Goal: Task Accomplishment & Management: Use online tool/utility

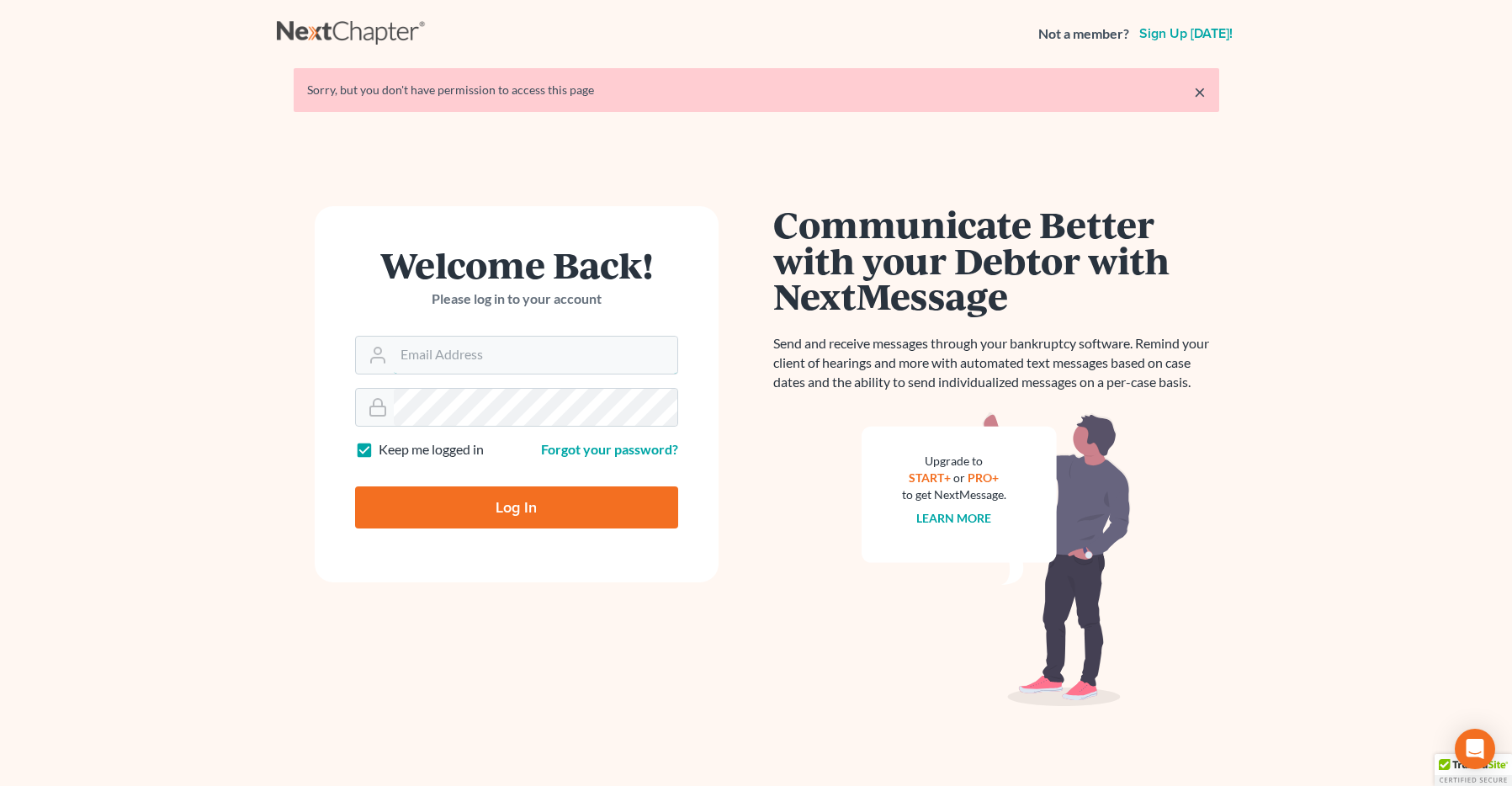
type input "[EMAIL_ADDRESS][DOMAIN_NAME]"
click at [483, 507] on input "Log In" at bounding box center [517, 507] width 323 height 42
type input "Thinking..."
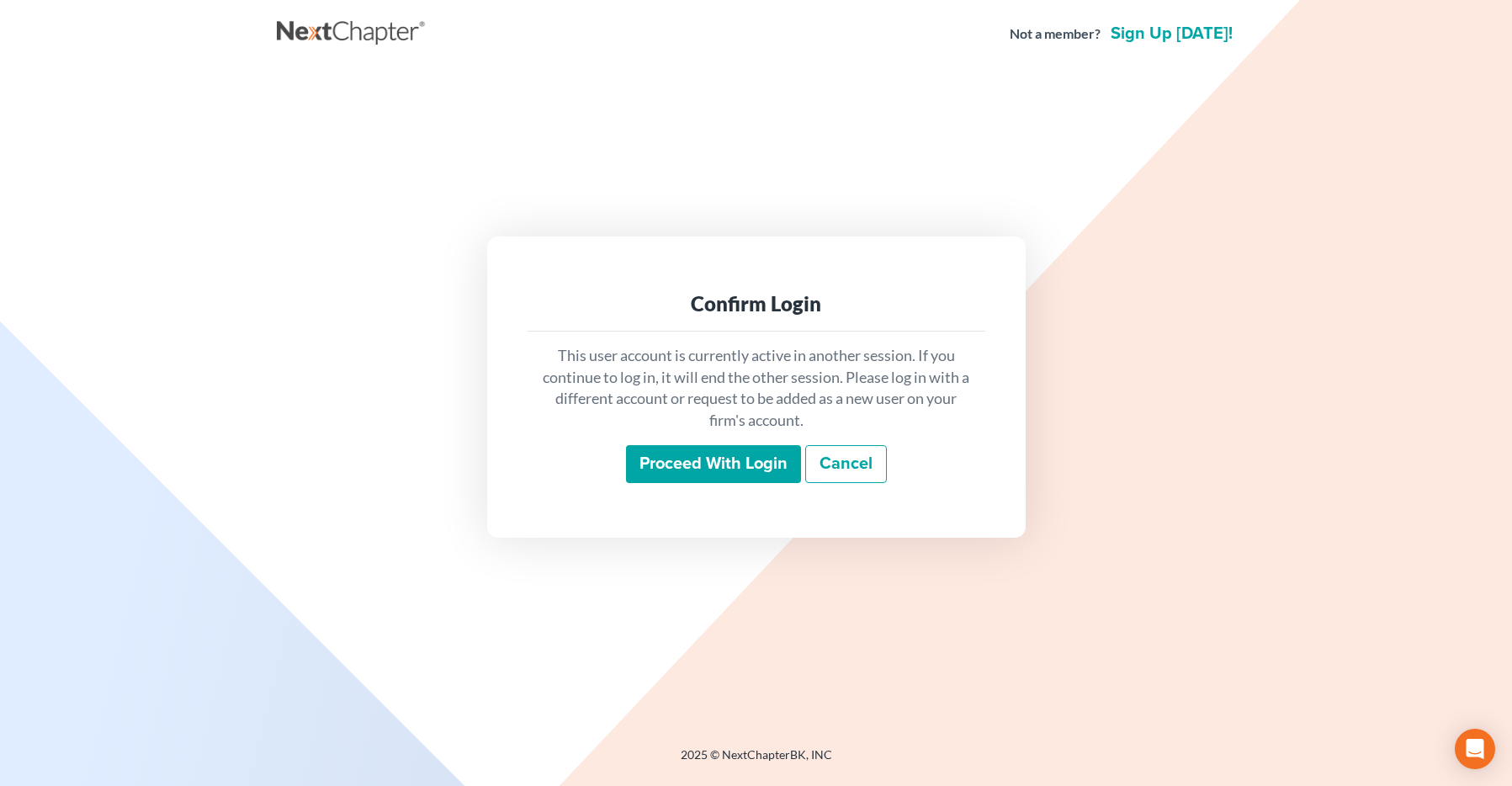
click at [658, 461] on input "Proceed with login" at bounding box center [714, 464] width 175 height 38
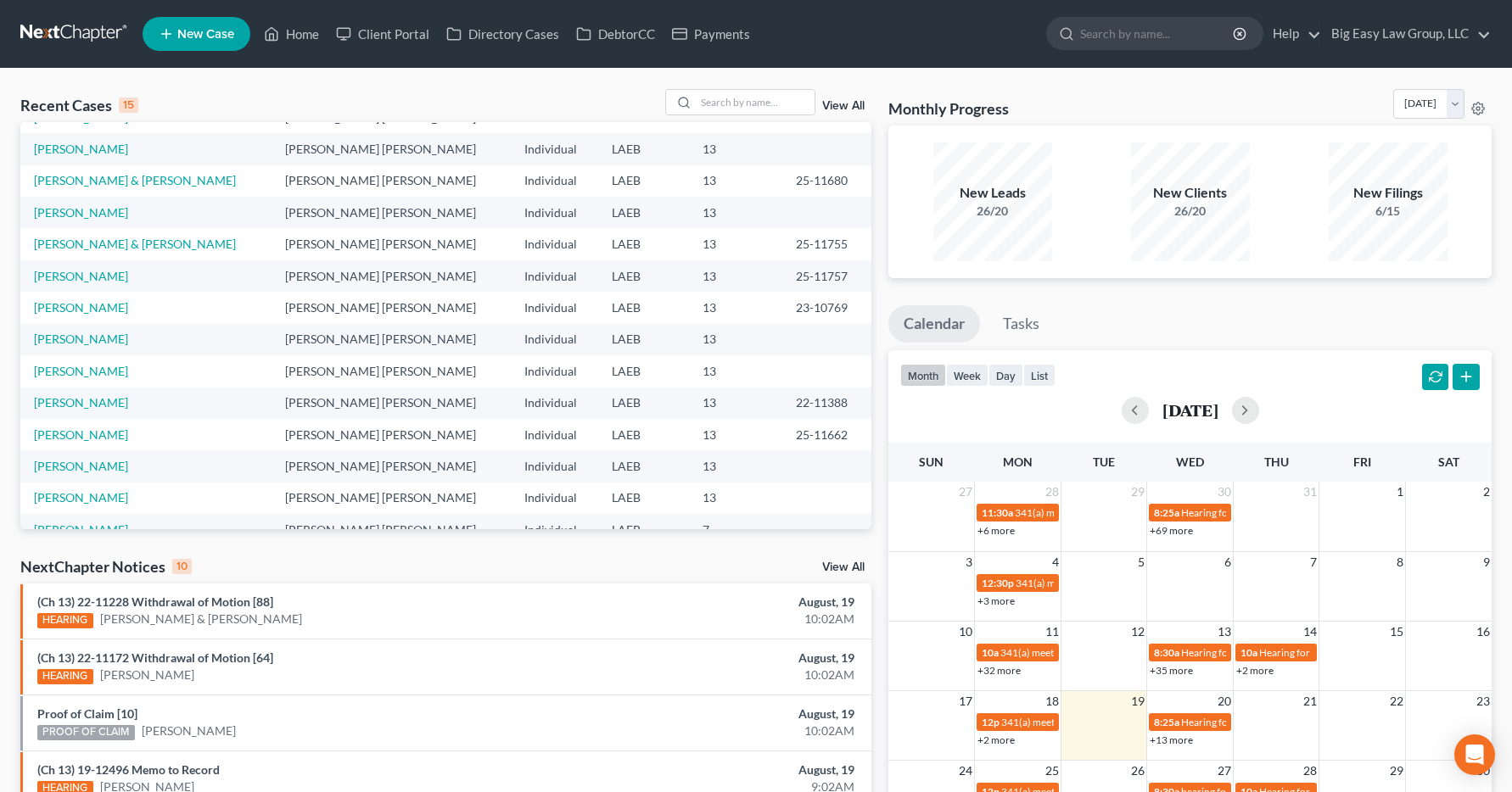
scroll to position [90, 0]
click at [715, 102] on input "search" at bounding box center [754, 102] width 119 height 25
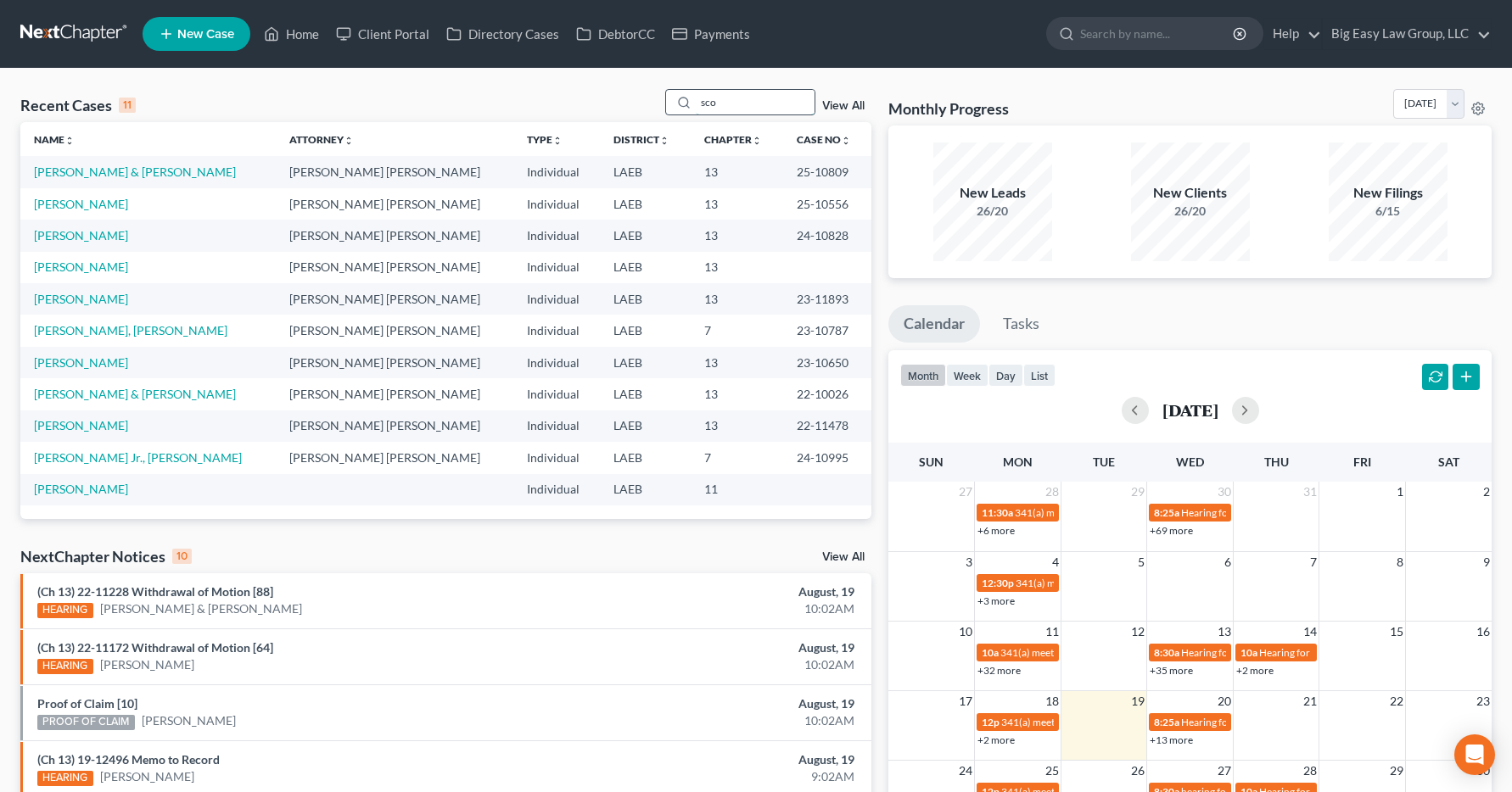
scroll to position [0, 0]
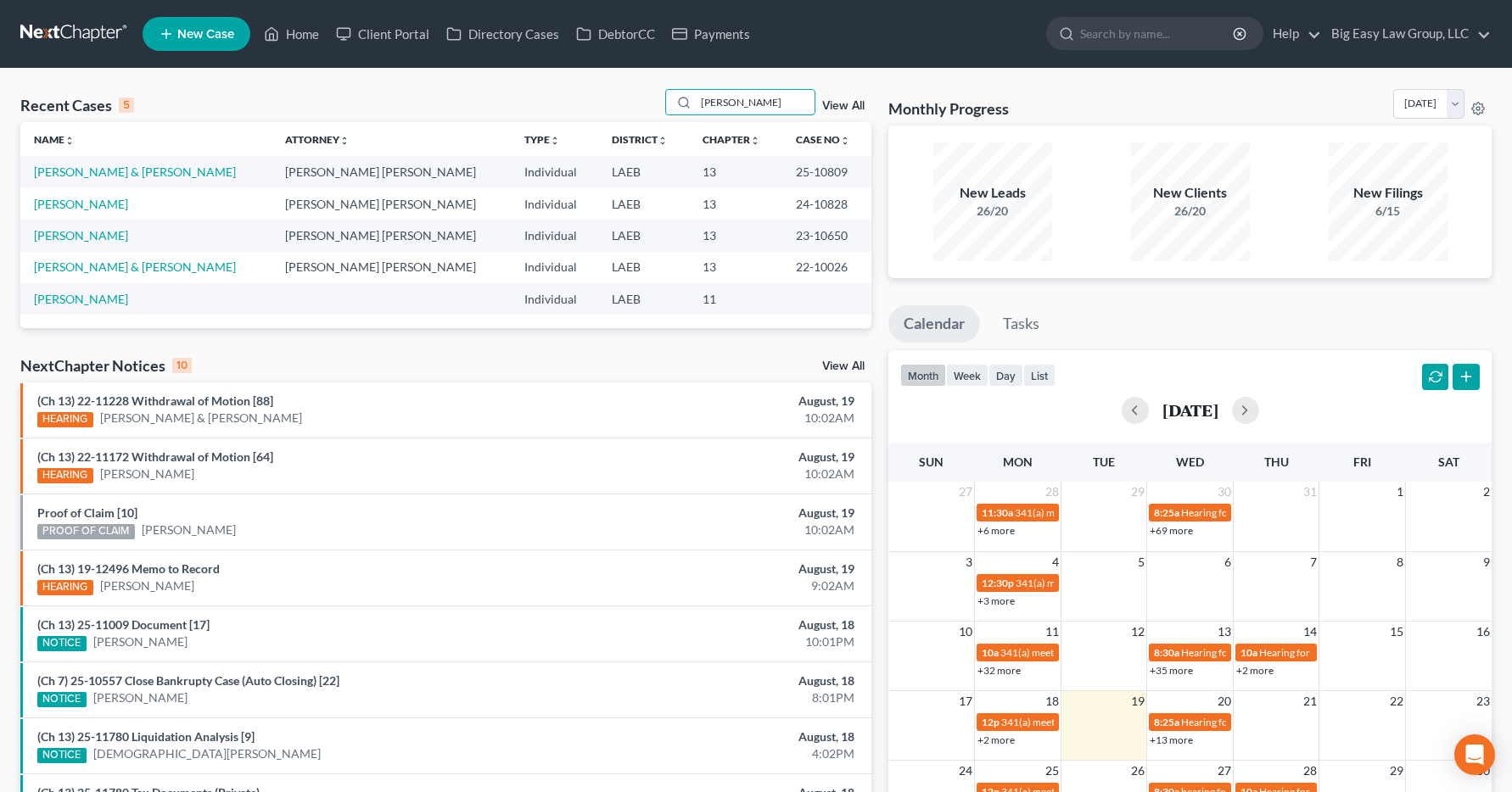
drag, startPoint x: 734, startPoint y: 102, endPoint x: 683, endPoint y: 117, distance: 53.2
click at [683, 117] on div "Recent Cases 5 scott View All" at bounding box center [446, 106] width 851 height 33
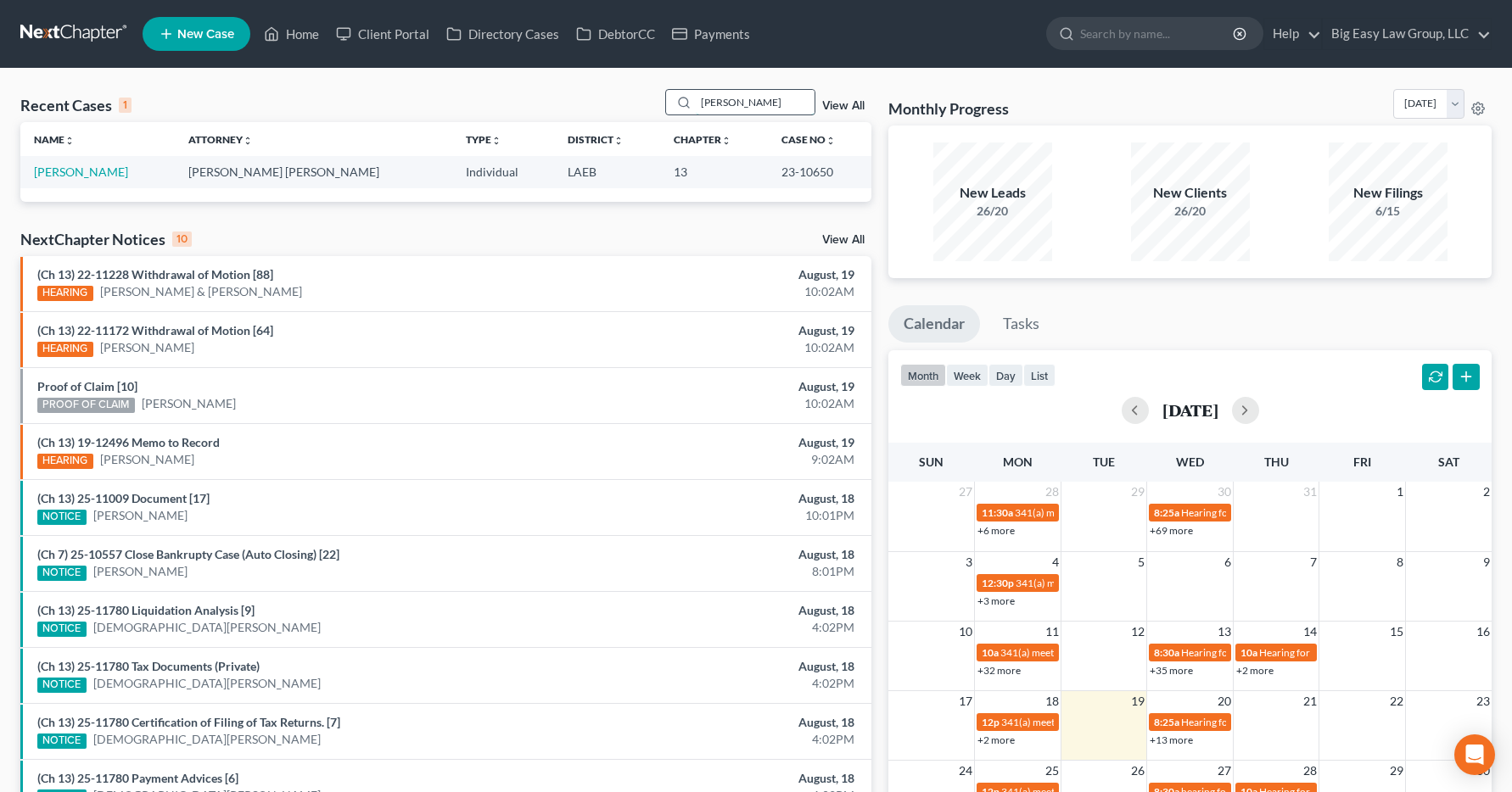
drag, startPoint x: 762, startPoint y: 103, endPoint x: 677, endPoint y: 111, distance: 85.4
click at [676, 112] on div "scott, willie" at bounding box center [740, 102] width 151 height 27
drag, startPoint x: 785, startPoint y: 102, endPoint x: 650, endPoint y: 123, distance: 136.6
click at [650, 123] on div "Recent Cases 1 scott, willie View All Name unfold_more expand_more expand_less …" at bounding box center [446, 146] width 851 height 113
type input "s"
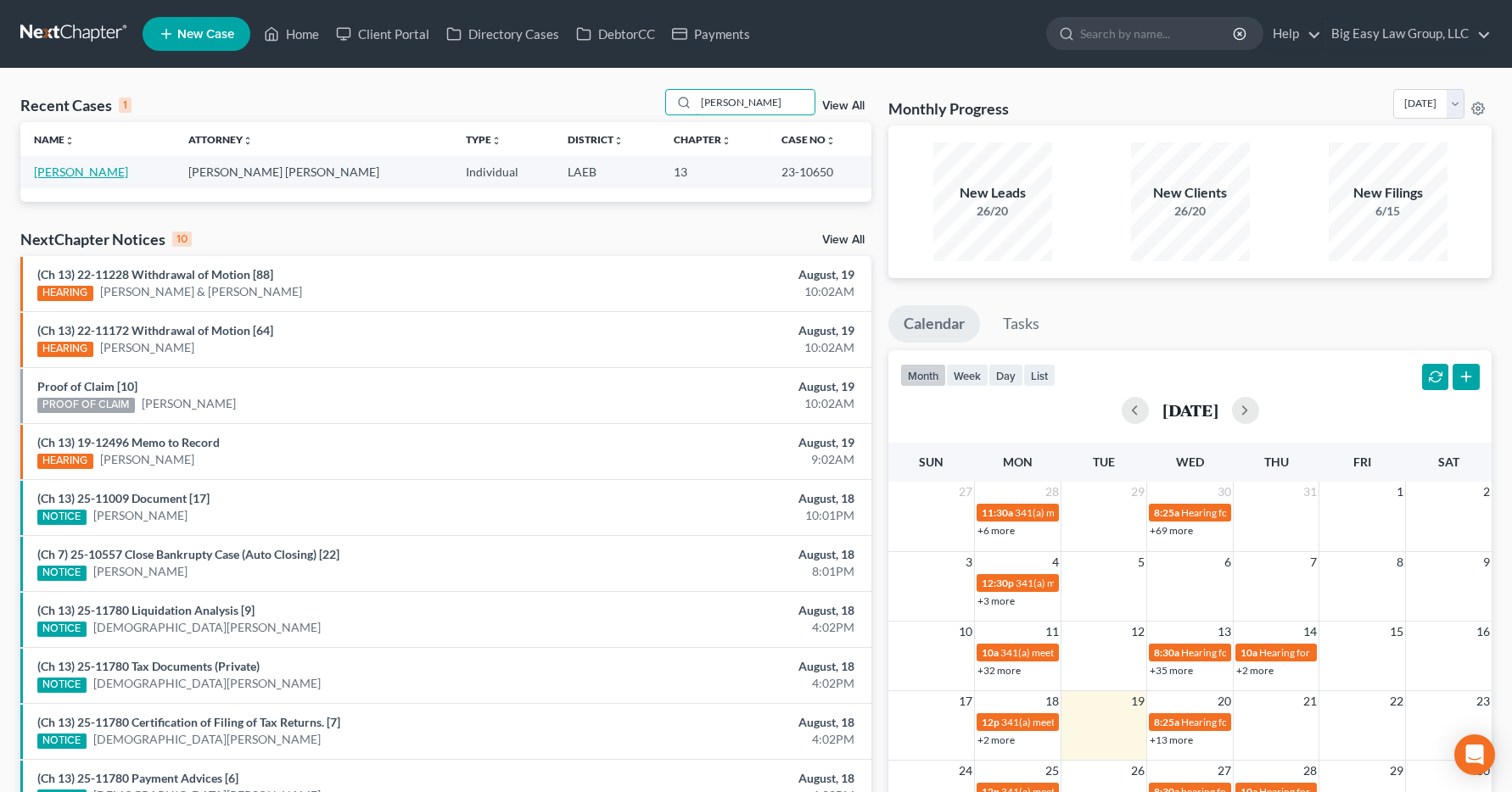
type input "willie"
click at [70, 174] on link "[PERSON_NAME]" at bounding box center [81, 172] width 94 height 15
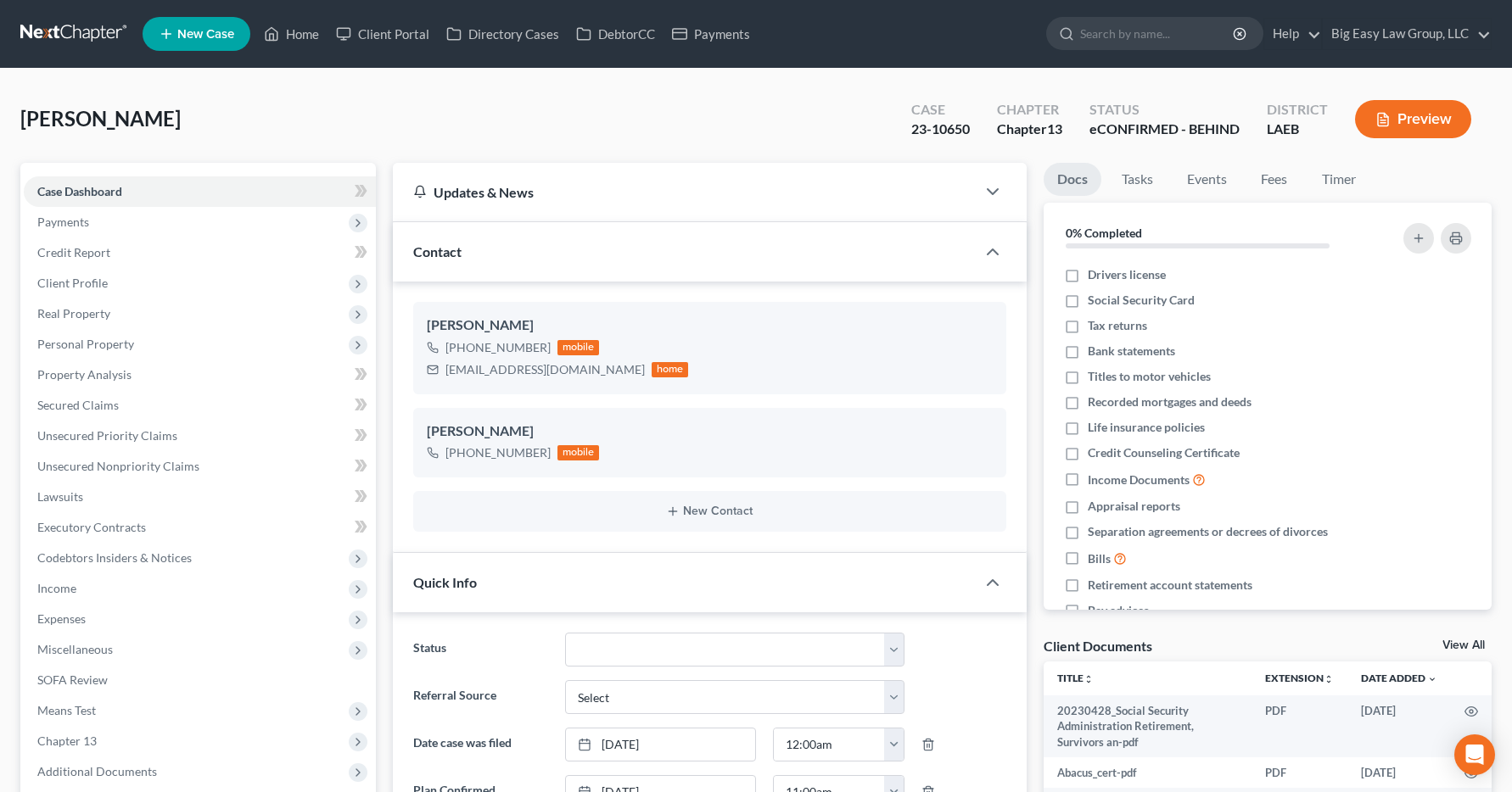
scroll to position [341, 0]
click at [1113, 477] on span "Income Documents" at bounding box center [1138, 480] width 102 height 17
click at [1105, 477] on input "Income Documents" at bounding box center [1099, 475] width 11 height 11
click at [1113, 477] on span "Income Documents" at bounding box center [1138, 480] width 102 height 17
click at [1105, 477] on input "Income Documents" at bounding box center [1099, 475] width 11 height 11
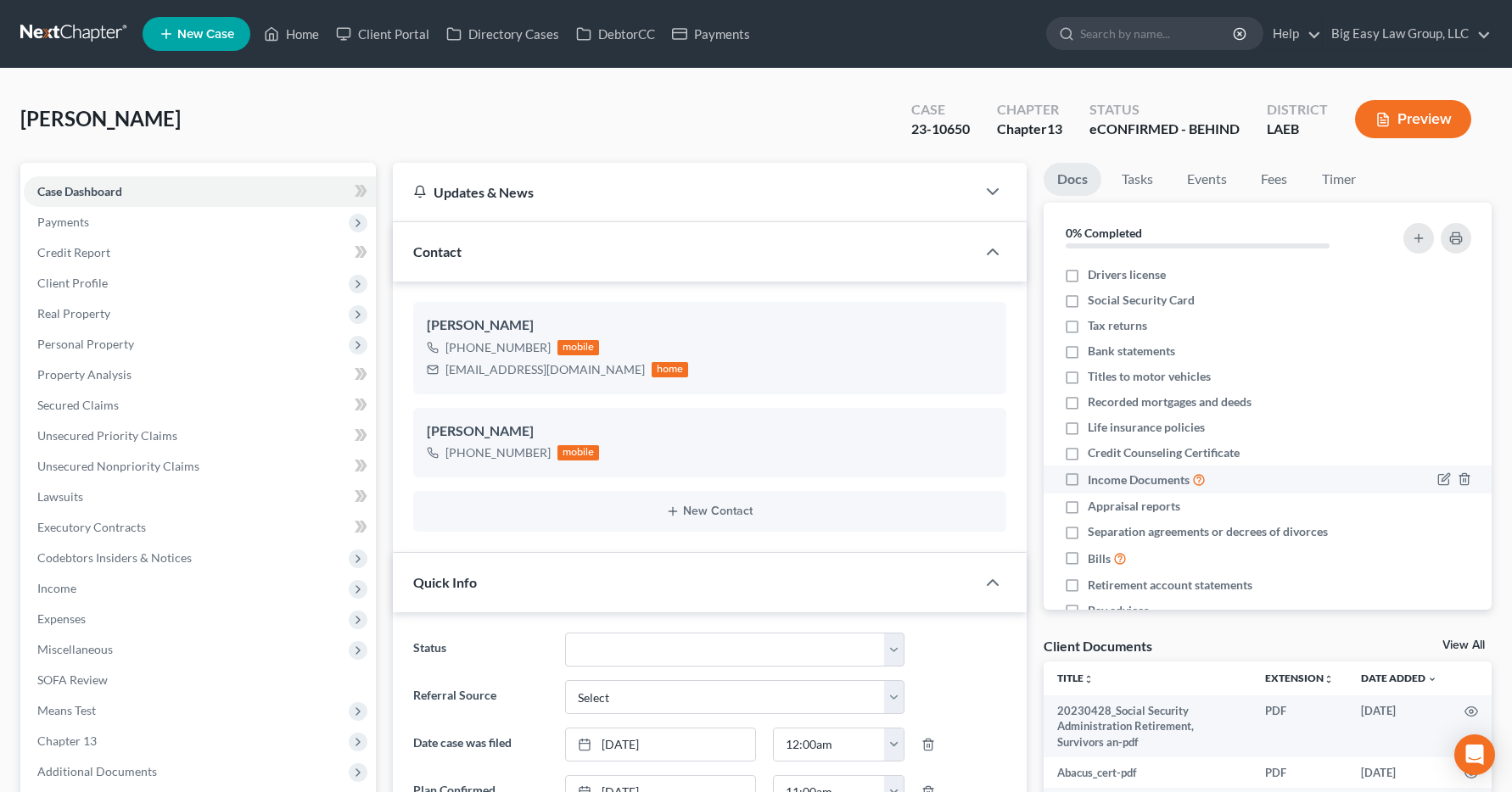
click at [1087, 480] on label "Income Documents" at bounding box center [1146, 479] width 118 height 19
click at [1094, 480] on input "Income Documents" at bounding box center [1099, 475] width 11 height 11
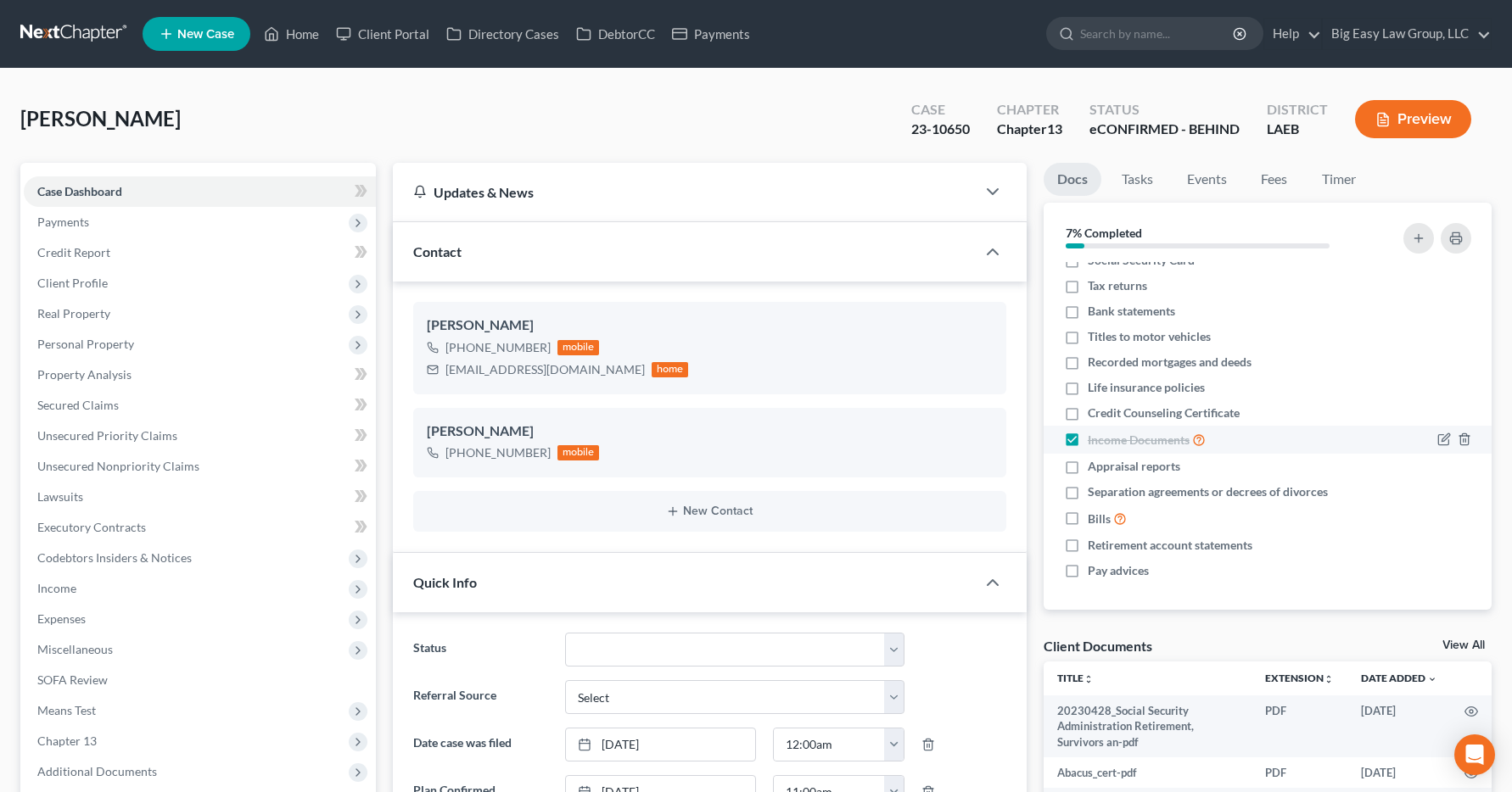
scroll to position [41, 0]
click at [1312, 400] on ul "Drivers license Social Security Card Tax returns Bank statements Titles to moto…" at bounding box center [1267, 402] width 421 height 361
click at [1087, 440] on label "Income Documents" at bounding box center [1146, 438] width 118 height 19
click at [1094, 440] on input "Income Documents" at bounding box center [1099, 435] width 11 height 11
click at [1140, 444] on span "Income Documents" at bounding box center [1138, 439] width 102 height 17
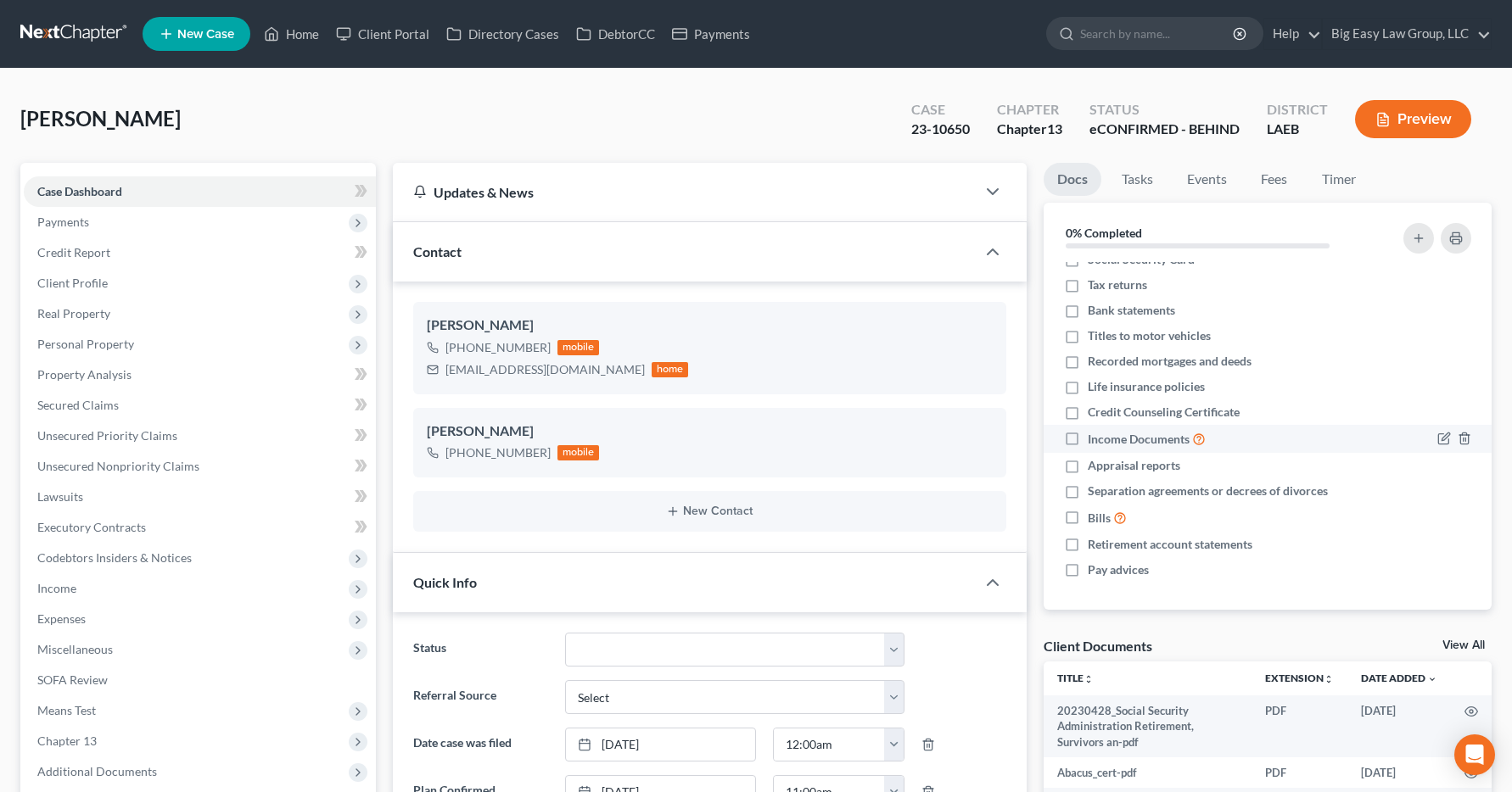
click at [1105, 440] on input "Income Documents" at bounding box center [1099, 435] width 11 height 11
click at [1140, 444] on span "Income Documents" at bounding box center [1138, 439] width 102 height 17
click at [1105, 440] on input "Income Documents" at bounding box center [1099, 435] width 11 height 11
click at [939, 461] on div "+1 (504) 502-5968 mobile" at bounding box center [709, 453] width 565 height 22
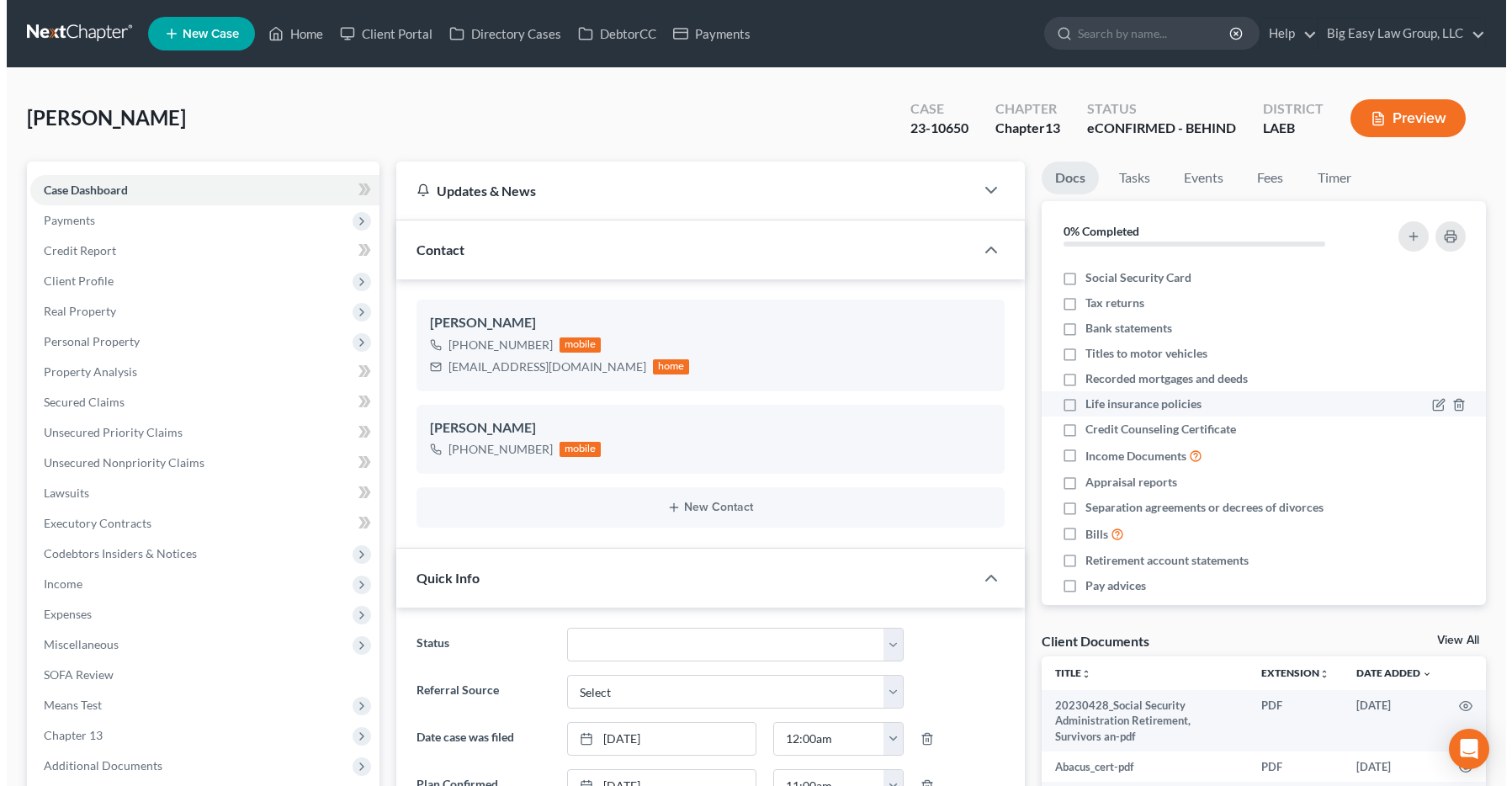
scroll to position [24, 0]
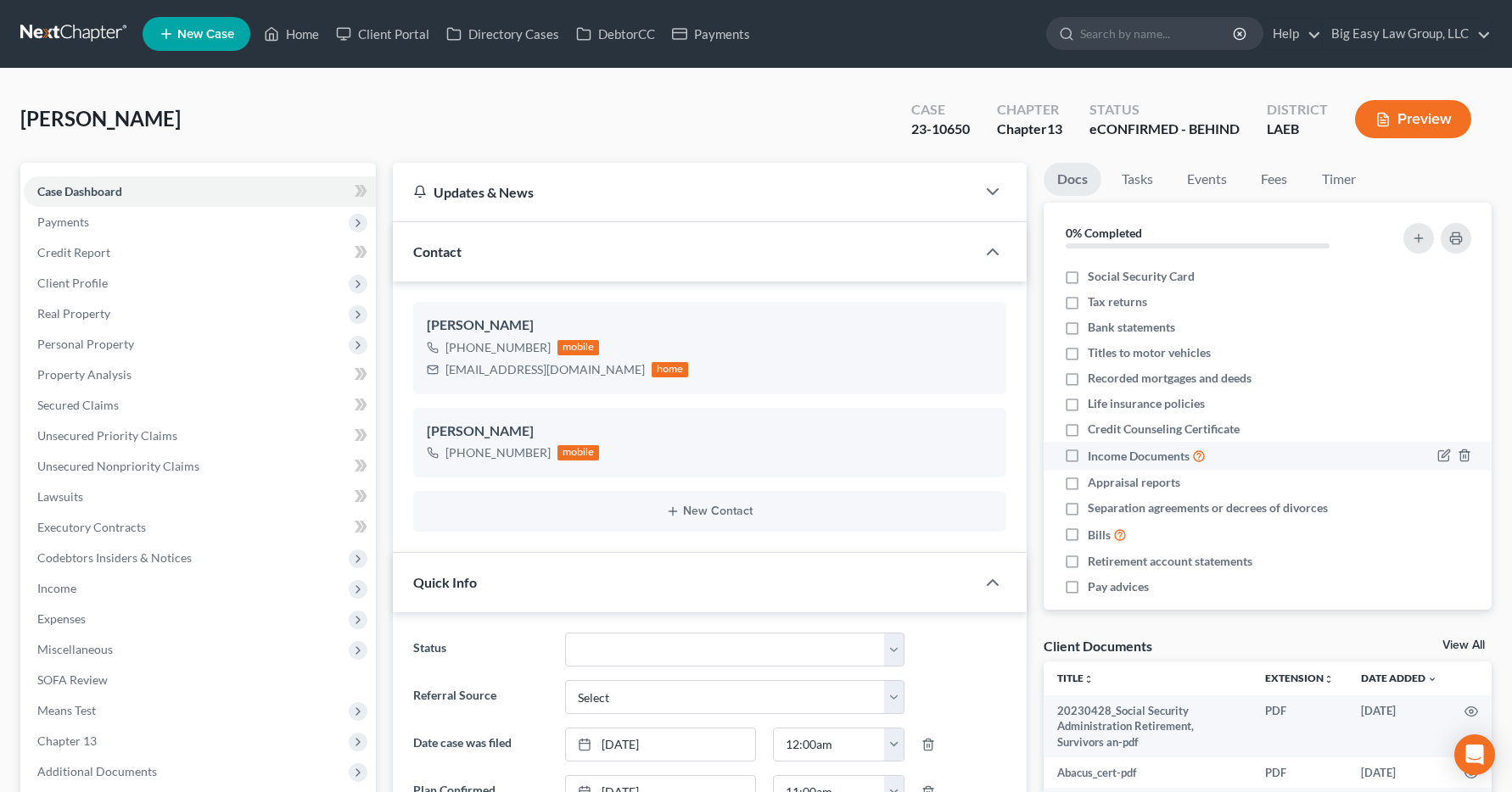
click at [1087, 454] on label "Income Documents" at bounding box center [1146, 456] width 118 height 19
click at [1094, 454] on input "Income Documents" at bounding box center [1099, 452] width 11 height 11
checkbox input "true"
click at [1400, 131] on button "Preview" at bounding box center [1413, 119] width 116 height 38
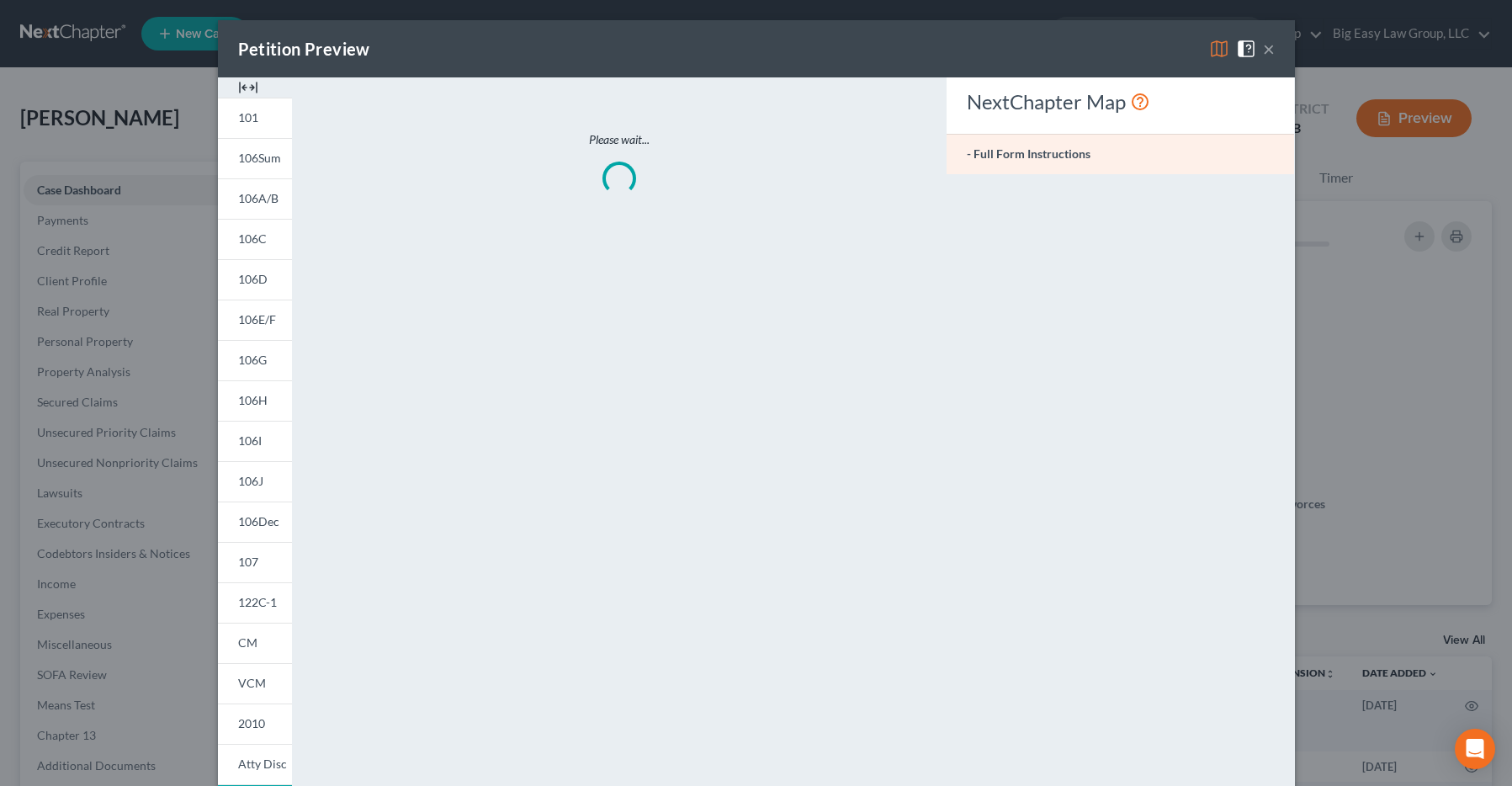
scroll to position [322, 0]
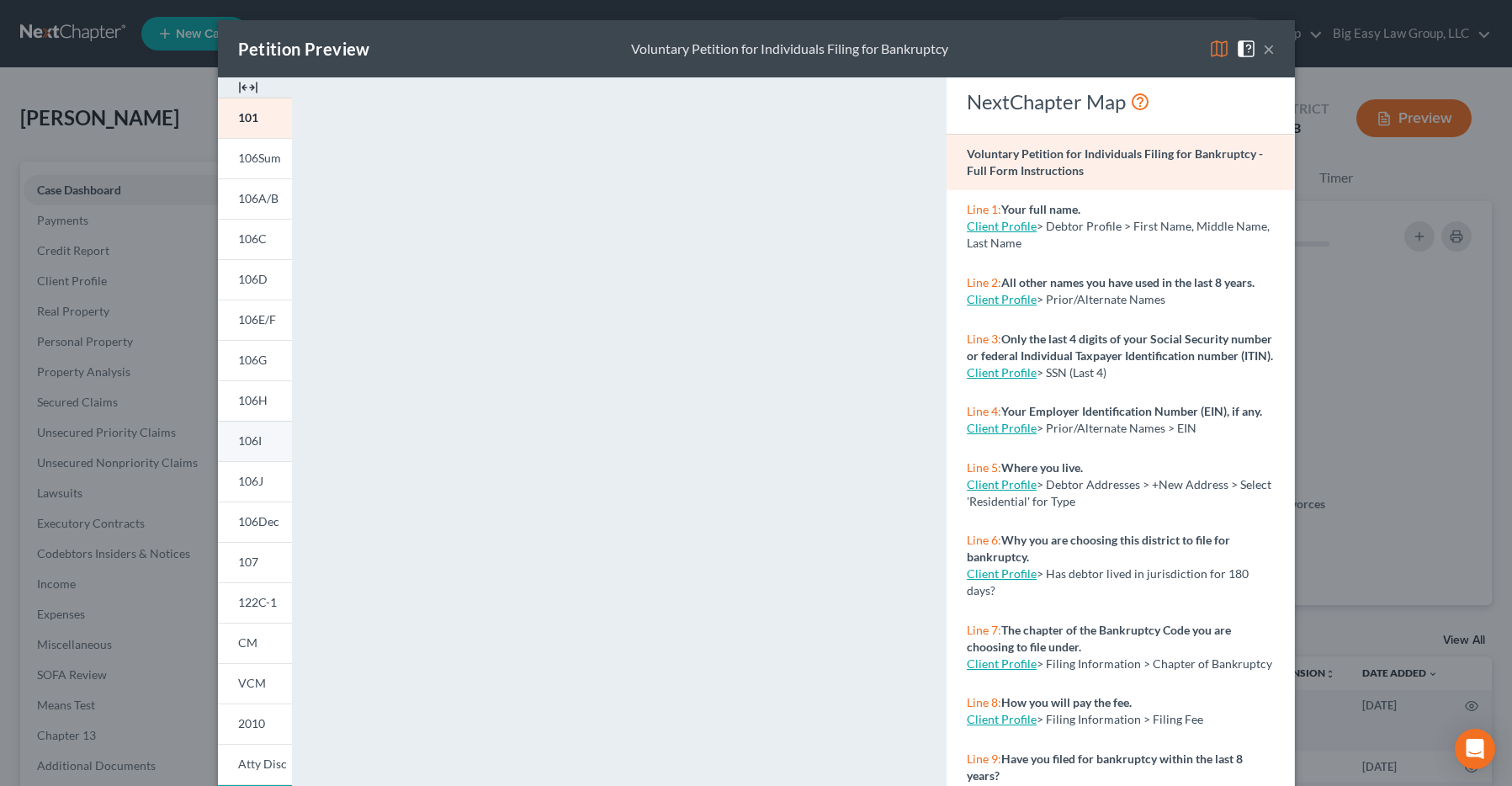
click at [244, 443] on span "106I" at bounding box center [250, 441] width 24 height 15
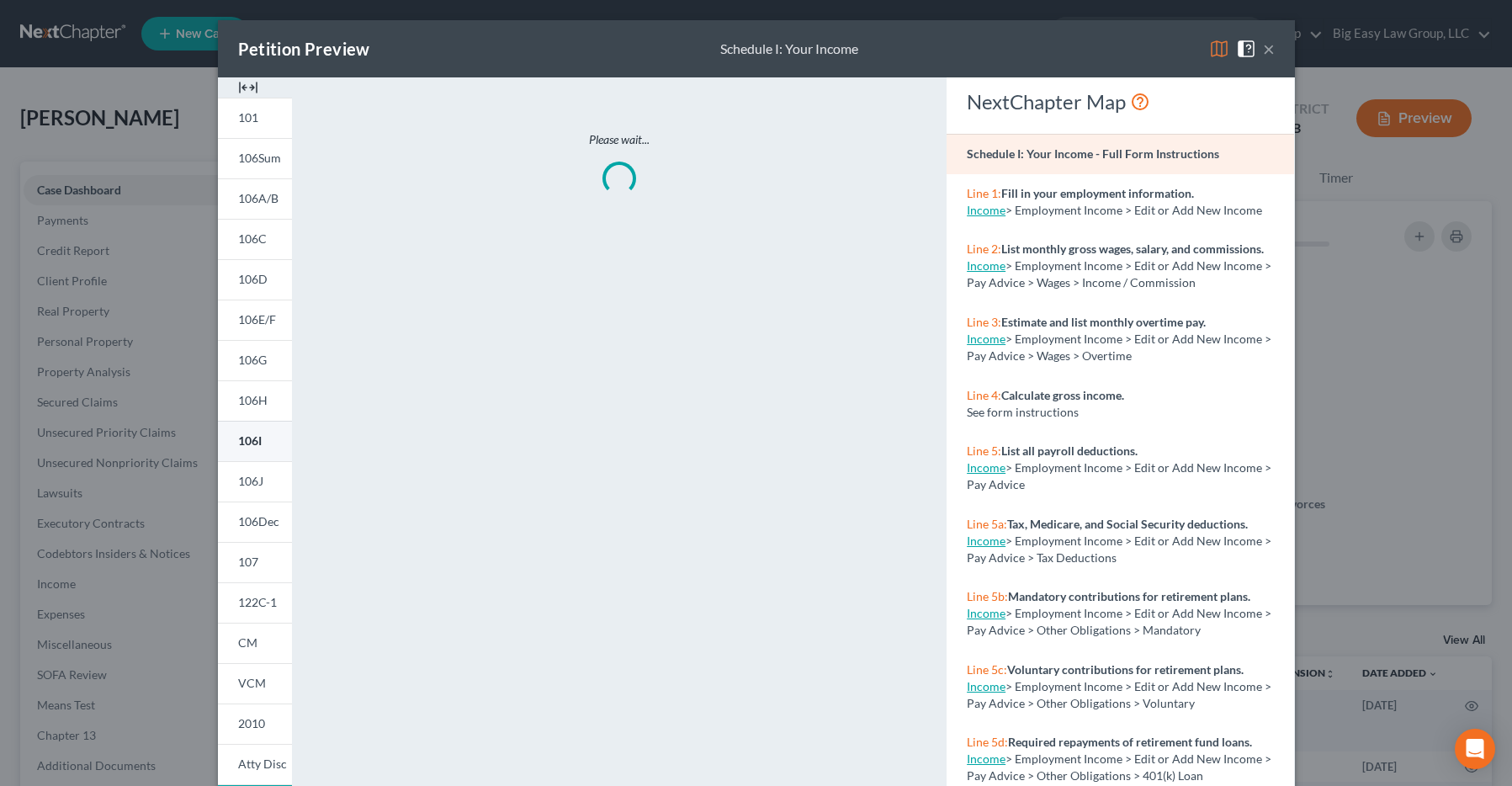
click at [244, 443] on span "106I" at bounding box center [250, 441] width 24 height 15
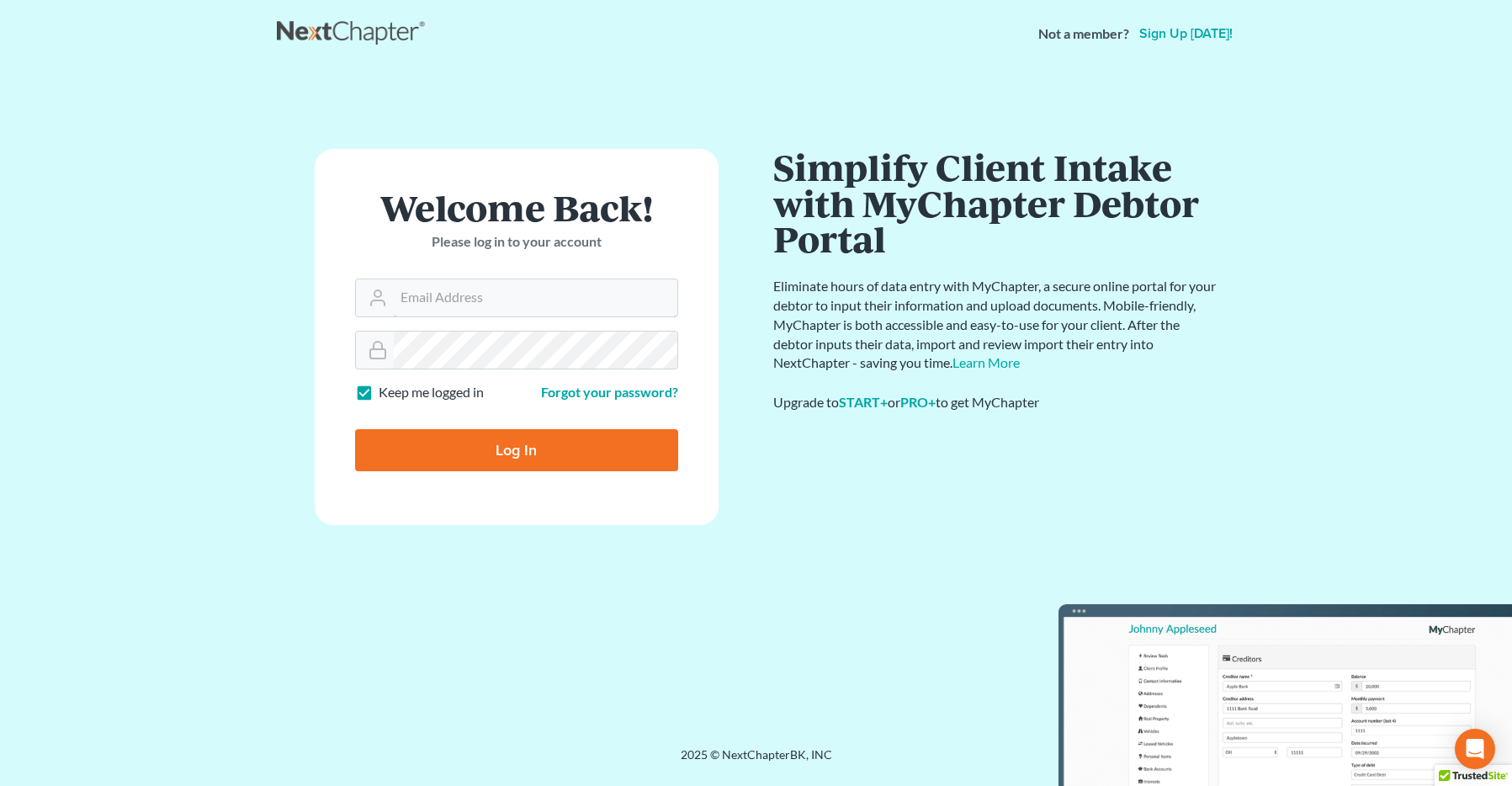
type input "[EMAIL_ADDRESS][DOMAIN_NAME]"
click at [451, 452] on input "Log In" at bounding box center [517, 451] width 323 height 42
type input "Thinking..."
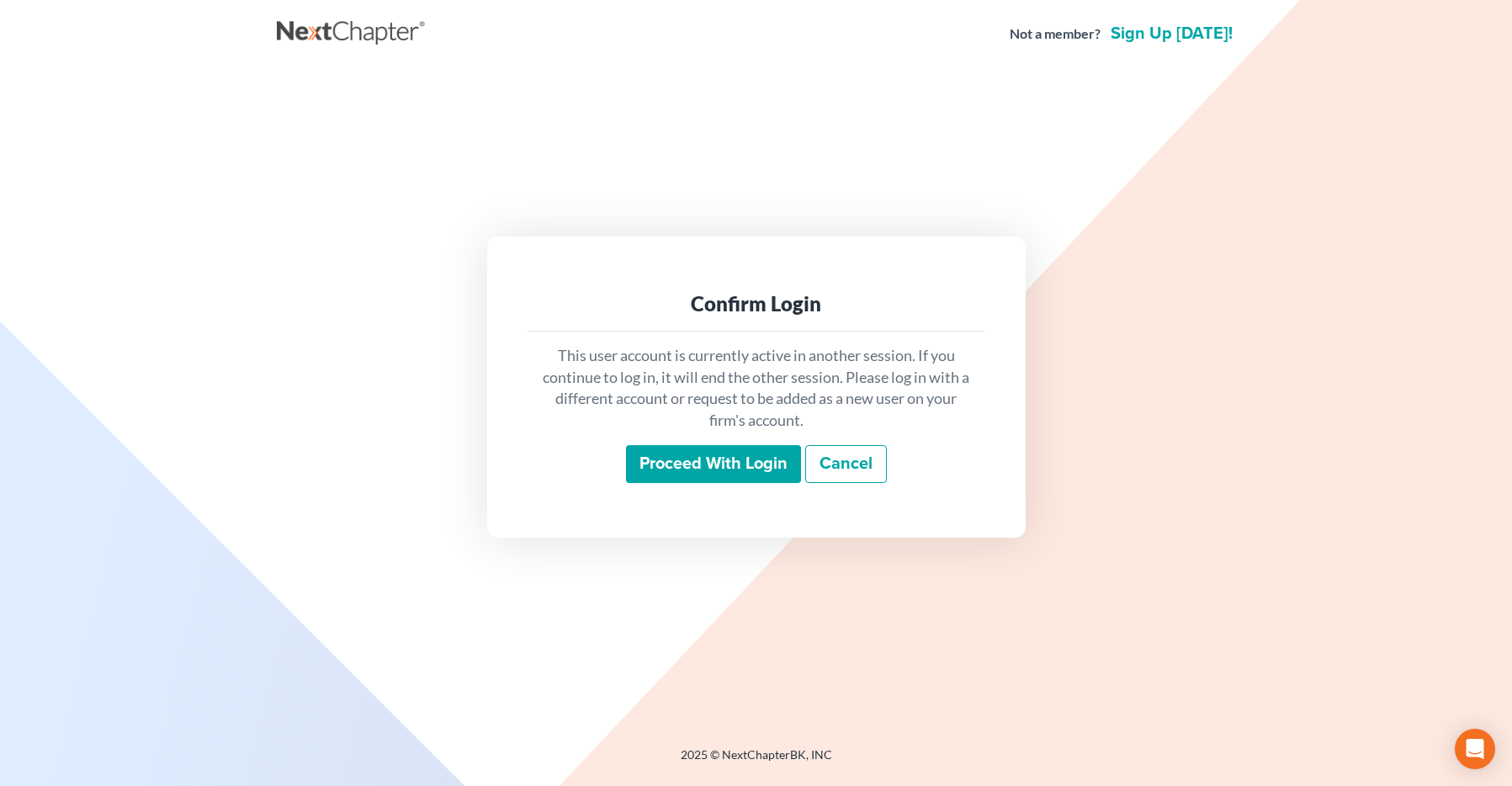
click at [656, 464] on input "Proceed with login" at bounding box center [714, 464] width 175 height 38
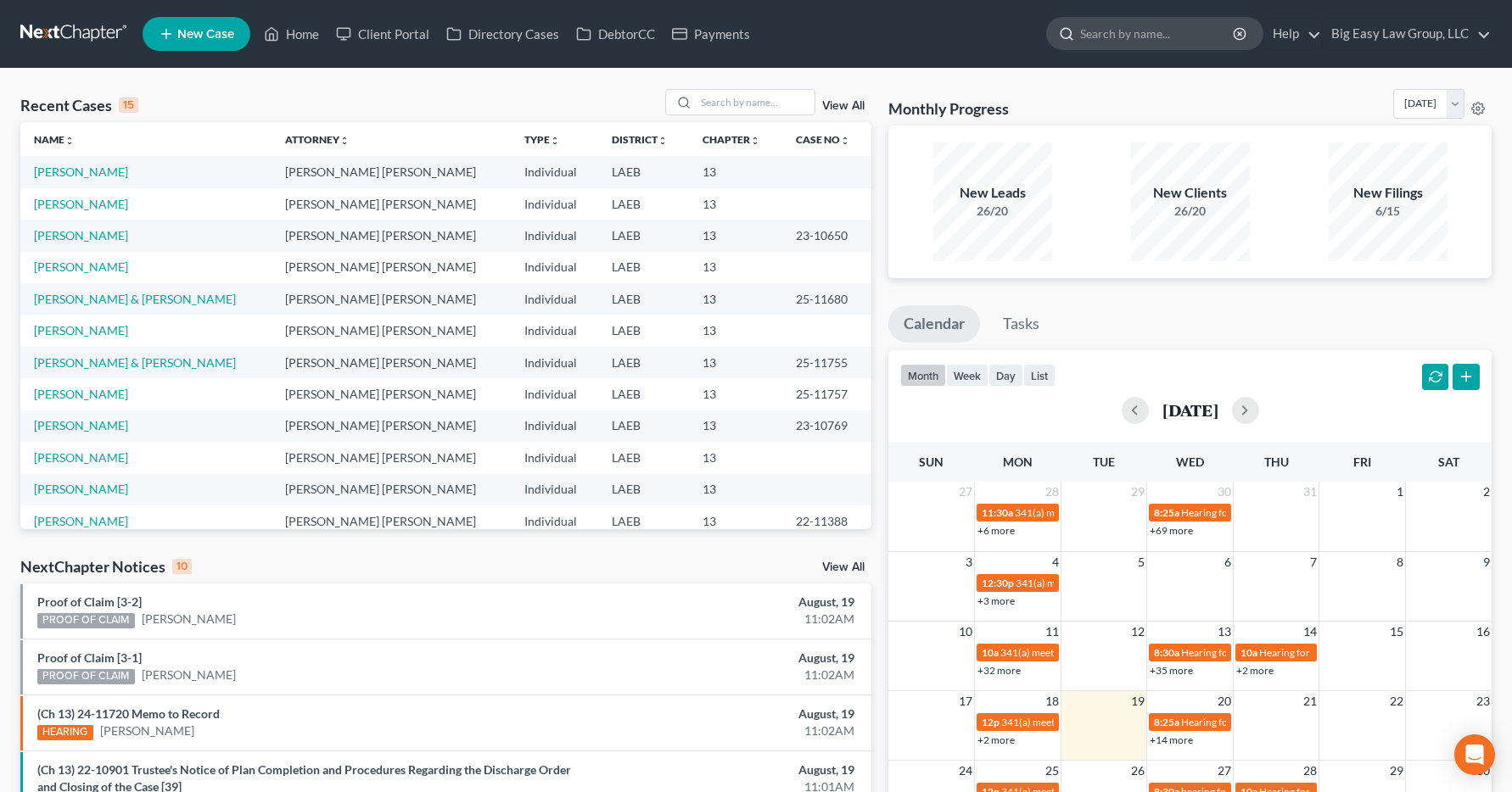
click at [1071, 39] on line at bounding box center [1070, 38] width 3 height 3
click at [1111, 50] on form at bounding box center [1155, 33] width 217 height 34
click at [1111, 43] on input "search" at bounding box center [1157, 33] width 156 height 31
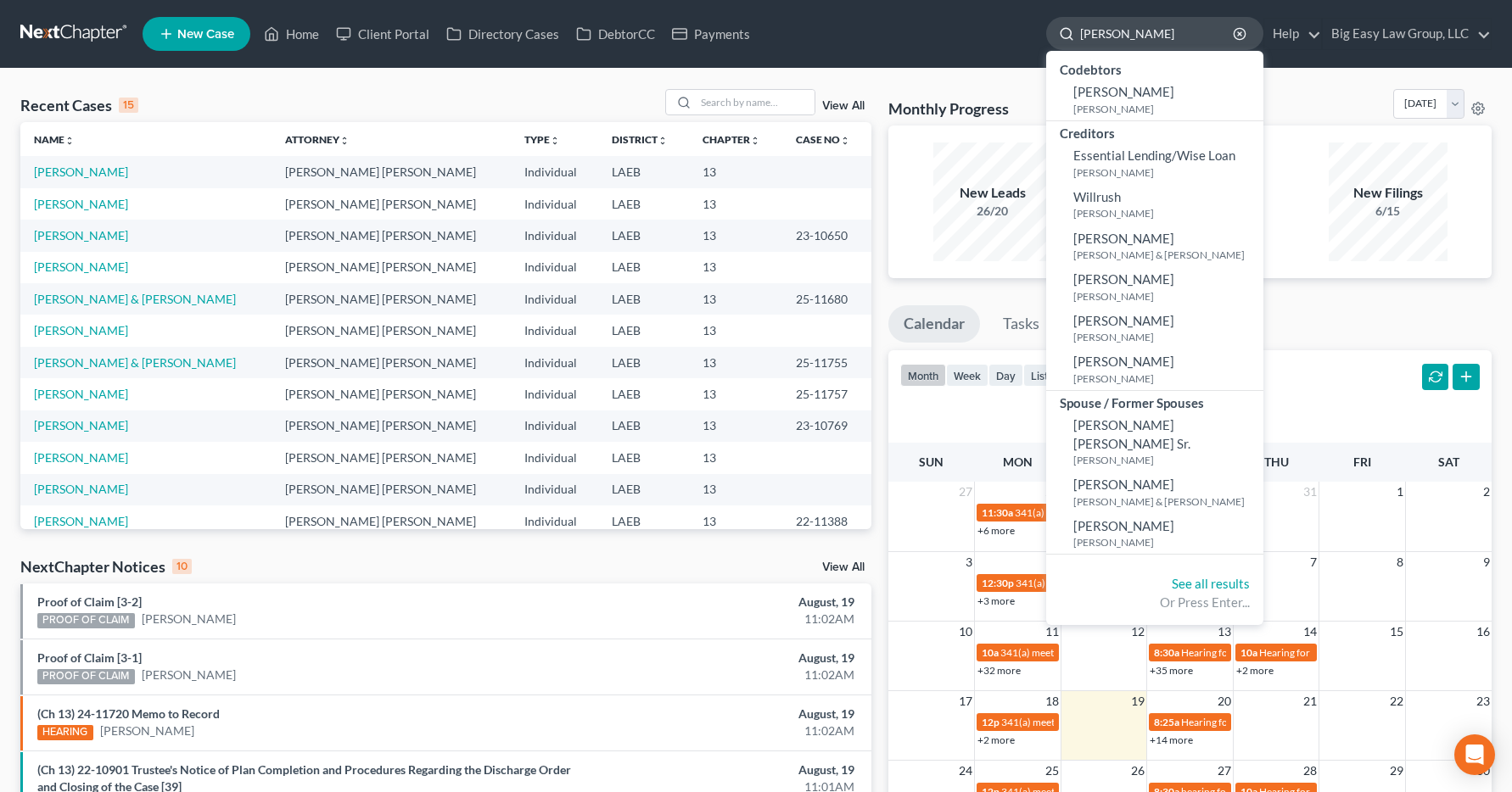
type input "willie scott"
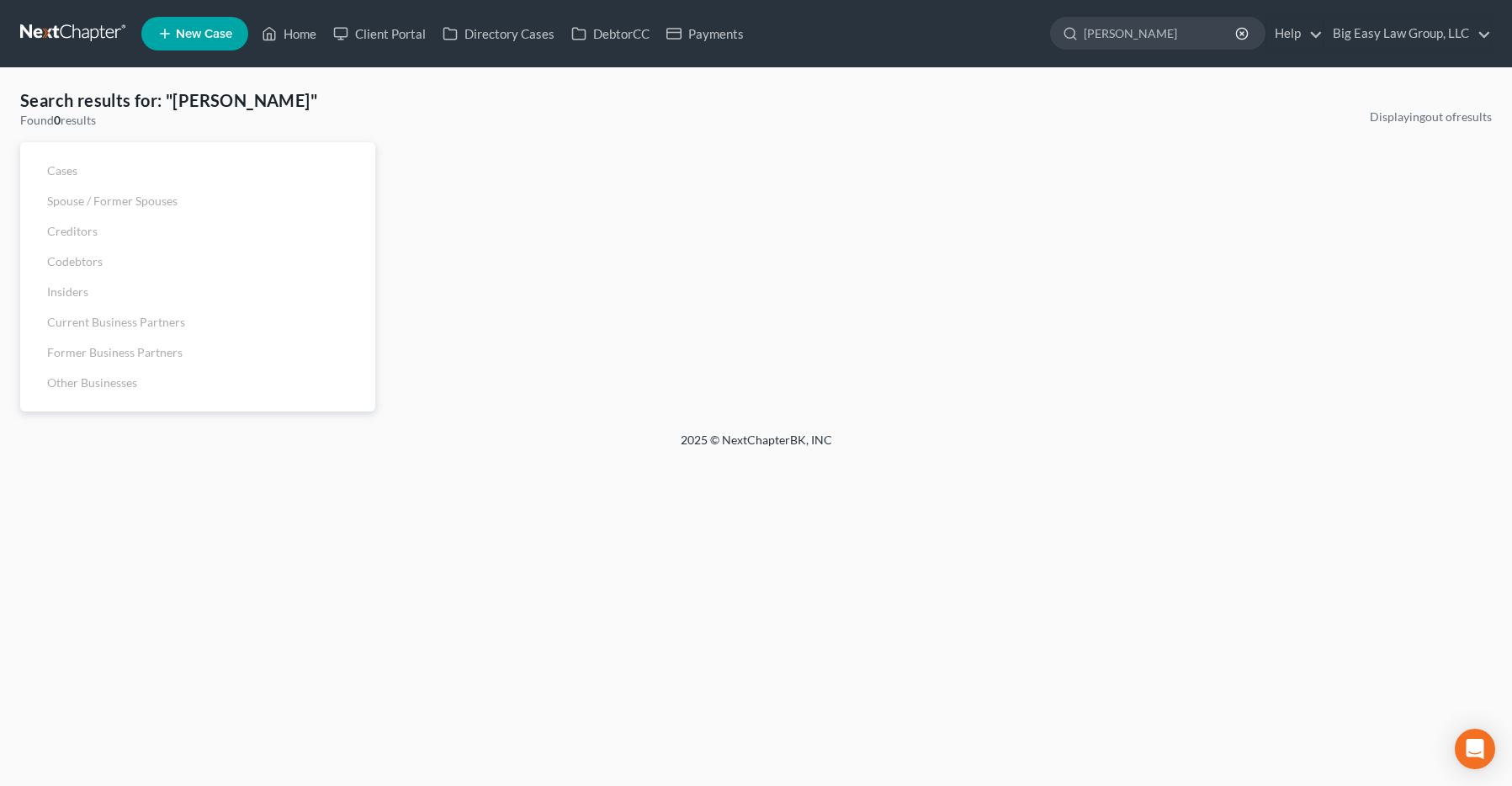
drag, startPoint x: 1155, startPoint y: 31, endPoint x: 1048, endPoint y: 51, distance: 108.9
click at [1048, 51] on ul "New Case Home Client Portal Directory Cases DebtorCC Payments willie scott - No…" at bounding box center [817, 34] width 1350 height 44
click at [1164, 20] on input "willie scott" at bounding box center [1160, 33] width 154 height 31
drag, startPoint x: 1160, startPoint y: 29, endPoint x: 1111, endPoint y: 36, distance: 49.5
click at [1084, 47] on div "willie scott" at bounding box center [1158, 33] width 216 height 33
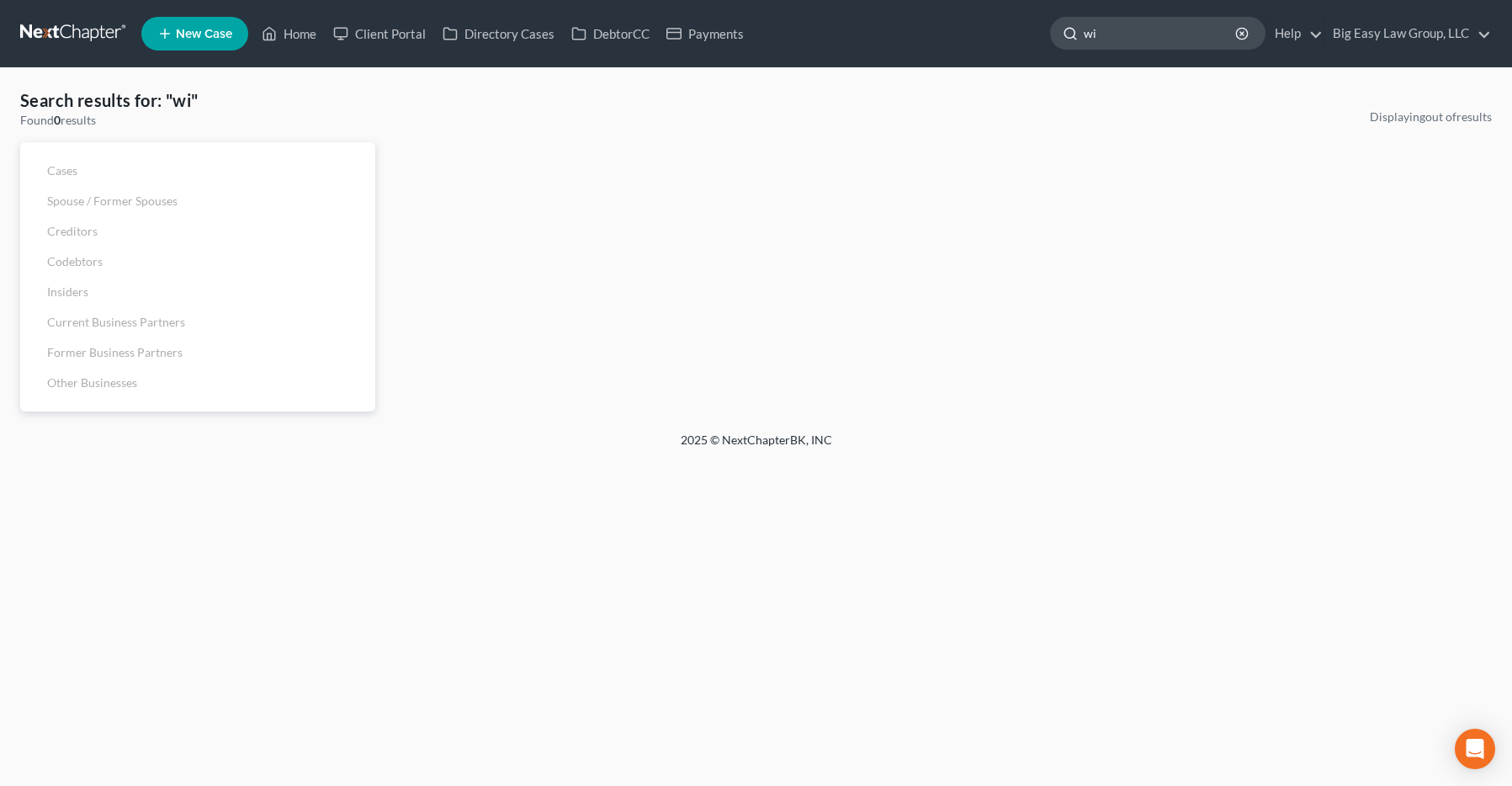
type input "w"
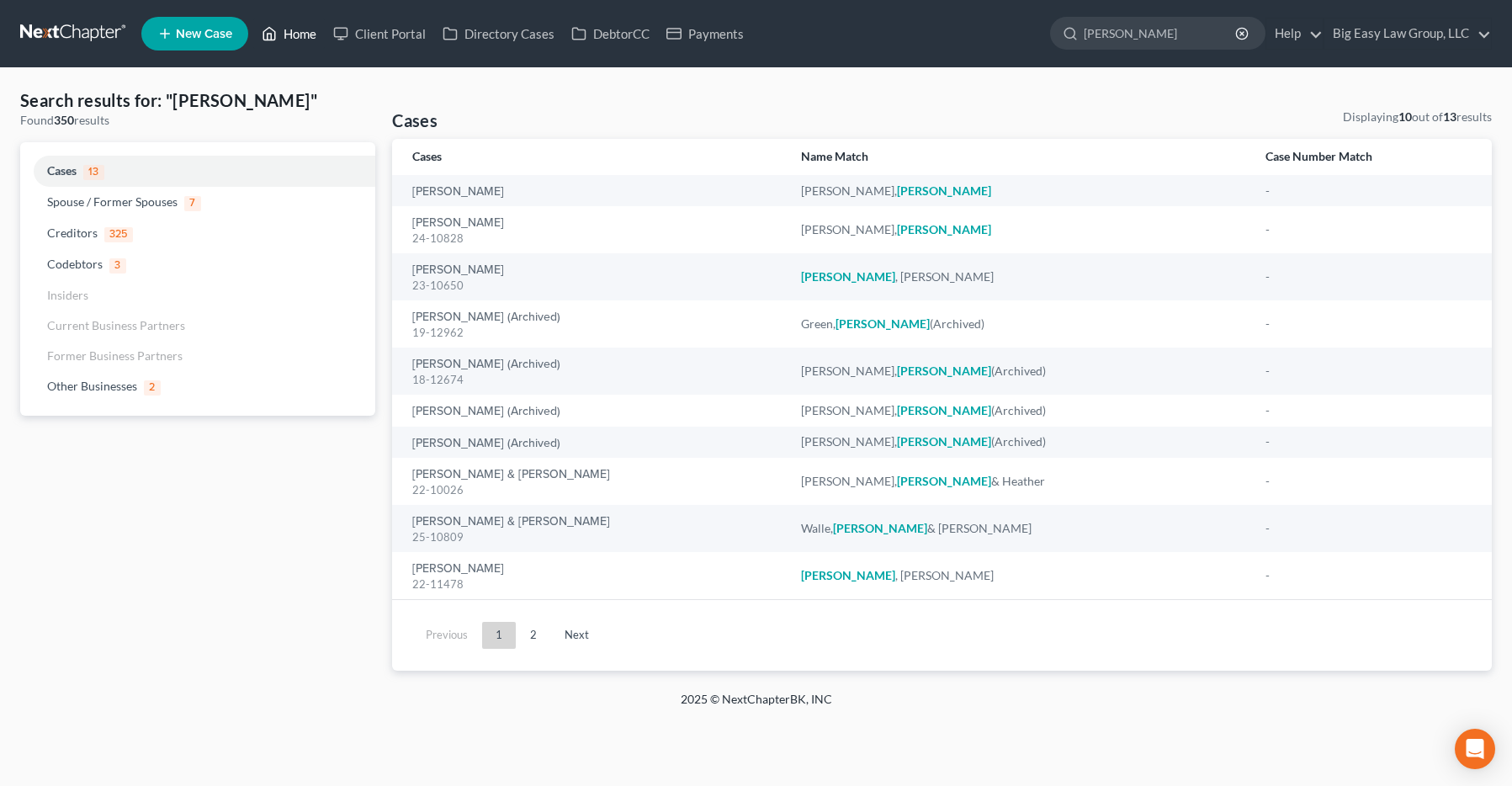
type input "scott"
click at [289, 30] on link "Home" at bounding box center [289, 33] width 71 height 30
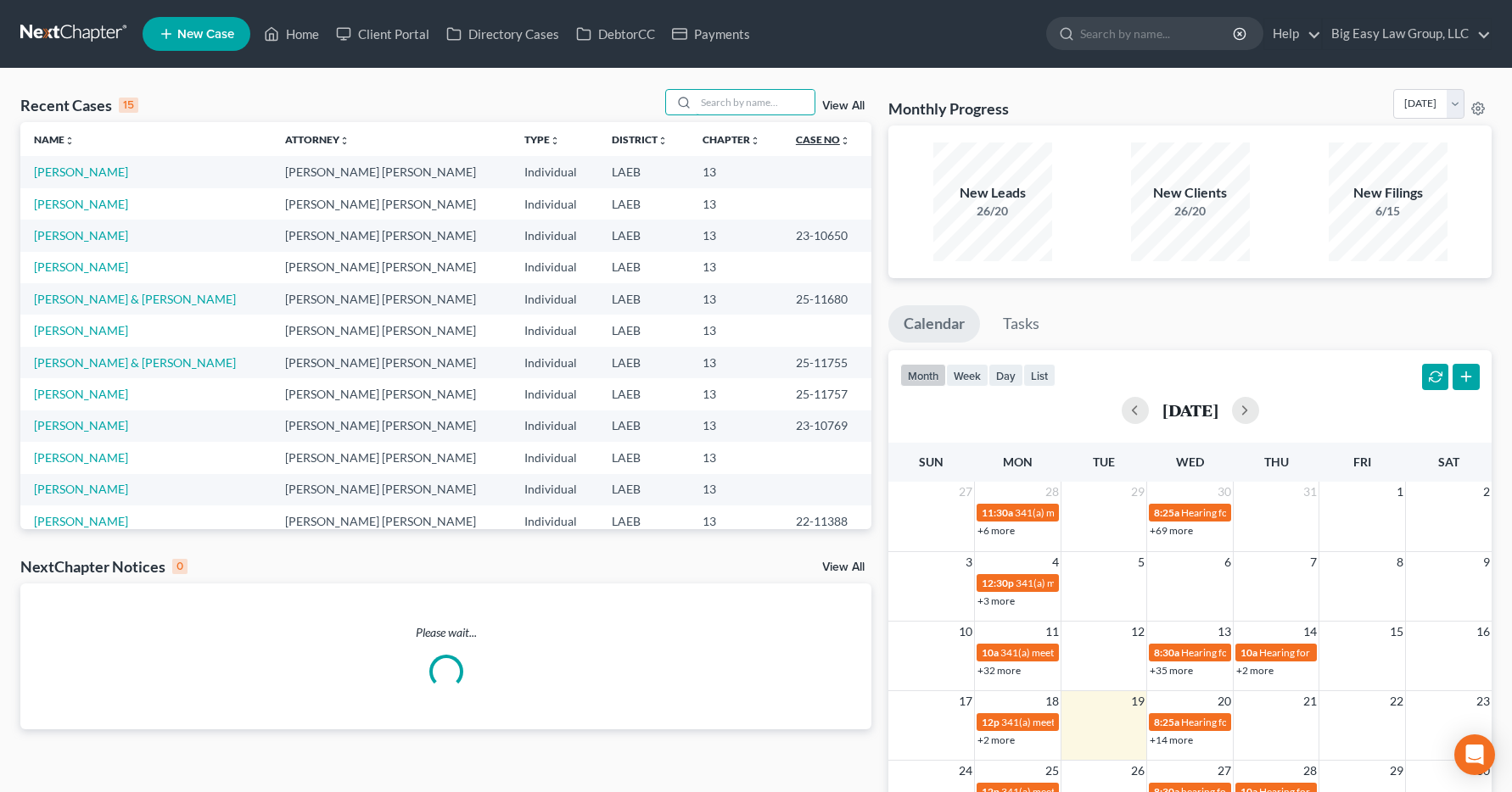
drag, startPoint x: 708, startPoint y: 100, endPoint x: 776, endPoint y: 143, distance: 80.5
click at [708, 100] on input "search" at bounding box center [754, 102] width 119 height 25
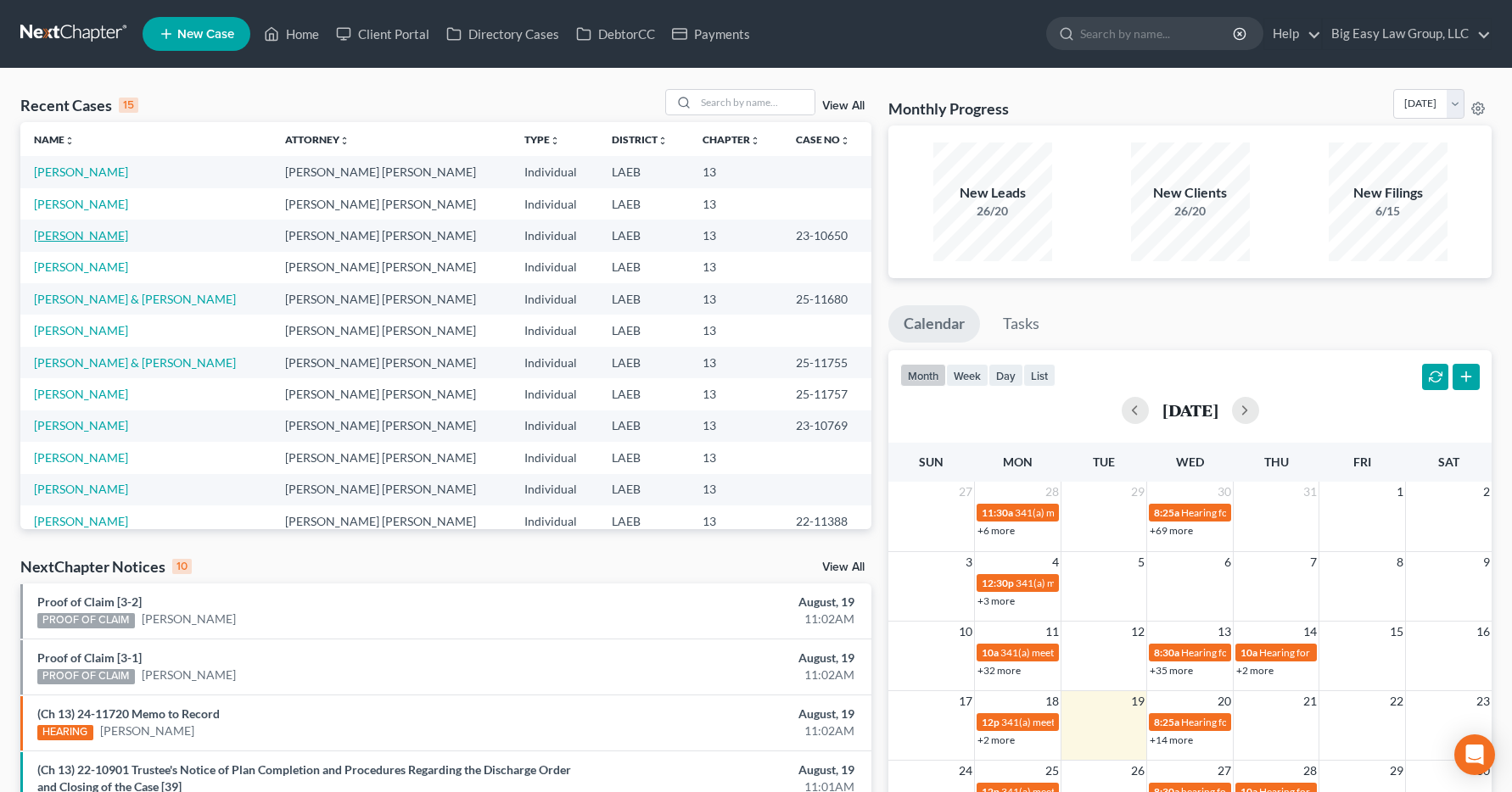
click at [56, 239] on link "[PERSON_NAME]" at bounding box center [81, 236] width 94 height 15
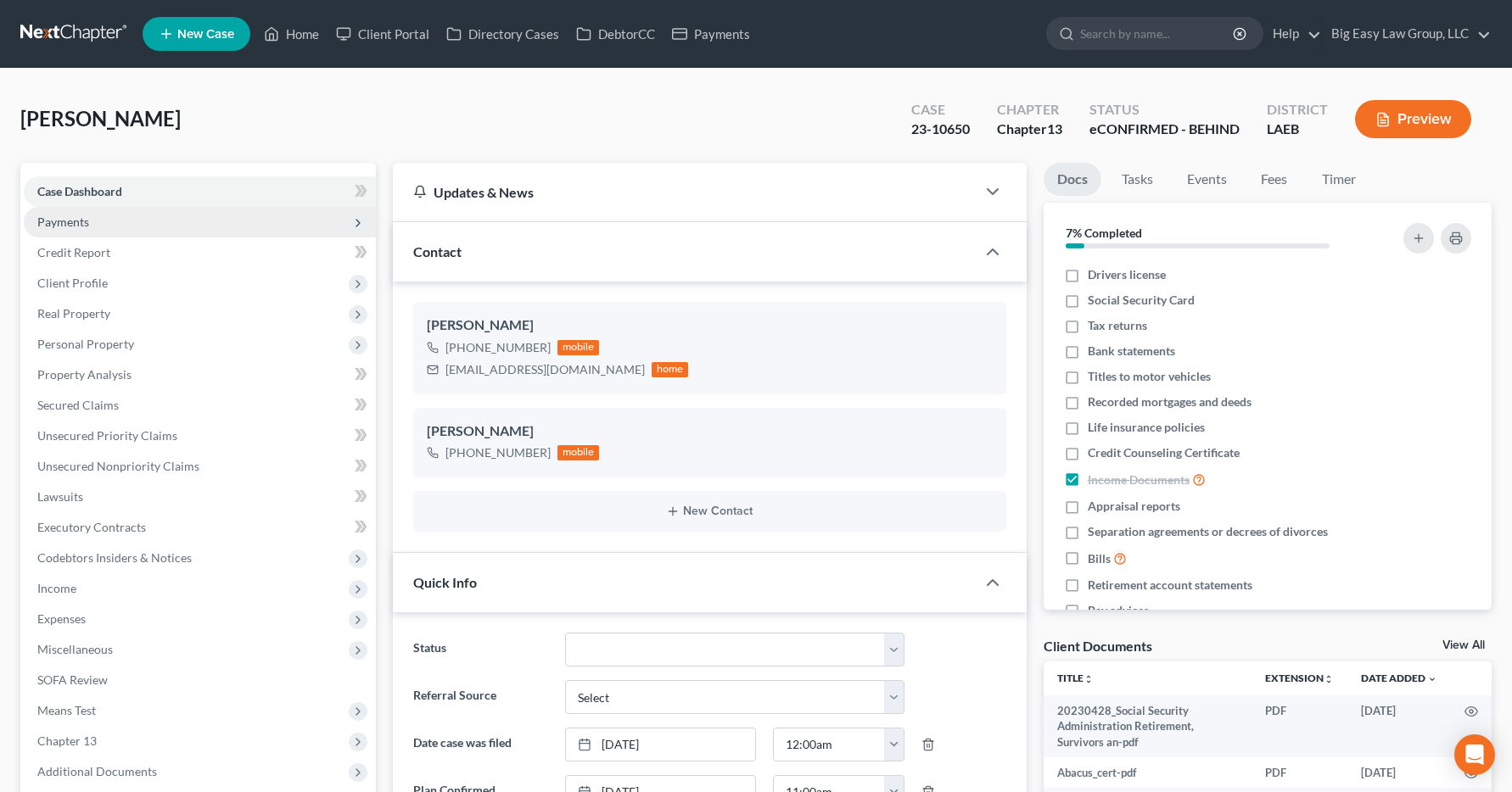
scroll to position [341, 0]
click at [1087, 478] on label "Income Documents" at bounding box center [1146, 479] width 118 height 19
click at [1094, 478] on input "Income Documents" at bounding box center [1099, 475] width 11 height 11
checkbox input "false"
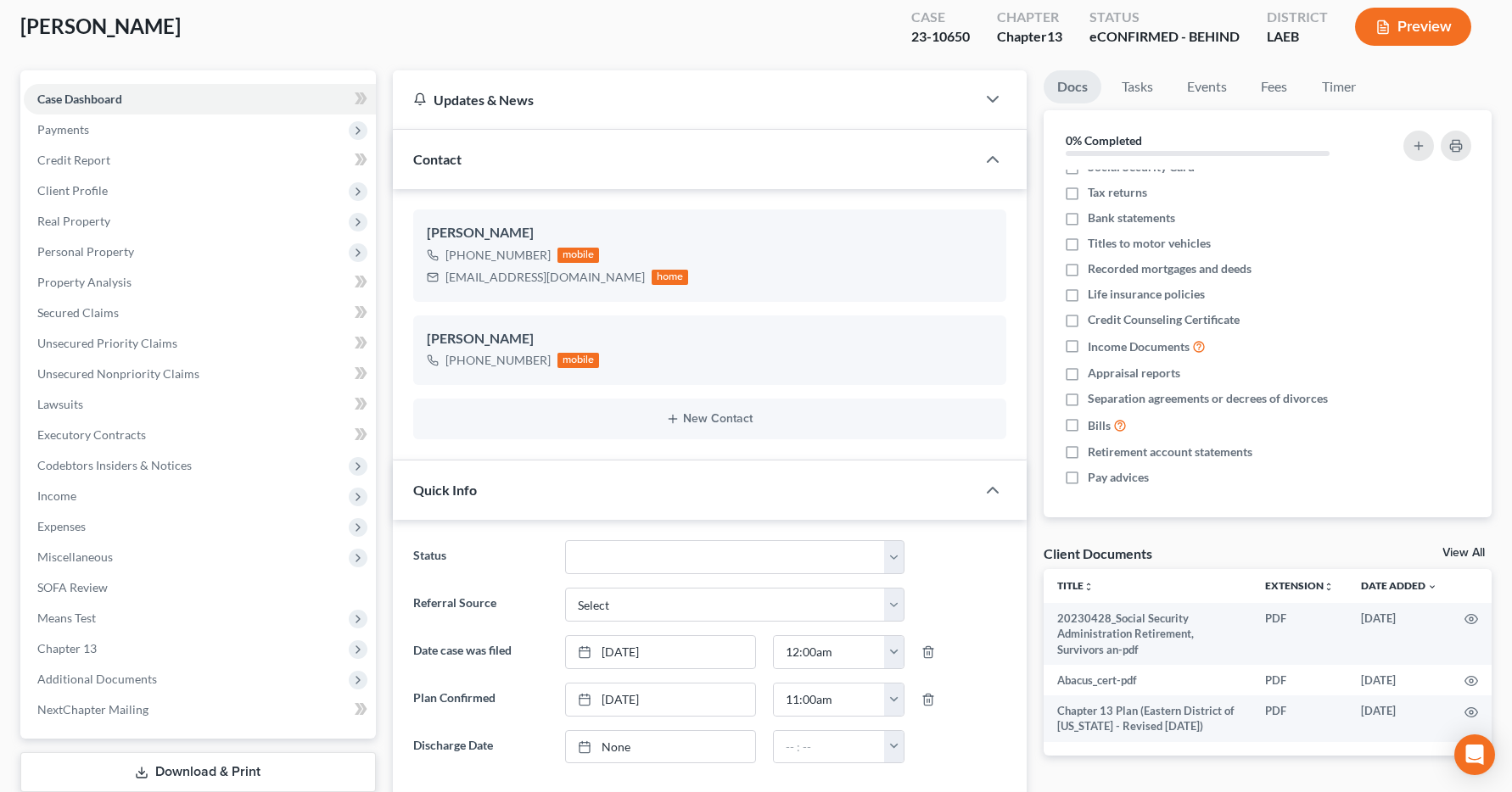
scroll to position [96, 0]
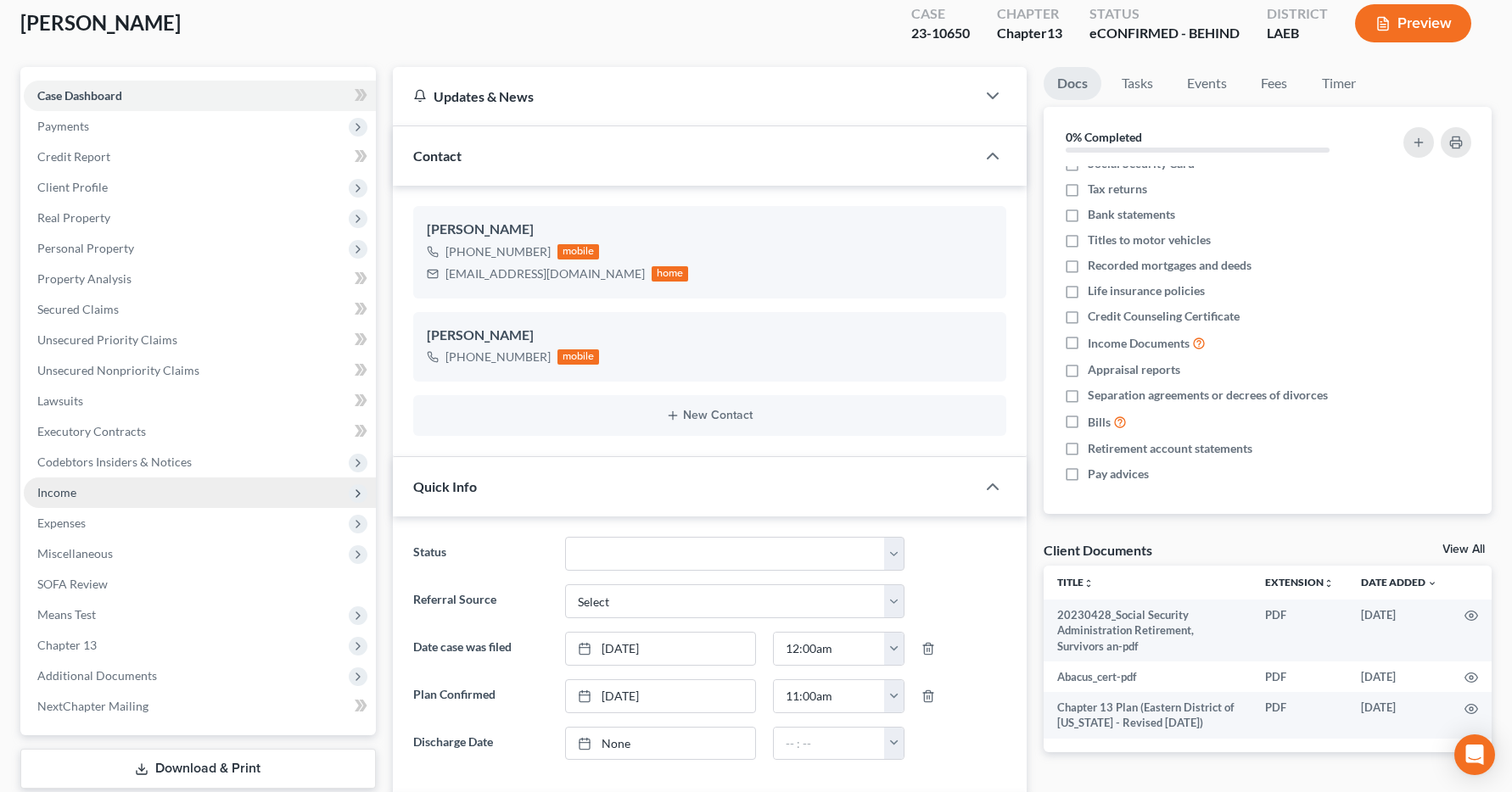
click at [87, 499] on span "Income" at bounding box center [200, 493] width 352 height 30
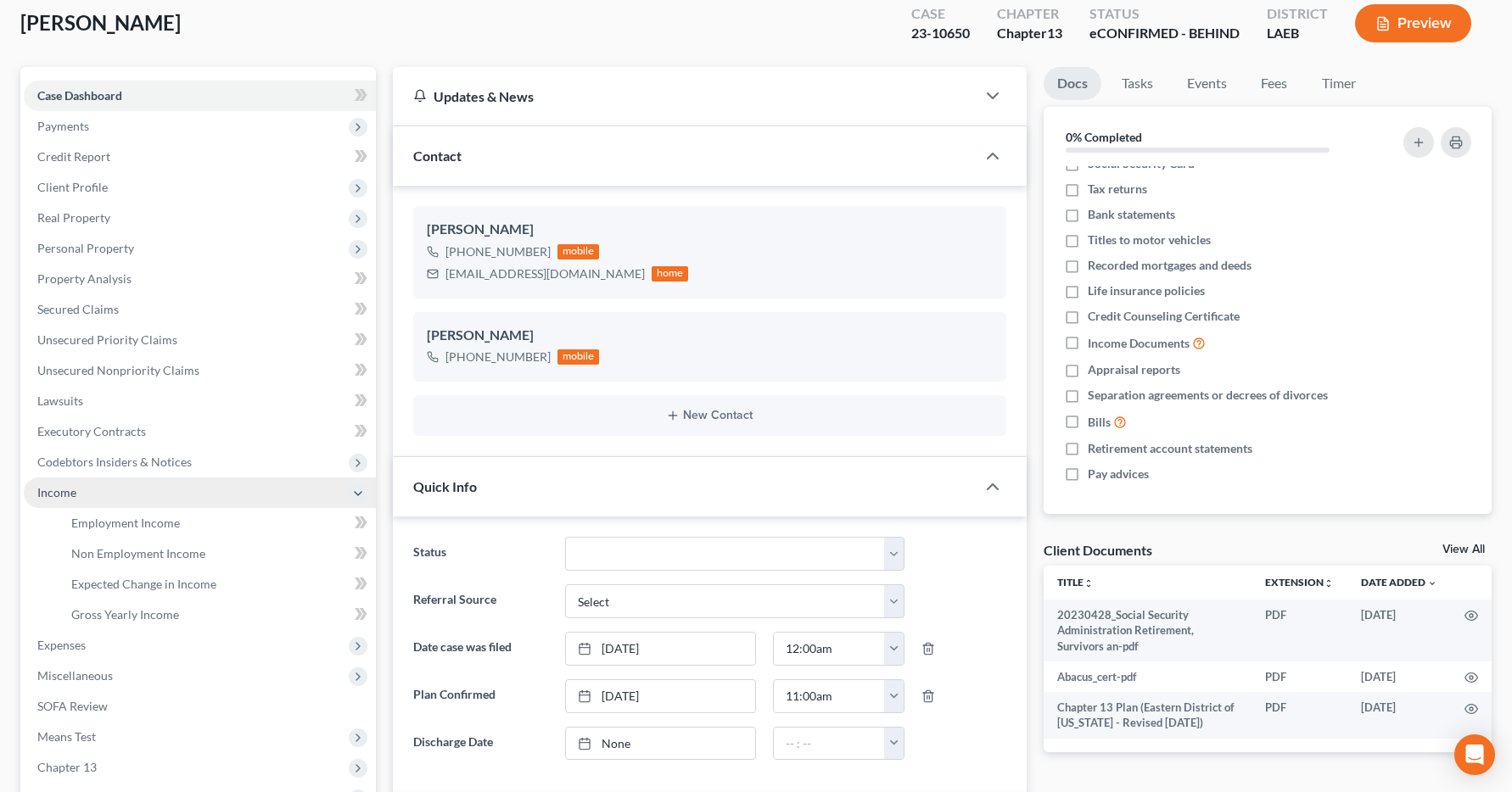
click at [87, 499] on span "Income" at bounding box center [200, 493] width 352 height 30
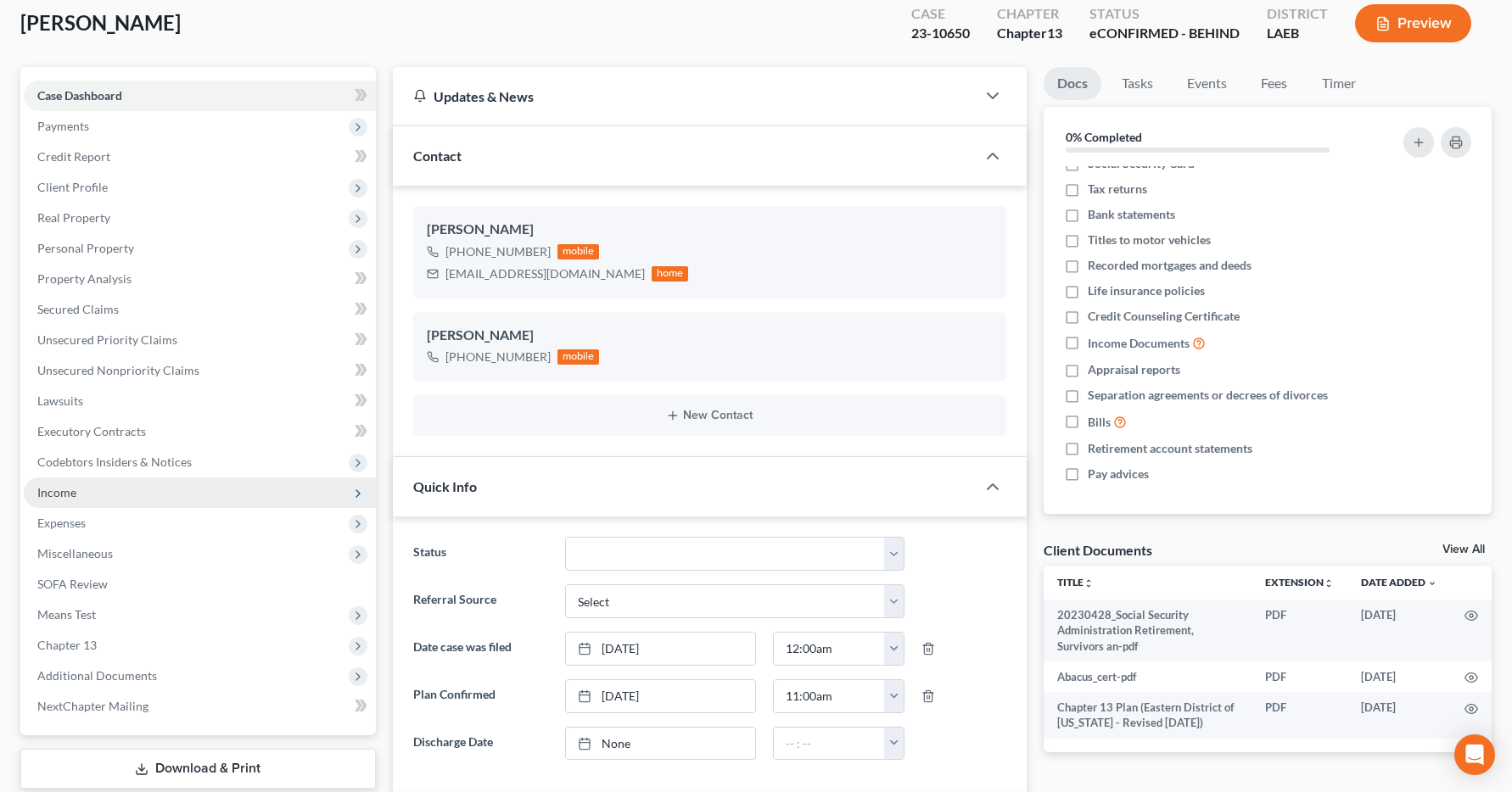
click at [83, 499] on span "Income" at bounding box center [200, 493] width 352 height 30
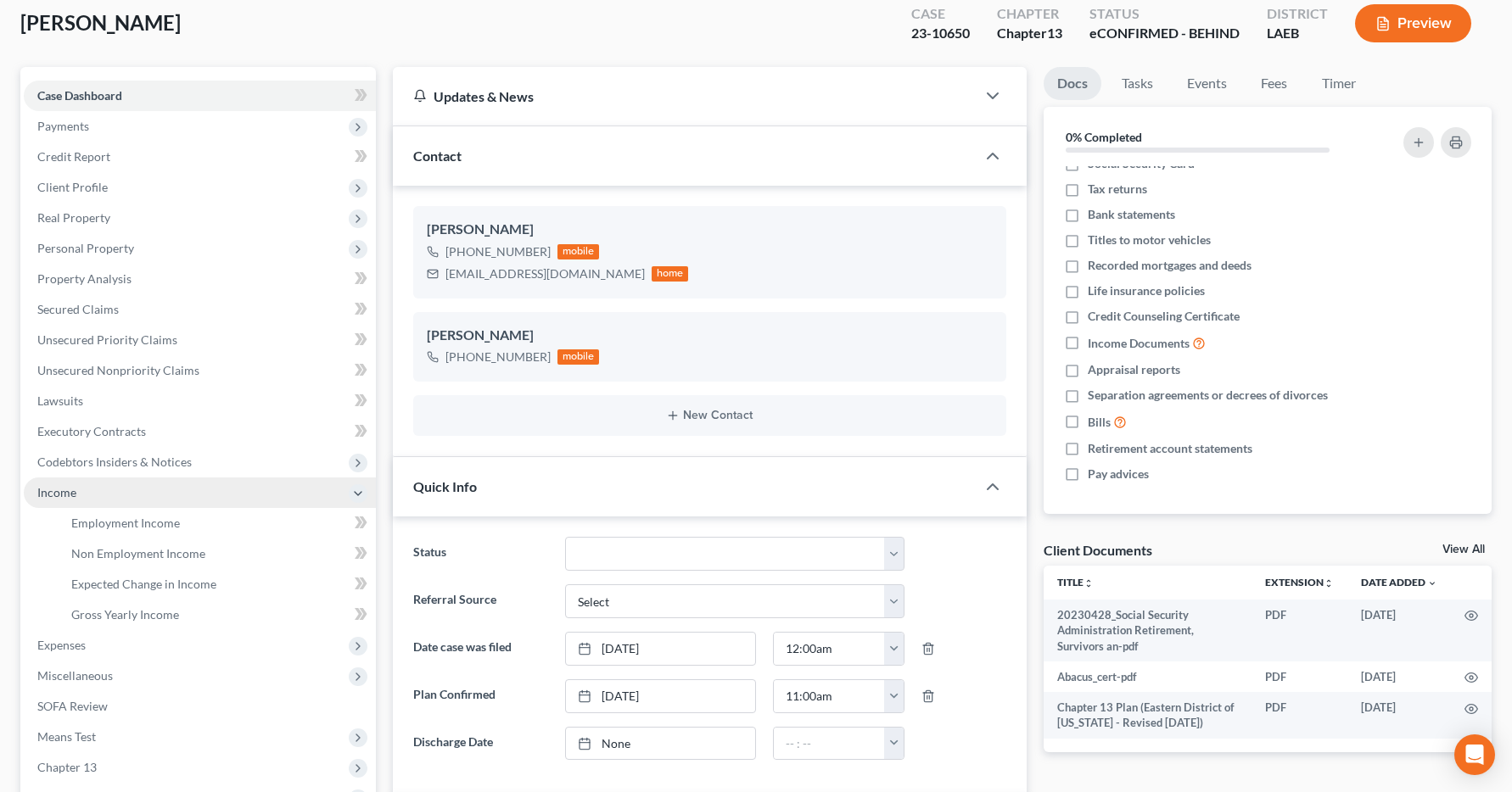
click at [83, 499] on span "Income" at bounding box center [200, 493] width 352 height 30
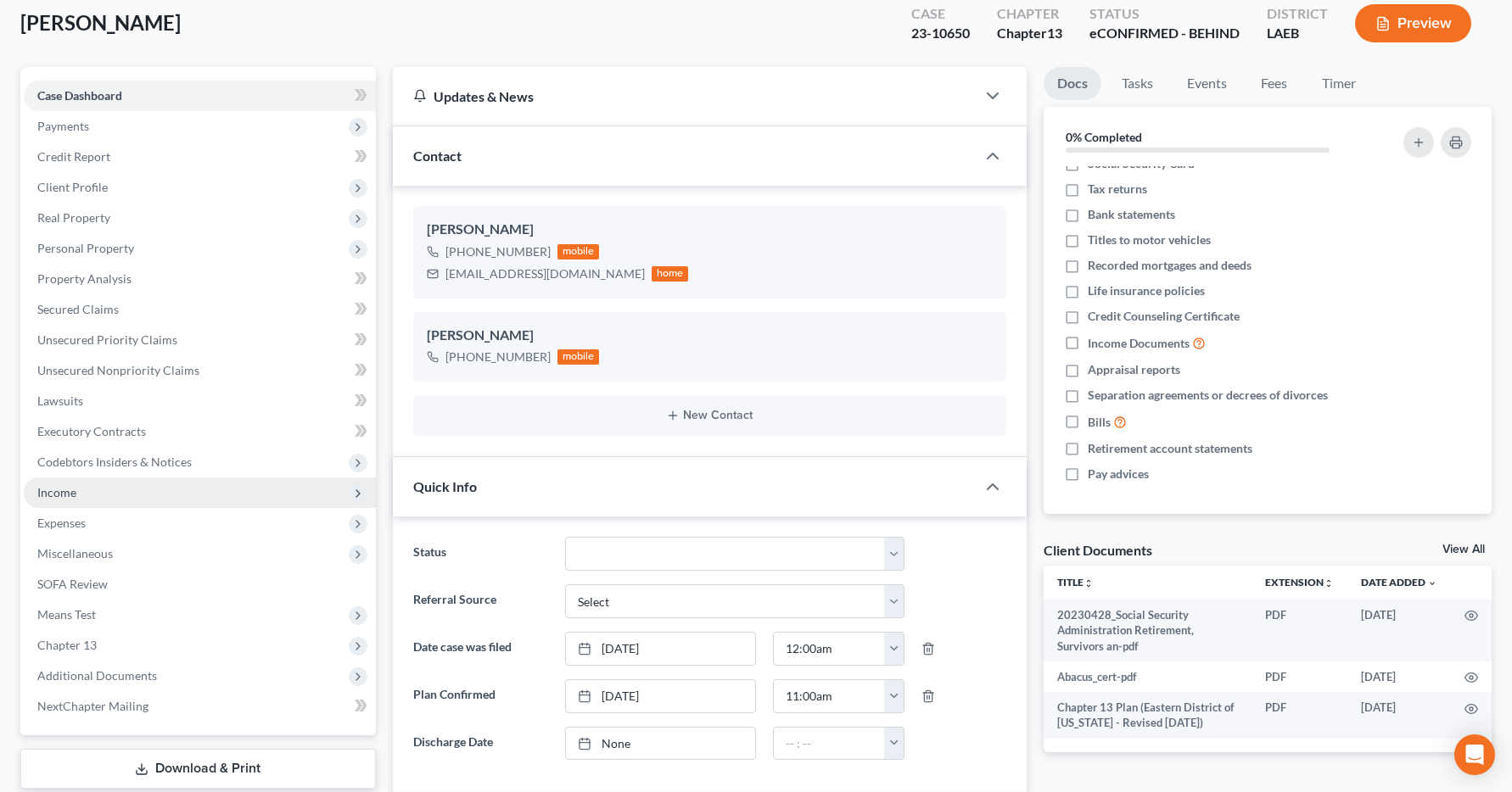
click at [83, 499] on span "Income" at bounding box center [200, 493] width 352 height 30
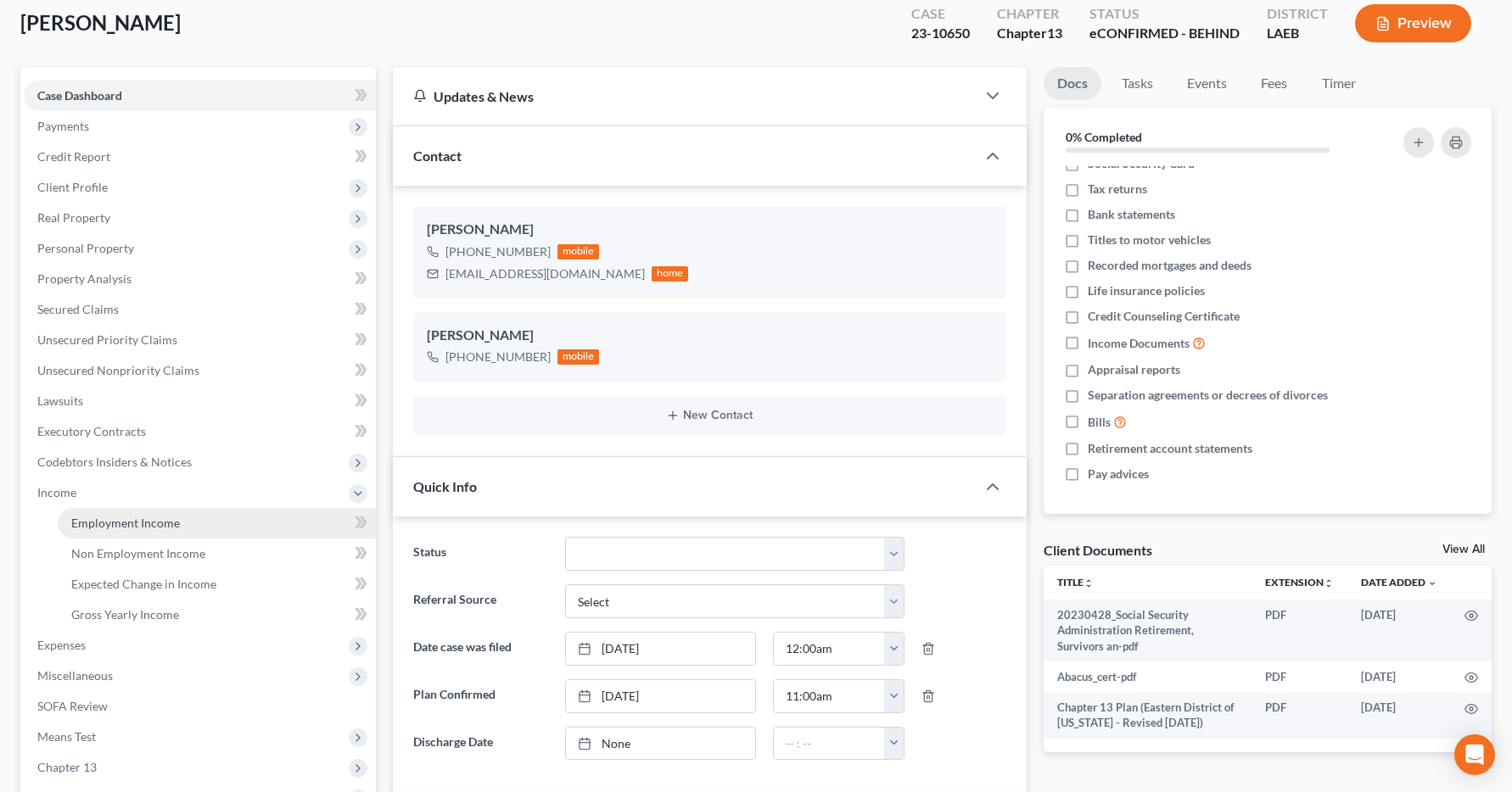
click at [79, 531] on link "Employment Income" at bounding box center [216, 523] width 318 height 30
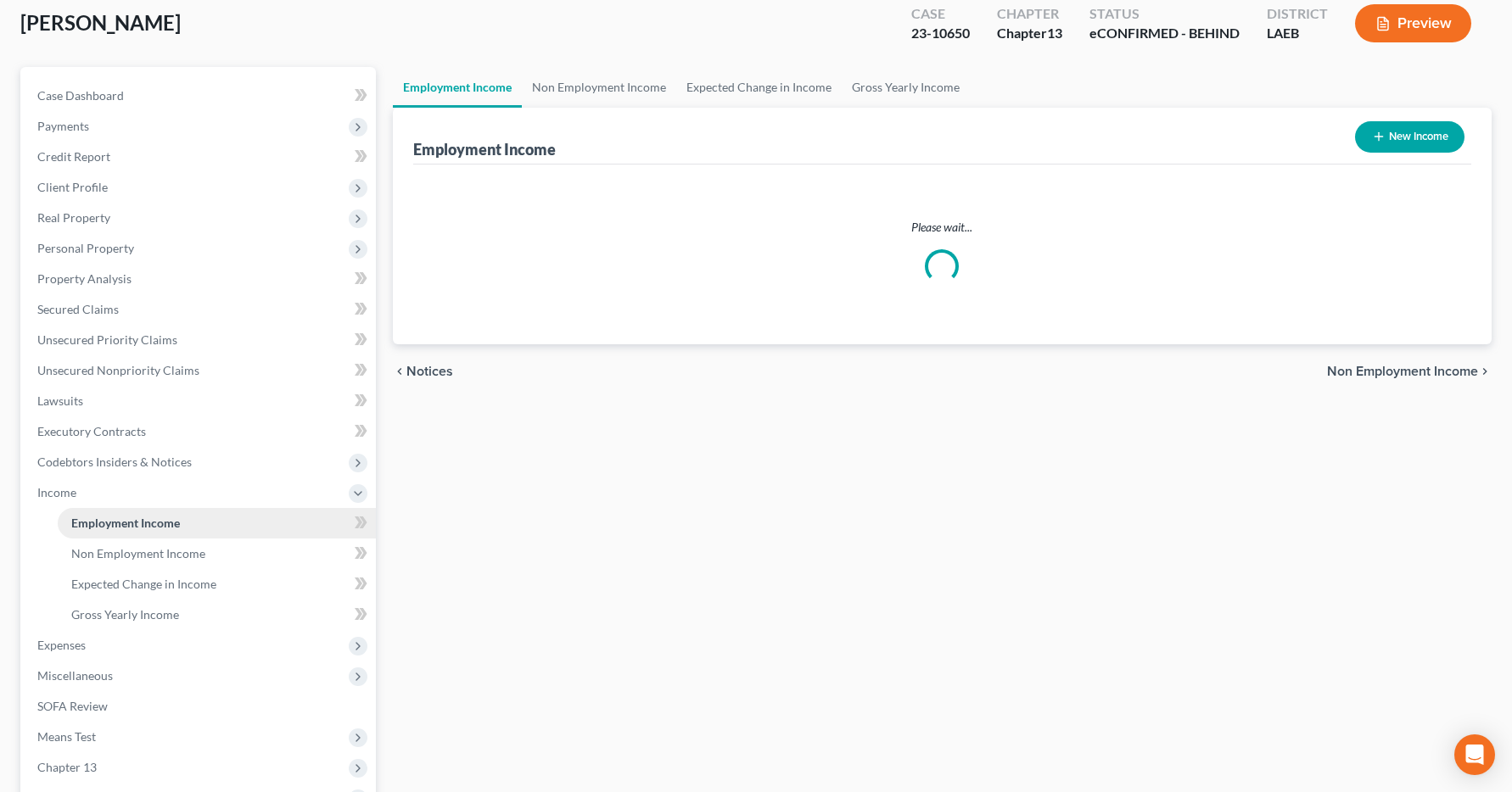
scroll to position [23, 0]
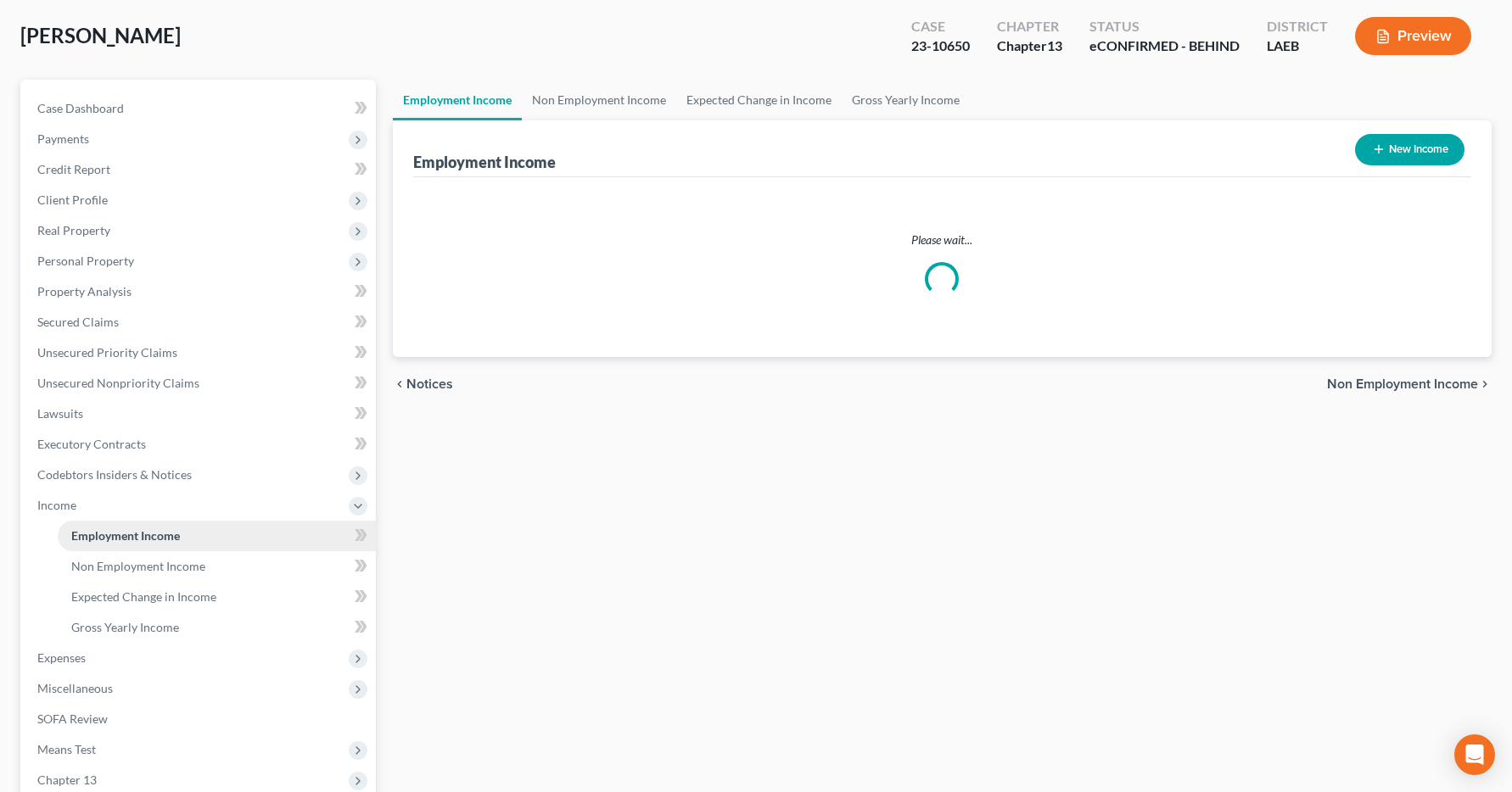
click at [79, 531] on link "Employment Income" at bounding box center [216, 536] width 318 height 30
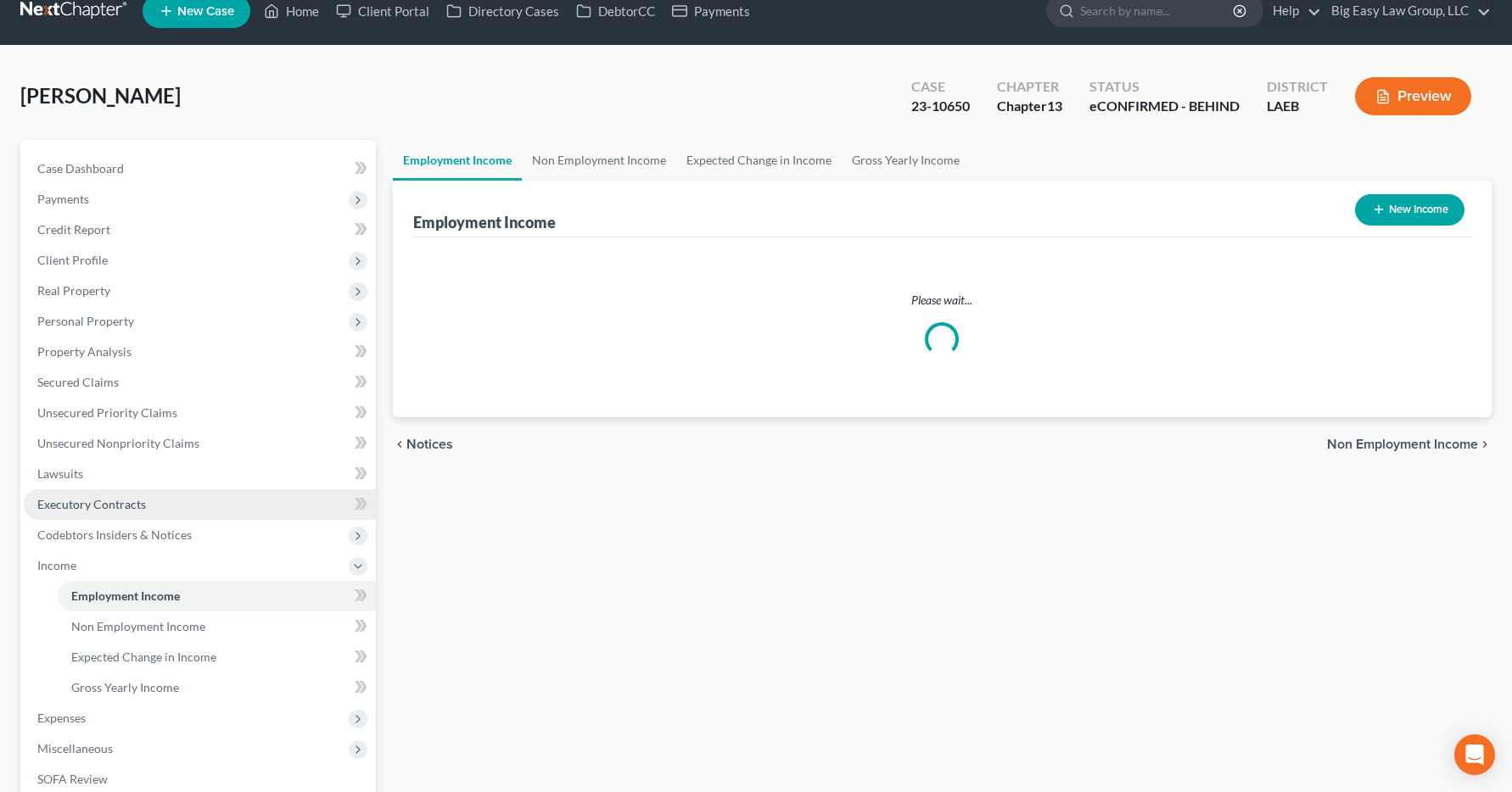
scroll to position [0, 0]
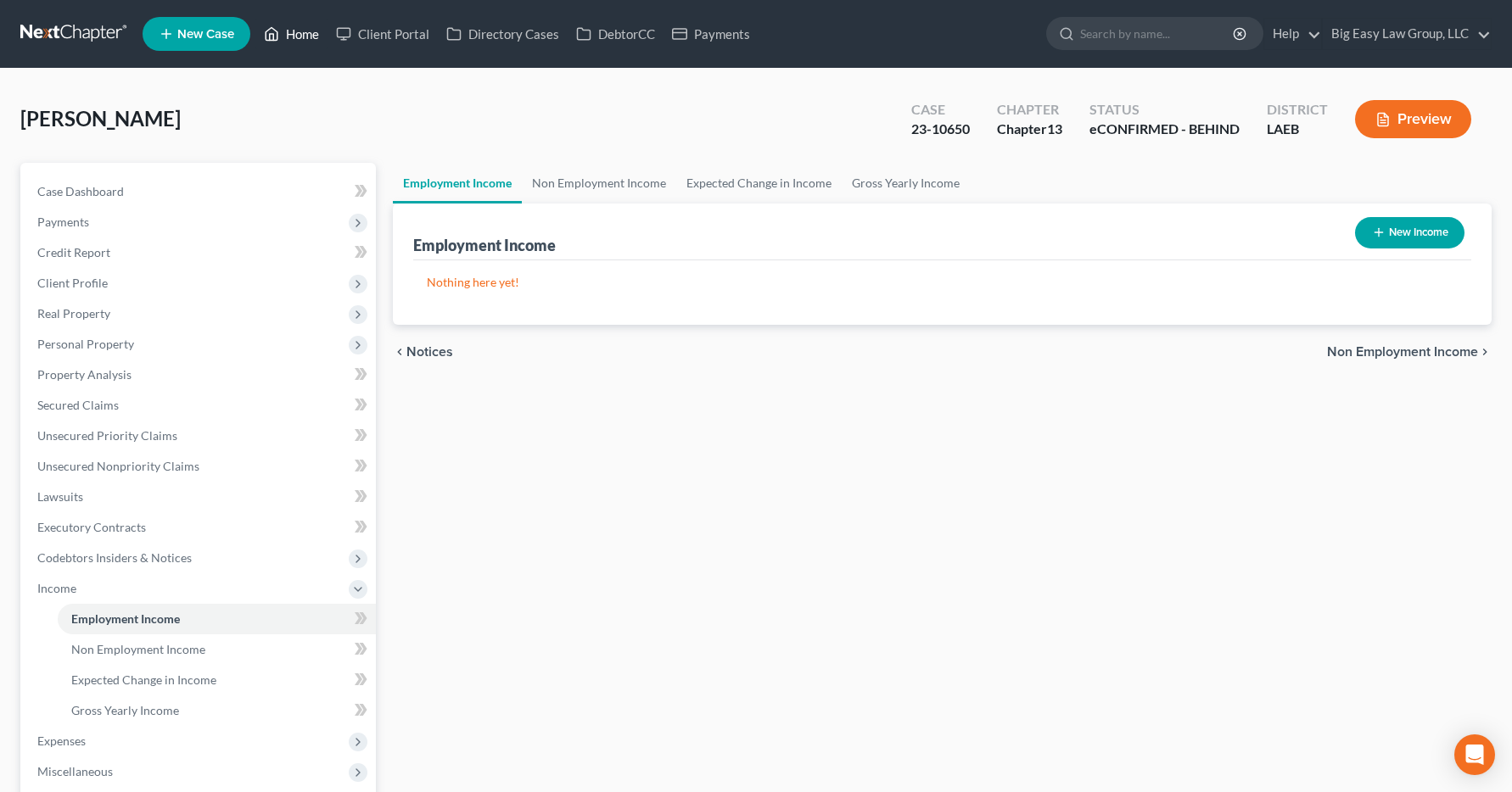
click at [293, 35] on link "Home" at bounding box center [291, 33] width 72 height 30
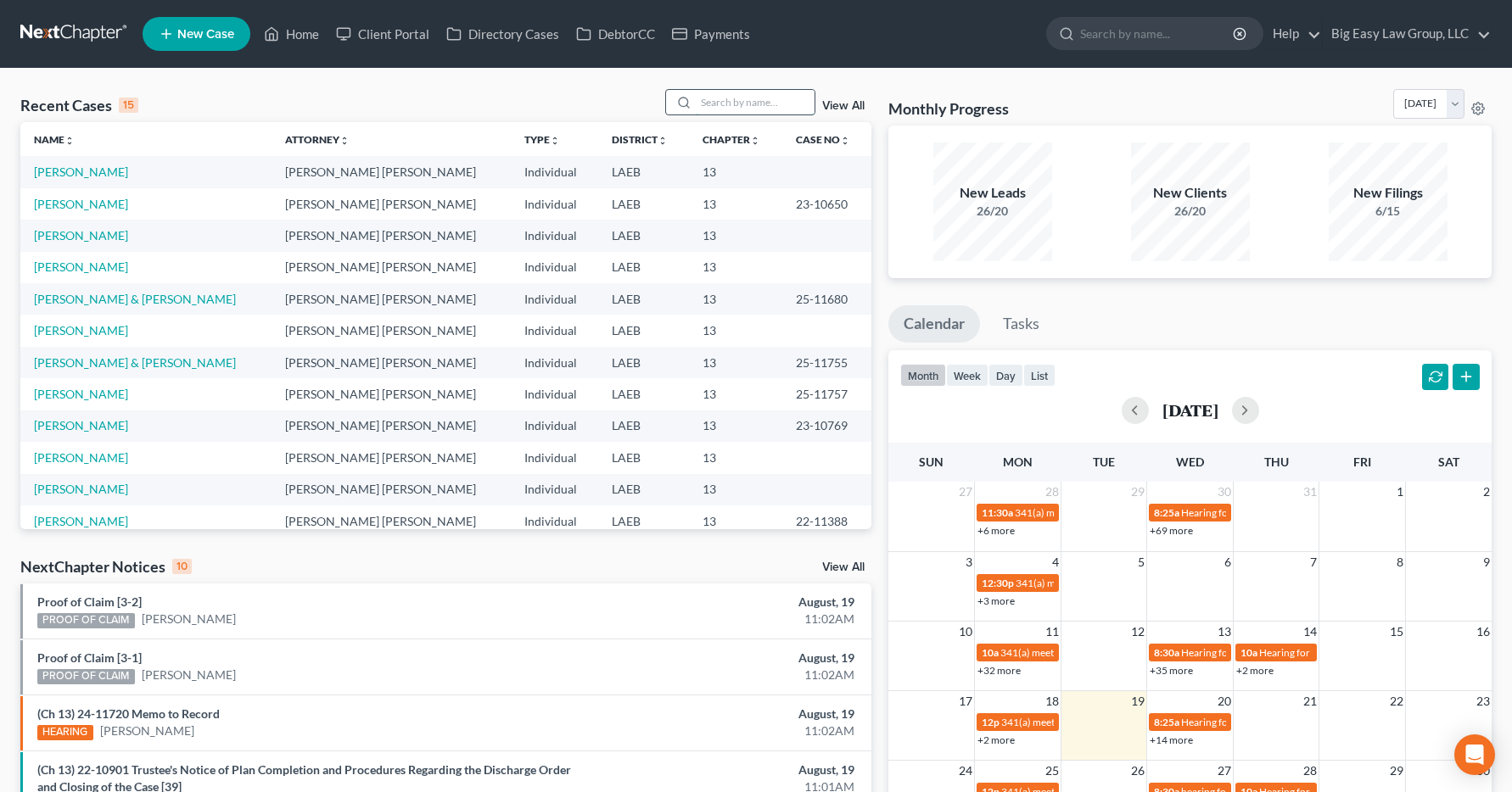
click at [704, 96] on input "search" at bounding box center [754, 102] width 119 height 25
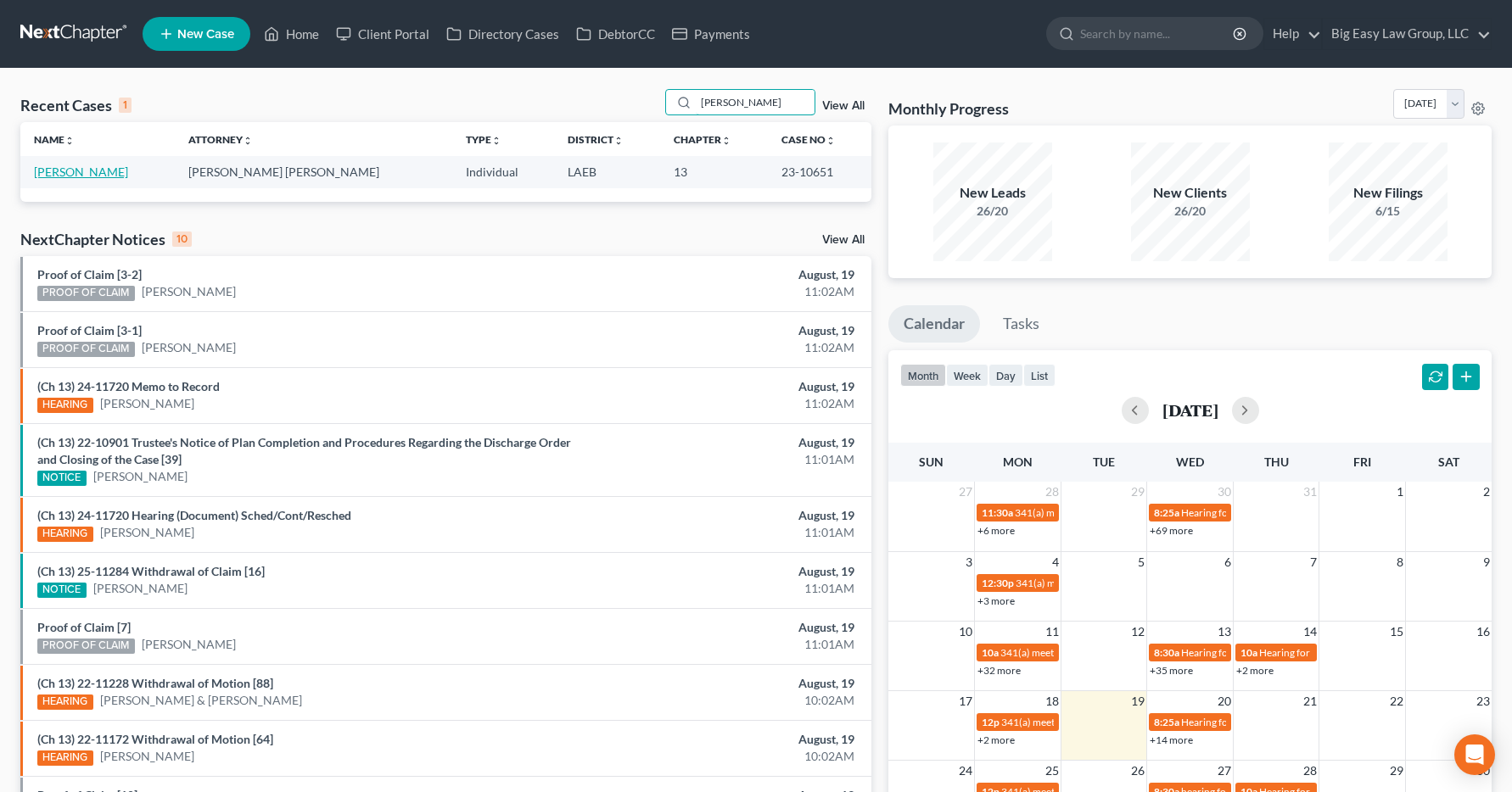
type input "blackwell"
click at [100, 174] on link "[PERSON_NAME]" at bounding box center [81, 172] width 94 height 15
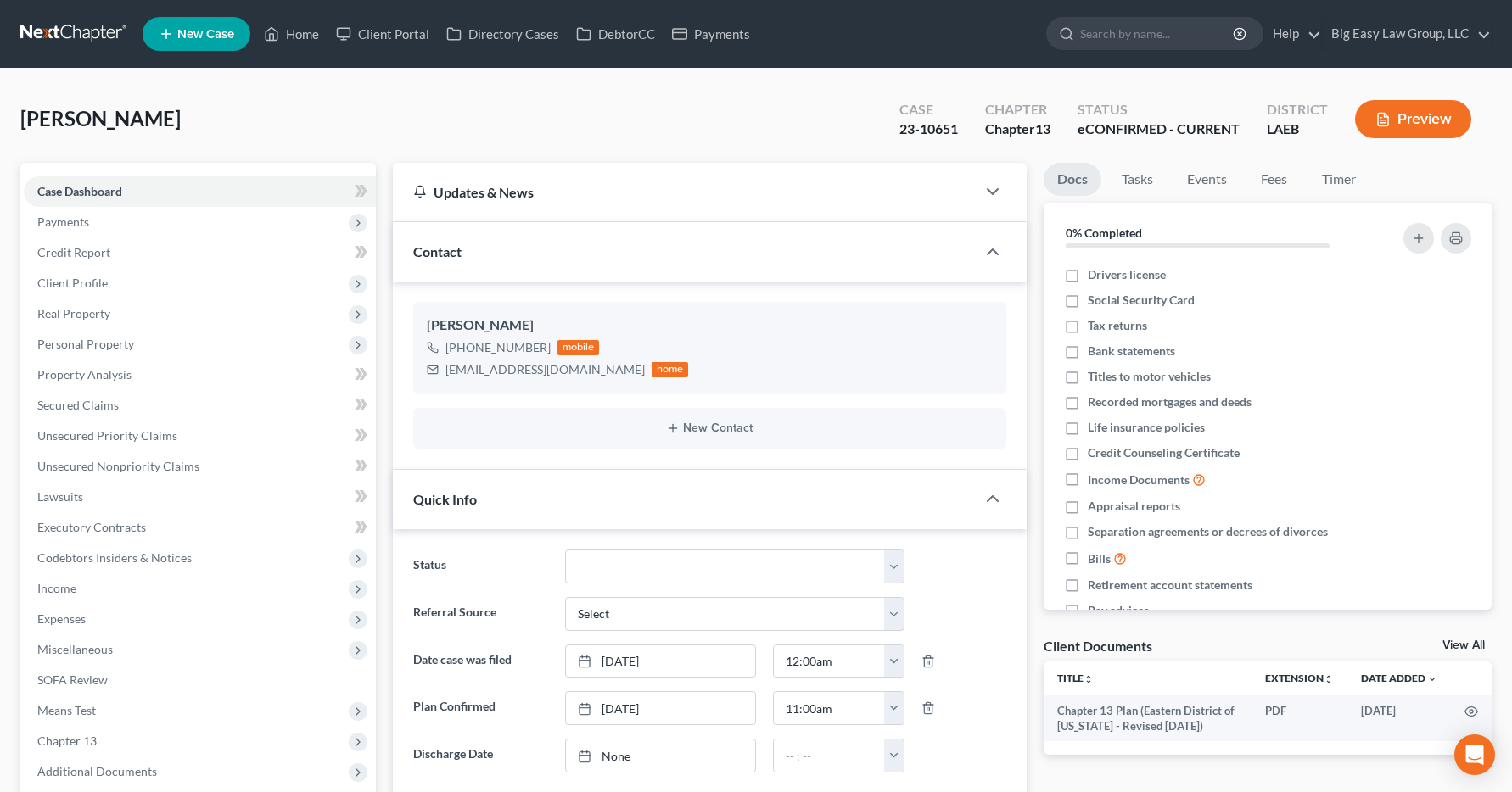
scroll to position [130, 0]
click at [64, 588] on span "Income" at bounding box center [57, 588] width 39 height 15
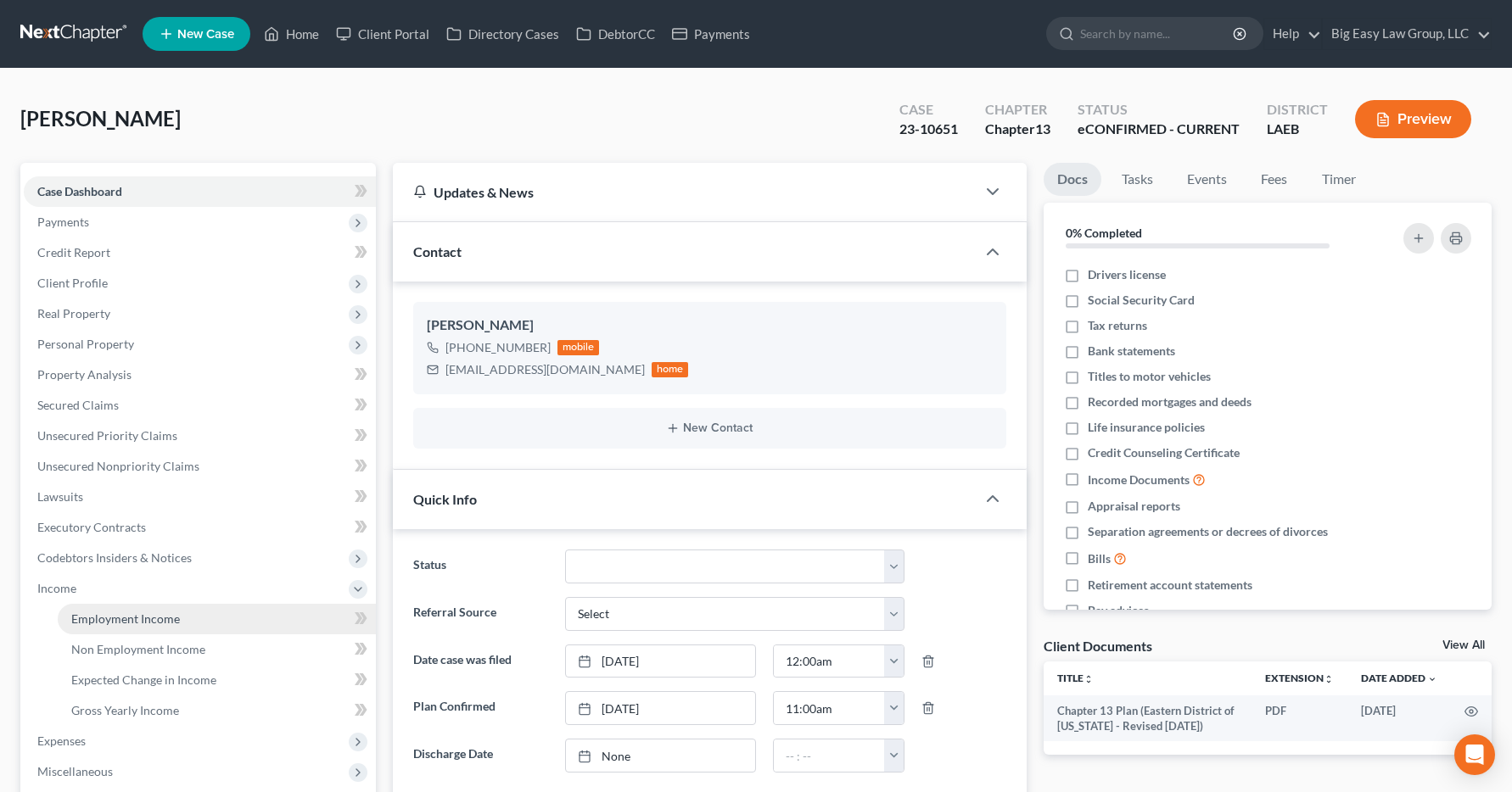
click at [83, 626] on link "Employment Income" at bounding box center [216, 619] width 318 height 30
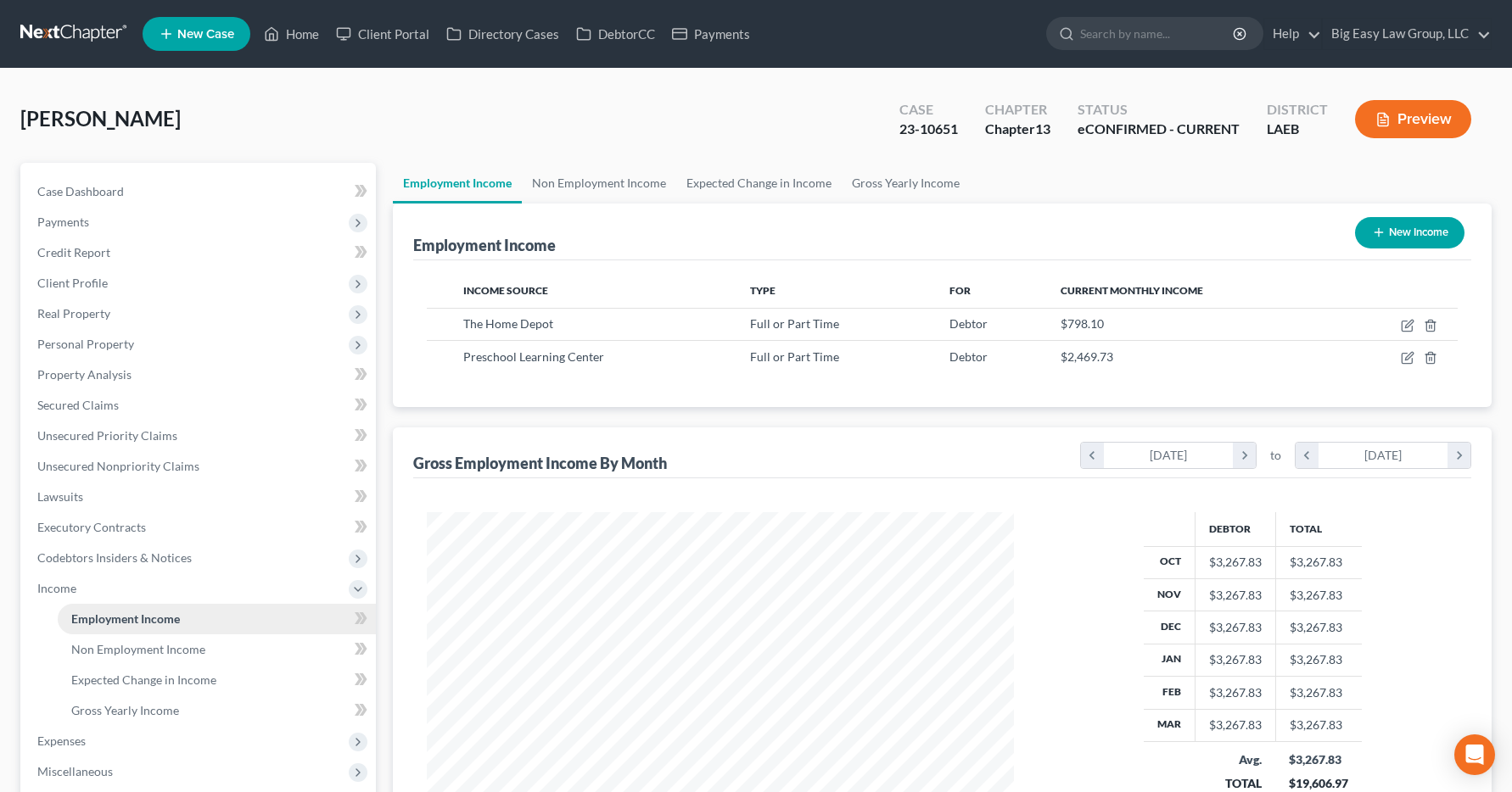
scroll to position [305, 622]
click at [308, 35] on link "Home" at bounding box center [291, 33] width 72 height 30
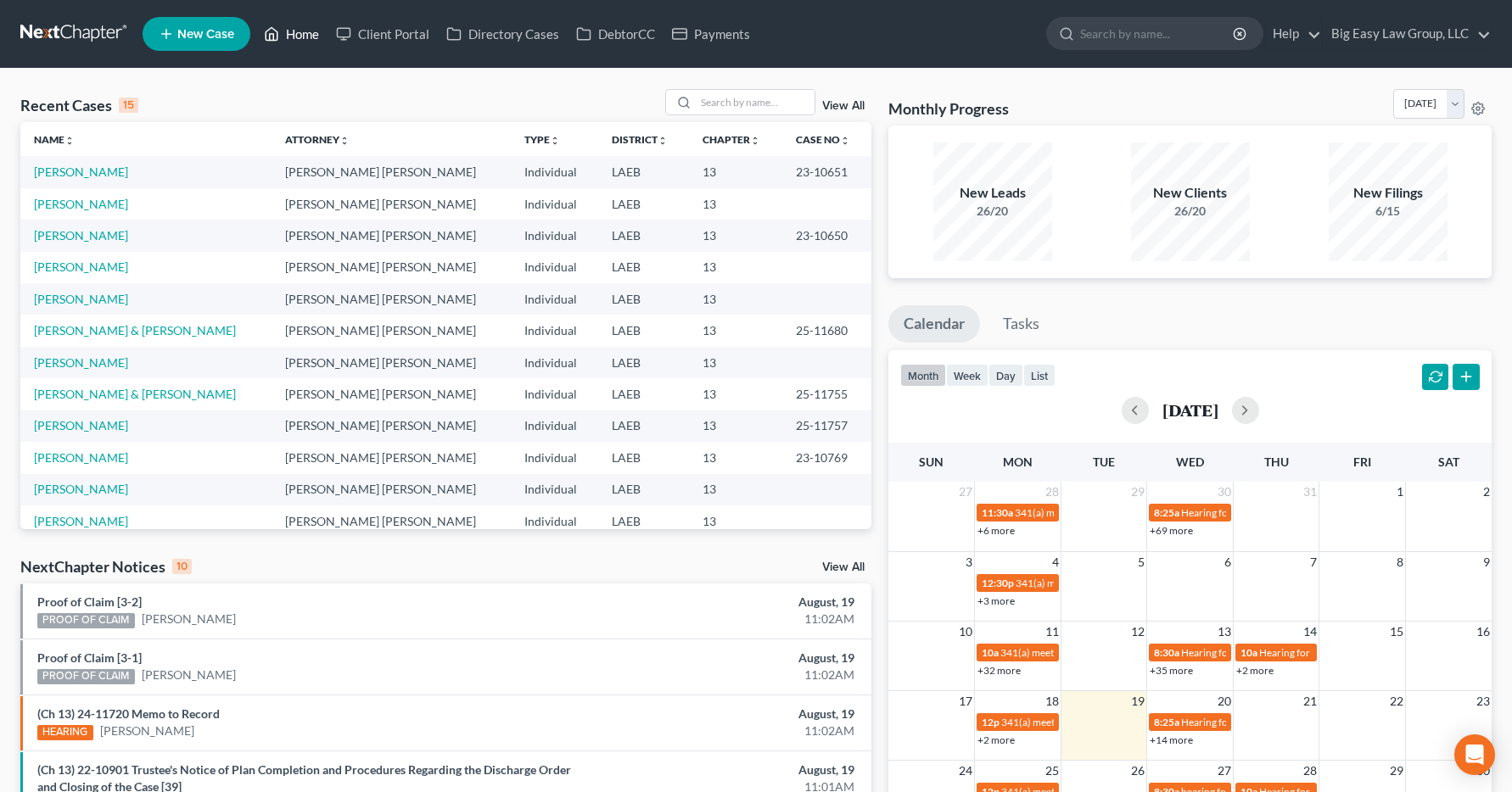
click at [298, 37] on link "Home" at bounding box center [291, 33] width 72 height 30
click at [1099, 35] on input "search" at bounding box center [1157, 33] width 156 height 31
type input "dykes"
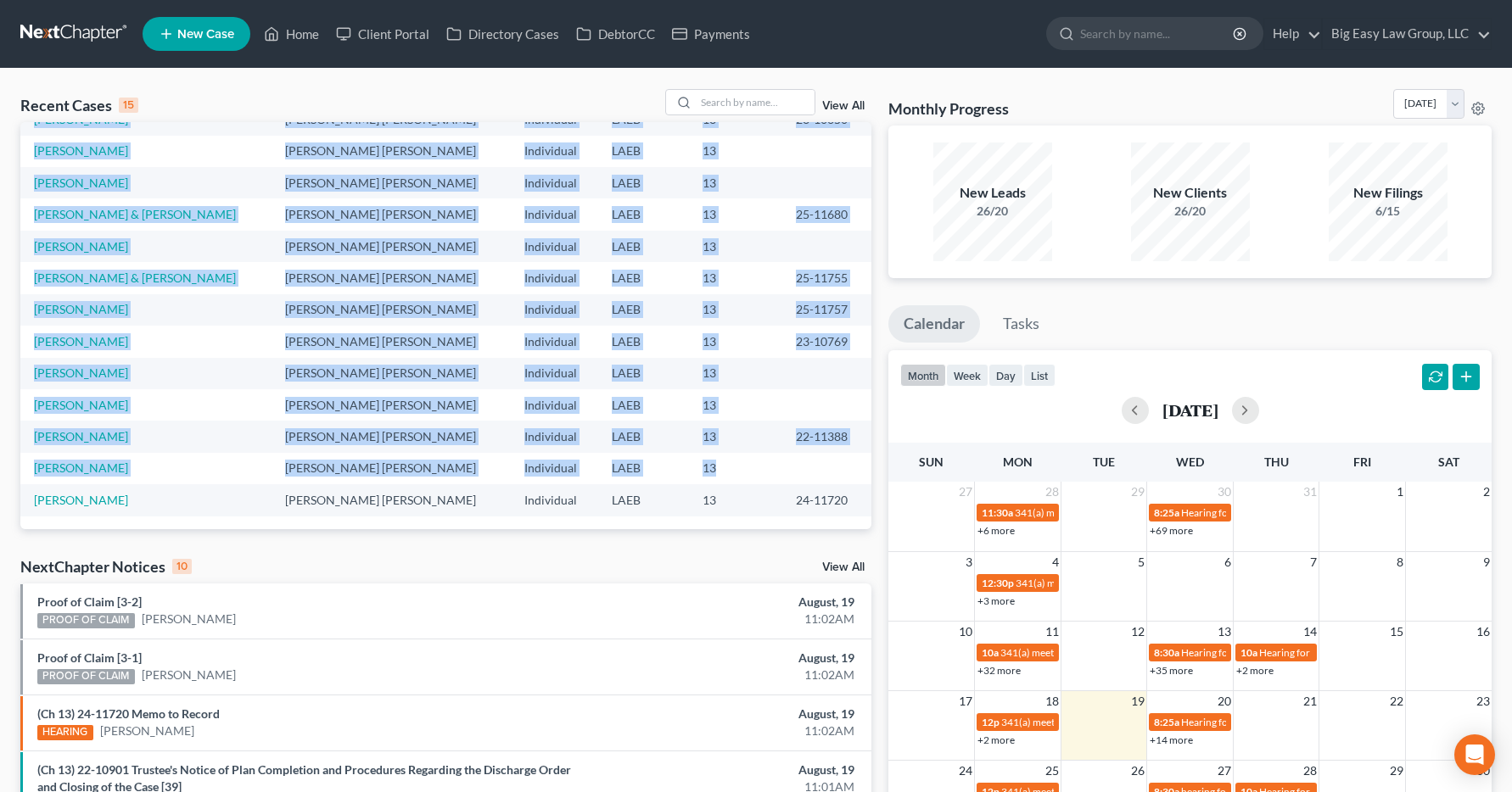
drag, startPoint x: 855, startPoint y: 460, endPoint x: 862, endPoint y: 407, distance: 53.5
click at [862, 407] on div "Name unfold_more expand_more expand_less Attorney unfold_more expand_more expan…" at bounding box center [446, 326] width 851 height 407
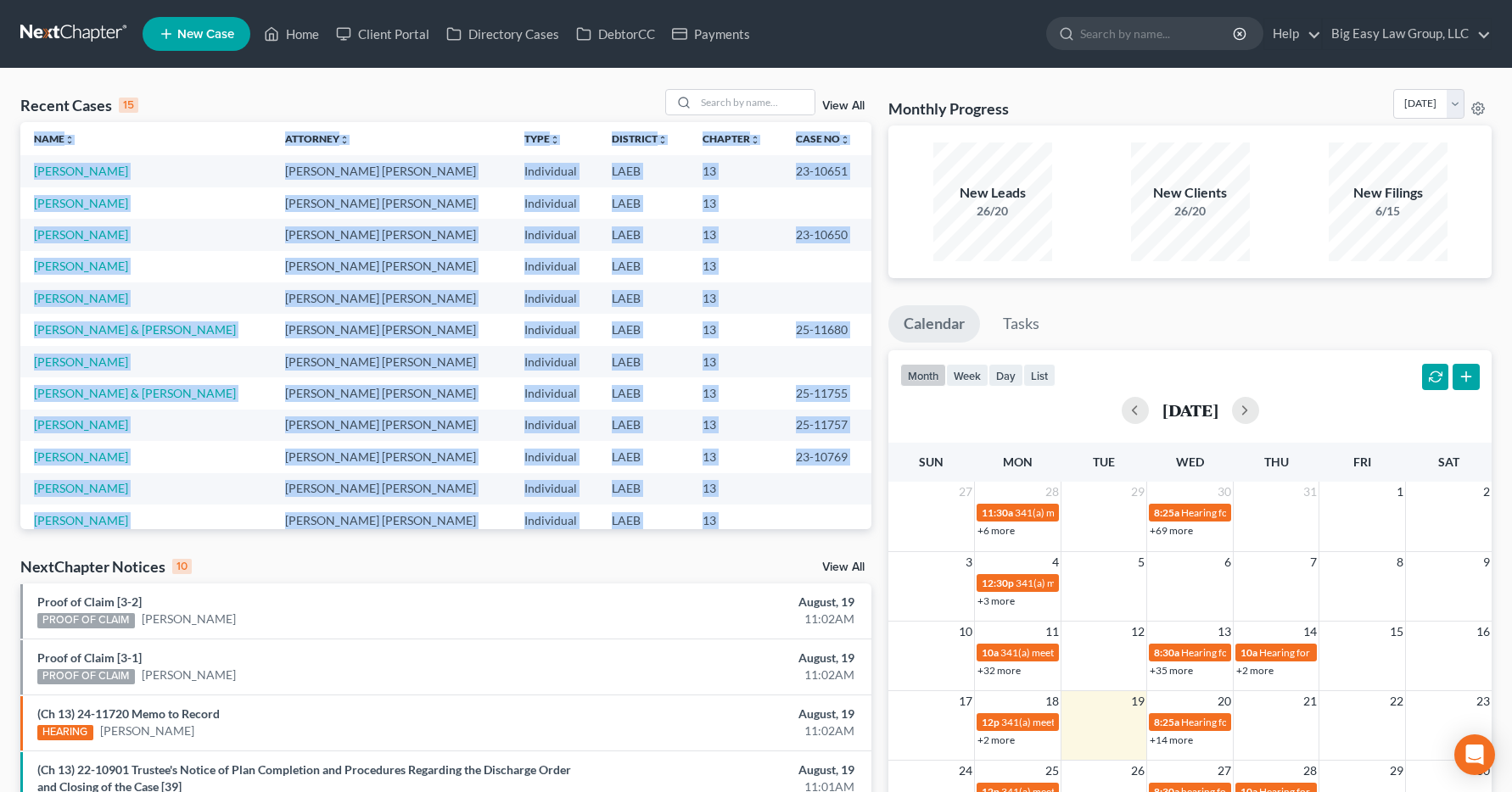
scroll to position [0, 0]
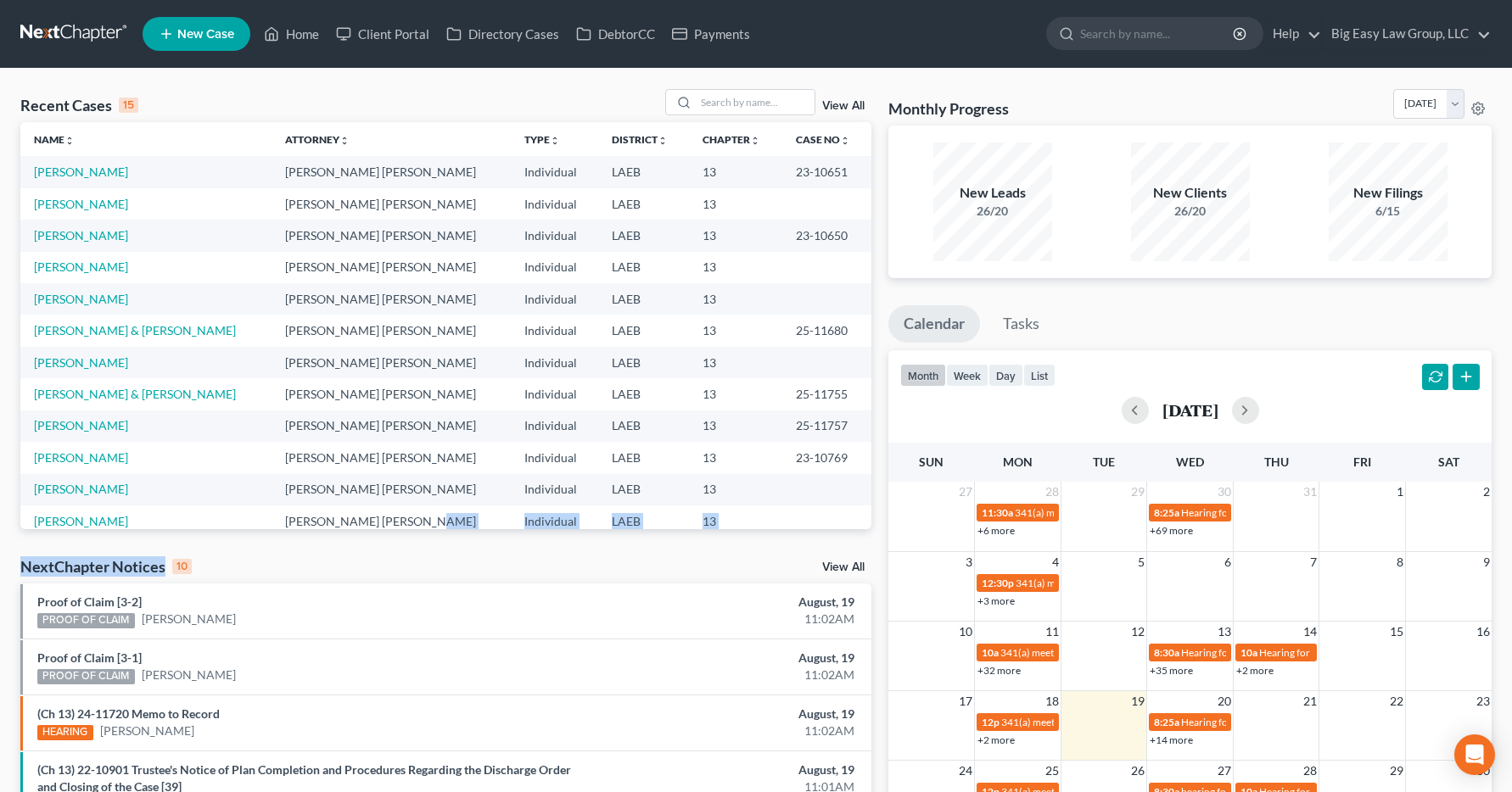
drag, startPoint x: 357, startPoint y: 524, endPoint x: 350, endPoint y: 563, distance: 39.6
click at [350, 563] on div "Recent Cases 15 View All Name unfold_more expand_more expand_less Attorney unfo…" at bounding box center [446, 638] width 867 height 1098
click at [415, 565] on div "NextChapter Notices 10 View All" at bounding box center [446, 569] width 851 height 27
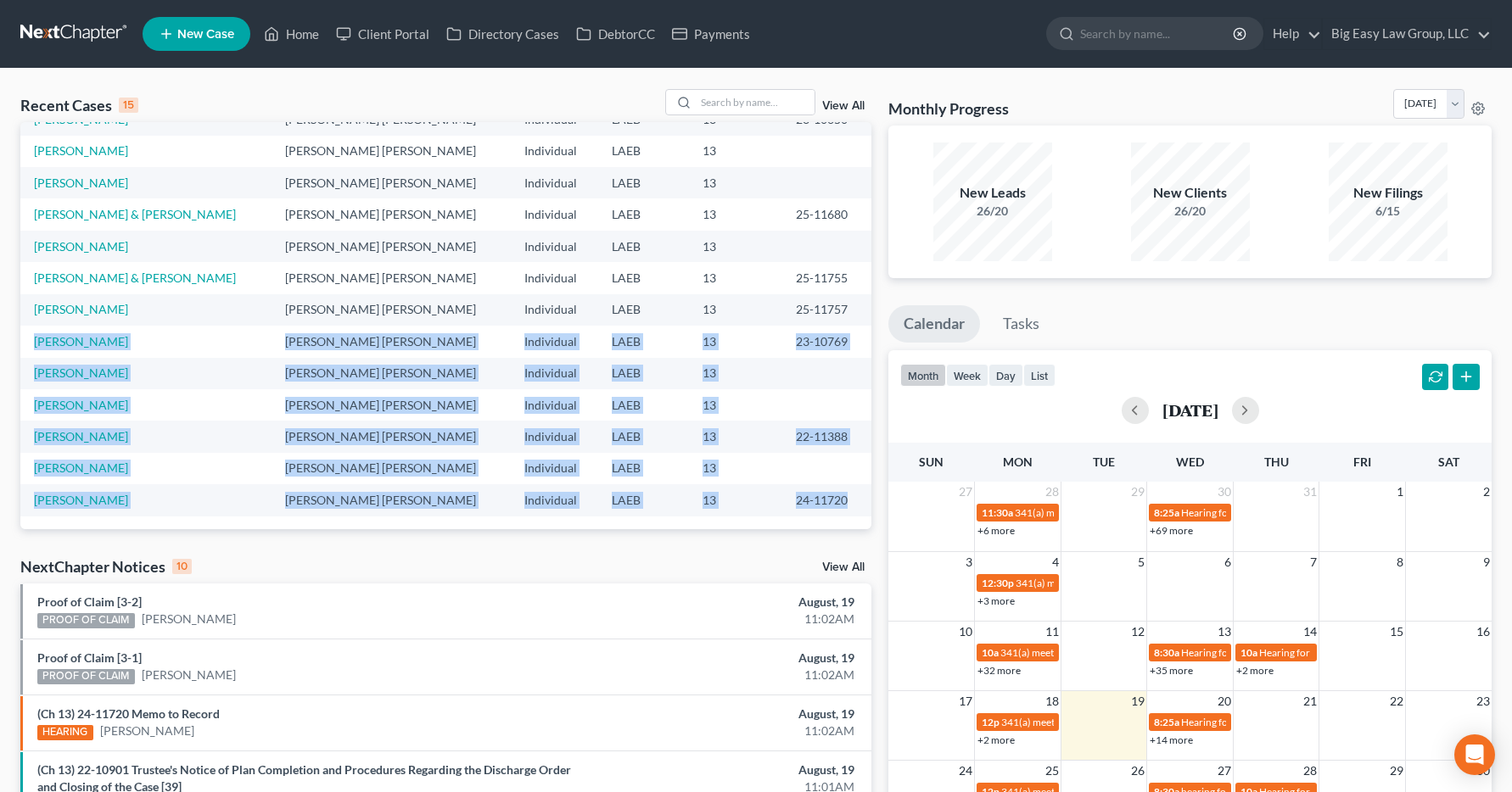
drag, startPoint x: 855, startPoint y: 495, endPoint x: 840, endPoint y: 320, distance: 175.6
click at [841, 320] on tbody "Blackwell, Qvonda Jenny Abshier Bryce Murray Individual LAEB 13 23-10651 Robert…" at bounding box center [446, 277] width 851 height 476
click at [288, 38] on link "Home" at bounding box center [291, 33] width 72 height 30
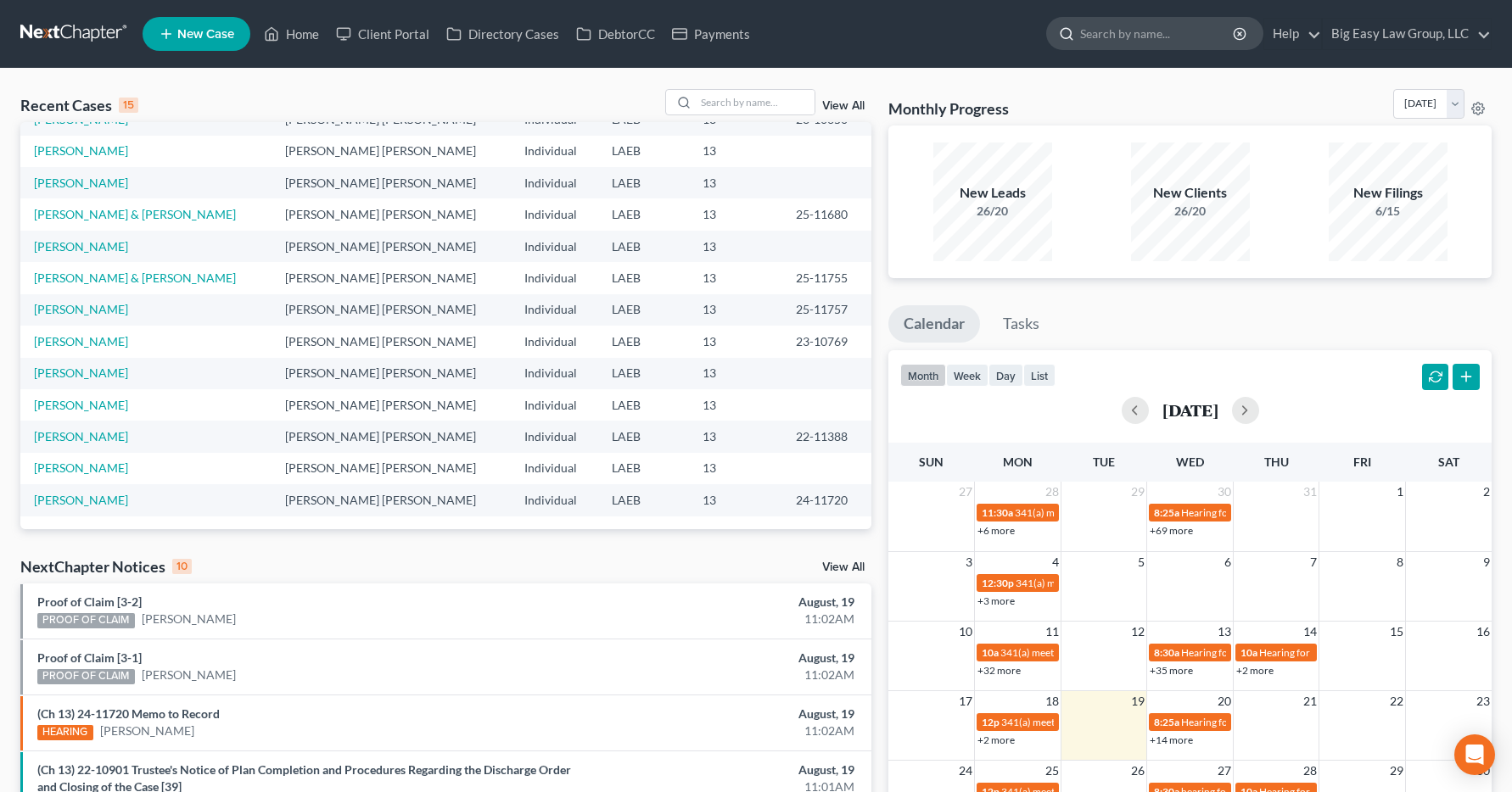
click at [1122, 41] on input "search" at bounding box center [1157, 33] width 156 height 31
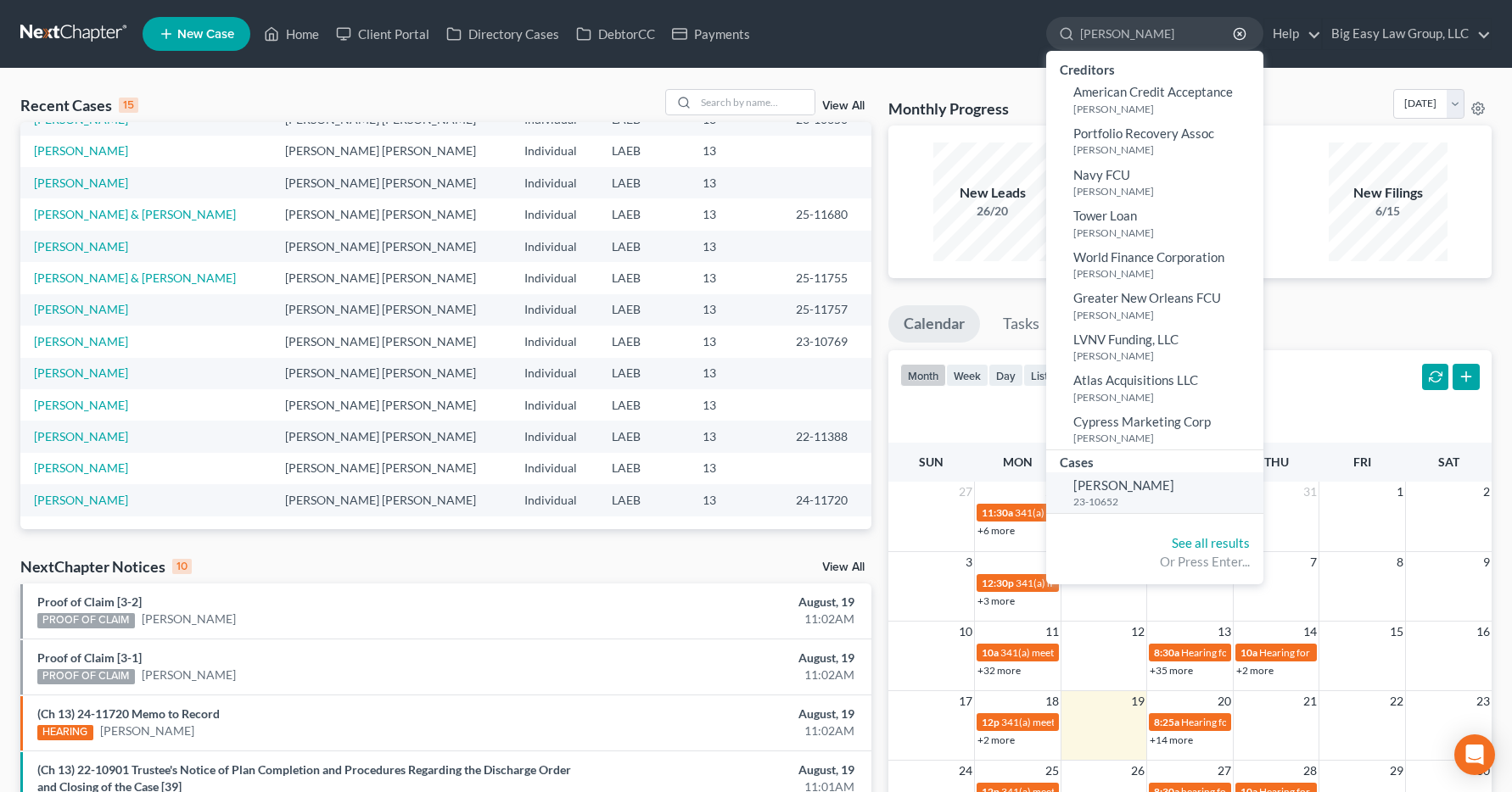
type input "dykes"
click at [1090, 484] on span "Dykes, Caron" at bounding box center [1123, 485] width 101 height 16
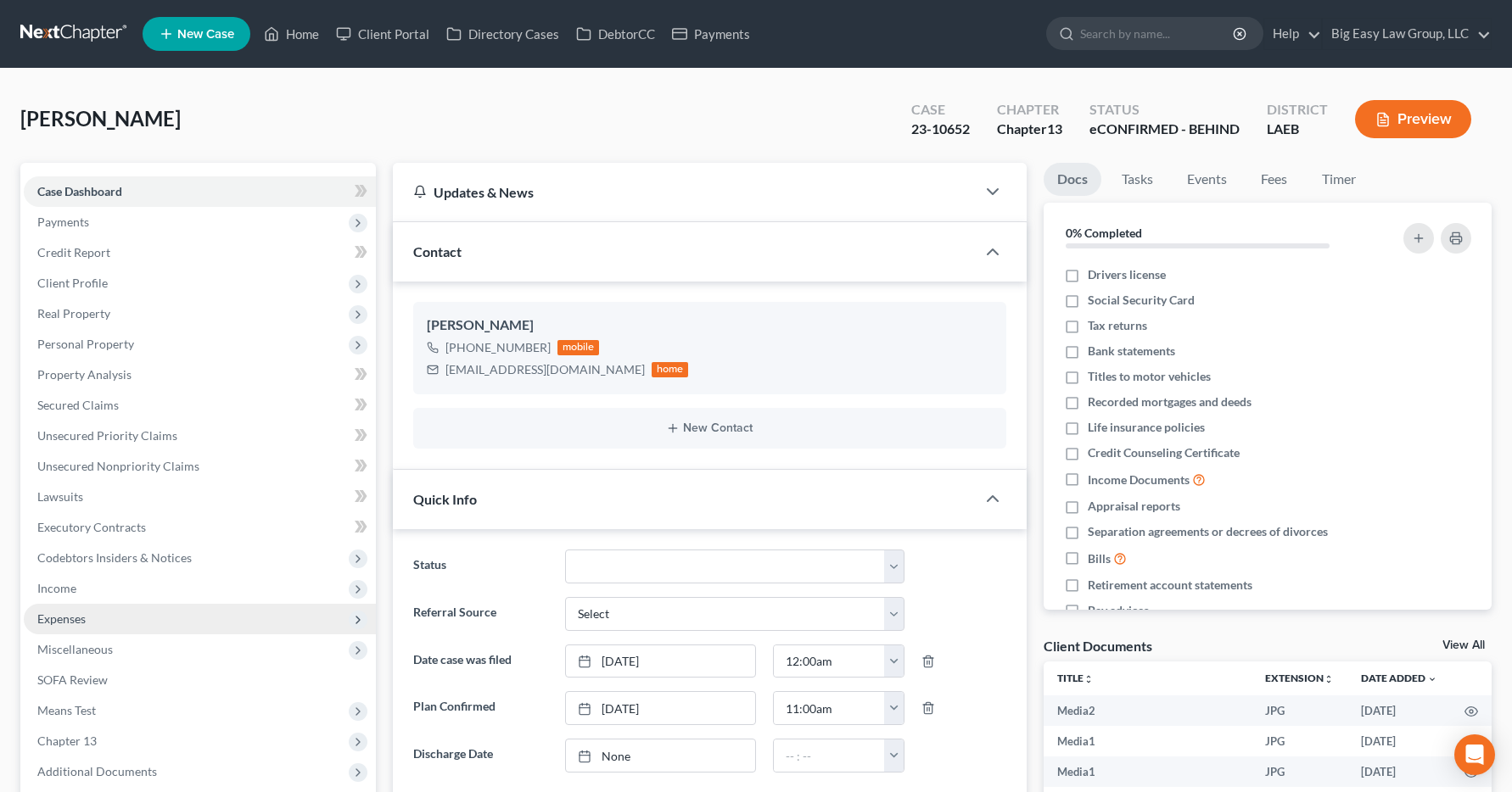
scroll to position [10090, 0]
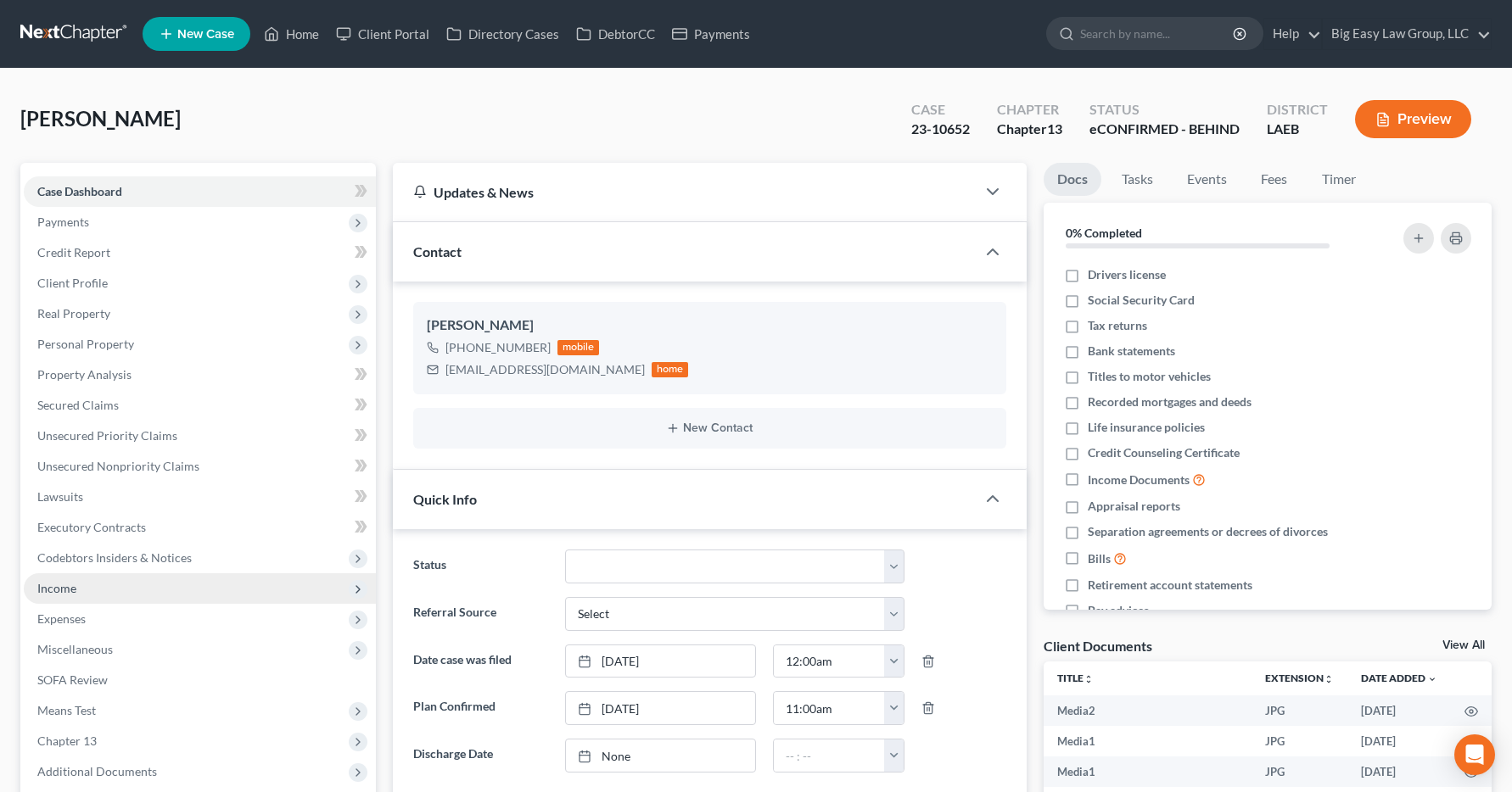
click at [45, 587] on span "Income" at bounding box center [57, 588] width 39 height 15
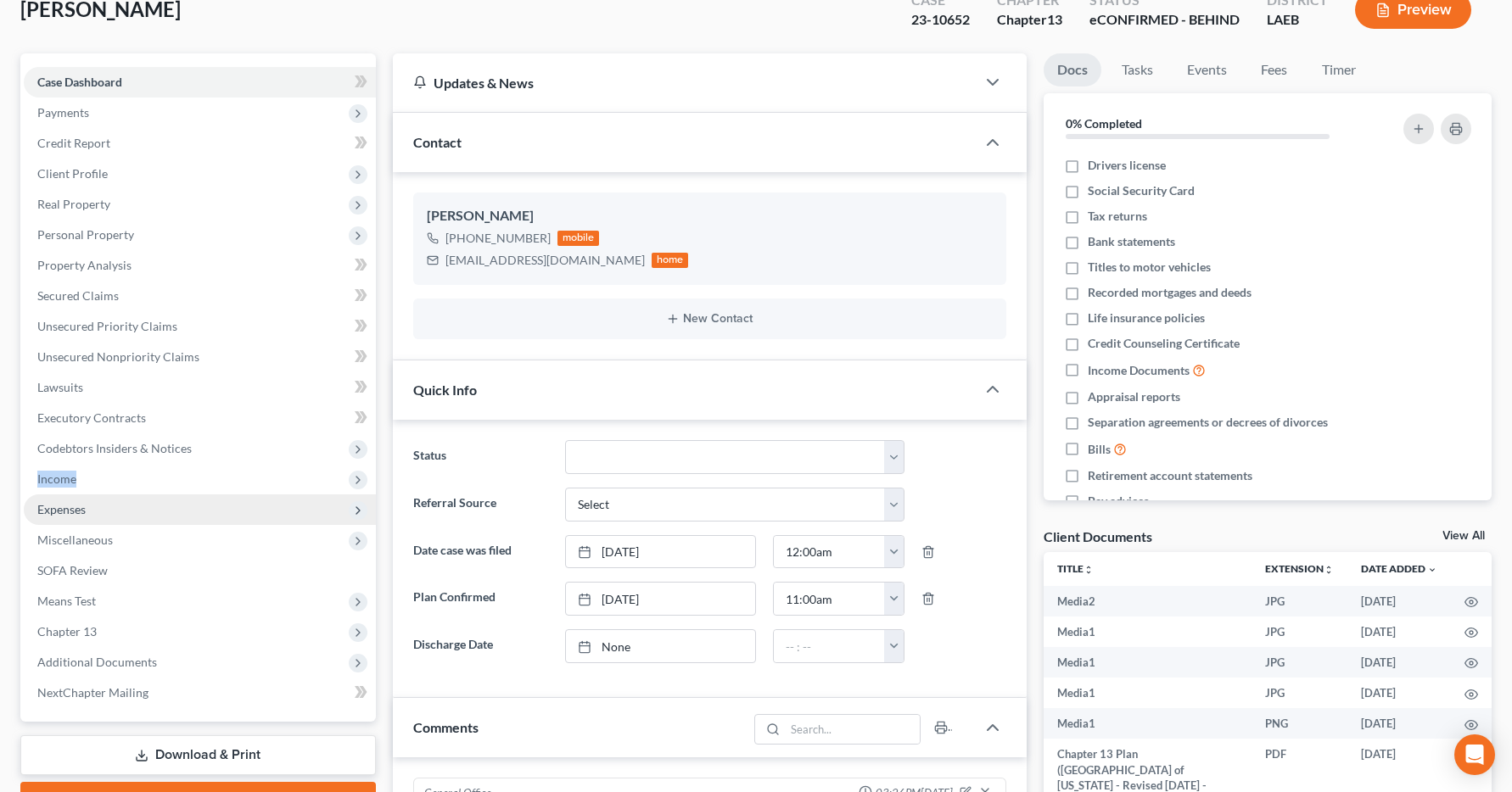
scroll to position [127, 0]
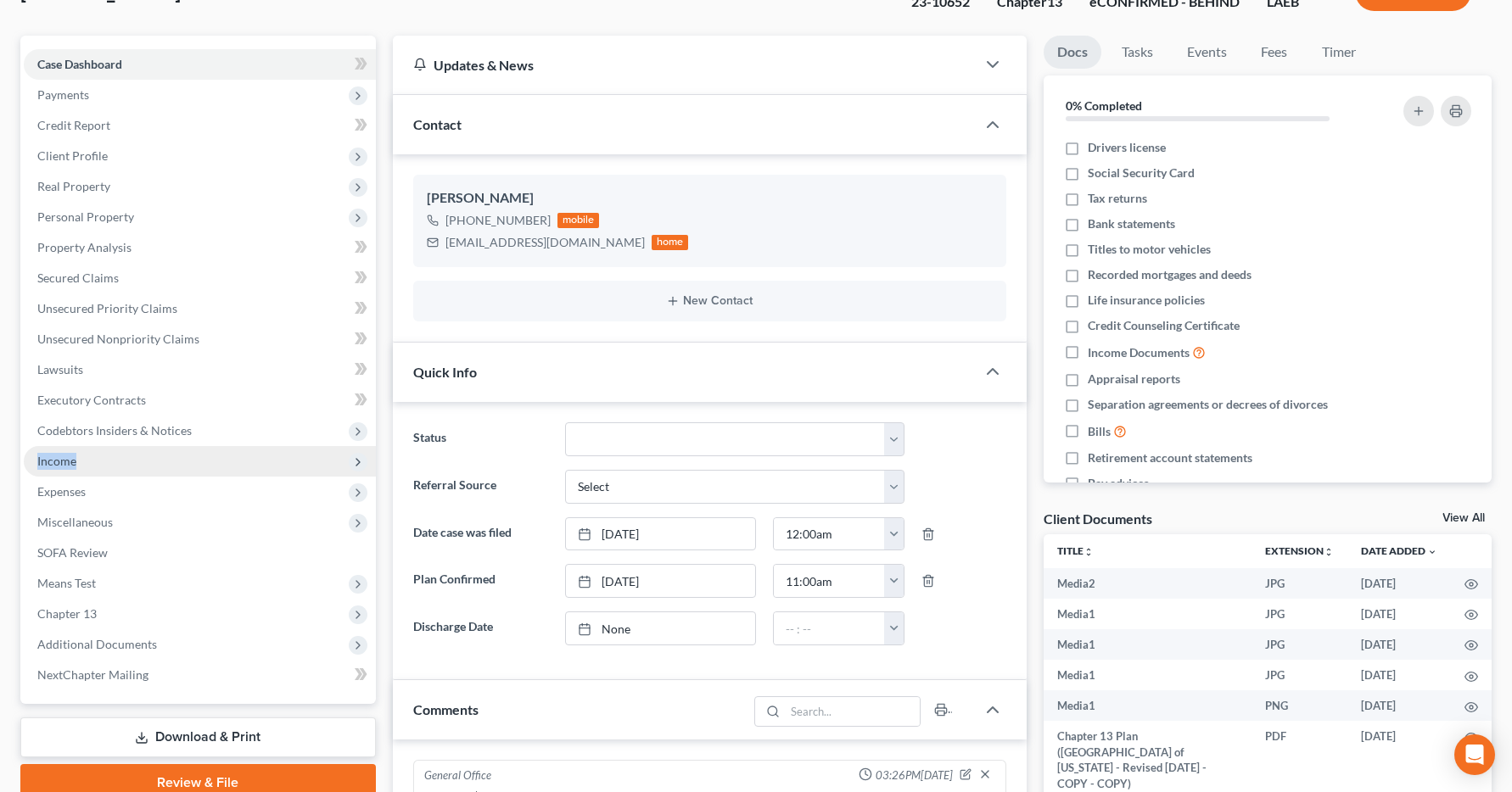
click at [65, 463] on span "Income" at bounding box center [57, 461] width 39 height 15
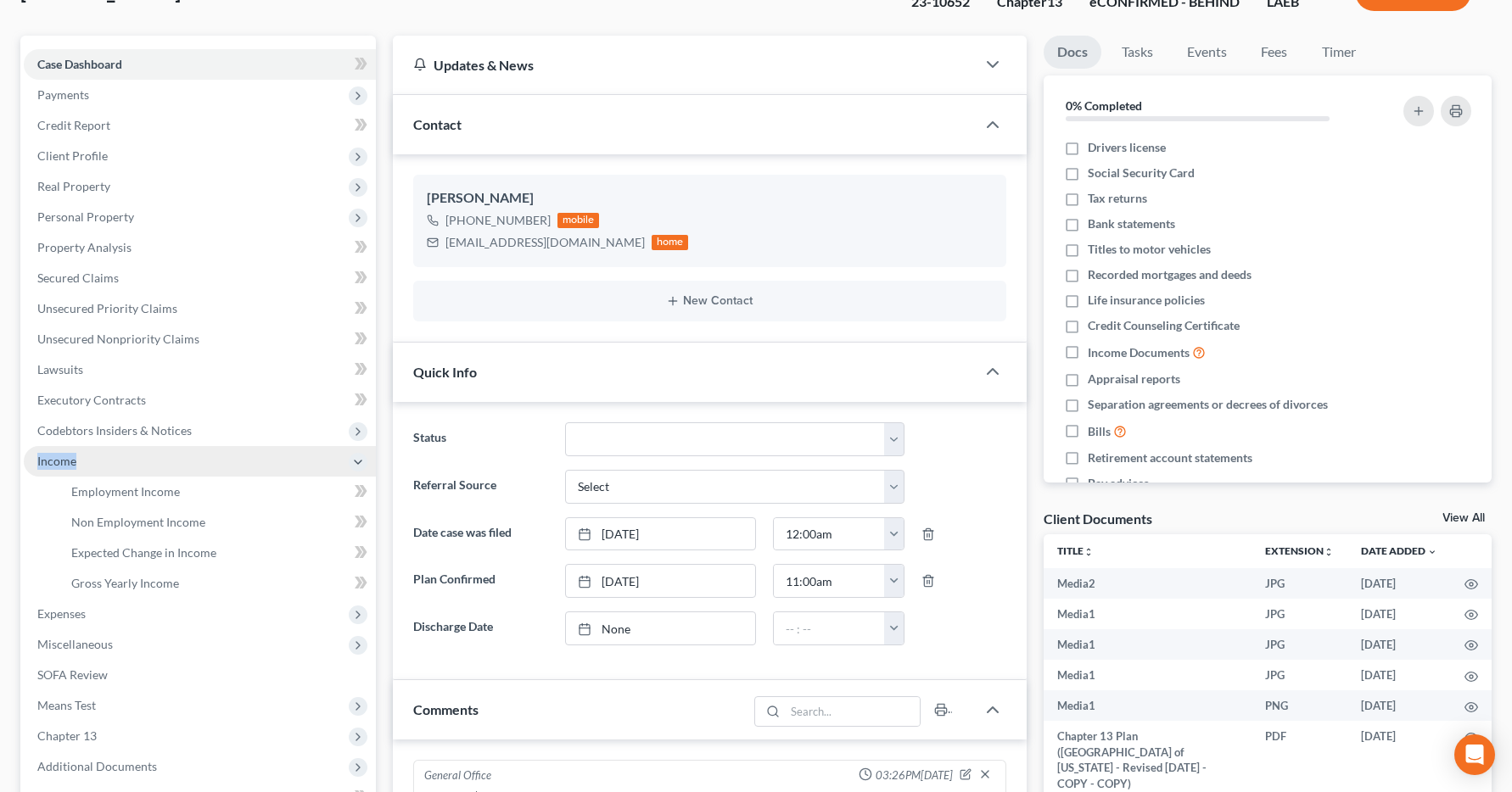
click at [65, 463] on span "Income" at bounding box center [57, 461] width 39 height 15
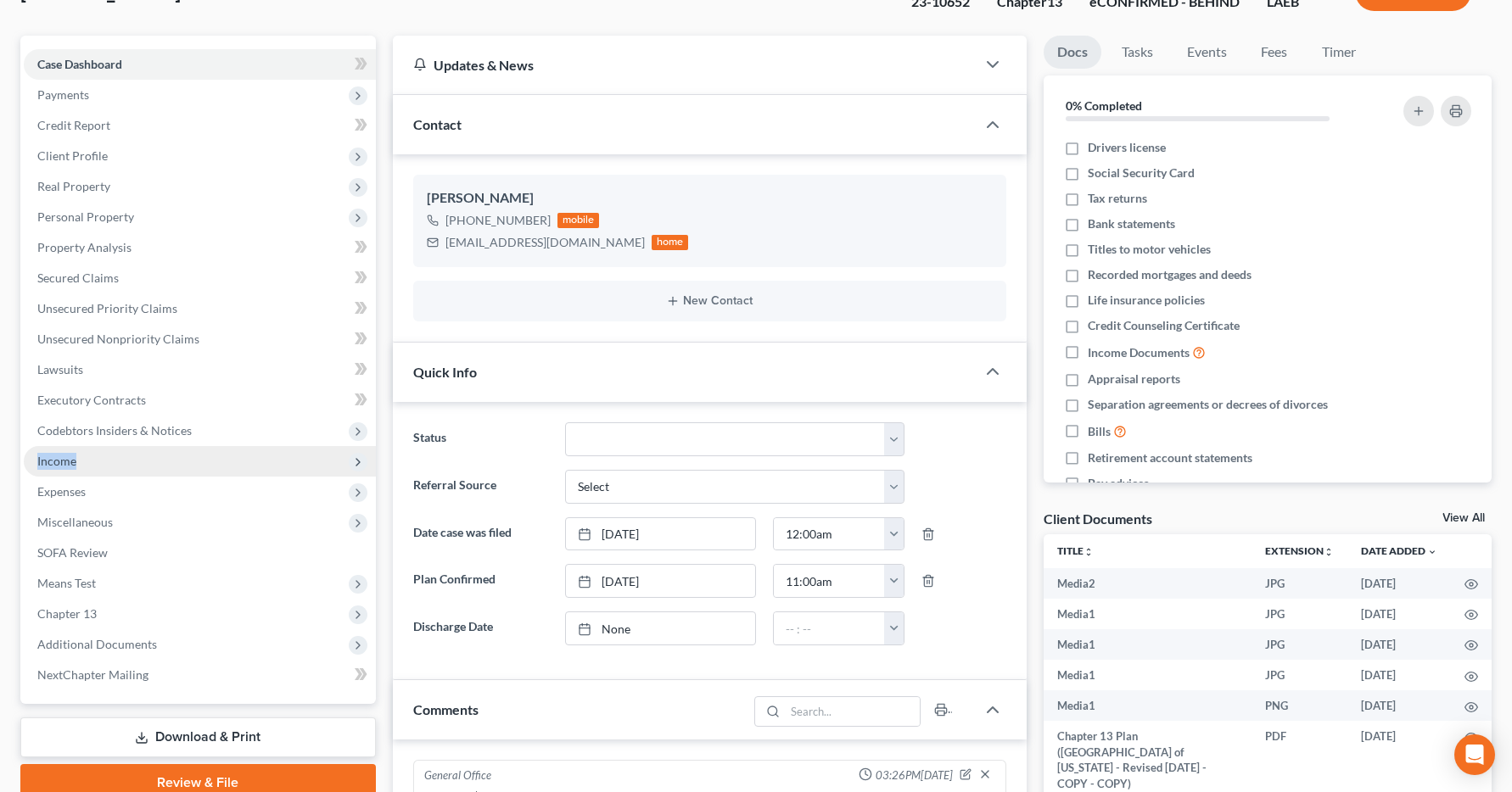
click at [65, 463] on span "Income" at bounding box center [57, 461] width 39 height 15
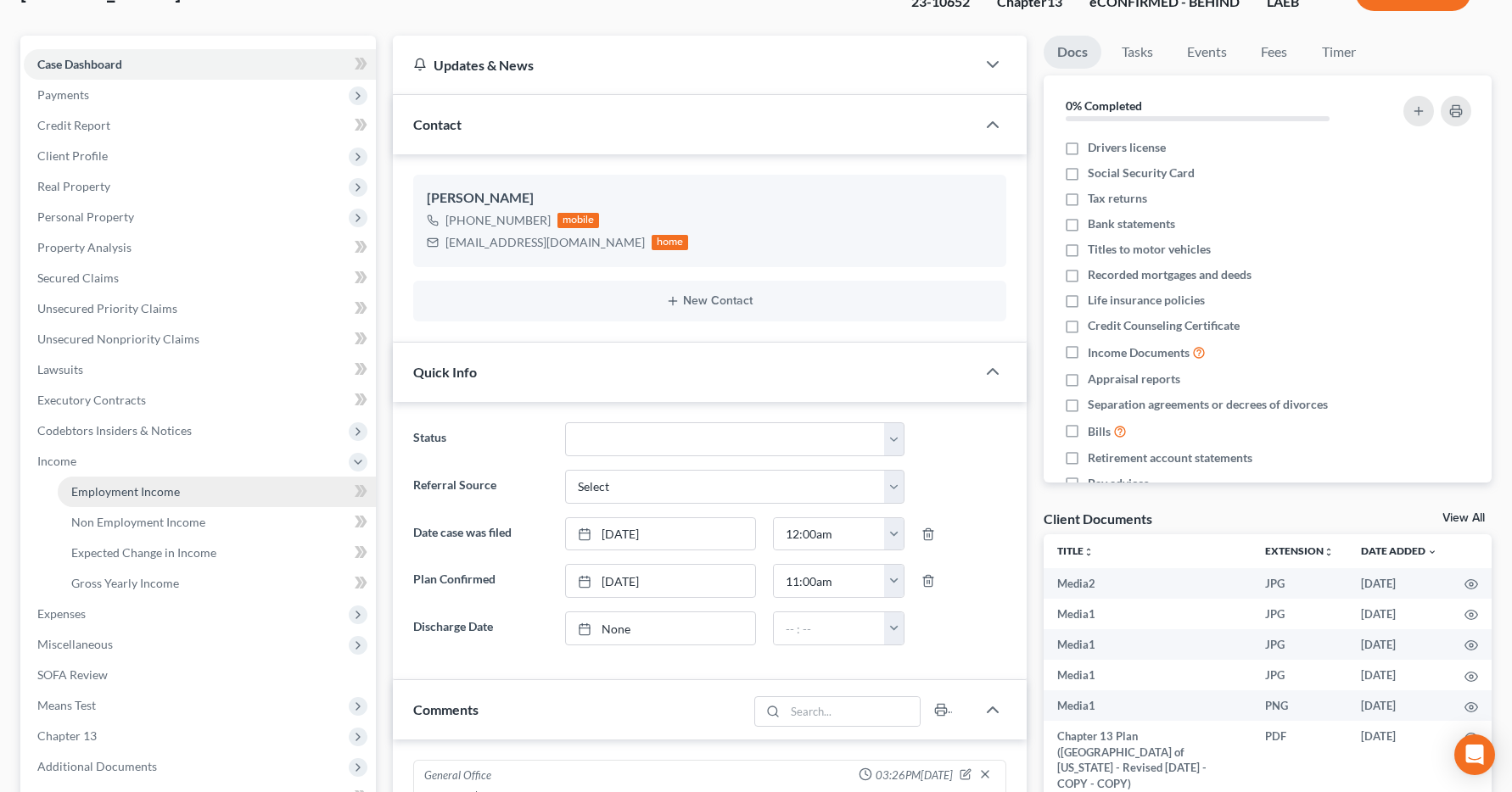
click at [132, 490] on span "Employment Income" at bounding box center [125, 492] width 109 height 15
click at [132, 490] on span "Employment Income" at bounding box center [125, 494] width 109 height 15
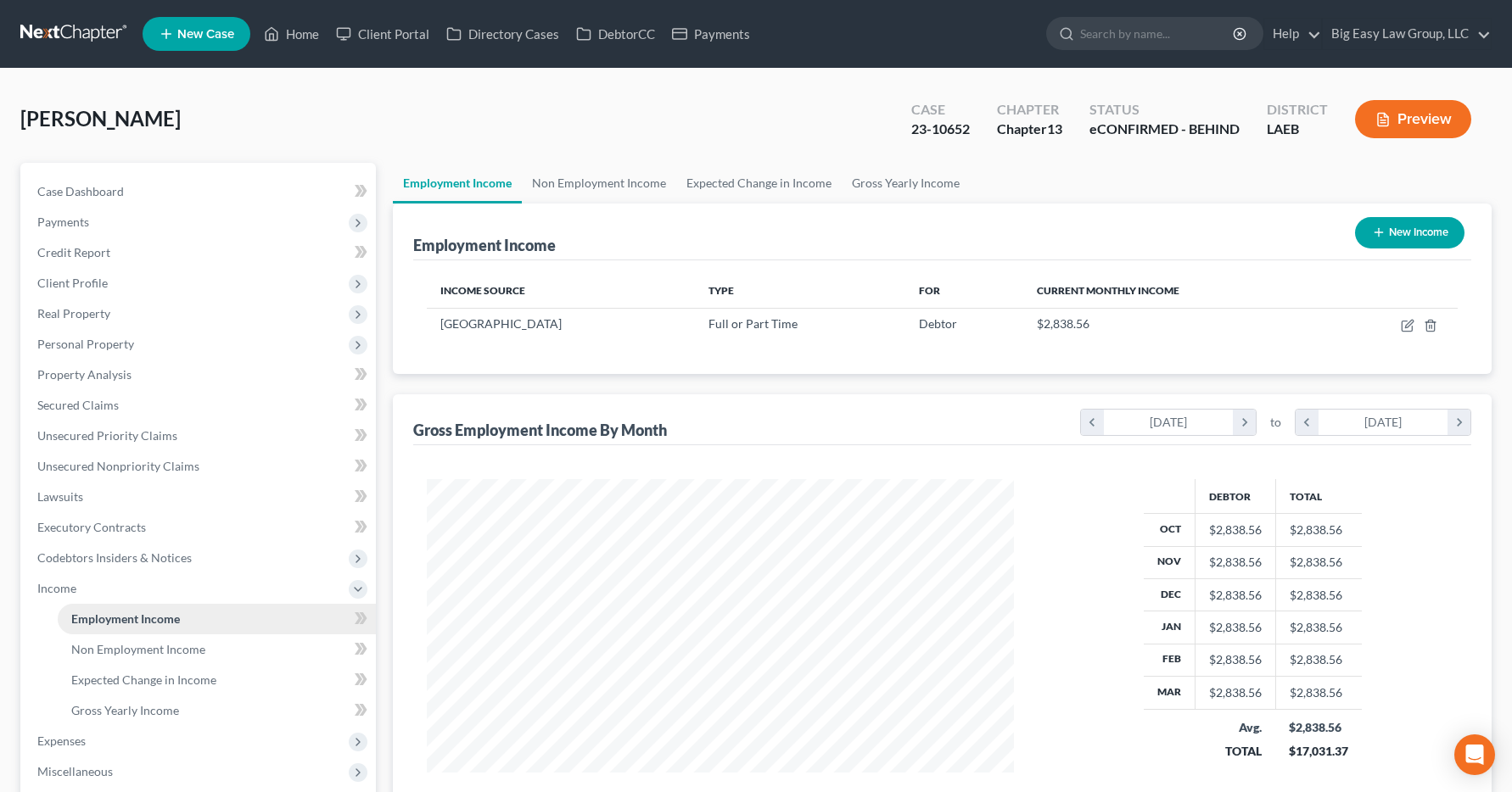
scroll to position [305, 622]
click at [301, 35] on link "Home" at bounding box center [291, 33] width 72 height 30
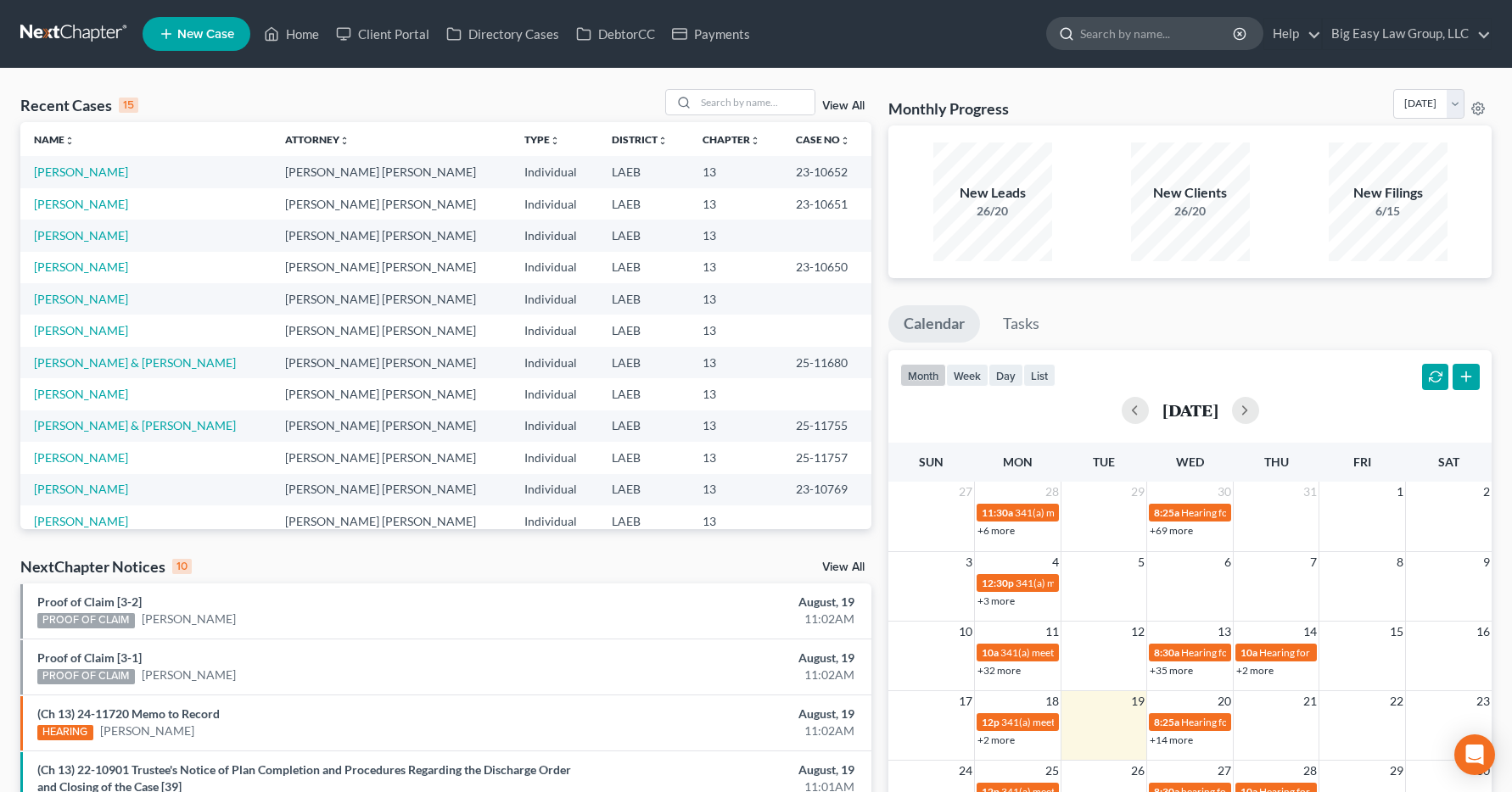
click at [1089, 33] on input "search" at bounding box center [1157, 33] width 156 height 31
type input "theresa davis"
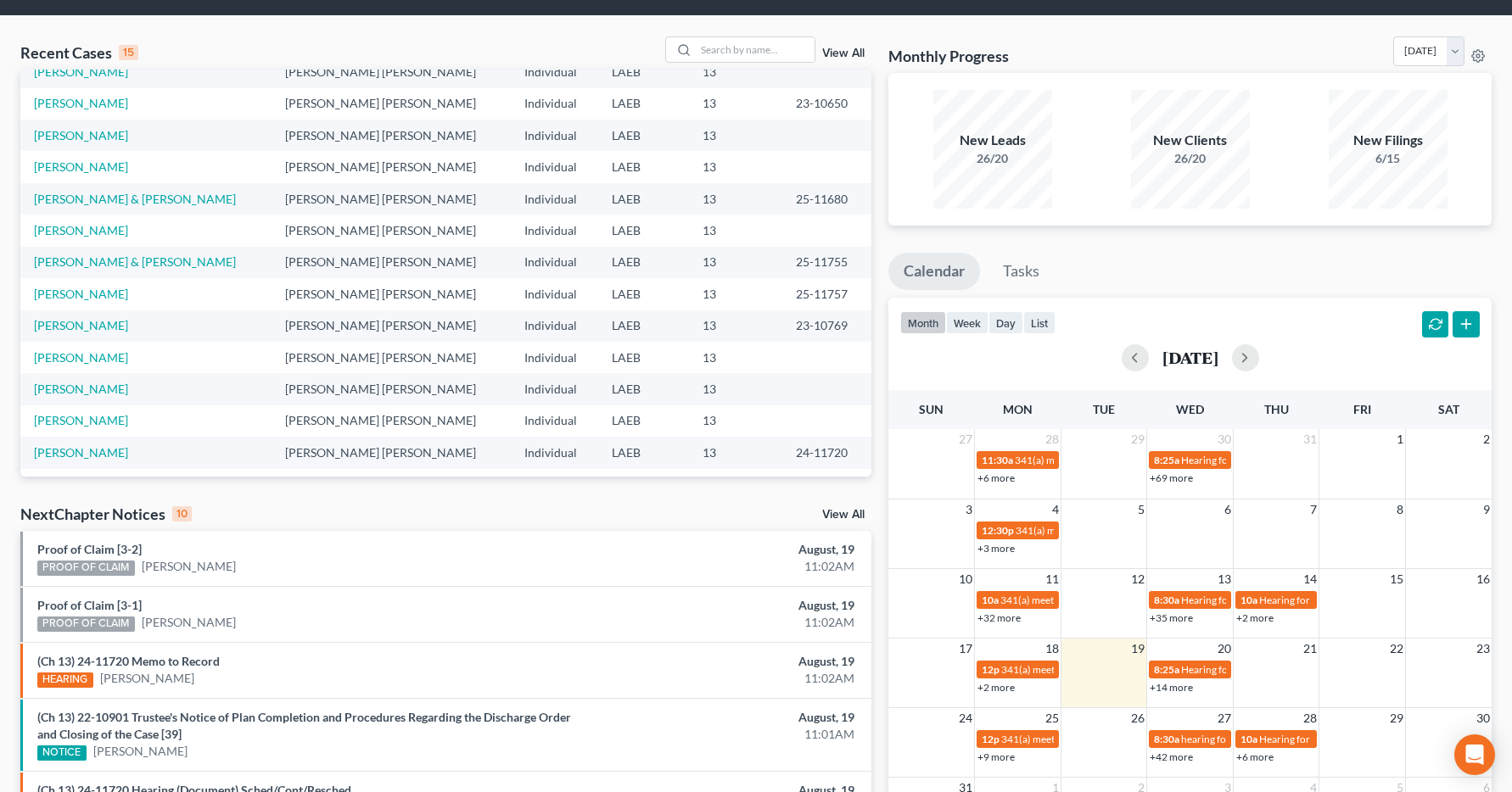
scroll to position [116, 0]
click at [722, 47] on input "search" at bounding box center [754, 50] width 119 height 25
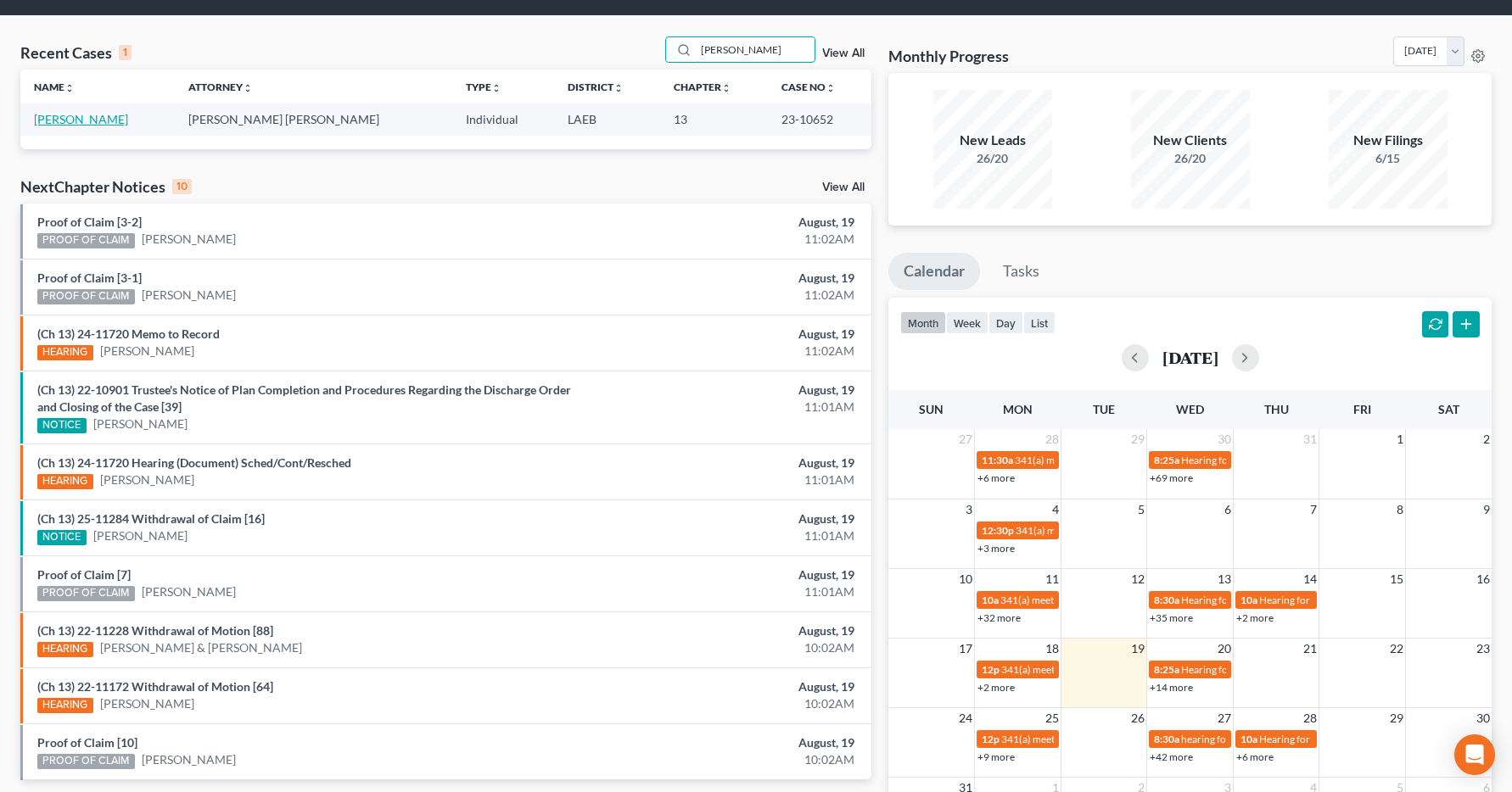
type input "dykes"
click at [85, 122] on link "Dykes, Caron" at bounding box center [81, 120] width 94 height 15
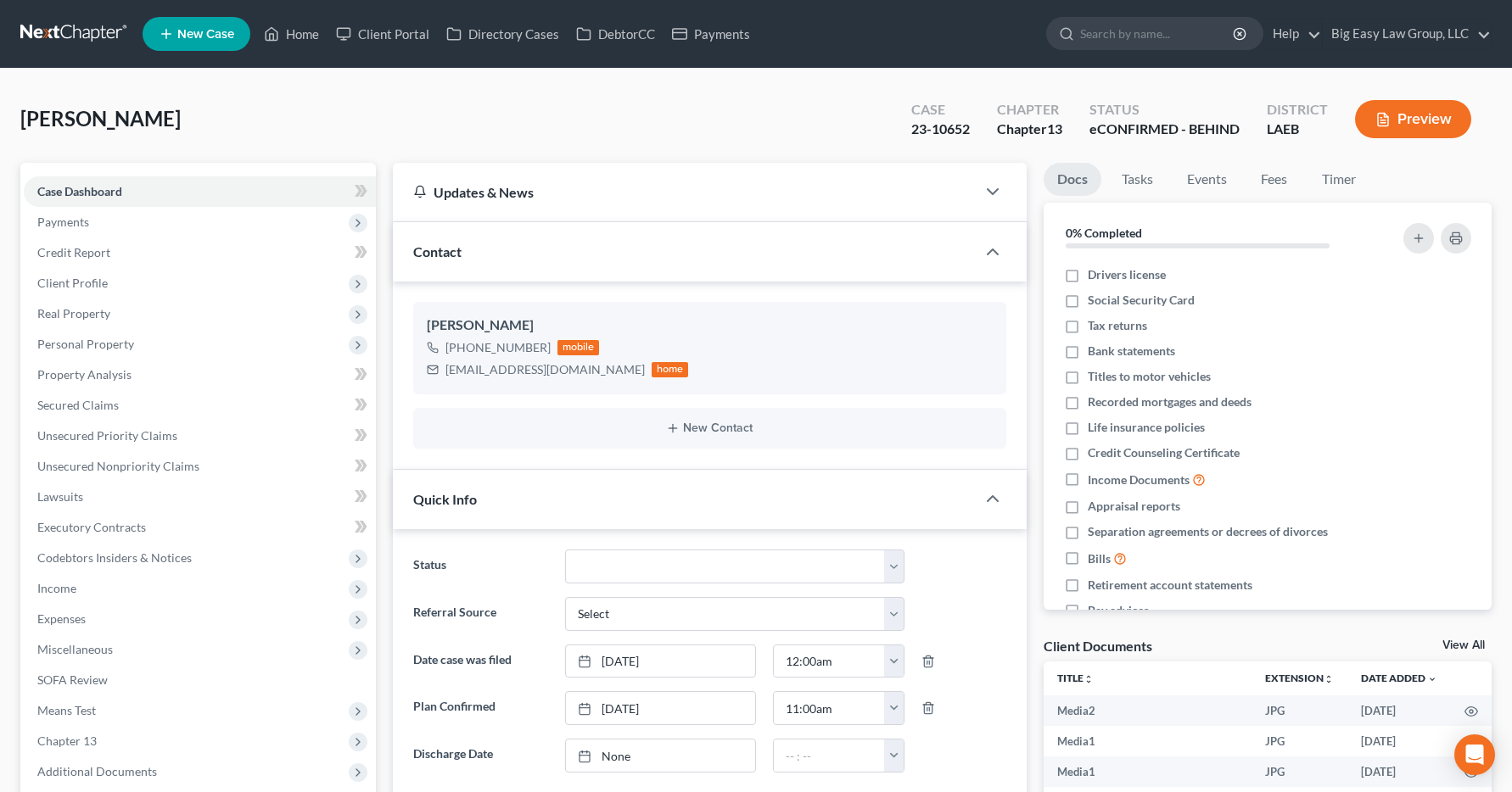
scroll to position [10090, 0]
click at [67, 588] on span "Income" at bounding box center [57, 588] width 39 height 15
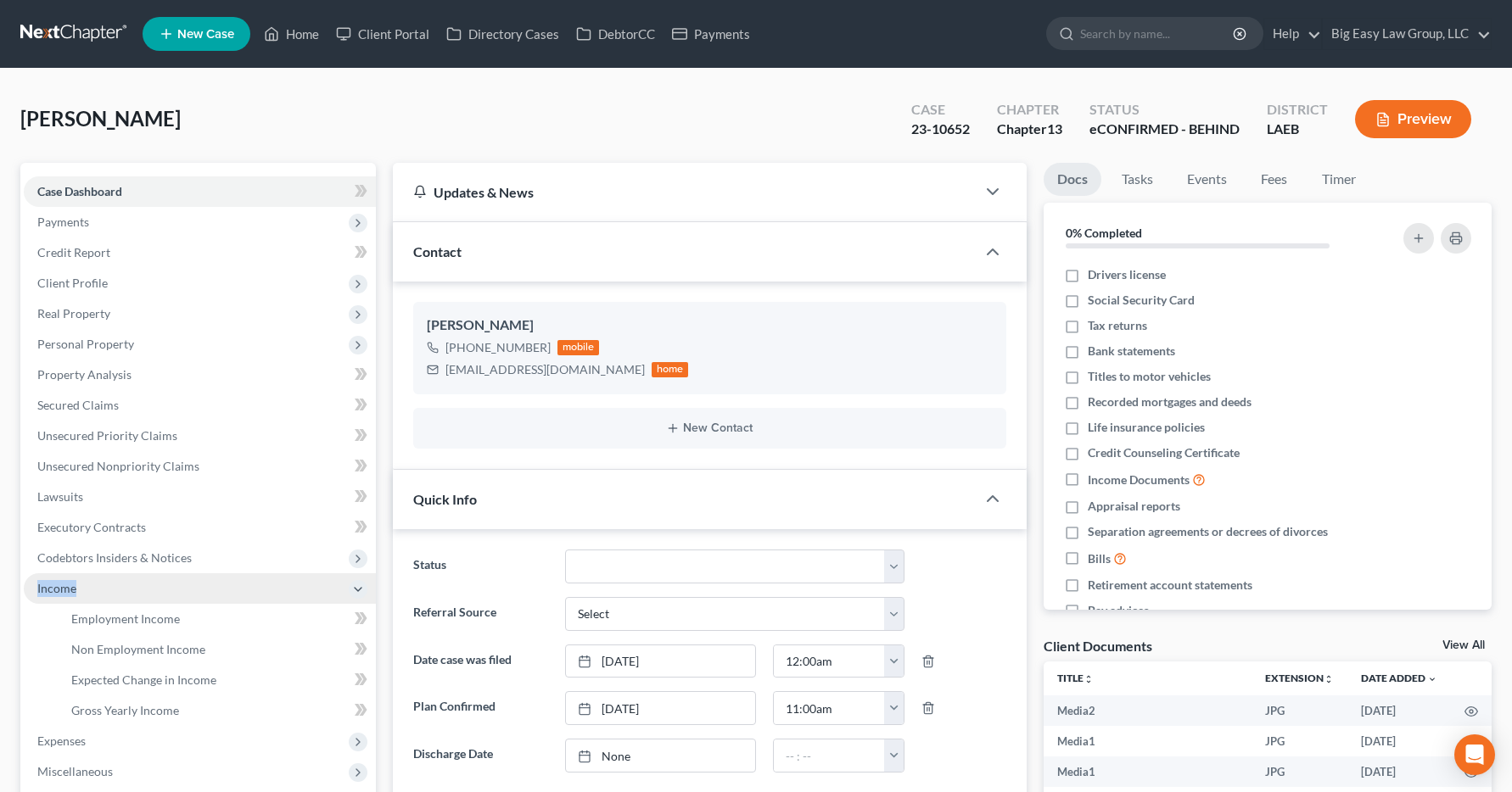
click at [67, 588] on span "Income" at bounding box center [57, 588] width 39 height 15
click at [66, 588] on span "Income" at bounding box center [57, 588] width 39 height 15
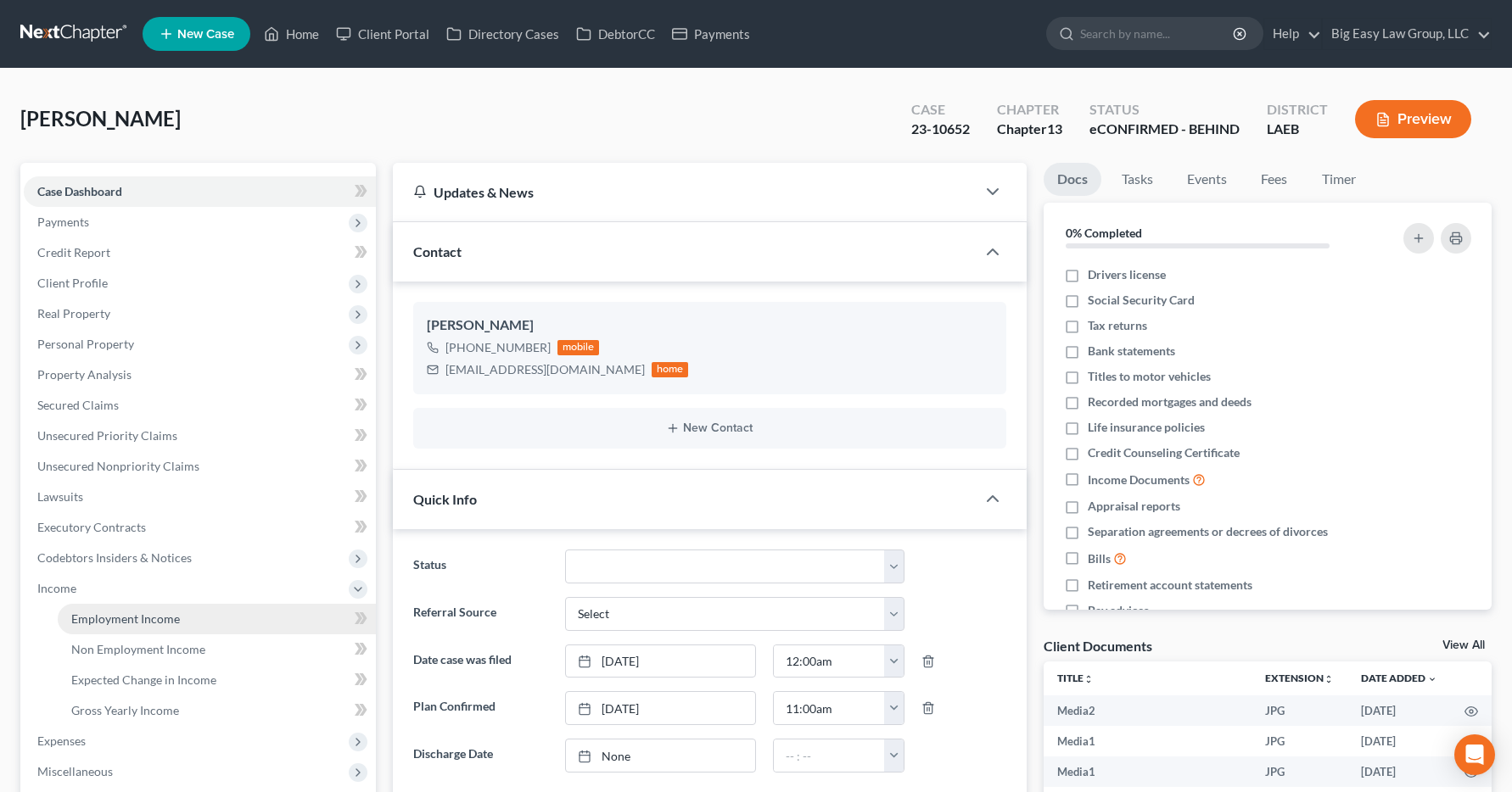
click at [86, 622] on span "Employment Income" at bounding box center [125, 619] width 109 height 15
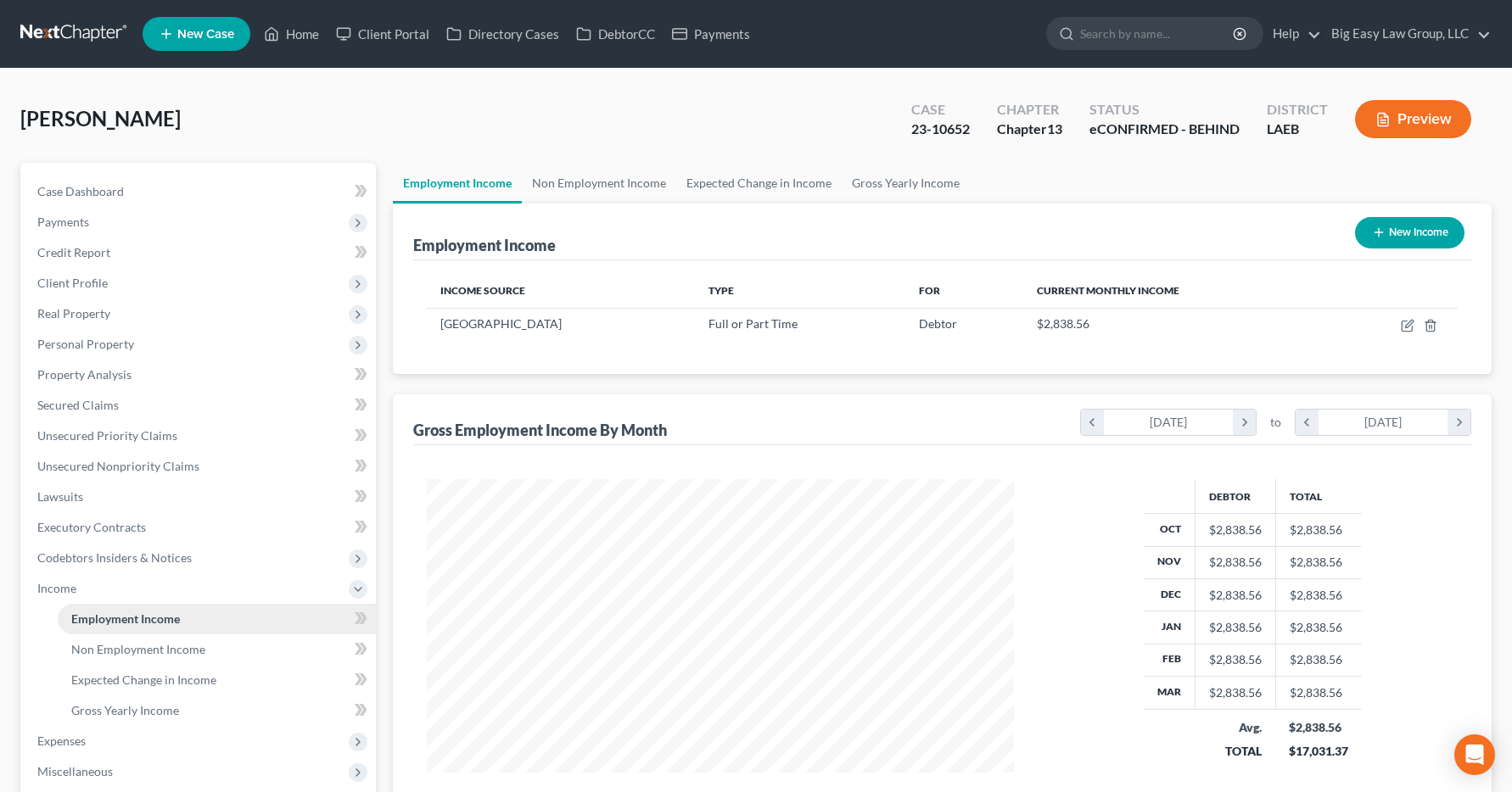
scroll to position [305, 622]
select select "14"
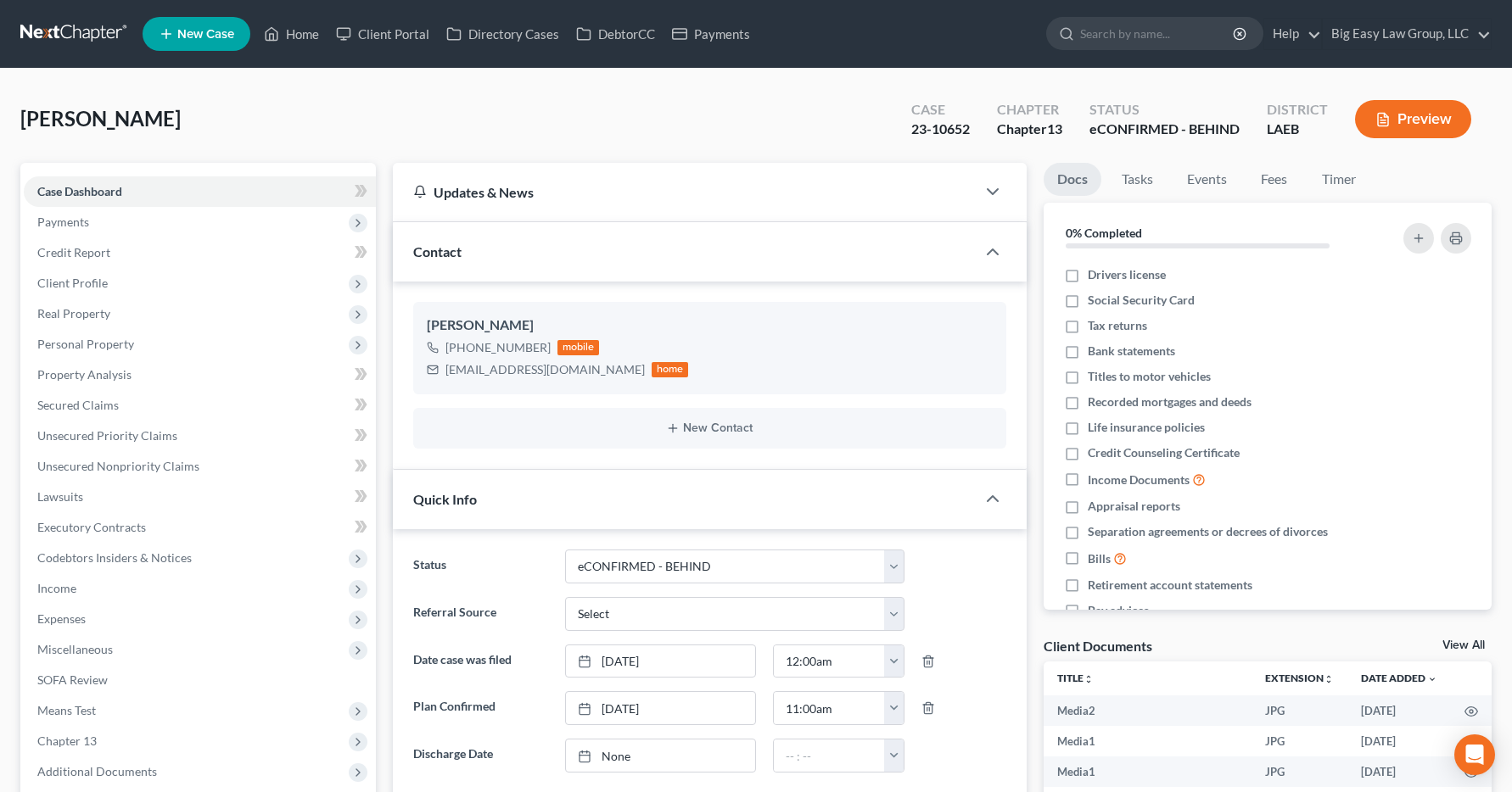
scroll to position [10090, 0]
click at [300, 34] on link "Home" at bounding box center [291, 33] width 72 height 30
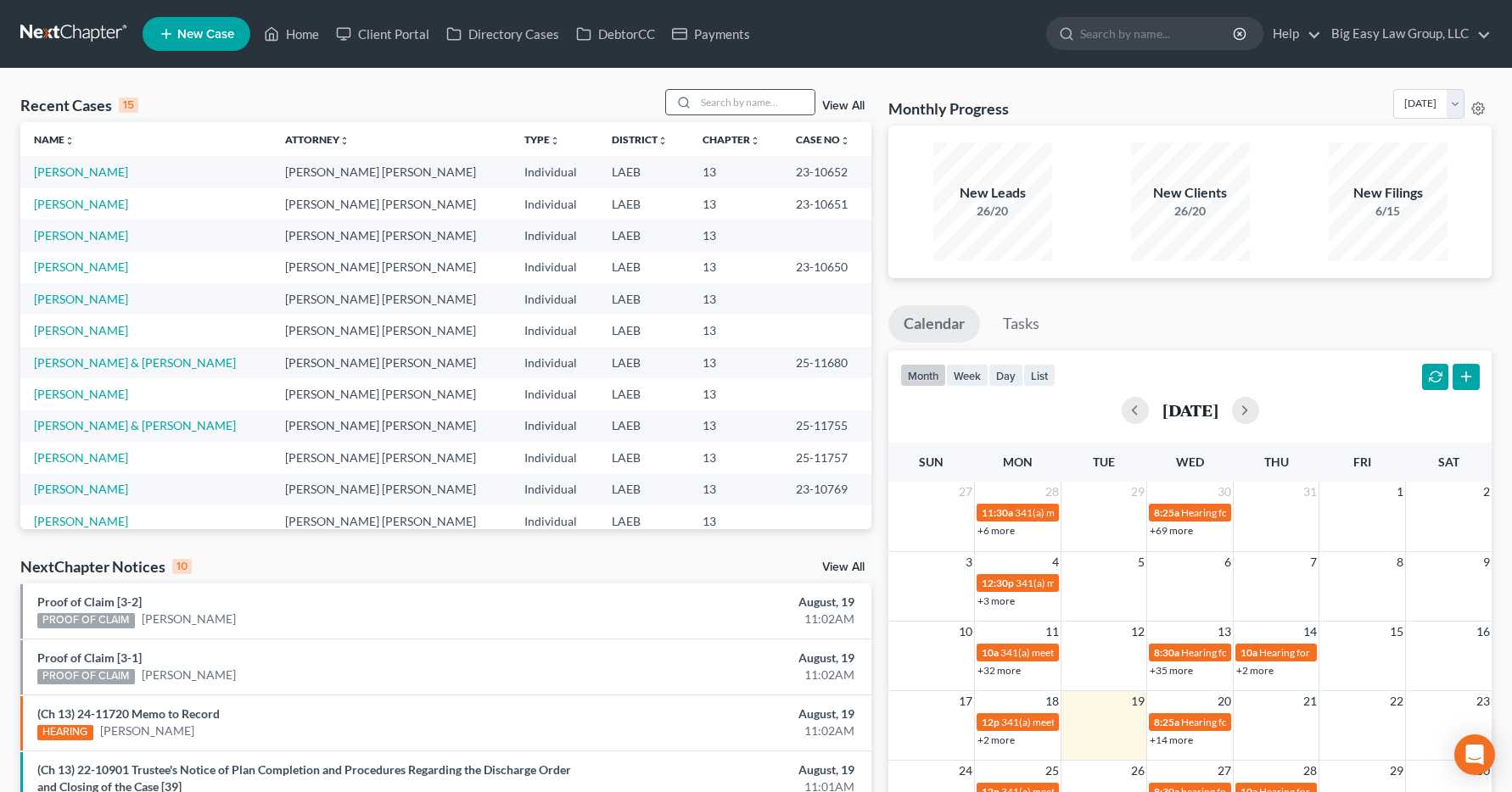
click at [696, 99] on div at bounding box center [680, 102] width 30 height 25
click at [725, 109] on input "search" at bounding box center [754, 102] width 119 height 25
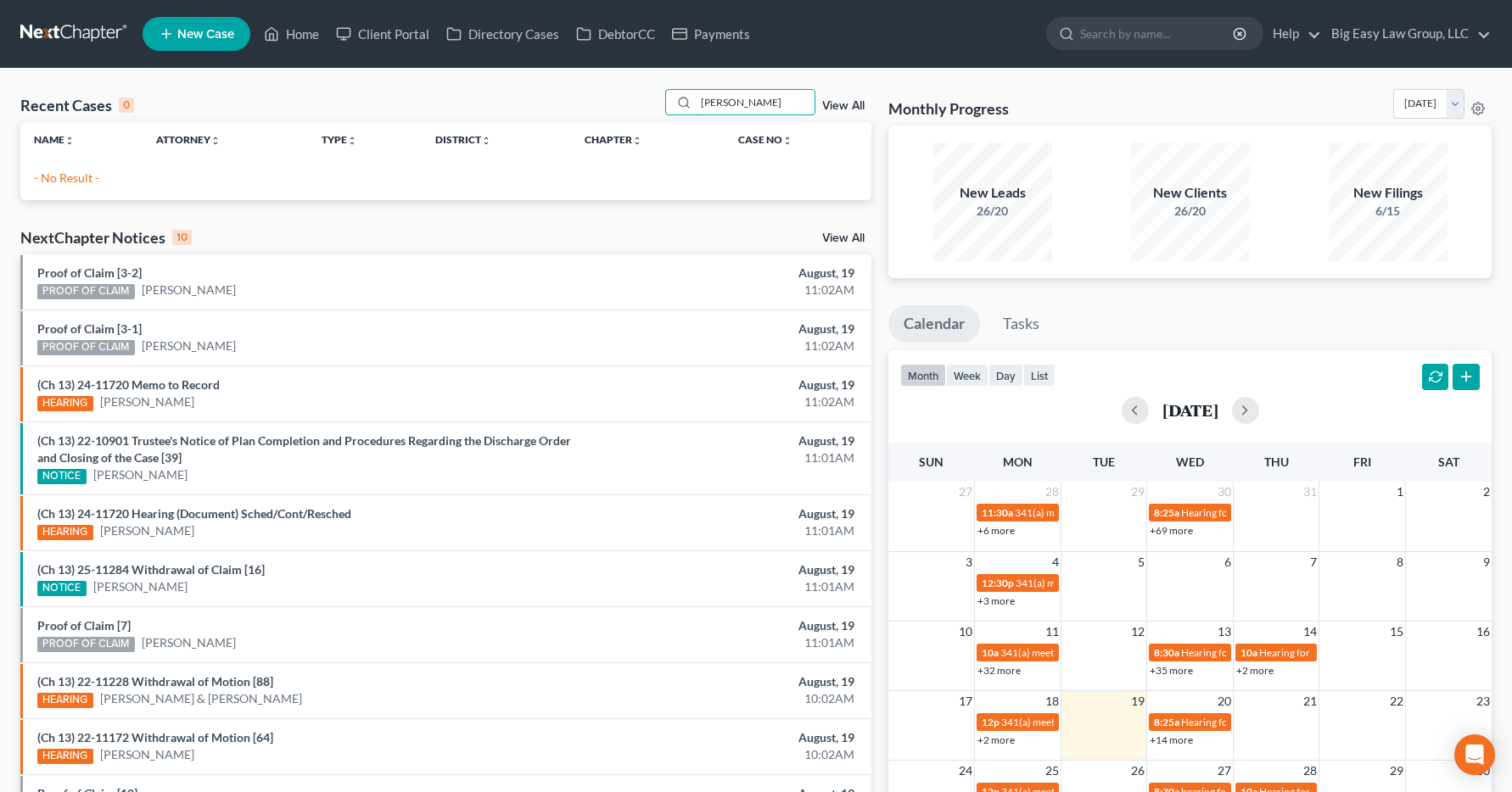
drag, startPoint x: 798, startPoint y: 103, endPoint x: 622, endPoint y: 122, distance: 177.0
click at [622, 122] on div "Recent Cases 0 davis, christine View All Name unfold_more expand_more expand_le…" at bounding box center [446, 145] width 851 height 111
type input "d"
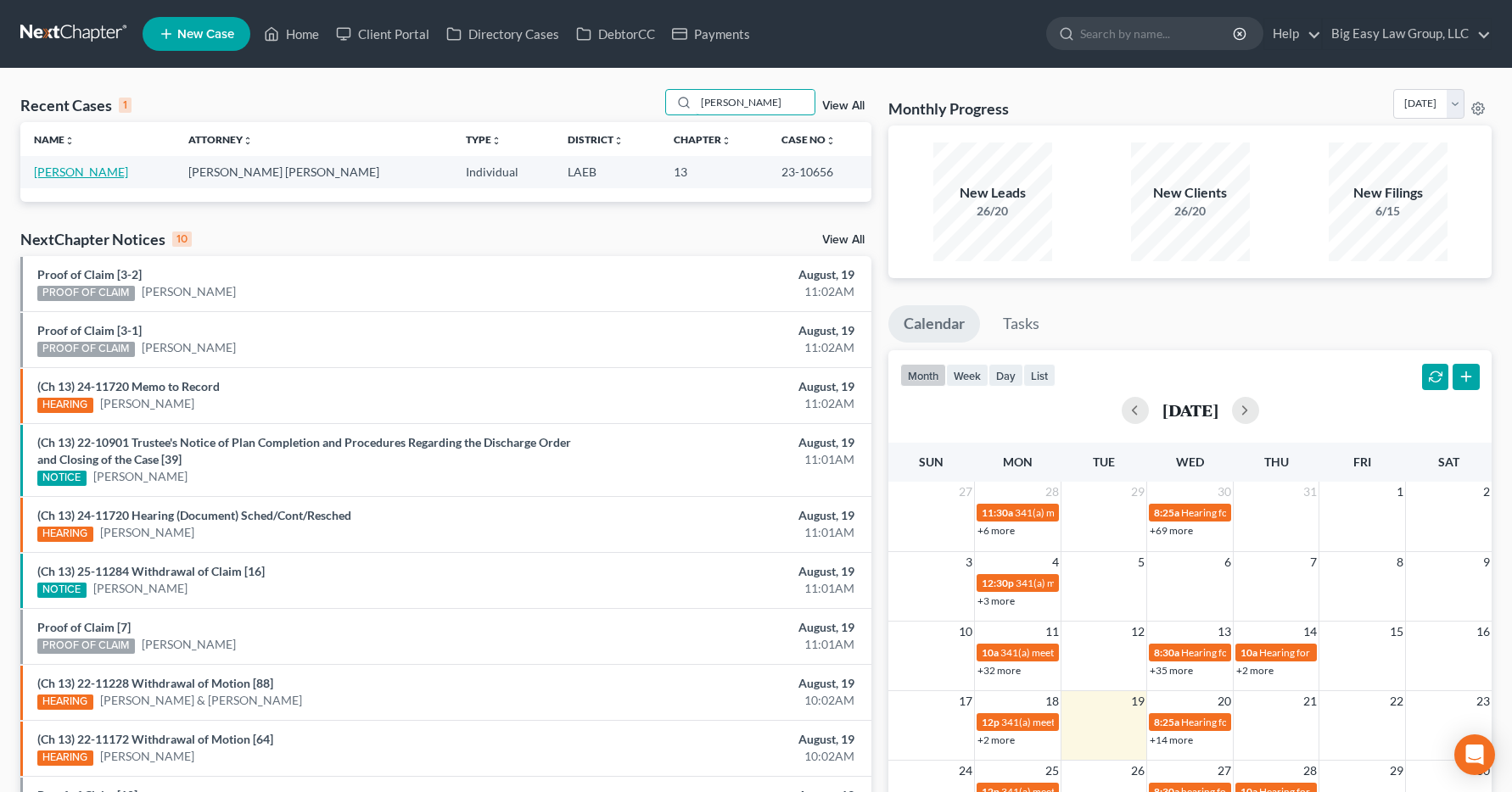
type input "bradley"
click at [96, 168] on link "Bradley, Christine" at bounding box center [81, 172] width 94 height 15
select select "13"
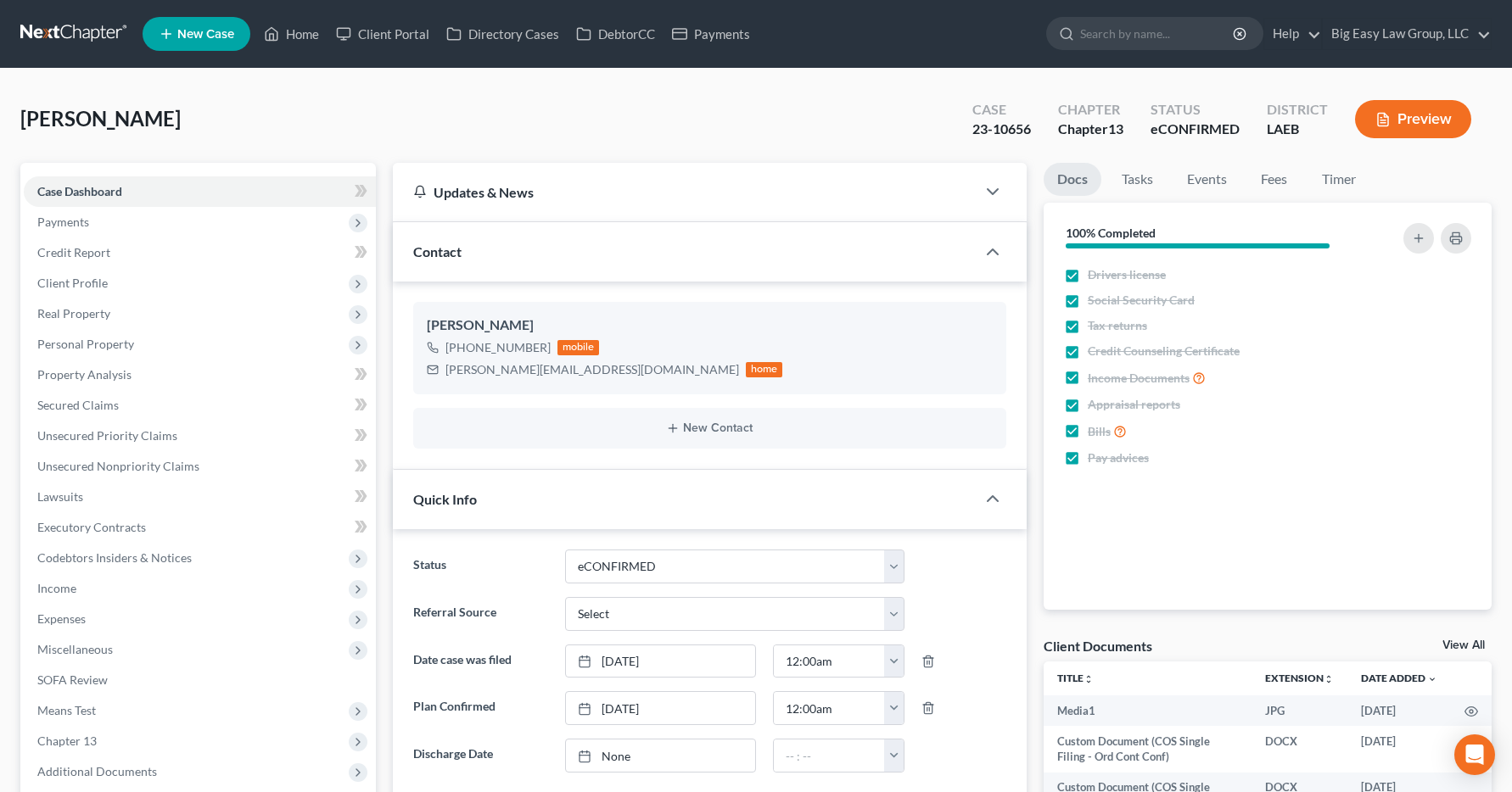
scroll to position [1537, 0]
click at [57, 589] on span "Income" at bounding box center [57, 588] width 39 height 15
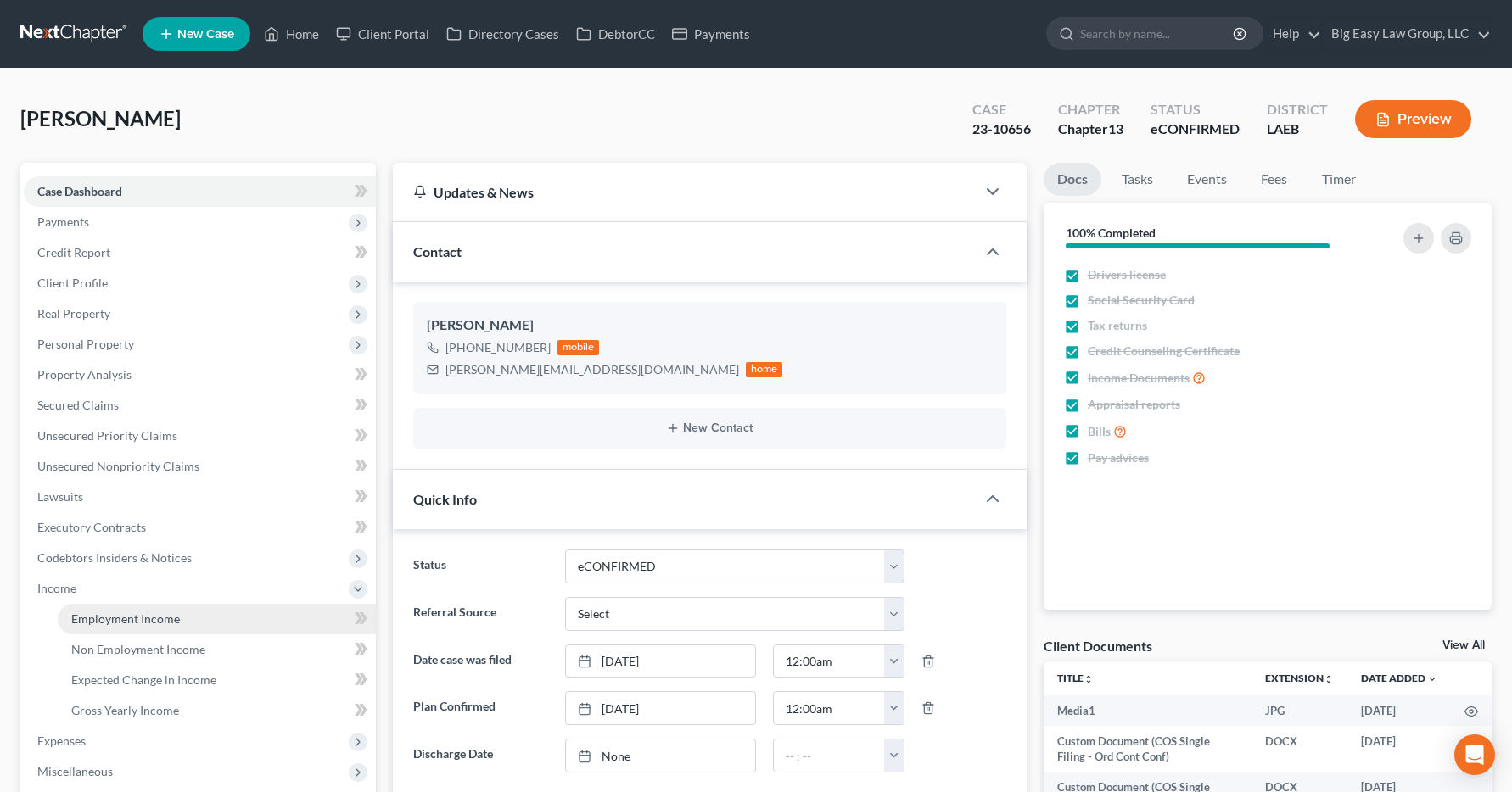
click at [102, 618] on span "Employment Income" at bounding box center [125, 619] width 109 height 15
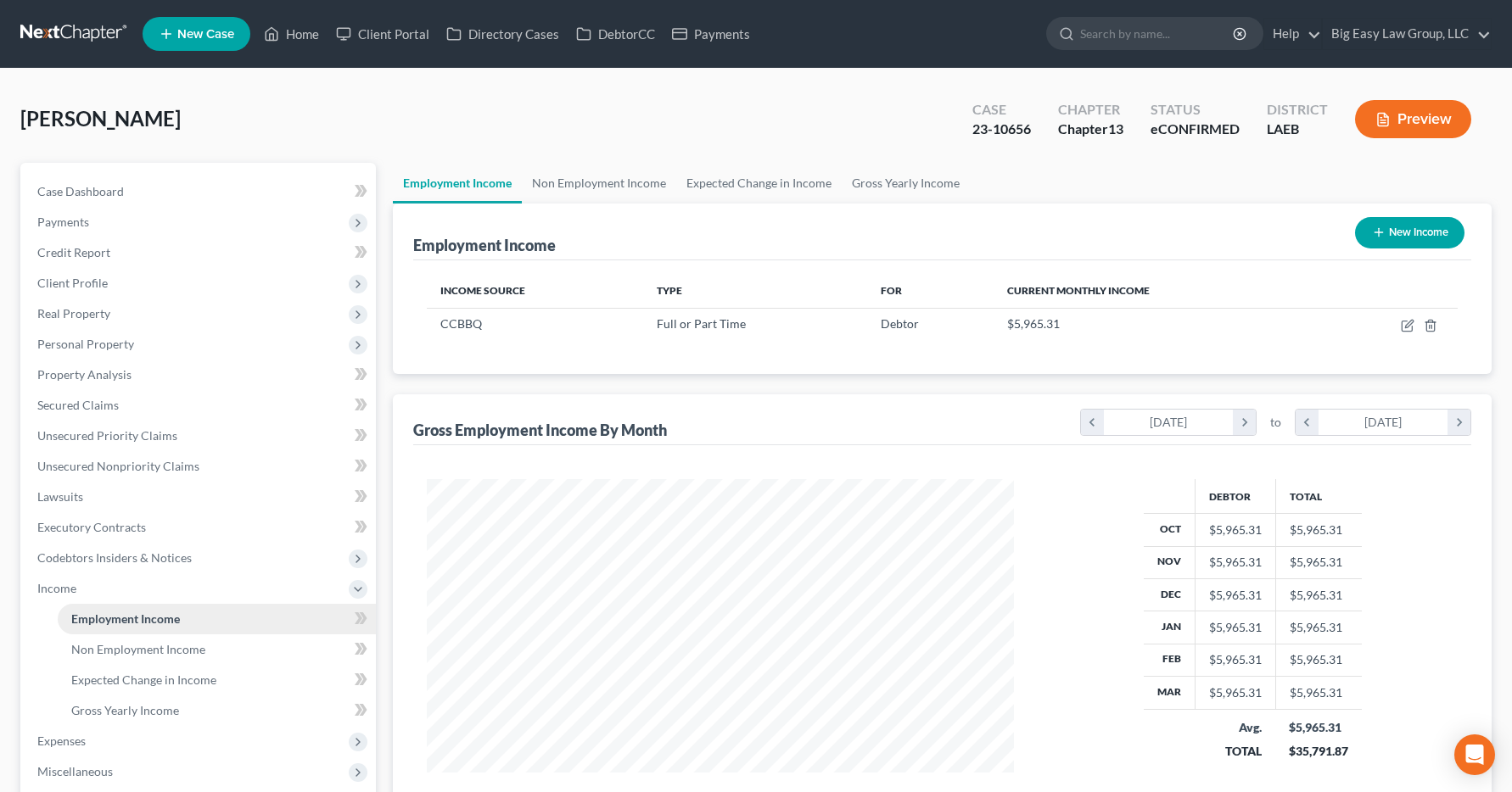
scroll to position [305, 622]
click at [285, 36] on link "Home" at bounding box center [291, 33] width 72 height 30
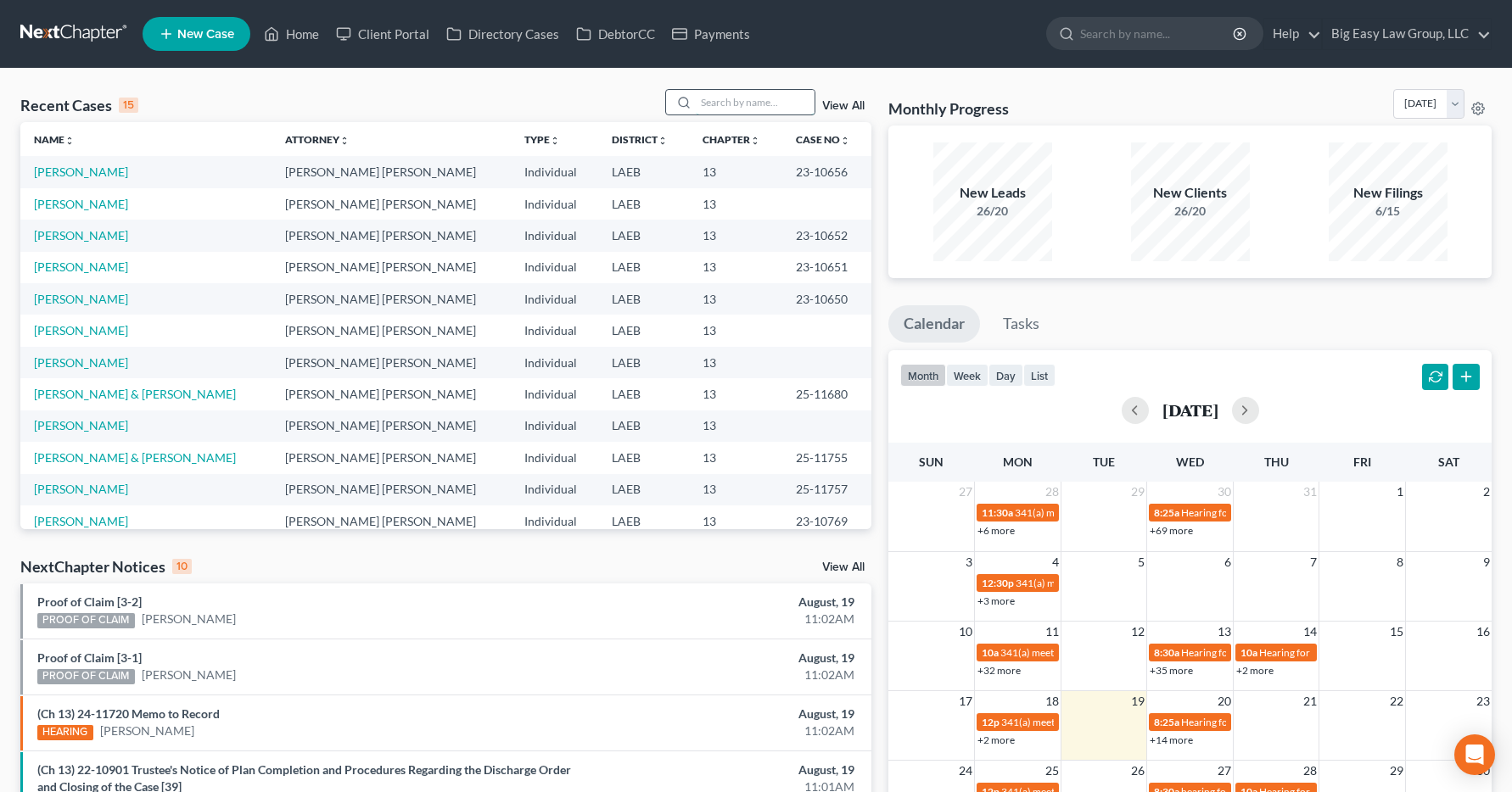
click at [708, 102] on input "search" at bounding box center [754, 102] width 119 height 25
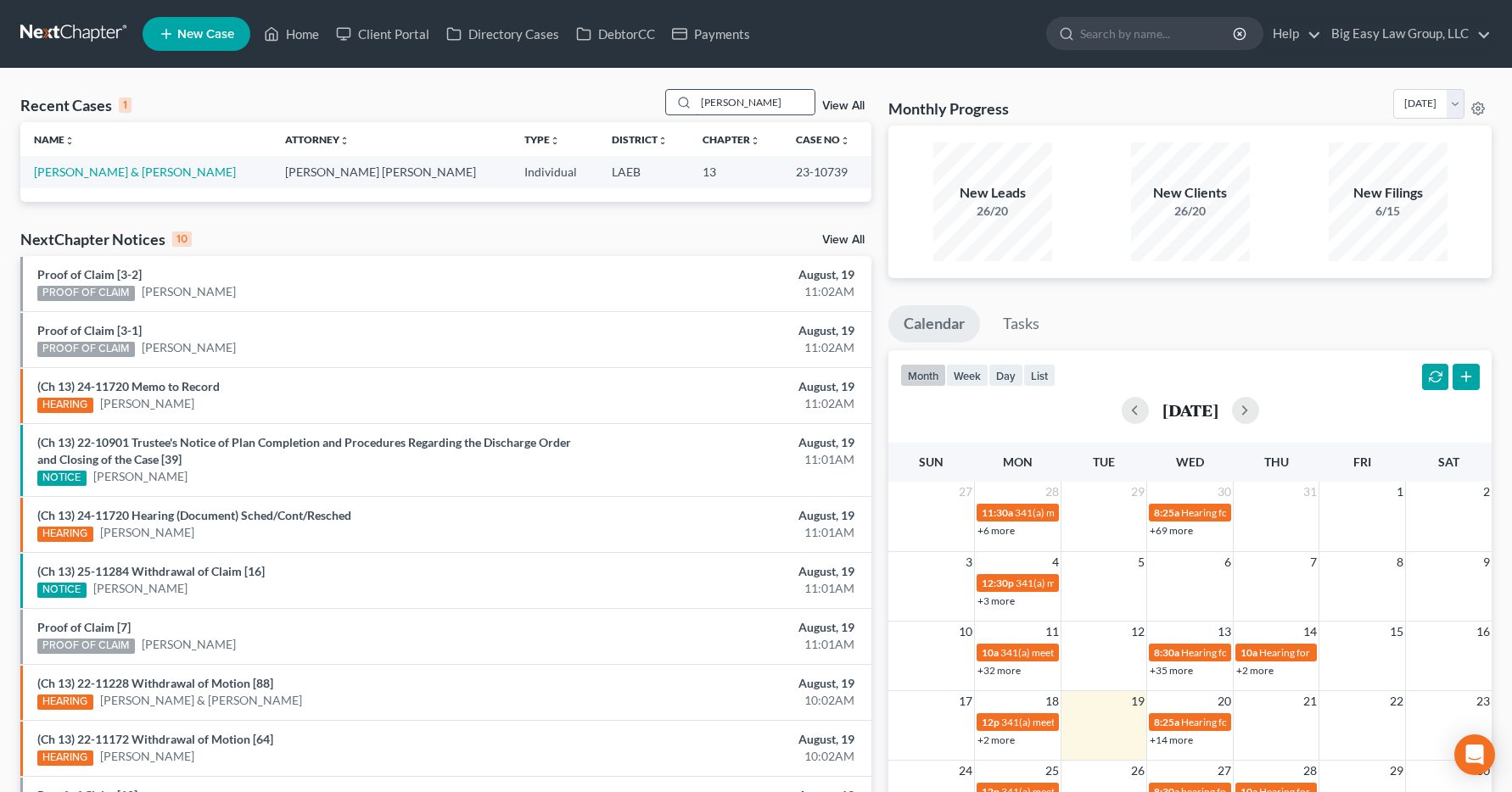
type input "jesse hebert"
click at [76, 174] on link "Hebert, Jesse & Krissy" at bounding box center [134, 172] width 202 height 15
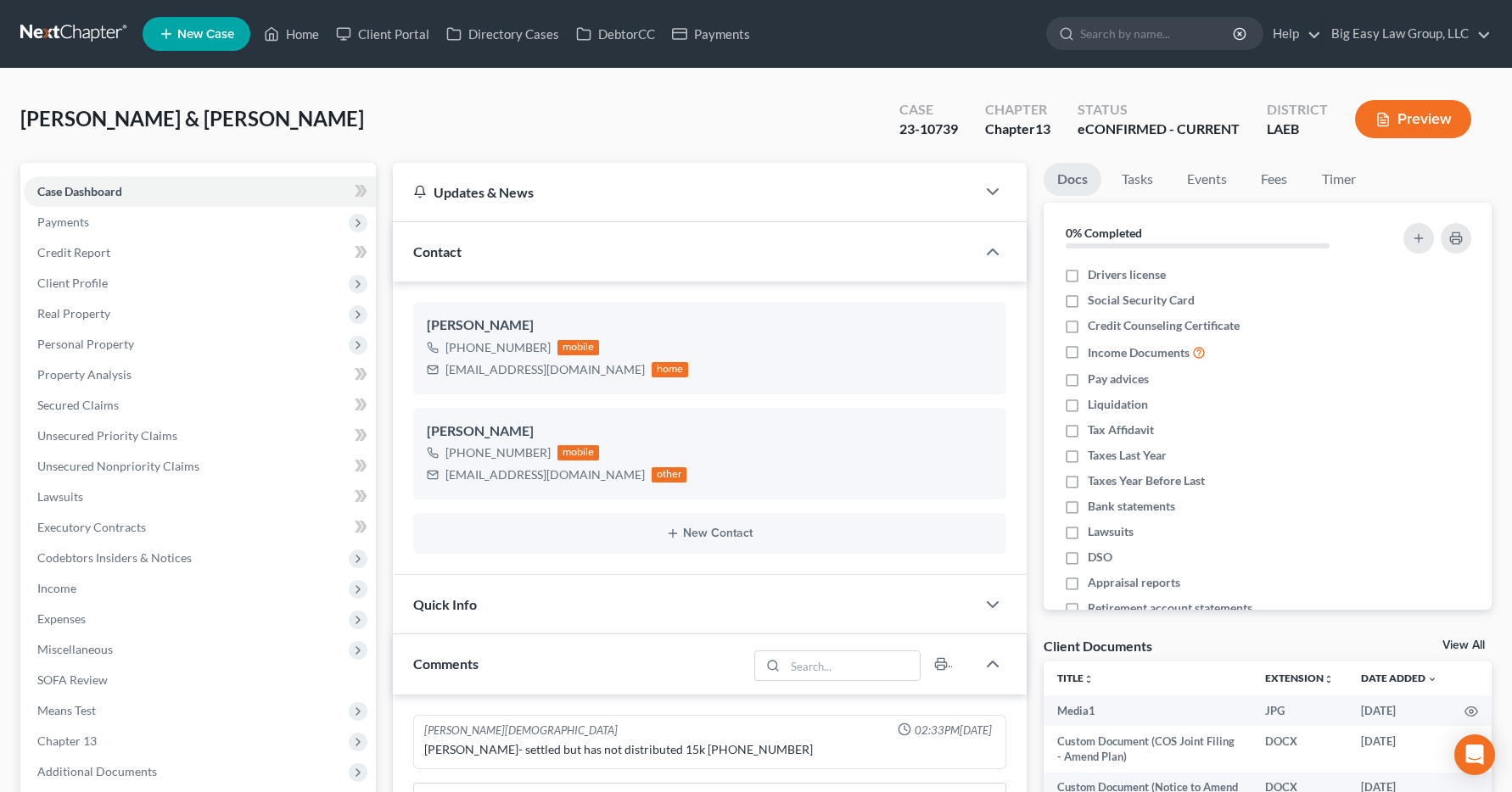
scroll to position [1182, 0]
click at [51, 592] on span "Income" at bounding box center [57, 588] width 39 height 15
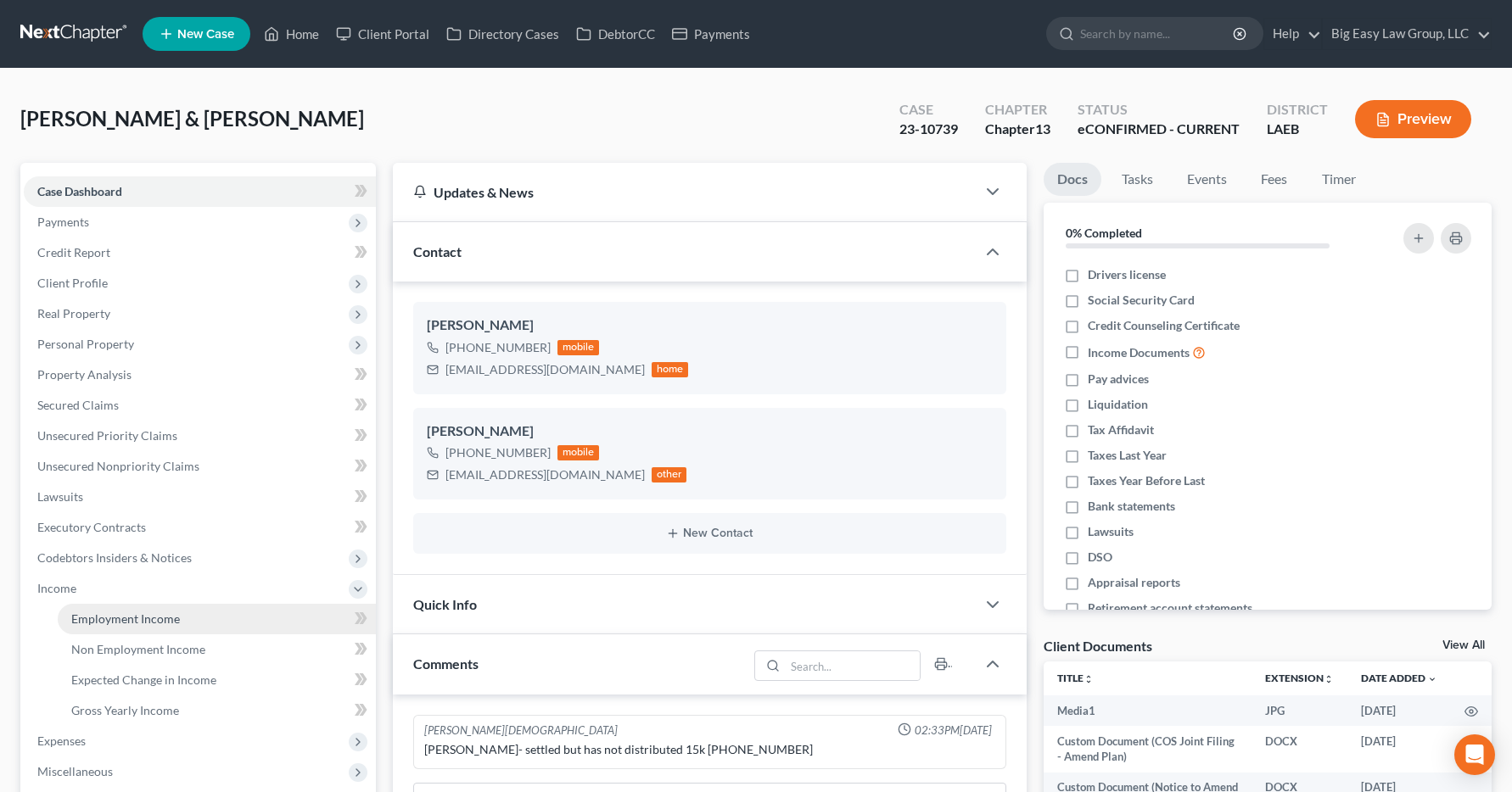
click at [99, 623] on span "Employment Income" at bounding box center [125, 619] width 109 height 15
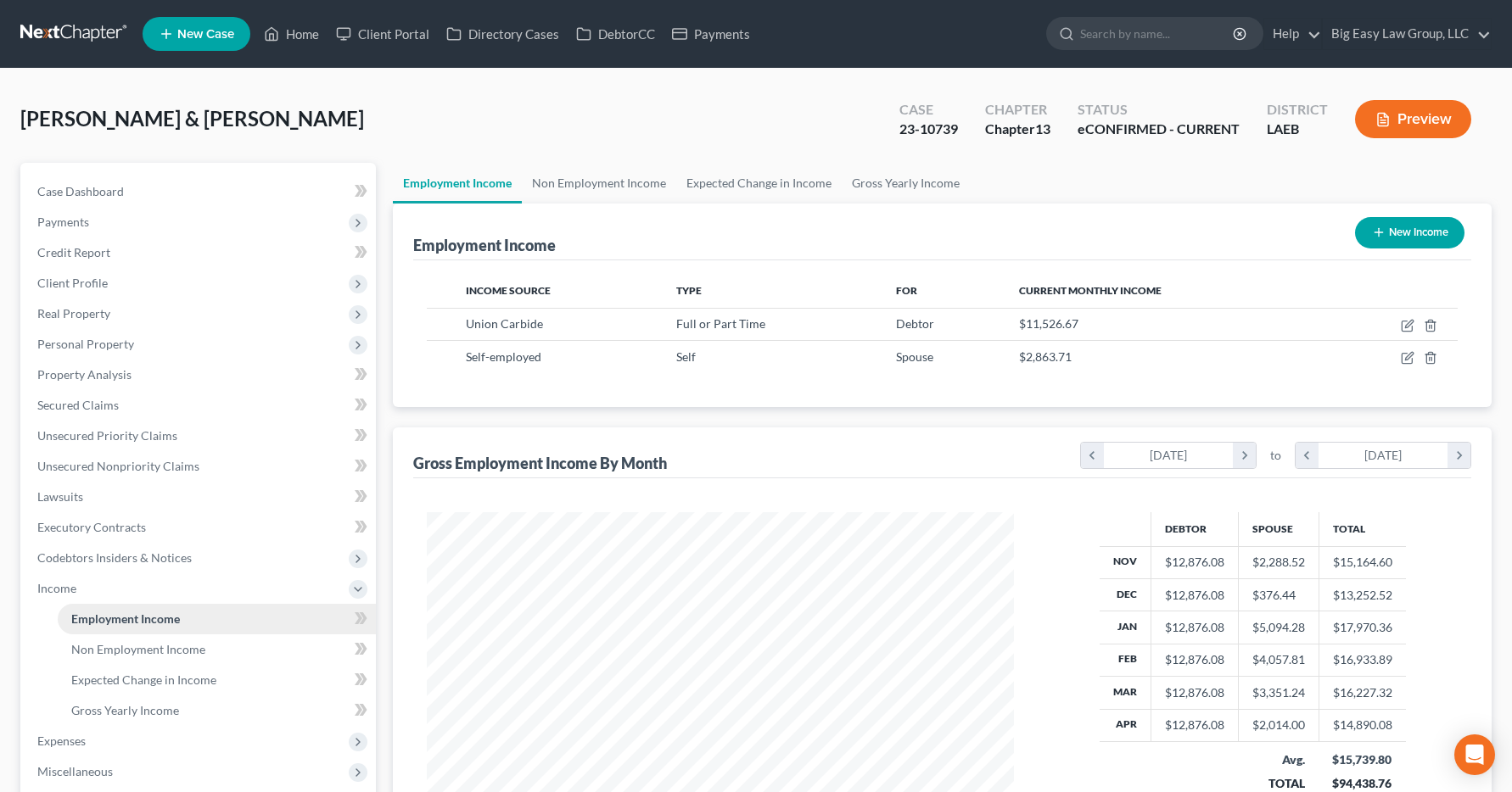
scroll to position [305, 622]
click at [304, 43] on link "Home" at bounding box center [291, 33] width 72 height 30
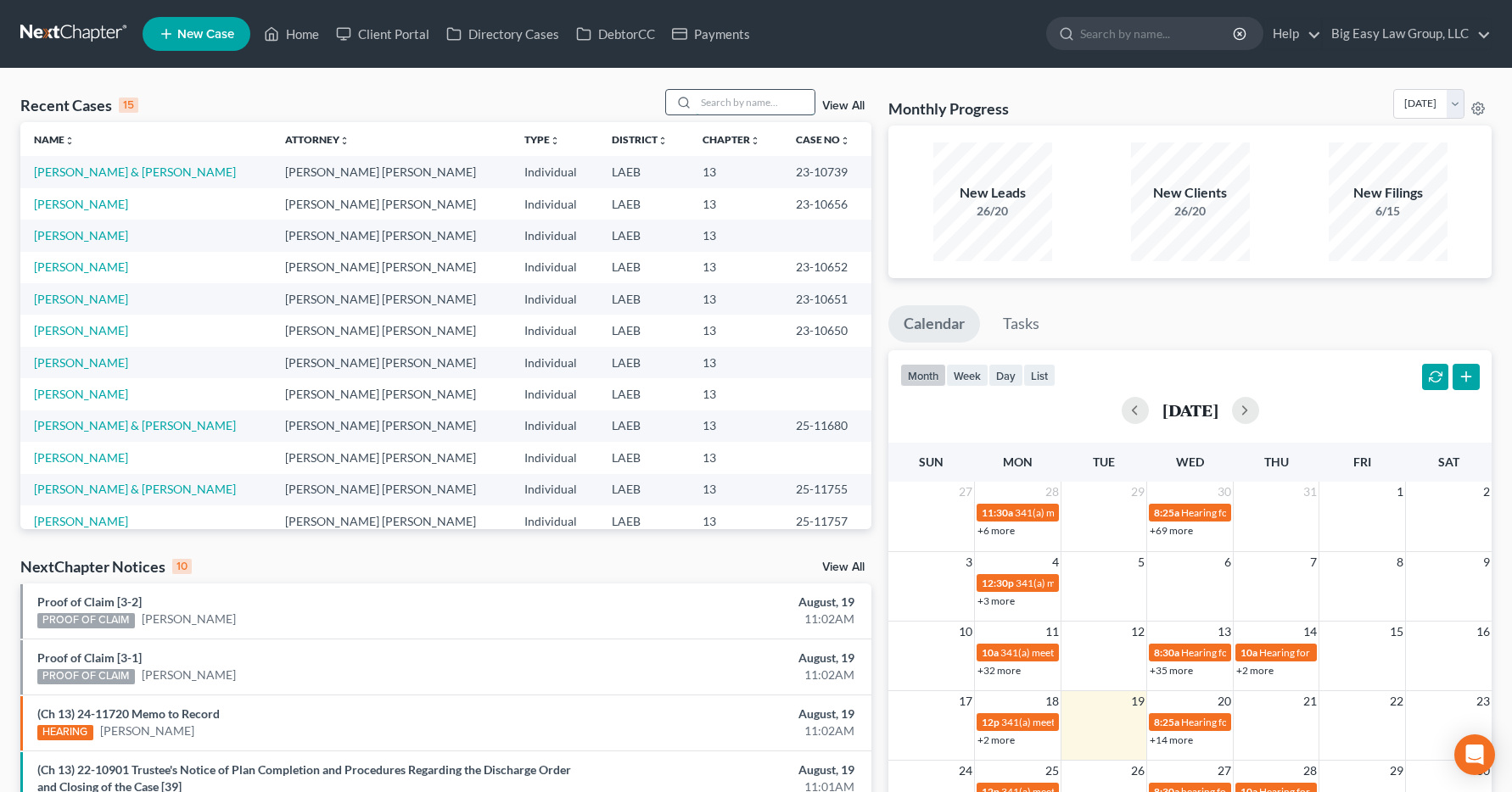
click at [731, 101] on input "search" at bounding box center [754, 102] width 119 height 25
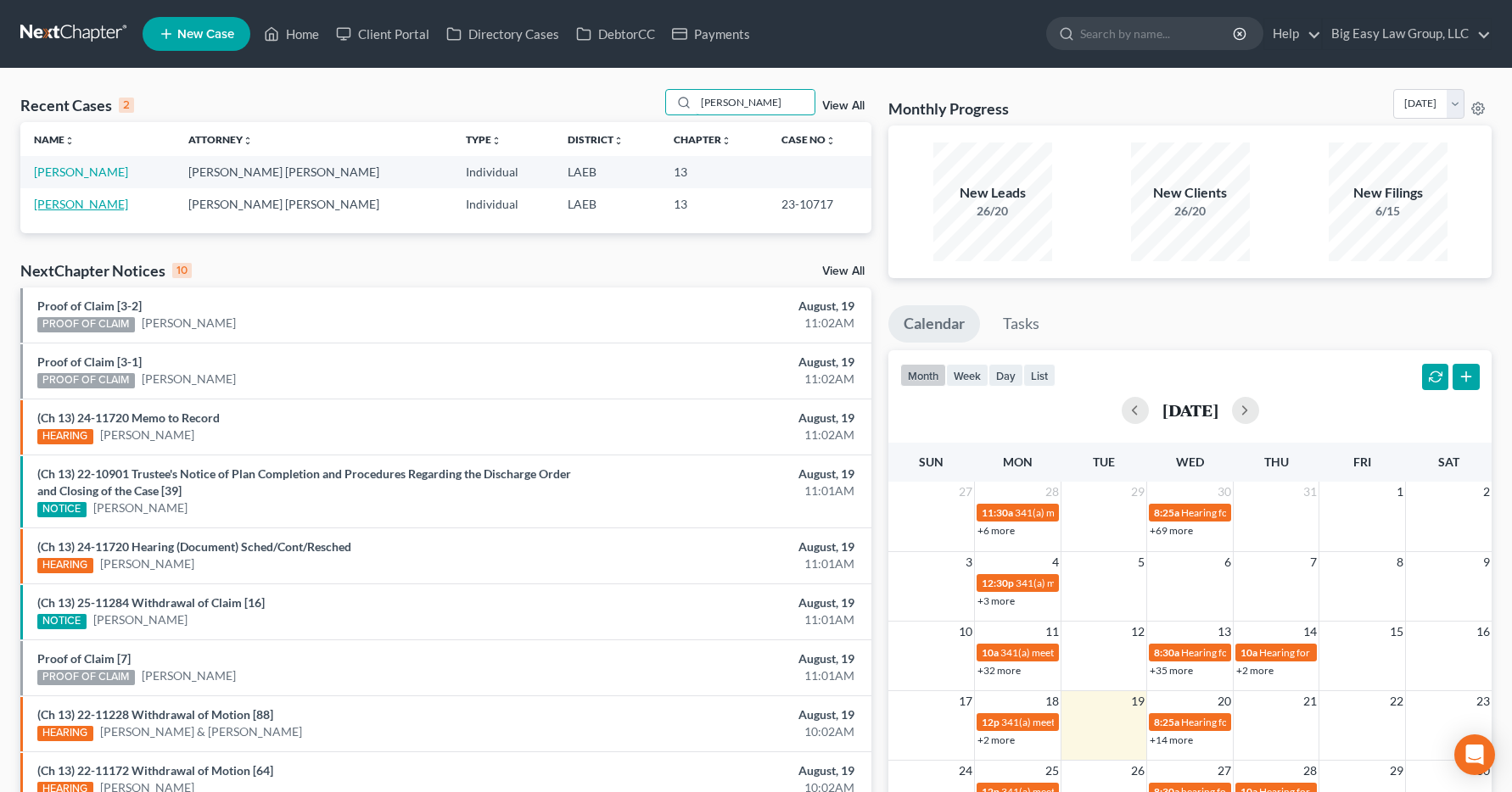
type input "jenny"
click at [99, 207] on link "McCloud, Jennie" at bounding box center [81, 204] width 94 height 15
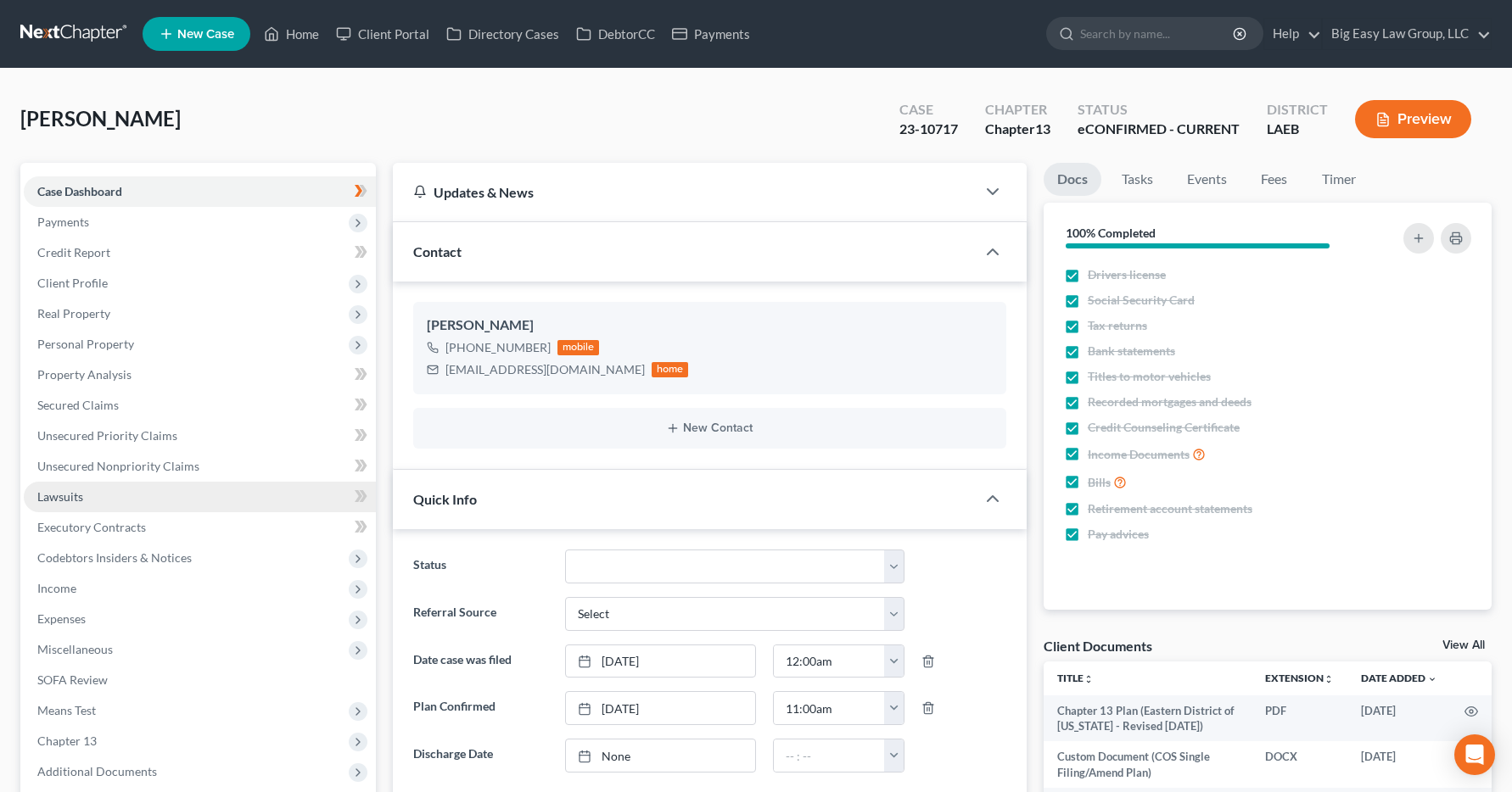
scroll to position [207, 0]
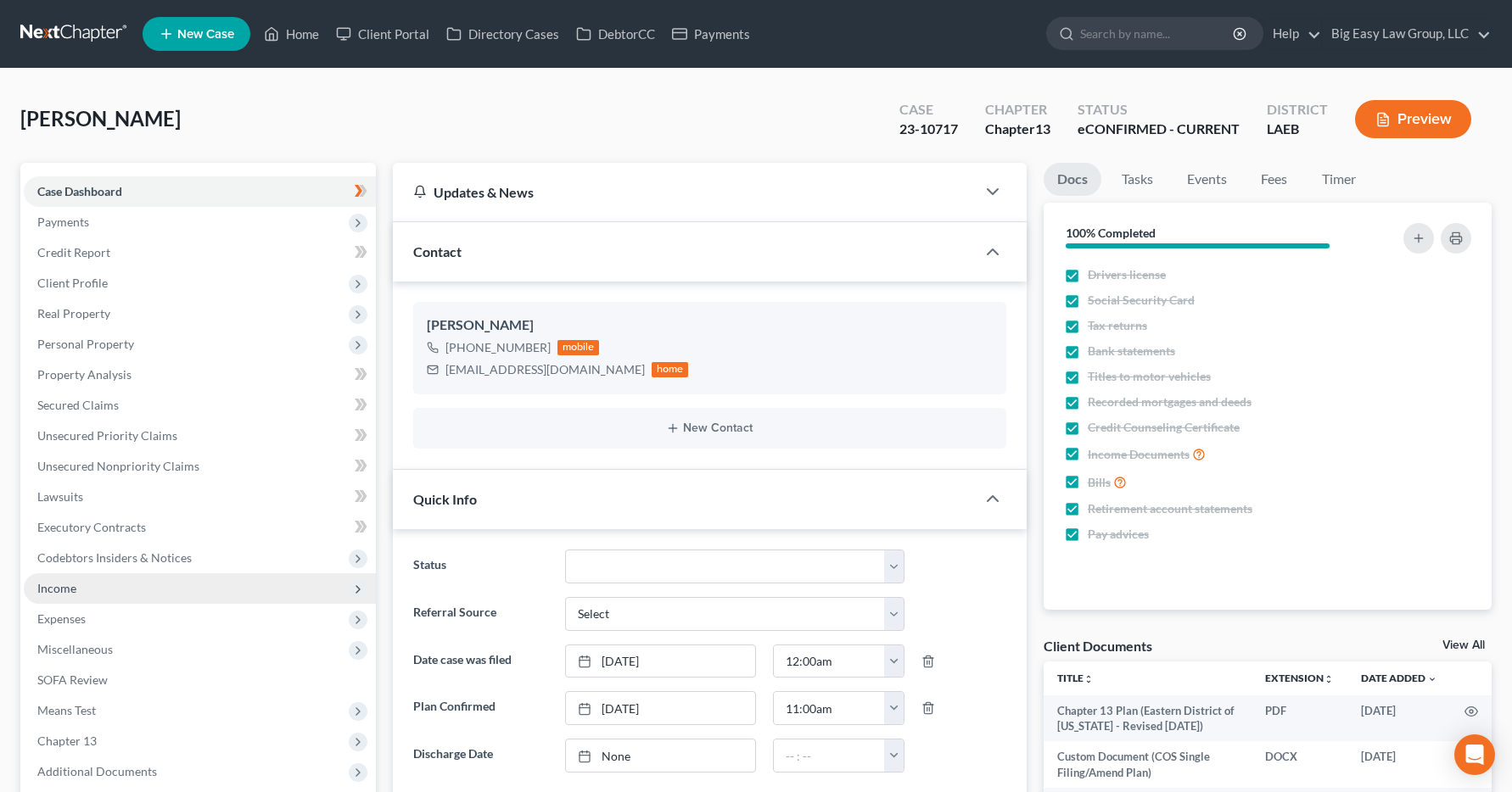
click at [61, 590] on span "Income" at bounding box center [57, 588] width 39 height 15
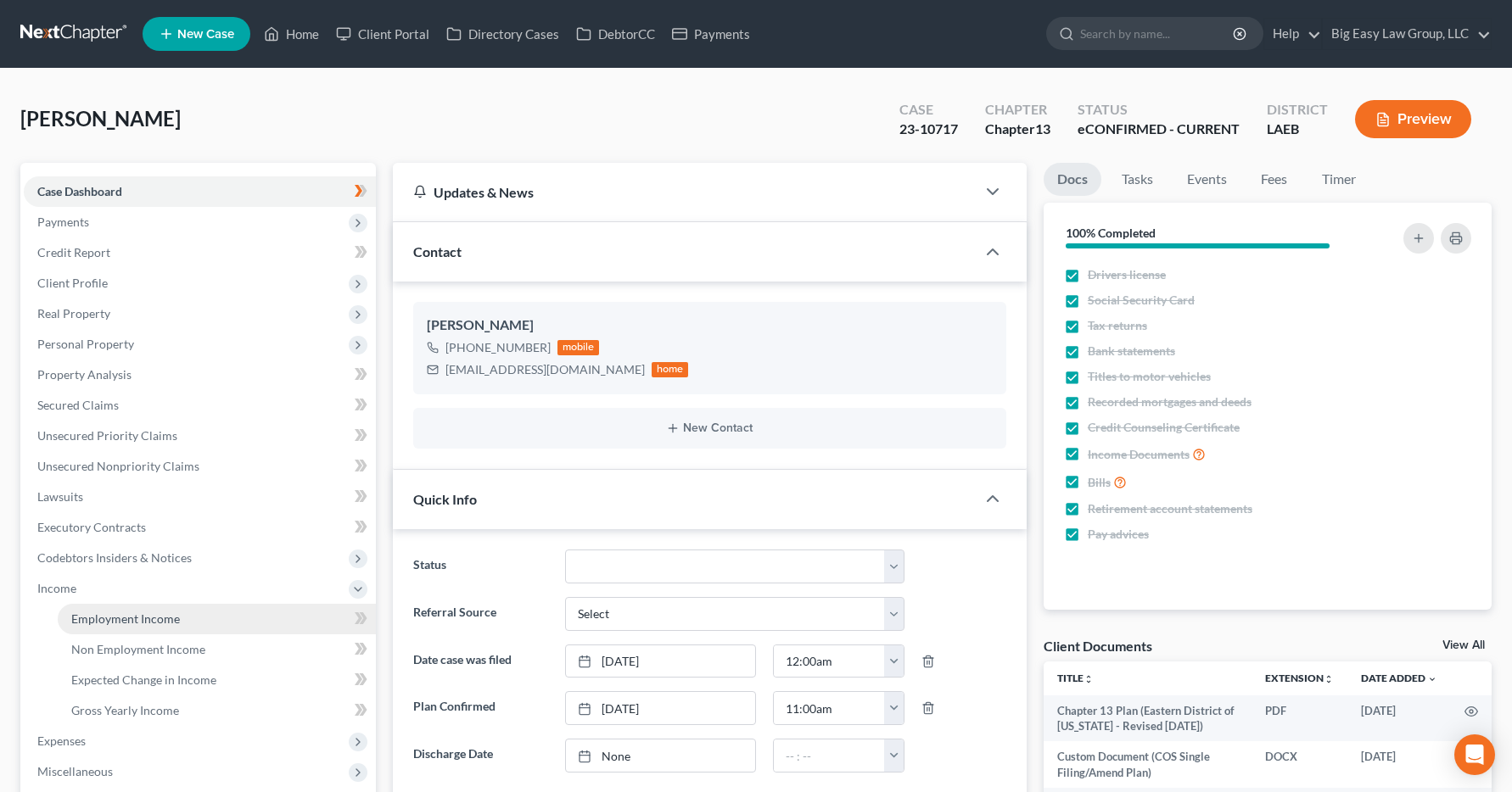
click at [102, 621] on span "Employment Income" at bounding box center [125, 619] width 109 height 15
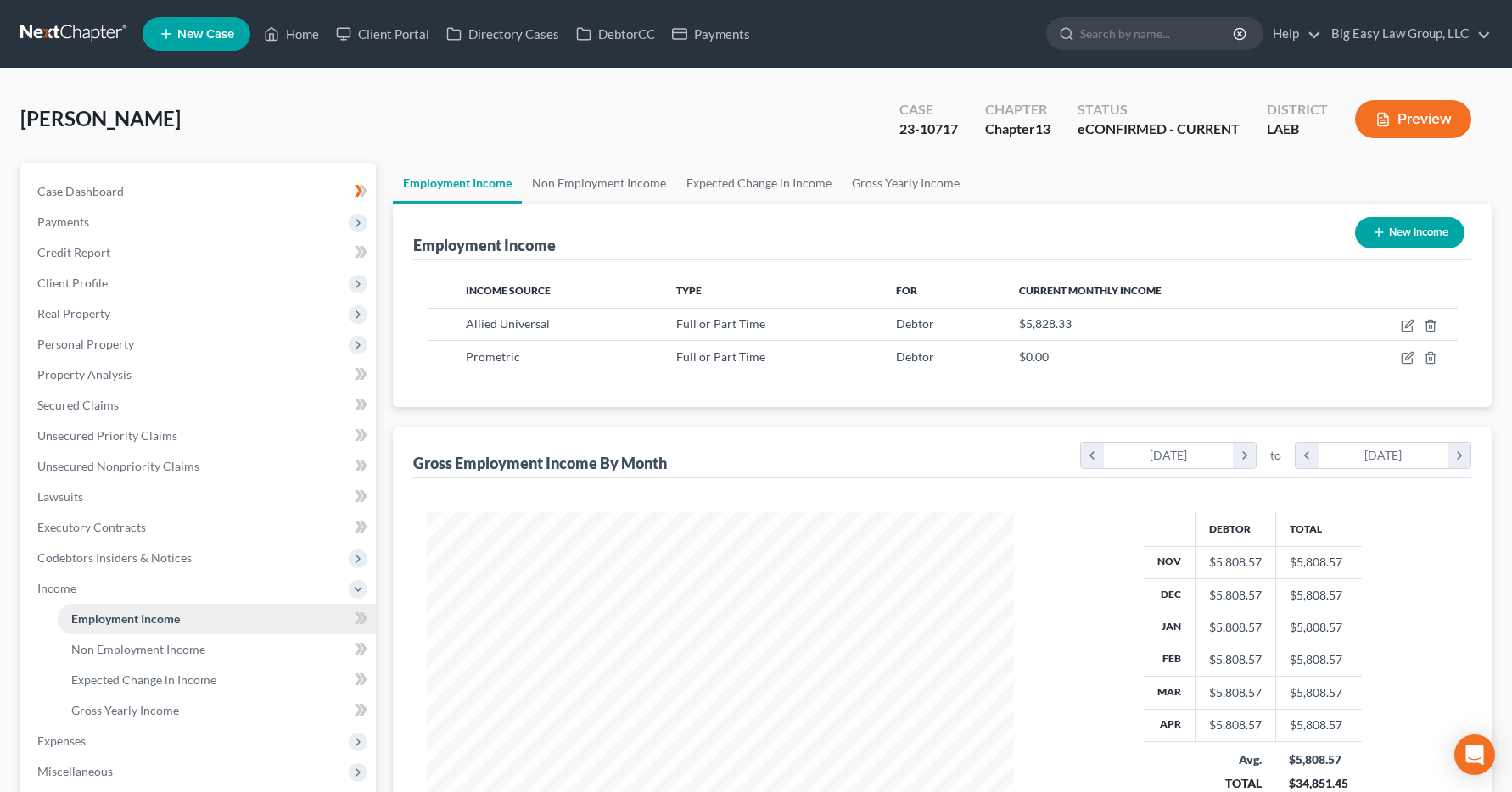
scroll to position [305, 622]
click at [315, 27] on link "Home" at bounding box center [291, 33] width 72 height 30
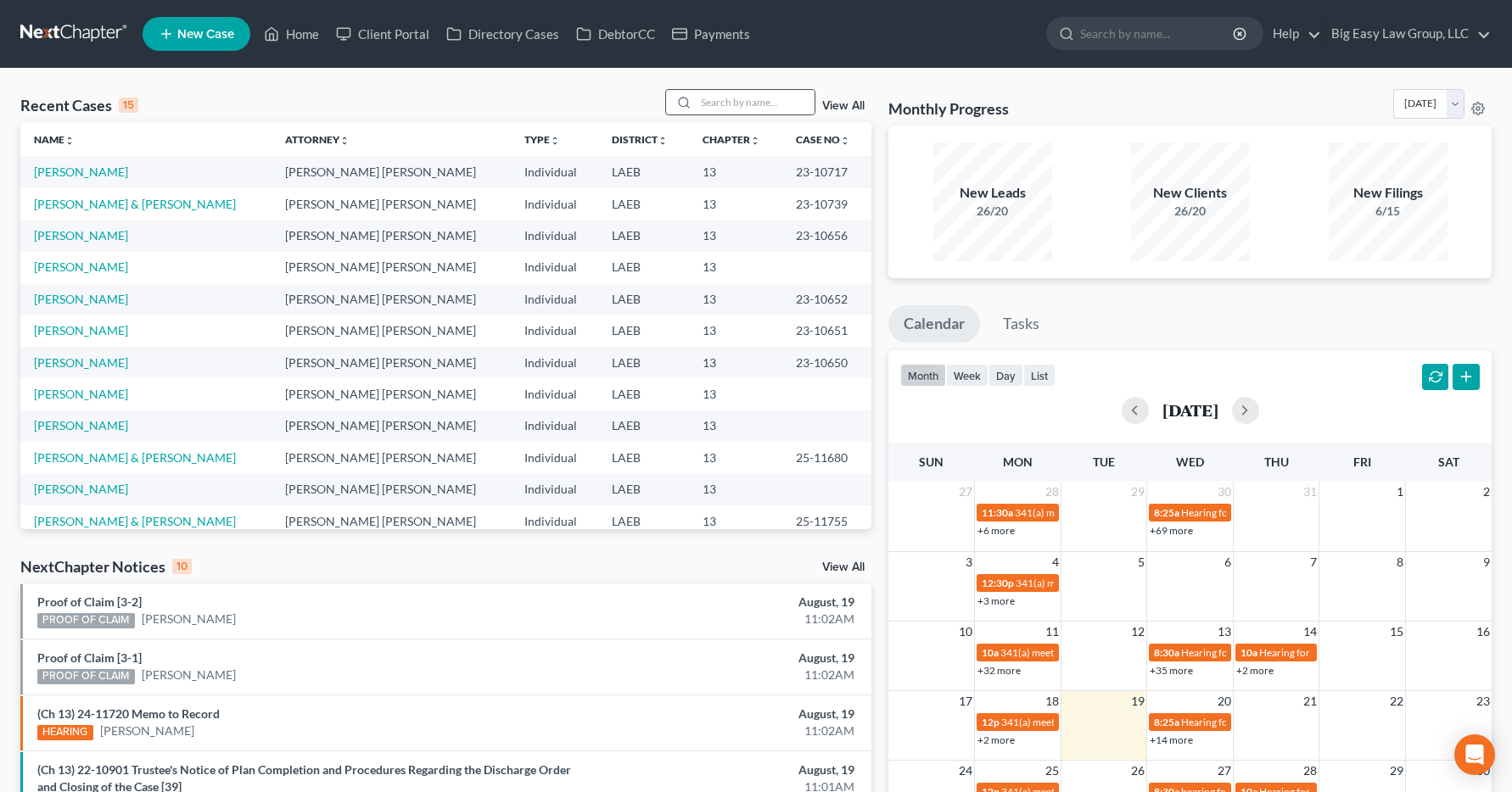
click at [691, 96] on icon at bounding box center [683, 102] width 14 height 14
click at [723, 106] on input "search" at bounding box center [754, 102] width 119 height 25
type input "conques"
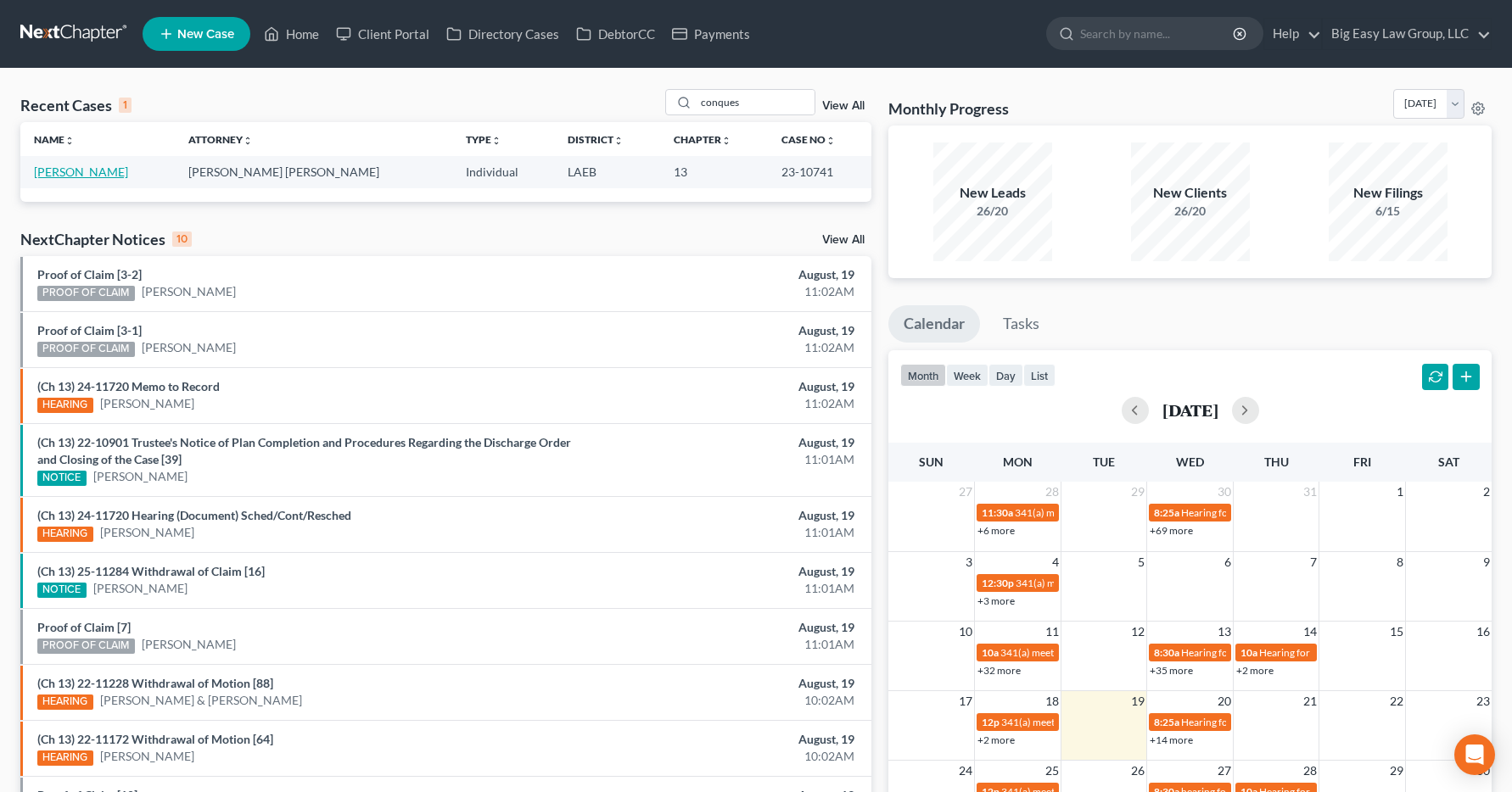
click at [110, 172] on link "[PERSON_NAME]" at bounding box center [81, 172] width 94 height 15
select select "6"
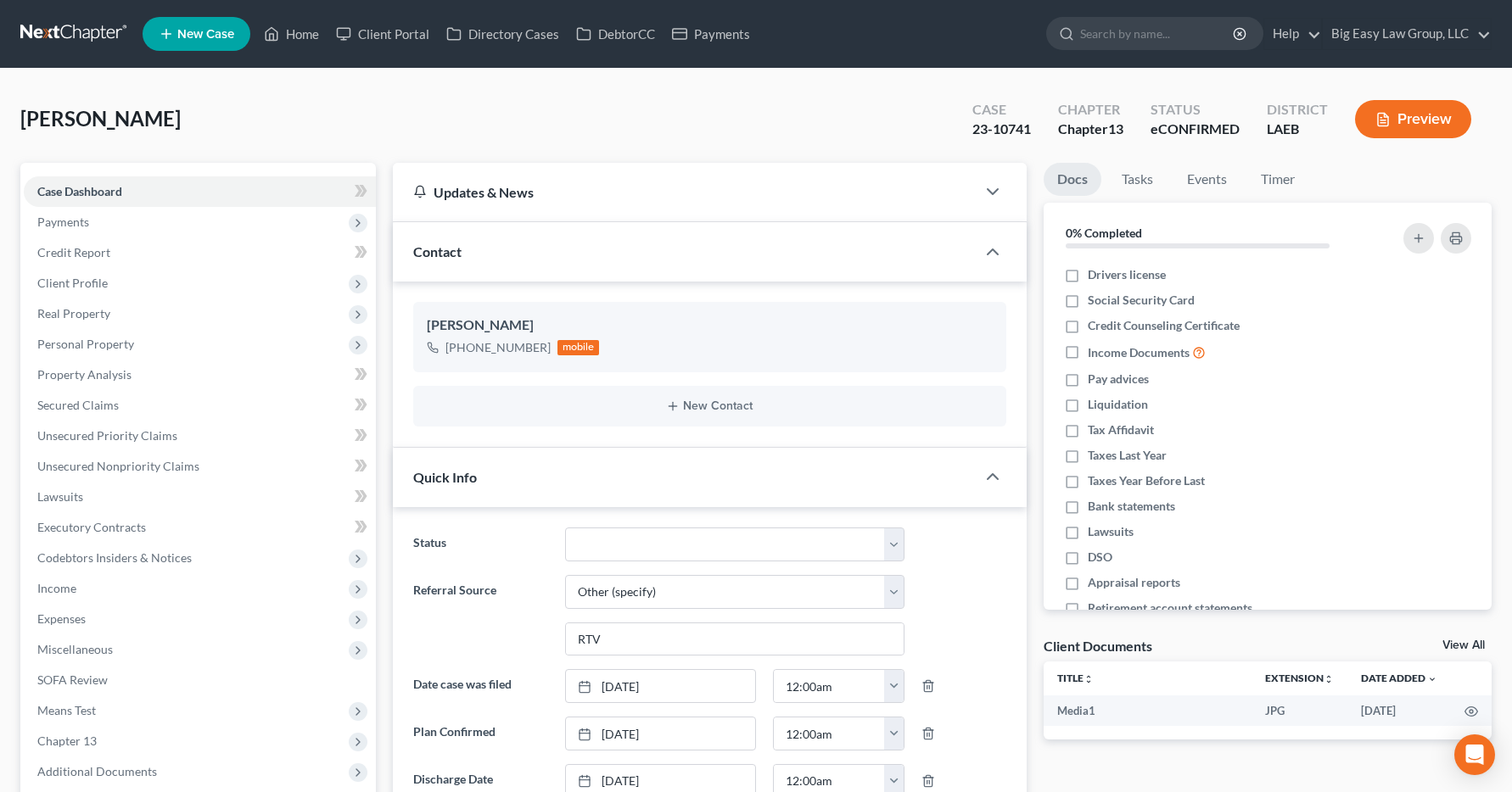
scroll to position [540, 0]
click at [67, 588] on span "Income" at bounding box center [57, 588] width 39 height 15
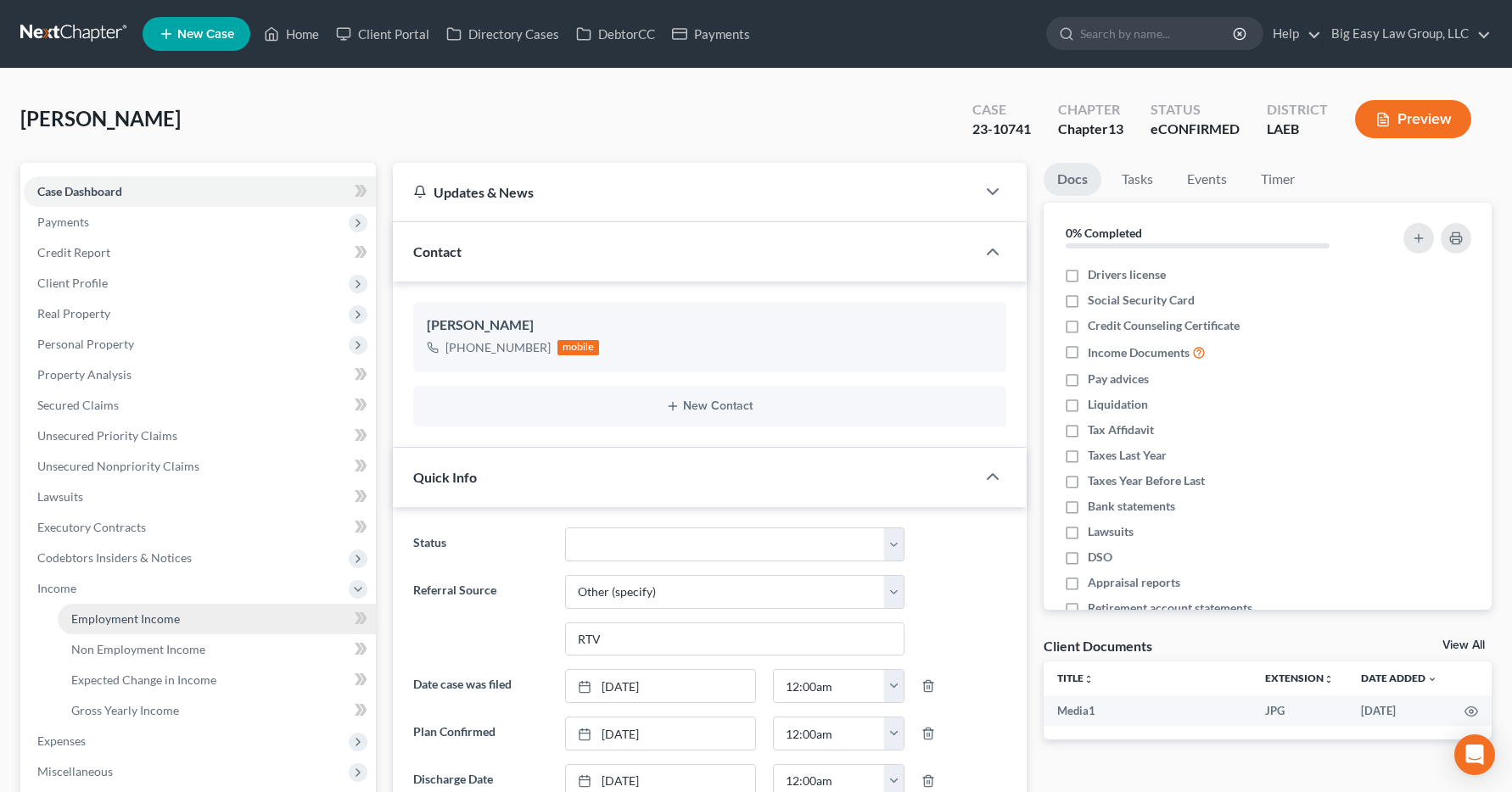
click at [87, 617] on span "Employment Income" at bounding box center [125, 619] width 109 height 15
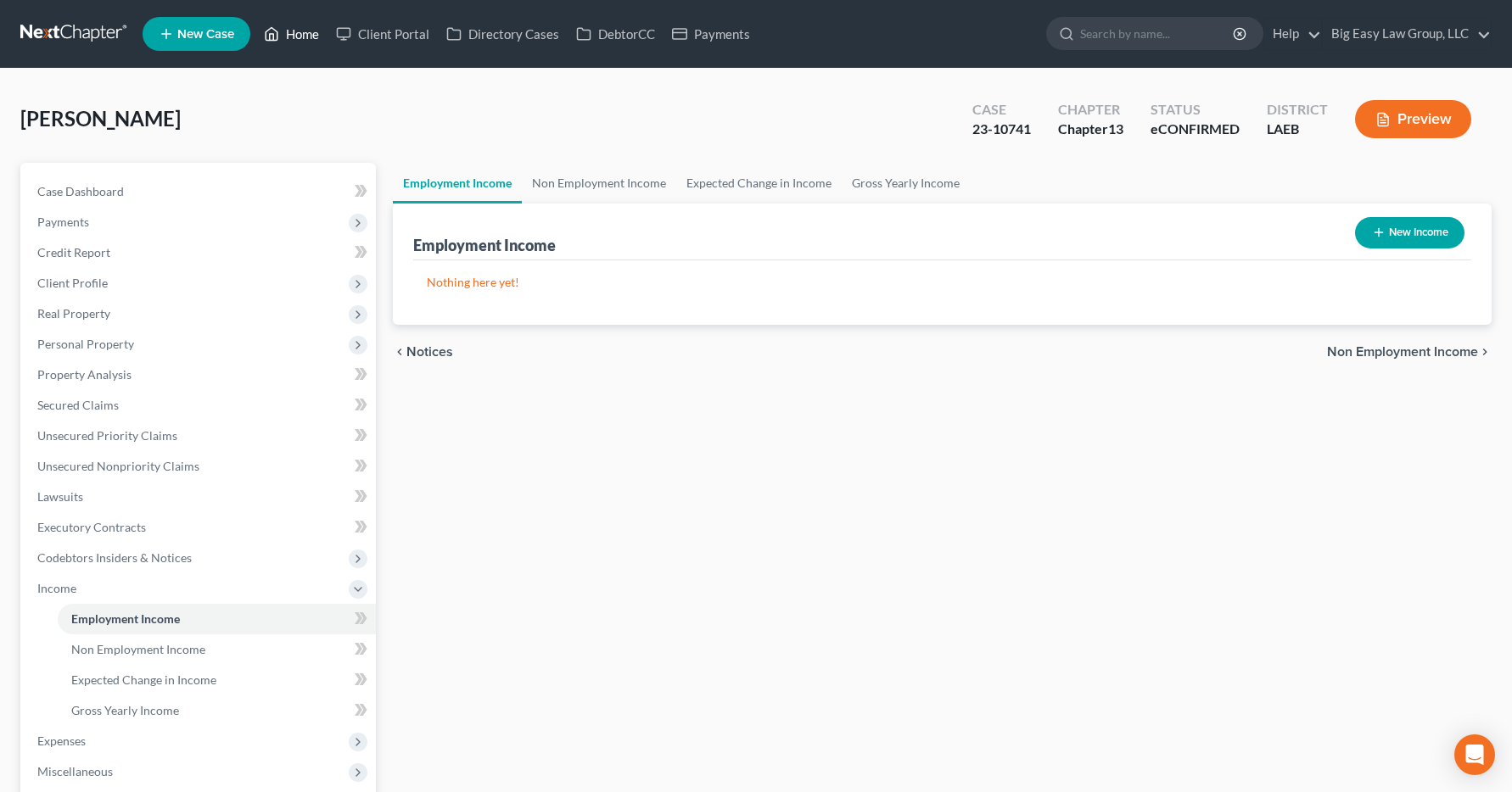
click at [304, 40] on link "Home" at bounding box center [291, 33] width 72 height 30
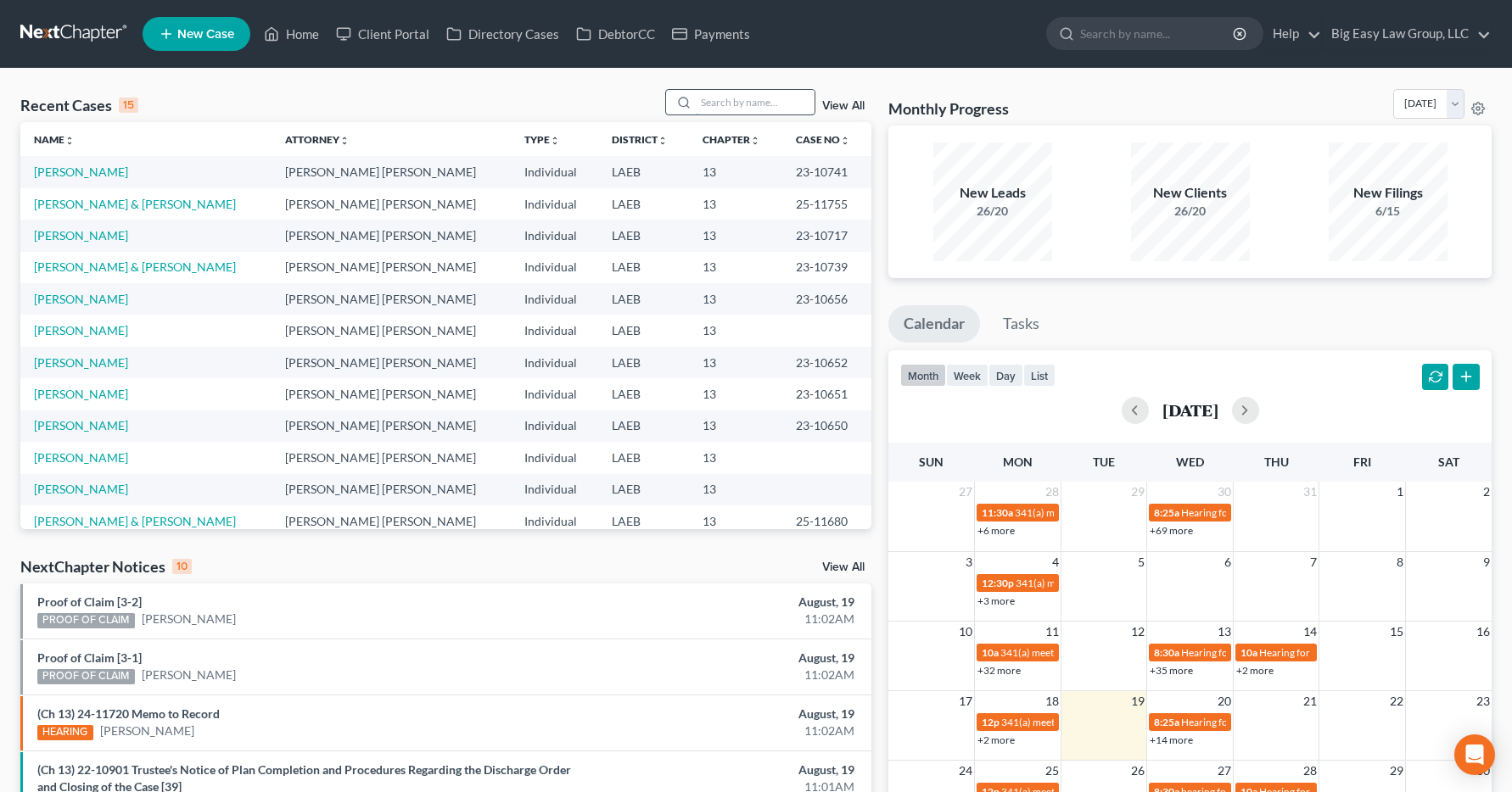
click at [730, 101] on input "search" at bounding box center [754, 102] width 119 height 25
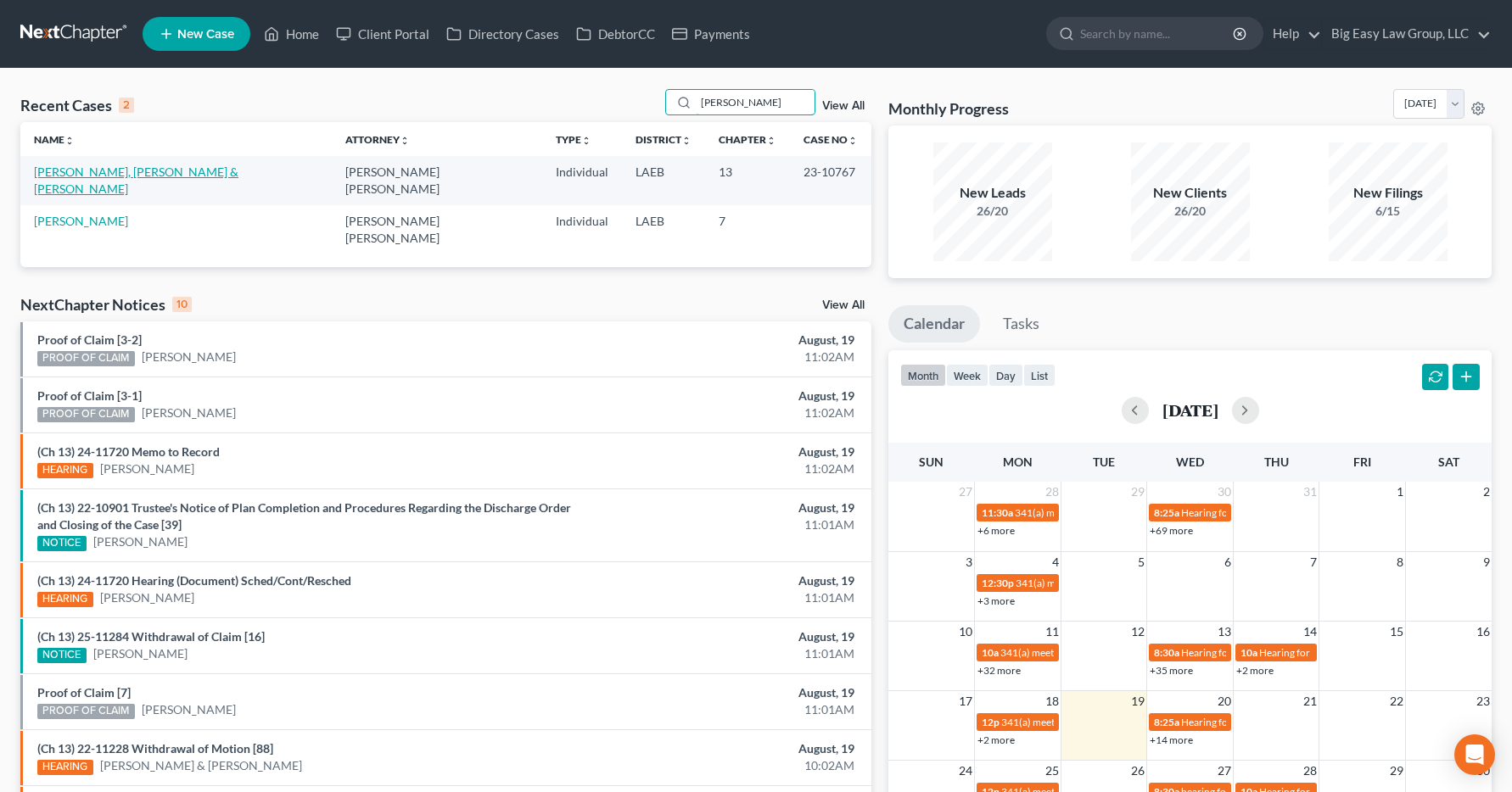
type input "faust"
click at [84, 172] on link "Faust Jr., John & Faust, Cathy" at bounding box center [136, 181] width 204 height 31
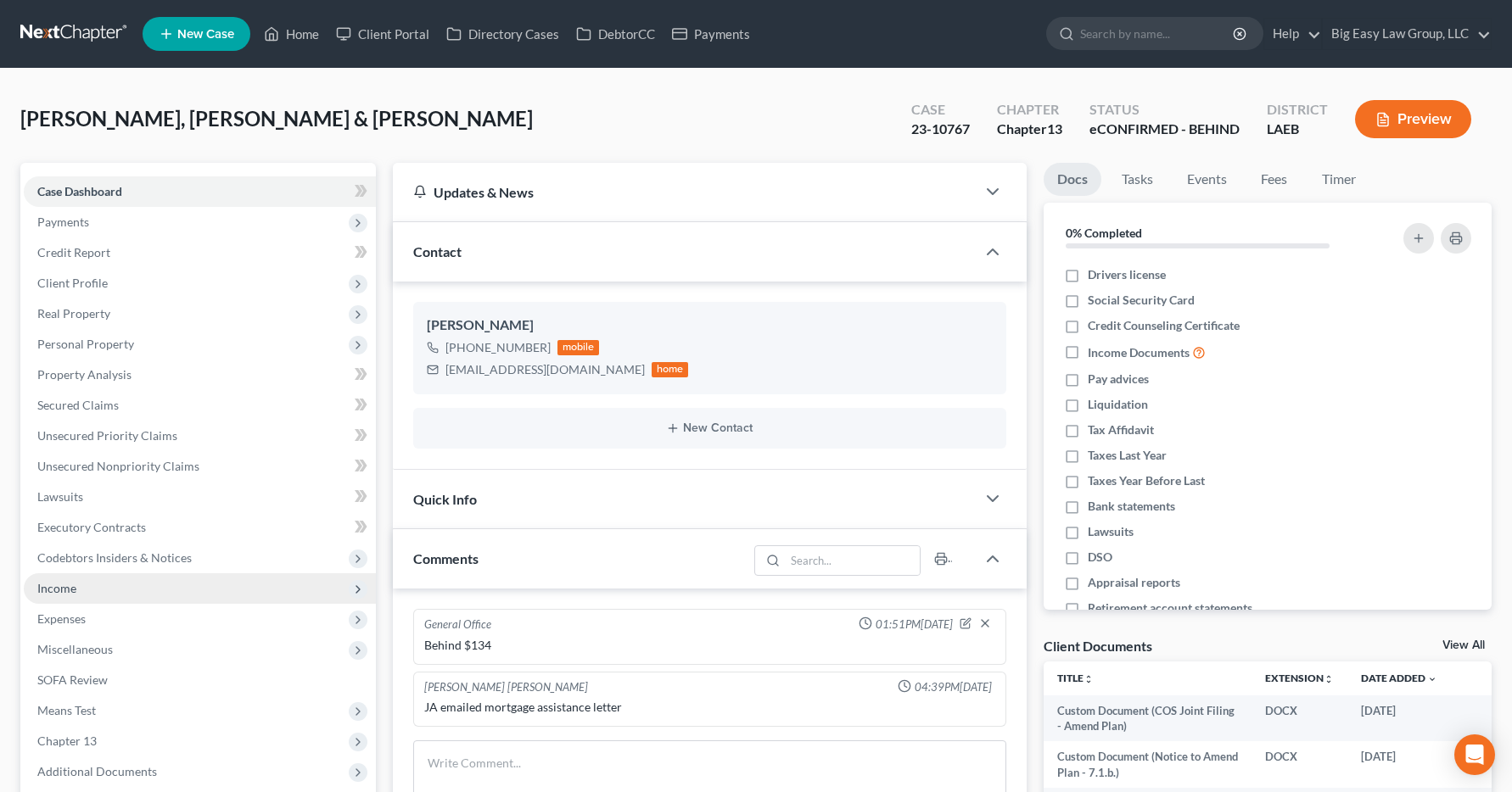
click at [57, 590] on span "Income" at bounding box center [57, 588] width 39 height 15
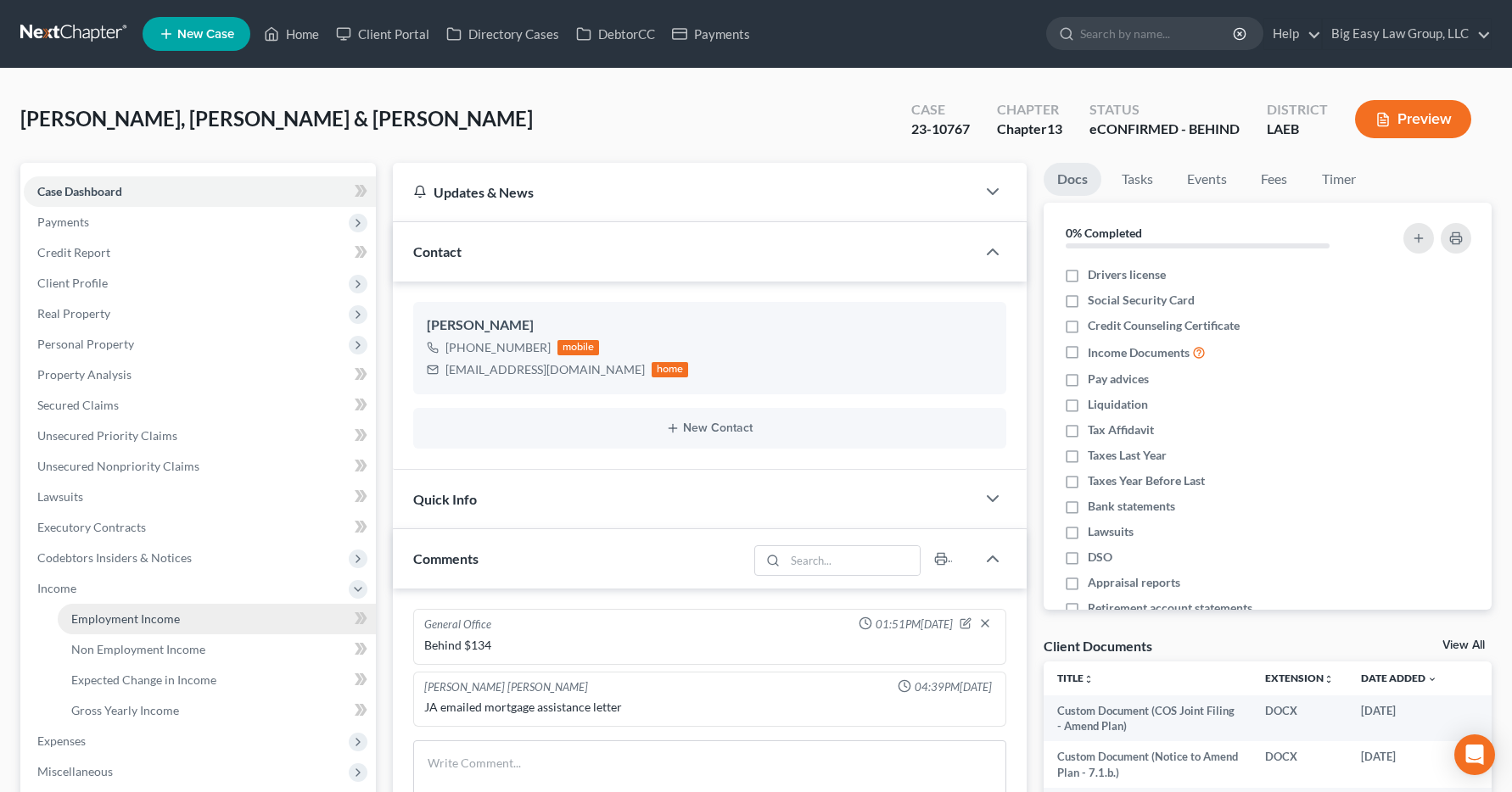
click at [89, 625] on span "Employment Income" at bounding box center [125, 619] width 109 height 15
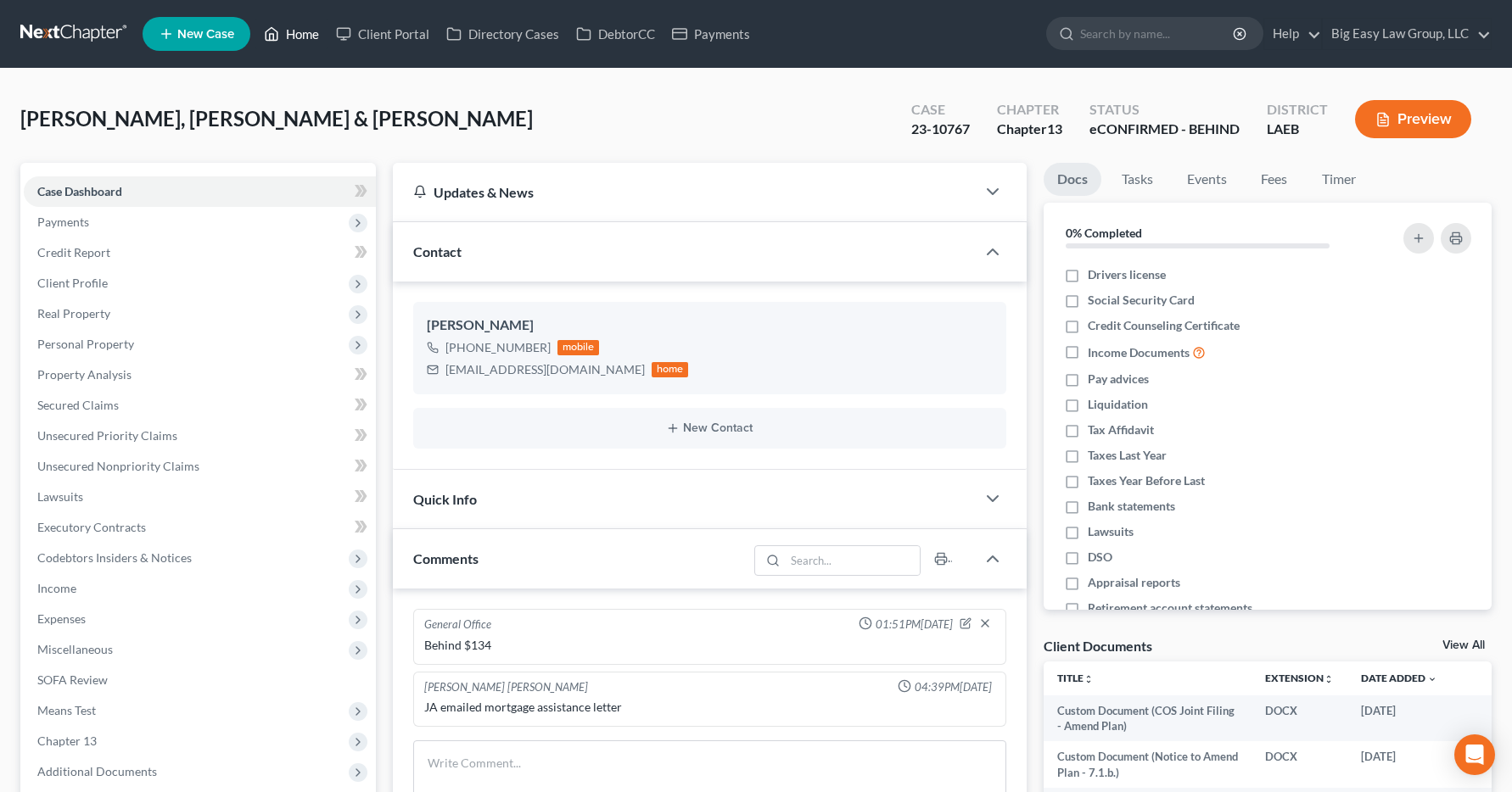
click at [290, 36] on link "Home" at bounding box center [291, 33] width 72 height 30
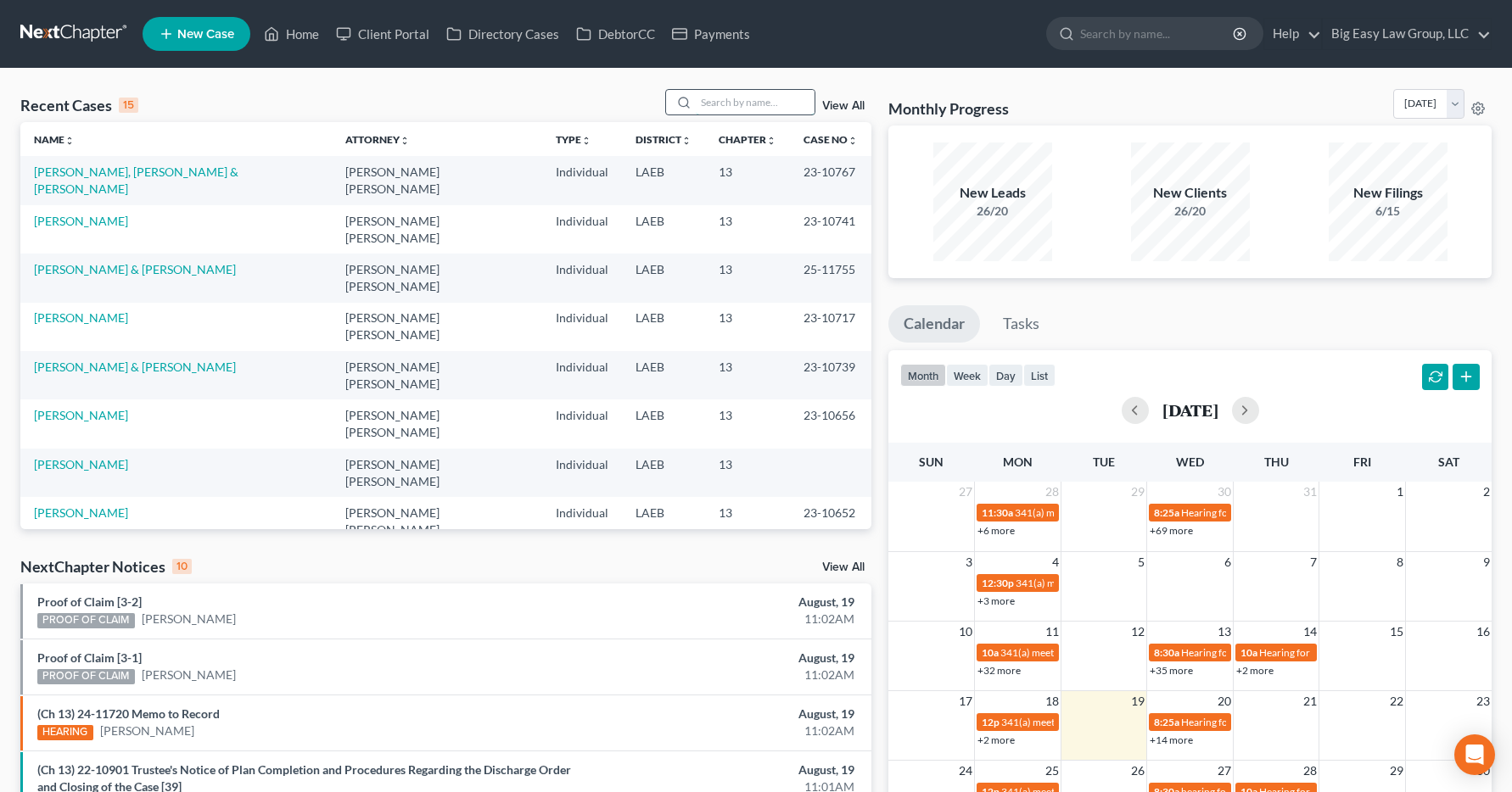
click at [720, 99] on input "search" at bounding box center [754, 102] width 119 height 25
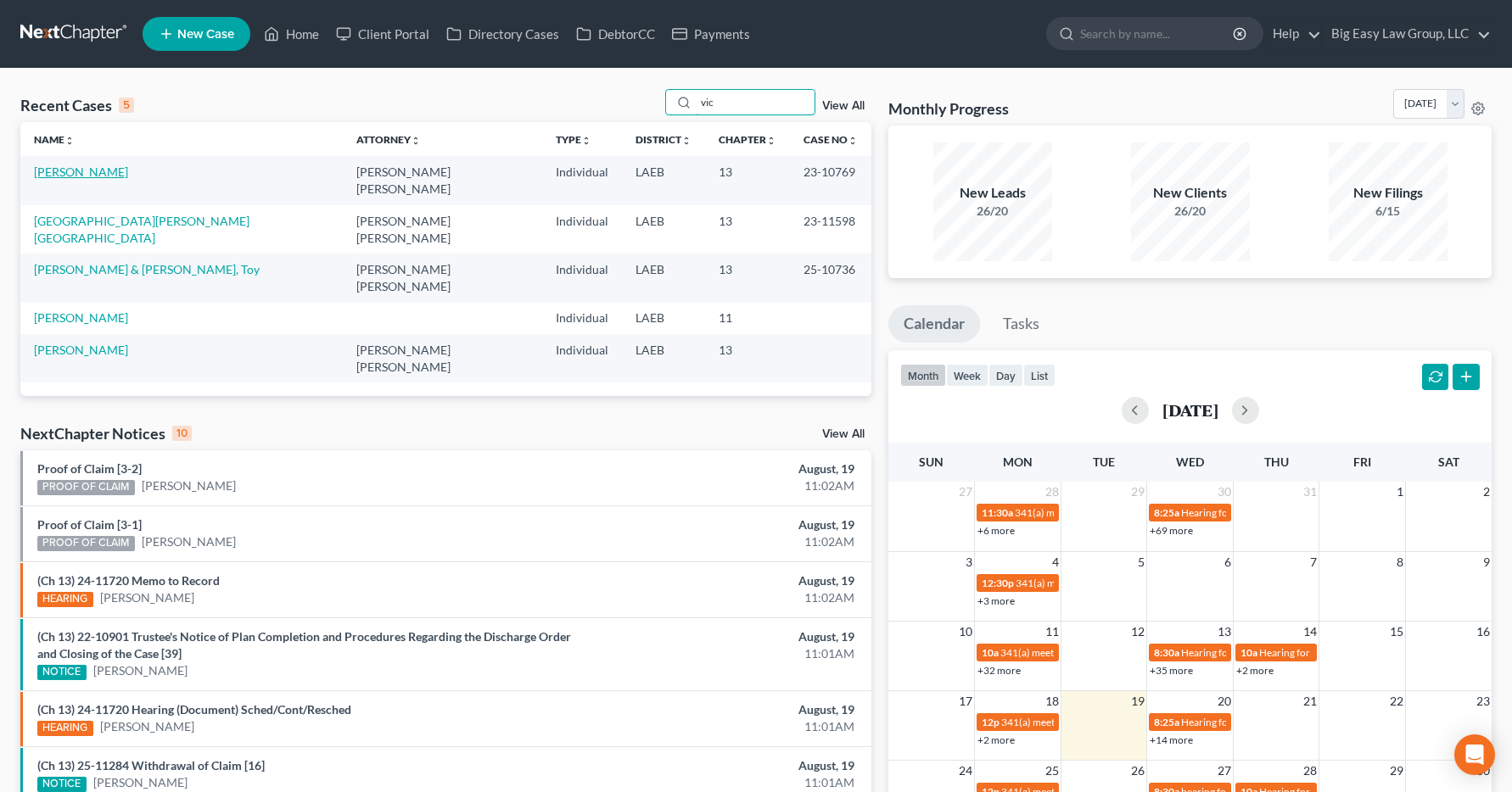
type input "vic"
click at [100, 172] on link "Vicknair, Matthew" at bounding box center [81, 172] width 94 height 15
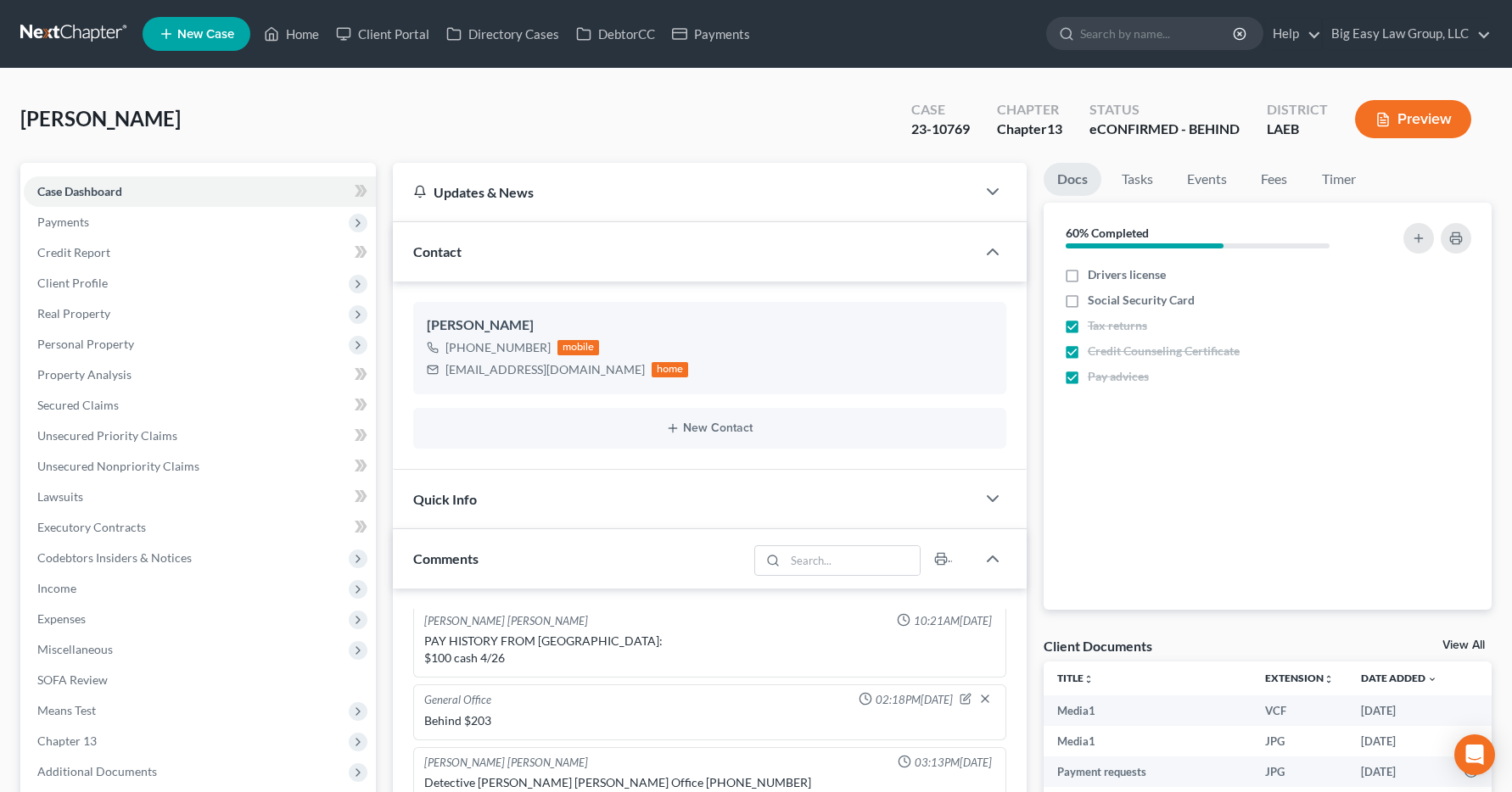
scroll to position [5895, 0]
click at [59, 592] on span "Income" at bounding box center [57, 588] width 39 height 15
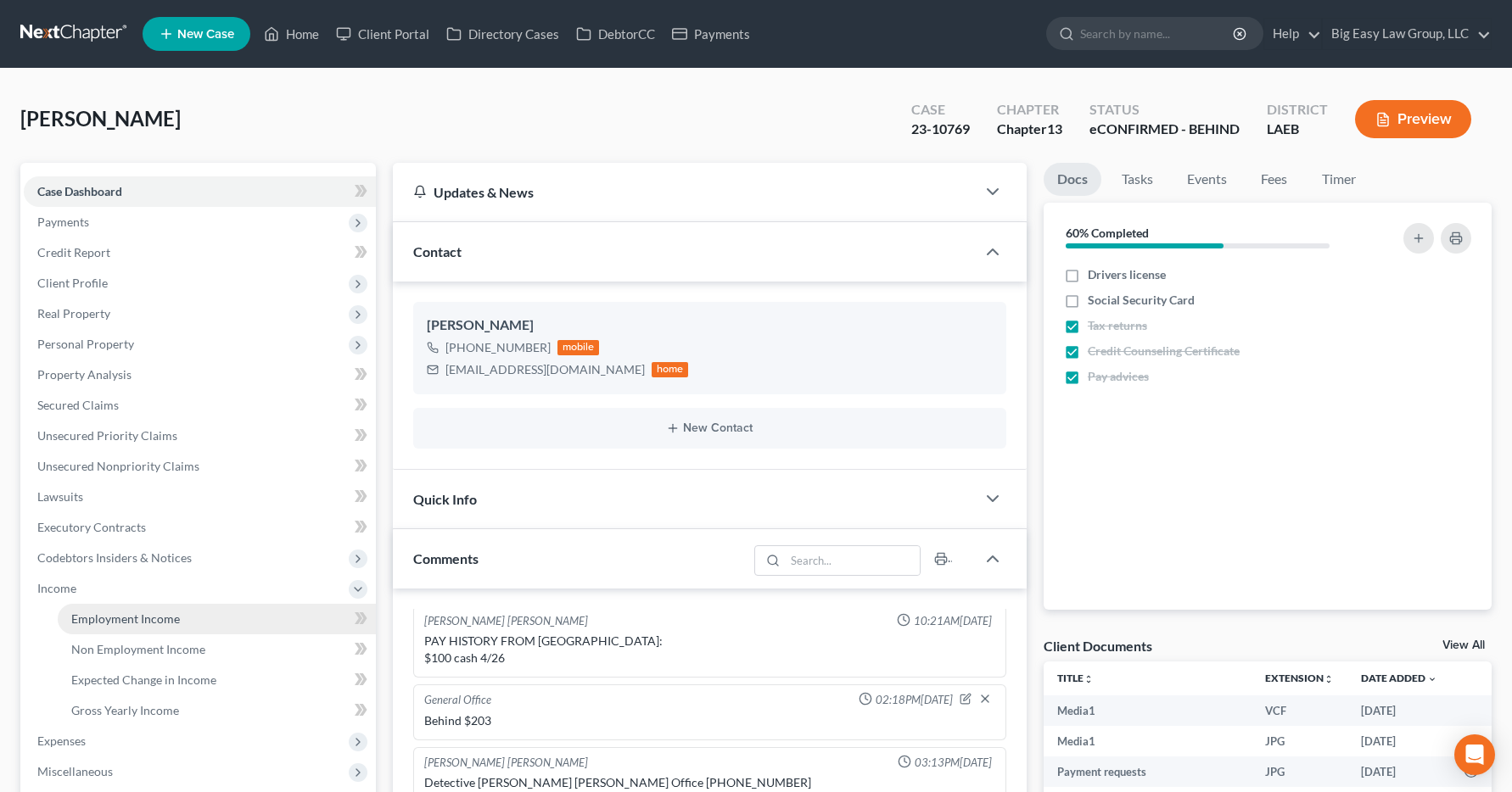
click at [88, 620] on span "Employment Income" at bounding box center [125, 619] width 109 height 15
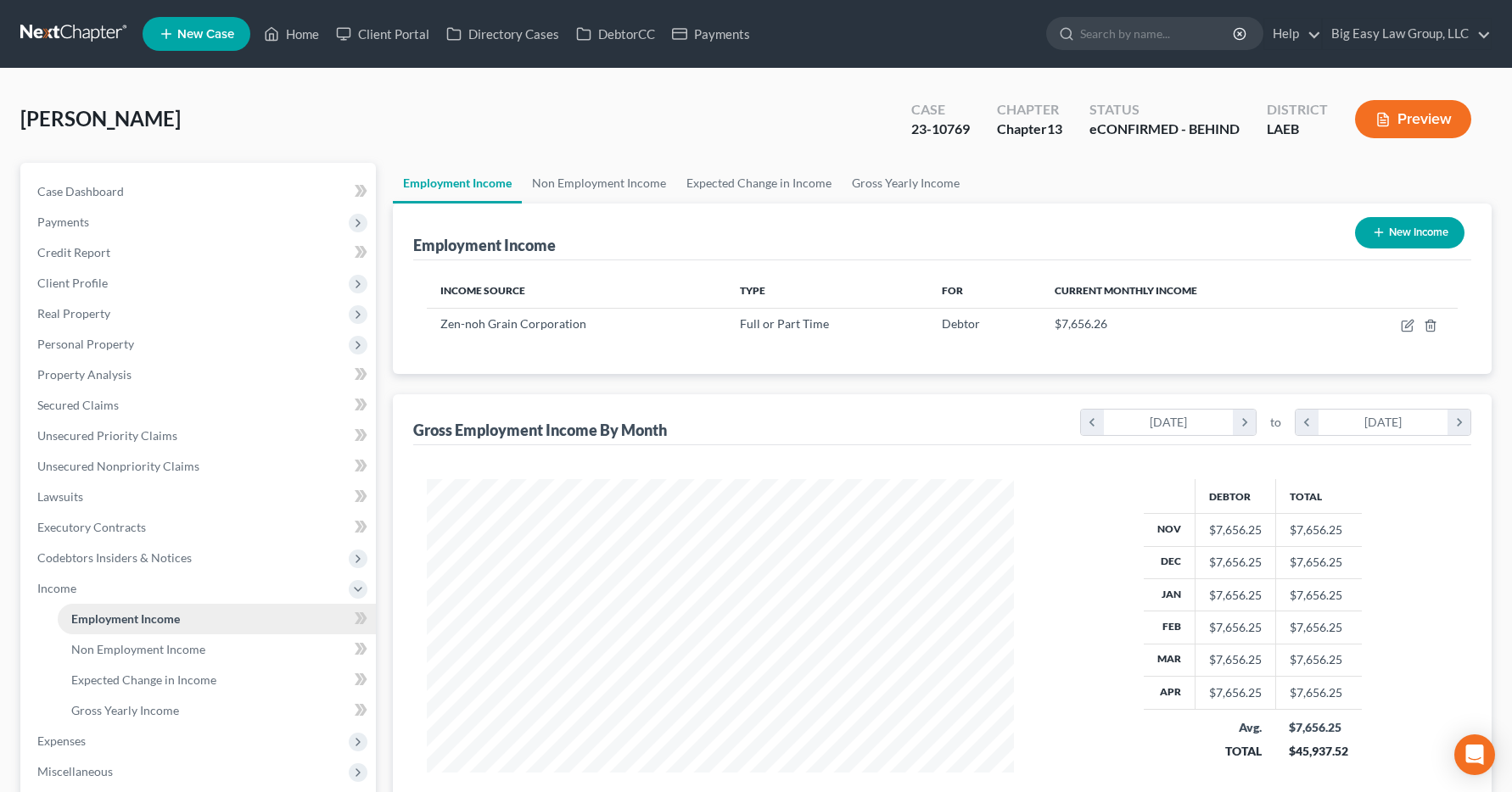
scroll to position [305, 622]
click at [297, 31] on link "Home" at bounding box center [291, 33] width 72 height 30
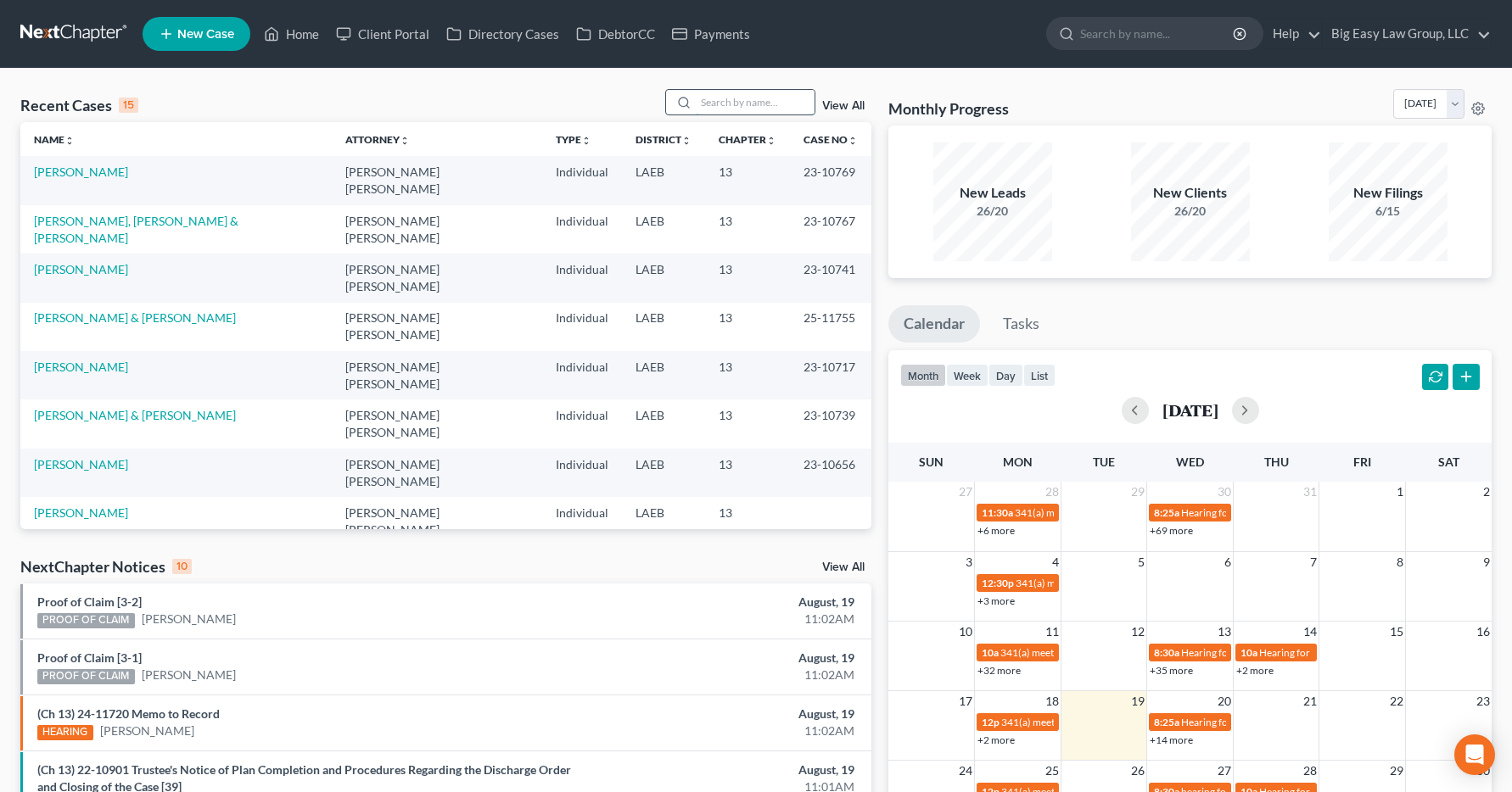
click at [711, 102] on input "search" at bounding box center [754, 102] width 119 height 25
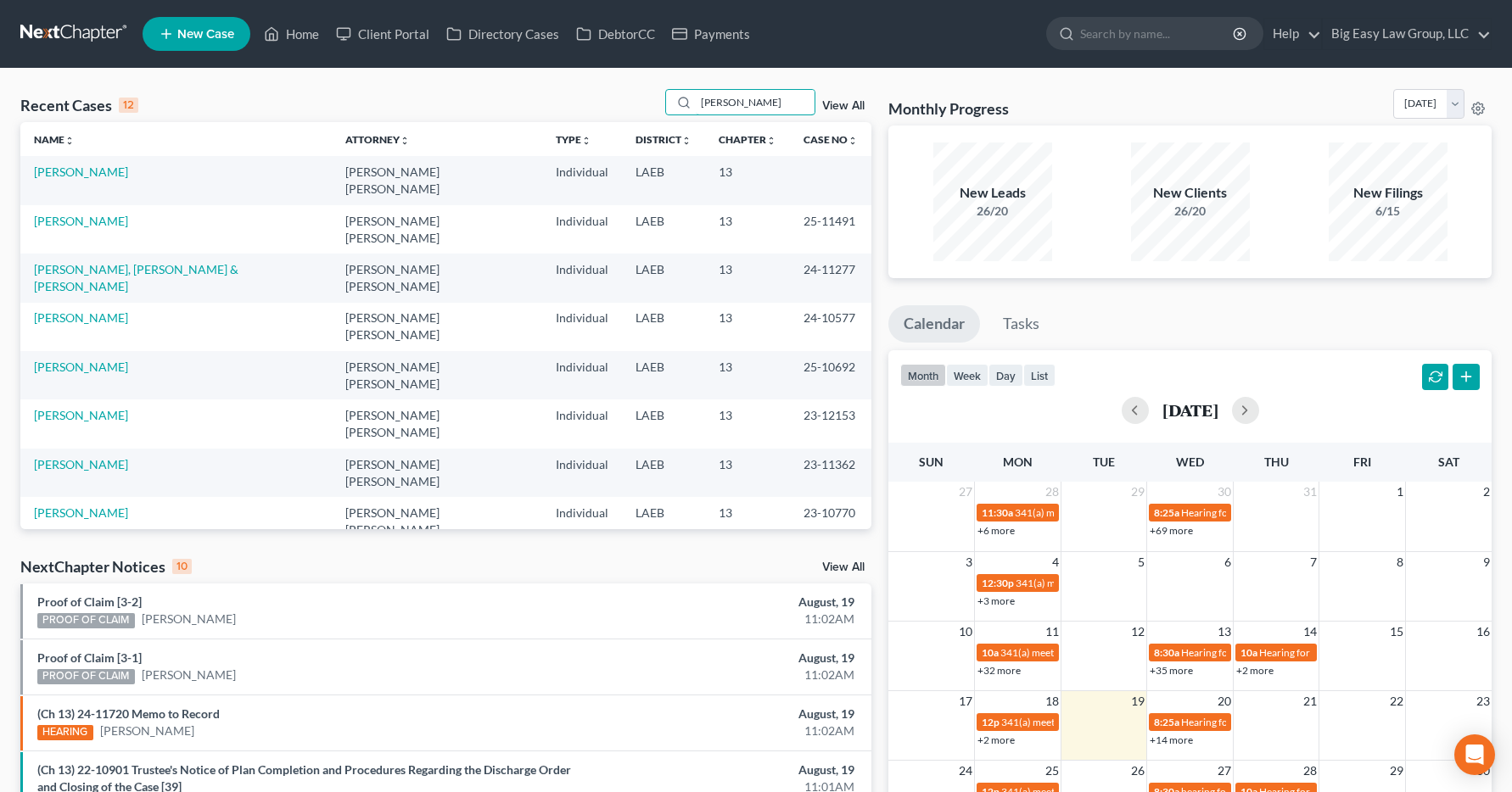
scroll to position [21, 0]
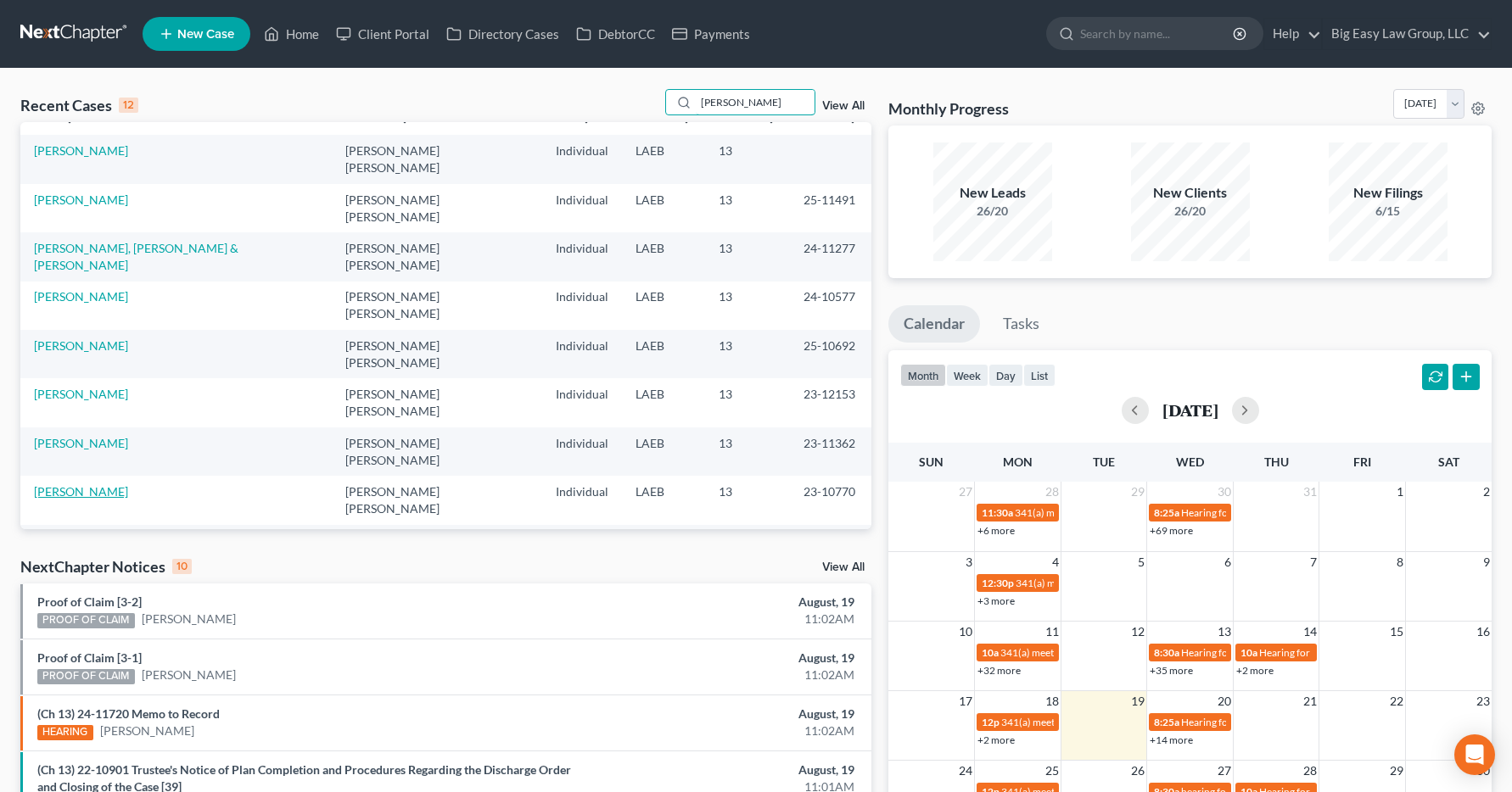
type input "jackson"
click at [73, 484] on link "Jackson, John" at bounding box center [81, 492] width 94 height 15
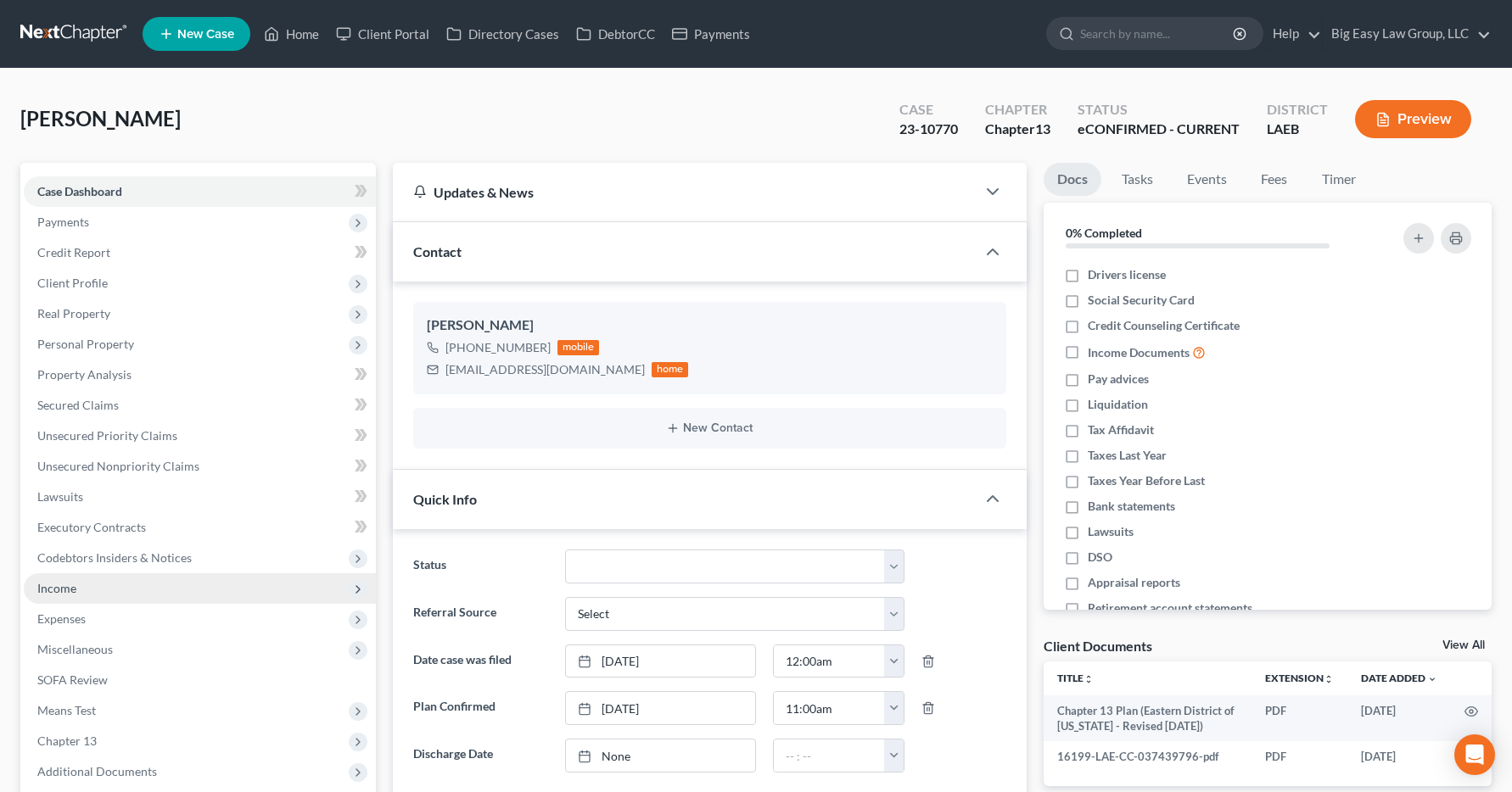
click at [64, 589] on span "Income" at bounding box center [57, 588] width 39 height 15
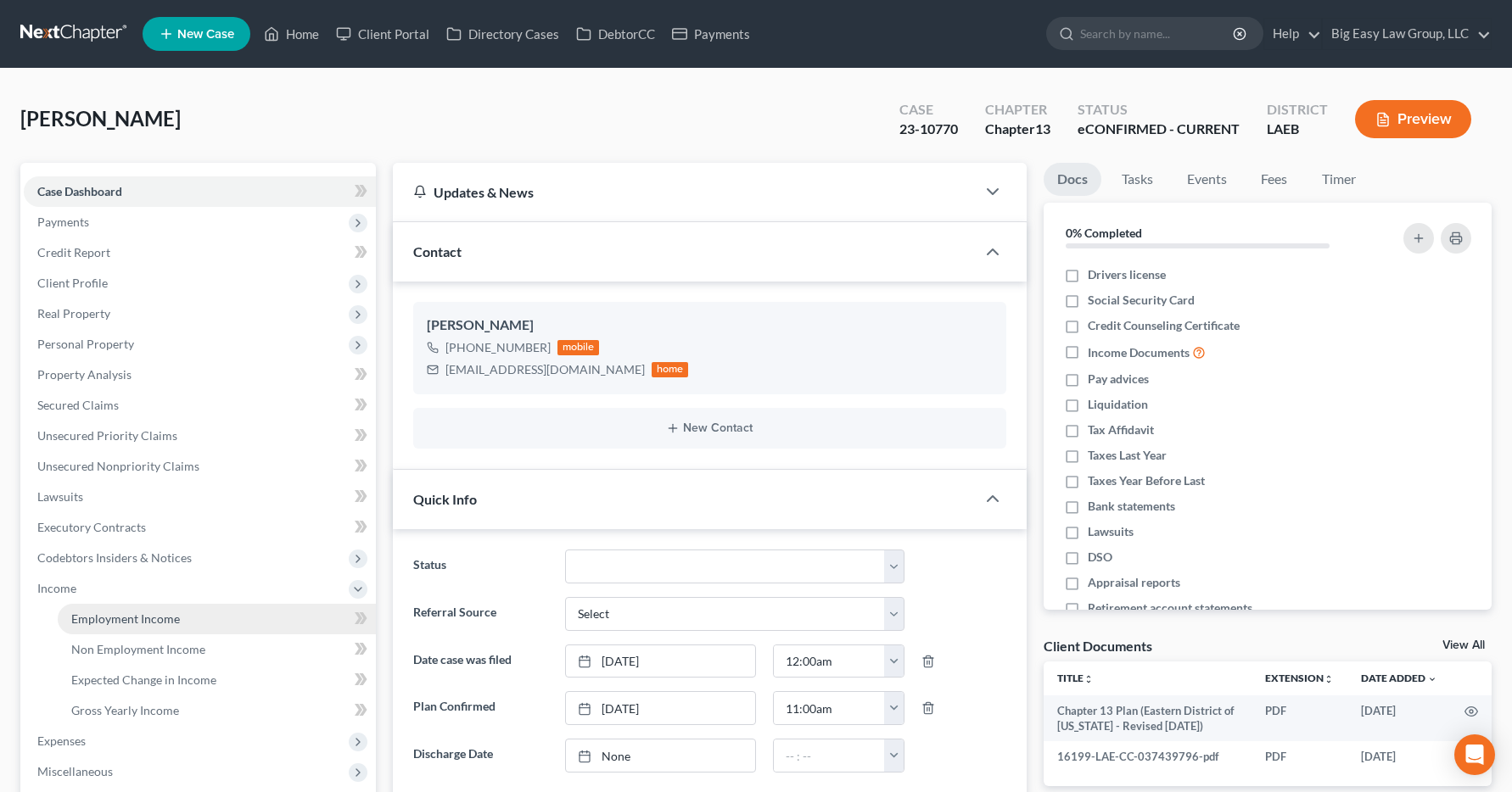
click at [95, 623] on span "Employment Income" at bounding box center [125, 619] width 109 height 15
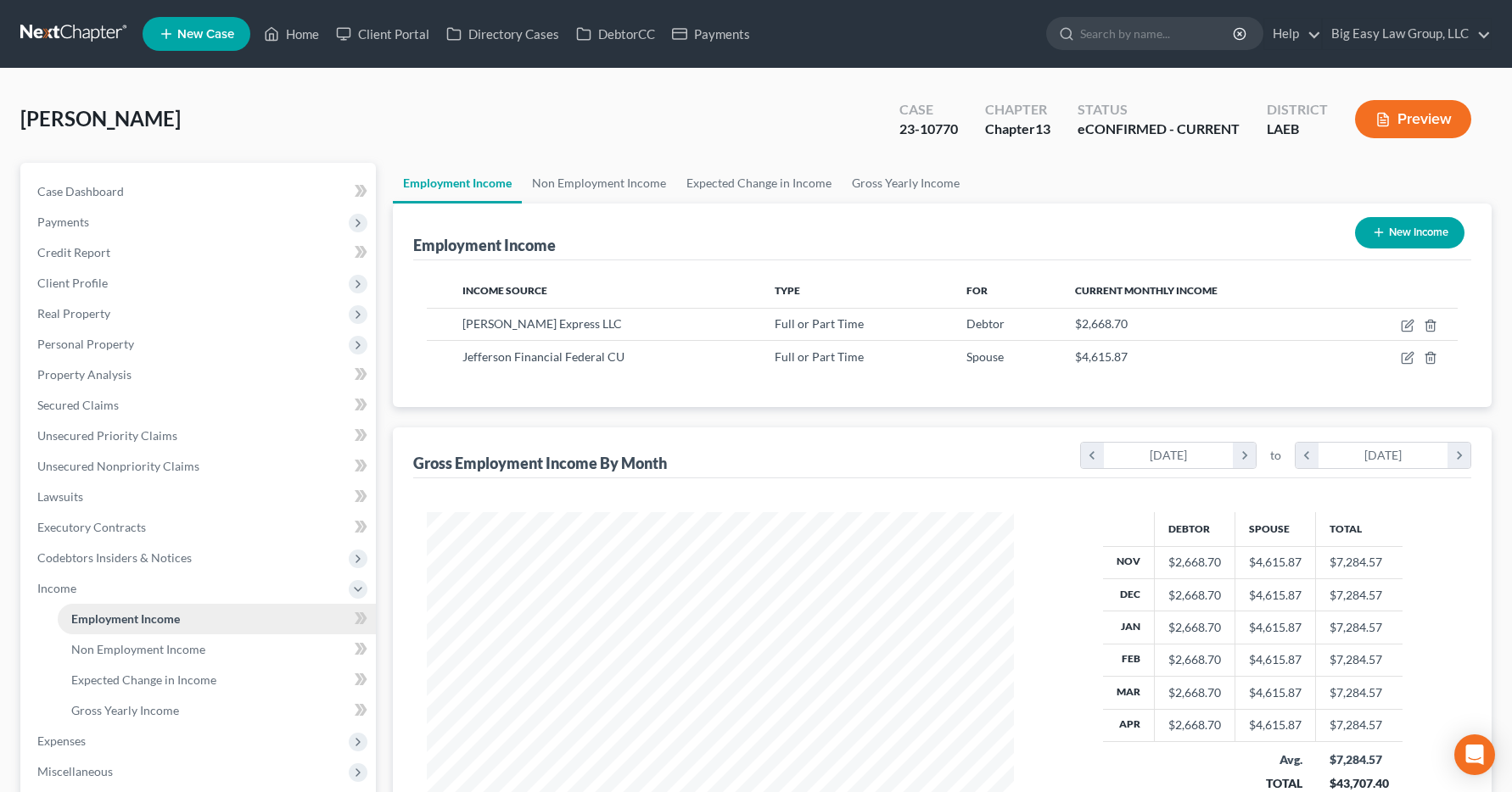
scroll to position [305, 622]
click at [295, 37] on link "Home" at bounding box center [291, 33] width 72 height 30
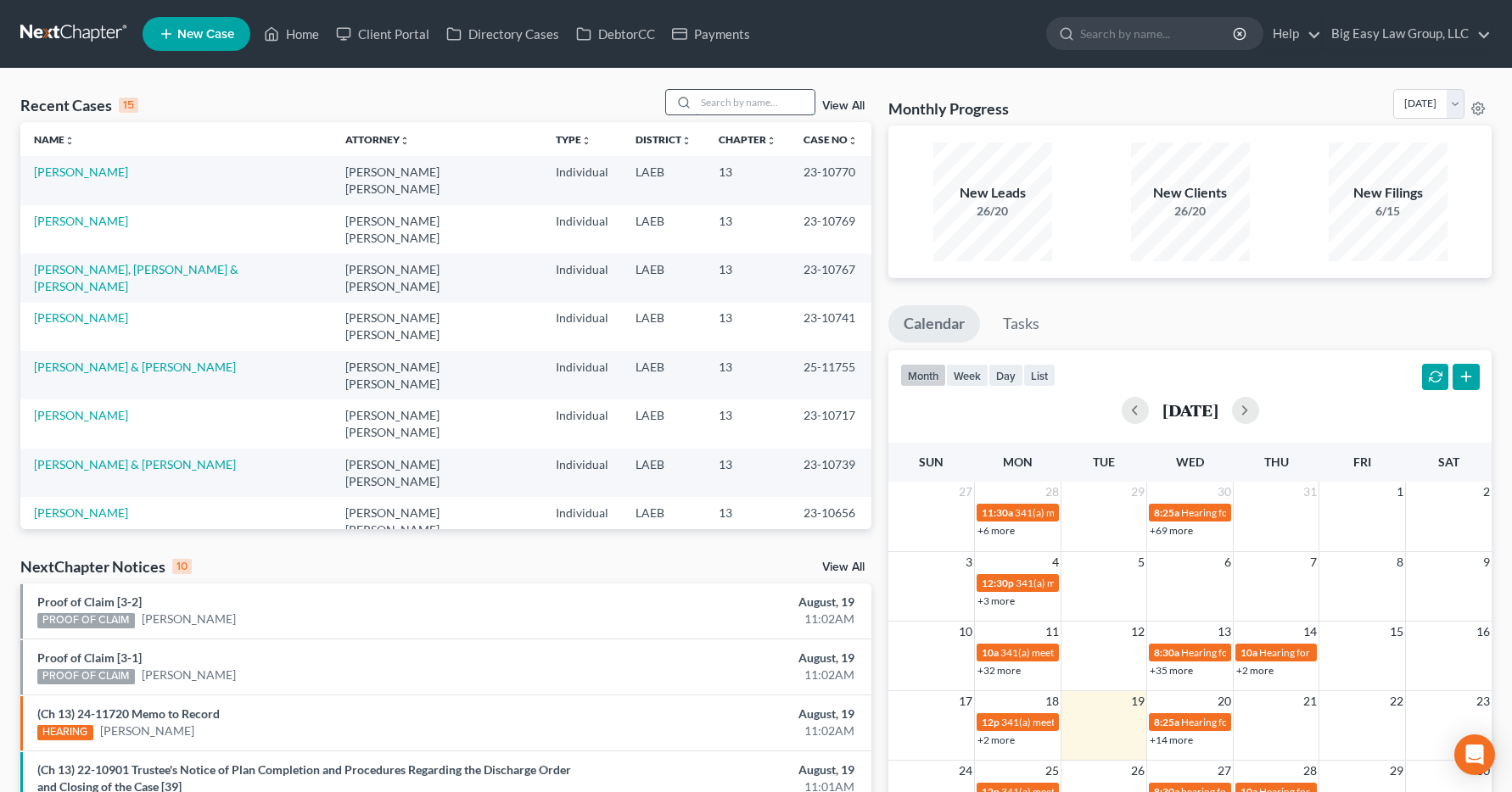
click at [715, 95] on input "search" at bounding box center [754, 102] width 119 height 25
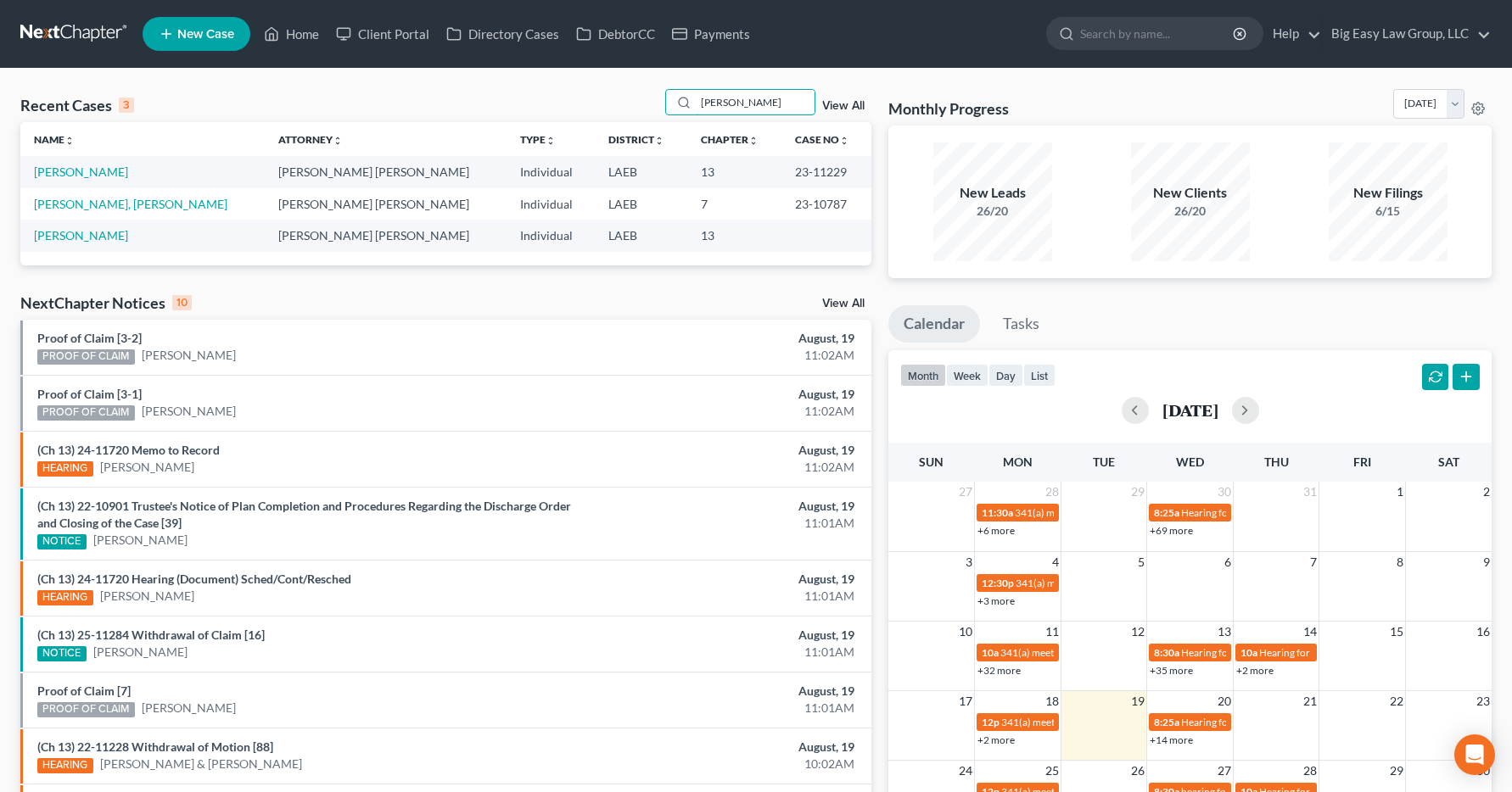
type input "harry"
click at [76, 204] on link "Harry, Toscha" at bounding box center [131, 204] width 193 height 15
select select "6"
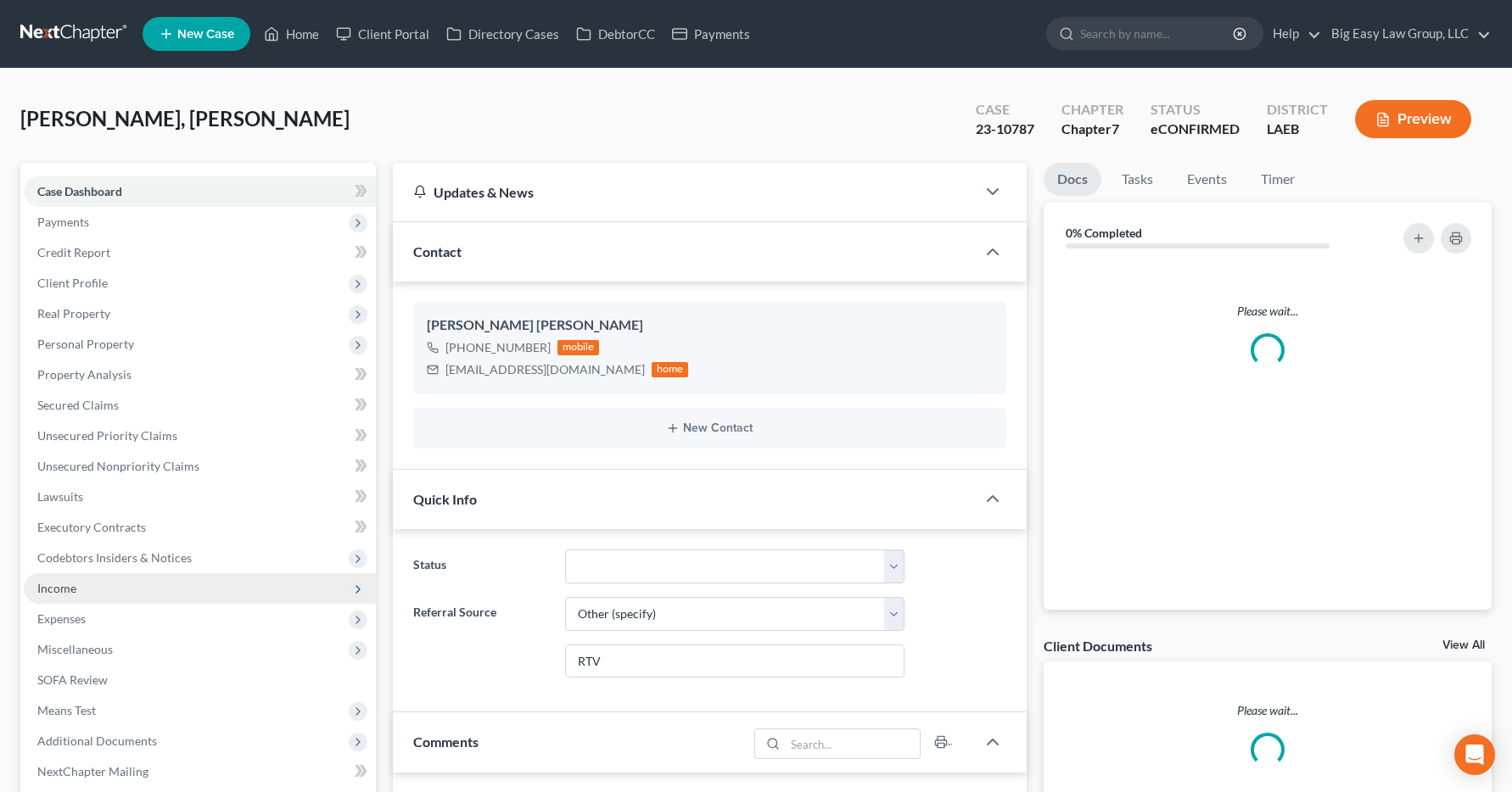
click at [46, 593] on span "Income" at bounding box center [57, 588] width 39 height 15
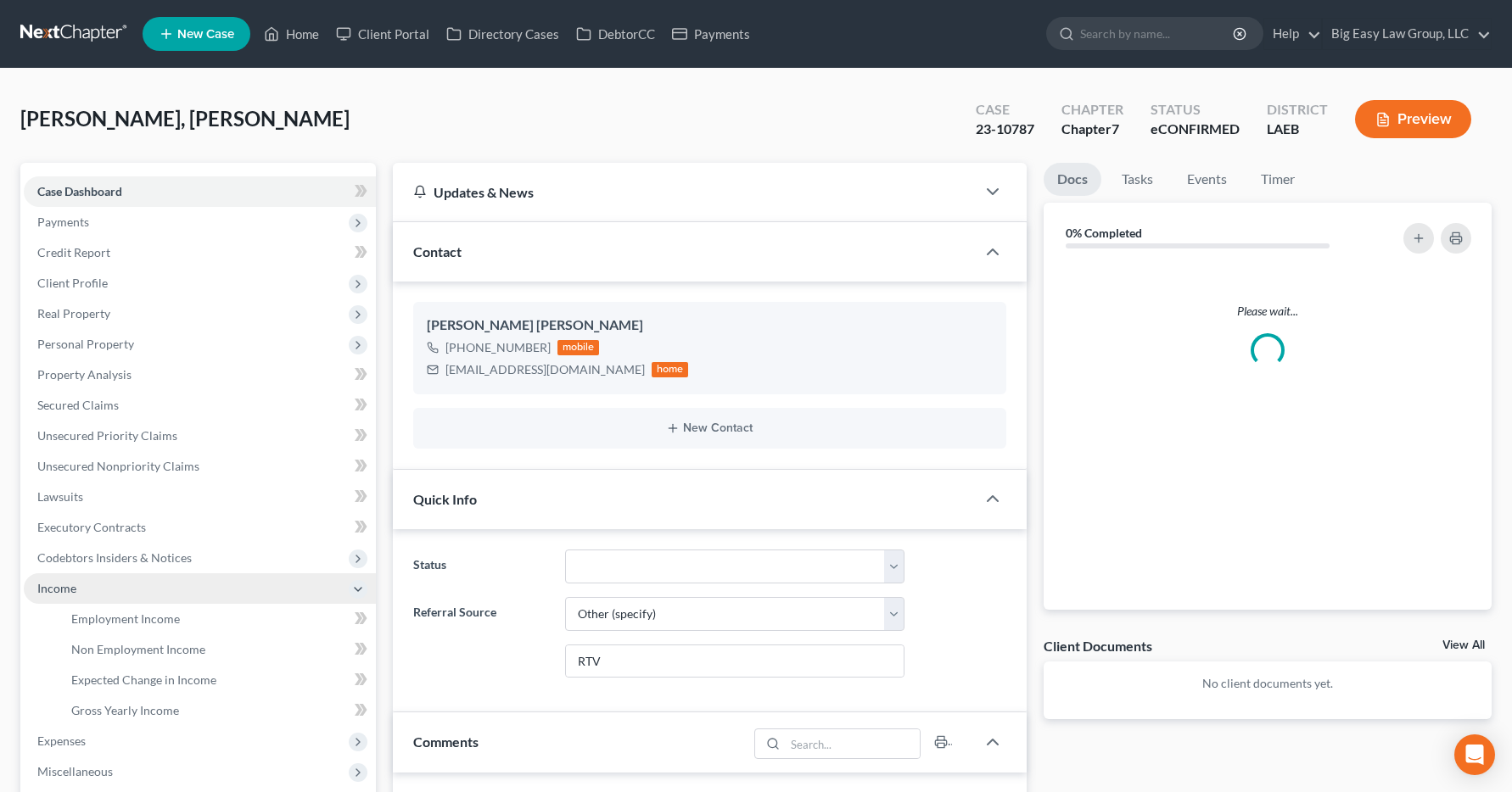
scroll to position [2178, 0]
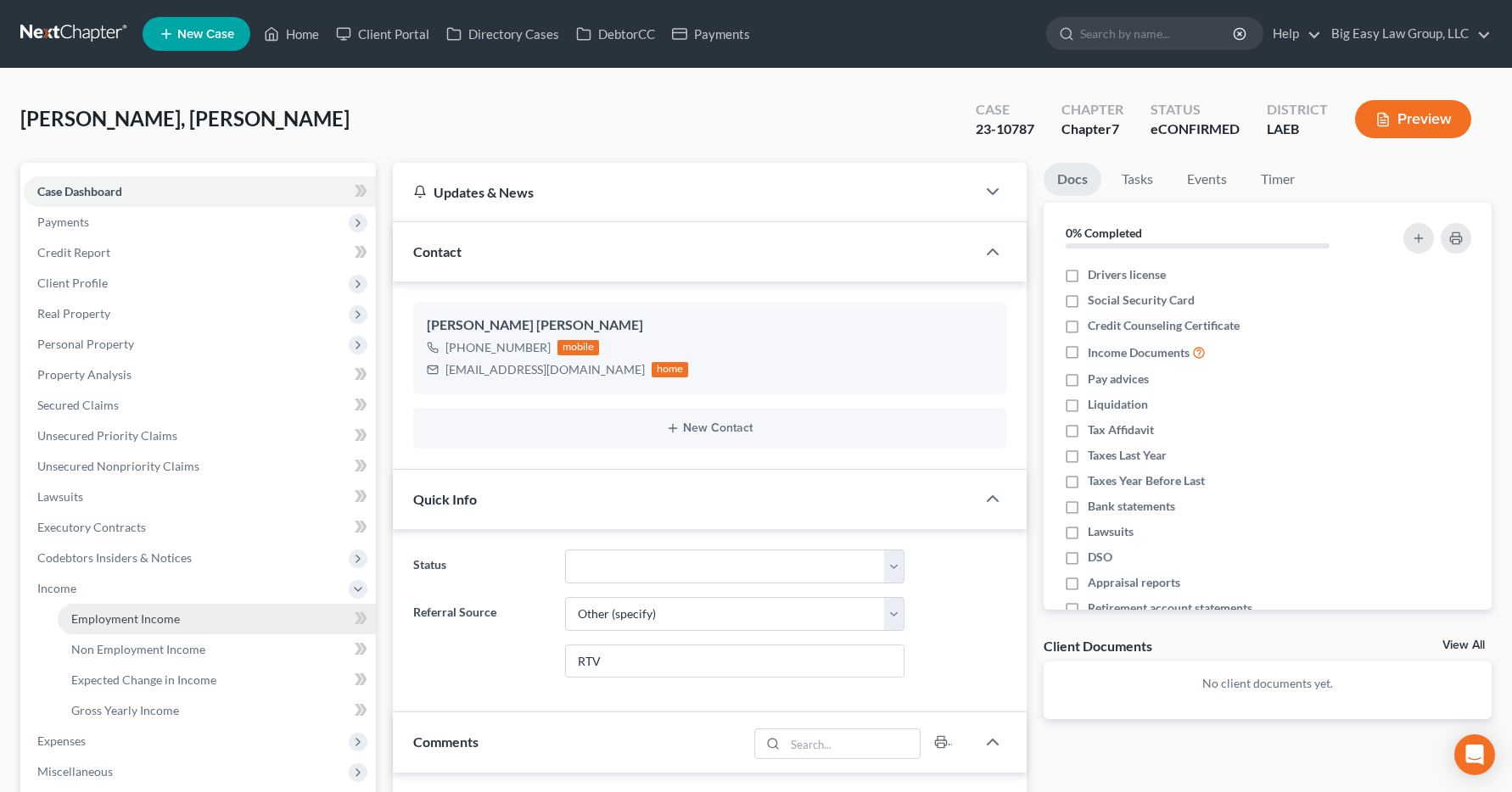
click at [145, 623] on span "Employment Income" at bounding box center [125, 619] width 109 height 15
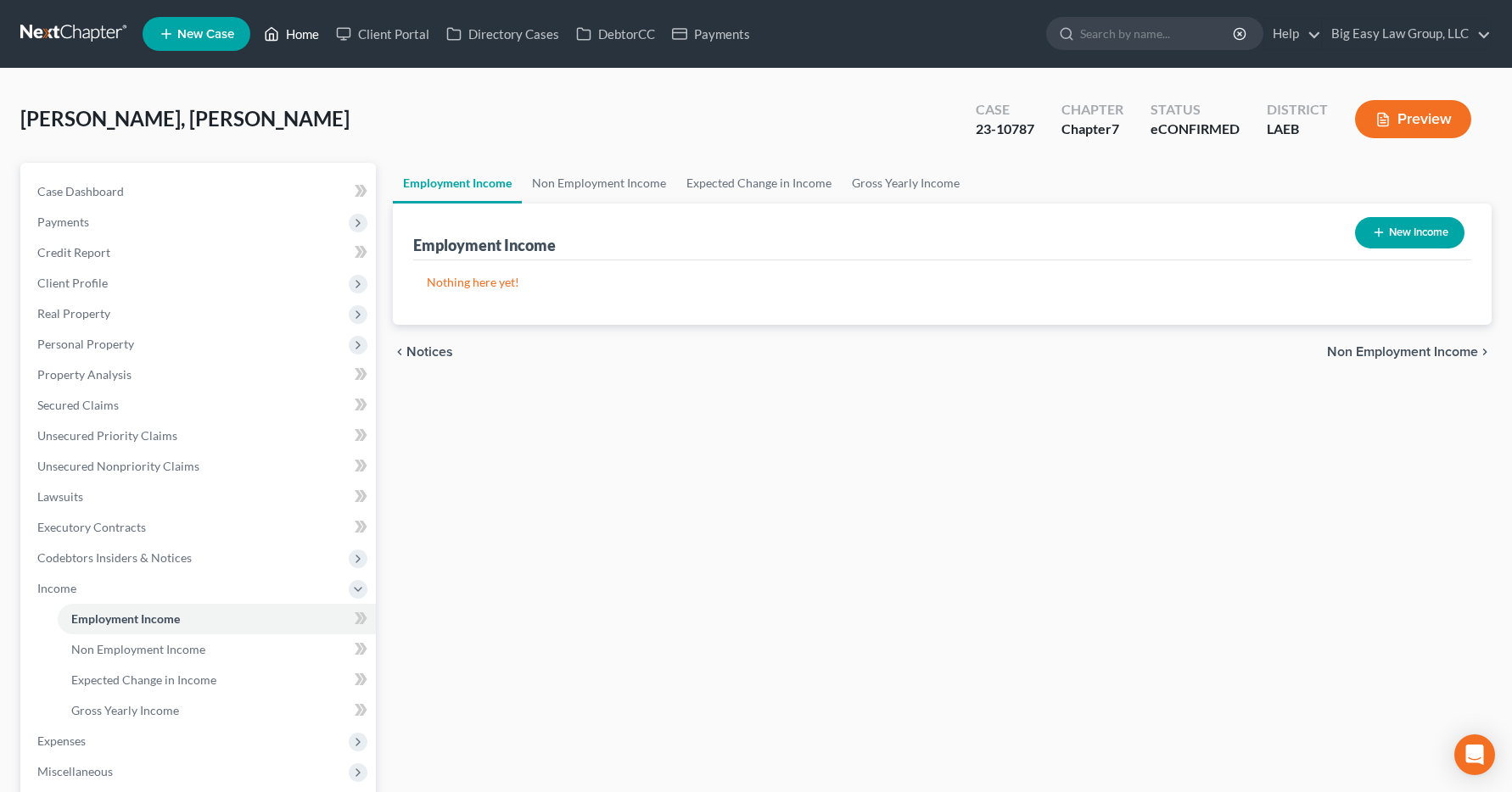
click at [307, 38] on link "Home" at bounding box center [291, 33] width 72 height 30
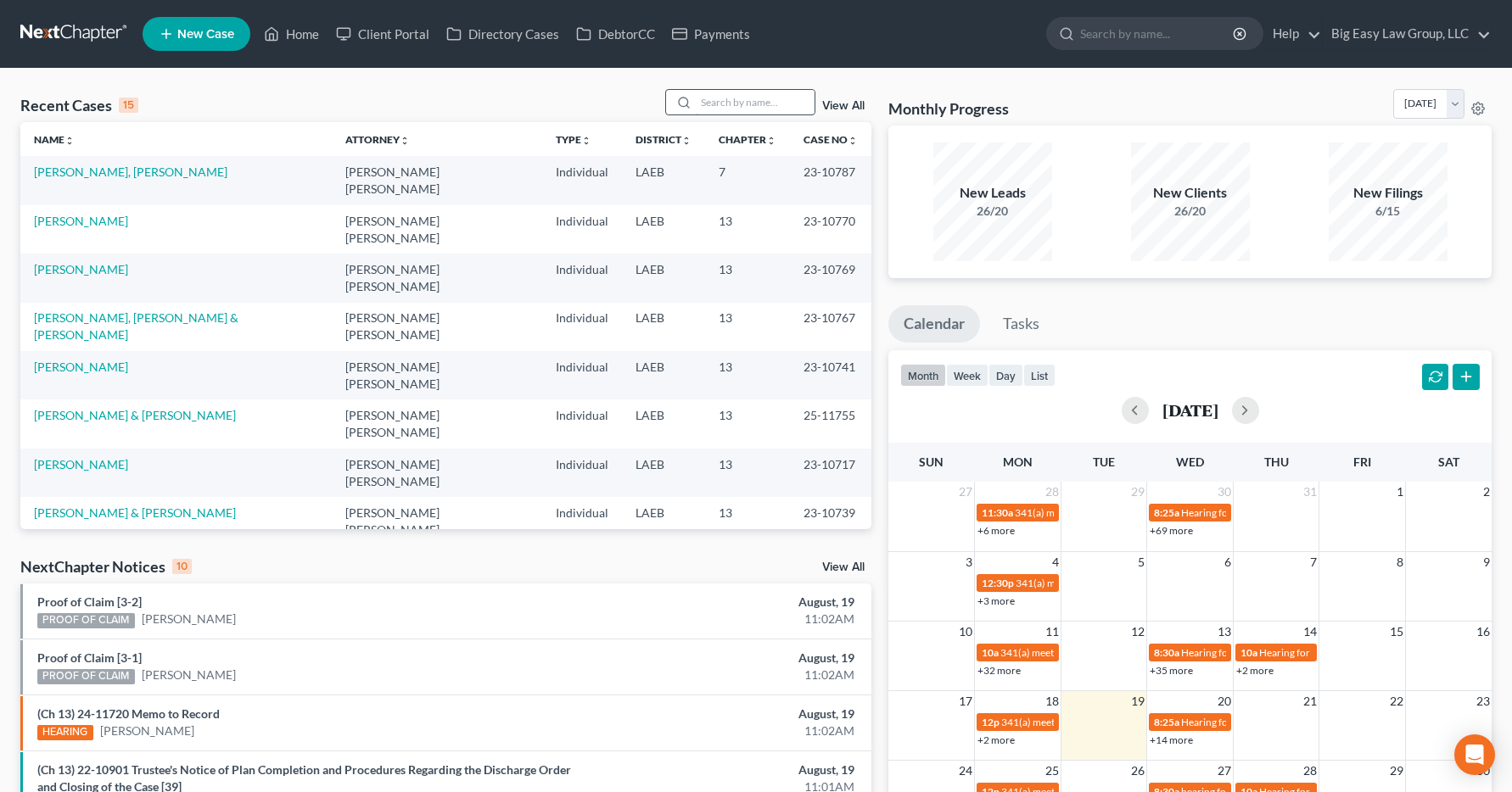
click at [751, 101] on input "search" at bounding box center [754, 102] width 119 height 25
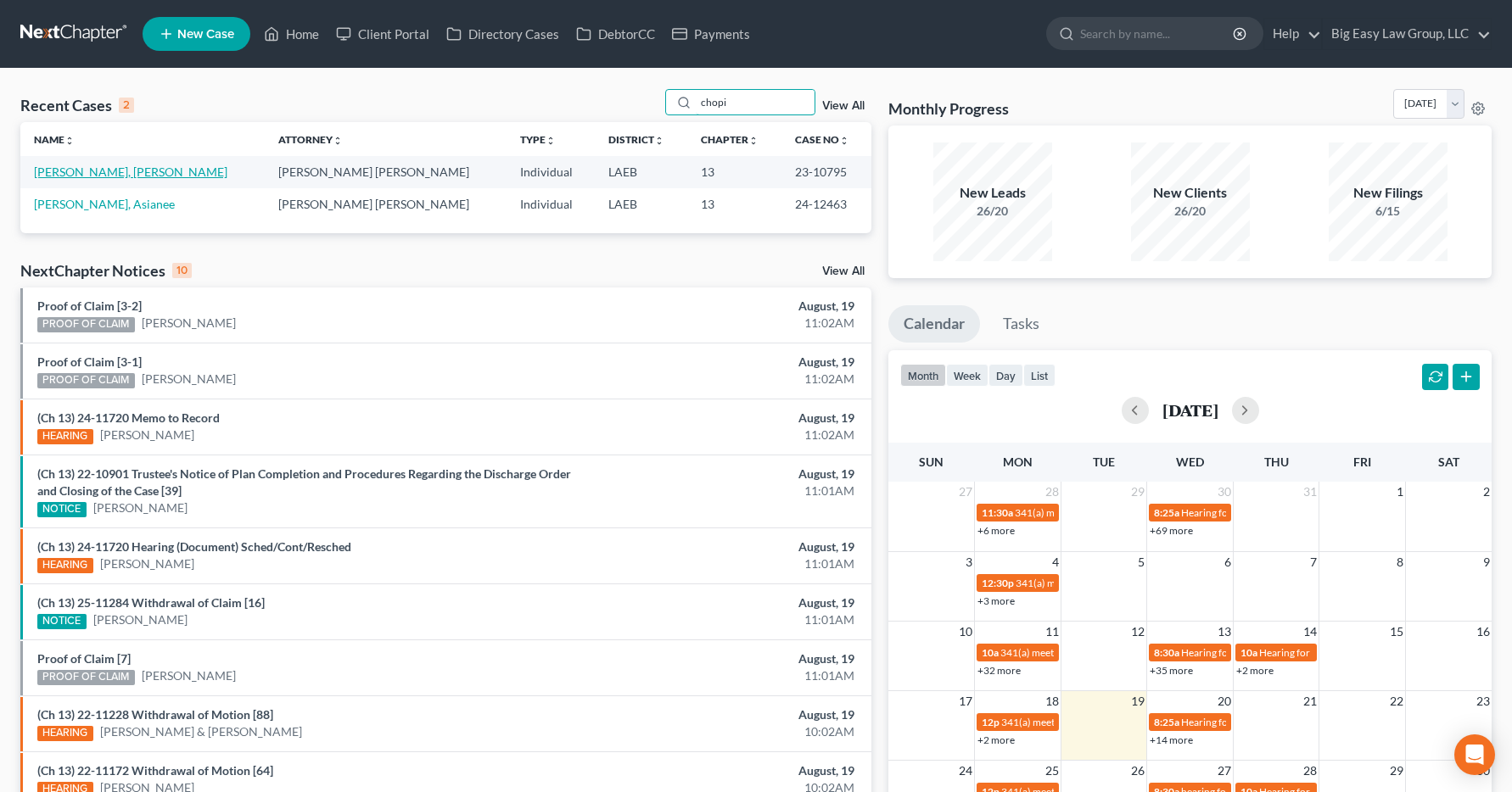
type input "chopi"
click at [87, 173] on link "[PERSON_NAME], [PERSON_NAME]" at bounding box center [131, 172] width 193 height 15
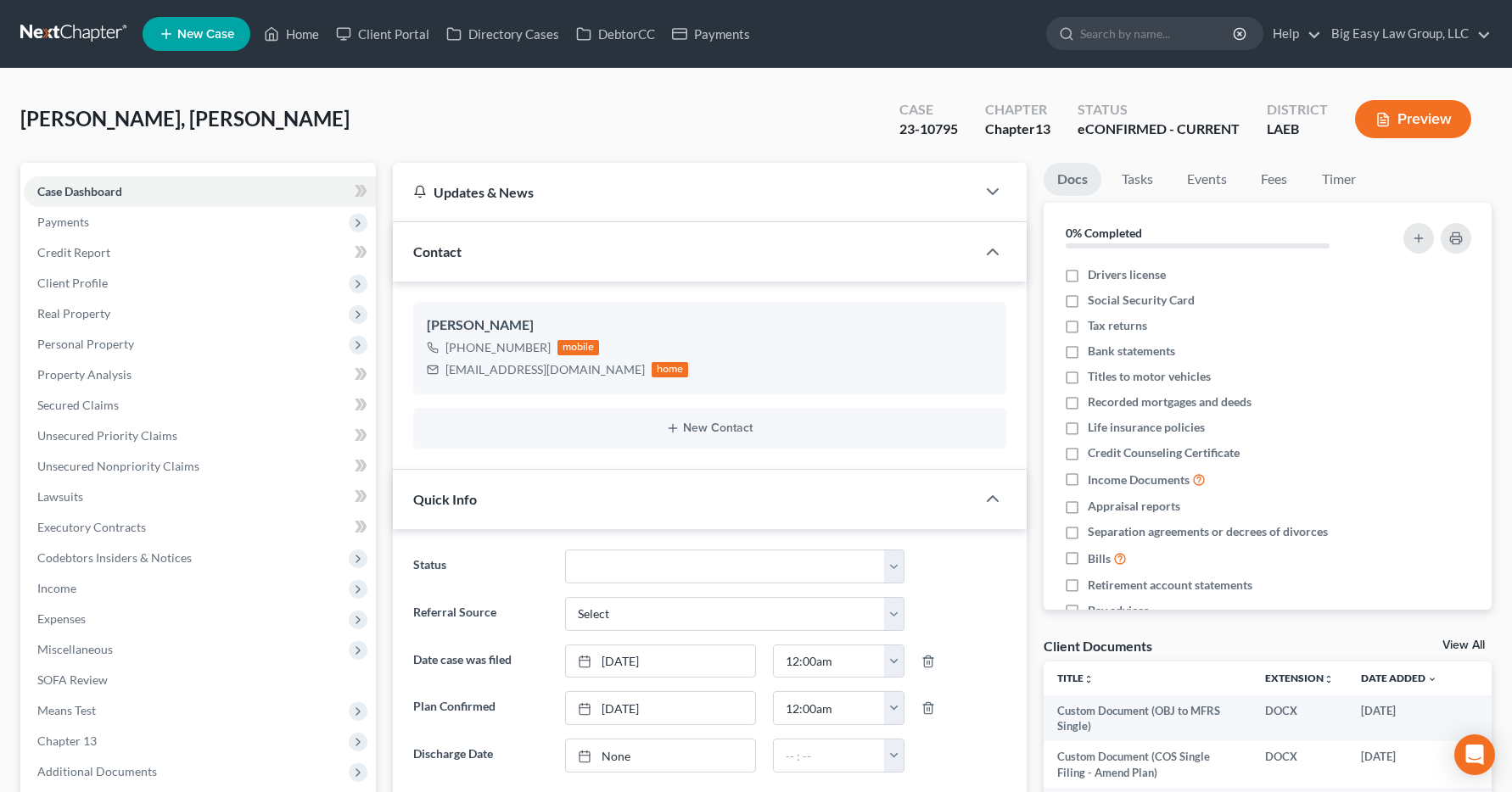
scroll to position [2333, 0]
click at [65, 590] on span "Income" at bounding box center [57, 588] width 39 height 15
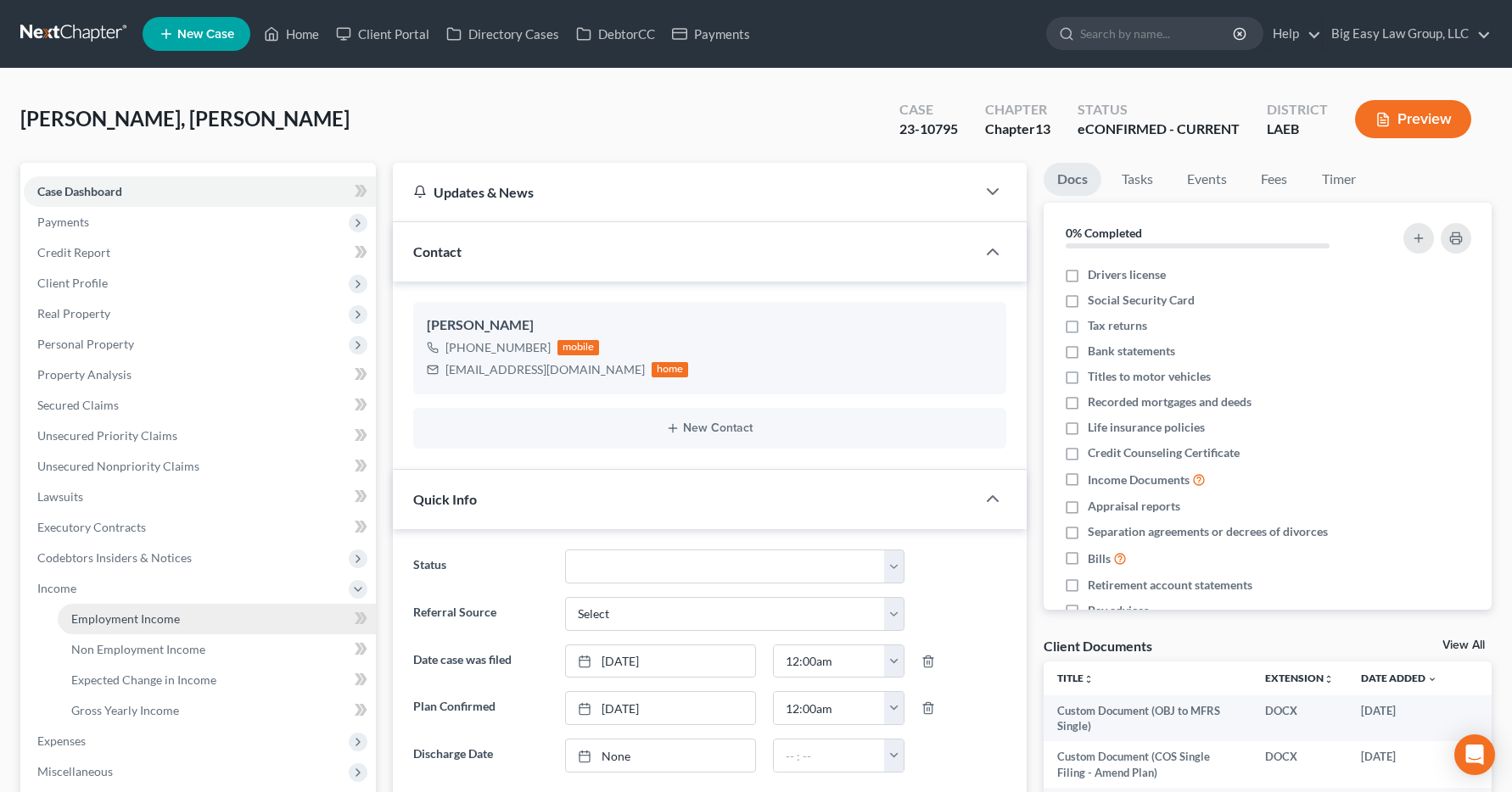
click at [89, 620] on span "Employment Income" at bounding box center [125, 619] width 109 height 15
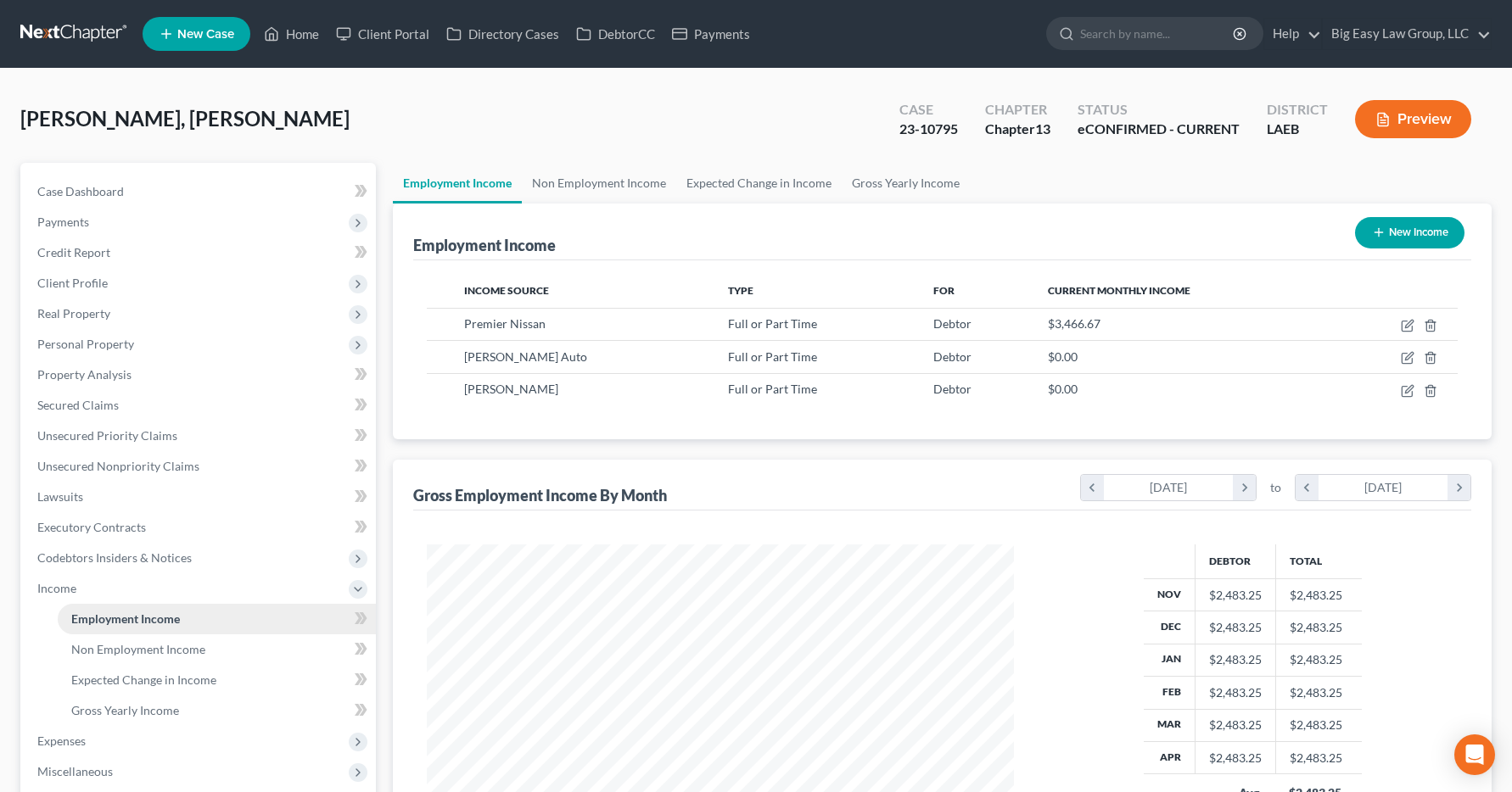
scroll to position [305, 622]
click at [299, 31] on link "Home" at bounding box center [291, 33] width 72 height 30
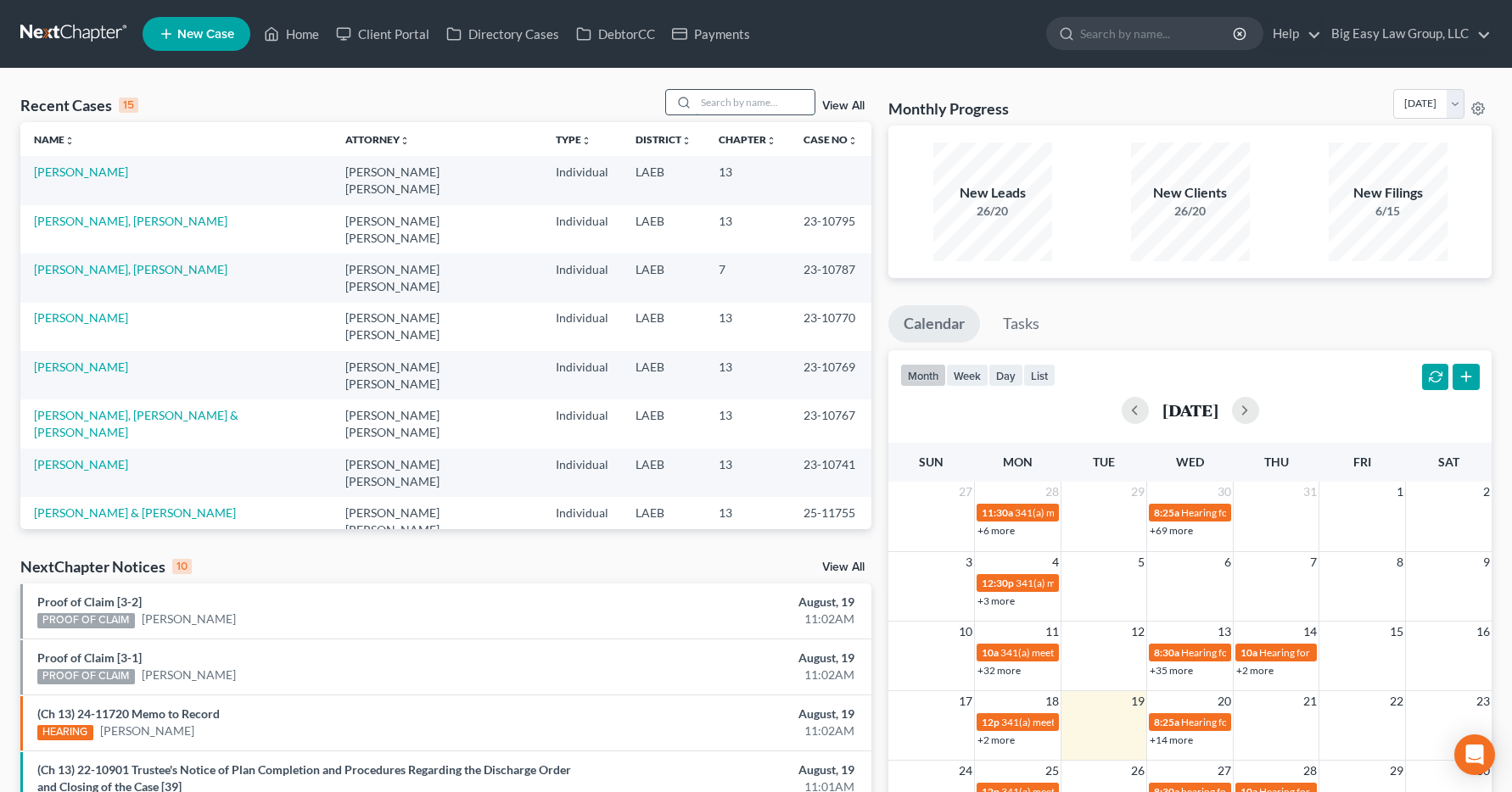
click at [705, 98] on input "search" at bounding box center [754, 102] width 119 height 25
type input "allen"
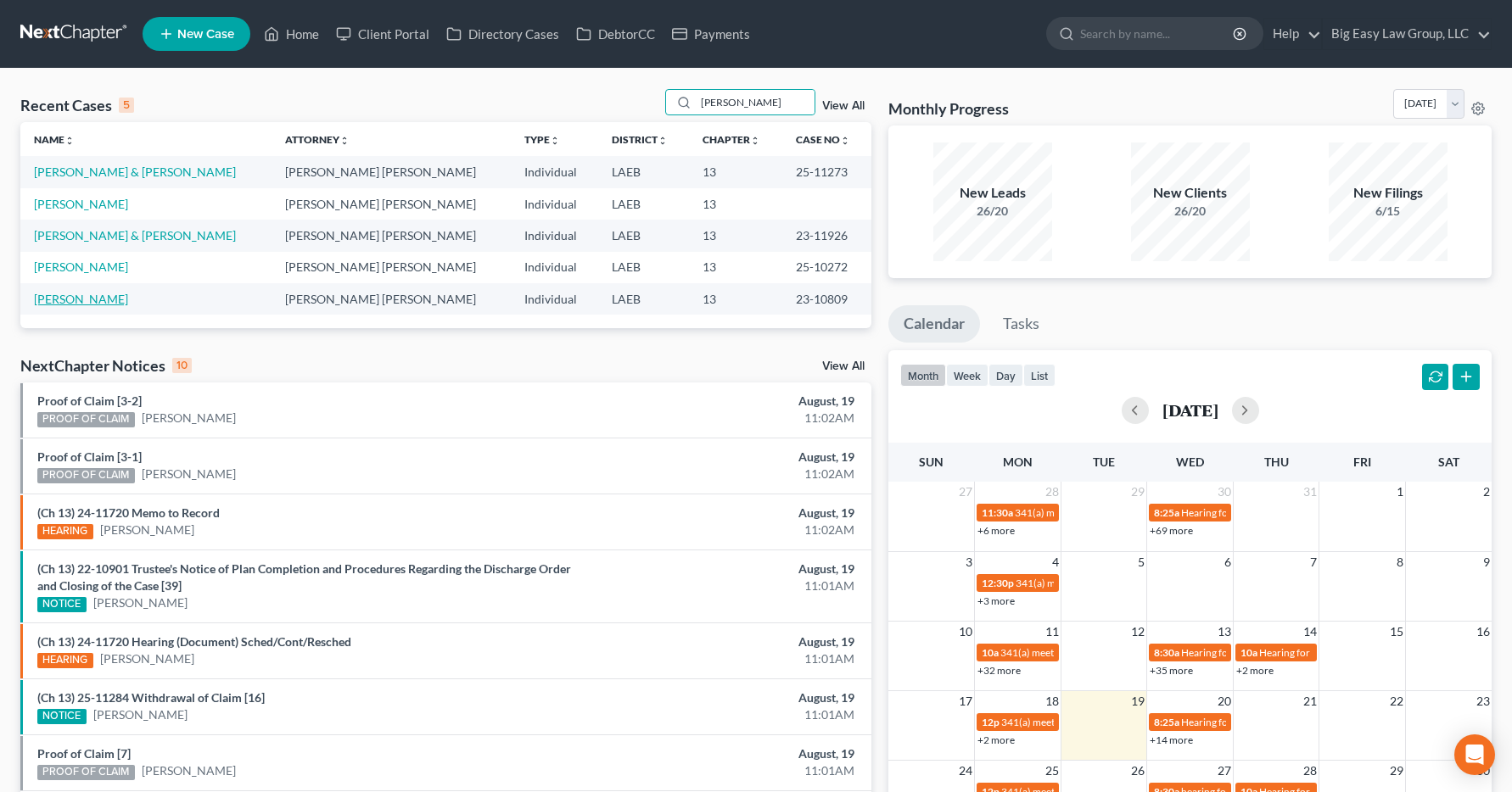
click at [71, 299] on link "Allen, Edward" at bounding box center [81, 299] width 94 height 15
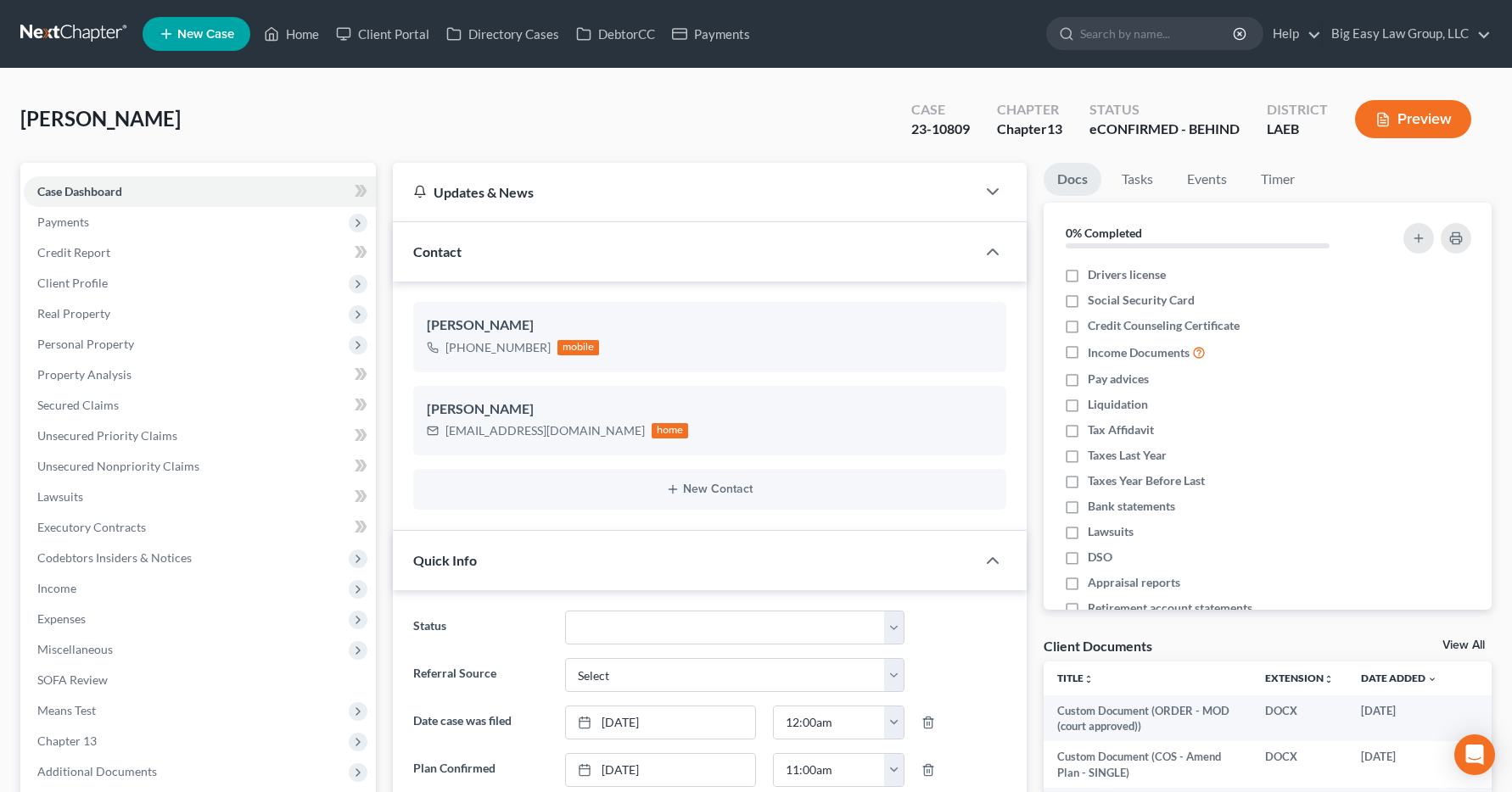
scroll to position [4625, 0]
click at [62, 591] on span "Income" at bounding box center [57, 588] width 39 height 15
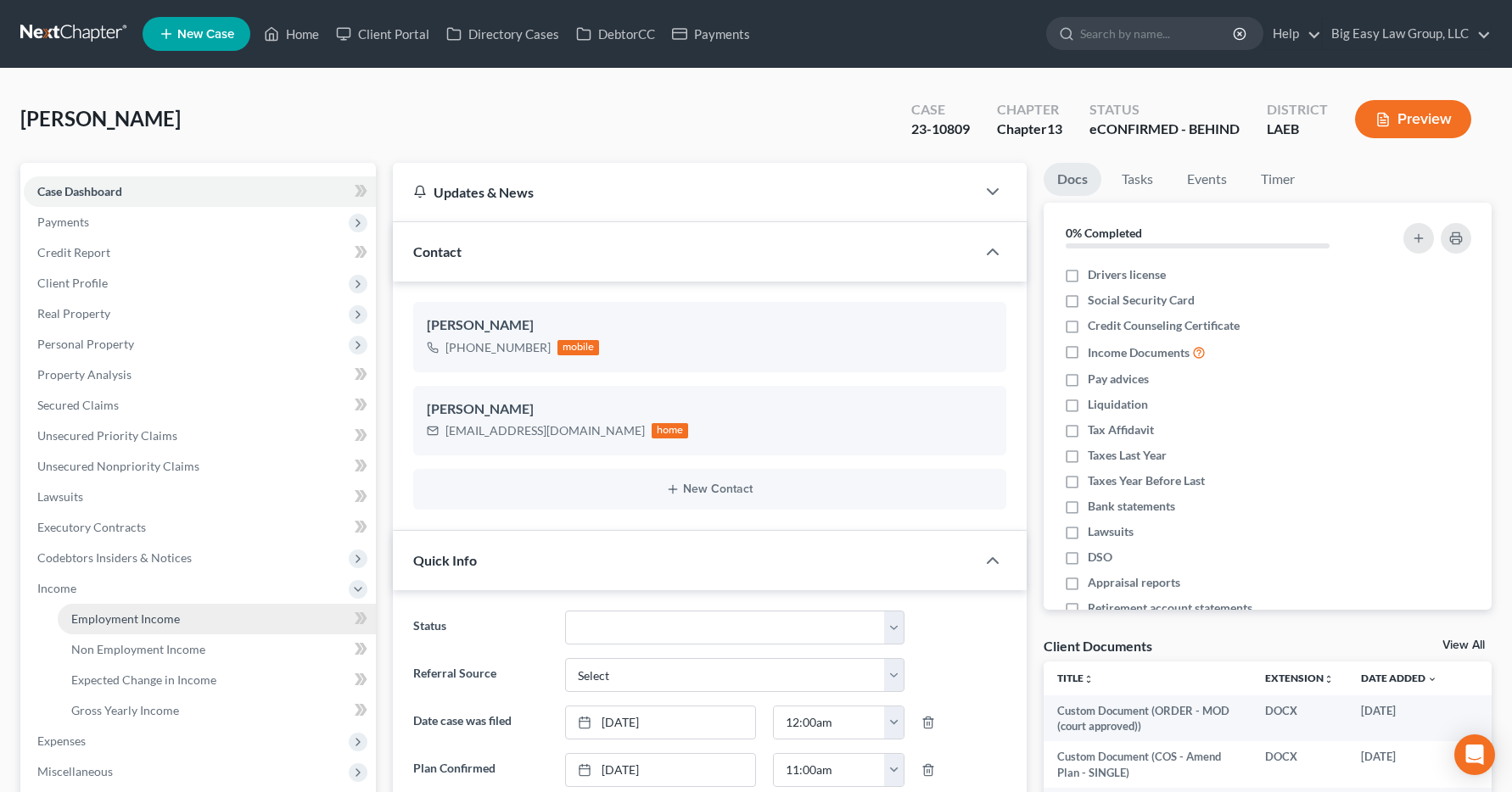
click at [101, 620] on span "Employment Income" at bounding box center [125, 619] width 109 height 15
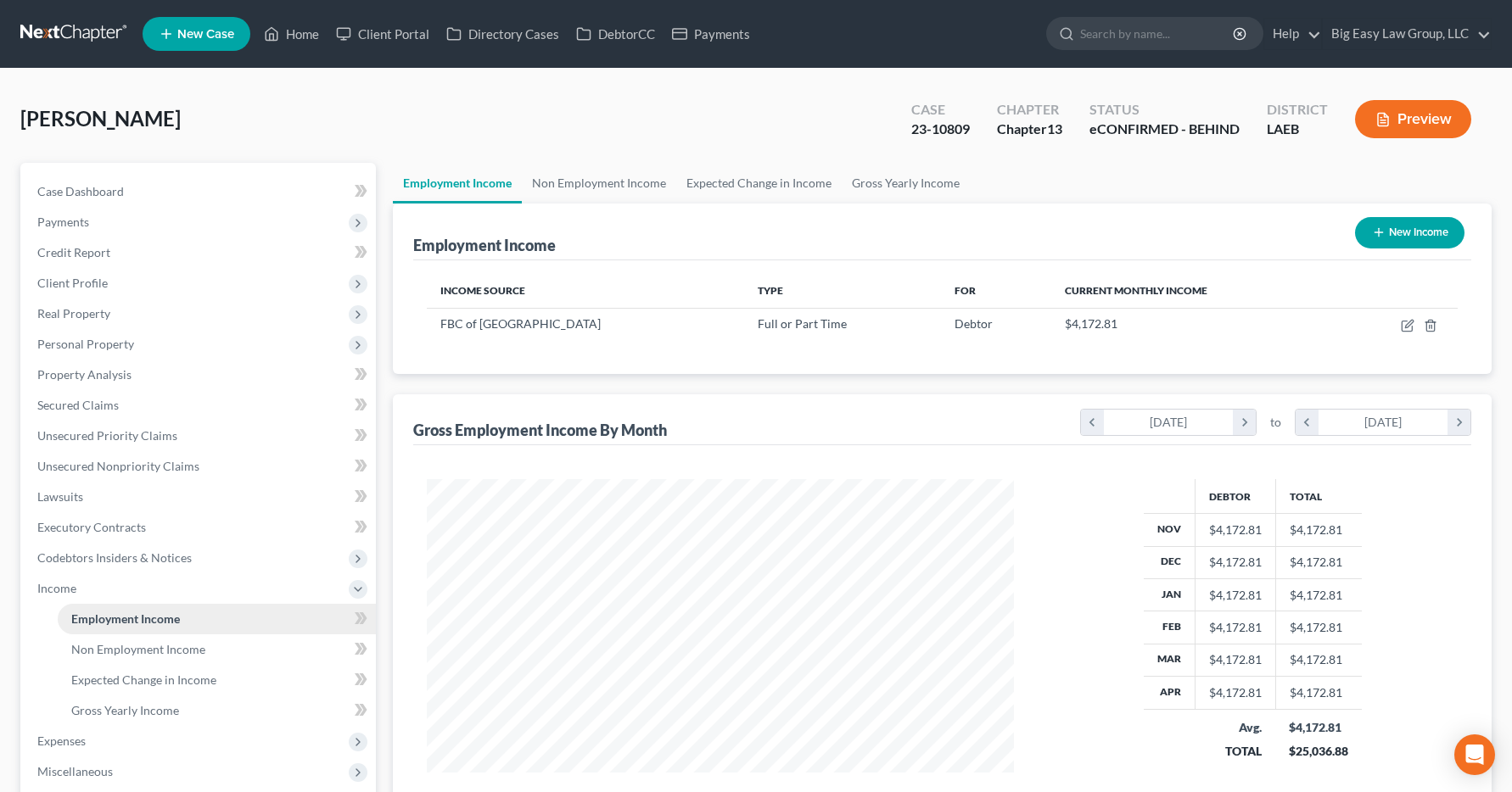
scroll to position [305, 622]
click at [318, 33] on link "Home" at bounding box center [291, 33] width 72 height 30
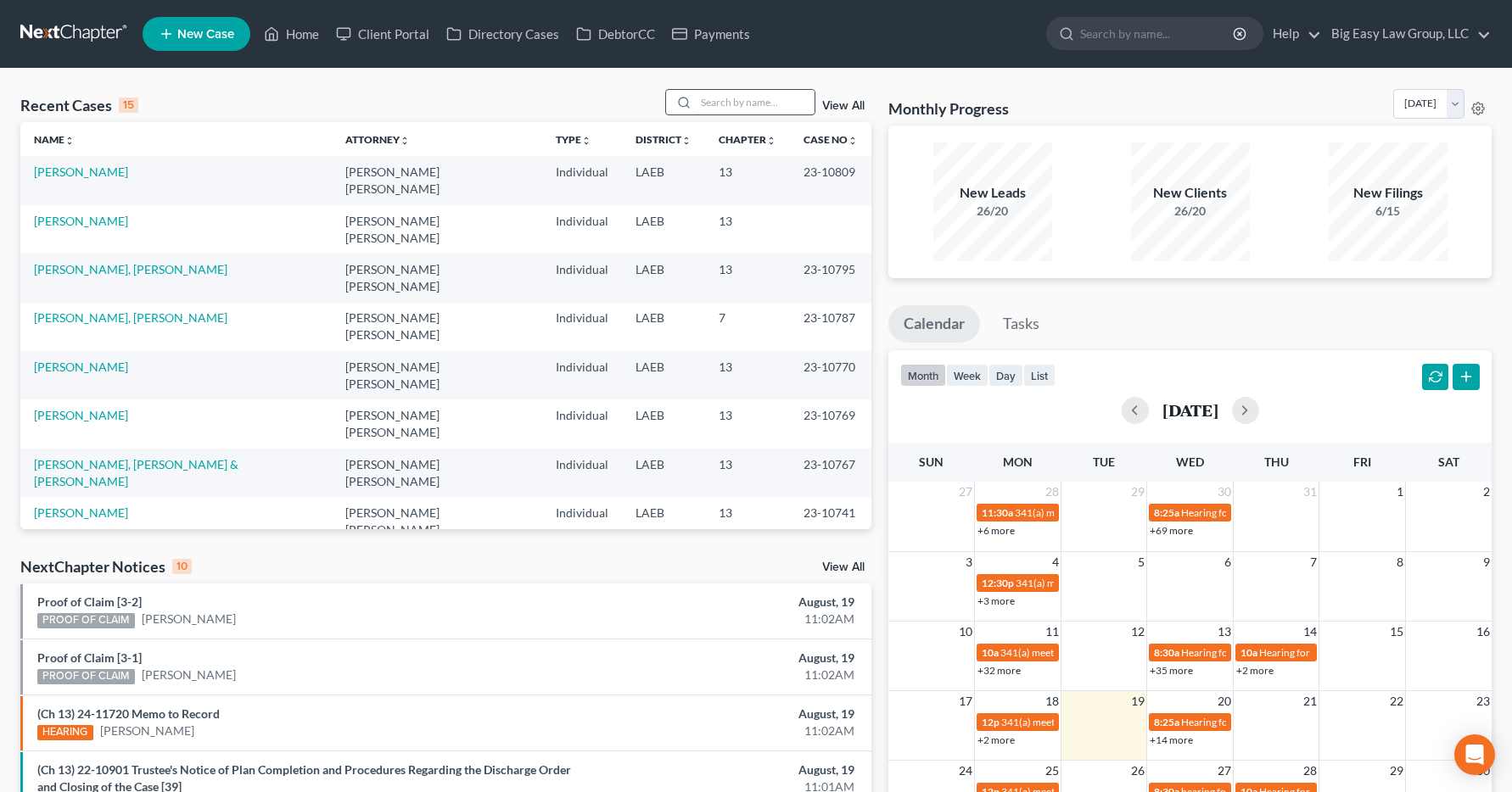
click at [711, 99] on input "search" at bounding box center [754, 102] width 119 height 25
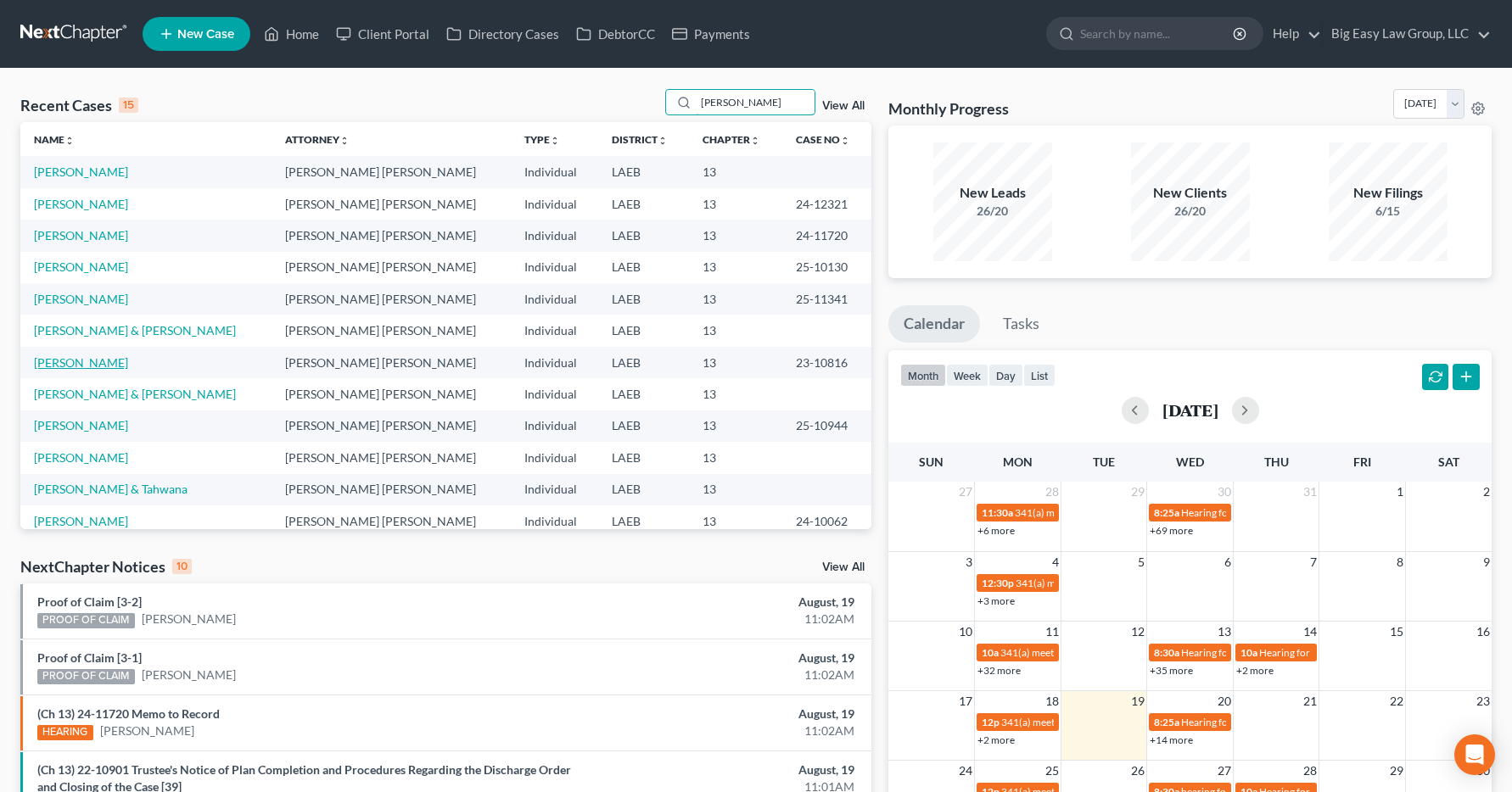
type input "johnson"
click at [92, 367] on link "[PERSON_NAME]" at bounding box center [81, 363] width 94 height 15
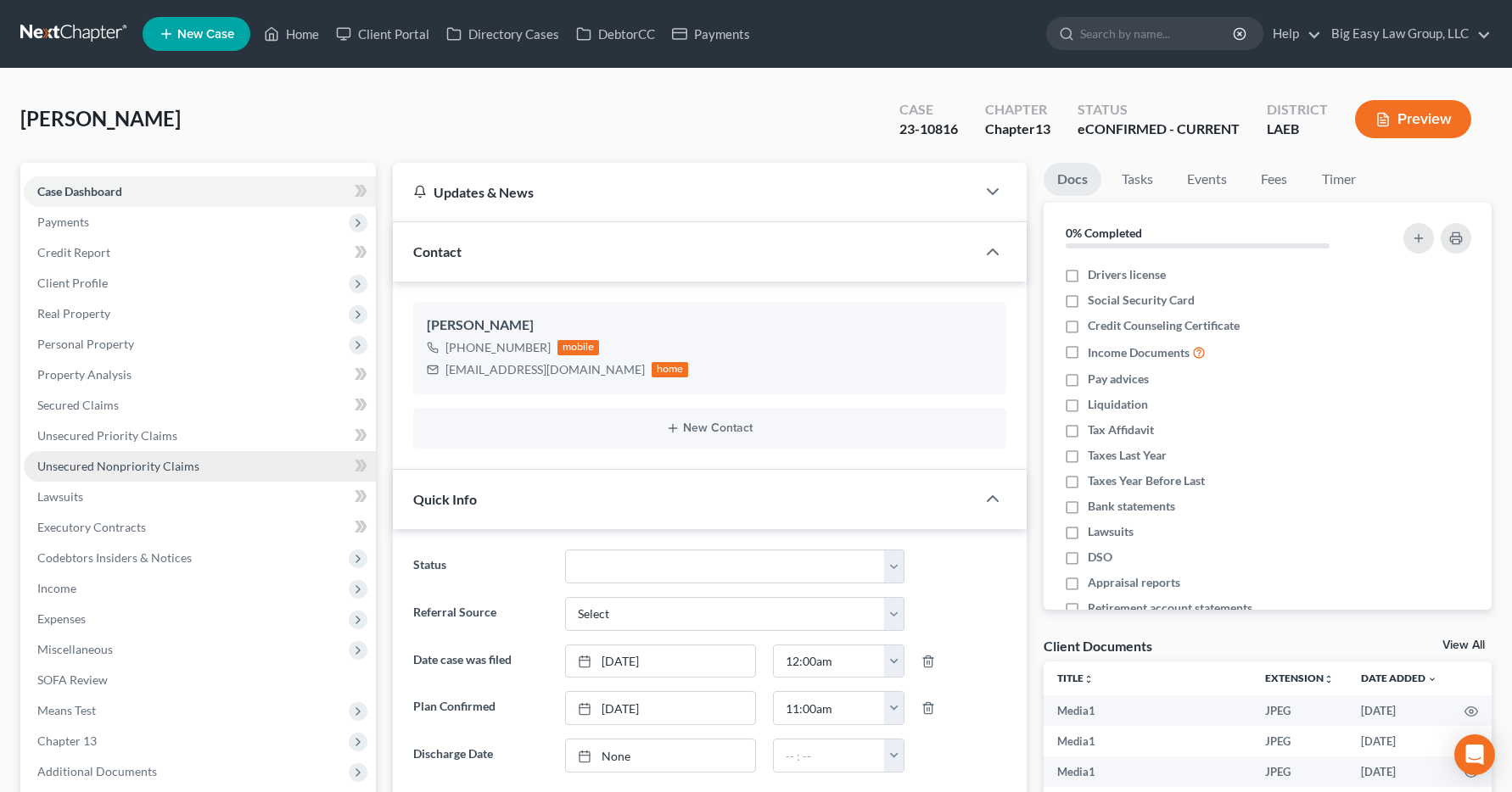
scroll to position [845, 0]
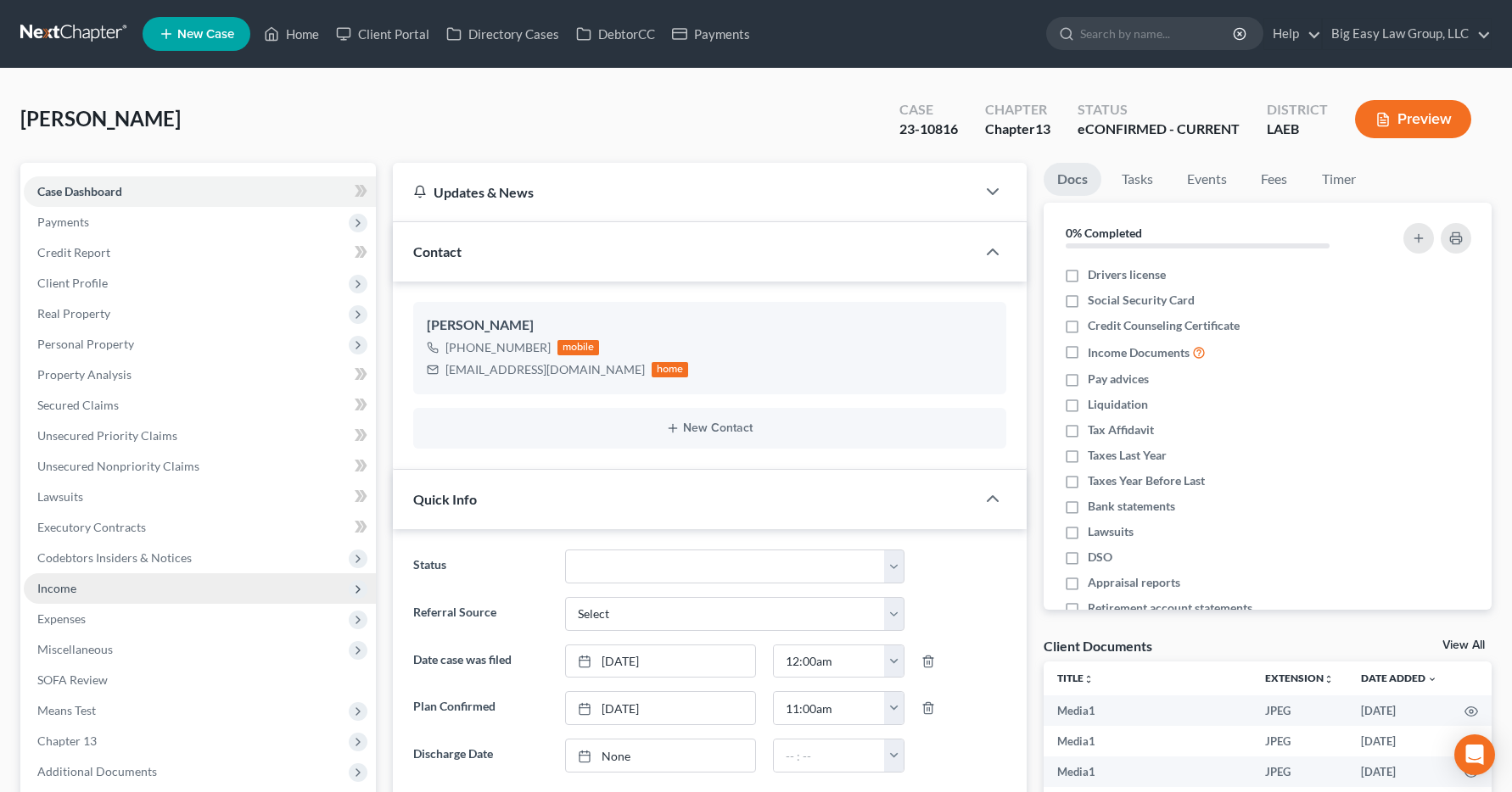
click at [49, 589] on span "Income" at bounding box center [57, 588] width 39 height 15
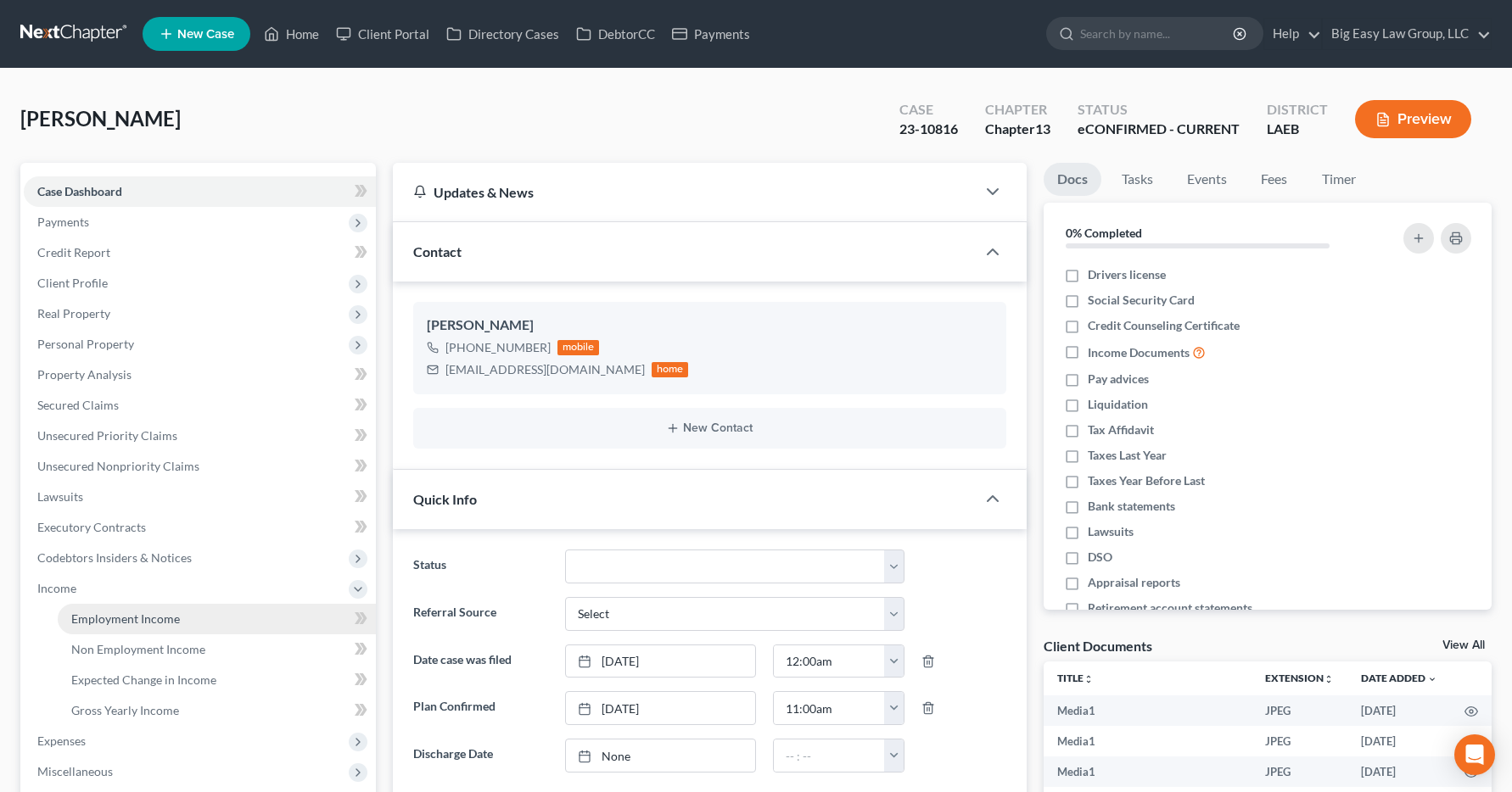
click at [76, 624] on span "Employment Income" at bounding box center [125, 619] width 109 height 15
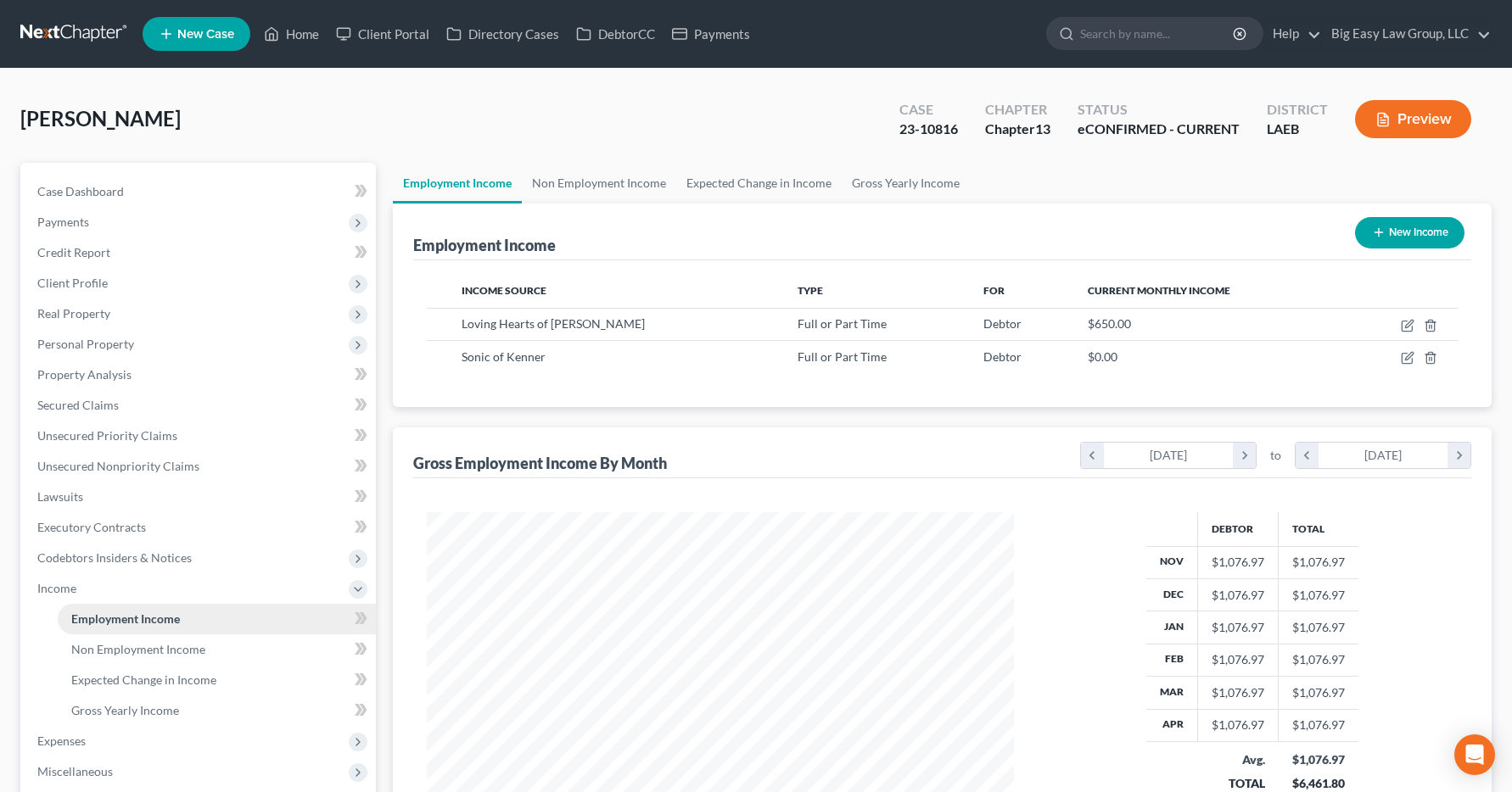
scroll to position [305, 622]
click at [302, 40] on link "Home" at bounding box center [291, 33] width 72 height 30
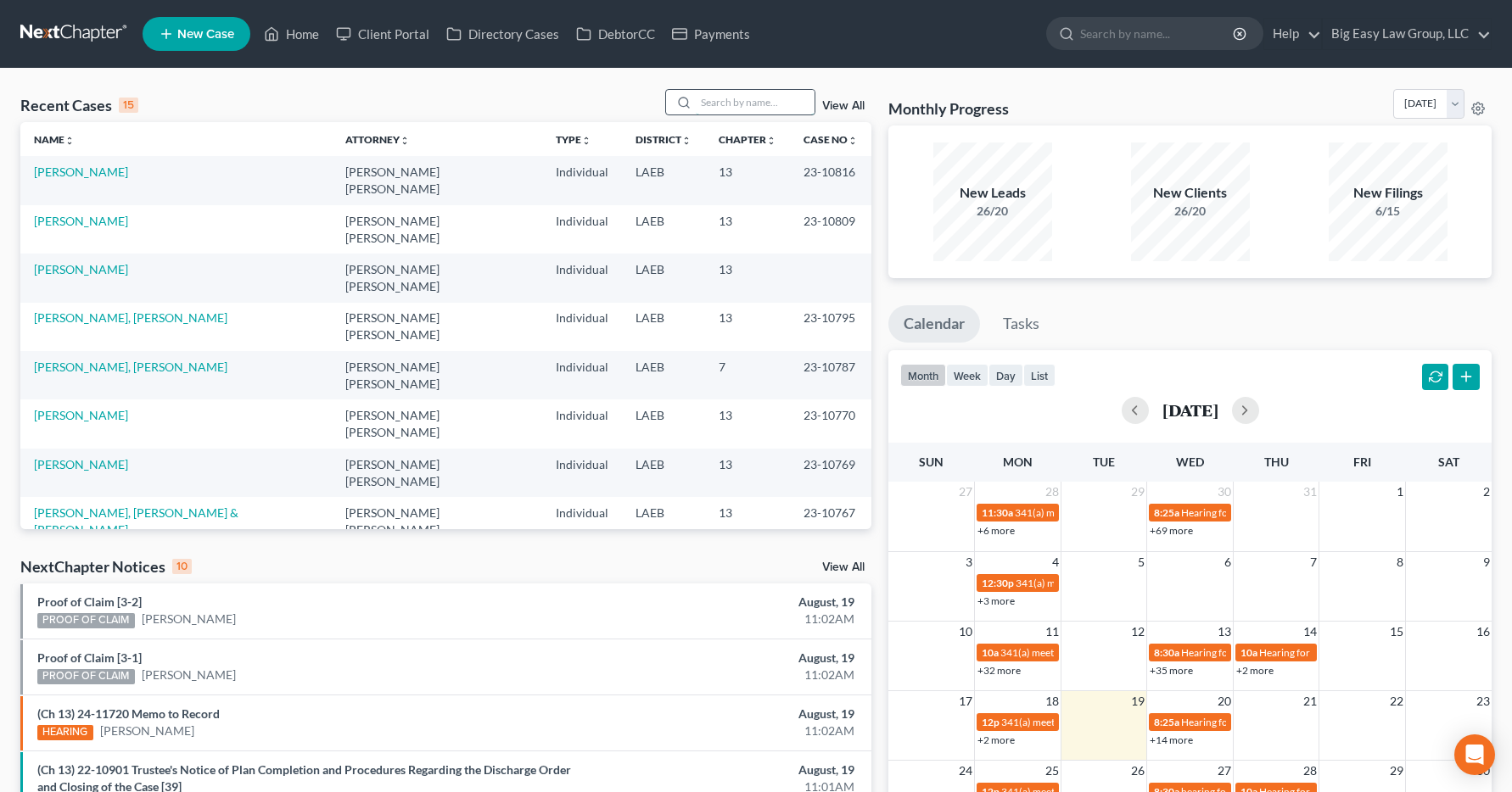
click at [745, 99] on input "search" at bounding box center [754, 102] width 119 height 25
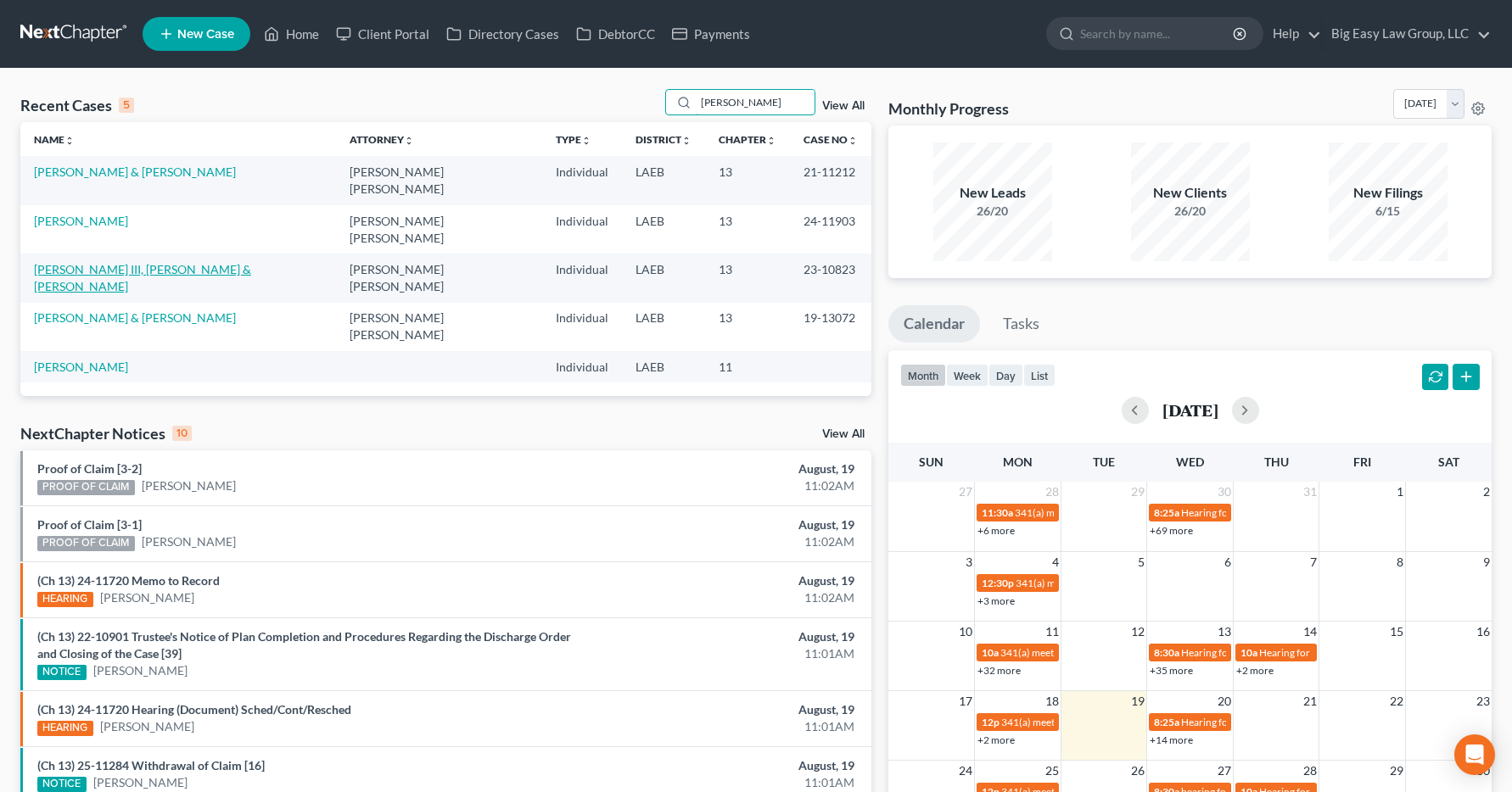
type input "terry"
click at [99, 262] on link "Bonnett III, Terry & Bonnett, Kellie" at bounding box center [143, 278] width 217 height 31
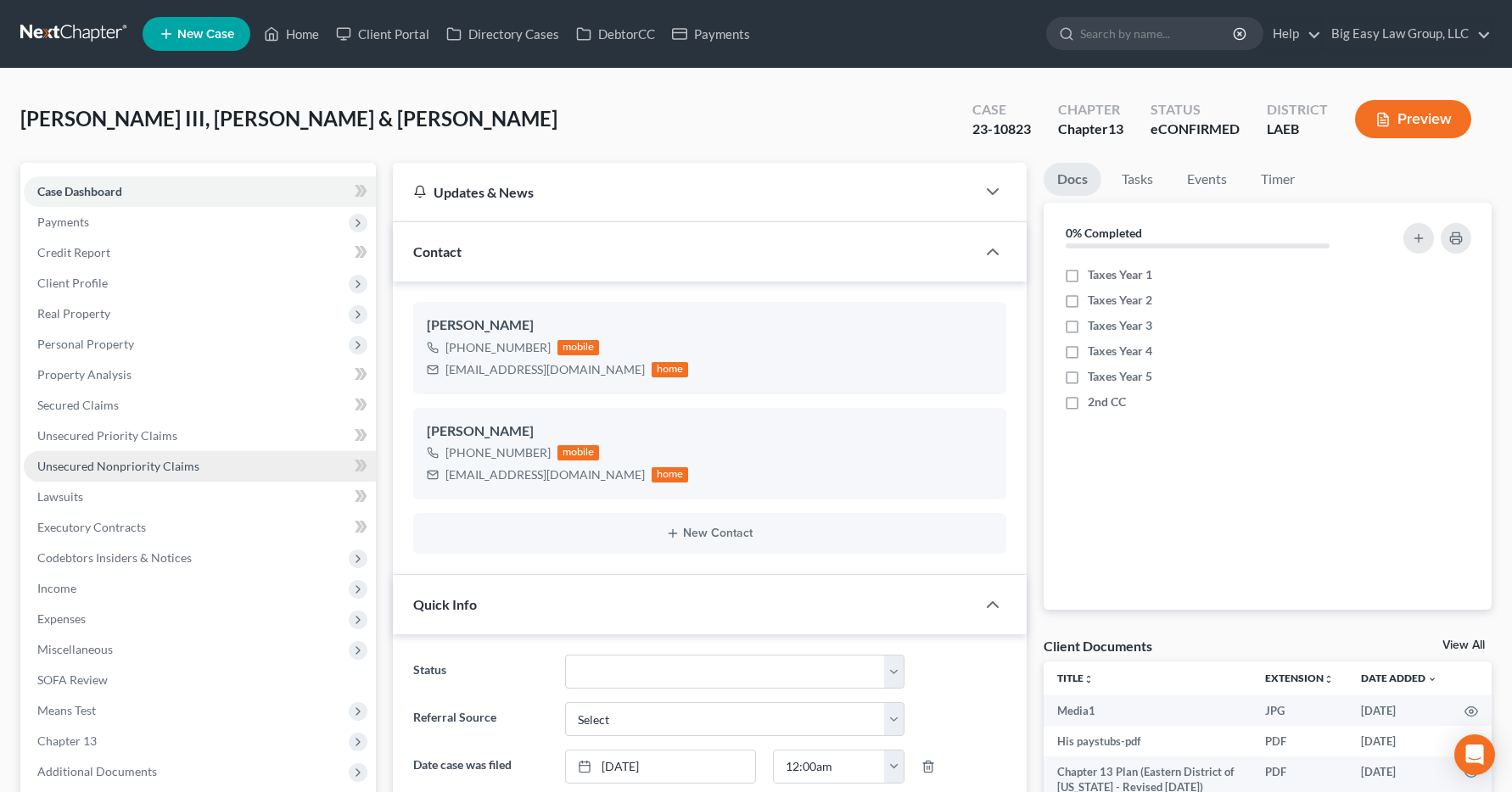
scroll to position [379, 0]
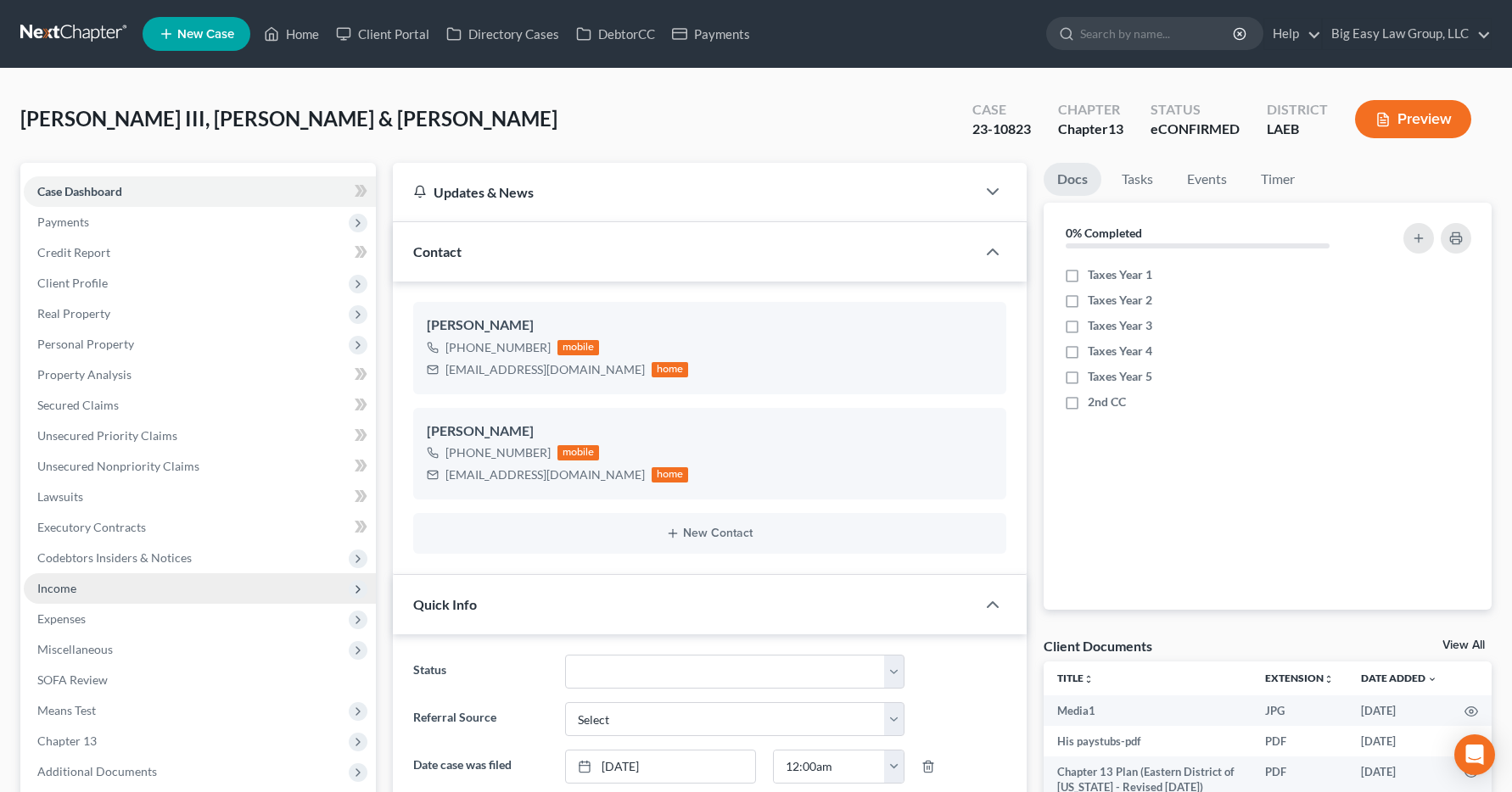
click at [54, 586] on span "Income" at bounding box center [57, 588] width 39 height 15
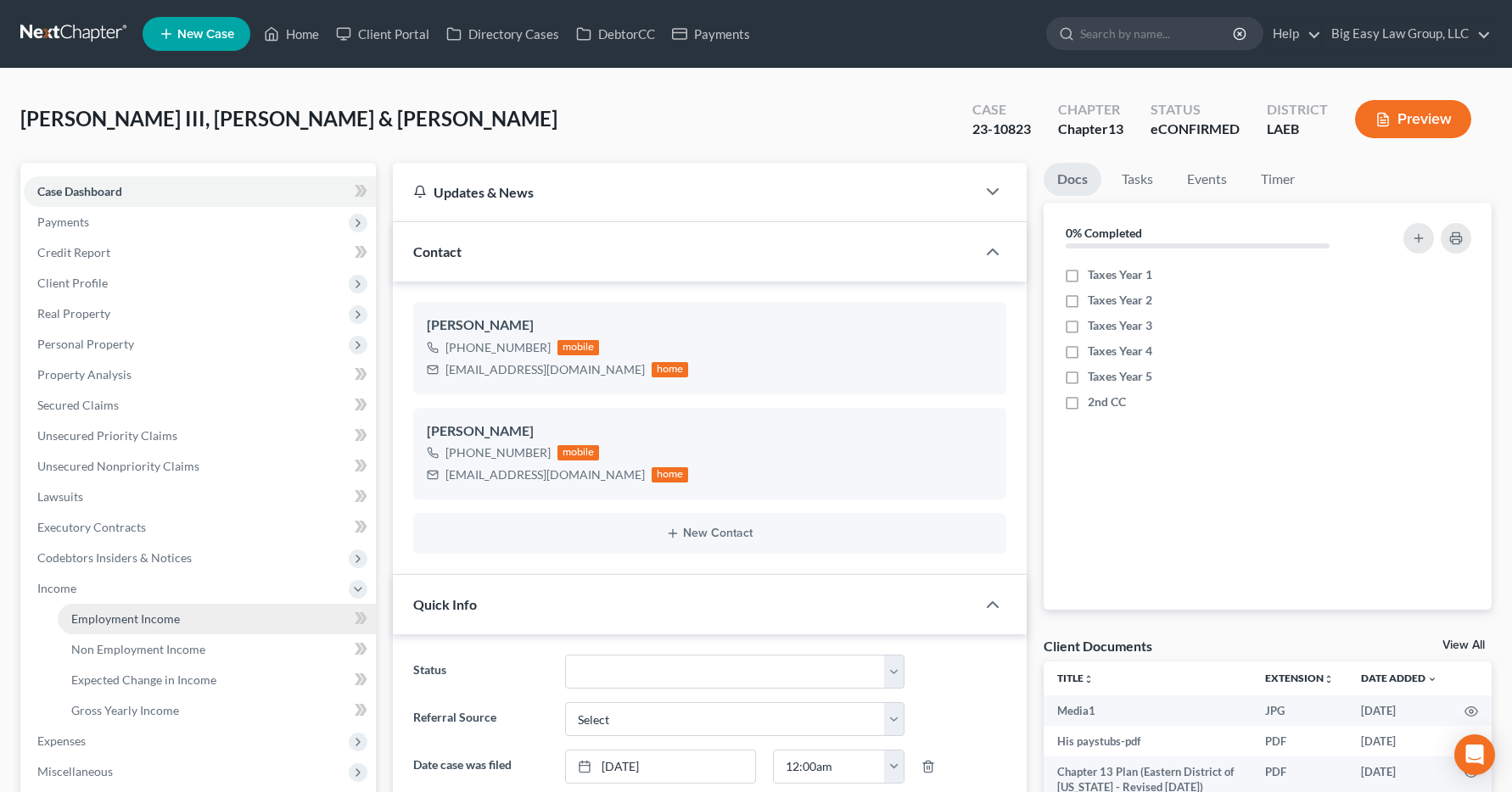
click at [100, 617] on span "Employment Income" at bounding box center [125, 619] width 109 height 15
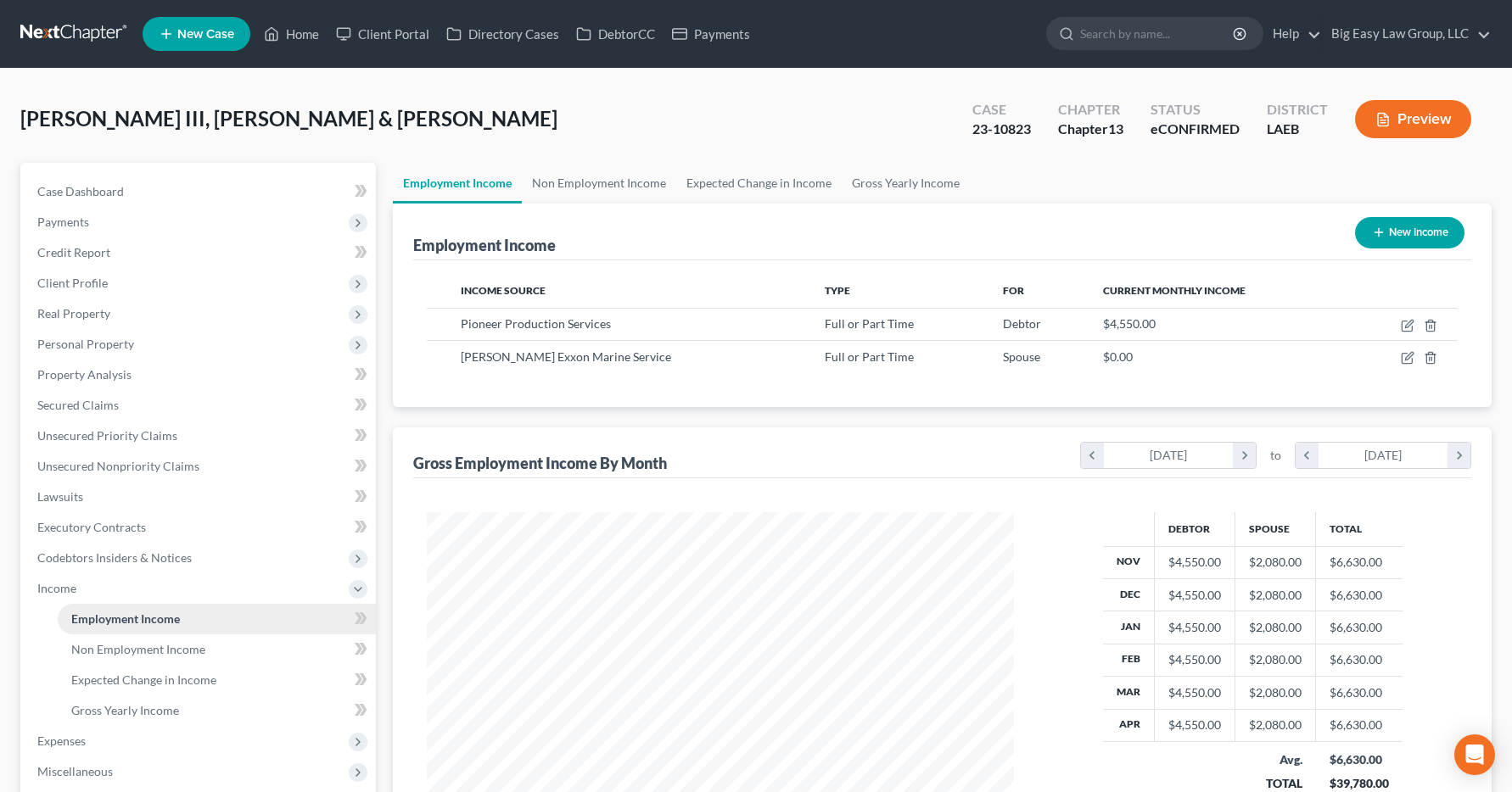
scroll to position [305, 622]
click at [288, 32] on link "Home" at bounding box center [291, 33] width 72 height 30
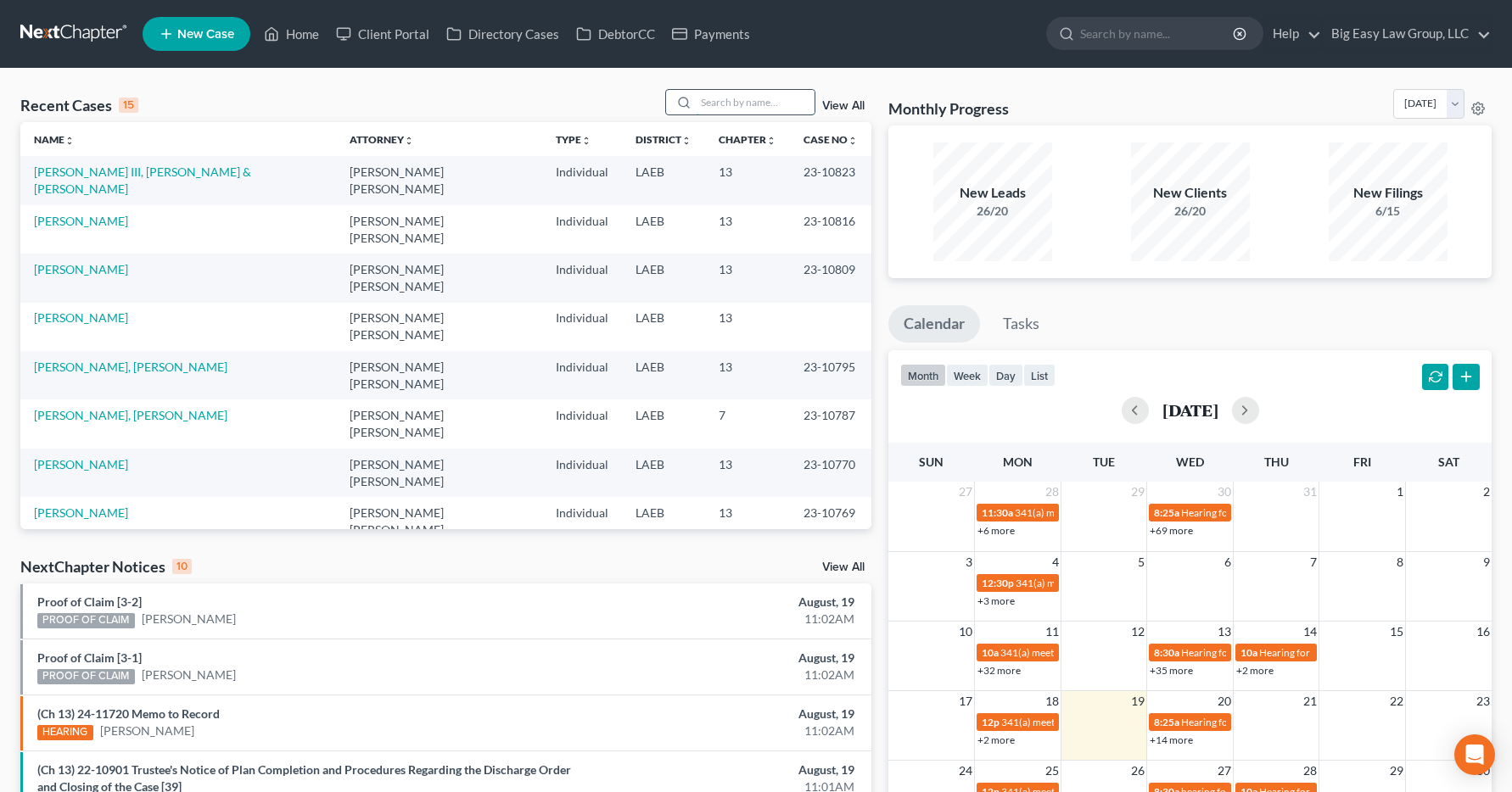
click at [729, 96] on input "search" at bounding box center [754, 102] width 119 height 25
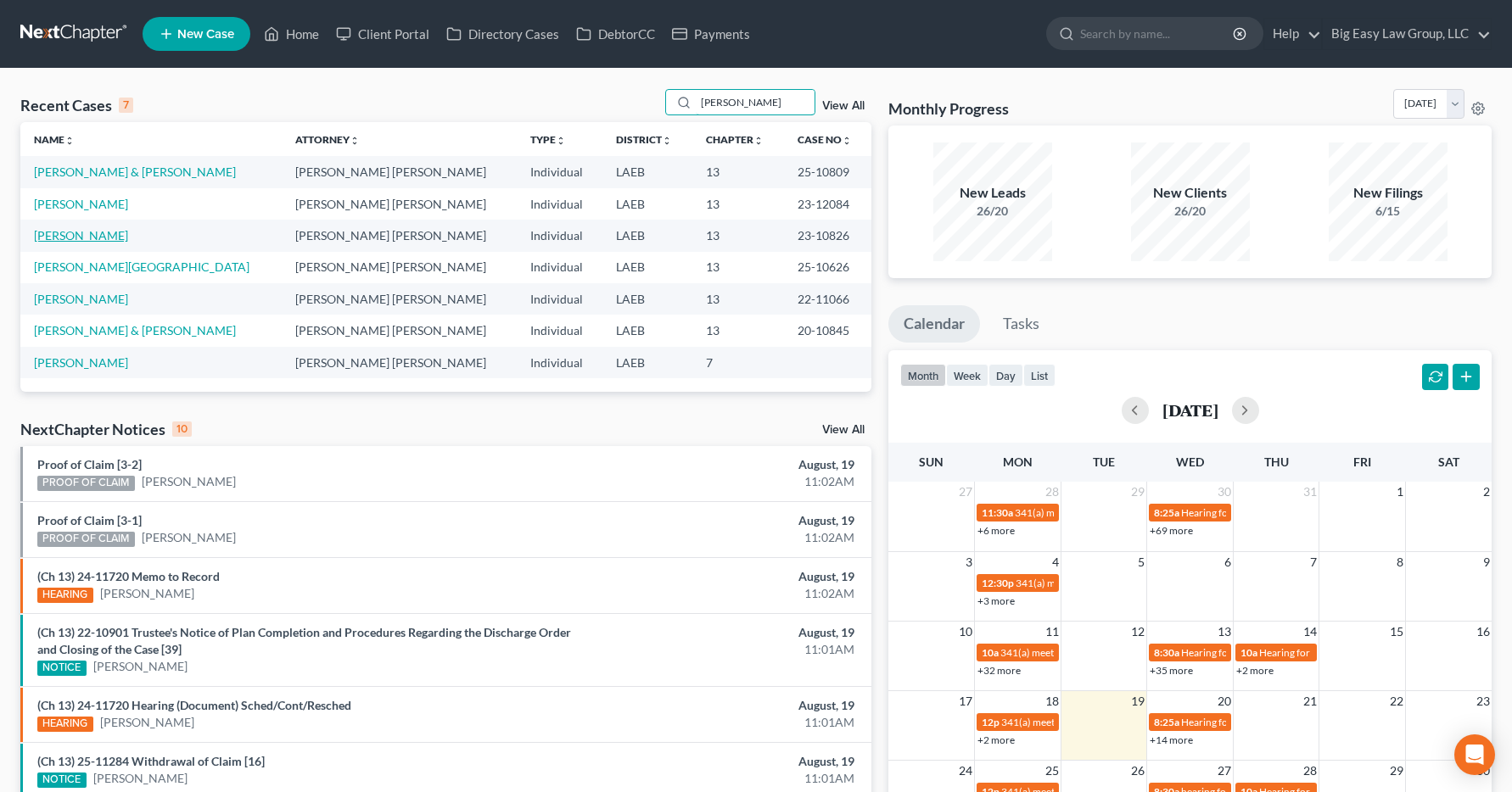
type input "lee"
click at [62, 239] on link "Lee, Morgan" at bounding box center [81, 236] width 94 height 15
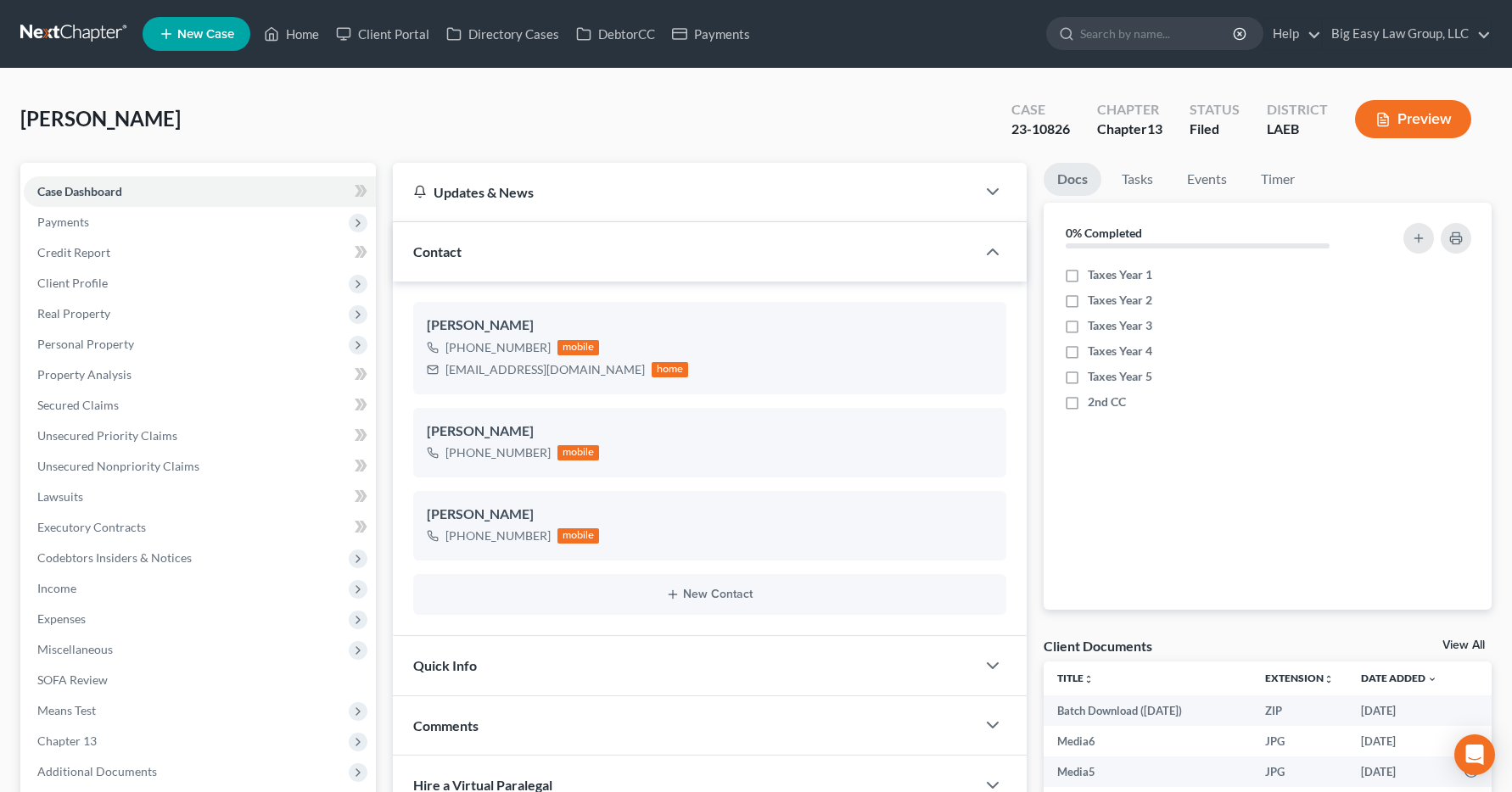
scroll to position [4289, 0]
click at [49, 590] on span "Income" at bounding box center [57, 588] width 39 height 15
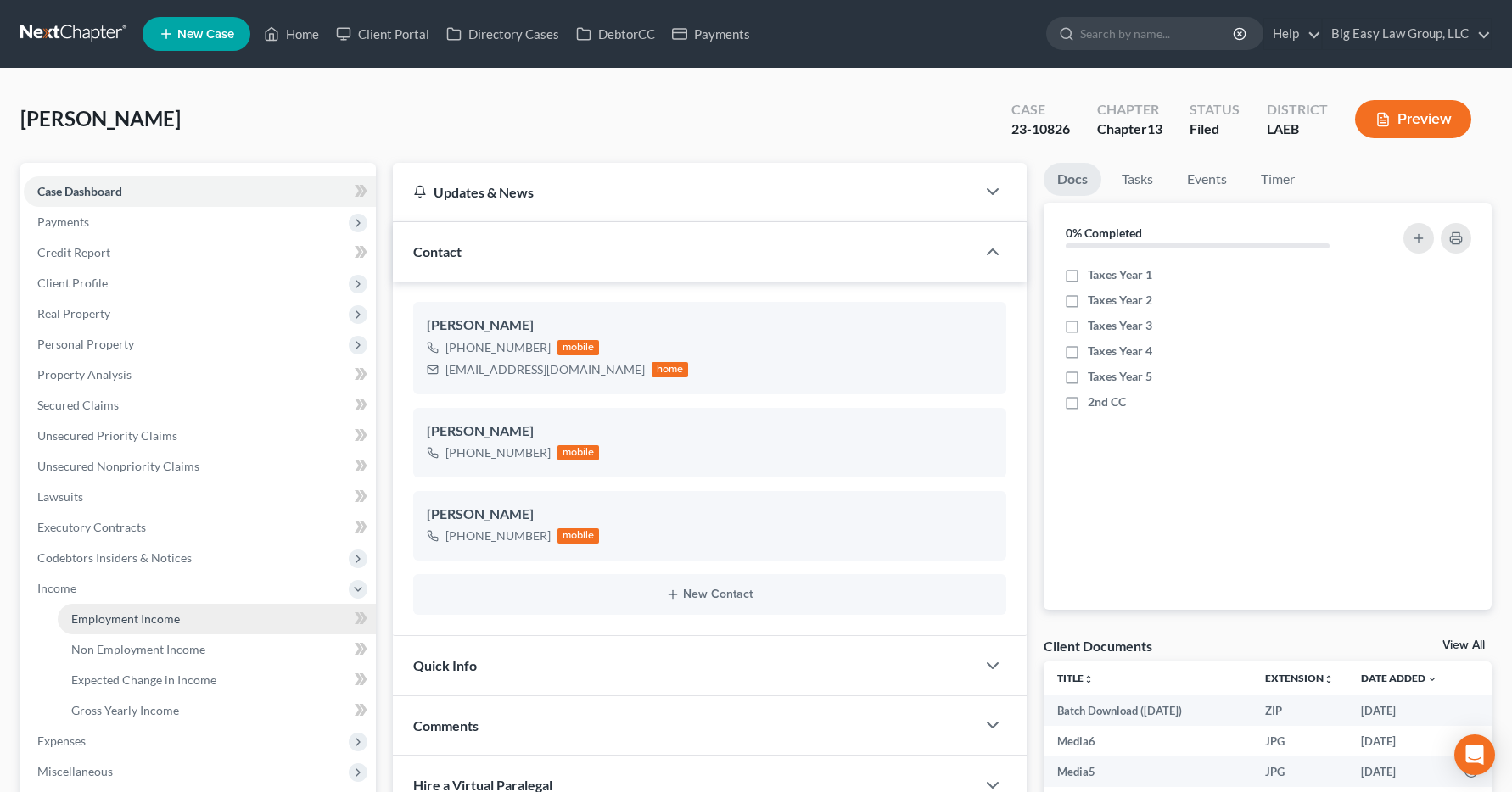
click at [97, 616] on span "Employment Income" at bounding box center [125, 619] width 109 height 15
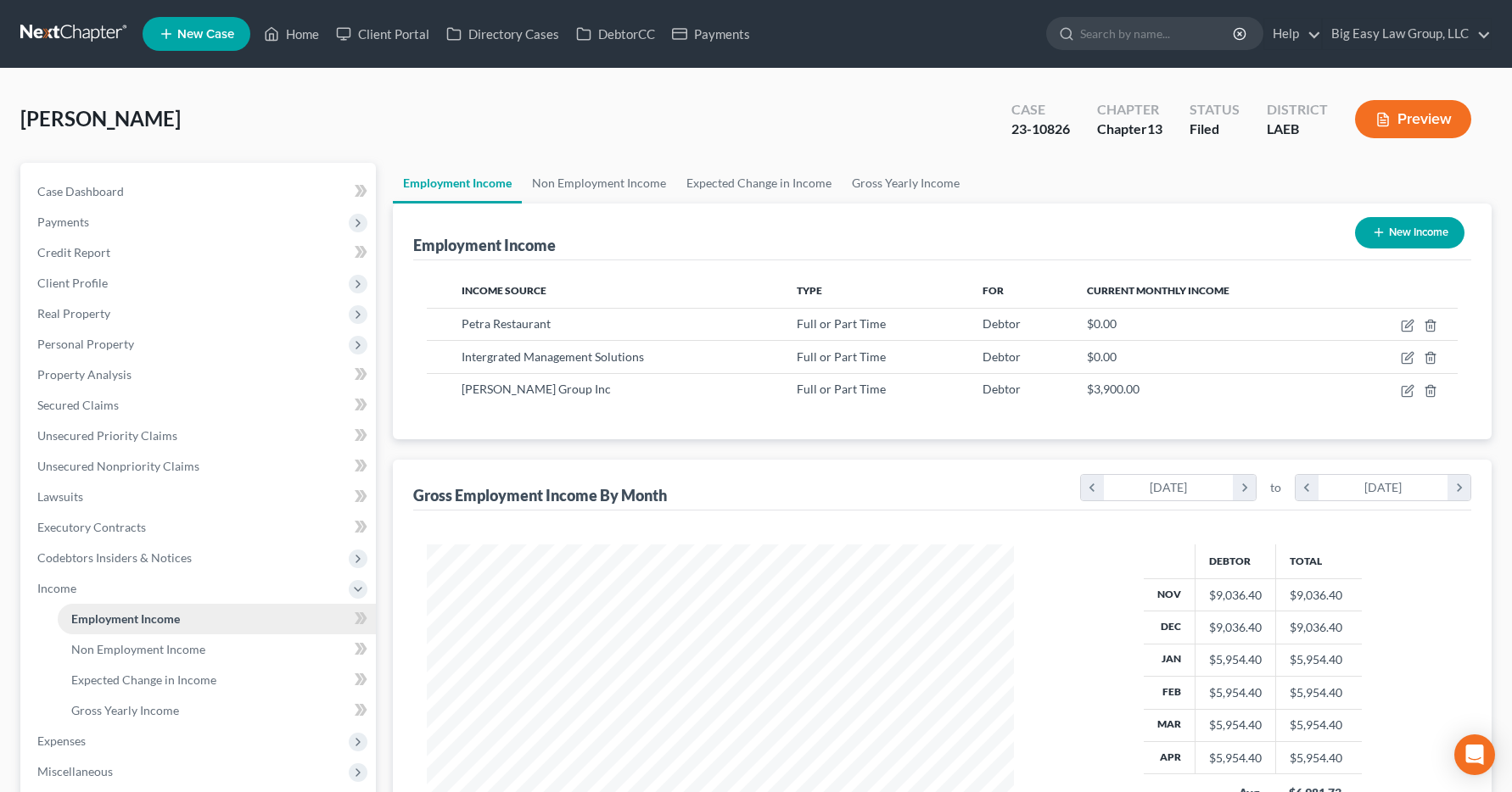
scroll to position [305, 622]
click at [294, 34] on link "Home" at bounding box center [291, 33] width 72 height 30
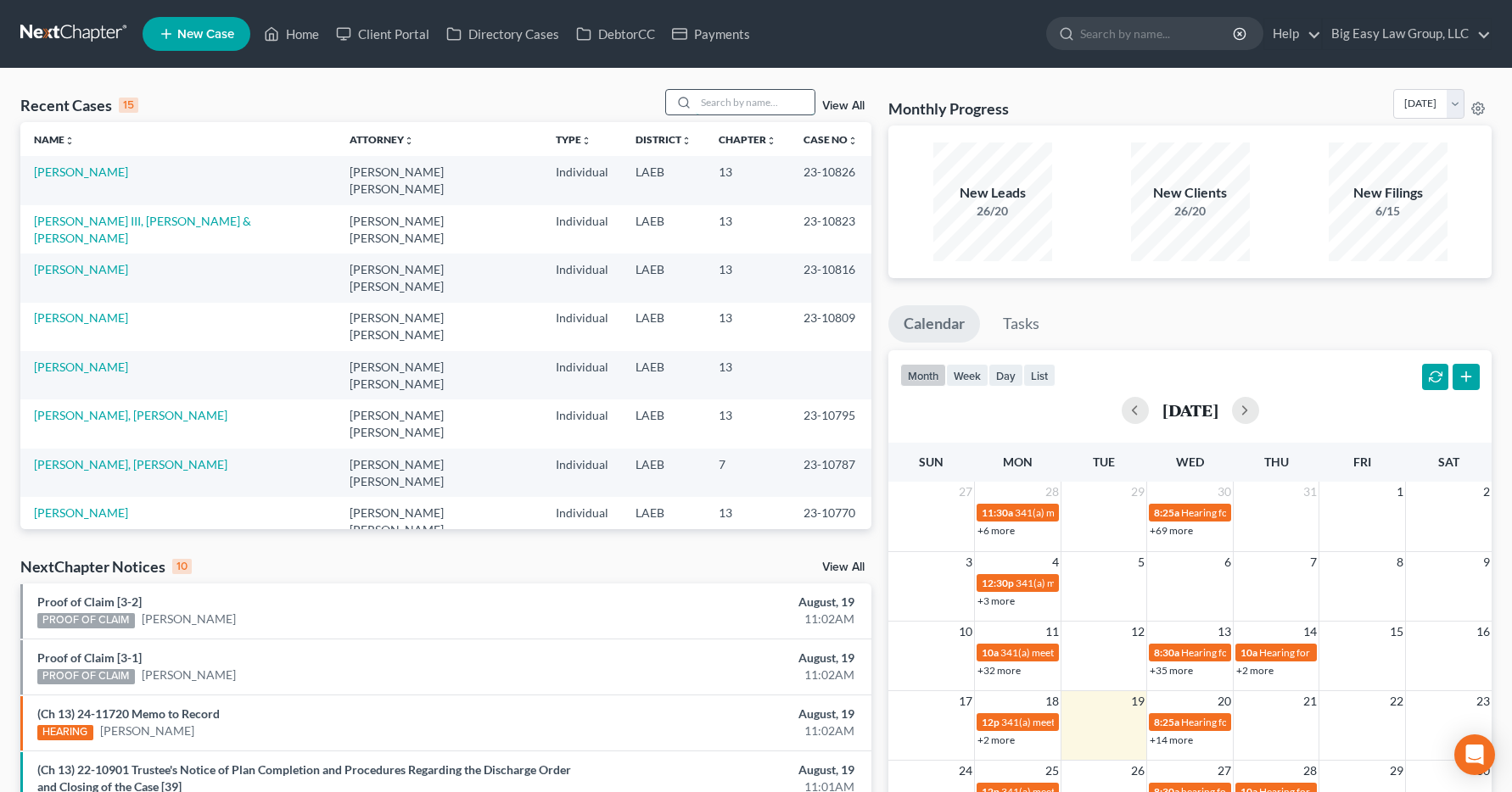
click at [704, 100] on input "search" at bounding box center [754, 102] width 119 height 25
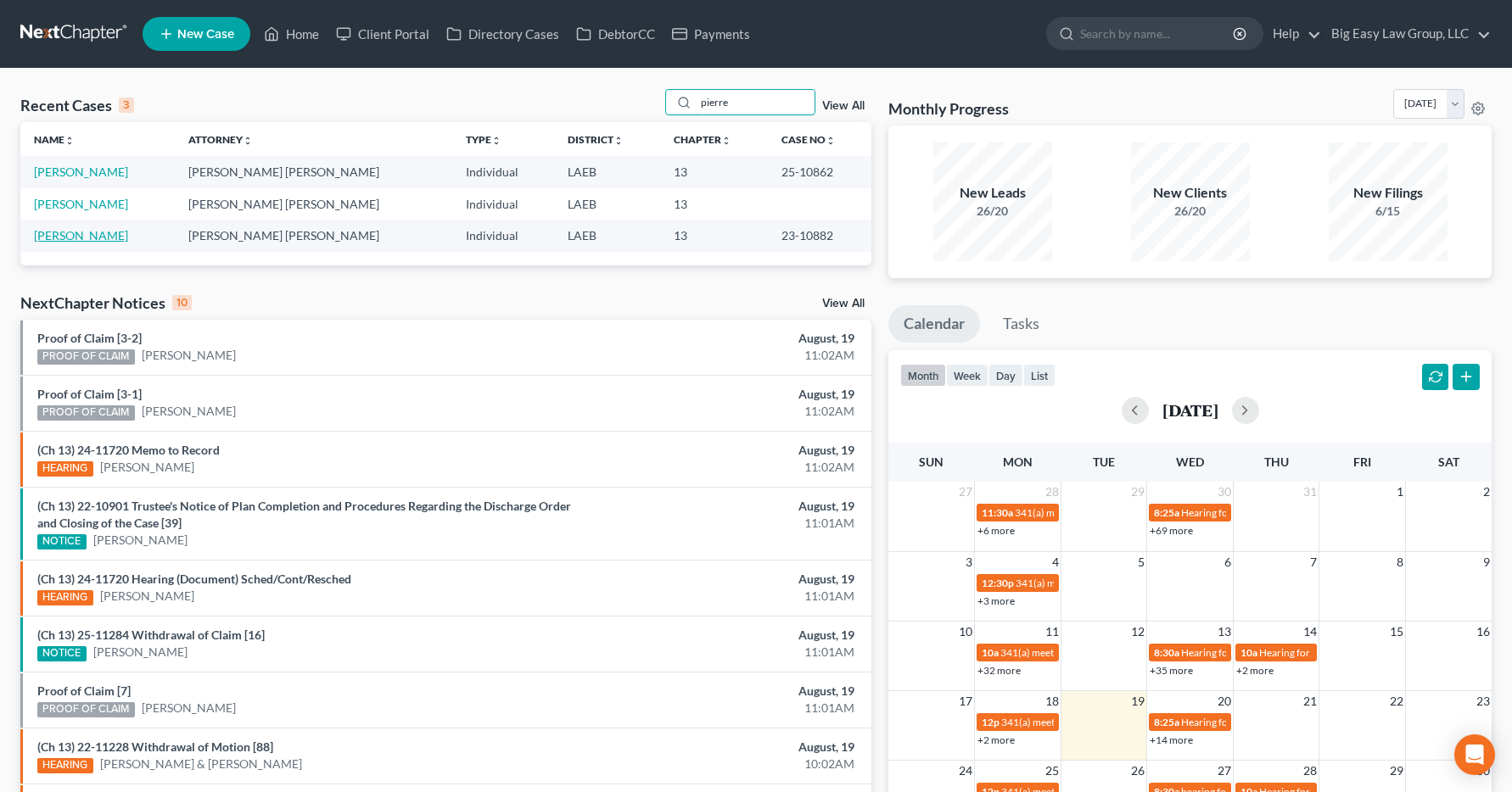
type input "pierre"
click at [70, 237] on link "[PERSON_NAME]" at bounding box center [81, 236] width 94 height 15
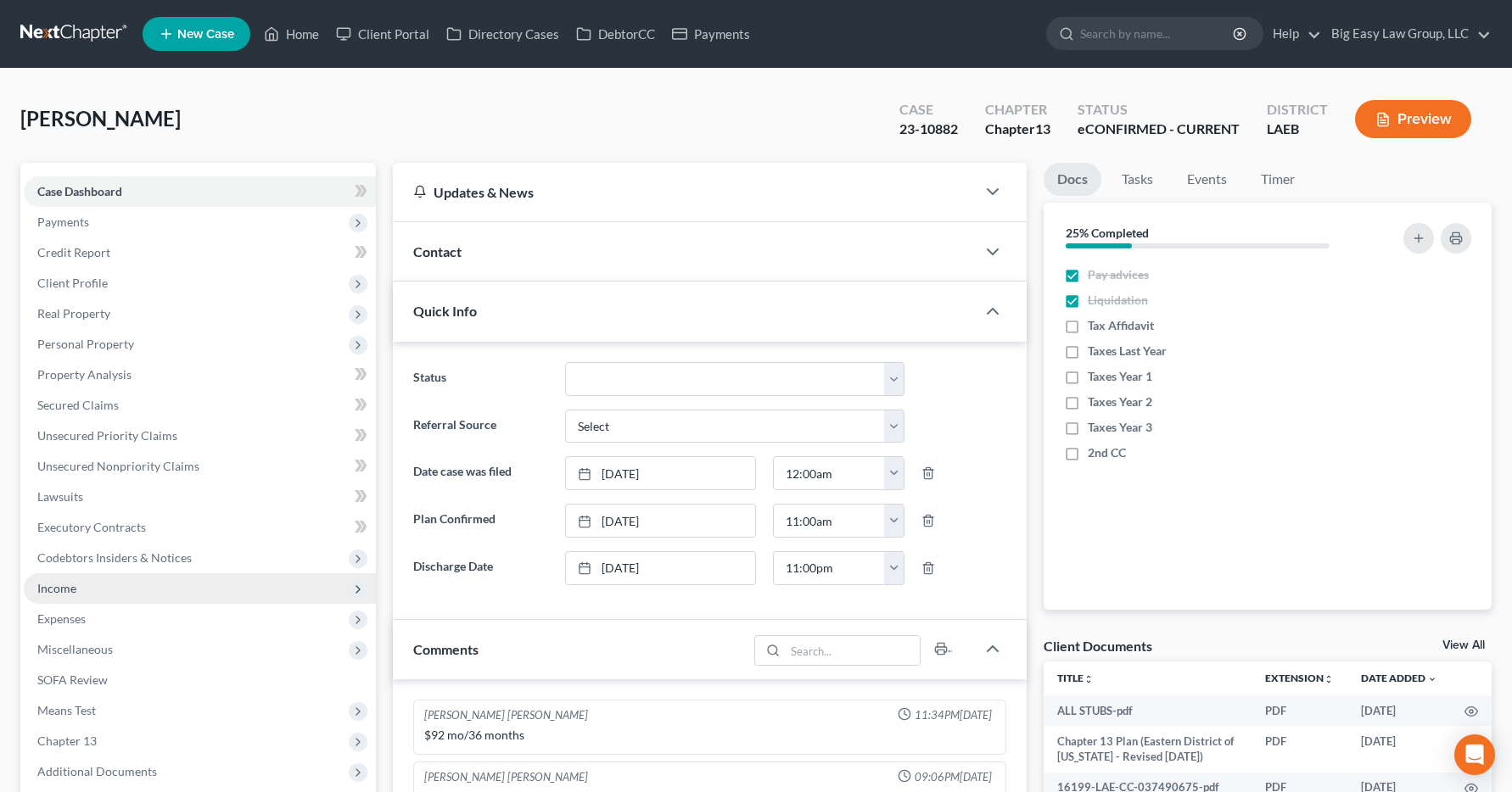
click at [49, 595] on span "Income" at bounding box center [57, 588] width 39 height 15
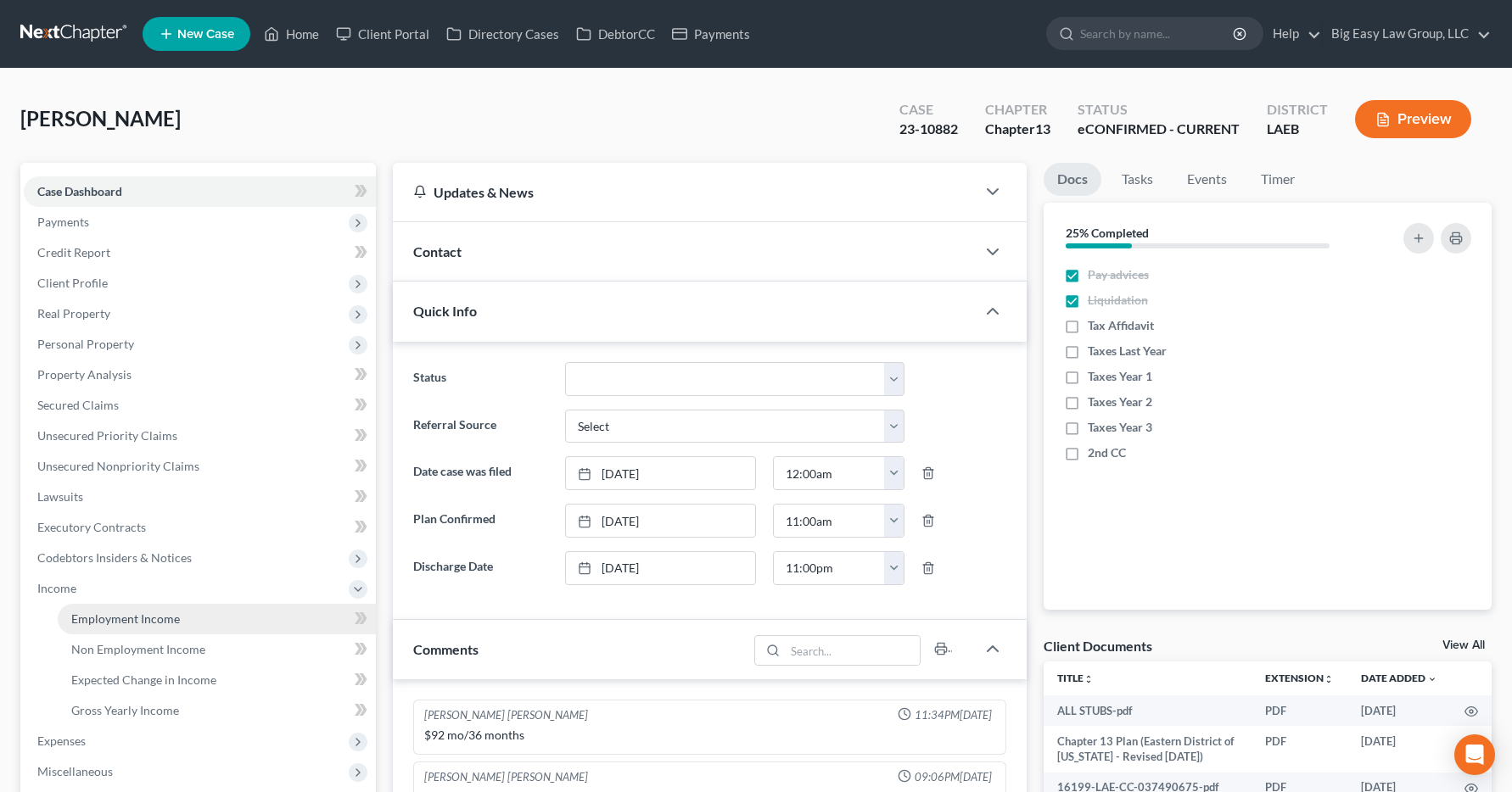
click at [74, 618] on span "Employment Income" at bounding box center [125, 619] width 109 height 15
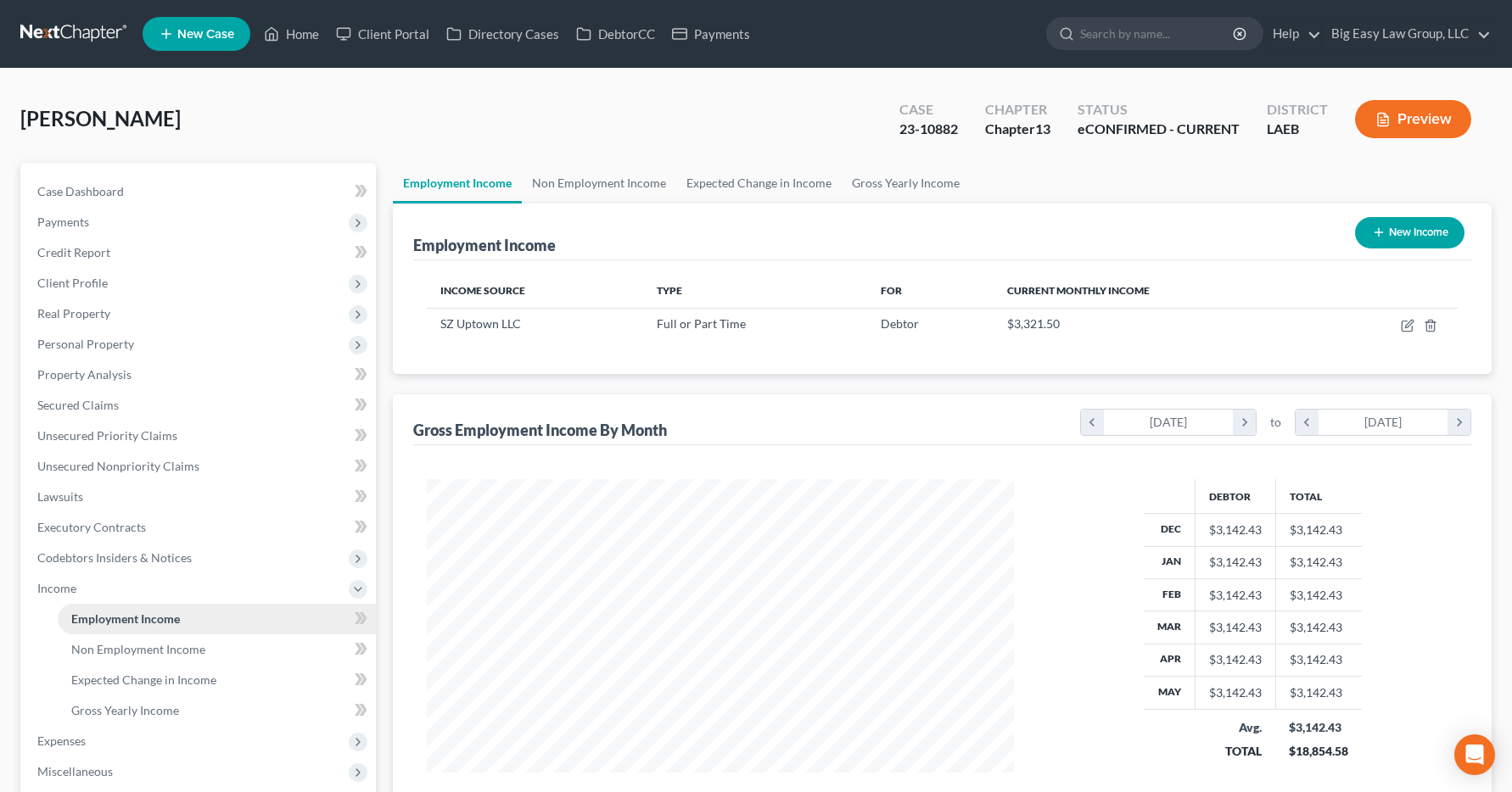
scroll to position [305, 622]
click at [295, 35] on link "Home" at bounding box center [291, 33] width 72 height 30
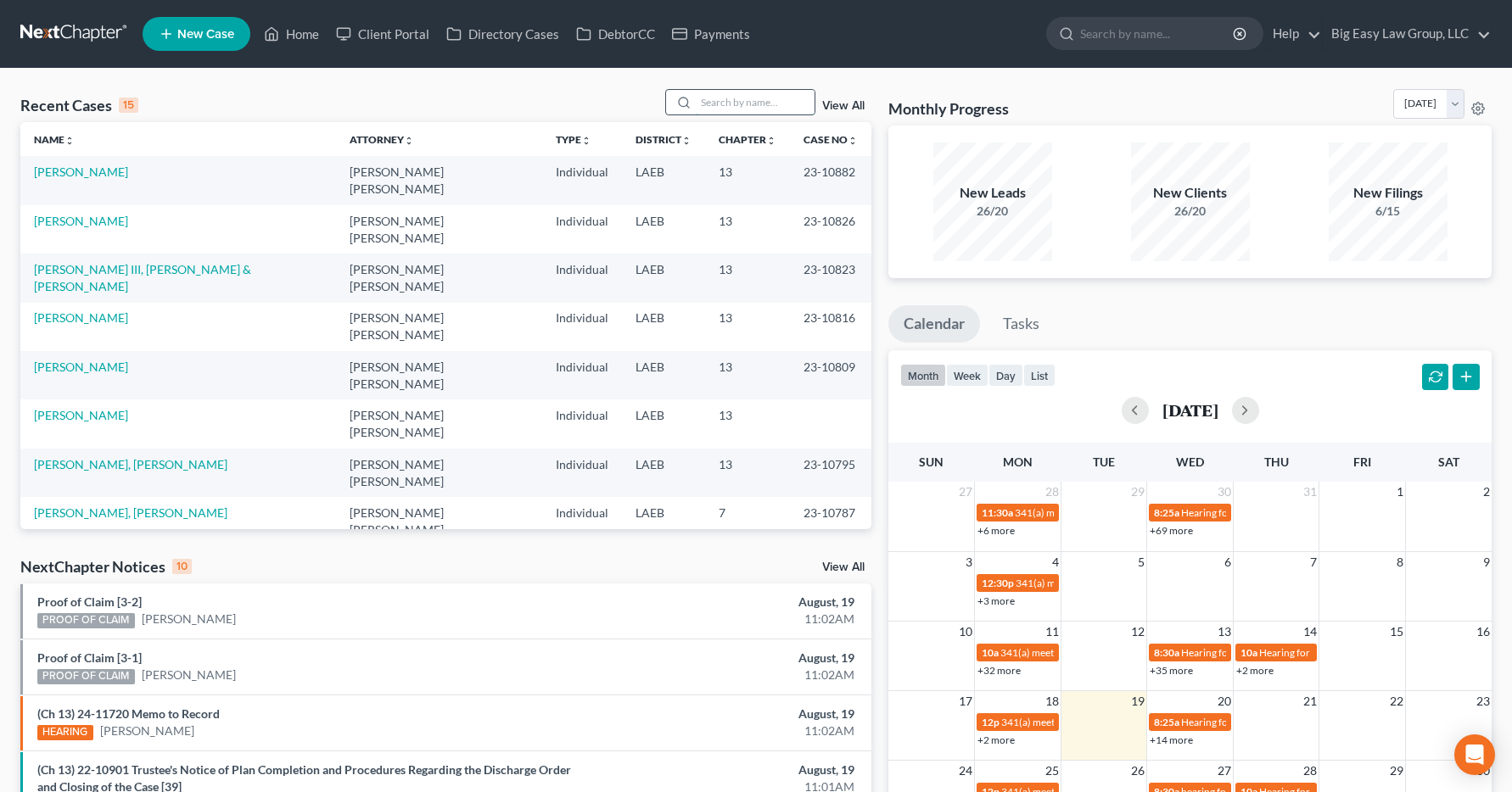
click at [709, 99] on input "search" at bounding box center [754, 102] width 119 height 25
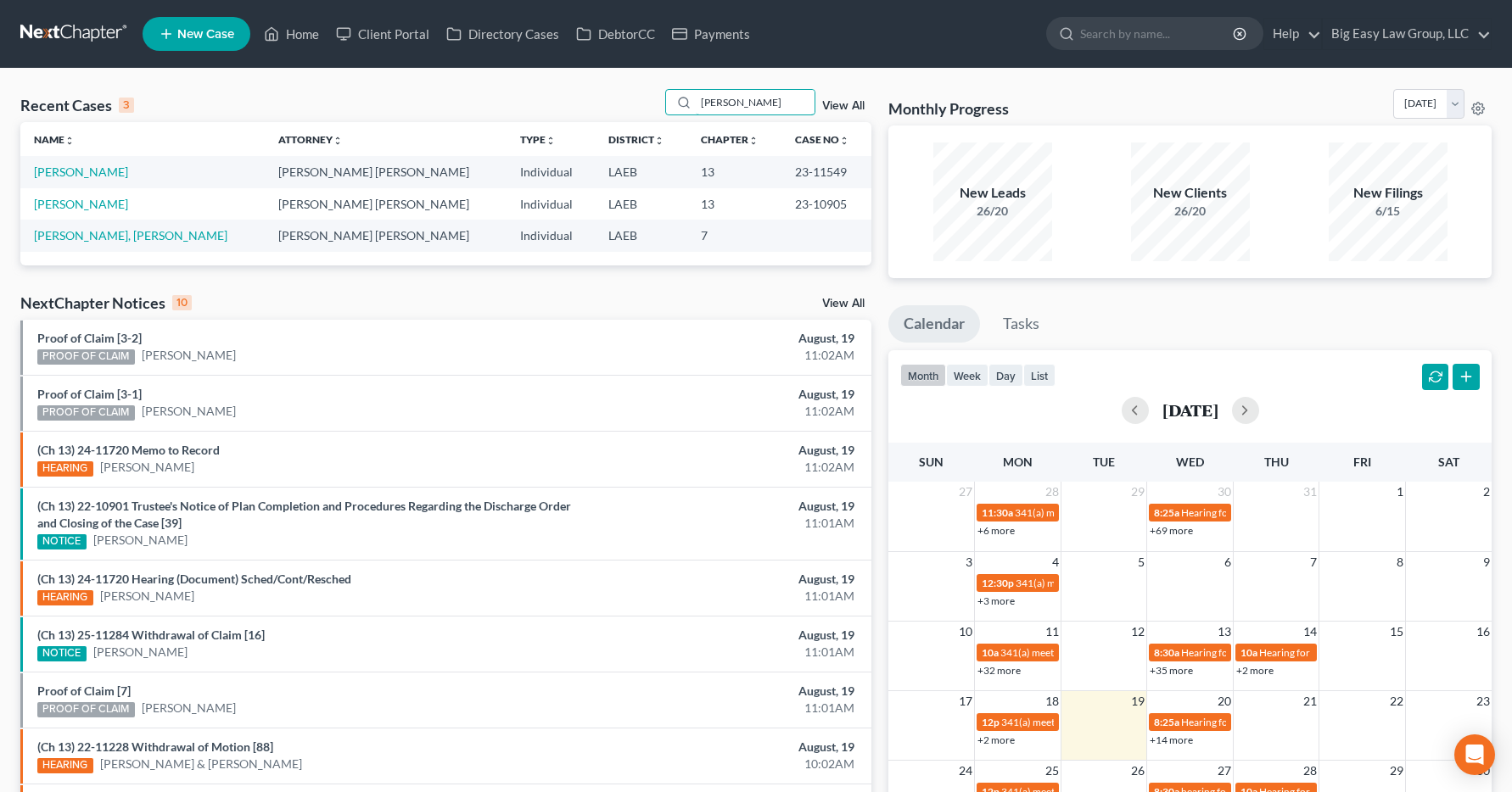
type input "henry"
click at [98, 211] on td "Henry, Stephanie" at bounding box center [142, 204] width 244 height 31
click at [99, 209] on link "Henry, Stephanie" at bounding box center [81, 204] width 94 height 15
select select "6"
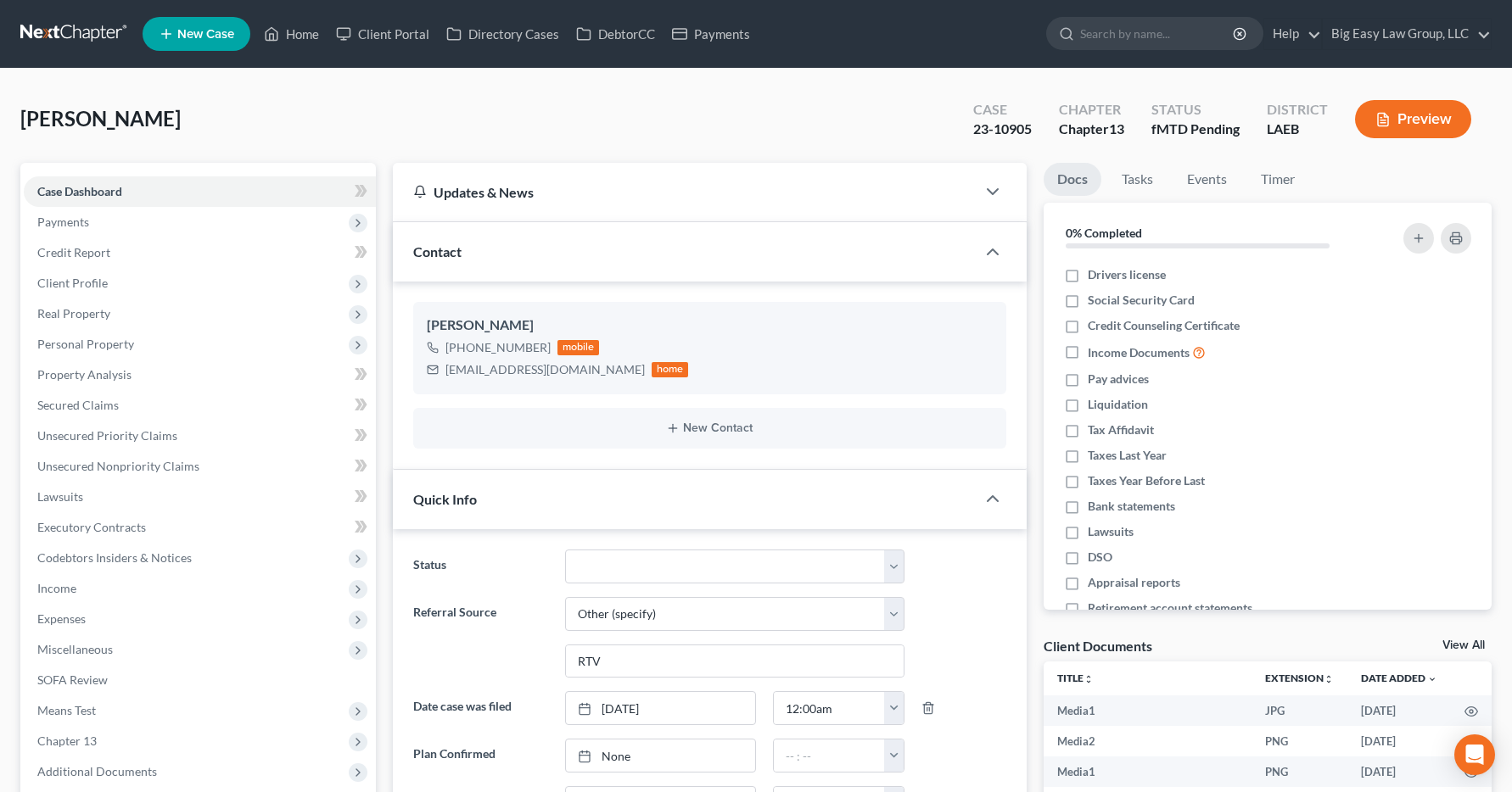
scroll to position [8696, 0]
click at [53, 597] on span "Income" at bounding box center [200, 588] width 352 height 30
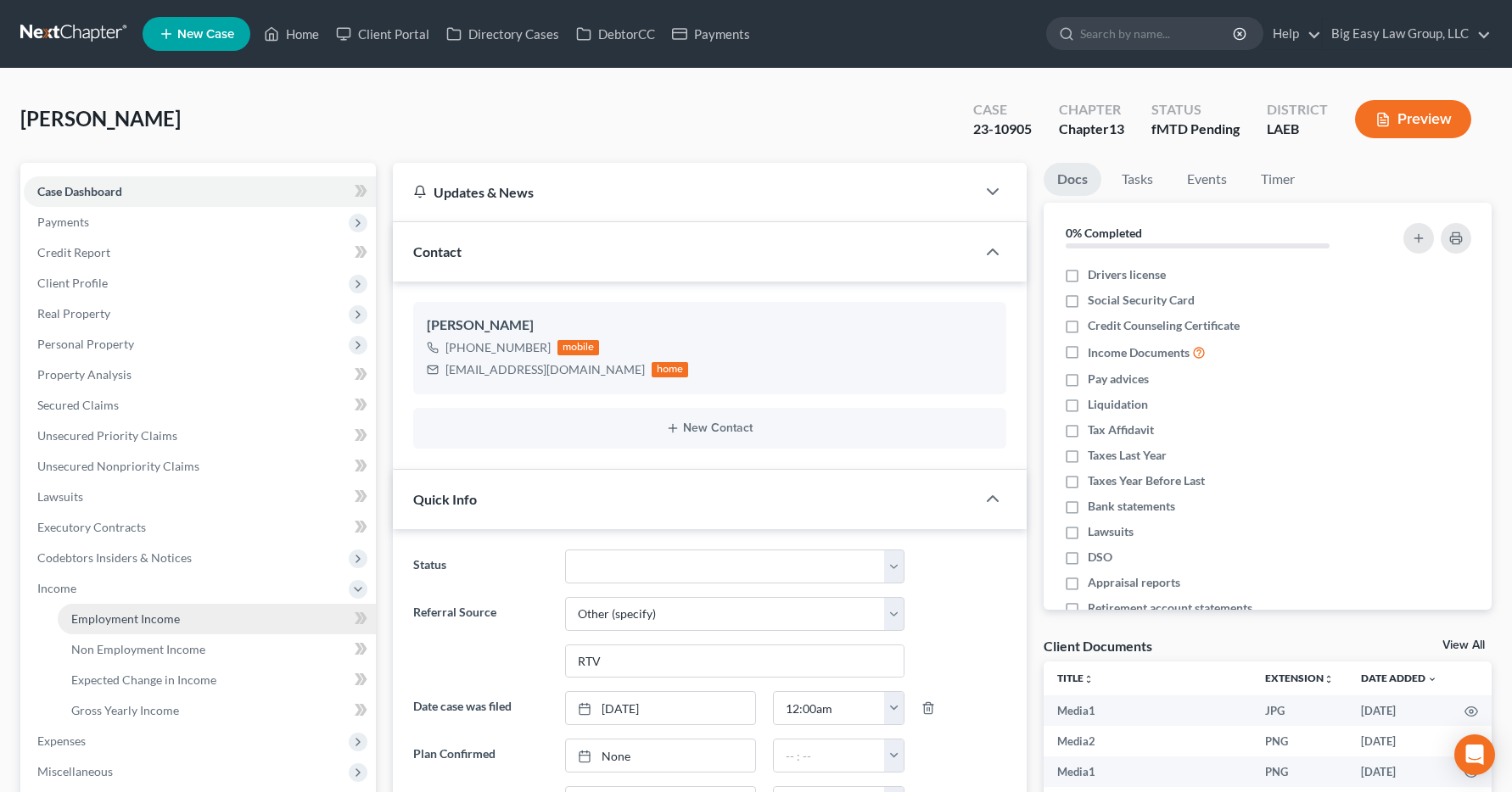
click at [86, 622] on span "Employment Income" at bounding box center [125, 619] width 109 height 15
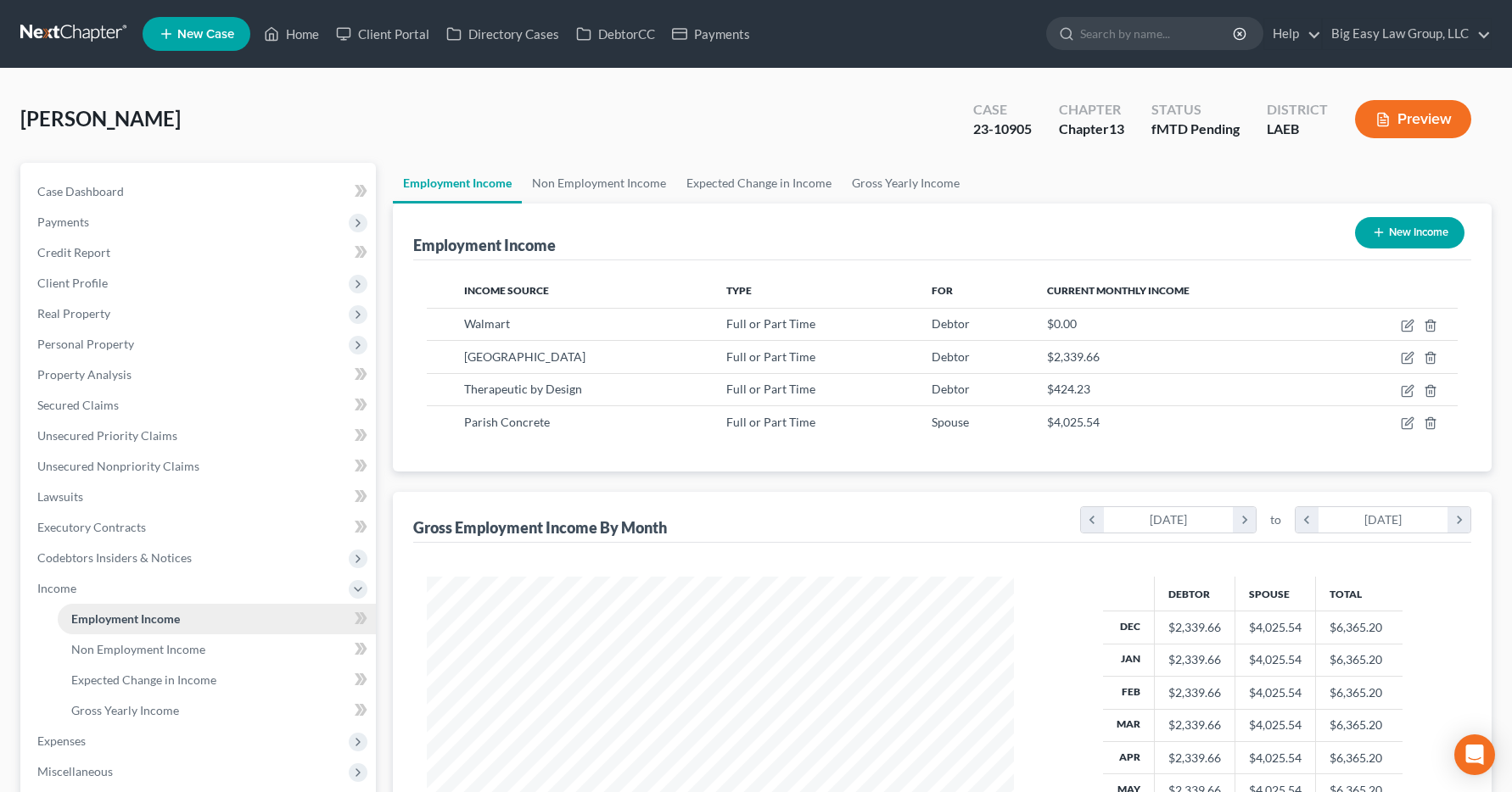
scroll to position [305, 622]
click at [296, 36] on link "Home" at bounding box center [291, 33] width 72 height 30
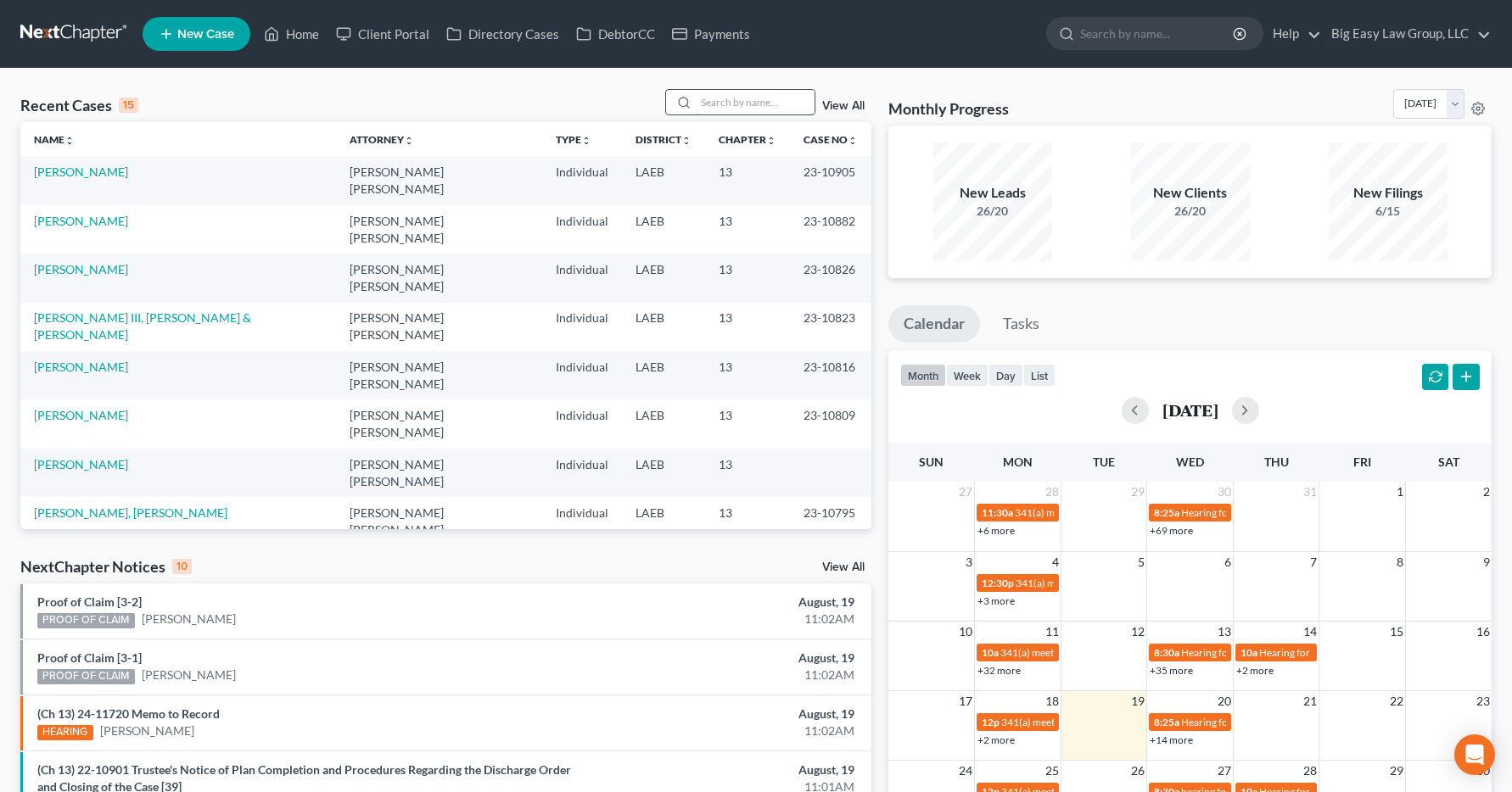
click at [720, 97] on input "search" at bounding box center [754, 102] width 119 height 25
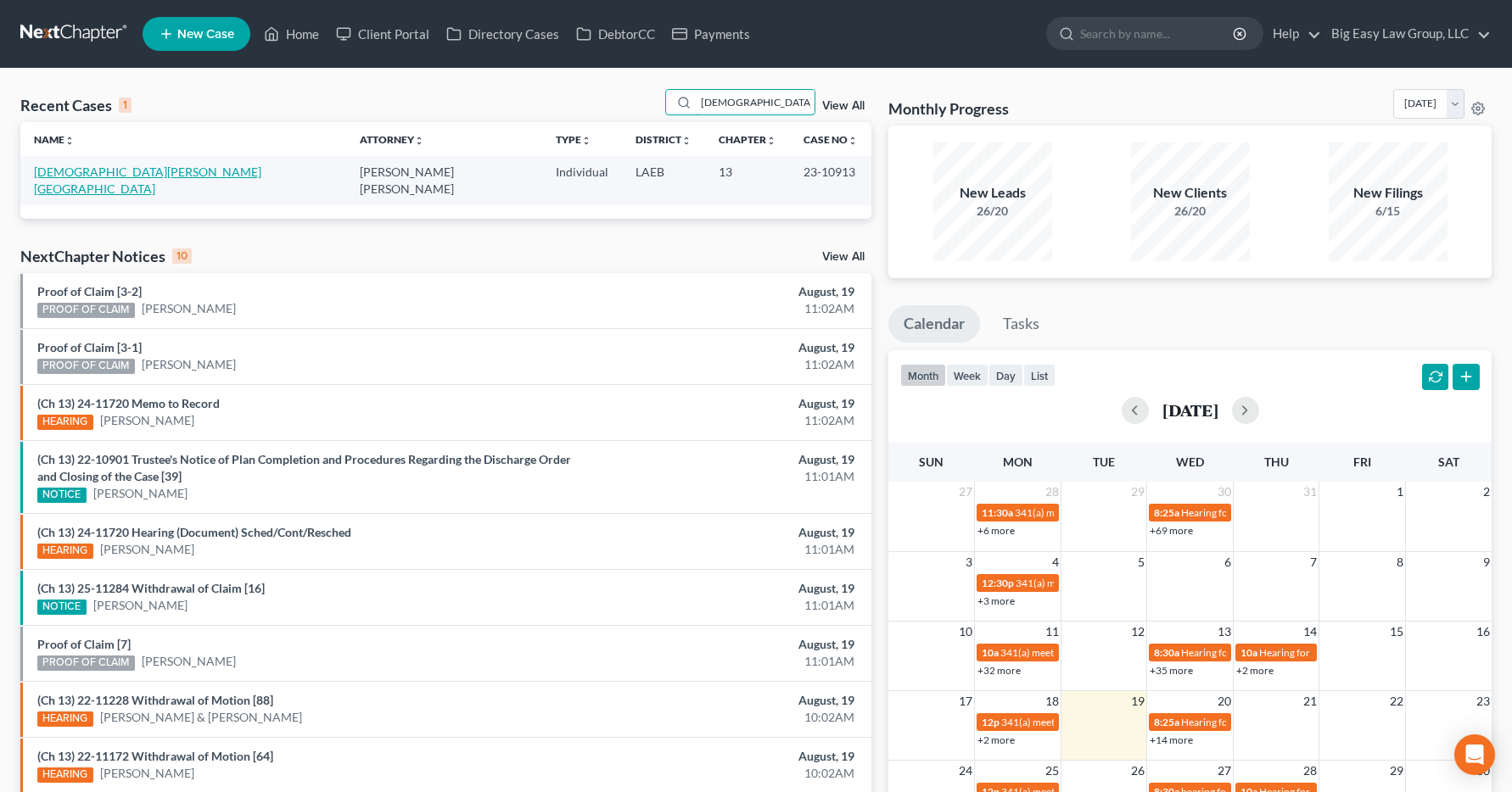
type input "santee"
click at [87, 178] on link "Santee, Taisha" at bounding box center [147, 181] width 227 height 31
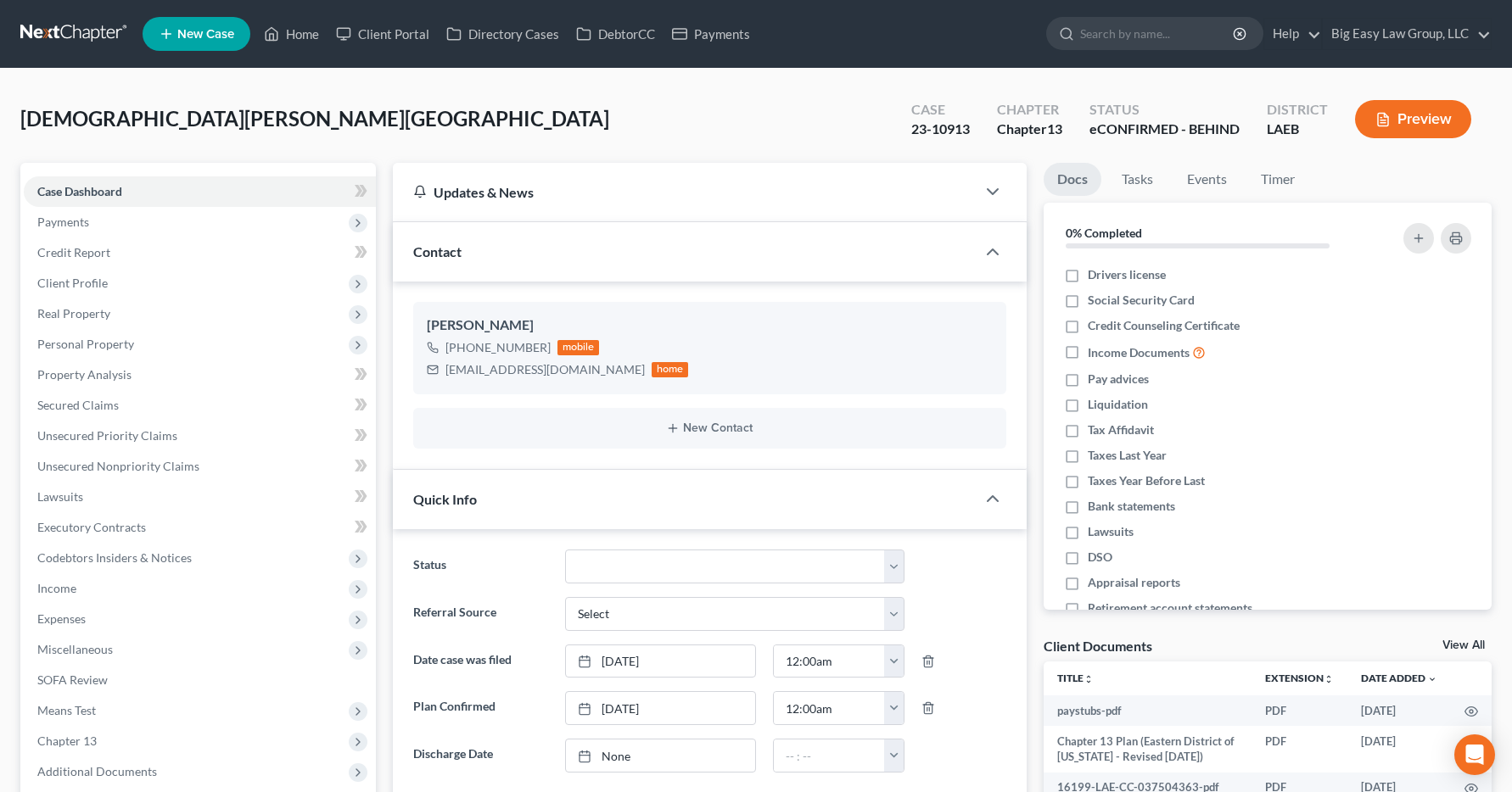
scroll to position [185, 0]
click at [49, 592] on span "Income" at bounding box center [57, 588] width 39 height 15
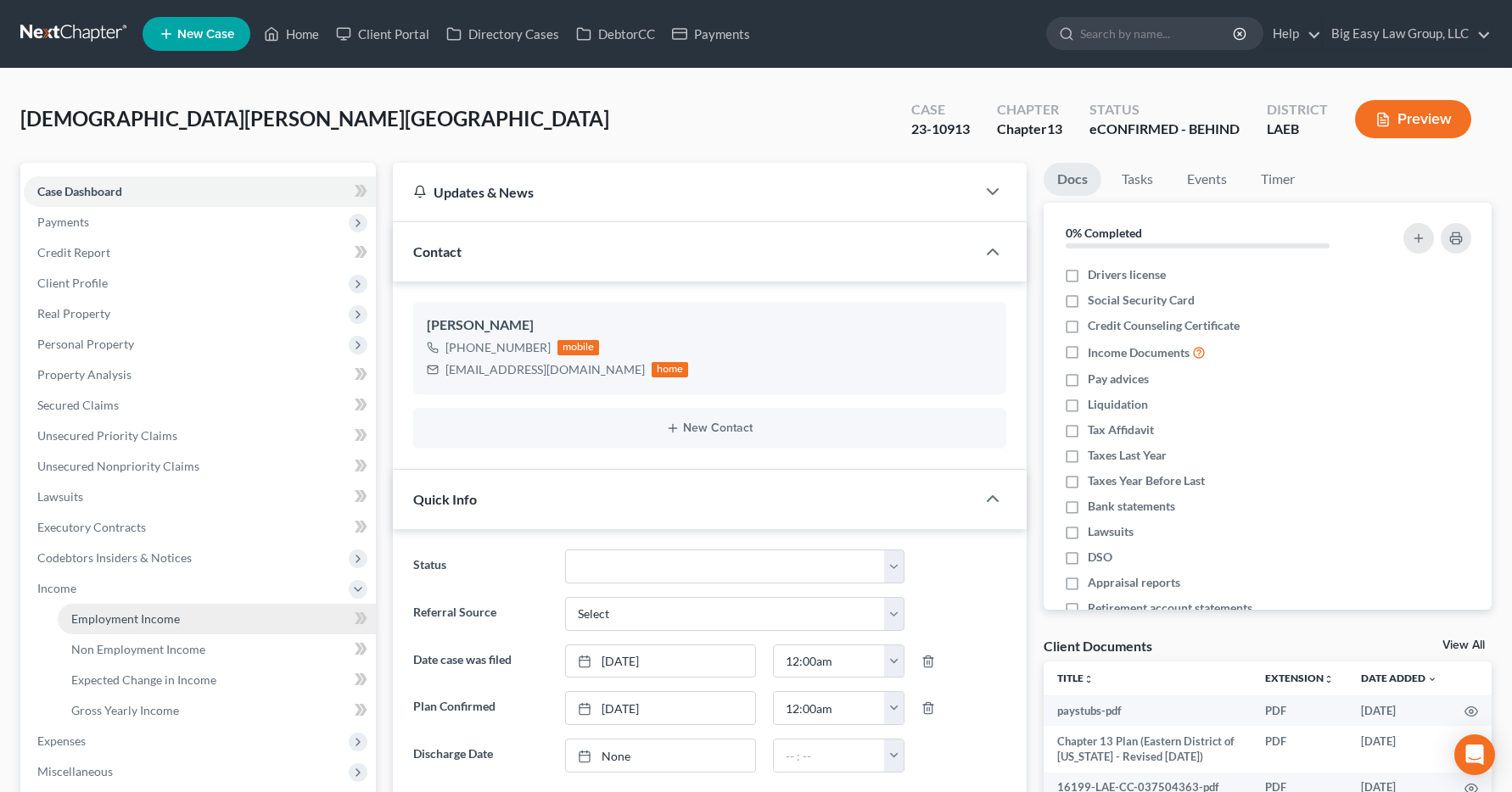
click at [78, 621] on span "Employment Income" at bounding box center [125, 619] width 109 height 15
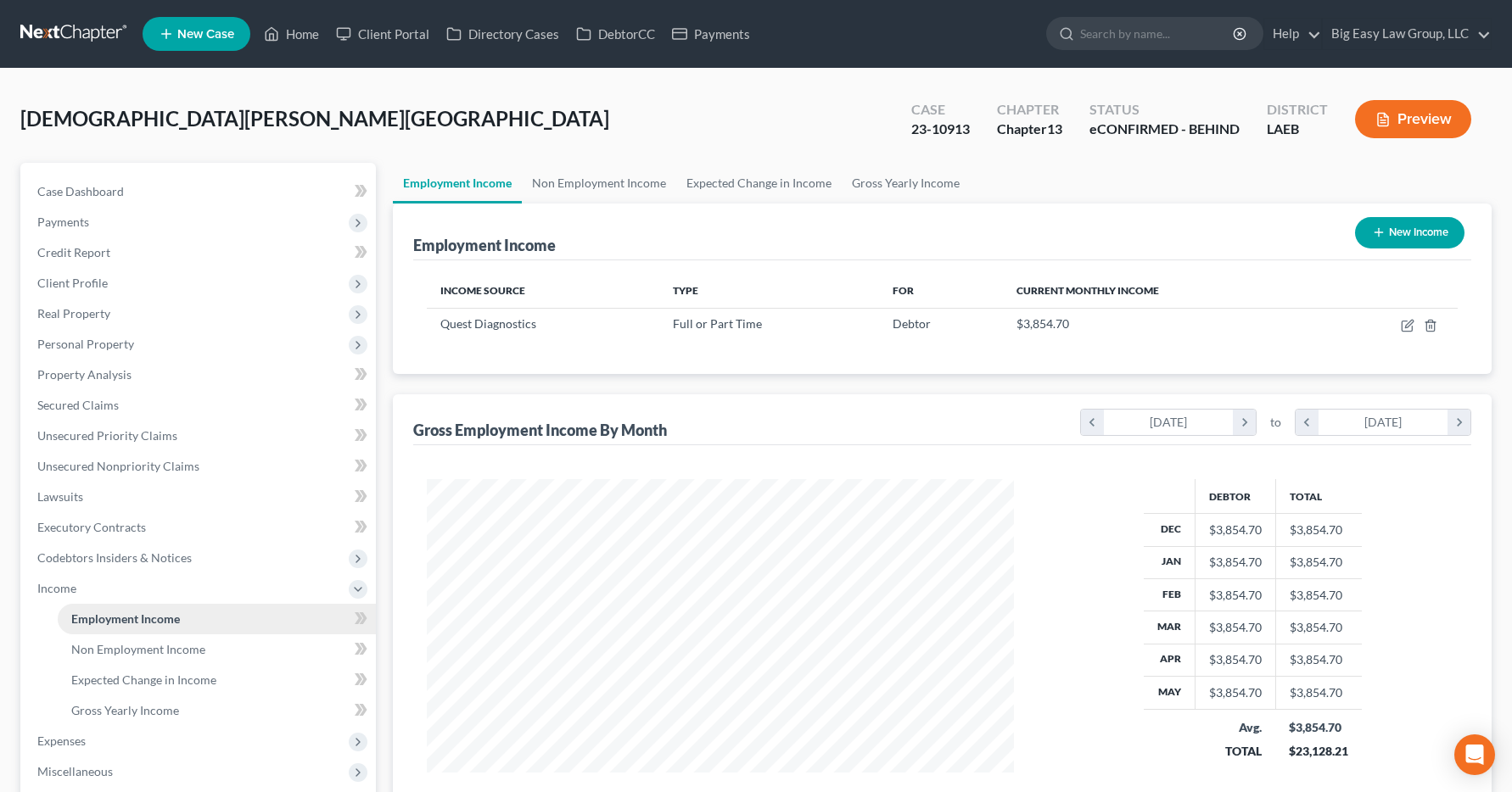
scroll to position [305, 622]
click at [300, 34] on link "Home" at bounding box center [291, 33] width 72 height 30
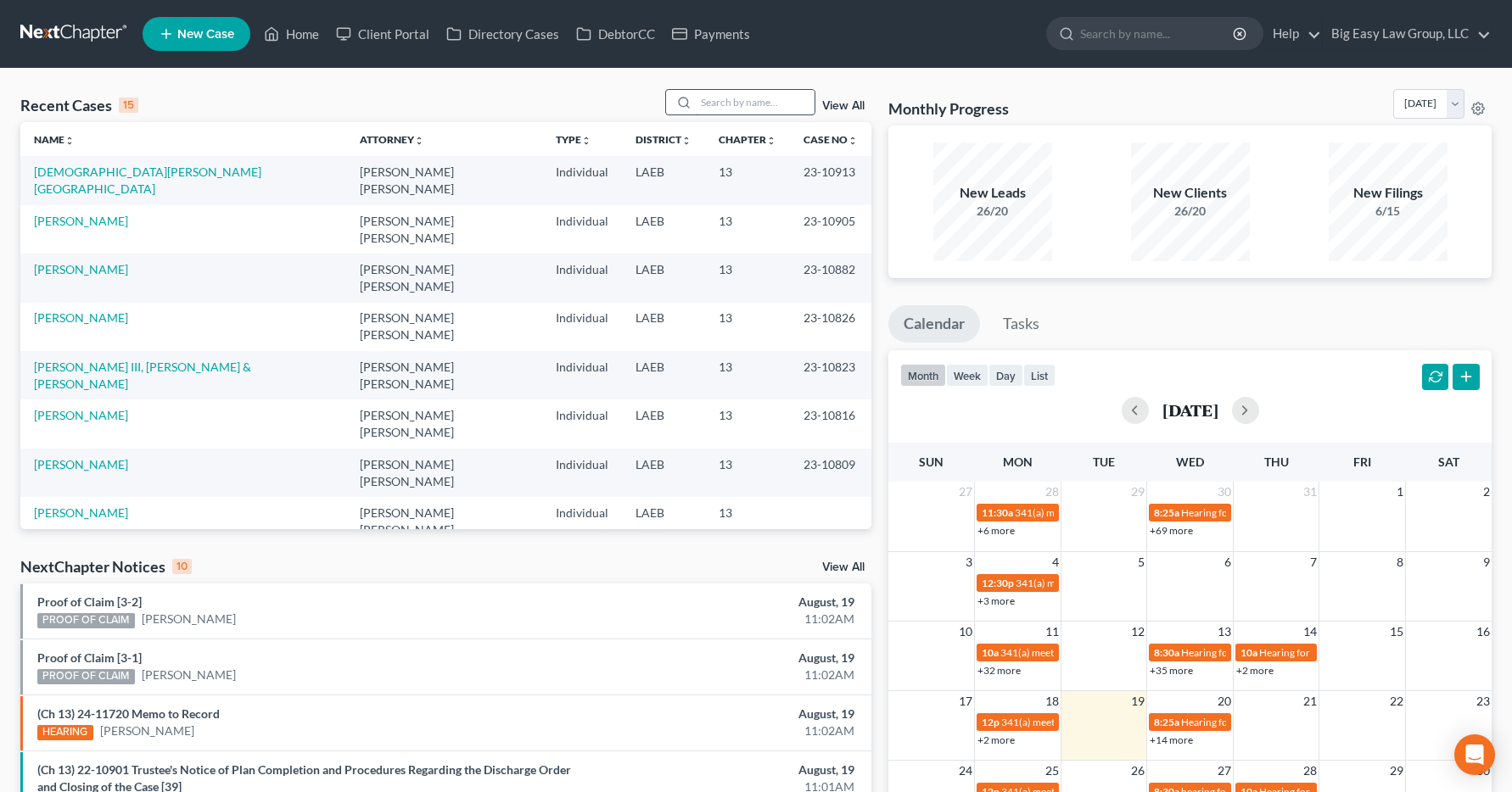
click at [700, 100] on input "search" at bounding box center [754, 102] width 119 height 25
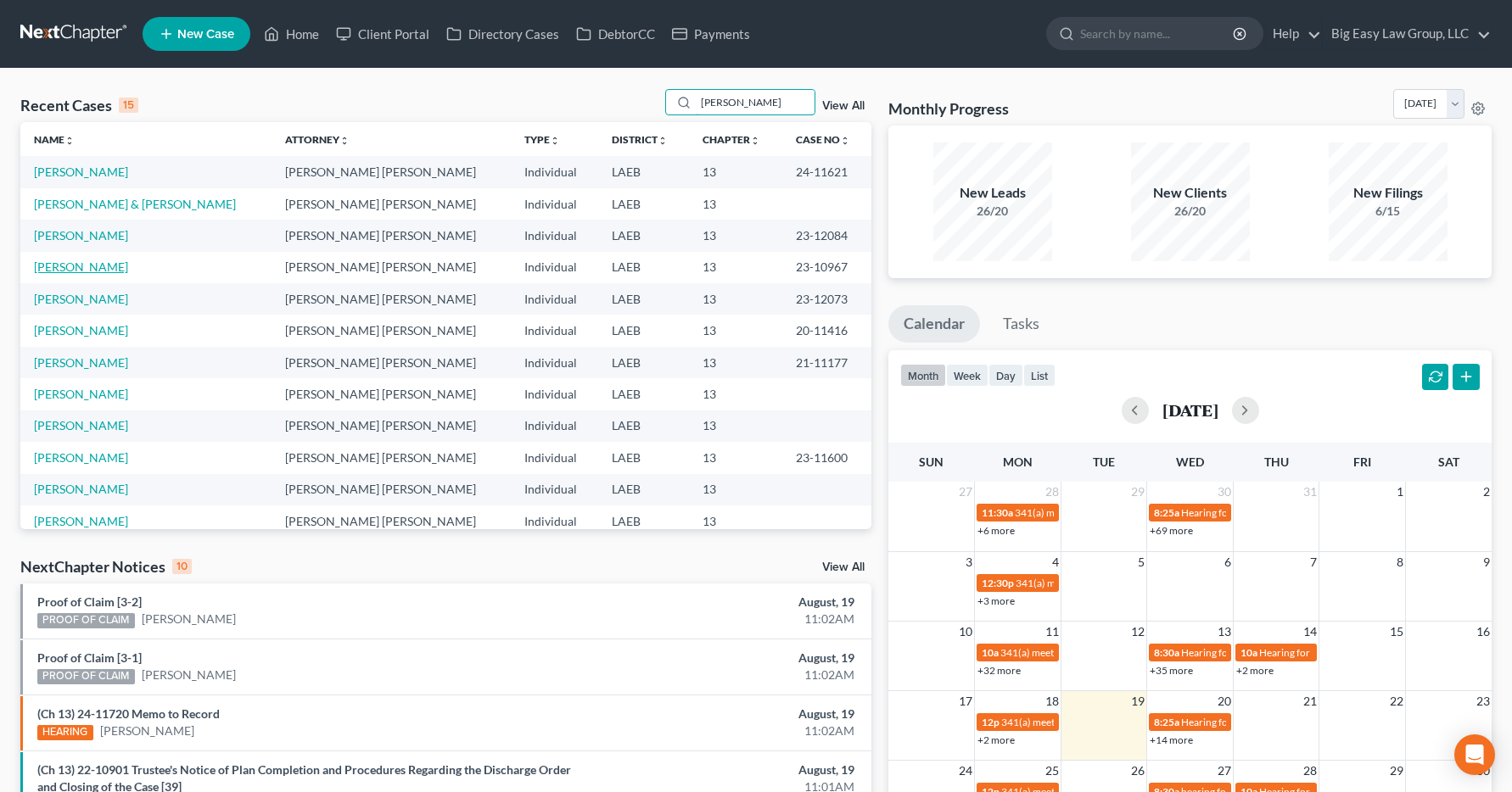
type input "[PERSON_NAME]"
click at [74, 269] on link "[PERSON_NAME]" at bounding box center [81, 267] width 94 height 15
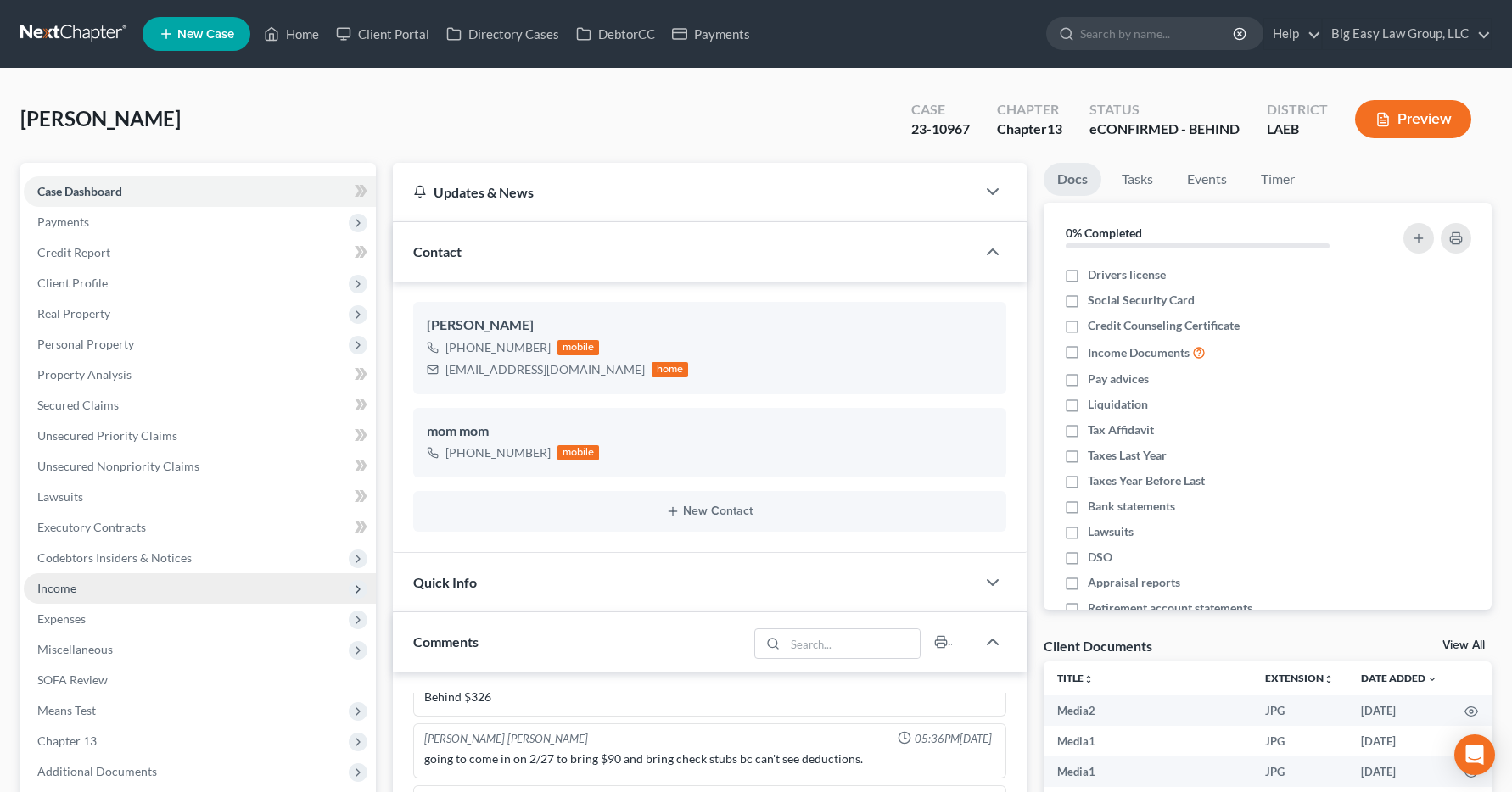
scroll to position [7397, 0]
click at [52, 587] on span "Income" at bounding box center [57, 588] width 39 height 15
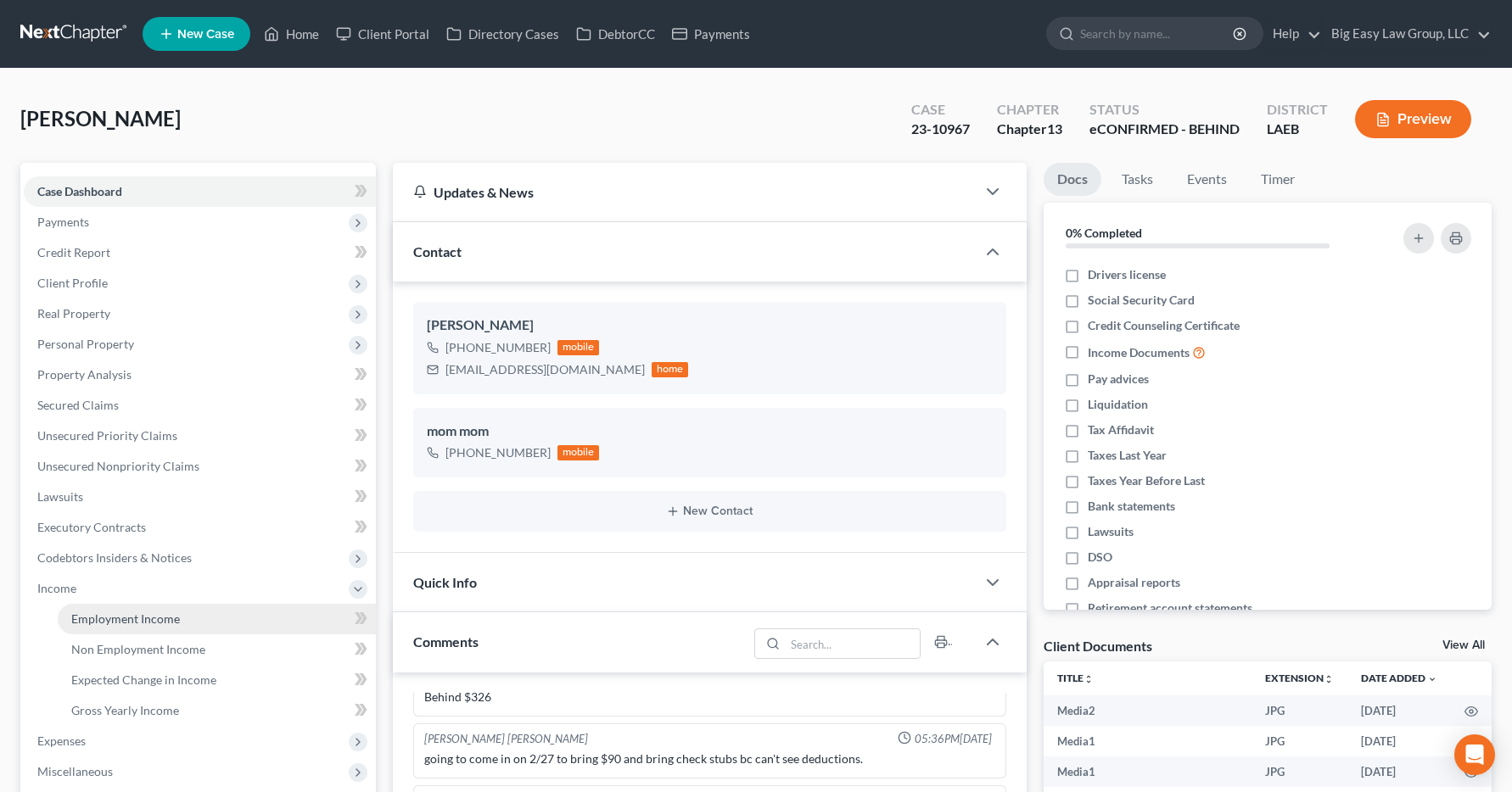
click at [113, 618] on span "Employment Income" at bounding box center [125, 619] width 109 height 15
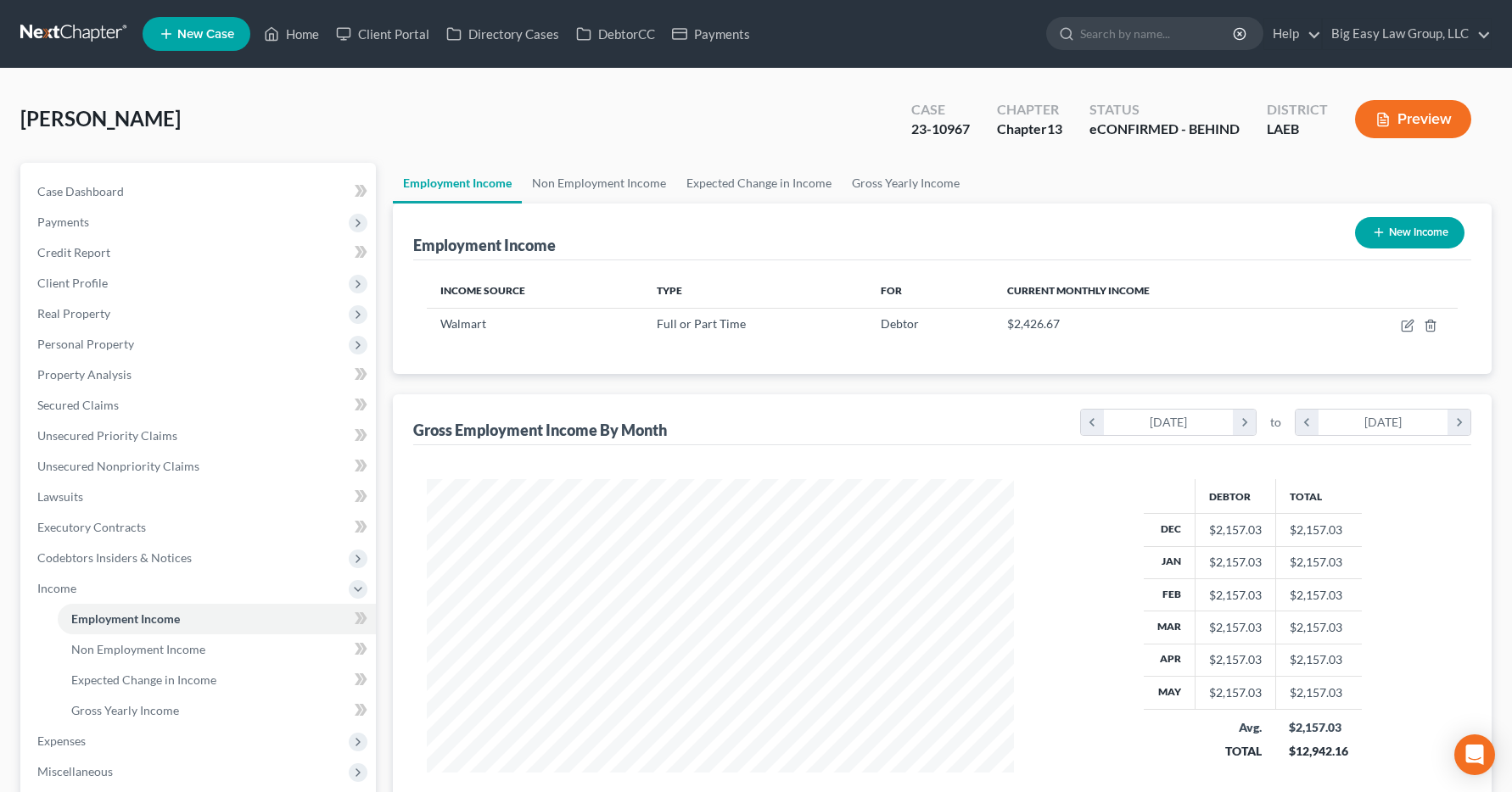
scroll to position [305, 622]
click at [296, 34] on link "Home" at bounding box center [291, 33] width 72 height 30
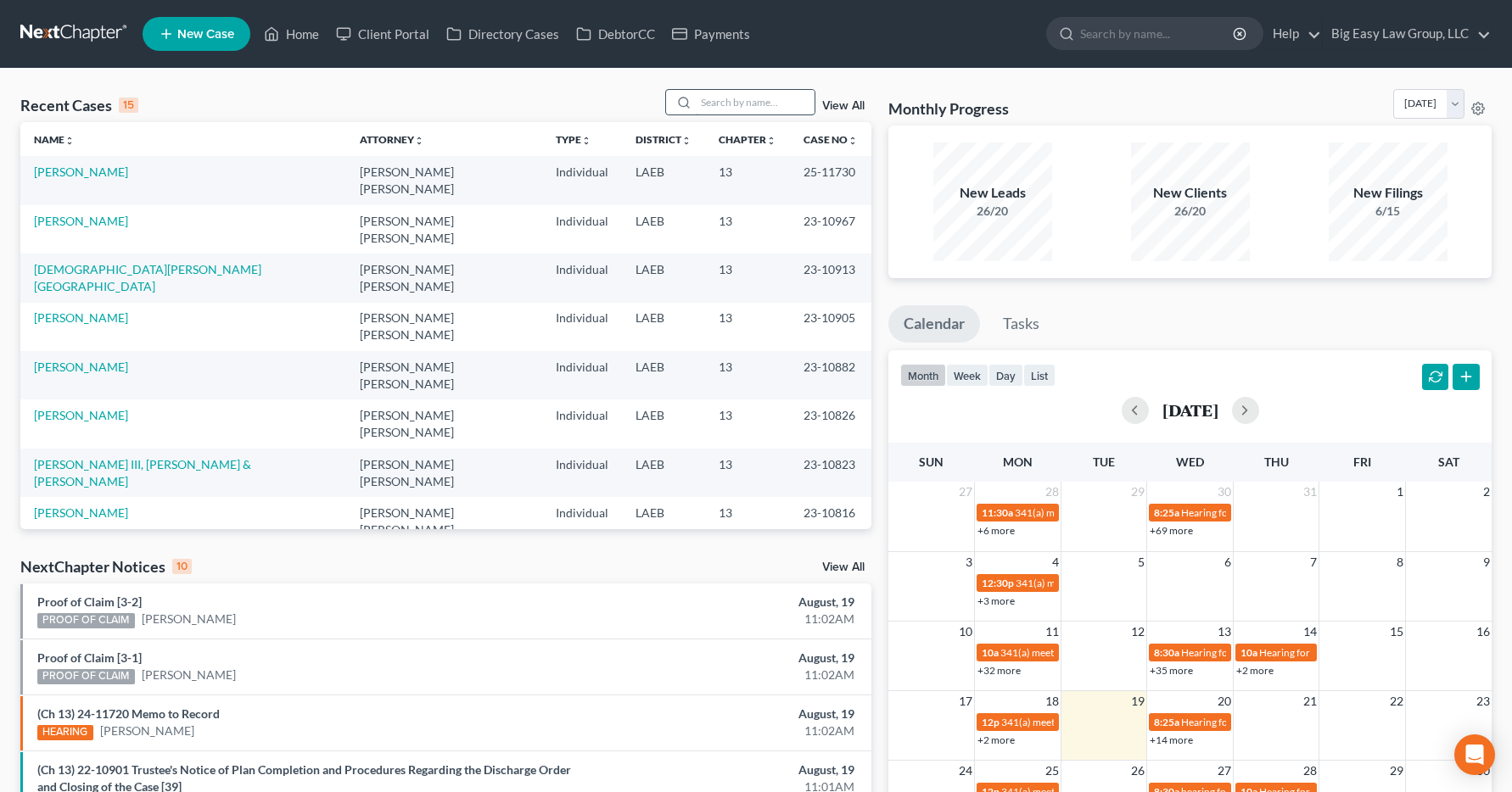
click at [708, 99] on input "search" at bounding box center [754, 102] width 119 height 25
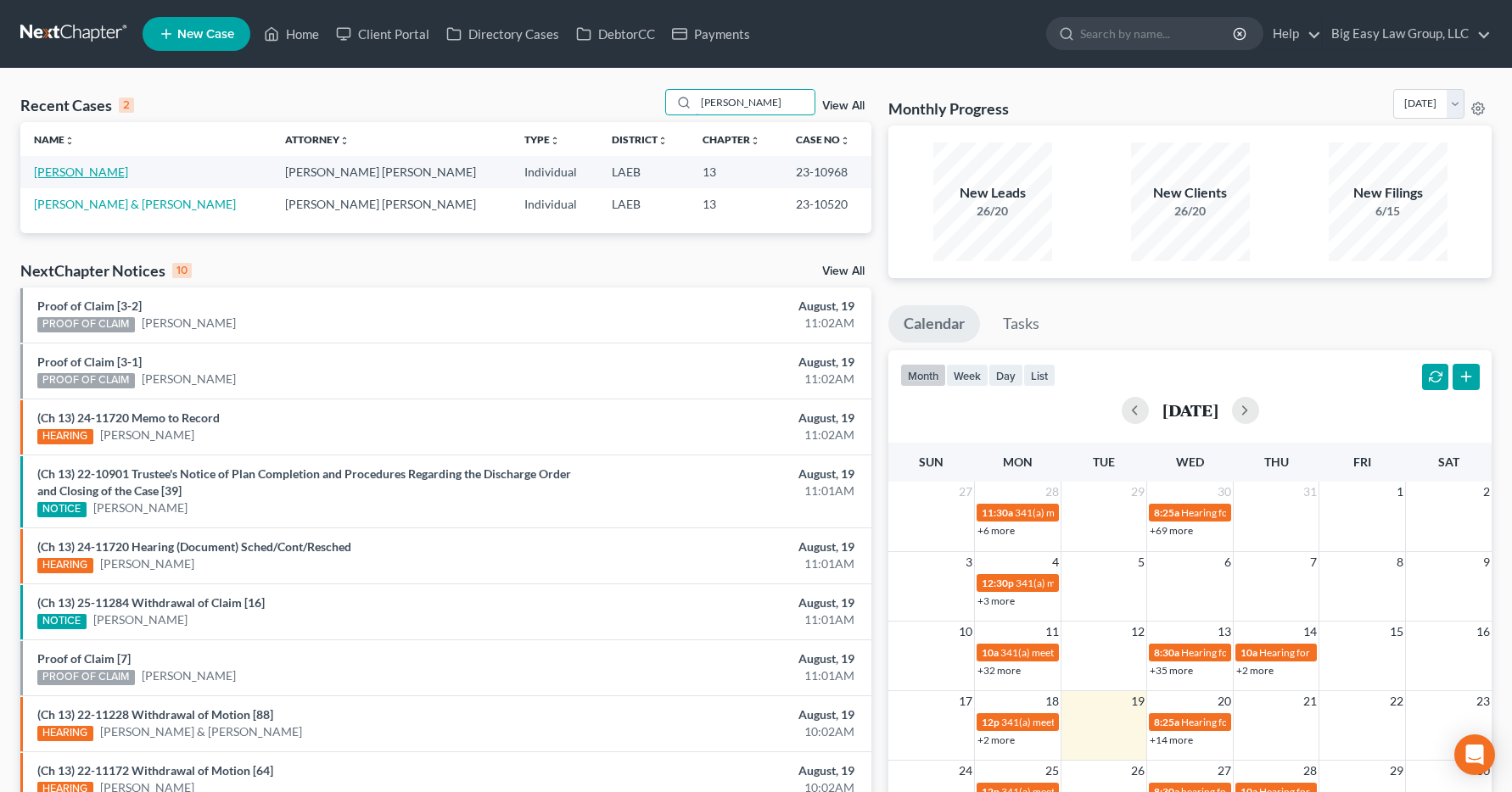
type input "stephens"
click at [87, 170] on link "Stephens, Jessica" at bounding box center [81, 172] width 94 height 15
select select "6"
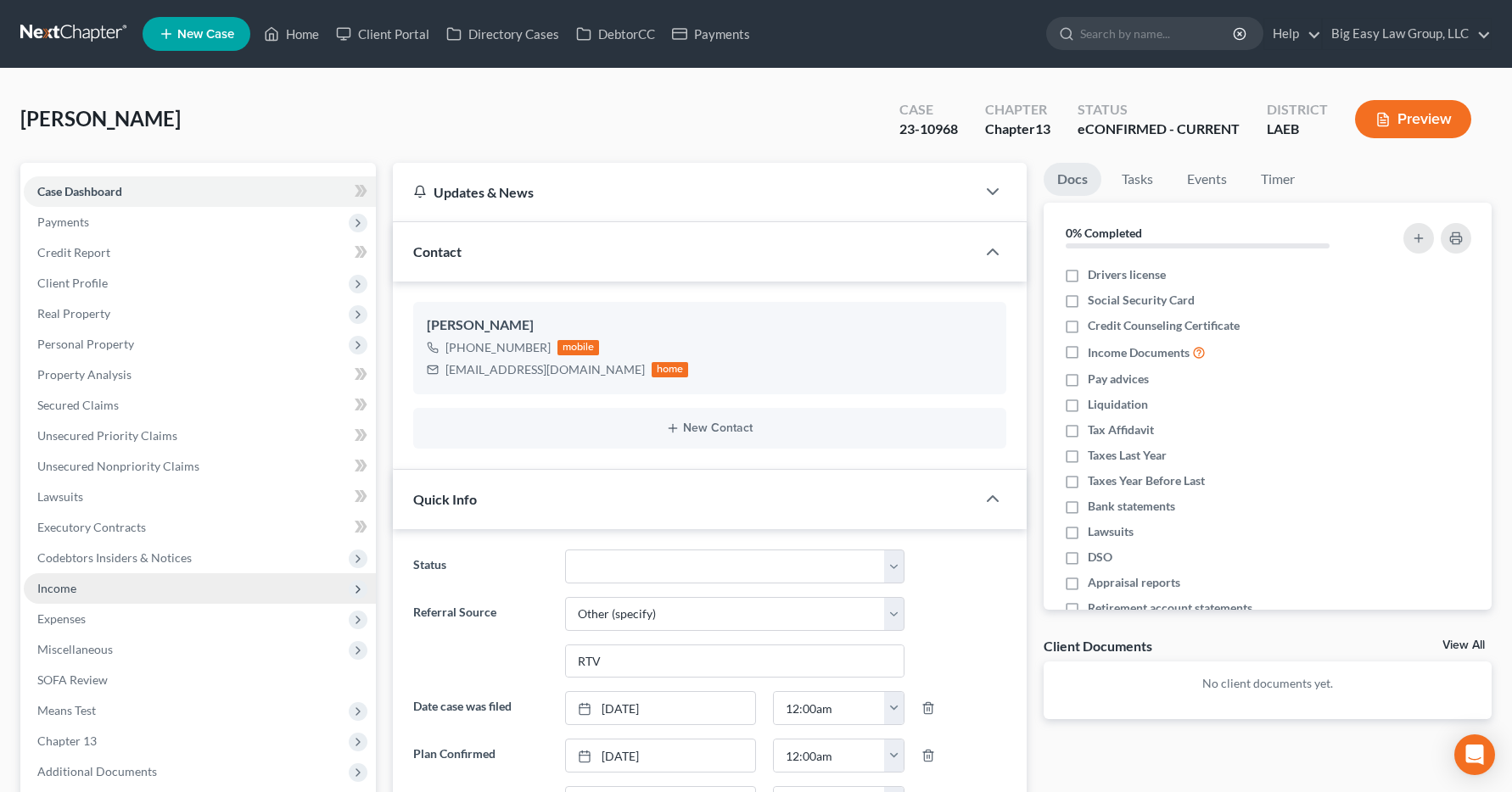
click at [70, 585] on span "Income" at bounding box center [57, 588] width 39 height 15
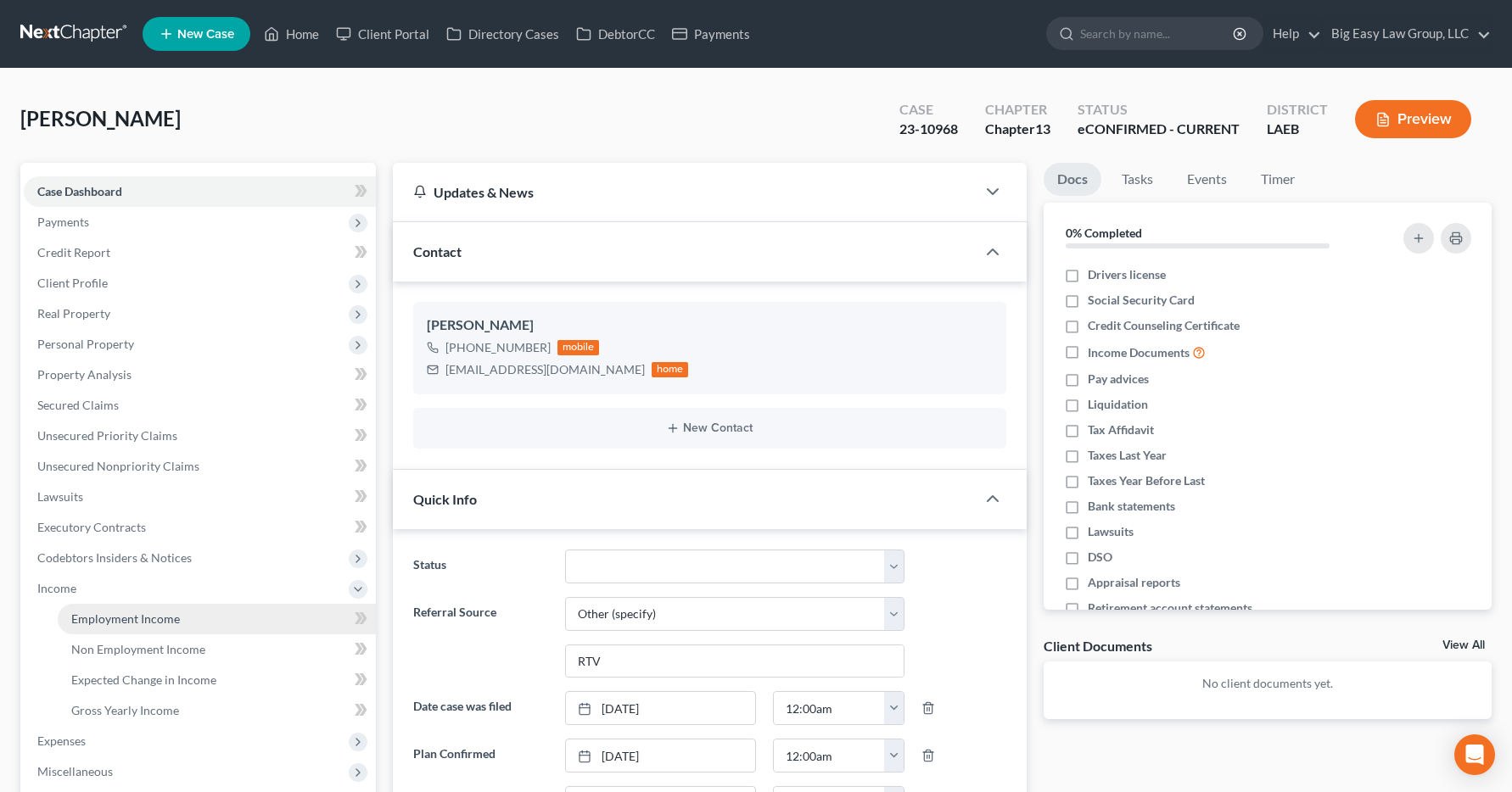
click at [89, 619] on span "Employment Income" at bounding box center [125, 619] width 109 height 15
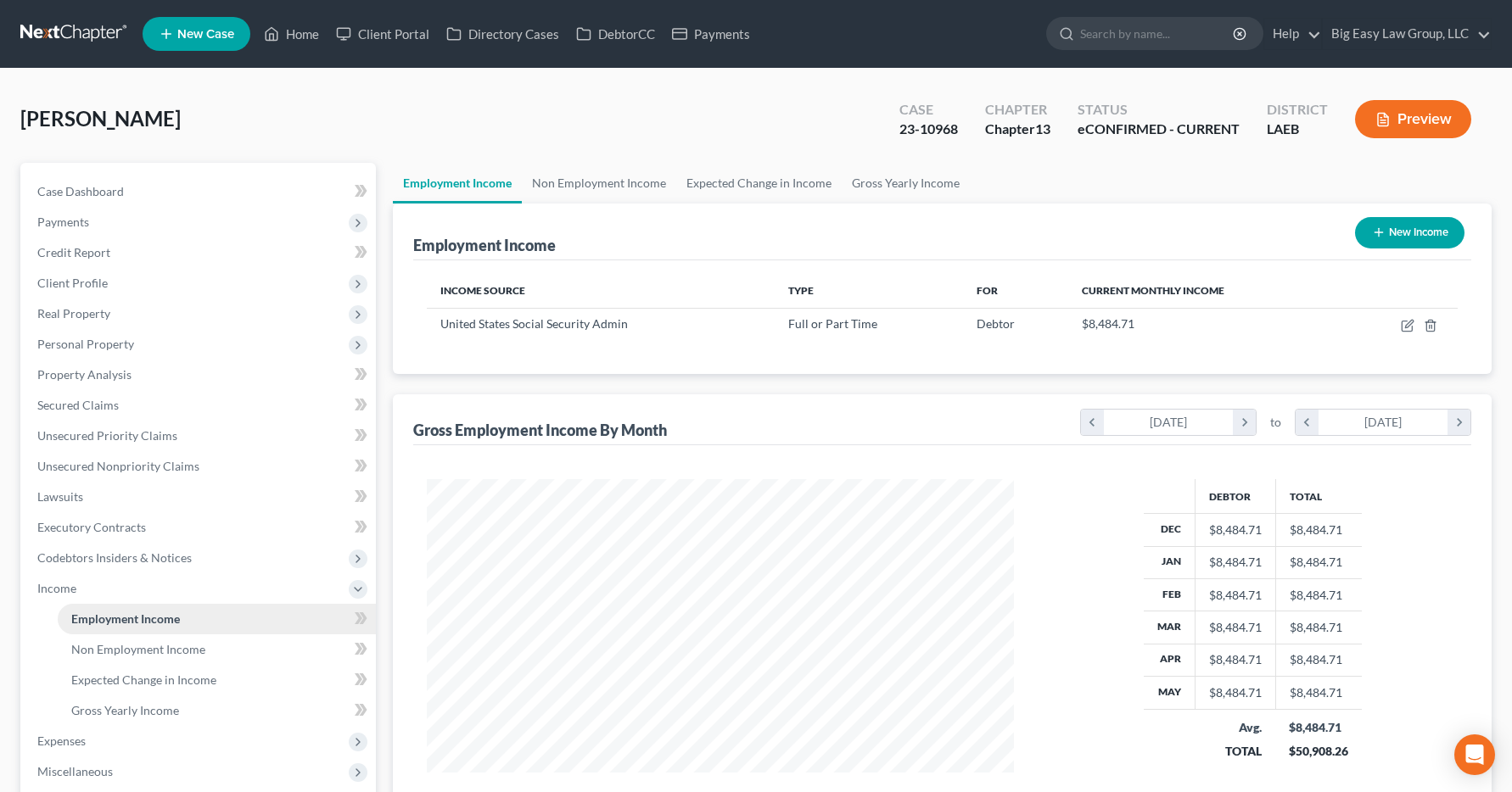
scroll to position [305, 622]
click at [296, 36] on link "Home" at bounding box center [291, 33] width 72 height 30
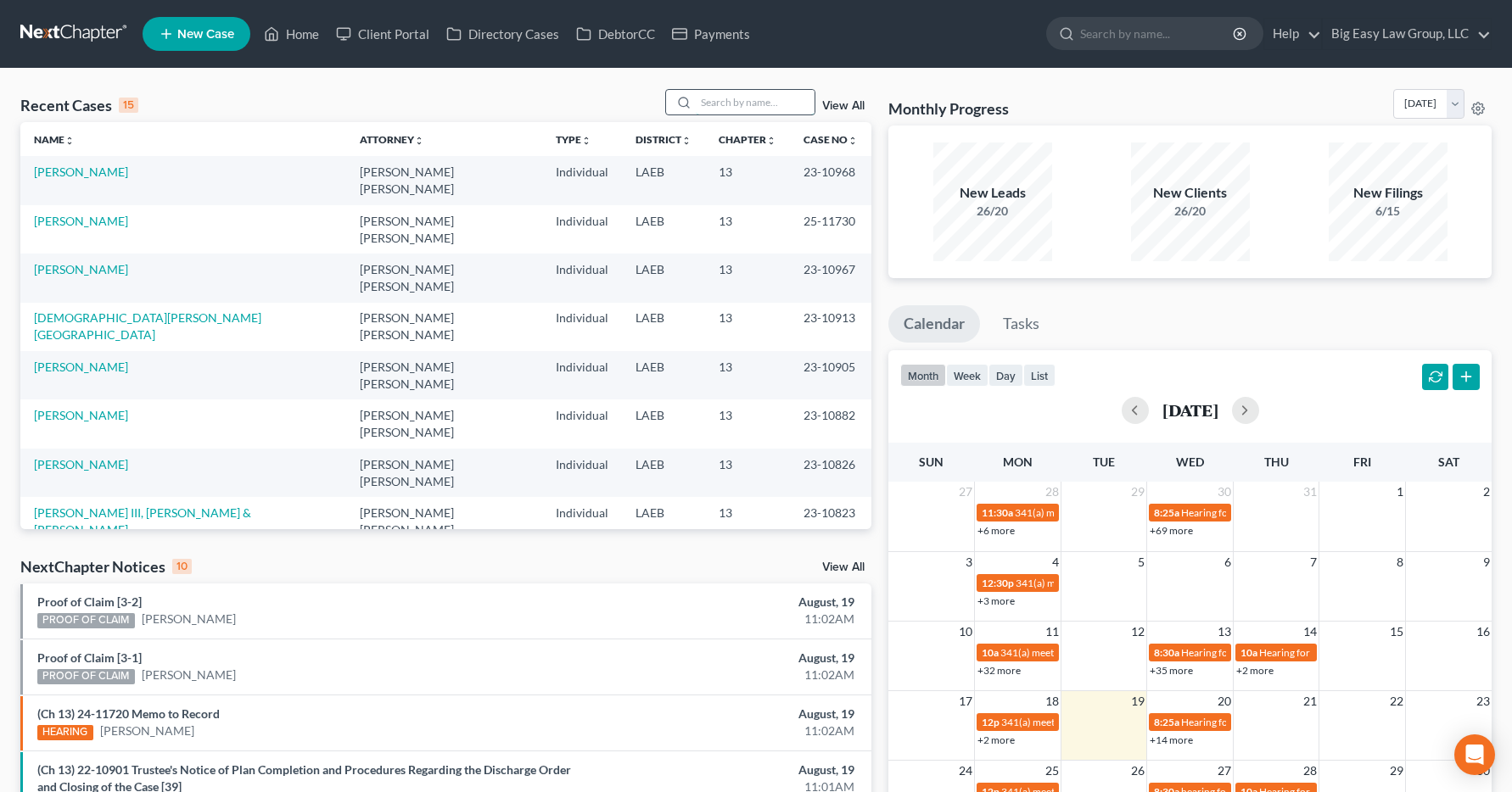
click at [721, 105] on input "search" at bounding box center [754, 102] width 119 height 25
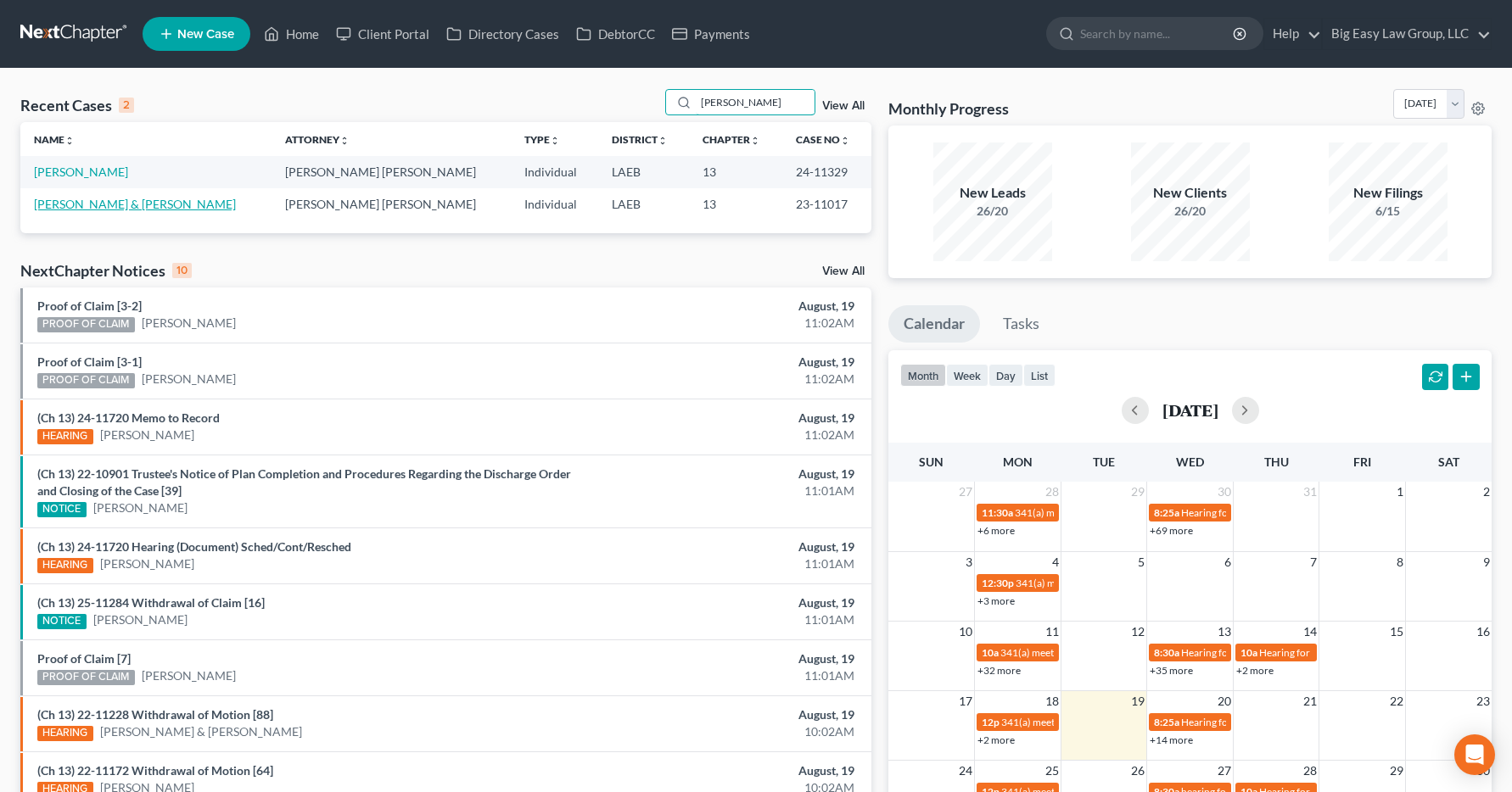
type input "[PERSON_NAME]"
click at [137, 205] on link "[PERSON_NAME] & [PERSON_NAME]" at bounding box center [134, 204] width 202 height 15
select select "6"
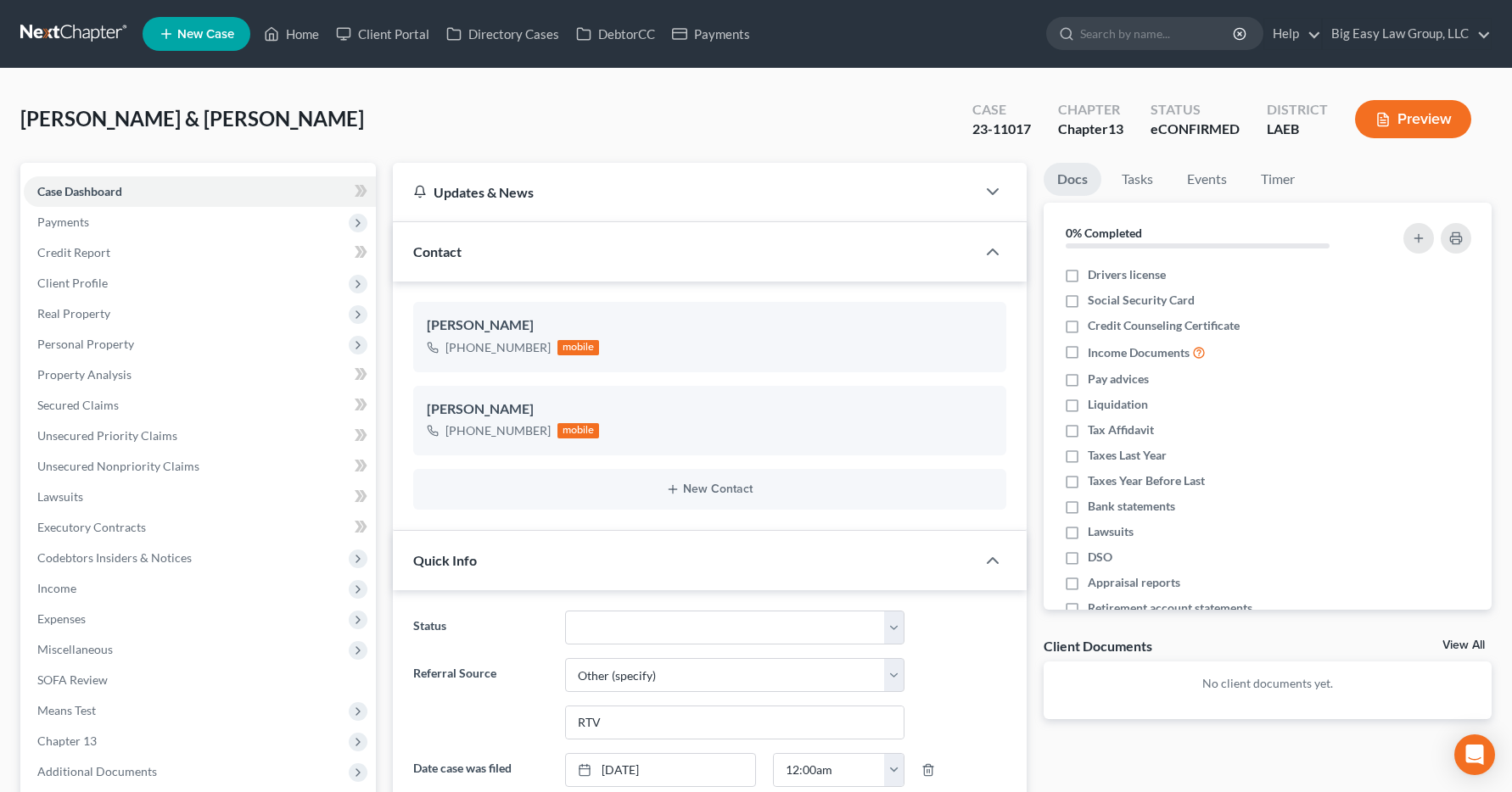
scroll to position [852, 0]
click at [85, 588] on span "Income" at bounding box center [200, 588] width 352 height 30
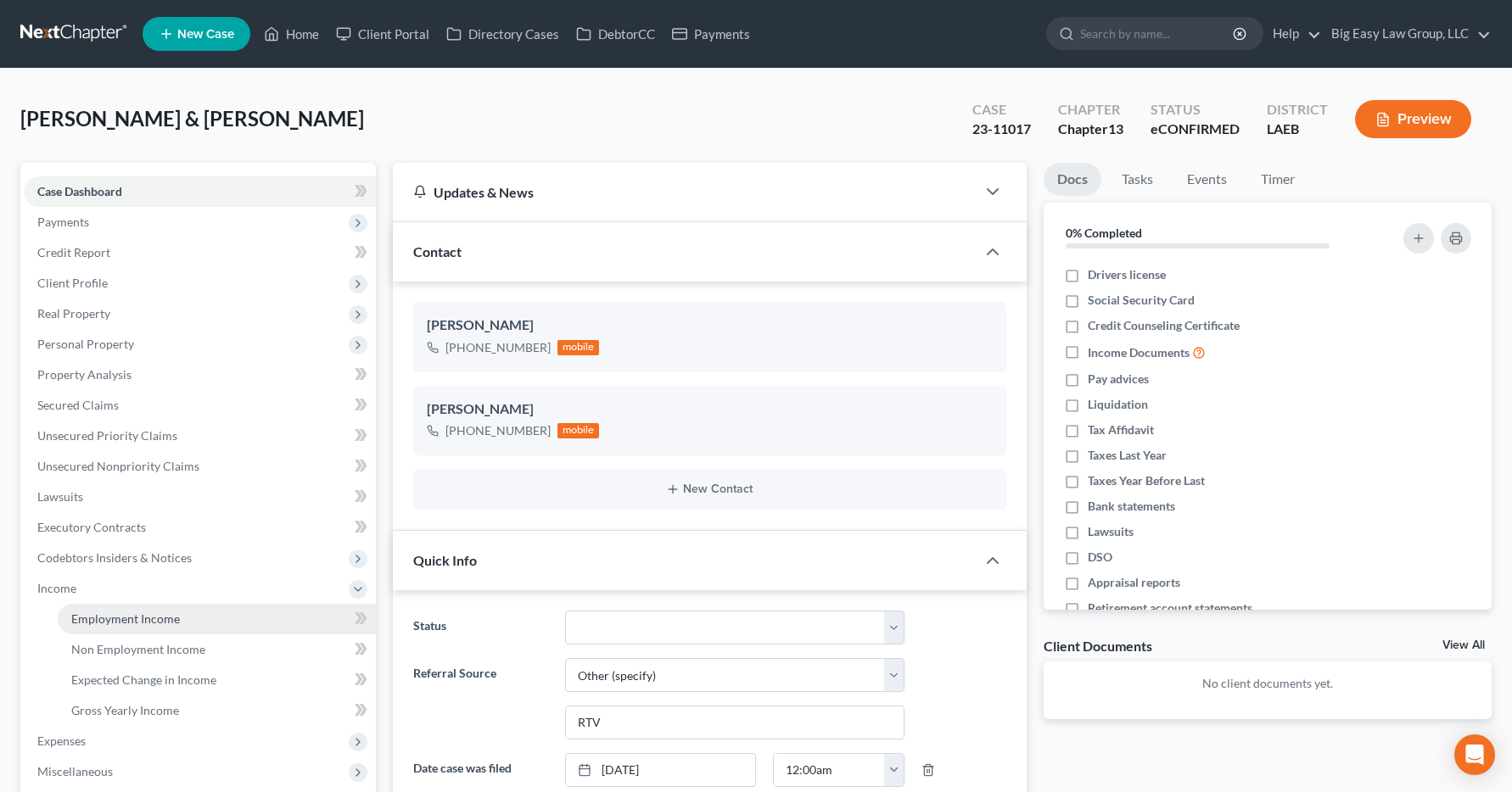
click at [80, 625] on span "Employment Income" at bounding box center [125, 619] width 109 height 15
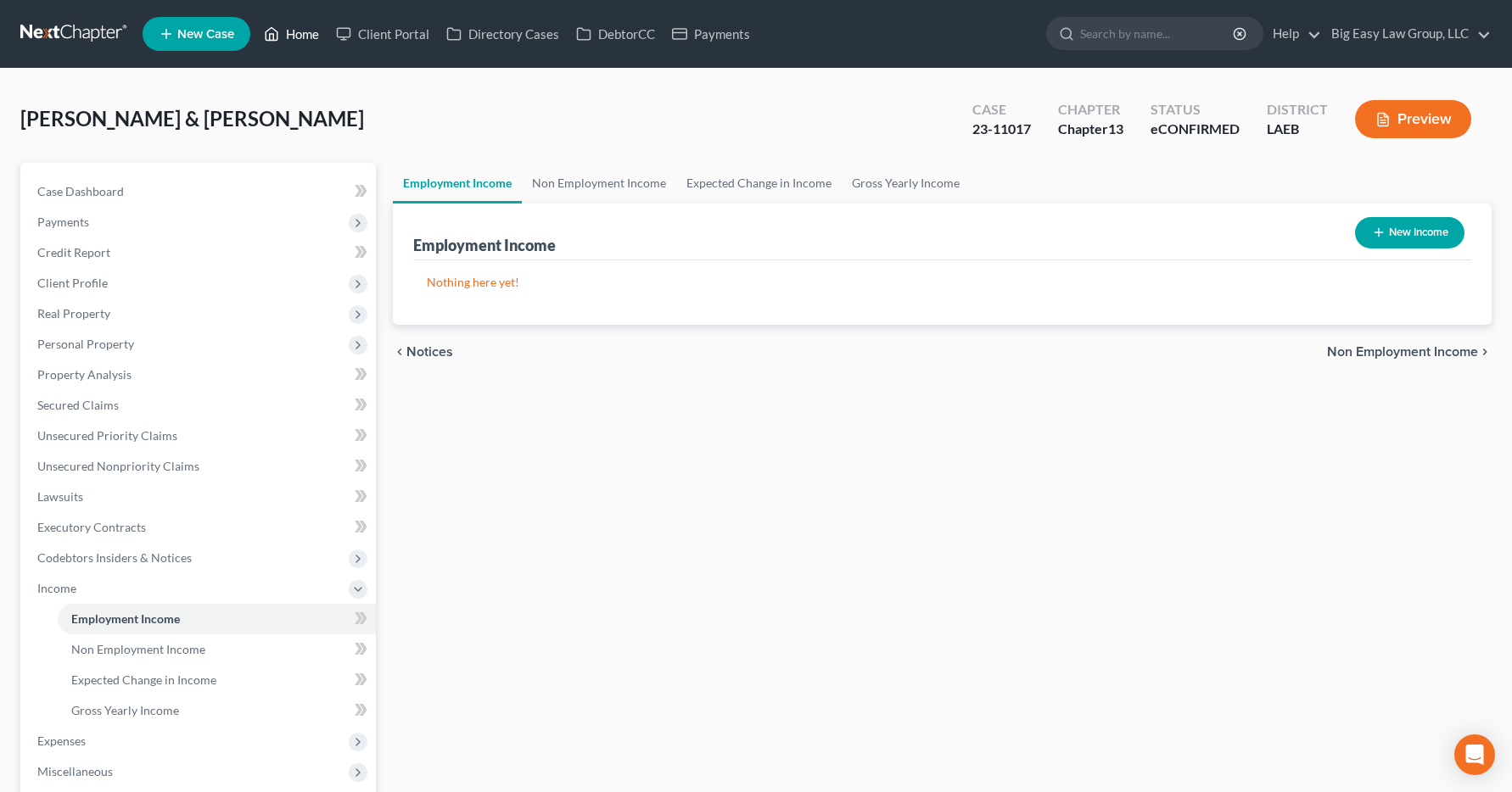
click at [307, 34] on link "Home" at bounding box center [291, 33] width 72 height 30
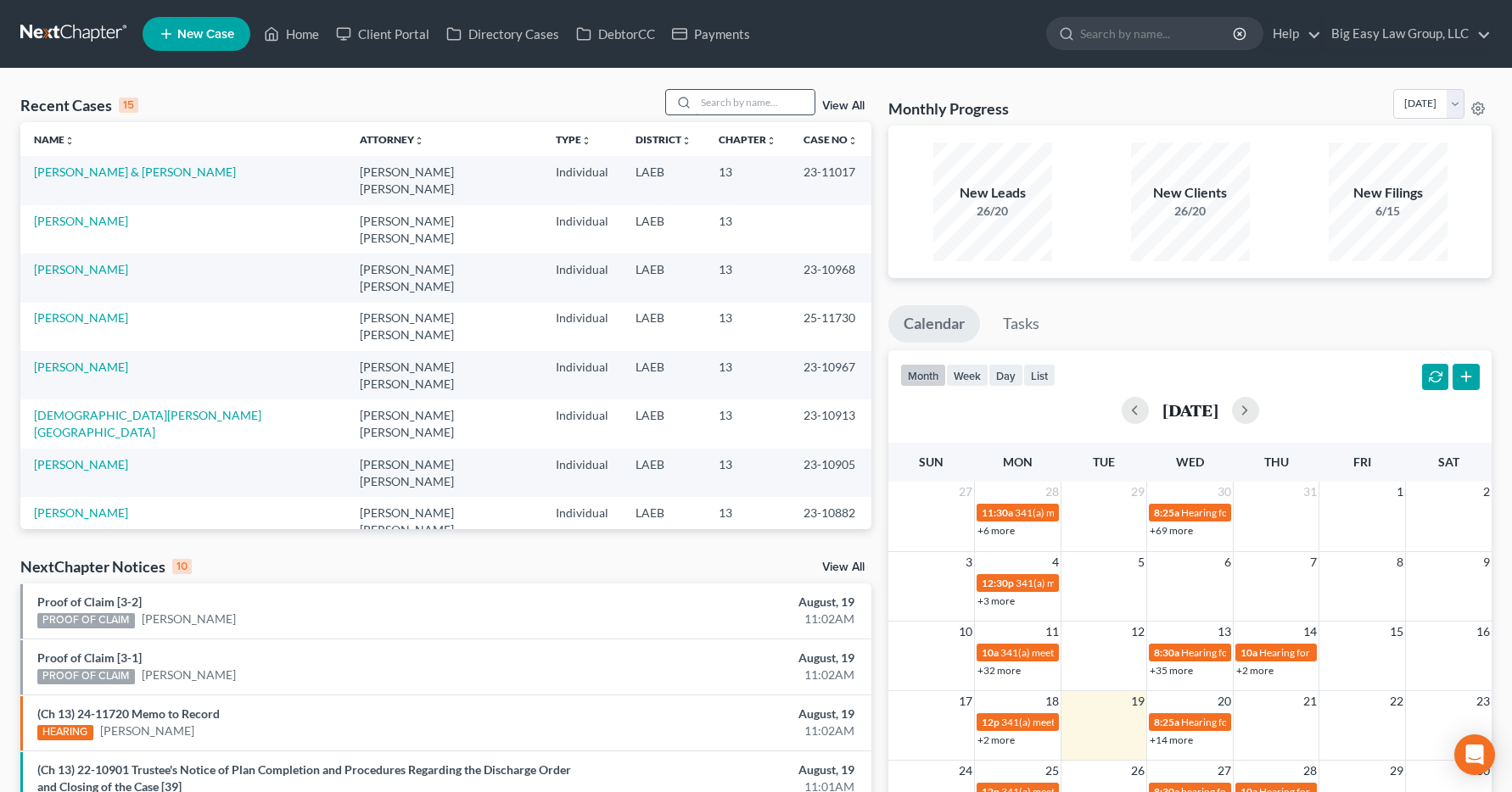
click at [731, 101] on input "search" at bounding box center [754, 102] width 119 height 25
type input "ledet"
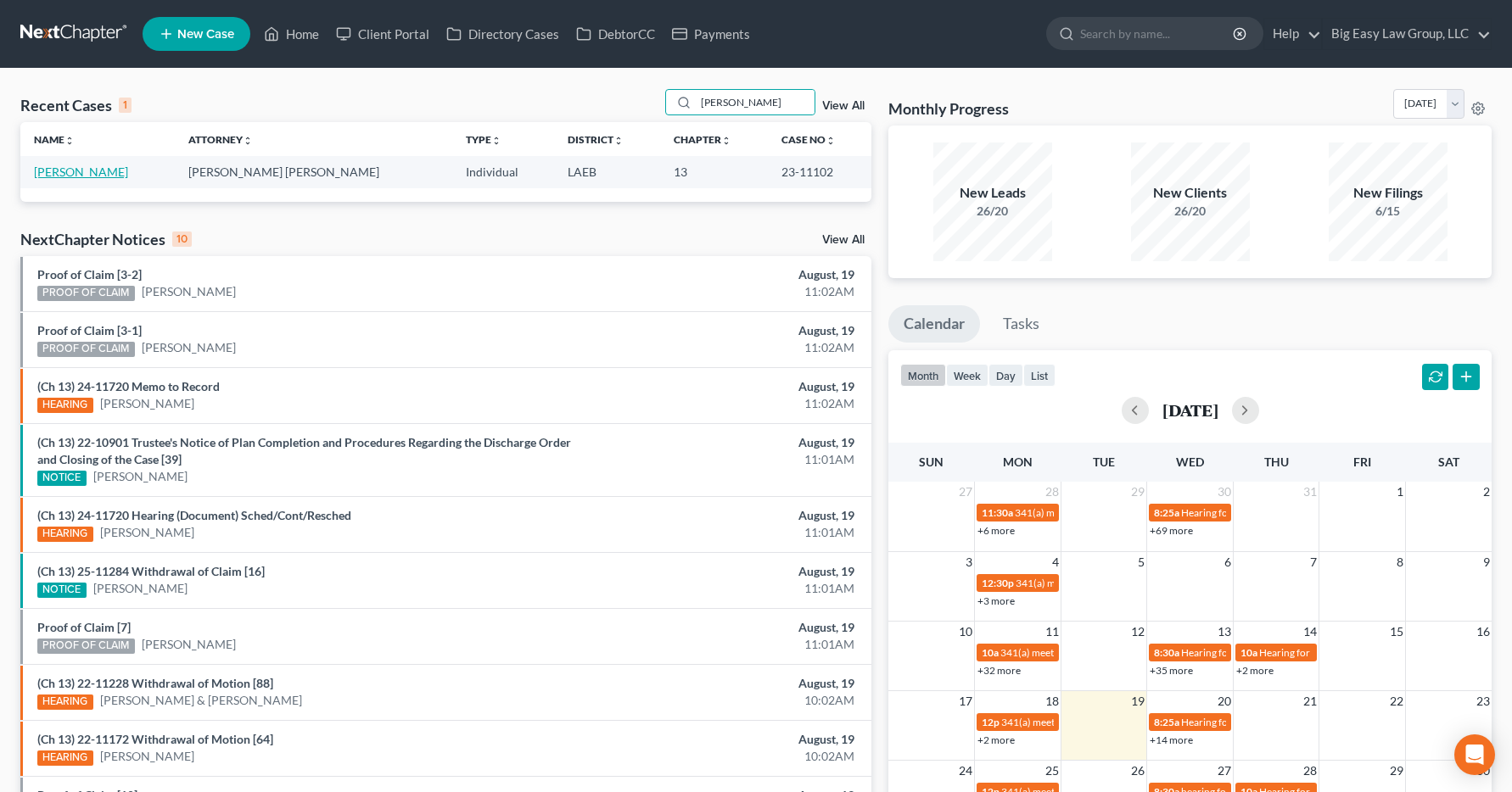
click at [75, 175] on link "Ledet, Timothy" at bounding box center [81, 172] width 94 height 15
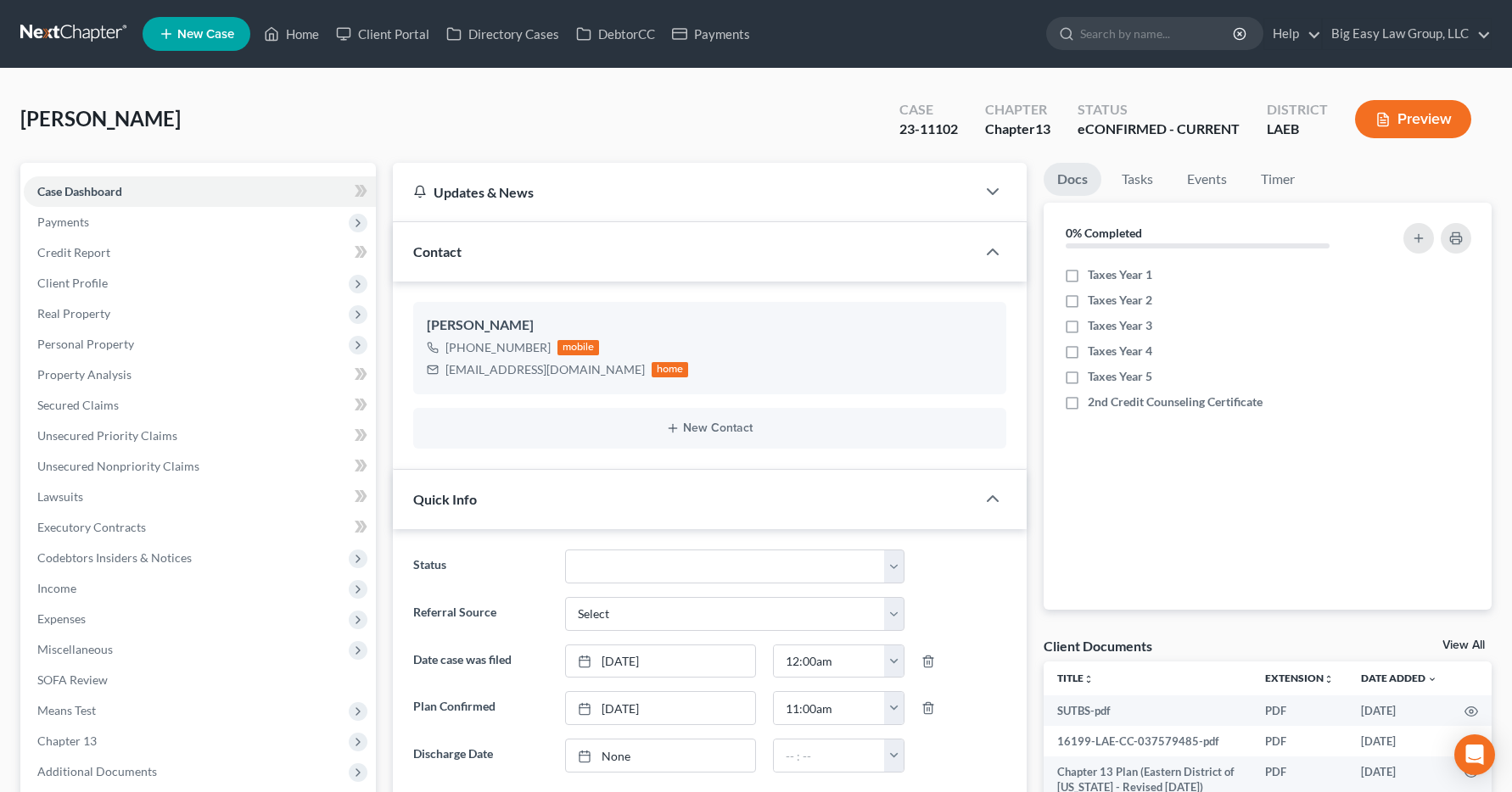
scroll to position [479, 0]
click at [56, 589] on span "Income" at bounding box center [57, 588] width 39 height 15
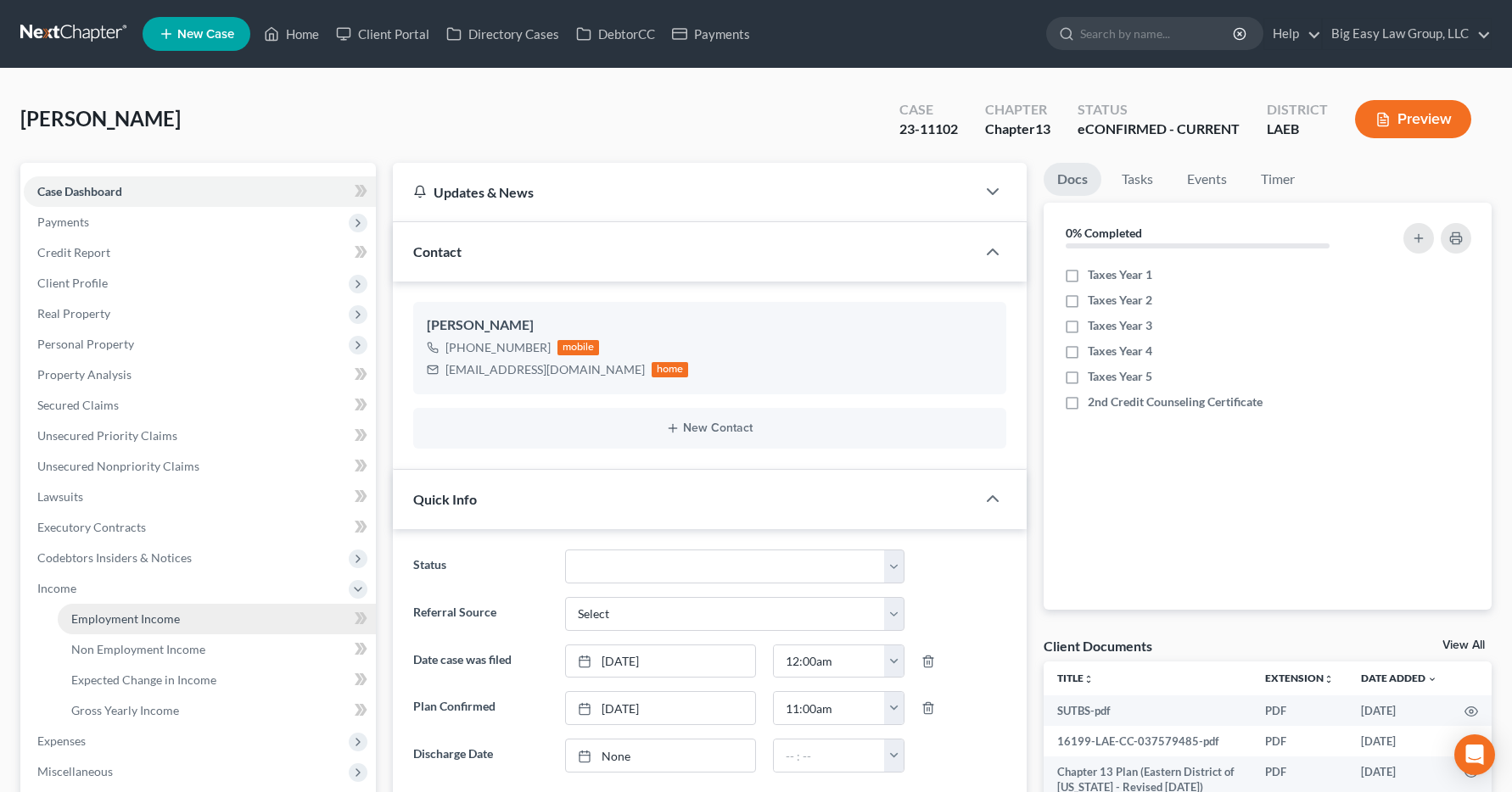
click at [78, 622] on span "Employment Income" at bounding box center [125, 619] width 109 height 15
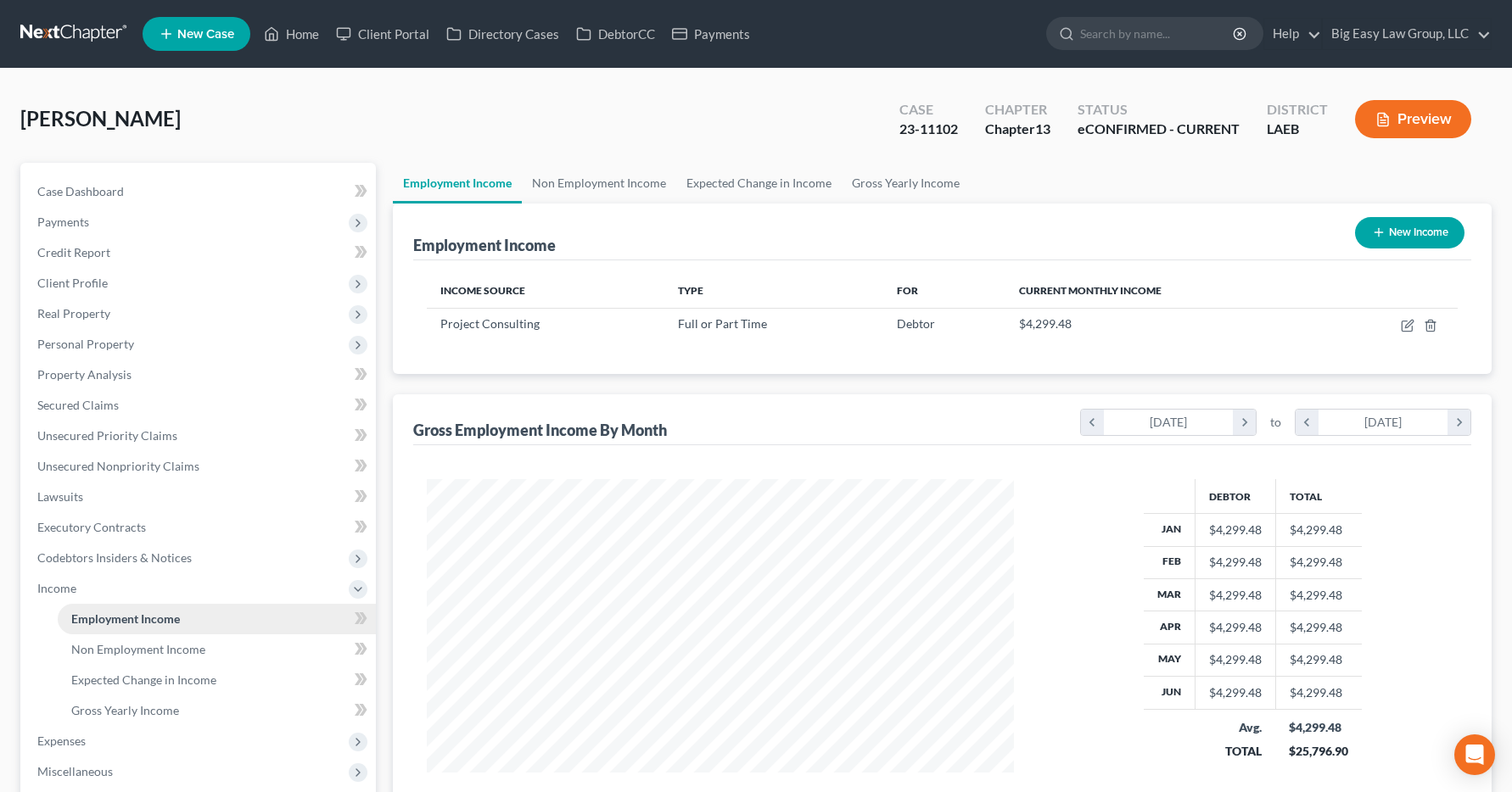
scroll to position [305, 622]
click at [307, 32] on link "Home" at bounding box center [291, 33] width 72 height 30
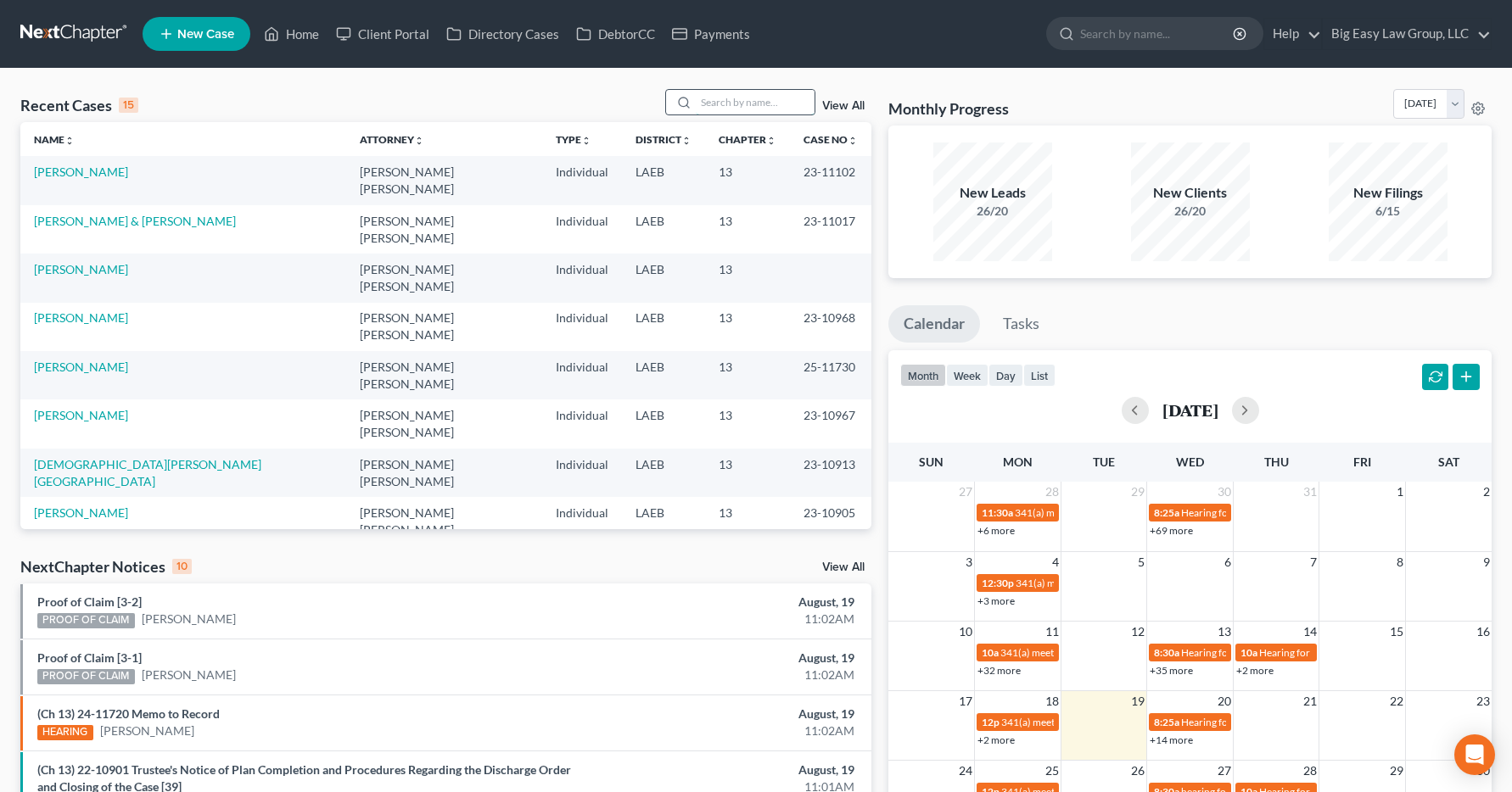
click at [730, 95] on input "search" at bounding box center [754, 102] width 119 height 25
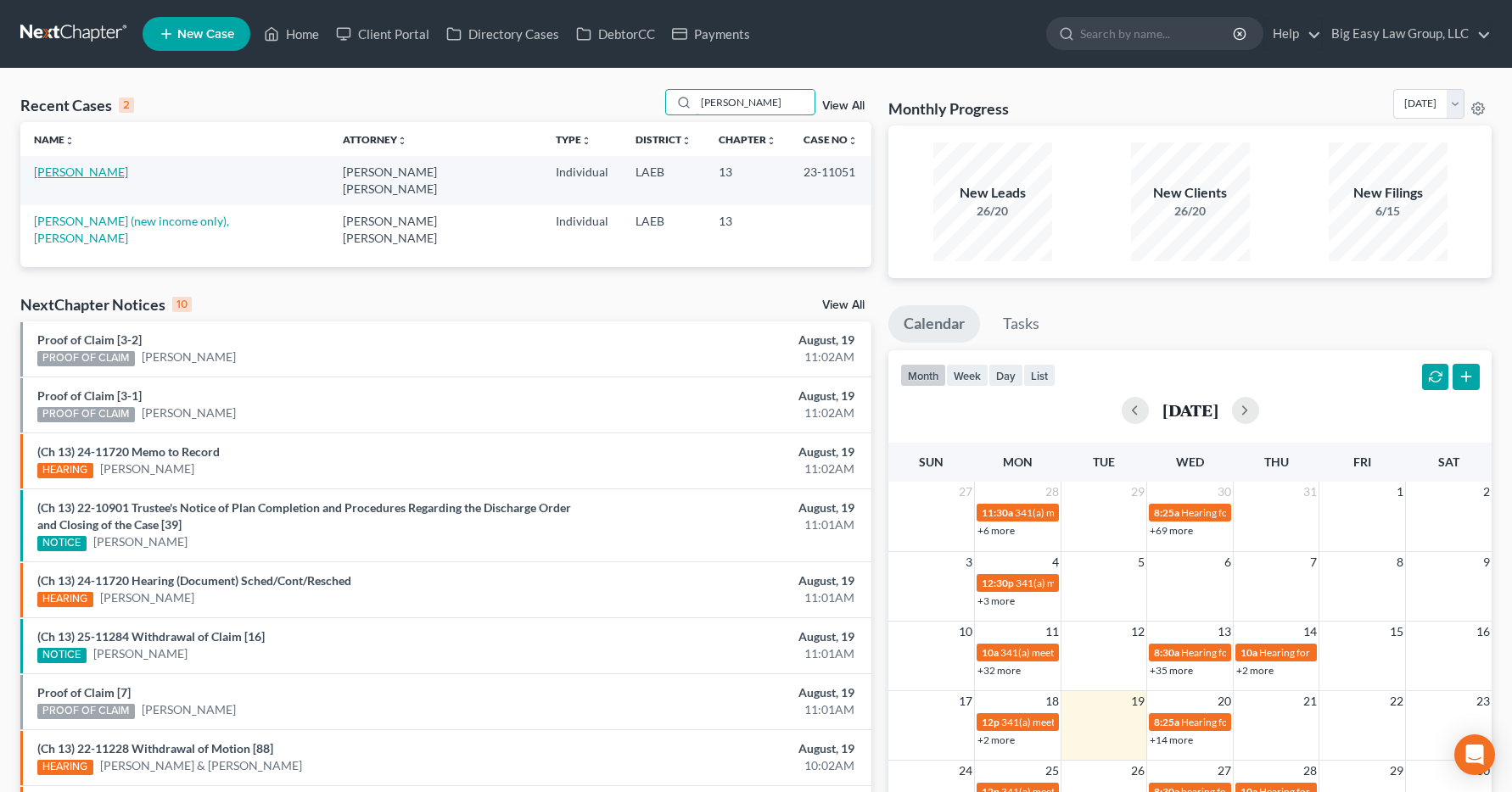
type input "hymel"
click at [70, 176] on link "Hymel, Jennifer" at bounding box center [81, 172] width 94 height 15
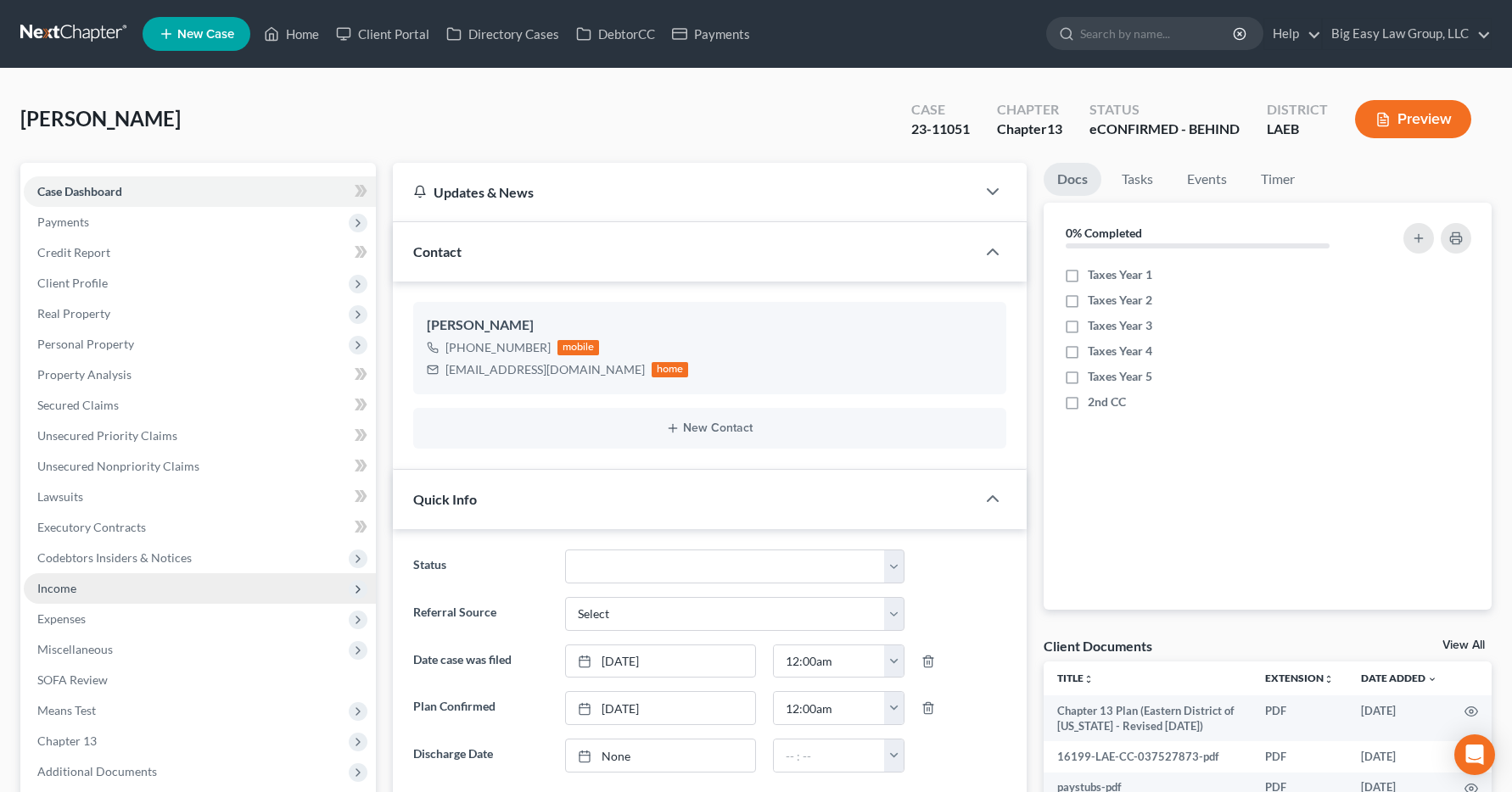
click at [60, 594] on span "Income" at bounding box center [57, 588] width 39 height 15
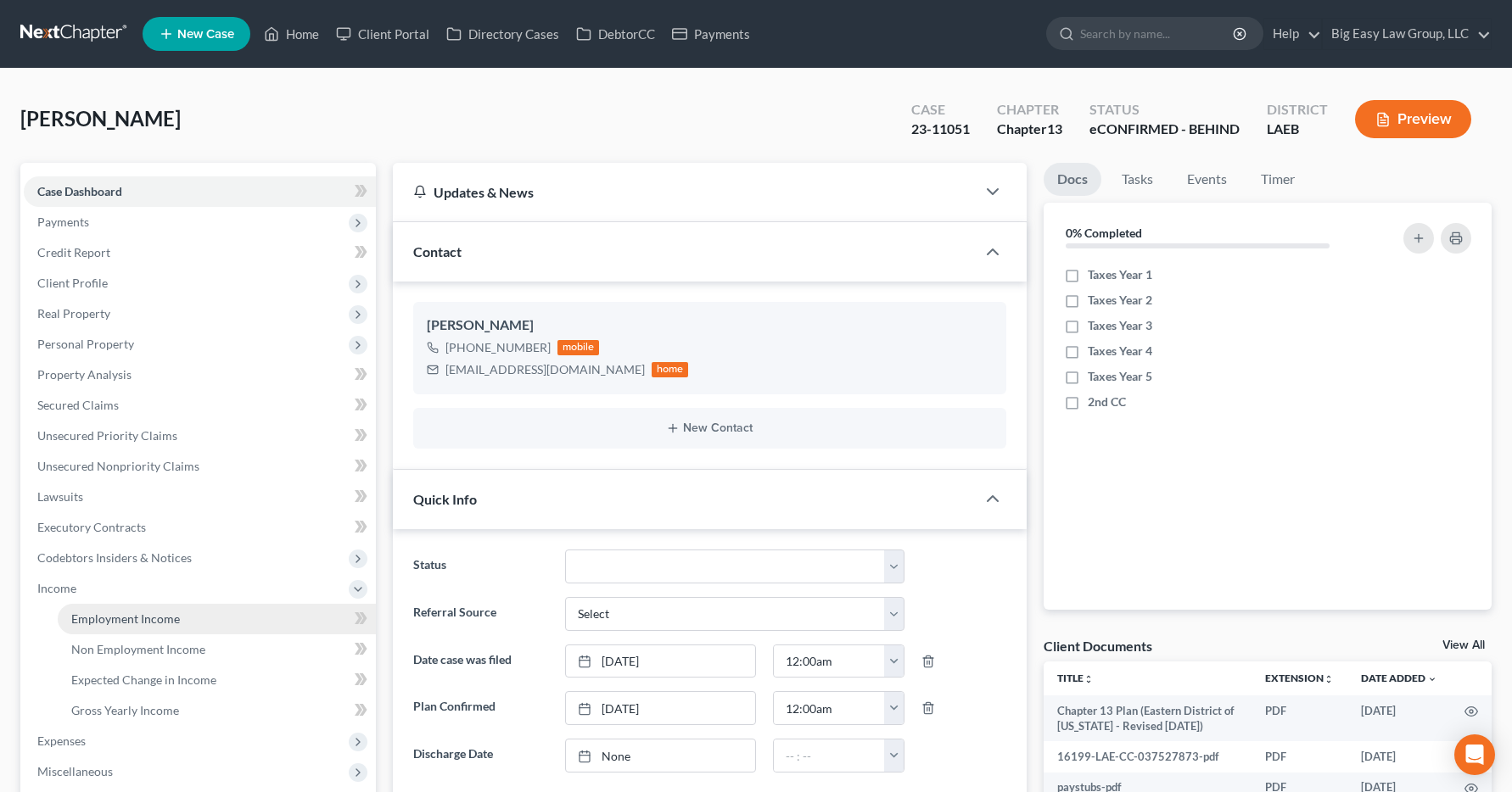
click at [92, 617] on span "Employment Income" at bounding box center [125, 619] width 109 height 15
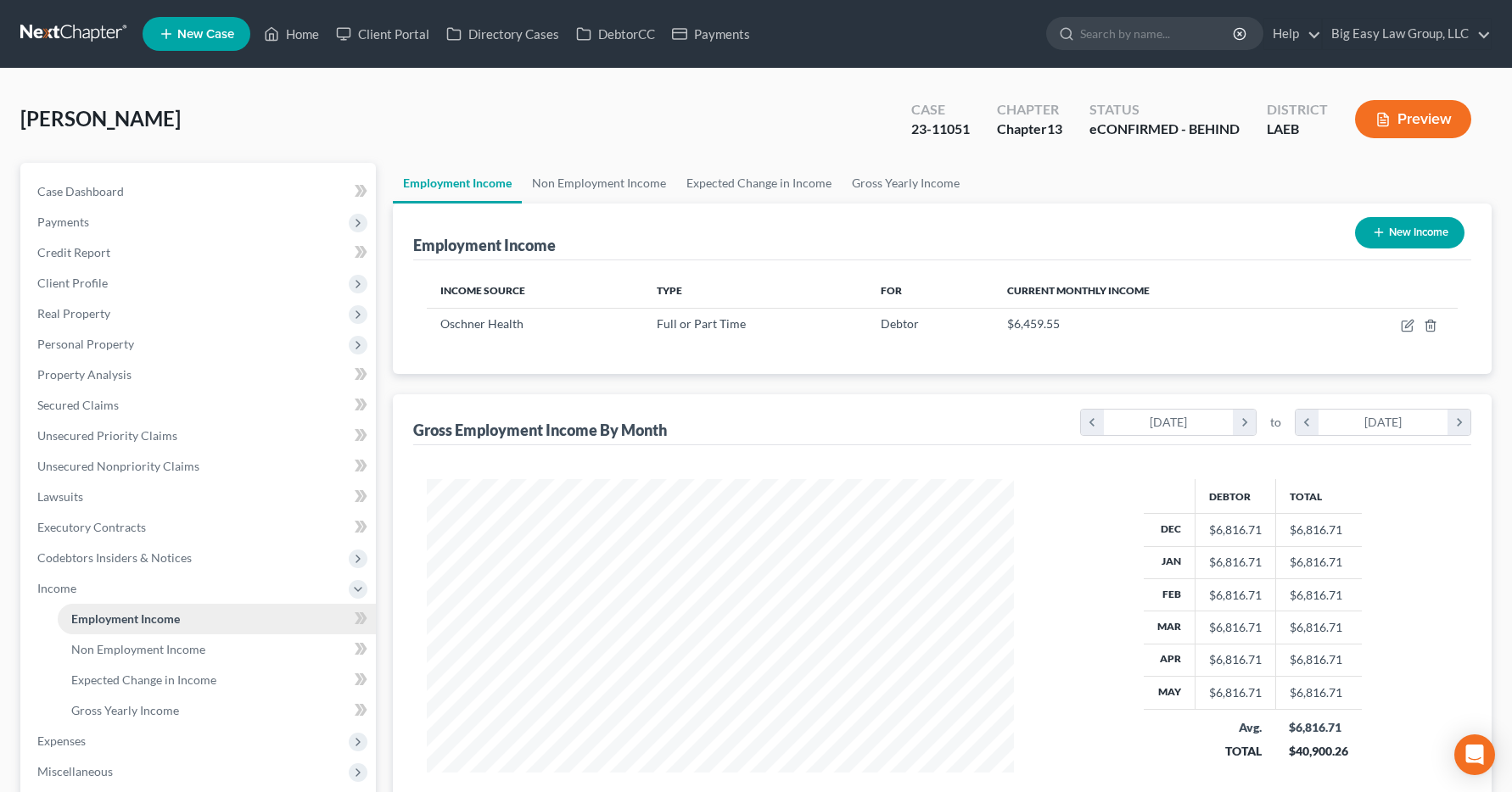
scroll to position [305, 622]
click at [305, 33] on link "Home" at bounding box center [291, 33] width 72 height 30
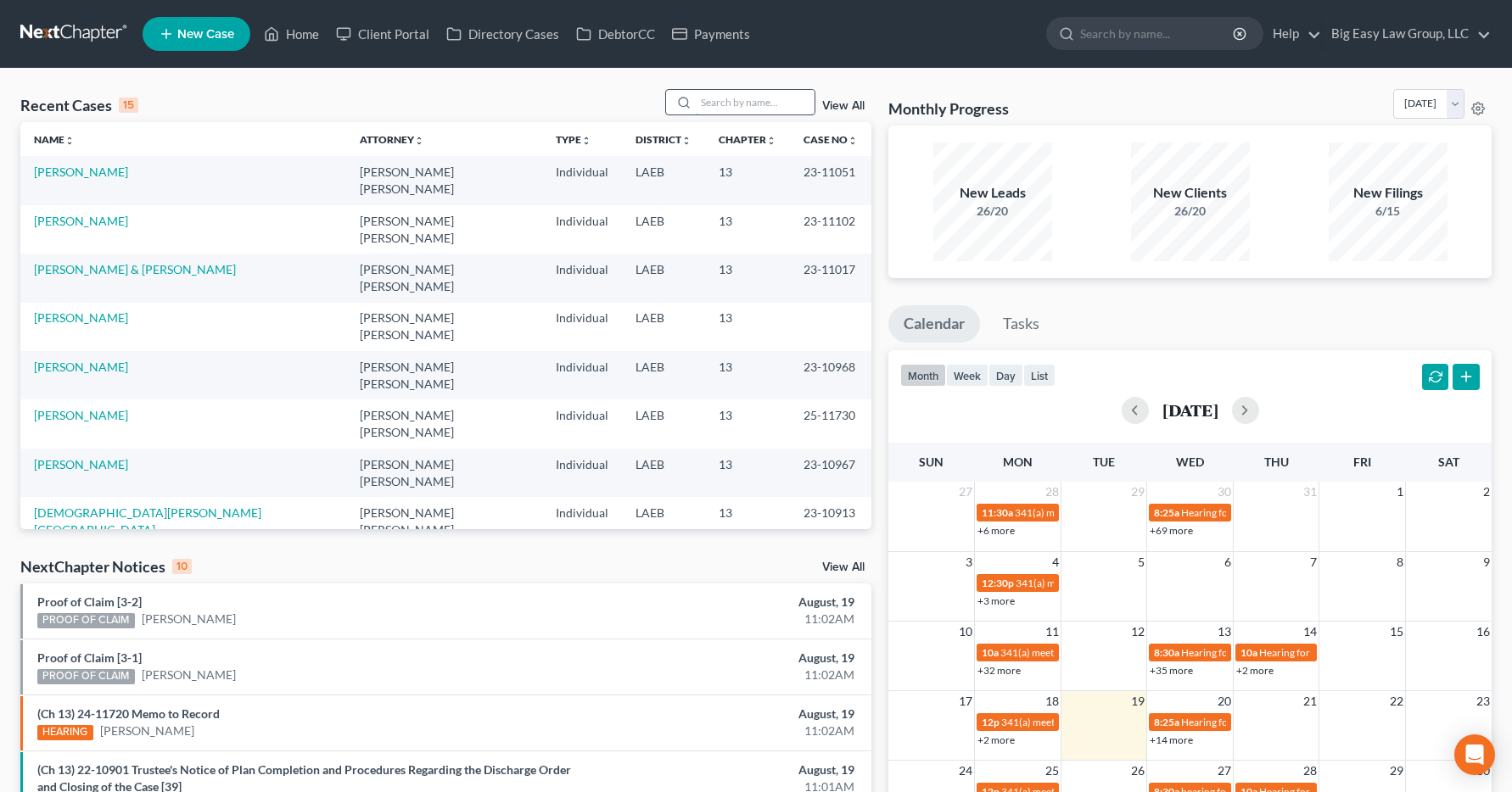
click at [728, 96] on input "search" at bounding box center [754, 102] width 119 height 25
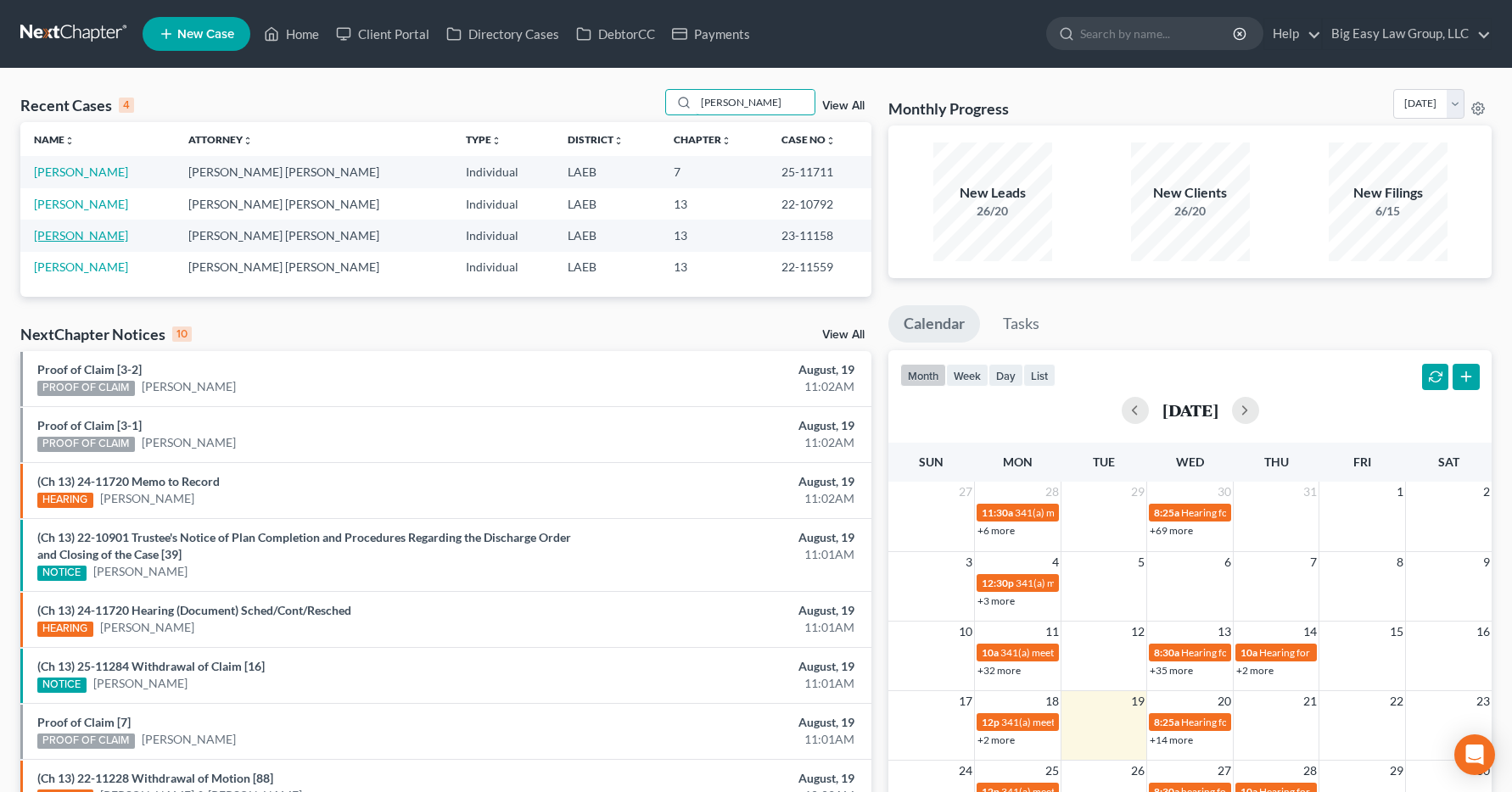
type input "martin"
click at [56, 237] on link "Martin, Shirlene" at bounding box center [81, 236] width 94 height 15
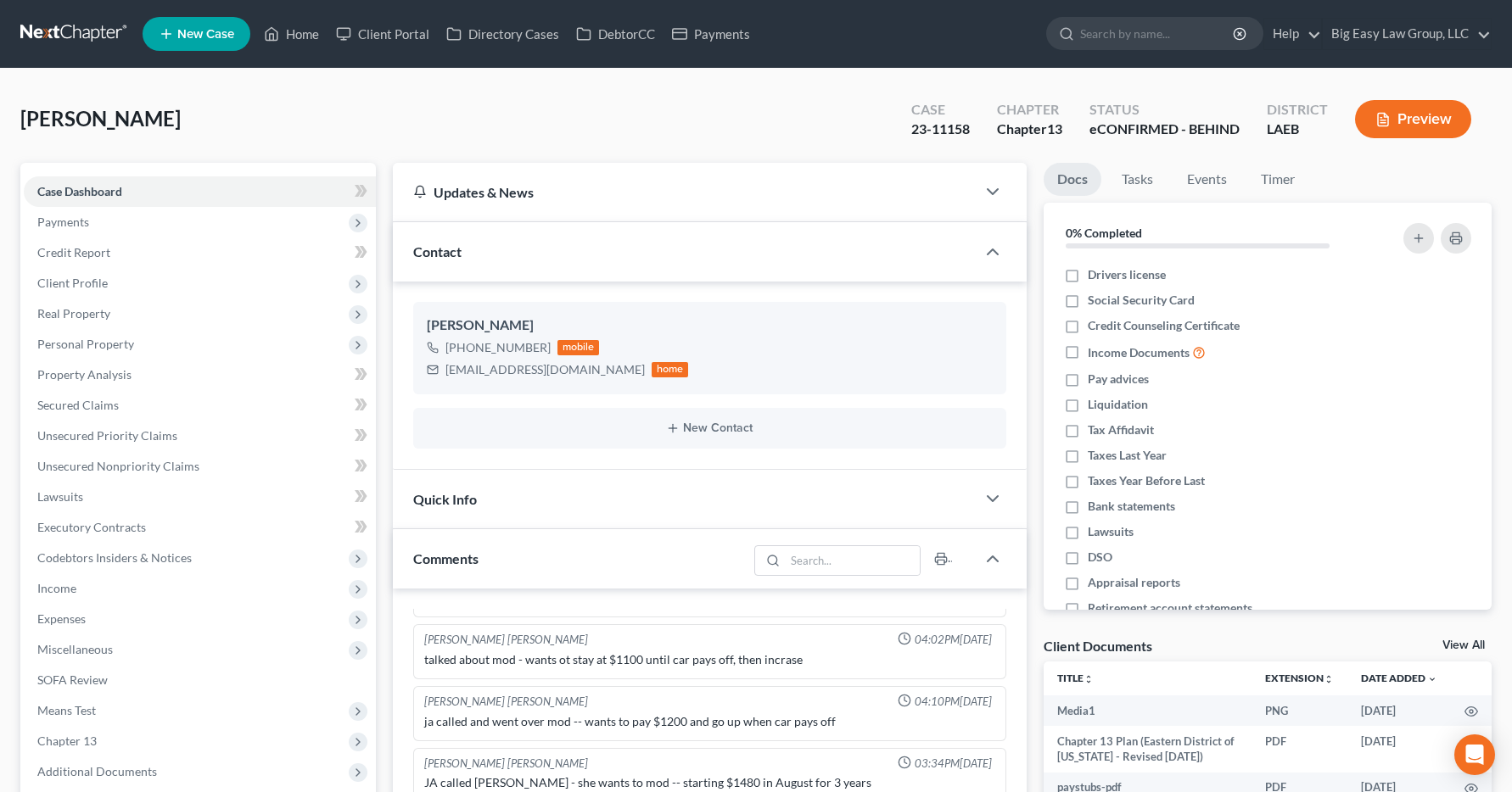
scroll to position [1512, 0]
click at [68, 587] on span "Income" at bounding box center [57, 588] width 39 height 15
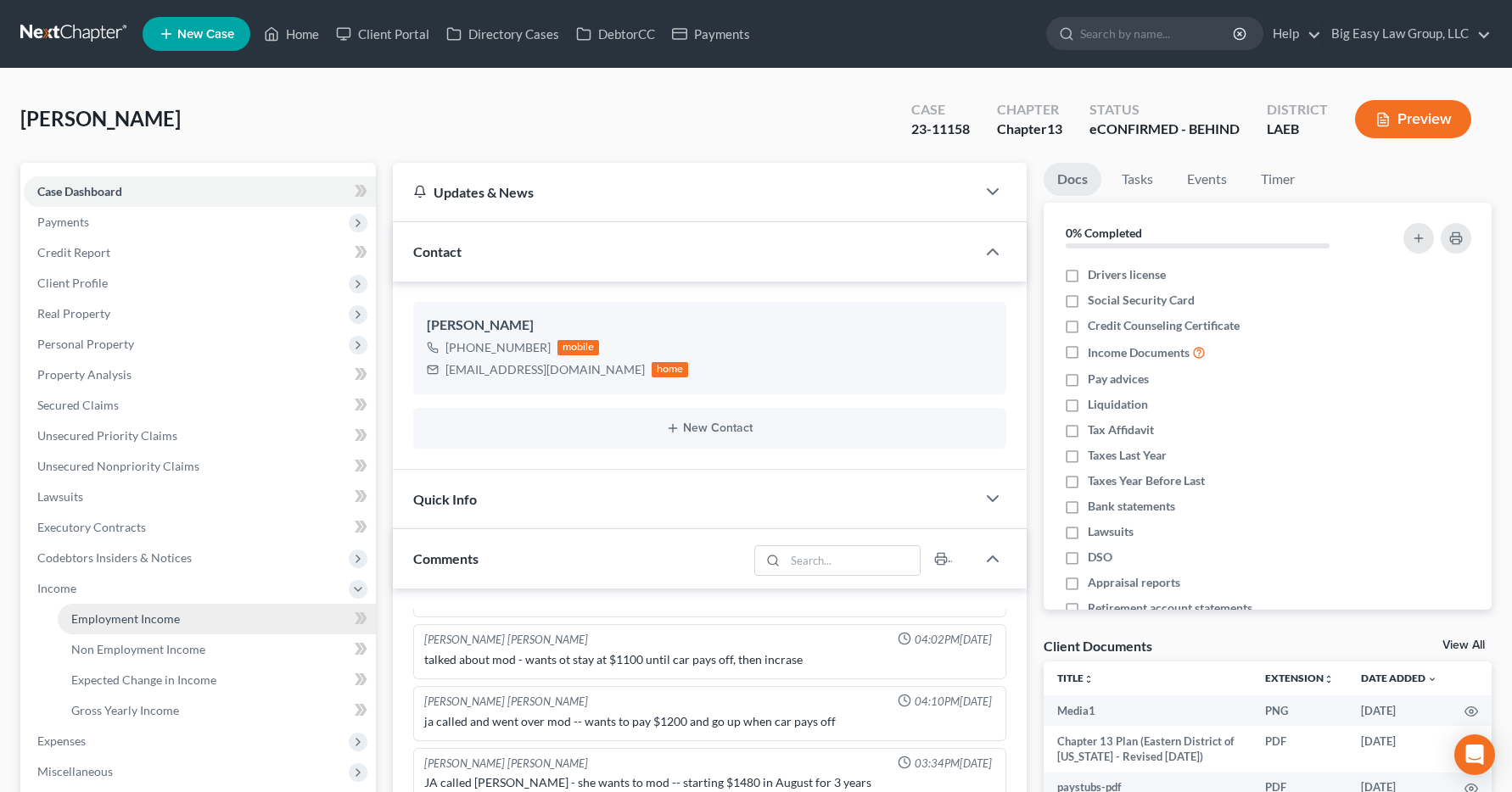
click at [77, 626] on link "Employment Income" at bounding box center [216, 619] width 318 height 30
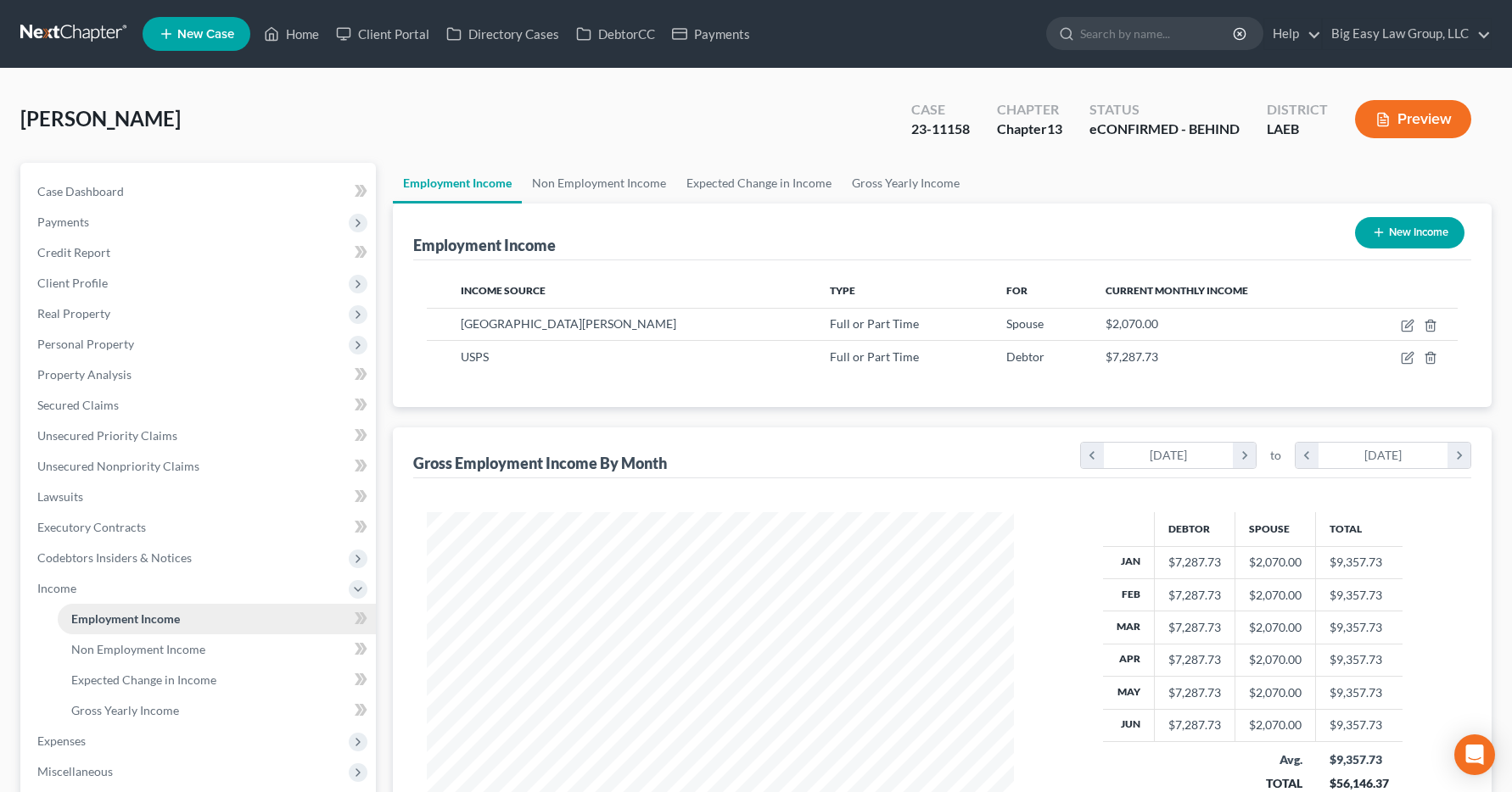
scroll to position [305, 622]
click at [309, 32] on link "Home" at bounding box center [291, 33] width 72 height 30
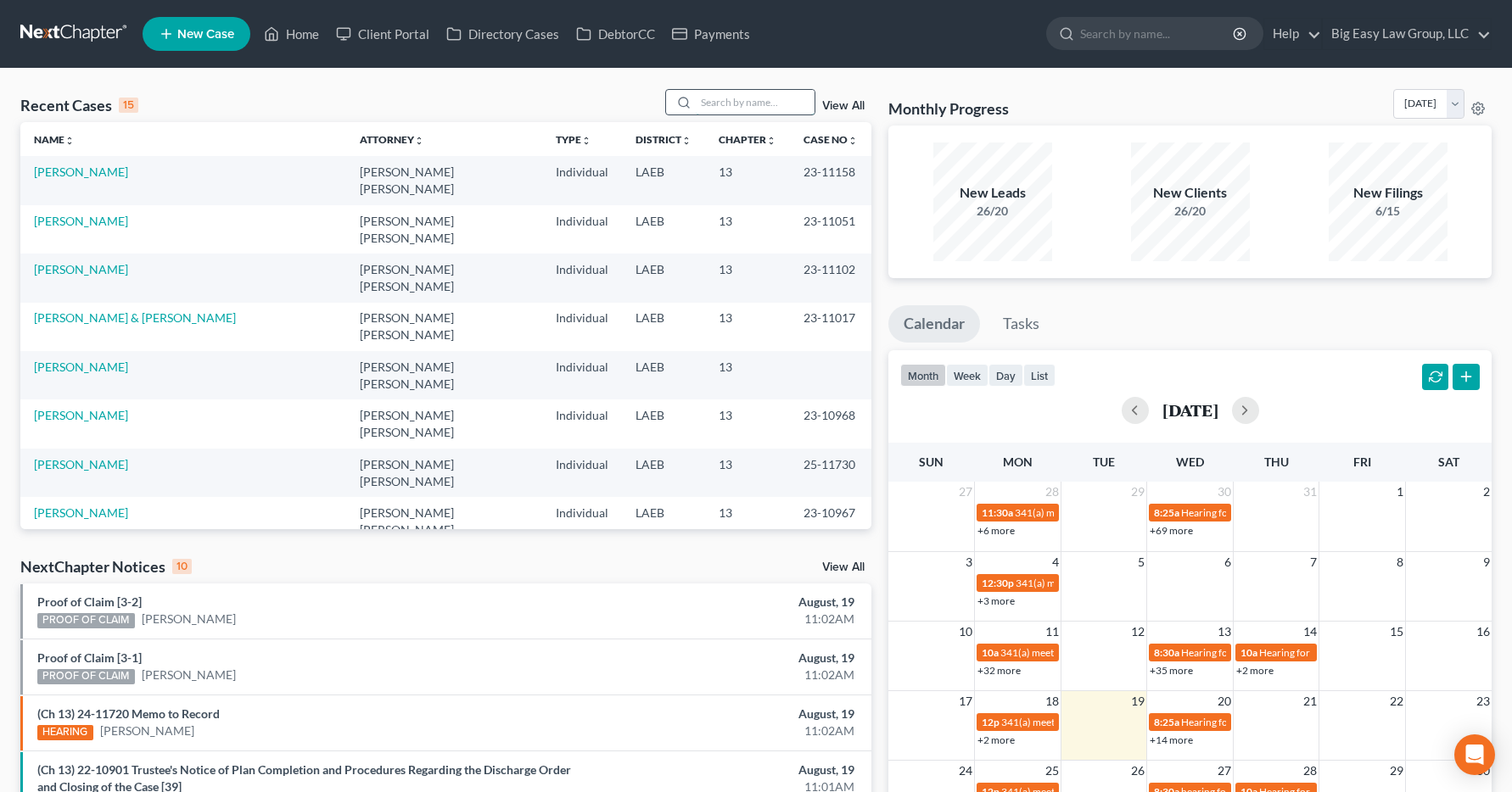
click at [718, 111] on input "search" at bounding box center [754, 102] width 119 height 25
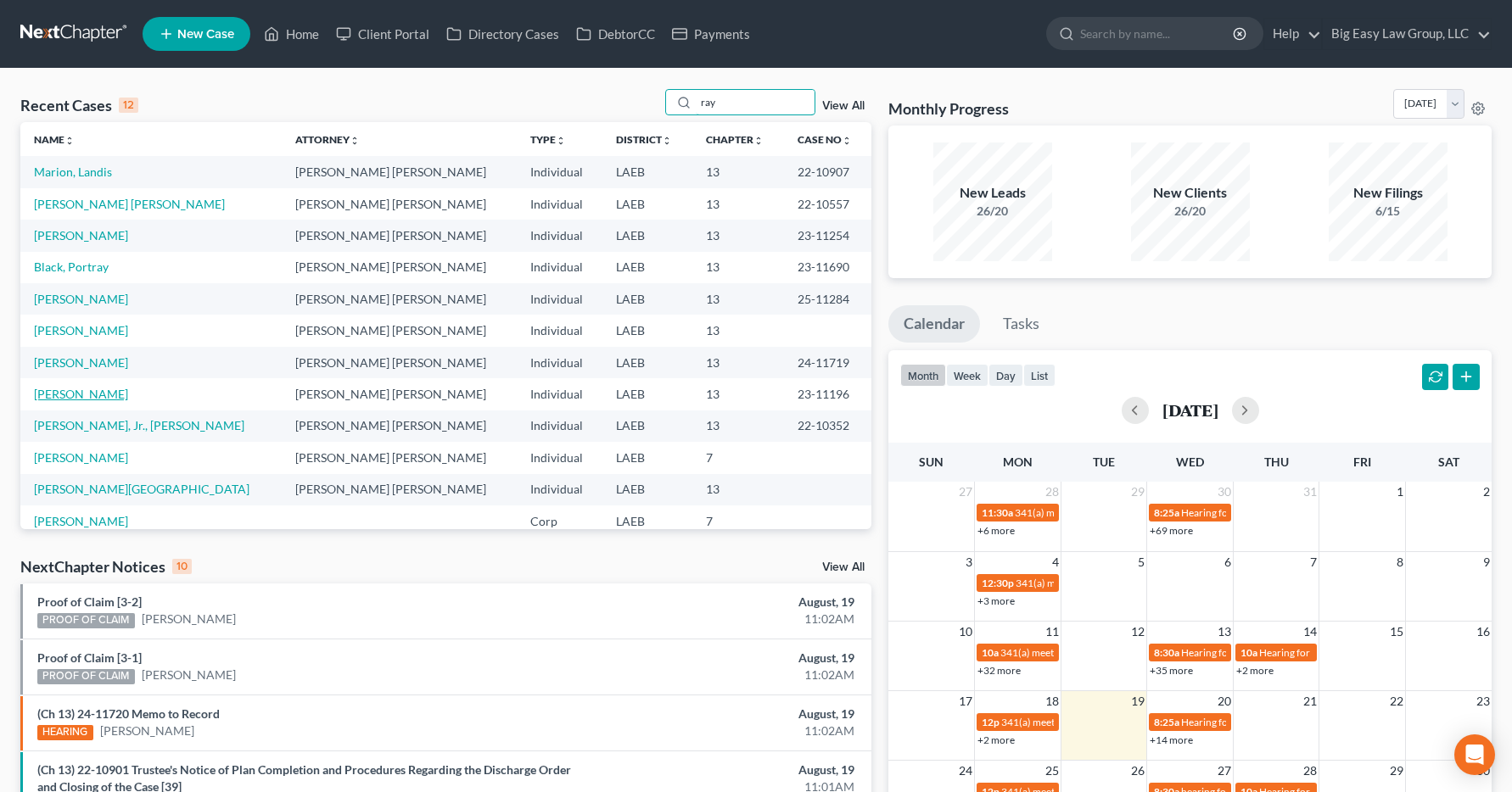
type input "ray"
click at [79, 394] on link "Ray, Rebecca" at bounding box center [81, 394] width 94 height 15
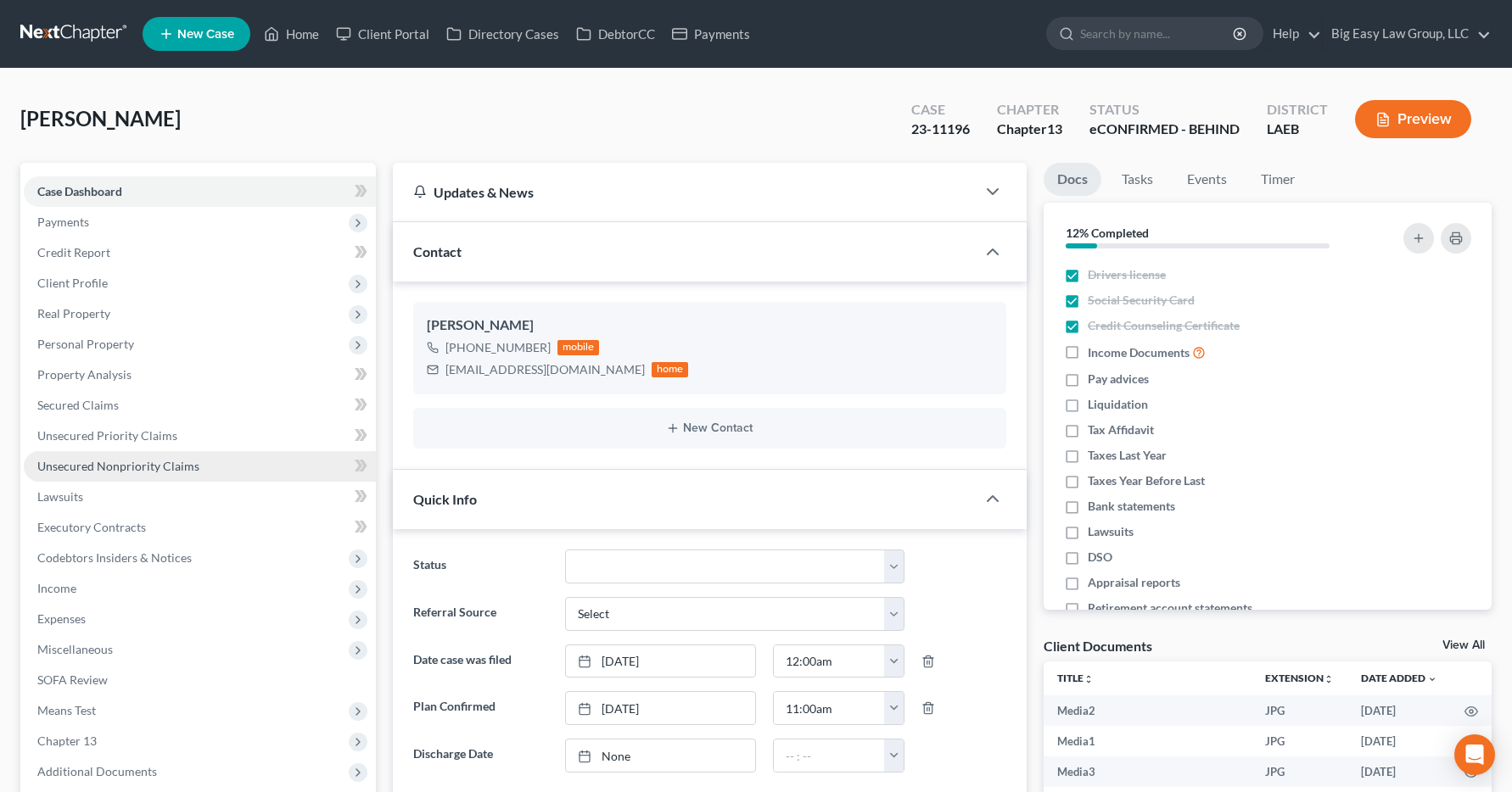
scroll to position [2060, 0]
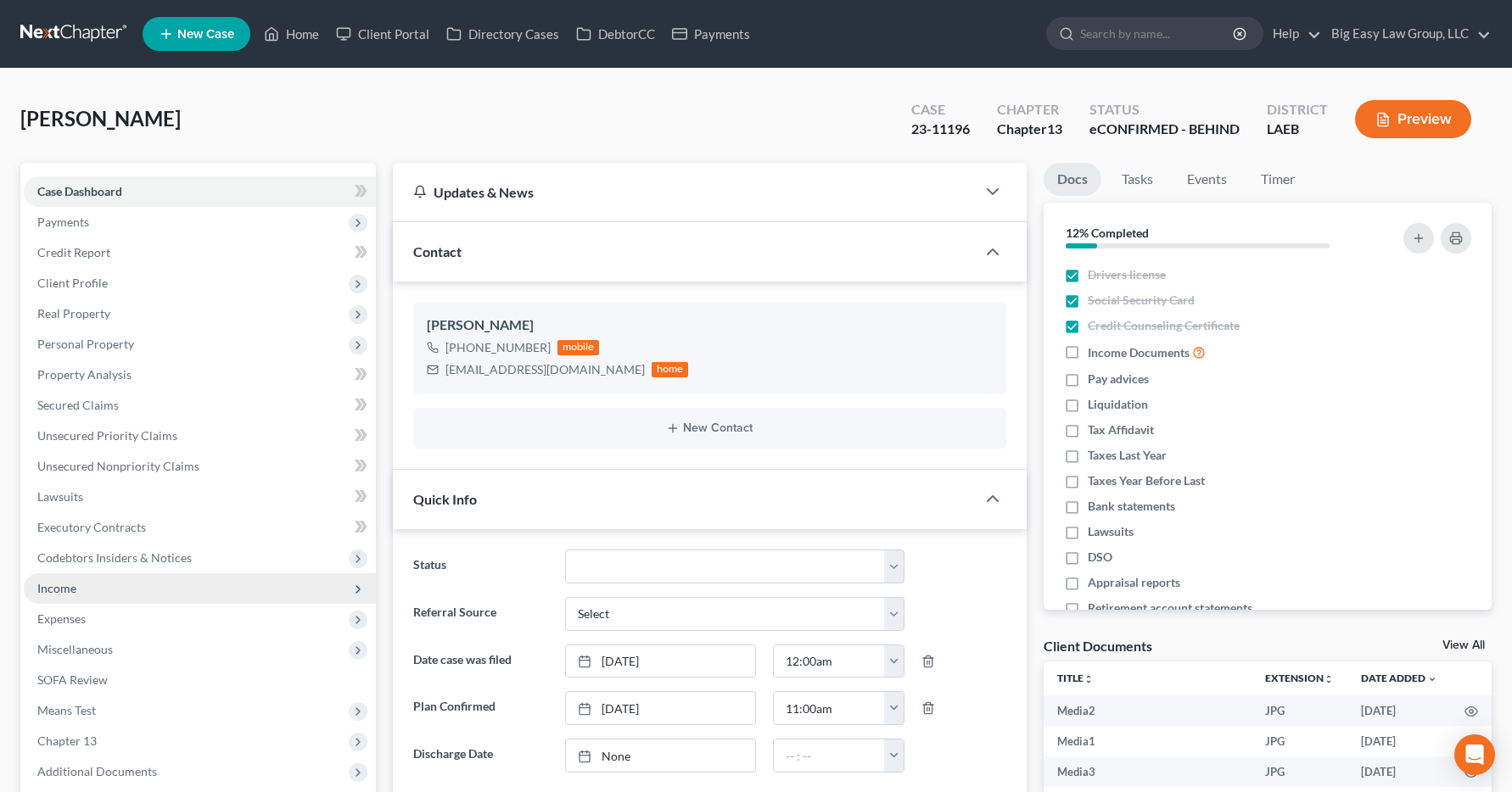
click at [50, 589] on span "Income" at bounding box center [57, 588] width 39 height 15
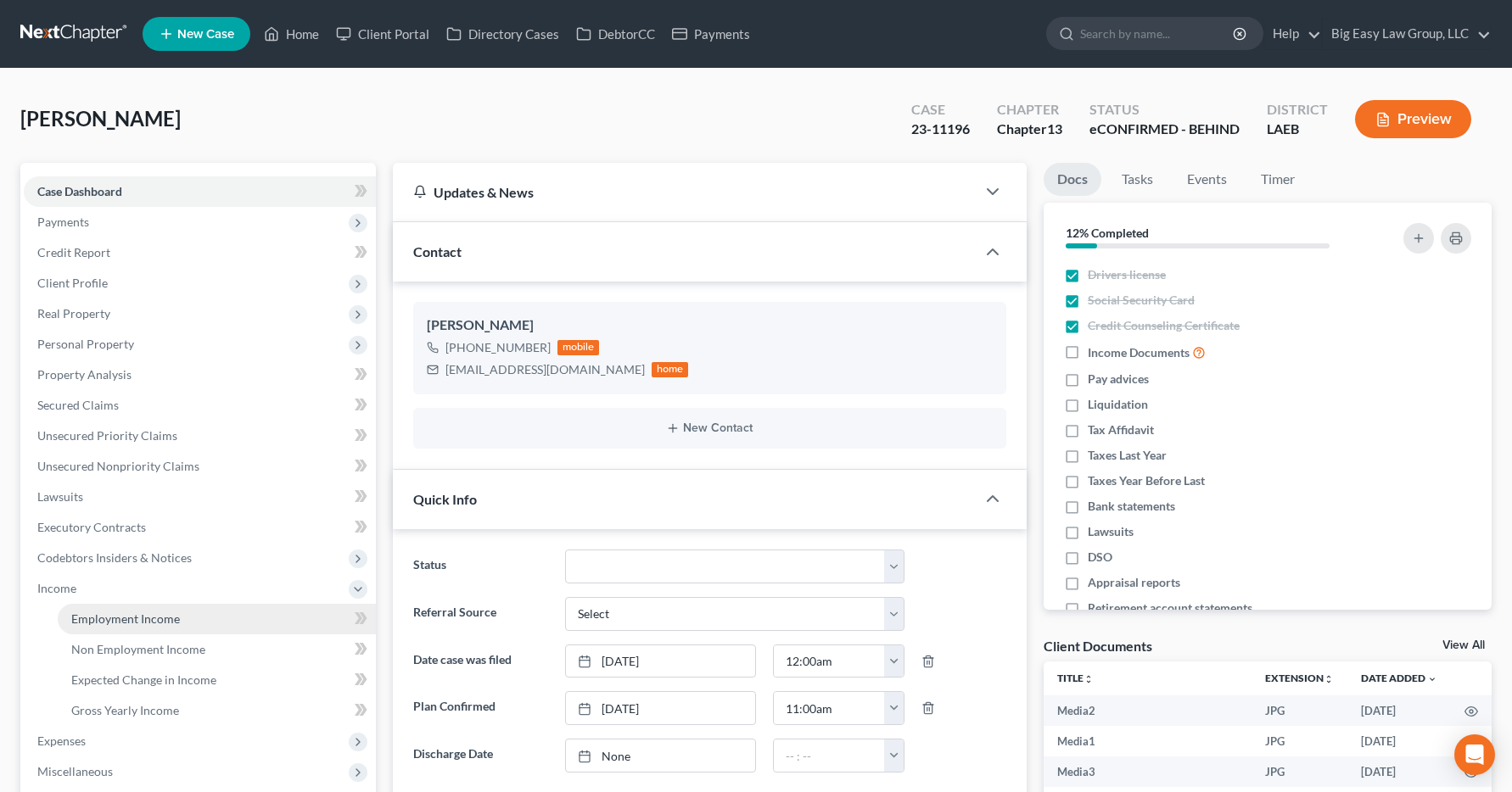
click at [82, 619] on span "Employment Income" at bounding box center [125, 619] width 109 height 15
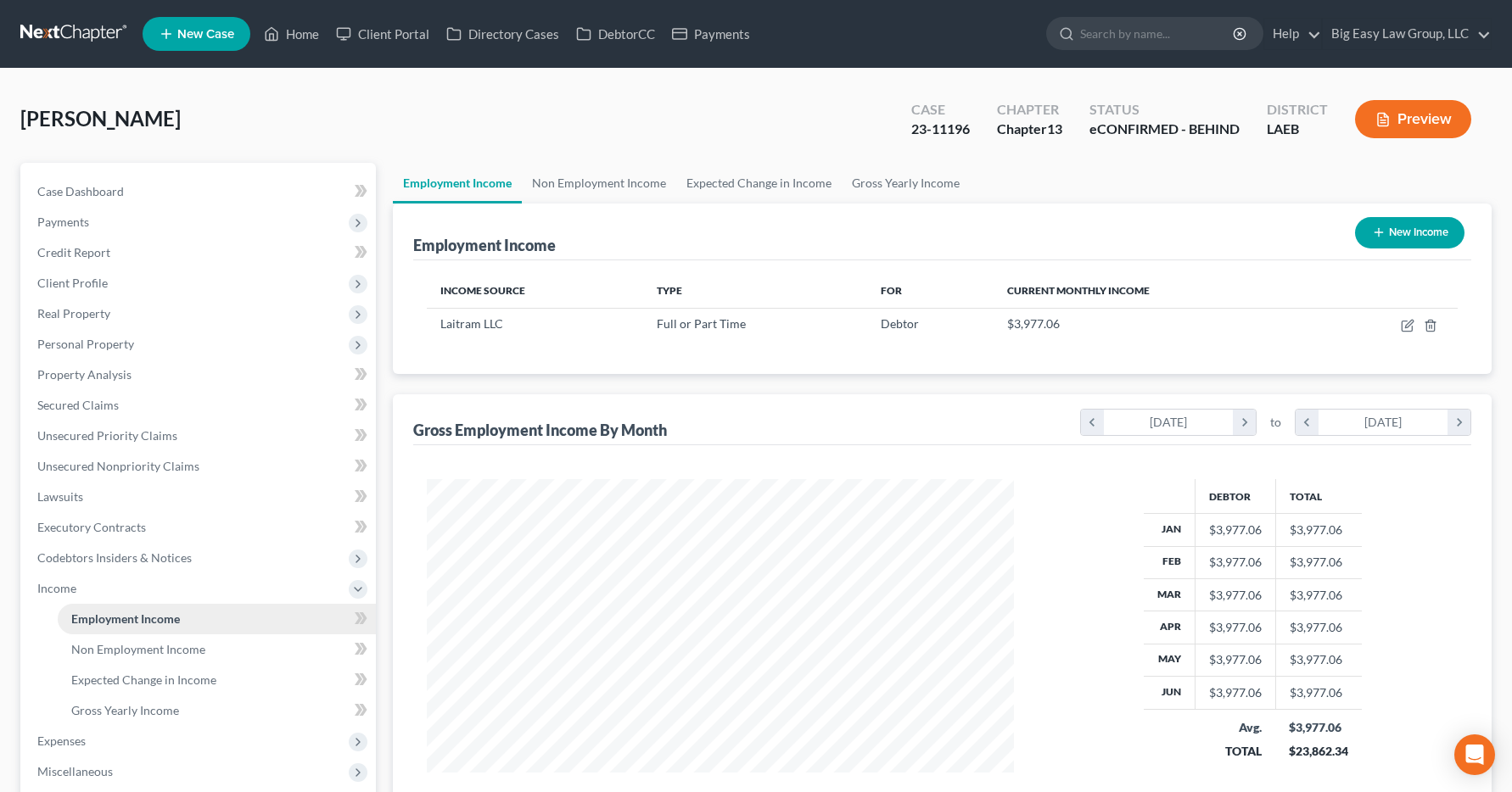
scroll to position [305, 622]
click at [308, 33] on link "Home" at bounding box center [291, 33] width 72 height 30
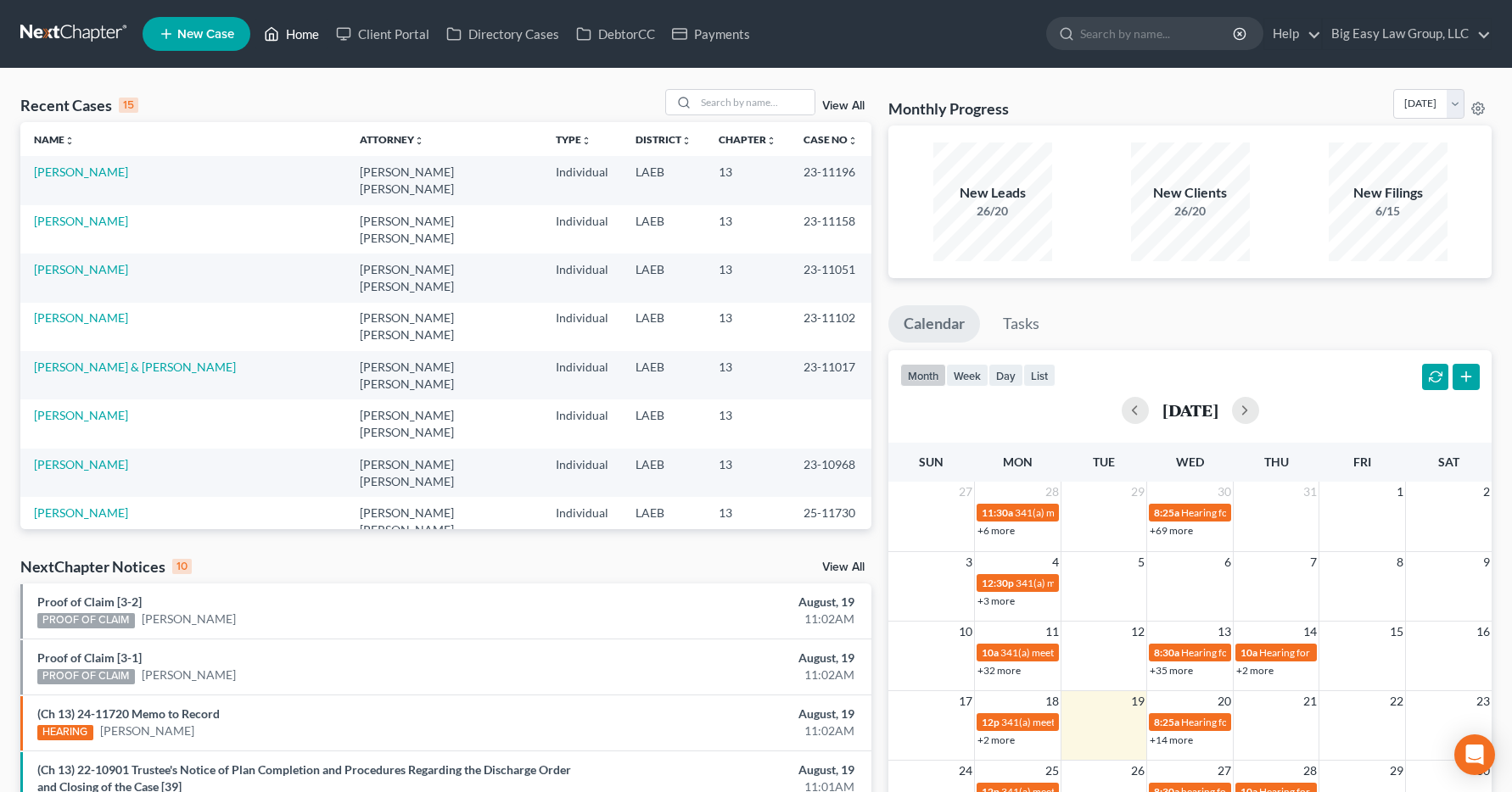
click at [304, 41] on link "Home" at bounding box center [291, 33] width 72 height 30
click at [303, 37] on link "Home" at bounding box center [291, 33] width 72 height 30
click at [712, 91] on div at bounding box center [740, 102] width 151 height 27
click at [596, 102] on div "Recent Cases 15 View All" at bounding box center [446, 106] width 851 height 33
click at [758, 101] on input "search" at bounding box center [754, 102] width 119 height 25
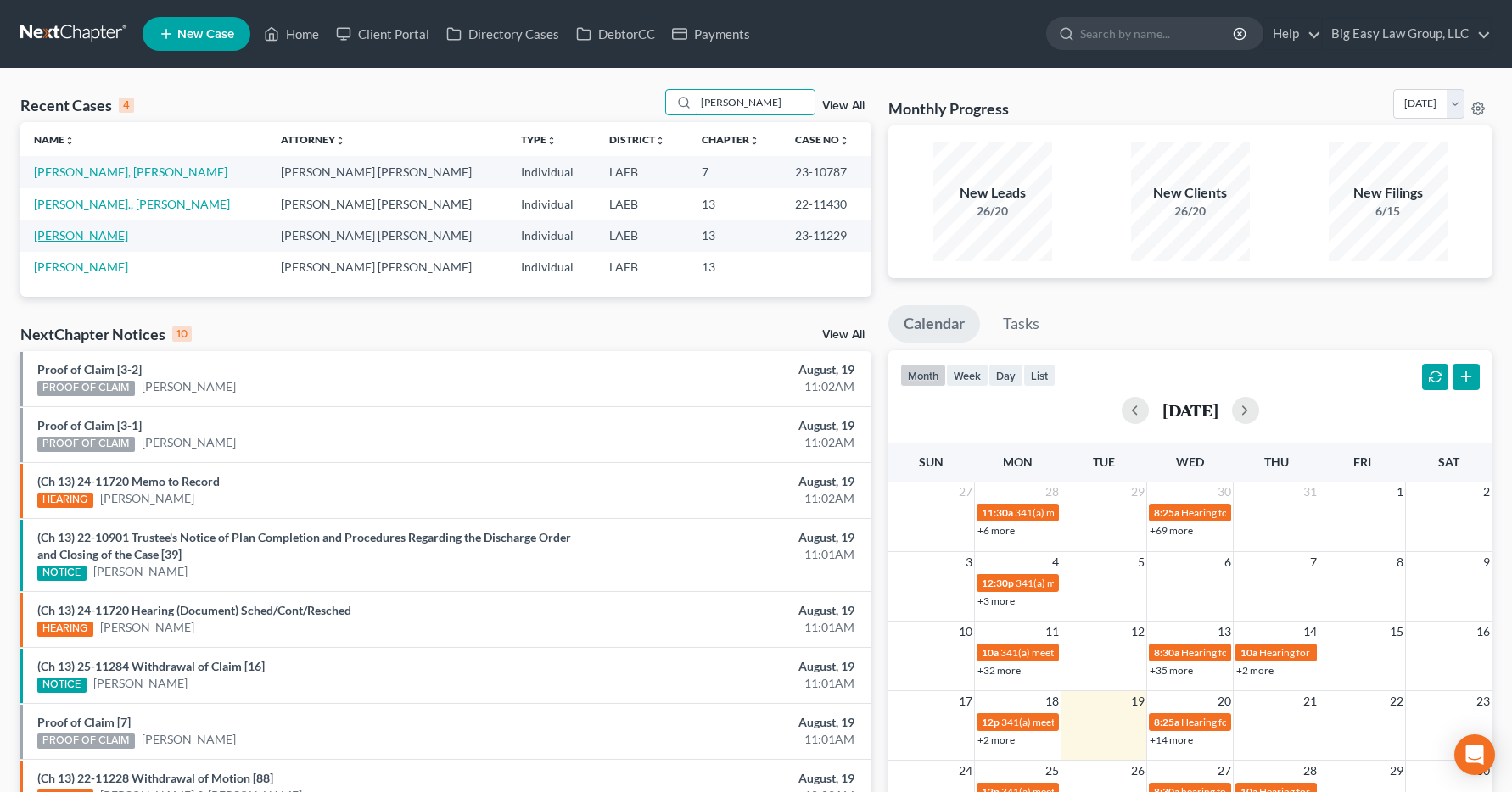
type input "harris"
click at [71, 241] on link "Harris, Iesha" at bounding box center [81, 236] width 94 height 15
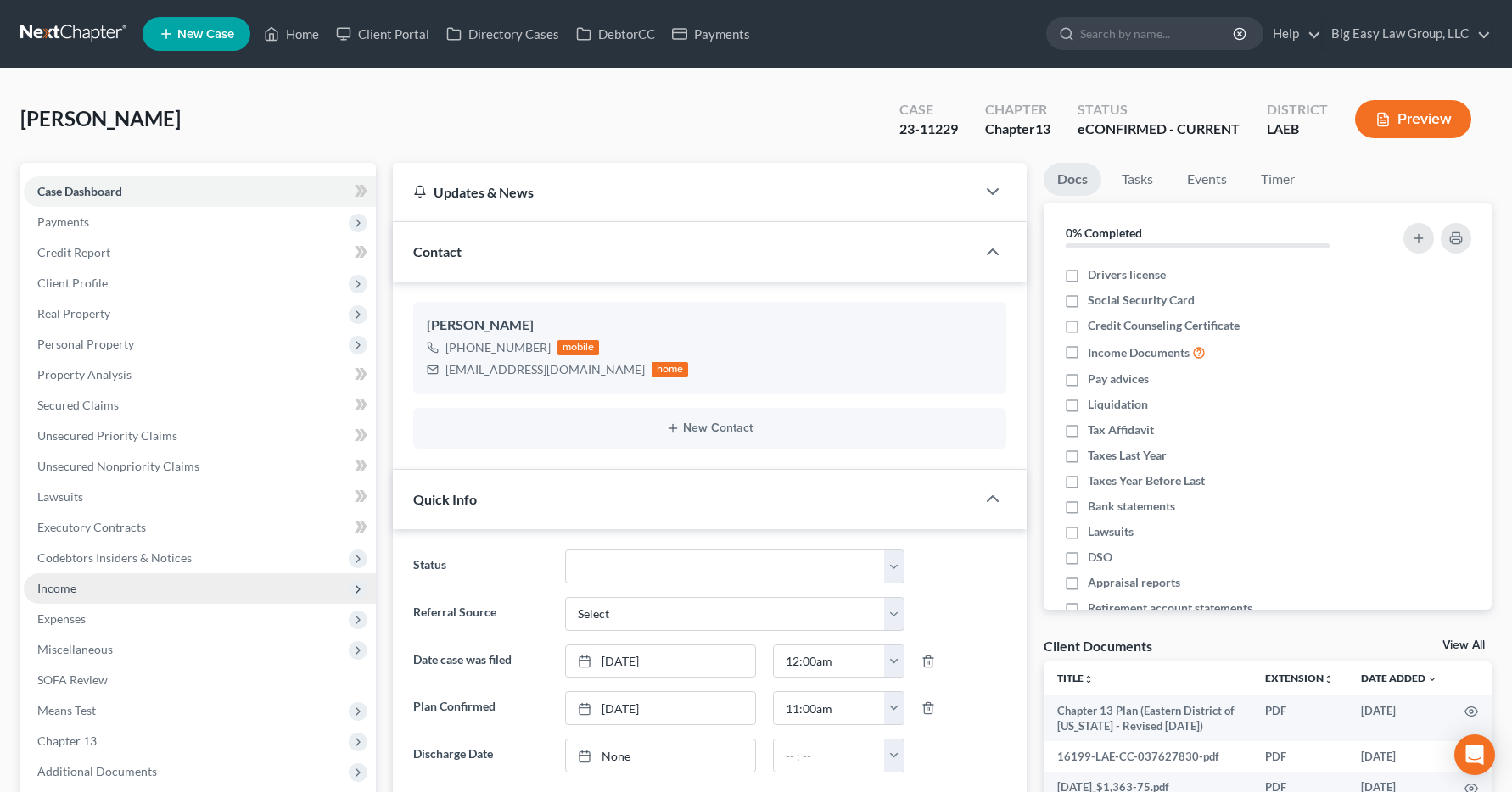
click at [43, 593] on span "Income" at bounding box center [57, 588] width 39 height 15
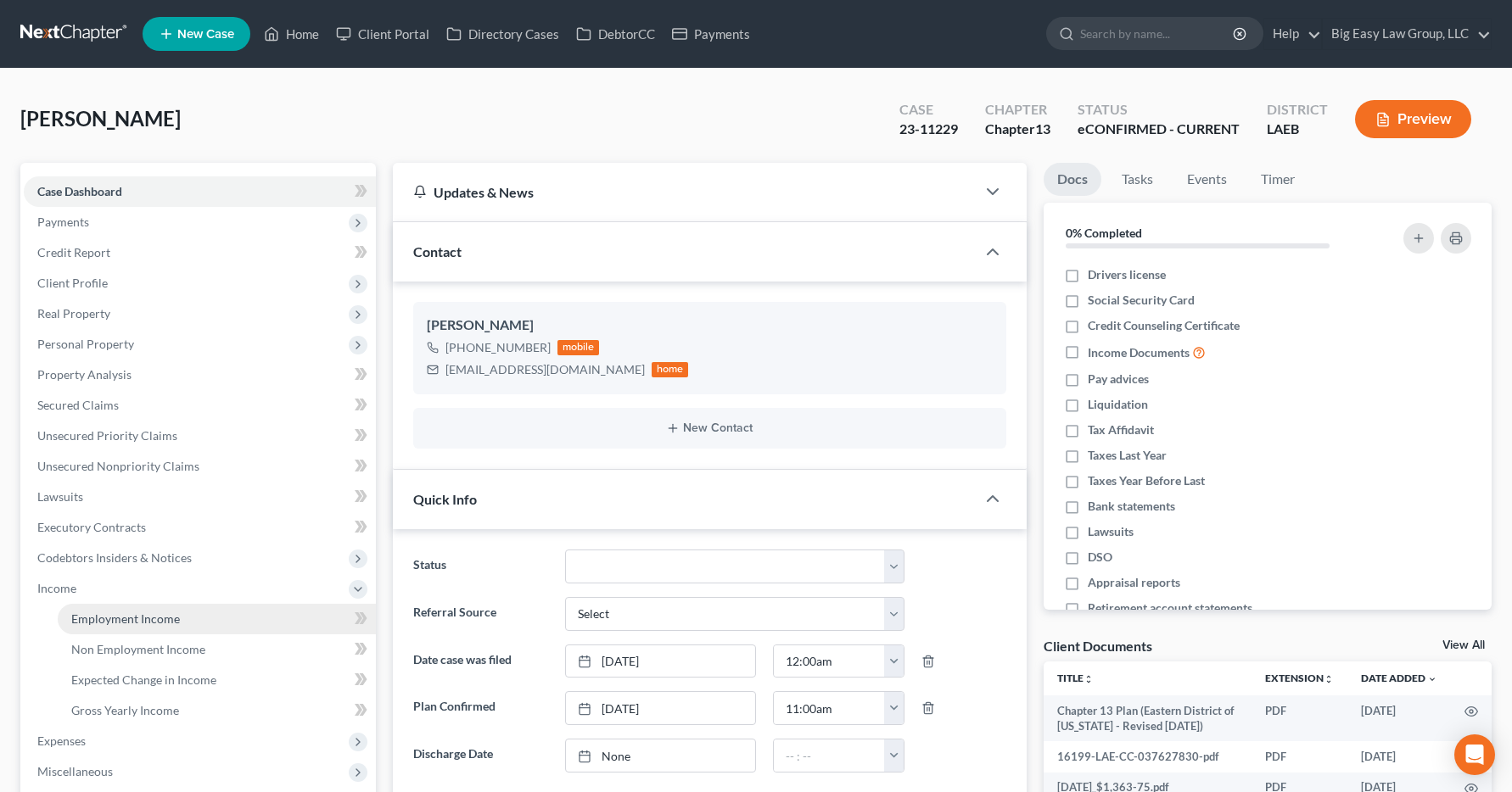
click at [114, 623] on span "Employment Income" at bounding box center [125, 619] width 109 height 15
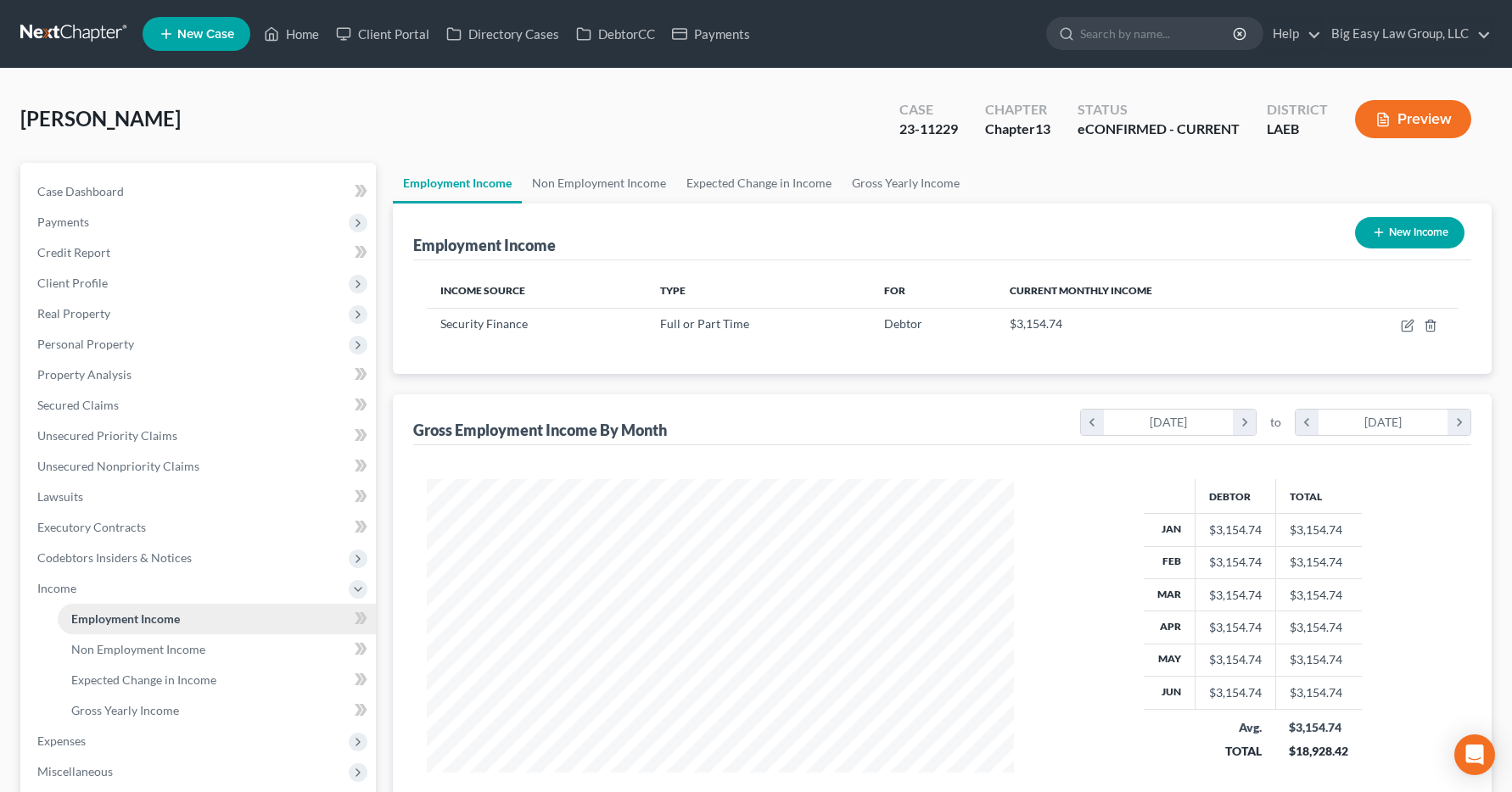
scroll to position [305, 622]
click at [278, 31] on icon at bounding box center [272, 34] width 12 height 13
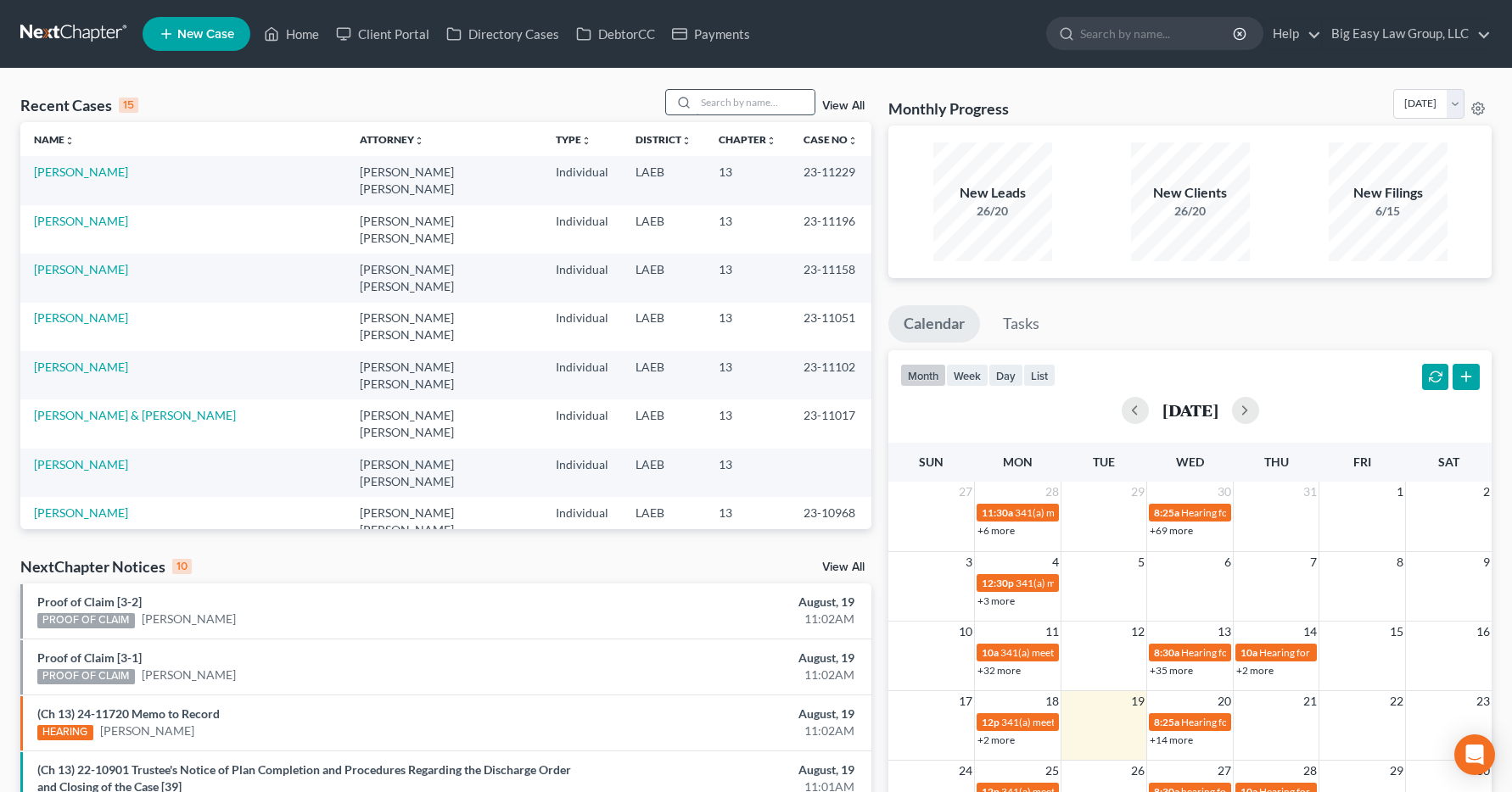
click at [704, 96] on input "search" at bounding box center [754, 102] width 119 height 25
type input "r"
type input "[PERSON_NAME]"
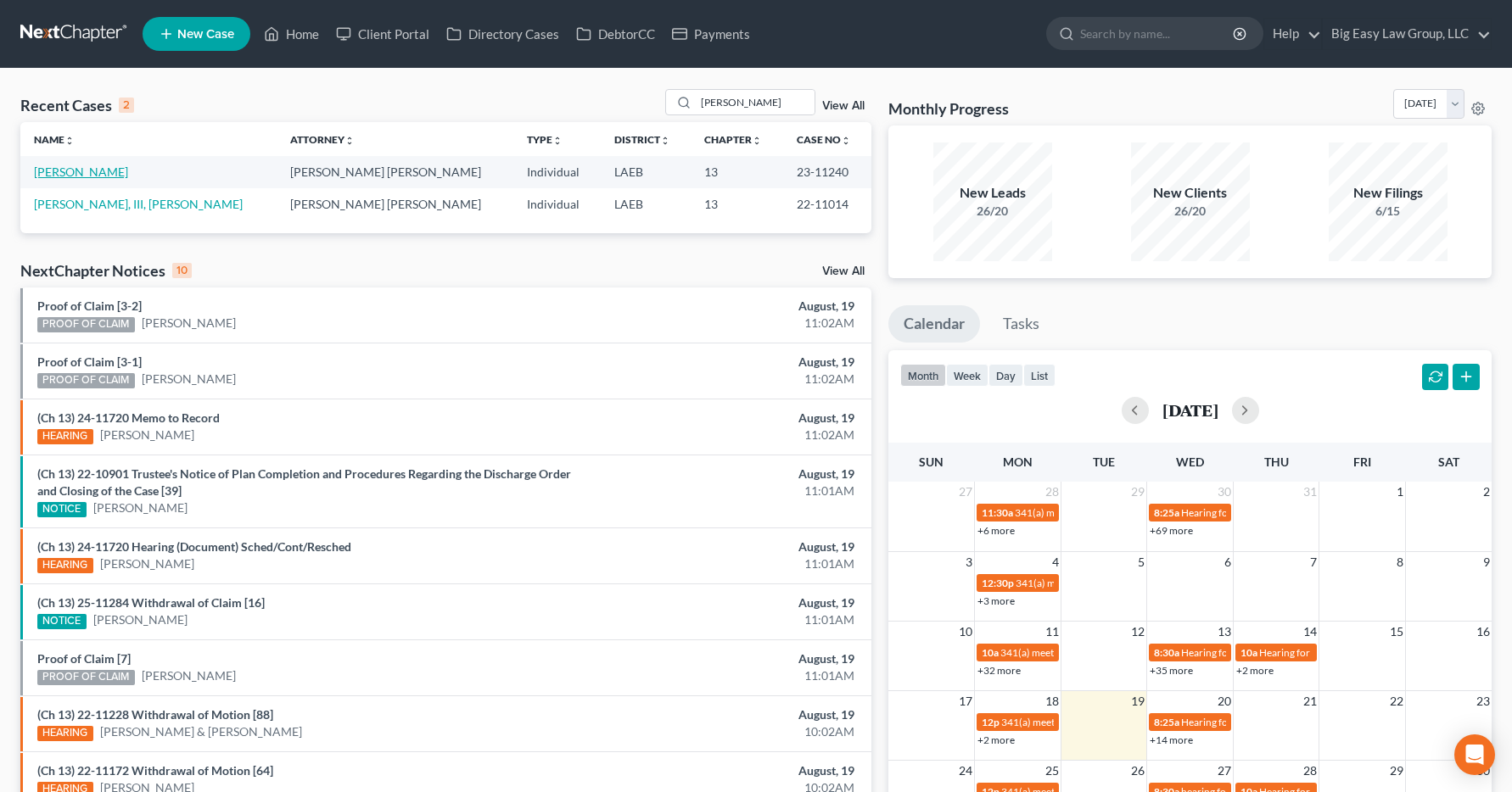
click at [81, 177] on link "[PERSON_NAME]" at bounding box center [81, 172] width 94 height 15
select select "6"
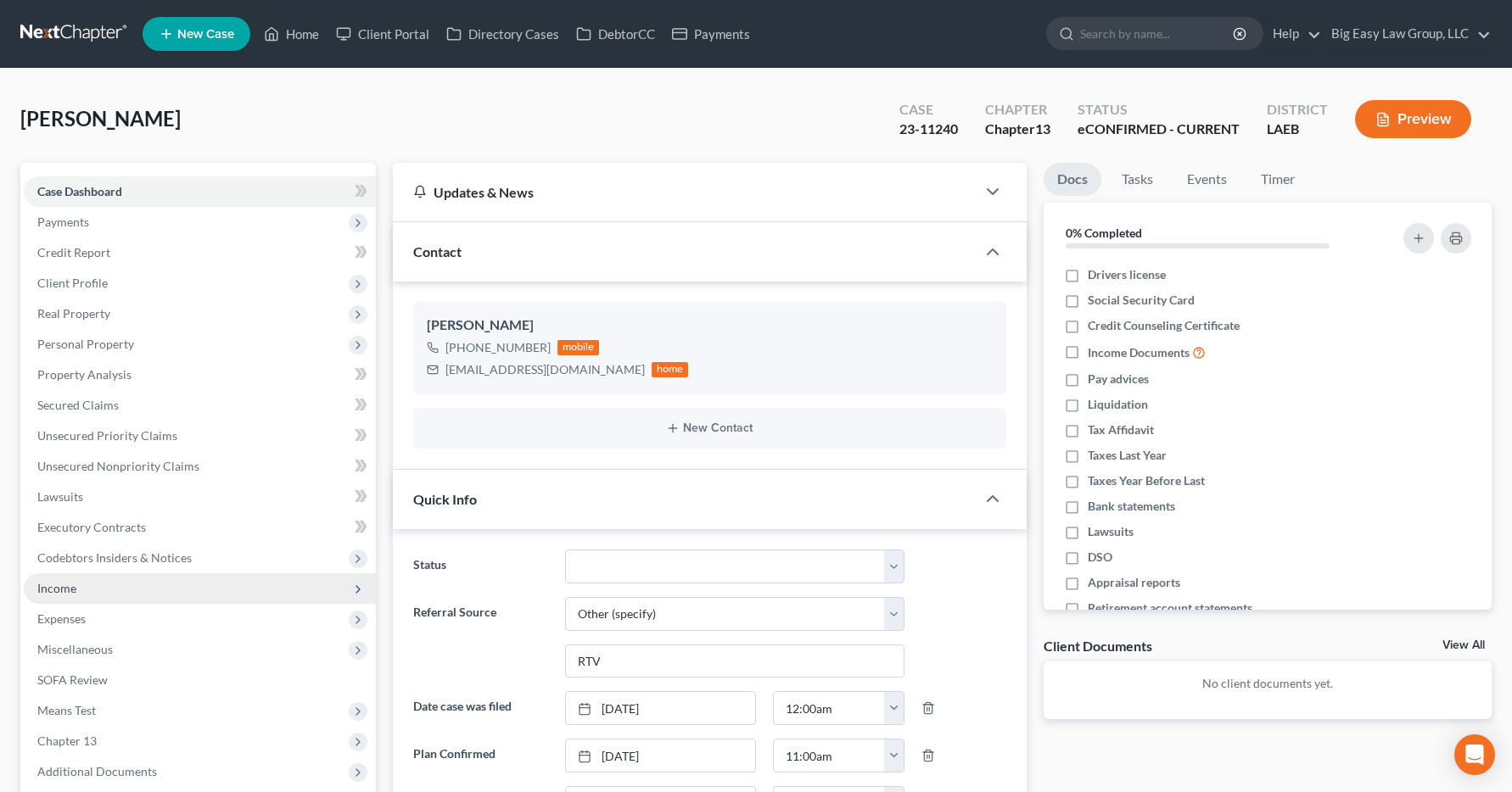
click at [59, 590] on span "Income" at bounding box center [57, 588] width 39 height 15
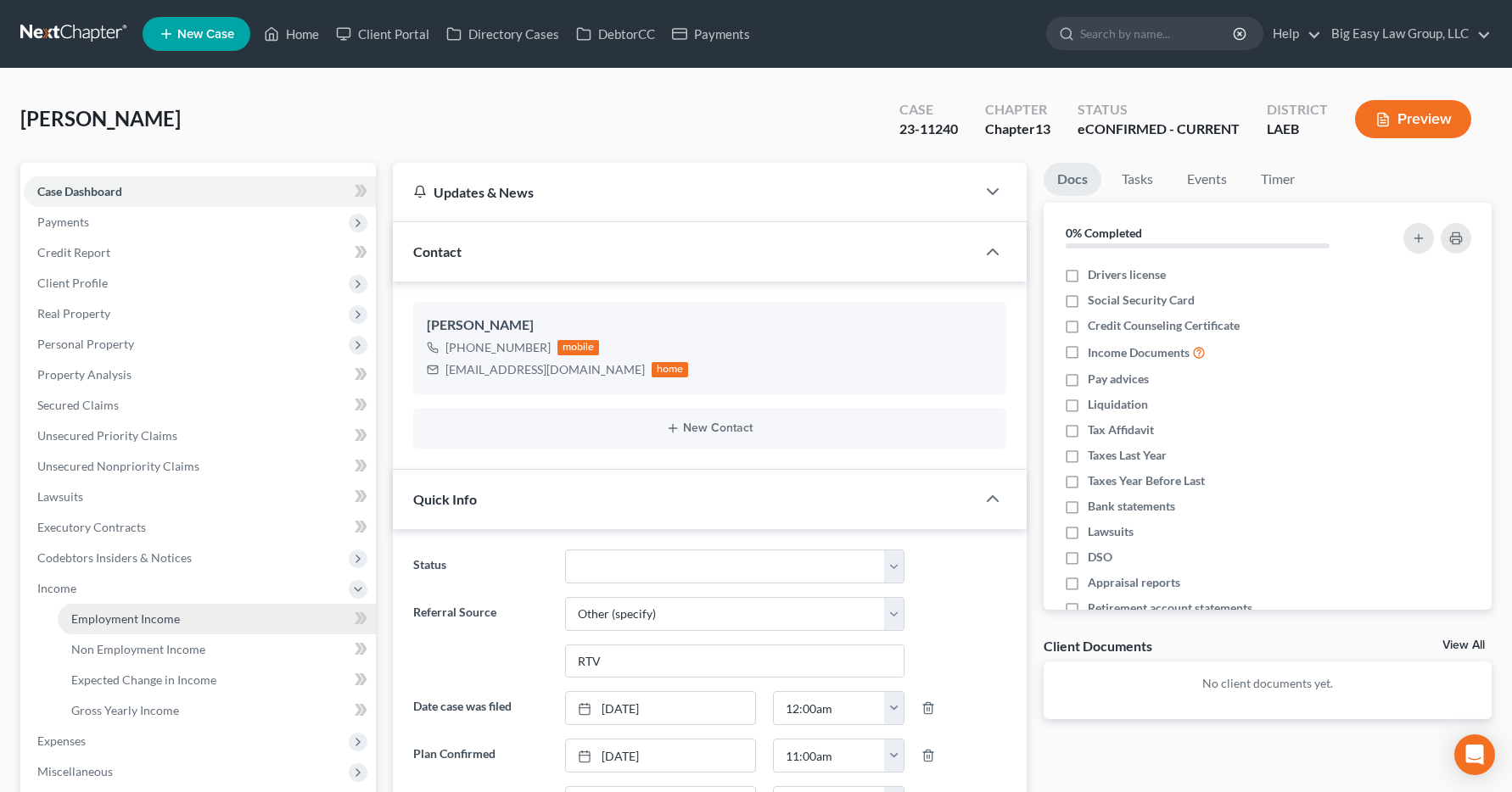
click at [86, 619] on span "Employment Income" at bounding box center [125, 619] width 109 height 15
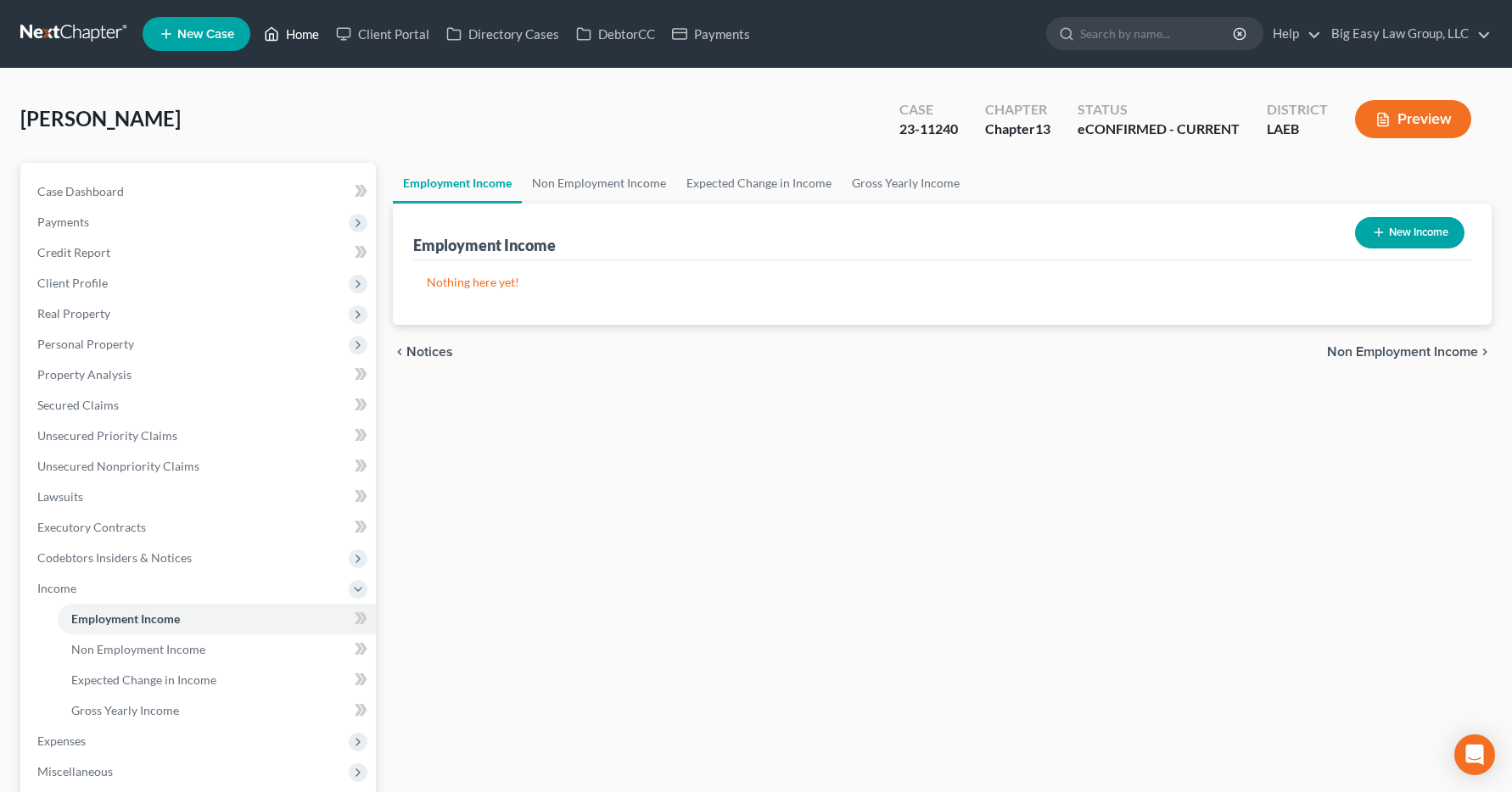
click at [307, 31] on link "Home" at bounding box center [291, 33] width 72 height 30
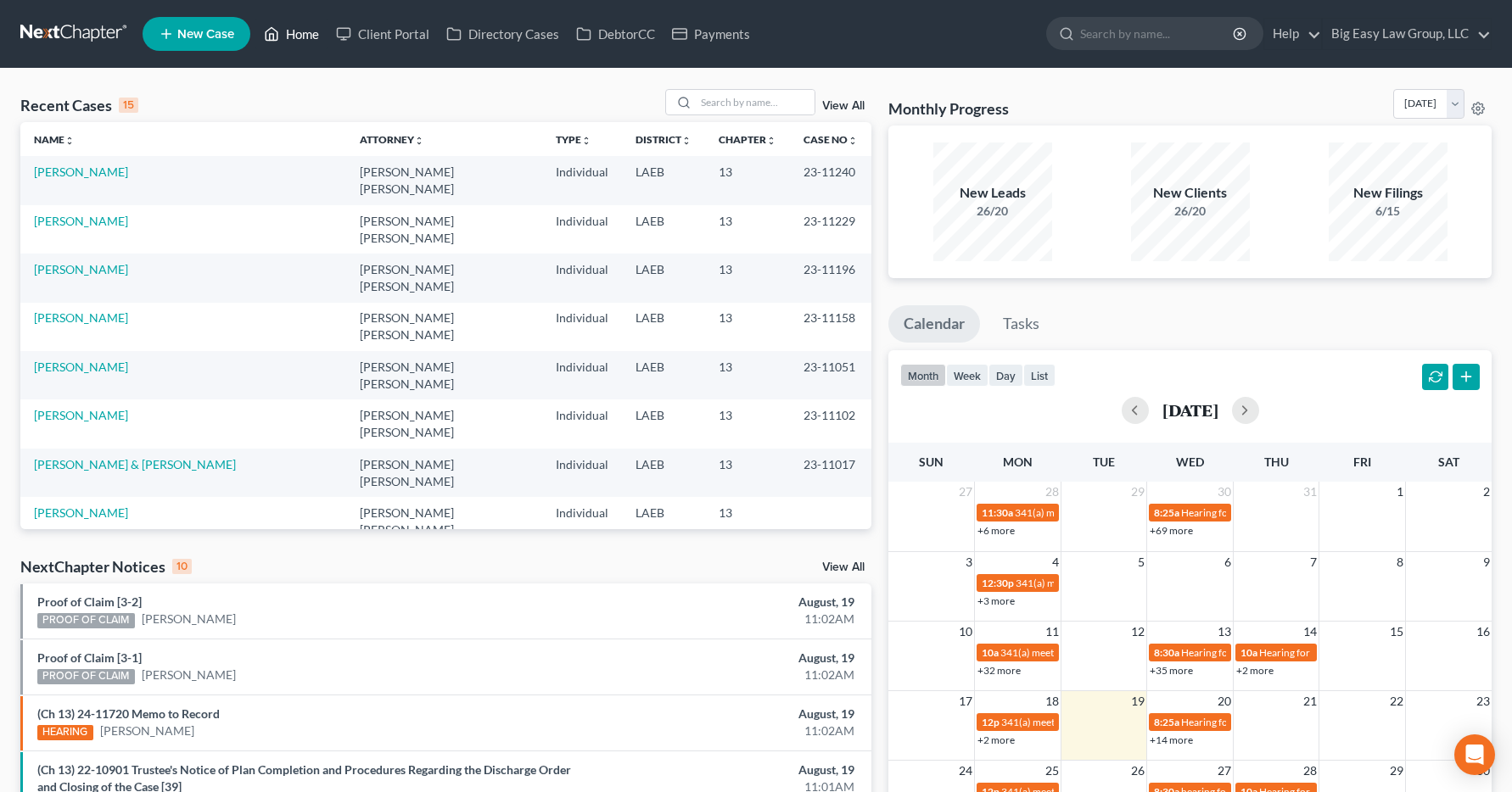
click at [295, 38] on link "Home" at bounding box center [291, 33] width 72 height 30
click at [691, 102] on icon at bounding box center [683, 102] width 14 height 14
click at [709, 102] on input "search" at bounding box center [754, 102] width 119 height 25
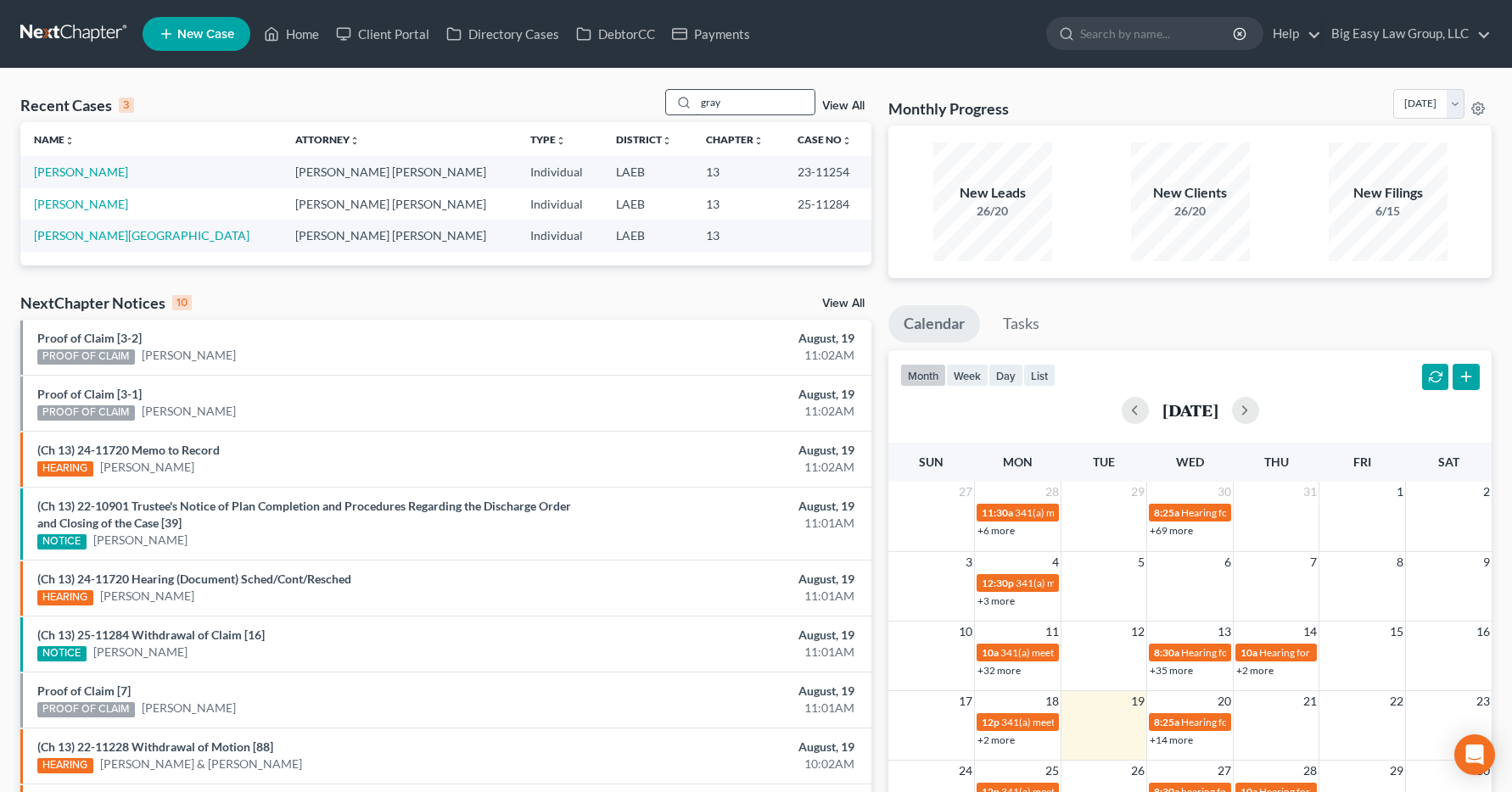
type input "gray"
click at [50, 172] on link "[PERSON_NAME]" at bounding box center [81, 172] width 94 height 15
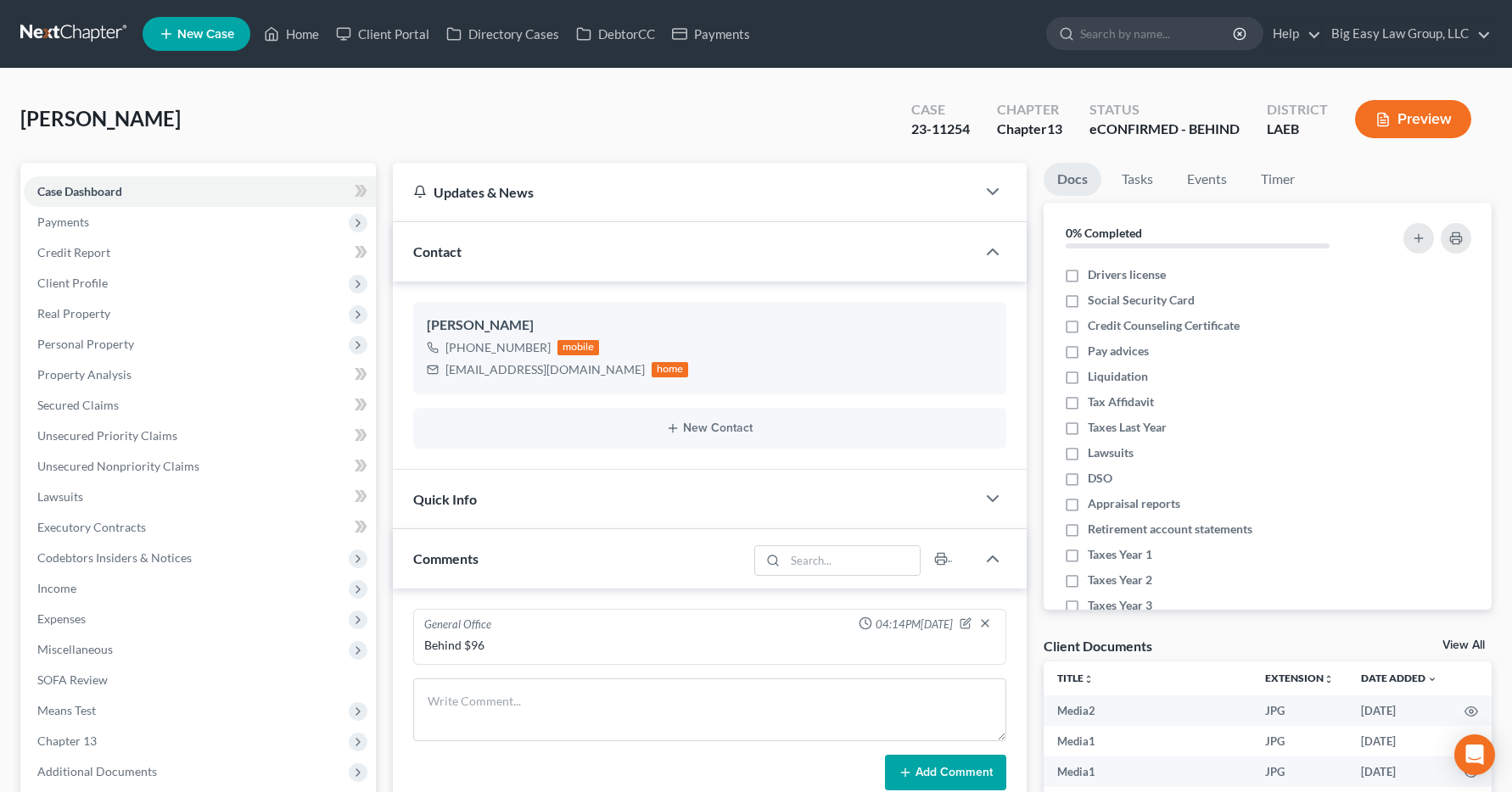
scroll to position [2384, 0]
click at [49, 595] on span "Income" at bounding box center [57, 588] width 39 height 15
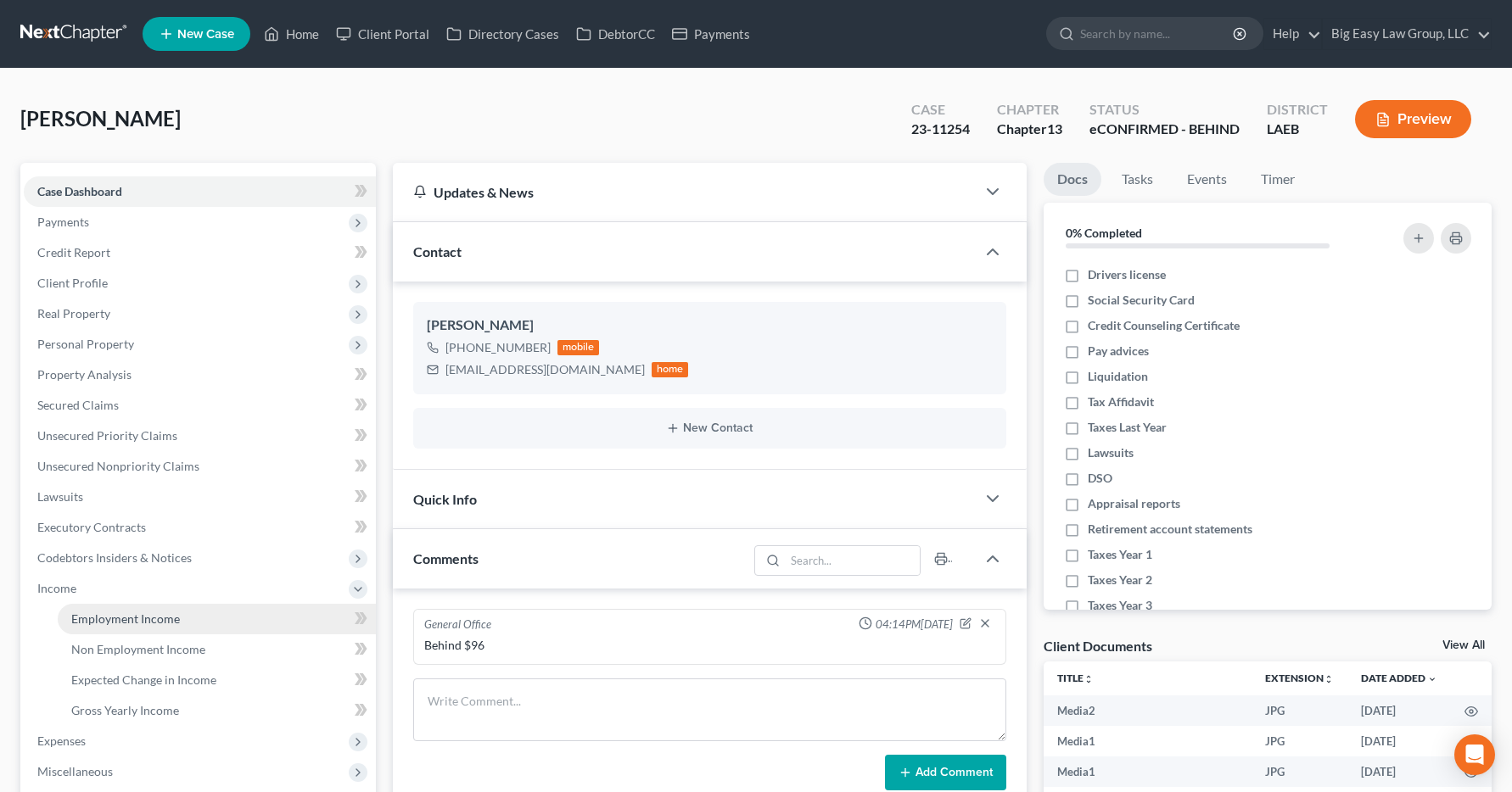
click at [132, 619] on span "Employment Income" at bounding box center [125, 619] width 109 height 15
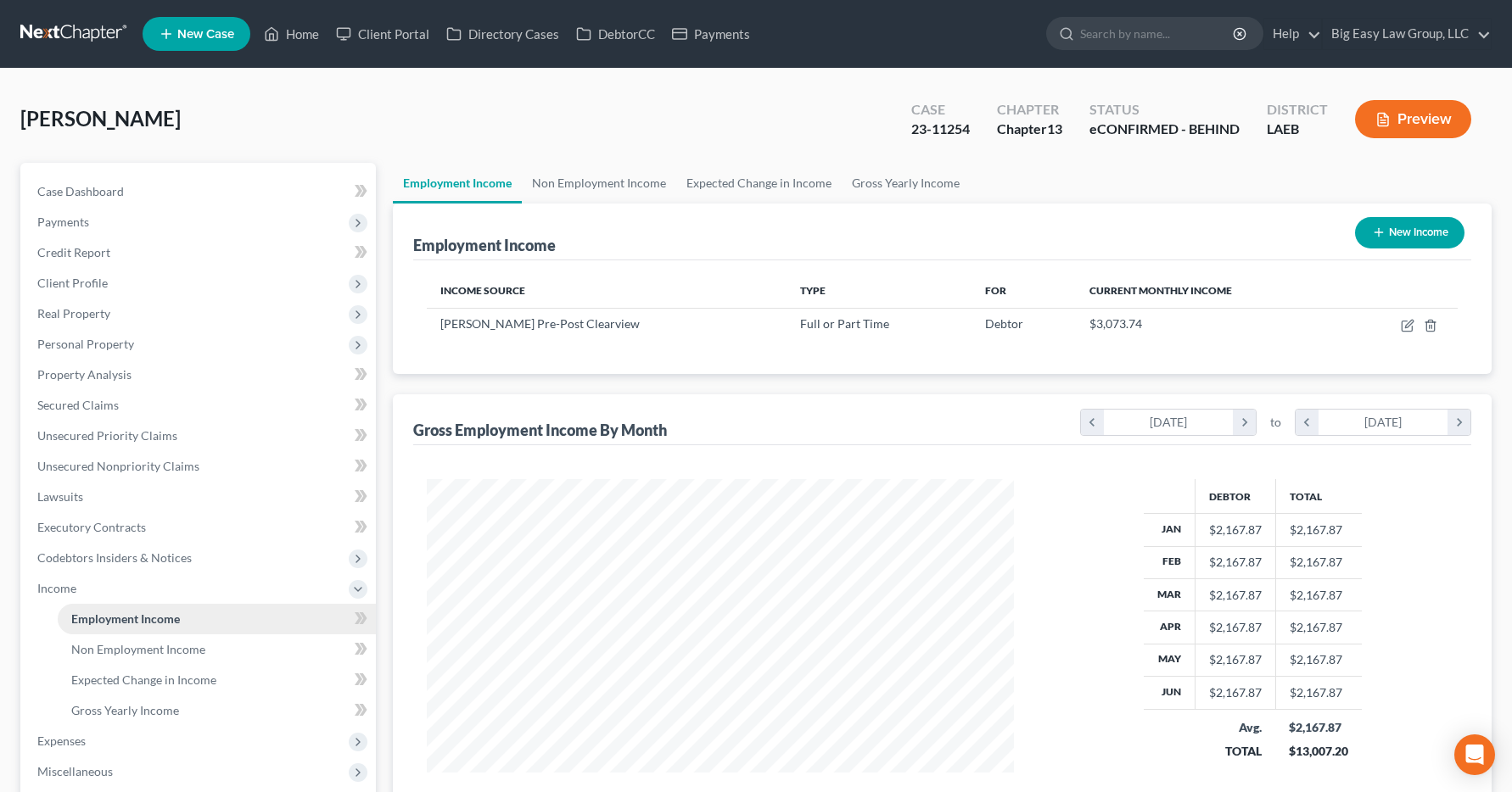
scroll to position [305, 622]
click at [296, 42] on link "Home" at bounding box center [291, 33] width 72 height 30
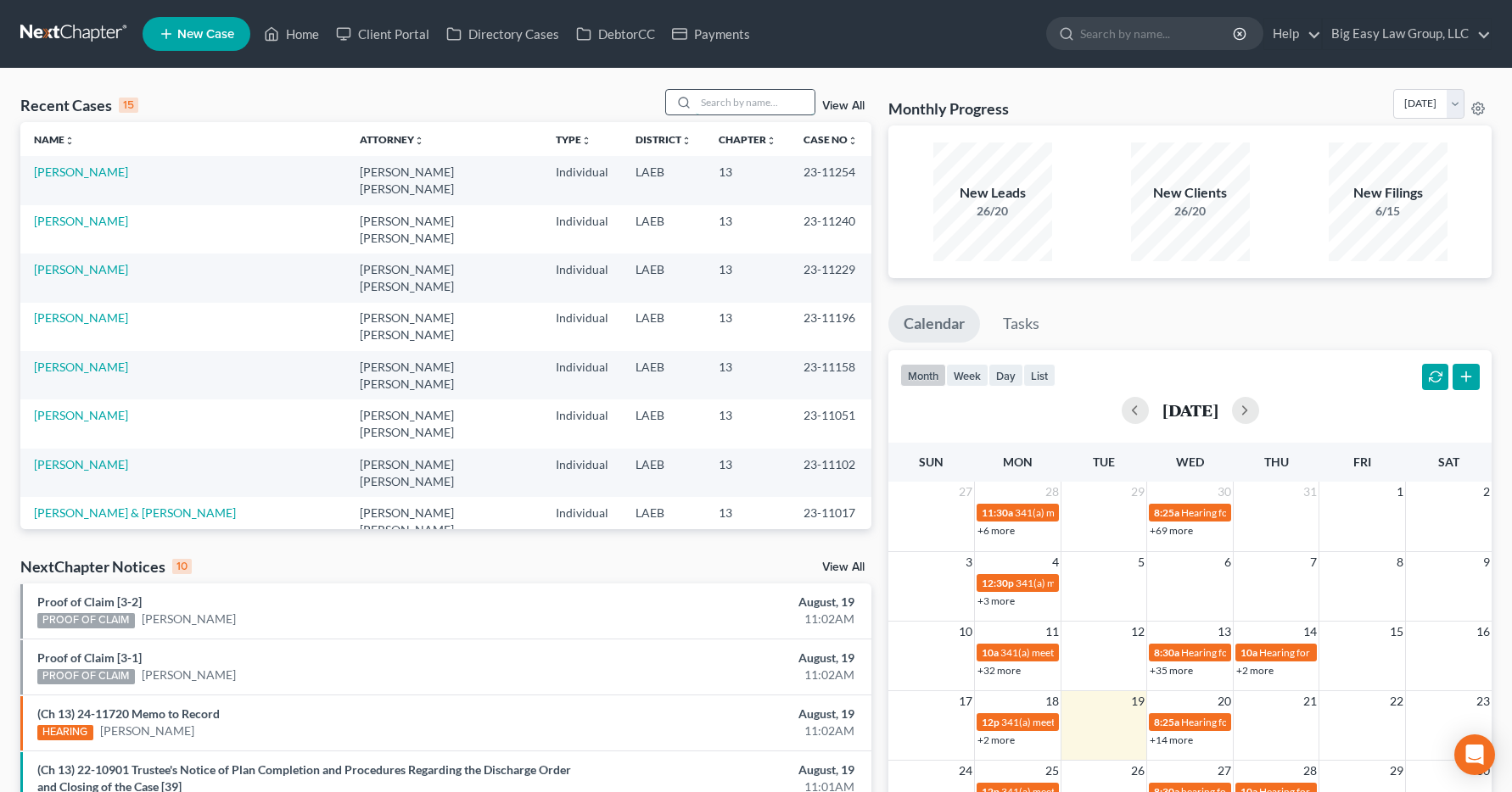
click at [723, 99] on input "search" at bounding box center [754, 102] width 119 height 25
type input "severin"
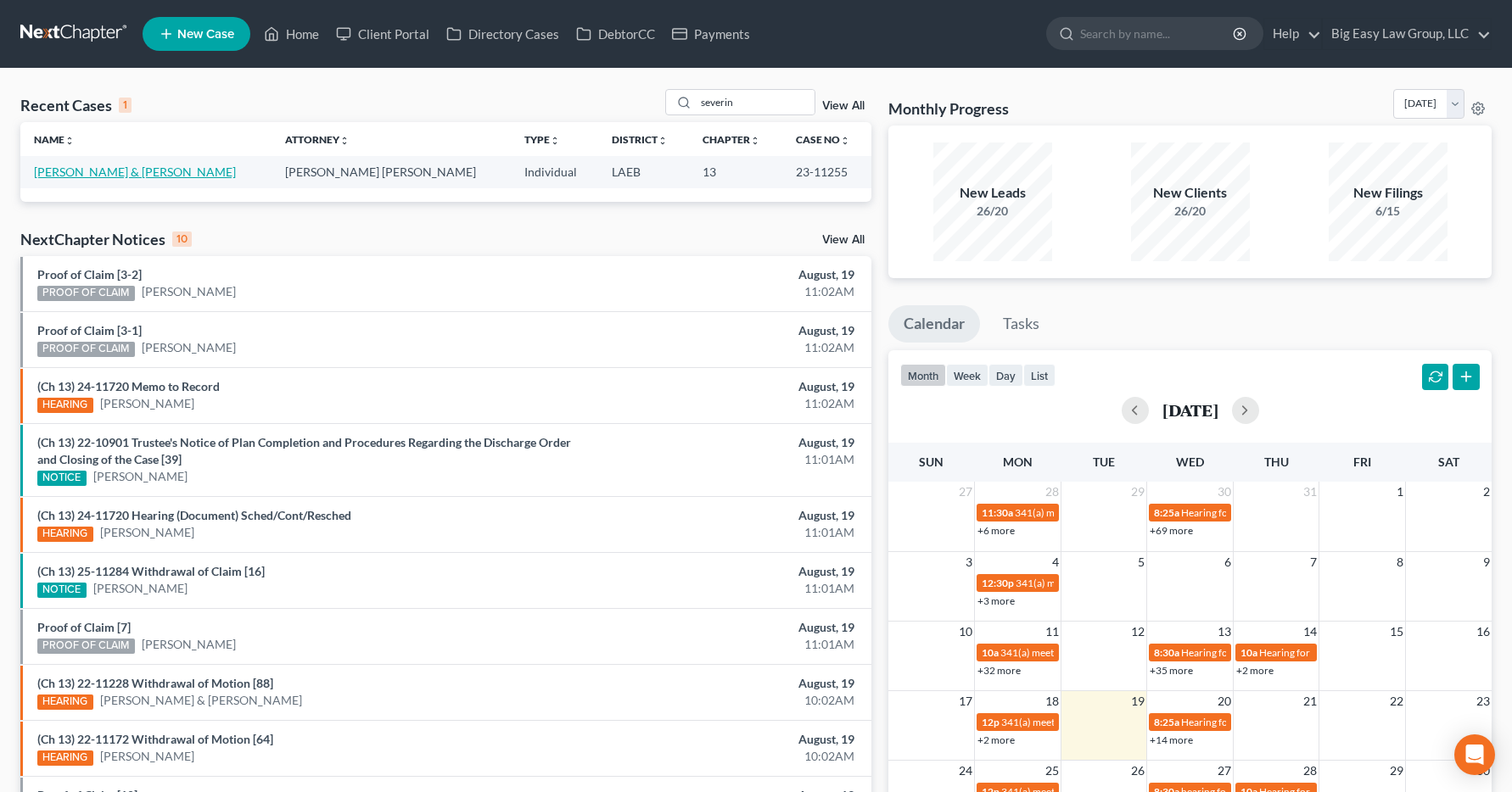
click at [107, 174] on link "[PERSON_NAME] & [PERSON_NAME]" at bounding box center [134, 172] width 202 height 15
select select "1"
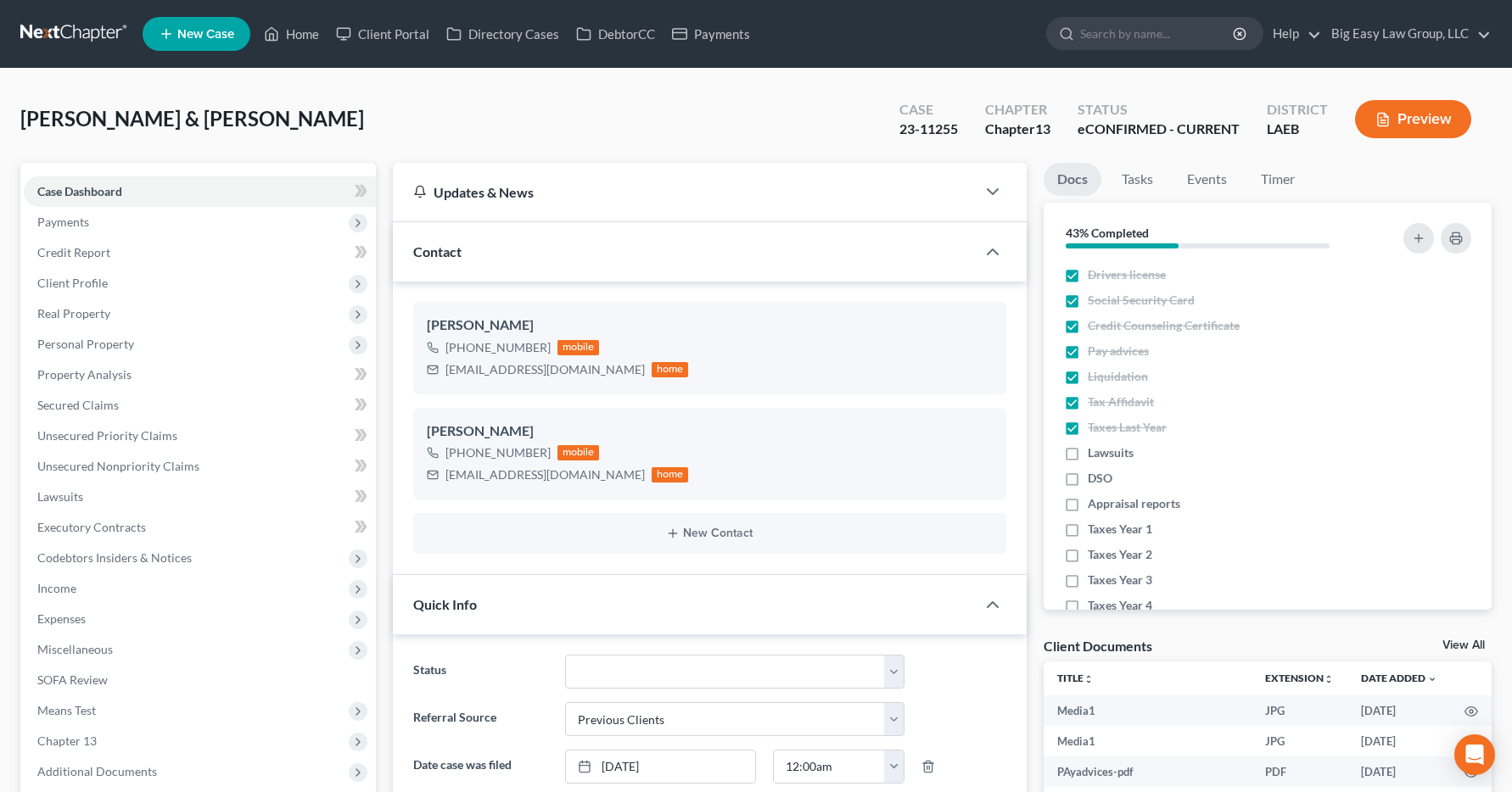
scroll to position [2391, 0]
click at [49, 589] on span "Income" at bounding box center [57, 588] width 39 height 15
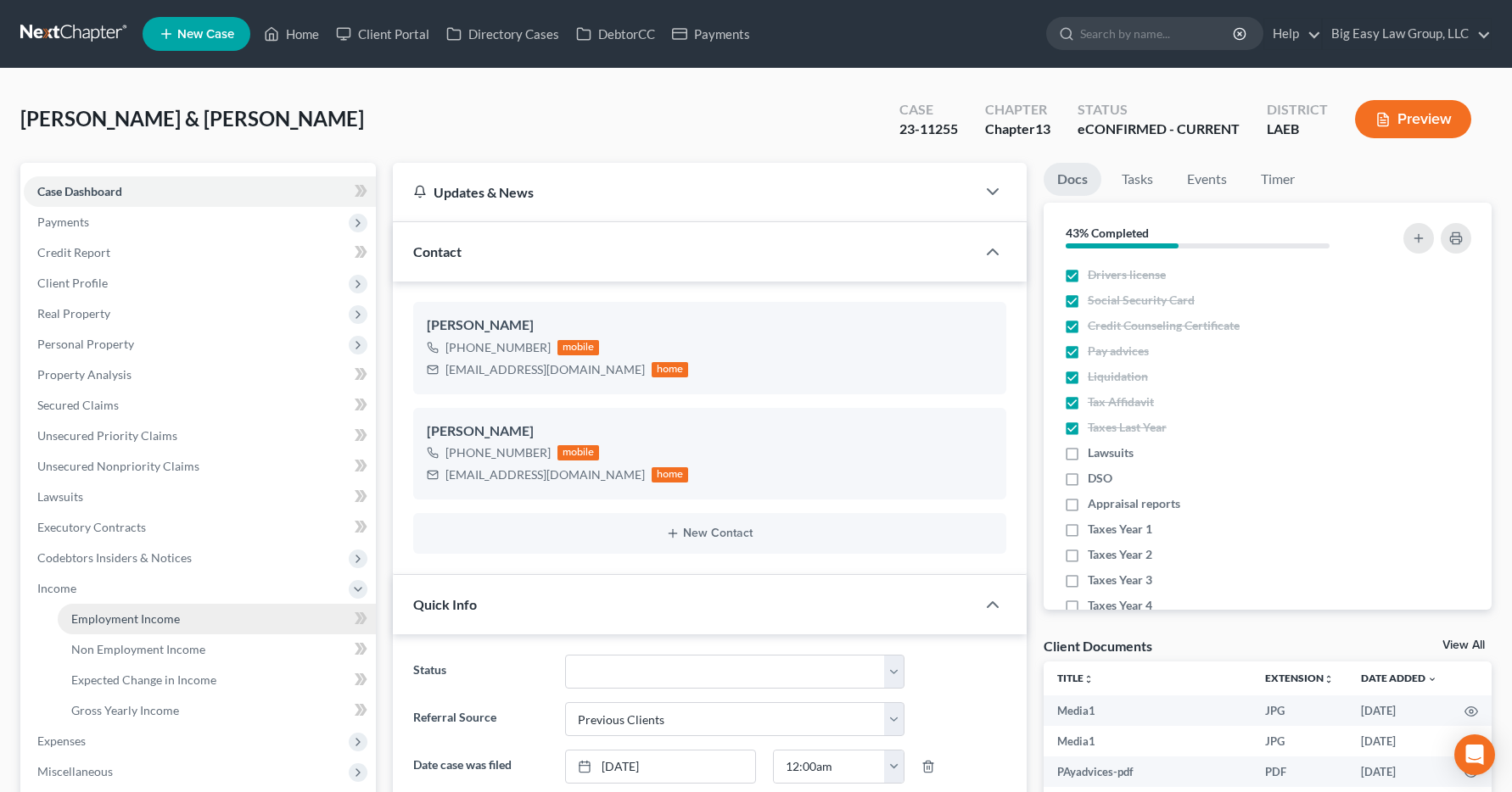
click at [94, 616] on span "Employment Income" at bounding box center [125, 619] width 109 height 15
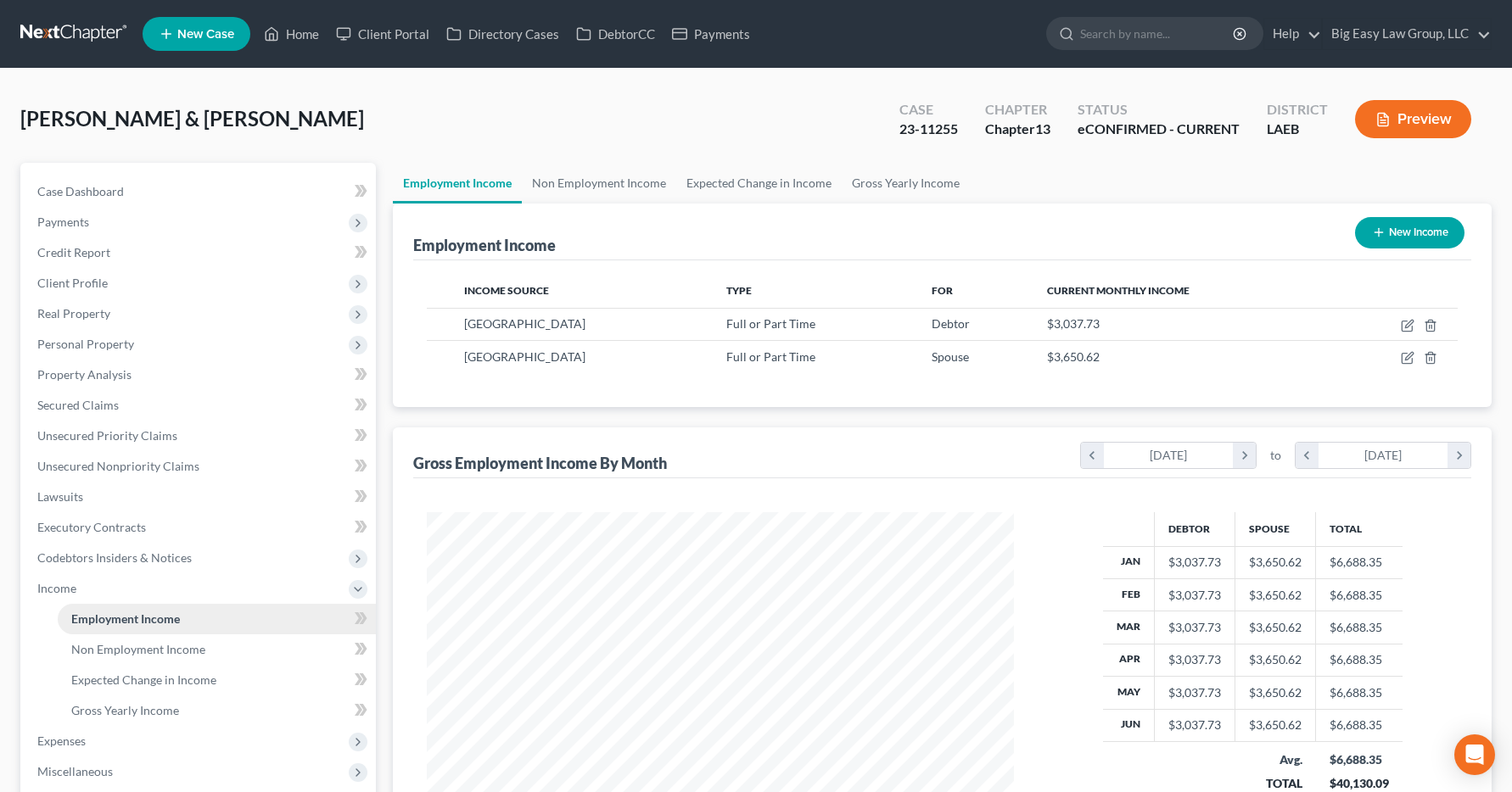
scroll to position [305, 622]
click at [294, 40] on link "Home" at bounding box center [291, 33] width 72 height 30
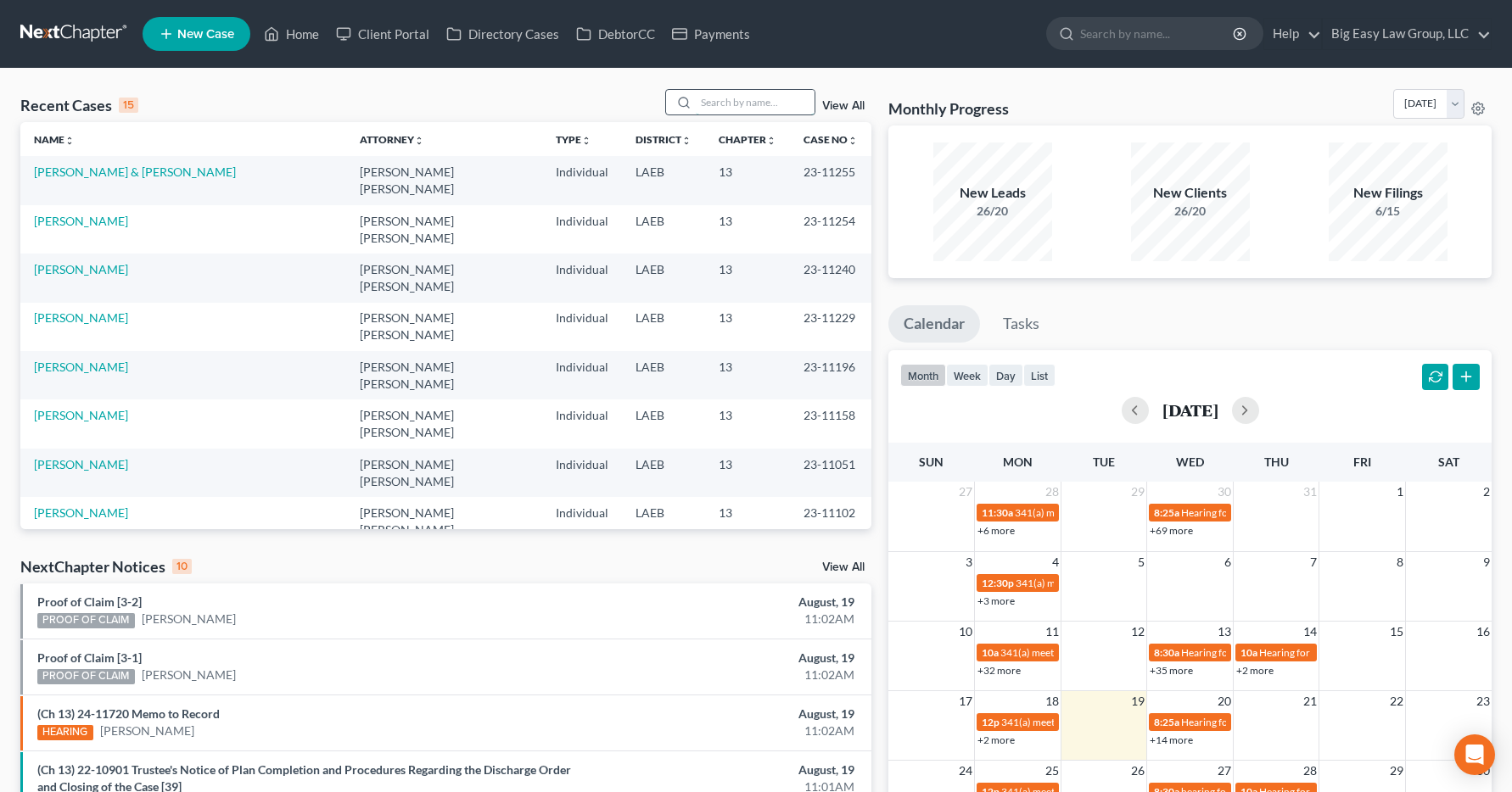
click at [715, 100] on input "search" at bounding box center [754, 102] width 119 height 25
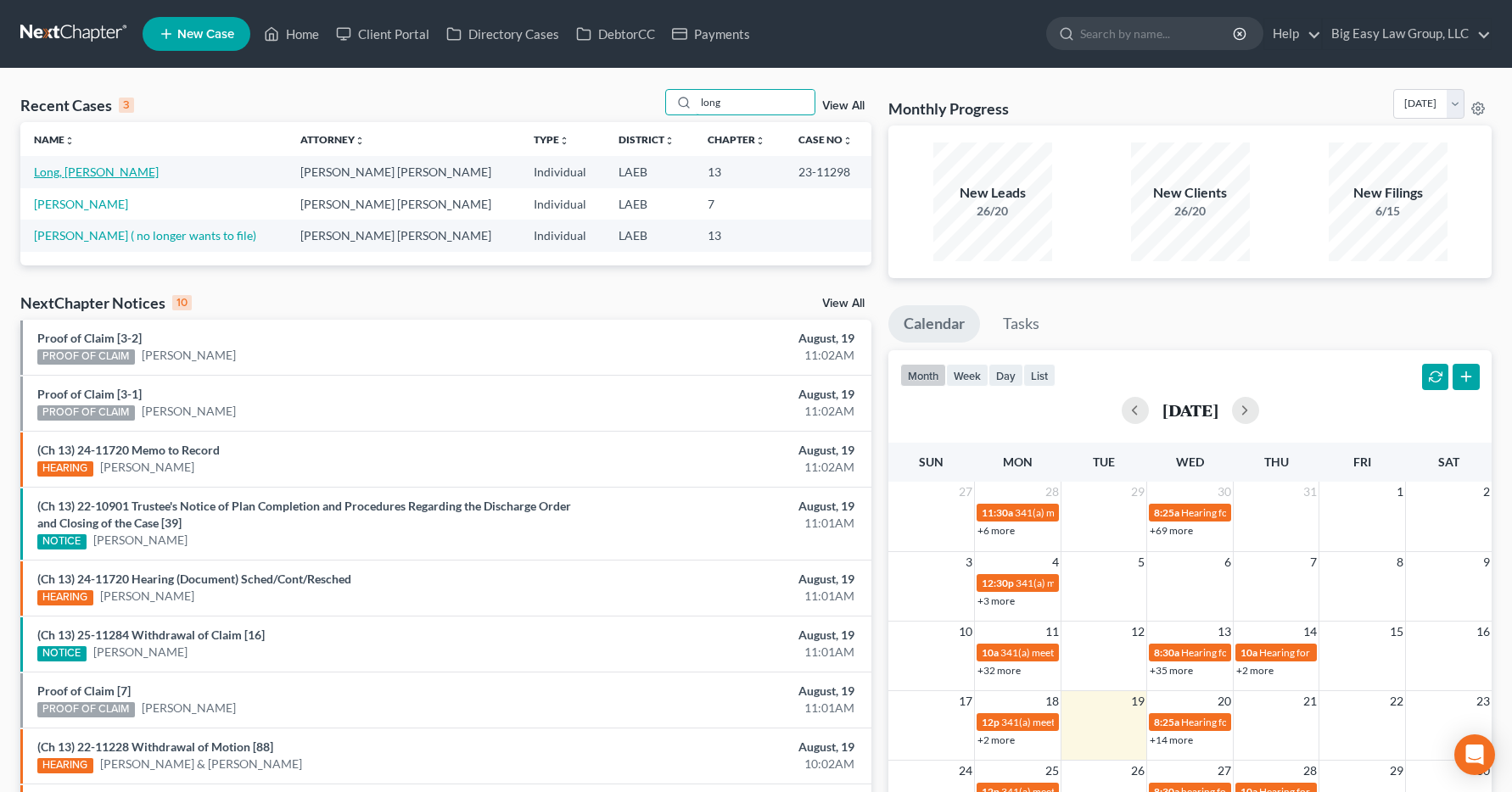
type input "long"
click at [68, 177] on link "Long, [PERSON_NAME]" at bounding box center [96, 172] width 124 height 15
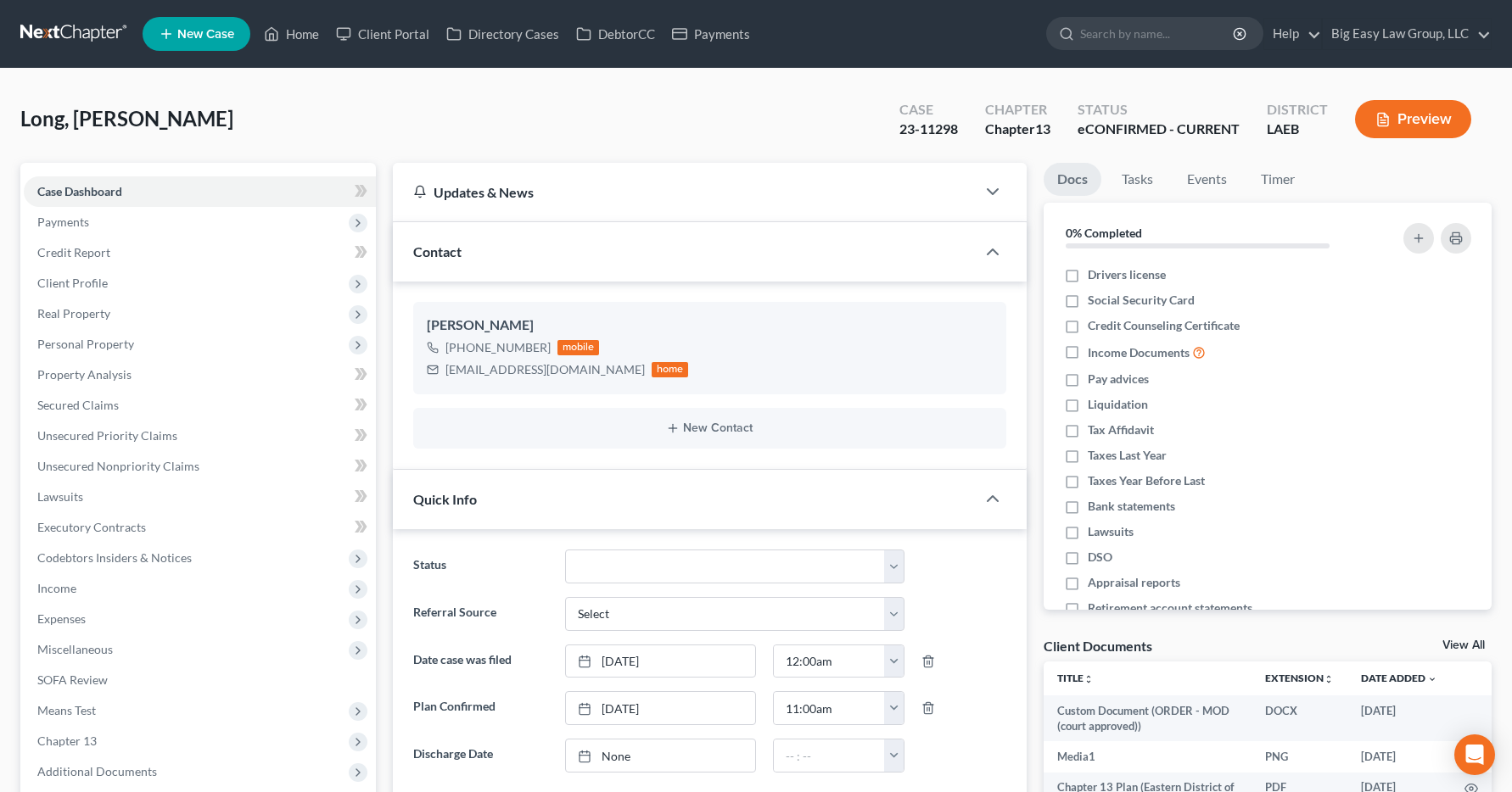
scroll to position [5147, 0]
click at [49, 593] on span "Income" at bounding box center [57, 588] width 39 height 15
drag, startPoint x: 80, startPoint y: 623, endPoint x: 715, endPoint y: 192, distance: 767.5
click at [80, 623] on span "Employment Income" at bounding box center [125, 619] width 109 height 15
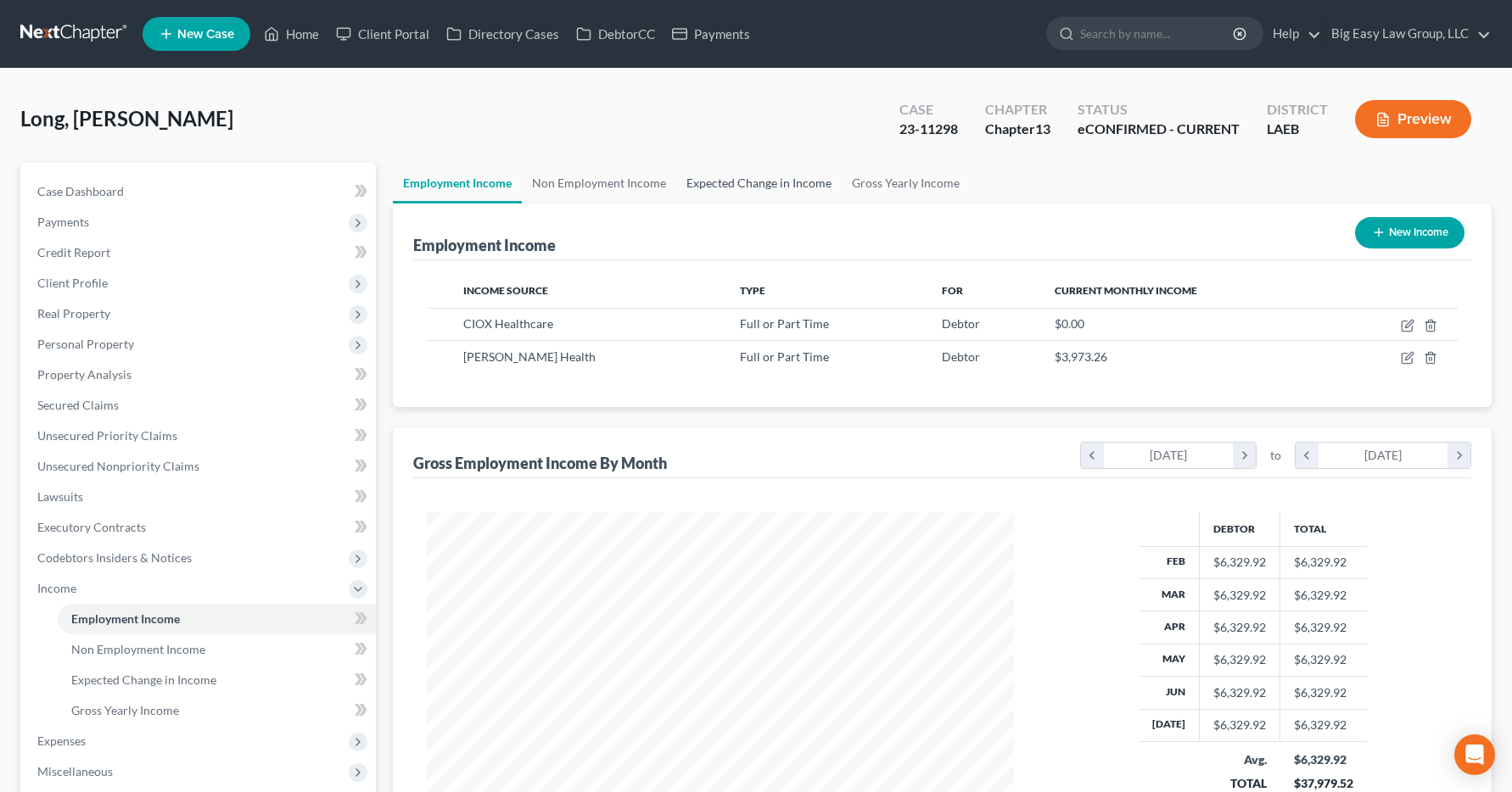
scroll to position [305, 622]
click at [297, 34] on link "Home" at bounding box center [291, 33] width 72 height 30
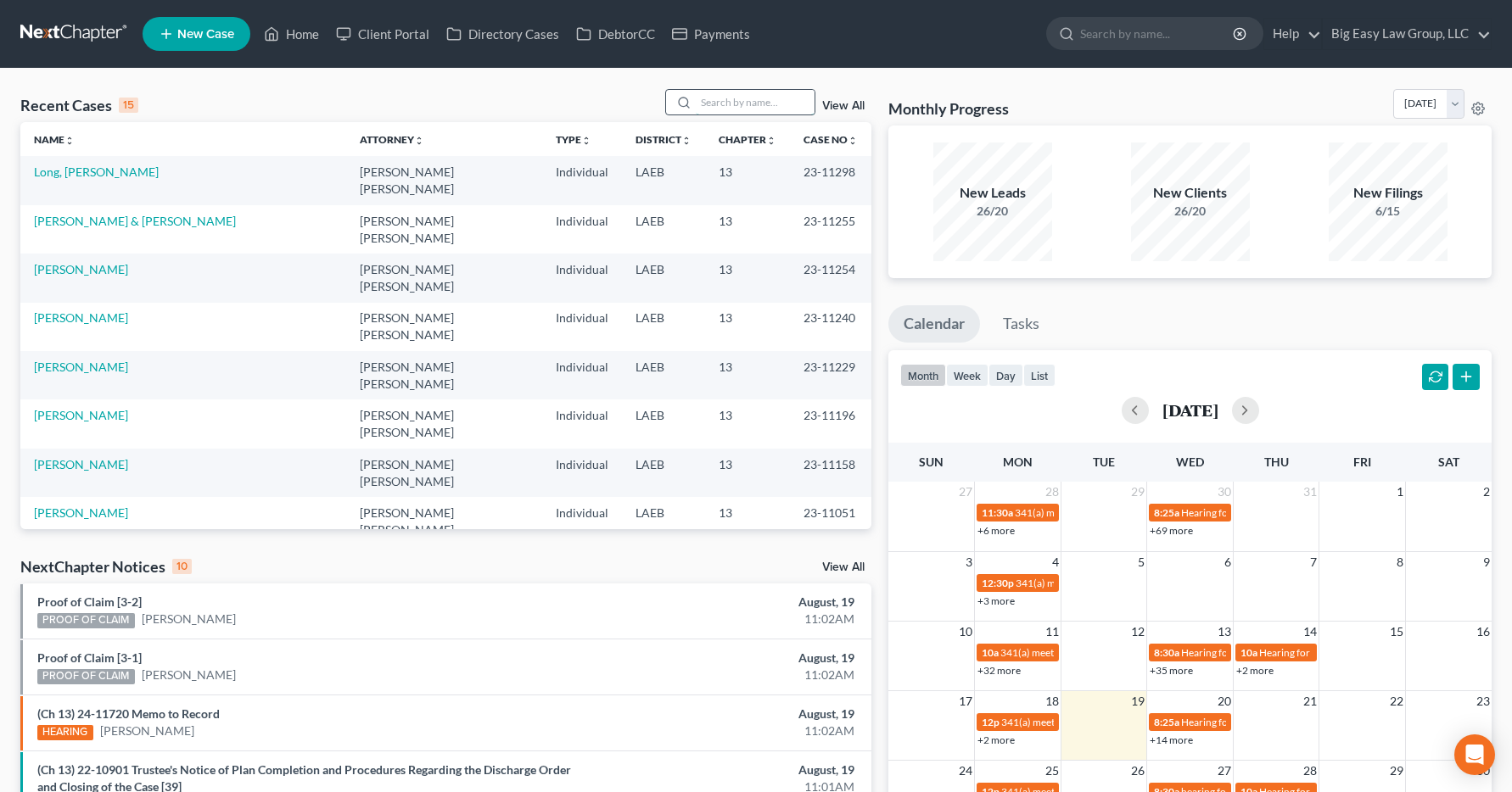
click at [754, 99] on input "search" at bounding box center [754, 102] width 119 height 25
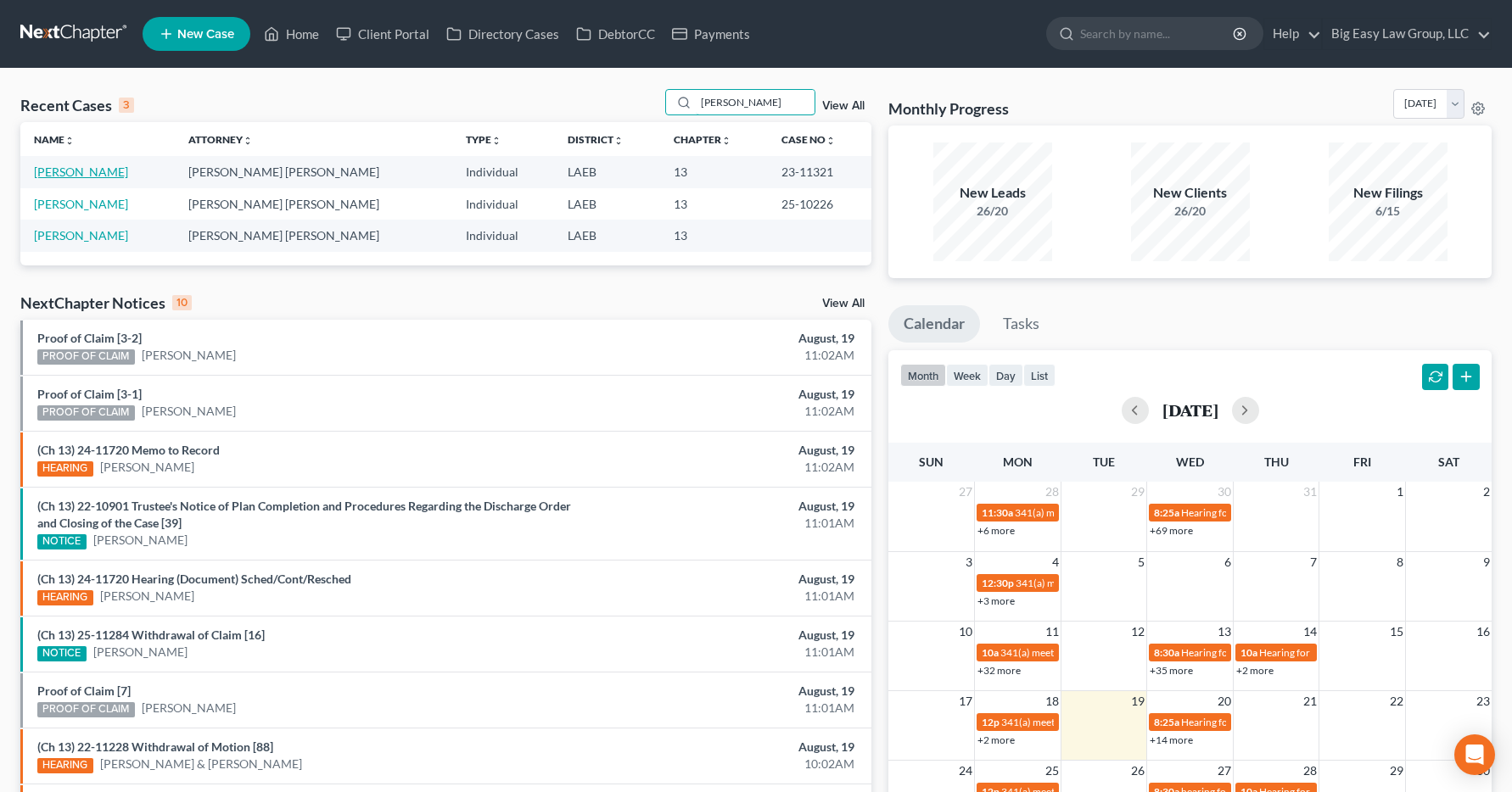
type input "[PERSON_NAME]"
click at [75, 173] on link "[PERSON_NAME]" at bounding box center [81, 172] width 94 height 15
select select "6"
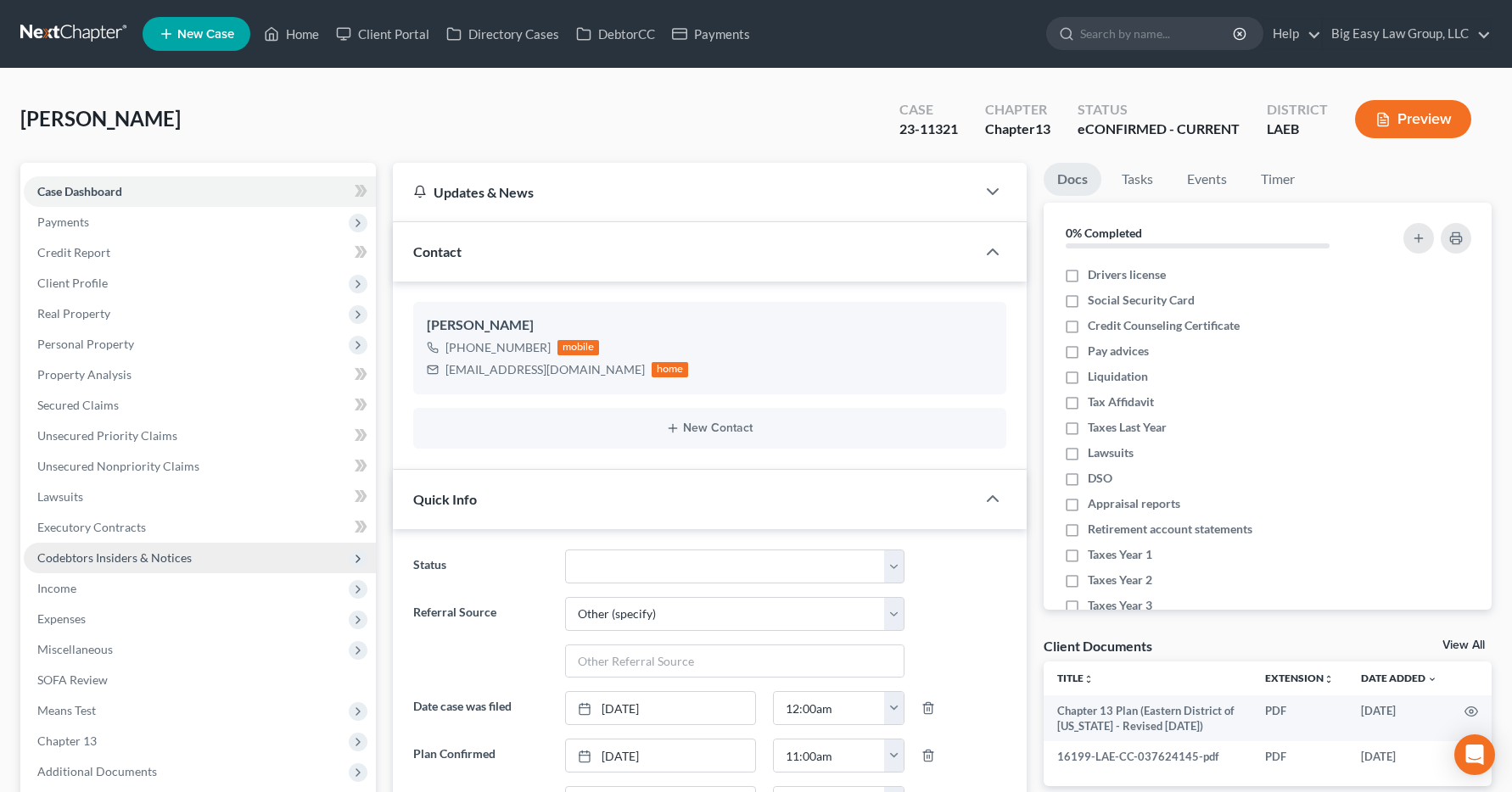
scroll to position [2731, 0]
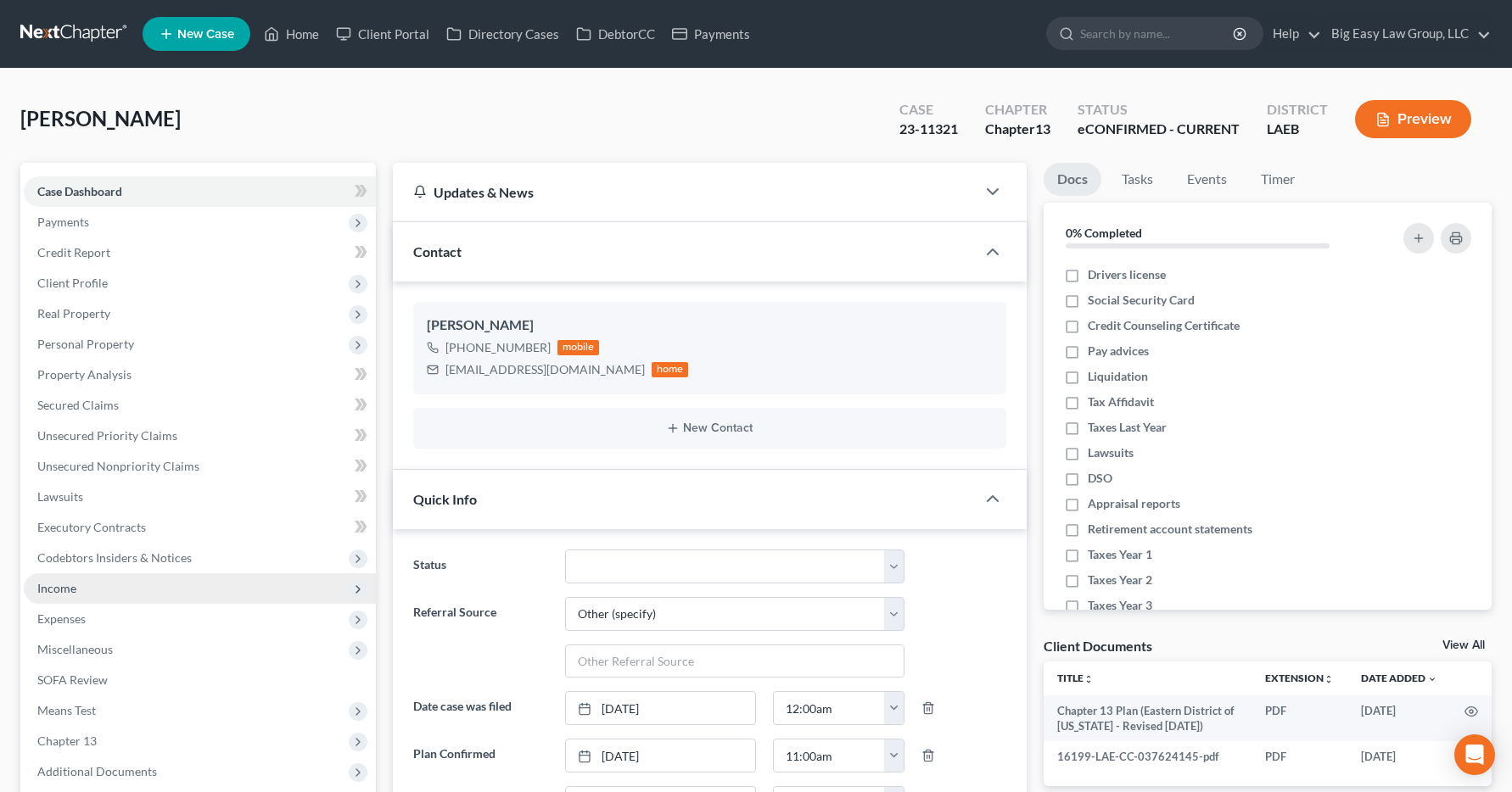
click at [67, 588] on span "Income" at bounding box center [57, 588] width 39 height 15
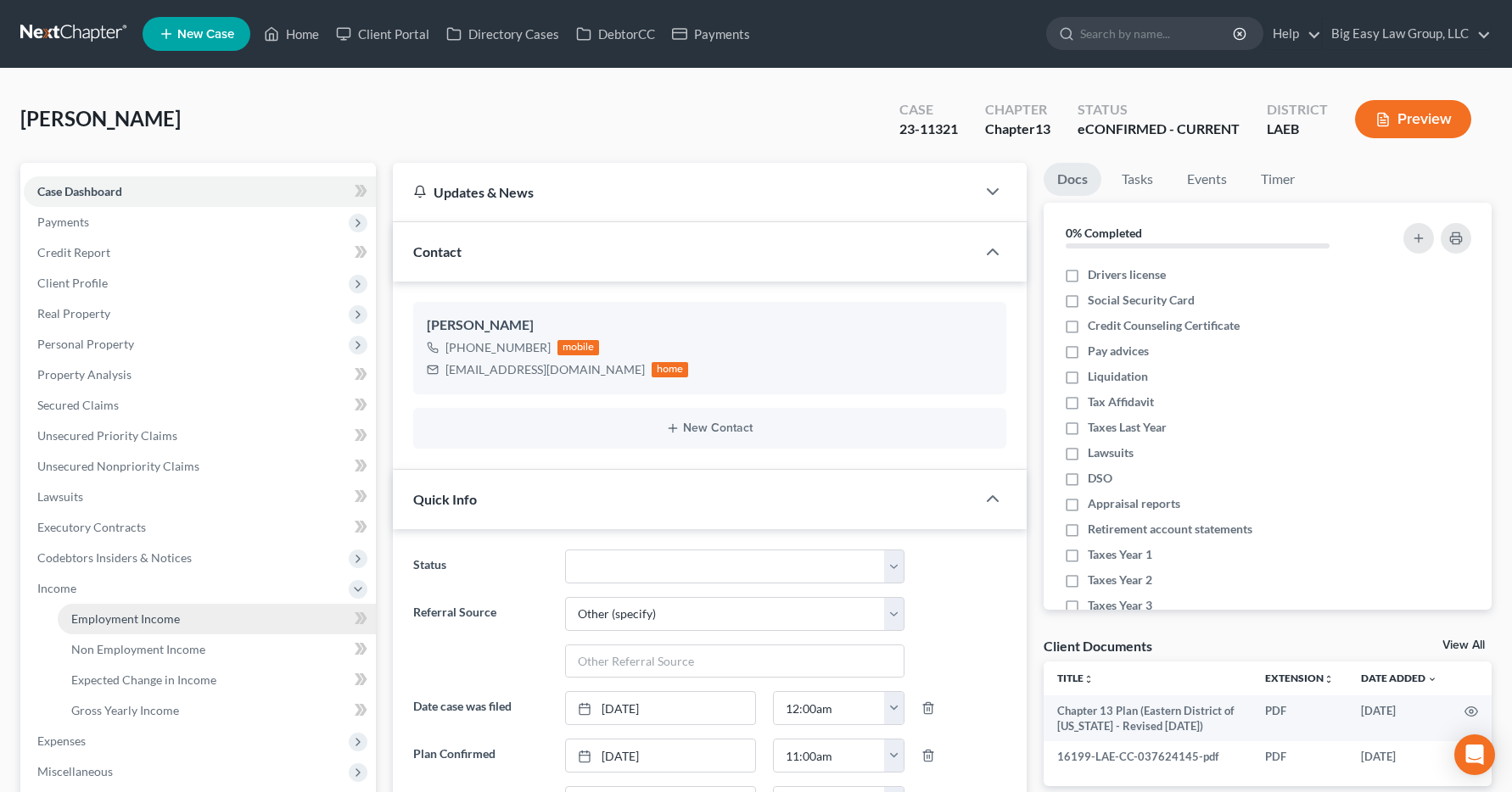
click at [84, 623] on span "Employment Income" at bounding box center [125, 619] width 109 height 15
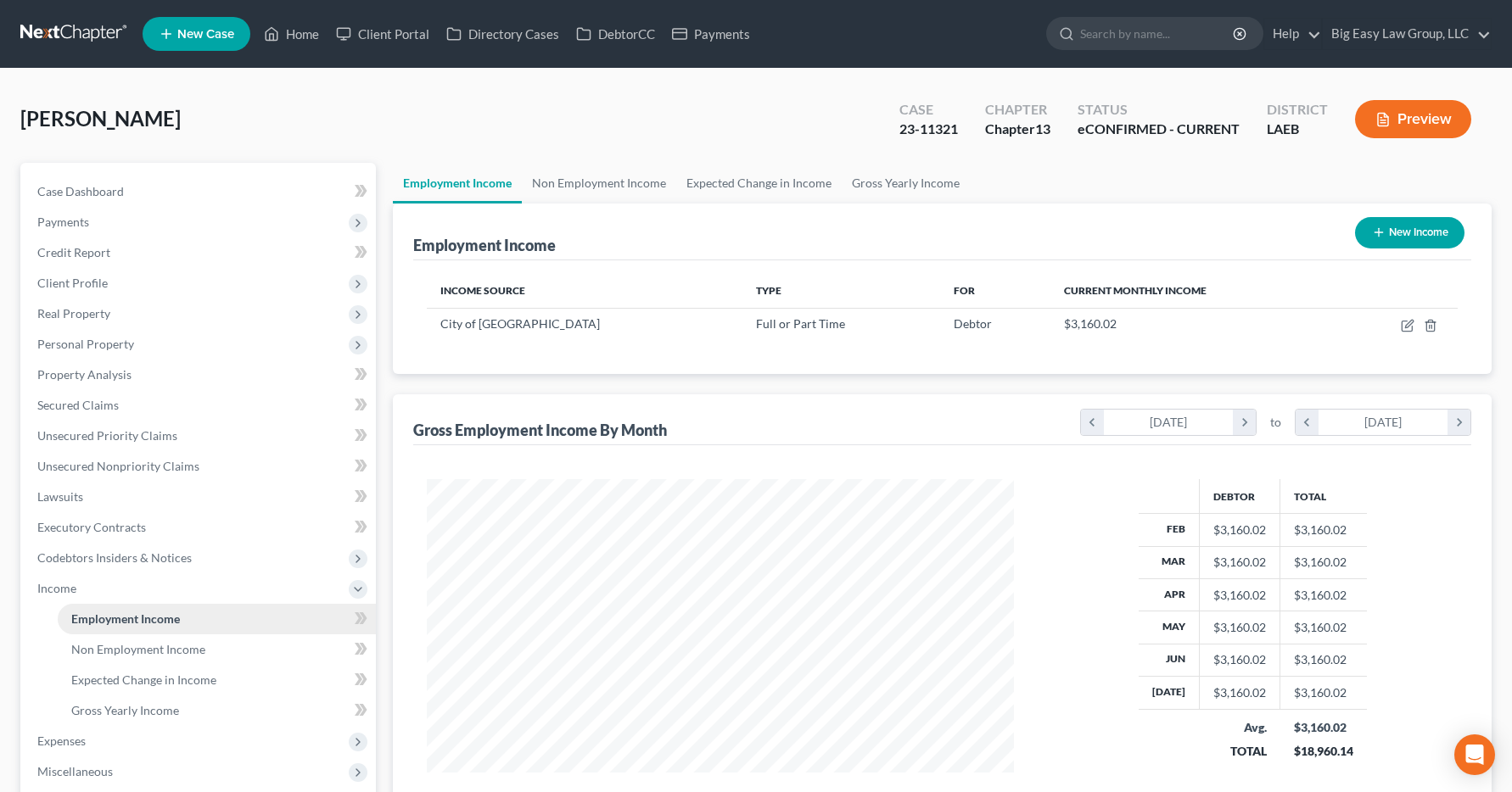
scroll to position [305, 622]
click at [308, 41] on link "Home" at bounding box center [291, 33] width 72 height 30
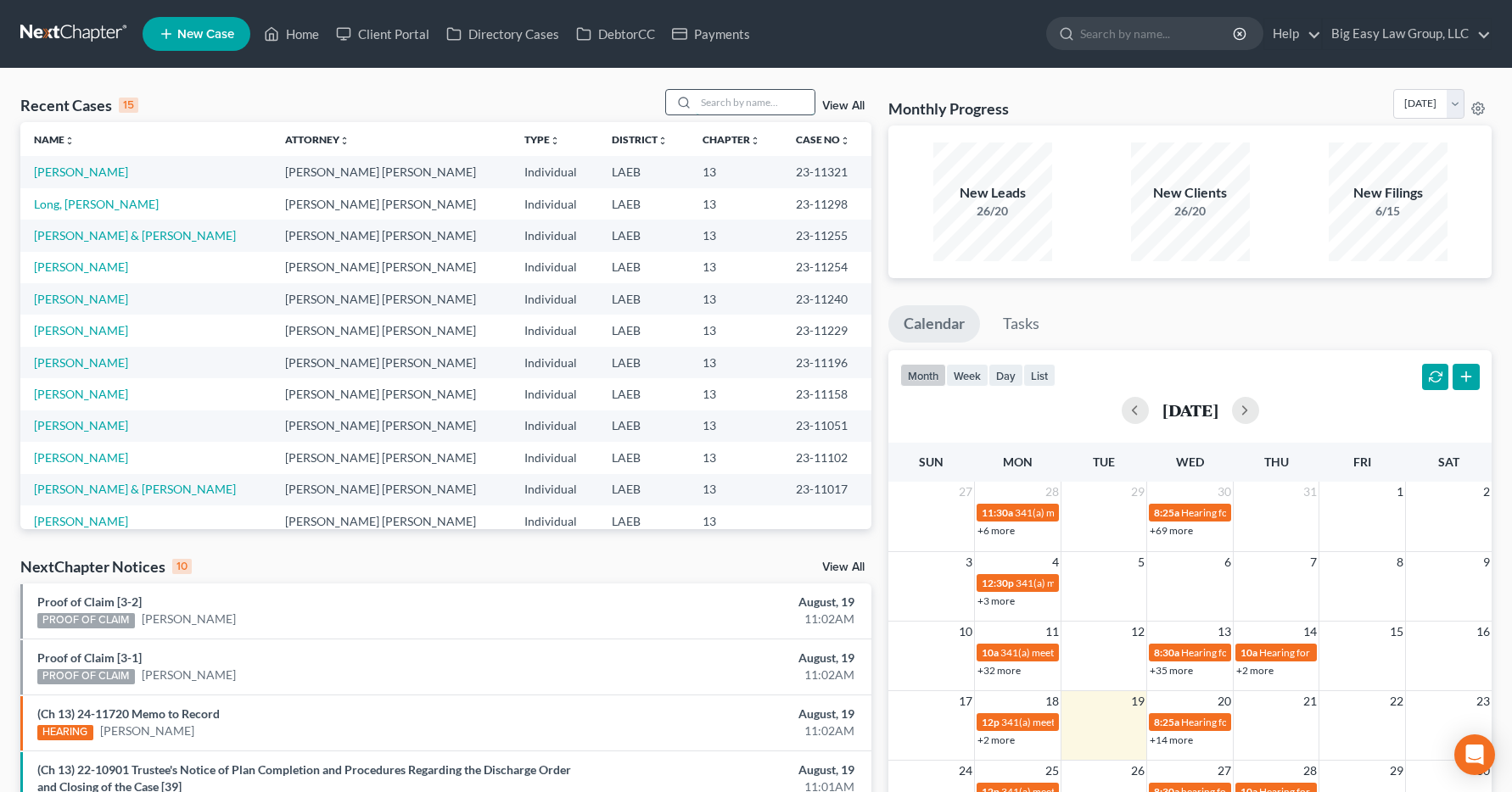
click at [715, 95] on input "search" at bounding box center [754, 102] width 119 height 25
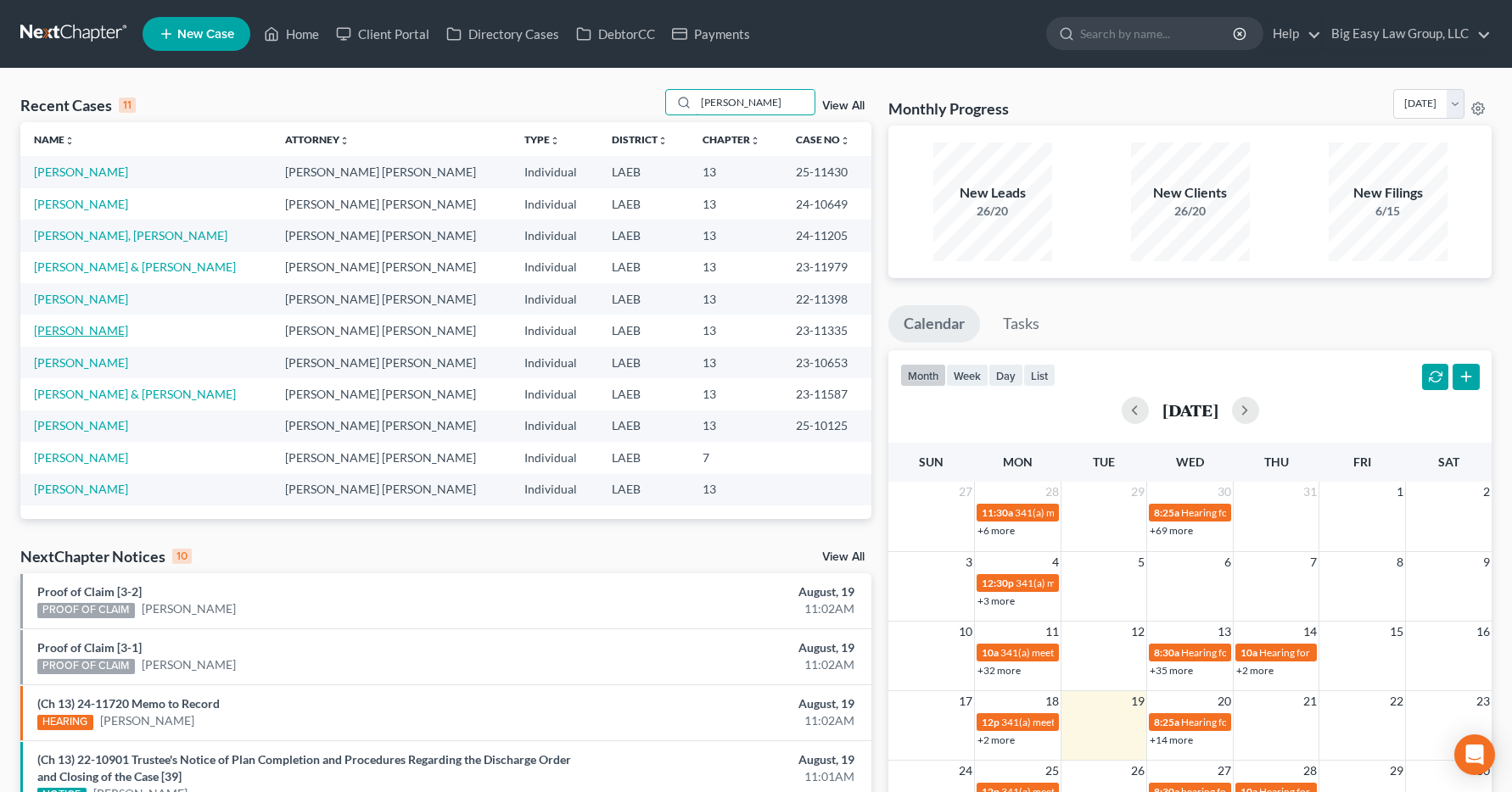
type input "[PERSON_NAME]"
click at [67, 329] on link "[PERSON_NAME]" at bounding box center [81, 331] width 94 height 15
select select "14"
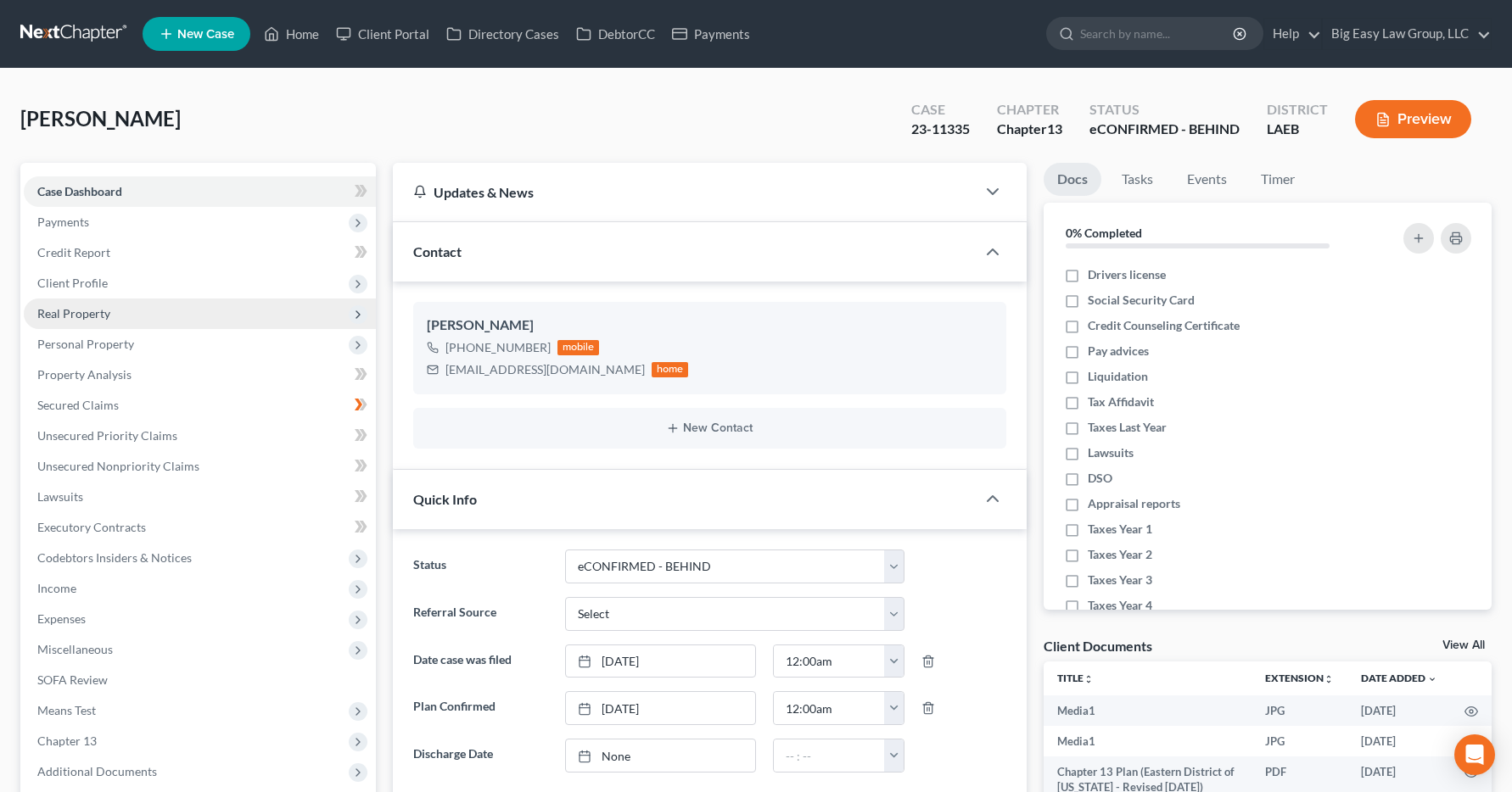
scroll to position [3753, 0]
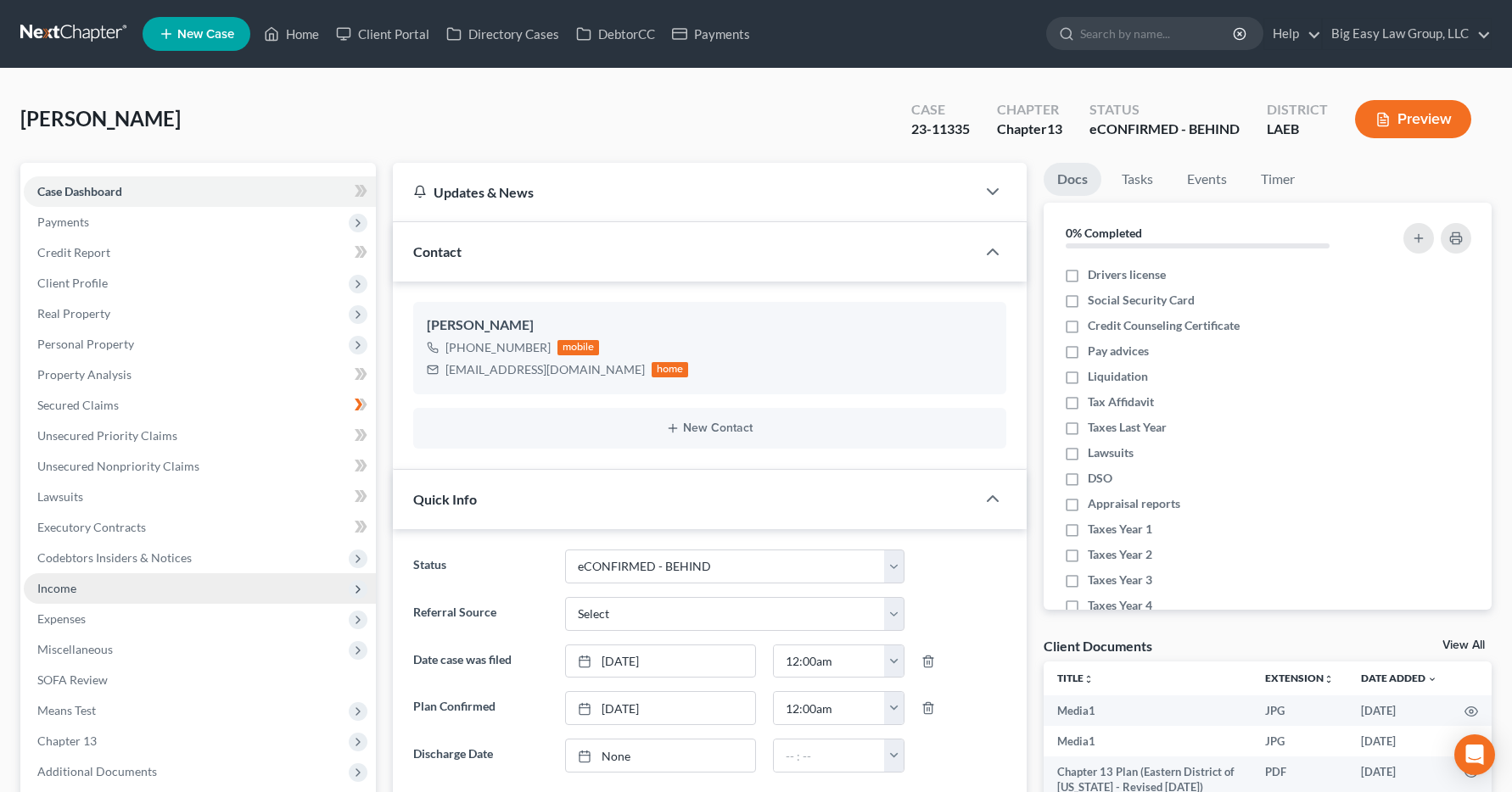
click at [69, 586] on span "Income" at bounding box center [57, 588] width 39 height 15
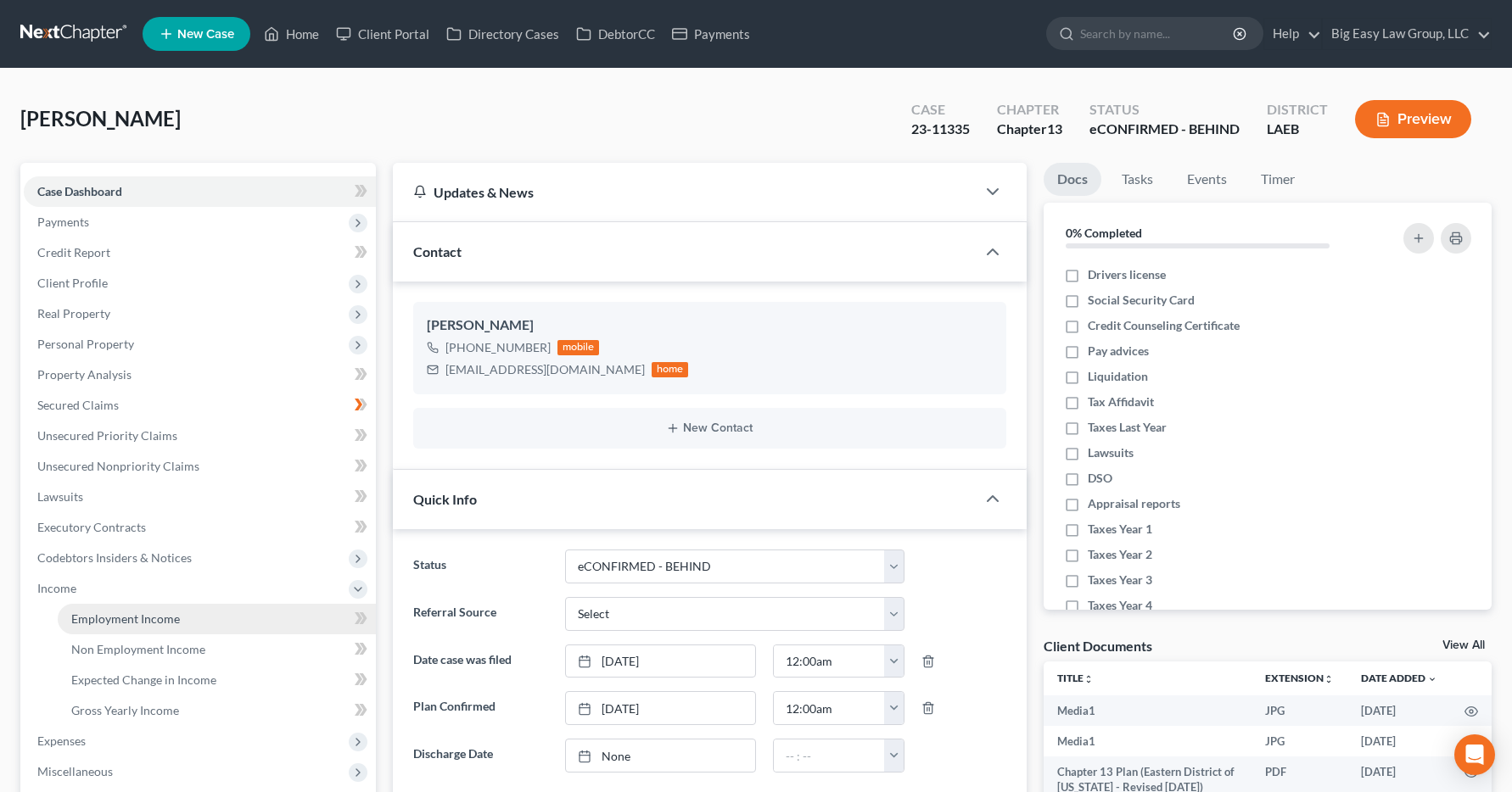
click at [91, 619] on span "Employment Income" at bounding box center [125, 619] width 109 height 15
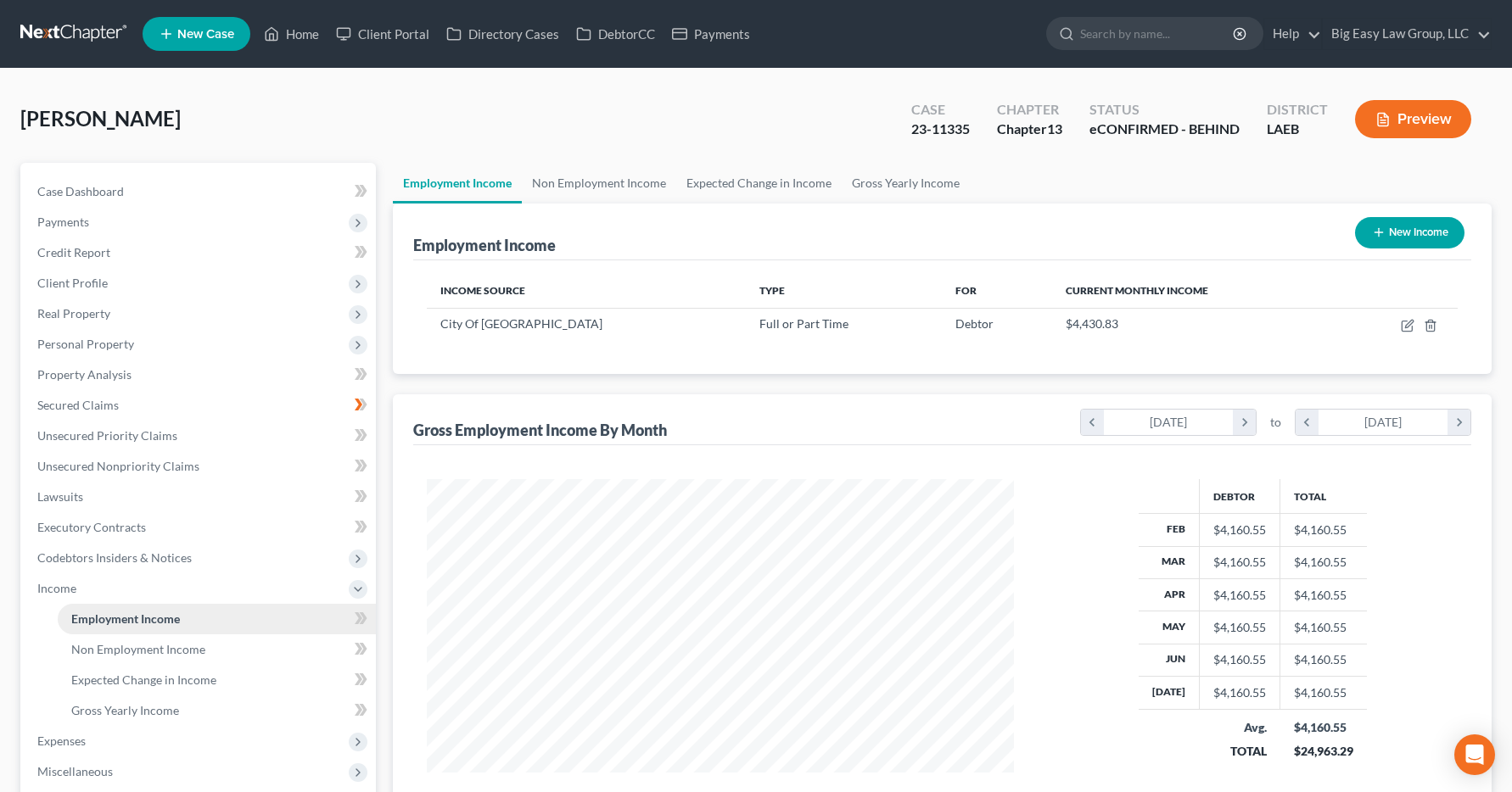
scroll to position [305, 622]
click at [293, 38] on link "Home" at bounding box center [291, 33] width 72 height 30
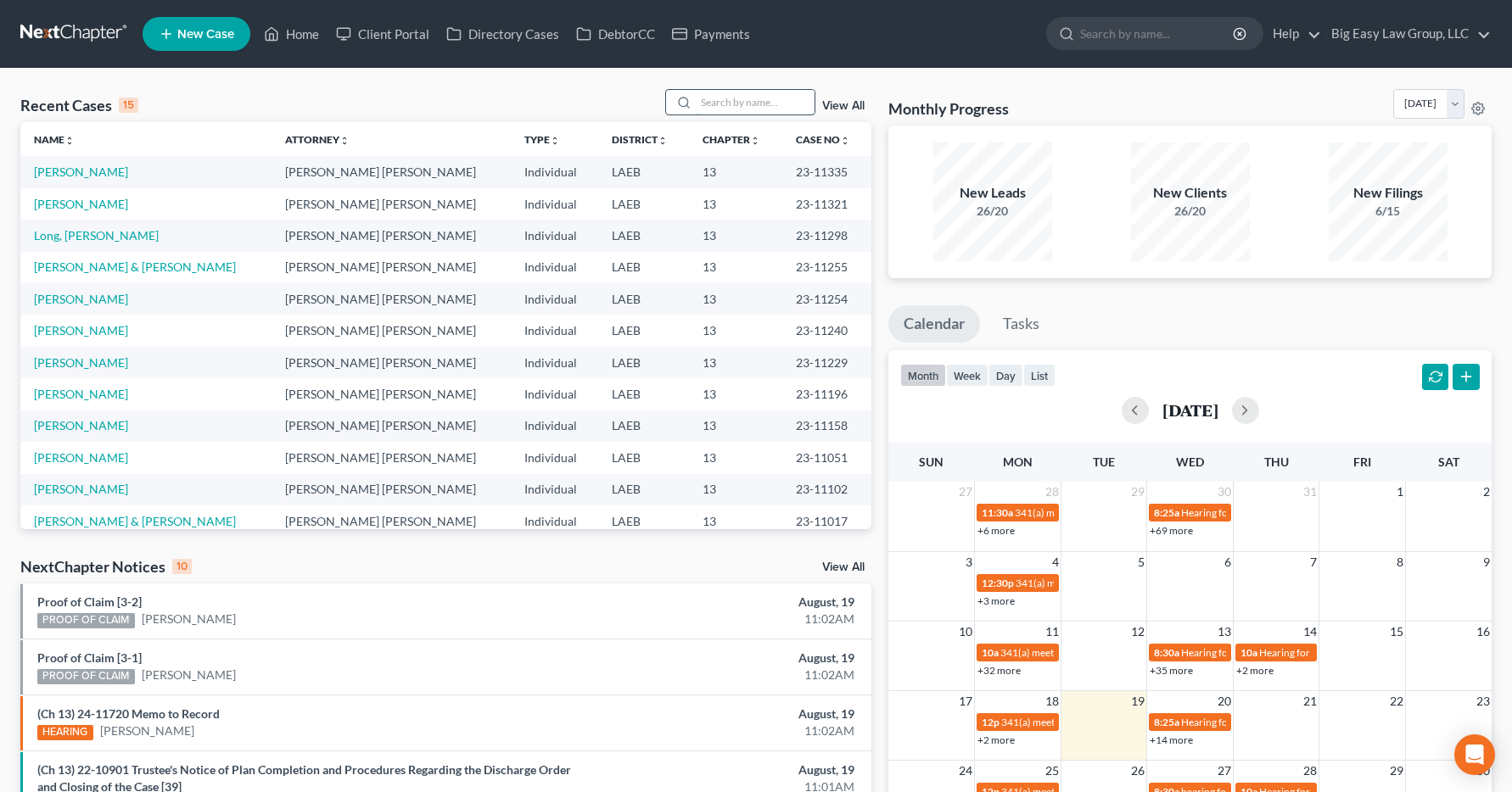
click at [714, 103] on input "search" at bounding box center [754, 102] width 119 height 25
type input "[PERSON_NAME]"
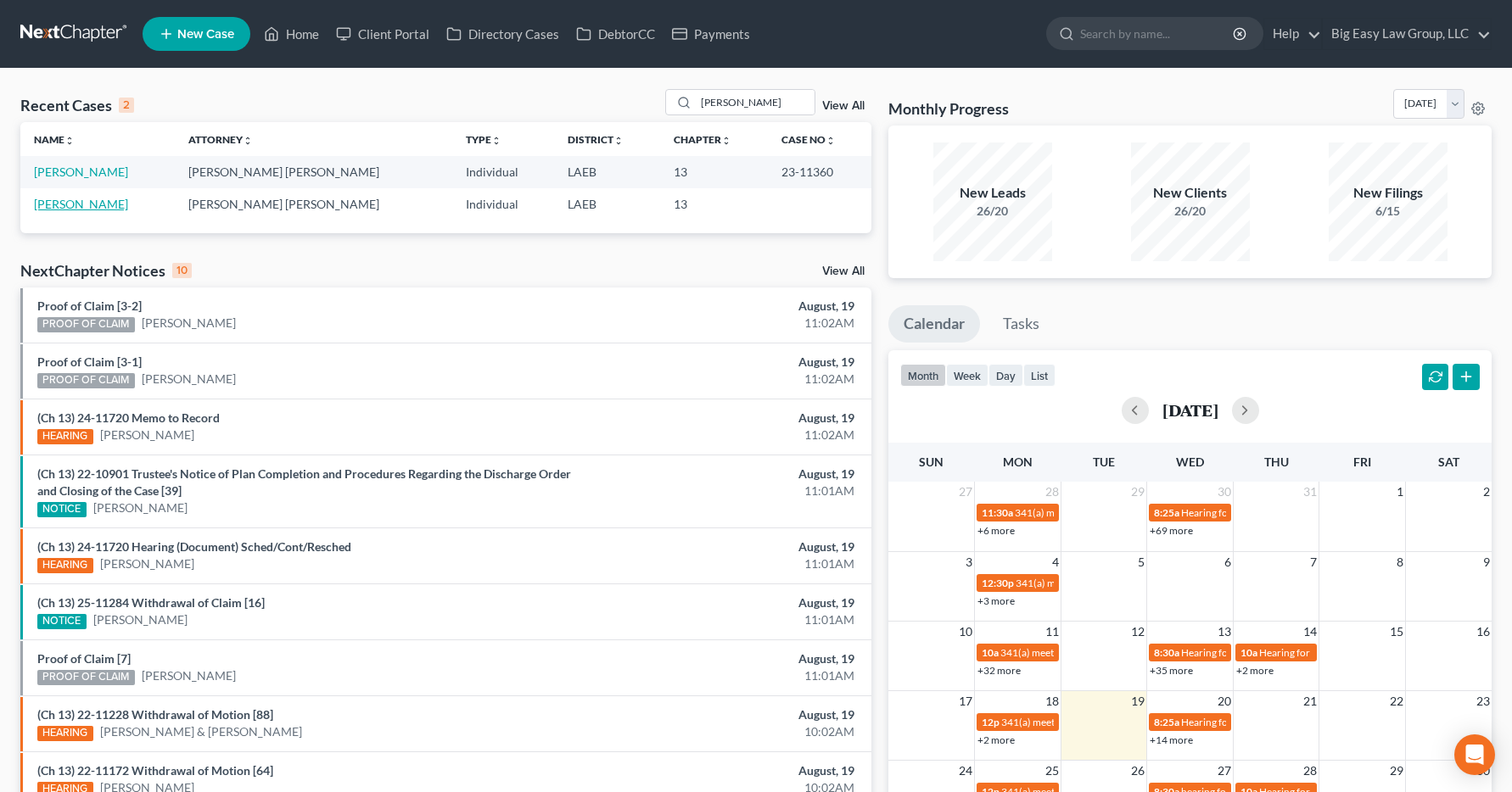
click at [64, 204] on link "[PERSON_NAME]" at bounding box center [81, 204] width 94 height 15
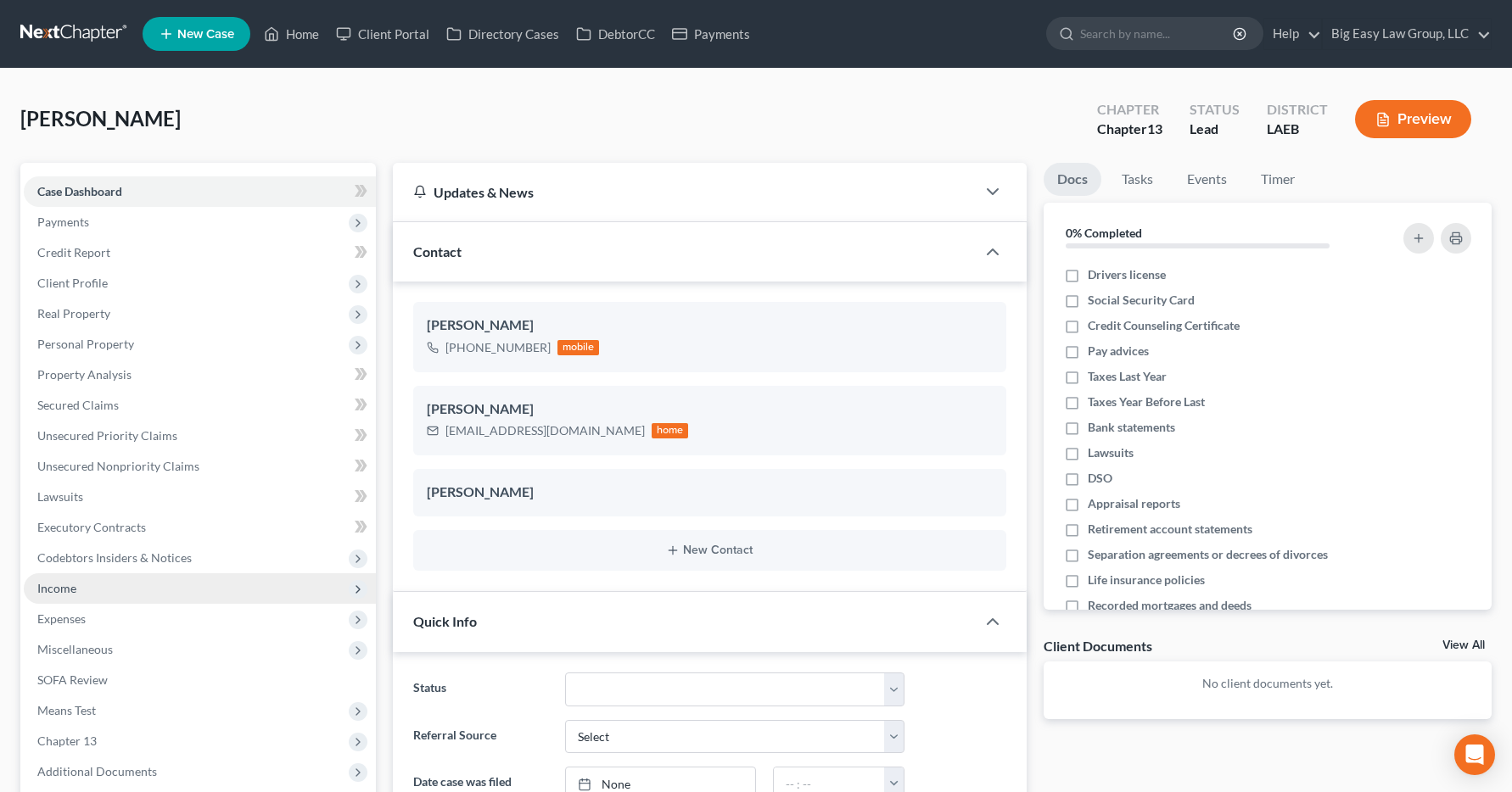
click at [52, 591] on span "Income" at bounding box center [57, 588] width 39 height 15
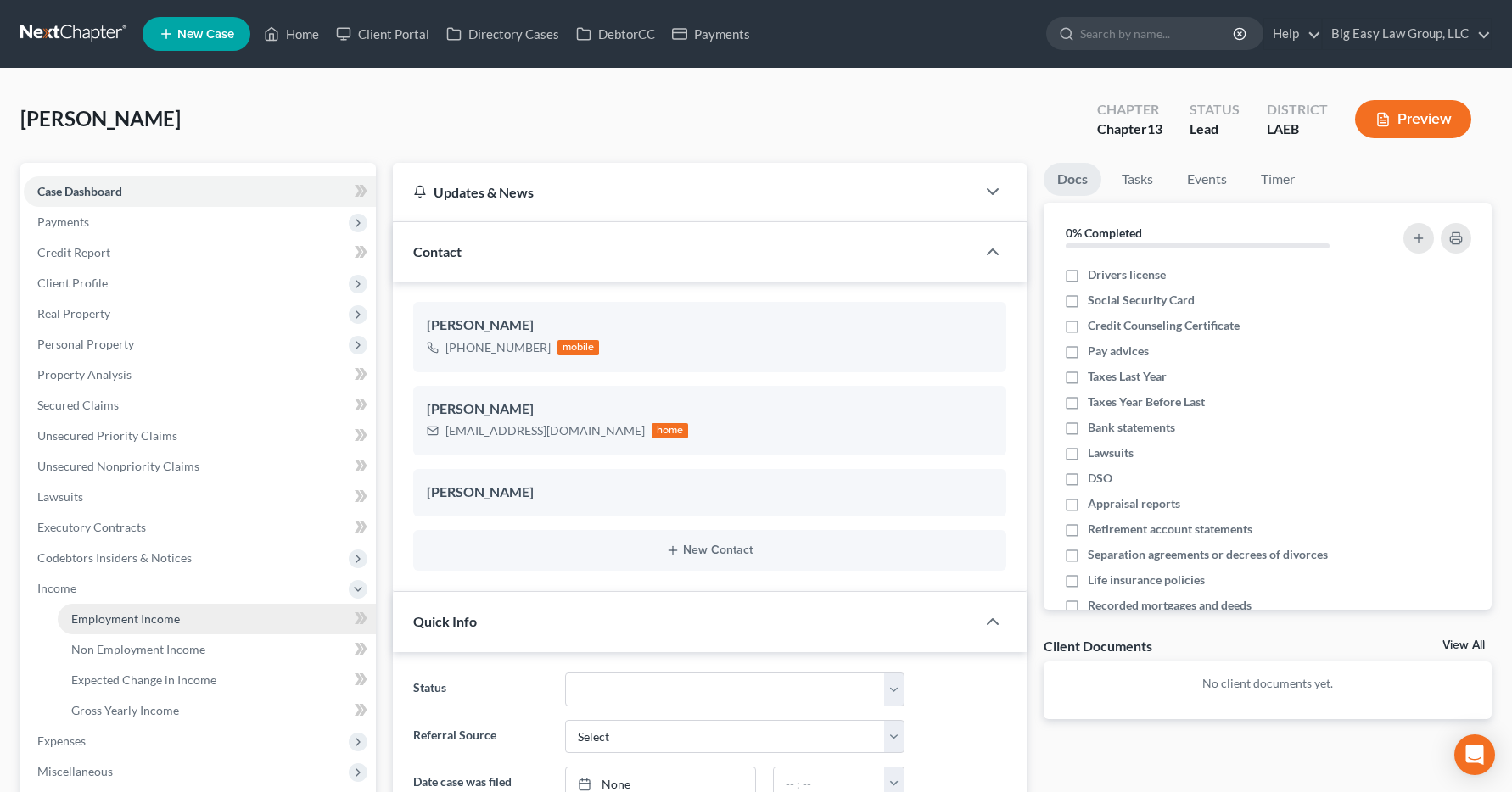
click at [74, 617] on span "Employment Income" at bounding box center [125, 619] width 109 height 15
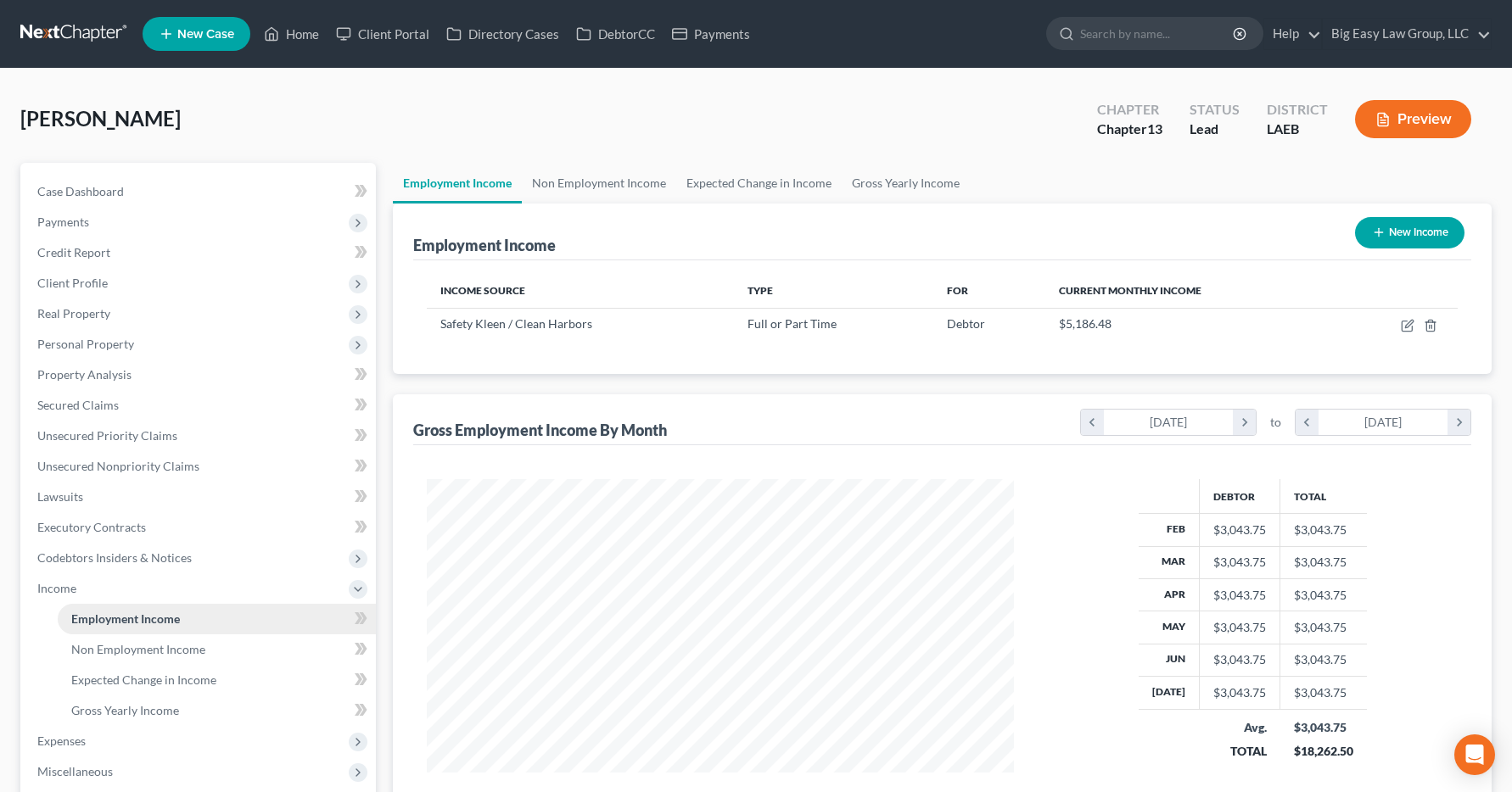
scroll to position [305, 622]
click at [299, 30] on link "Home" at bounding box center [291, 33] width 72 height 30
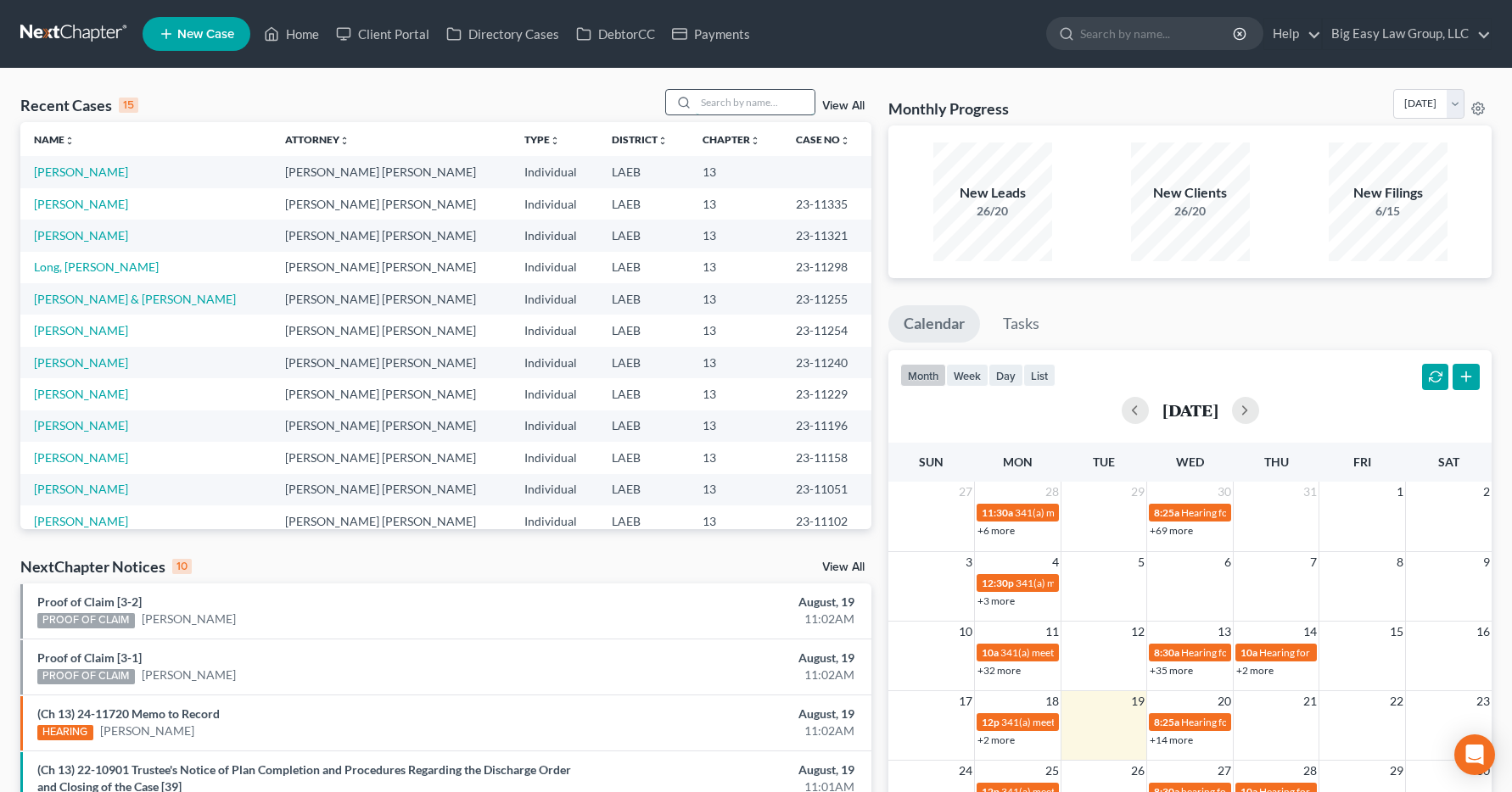
click at [773, 99] on input "search" at bounding box center [754, 102] width 119 height 25
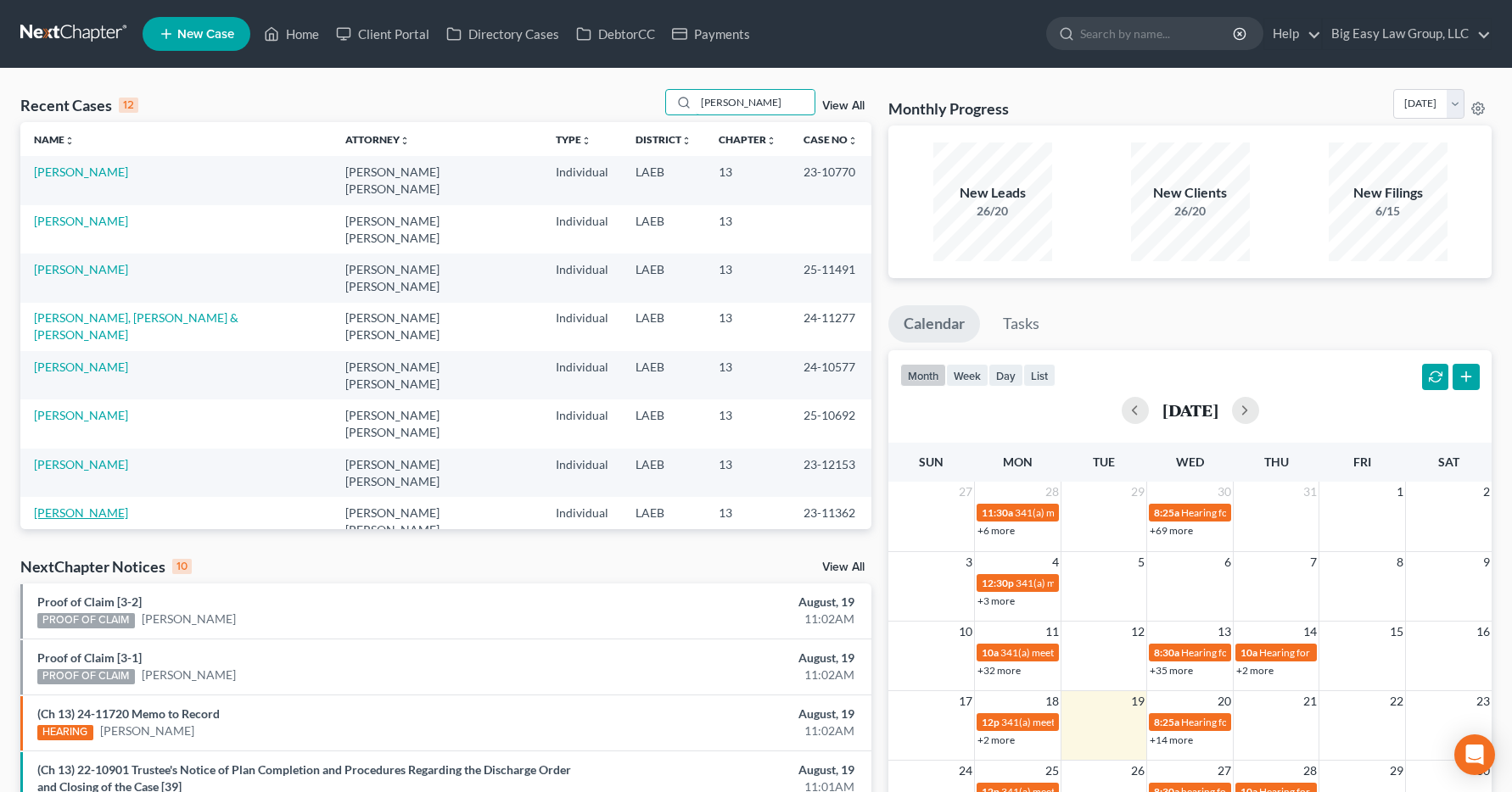
type input "[PERSON_NAME]"
click at [83, 506] on link "[PERSON_NAME]" at bounding box center [81, 513] width 94 height 15
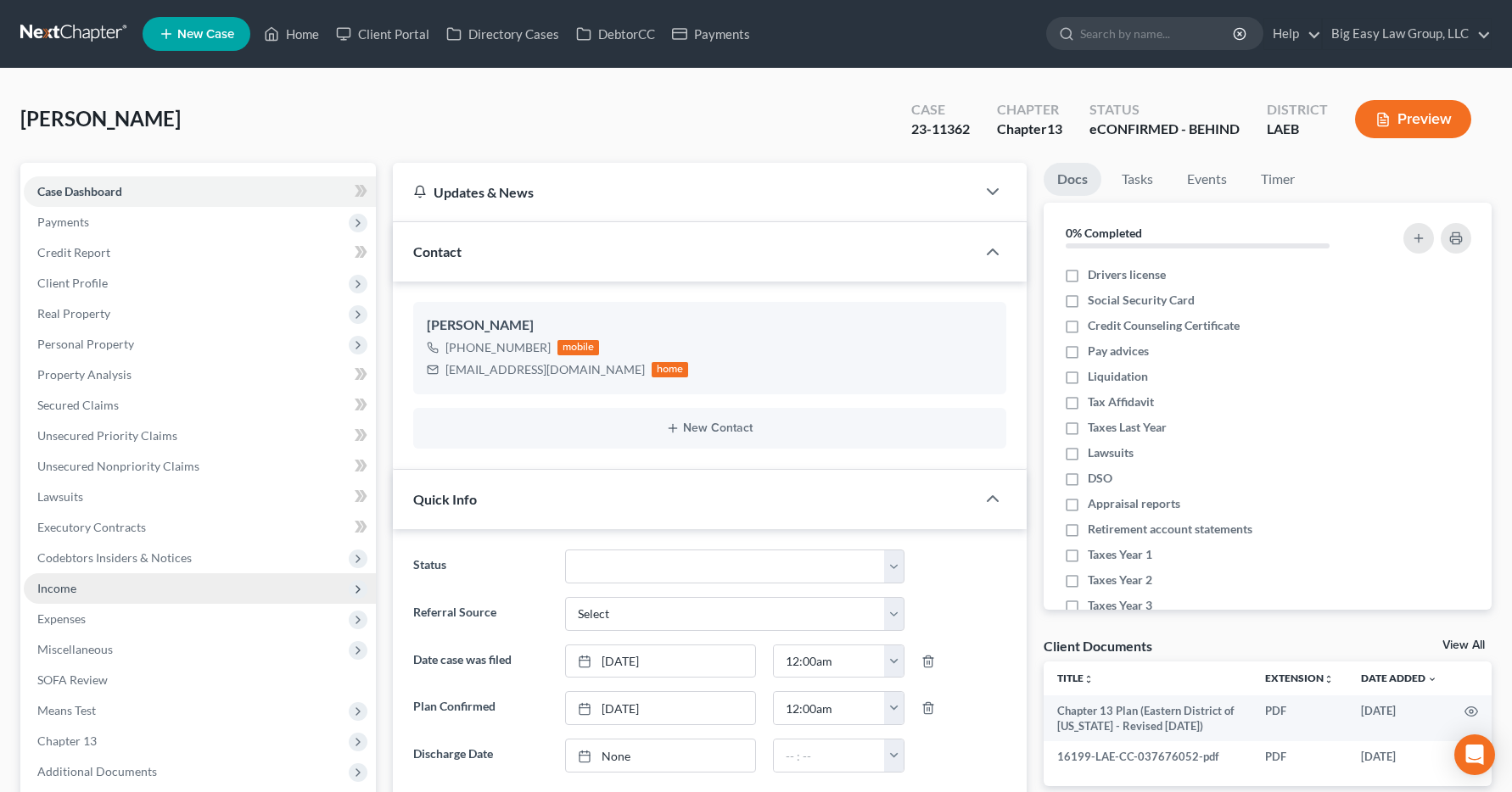
click at [65, 595] on span "Income" at bounding box center [57, 588] width 39 height 15
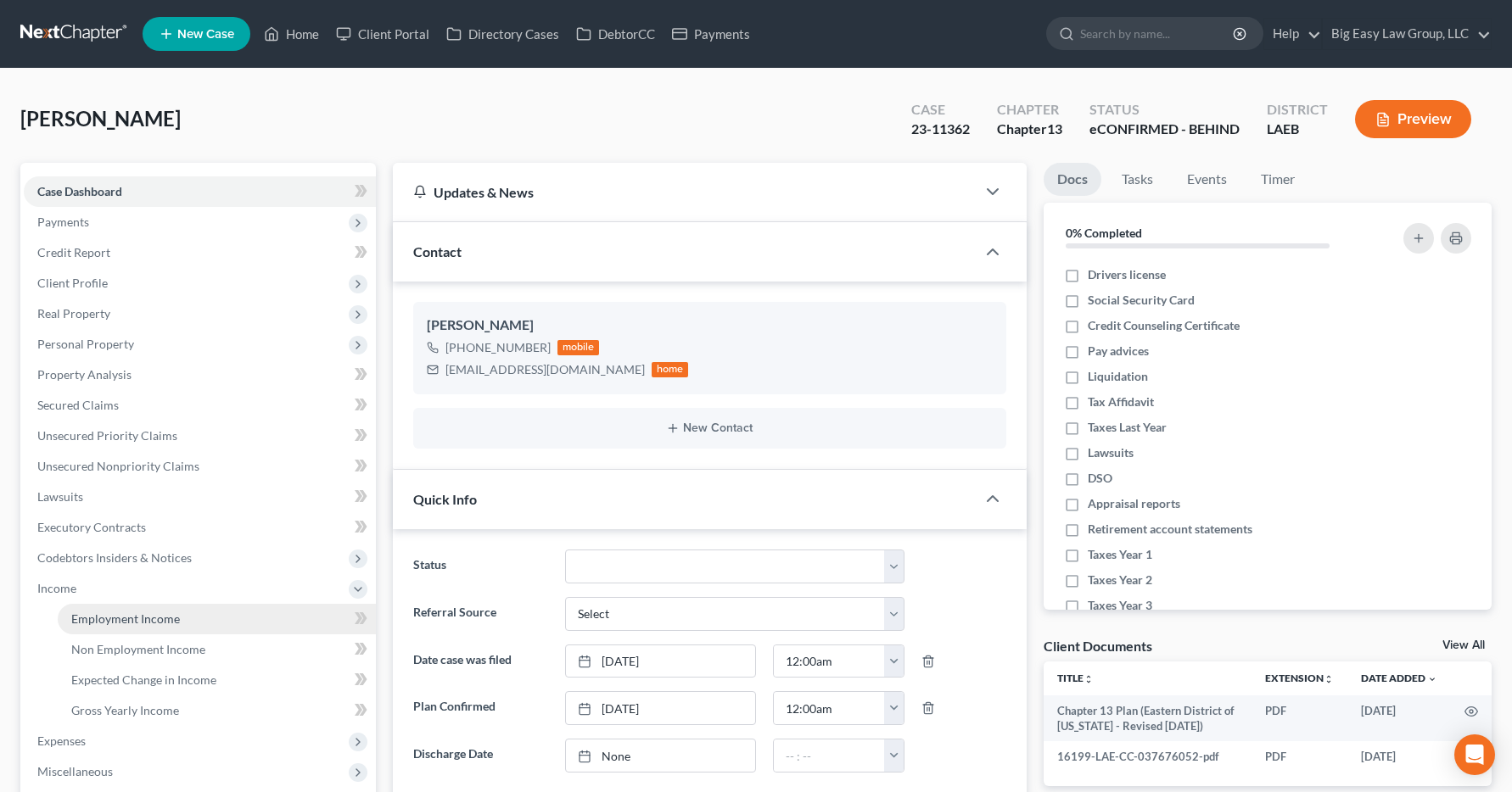
click at [97, 622] on span "Employment Income" at bounding box center [125, 619] width 109 height 15
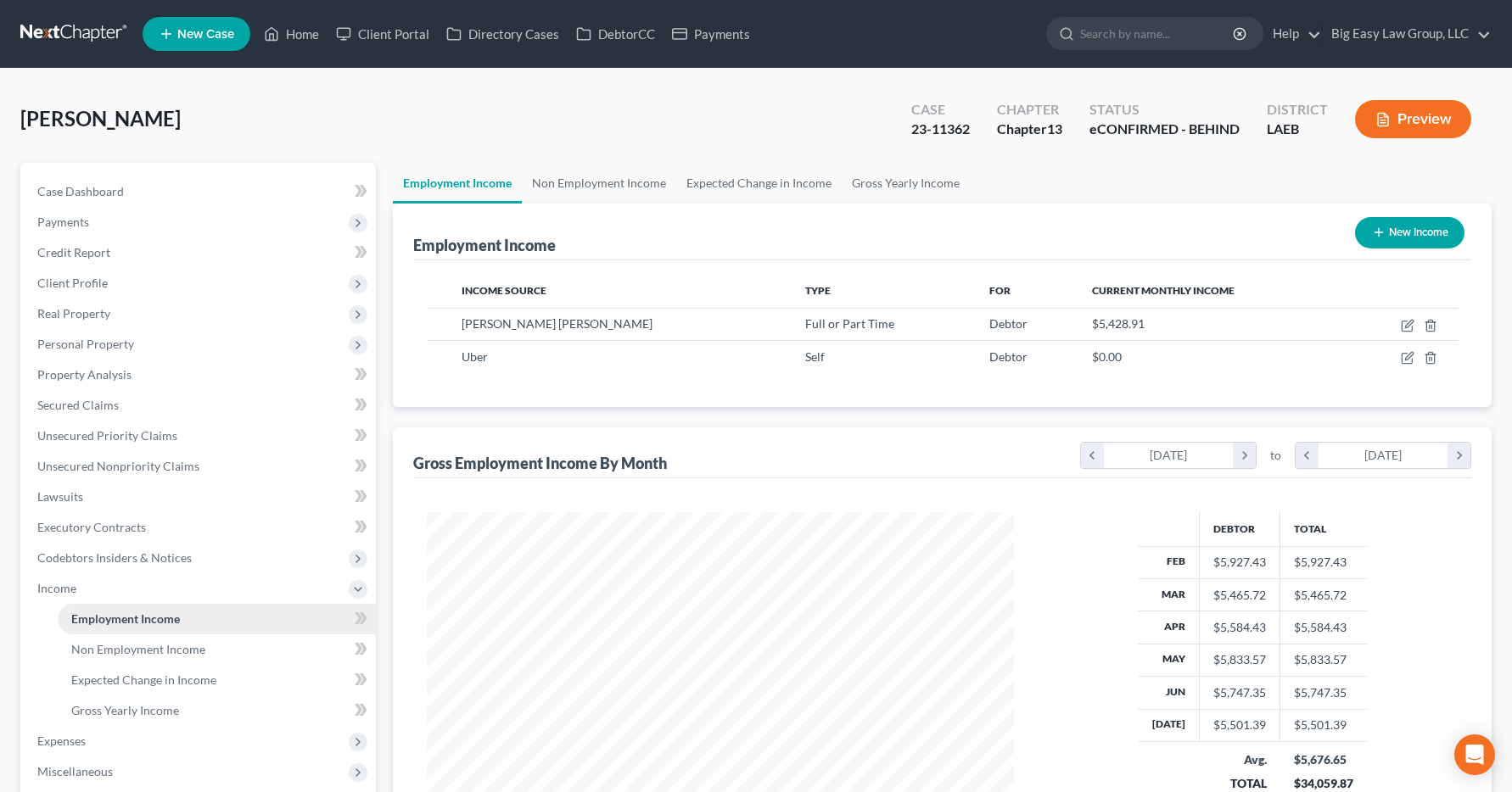
scroll to position [305, 622]
click at [317, 37] on link "Home" at bounding box center [291, 33] width 72 height 30
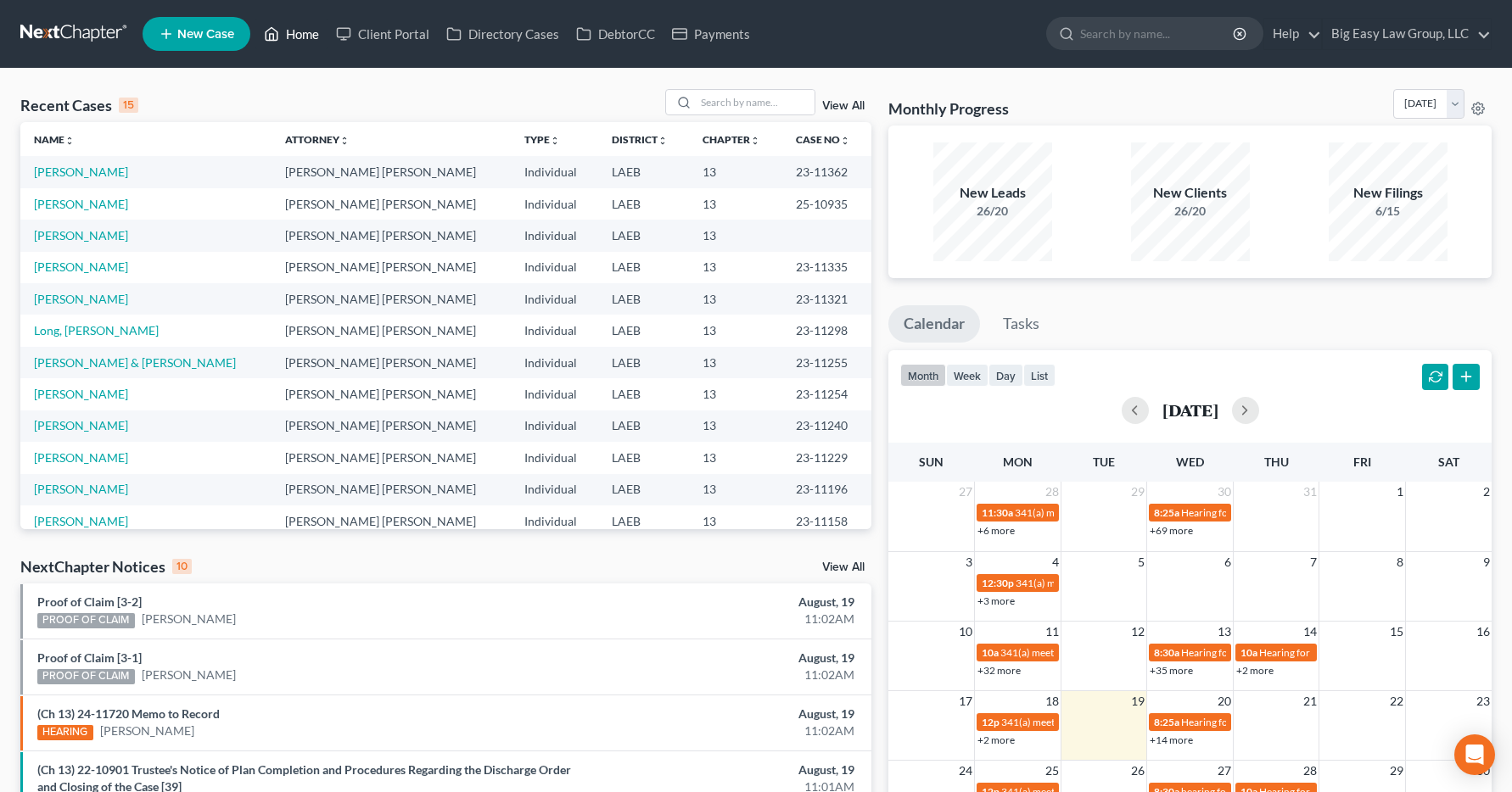
click at [293, 38] on link "Home" at bounding box center [291, 33] width 72 height 30
click at [708, 102] on input "search" at bounding box center [754, 102] width 119 height 25
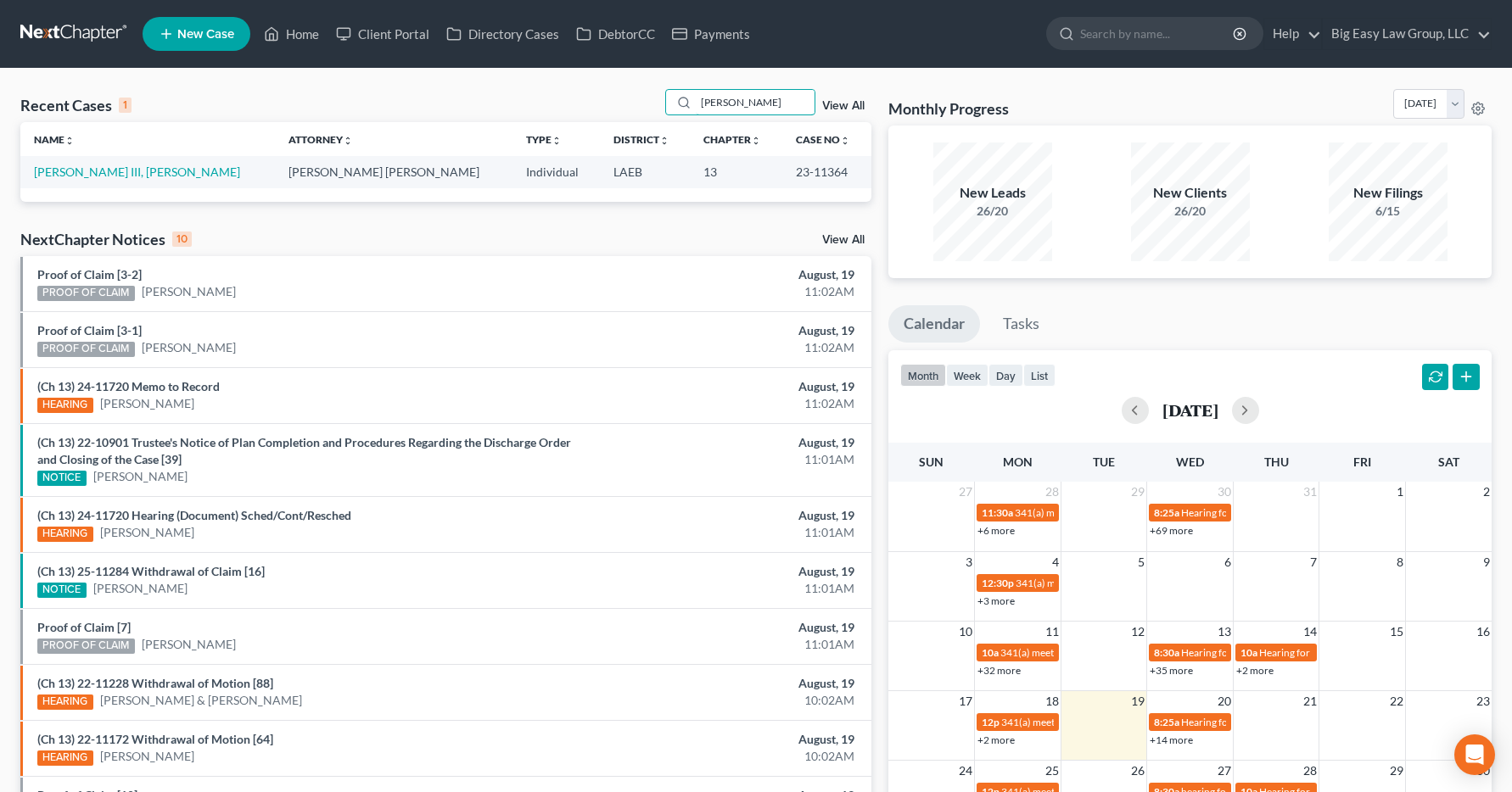
type input "[PERSON_NAME]"
click at [99, 179] on td "[PERSON_NAME] III, [PERSON_NAME]" at bounding box center [147, 171] width 254 height 31
click at [102, 174] on link "[PERSON_NAME] III, [PERSON_NAME]" at bounding box center [137, 172] width 206 height 15
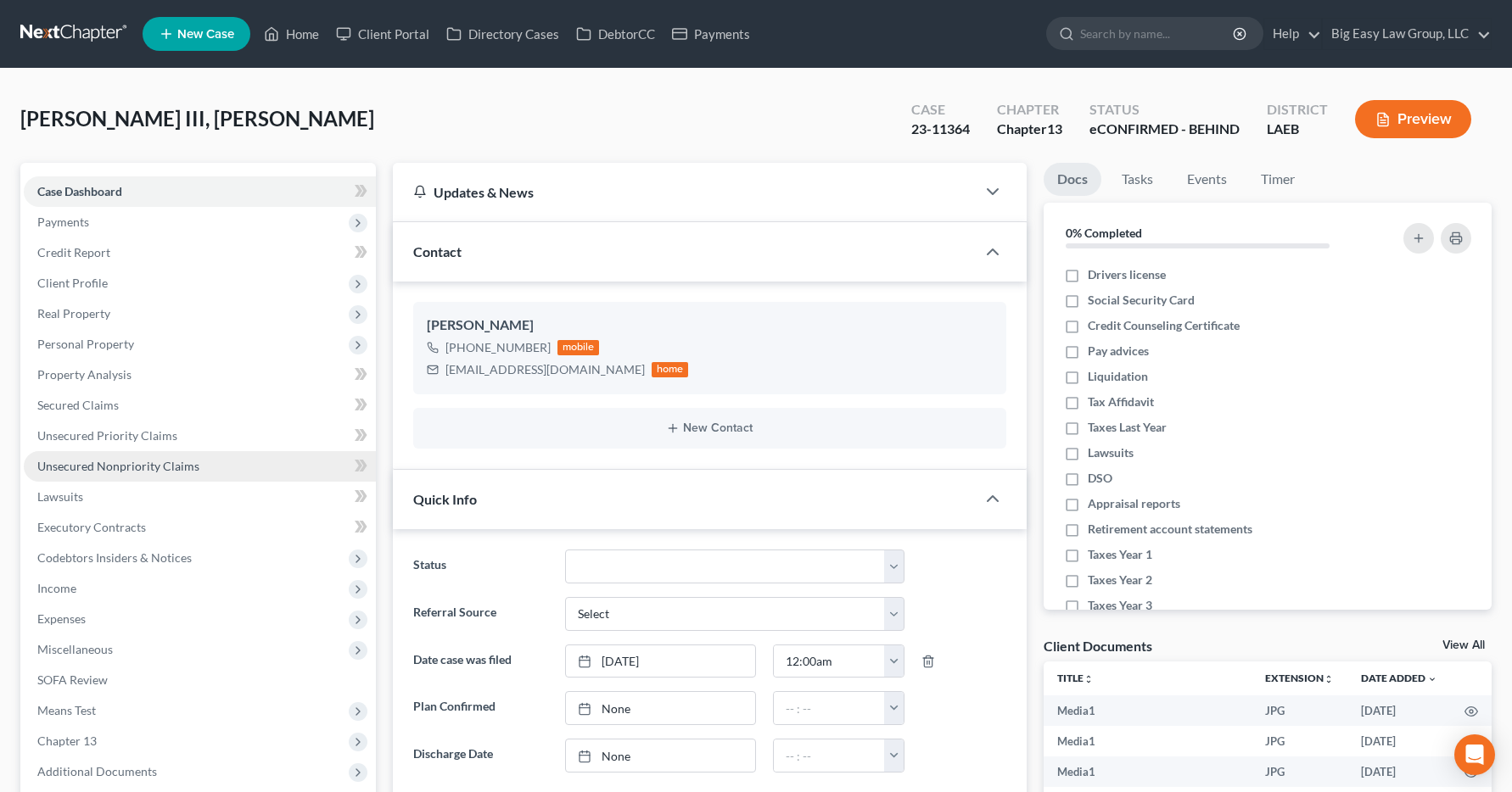
scroll to position [6198, 0]
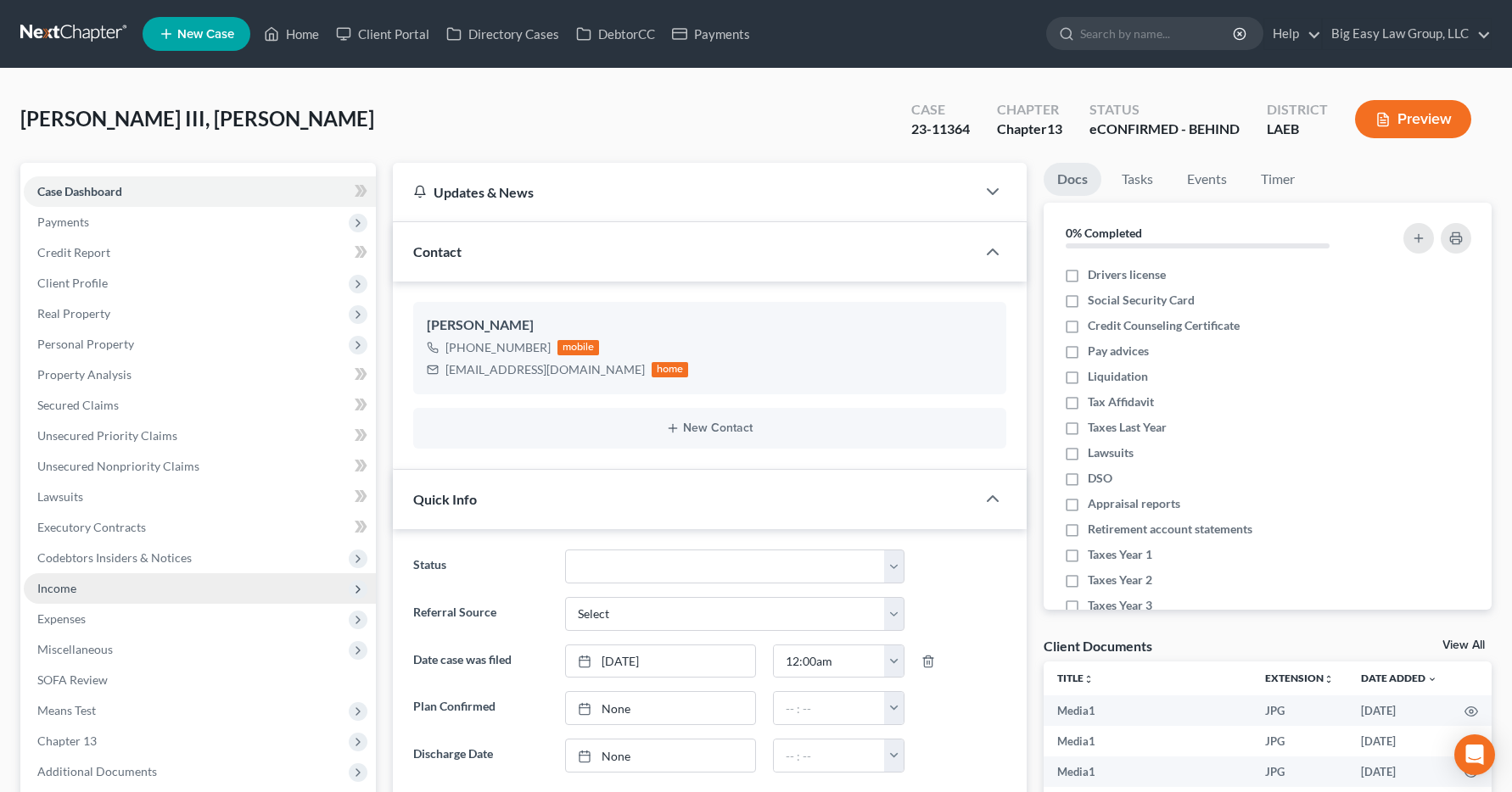
click at [68, 594] on span "Income" at bounding box center [57, 588] width 39 height 15
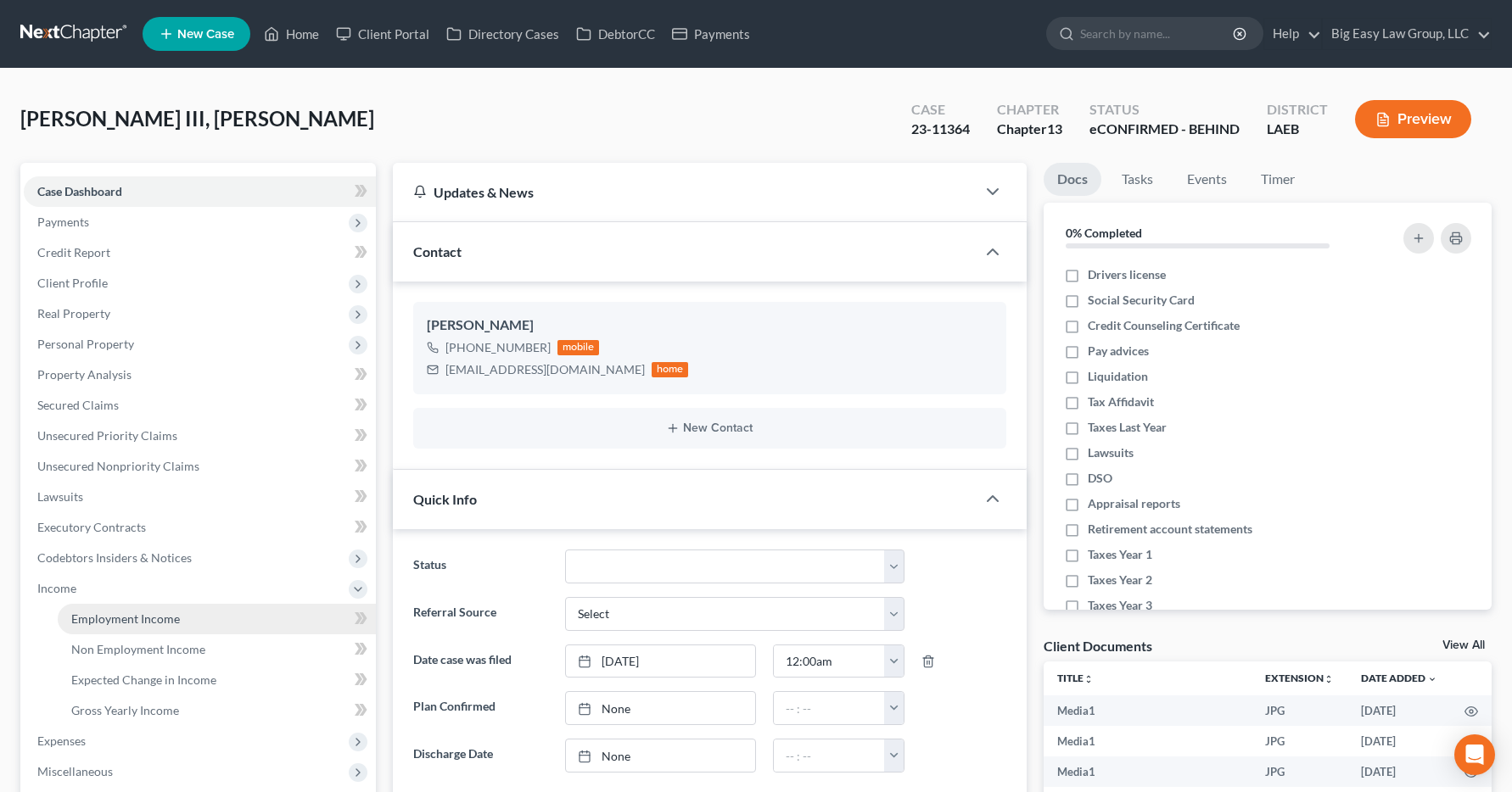
click at [99, 623] on span "Employment Income" at bounding box center [125, 619] width 109 height 15
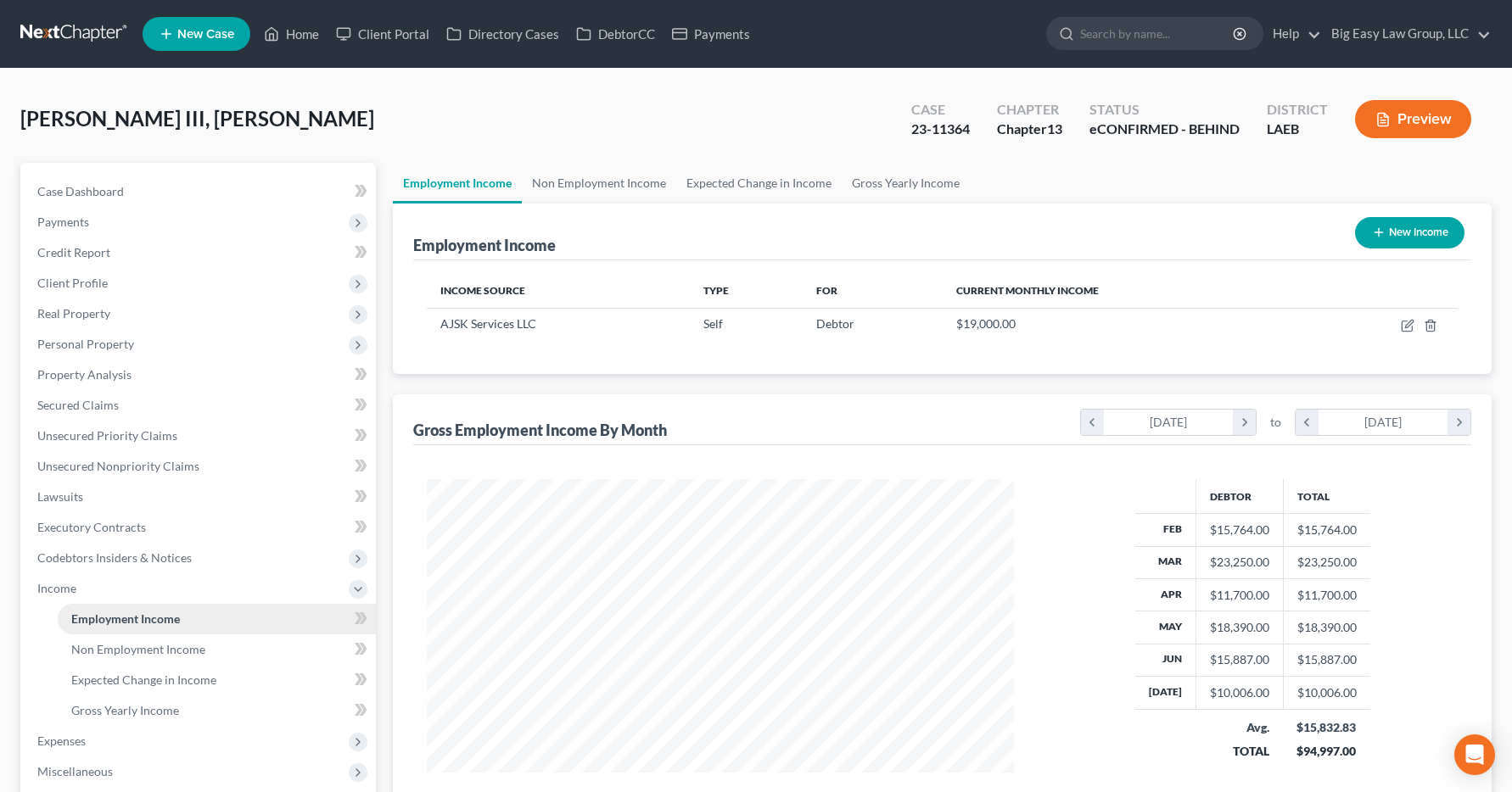
scroll to position [305, 622]
click at [307, 36] on link "Home" at bounding box center [291, 33] width 72 height 30
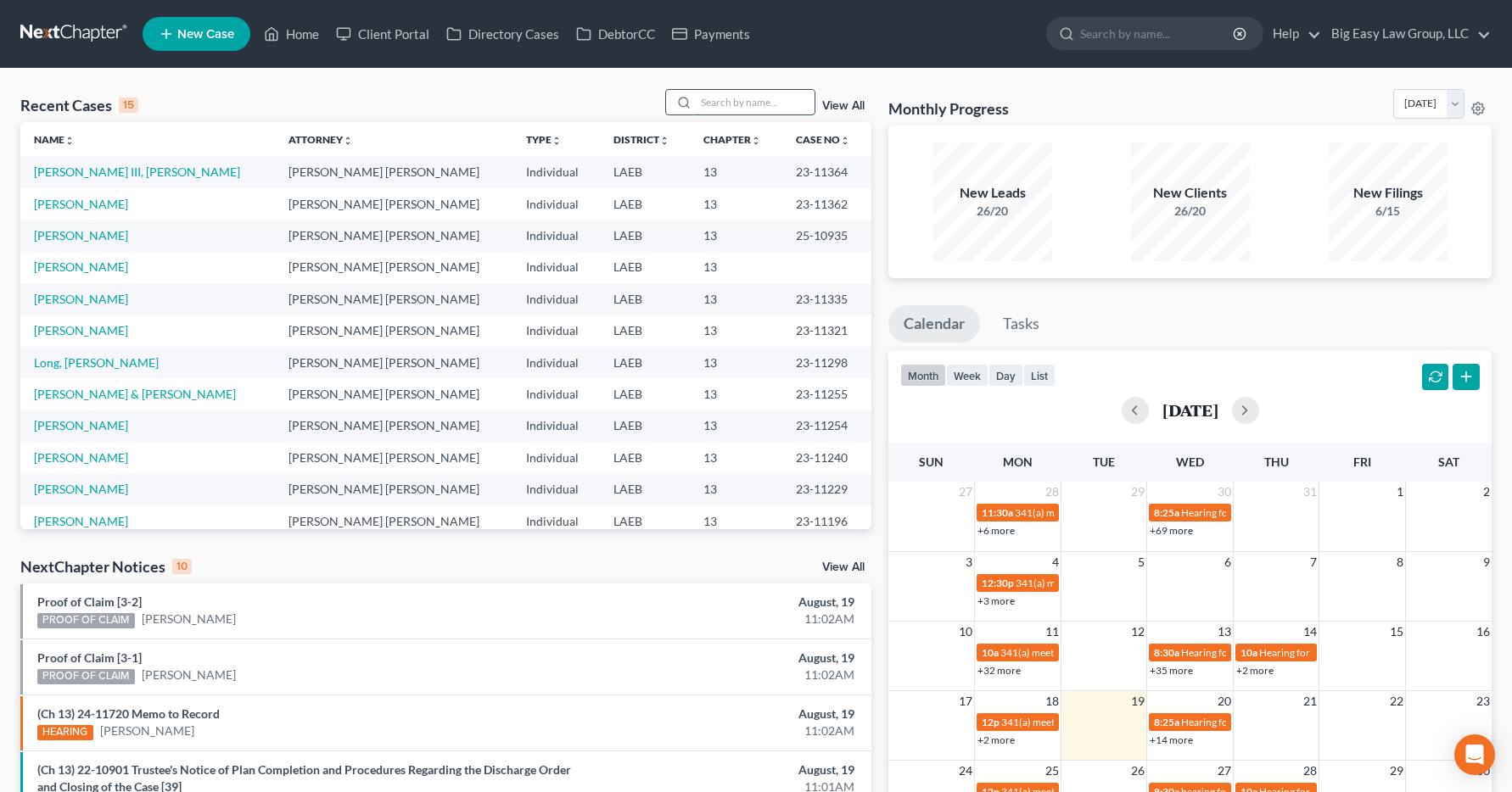
click at [704, 97] on input "search" at bounding box center [754, 102] width 119 height 25
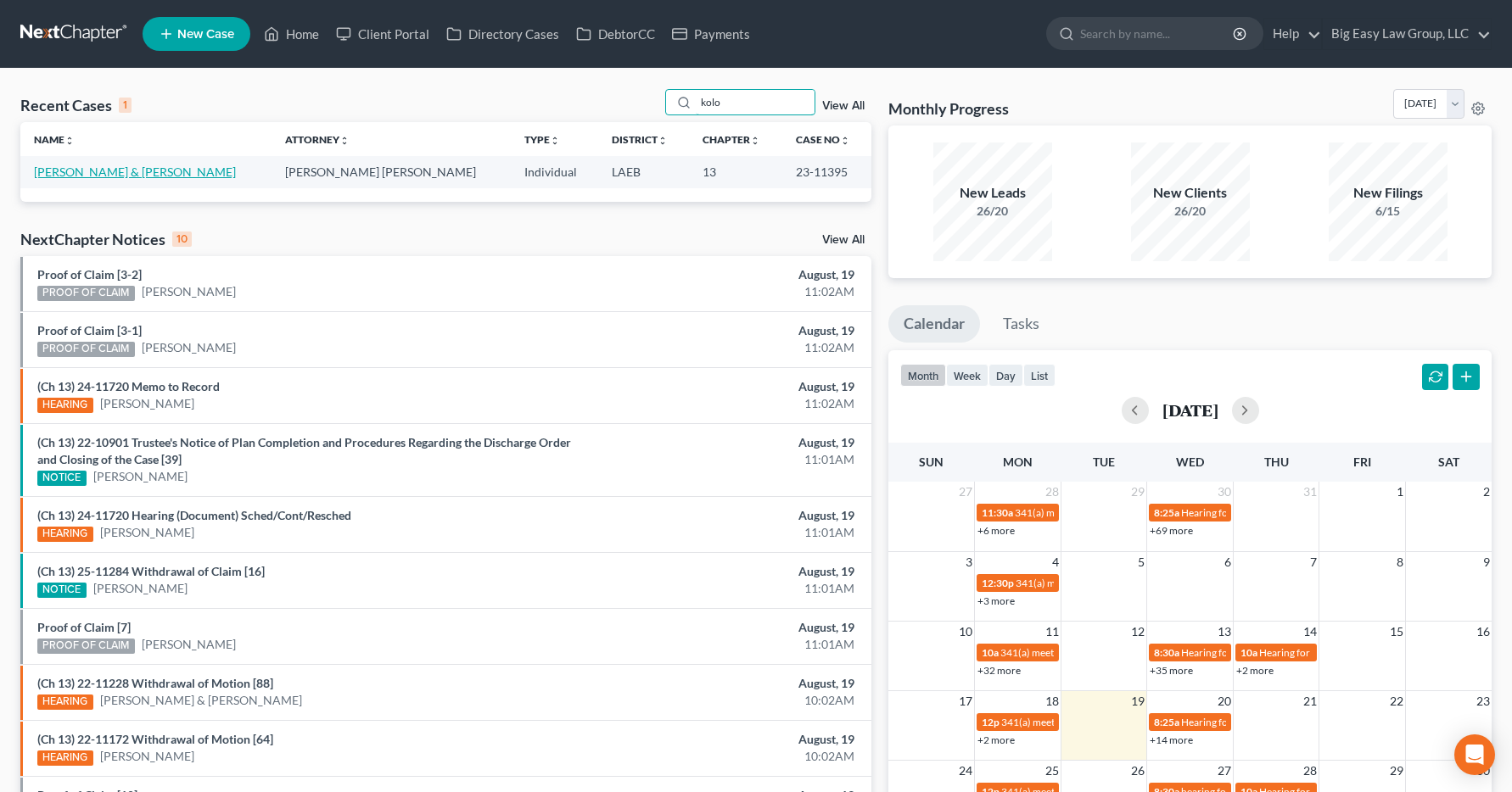
type input "kolo"
click at [88, 164] on td "[PERSON_NAME] & [PERSON_NAME]" at bounding box center [145, 171] width 251 height 31
click at [88, 173] on link "[PERSON_NAME] & [PERSON_NAME]" at bounding box center [134, 172] width 202 height 15
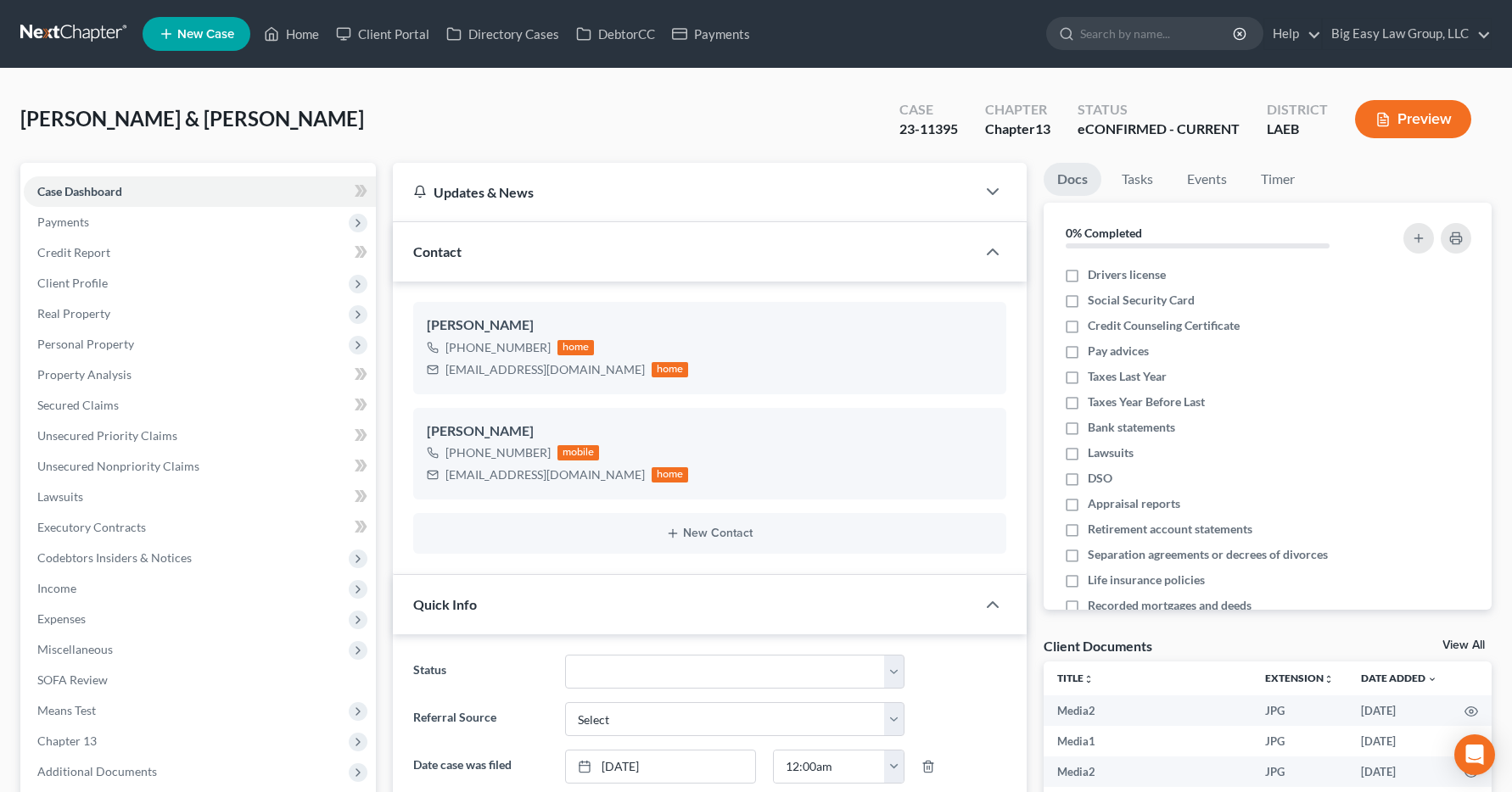
scroll to position [2333, 0]
click at [64, 587] on span "Income" at bounding box center [57, 588] width 39 height 15
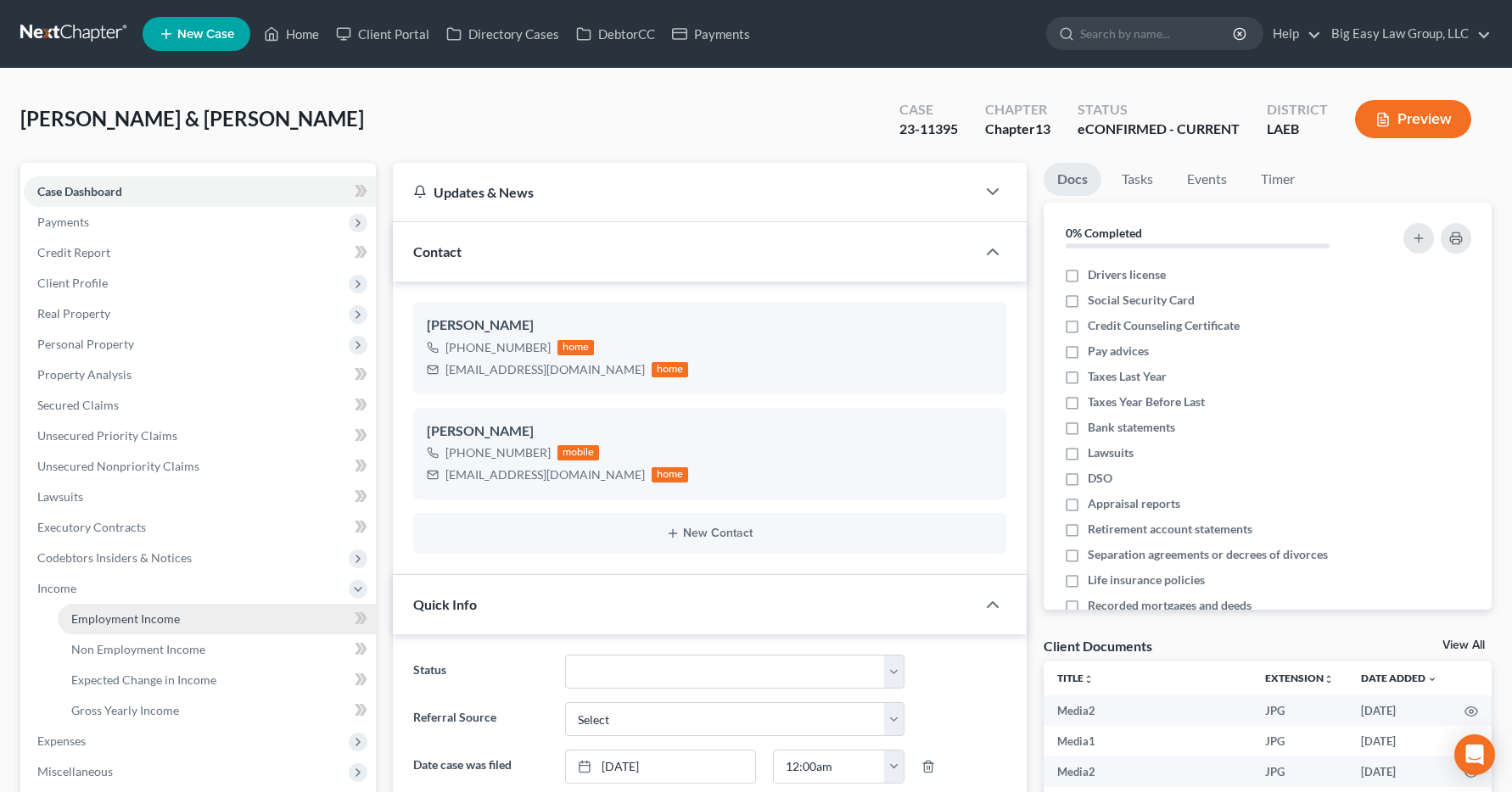
click at [84, 617] on span "Employment Income" at bounding box center [125, 619] width 109 height 15
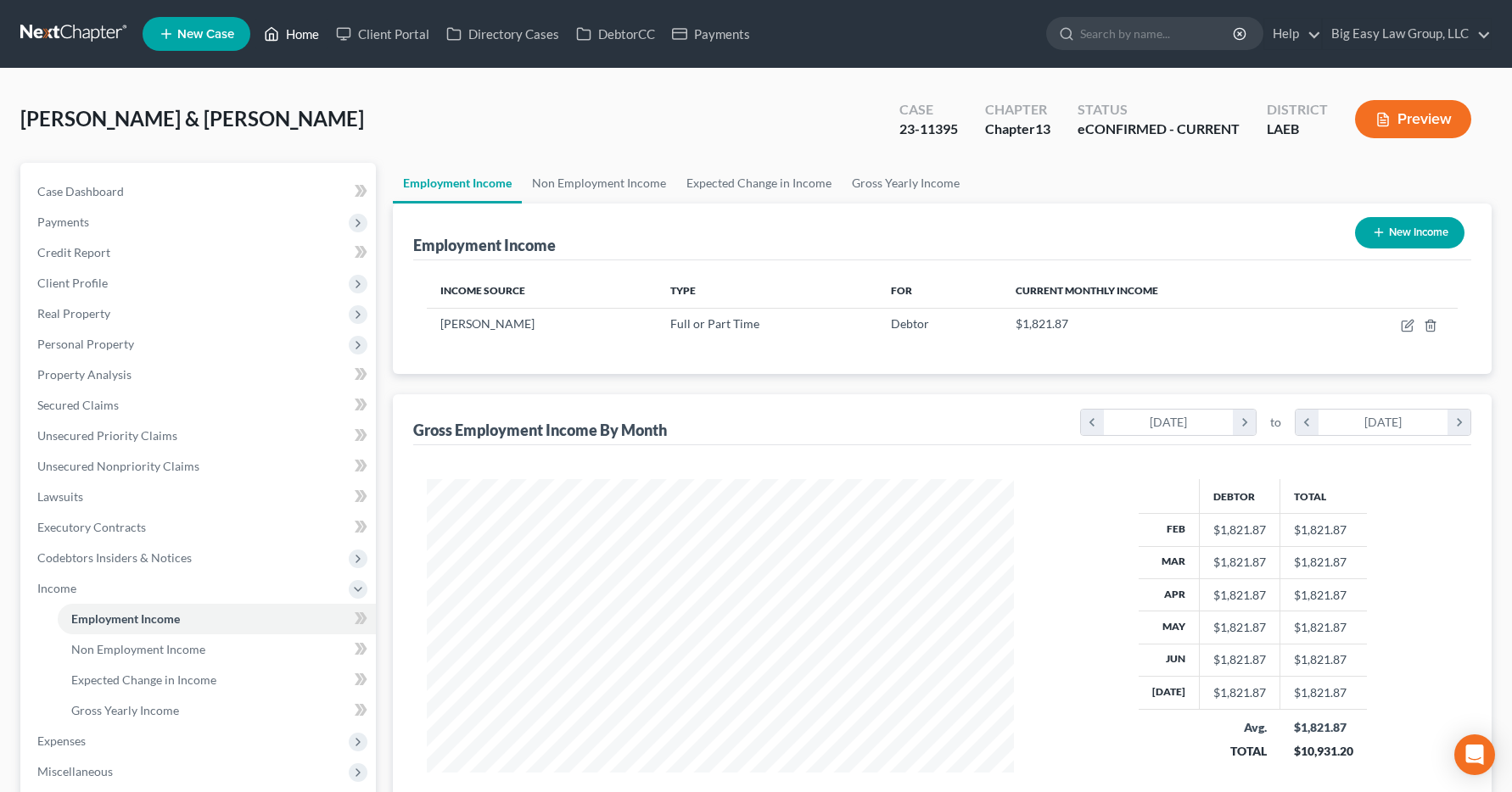
click at [295, 35] on link "Home" at bounding box center [291, 33] width 72 height 30
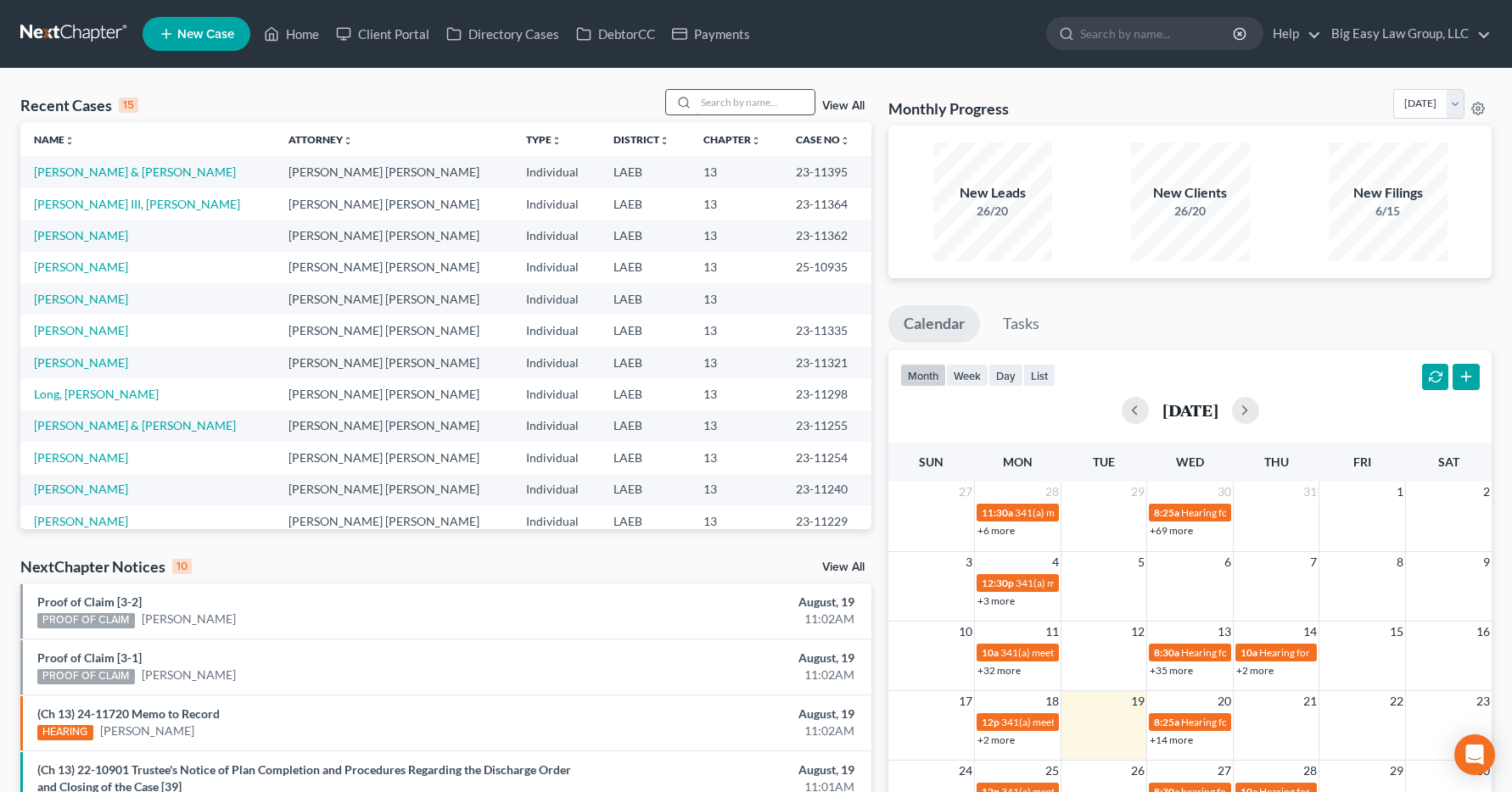
click at [718, 92] on input "search" at bounding box center [754, 102] width 119 height 25
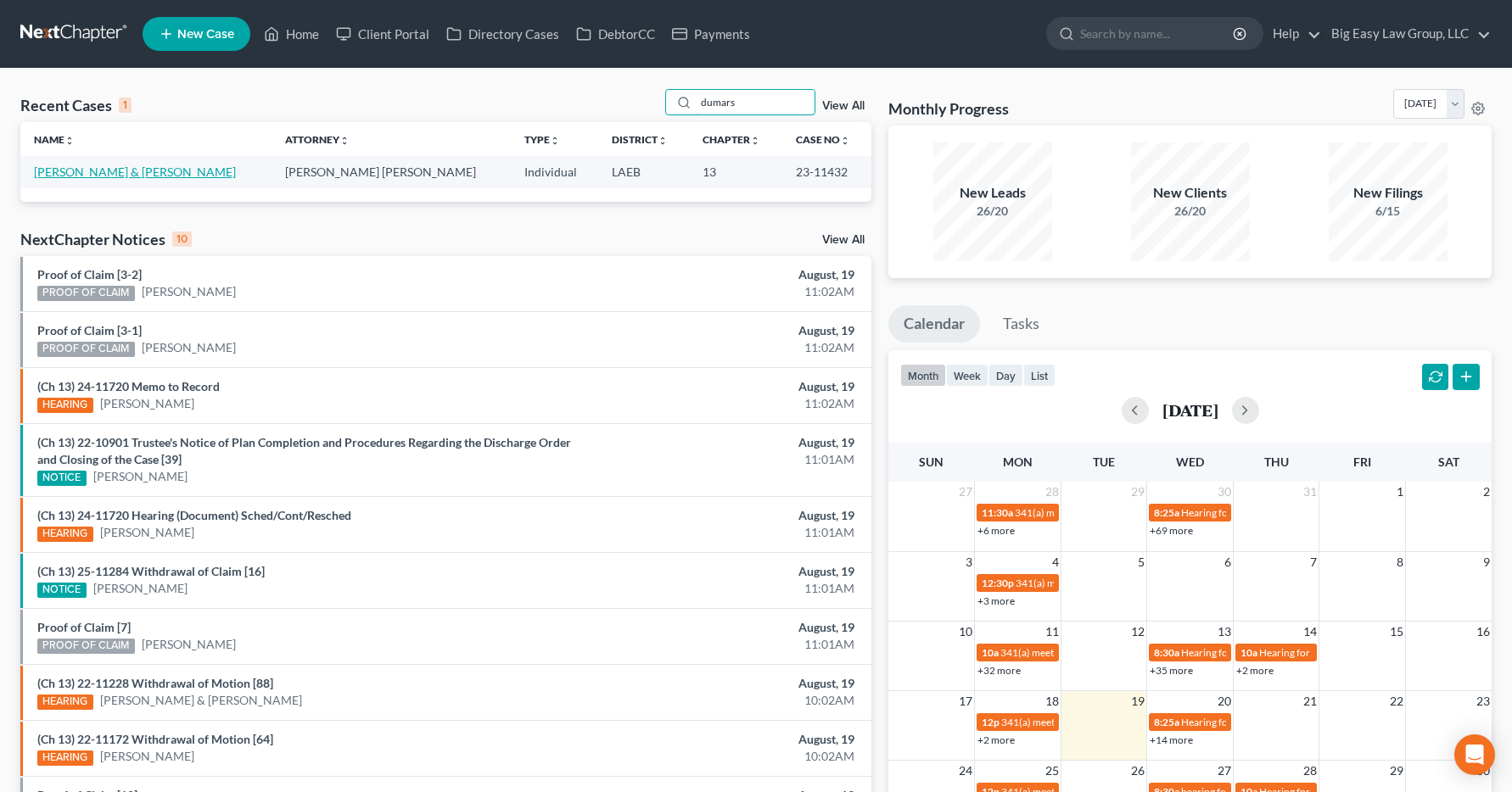
type input "dumars"
click at [78, 177] on link "[PERSON_NAME] & [PERSON_NAME]" at bounding box center [134, 172] width 202 height 15
select select "6"
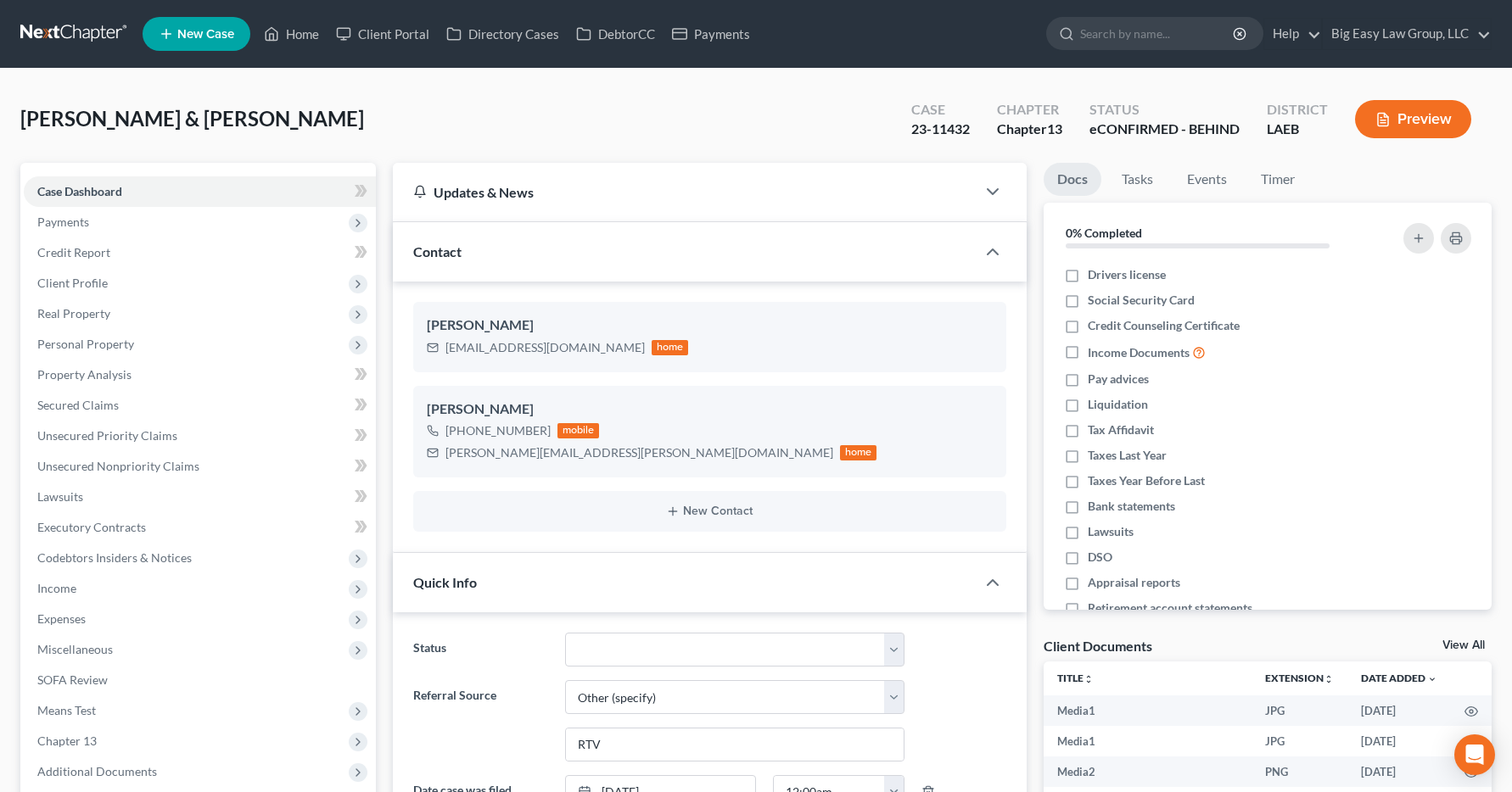
scroll to position [3741, 0]
click at [70, 589] on span "Income" at bounding box center [57, 588] width 39 height 15
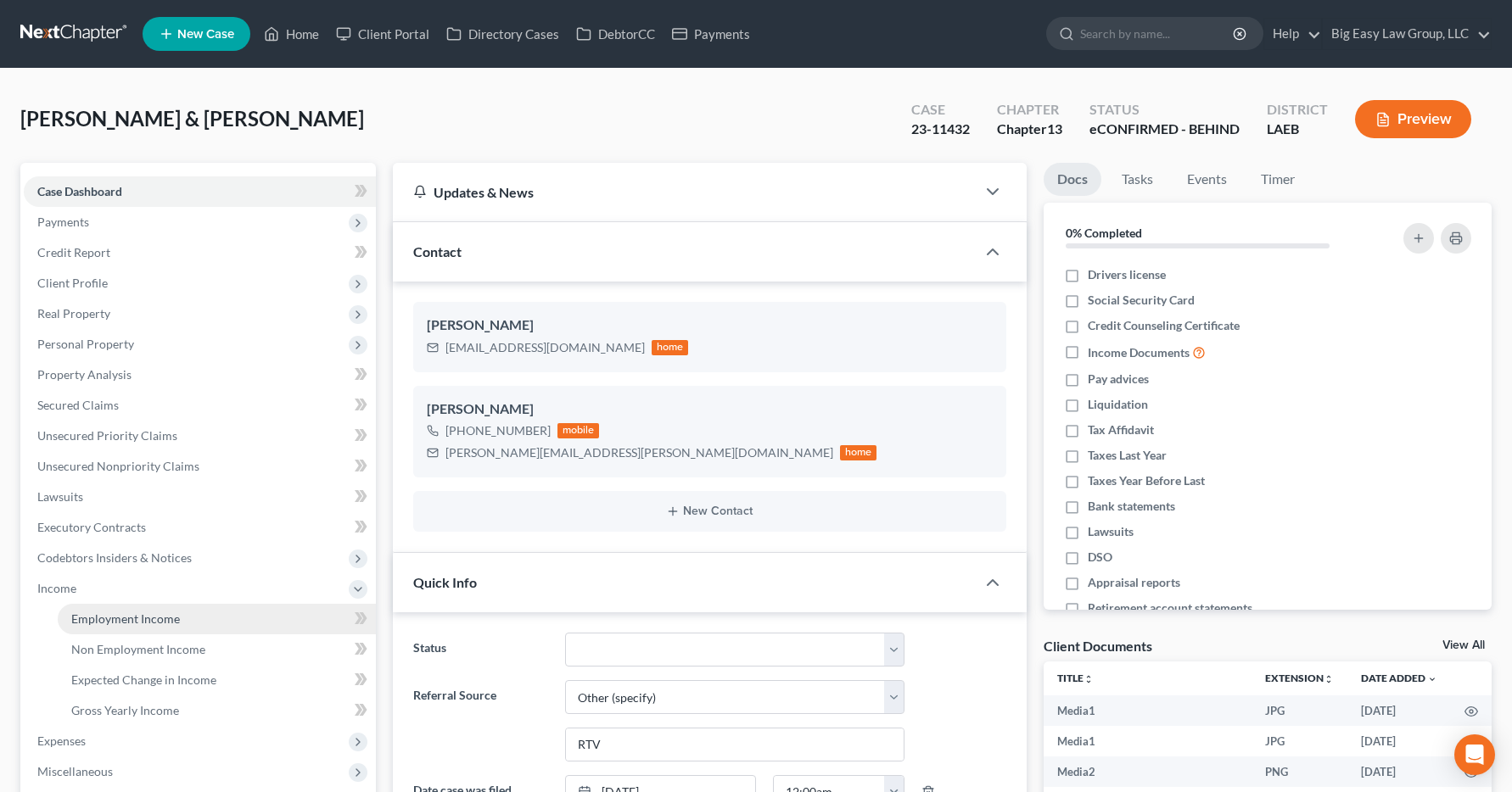
click at [91, 623] on span "Employment Income" at bounding box center [125, 619] width 109 height 15
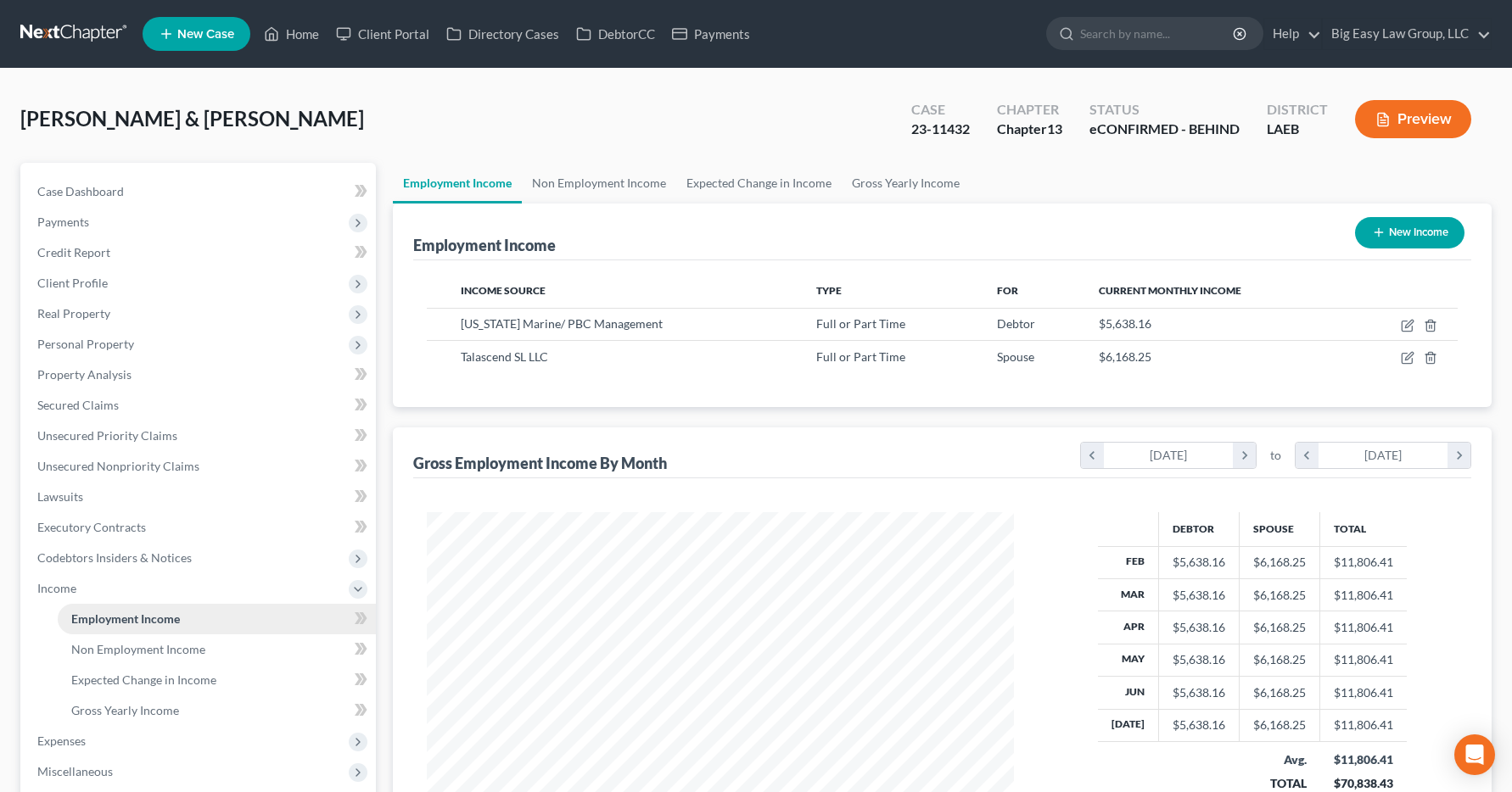
scroll to position [305, 622]
drag, startPoint x: 296, startPoint y: 27, endPoint x: 306, endPoint y: 18, distance: 13.5
click at [297, 27] on link "Home" at bounding box center [291, 33] width 72 height 30
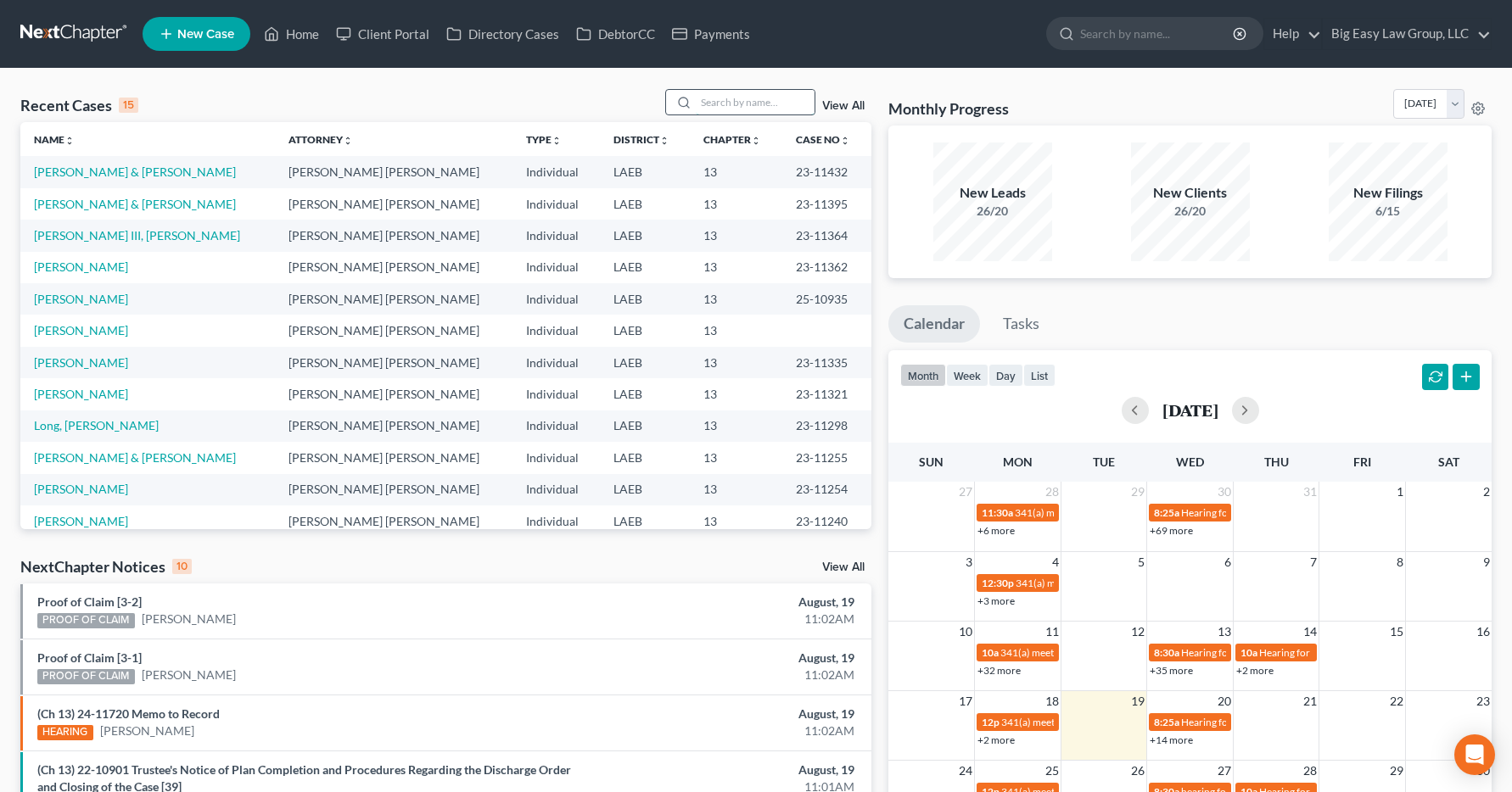
click at [725, 99] on input "search" at bounding box center [754, 102] width 119 height 25
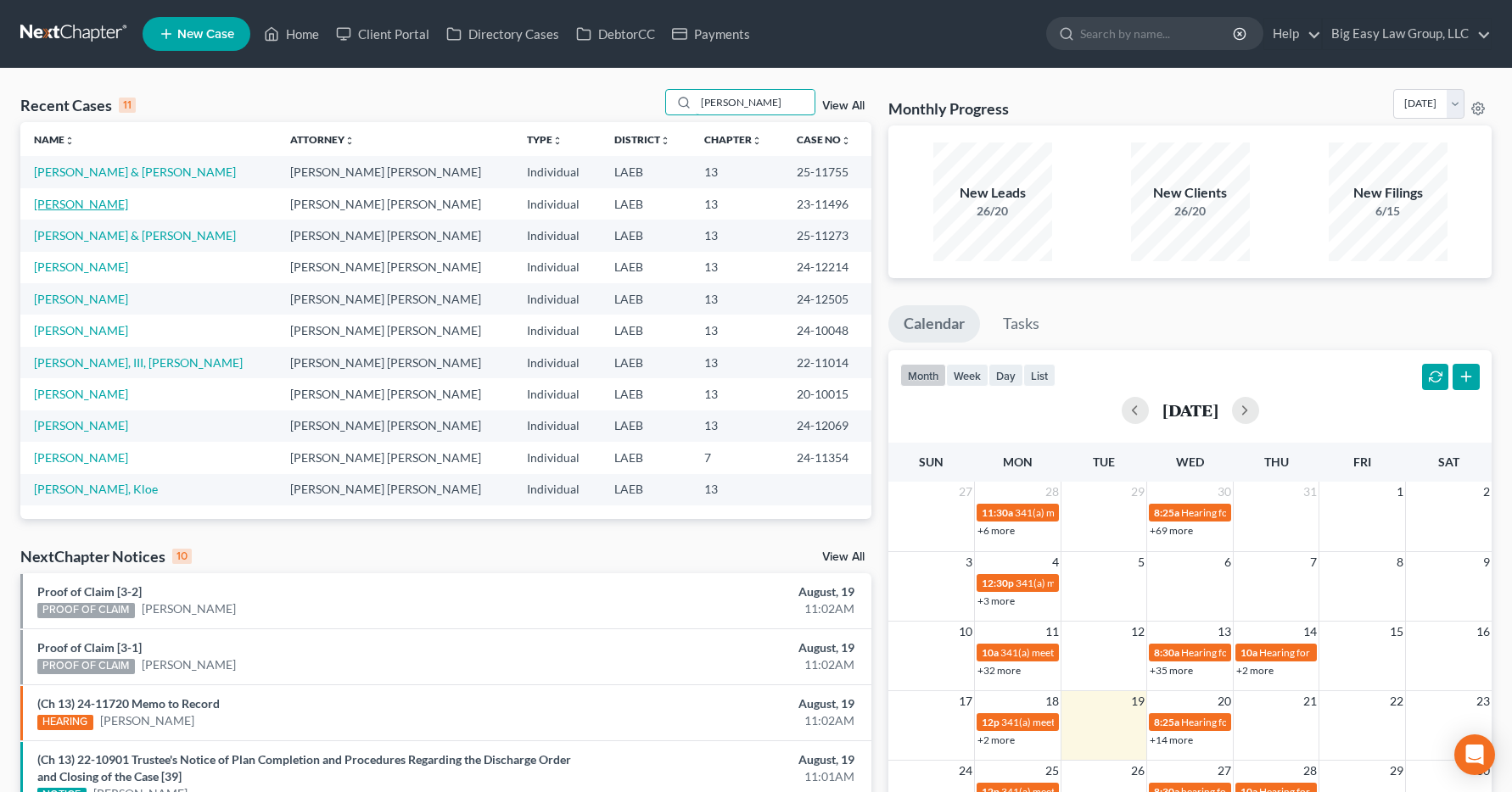
type input "[PERSON_NAME]"
click at [87, 210] on link "[PERSON_NAME]" at bounding box center [81, 204] width 94 height 15
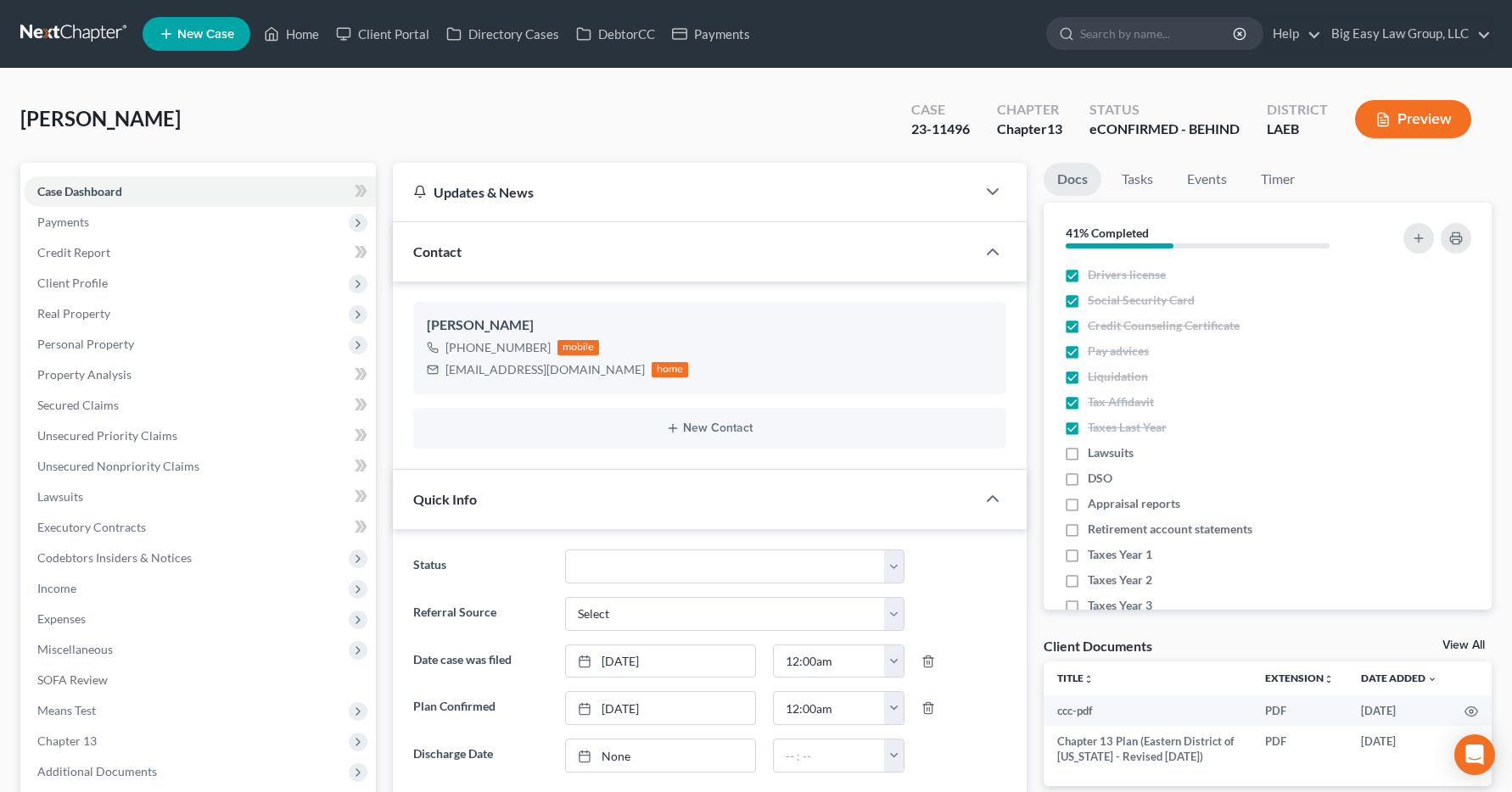
scroll to position [2087, 0]
click at [56, 597] on span "Income" at bounding box center [200, 588] width 352 height 30
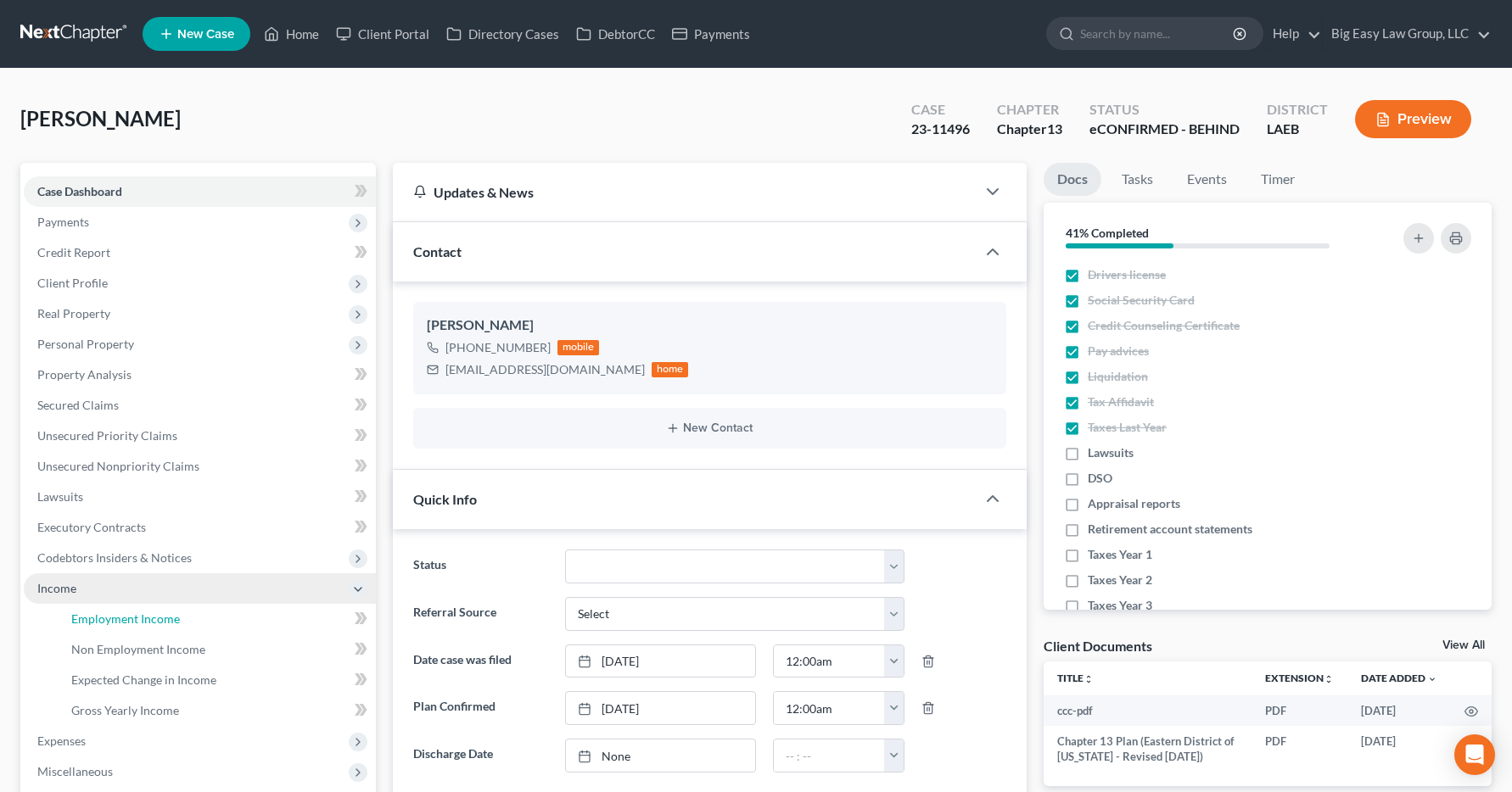
drag, startPoint x: 81, startPoint y: 618, endPoint x: 99, endPoint y: 593, distance: 30.8
click at [81, 618] on span "Employment Income" at bounding box center [125, 619] width 109 height 15
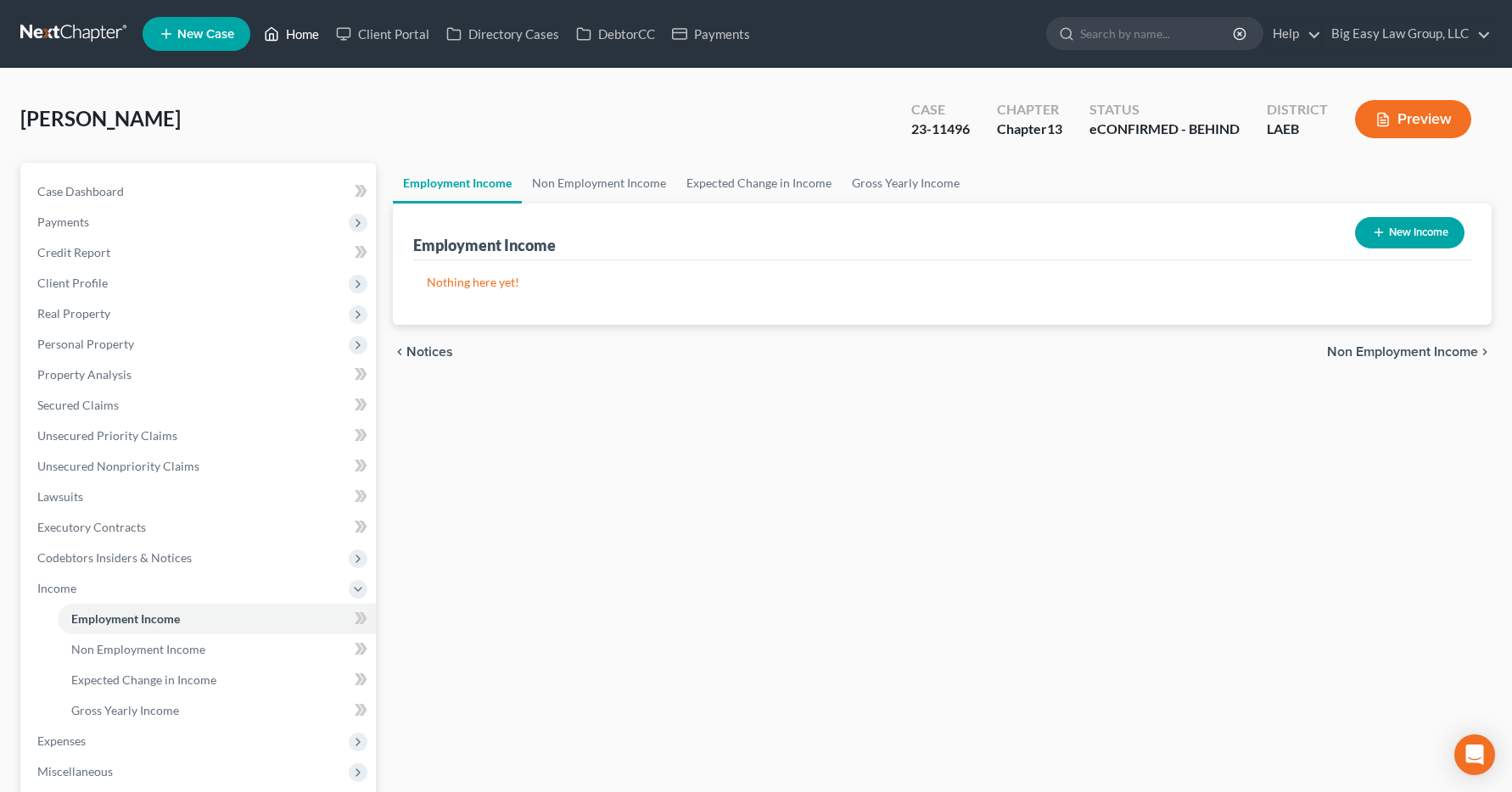
click at [297, 30] on link "Home" at bounding box center [291, 33] width 72 height 30
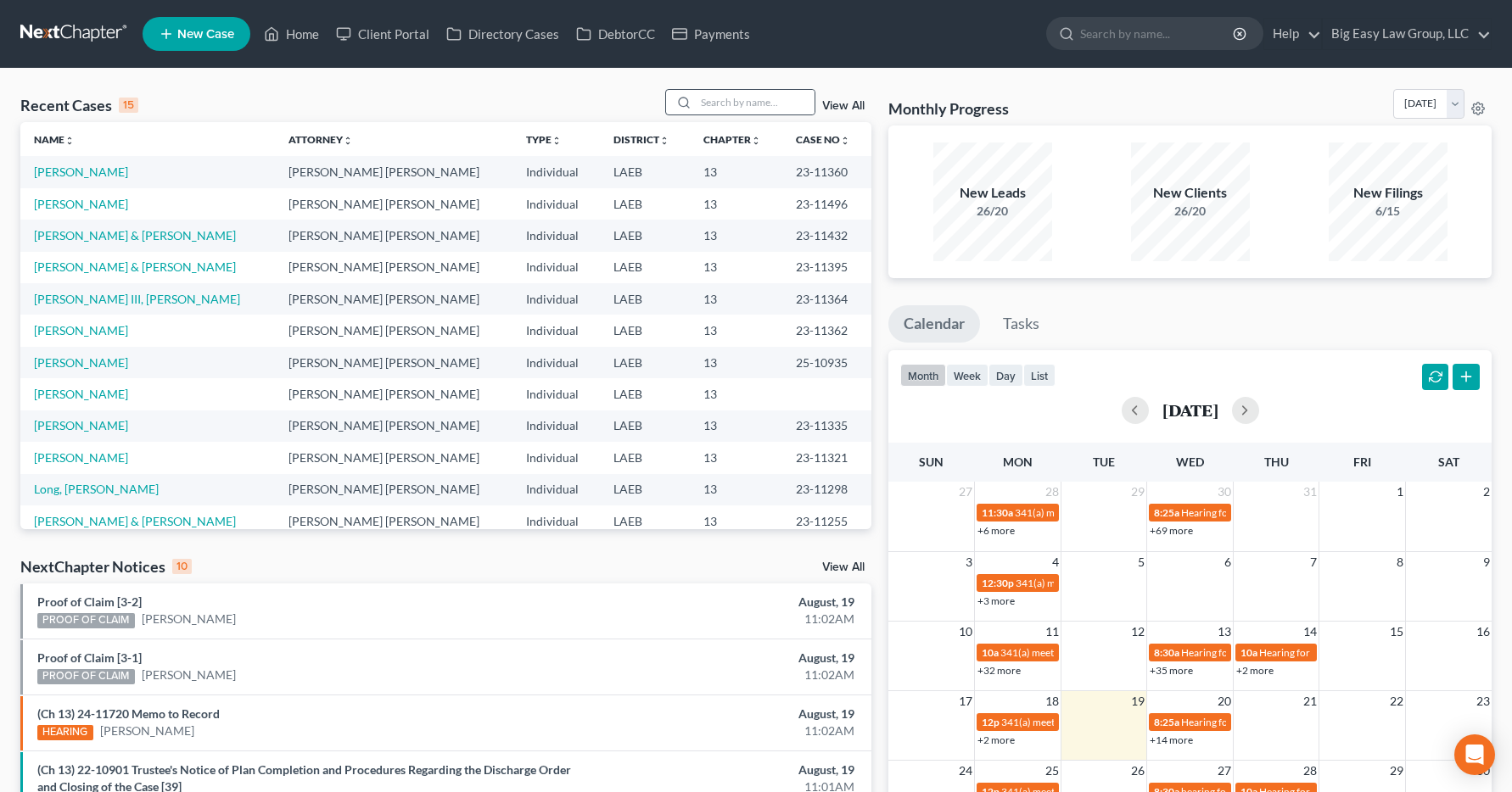
click at [695, 99] on div at bounding box center [680, 102] width 30 height 25
click at [696, 102] on div at bounding box center [680, 102] width 30 height 25
click at [725, 106] on input "search" at bounding box center [754, 102] width 119 height 25
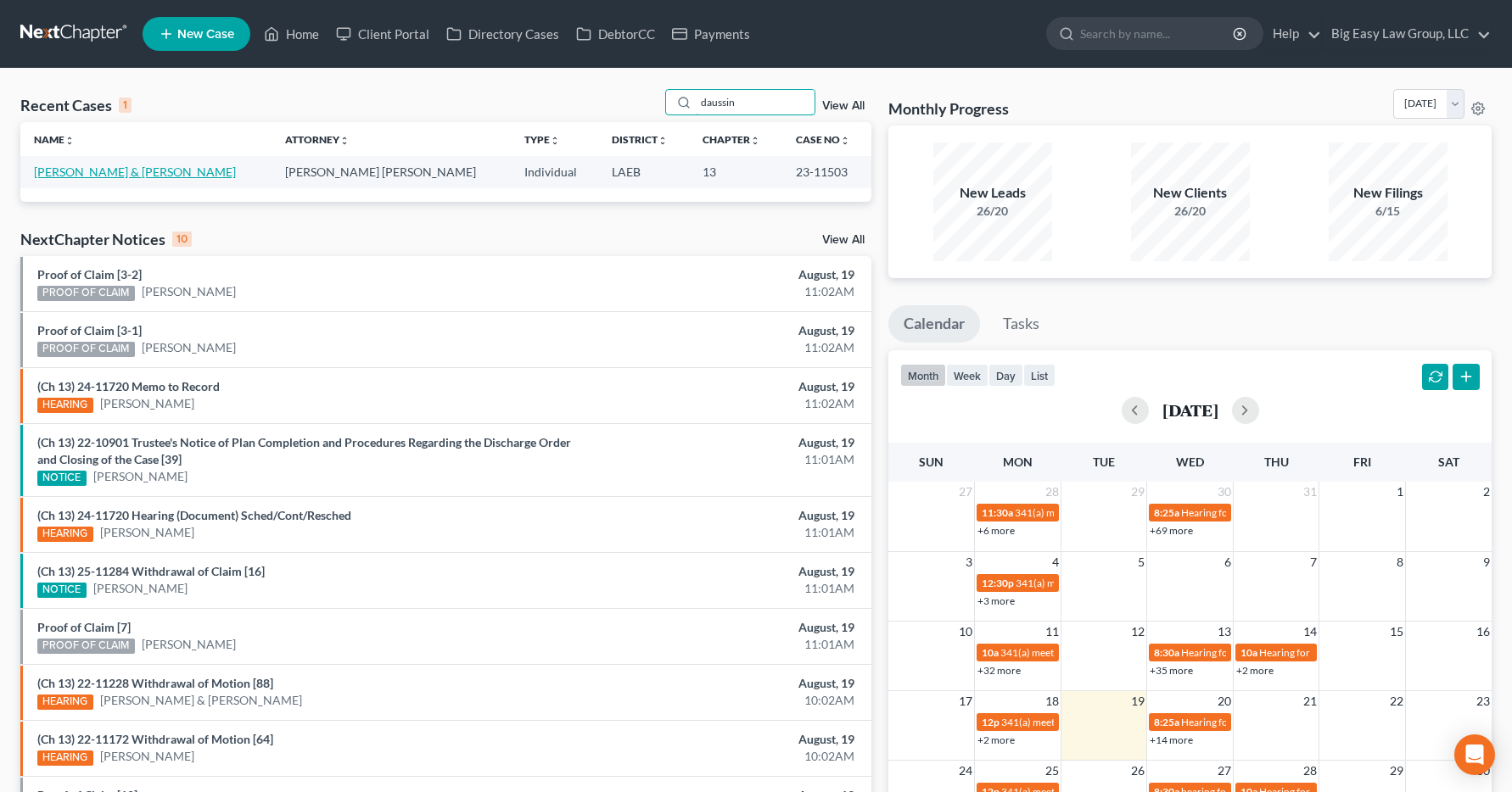
type input "daussin"
click at [81, 173] on link "[PERSON_NAME] & [PERSON_NAME]" at bounding box center [134, 172] width 202 height 15
select select "6"
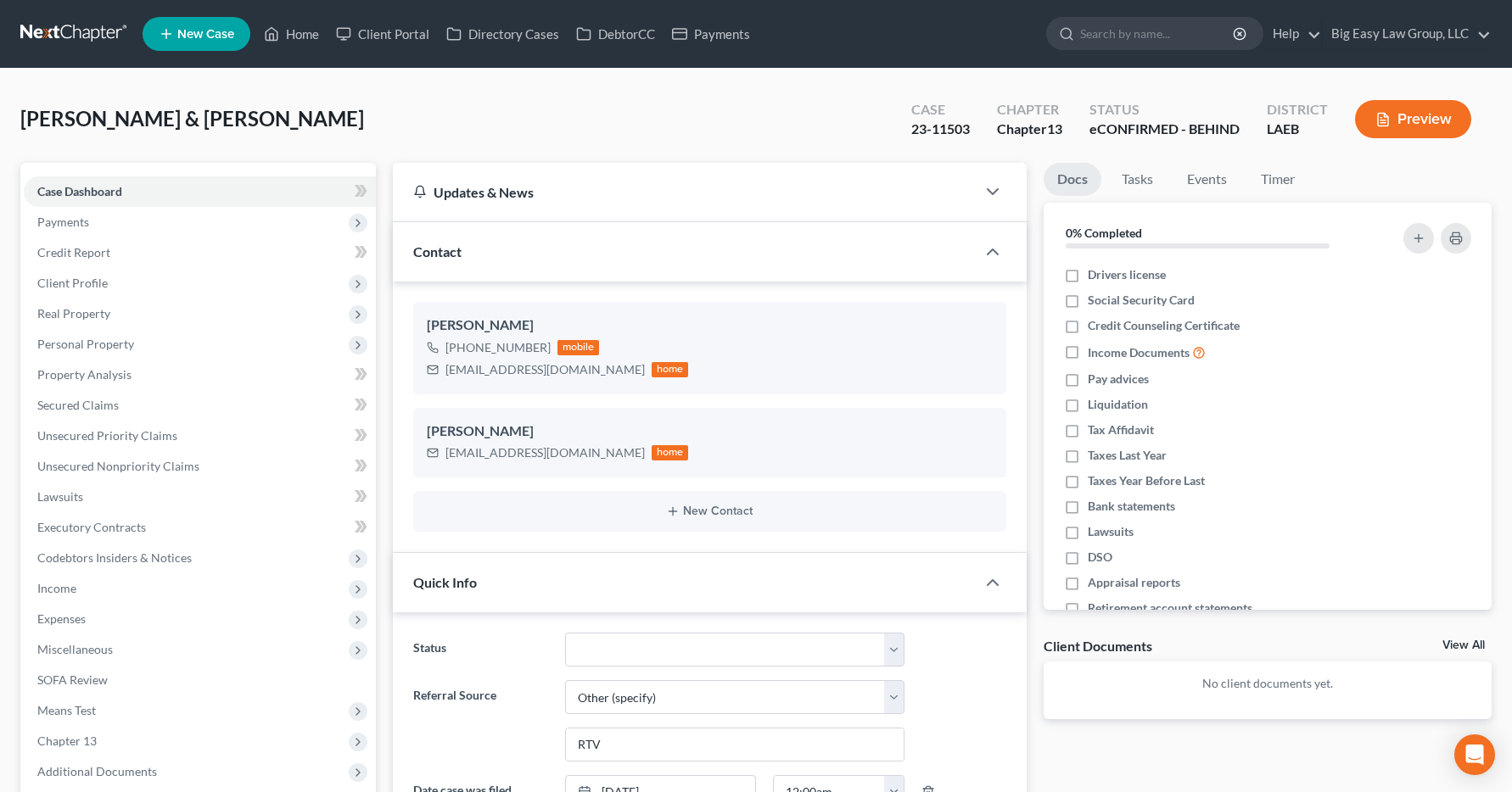
scroll to position [79, 0]
click at [64, 588] on span "Income" at bounding box center [57, 588] width 39 height 15
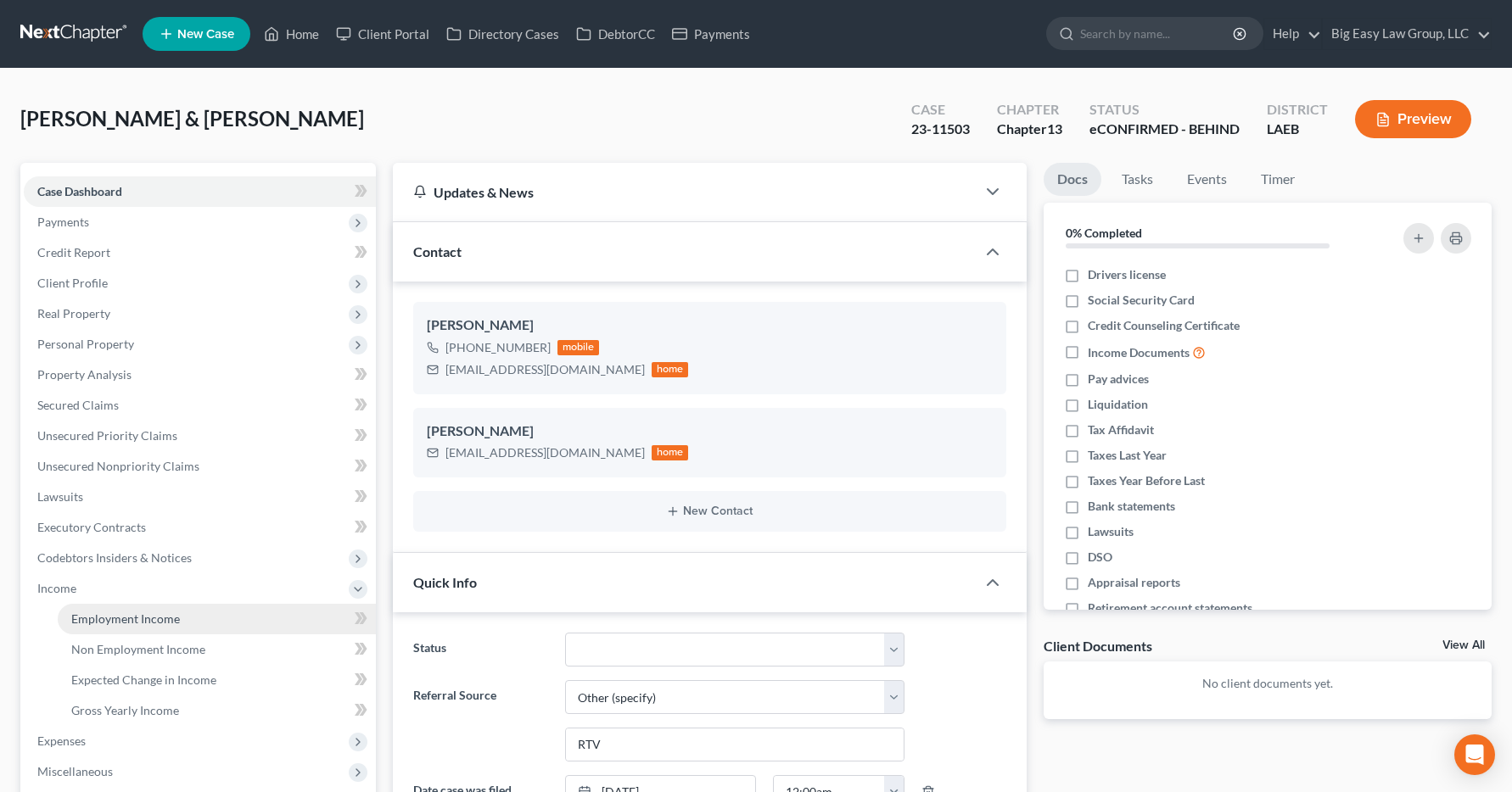
click at [102, 615] on span "Employment Income" at bounding box center [125, 619] width 109 height 15
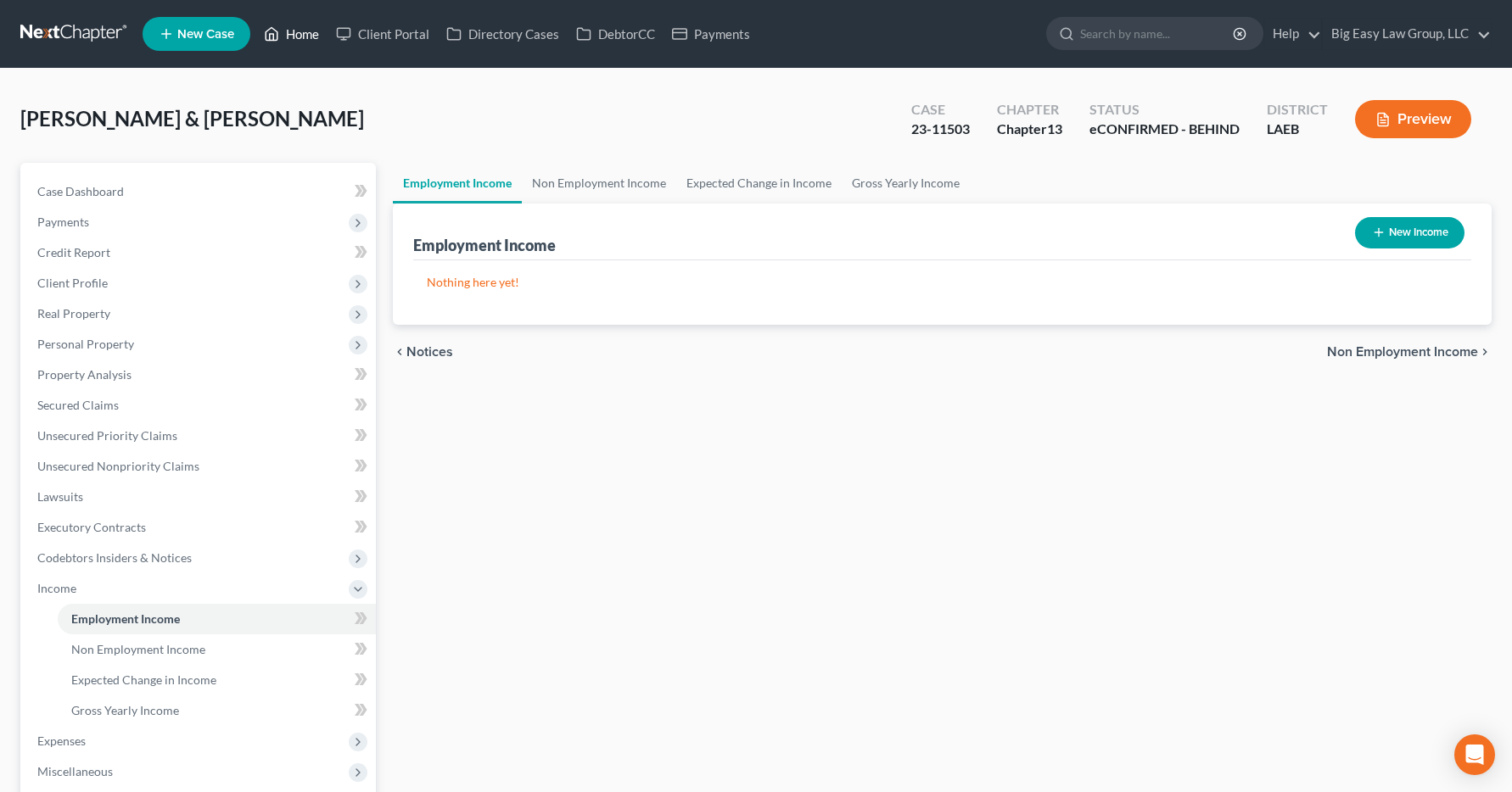
click at [309, 37] on link "Home" at bounding box center [291, 33] width 72 height 30
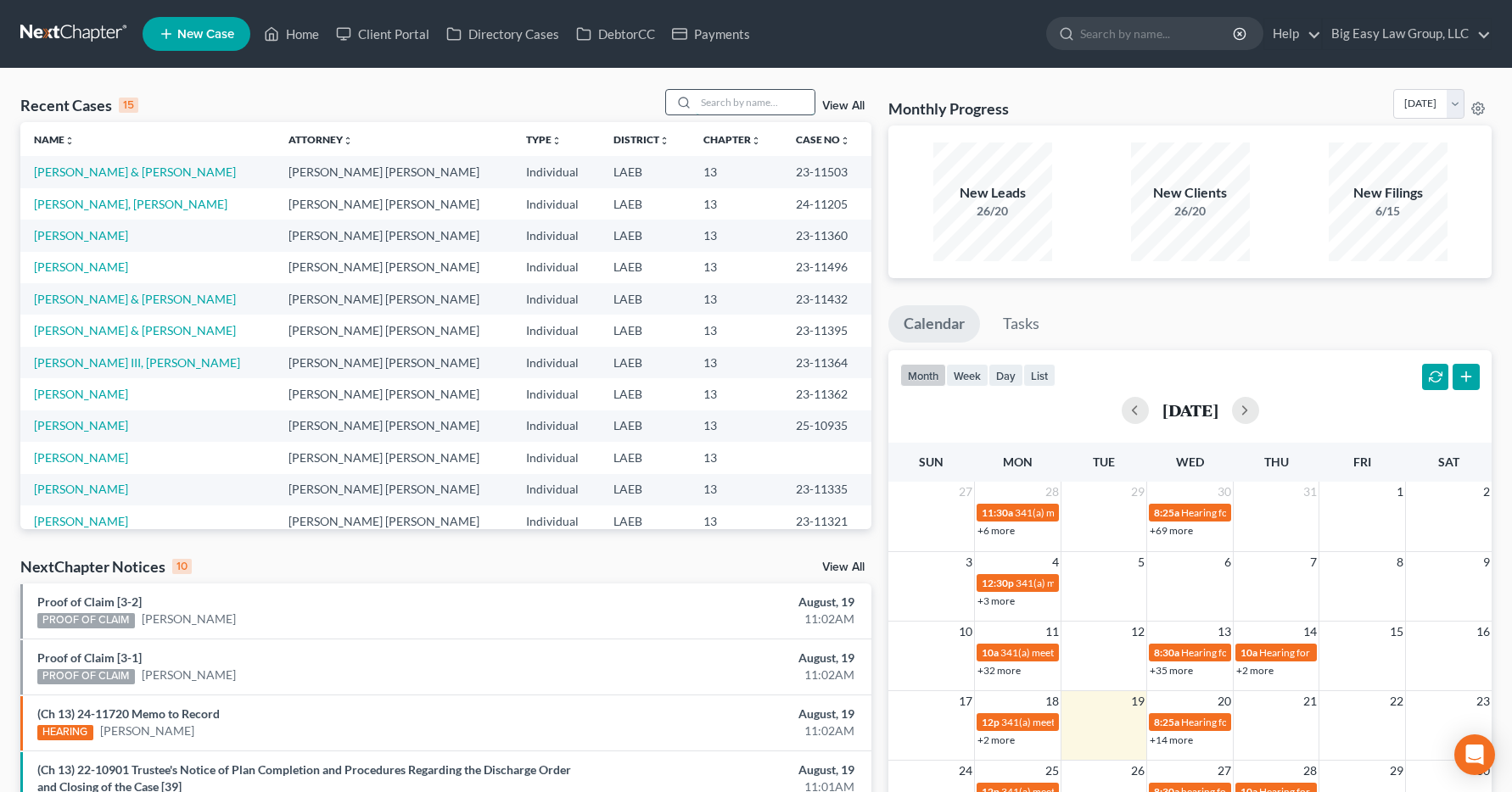
click at [739, 102] on input "search" at bounding box center [754, 102] width 119 height 25
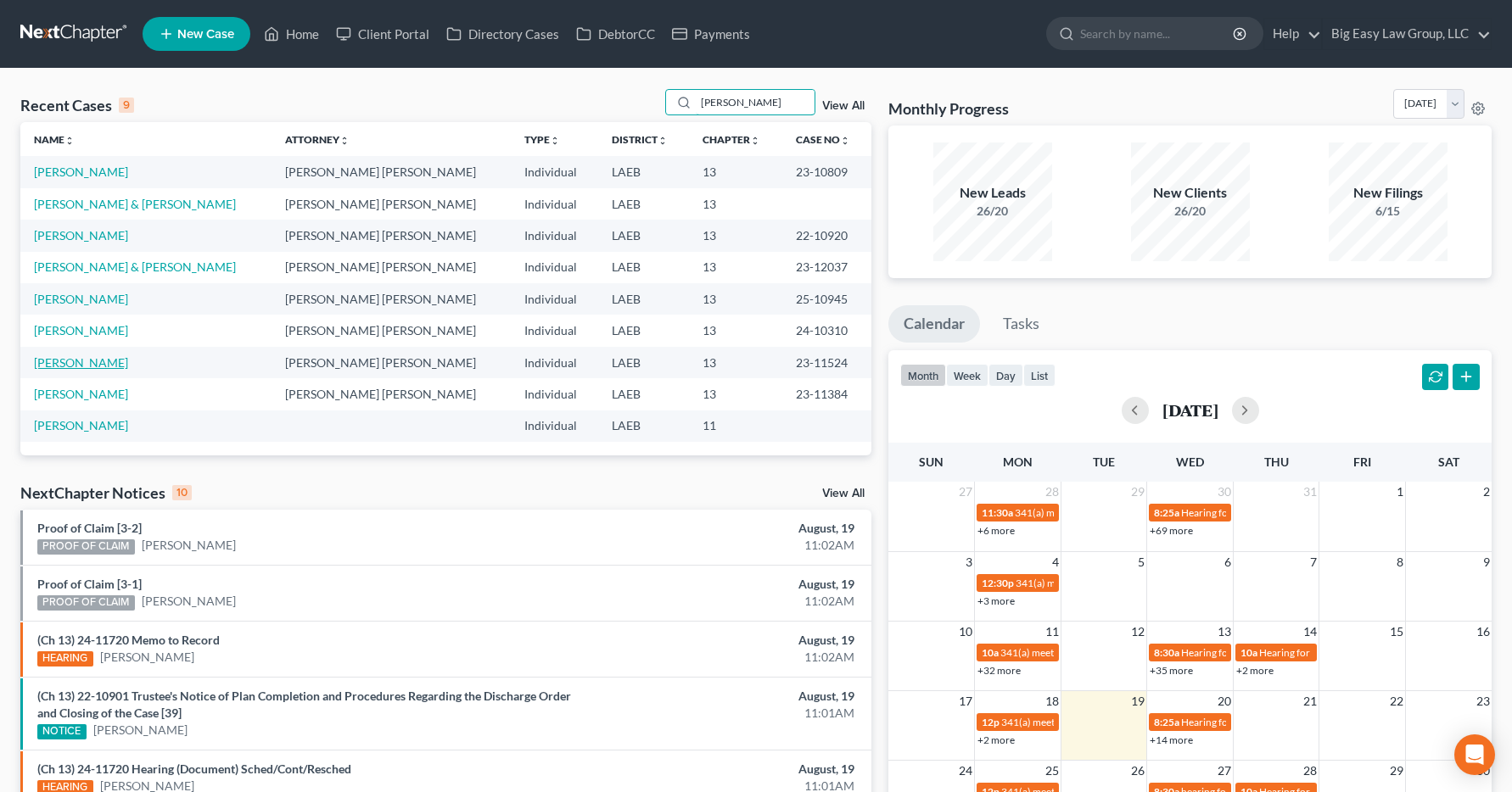
type input "james"
click at [51, 364] on link "[PERSON_NAME]" at bounding box center [81, 363] width 94 height 15
select select "3"
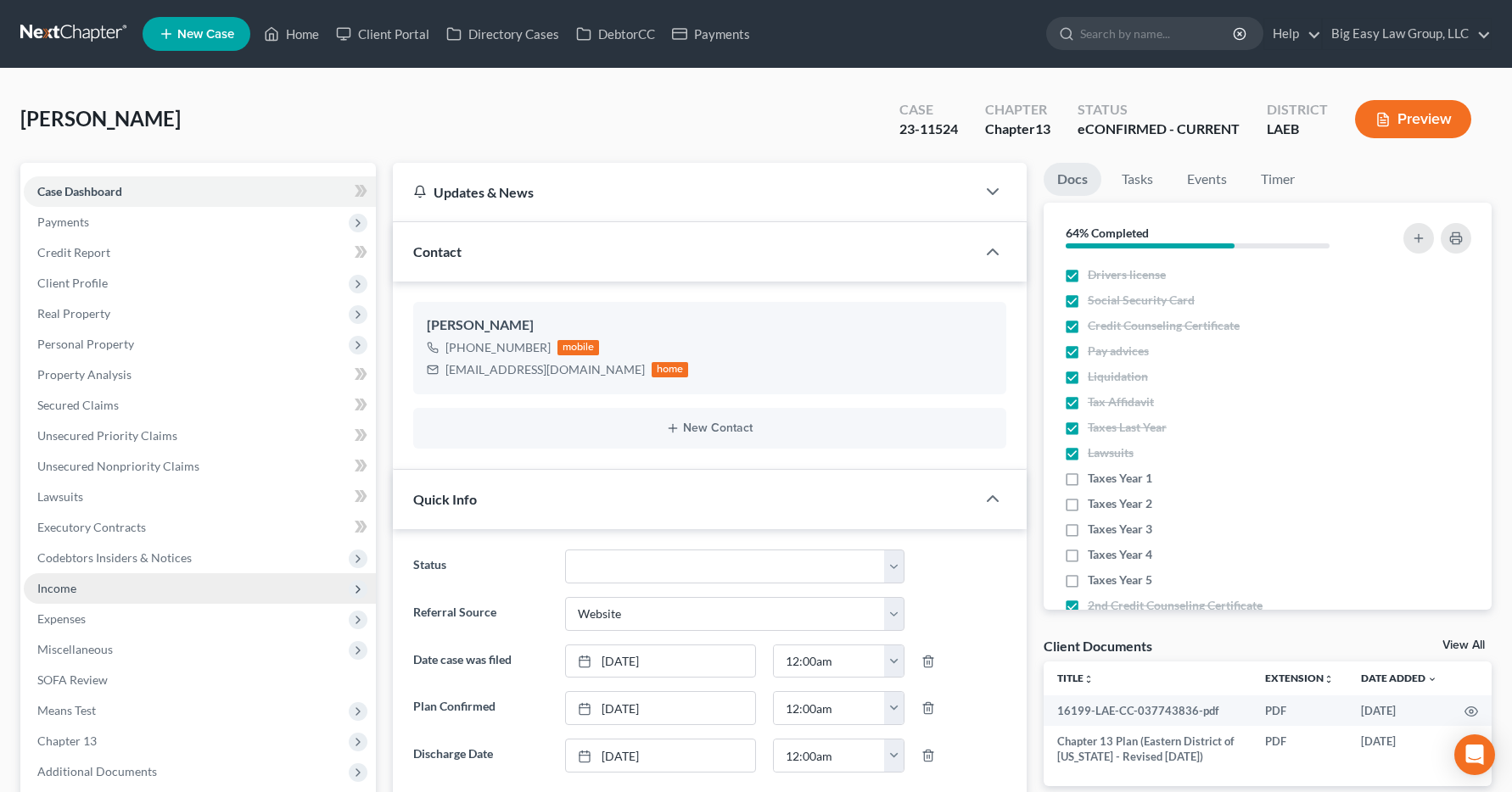
click at [64, 595] on span "Income" at bounding box center [57, 588] width 39 height 15
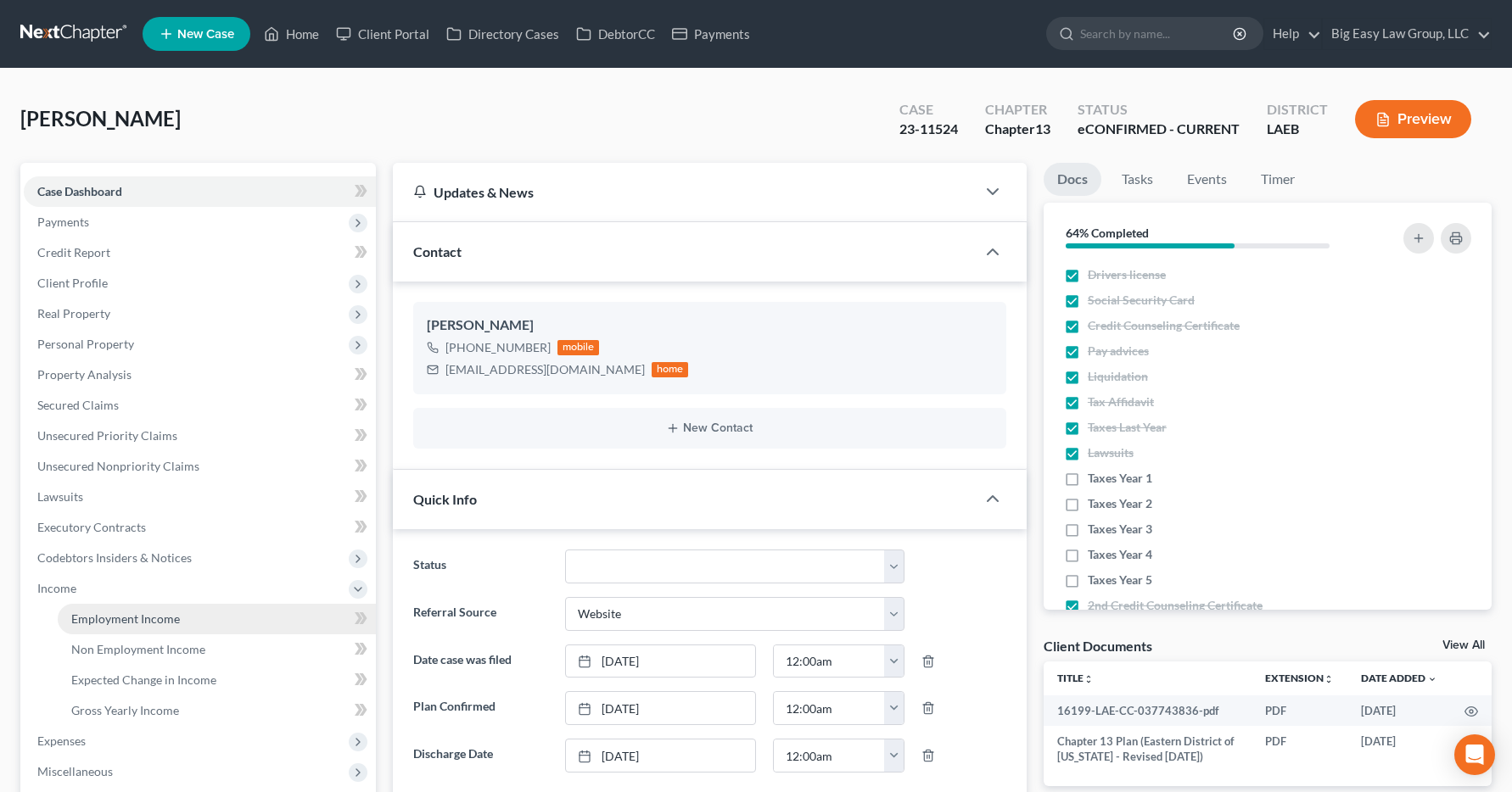
click at [92, 619] on span "Employment Income" at bounding box center [125, 619] width 109 height 15
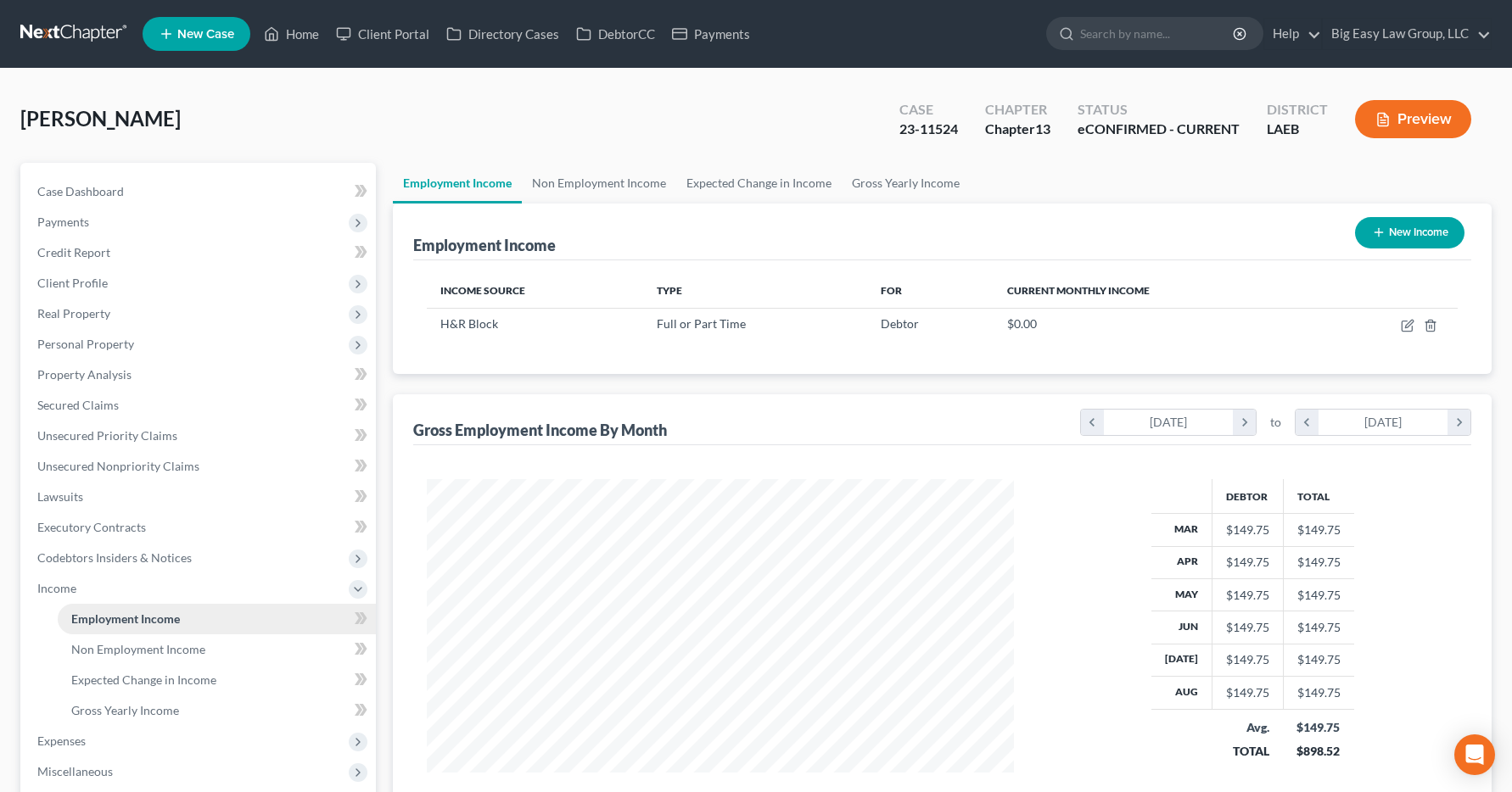
scroll to position [305, 622]
click at [307, 30] on link "Home" at bounding box center [291, 33] width 72 height 30
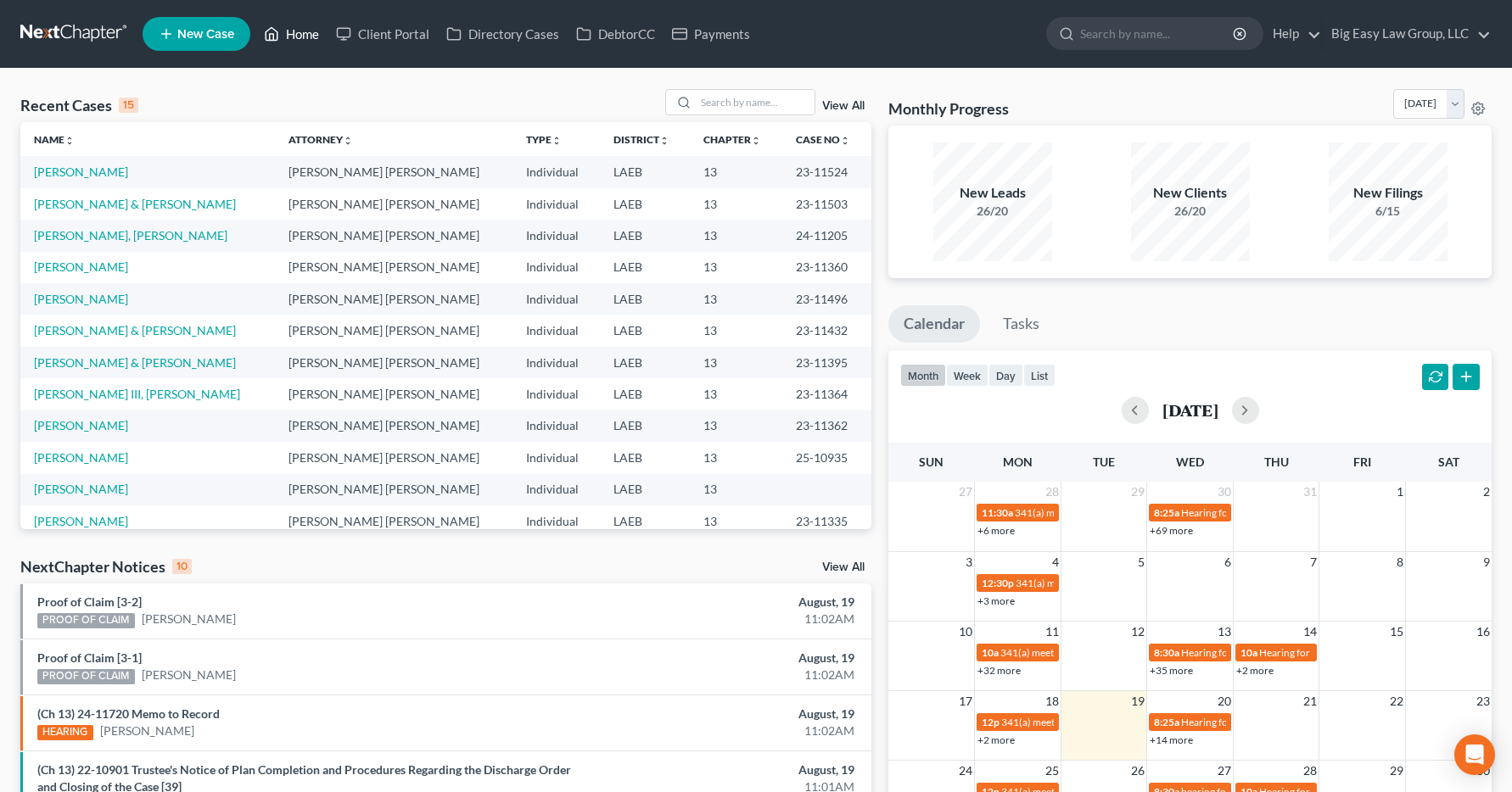
click at [303, 35] on link "Home" at bounding box center [291, 33] width 72 height 30
click at [696, 97] on div at bounding box center [680, 102] width 30 height 25
click at [757, 118] on div "Recent Cases 15 View All" at bounding box center [446, 106] width 851 height 33
click at [756, 110] on input "search" at bounding box center [754, 102] width 119 height 25
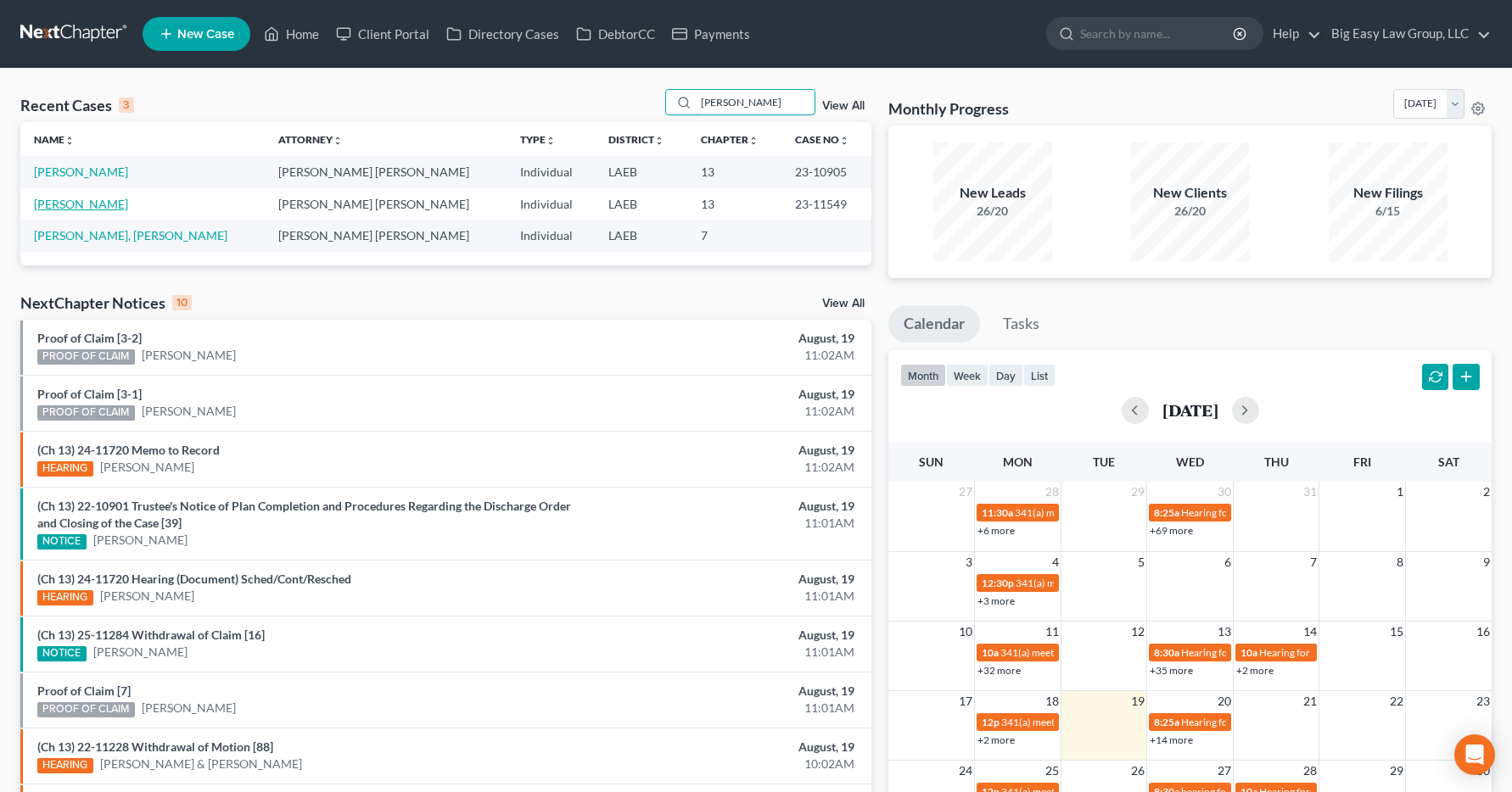
type input "henry"
click at [49, 210] on link "Henry, Lisa" at bounding box center [81, 204] width 94 height 15
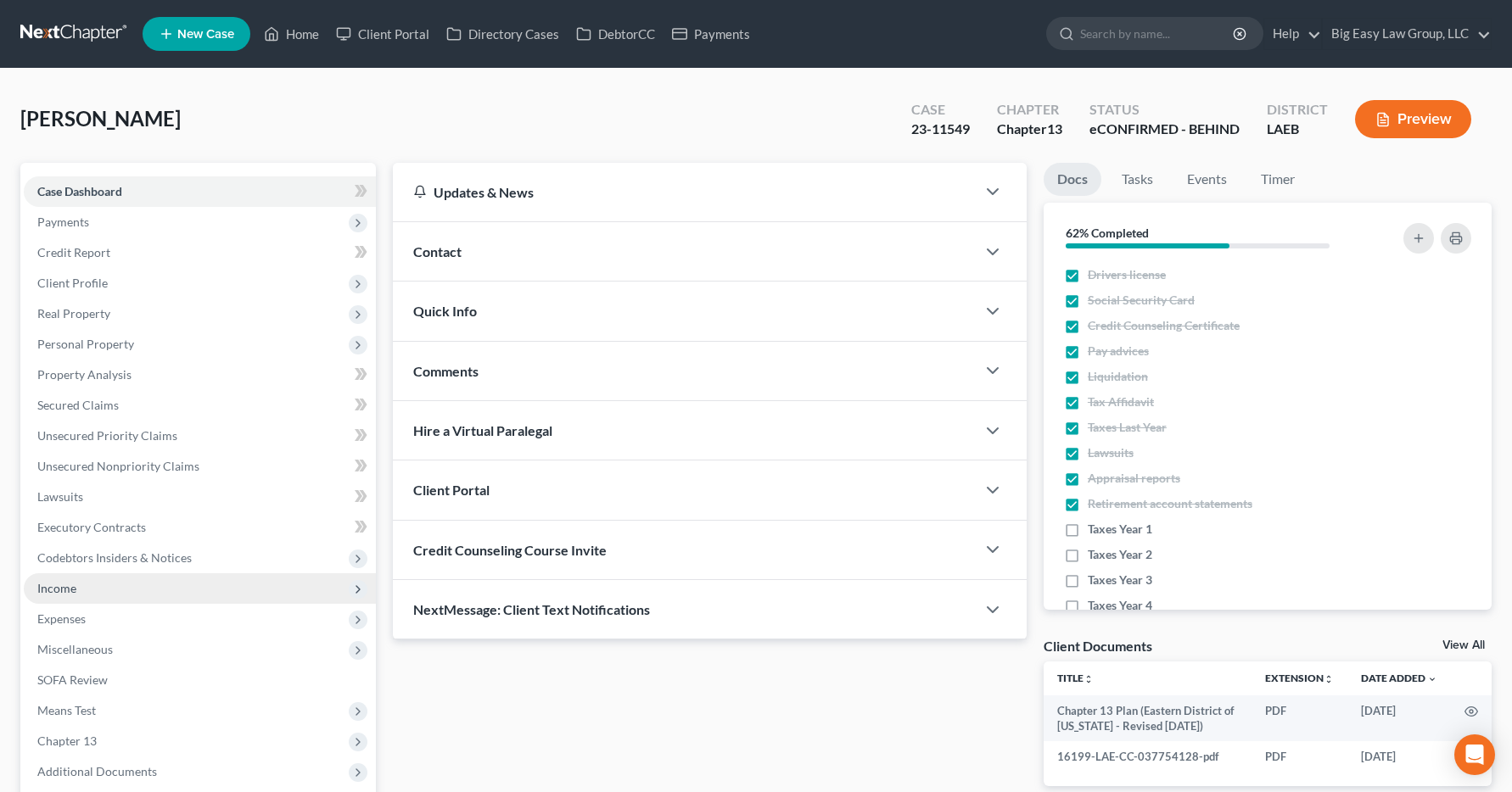
click at [67, 598] on span "Income" at bounding box center [200, 588] width 352 height 30
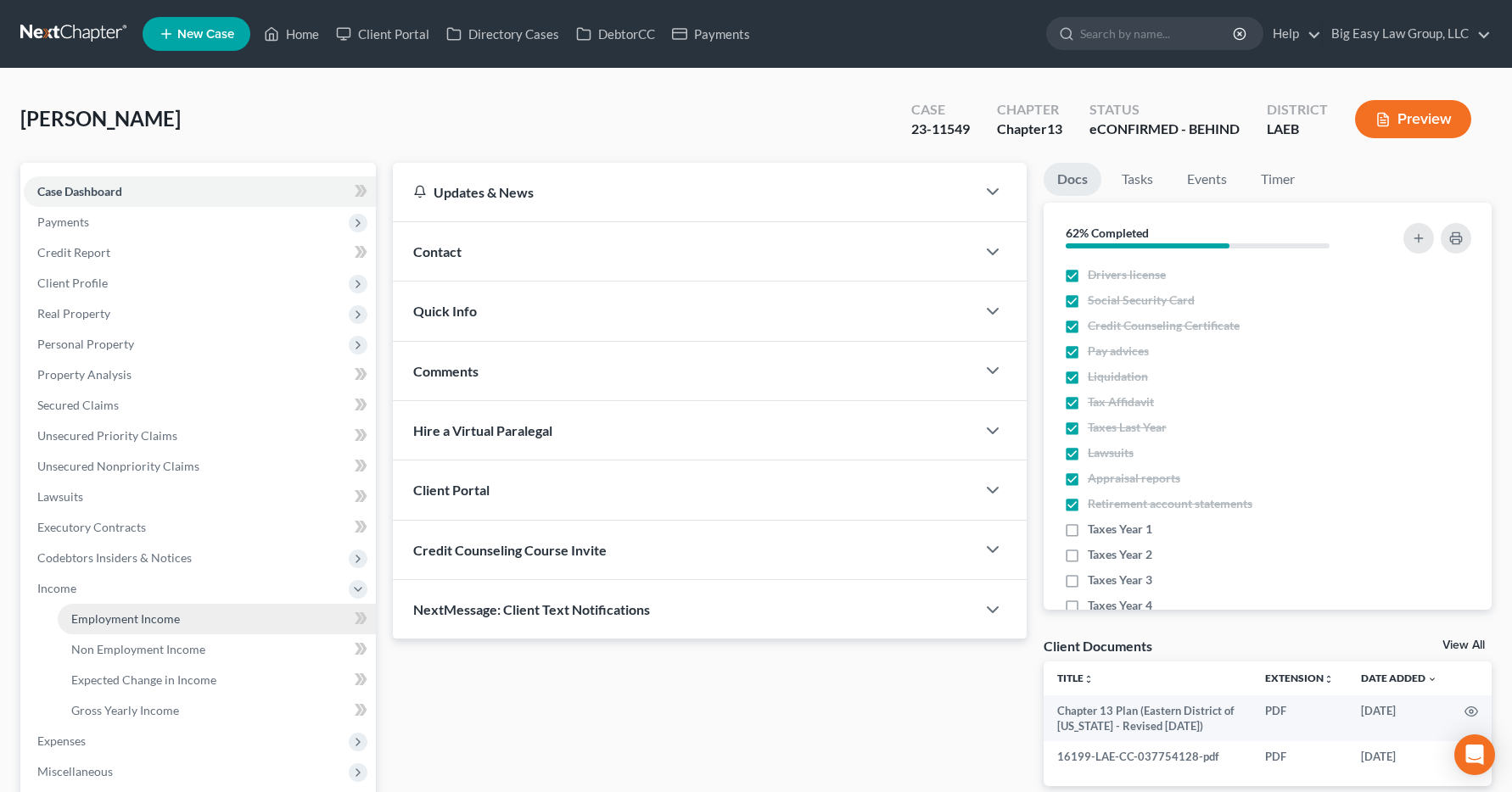
click at [89, 623] on span "Employment Income" at bounding box center [125, 619] width 109 height 15
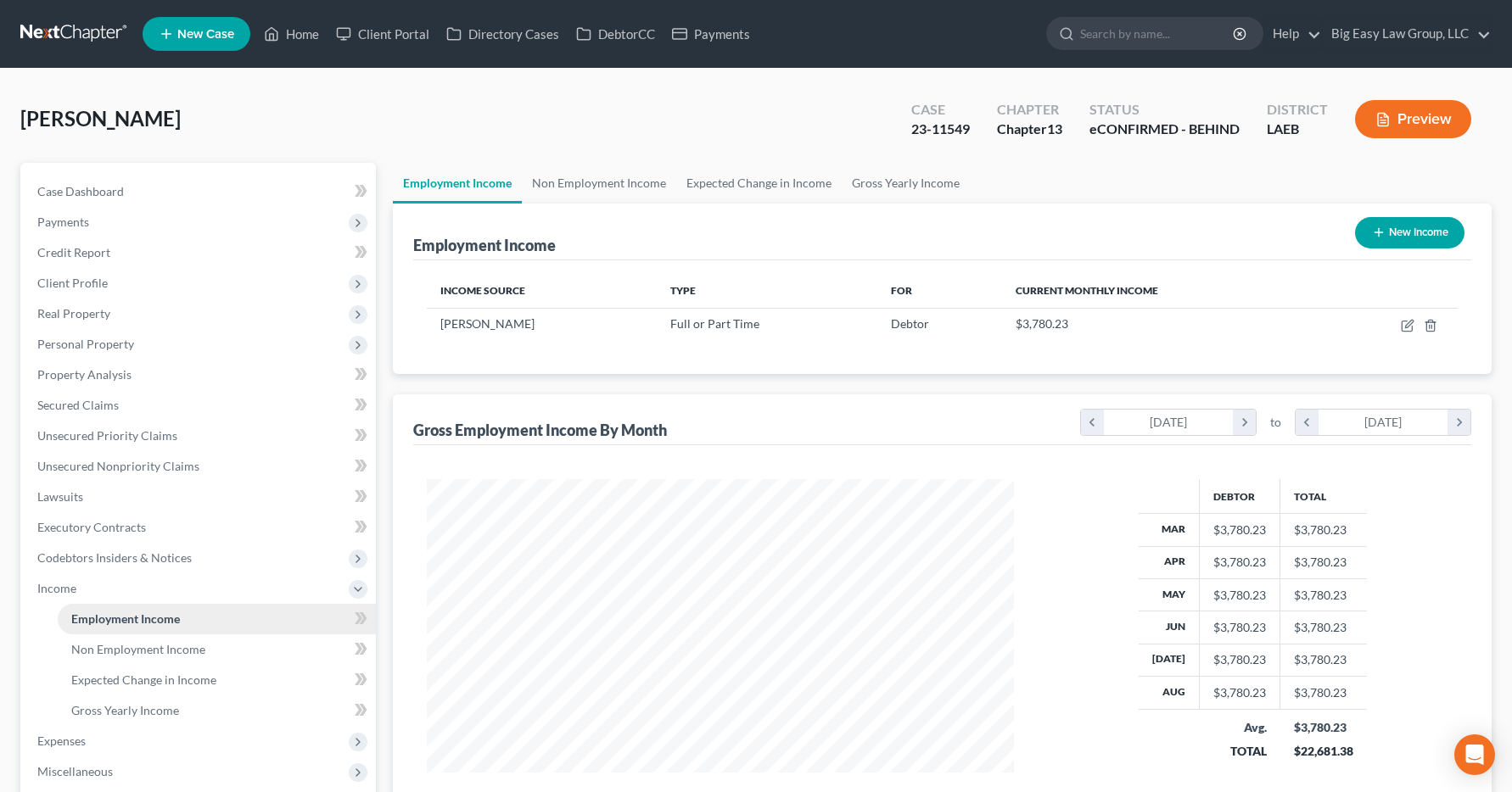
scroll to position [305, 622]
click at [295, 39] on link "Home" at bounding box center [291, 33] width 72 height 30
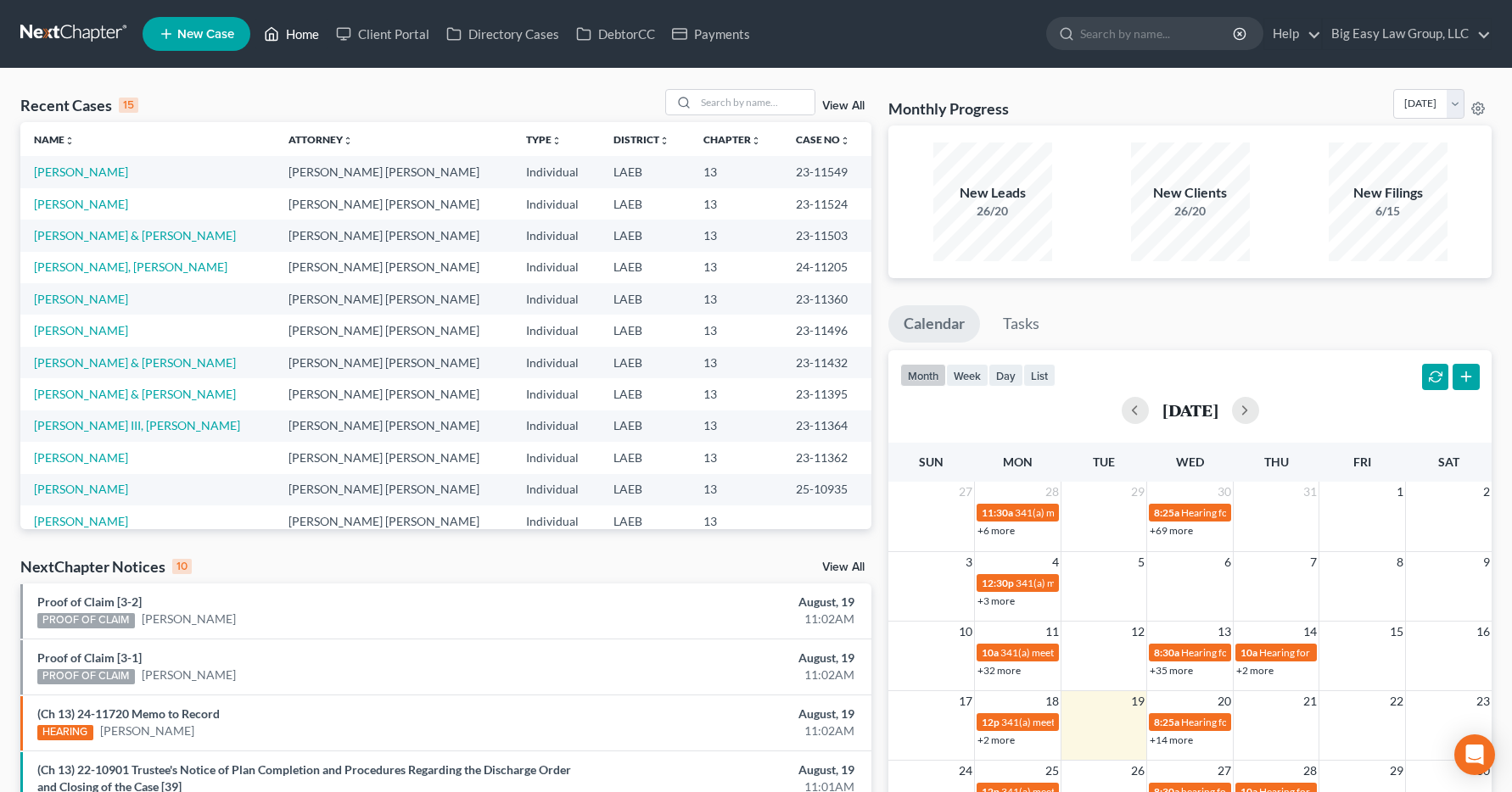
click at [296, 38] on link "Home" at bounding box center [291, 33] width 72 height 30
click at [739, 98] on input "search" at bounding box center [754, 102] width 119 height 25
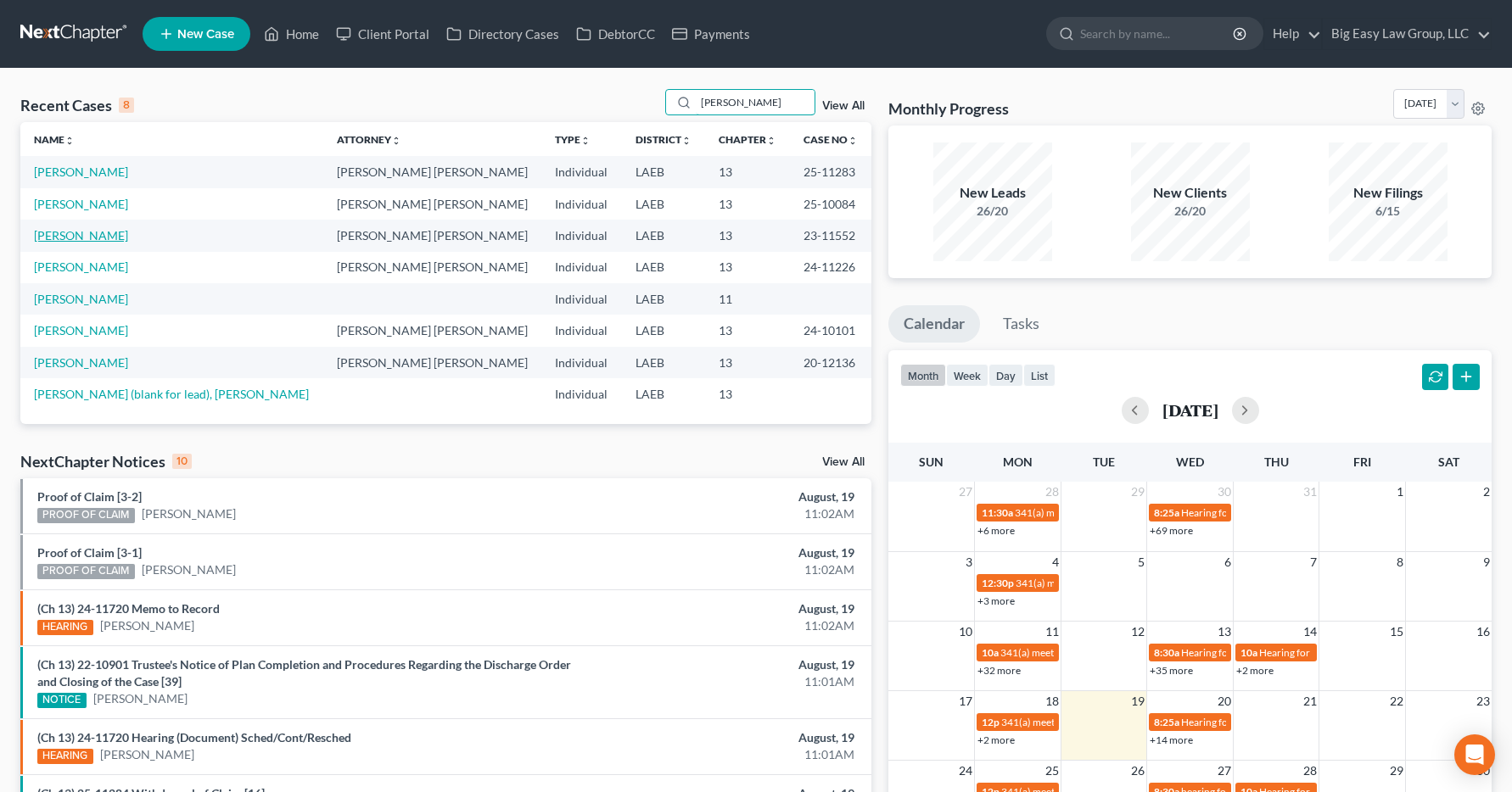
type input "thomas"
click at [76, 235] on link "Thomas, Andrea" at bounding box center [81, 236] width 94 height 15
select select "3"
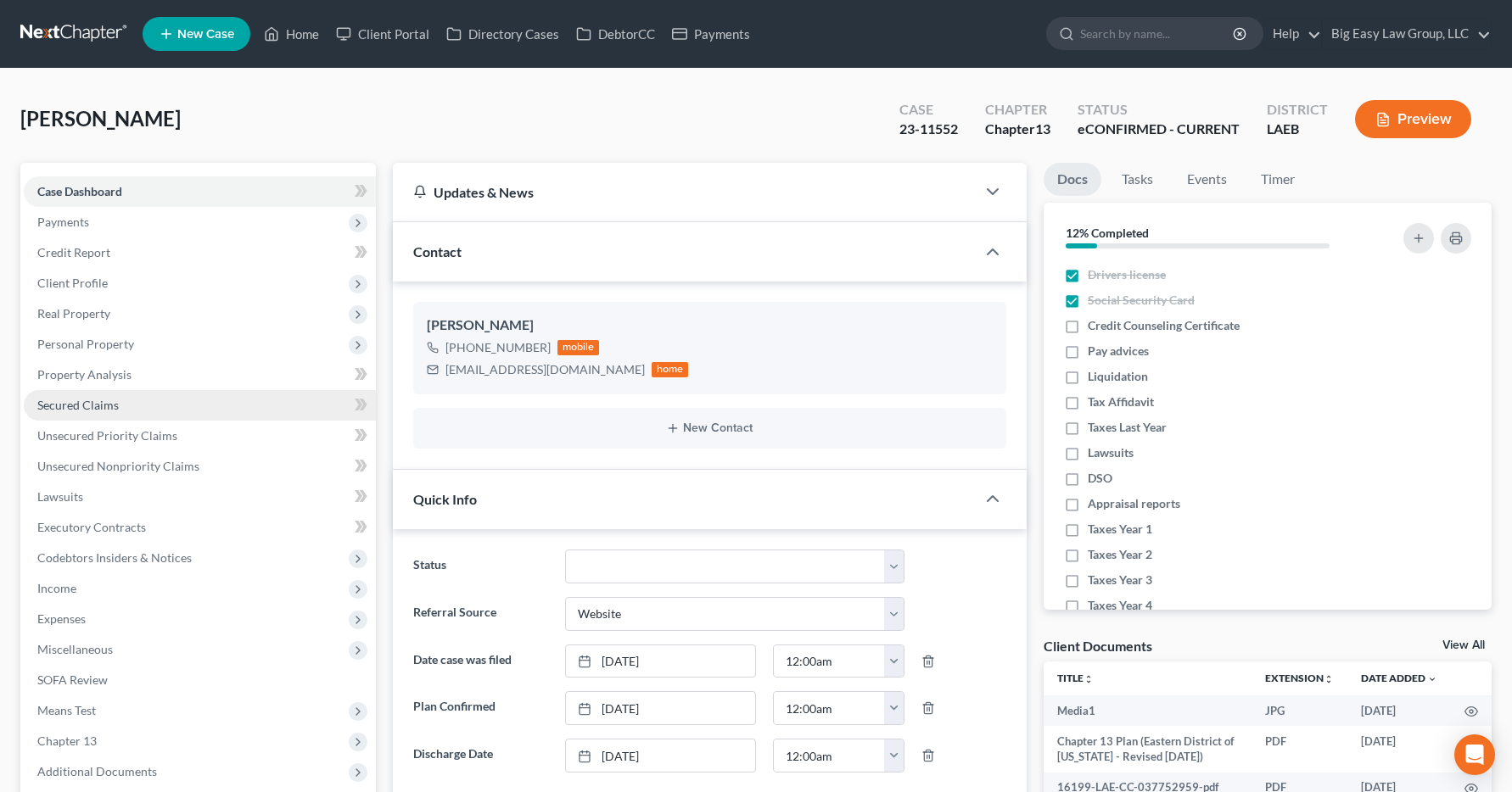
scroll to position [4606, 0]
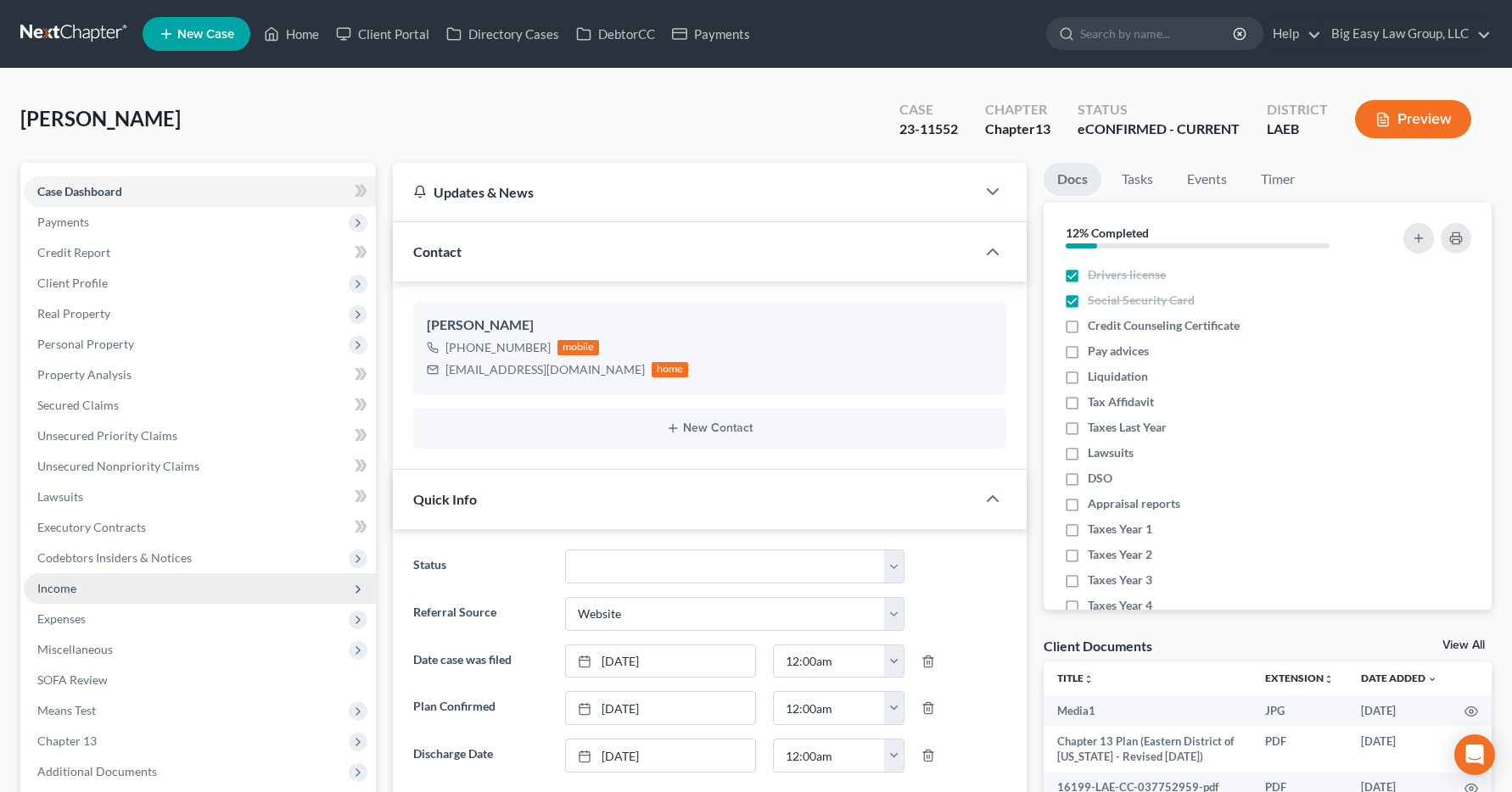
click at [74, 585] on span "Income" at bounding box center [57, 588] width 39 height 15
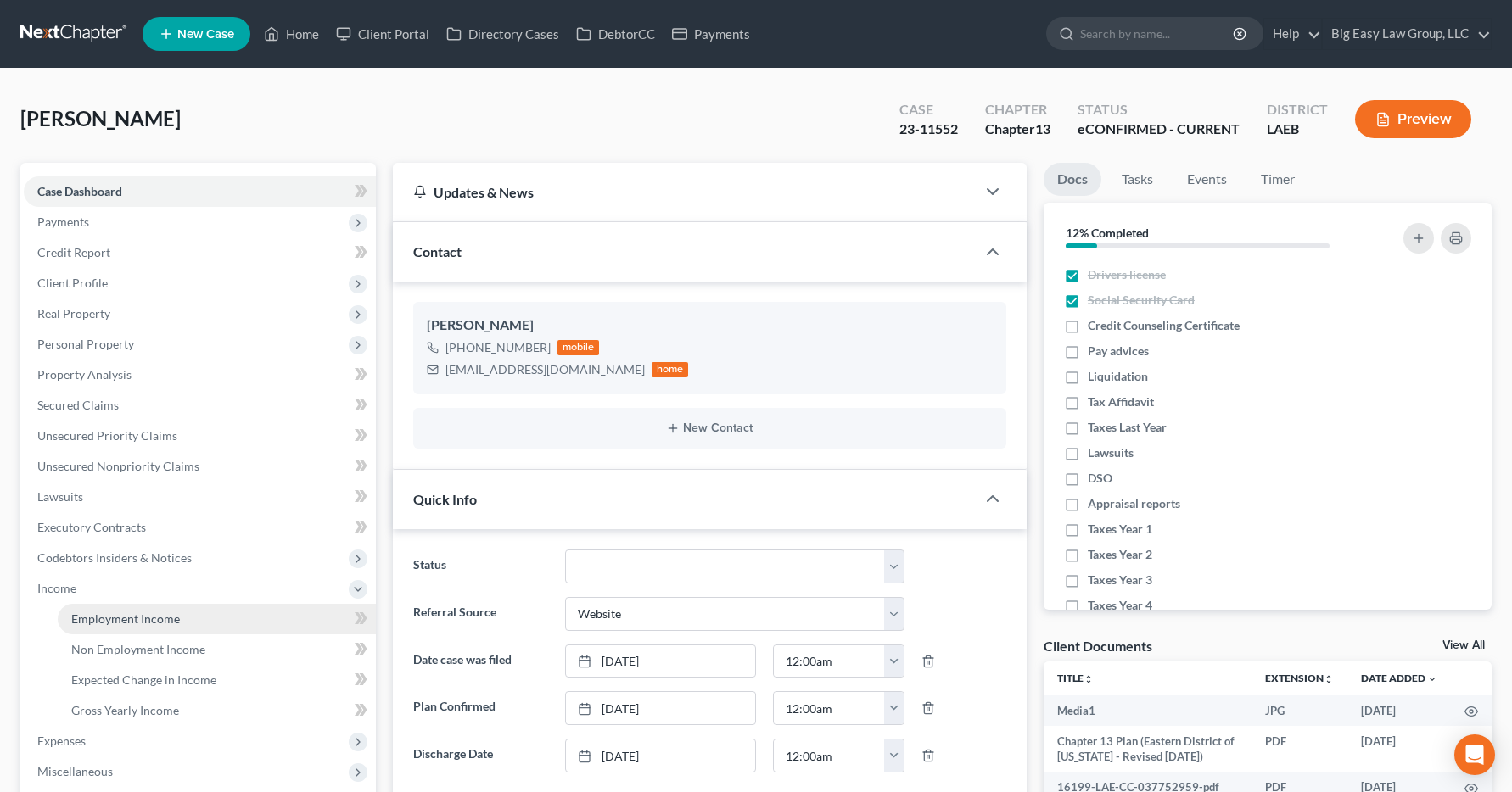
click at [99, 620] on span "Employment Income" at bounding box center [125, 619] width 109 height 15
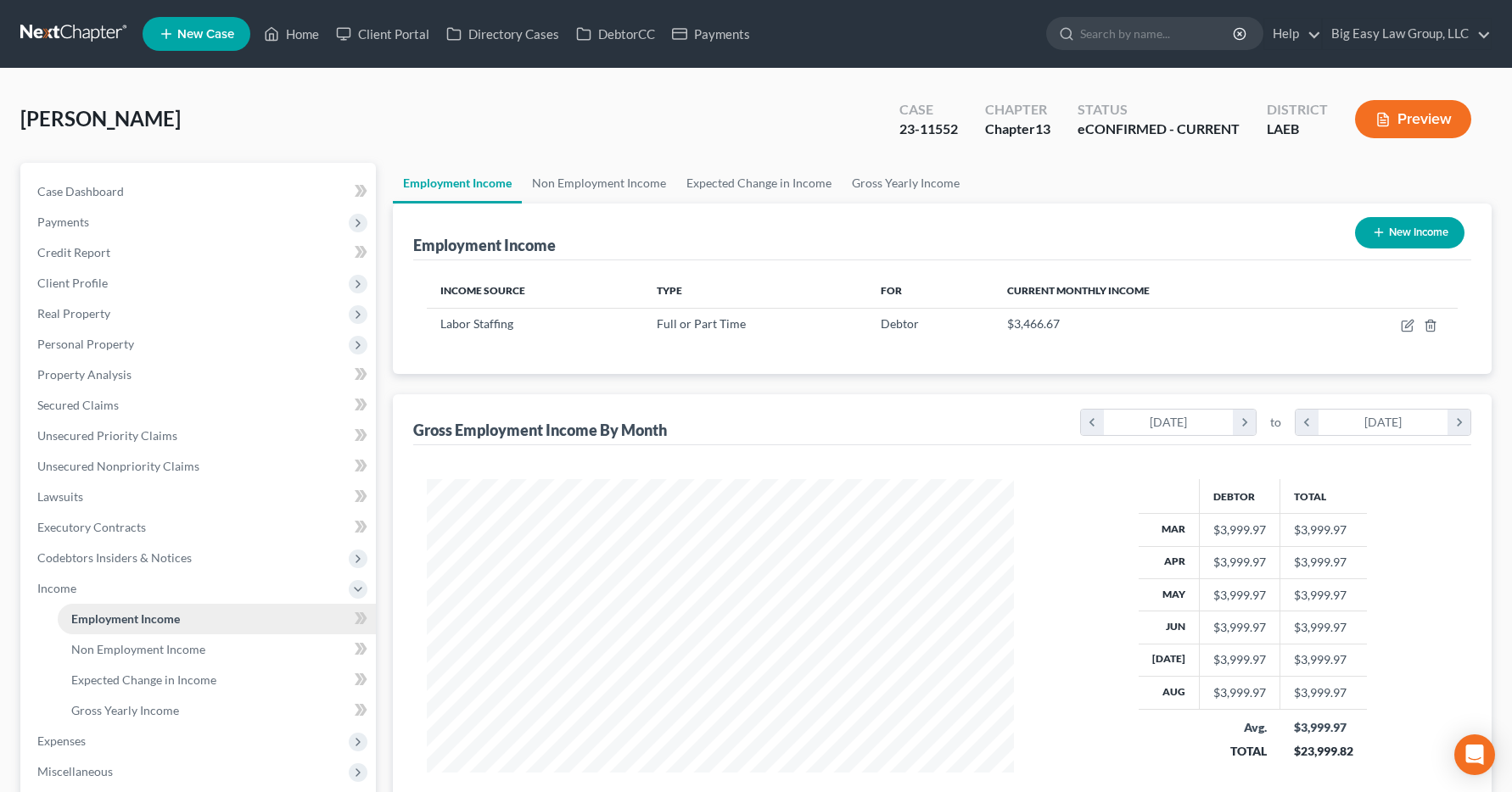
scroll to position [305, 622]
click at [298, 41] on link "Home" at bounding box center [291, 33] width 72 height 30
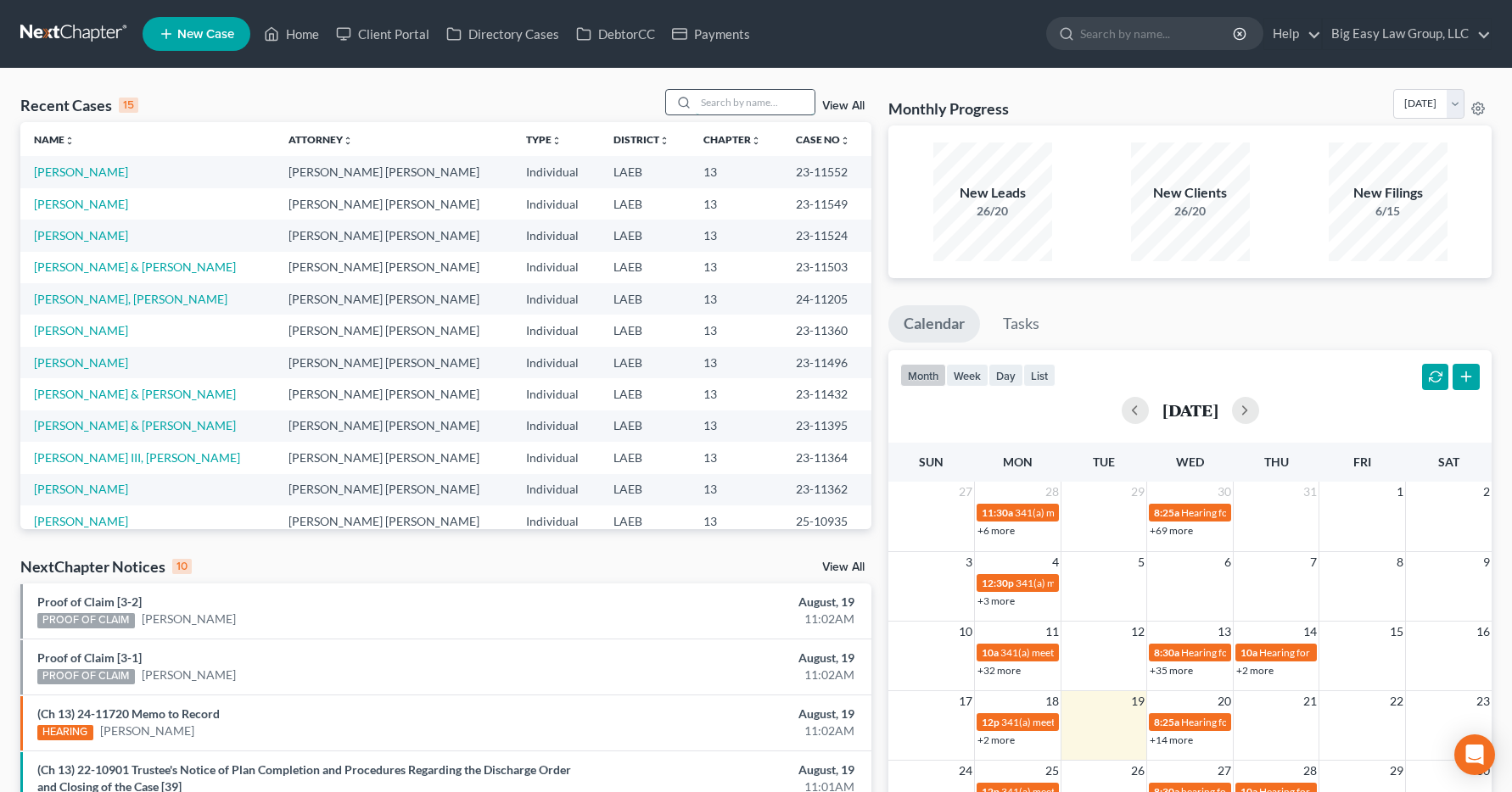
click at [720, 105] on input "search" at bounding box center [754, 102] width 119 height 25
type input "k"
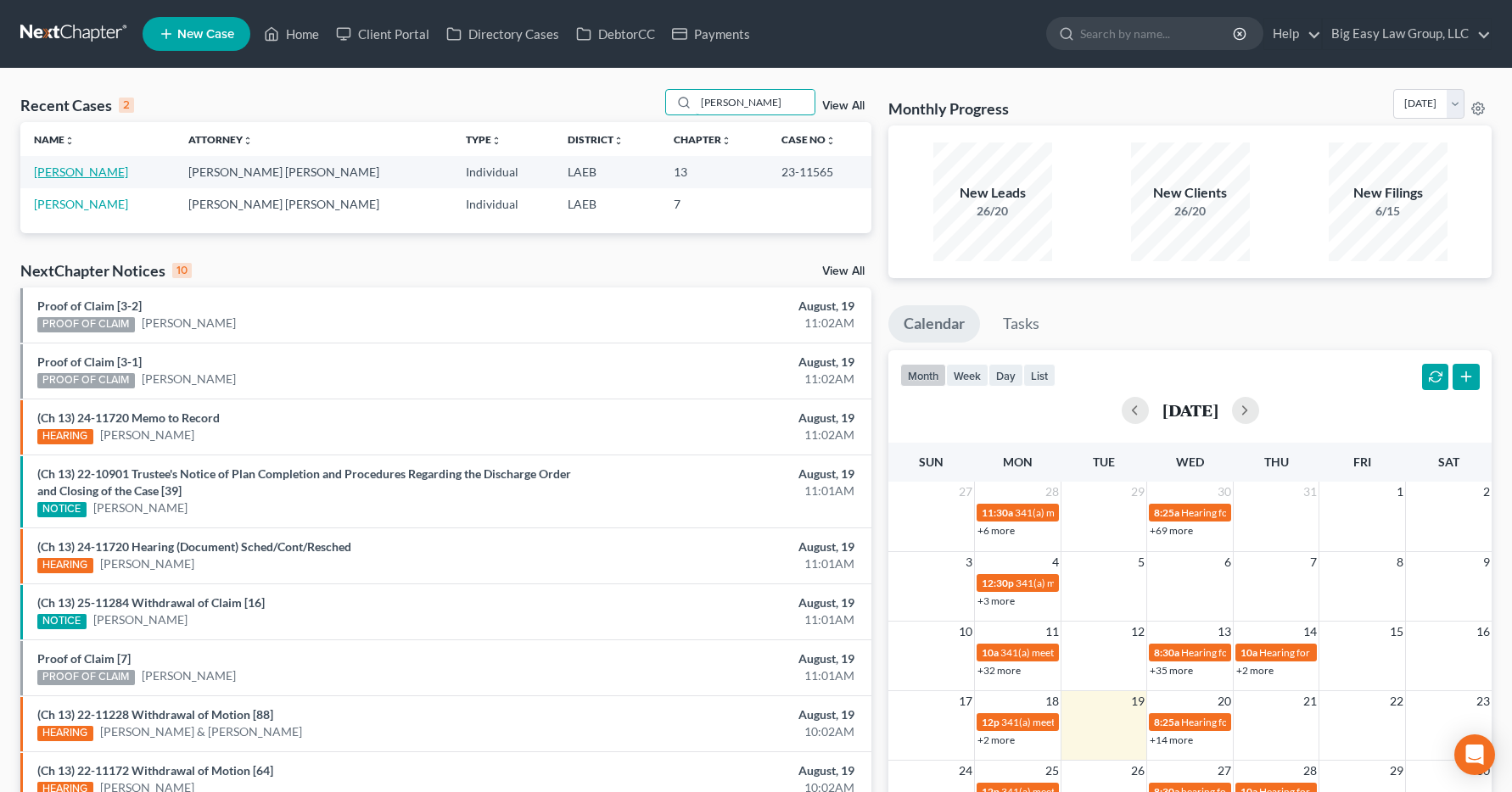
type input "hawkins"
click at [76, 178] on link "[PERSON_NAME]" at bounding box center [81, 172] width 94 height 15
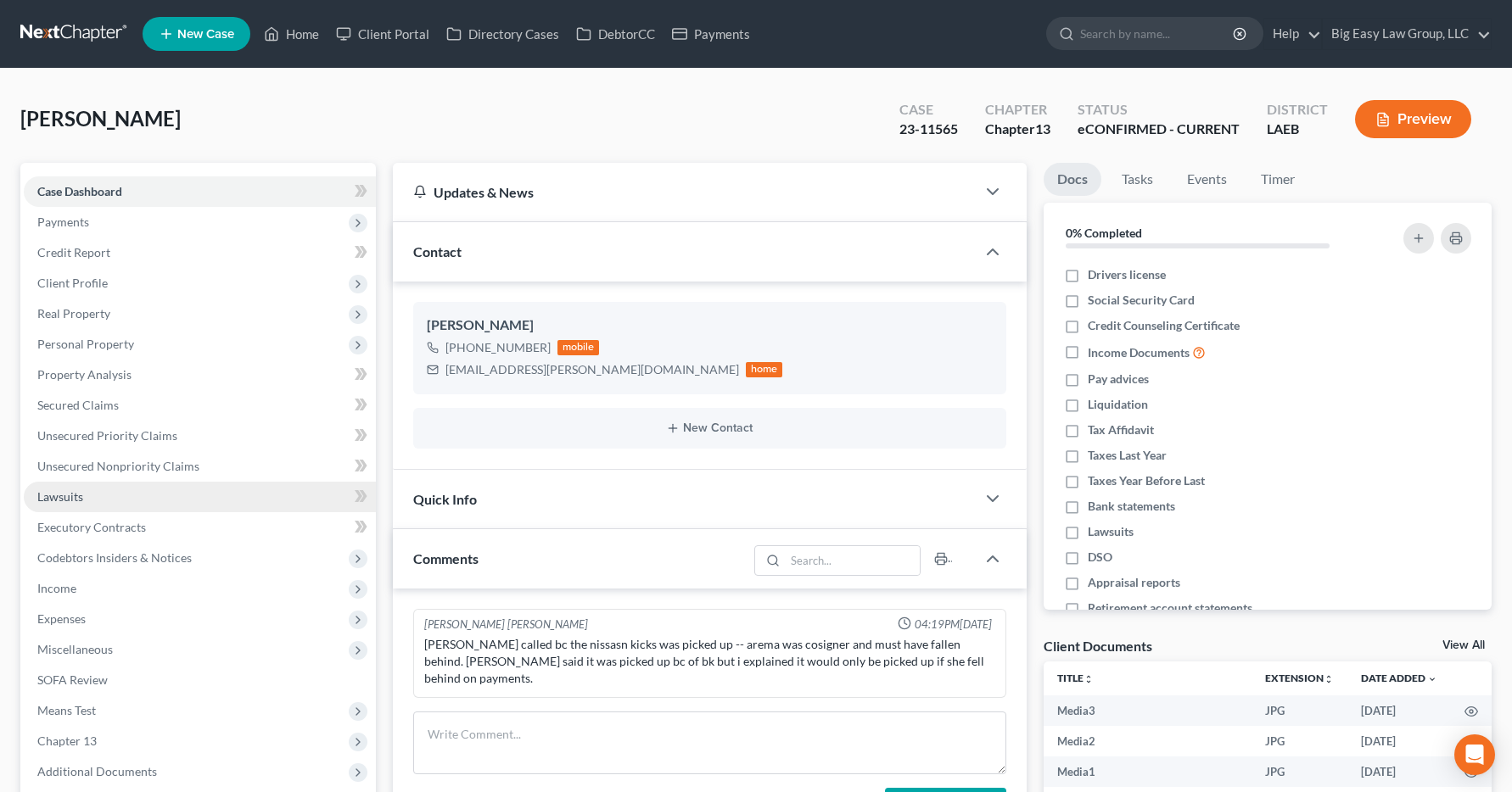
scroll to position [313, 0]
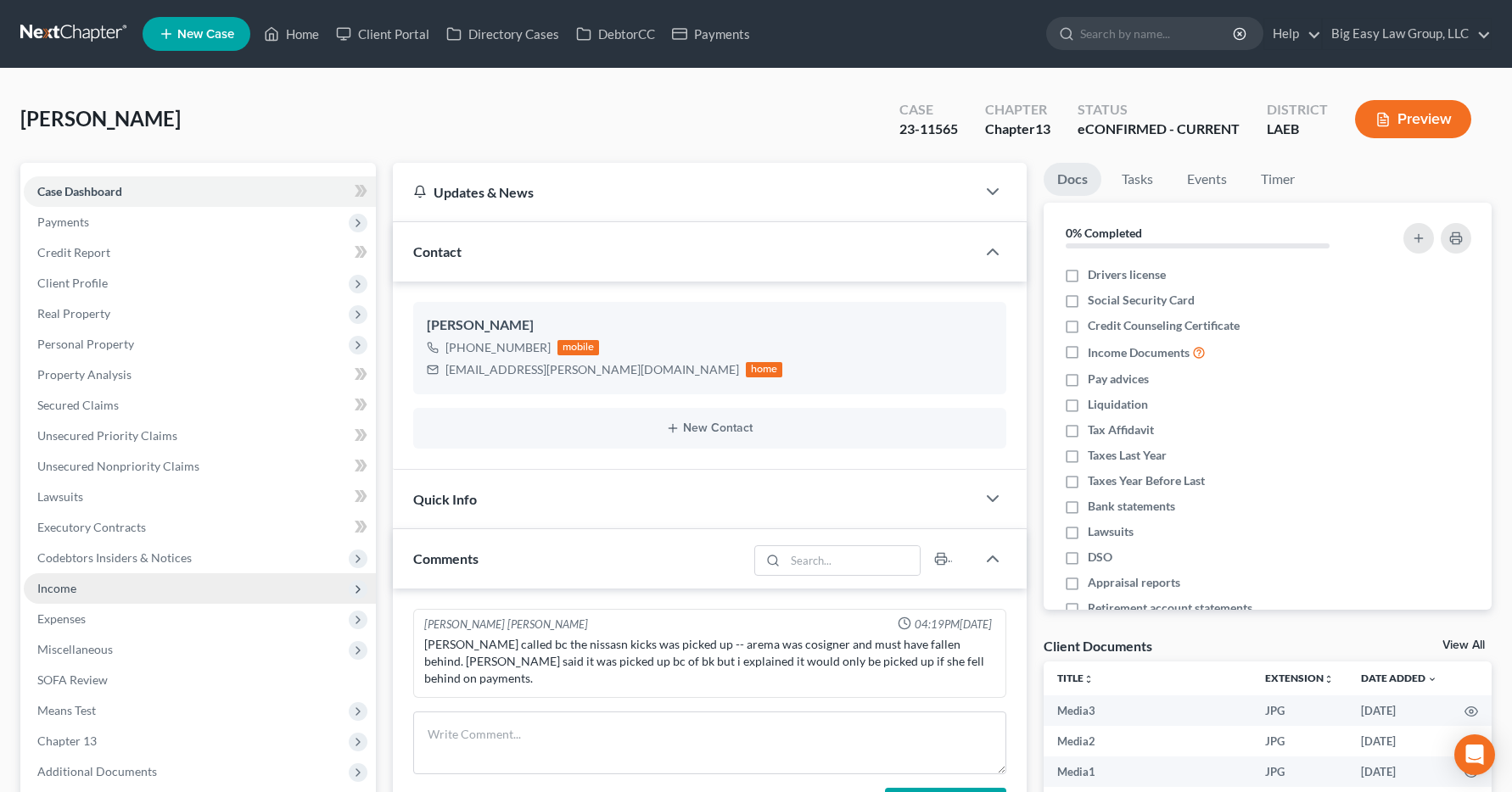
click at [54, 590] on span "Income" at bounding box center [57, 588] width 39 height 15
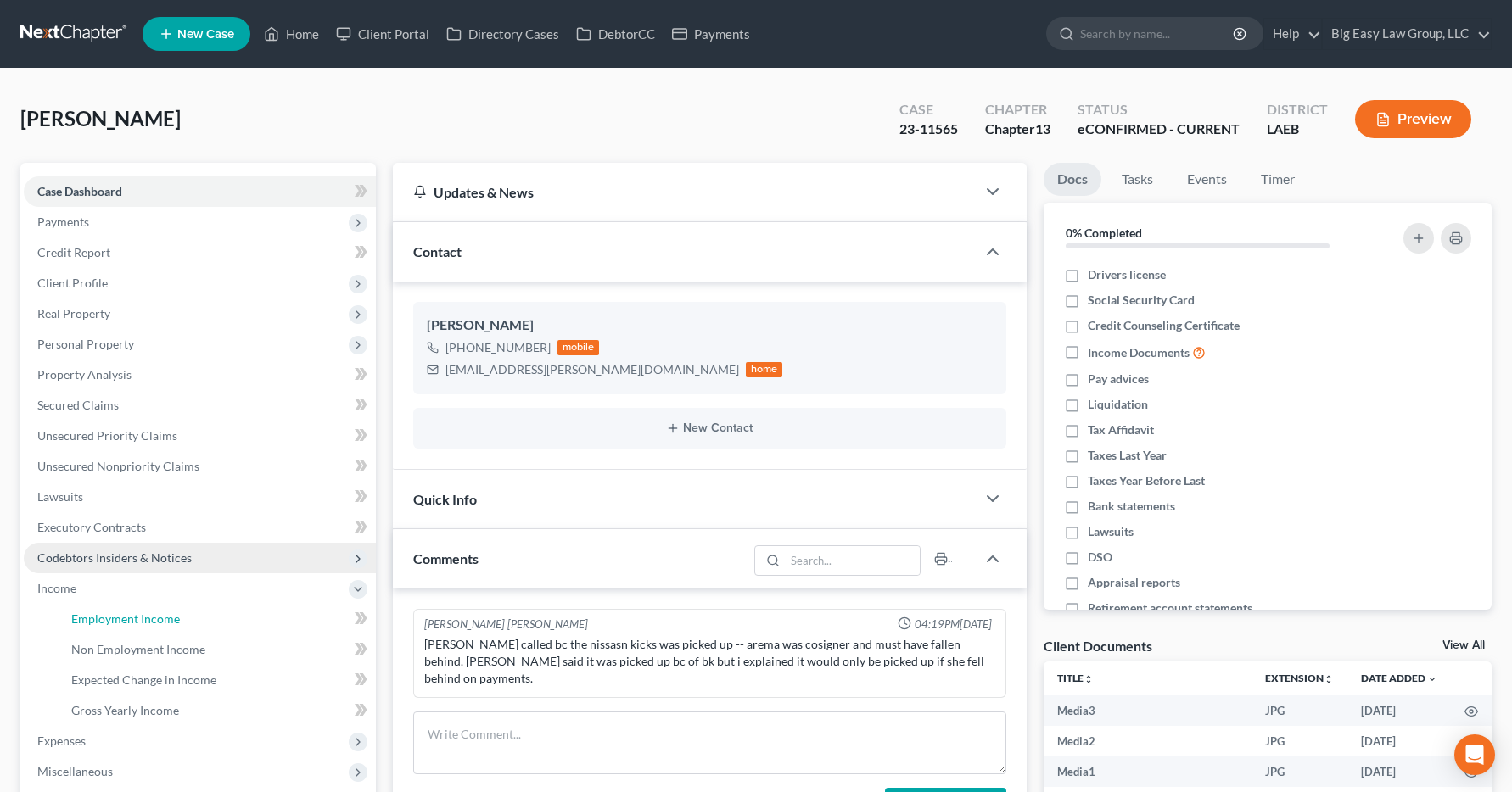
drag, startPoint x: 136, startPoint y: 616, endPoint x: 104, endPoint y: 553, distance: 70.7
click at [136, 616] on span "Employment Income" at bounding box center [125, 619] width 109 height 15
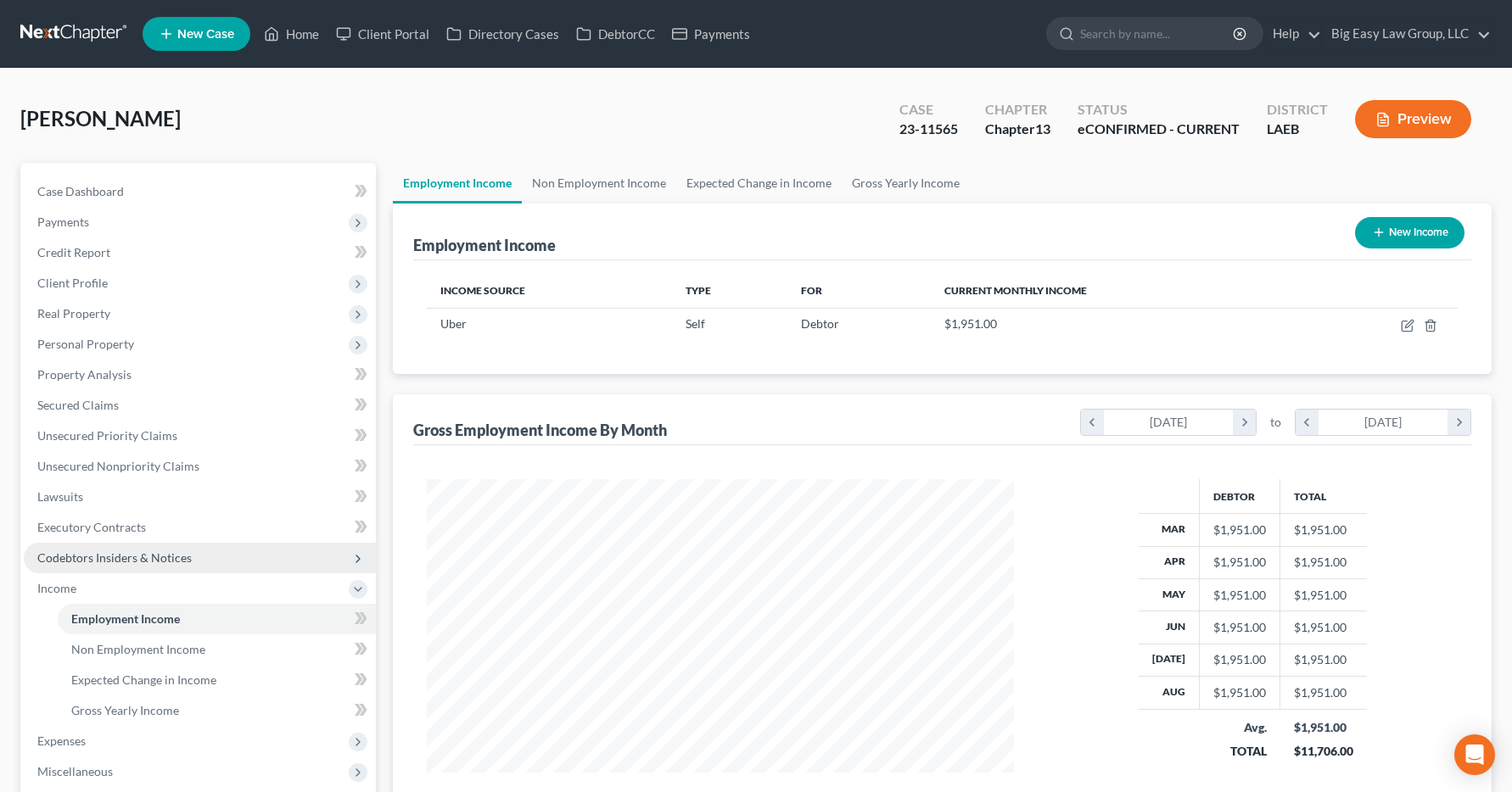
scroll to position [305, 622]
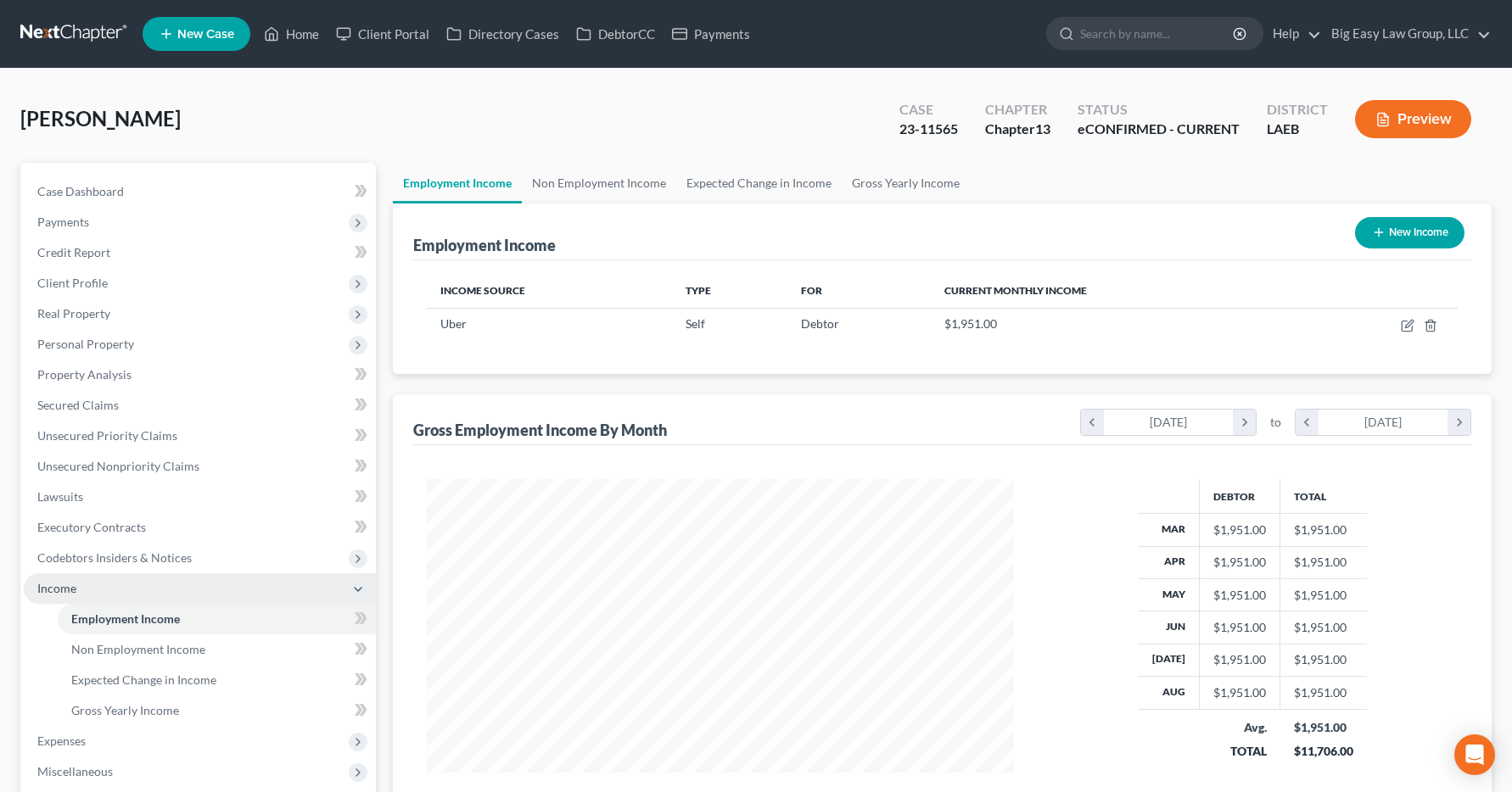
click at [59, 590] on span "Income" at bounding box center [57, 588] width 39 height 15
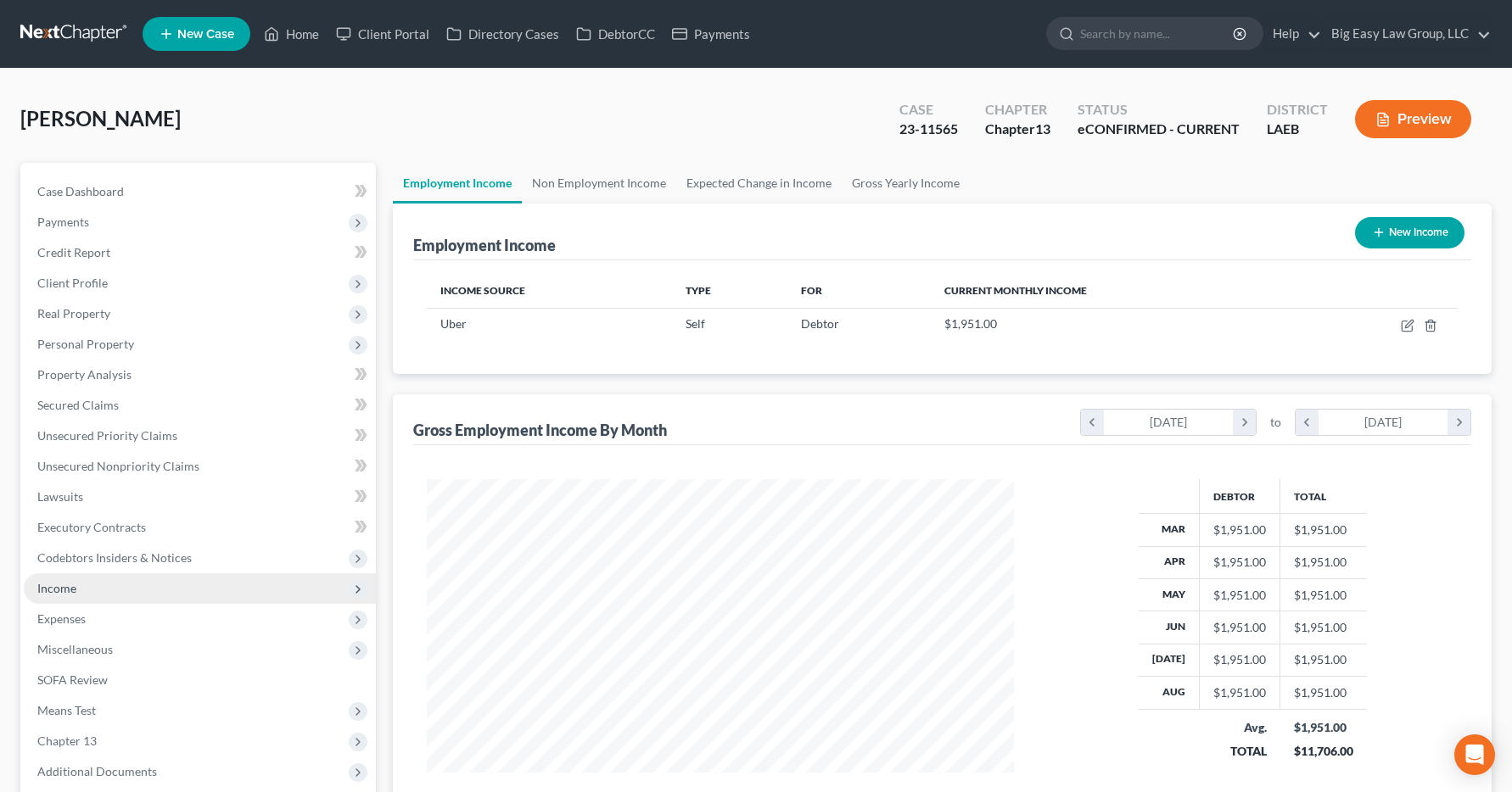
click at [58, 593] on span "Income" at bounding box center [57, 588] width 39 height 15
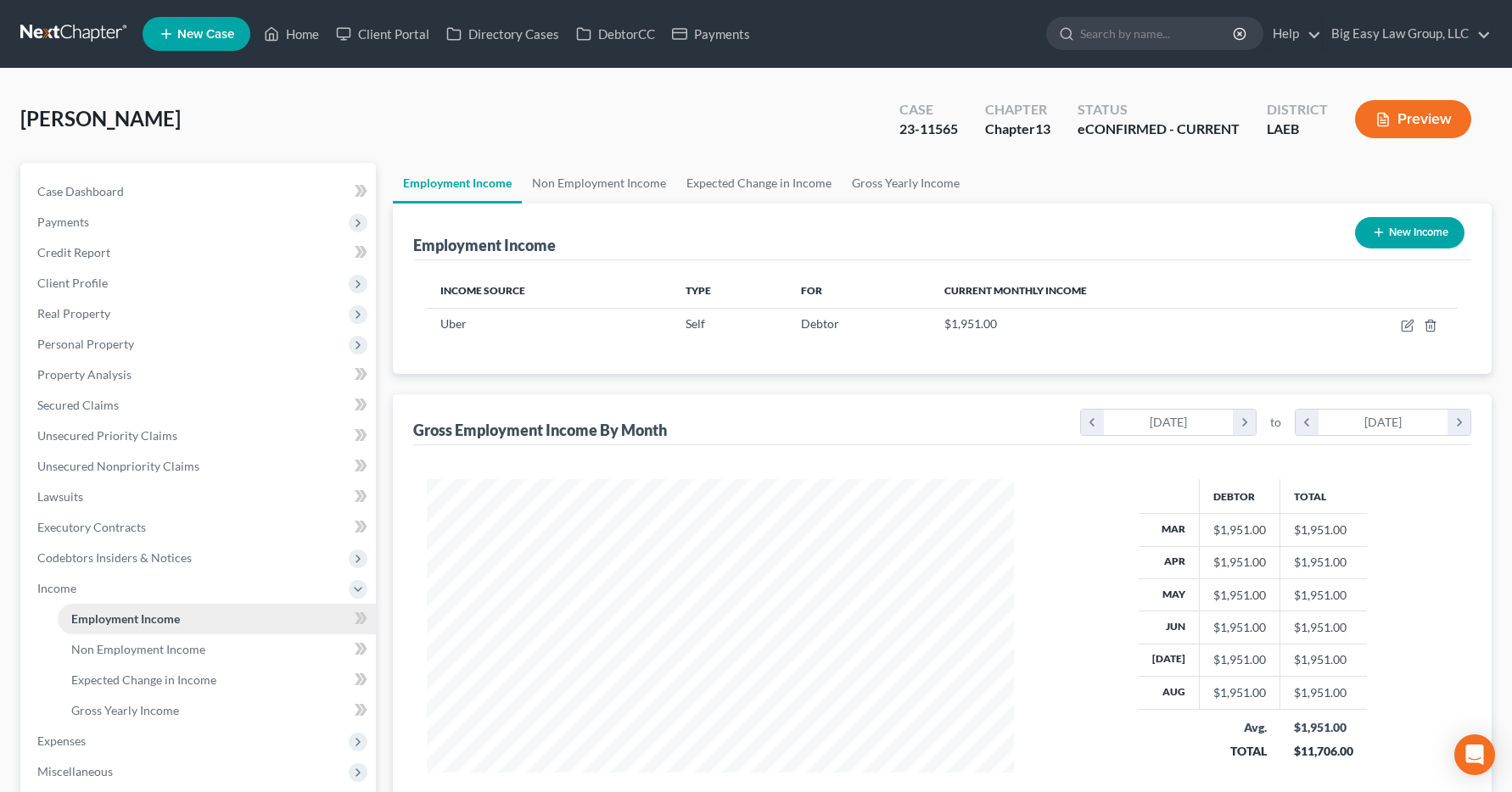
click at [84, 619] on span "Employment Income" at bounding box center [125, 619] width 109 height 15
click at [60, 588] on span "Income" at bounding box center [57, 588] width 39 height 15
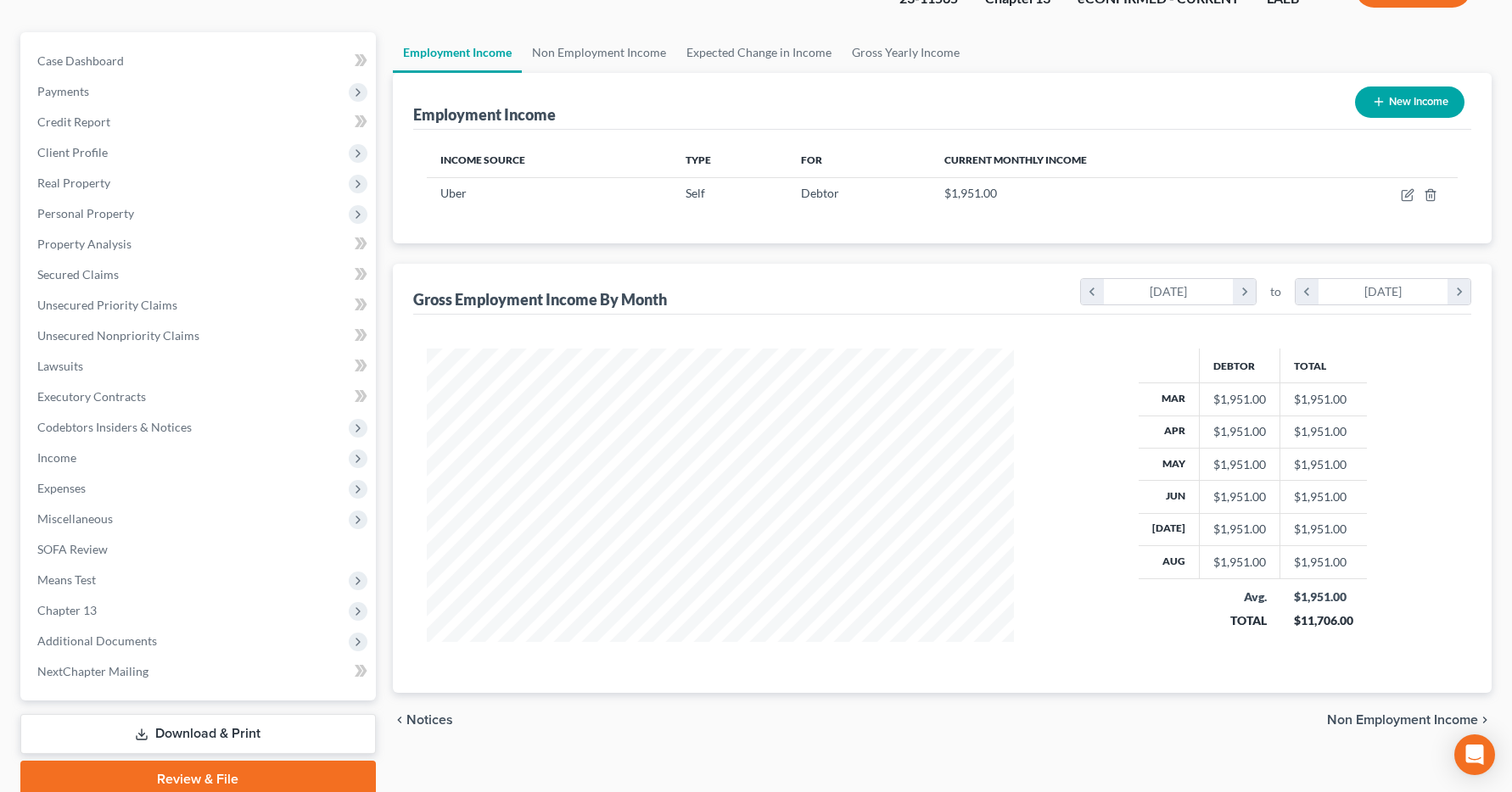
scroll to position [0, 0]
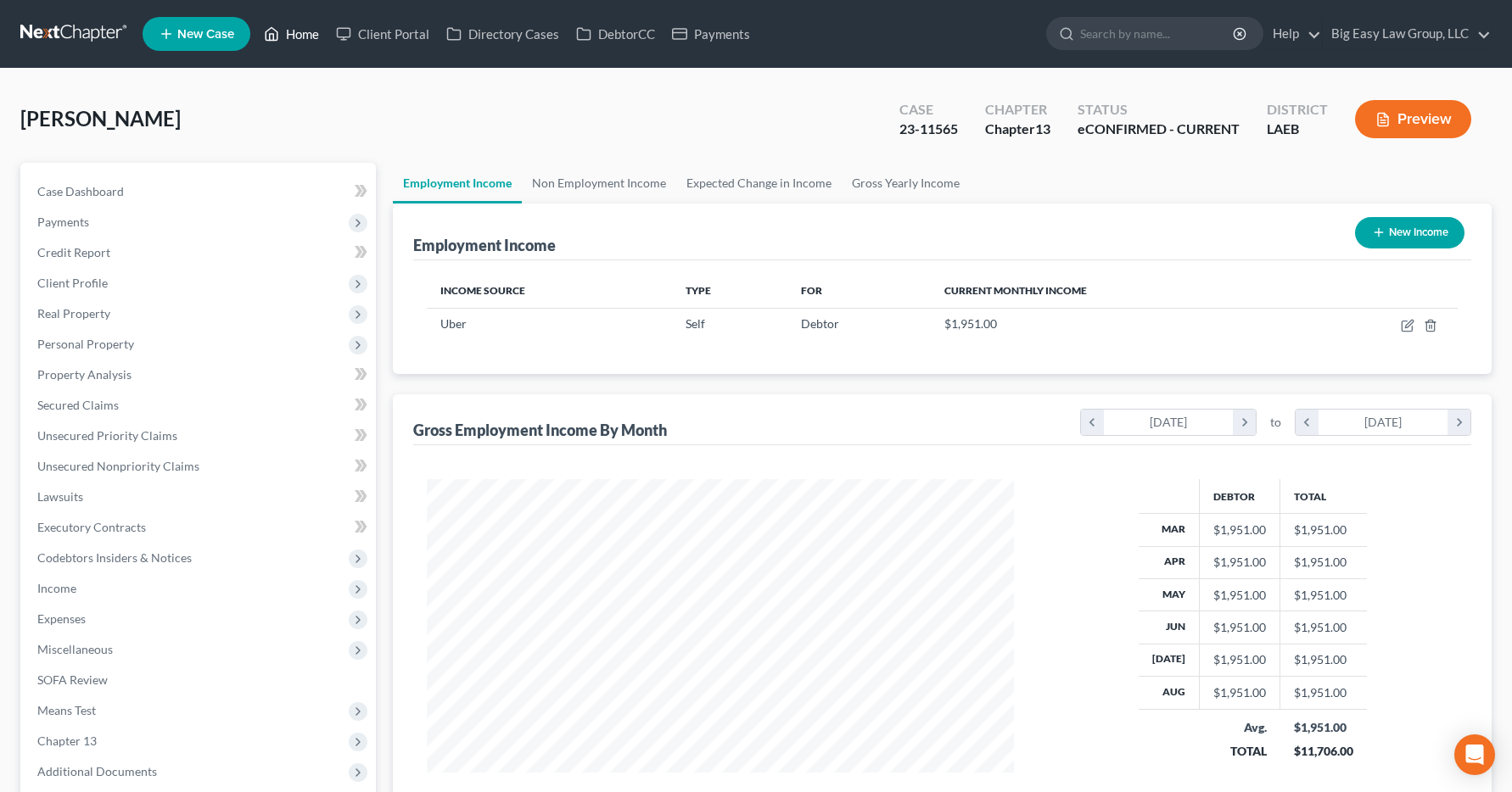
click at [304, 34] on link "Home" at bounding box center [291, 33] width 72 height 30
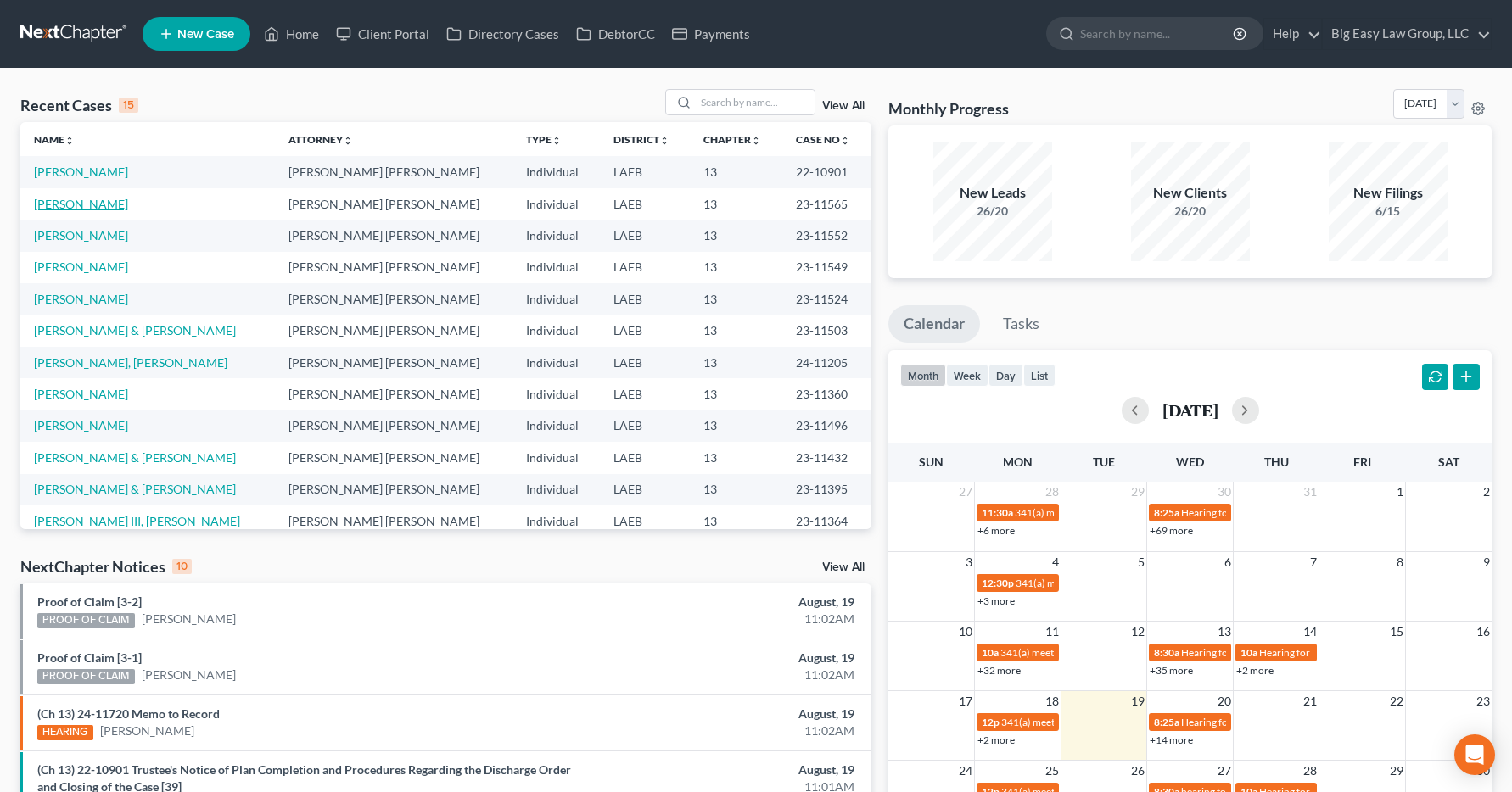
click at [79, 201] on link "[PERSON_NAME]" at bounding box center [81, 204] width 94 height 15
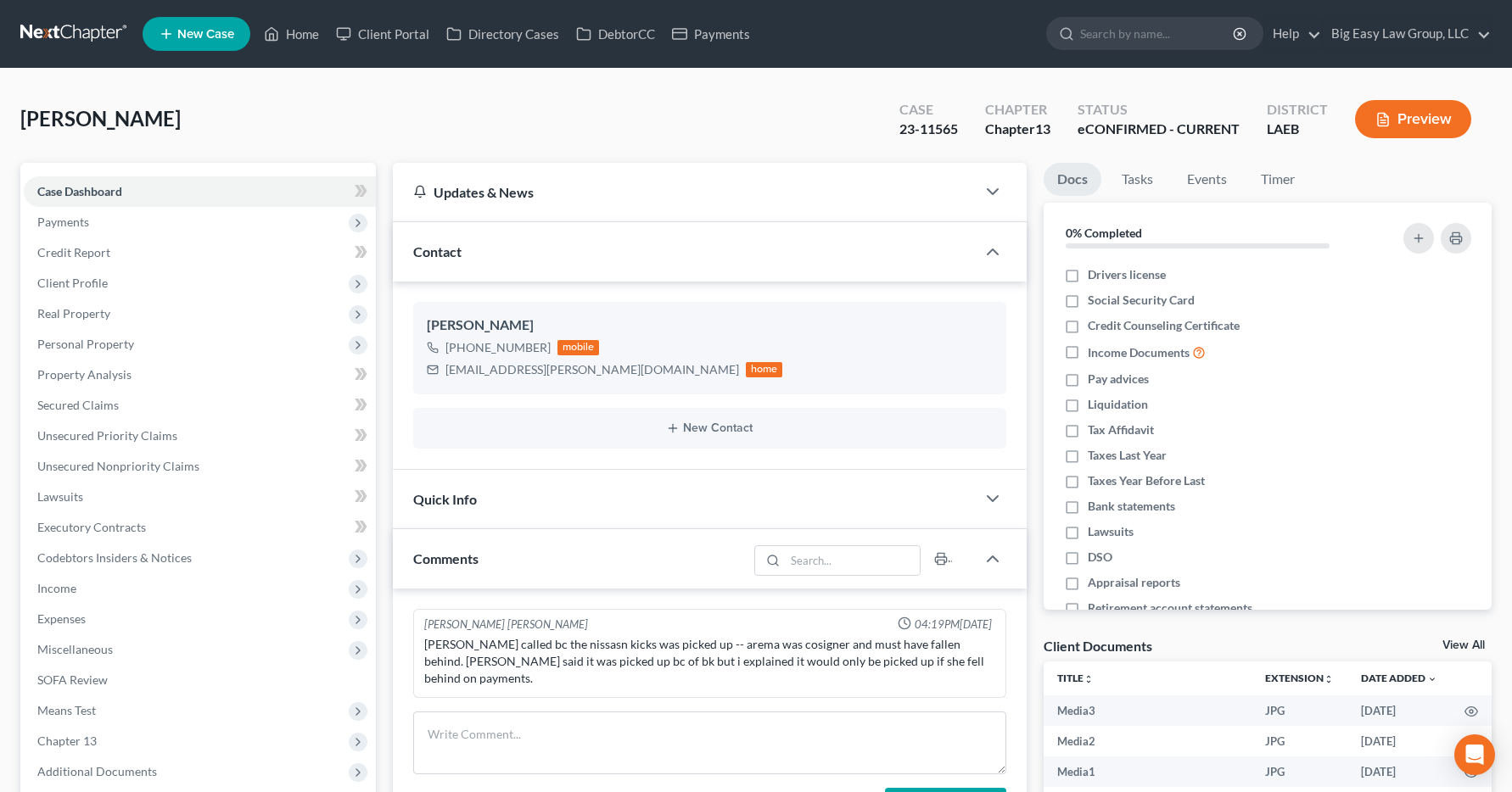
scroll to position [313, 0]
click at [301, 41] on link "Home" at bounding box center [291, 33] width 72 height 30
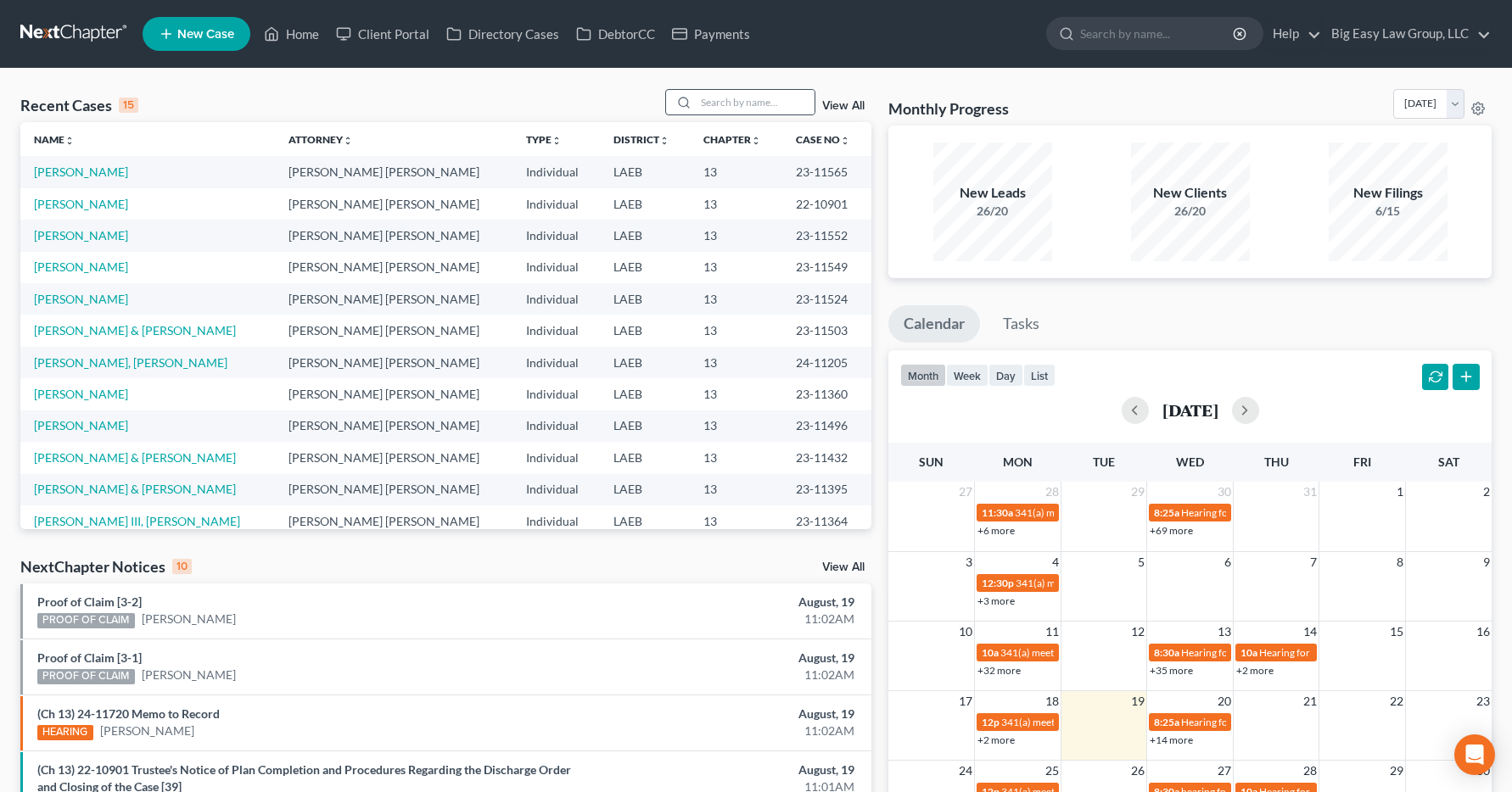
click at [696, 103] on div at bounding box center [680, 102] width 30 height 25
click at [696, 102] on div at bounding box center [680, 102] width 30 height 25
click at [725, 107] on input "search" at bounding box center [754, 102] width 119 height 25
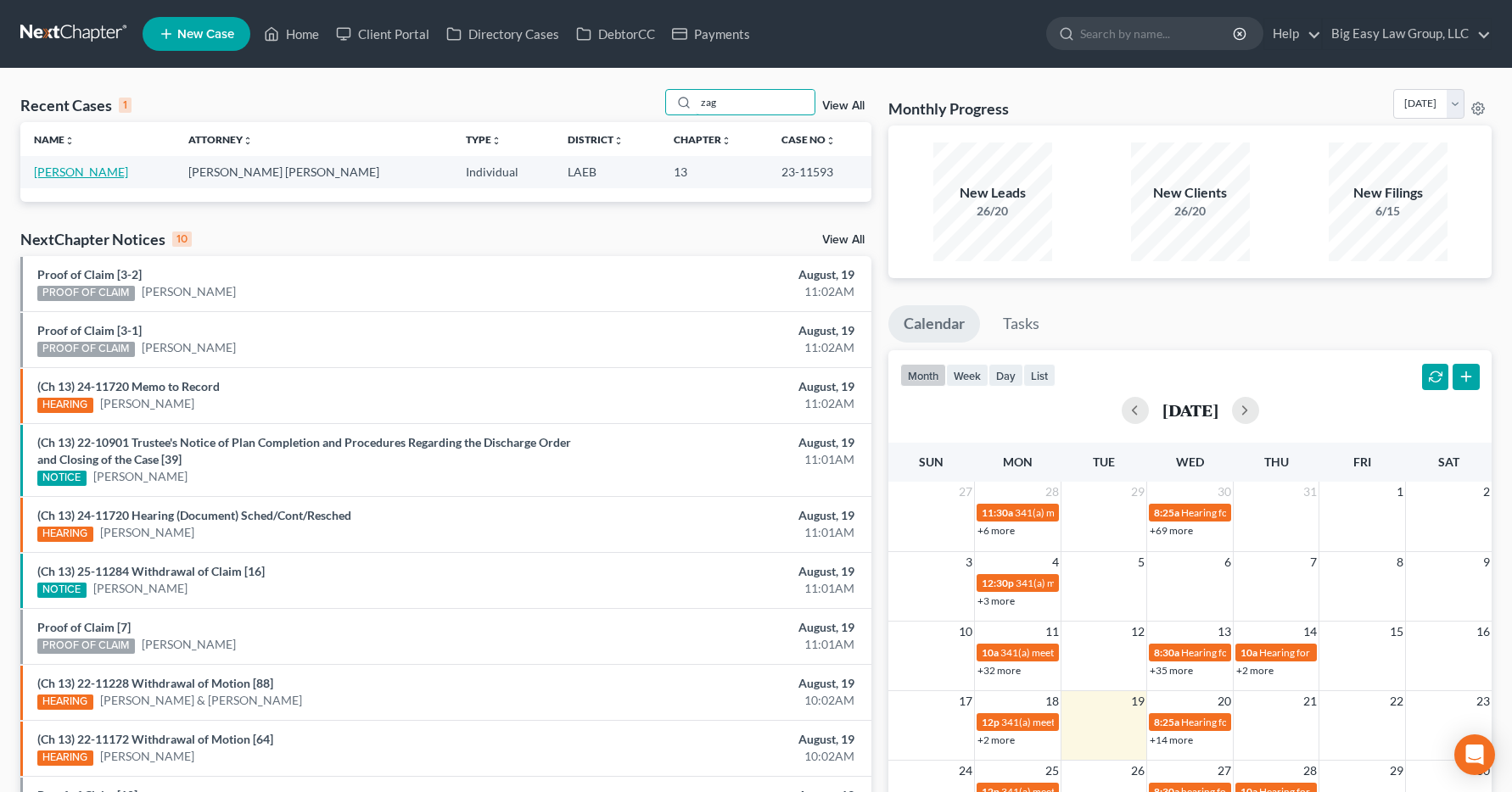
type input "zag"
click at [88, 179] on link "Zagorski, Sarah" at bounding box center [81, 172] width 94 height 15
select select "6"
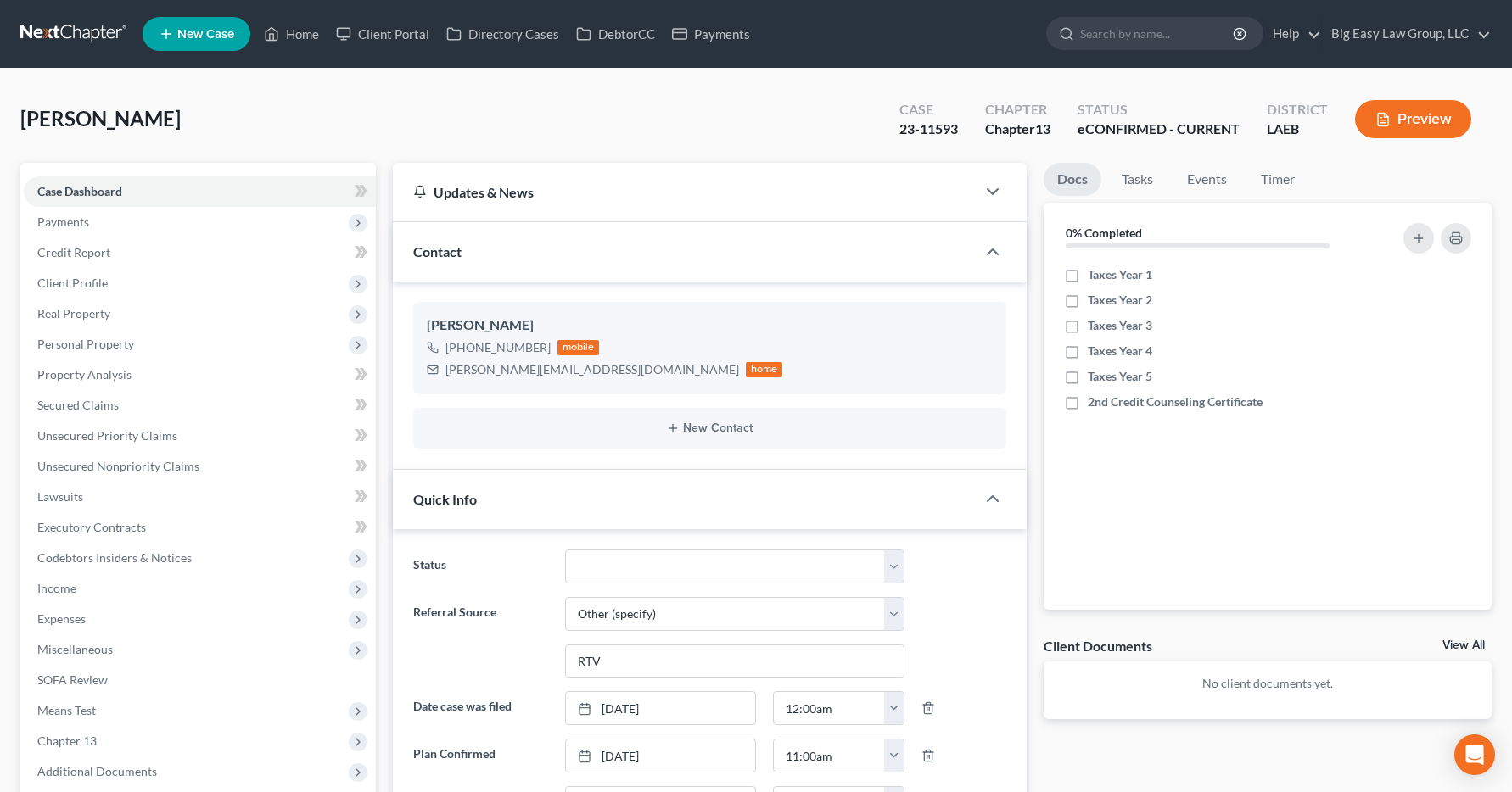
scroll to position [68, 0]
click at [61, 588] on span "Income" at bounding box center [57, 588] width 39 height 15
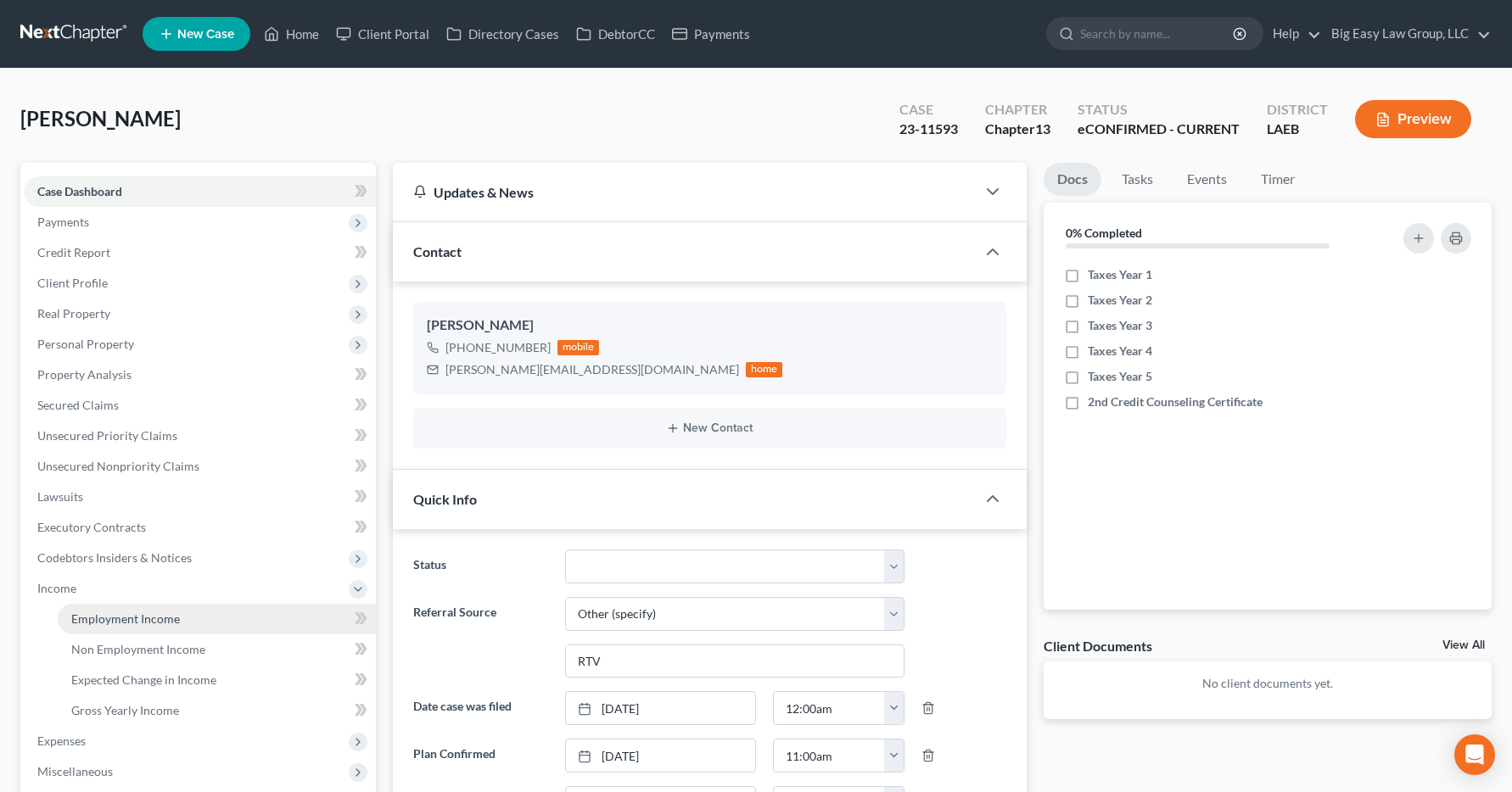
click at [93, 628] on link "Employment Income" at bounding box center [216, 619] width 318 height 30
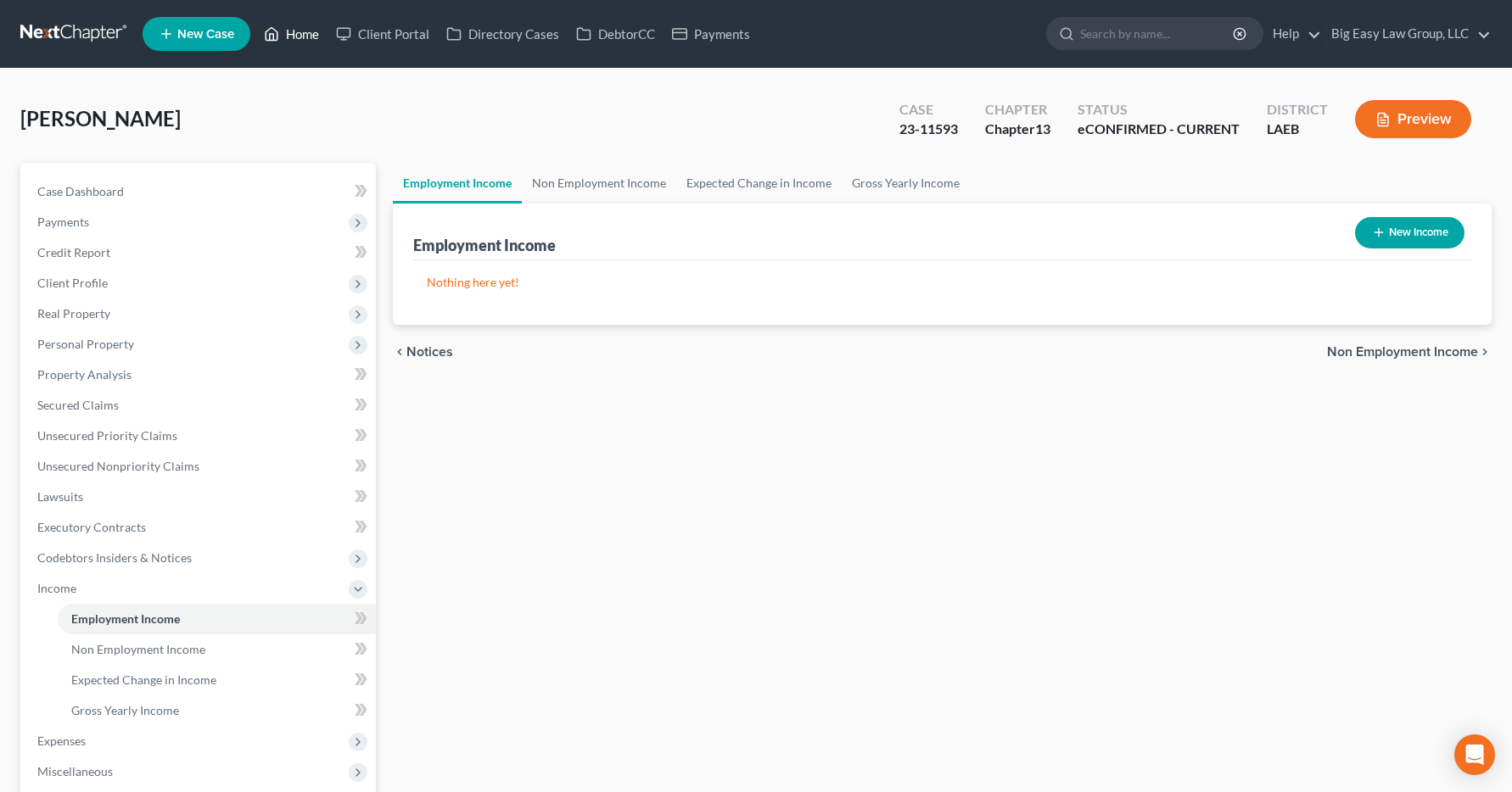
click at [310, 38] on link "Home" at bounding box center [291, 33] width 72 height 30
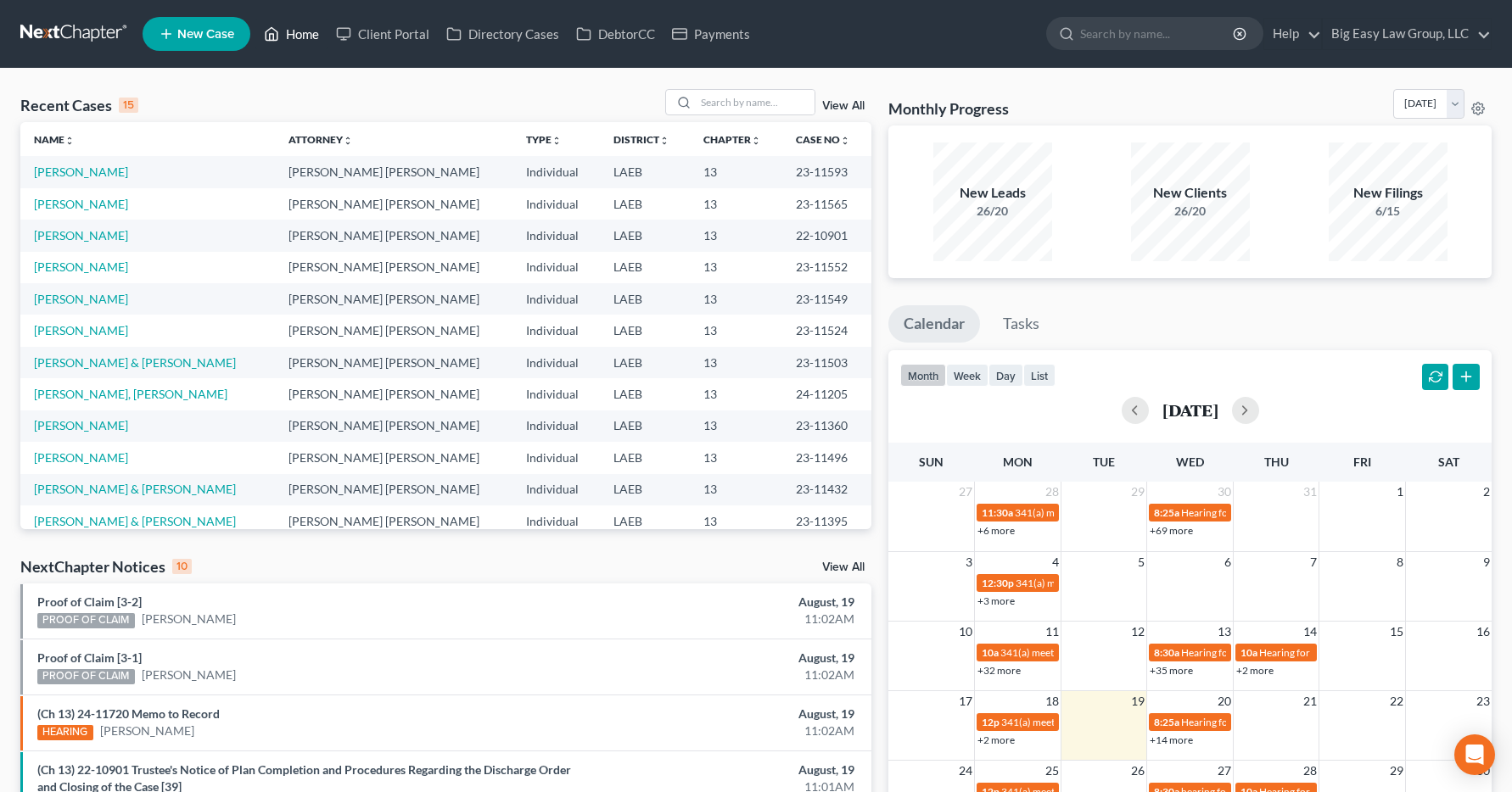
click at [303, 34] on link "Home" at bounding box center [291, 33] width 72 height 30
click at [720, 101] on input "search" at bounding box center [754, 102] width 119 height 25
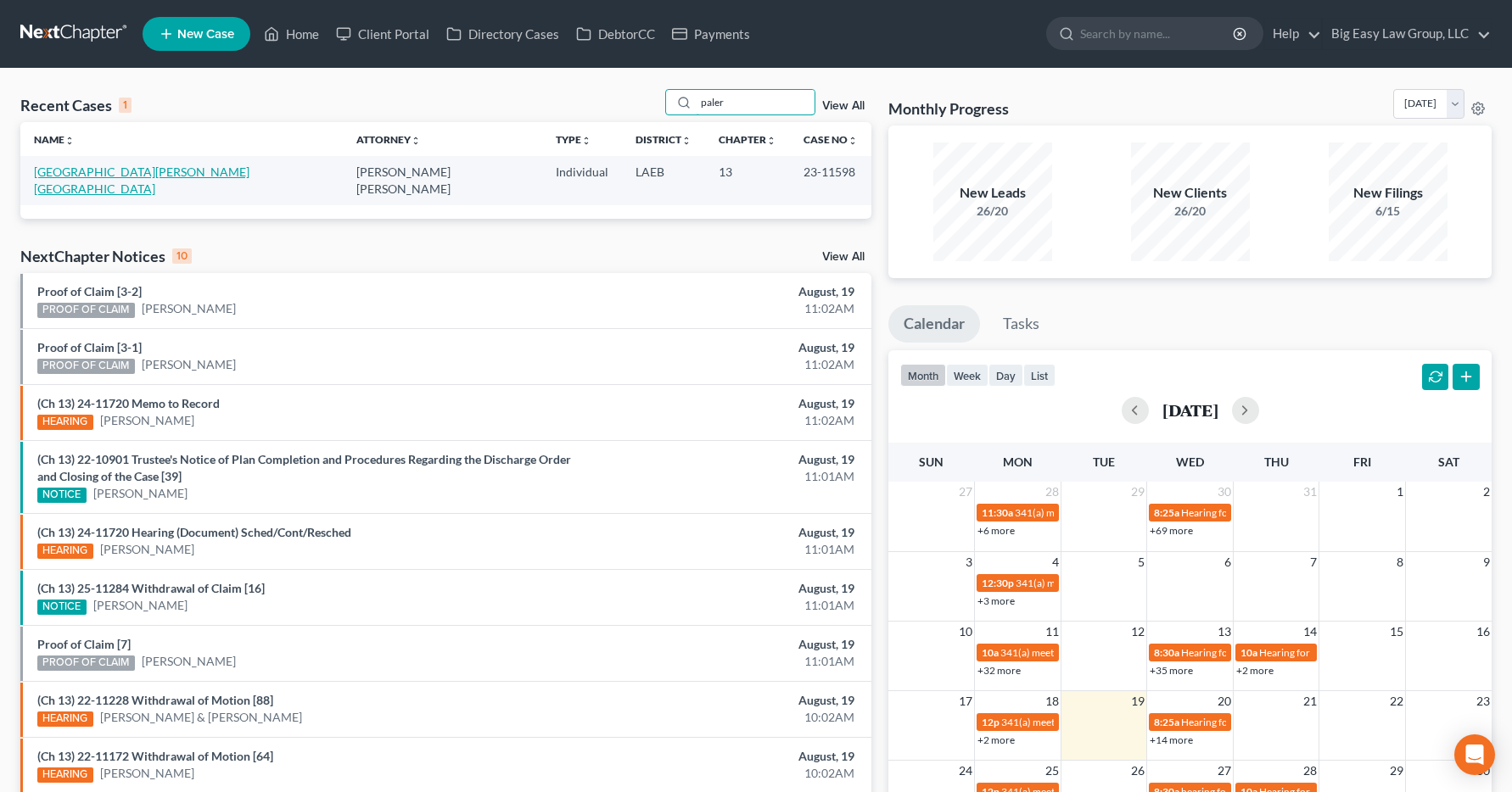
type input "paler"
click at [63, 174] on link "Palermo, Victoria" at bounding box center [142, 181] width 215 height 31
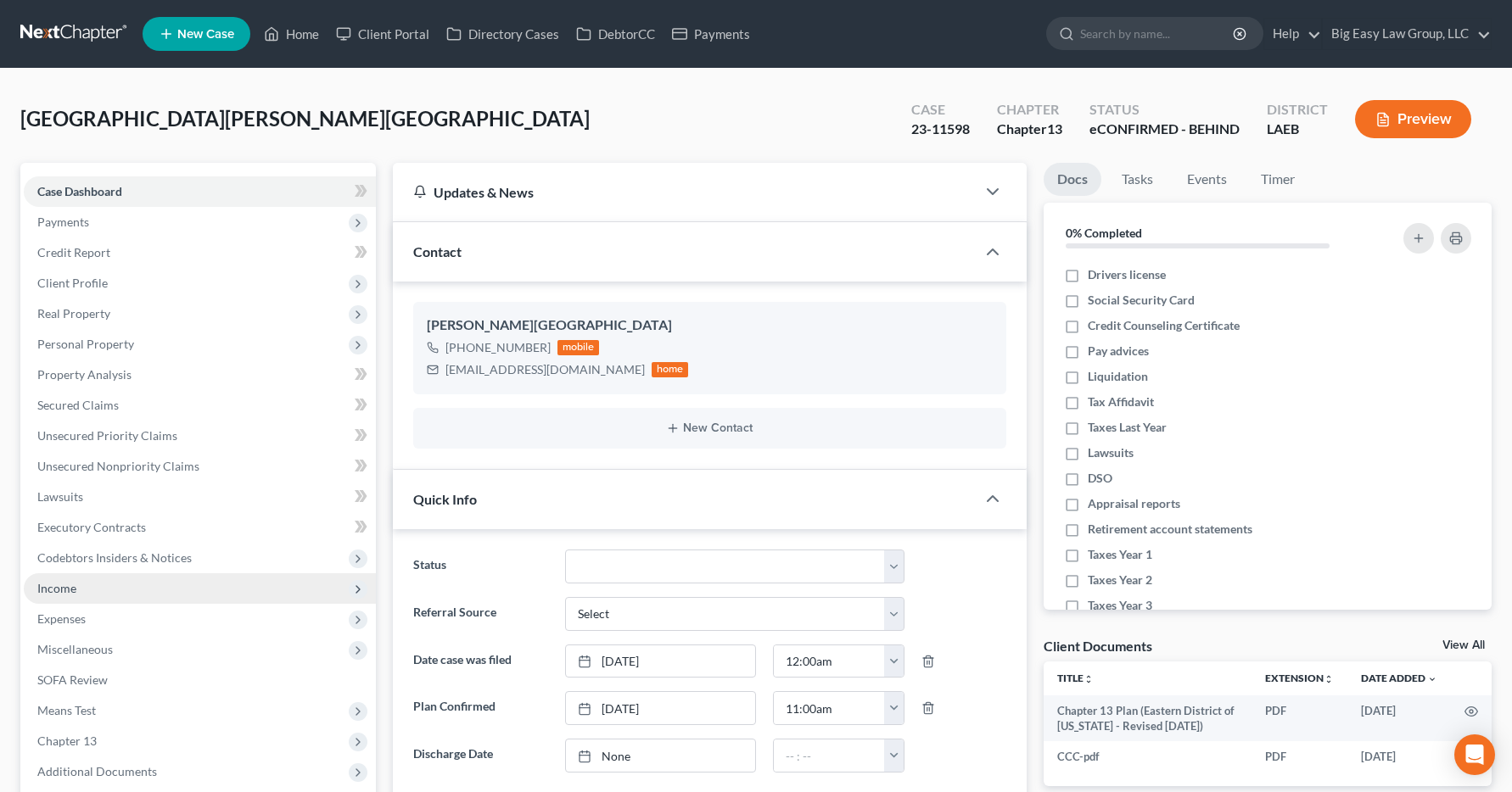
click at [90, 589] on span "Income" at bounding box center [200, 588] width 352 height 30
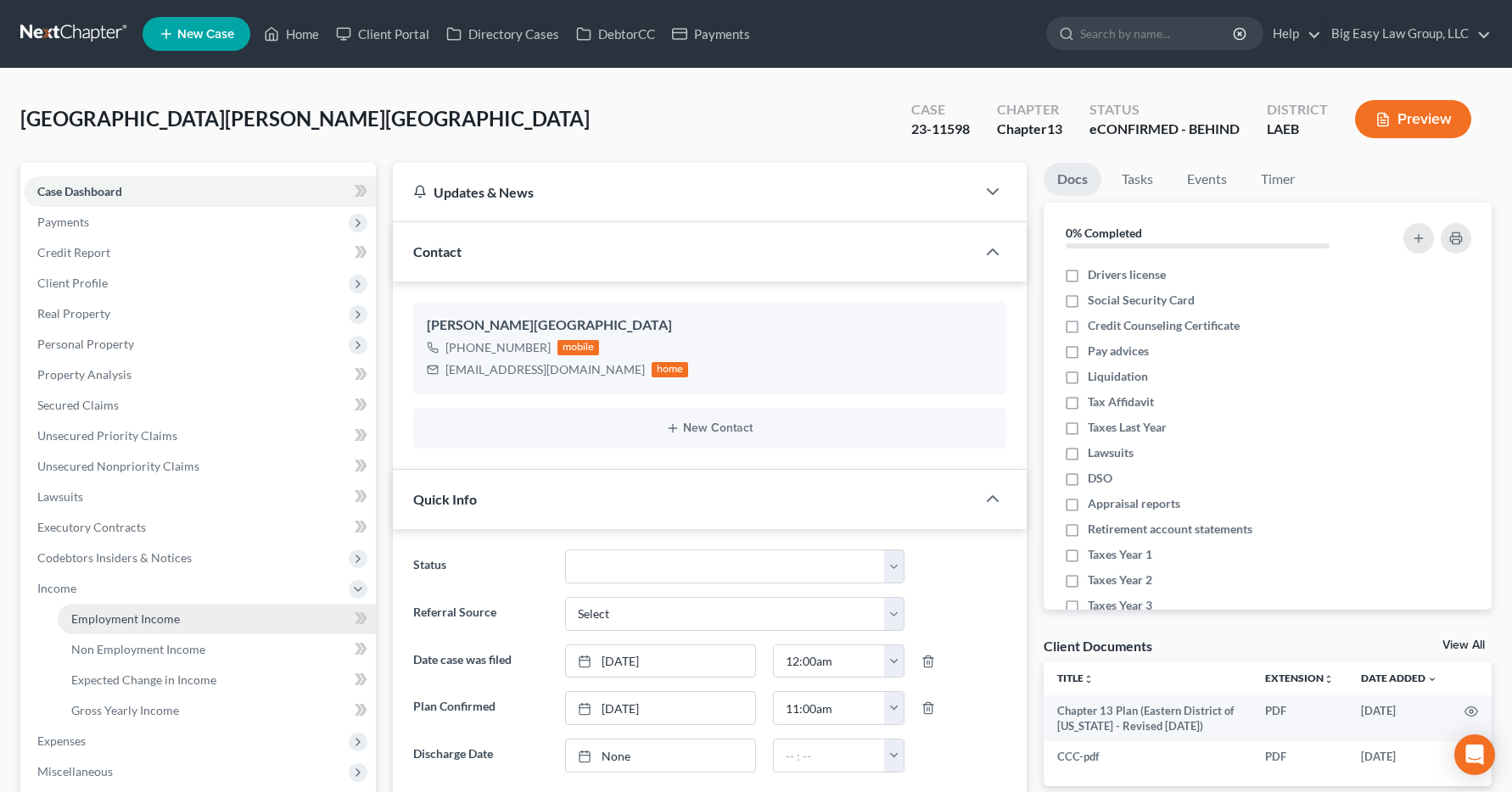
click at [99, 614] on span "Employment Income" at bounding box center [125, 619] width 109 height 15
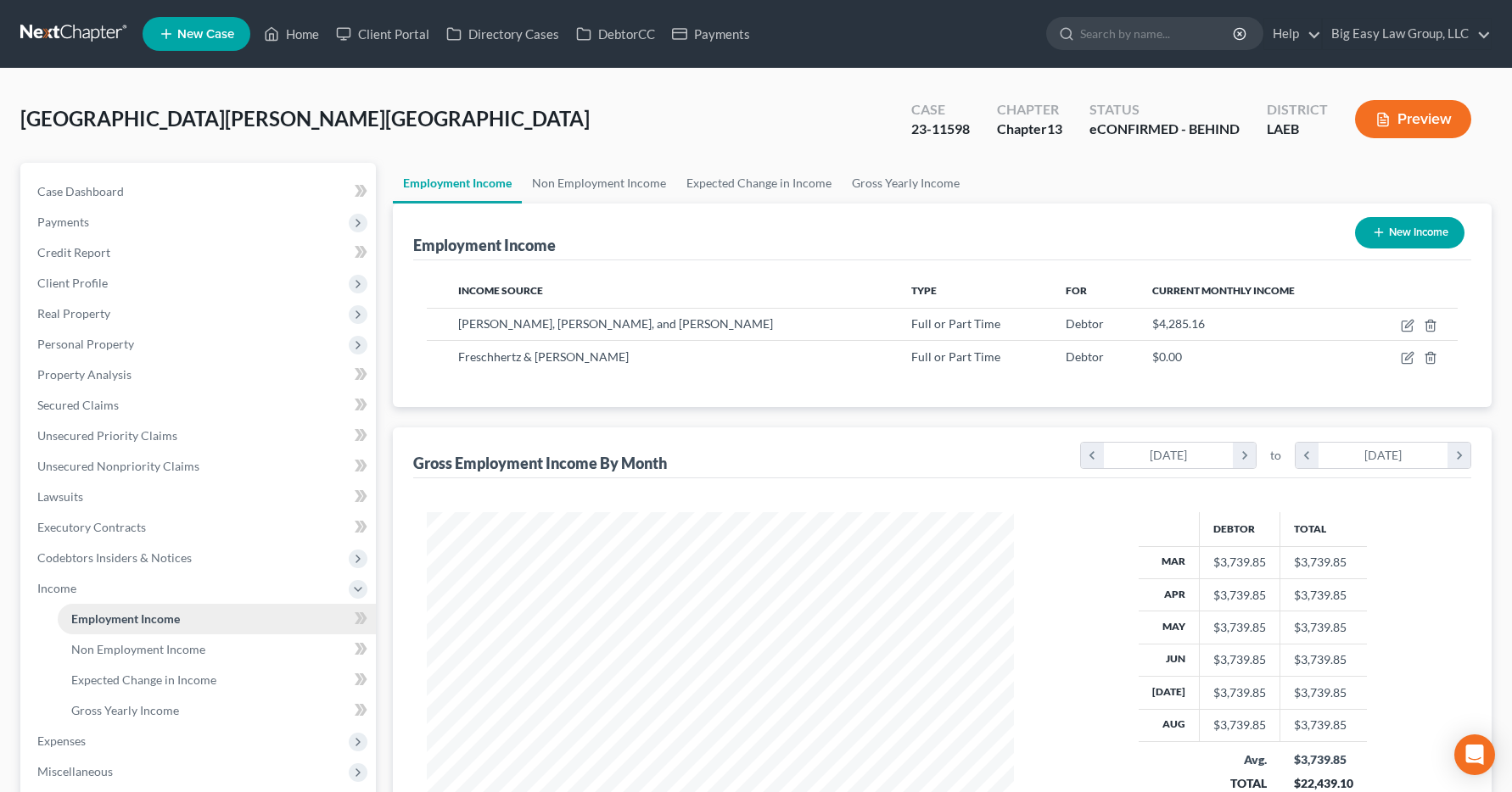
scroll to position [305, 622]
click at [312, 30] on link "Home" at bounding box center [291, 33] width 72 height 30
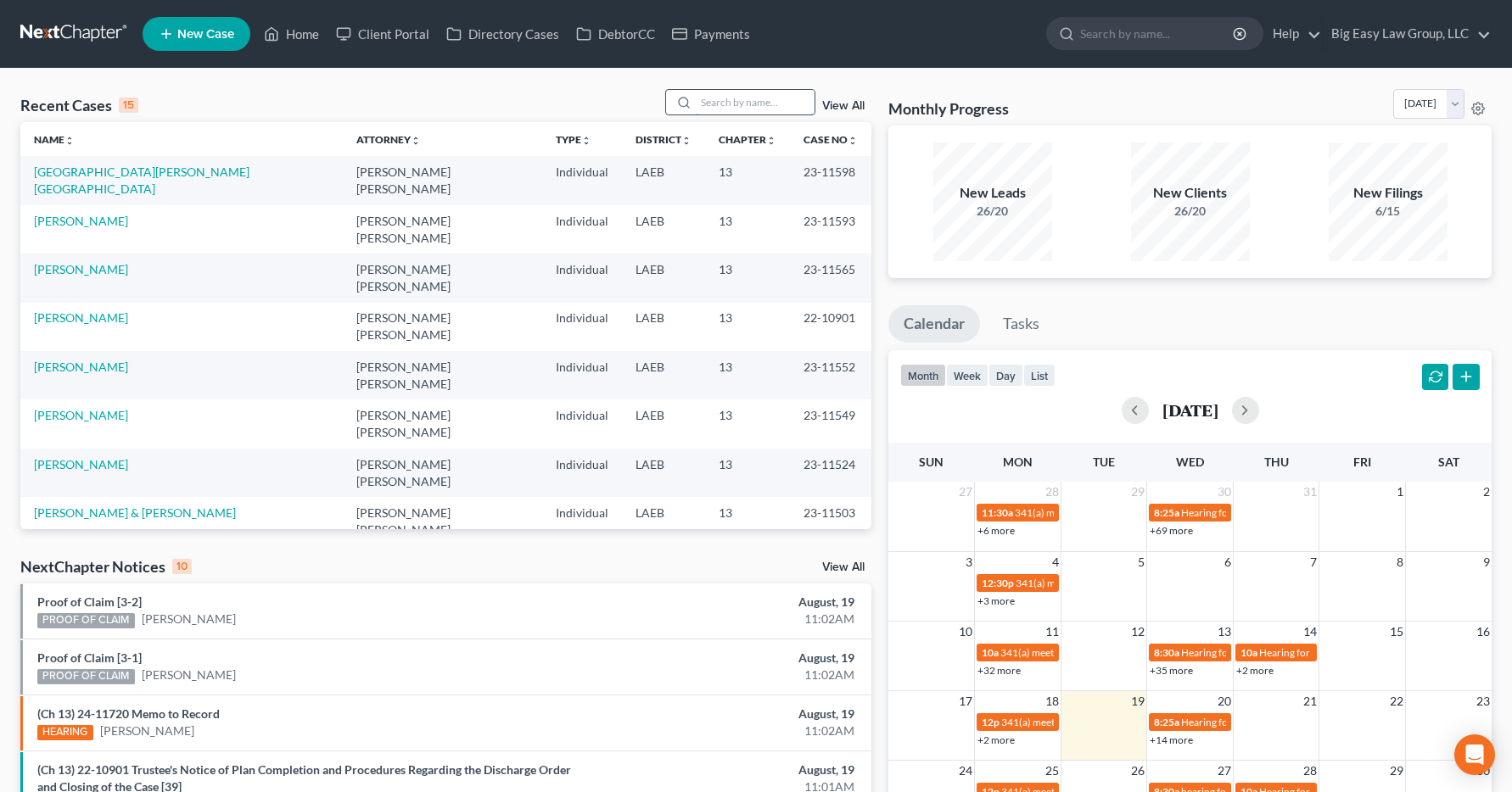
click at [742, 99] on input "search" at bounding box center [754, 102] width 119 height 25
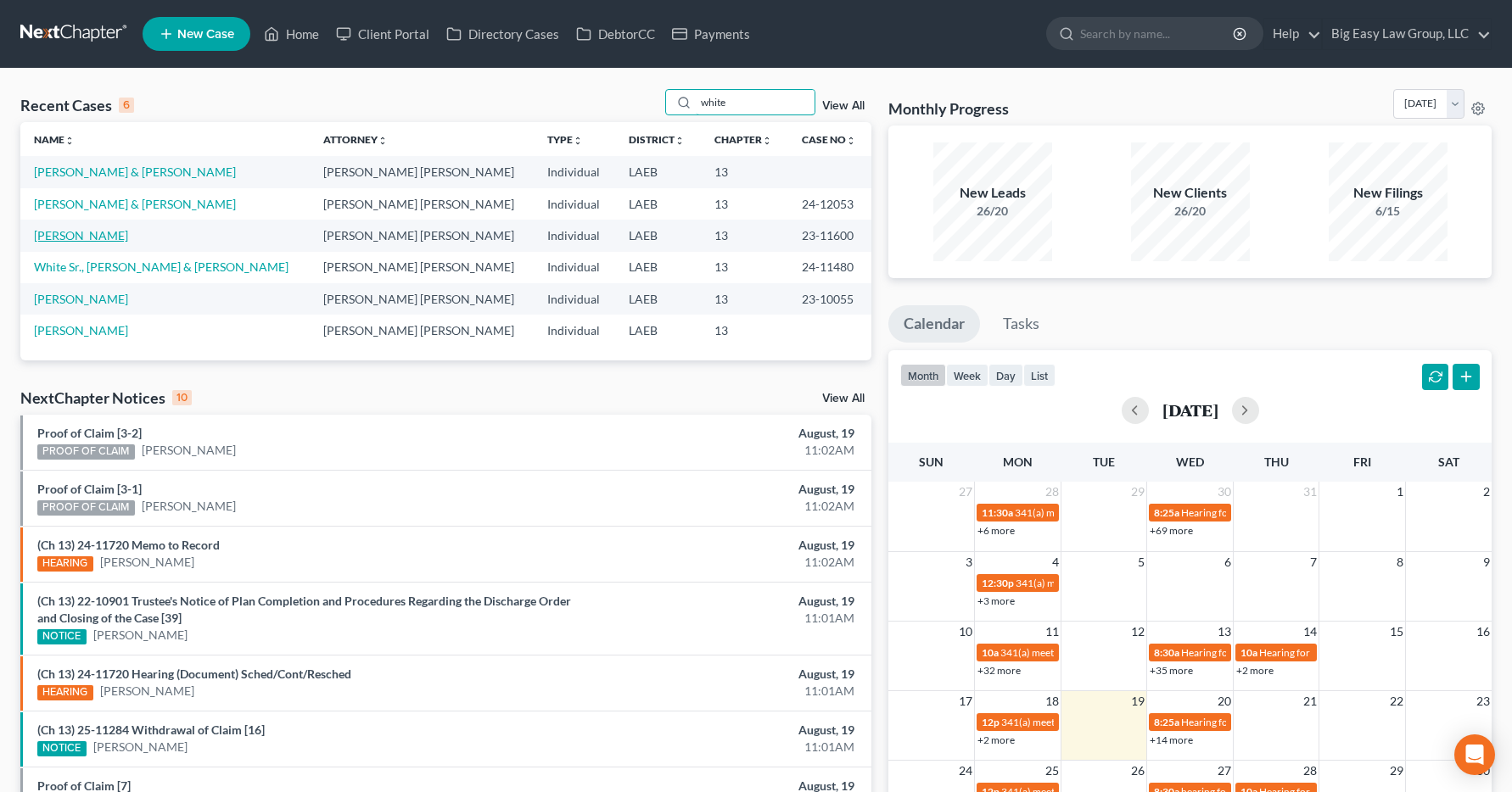
type input "white"
click at [63, 238] on link "White Sr., William" at bounding box center [81, 236] width 94 height 15
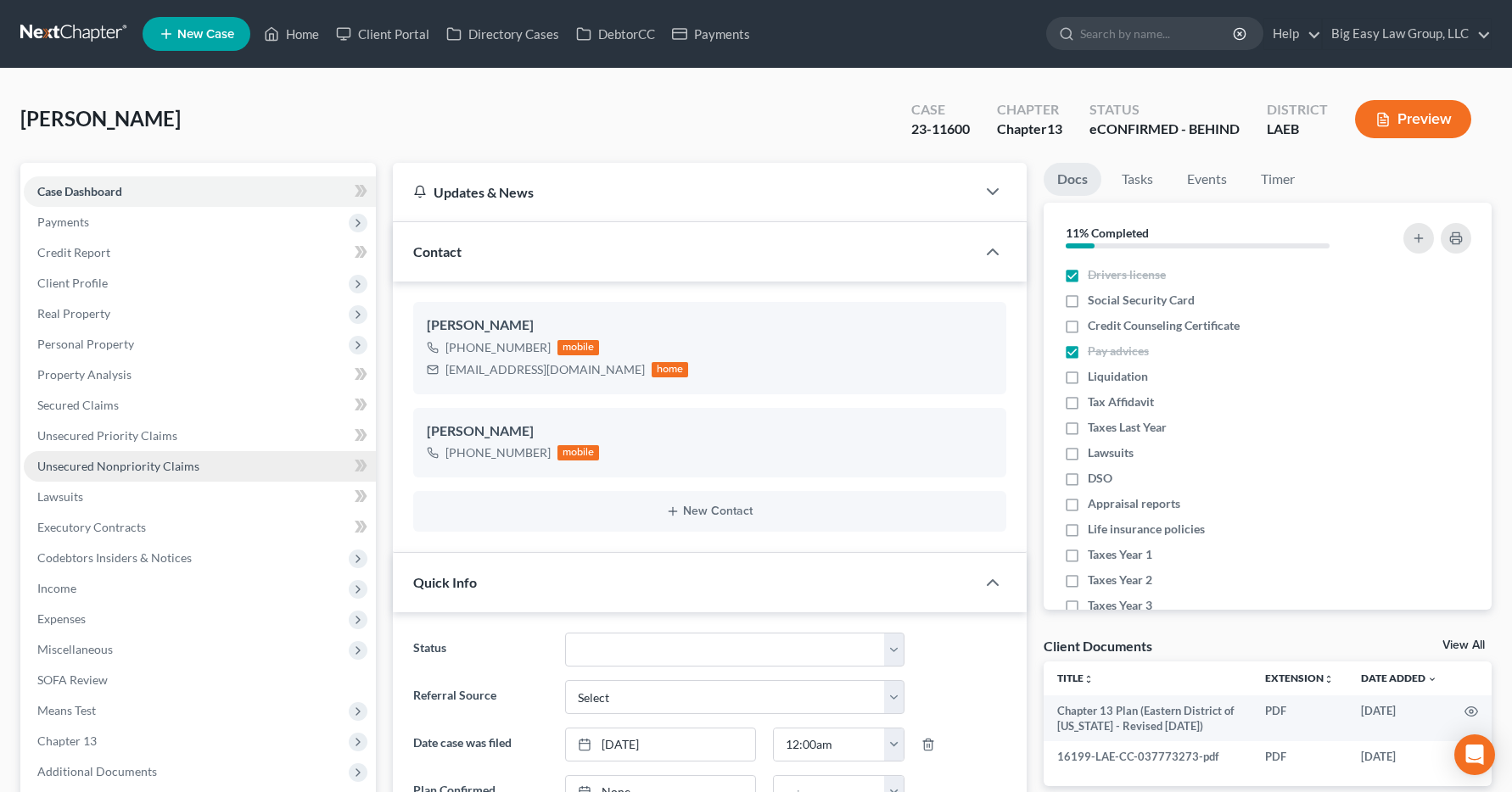
scroll to position [2251, 0]
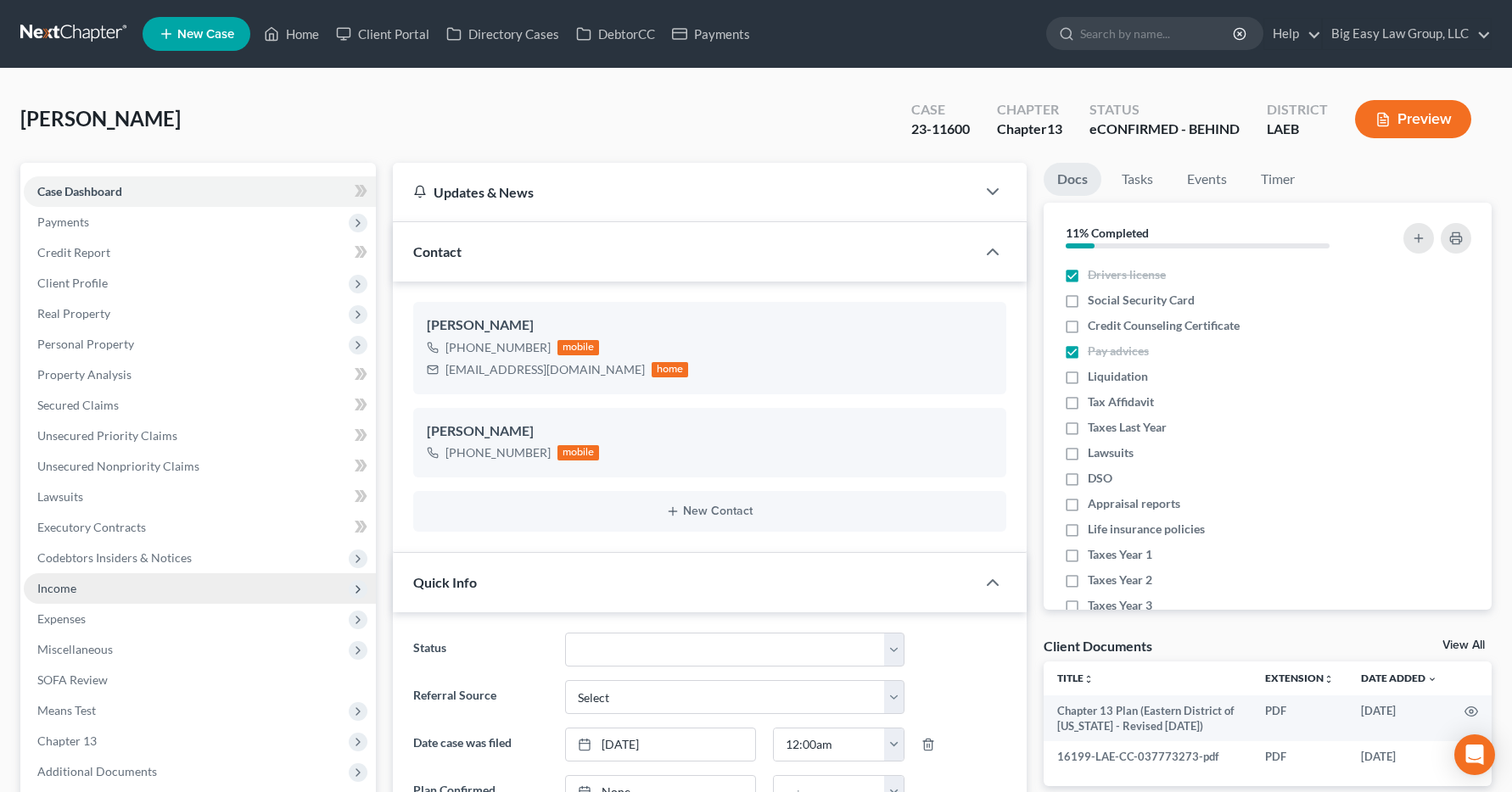
click at [52, 597] on span "Income" at bounding box center [200, 588] width 352 height 30
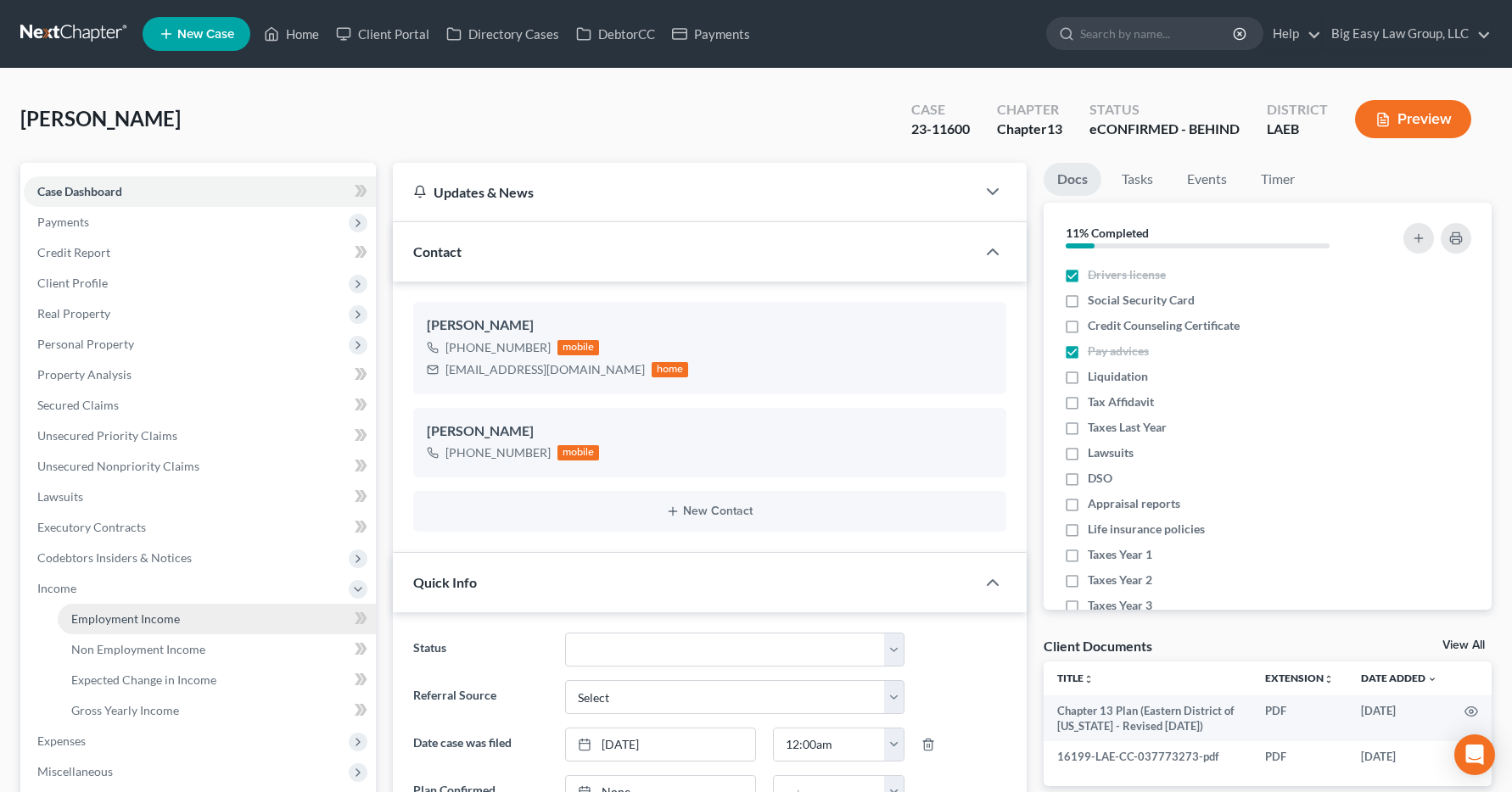
click at [134, 624] on span "Employment Income" at bounding box center [125, 619] width 109 height 15
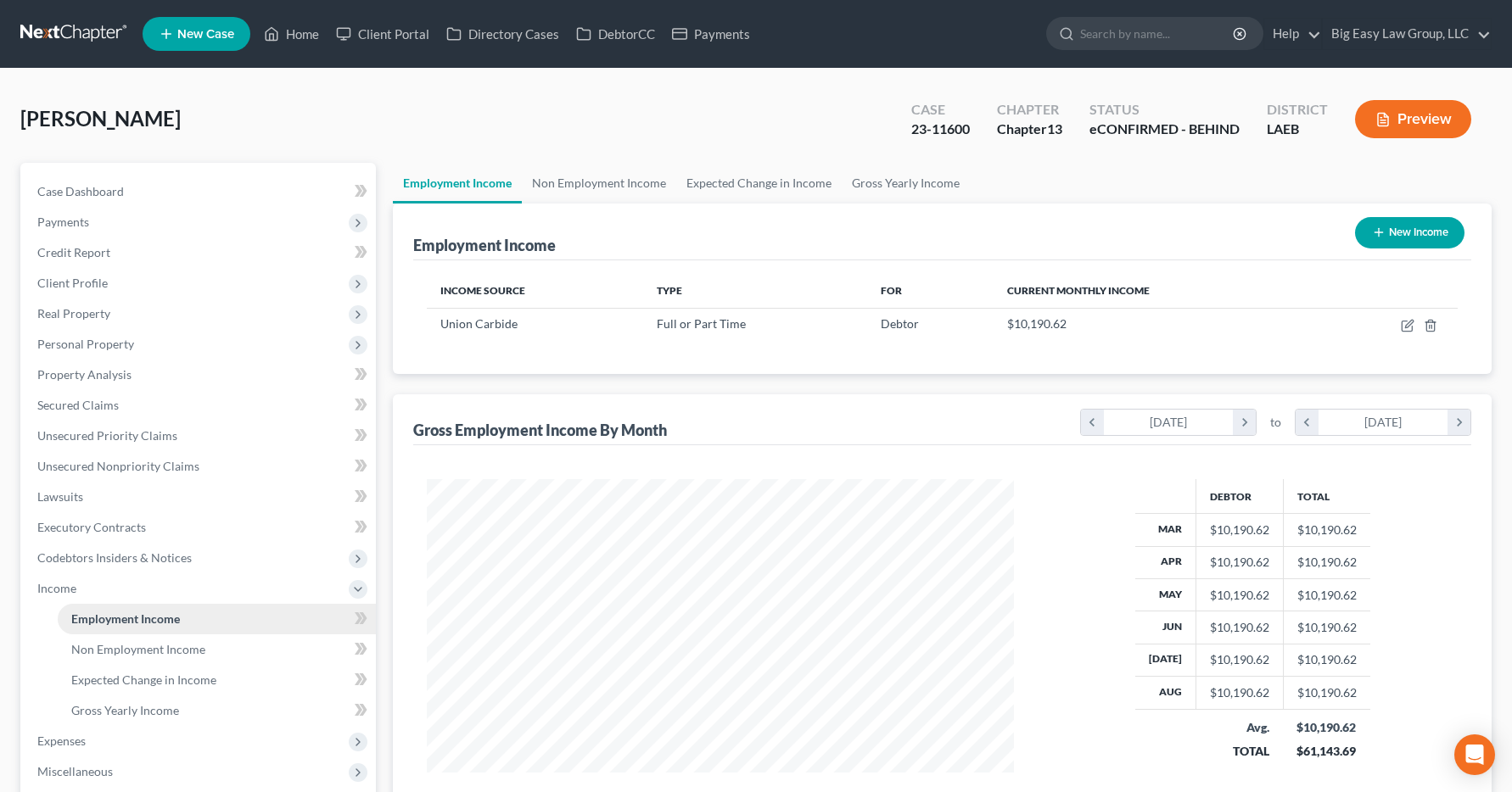
scroll to position [305, 622]
click at [309, 38] on link "Home" at bounding box center [291, 33] width 72 height 30
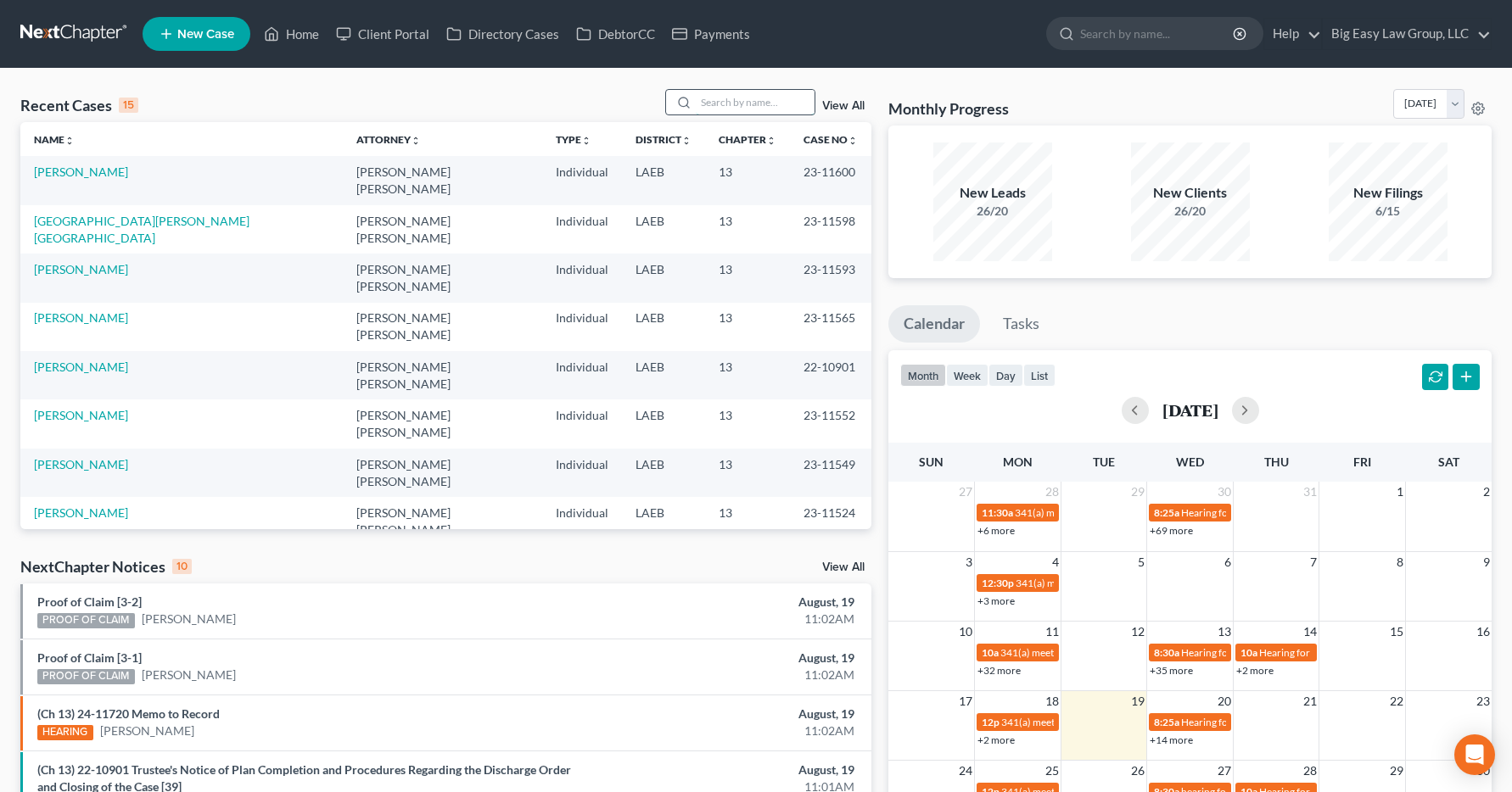
click at [715, 107] on input "search" at bounding box center [754, 102] width 119 height 25
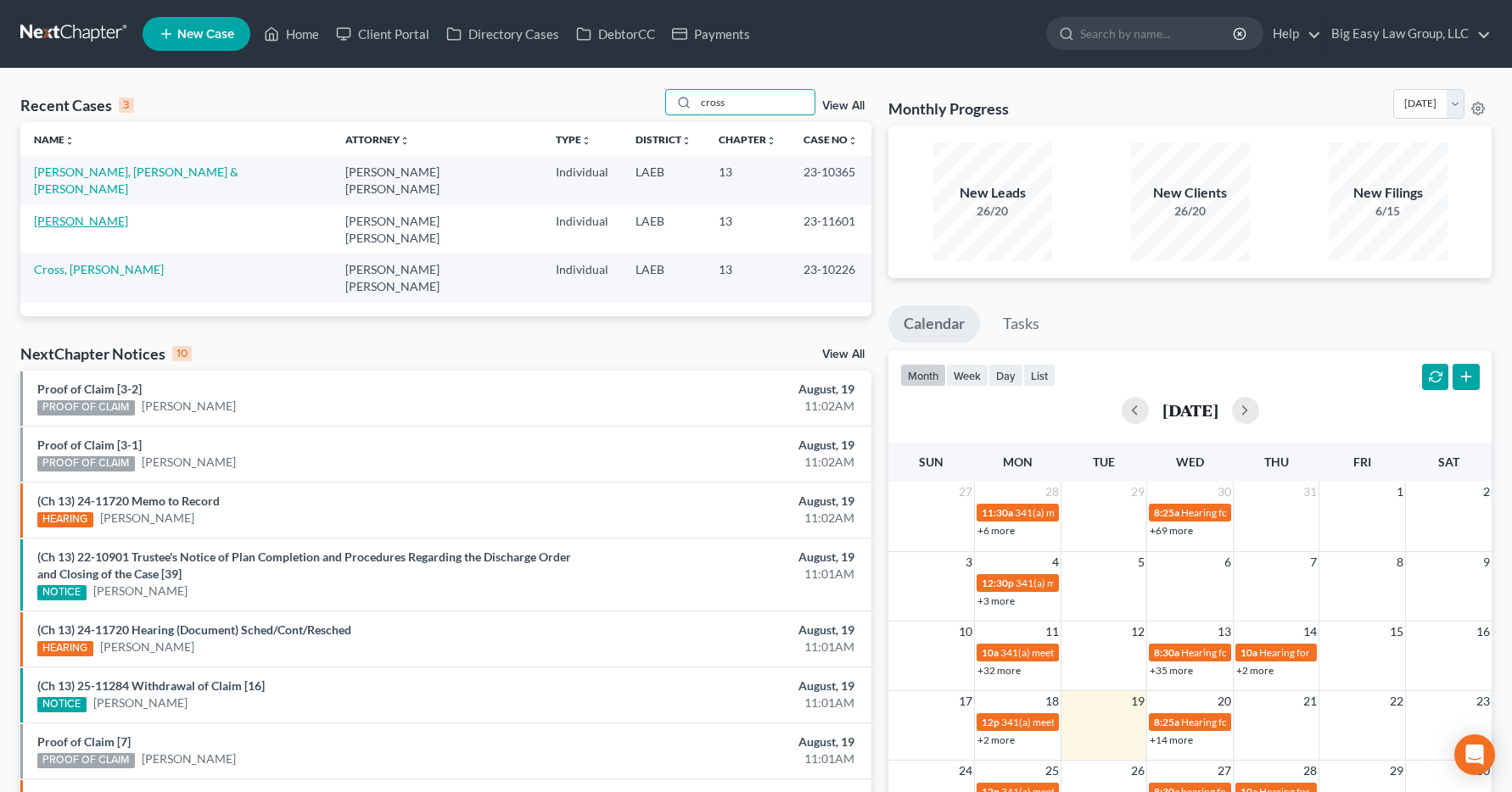
type input "cross"
click at [55, 214] on link "[PERSON_NAME]" at bounding box center [81, 221] width 94 height 15
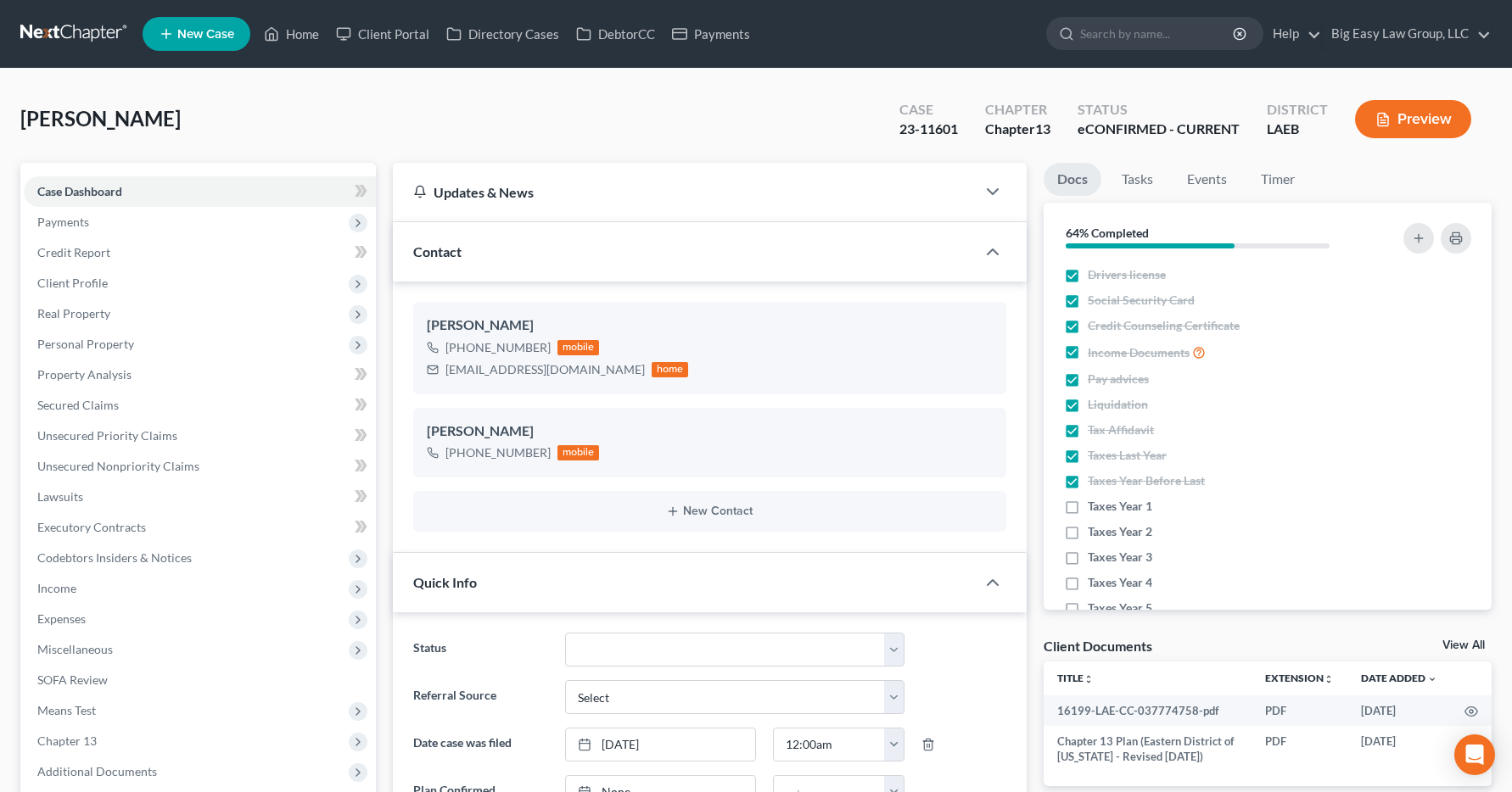
scroll to position [81, 0]
click at [62, 594] on span "Income" at bounding box center [57, 588] width 39 height 15
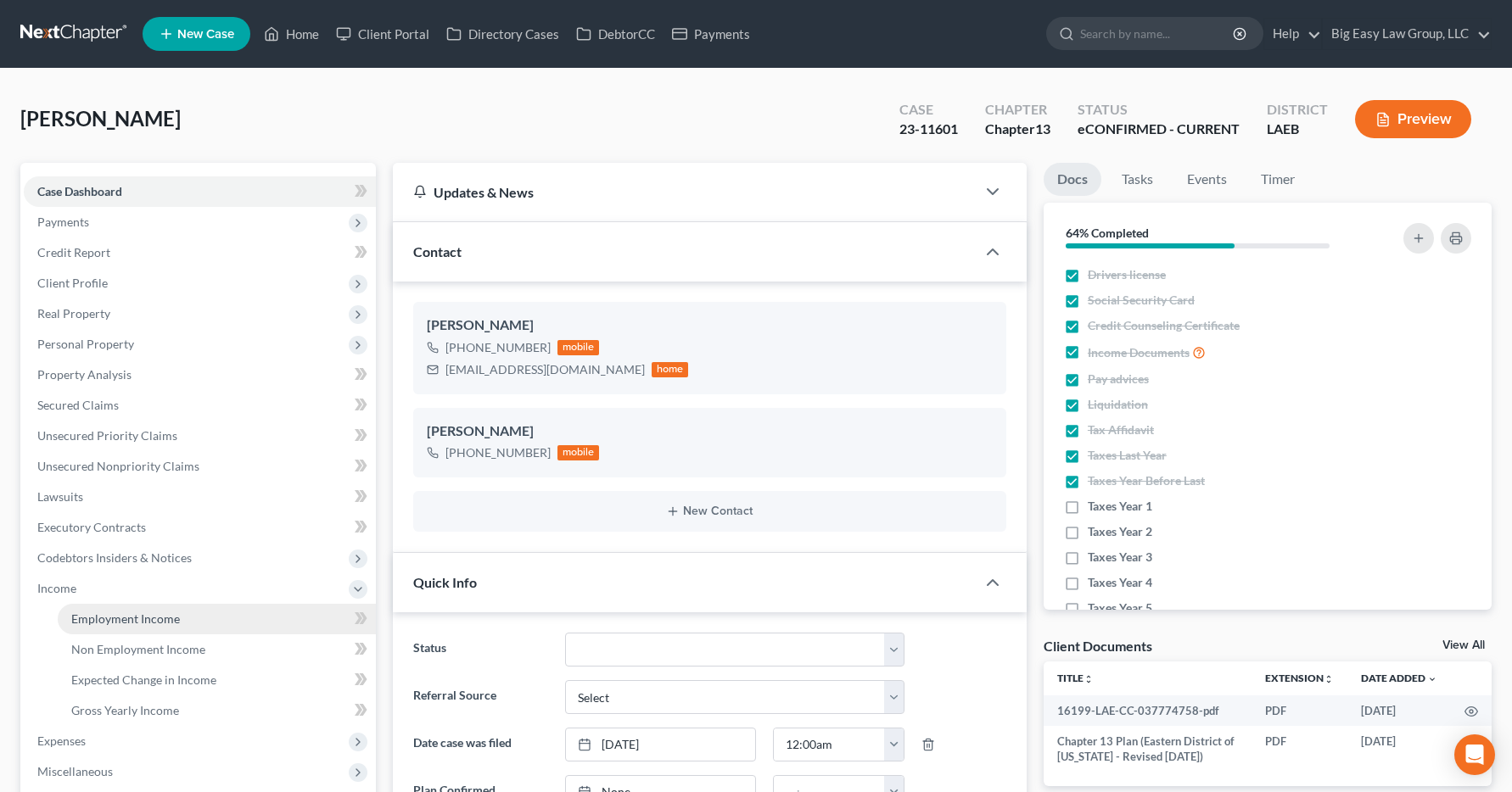
click at [88, 619] on span "Employment Income" at bounding box center [125, 619] width 109 height 15
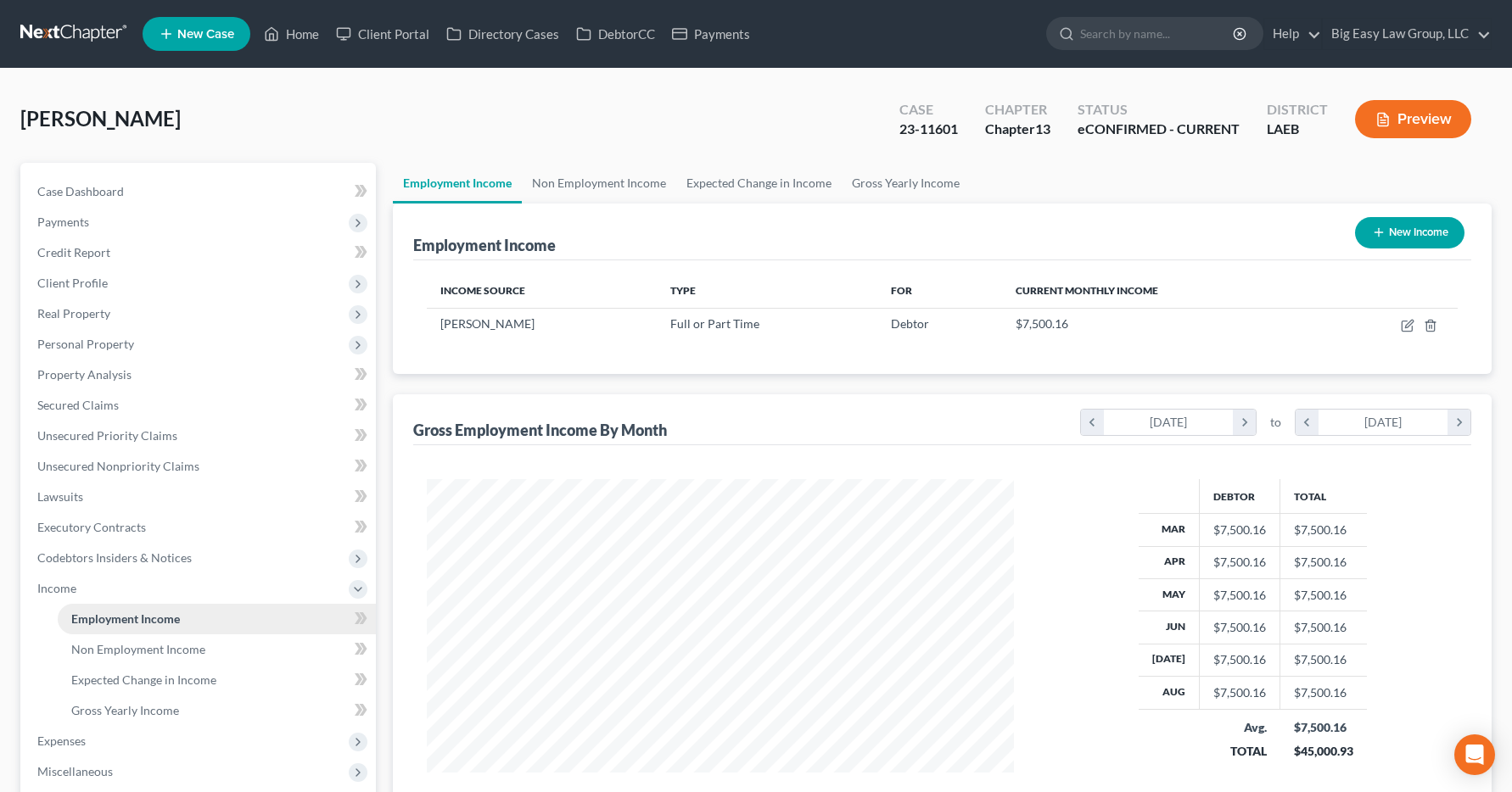
scroll to position [305, 622]
click at [294, 37] on link "Home" at bounding box center [291, 33] width 72 height 30
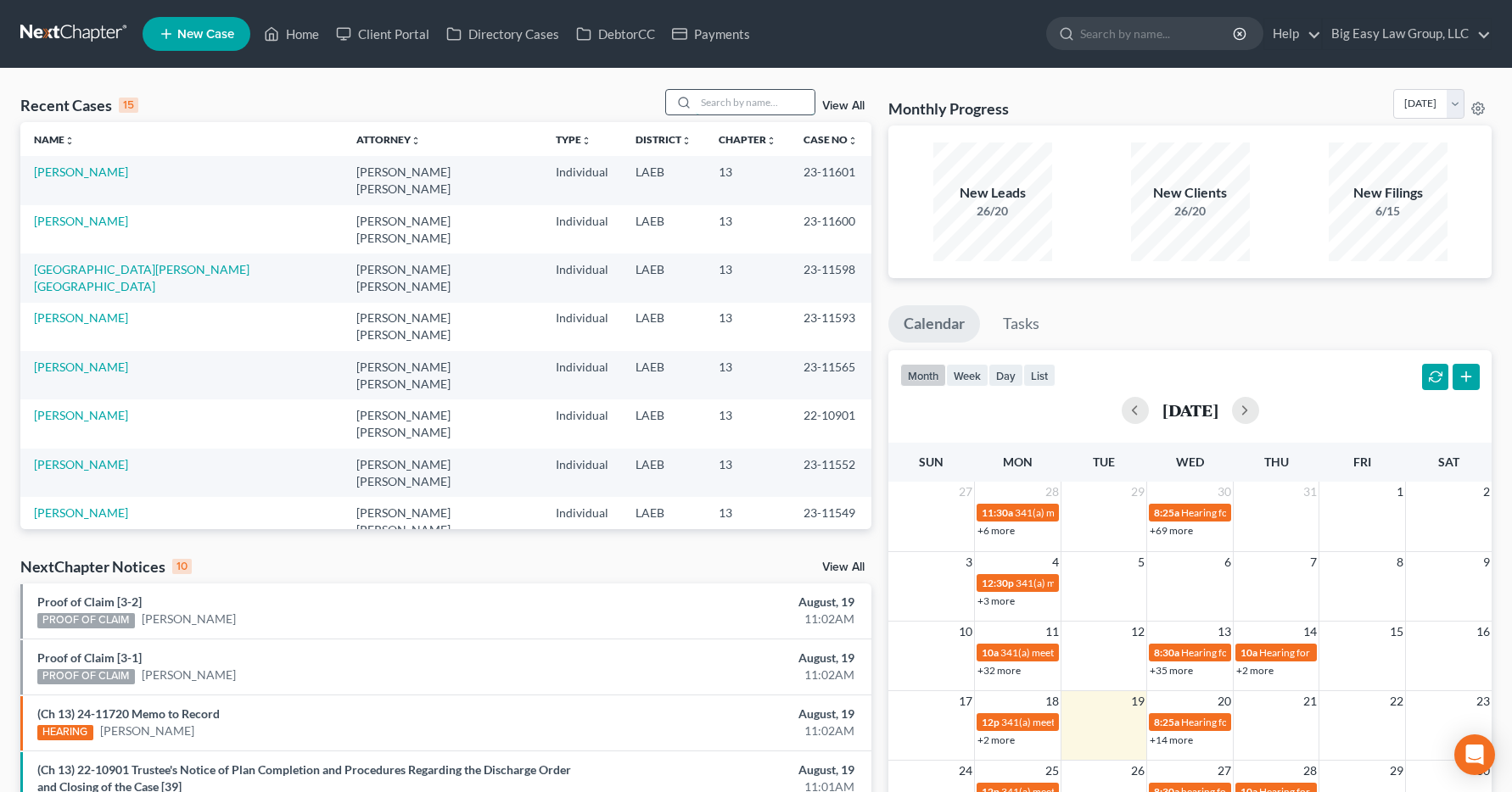
click at [748, 96] on input "search" at bounding box center [754, 102] width 119 height 25
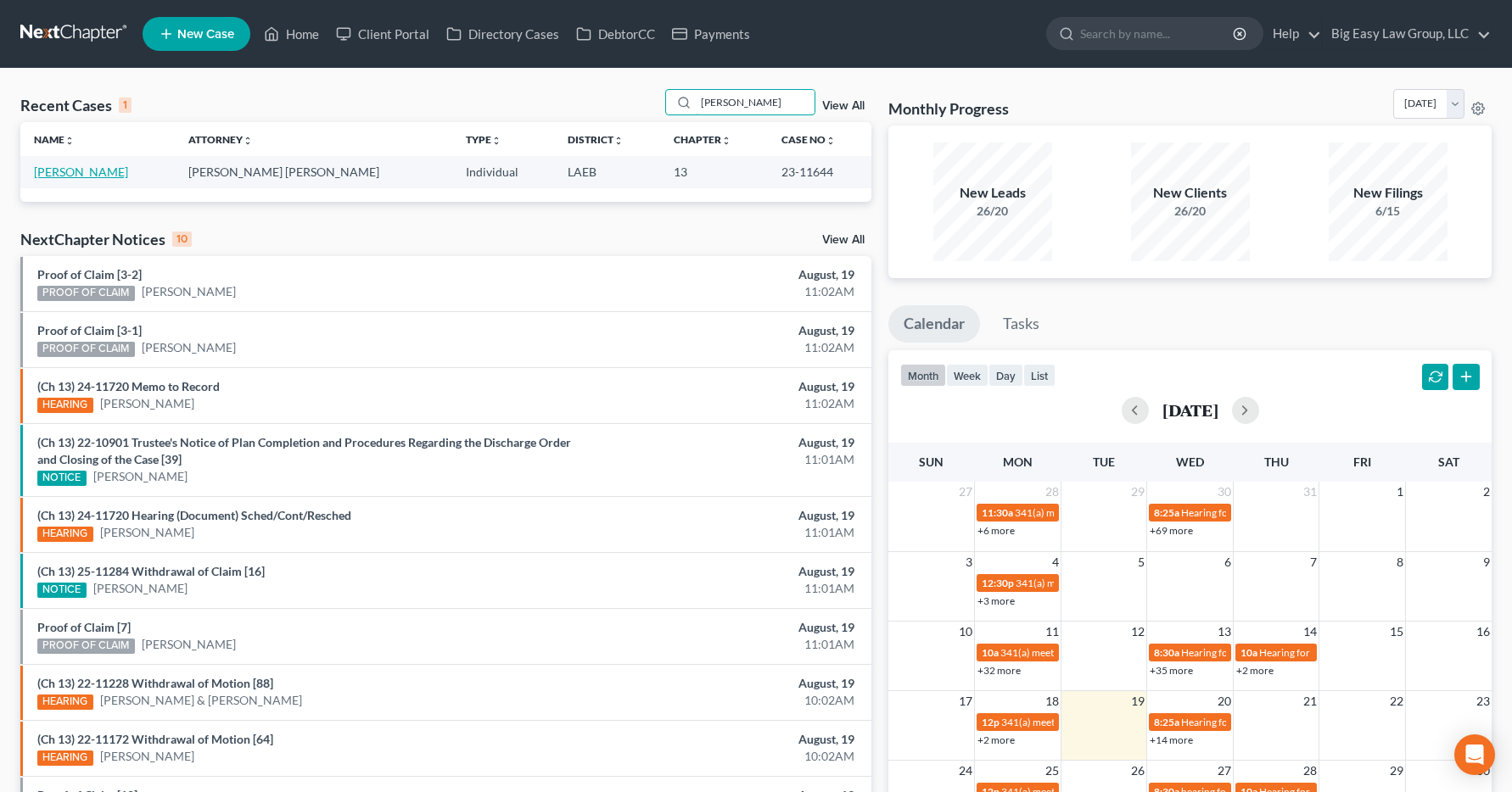
type input "cruz"
click at [104, 176] on link "Cruz-Perez, Gerard" at bounding box center [81, 172] width 94 height 15
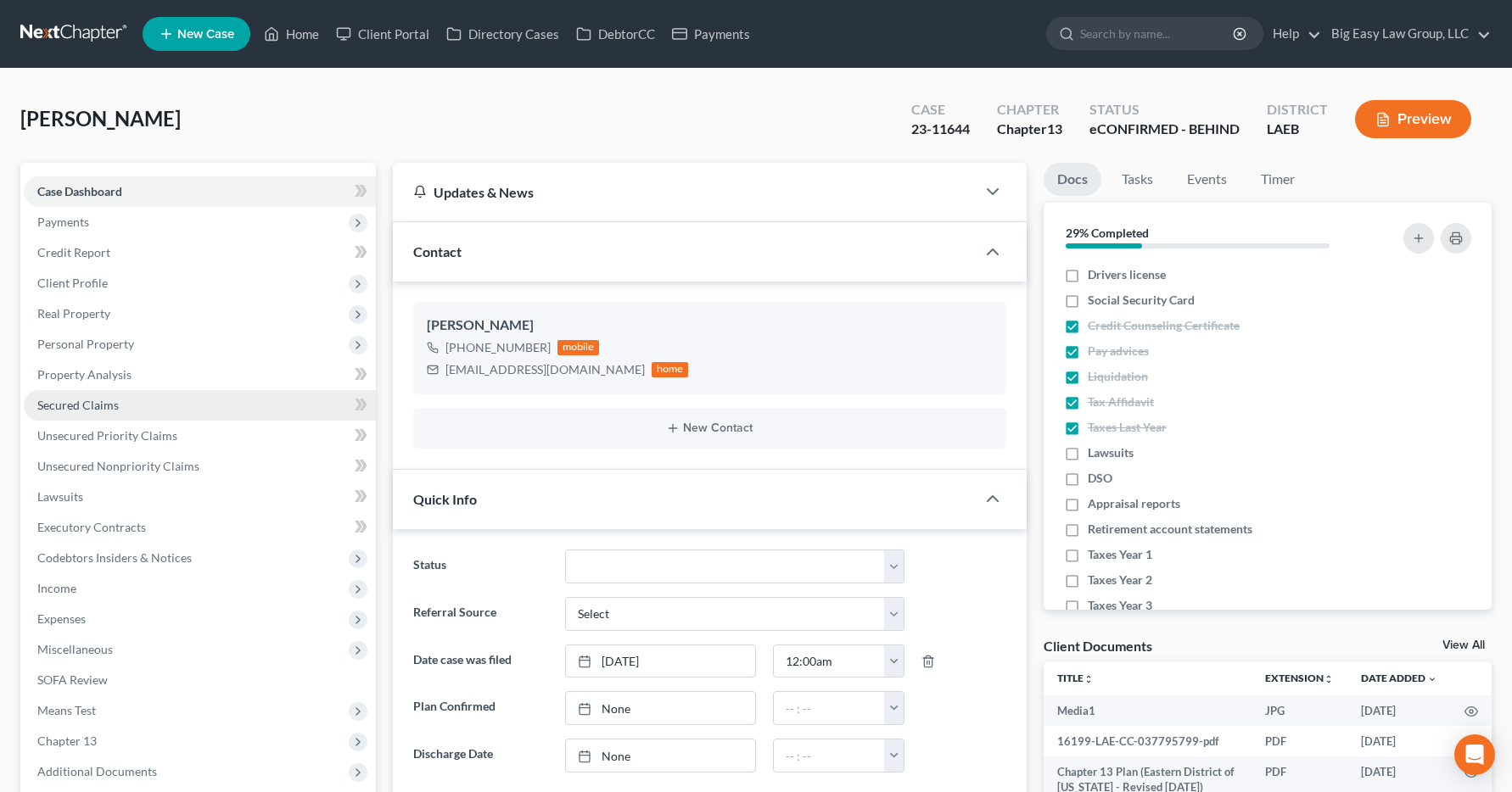
scroll to position [635, 0]
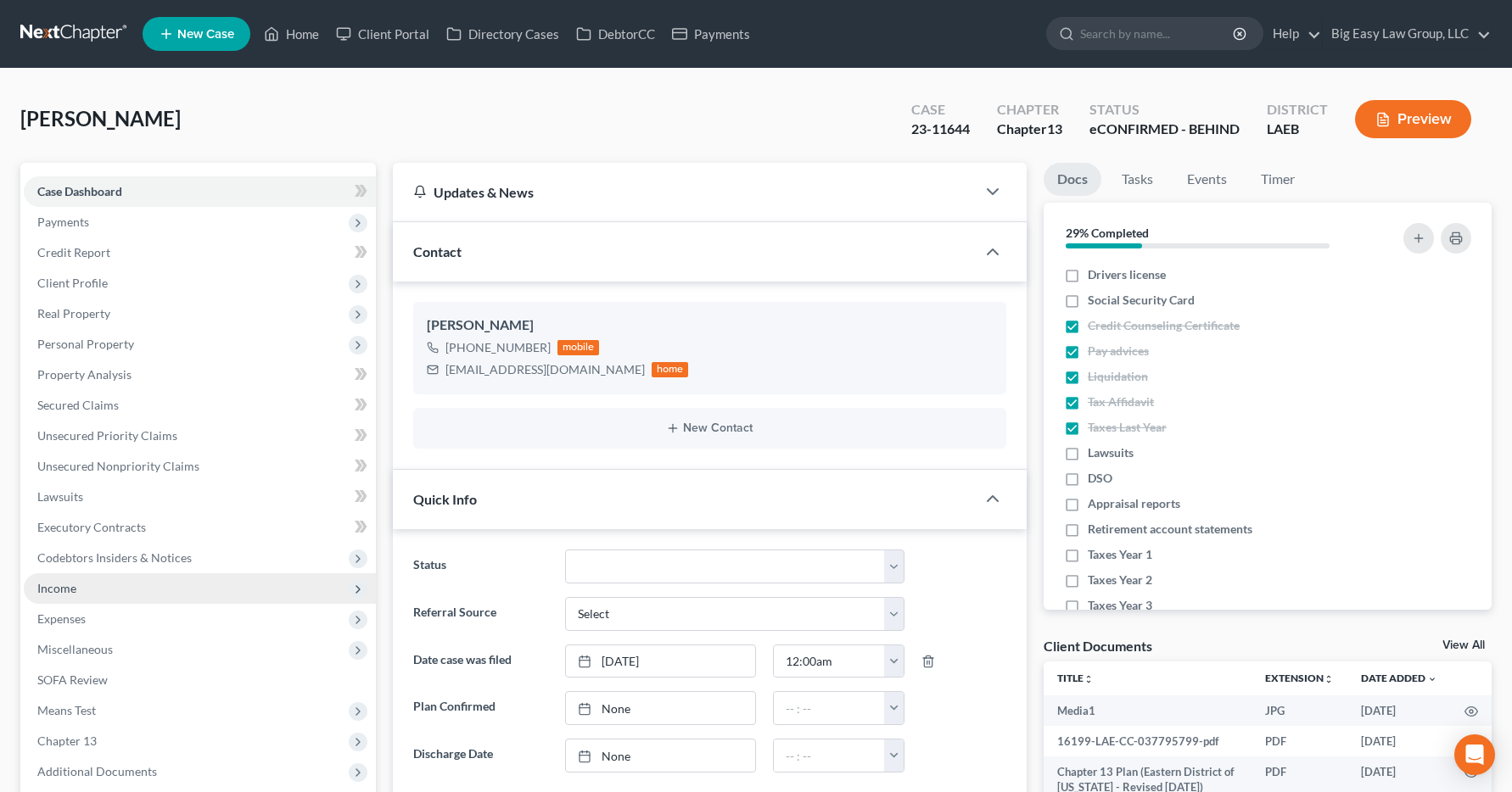
click at [60, 590] on span "Income" at bounding box center [57, 588] width 39 height 15
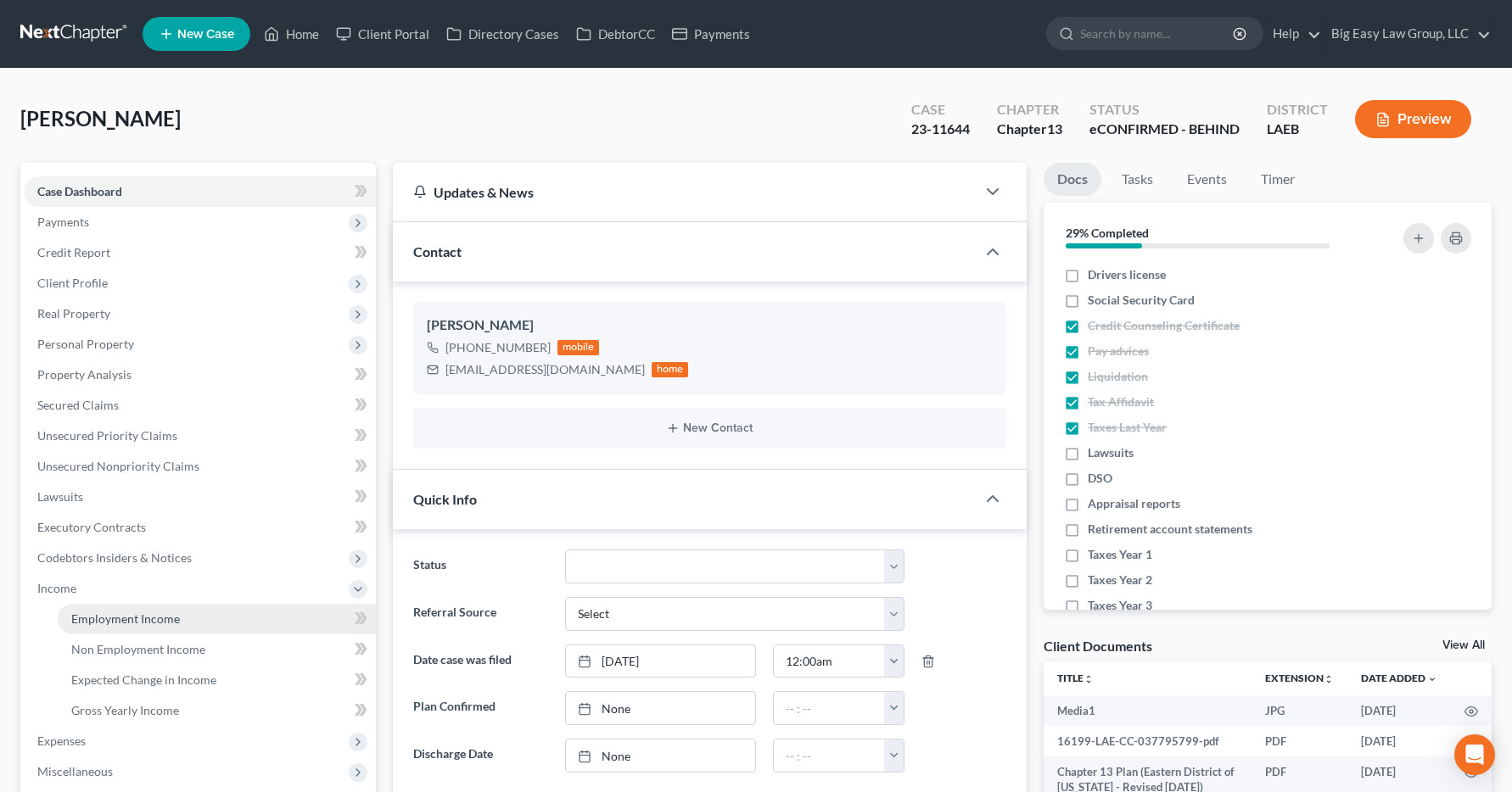
click at [76, 623] on span "Employment Income" at bounding box center [125, 619] width 109 height 15
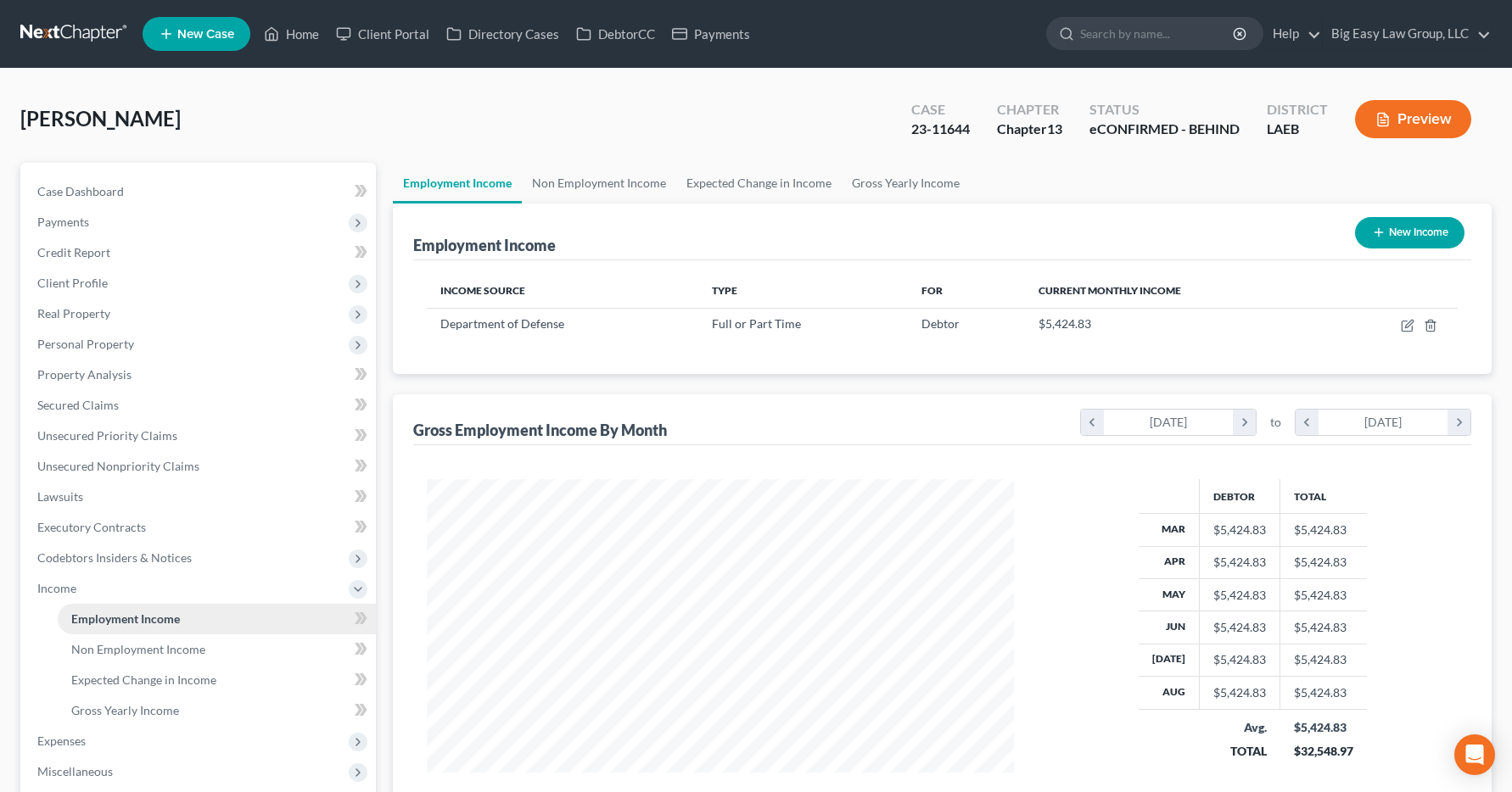
scroll to position [305, 622]
click at [297, 31] on link "Home" at bounding box center [291, 33] width 72 height 30
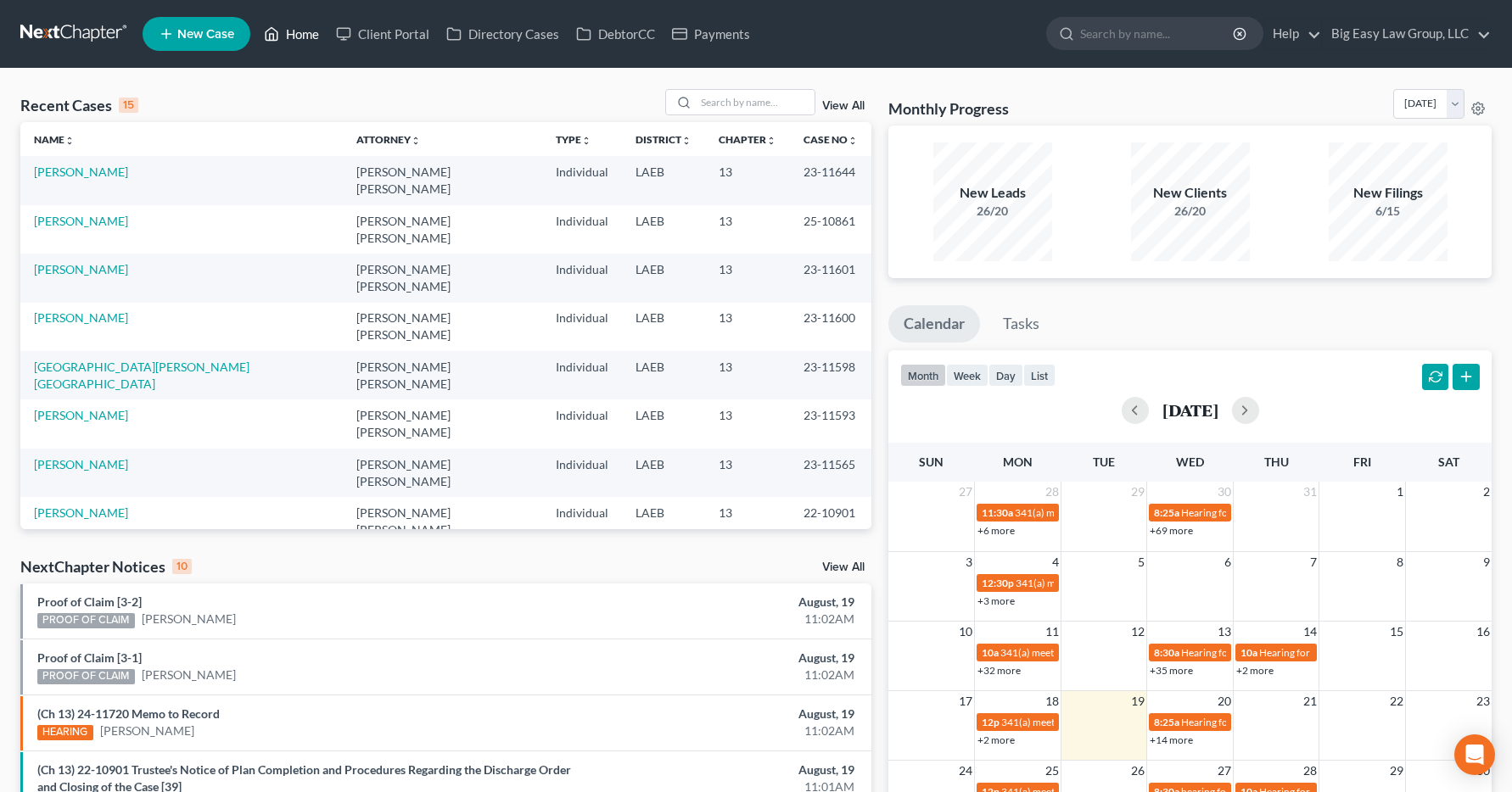
click at [303, 40] on link "Home" at bounding box center [291, 33] width 72 height 30
click at [725, 106] on input "search" at bounding box center [754, 102] width 119 height 25
type input "frank"
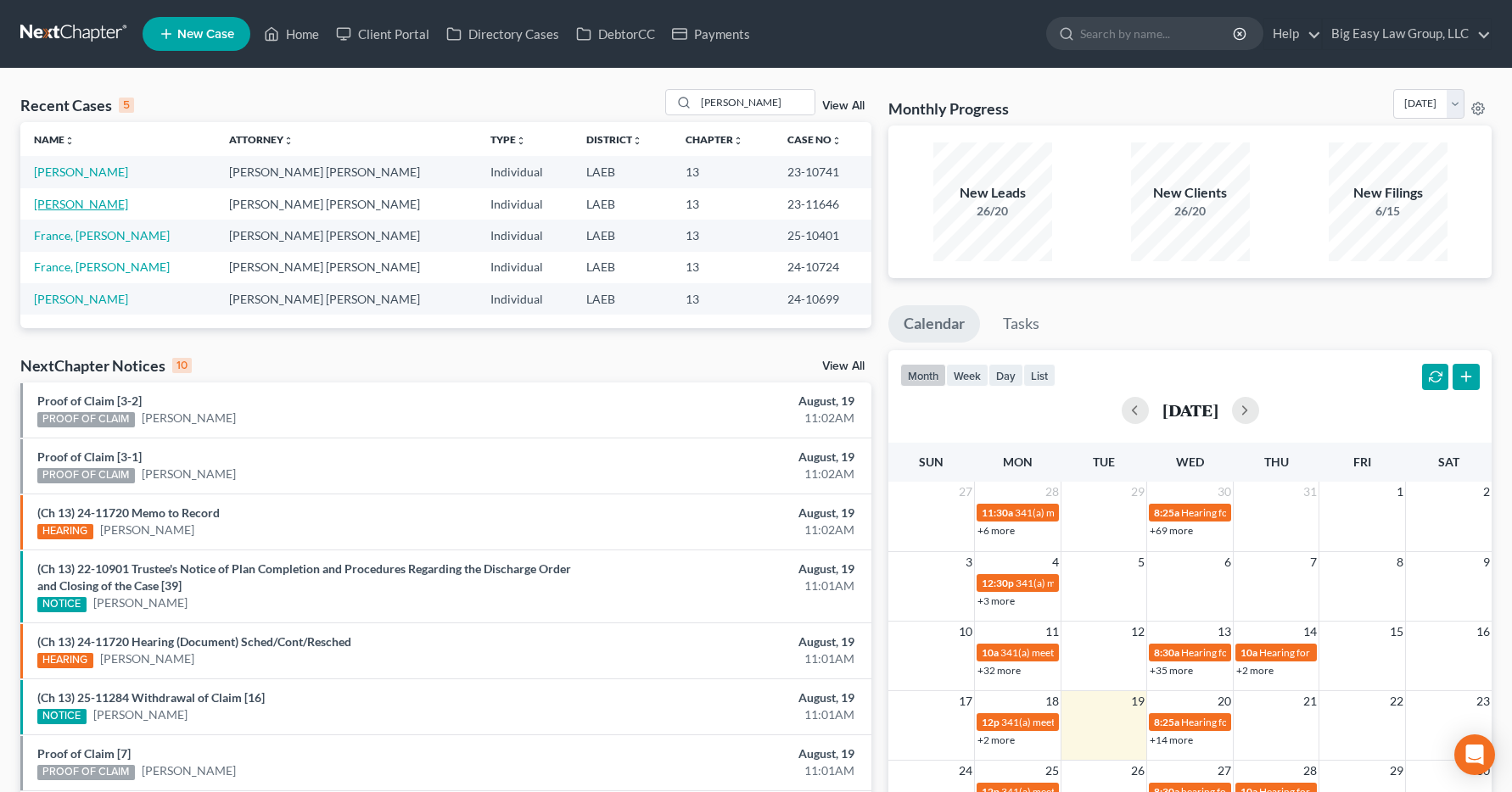
click at [58, 210] on link "Frank, Brandi" at bounding box center [81, 204] width 94 height 15
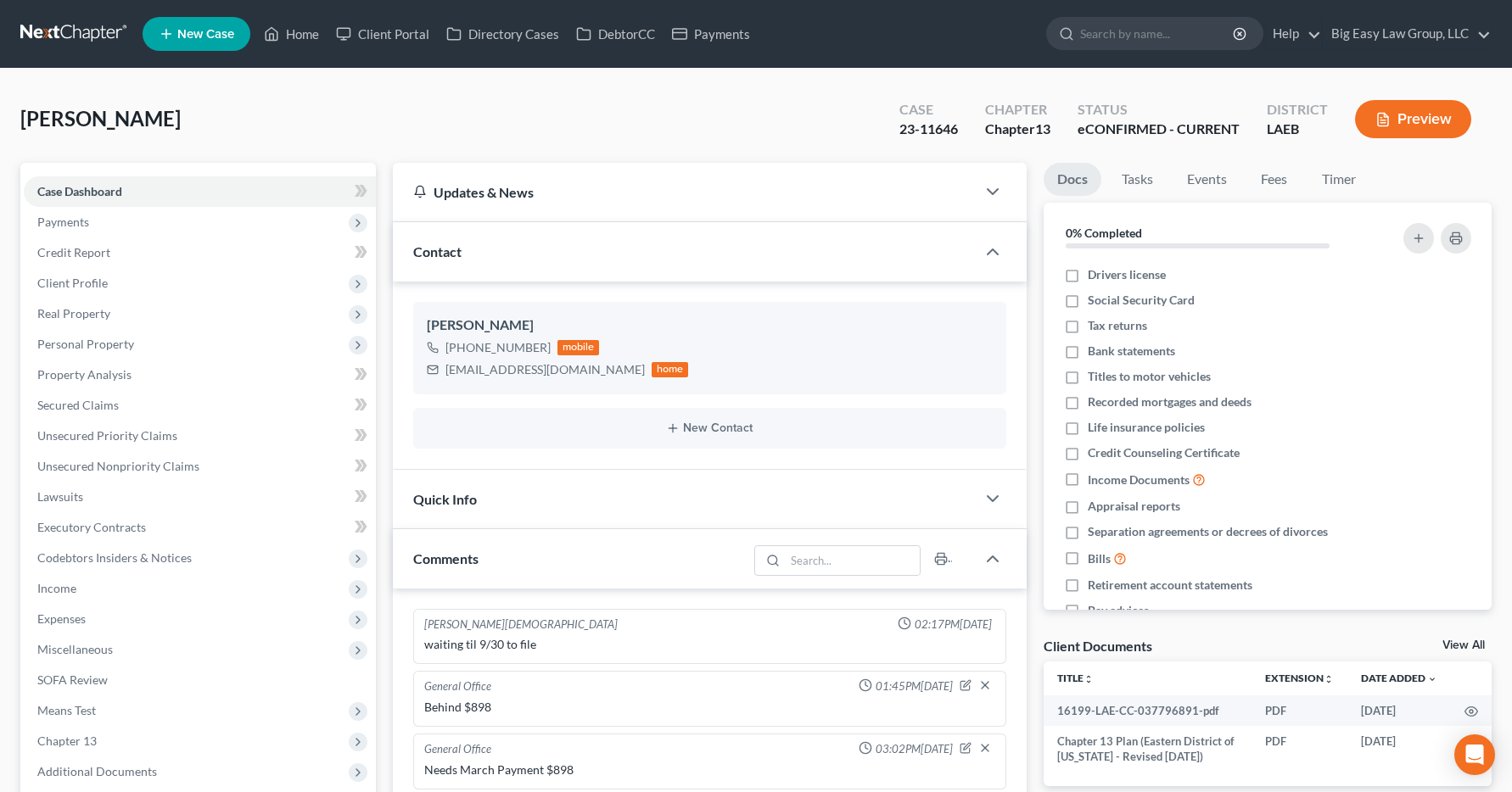
scroll to position [207, 0]
click at [53, 588] on span "Income" at bounding box center [57, 588] width 39 height 15
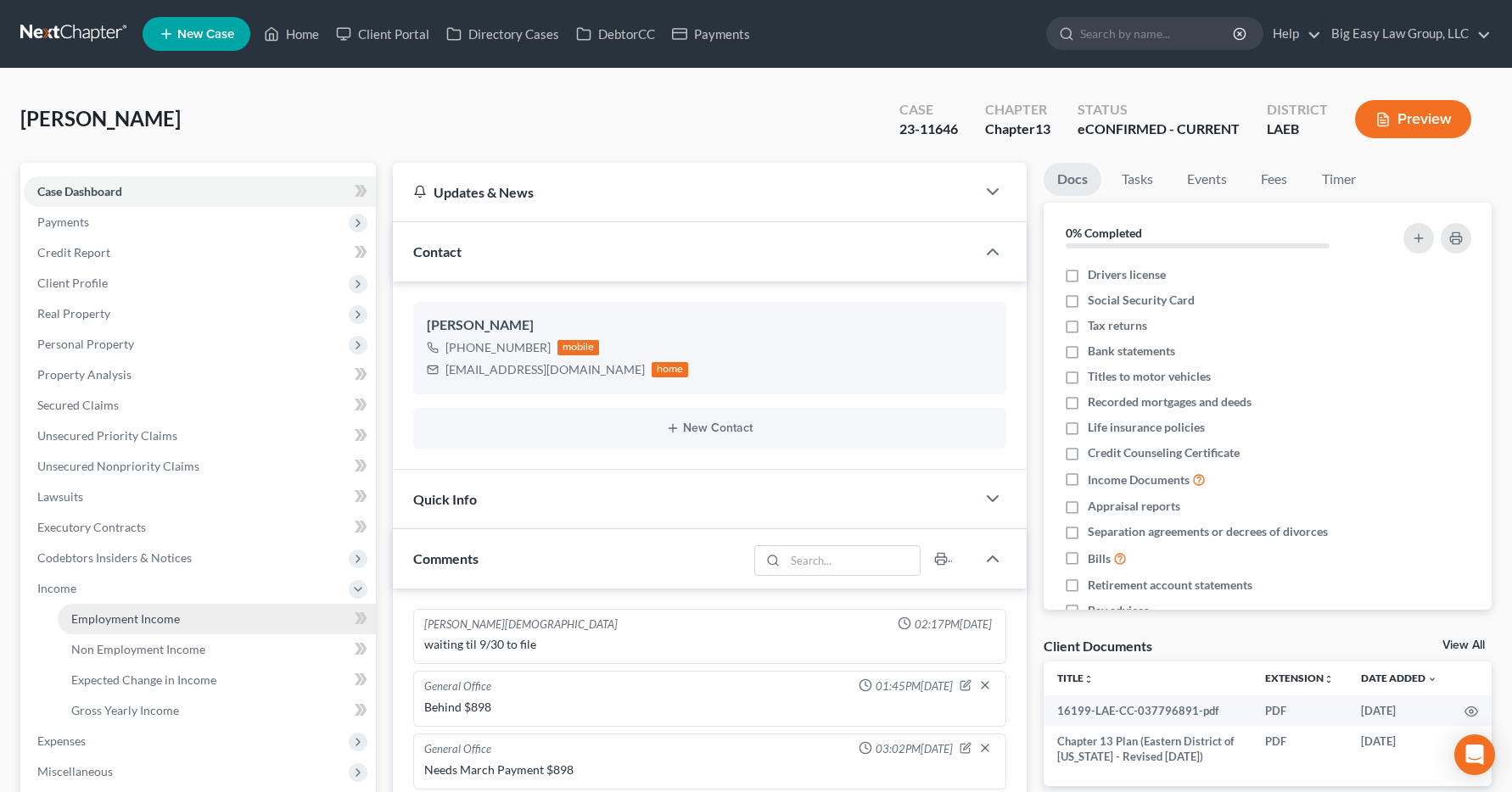
click at [84, 629] on link "Employment Income" at bounding box center [216, 619] width 318 height 30
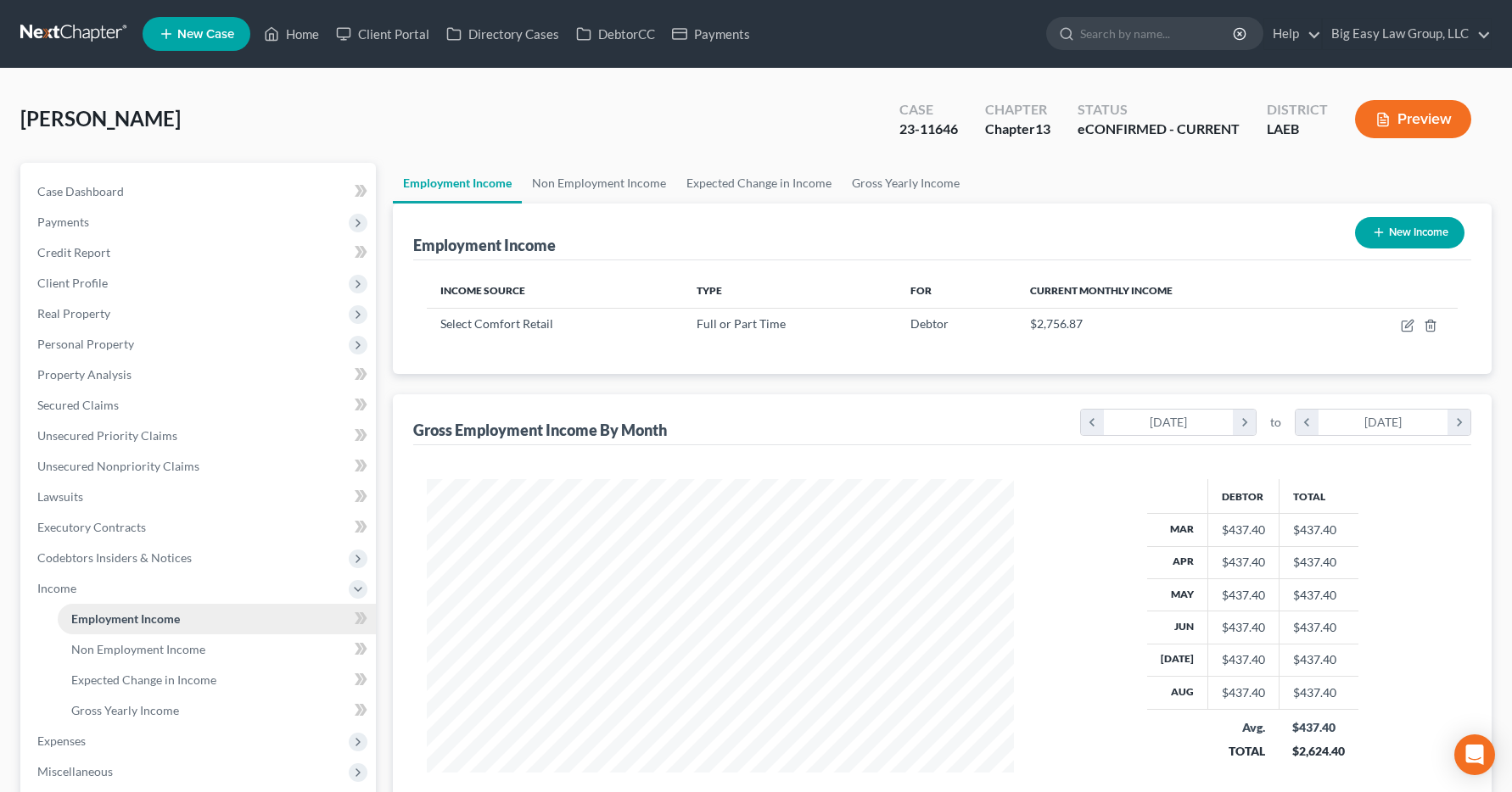
scroll to position [305, 622]
click at [304, 34] on link "Home" at bounding box center [291, 33] width 72 height 30
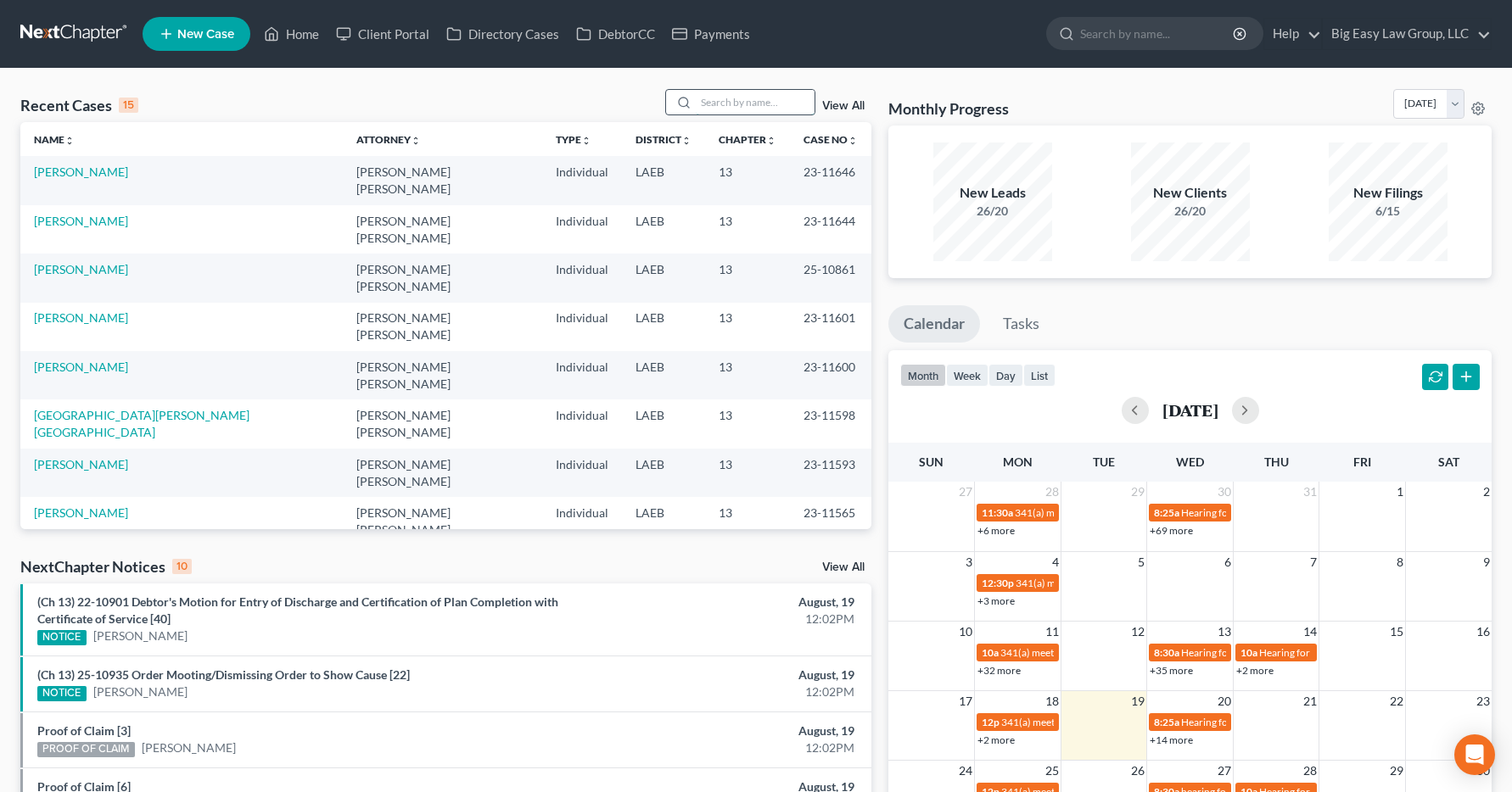
click at [700, 95] on input "search" at bounding box center [754, 102] width 119 height 25
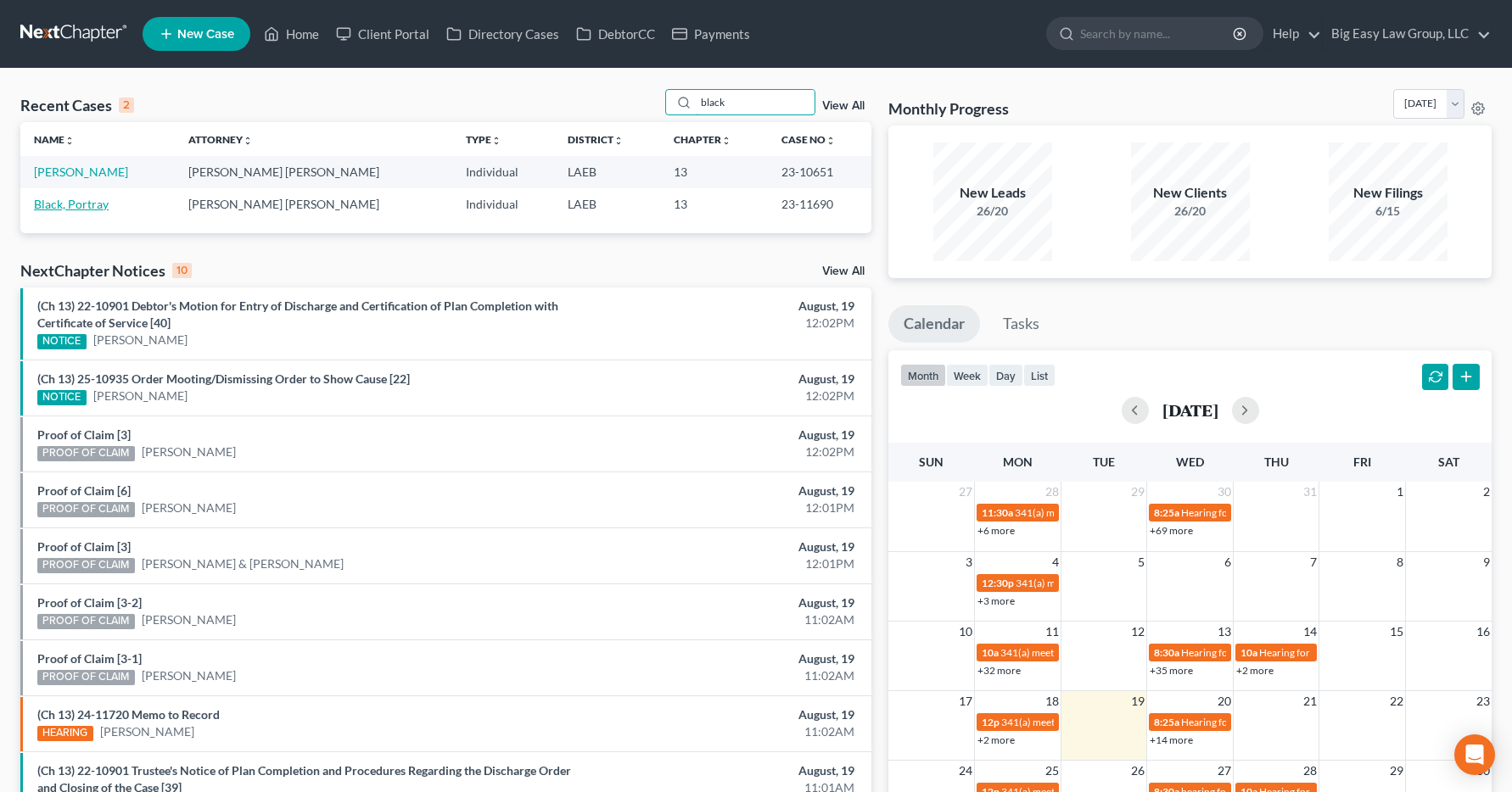
type input "black"
click at [74, 210] on link "Black, Portray" at bounding box center [71, 204] width 75 height 15
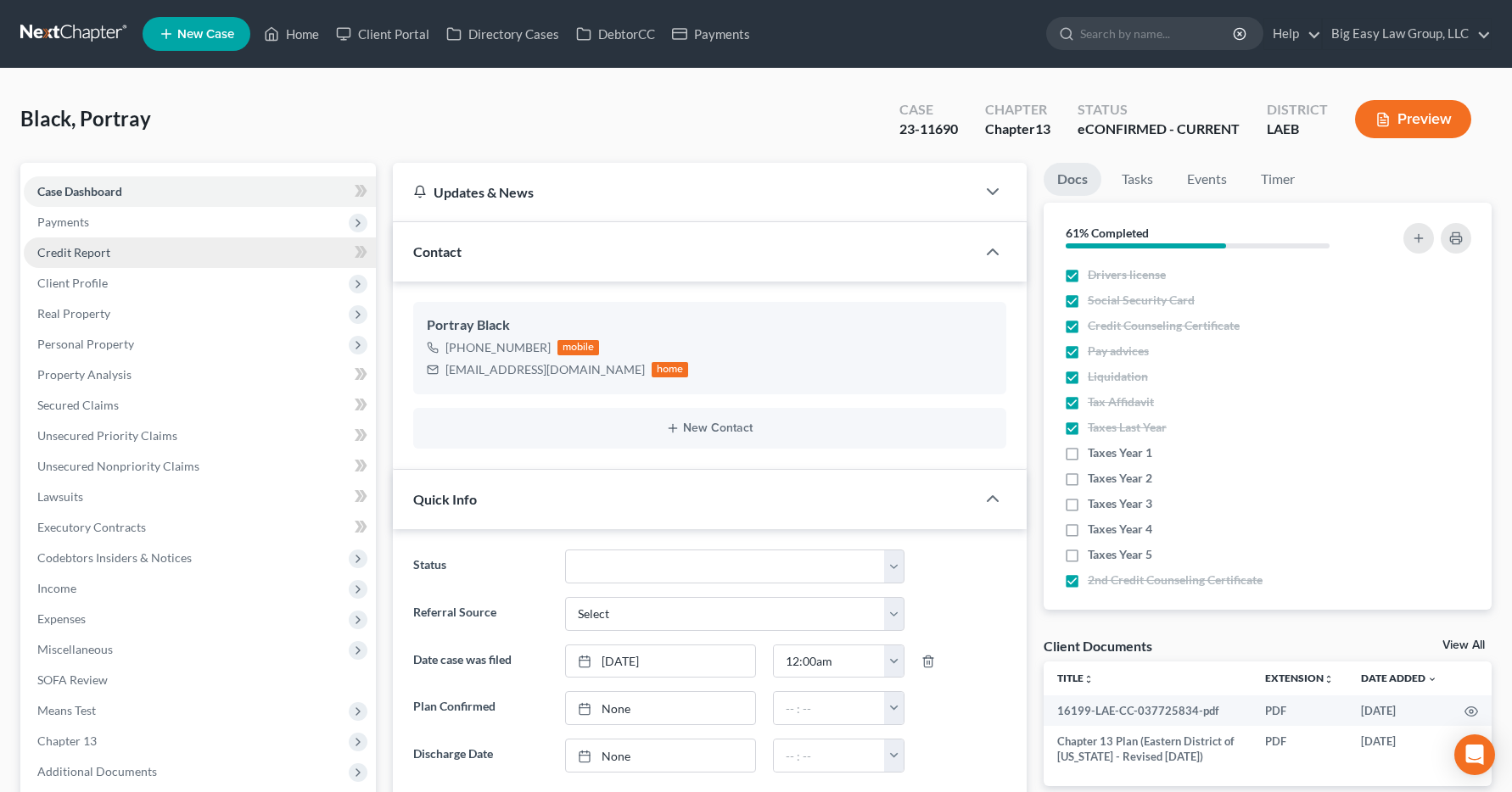
scroll to position [553, 0]
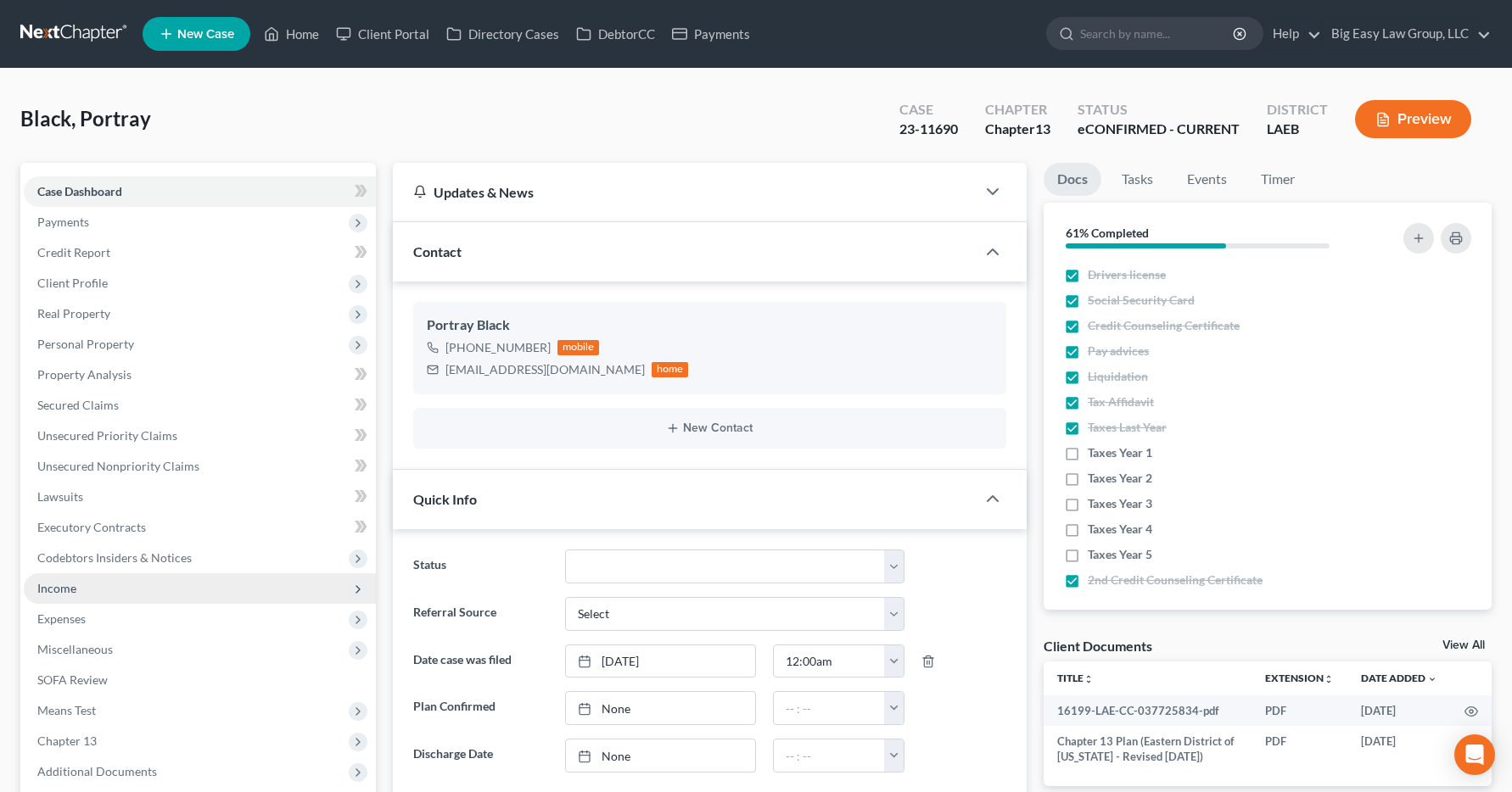
click at [52, 589] on span "Income" at bounding box center [57, 588] width 39 height 15
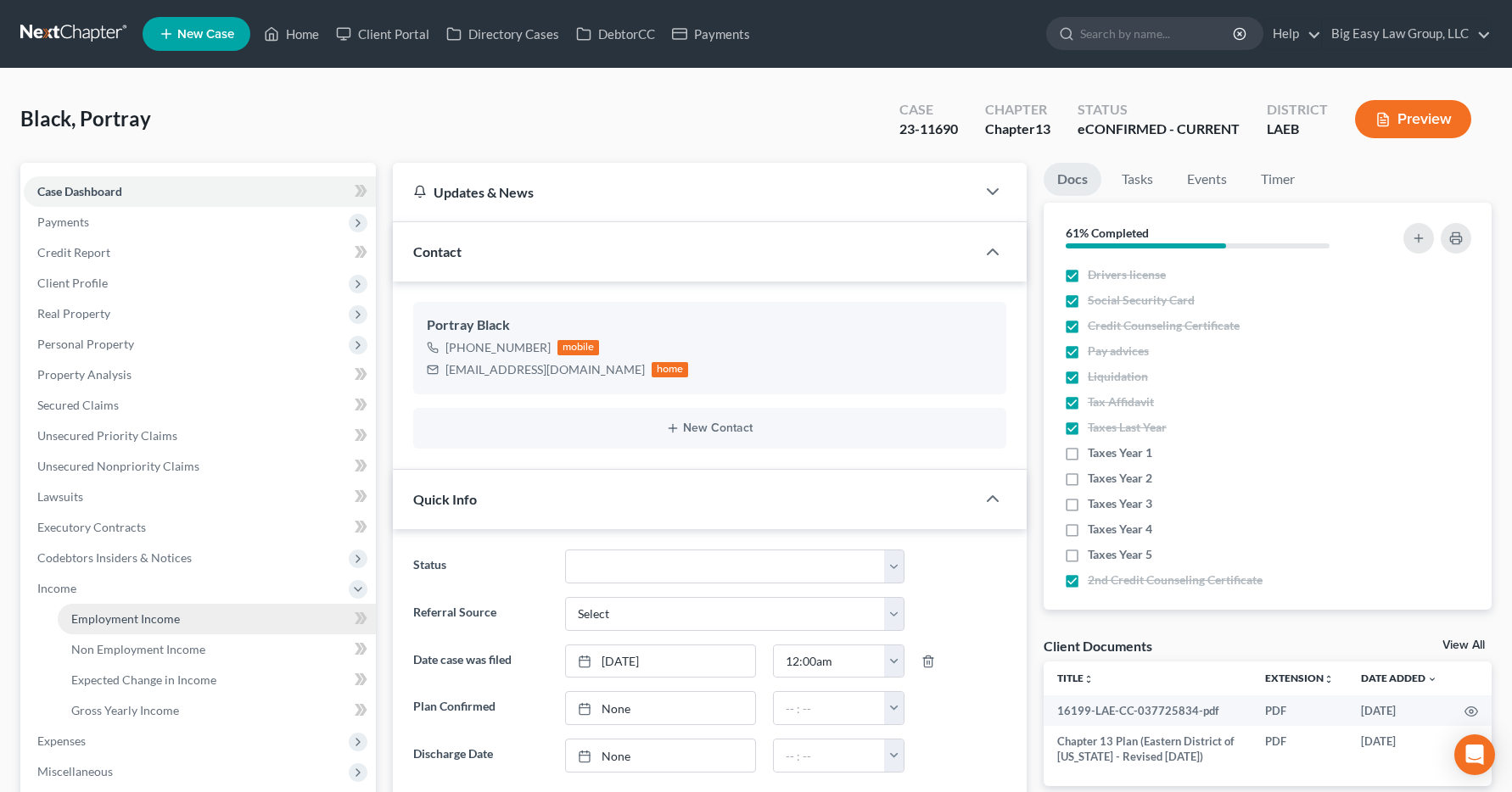
click at [145, 627] on link "Employment Income" at bounding box center [216, 619] width 318 height 30
click at [148, 619] on span "Employment Income" at bounding box center [125, 619] width 109 height 15
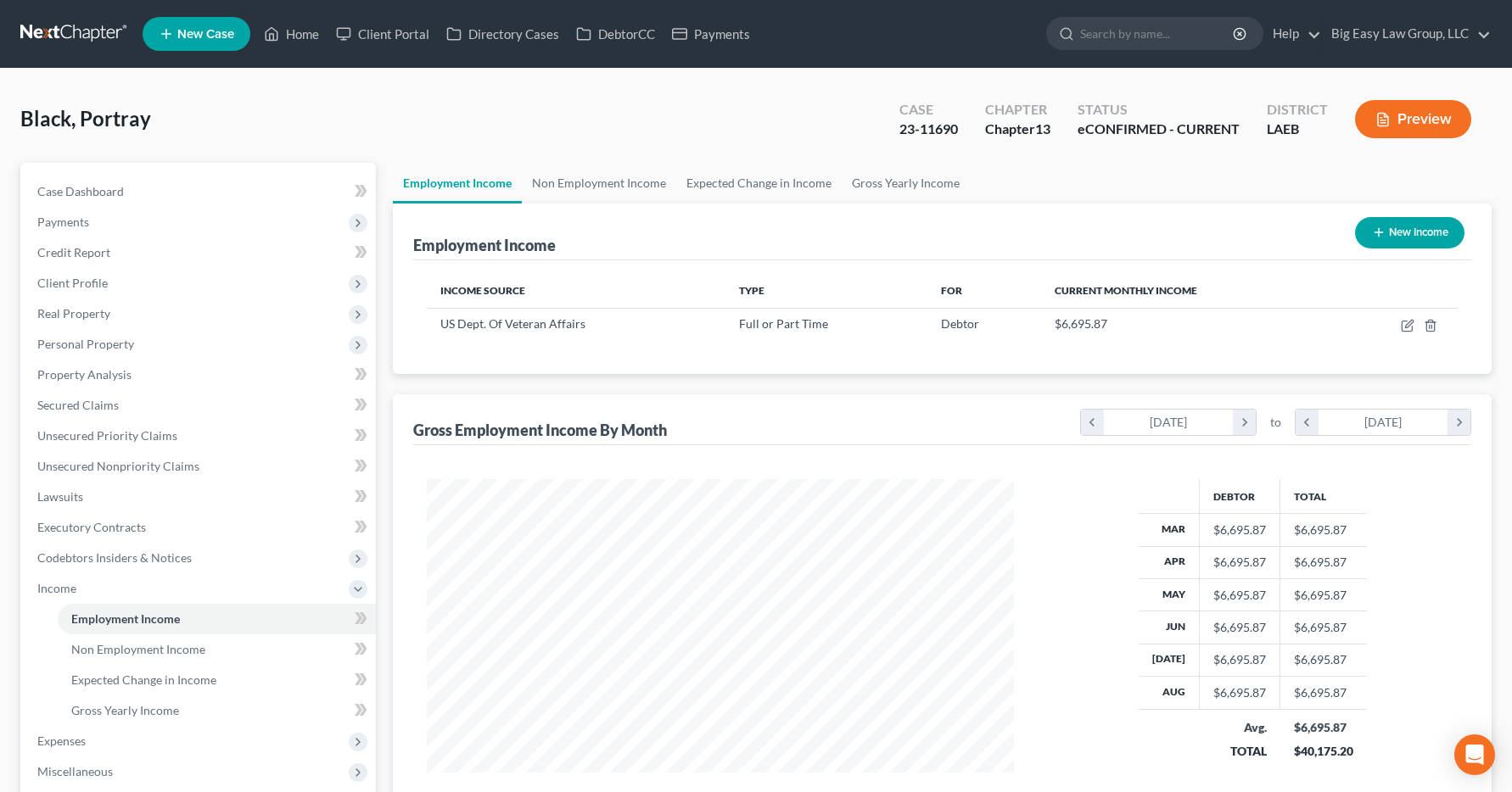
scroll to position [305, 622]
click at [311, 37] on link "Home" at bounding box center [291, 33] width 72 height 30
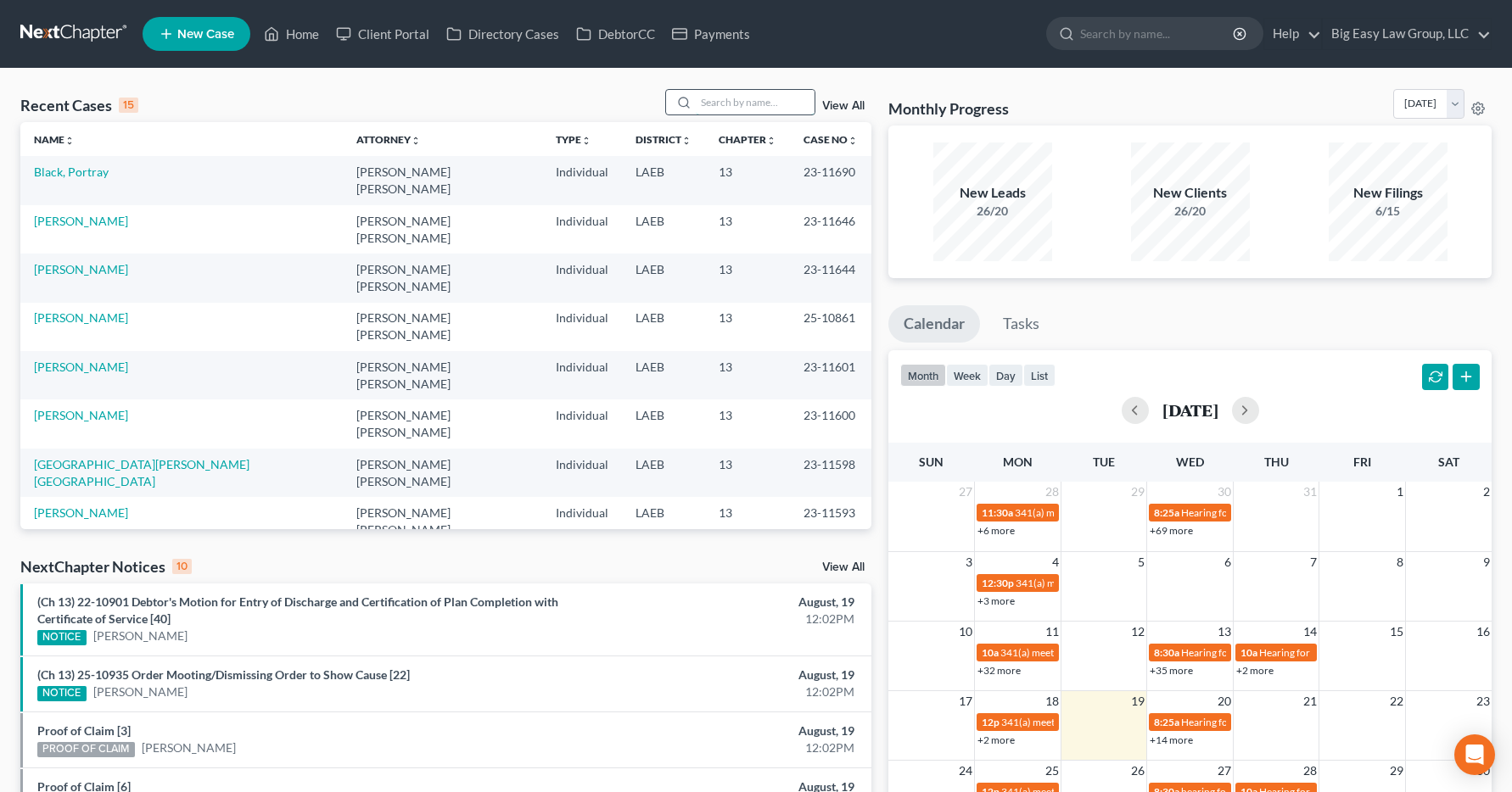
click at [700, 99] on input "search" at bounding box center [754, 102] width 119 height 25
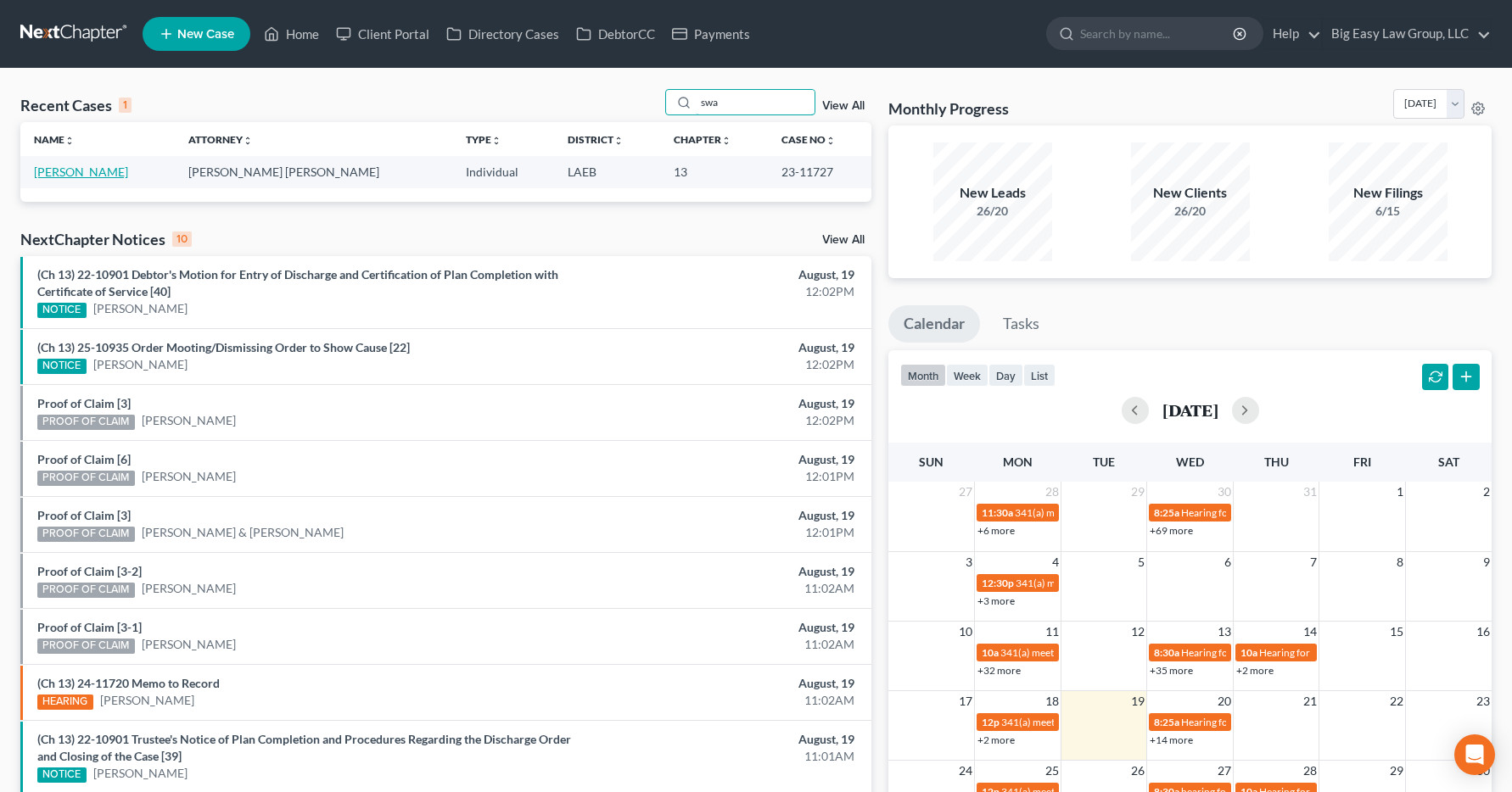
type input "swa"
click at [75, 173] on link "Swazy, Roland" at bounding box center [81, 172] width 94 height 15
select select "3"
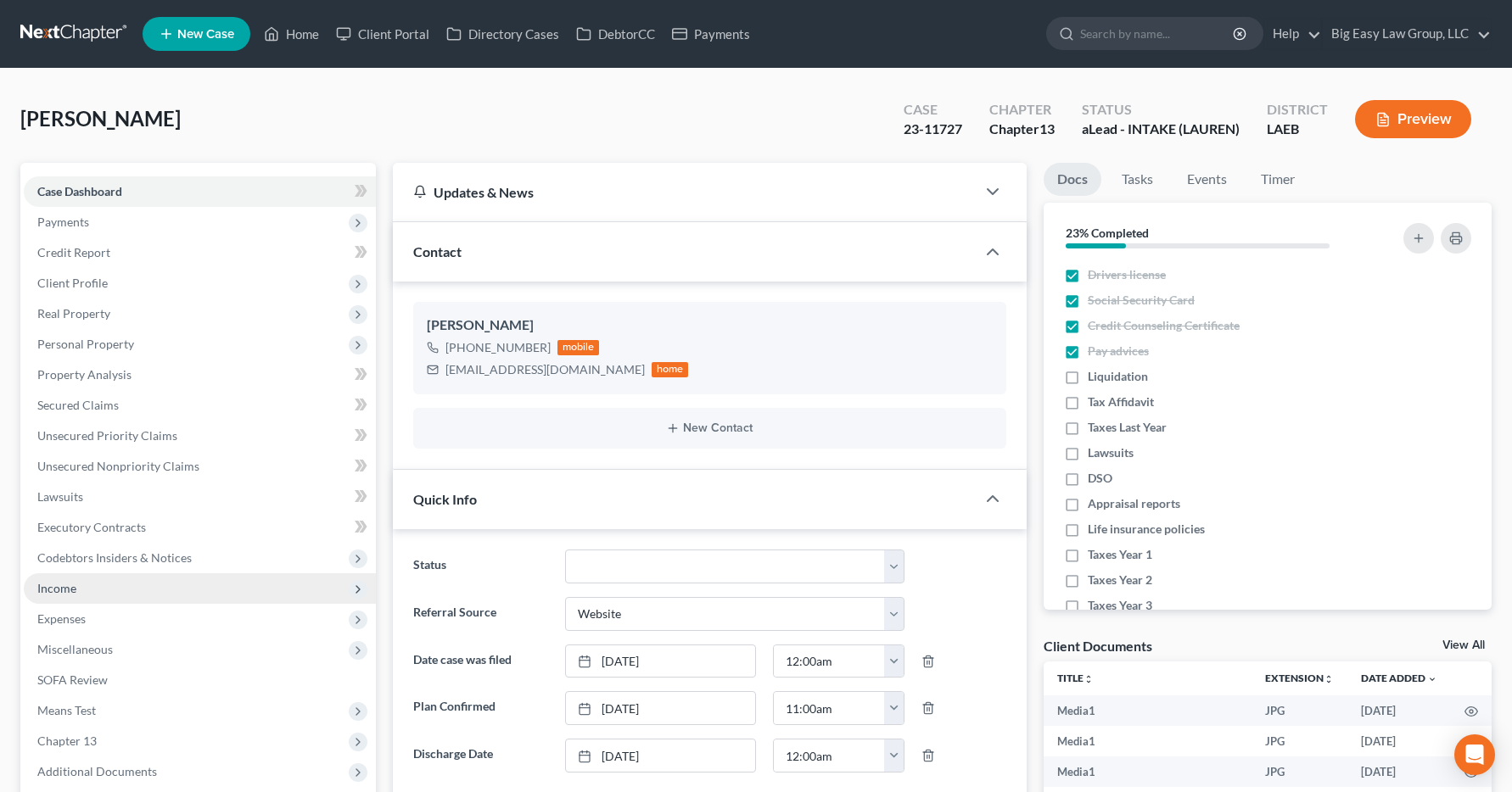
scroll to position [6948, 0]
click at [38, 595] on span "Income" at bounding box center [57, 588] width 39 height 15
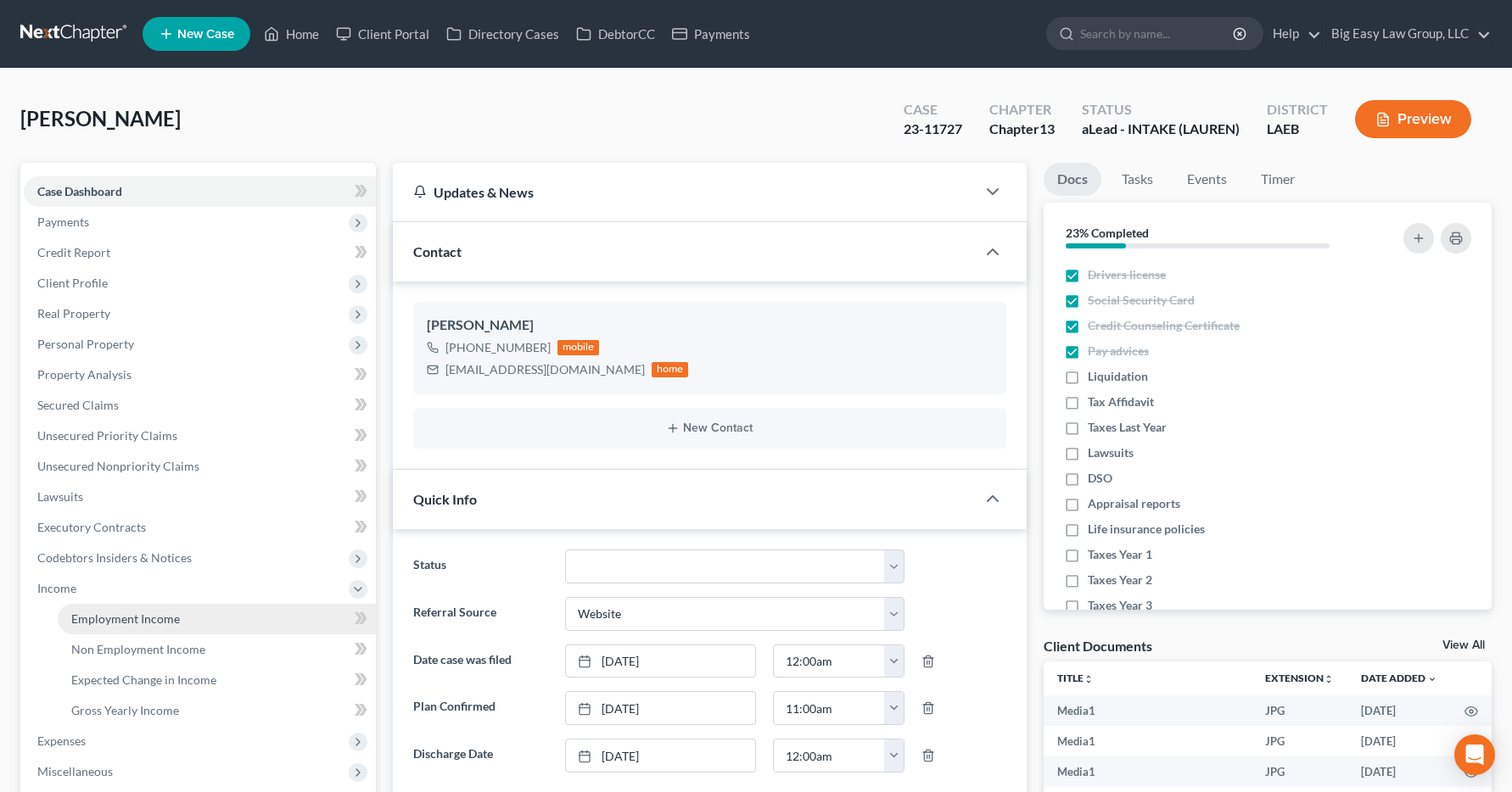
click at [98, 627] on link "Employment Income" at bounding box center [216, 619] width 318 height 30
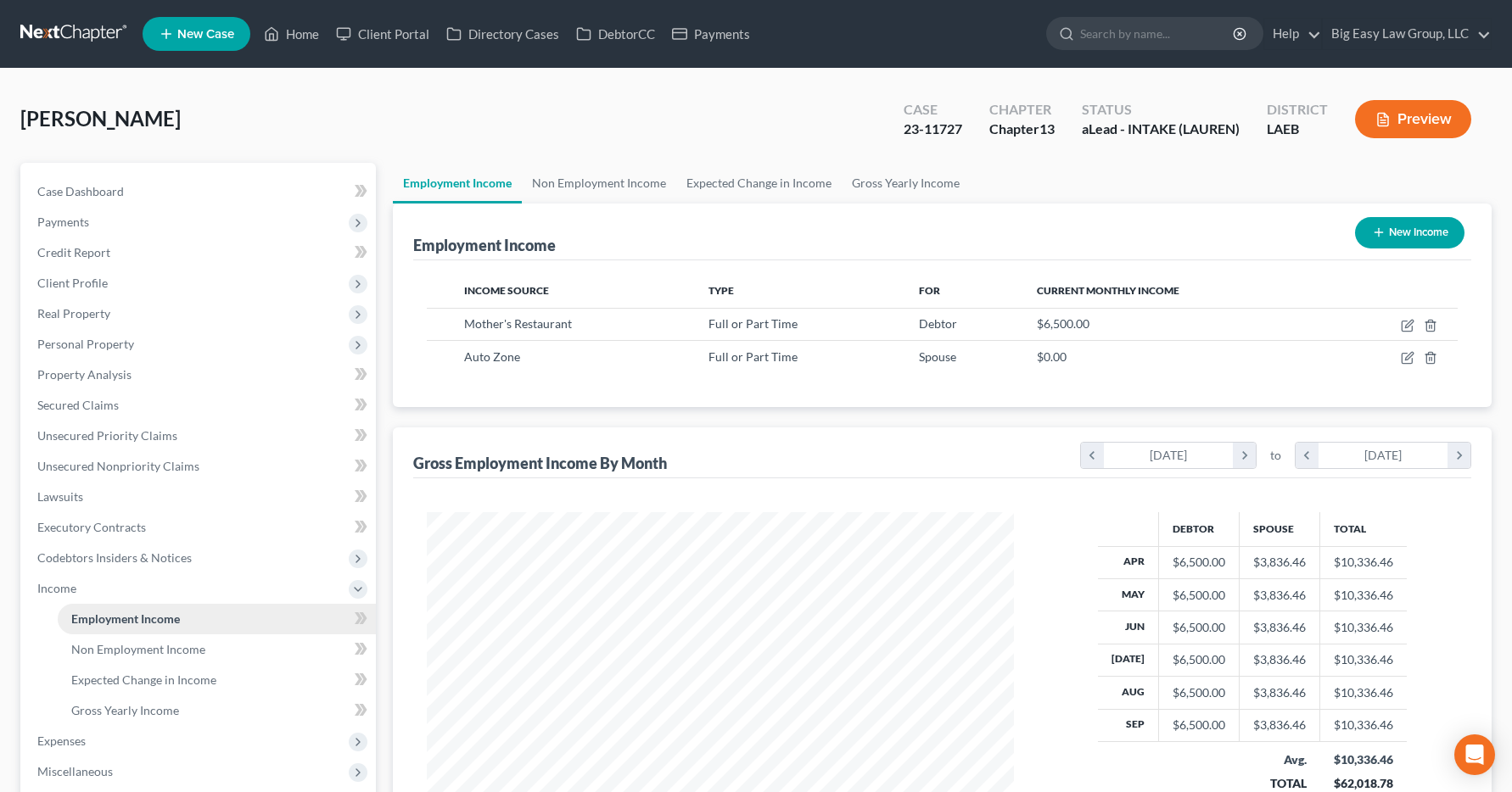
scroll to position [305, 622]
click at [297, 30] on link "Home" at bounding box center [291, 33] width 72 height 30
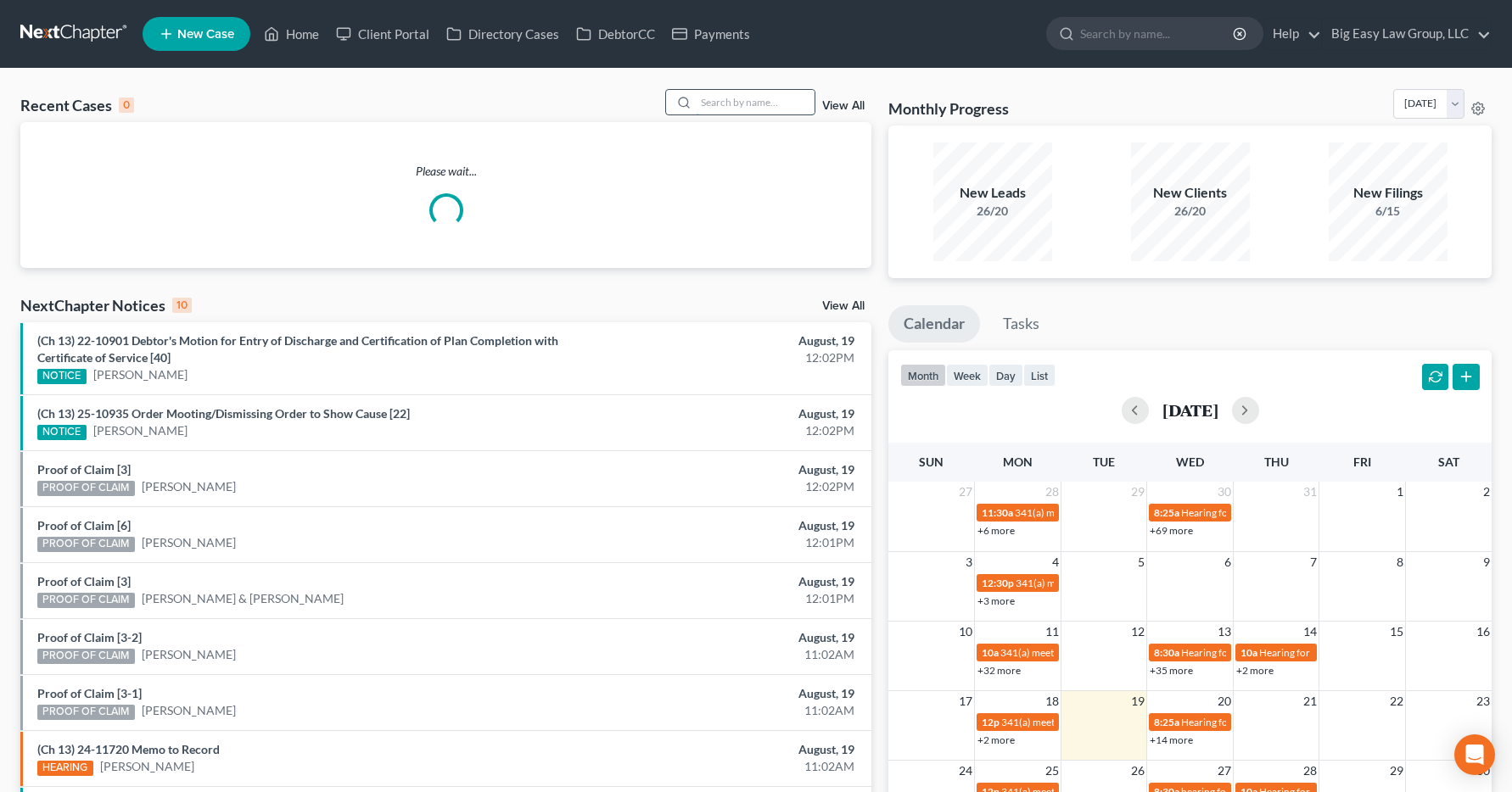
click at [740, 97] on input "search" at bounding box center [754, 102] width 119 height 25
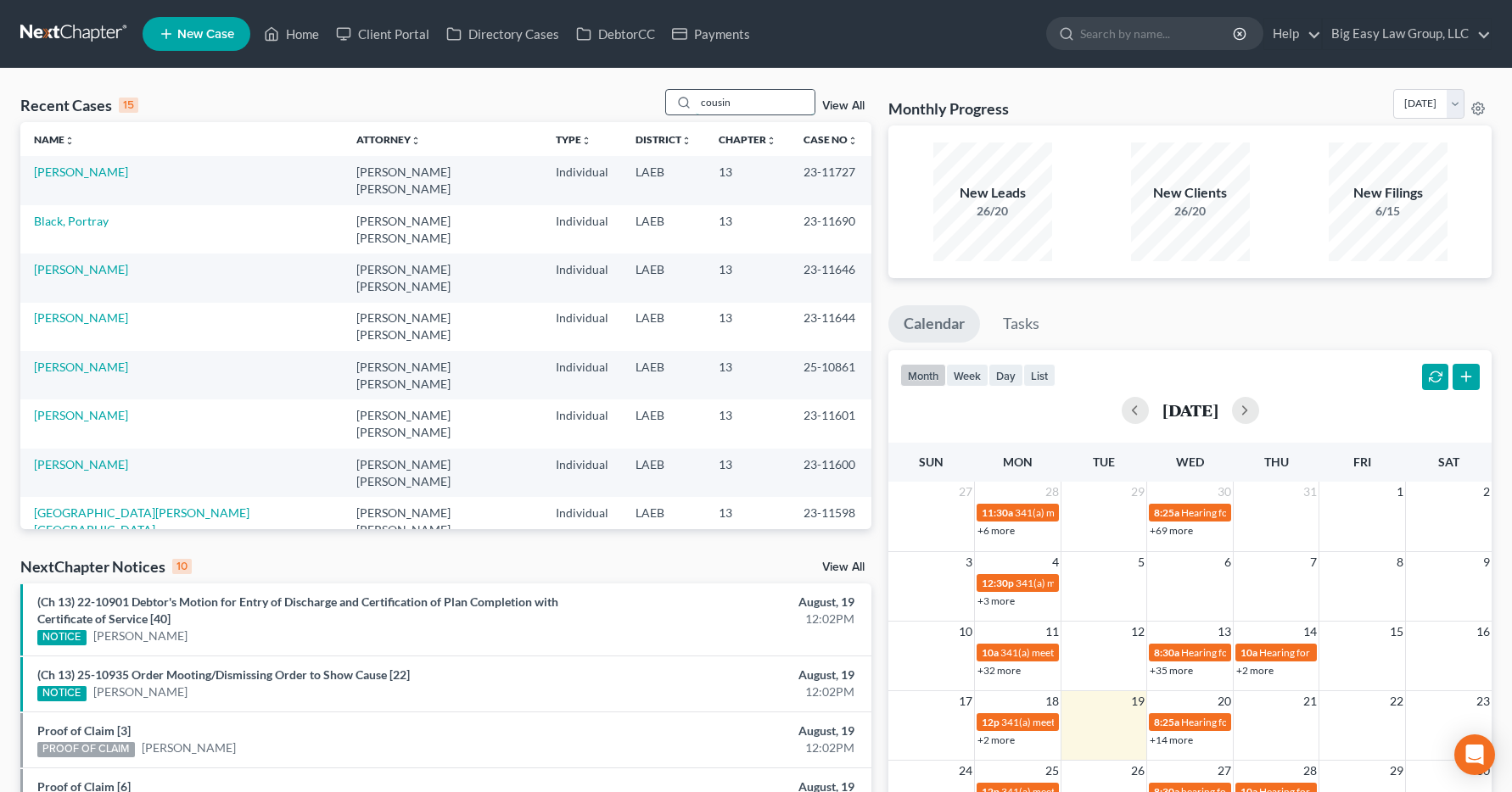
type input "cousin"
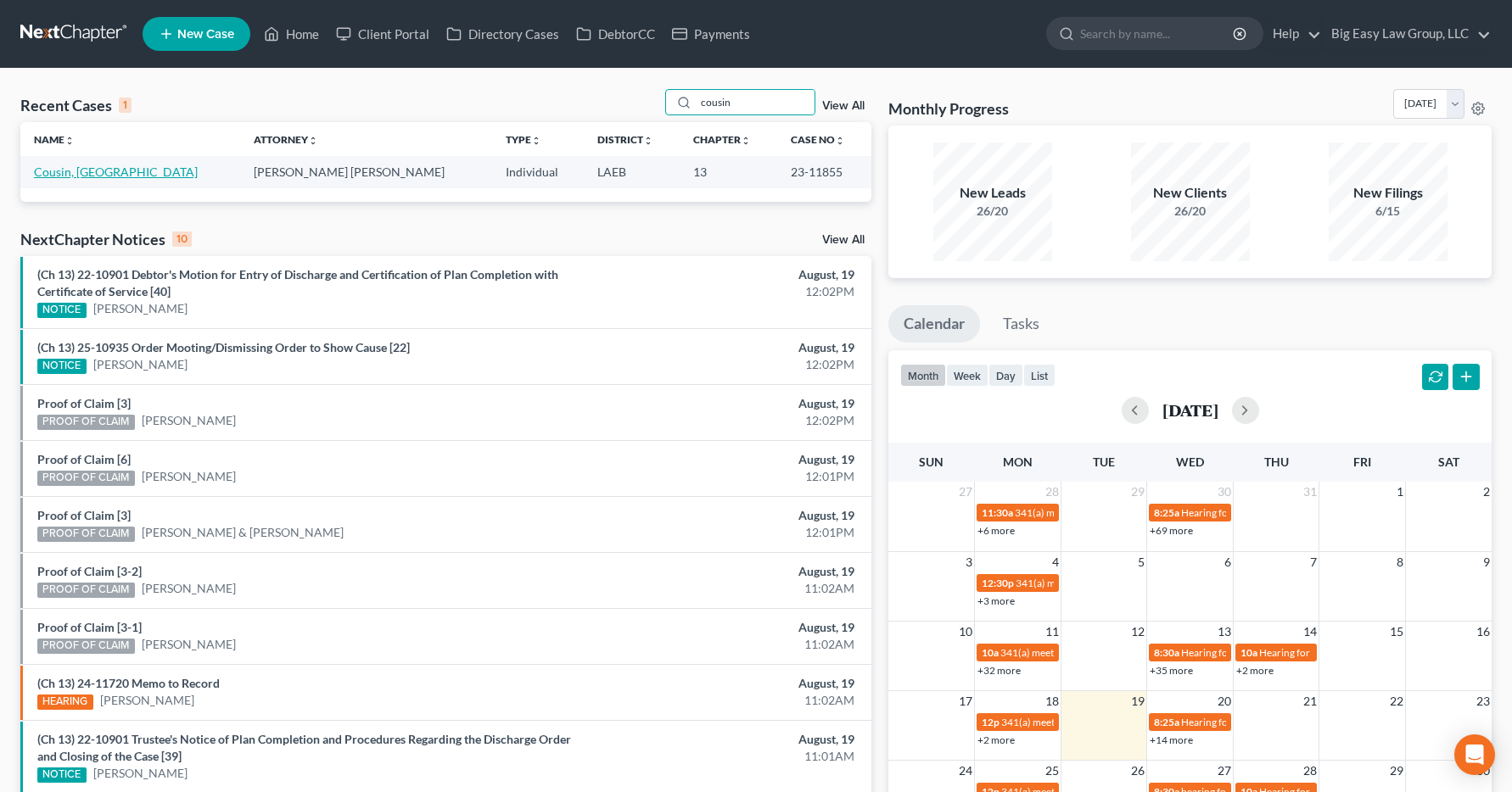
click at [110, 170] on link "Cousin, Charlotte" at bounding box center [116, 172] width 164 height 15
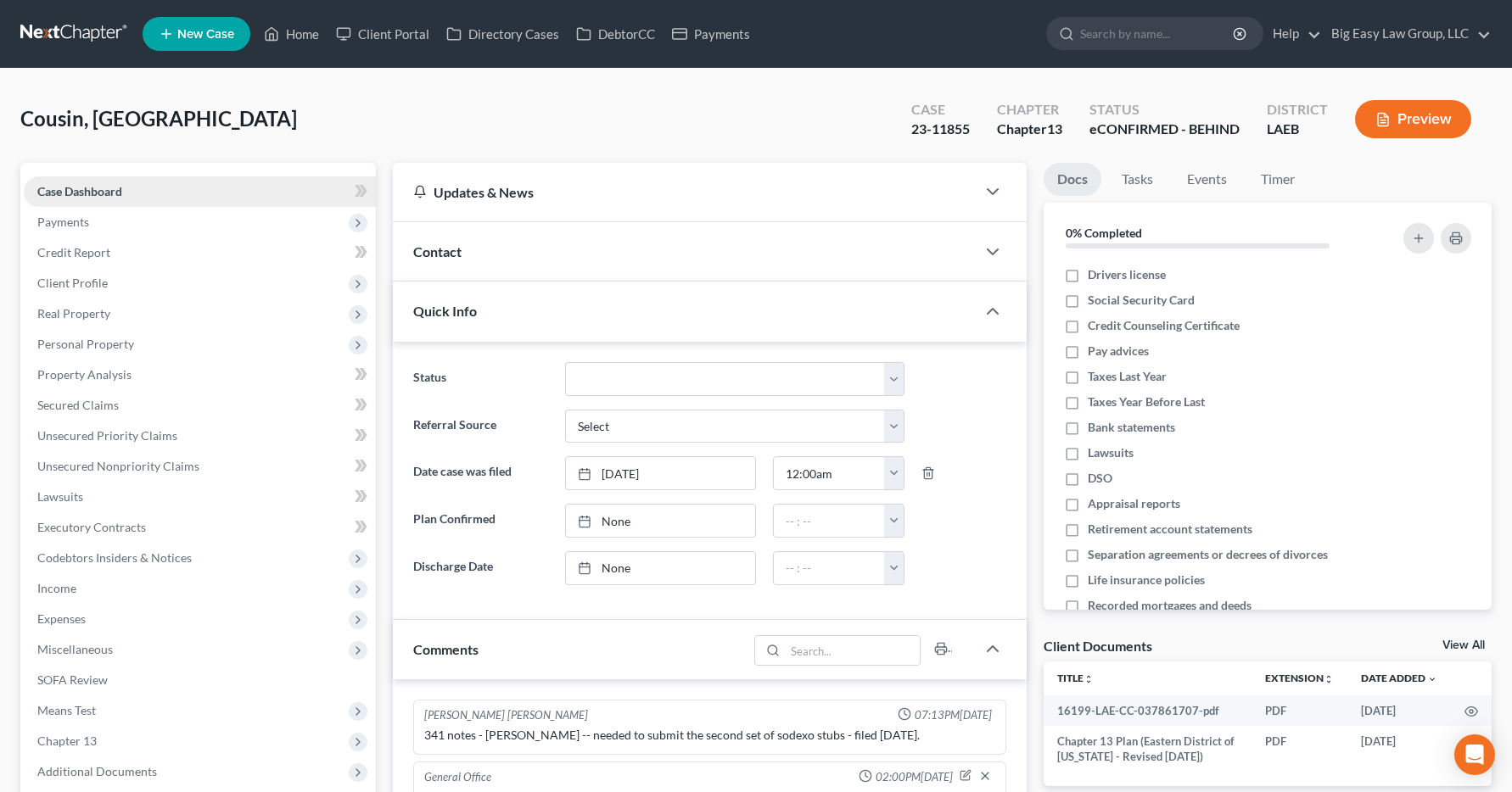
scroll to position [257, 0]
click at [76, 587] on span "Income" at bounding box center [200, 588] width 352 height 30
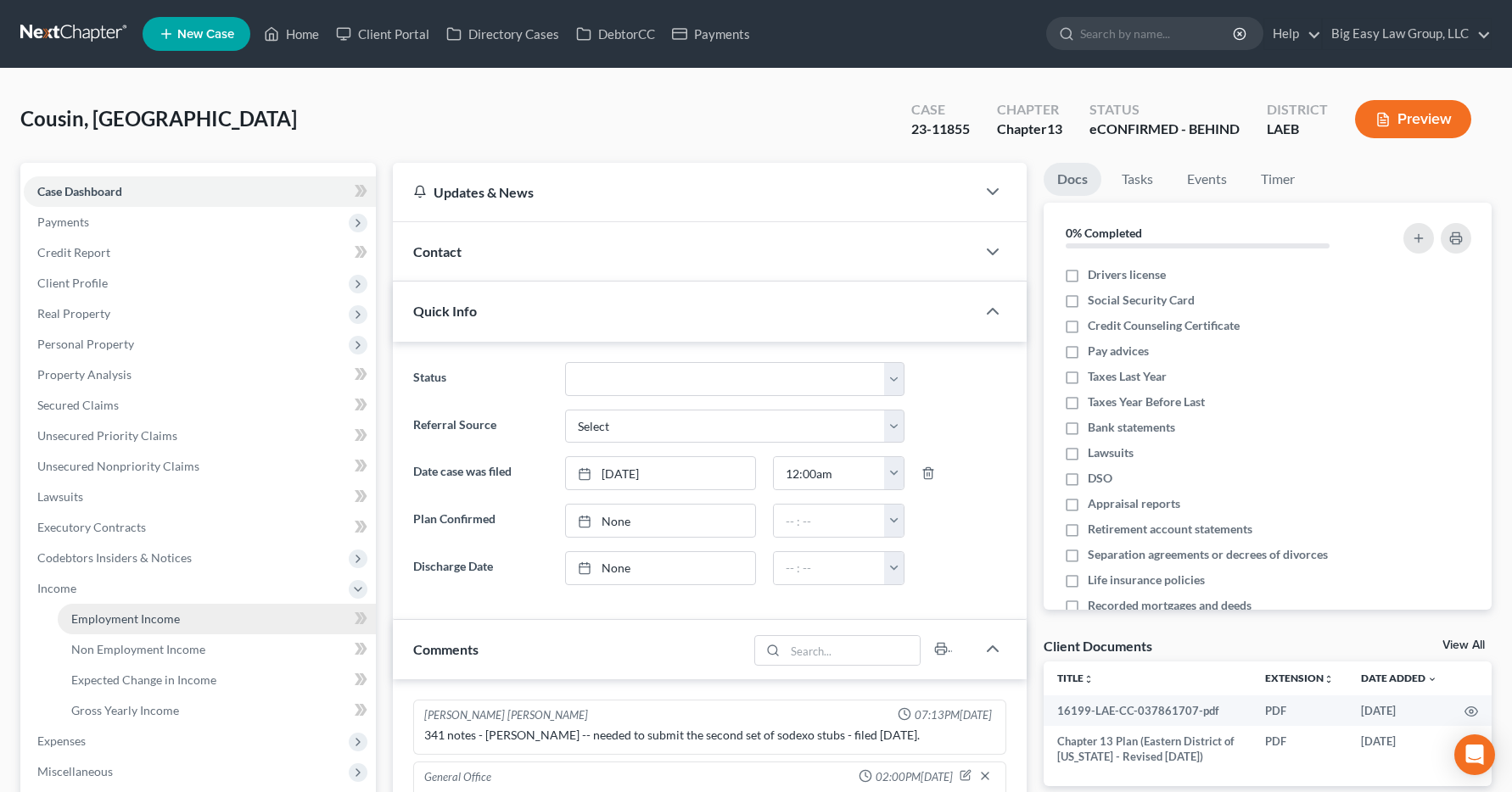
click at [82, 622] on span "Employment Income" at bounding box center [125, 619] width 109 height 15
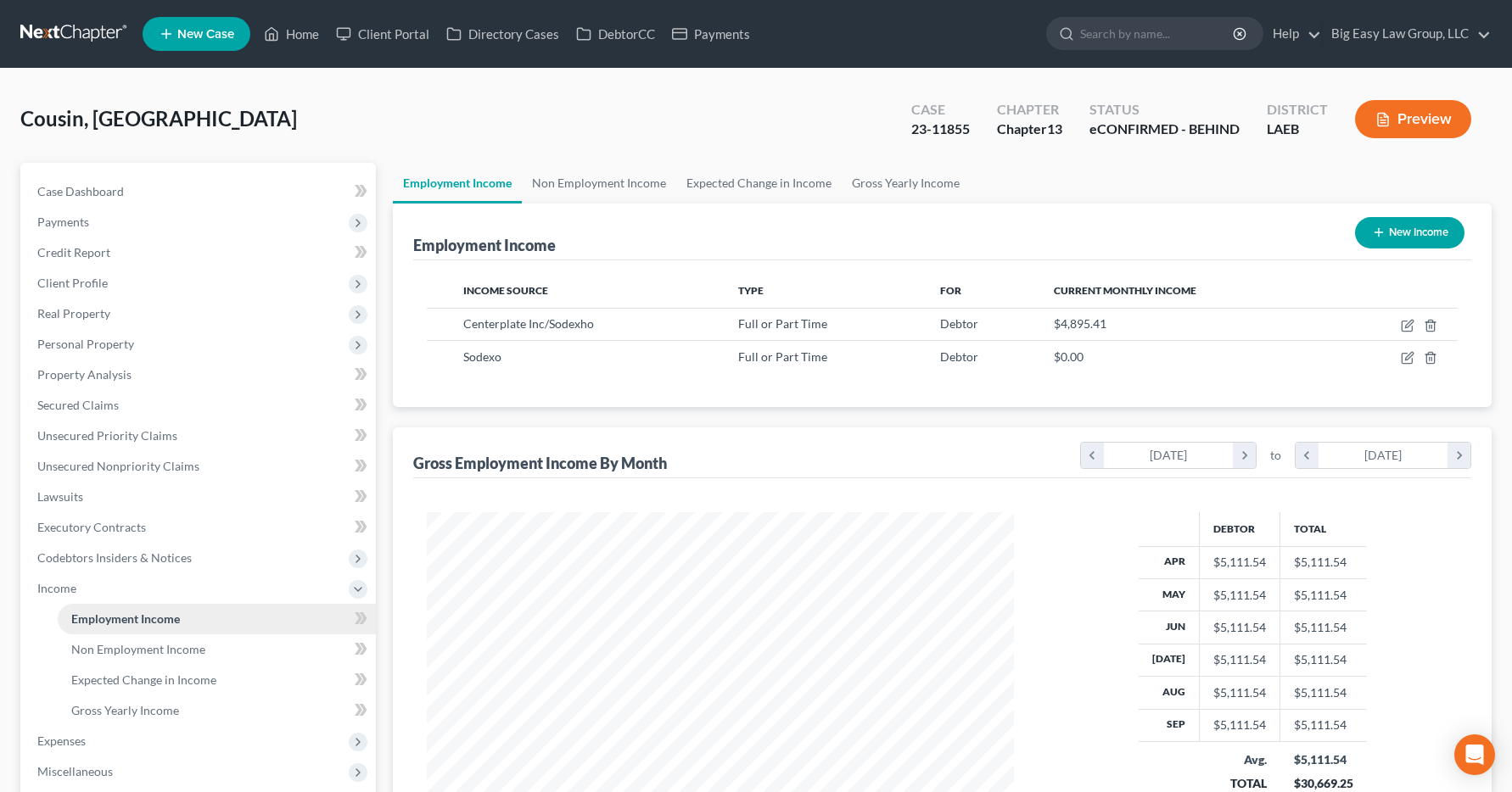
scroll to position [305, 622]
click at [290, 39] on link "Home" at bounding box center [291, 33] width 72 height 30
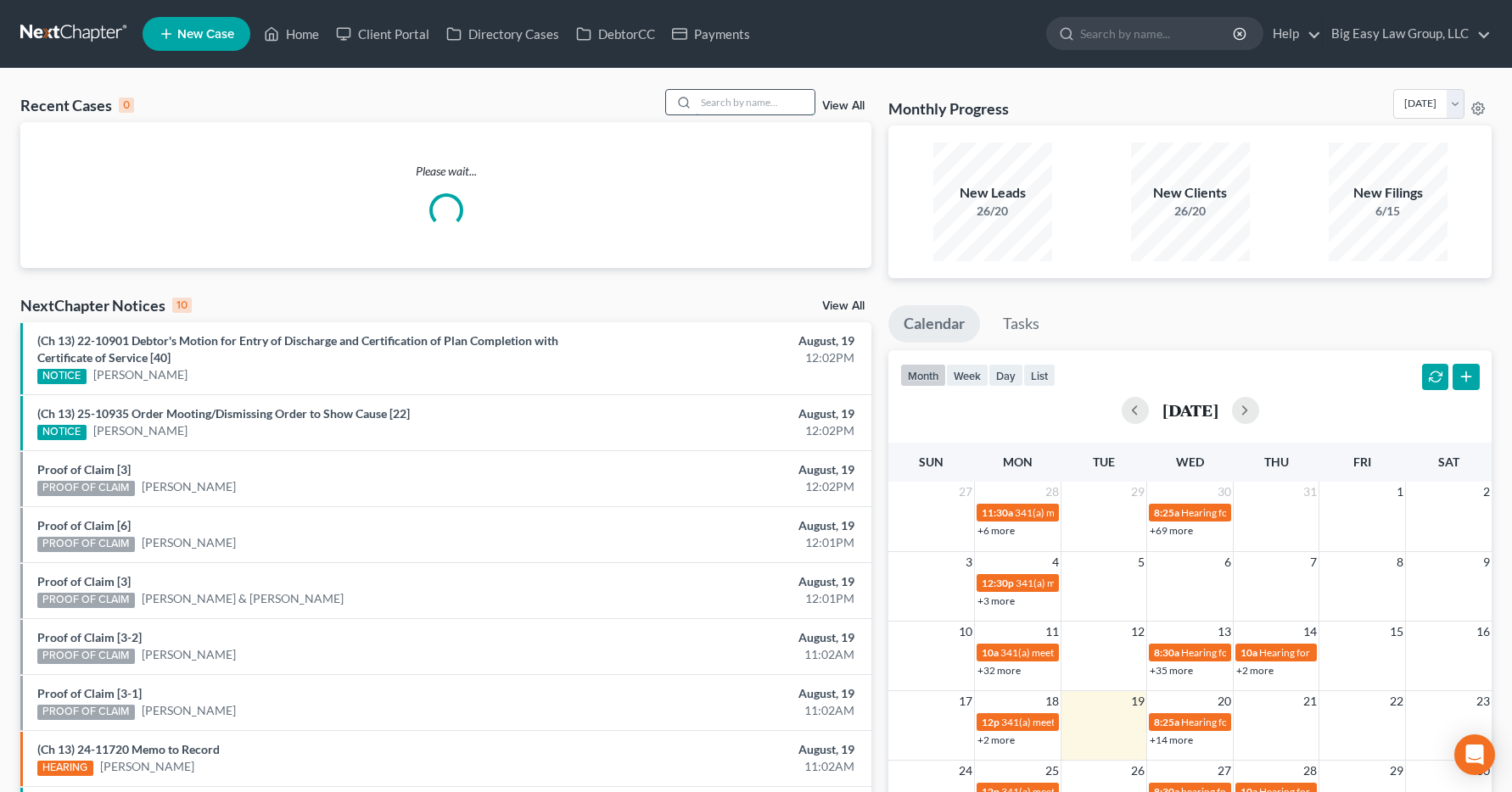
click at [742, 110] on input "search" at bounding box center [754, 102] width 119 height 25
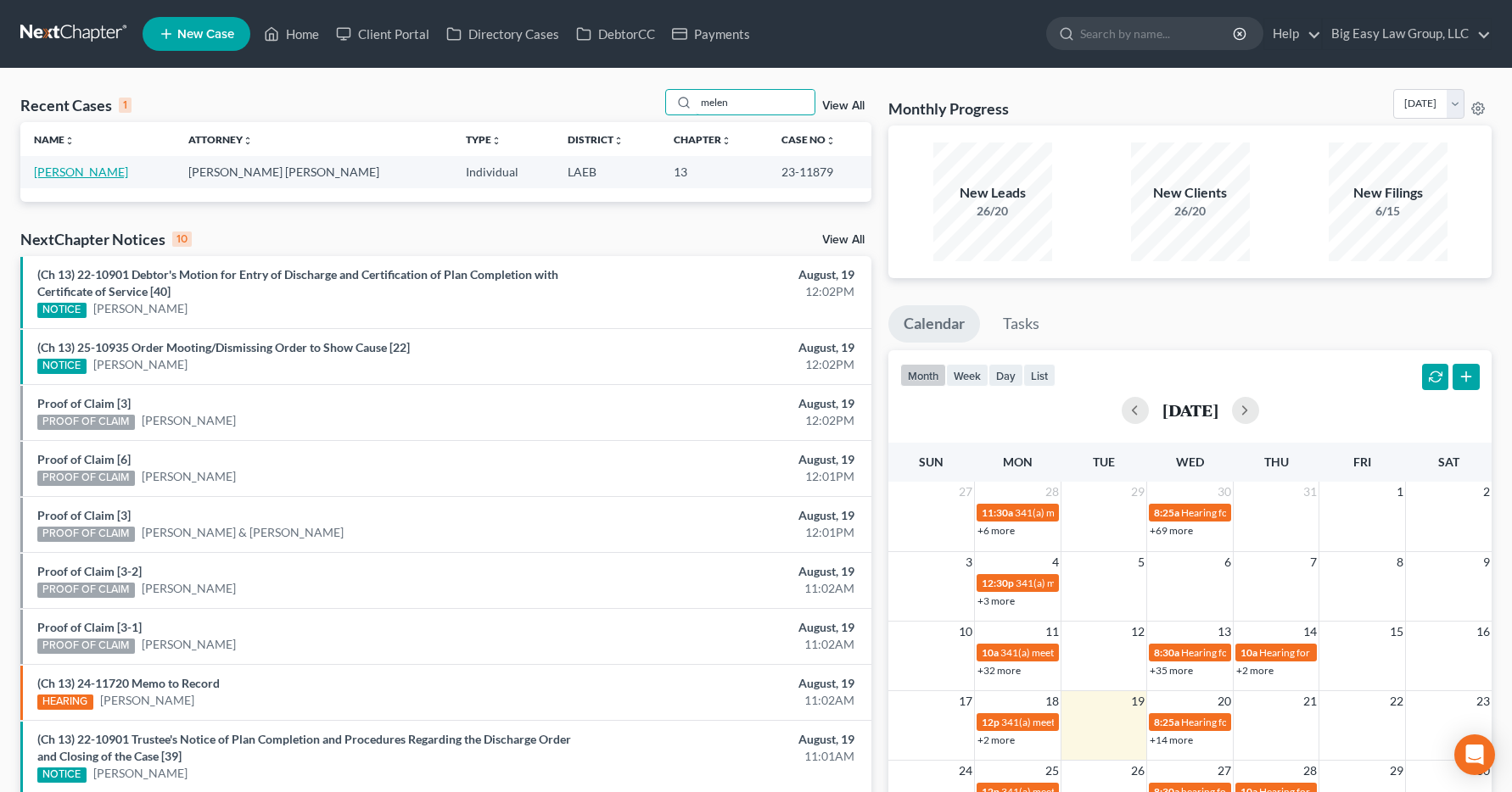
type input "melen"
click at [92, 176] on link "Melendez, Lauri" at bounding box center [81, 172] width 94 height 15
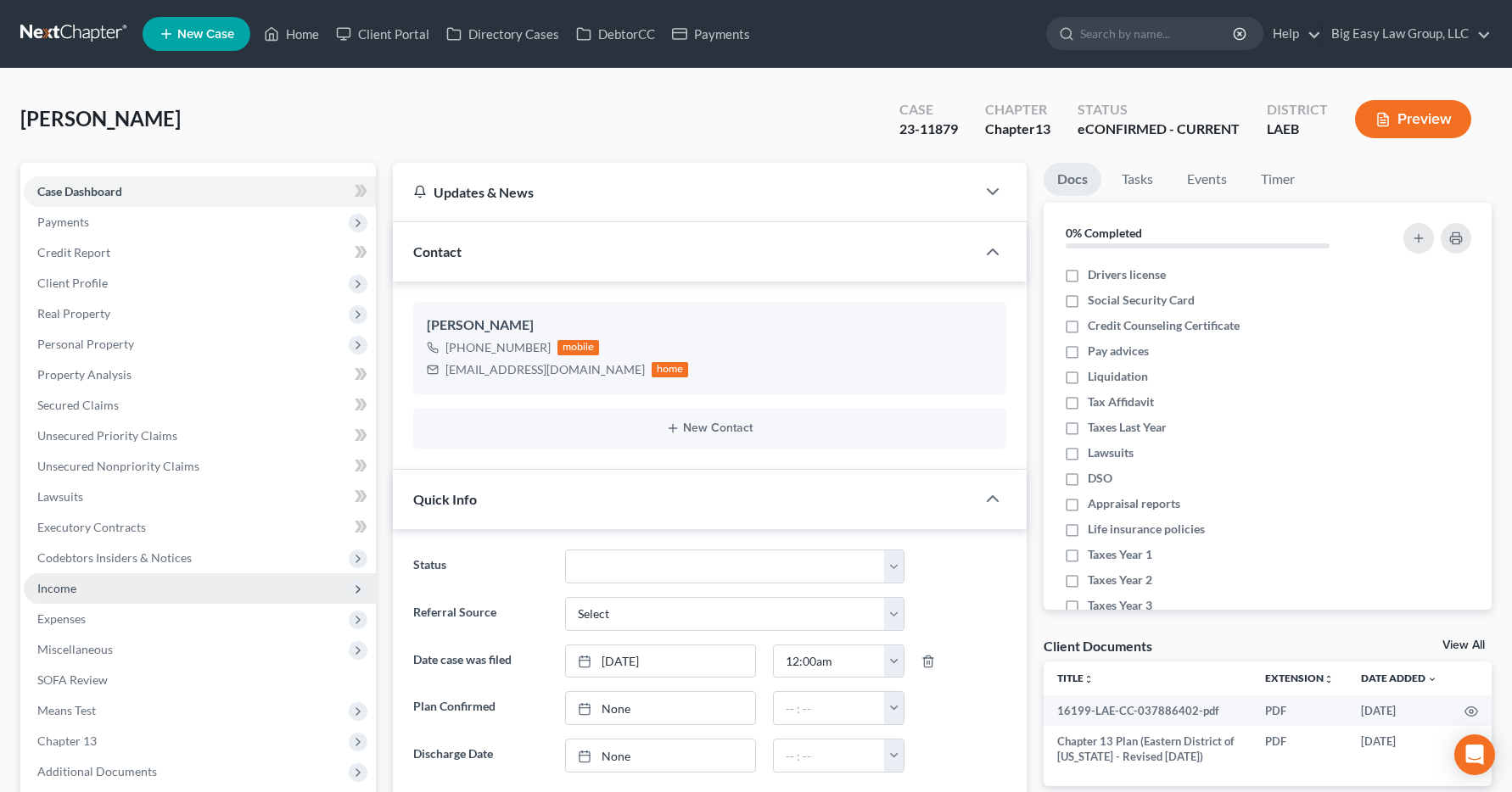
click at [56, 593] on span "Income" at bounding box center [57, 588] width 39 height 15
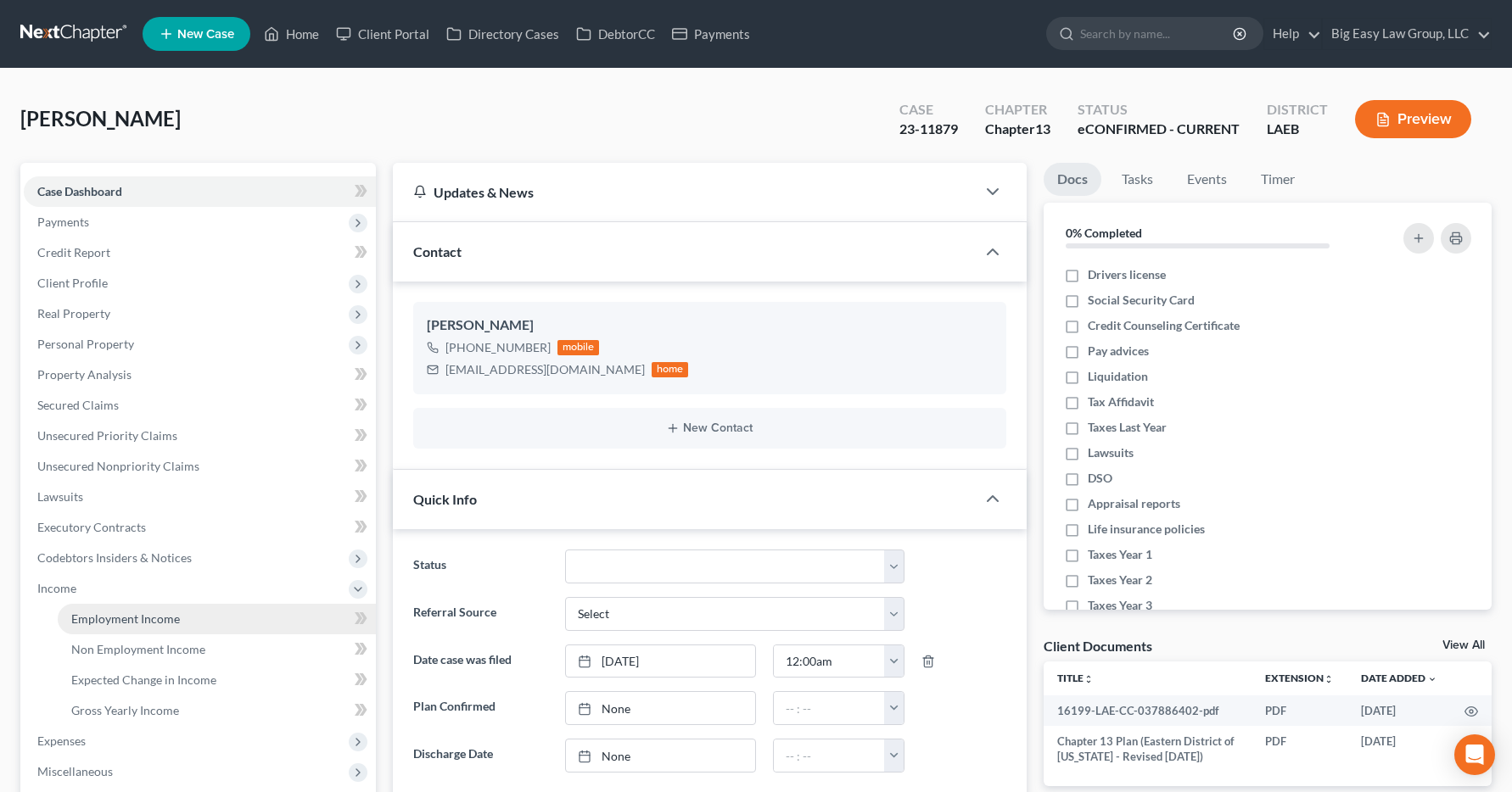
click at [78, 624] on span "Employment Income" at bounding box center [125, 619] width 109 height 15
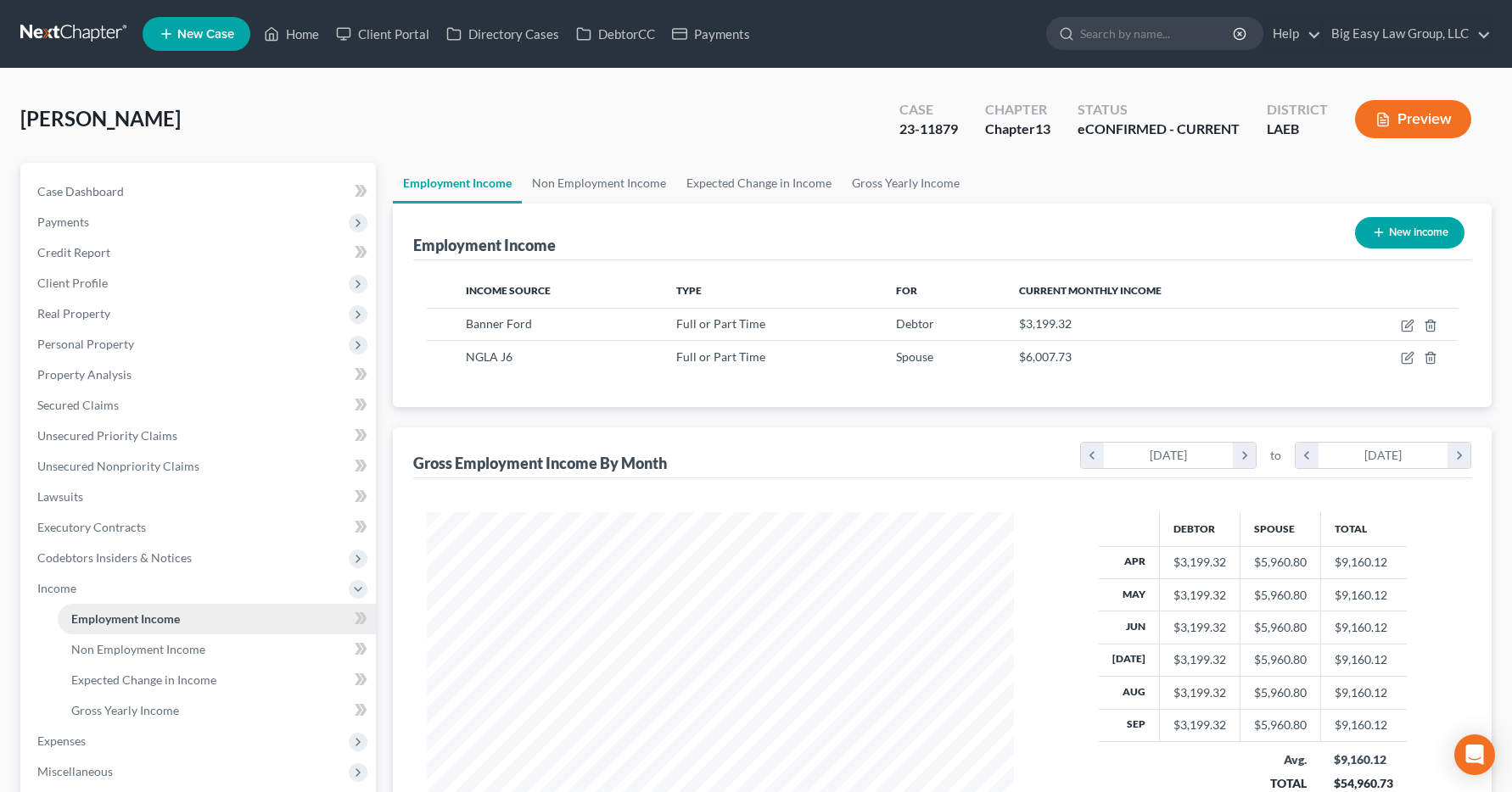
scroll to position [305, 622]
click at [305, 38] on link "Home" at bounding box center [291, 33] width 72 height 30
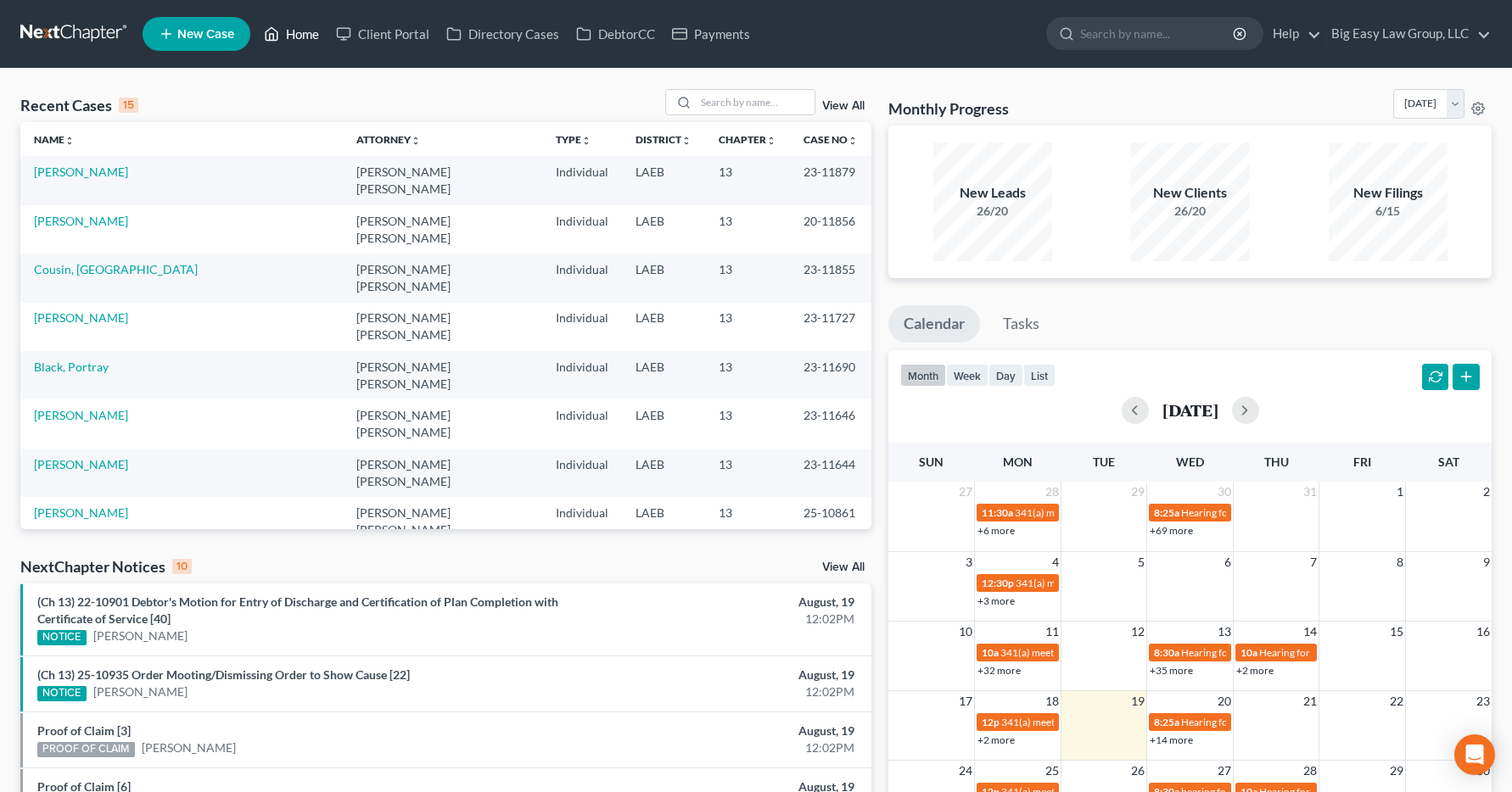
click at [297, 38] on link "Home" at bounding box center [291, 33] width 72 height 30
click at [704, 100] on input "search" at bounding box center [754, 102] width 119 height 25
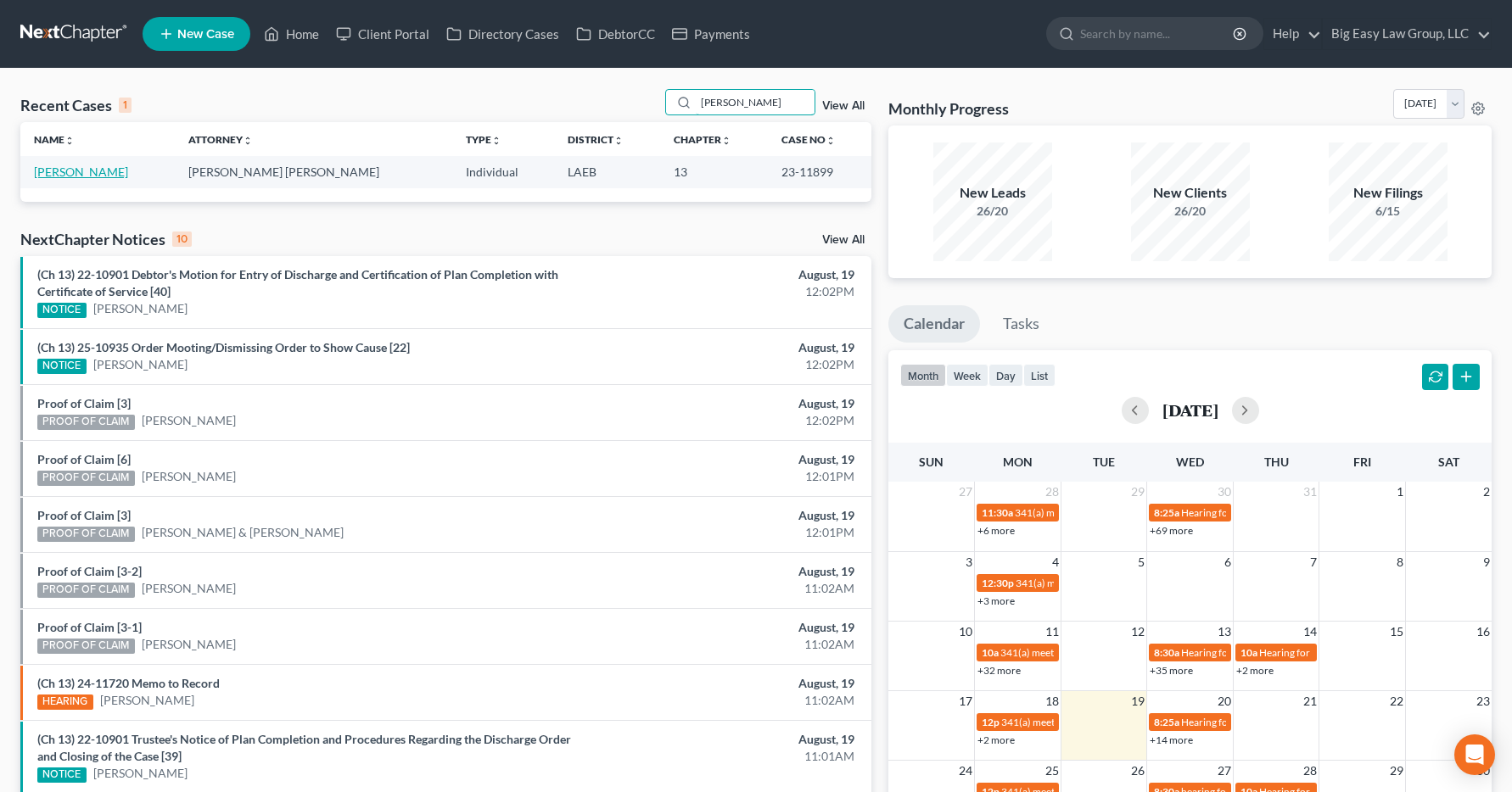
type input "vinet"
click at [80, 173] on link "[PERSON_NAME]" at bounding box center [81, 172] width 94 height 15
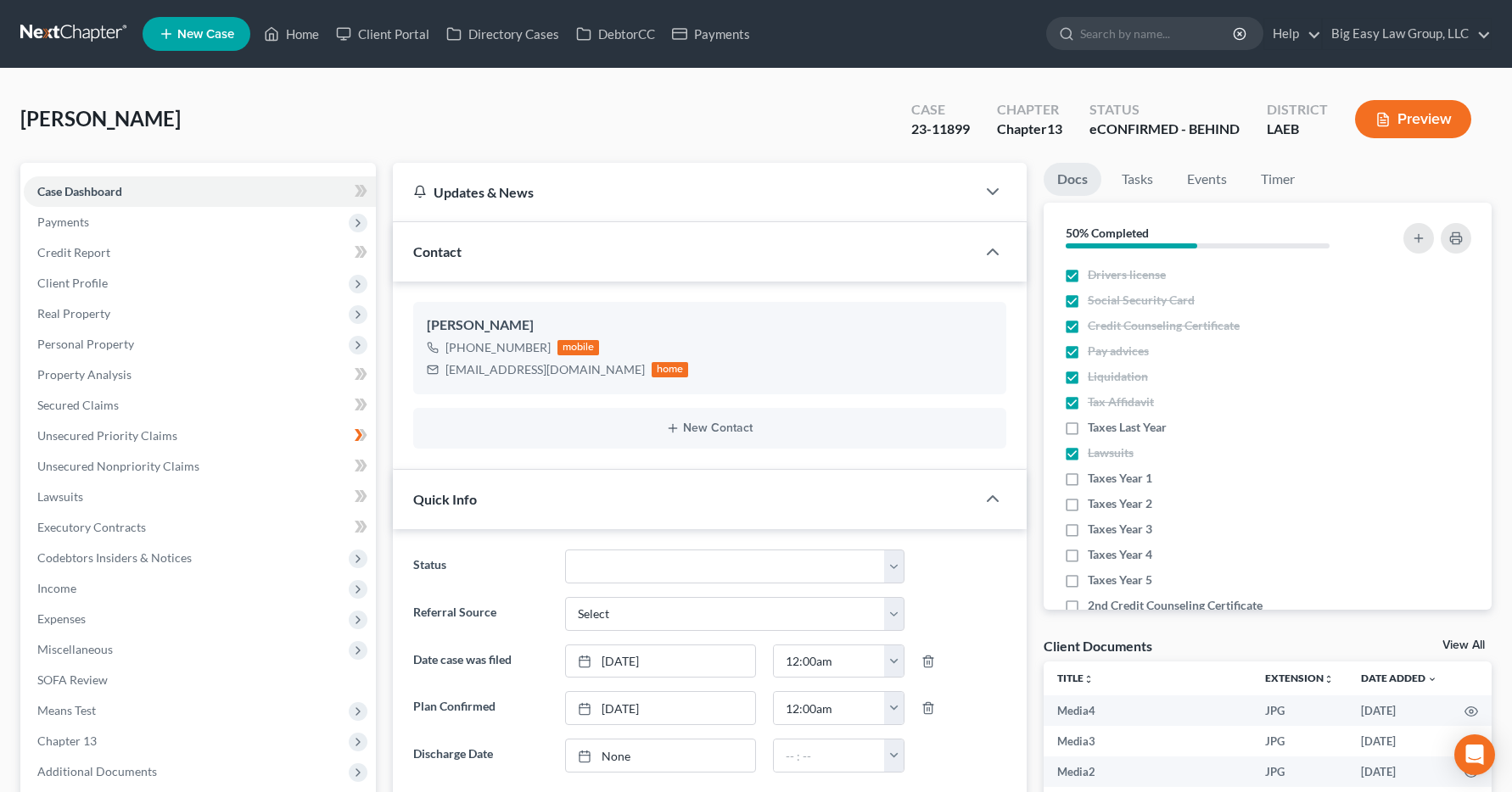
scroll to position [3779, 0]
click at [64, 590] on span "Income" at bounding box center [57, 588] width 39 height 15
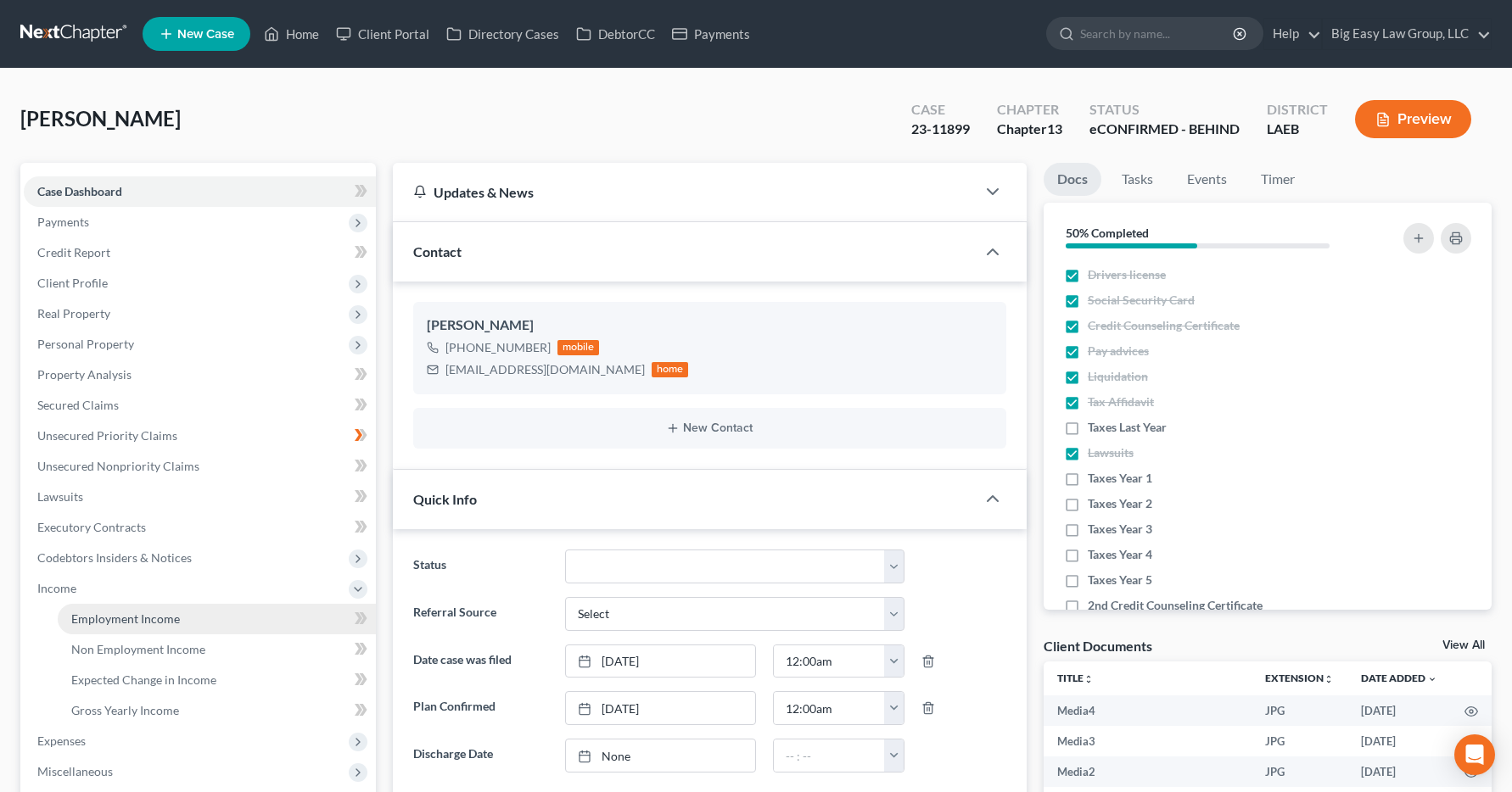
click at [87, 619] on span "Employment Income" at bounding box center [125, 619] width 109 height 15
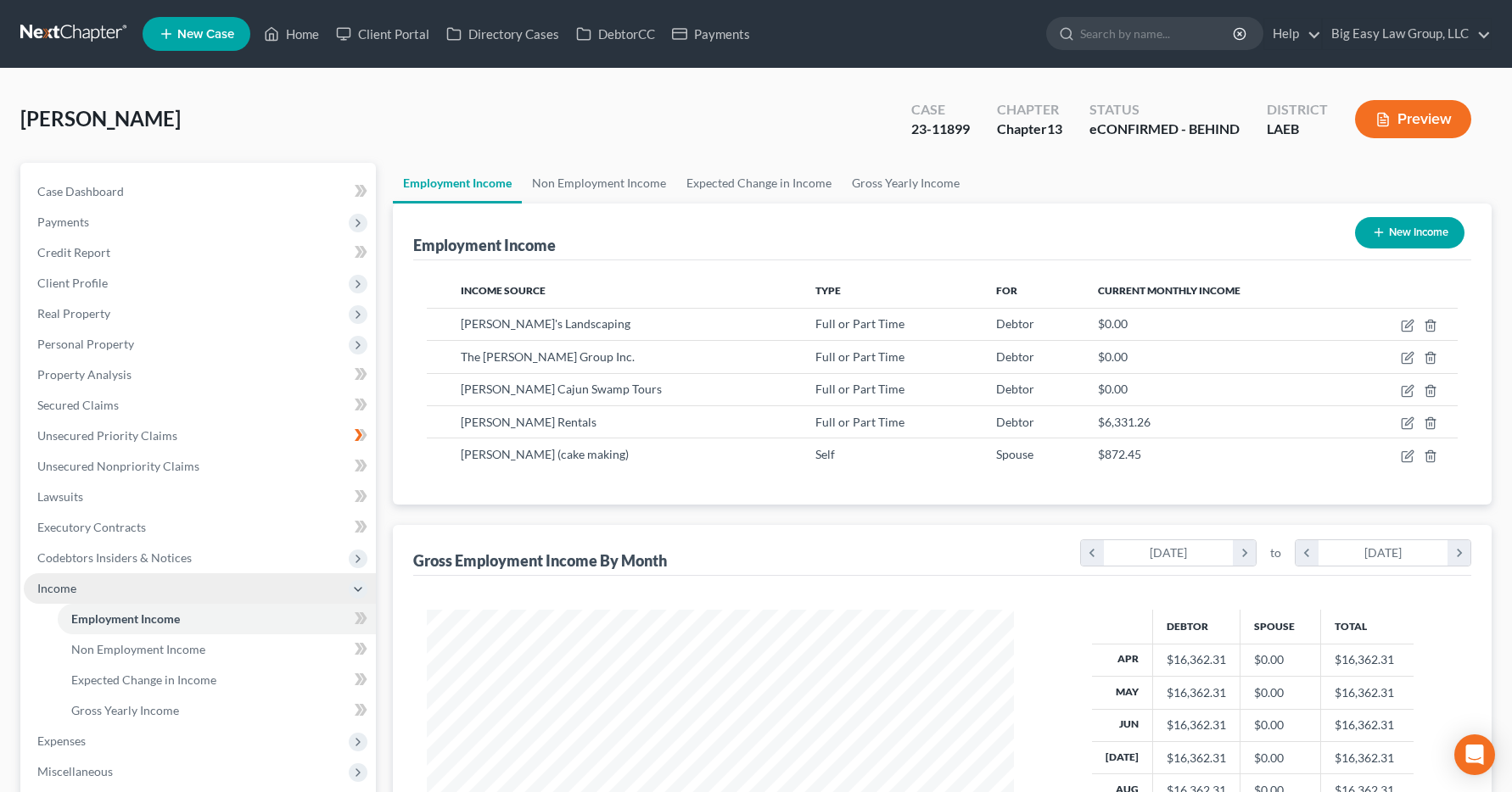
scroll to position [305, 622]
click at [297, 37] on link "Home" at bounding box center [291, 33] width 72 height 30
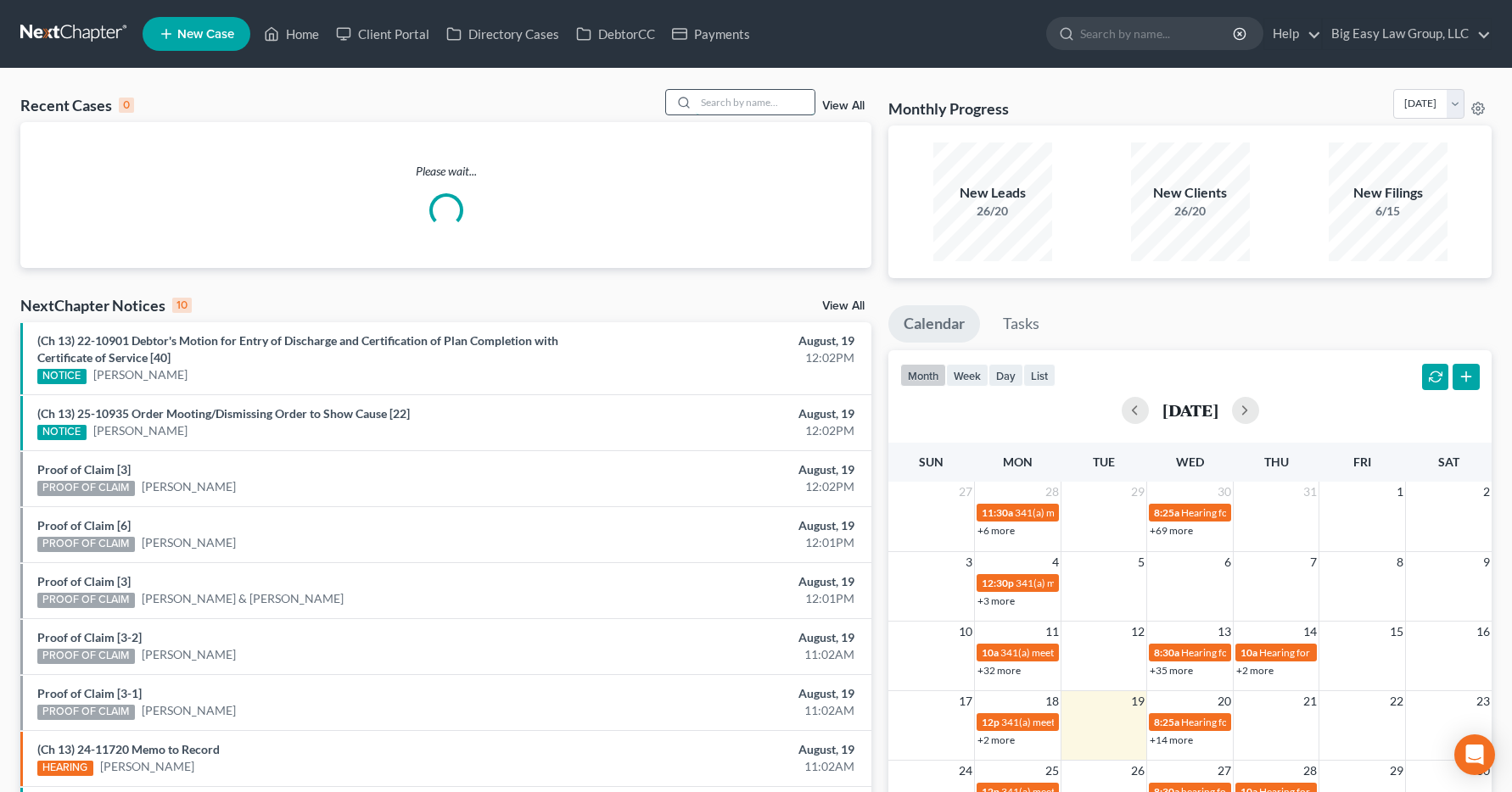
click at [717, 90] on input "search" at bounding box center [754, 102] width 119 height 25
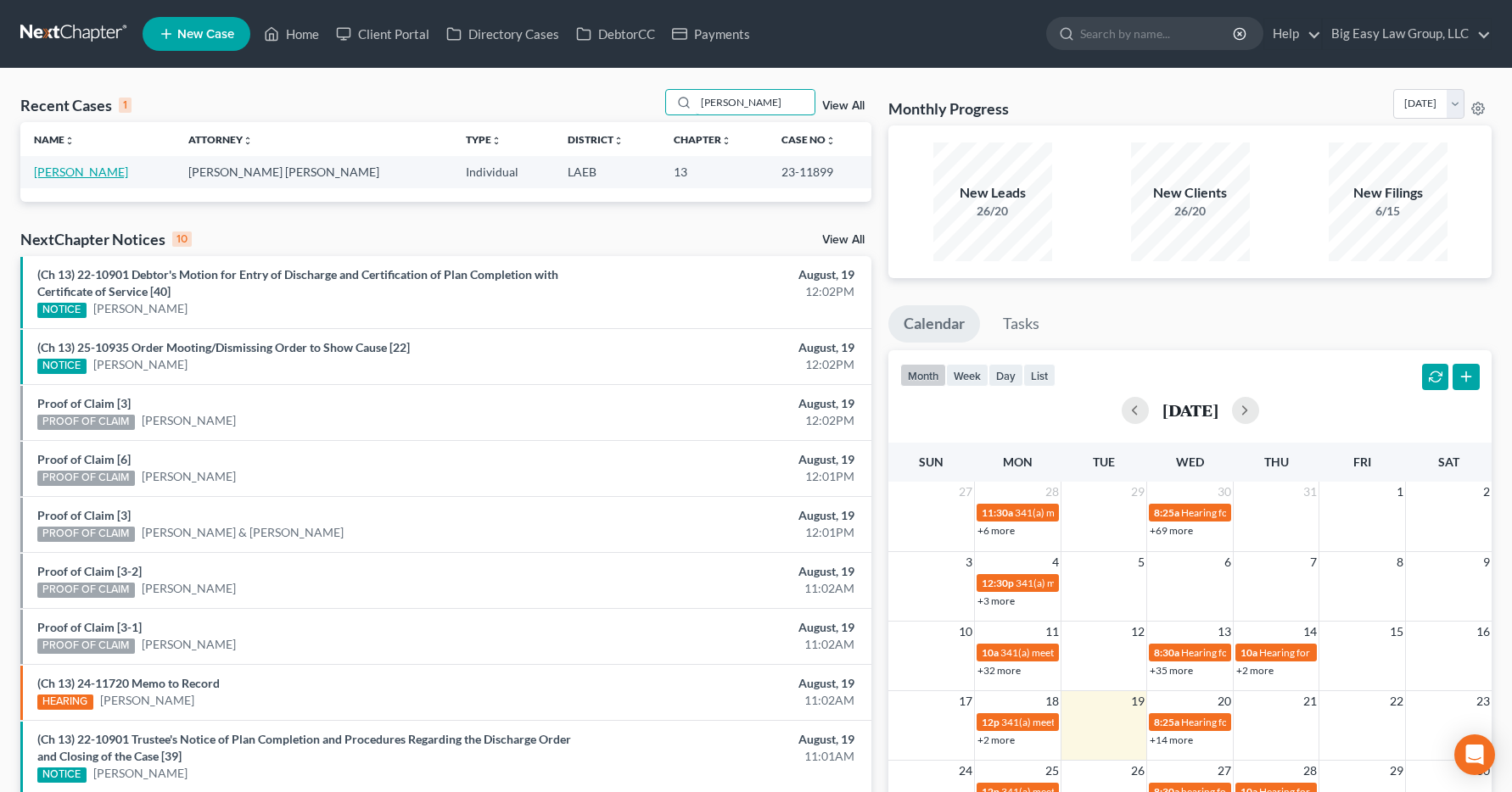
type input "vinet"
click at [79, 177] on link "[PERSON_NAME]" at bounding box center [81, 172] width 94 height 15
select select "14"
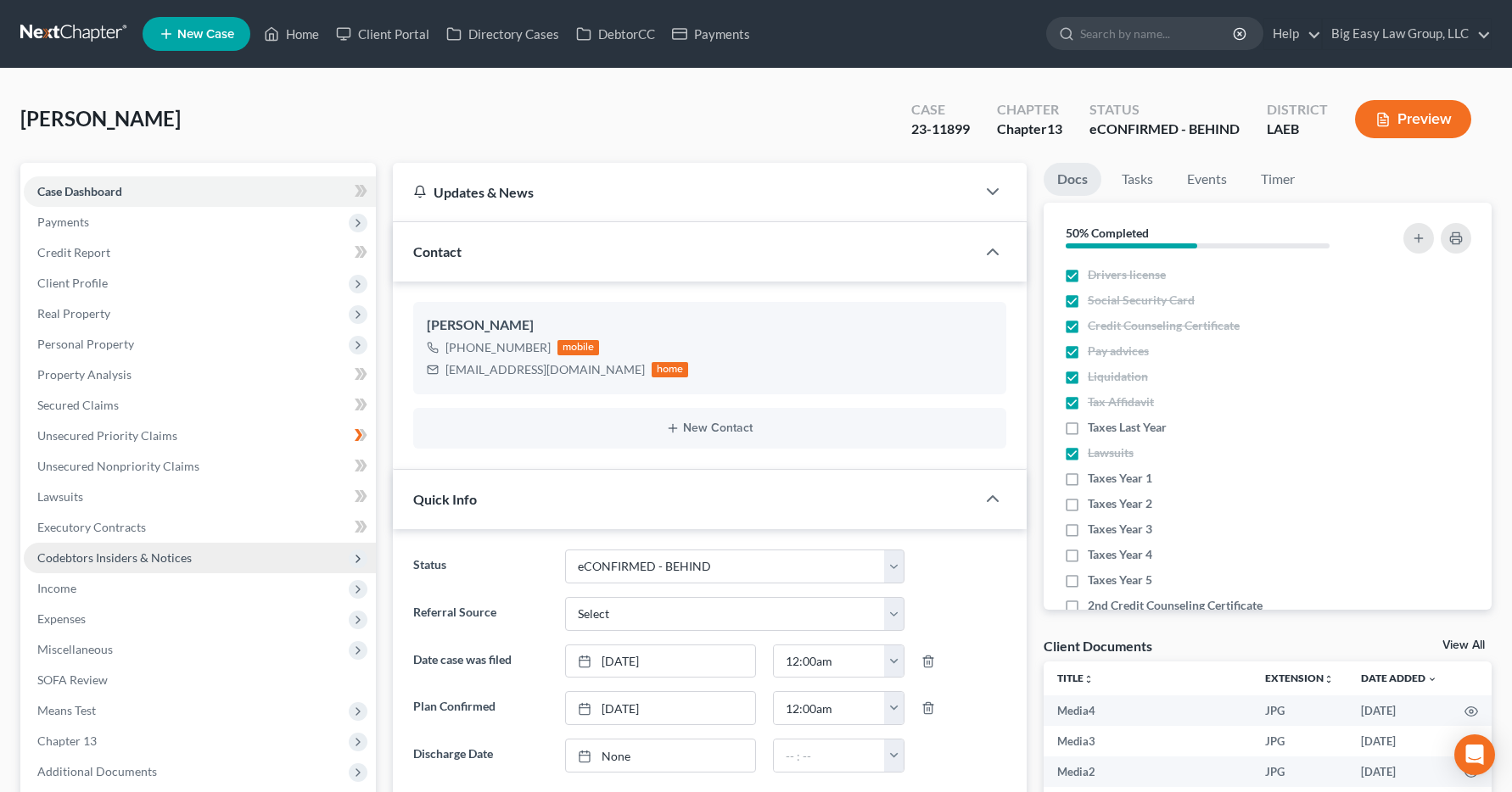
scroll to position [3779, 0]
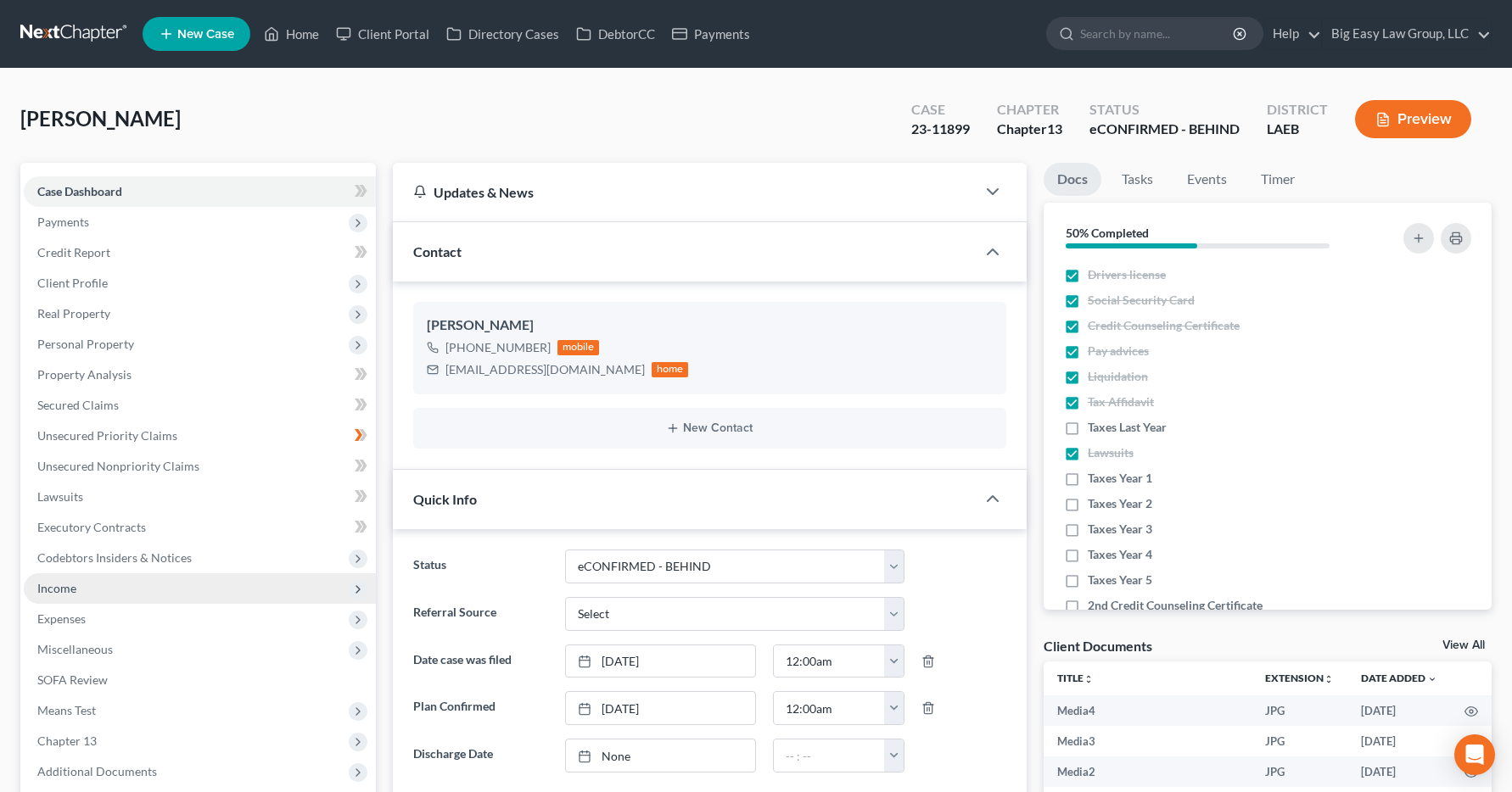
click at [72, 582] on span "Income" at bounding box center [57, 588] width 39 height 15
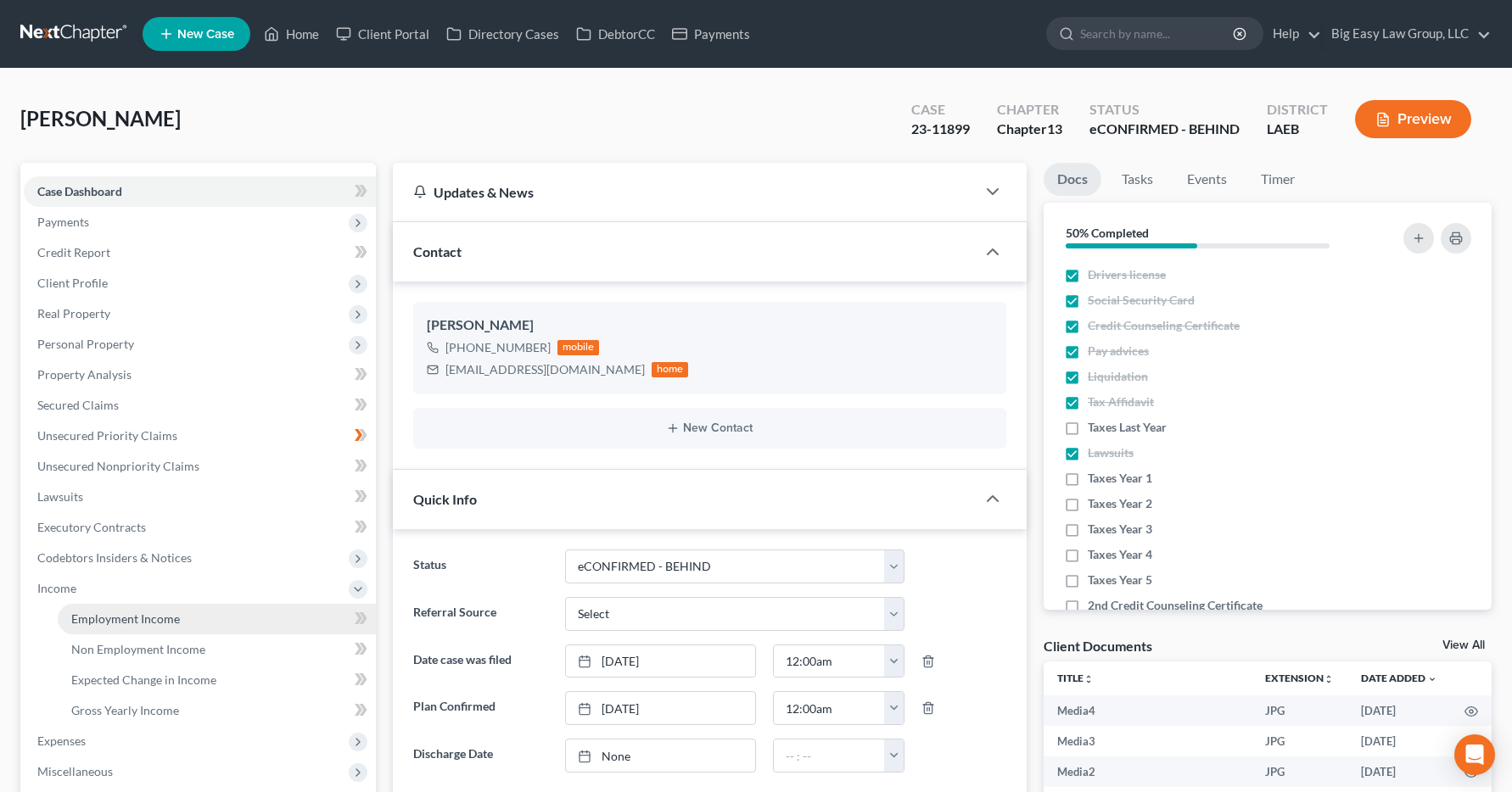
click at [95, 621] on span "Employment Income" at bounding box center [125, 619] width 109 height 15
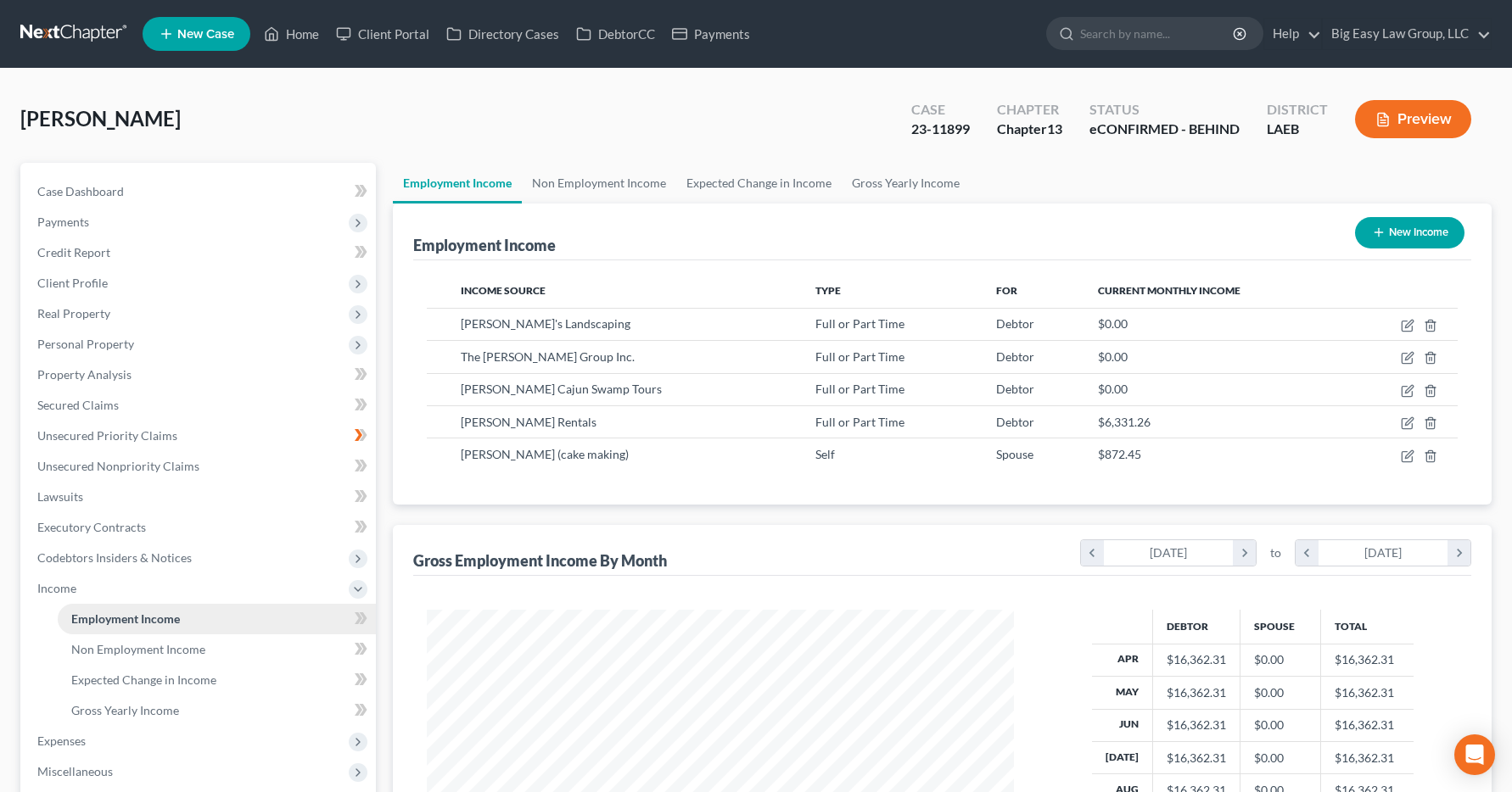
scroll to position [305, 622]
click at [306, 41] on link "Home" at bounding box center [291, 33] width 72 height 30
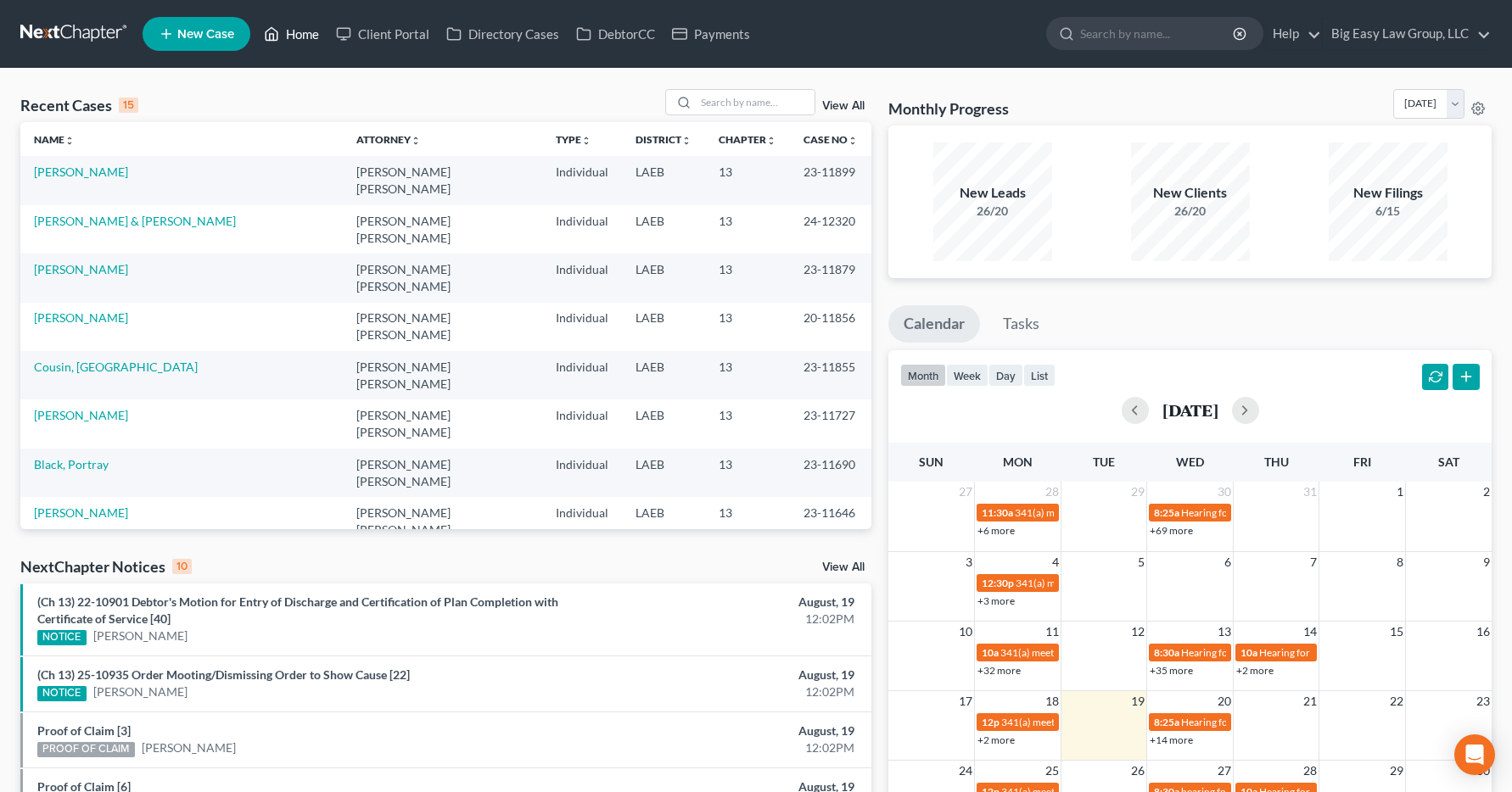
click at [288, 35] on link "Home" at bounding box center [291, 33] width 72 height 30
click at [714, 94] on input "search" at bounding box center [754, 102] width 119 height 25
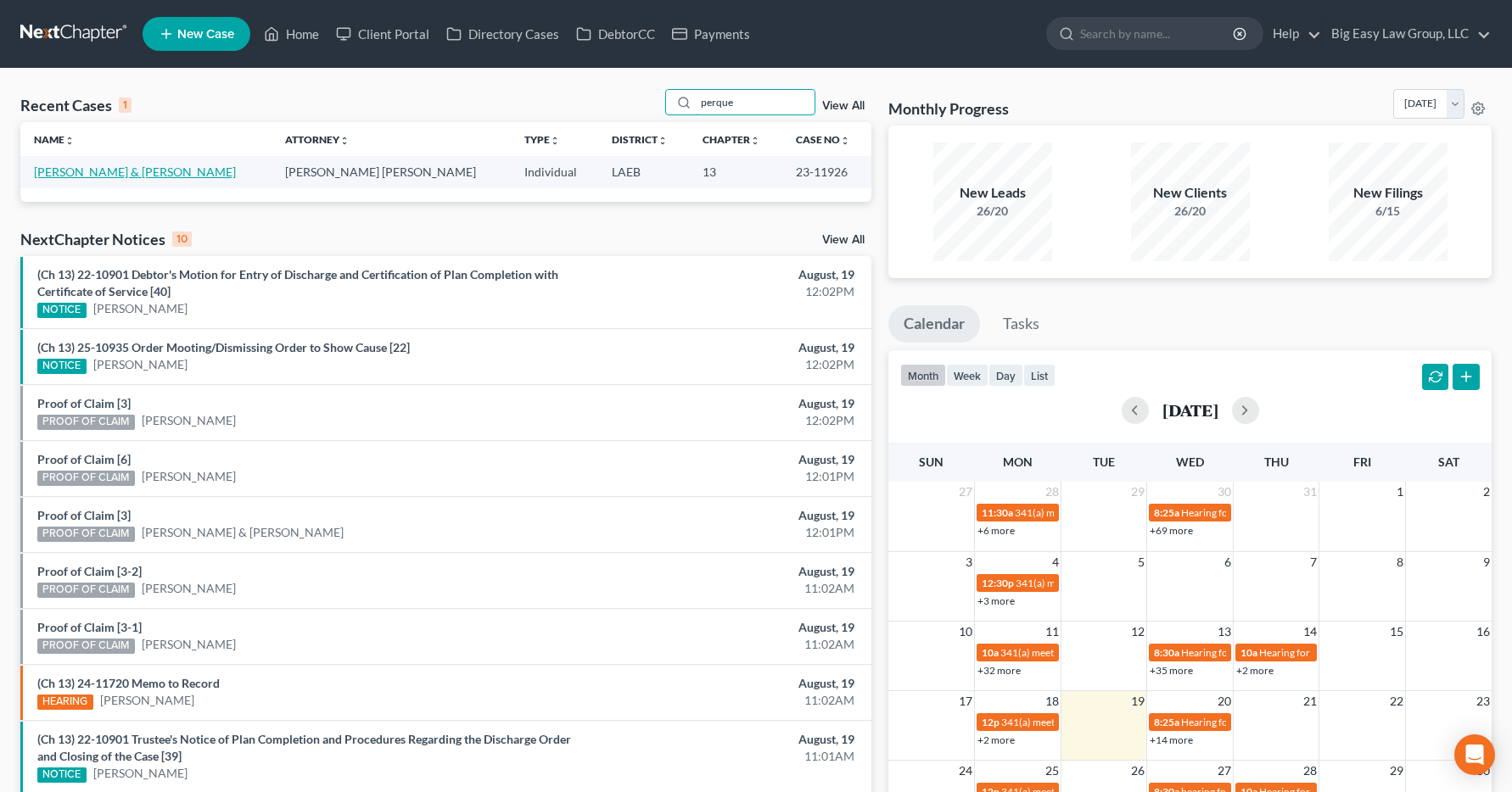
type input "perque"
click at [81, 169] on link "Perque, Allen & Grace" at bounding box center [134, 172] width 202 height 15
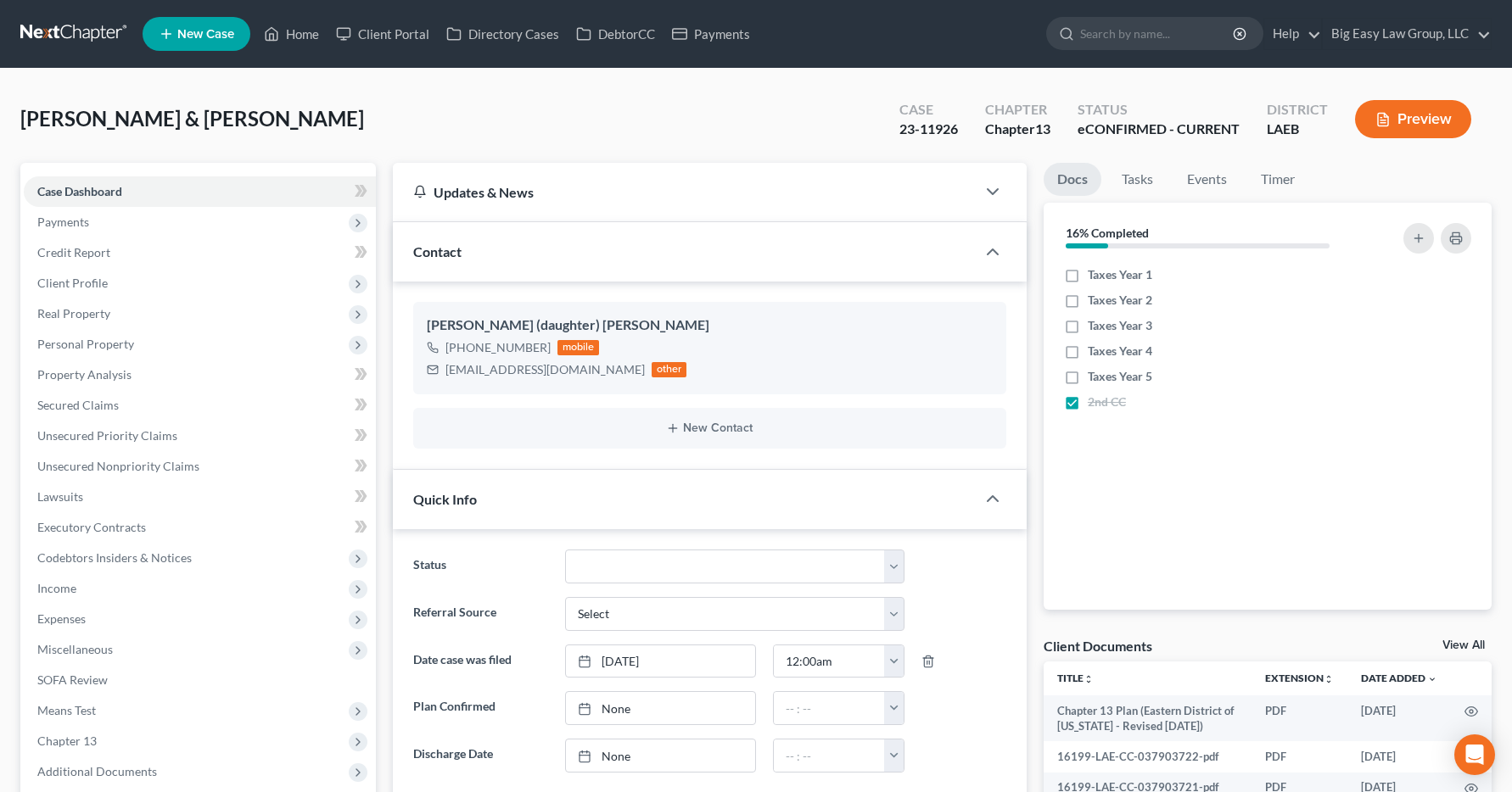
scroll to position [1427, 0]
click at [55, 591] on span "Income" at bounding box center [57, 588] width 39 height 15
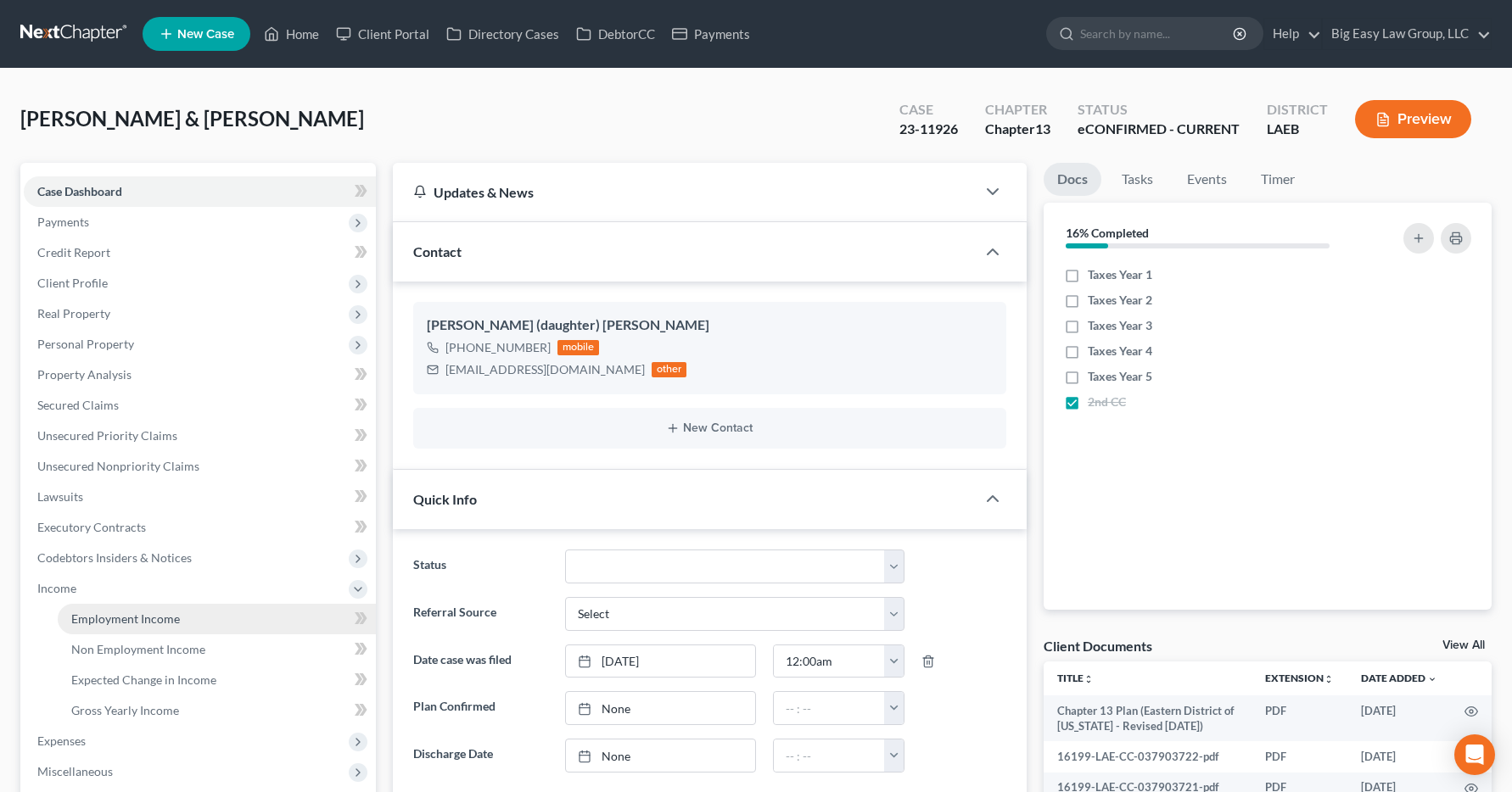
click at [74, 622] on span "Employment Income" at bounding box center [125, 619] width 109 height 15
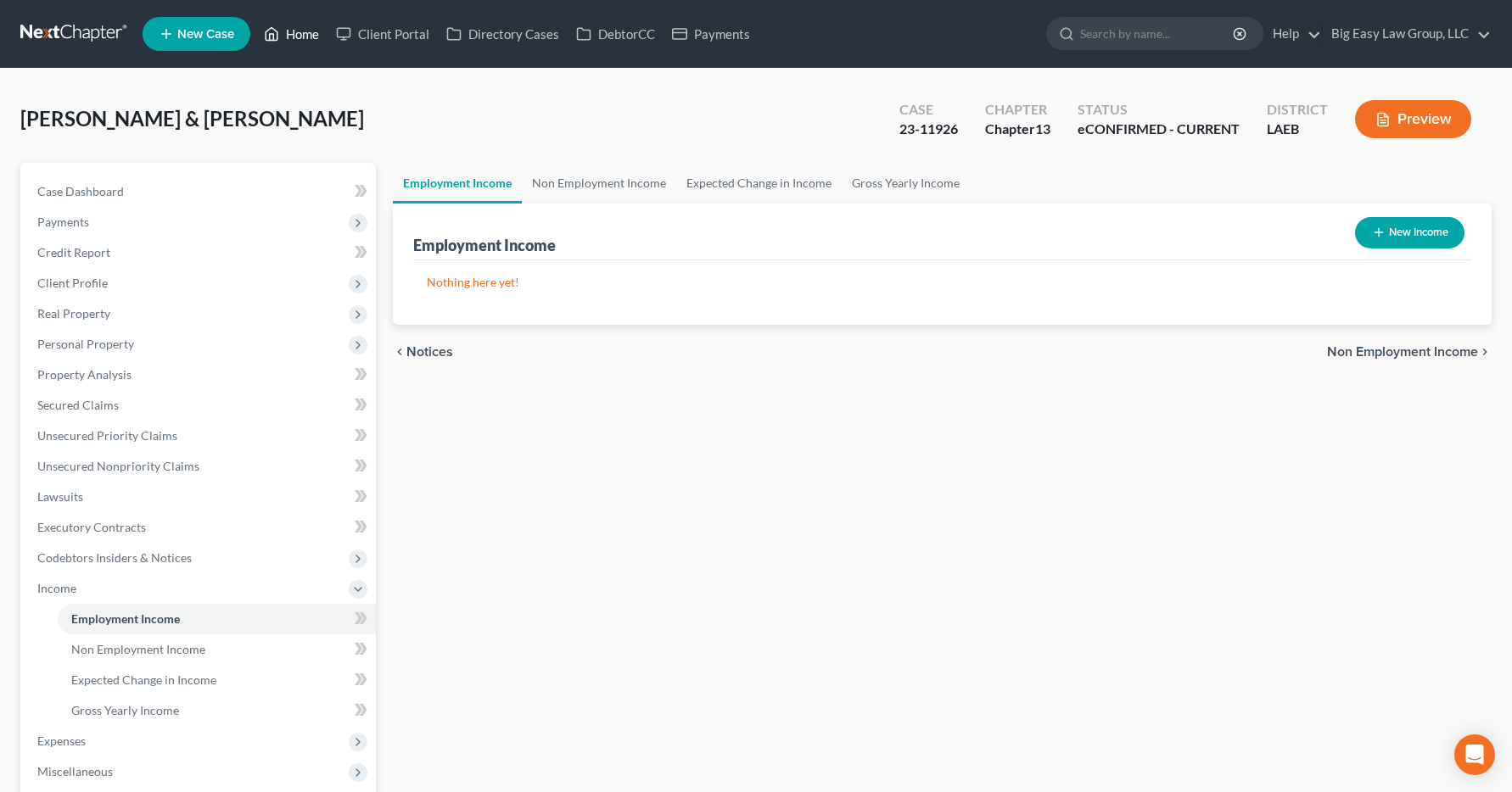
click at [291, 37] on link "Home" at bounding box center [291, 33] width 72 height 30
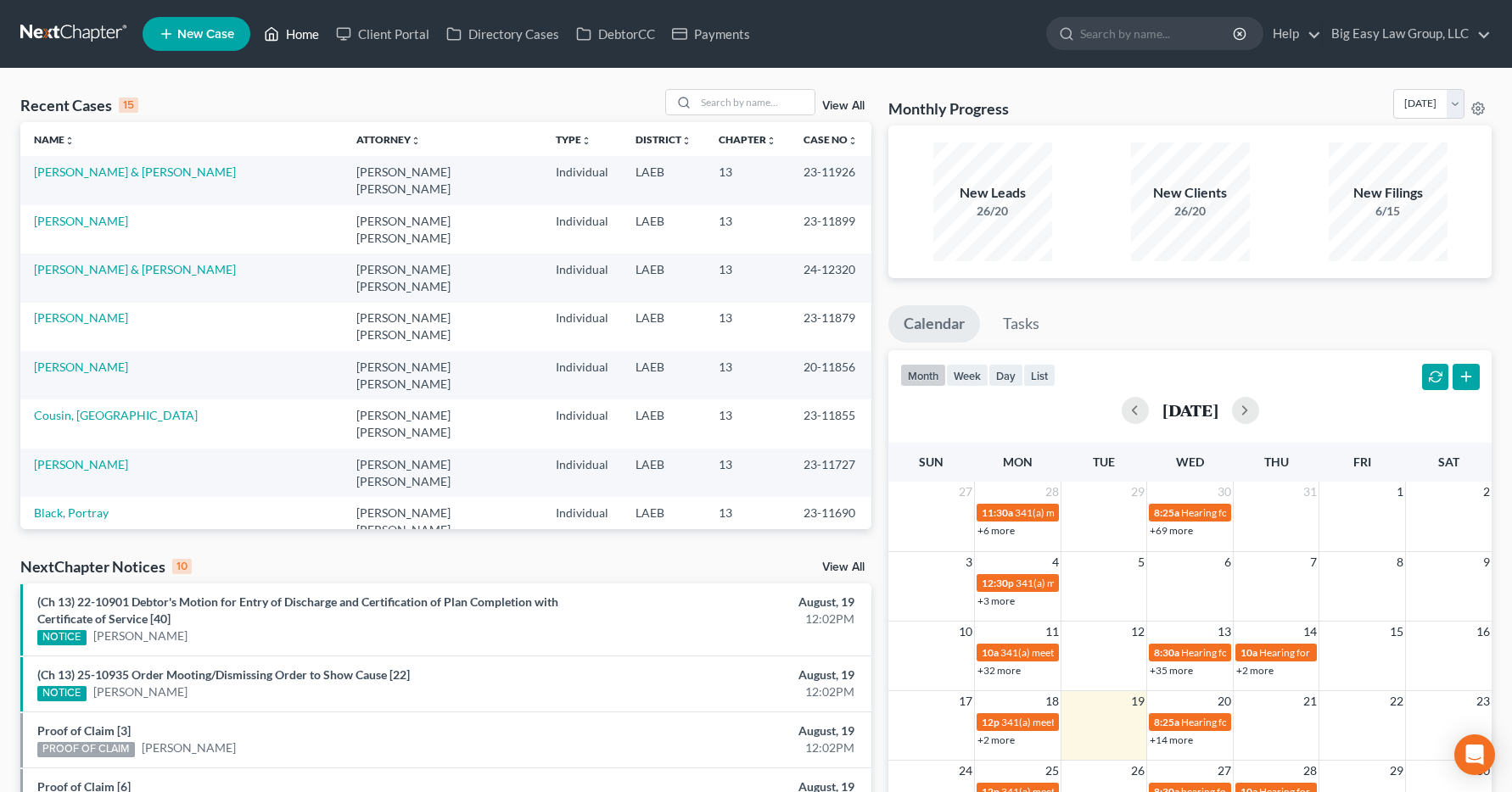
click at [313, 31] on link "Home" at bounding box center [291, 33] width 72 height 30
click at [707, 97] on input "search" at bounding box center [754, 102] width 119 height 25
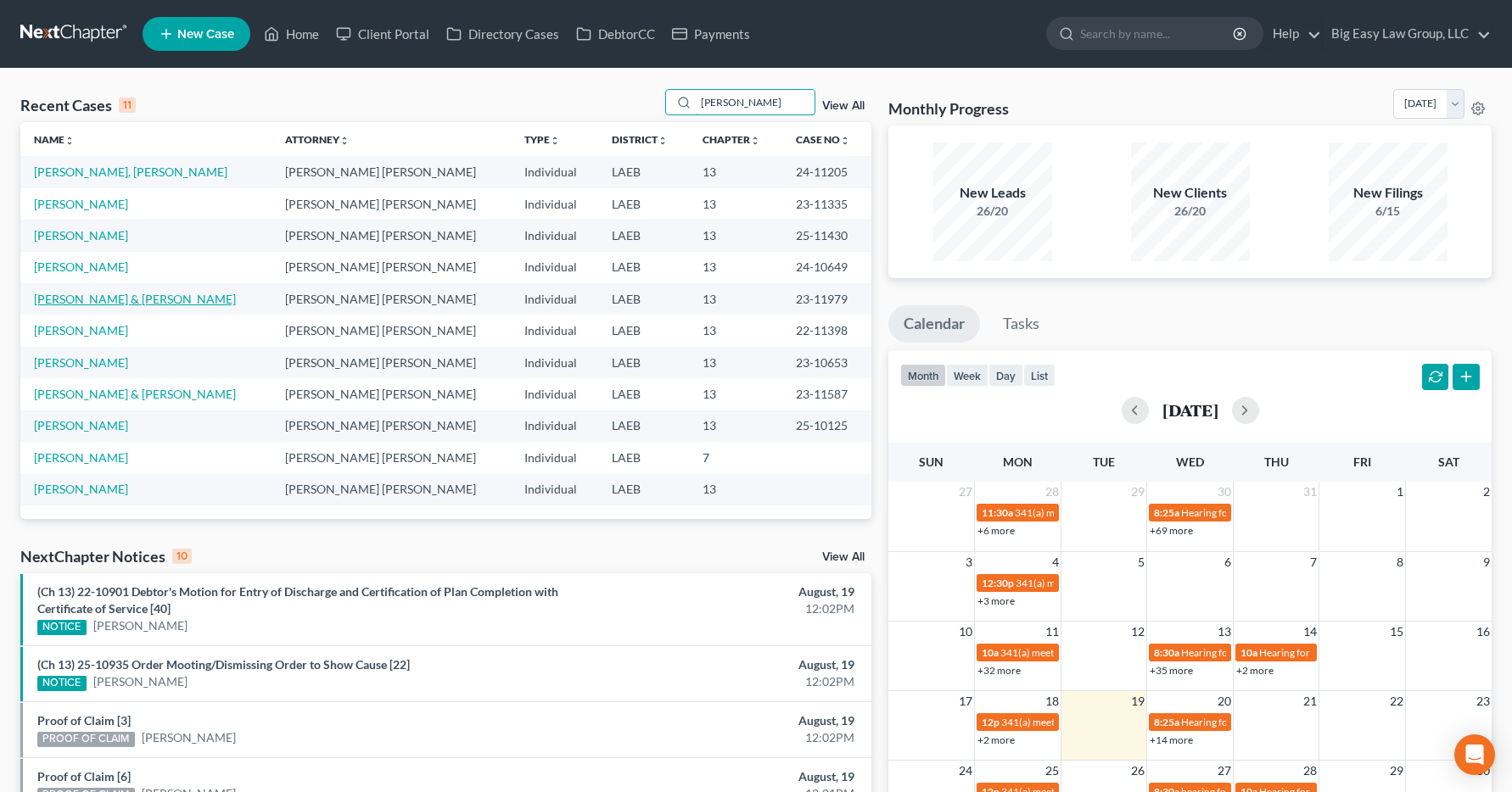
type input "davis"
click at [88, 301] on link "Davis, Michael & Kameshia" at bounding box center [134, 299] width 202 height 15
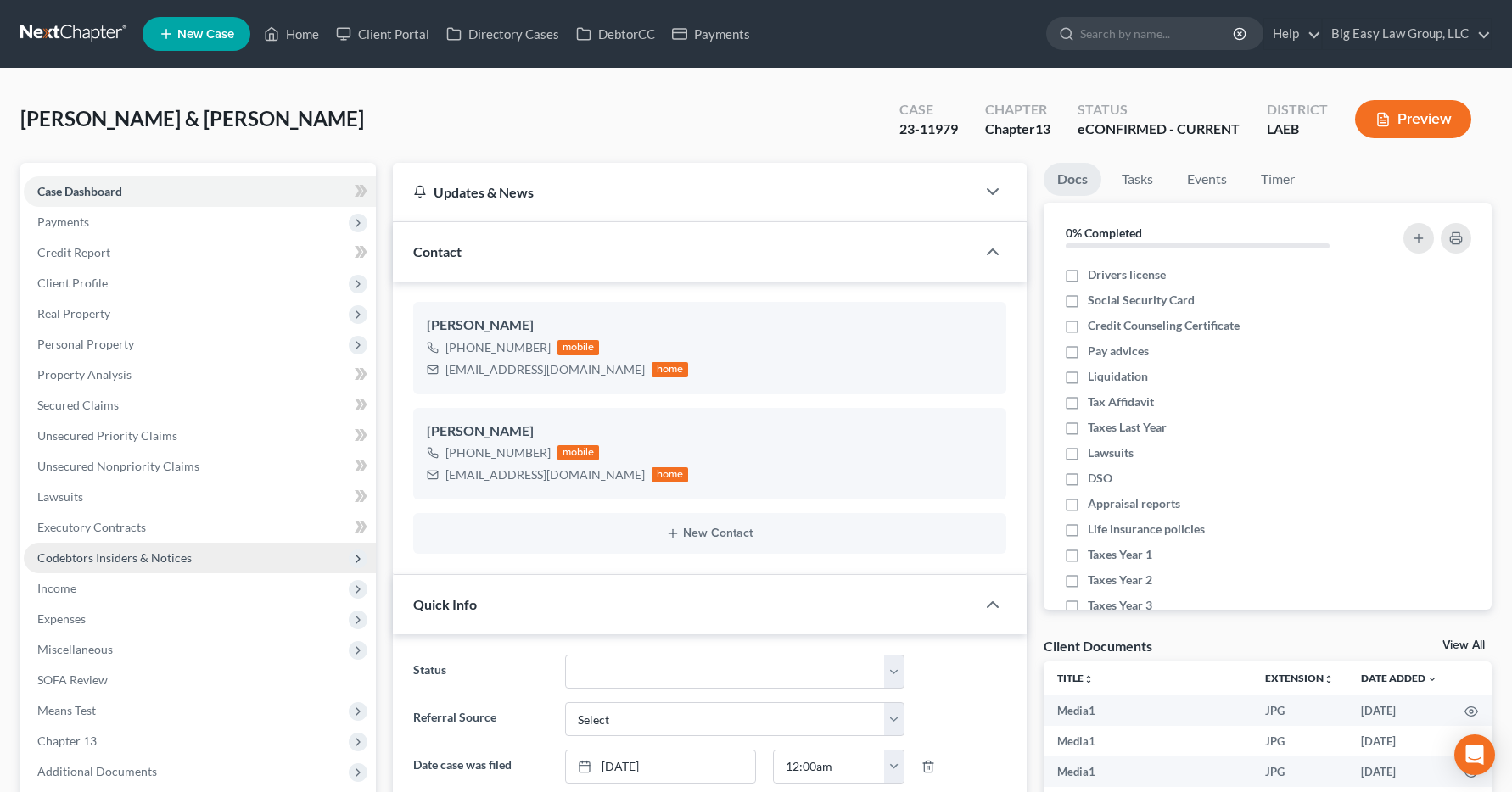
scroll to position [2759, 0]
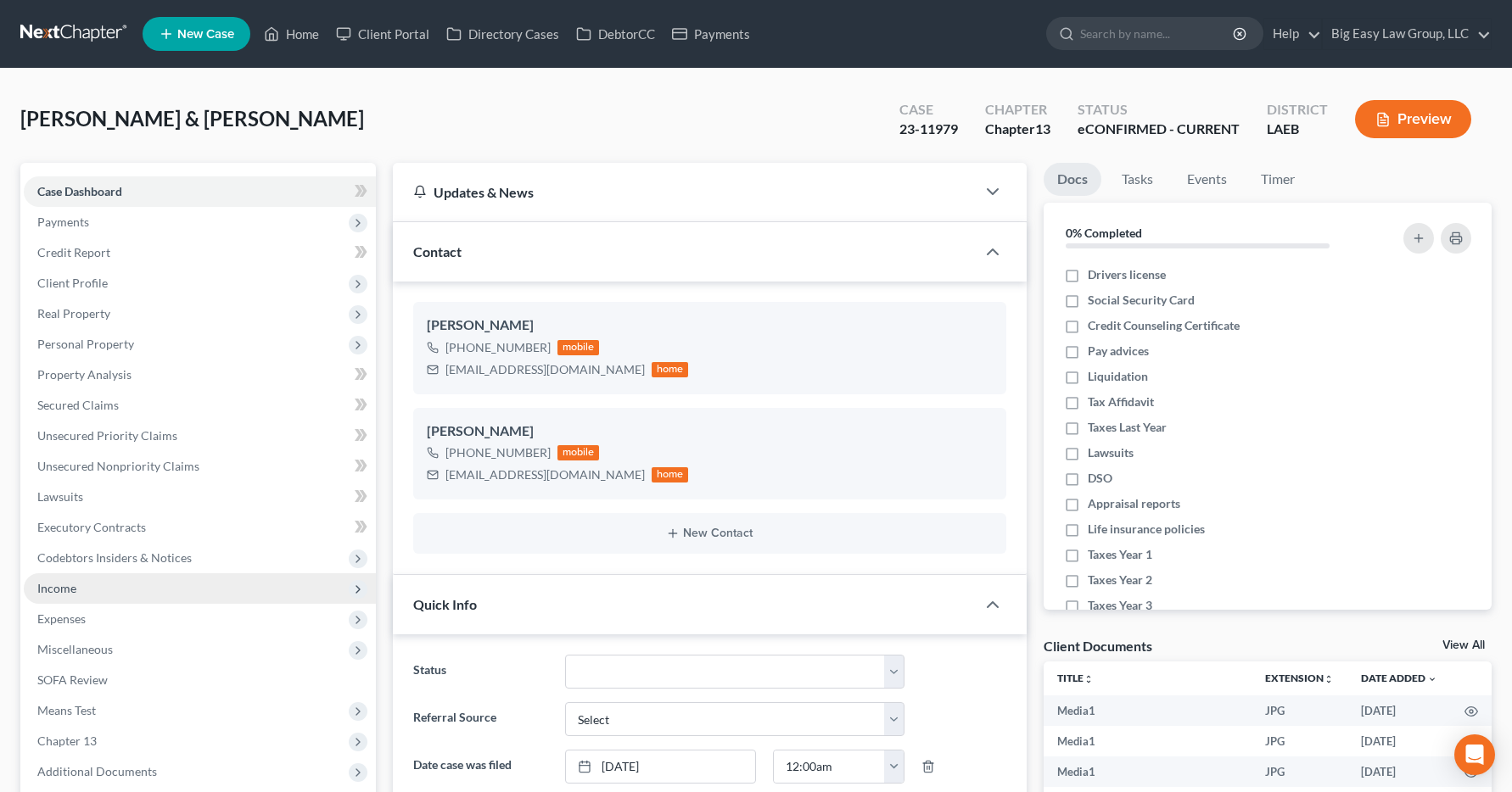
click at [69, 588] on span "Income" at bounding box center [57, 588] width 39 height 15
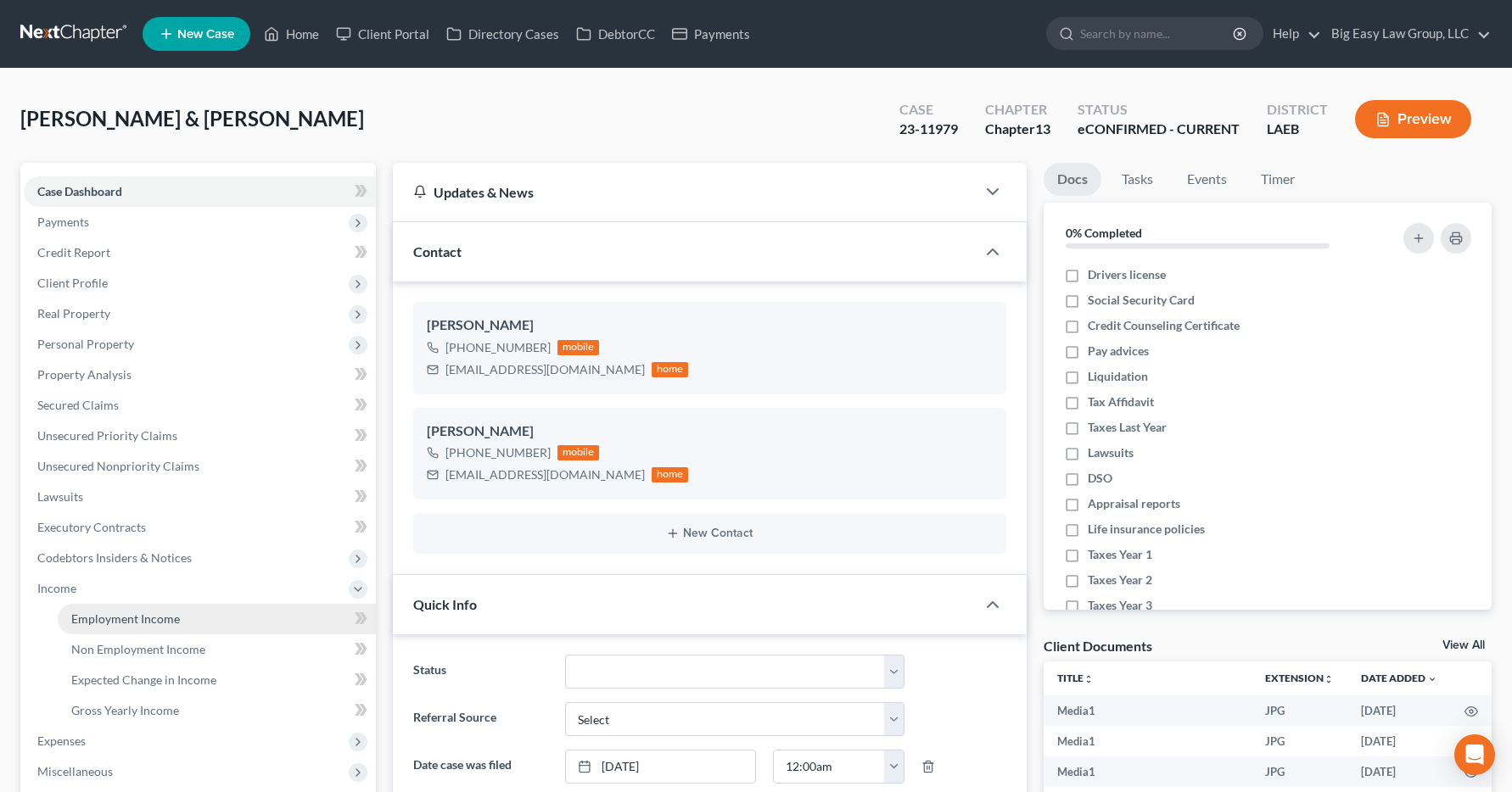
click at [100, 625] on span "Employment Income" at bounding box center [125, 619] width 109 height 15
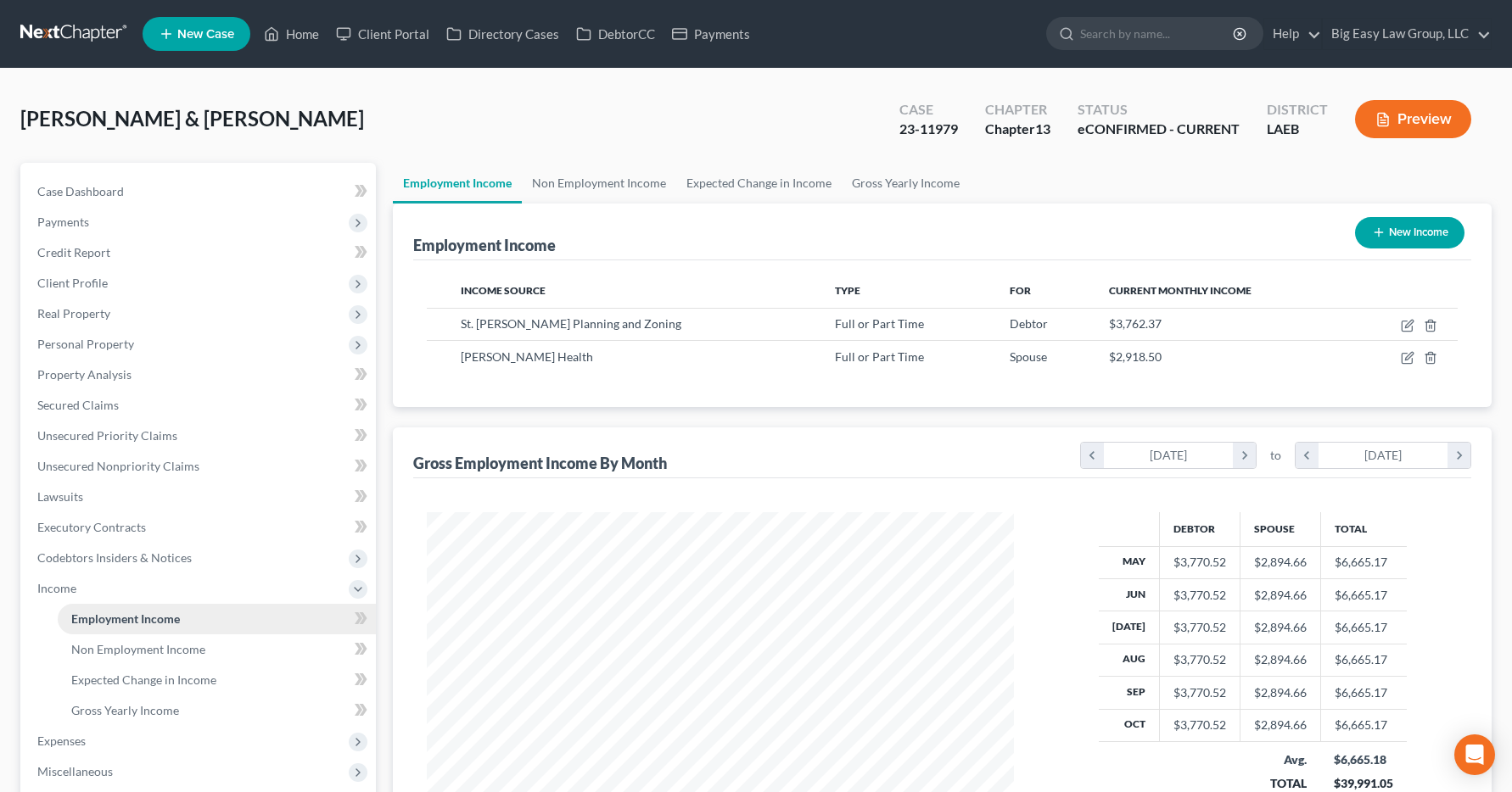
scroll to position [305, 622]
click at [307, 32] on link "Home" at bounding box center [291, 33] width 72 height 30
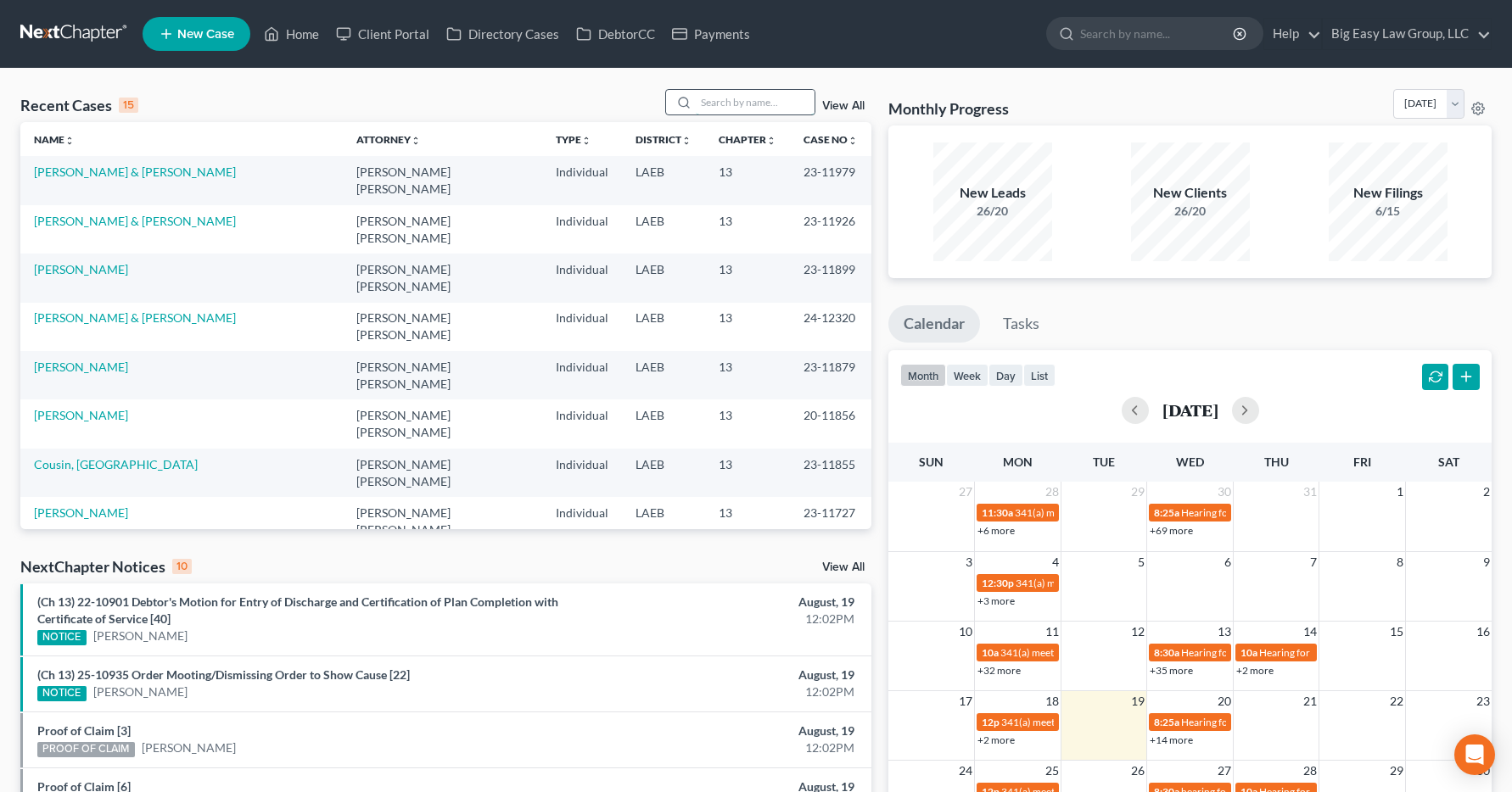
click at [716, 105] on input "search" at bounding box center [754, 102] width 119 height 25
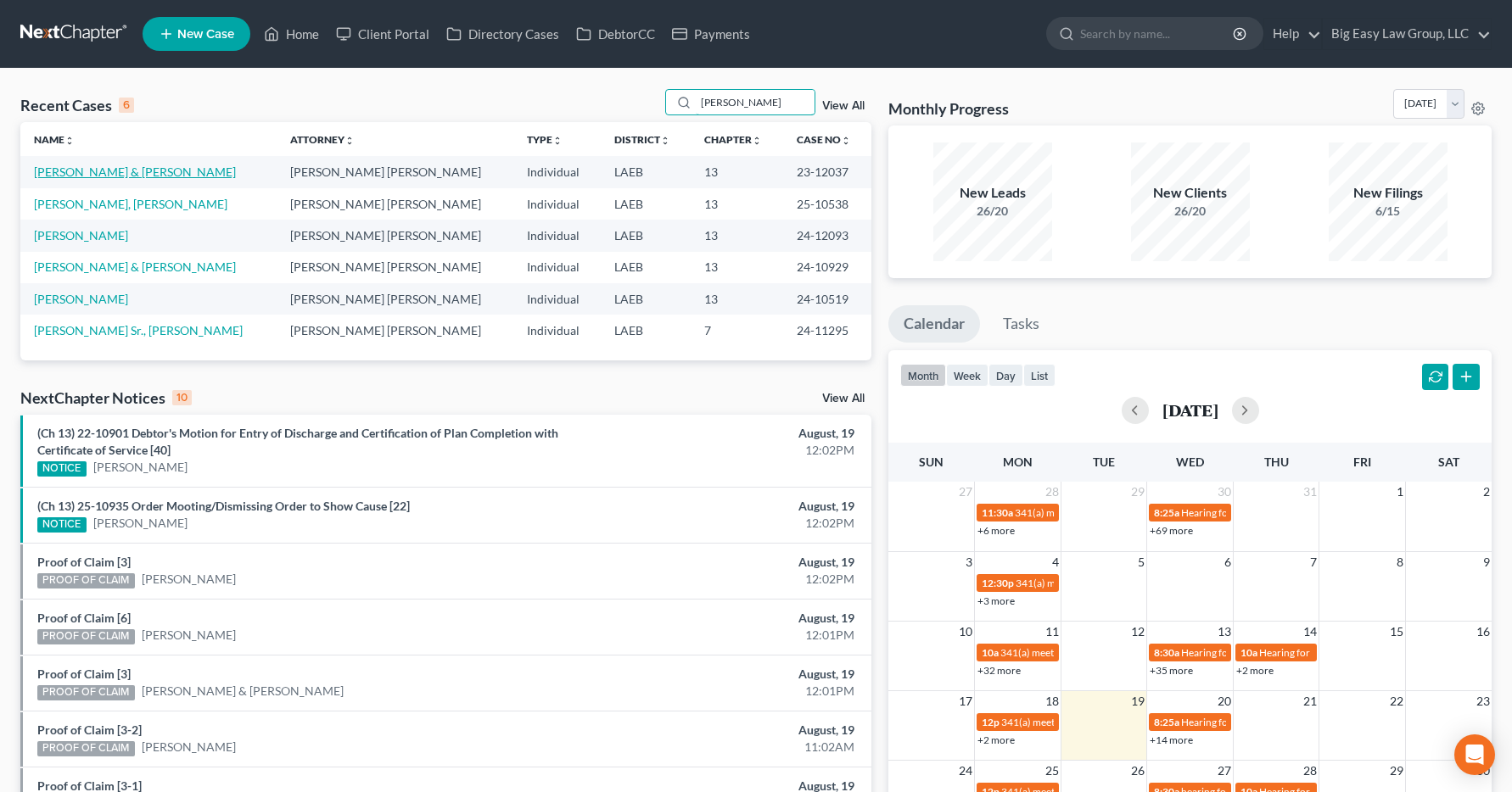
type input "grego"
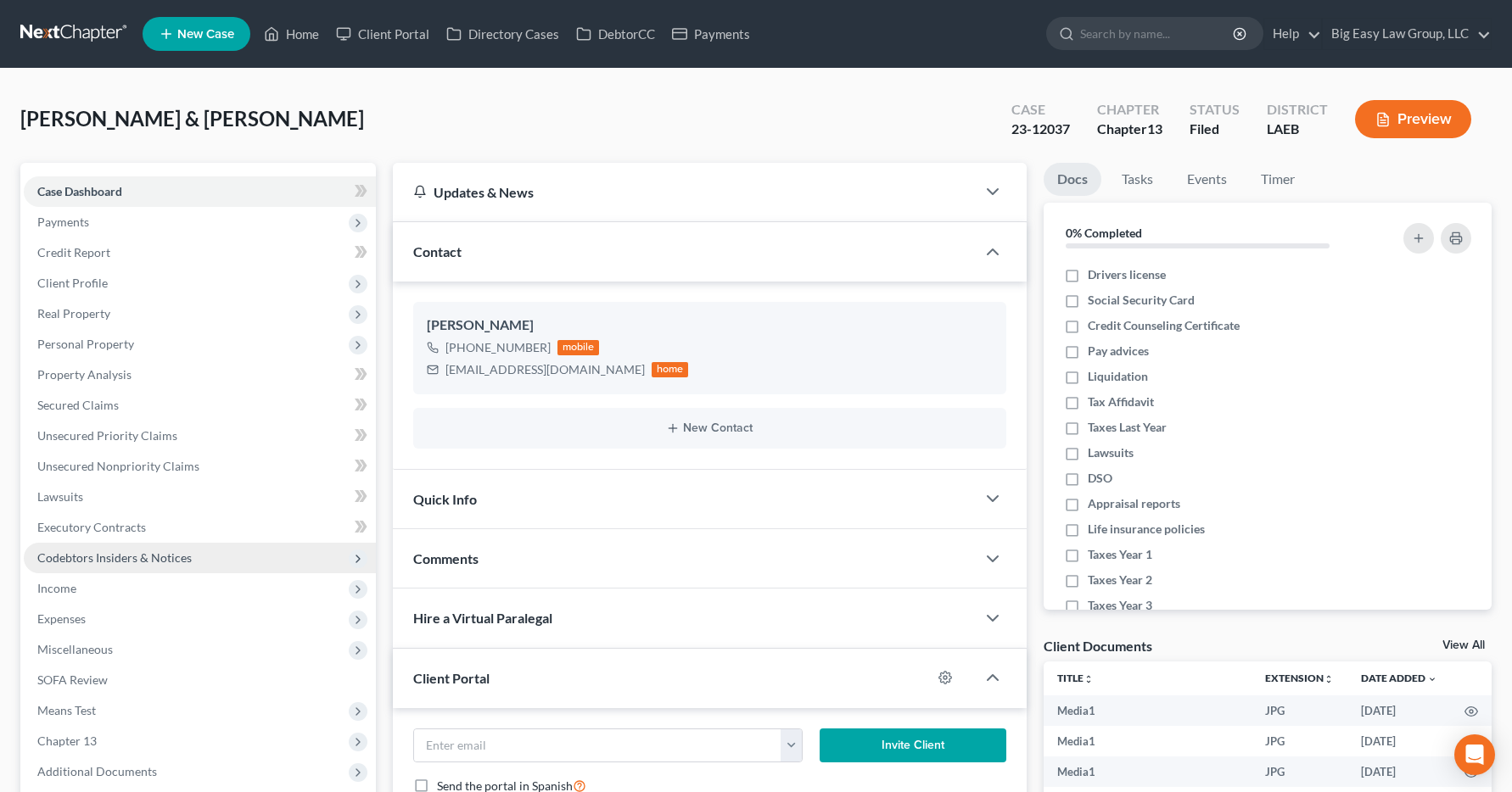
scroll to position [11588, 0]
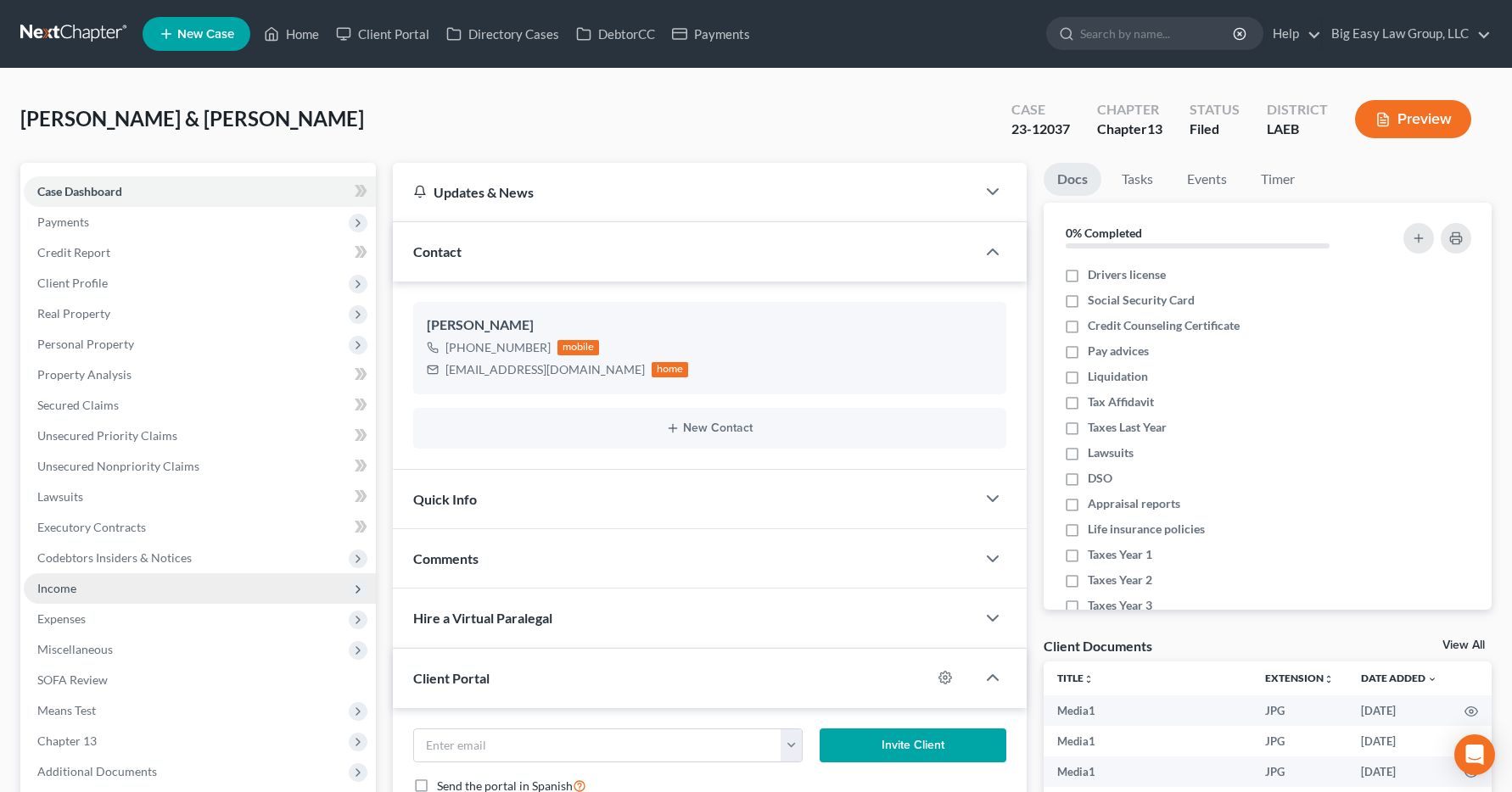
click at [53, 593] on span "Income" at bounding box center [57, 588] width 39 height 15
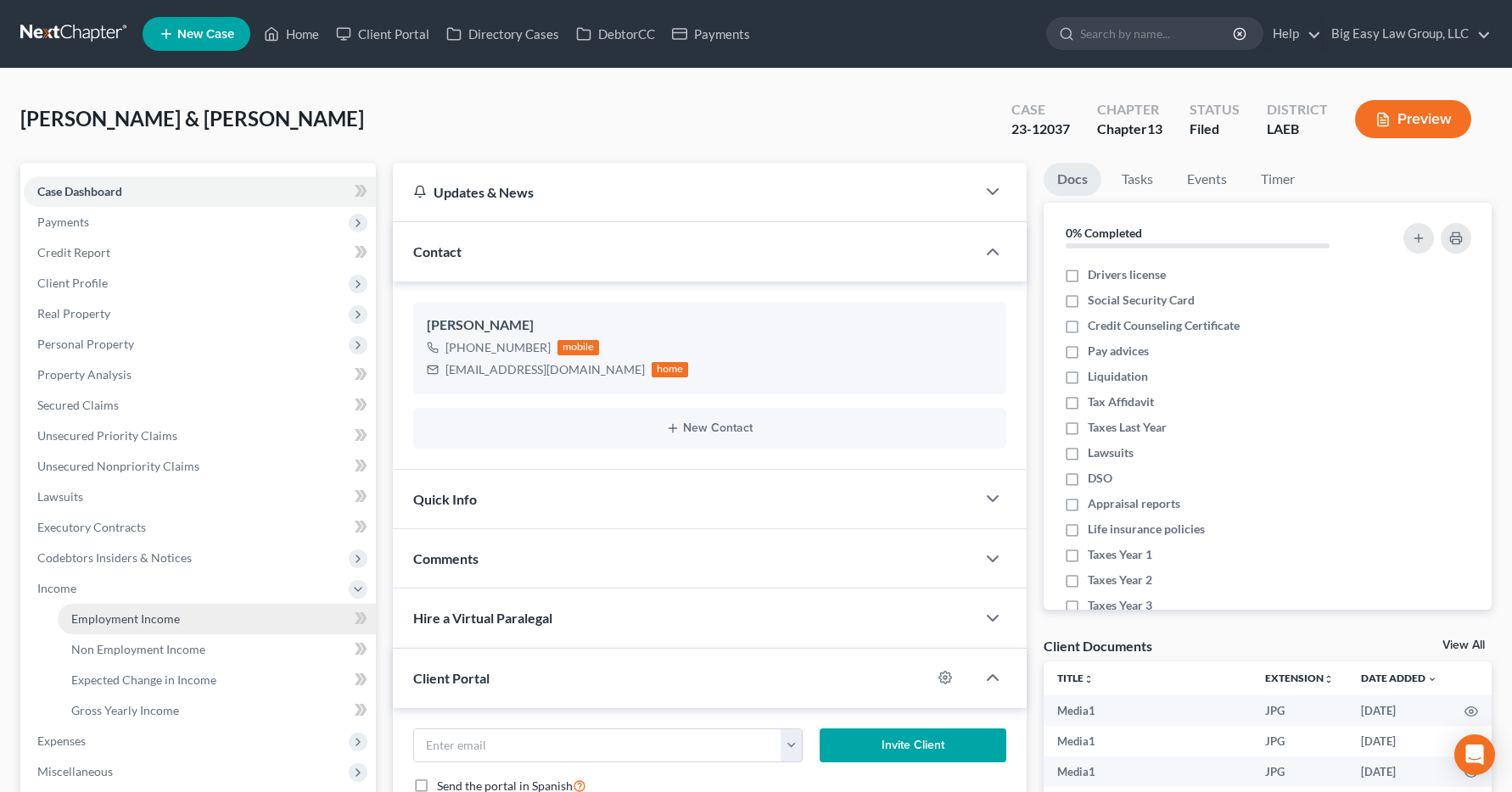
click at [90, 619] on span "Employment Income" at bounding box center [125, 619] width 109 height 15
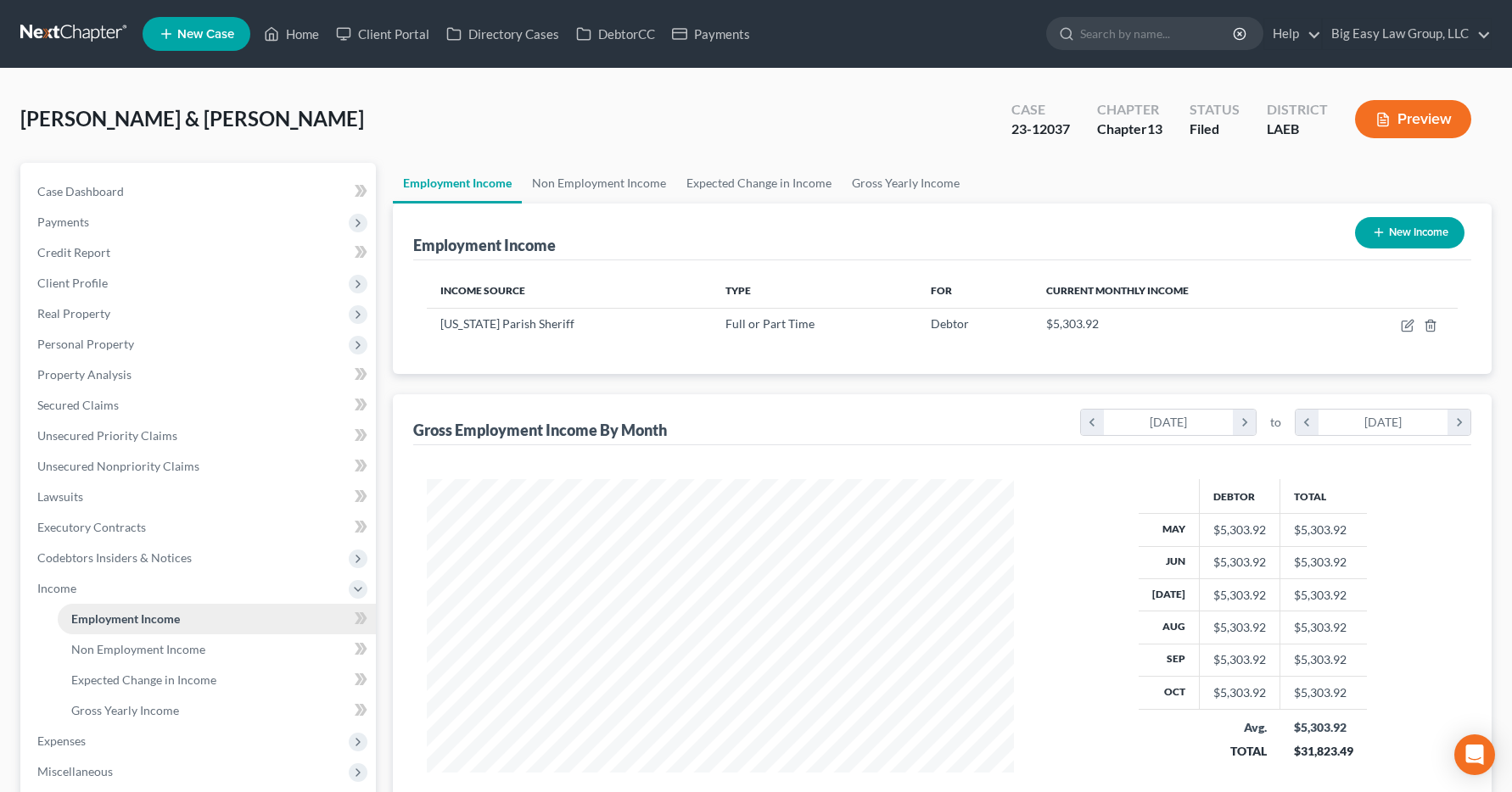
scroll to position [305, 622]
click at [313, 36] on link "Home" at bounding box center [291, 33] width 72 height 30
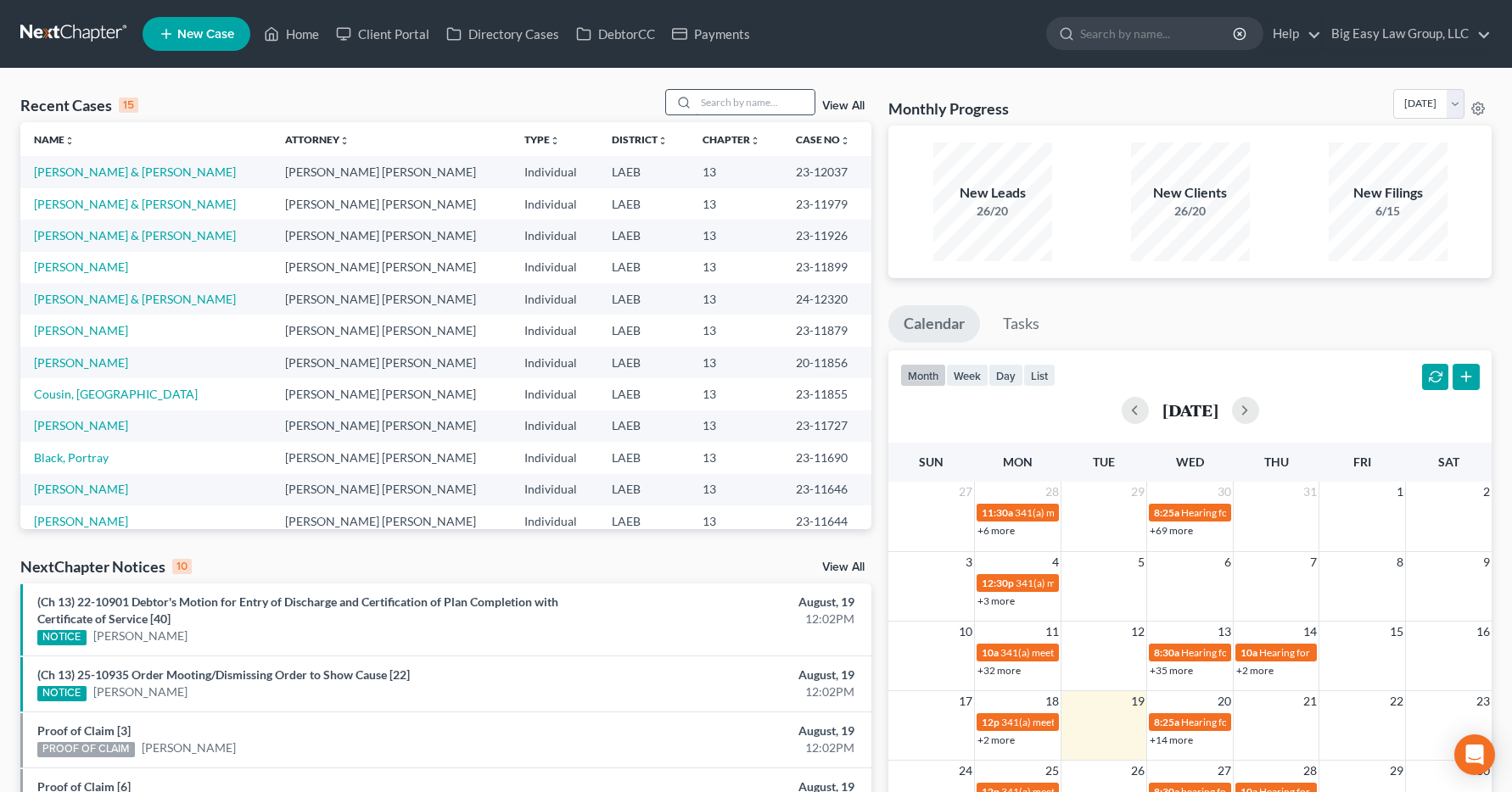
click at [722, 97] on input "search" at bounding box center [754, 102] width 119 height 25
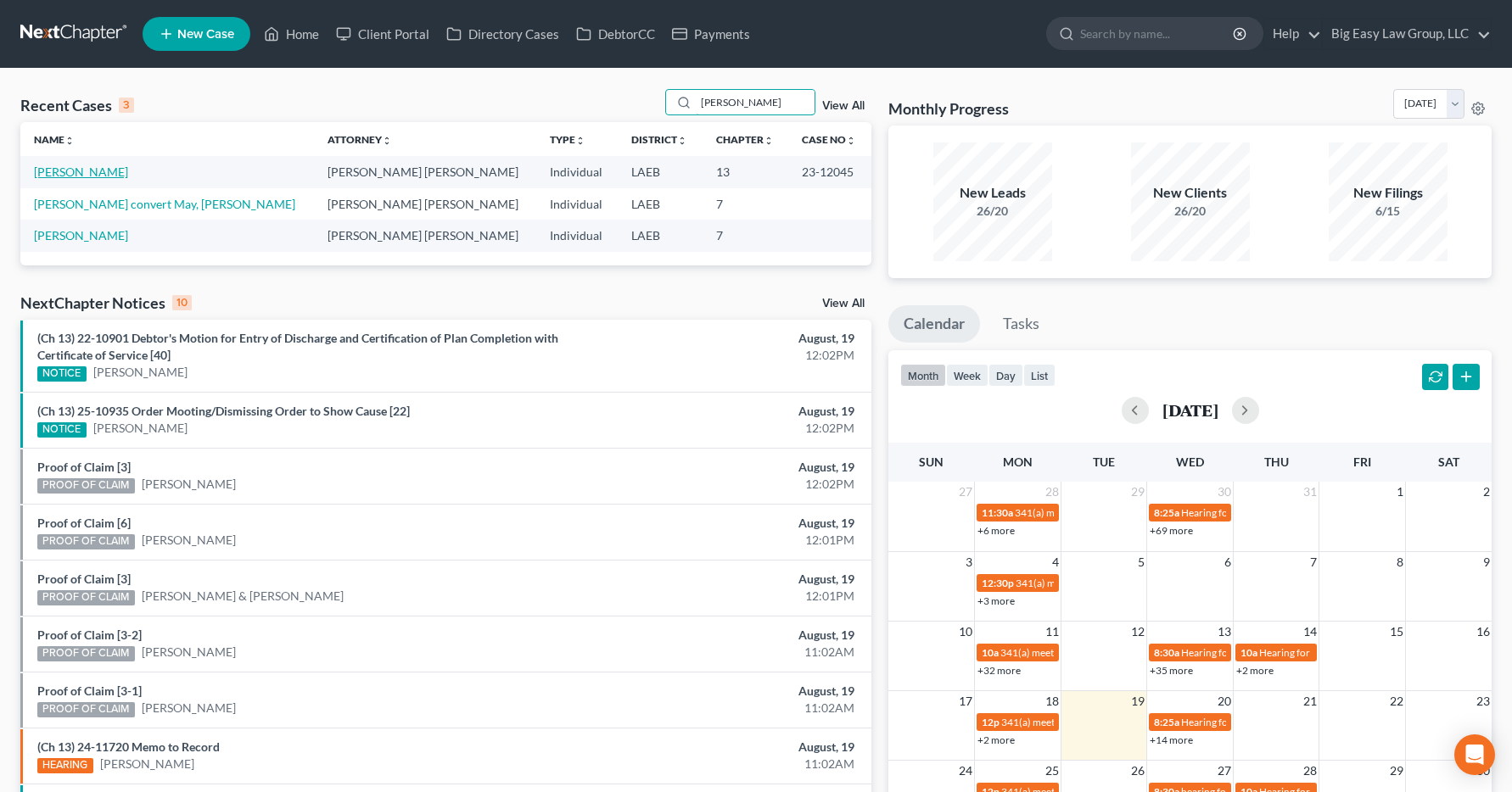
type input "russell"
click at [70, 177] on link "Russell, Darolyn" at bounding box center [81, 172] width 94 height 15
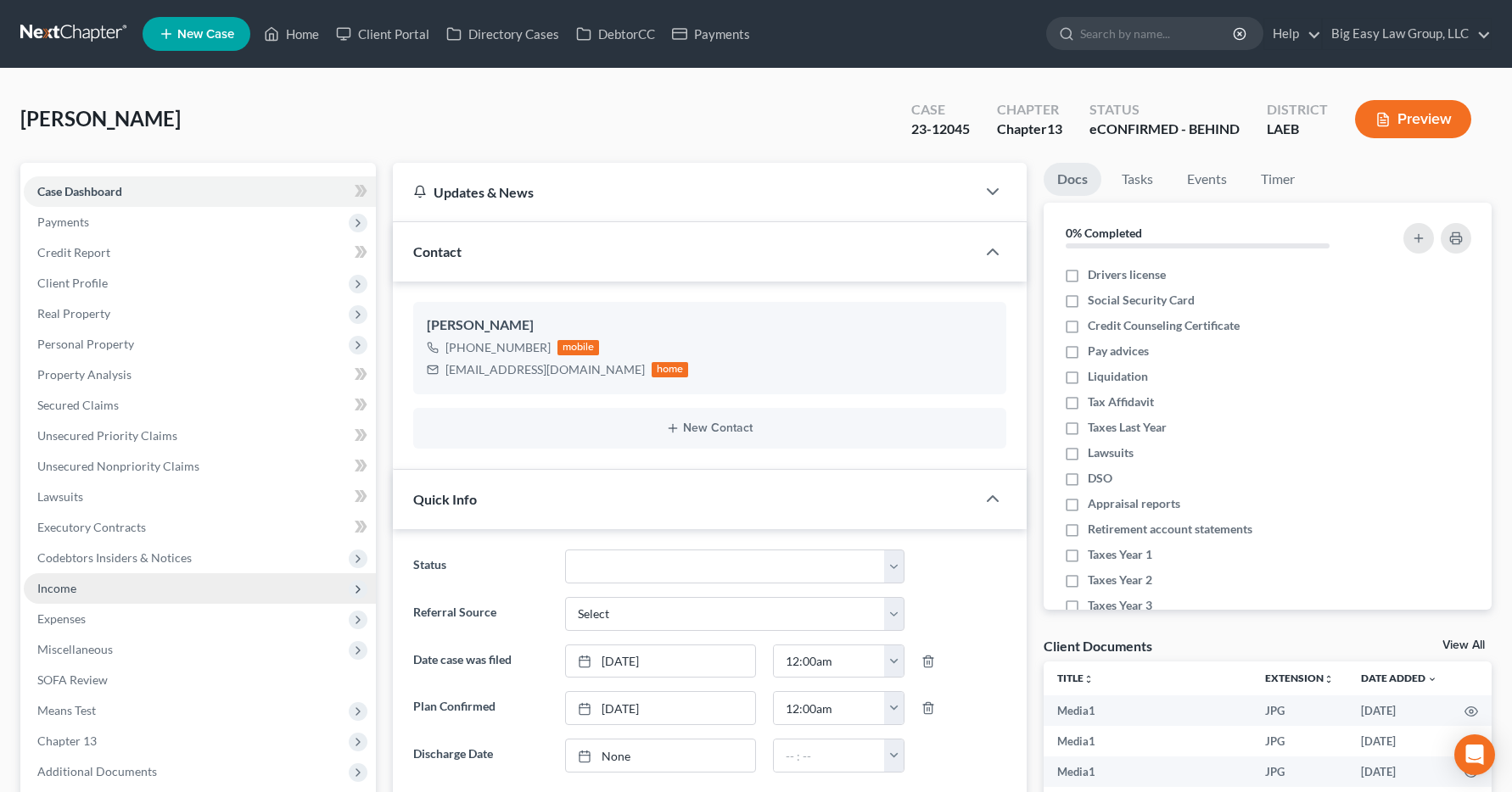
click at [41, 586] on span "Income" at bounding box center [57, 588] width 39 height 15
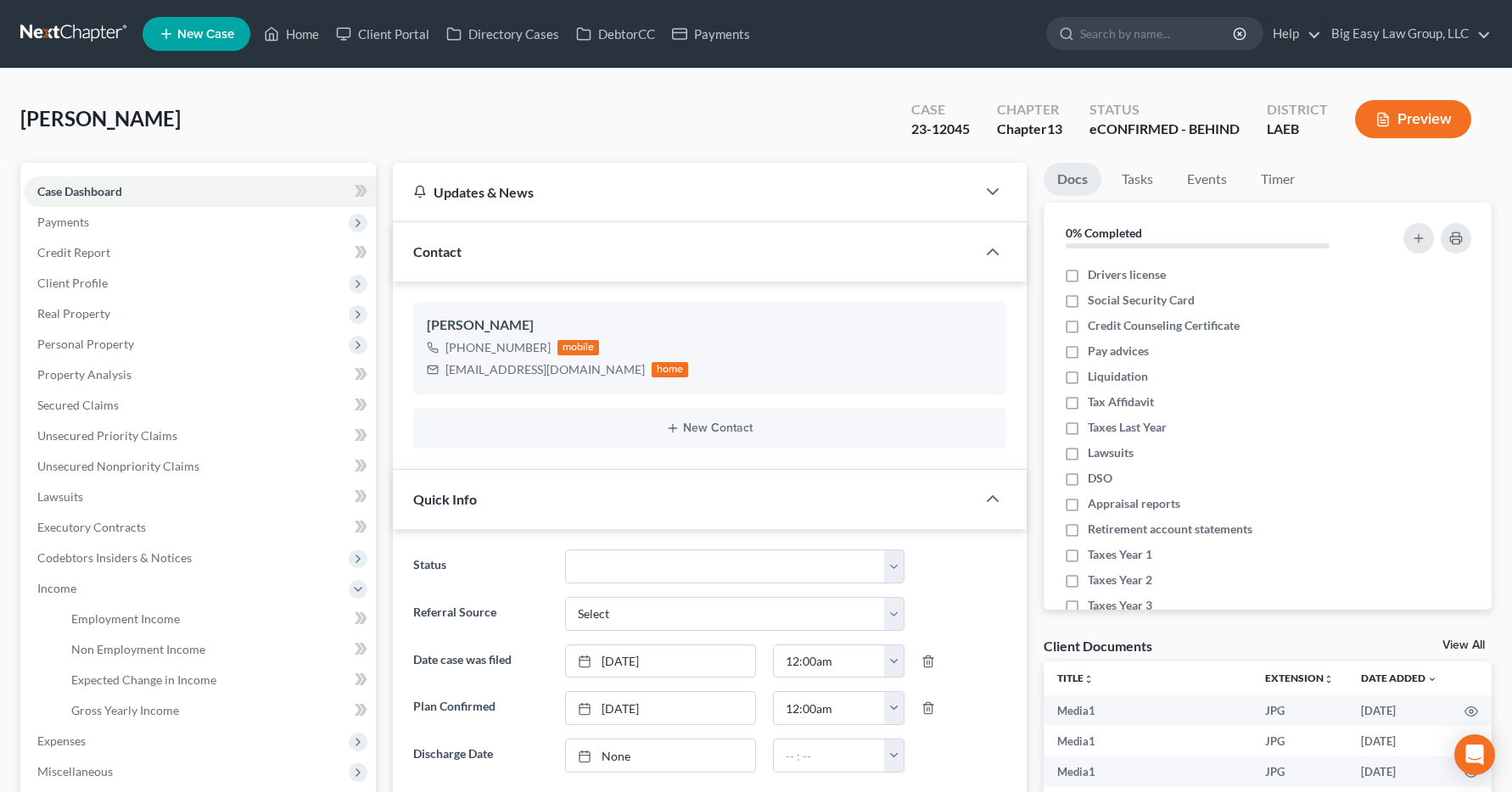
scroll to position [10937, 0]
click at [85, 620] on span "Employment Income" at bounding box center [125, 619] width 109 height 15
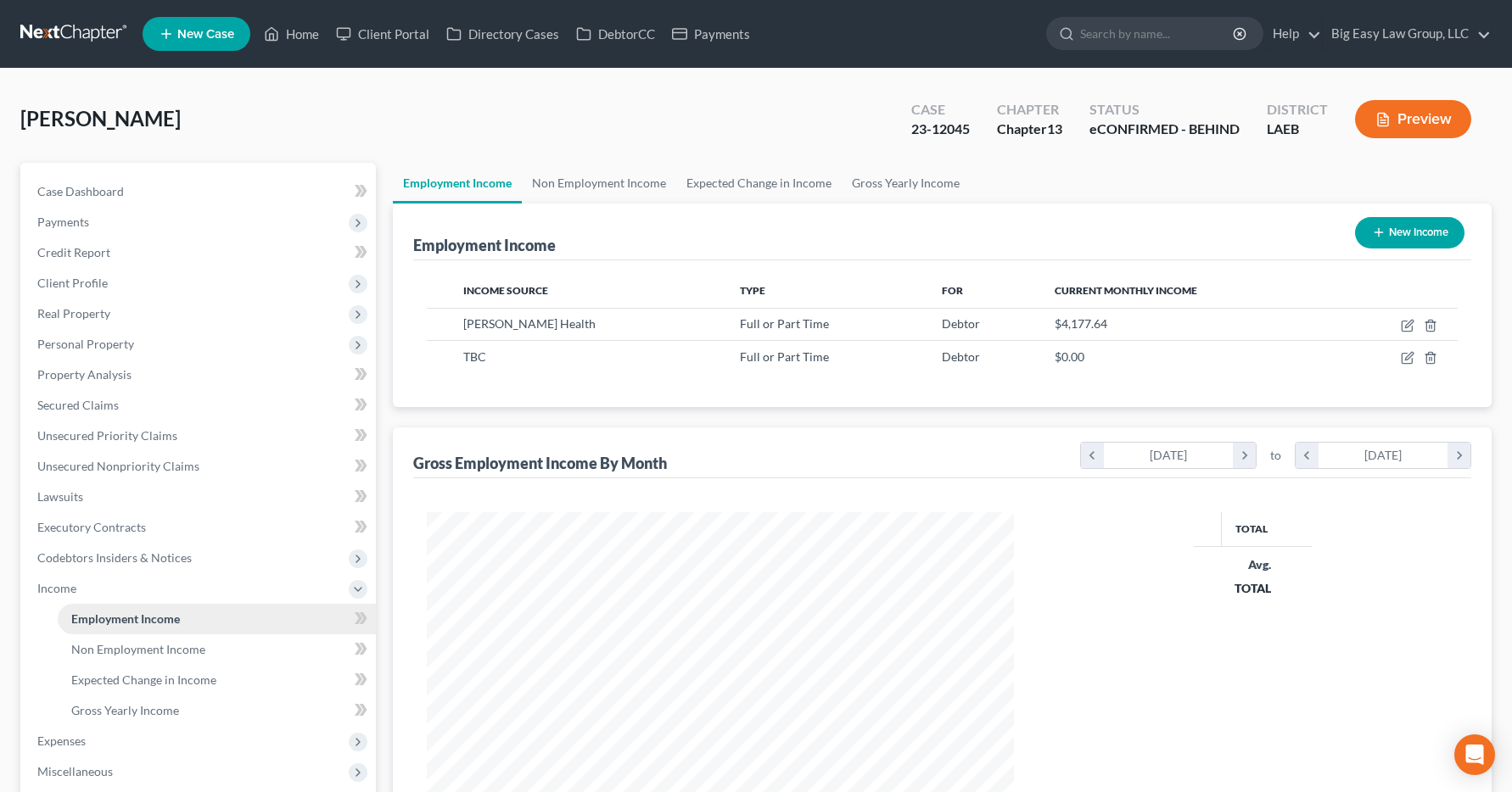
scroll to position [305, 622]
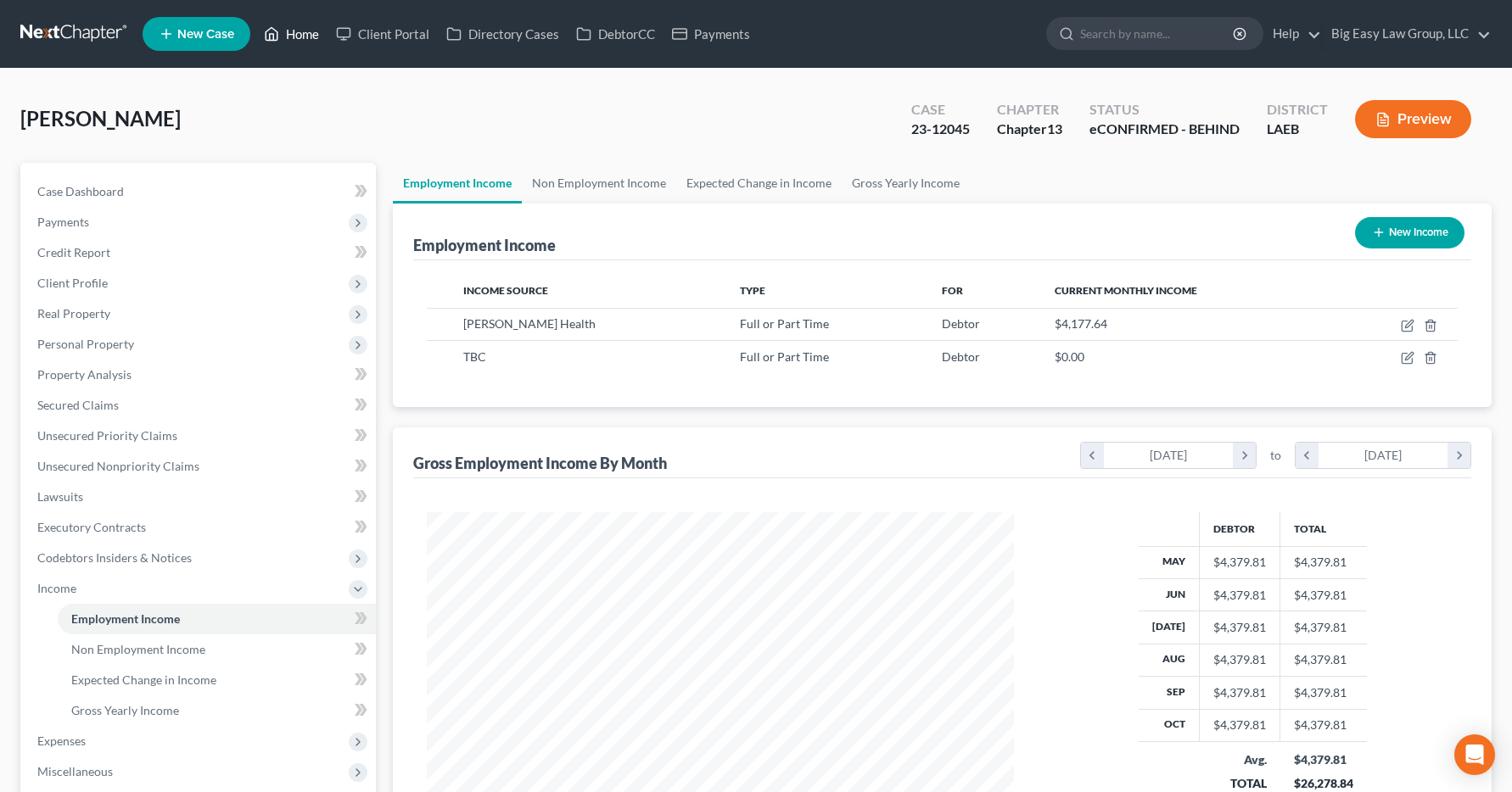
click at [296, 32] on link "Home" at bounding box center [291, 33] width 72 height 30
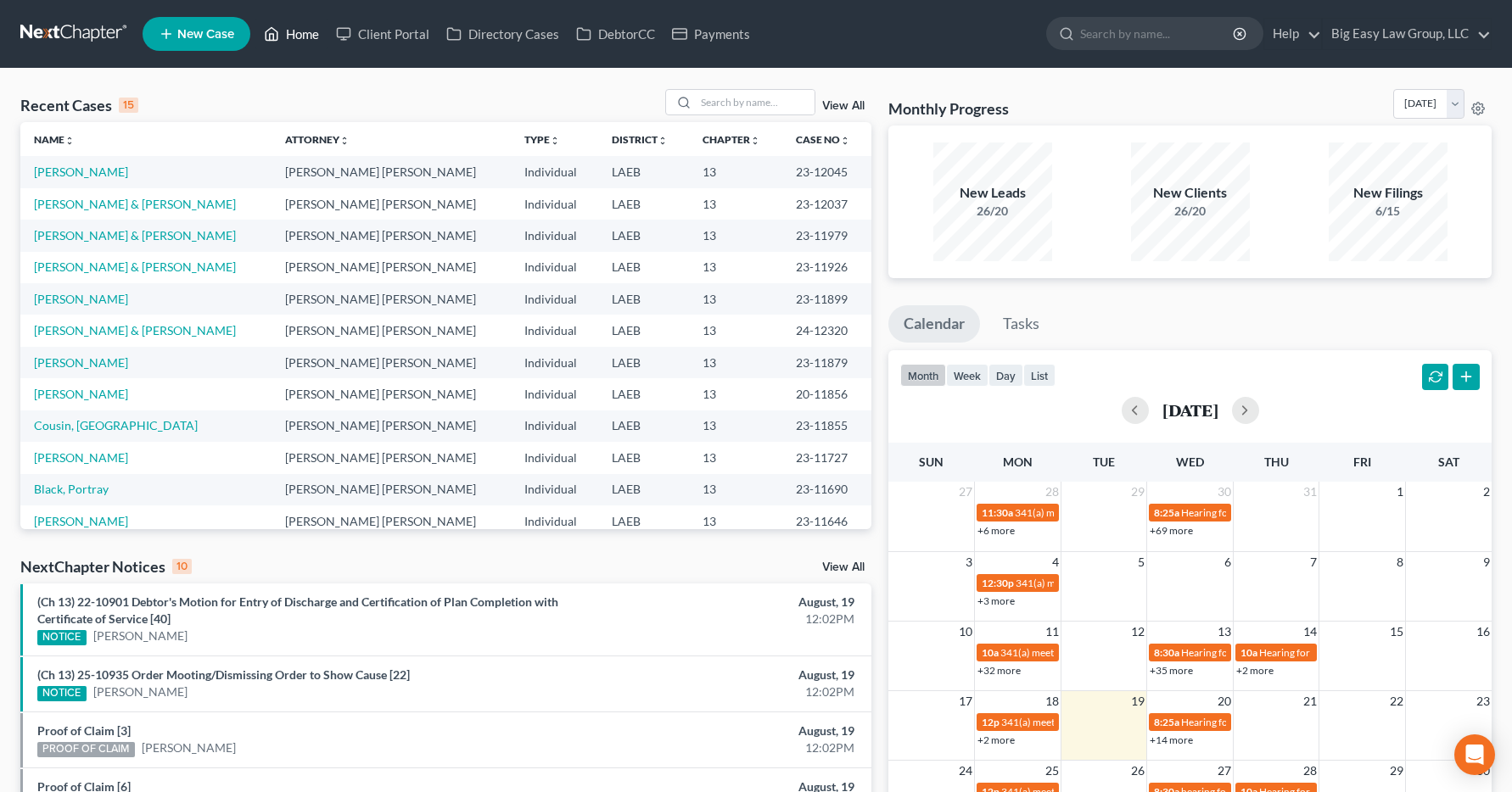
click at [285, 36] on link "Home" at bounding box center [291, 33] width 72 height 30
click at [714, 97] on input "search" at bounding box center [754, 102] width 119 height 25
type input "e"
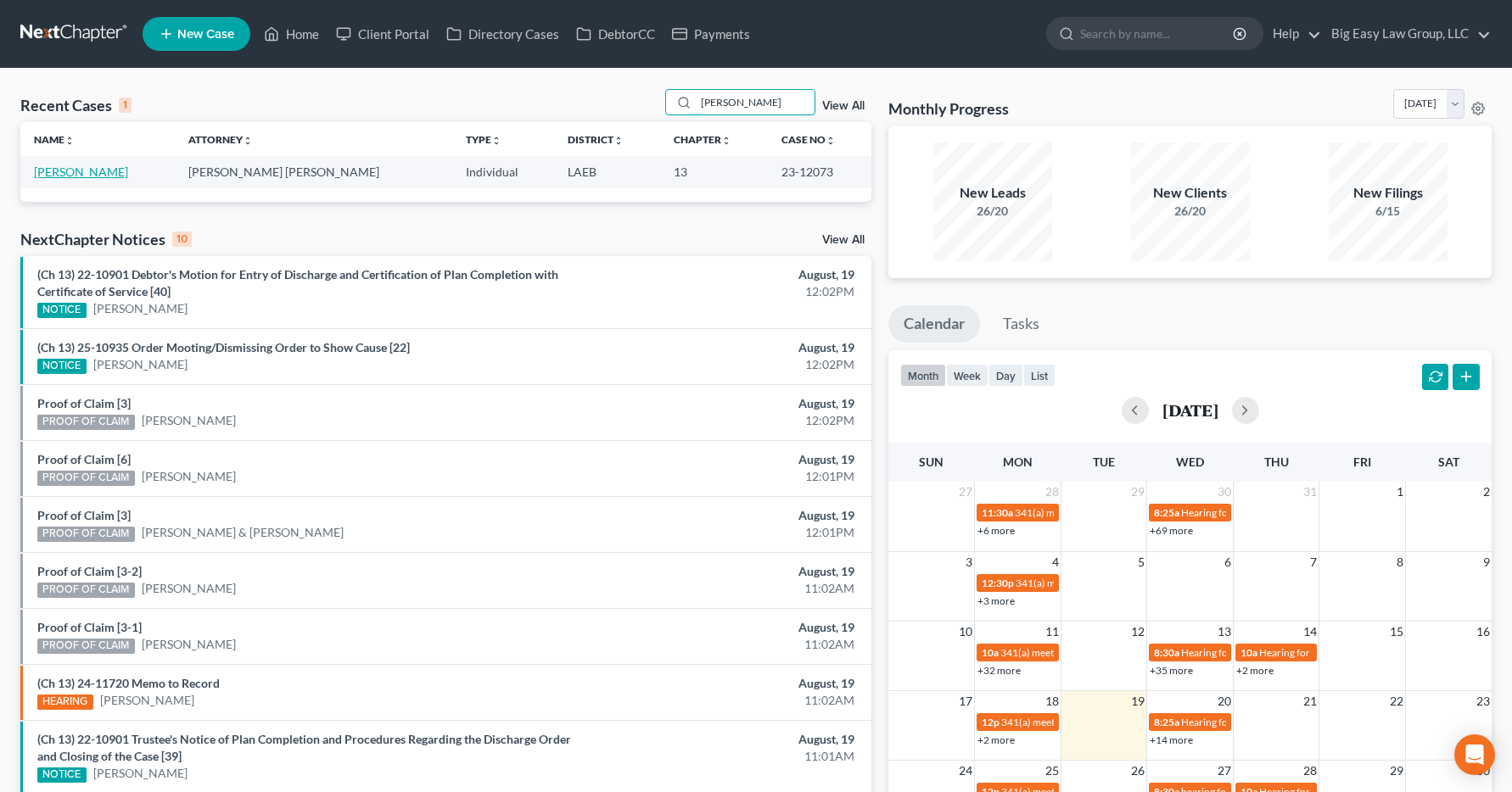
type input "williams, kelley"
click at [37, 173] on link "[PERSON_NAME]" at bounding box center [81, 172] width 94 height 15
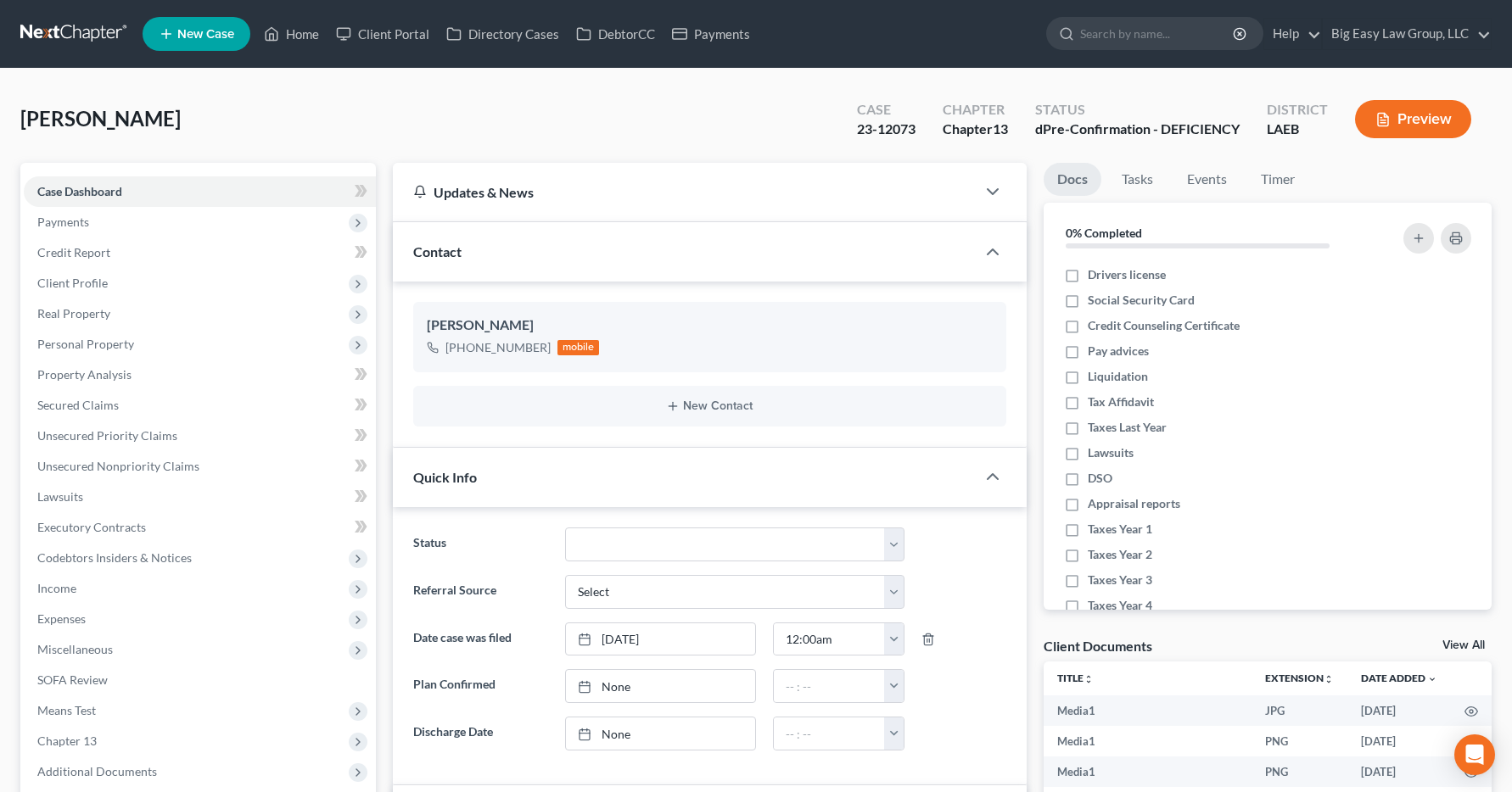
scroll to position [24045, 0]
click at [56, 588] on span "Income" at bounding box center [57, 588] width 39 height 15
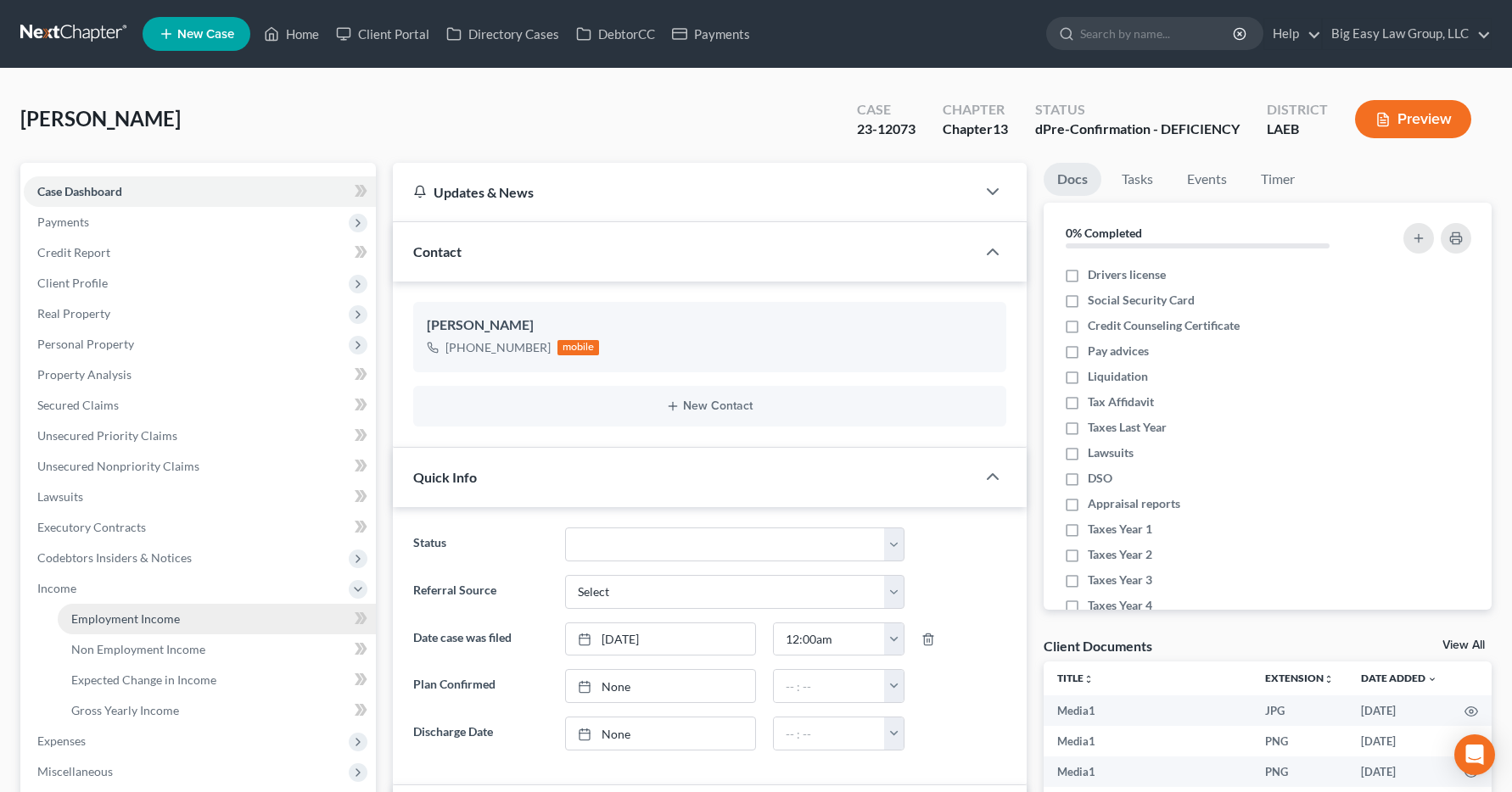
click at [79, 619] on span "Employment Income" at bounding box center [125, 619] width 109 height 15
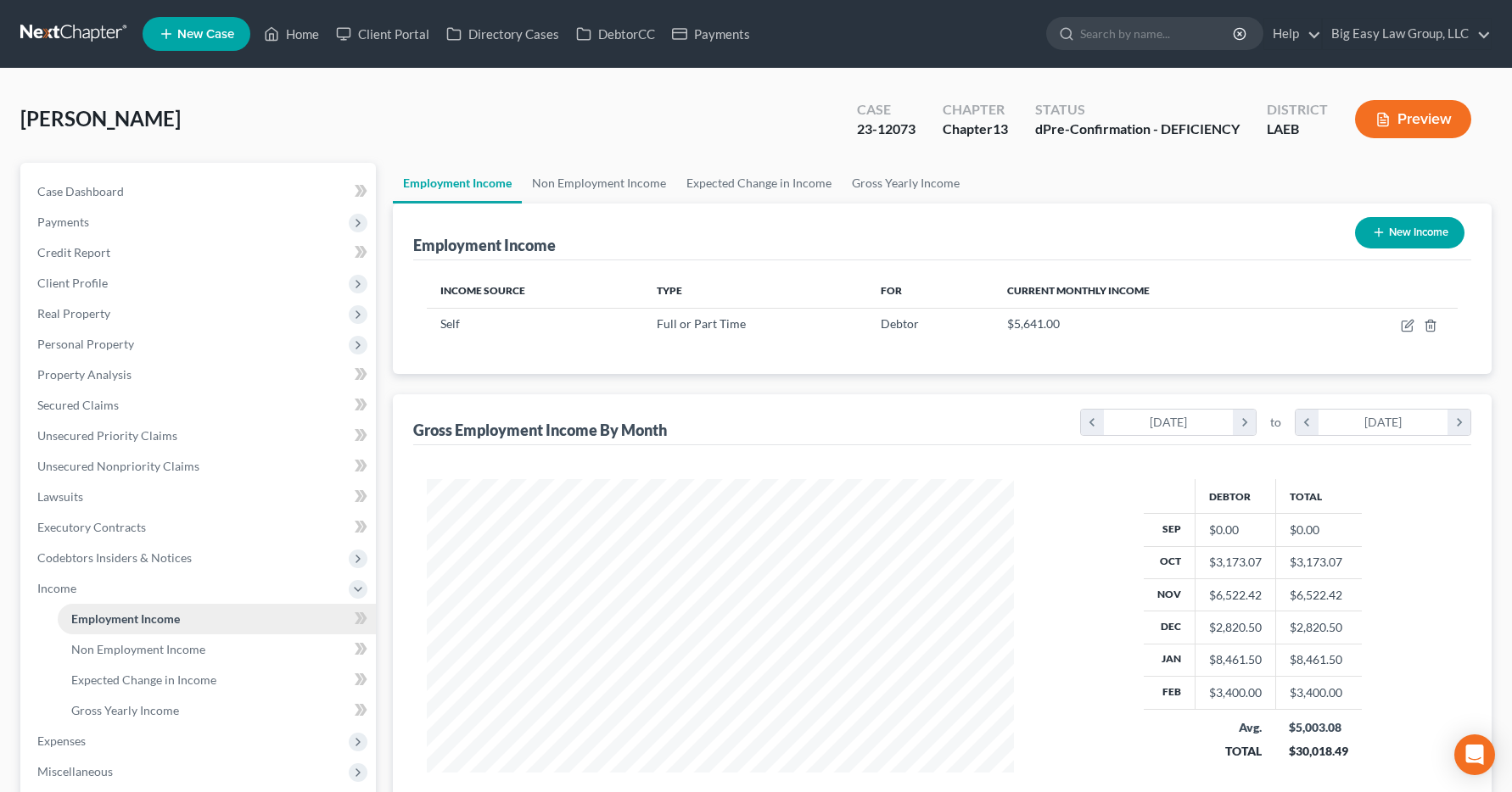
scroll to position [305, 622]
click at [302, 31] on link "Home" at bounding box center [291, 33] width 72 height 30
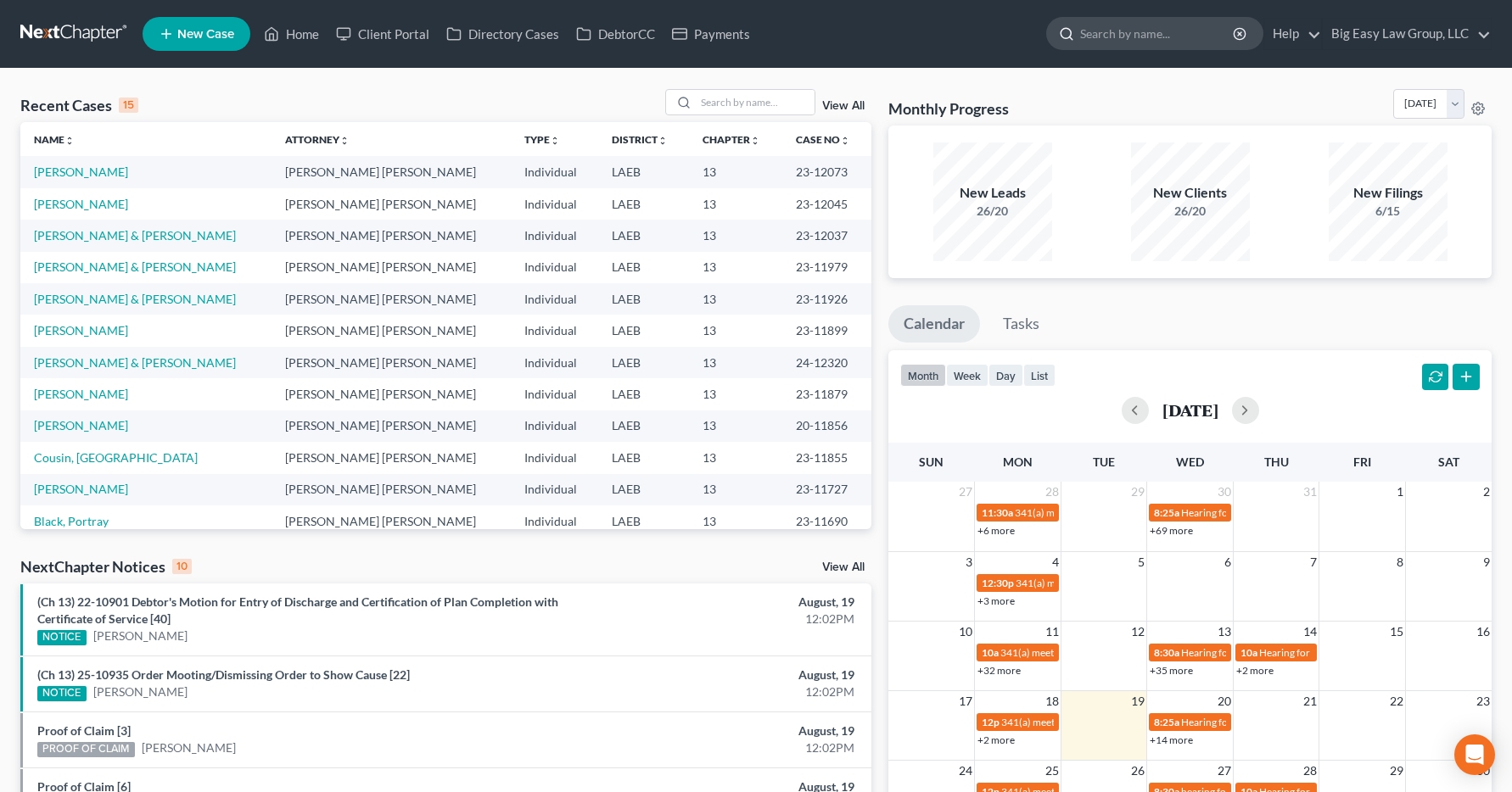
click at [1106, 30] on input "search" at bounding box center [1157, 33] width 156 height 31
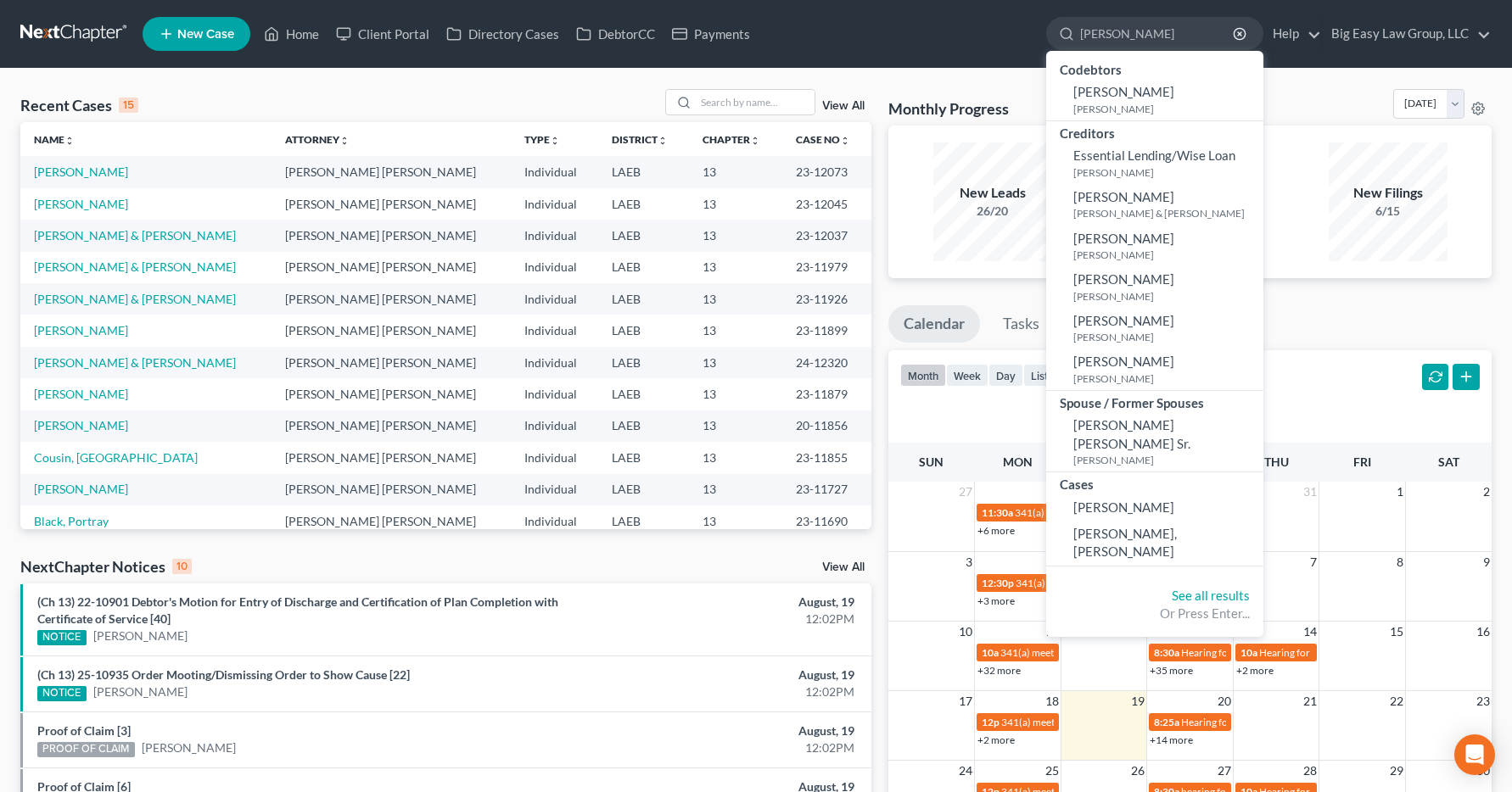
type input "williams , kathleen"
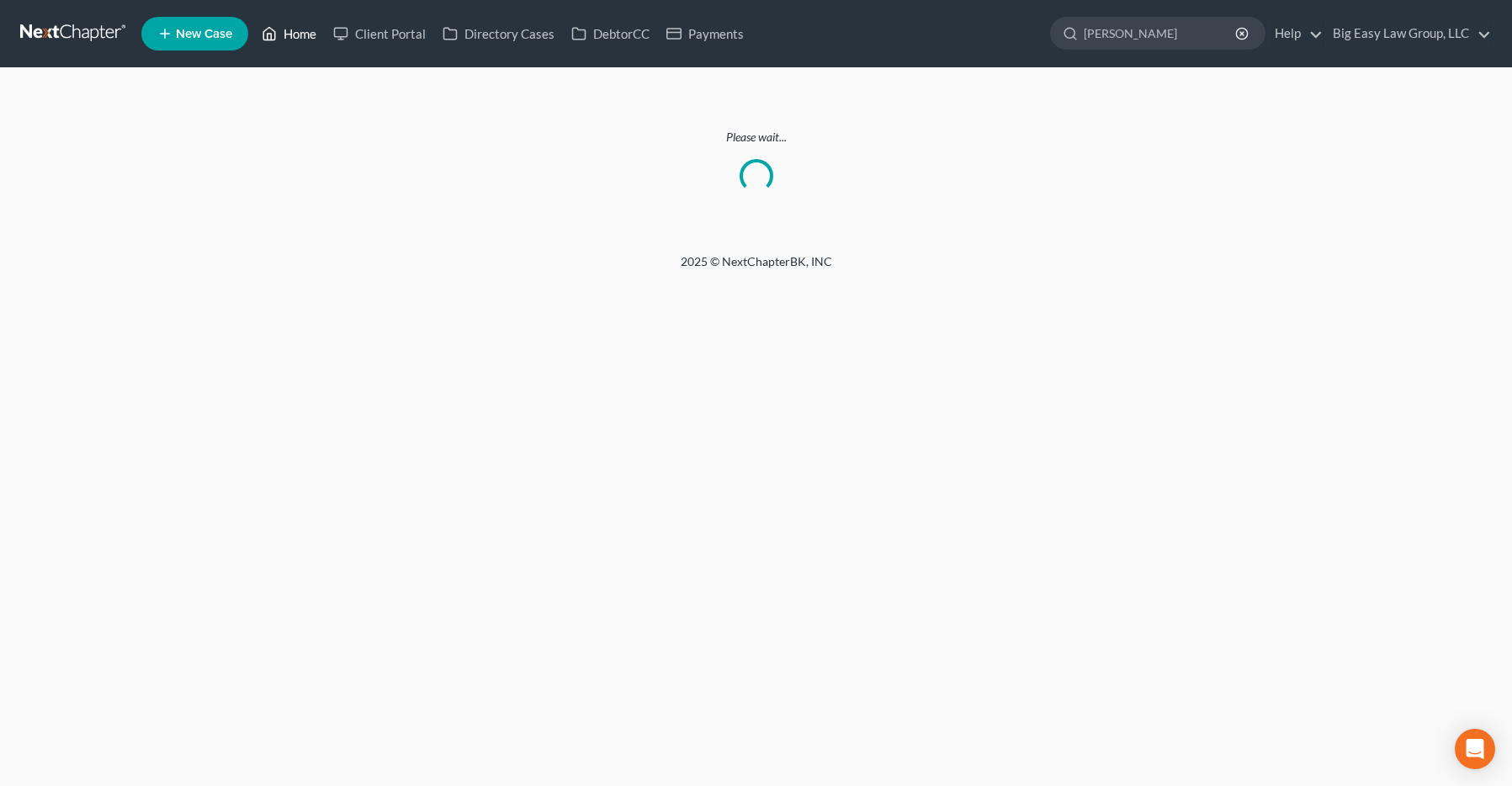
click at [300, 33] on link "Home" at bounding box center [289, 33] width 71 height 30
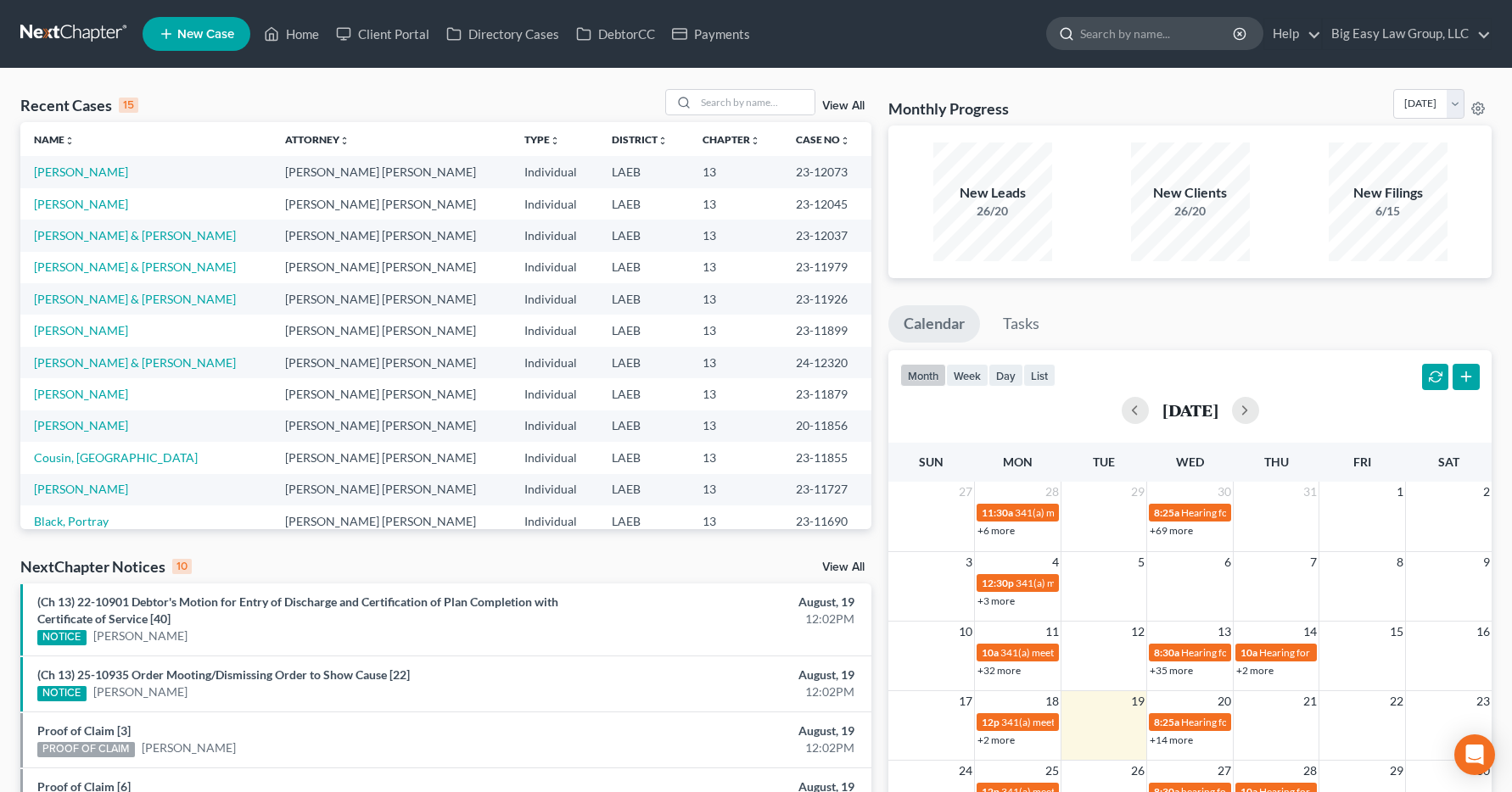
click at [1131, 26] on input "search" at bounding box center [1157, 33] width 156 height 31
type input "w"
type input "kathe"
type input "kathleen"
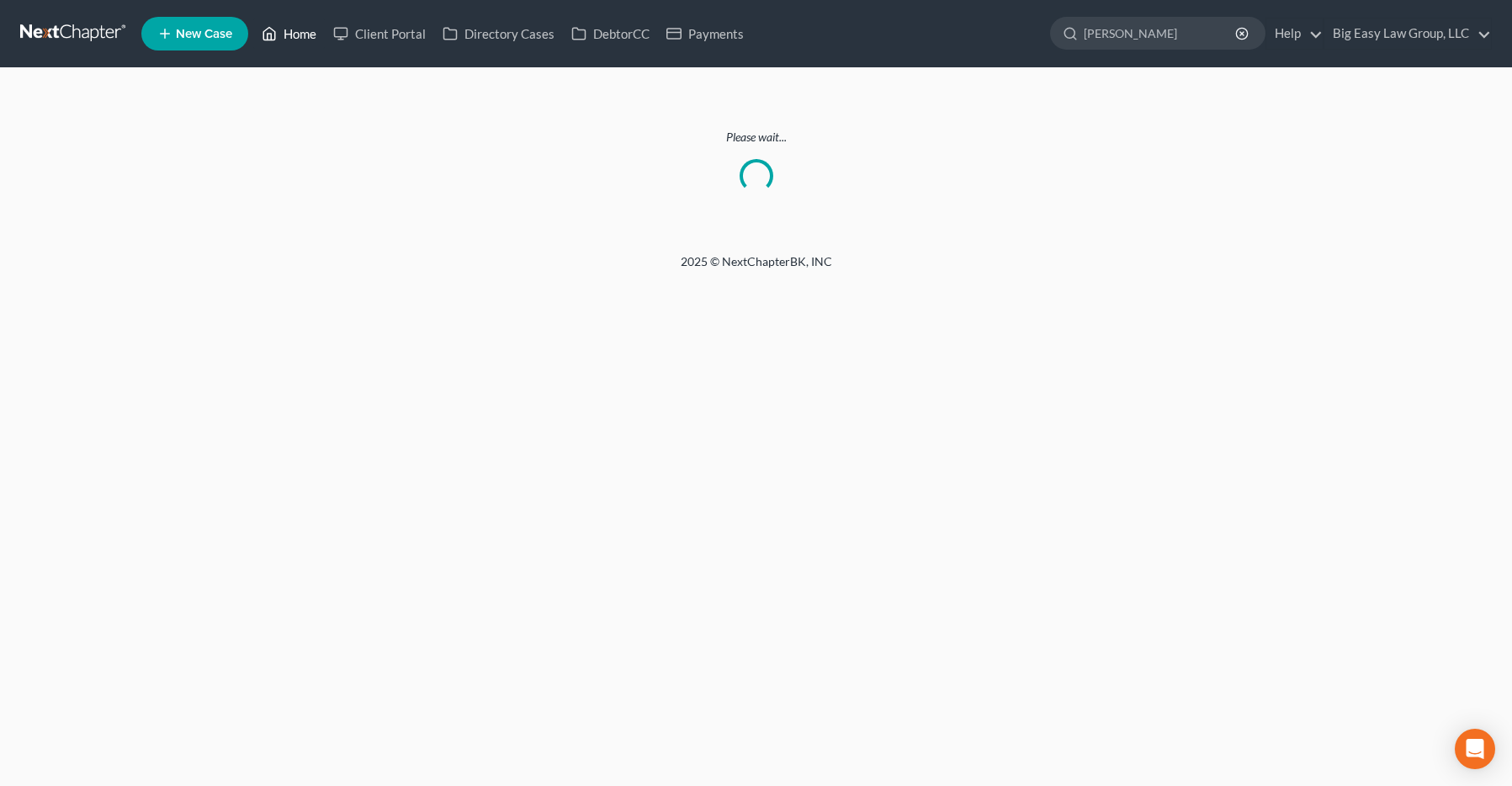
click at [311, 36] on link "Home" at bounding box center [289, 33] width 71 height 30
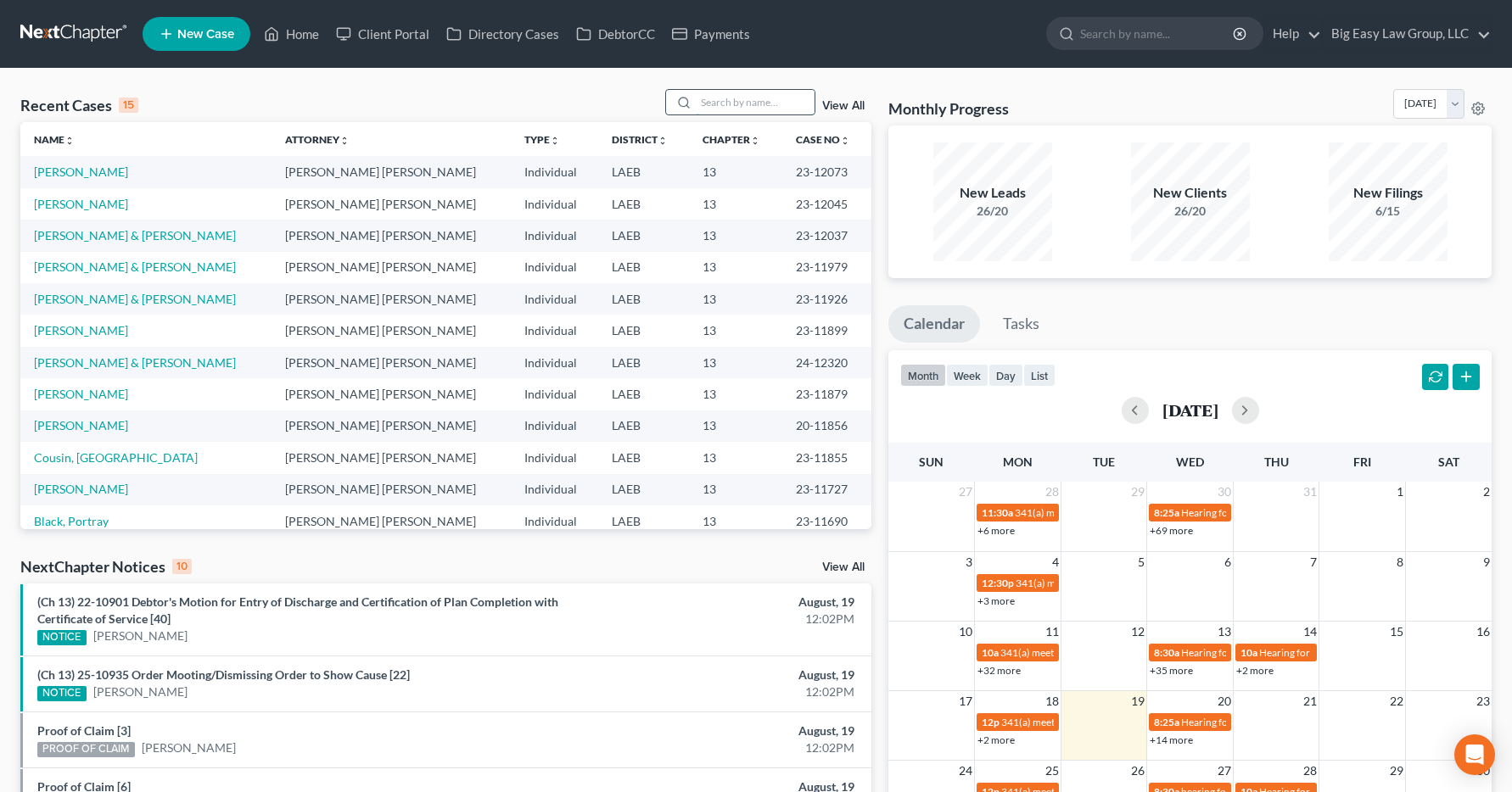
click at [721, 104] on input "search" at bounding box center [754, 102] width 119 height 25
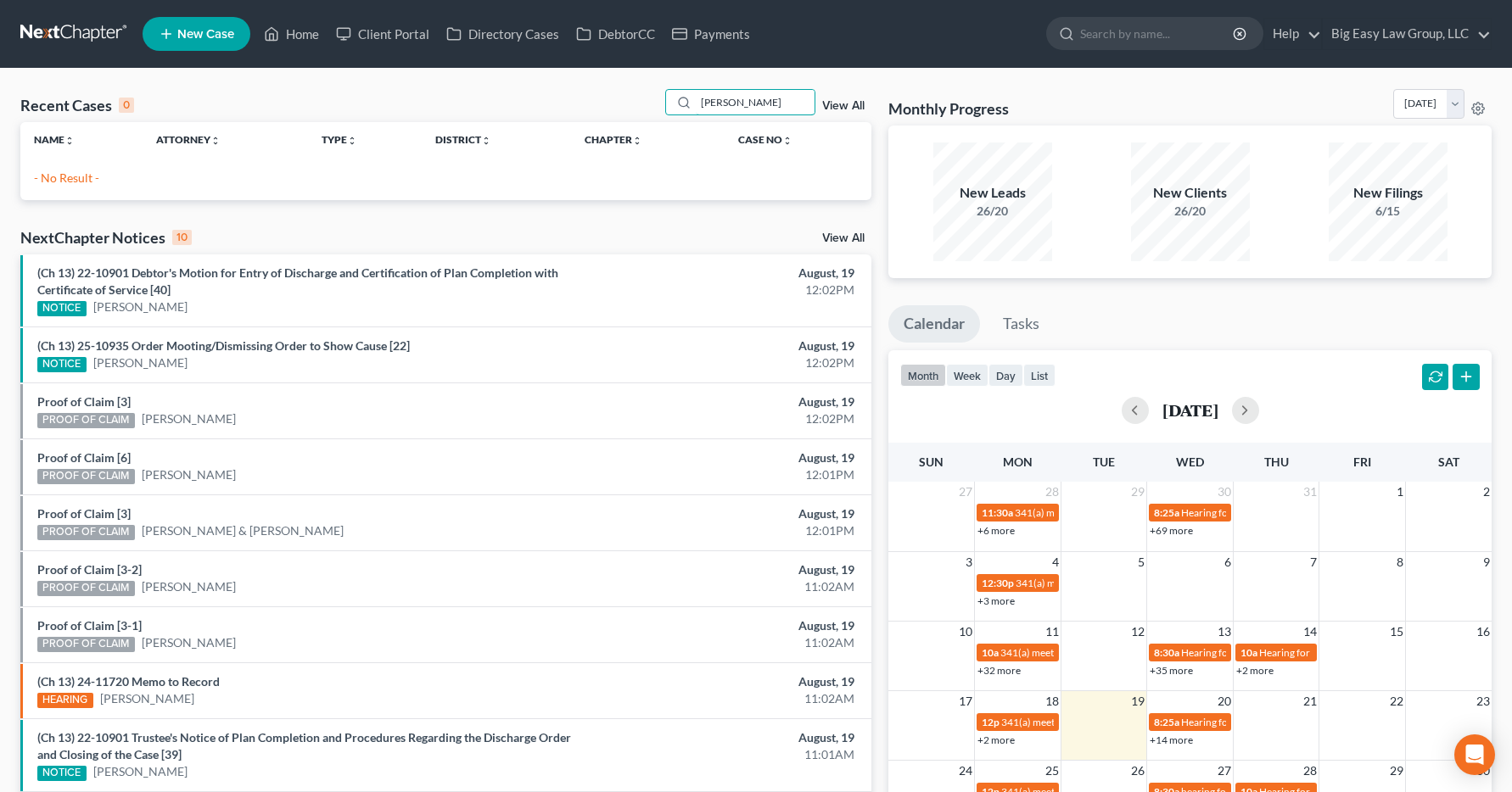
type input "[PERSON_NAME]"
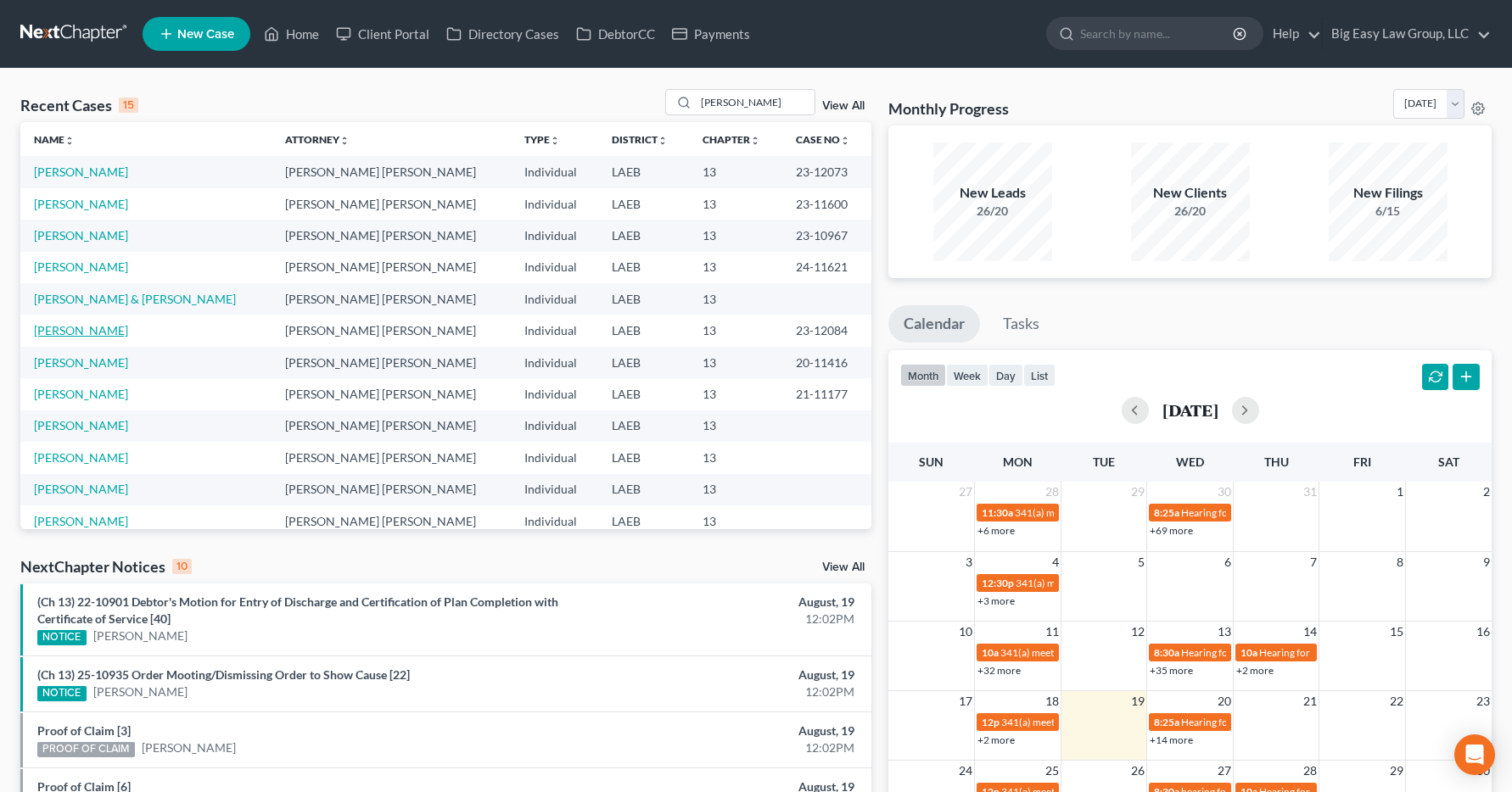
click at [70, 334] on link "[PERSON_NAME]" at bounding box center [81, 331] width 94 height 15
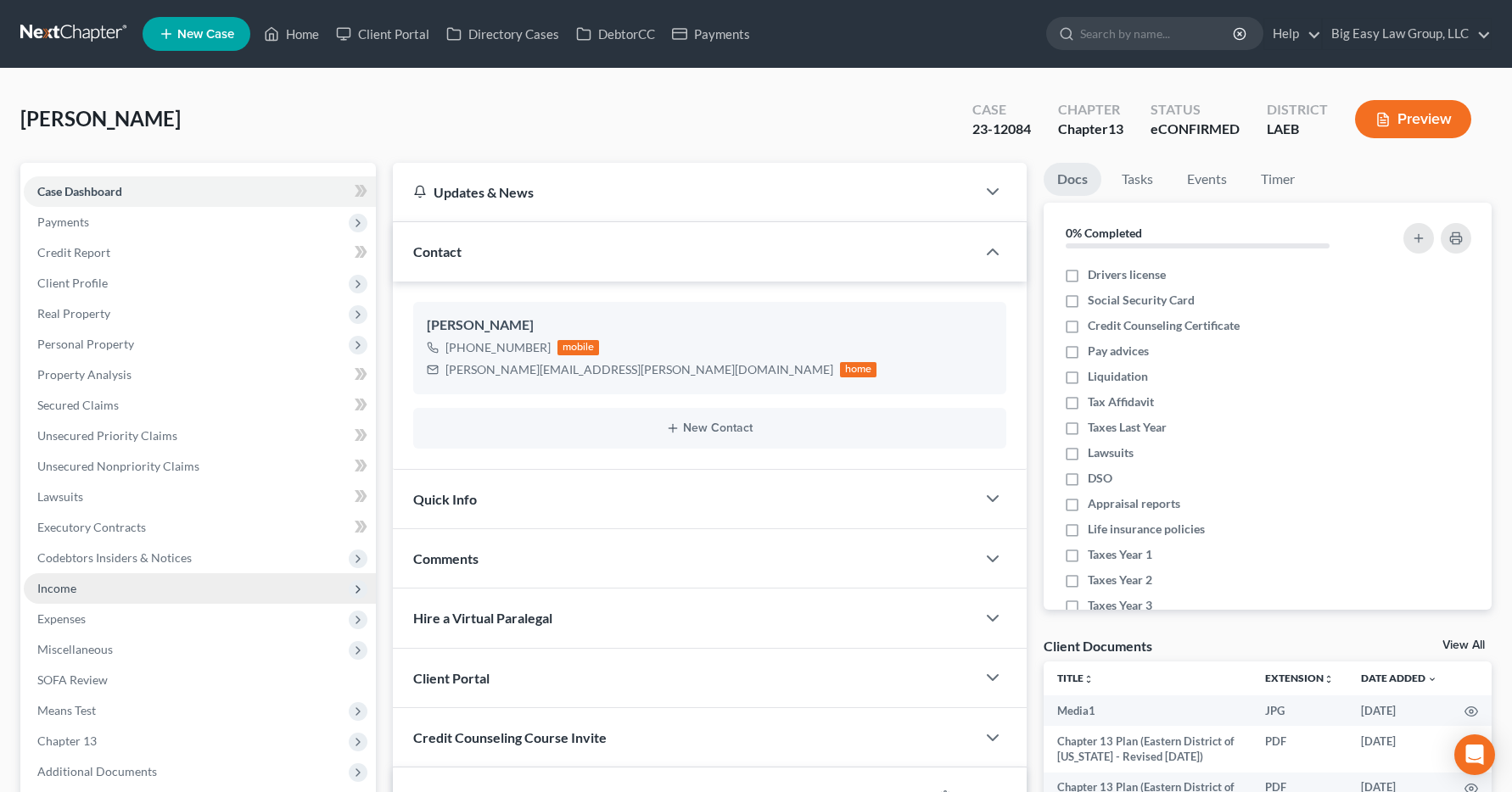
scroll to position [5772, 0]
click at [59, 593] on span "Income" at bounding box center [57, 588] width 39 height 15
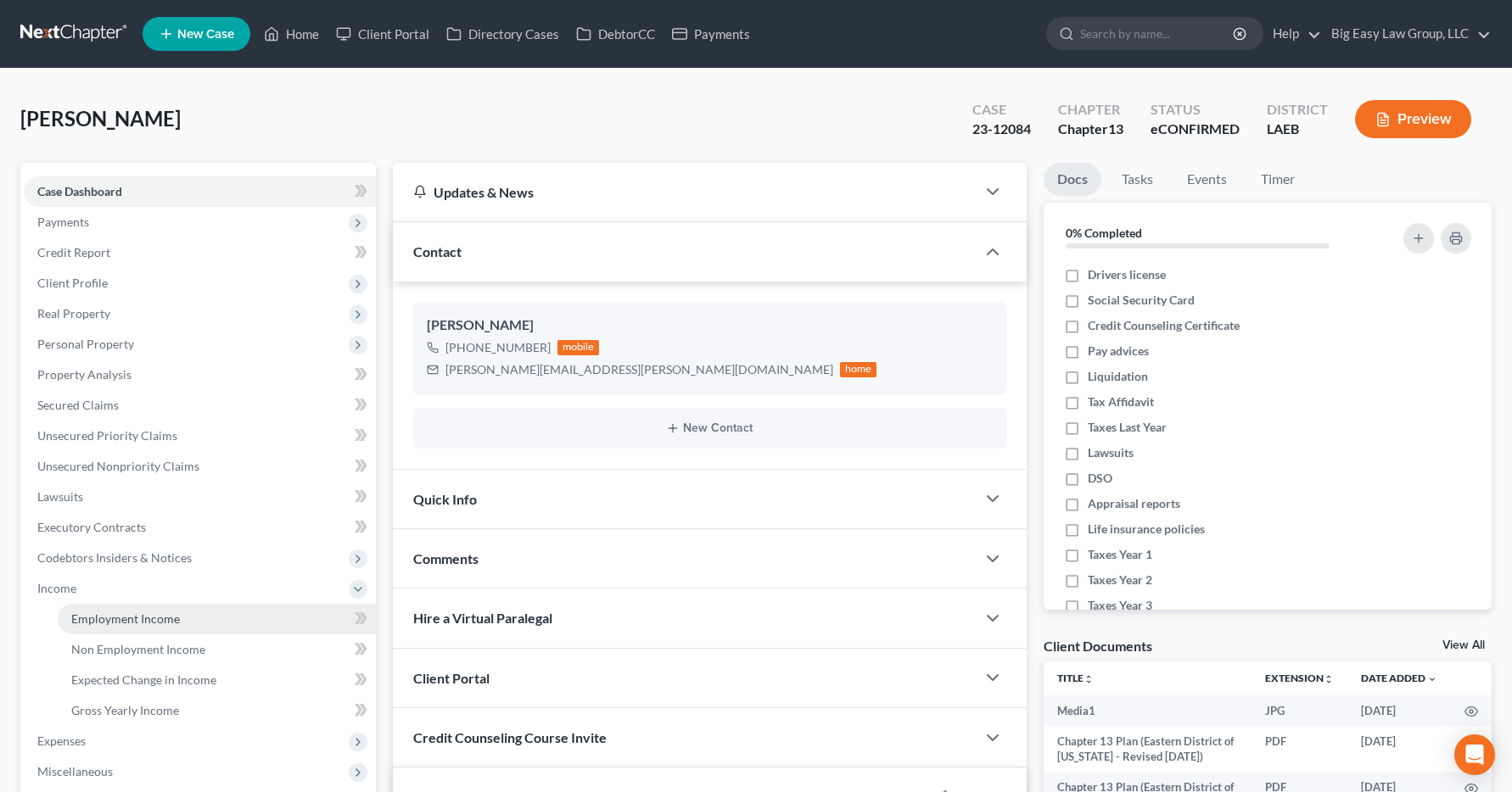
click at [132, 619] on span "Employment Income" at bounding box center [125, 619] width 109 height 15
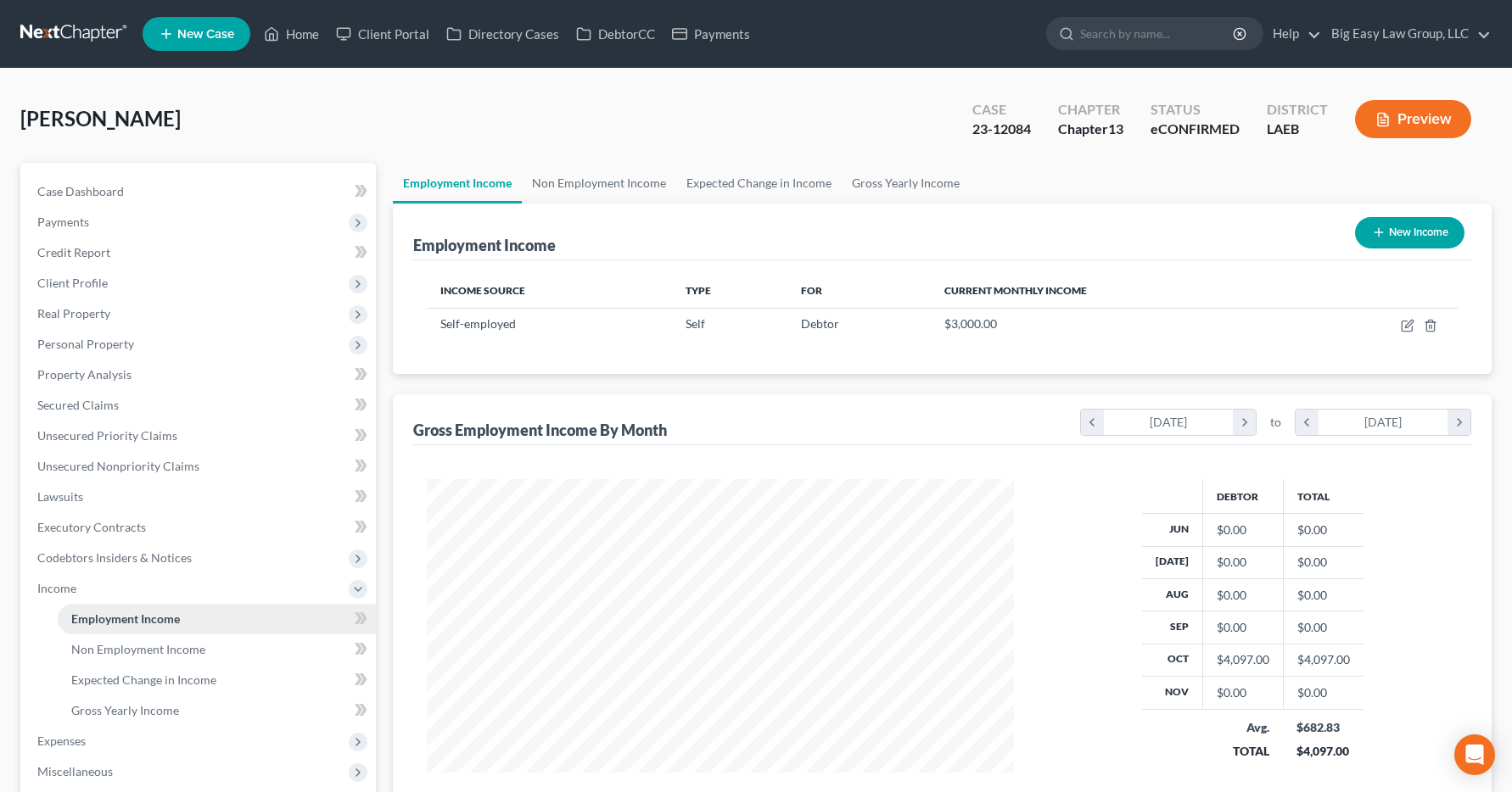
scroll to position [305, 622]
click at [302, 33] on link "Home" at bounding box center [291, 33] width 72 height 30
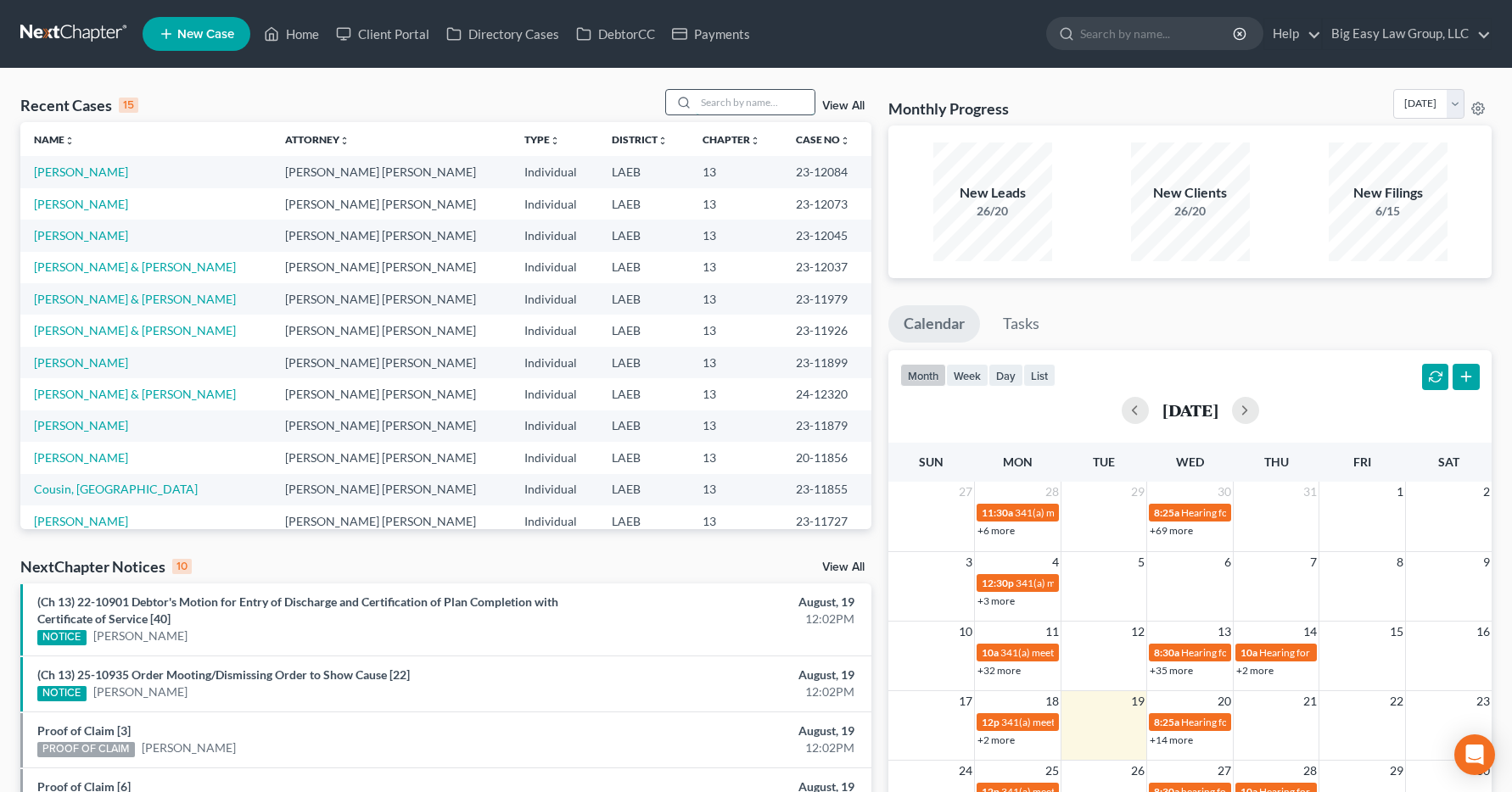
click at [722, 100] on input "search" at bounding box center [754, 102] width 119 height 25
type input "pham"
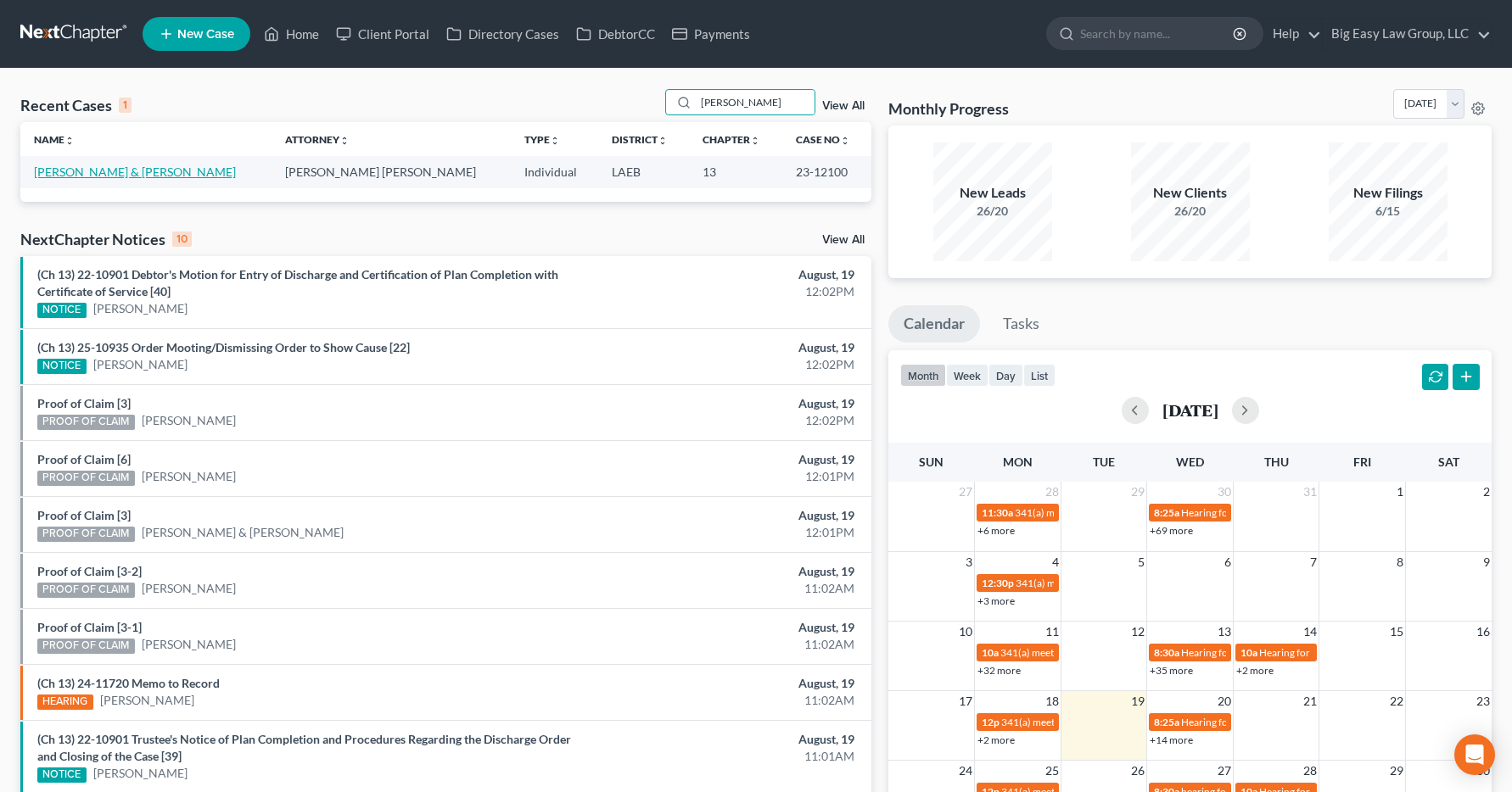
click at [78, 175] on link "Pham, Augustine & Brooke" at bounding box center [134, 172] width 202 height 15
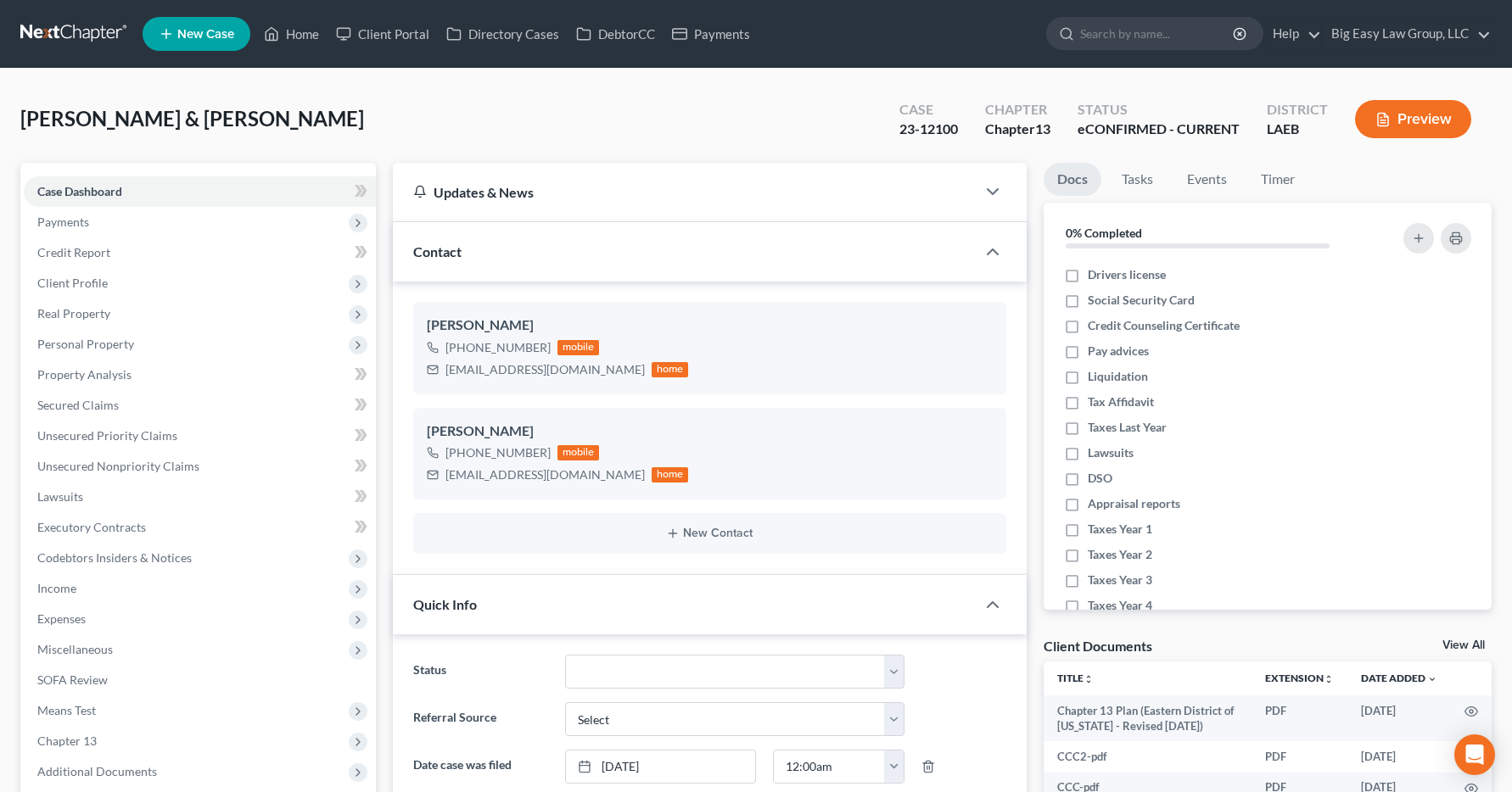
scroll to position [2282, 0]
click at [57, 586] on span "Income" at bounding box center [57, 588] width 39 height 15
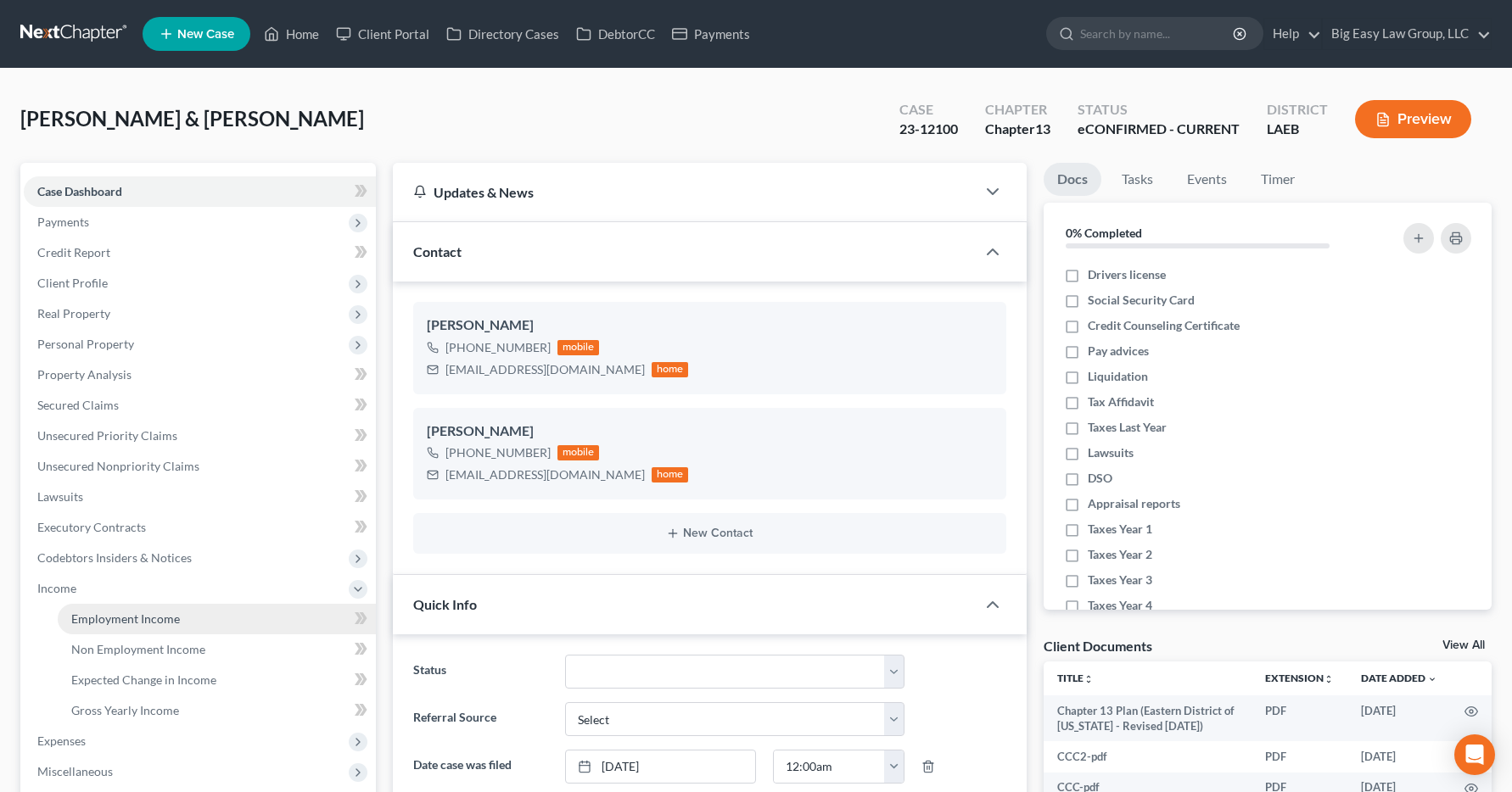
click at [73, 621] on span "Employment Income" at bounding box center [125, 619] width 109 height 15
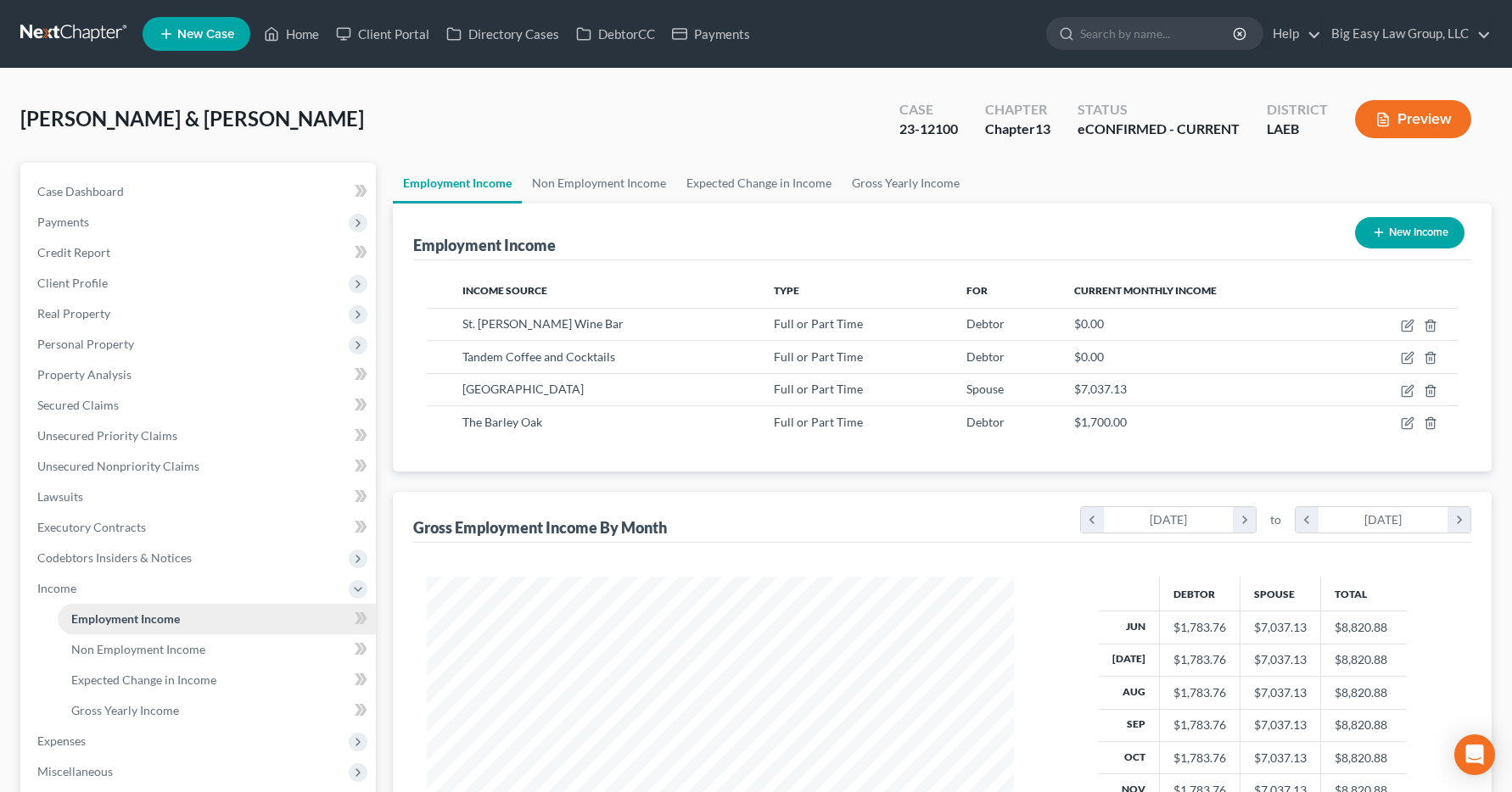
scroll to position [305, 622]
click at [303, 38] on link "Home" at bounding box center [291, 33] width 72 height 30
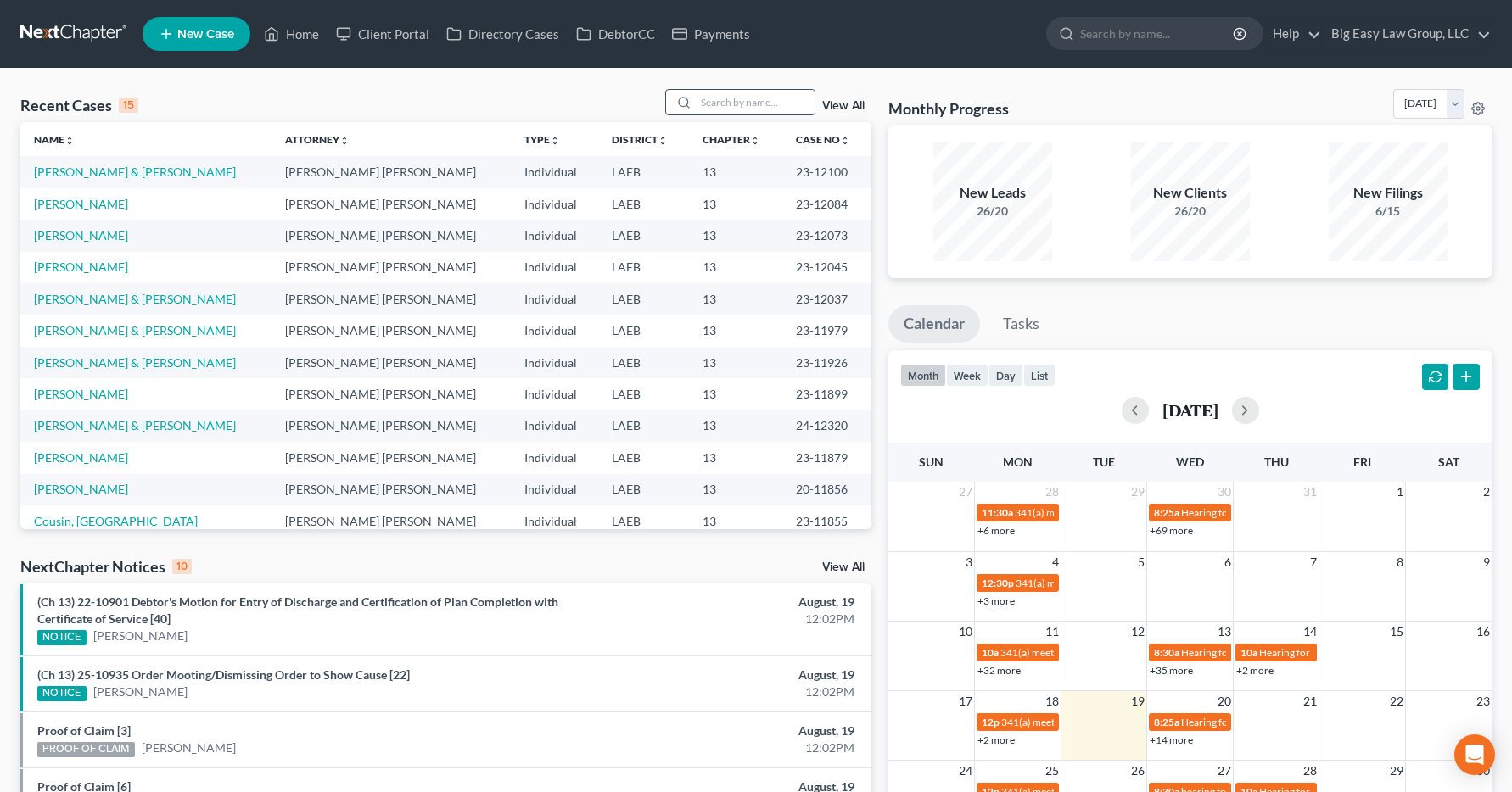
click at [750, 107] on input "search" at bounding box center [754, 102] width 119 height 25
type input "jolly"
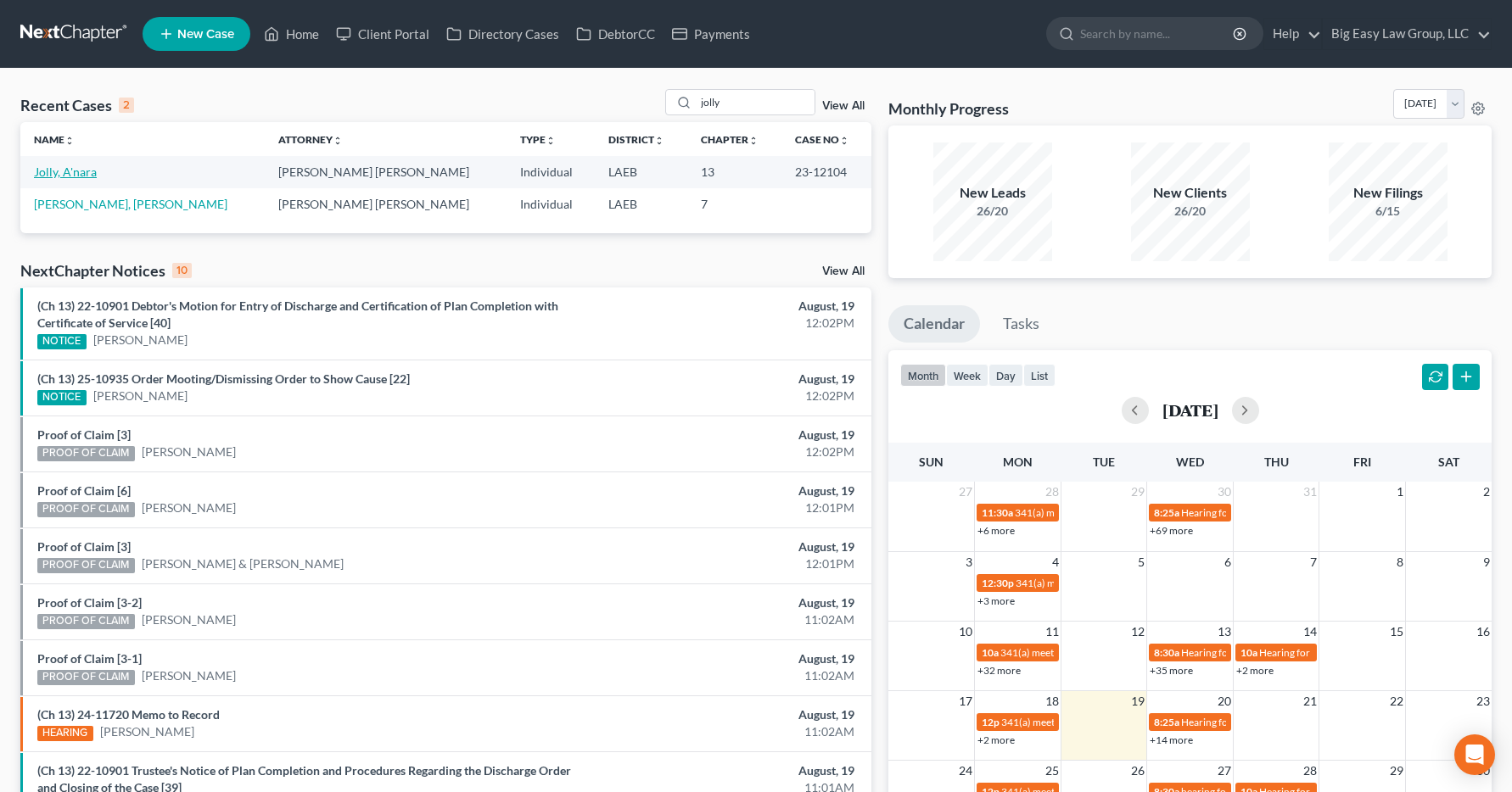
click at [61, 176] on link "Jolly, A'nara" at bounding box center [65, 172] width 63 height 15
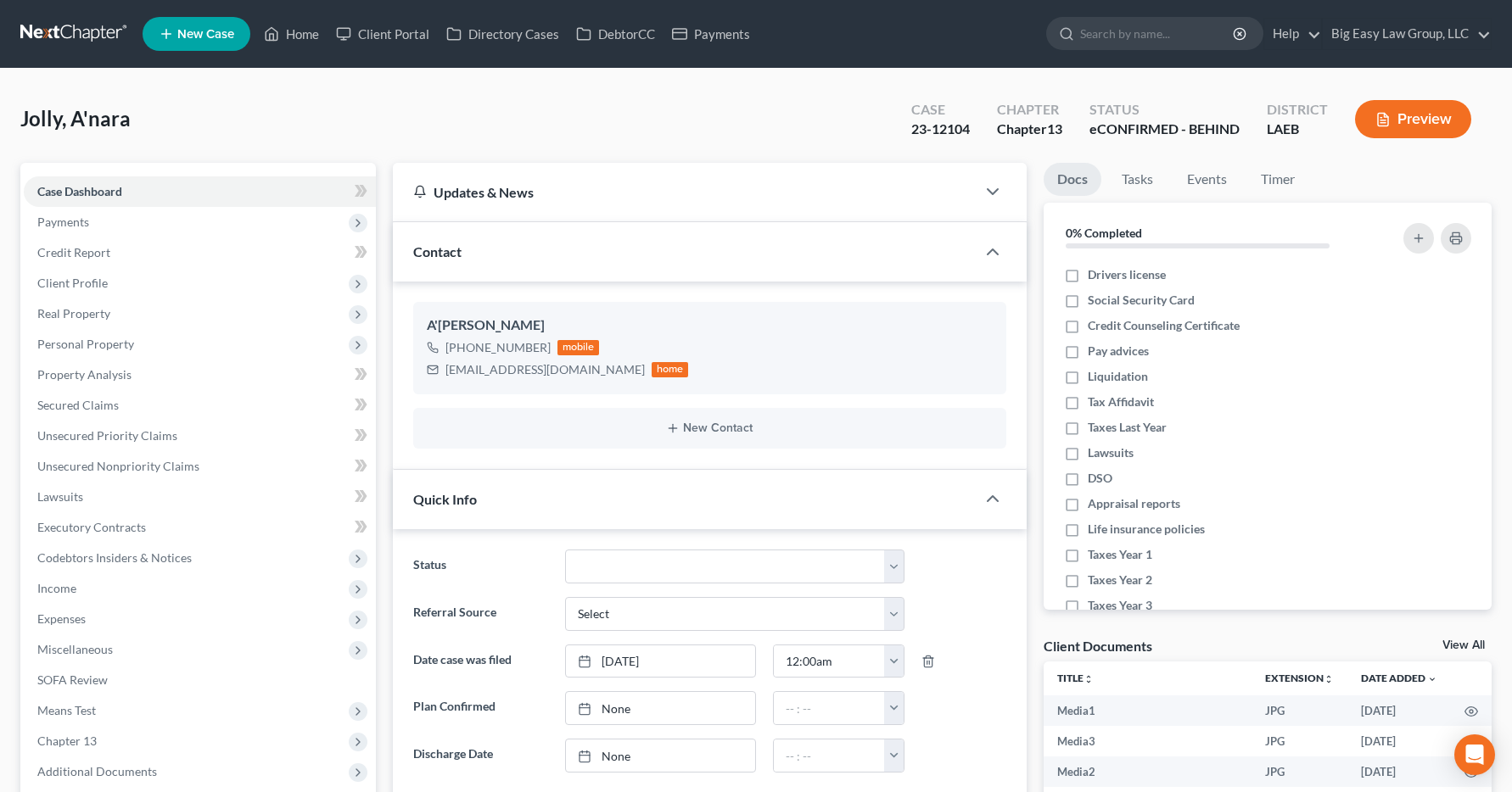
scroll to position [7130, 0]
click at [60, 586] on span "Income" at bounding box center [57, 588] width 39 height 15
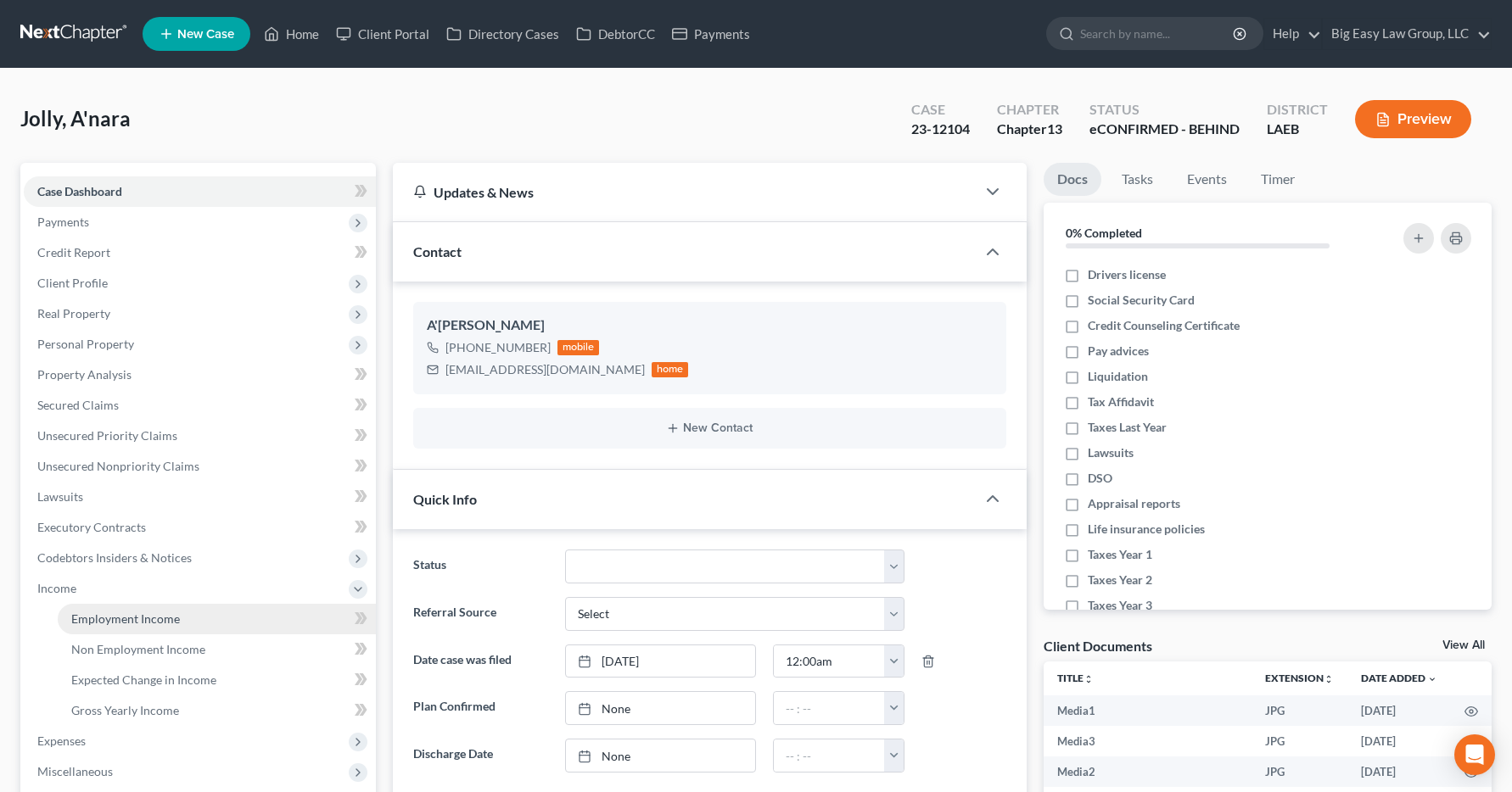
click at [157, 619] on span "Employment Income" at bounding box center [125, 619] width 109 height 15
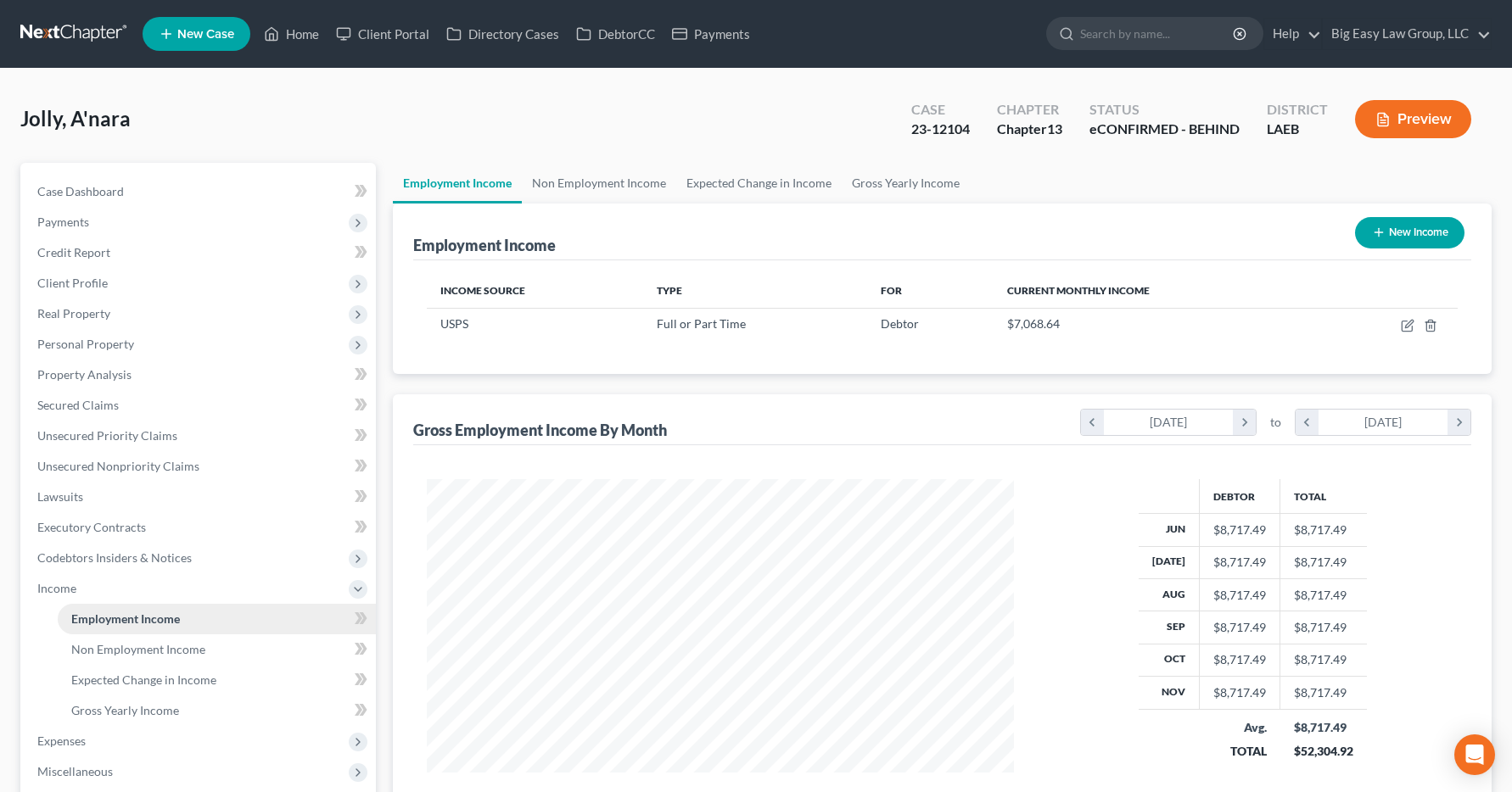
scroll to position [305, 622]
click at [296, 38] on link "Home" at bounding box center [291, 33] width 72 height 30
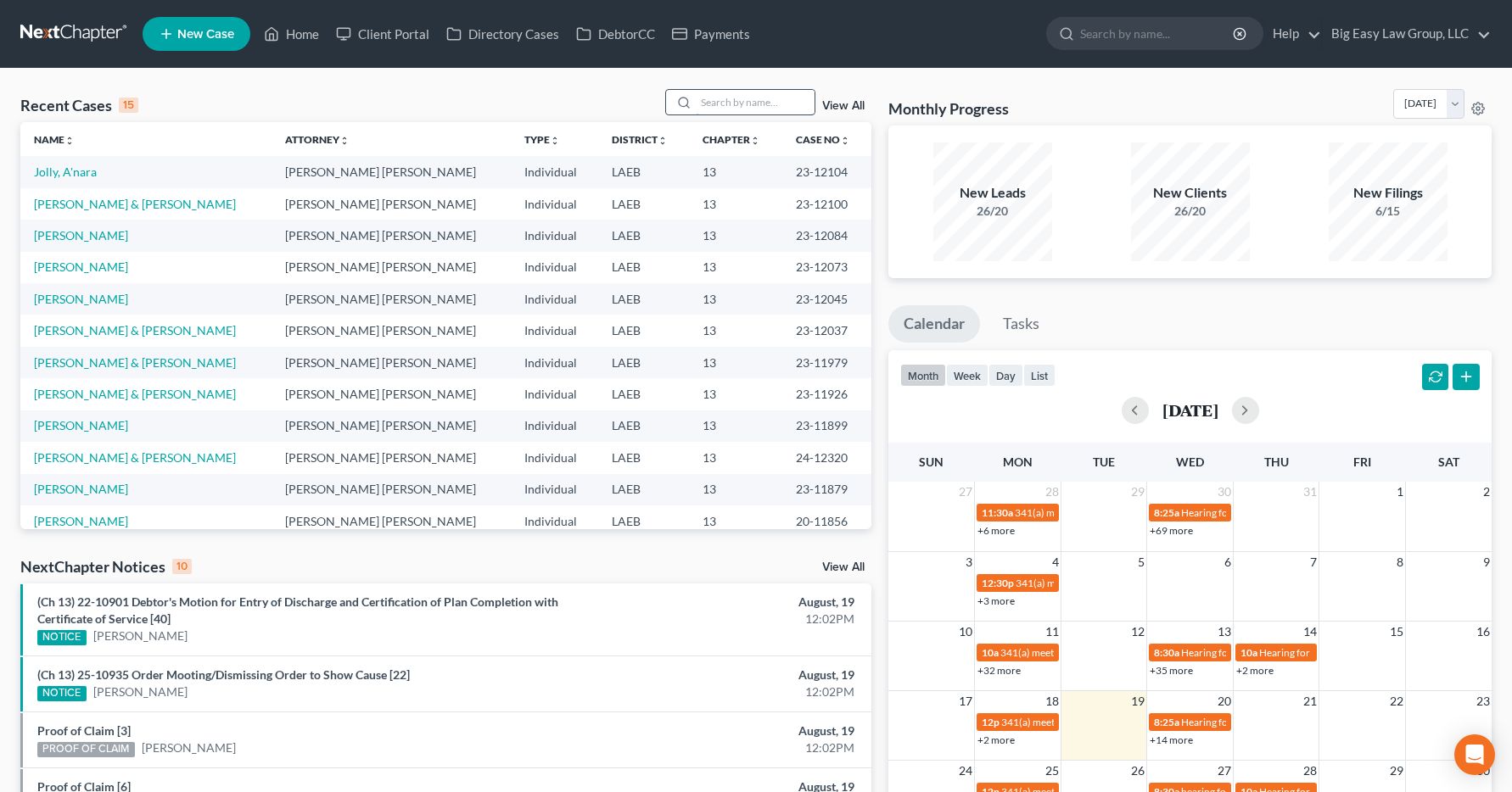
click at [710, 96] on input "search" at bounding box center [754, 102] width 119 height 25
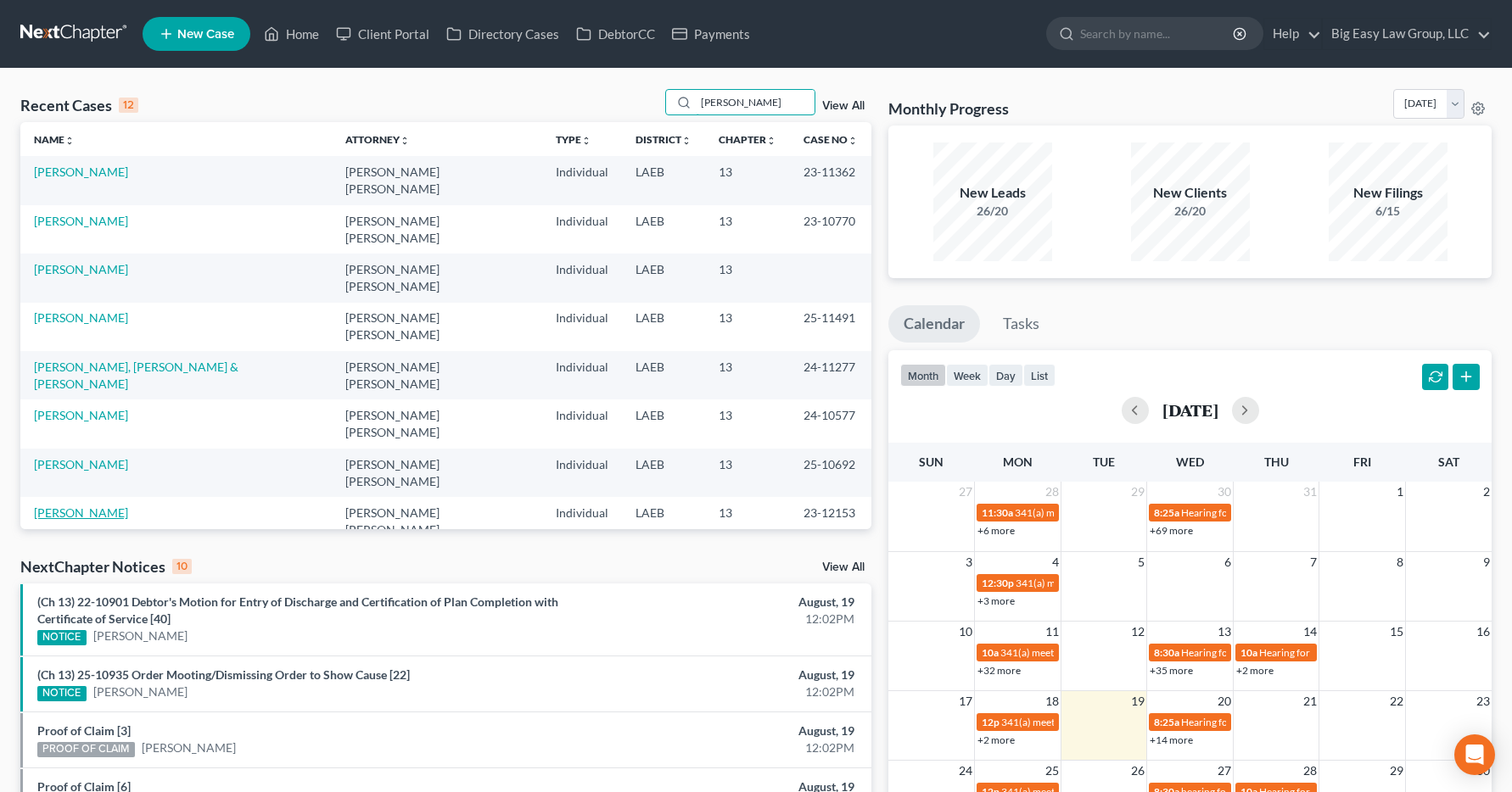
type input "[PERSON_NAME]"
click at [91, 506] on link "[PERSON_NAME]" at bounding box center [81, 513] width 94 height 15
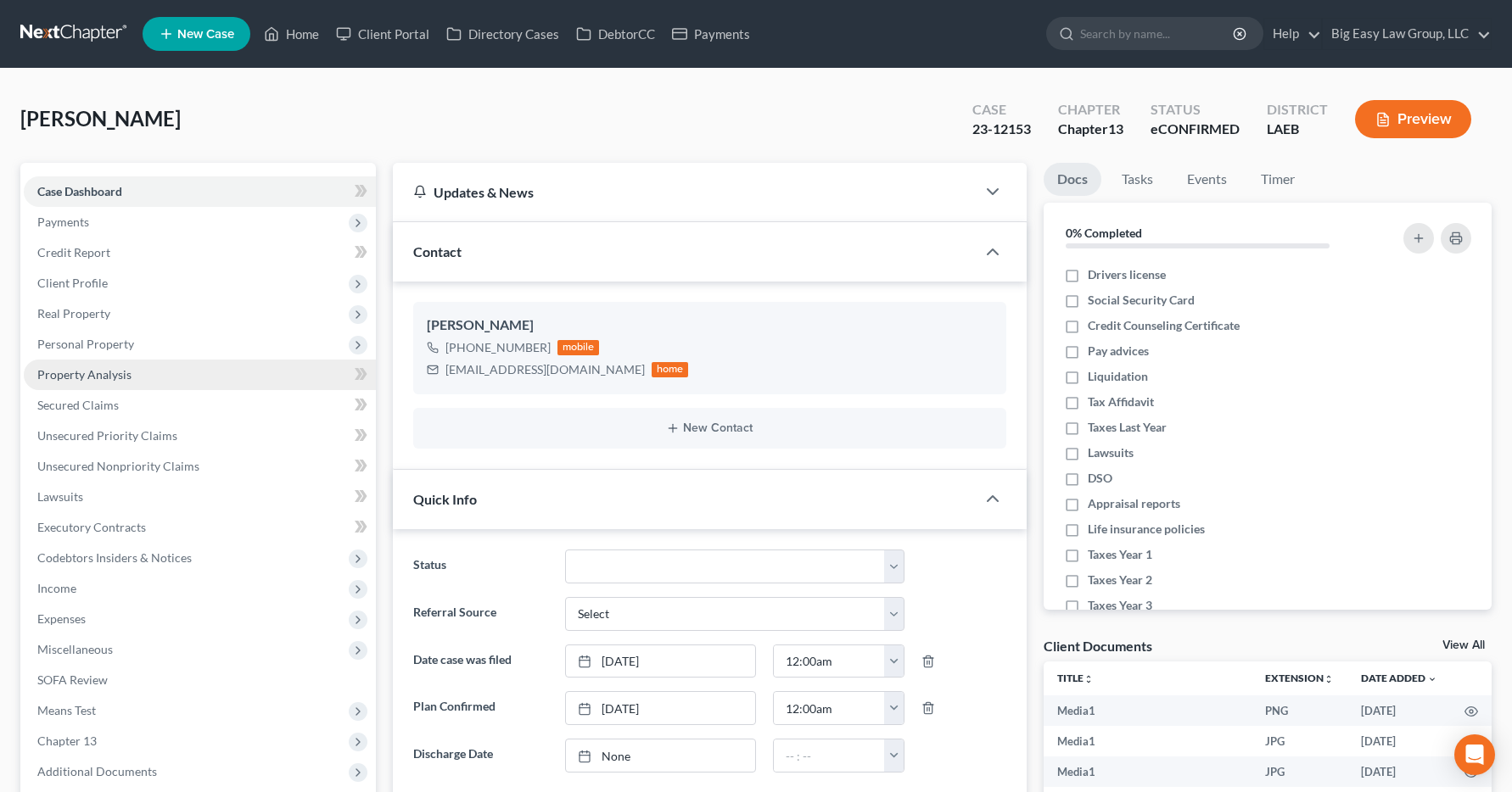
scroll to position [4339, 0]
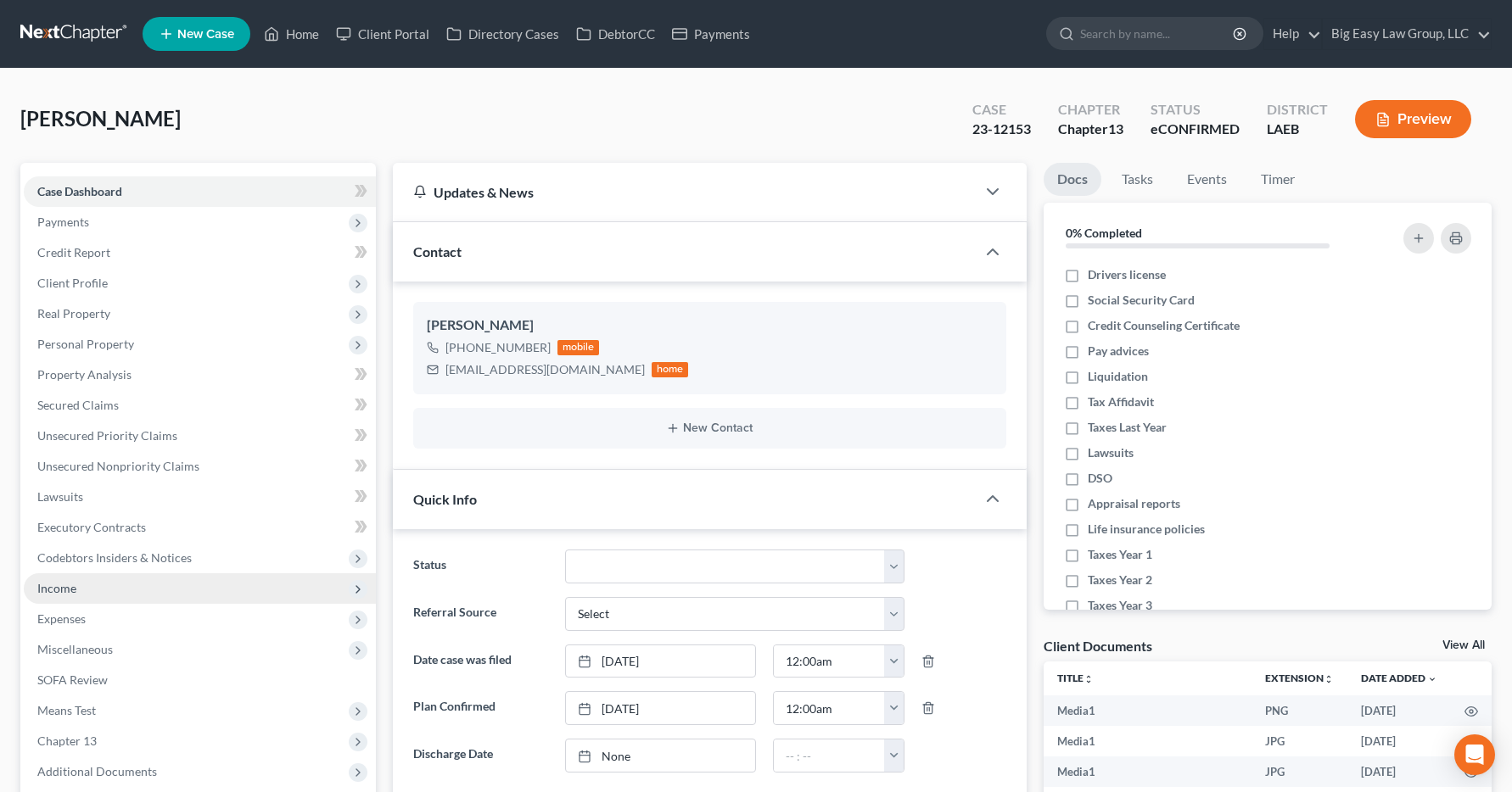
click at [56, 586] on span "Income" at bounding box center [57, 588] width 39 height 15
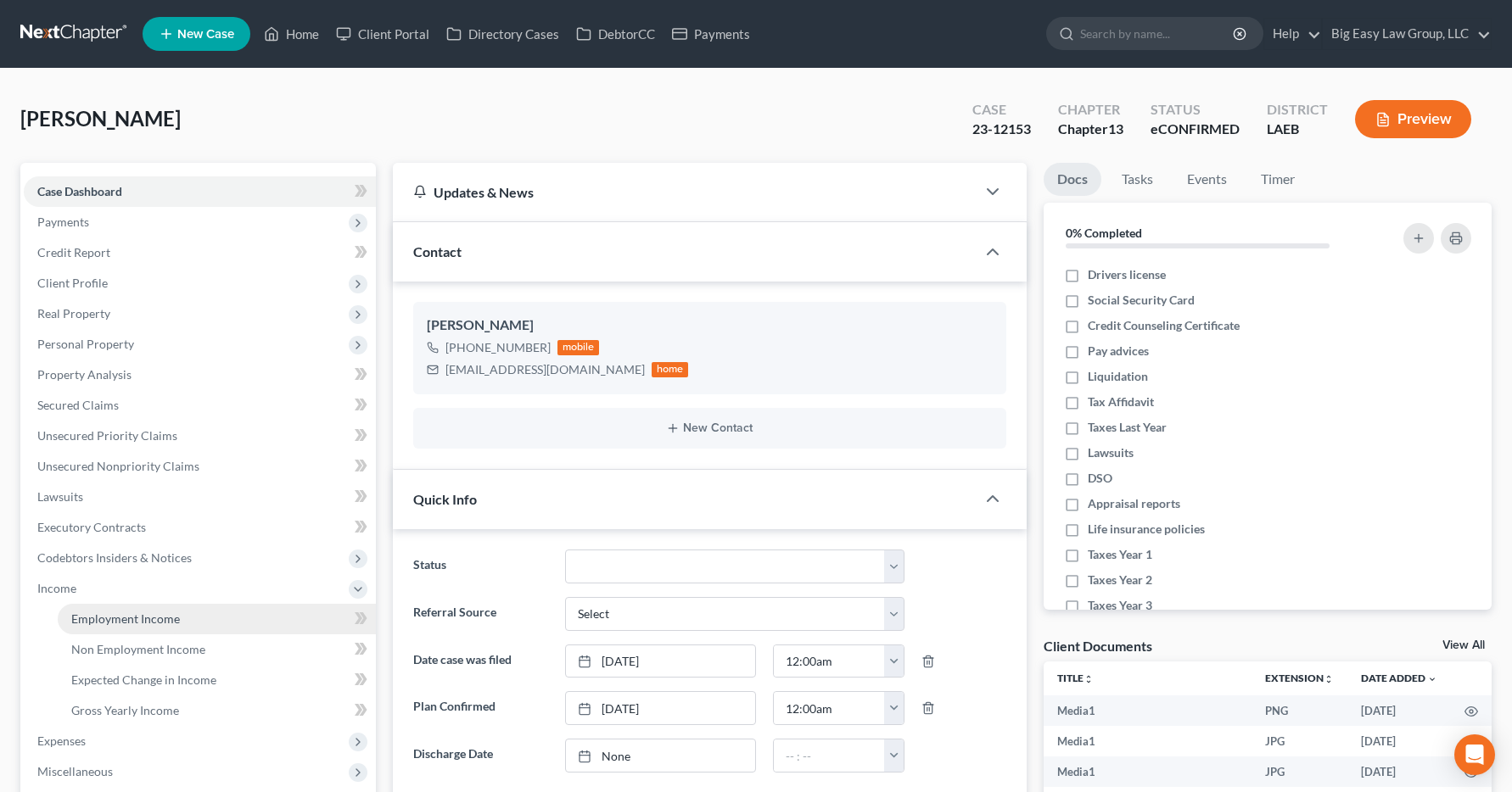
click at [100, 618] on span "Employment Income" at bounding box center [125, 619] width 109 height 15
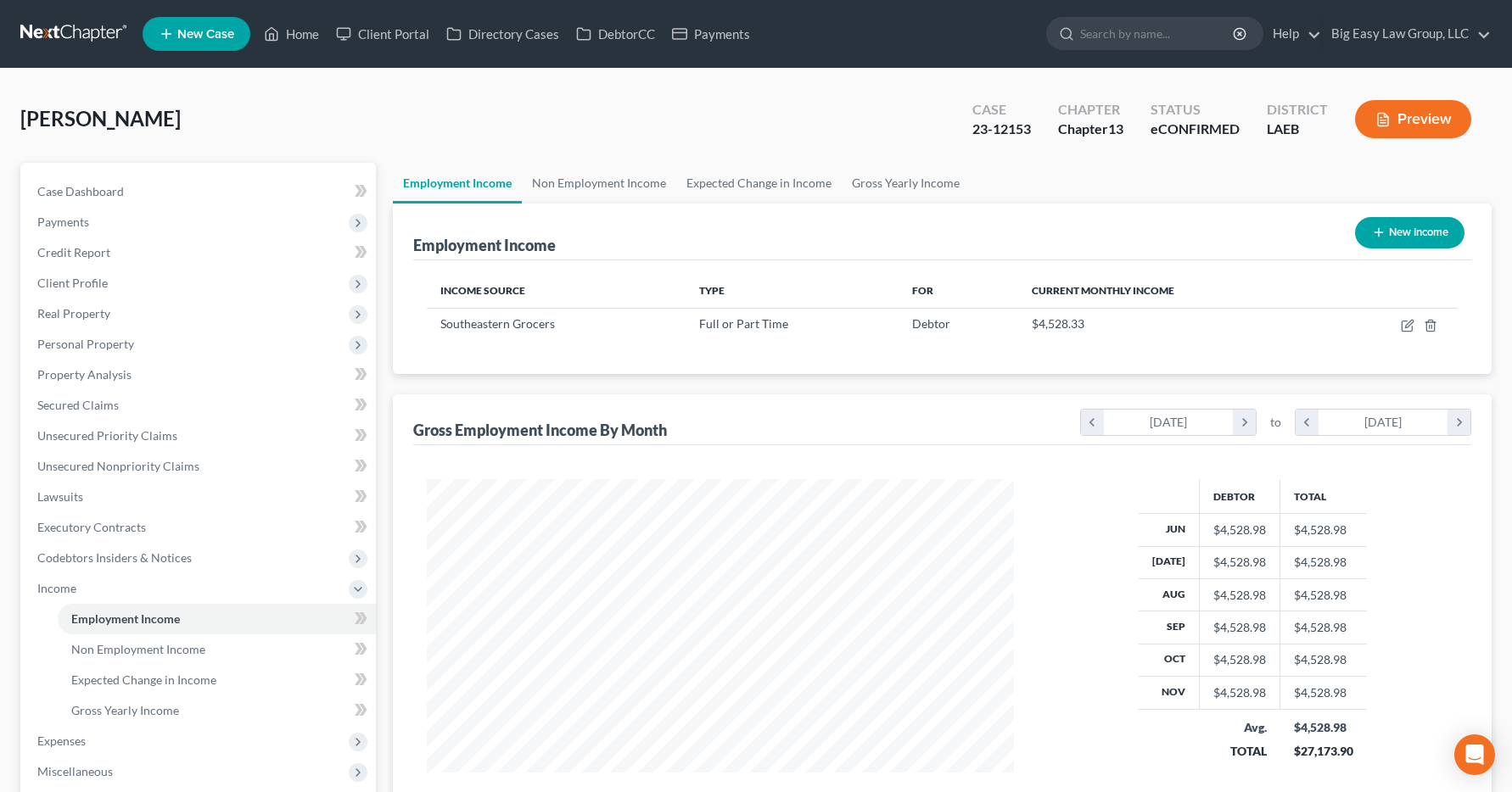
scroll to position [305, 622]
click at [296, 30] on link "Home" at bounding box center [291, 33] width 72 height 30
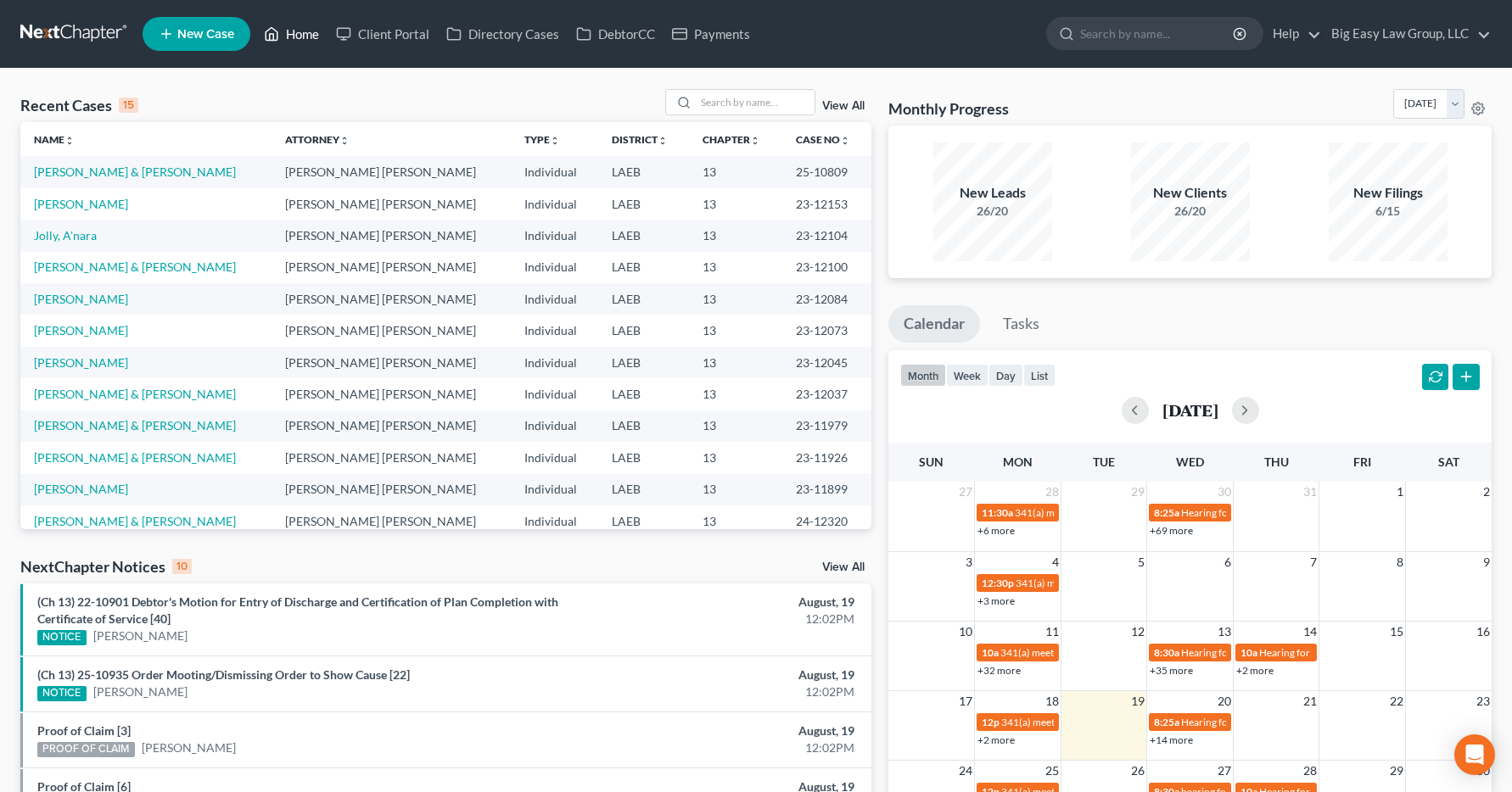
click at [305, 33] on link "Home" at bounding box center [291, 33] width 72 height 30
click at [704, 102] on input "search" at bounding box center [754, 102] width 119 height 25
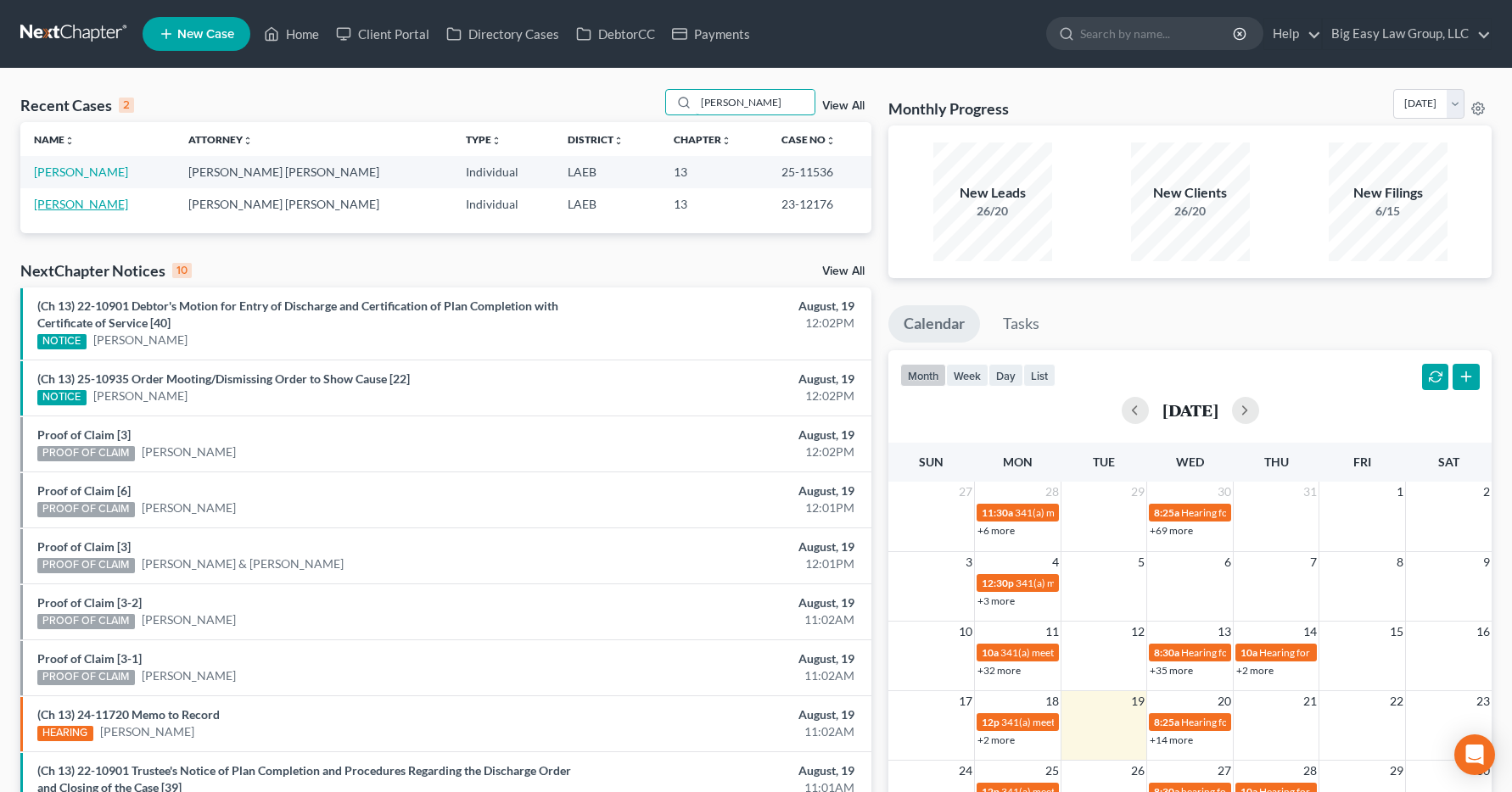
type input "dwyer"
click at [90, 205] on link "Dwyer, Debra" at bounding box center [81, 204] width 94 height 15
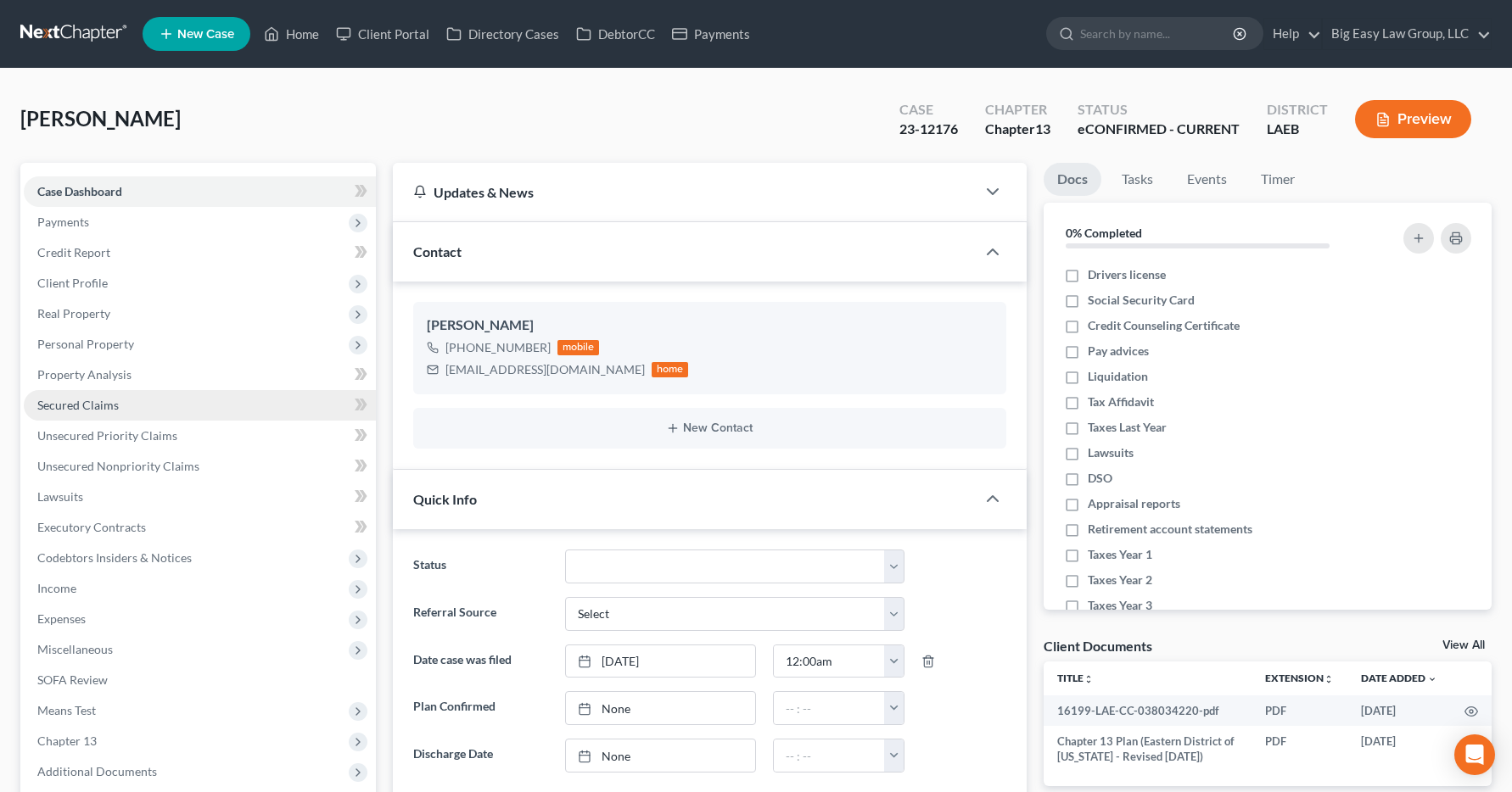
scroll to position [102, 0]
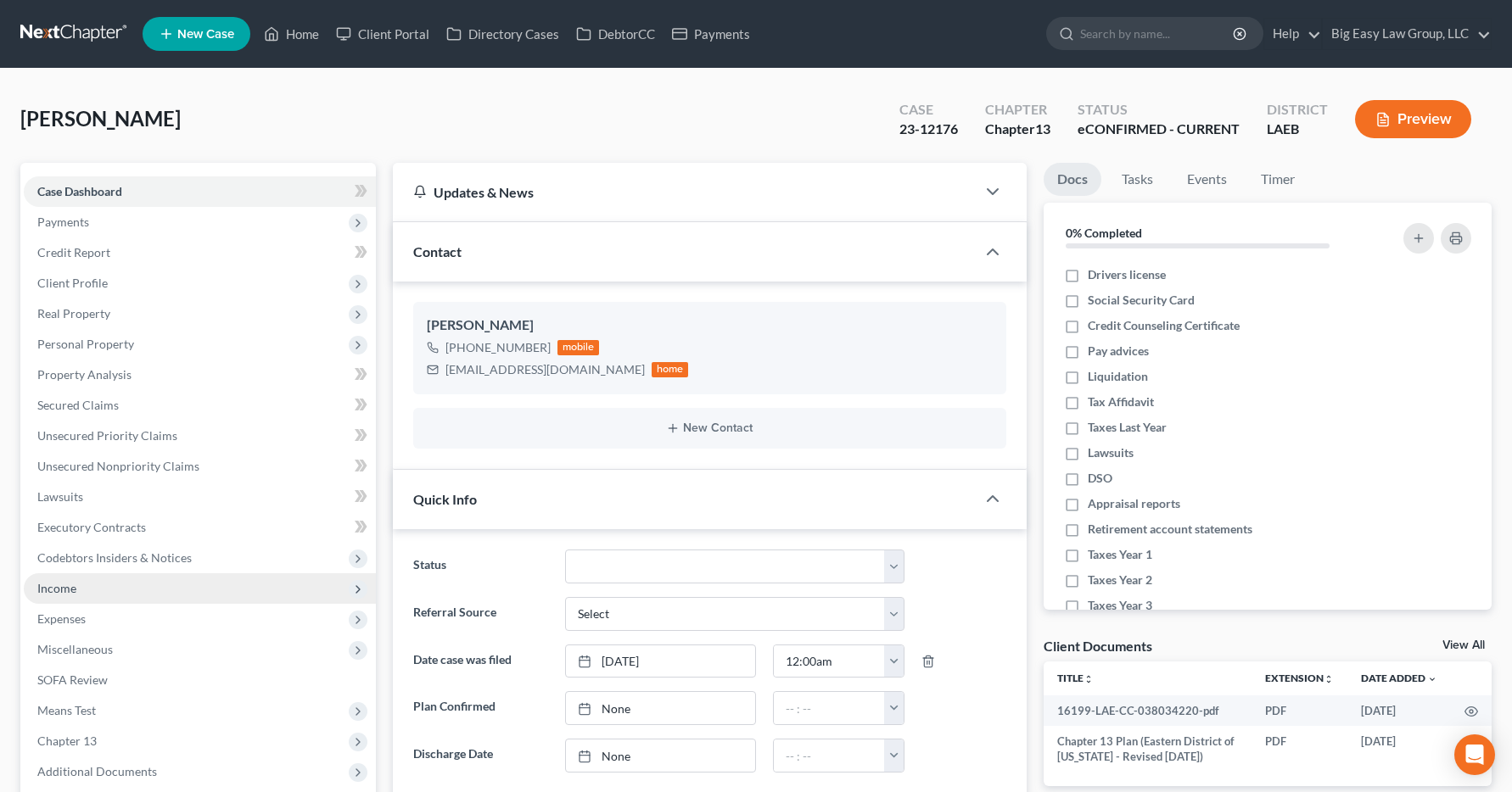
click at [47, 595] on span "Income" at bounding box center [57, 588] width 39 height 15
click at [175, 589] on span "Income" at bounding box center [200, 588] width 352 height 30
click at [55, 593] on span "Income" at bounding box center [57, 588] width 39 height 15
click at [64, 586] on span "Income" at bounding box center [57, 588] width 39 height 15
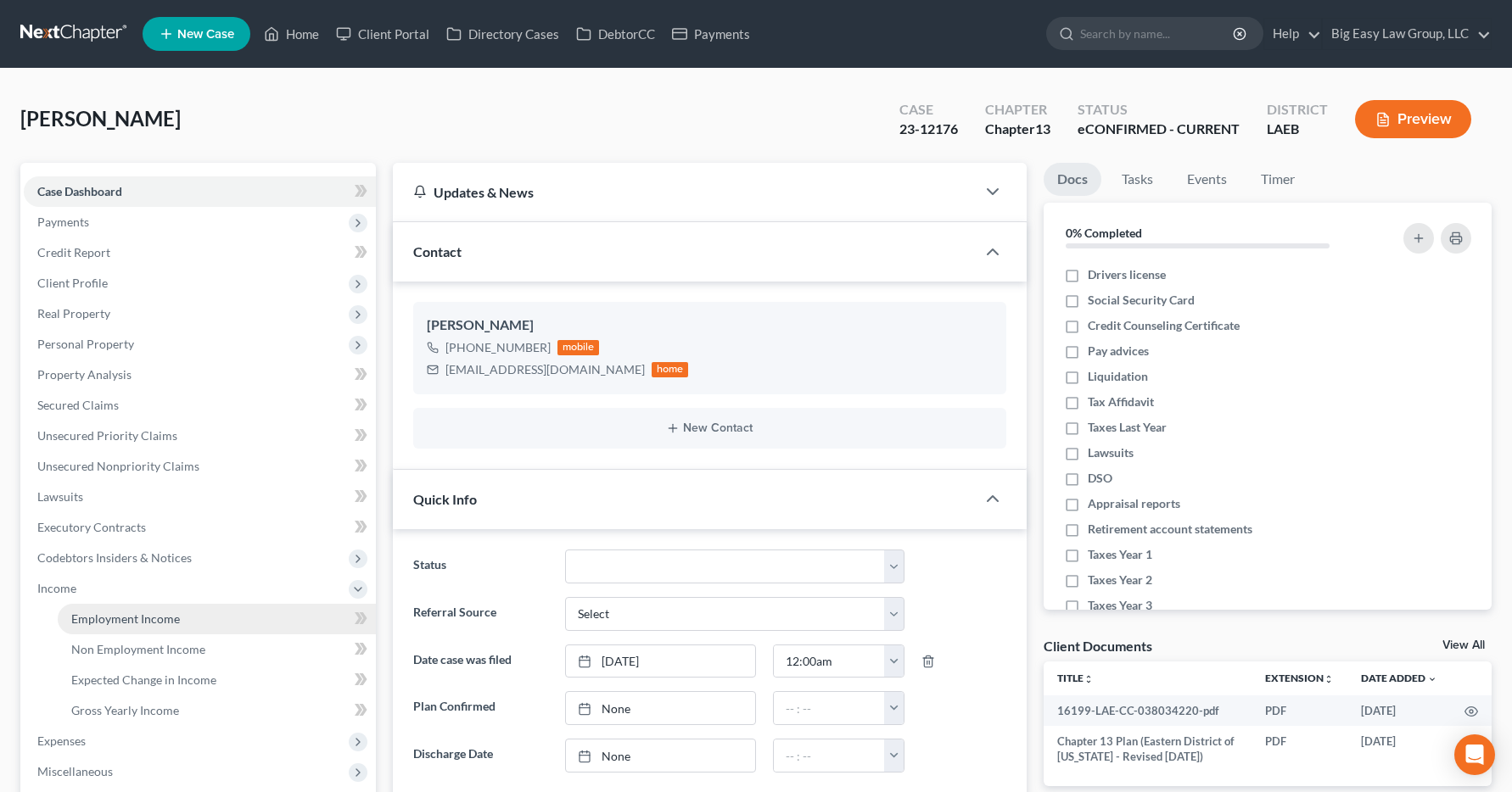
click at [101, 624] on span "Employment Income" at bounding box center [125, 619] width 109 height 15
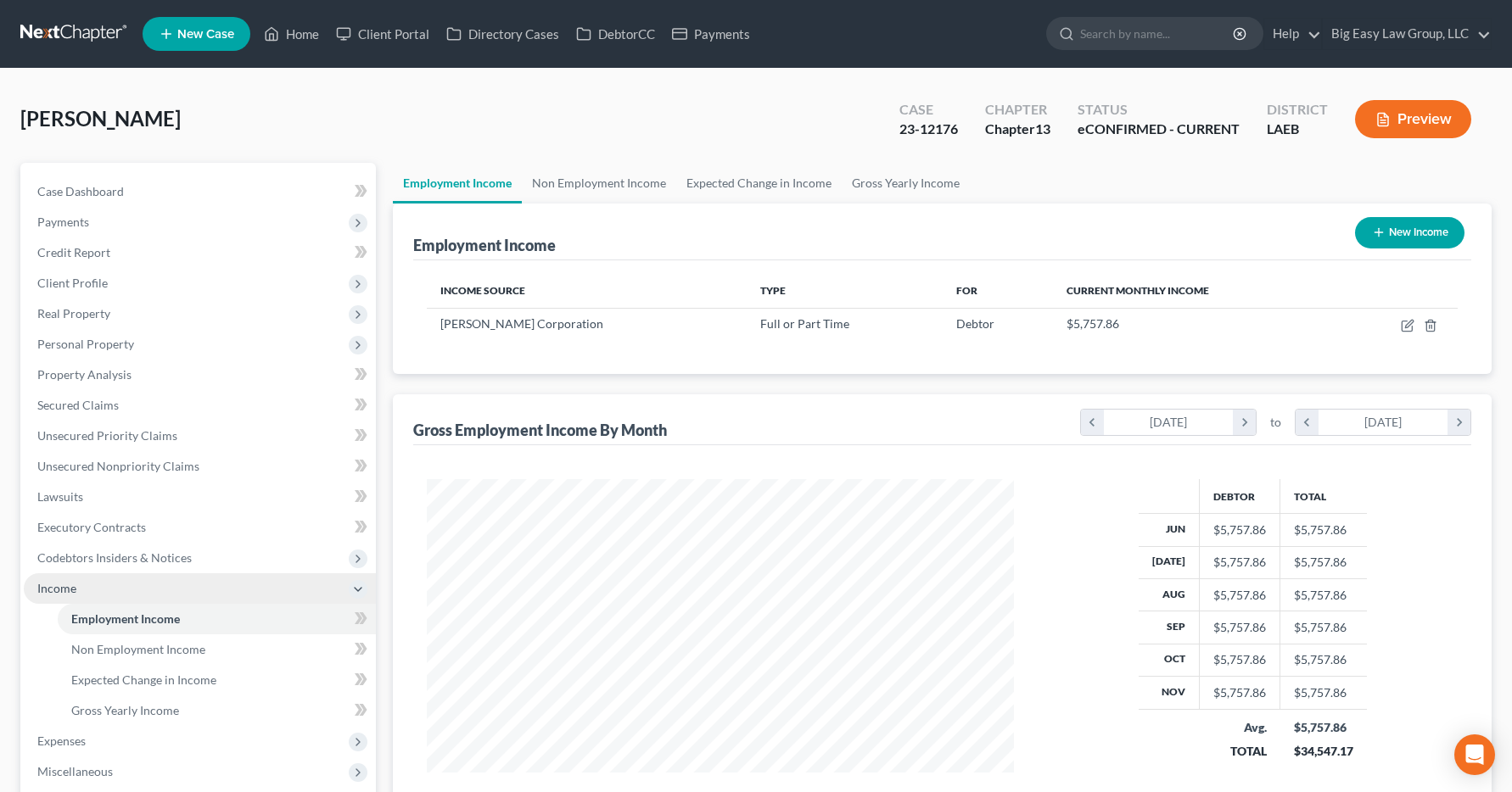
scroll to position [305, 622]
click at [317, 38] on link "Home" at bounding box center [291, 33] width 72 height 30
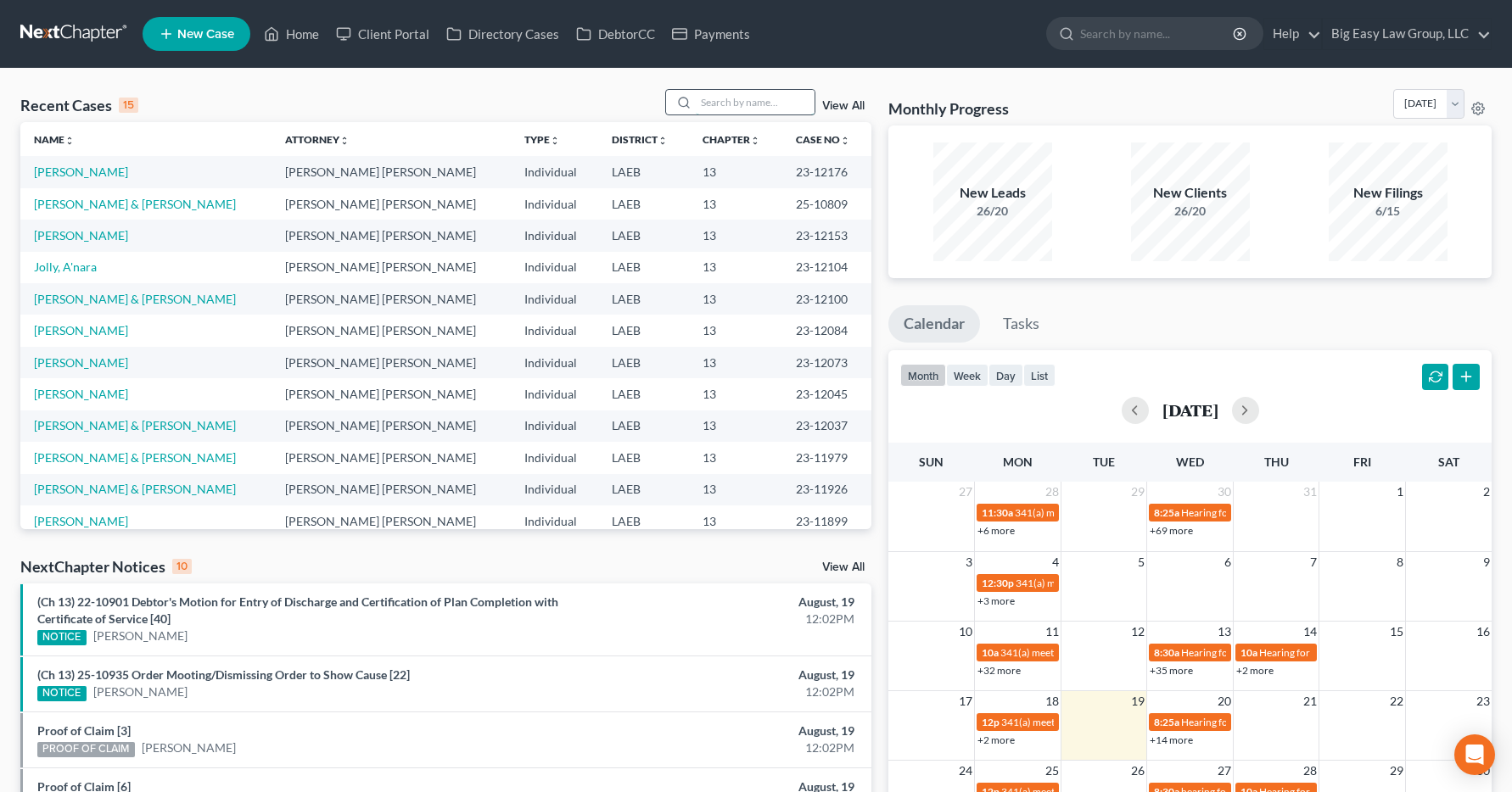
click at [725, 105] on input "search" at bounding box center [754, 102] width 119 height 25
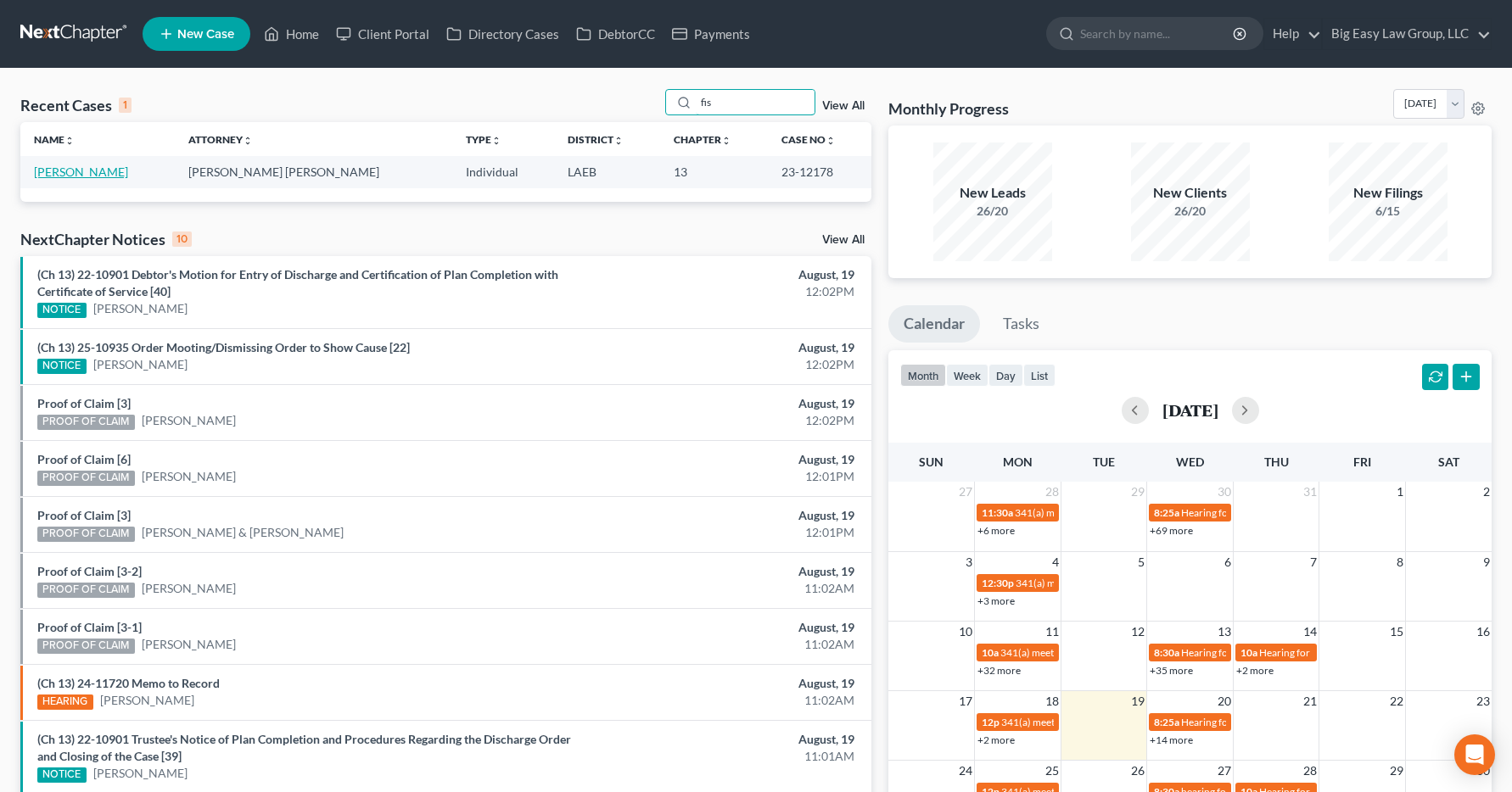
type input "fis"
click at [86, 172] on link "[PERSON_NAME]" at bounding box center [81, 172] width 94 height 15
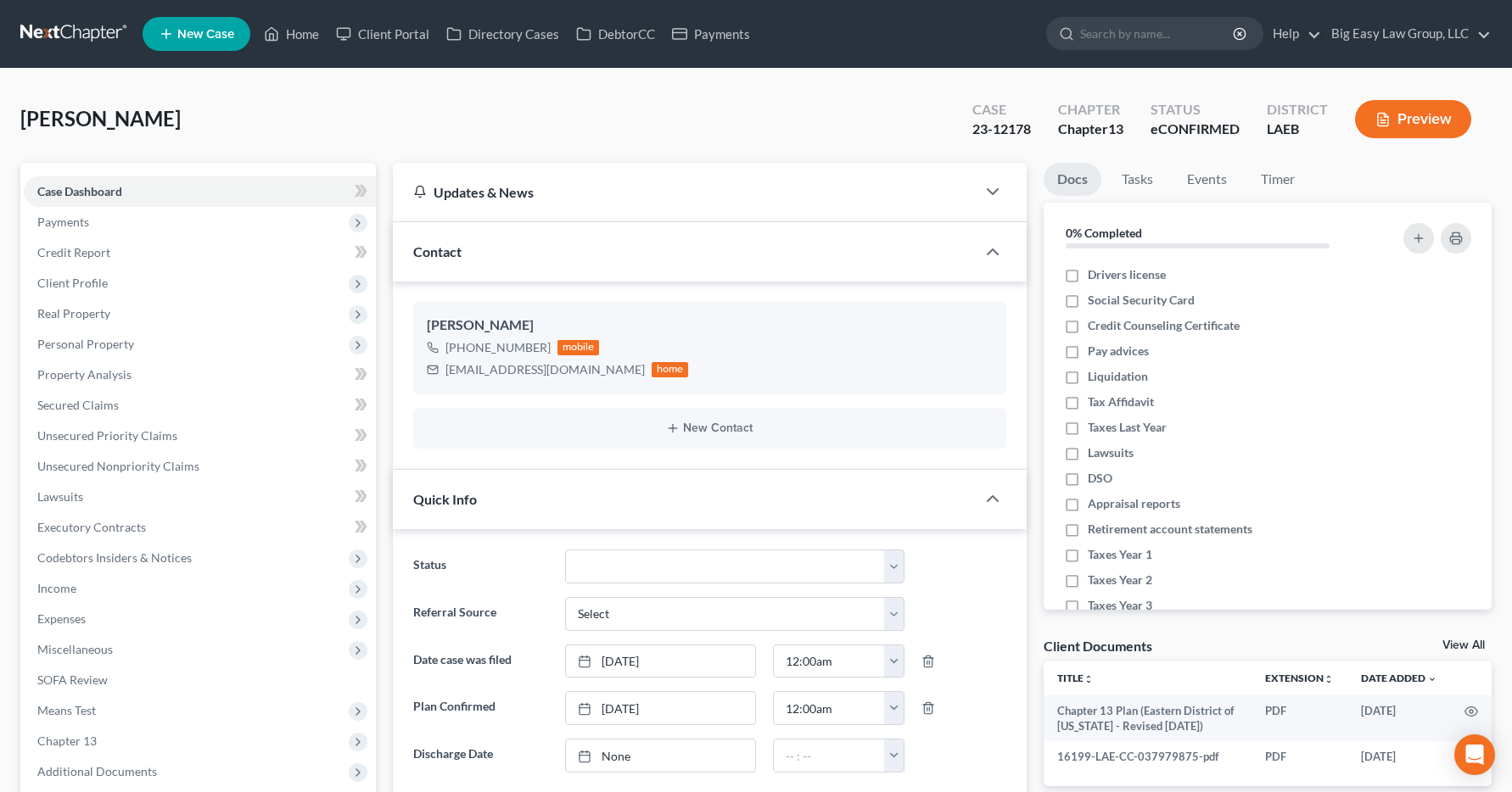
scroll to position [963, 0]
click at [55, 591] on span "Income" at bounding box center [57, 588] width 39 height 15
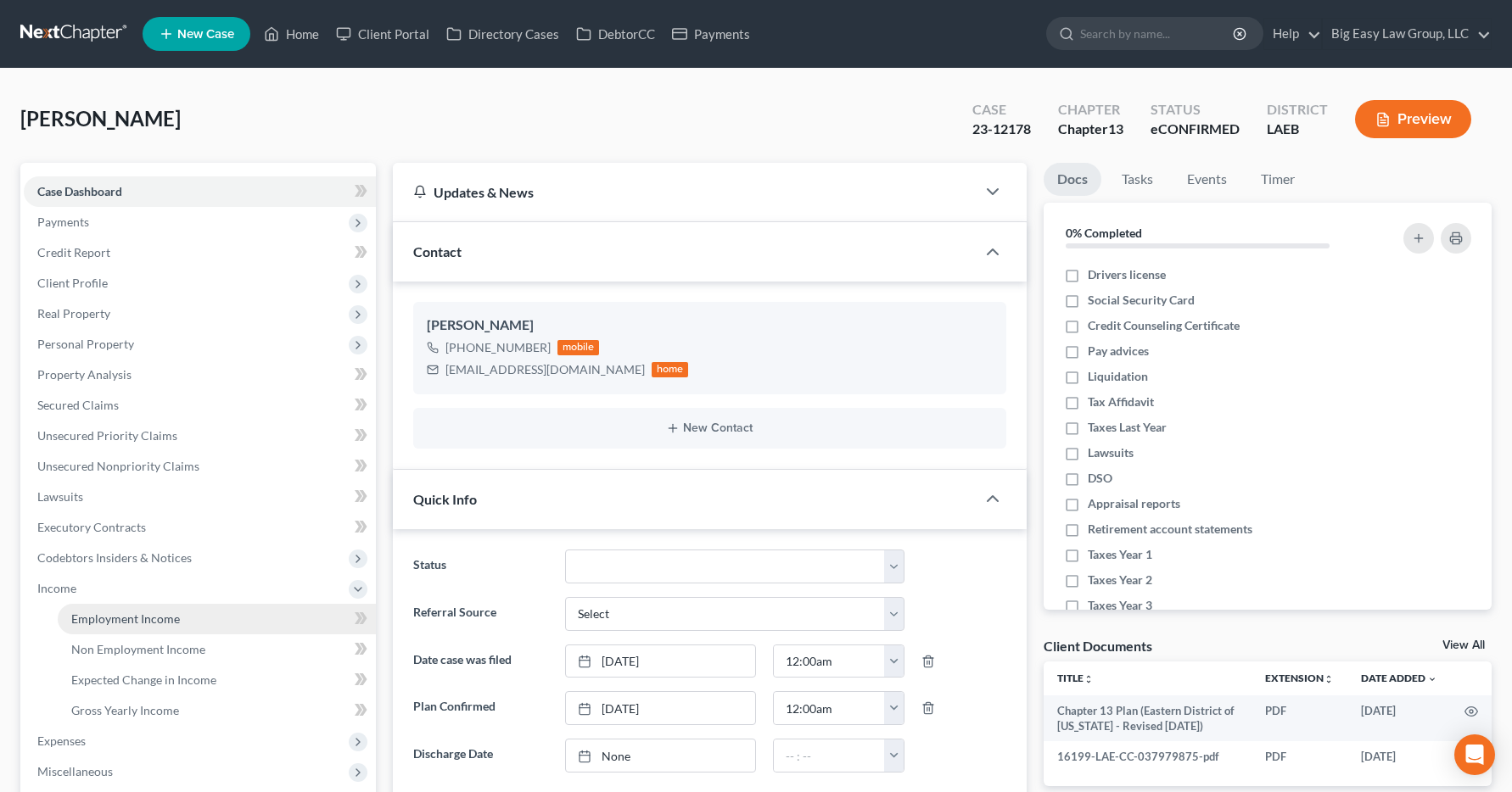
click at [87, 623] on span "Employment Income" at bounding box center [125, 619] width 109 height 15
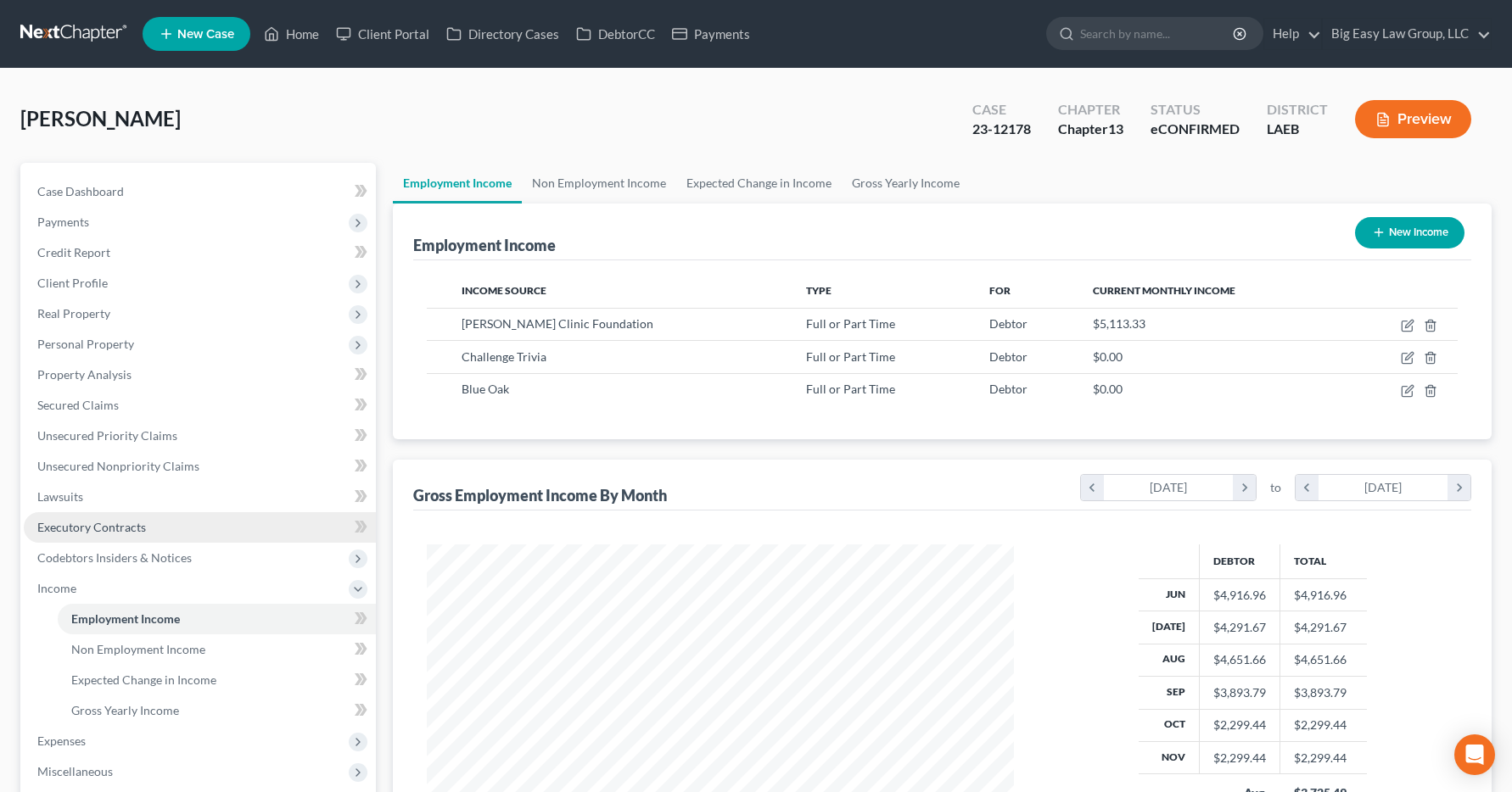
scroll to position [305, 622]
click at [307, 31] on link "Home" at bounding box center [291, 33] width 72 height 30
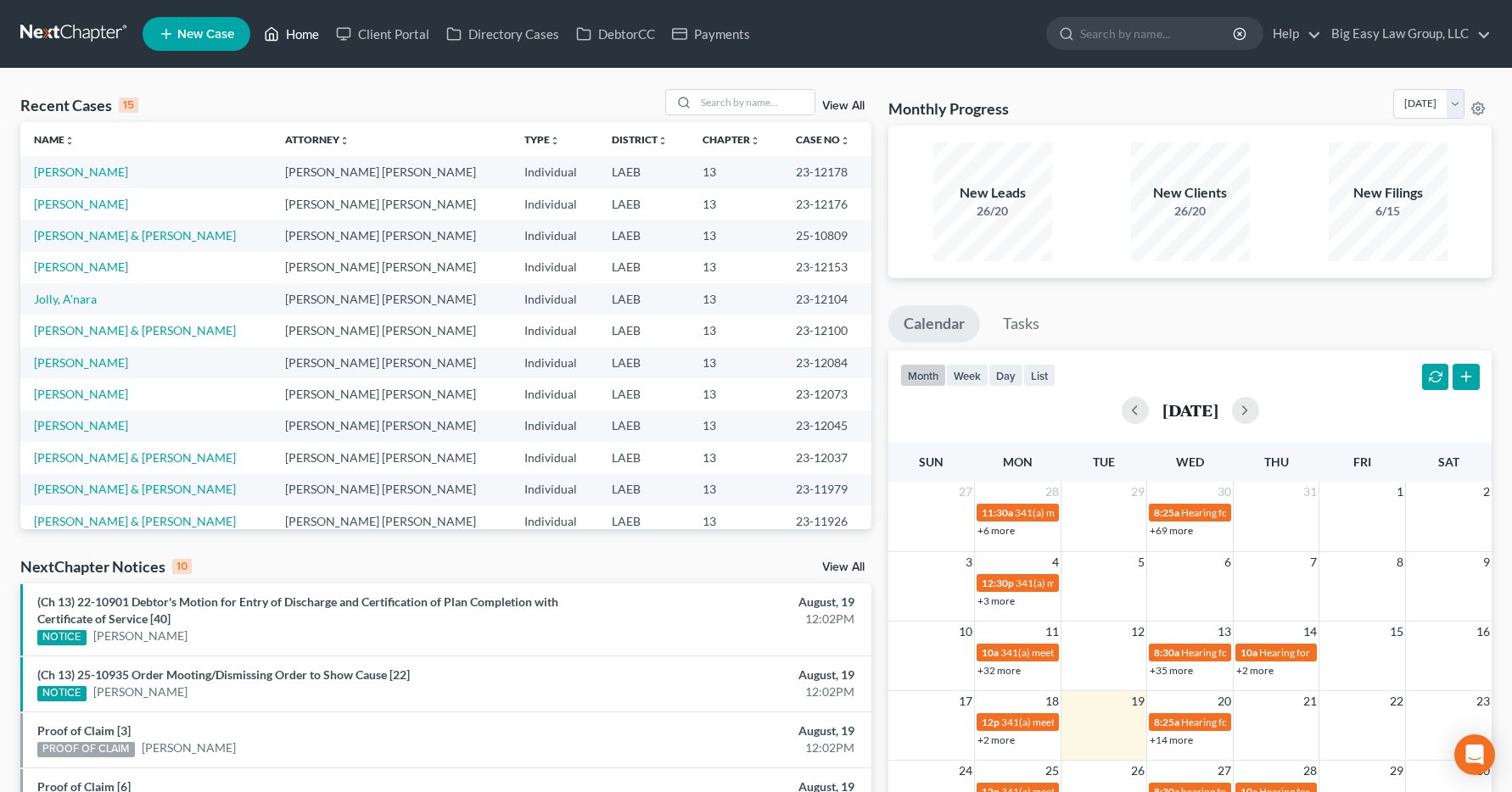
click at [311, 38] on link "Home" at bounding box center [291, 33] width 72 height 30
click at [703, 101] on input "search" at bounding box center [754, 102] width 119 height 25
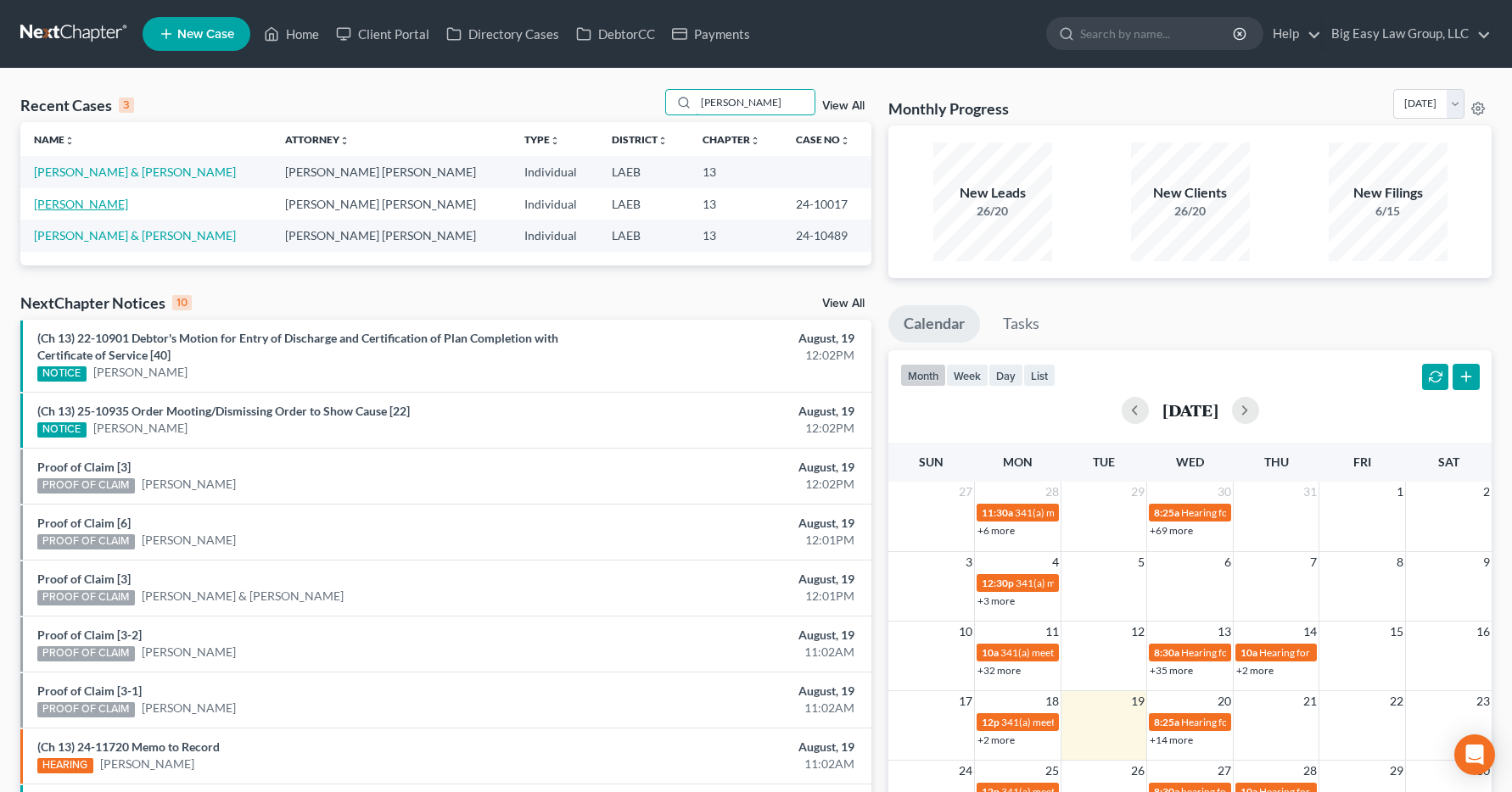
type input "richardson"
click at [80, 209] on link "[PERSON_NAME]" at bounding box center [81, 204] width 94 height 15
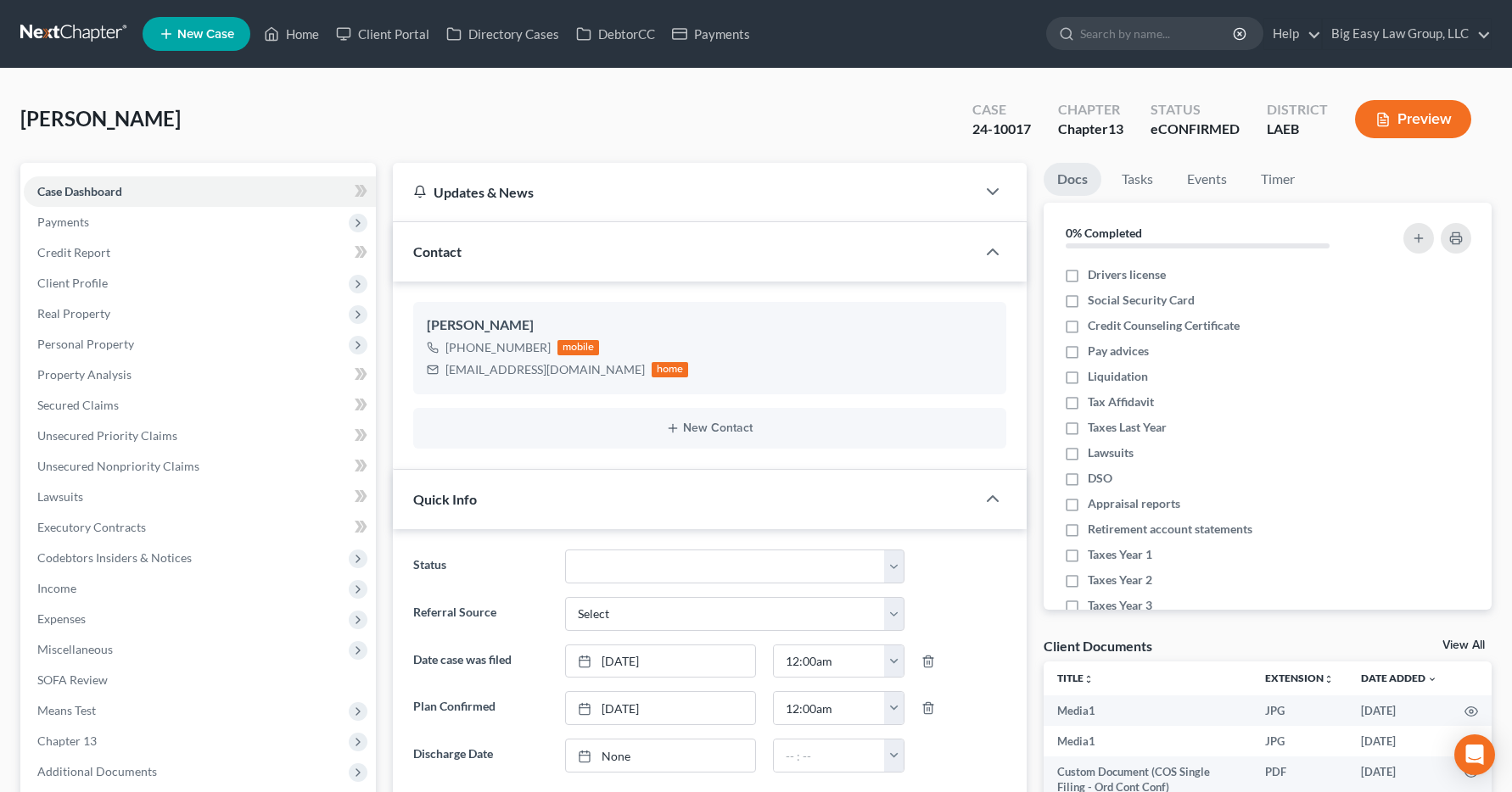
scroll to position [9993, 0]
click at [53, 582] on span "Income" at bounding box center [57, 588] width 39 height 15
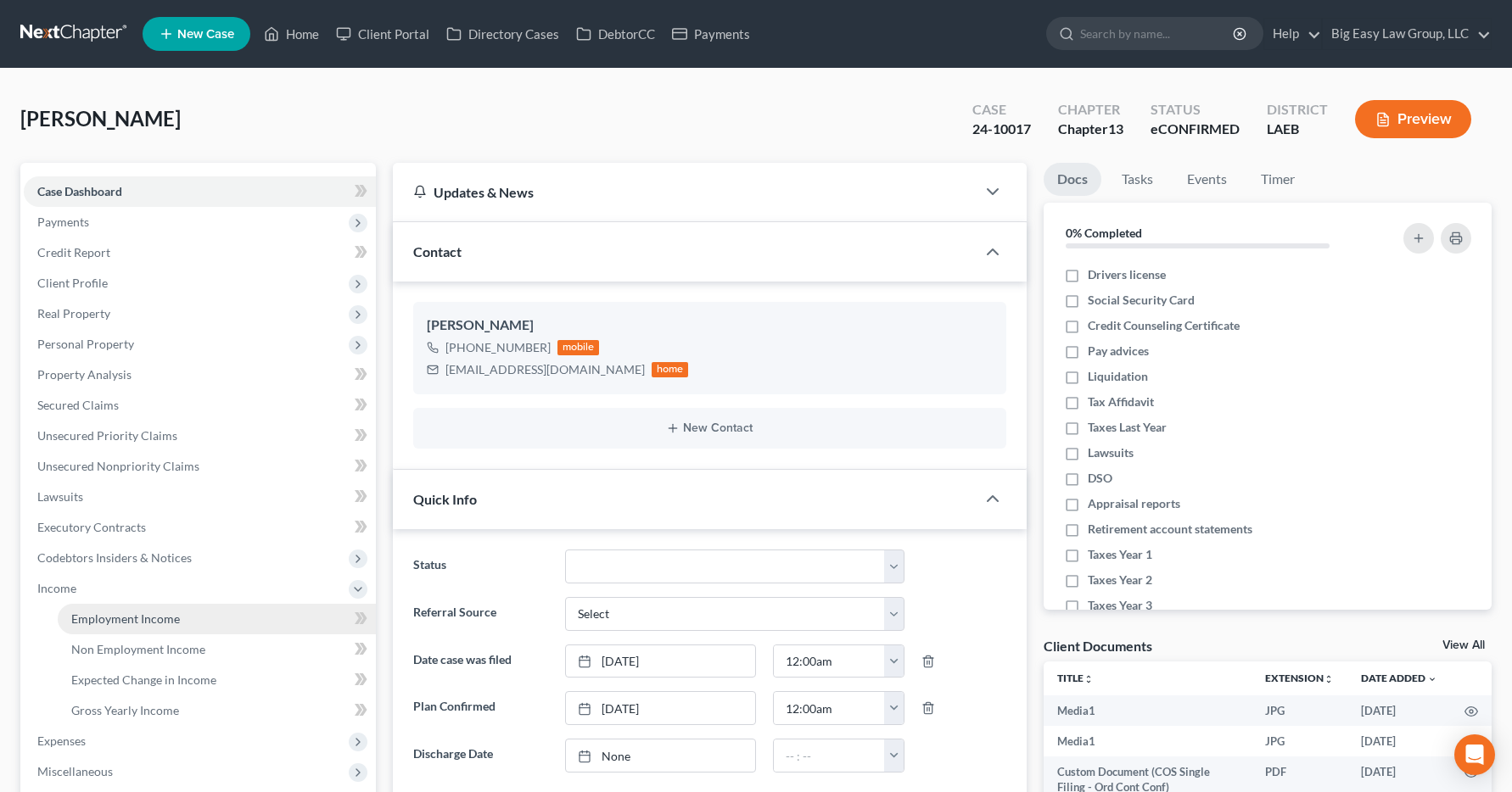
click at [76, 624] on span "Employment Income" at bounding box center [125, 619] width 109 height 15
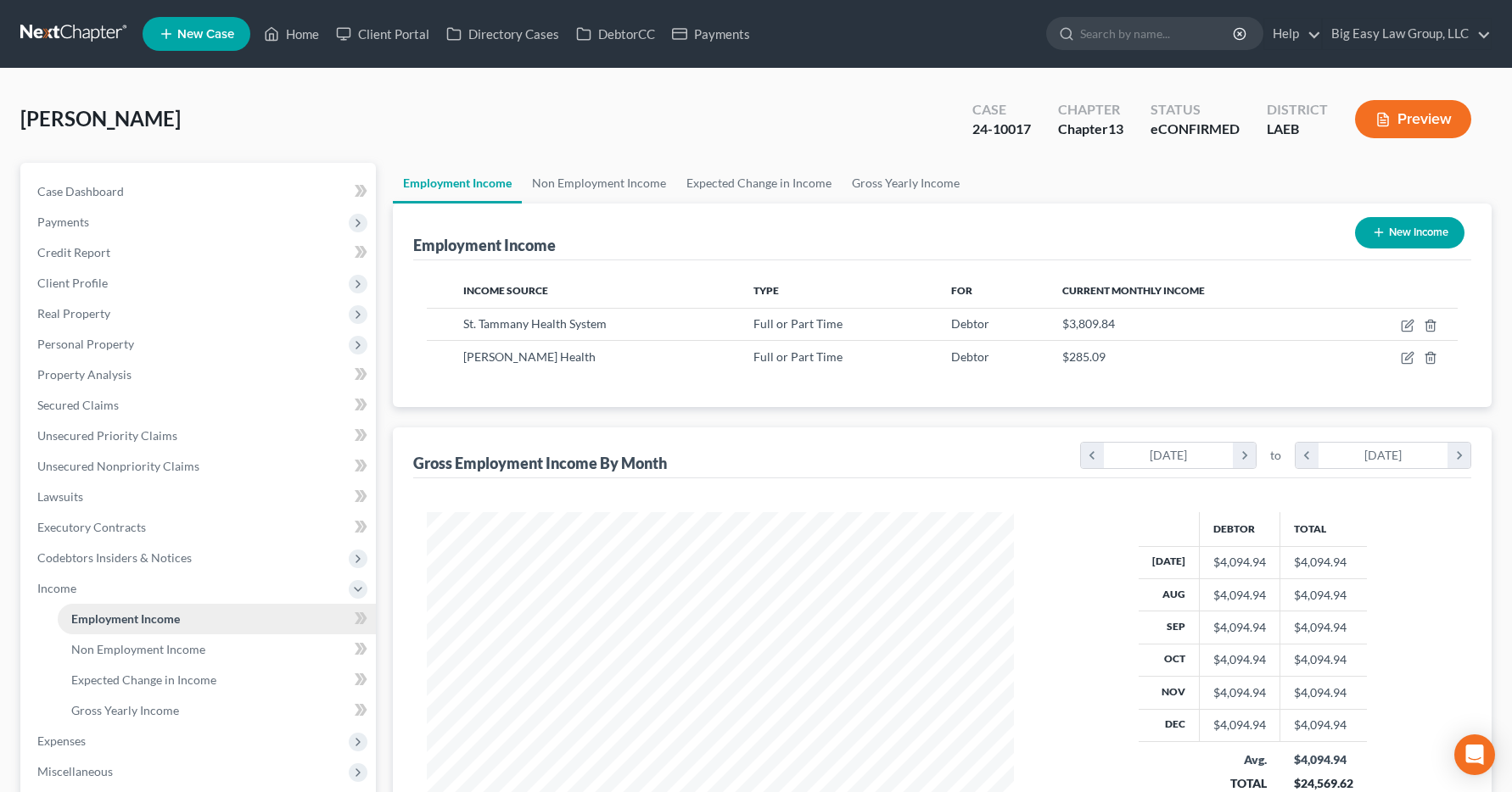
scroll to position [305, 622]
click at [295, 34] on link "Home" at bounding box center [291, 33] width 72 height 30
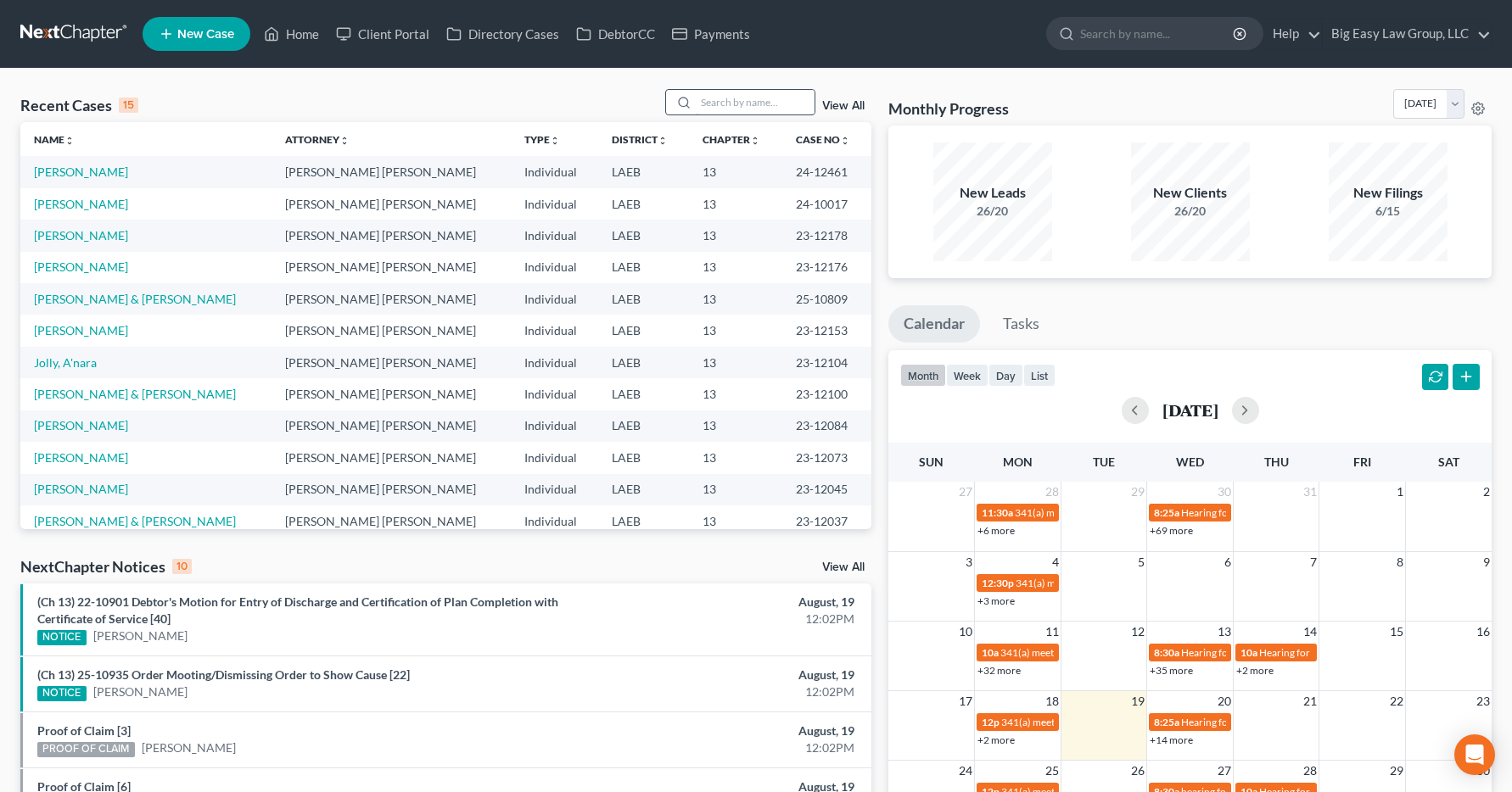
click at [710, 97] on input "search" at bounding box center [754, 102] width 119 height 25
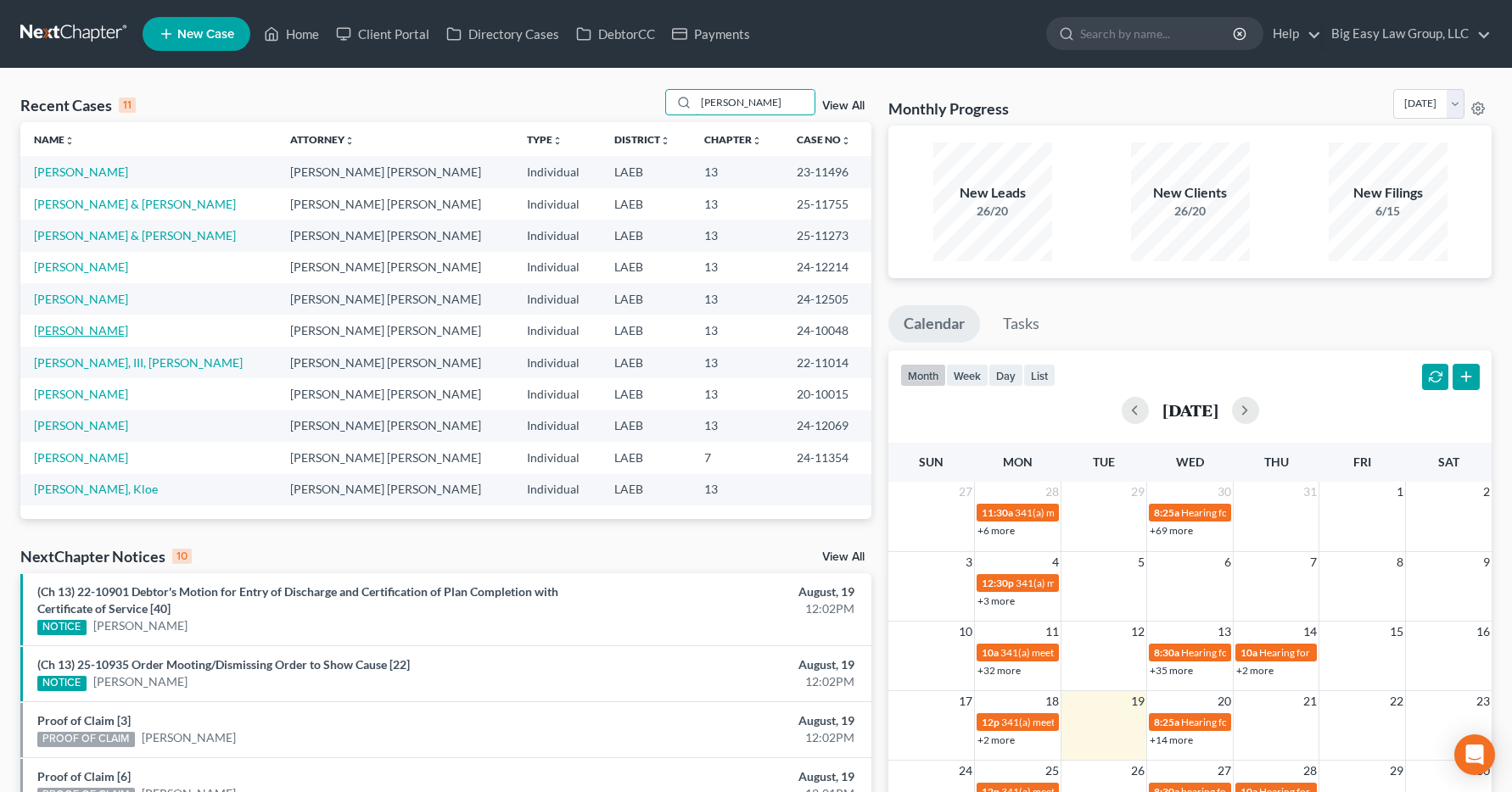
type input "[PERSON_NAME]"
click at [80, 332] on link "[PERSON_NAME]" at bounding box center [81, 331] width 94 height 15
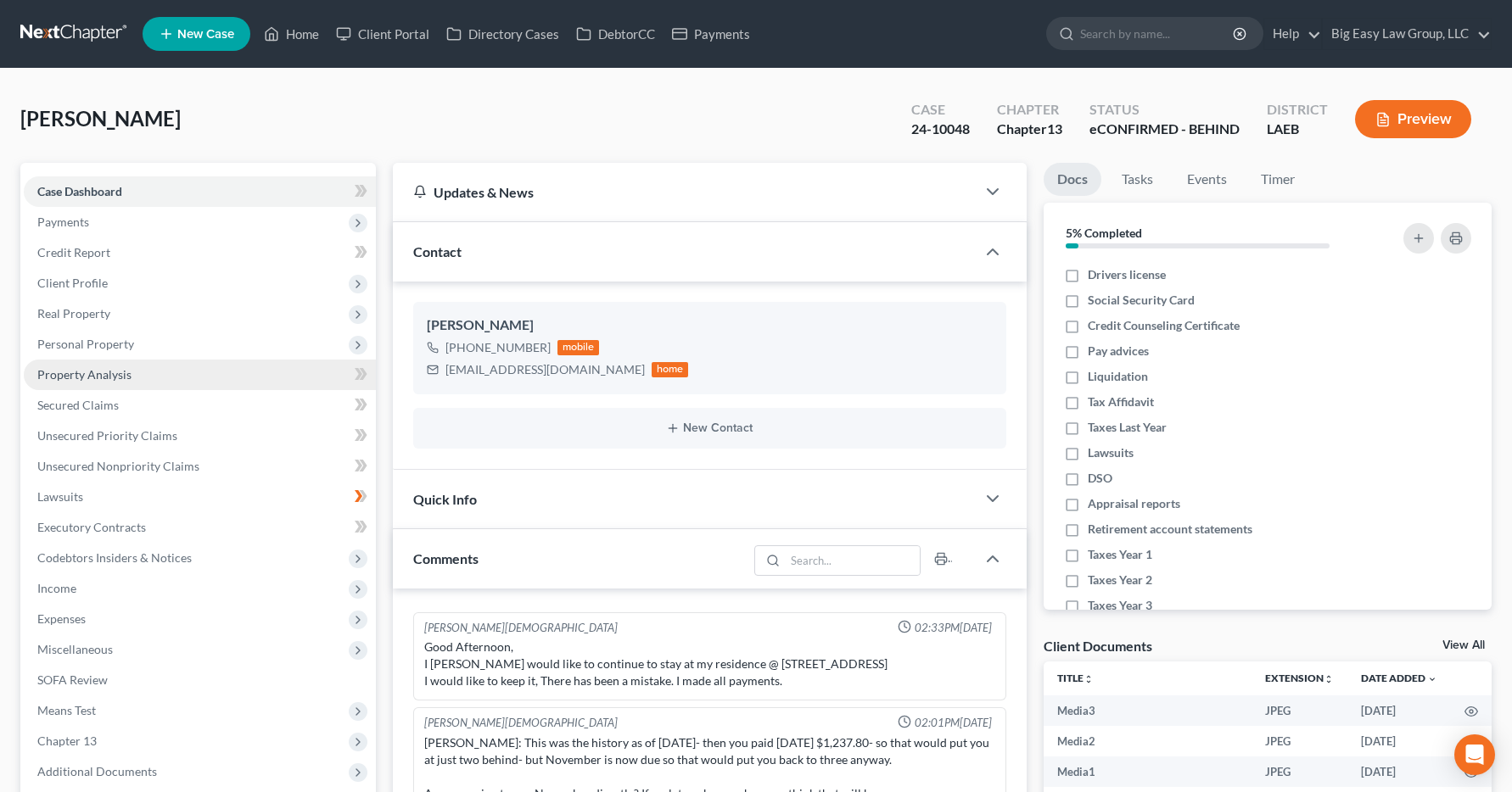
scroll to position [32100, 0]
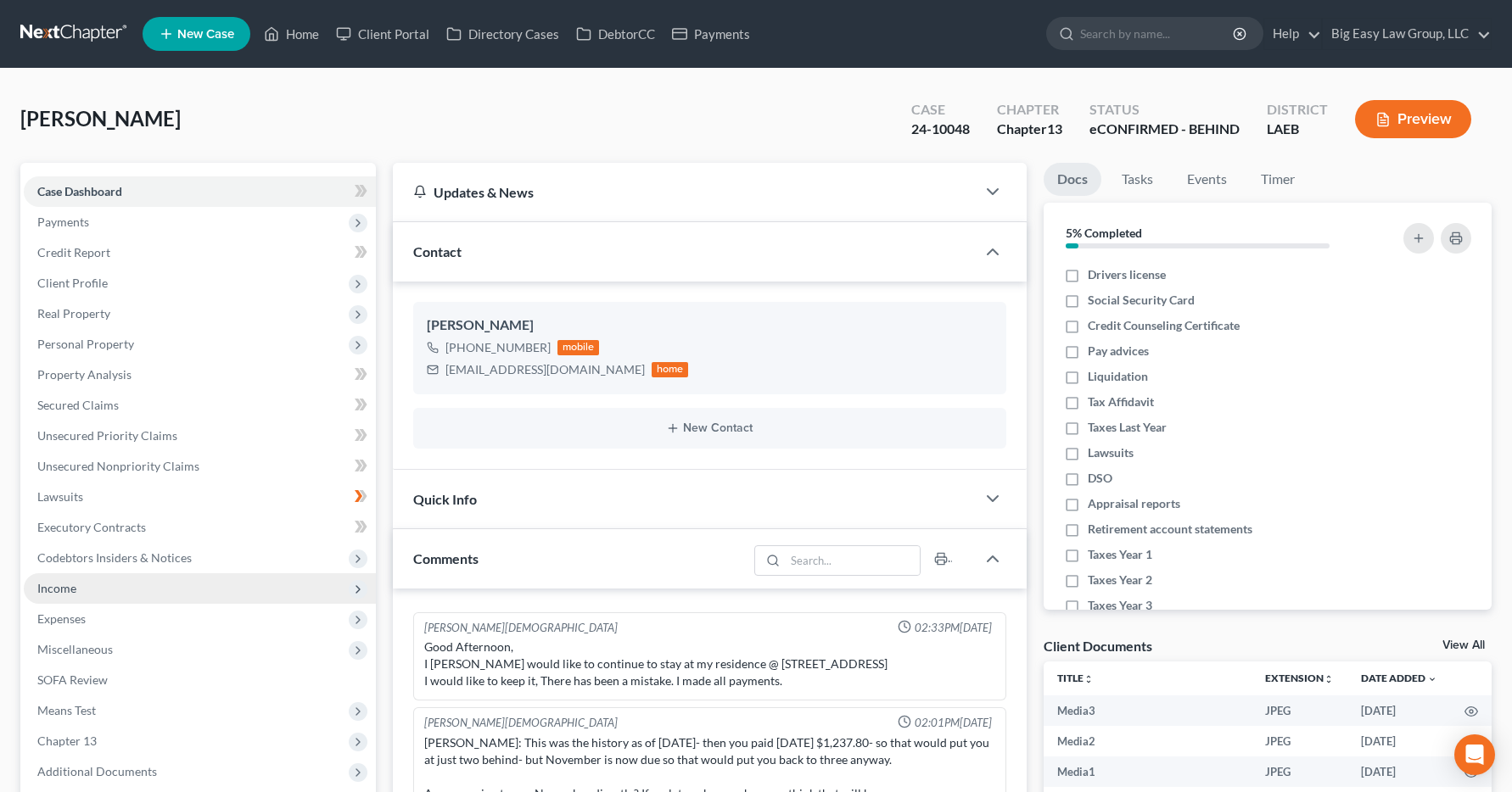
click at [67, 594] on span "Income" at bounding box center [57, 588] width 39 height 15
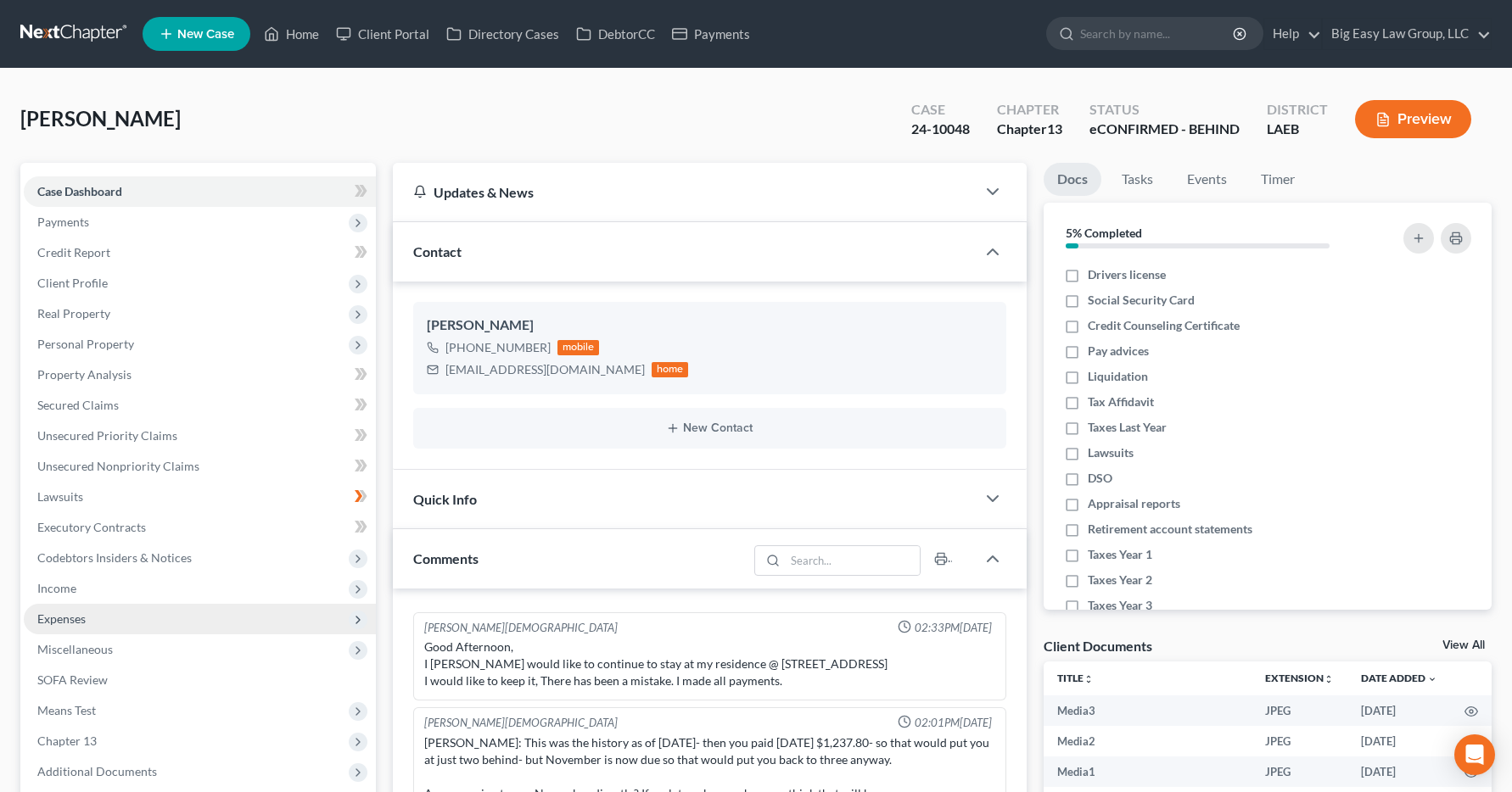
click at [69, 594] on span "Income" at bounding box center [57, 588] width 39 height 15
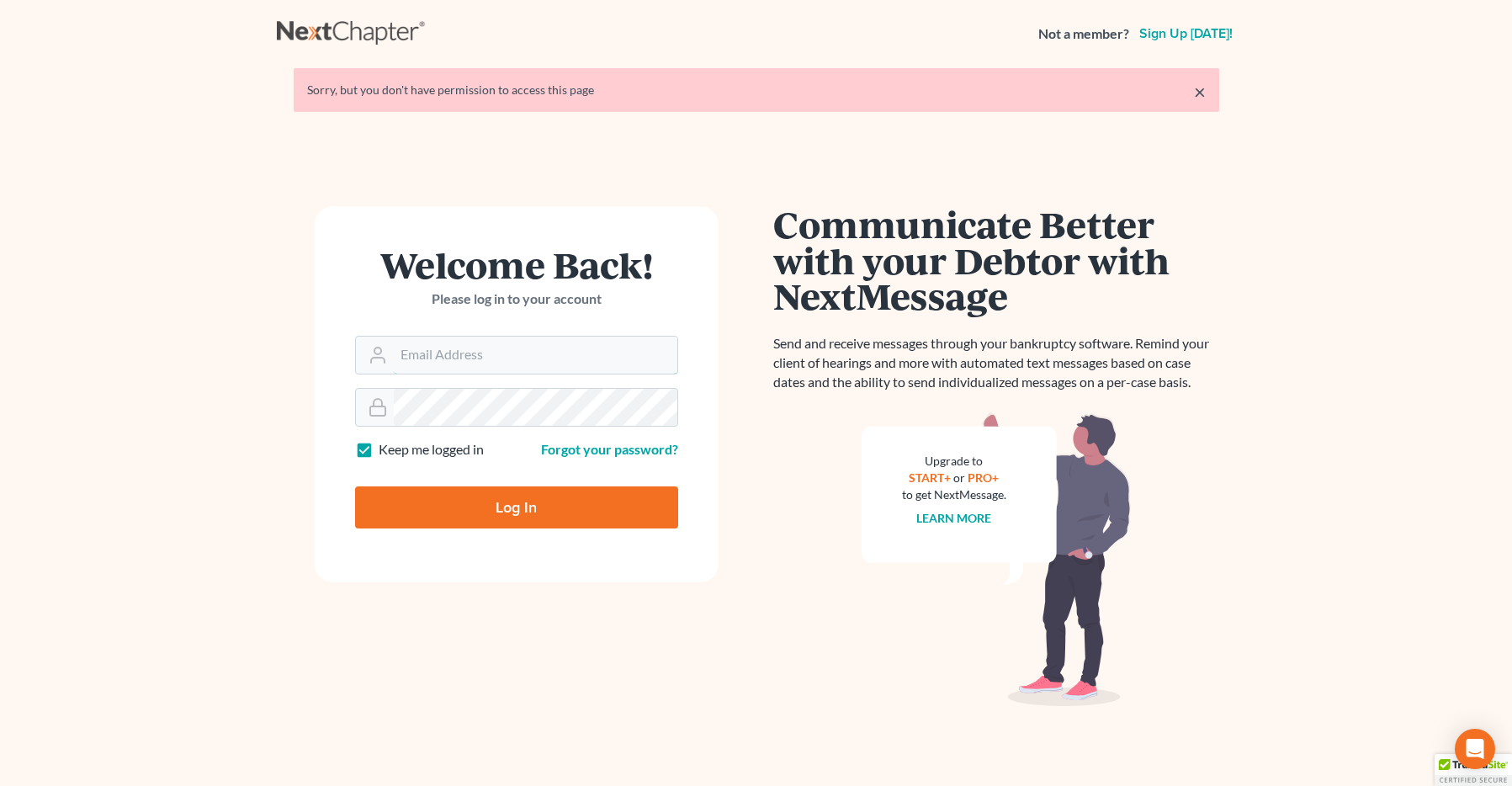
type input "[EMAIL_ADDRESS][DOMAIN_NAME]"
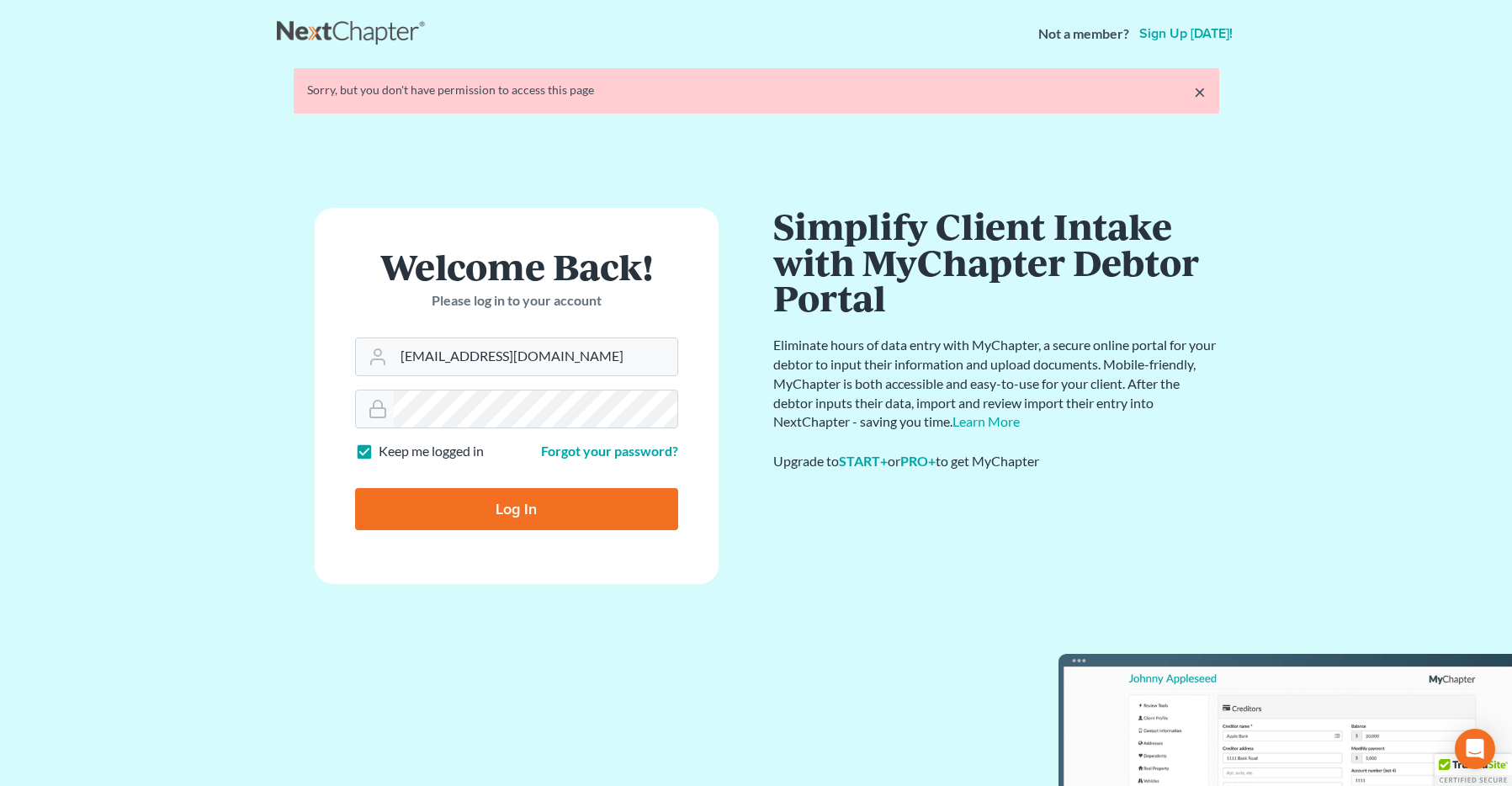
click at [412, 513] on input "Log In" at bounding box center [517, 509] width 323 height 42
type input "Thinking..."
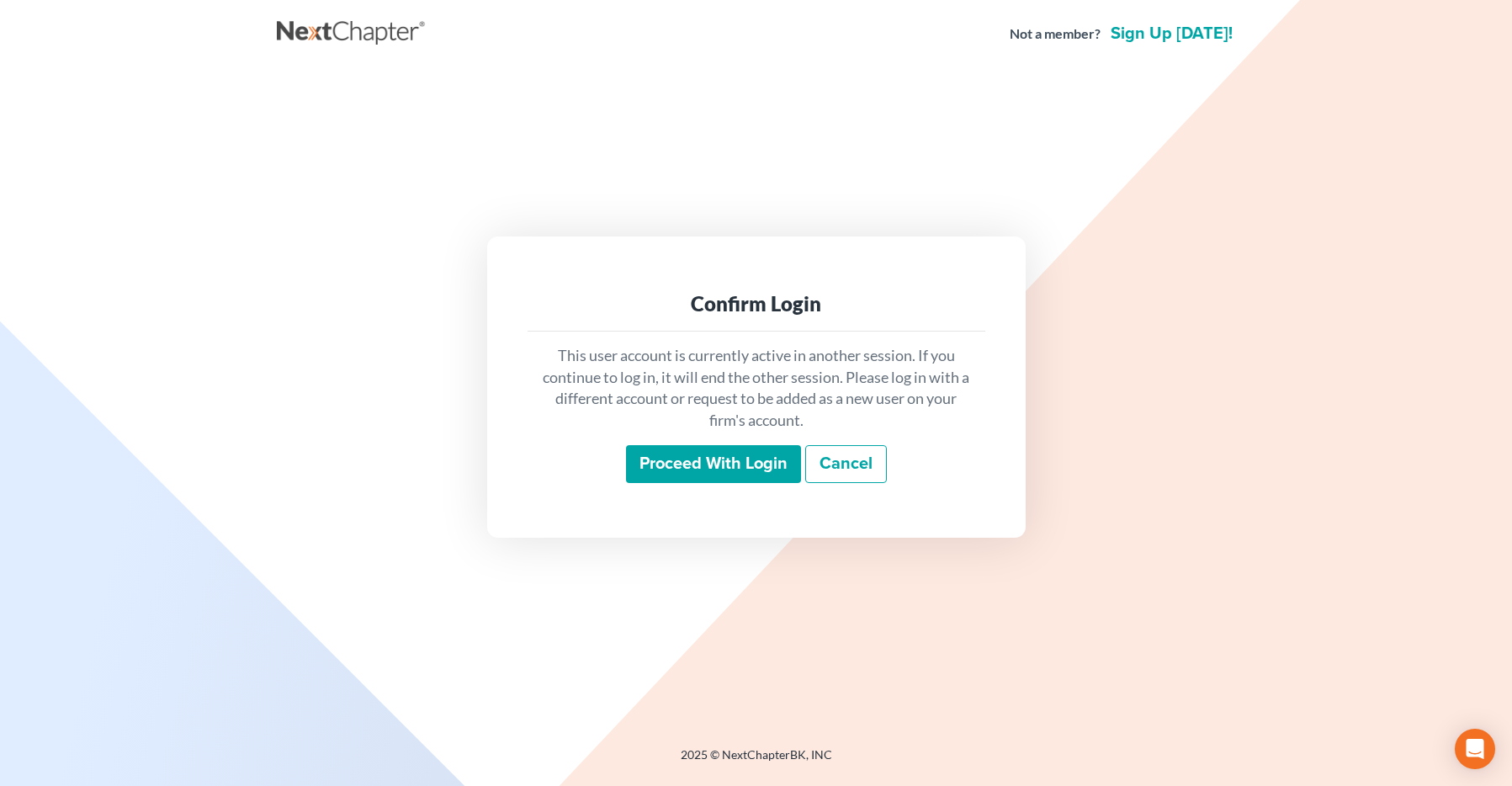
click at [667, 467] on input "Proceed with login" at bounding box center [714, 464] width 175 height 38
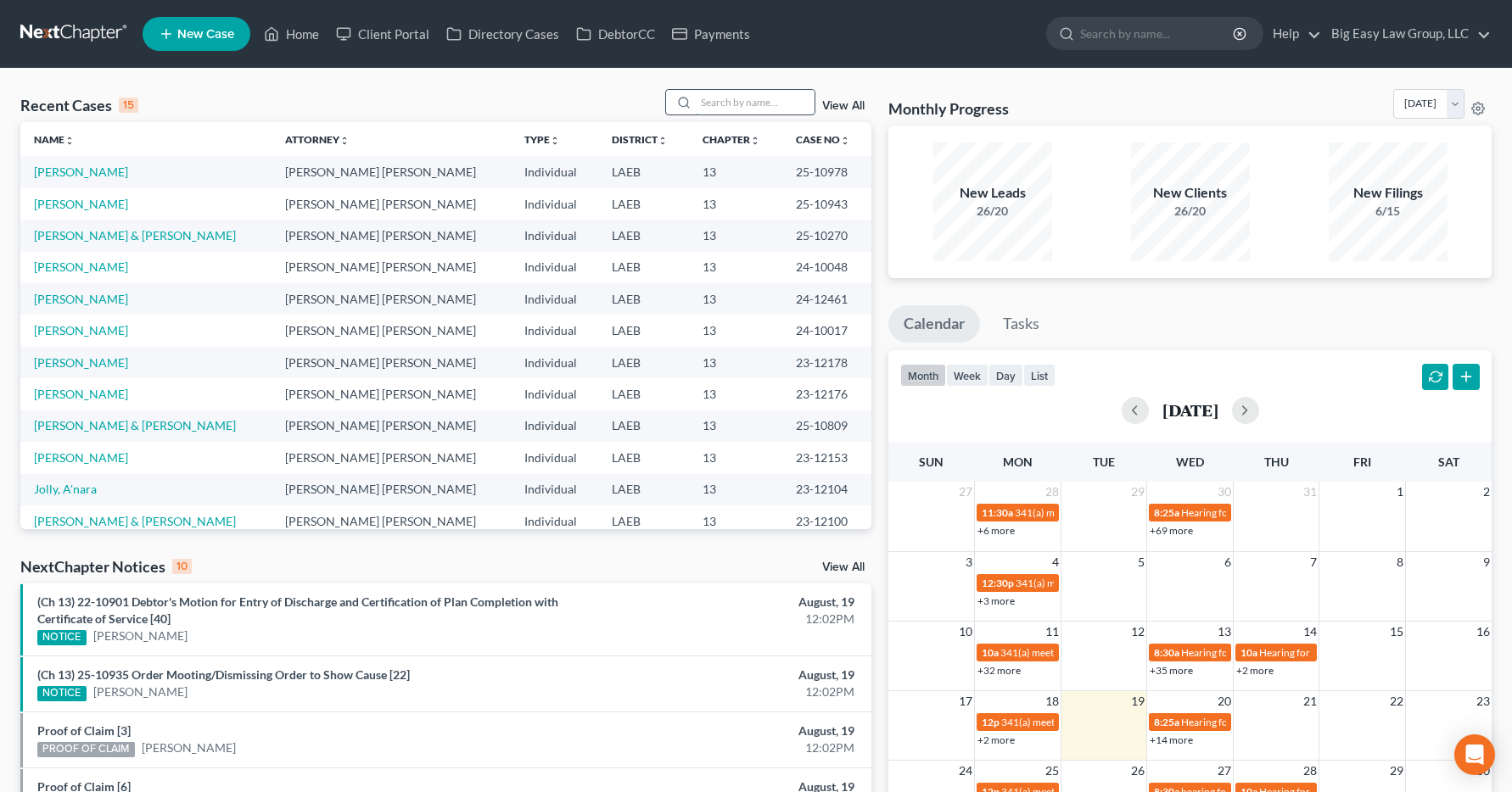
click at [709, 97] on input "search" at bounding box center [754, 102] width 119 height 25
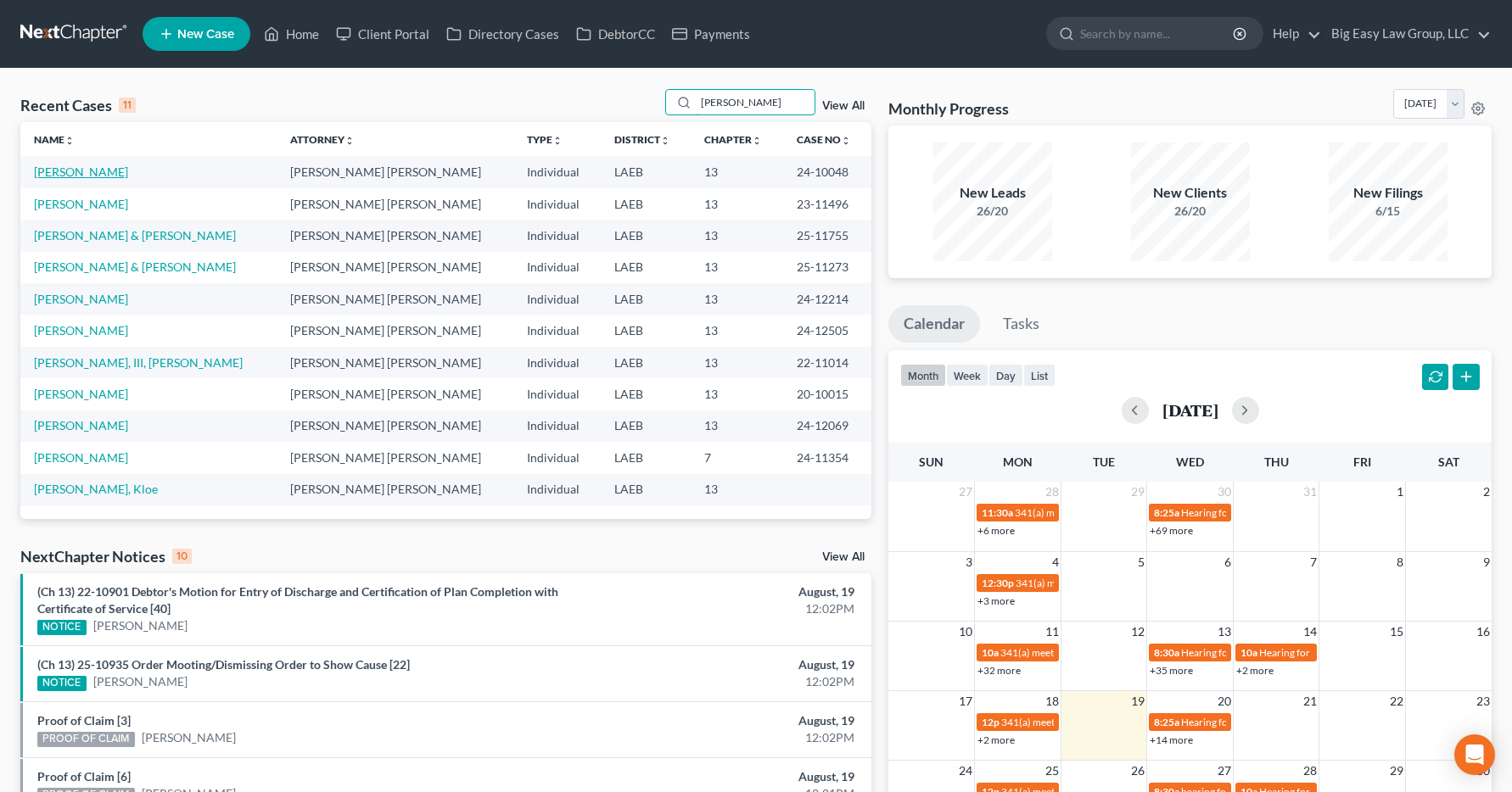
type input "[PERSON_NAME]"
click at [88, 170] on link "[PERSON_NAME]" at bounding box center [81, 172] width 94 height 15
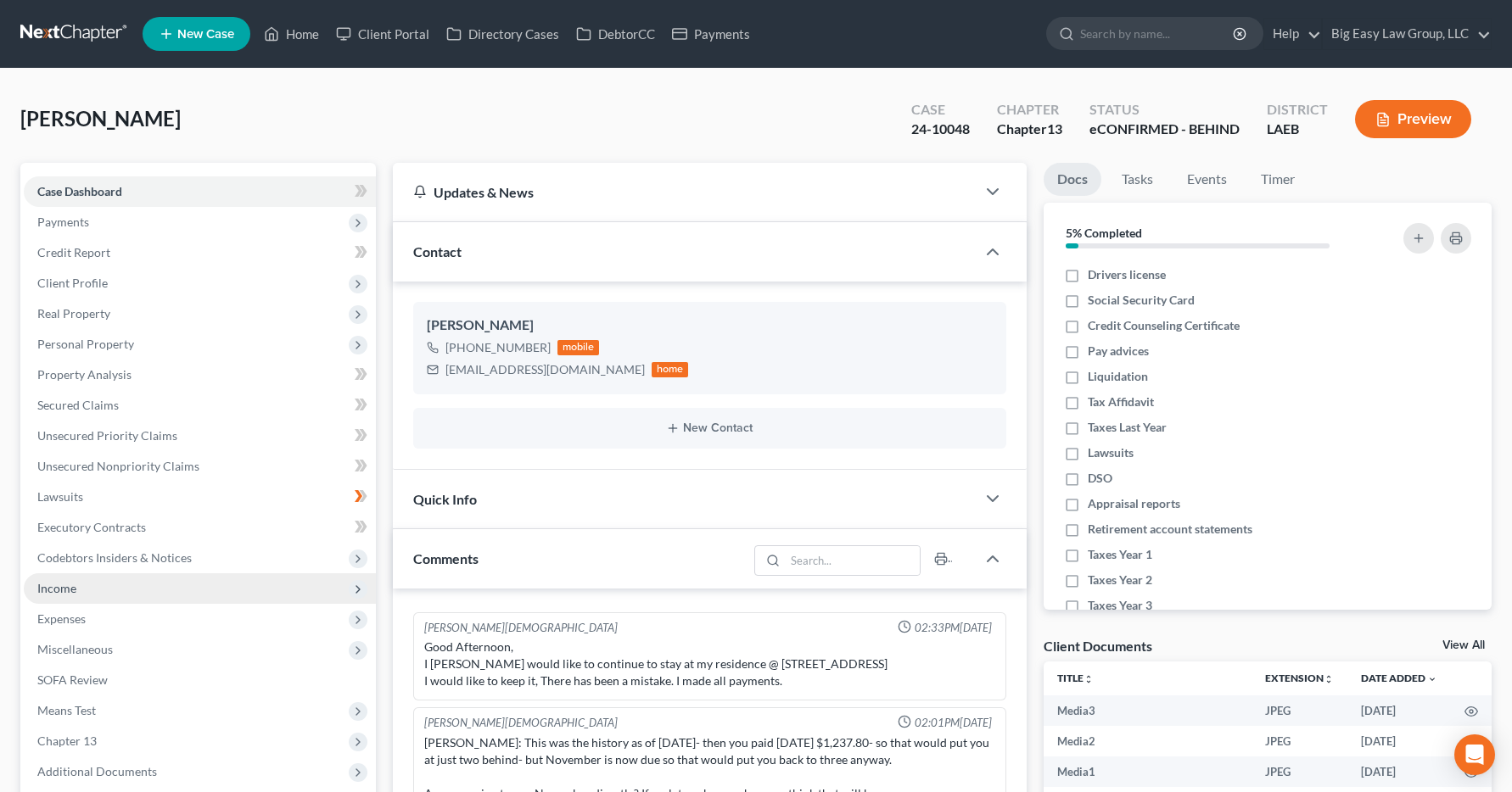
scroll to position [32100, 0]
click at [71, 589] on span "Income" at bounding box center [57, 588] width 39 height 15
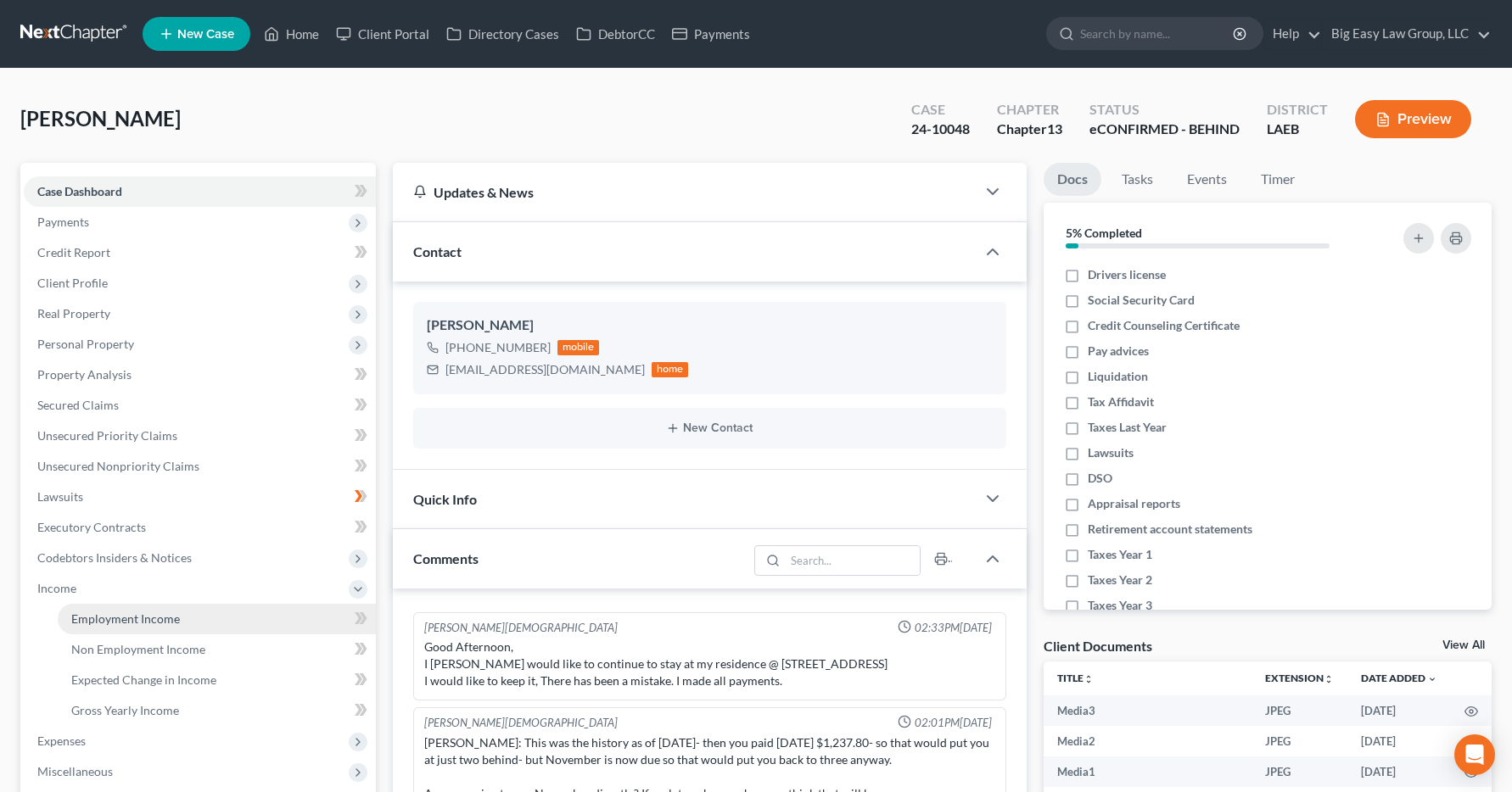
click at [91, 619] on span "Employment Income" at bounding box center [125, 619] width 109 height 15
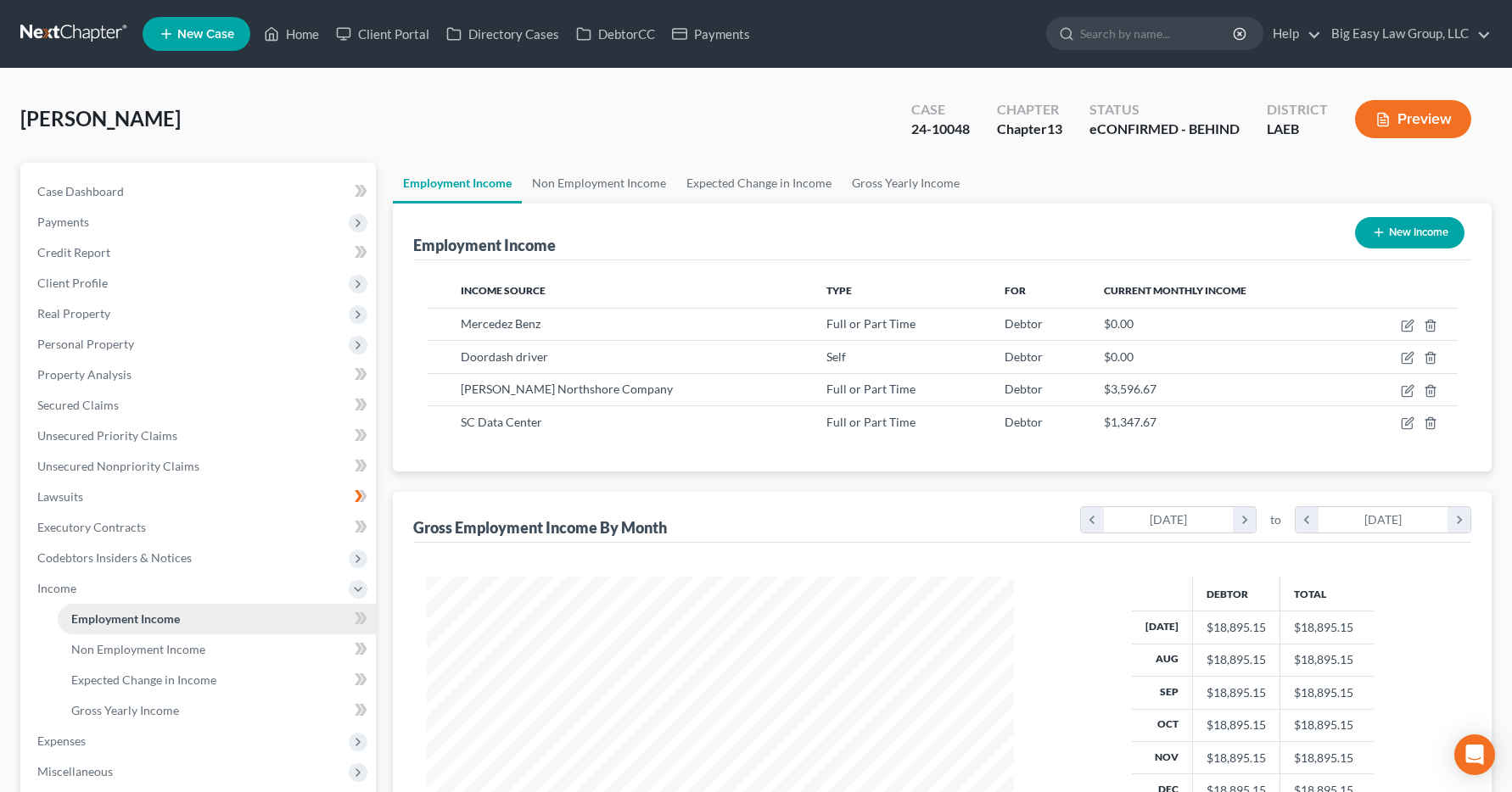
scroll to position [305, 622]
click at [296, 35] on link "Home" at bounding box center [291, 33] width 72 height 30
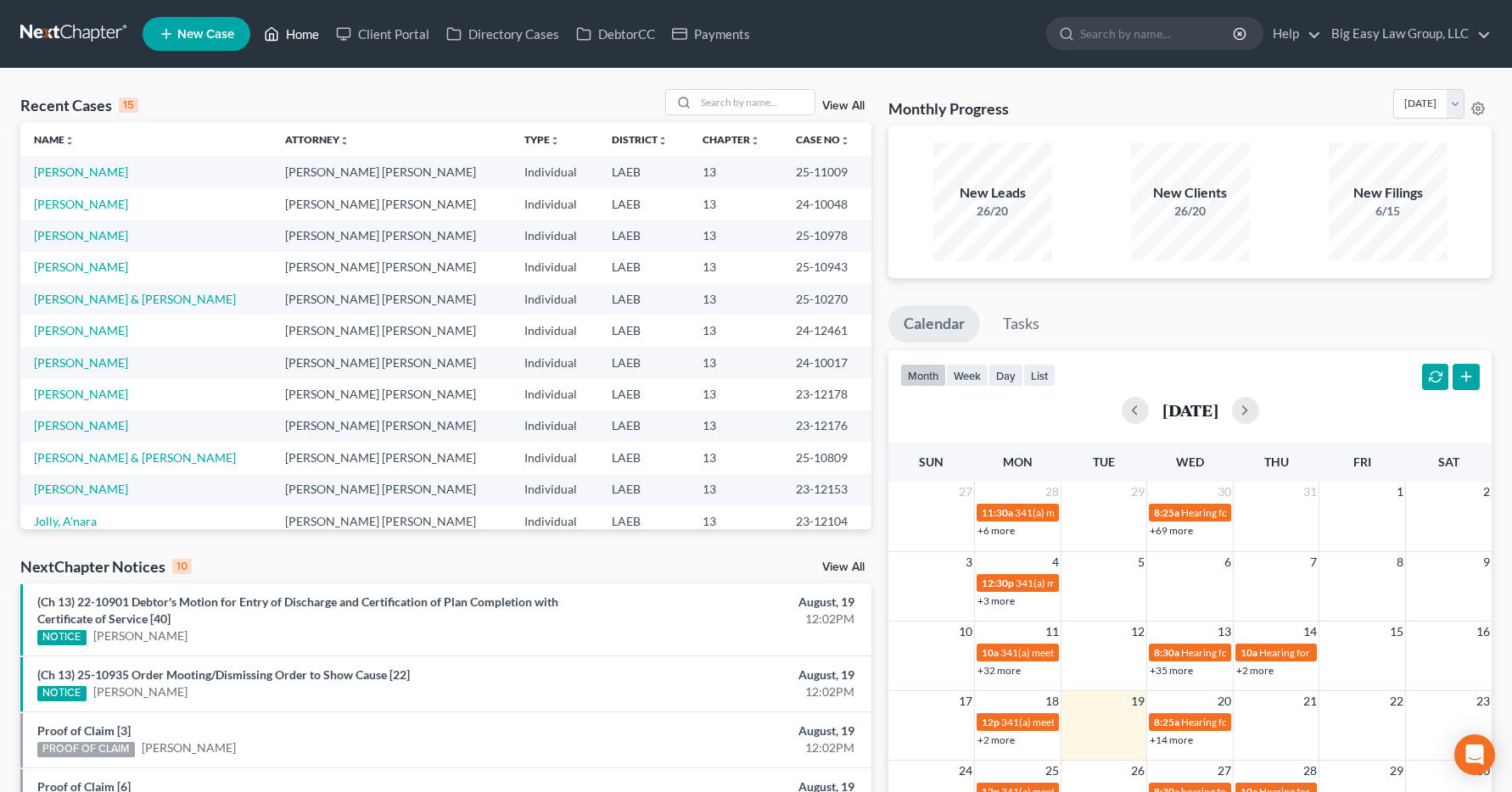
click at [297, 31] on link "Home" at bounding box center [291, 33] width 72 height 30
click at [702, 102] on input "search" at bounding box center [754, 102] width 119 height 25
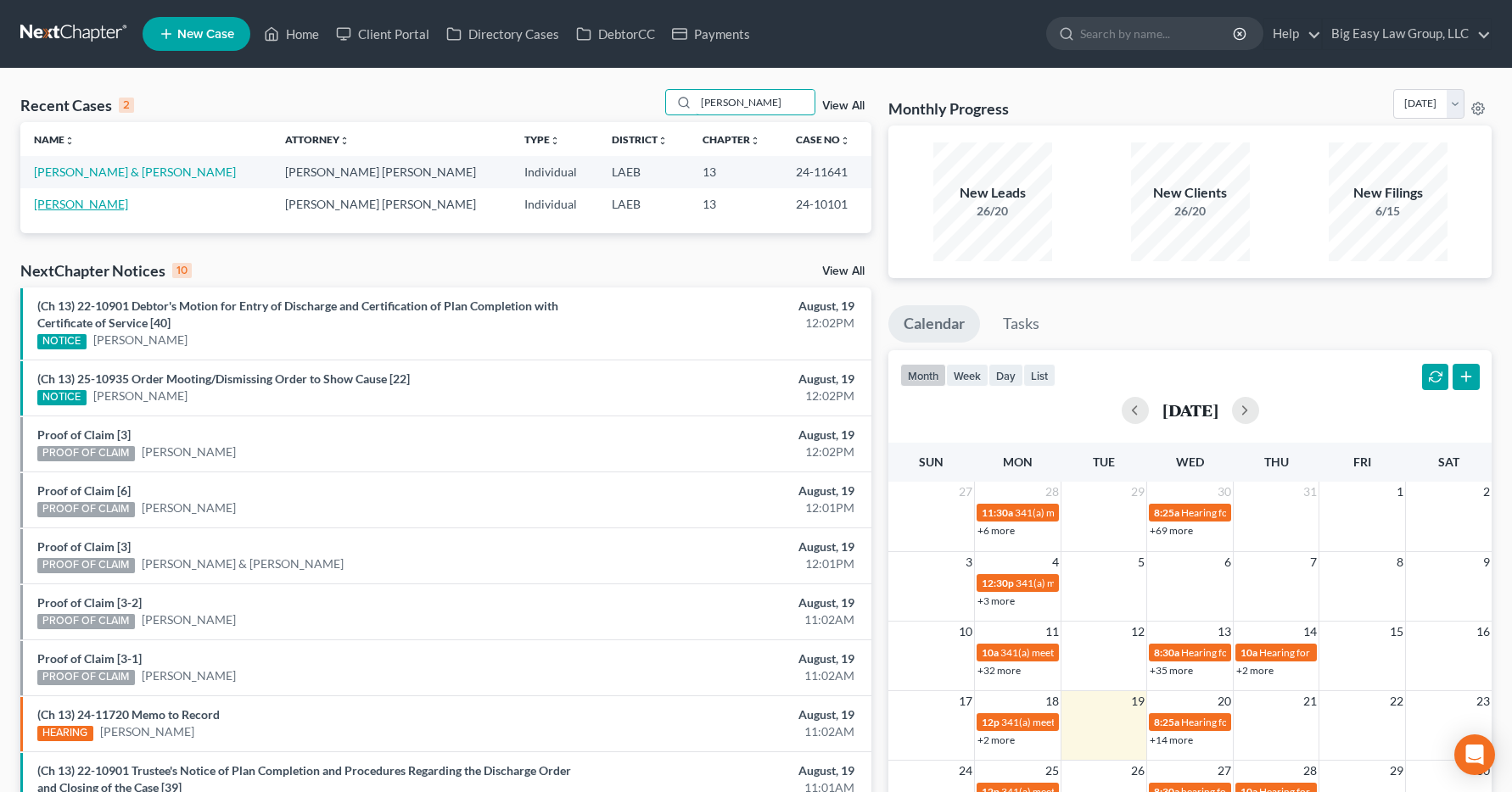
type input "[PERSON_NAME]"
click at [73, 209] on link "[PERSON_NAME]" at bounding box center [81, 204] width 94 height 15
select select "13"
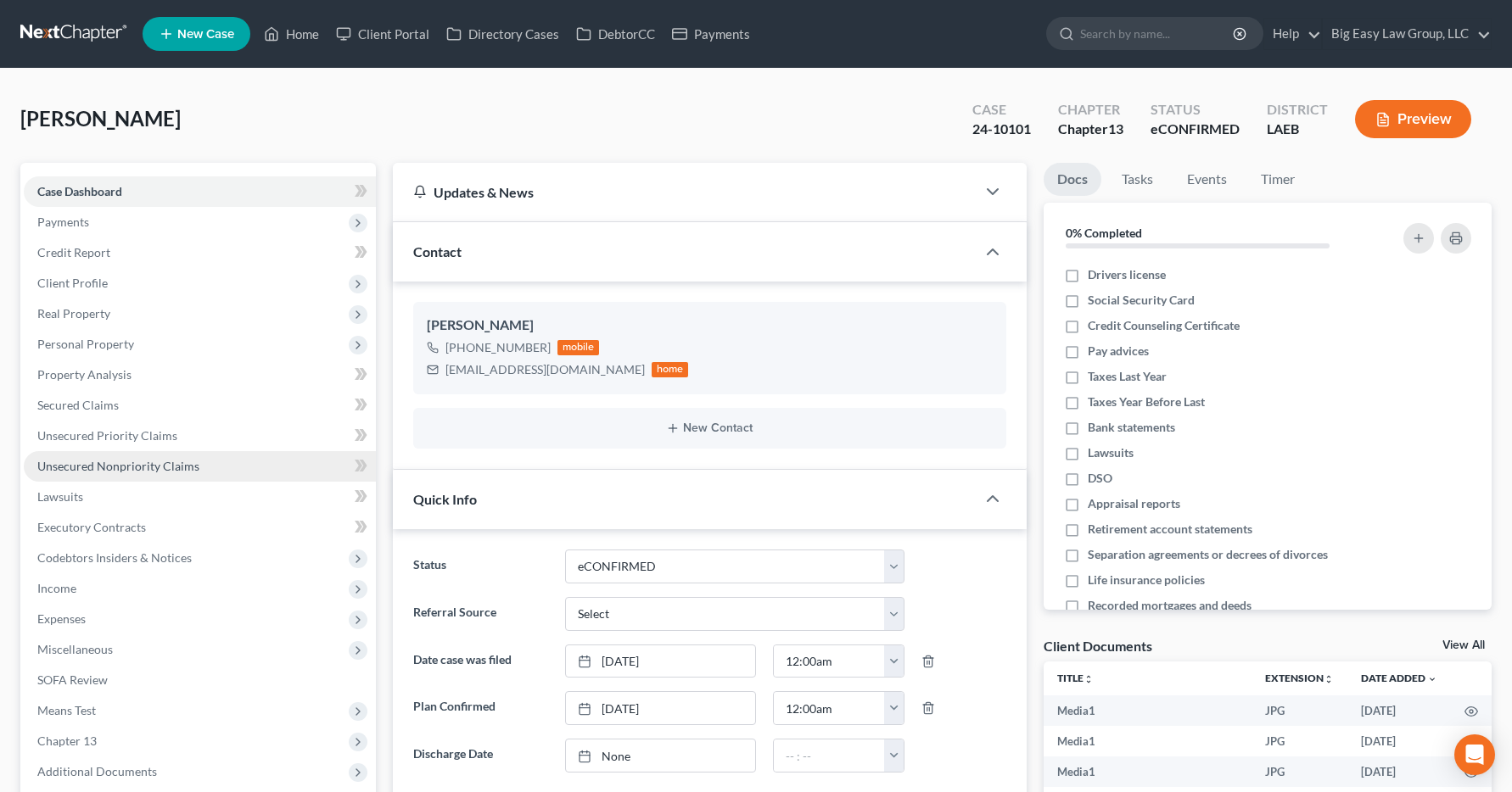
scroll to position [4636, 0]
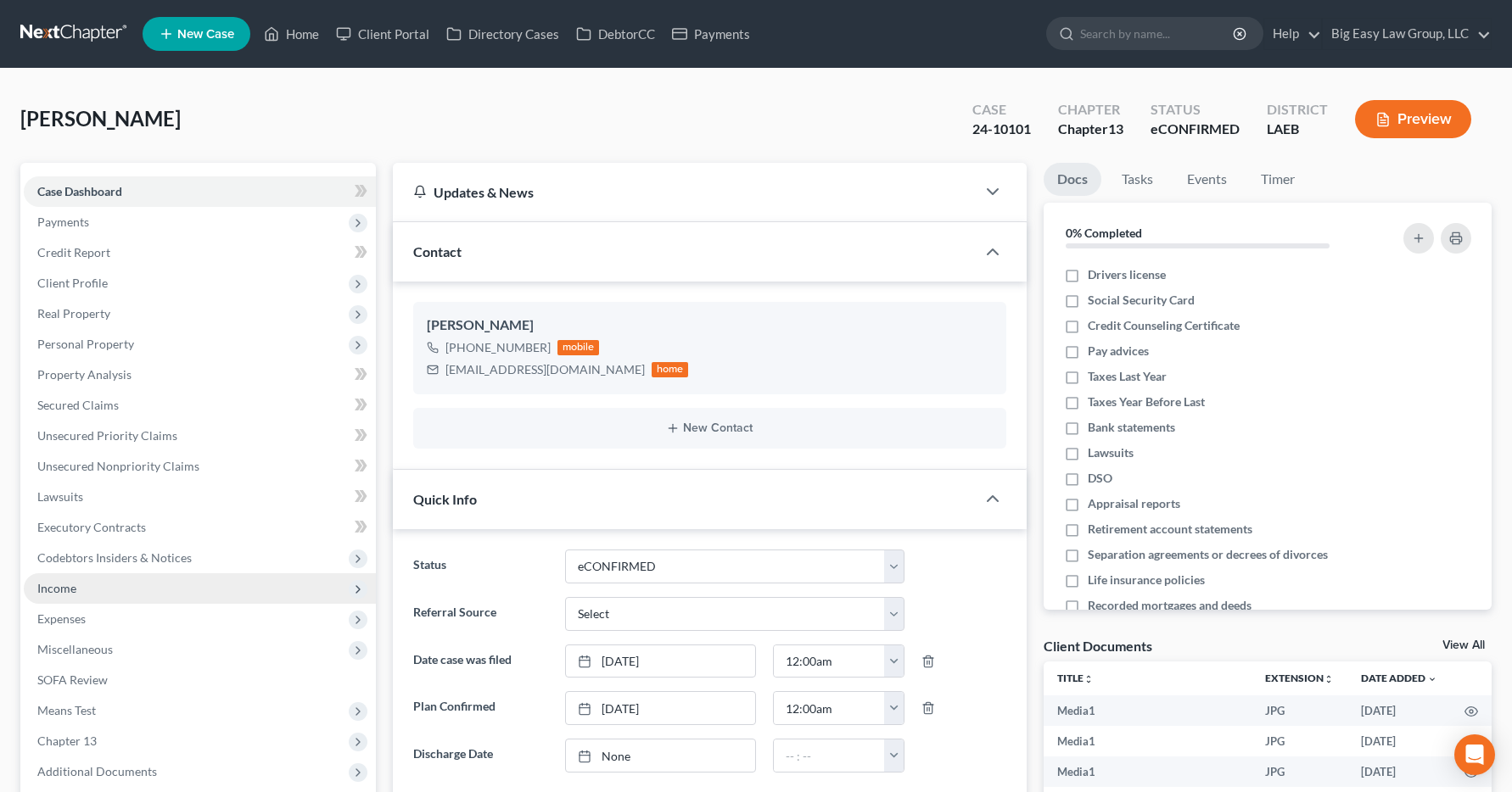
click at [53, 588] on span "Income" at bounding box center [57, 588] width 39 height 15
click at [60, 588] on span "Income" at bounding box center [57, 588] width 39 height 15
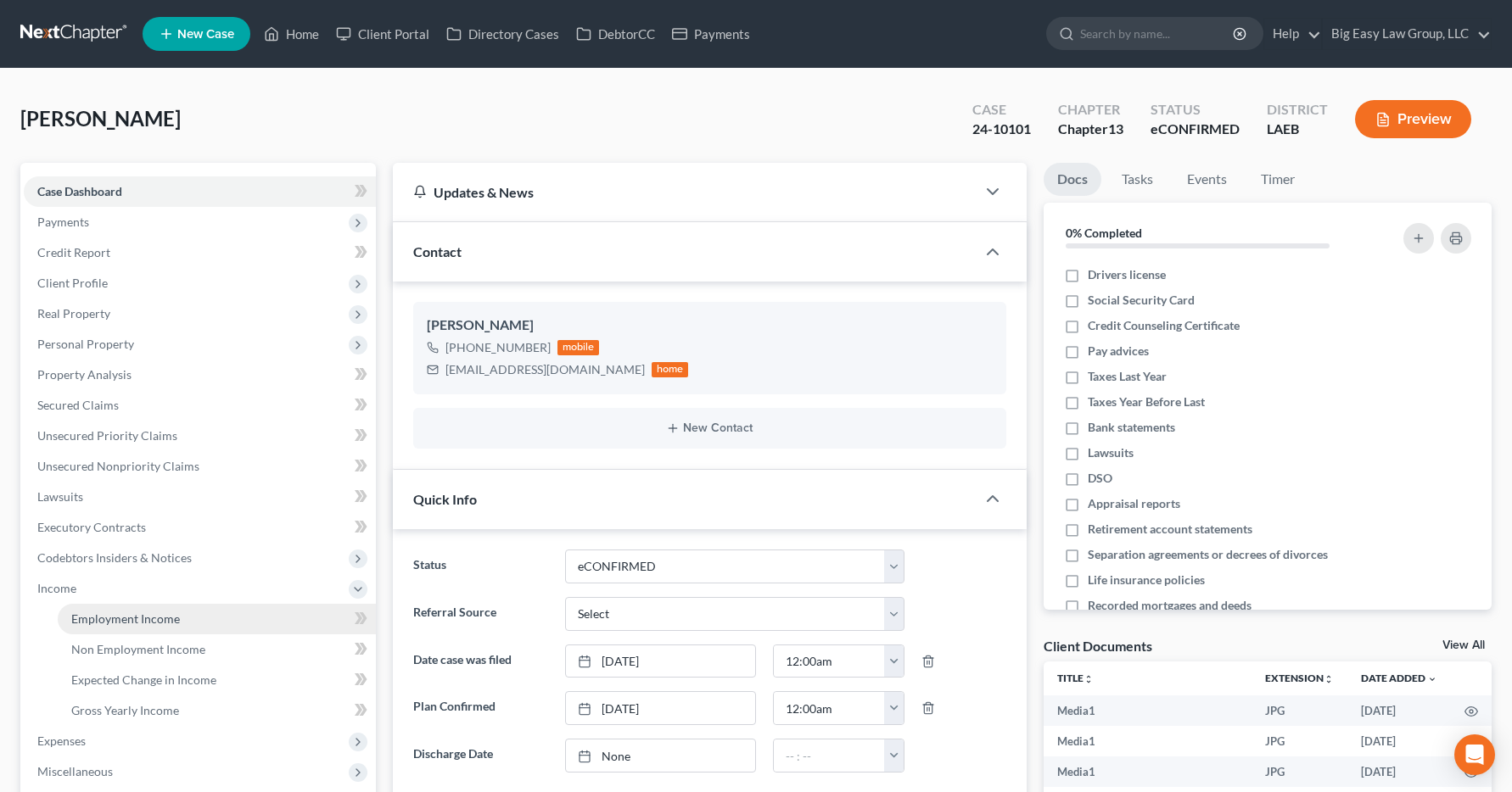
click at [106, 624] on span "Employment Income" at bounding box center [125, 619] width 109 height 15
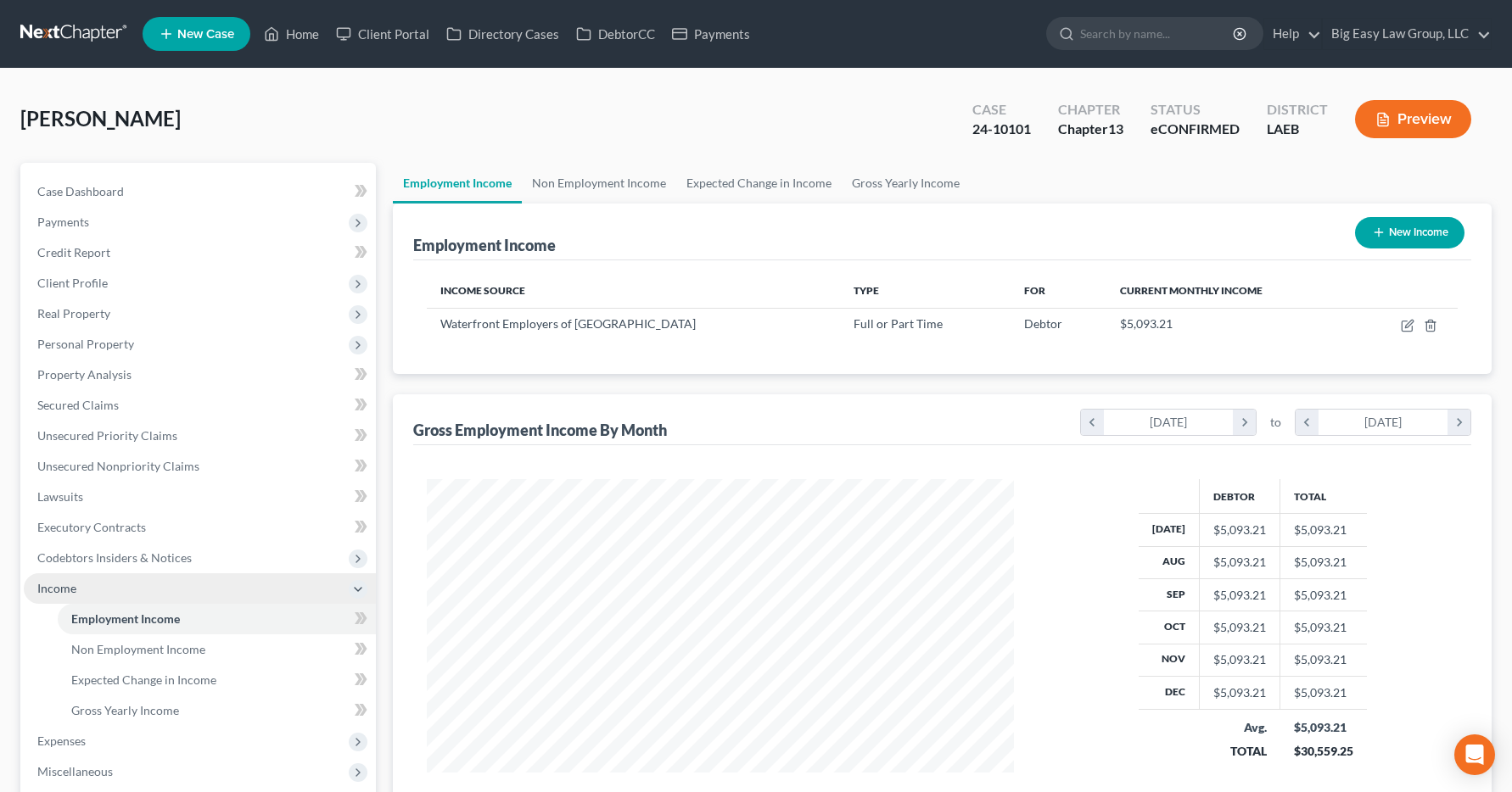
scroll to position [305, 622]
click at [314, 35] on link "Home" at bounding box center [291, 33] width 72 height 30
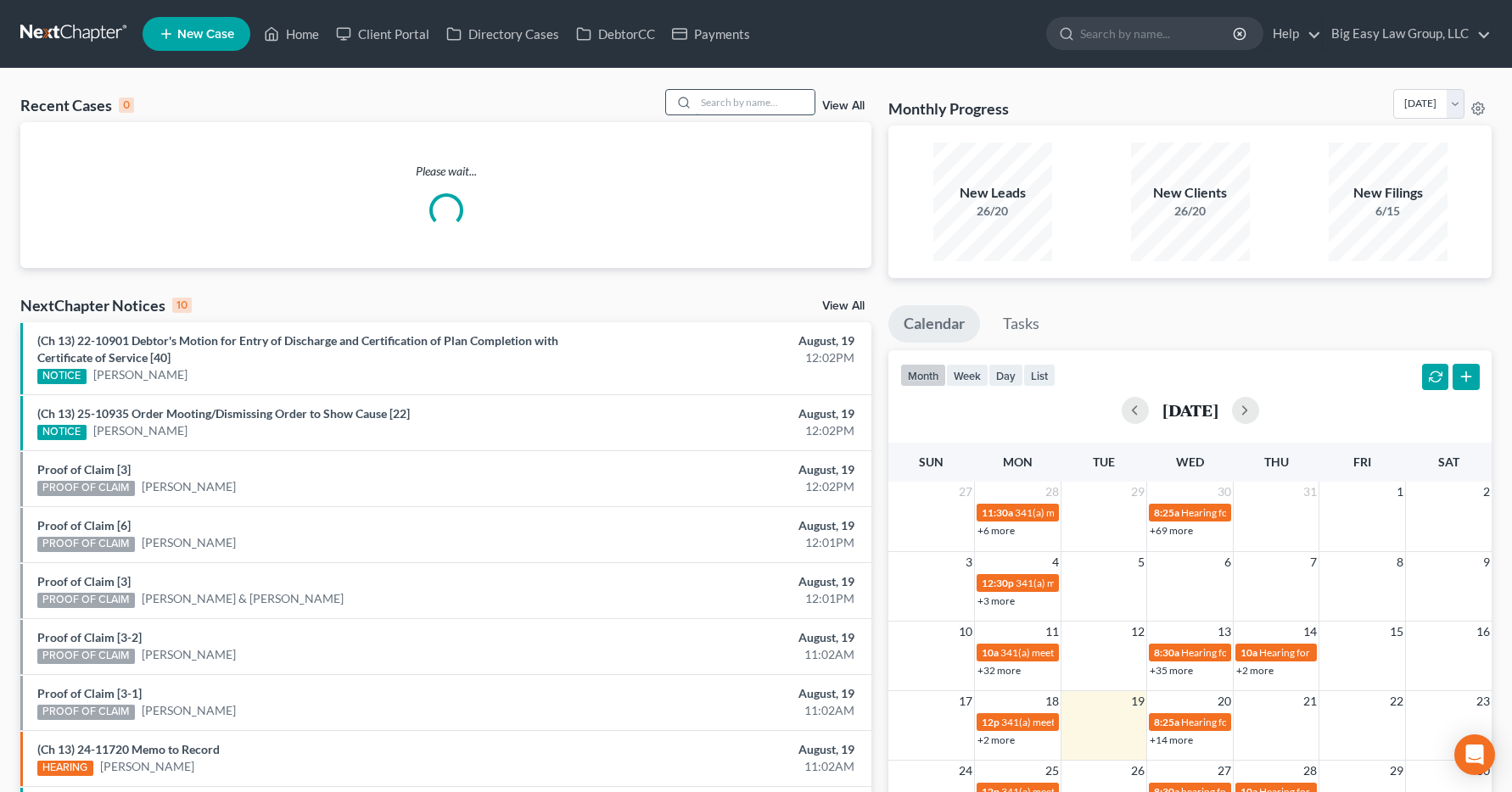
click at [709, 105] on input "search" at bounding box center [754, 102] width 119 height 25
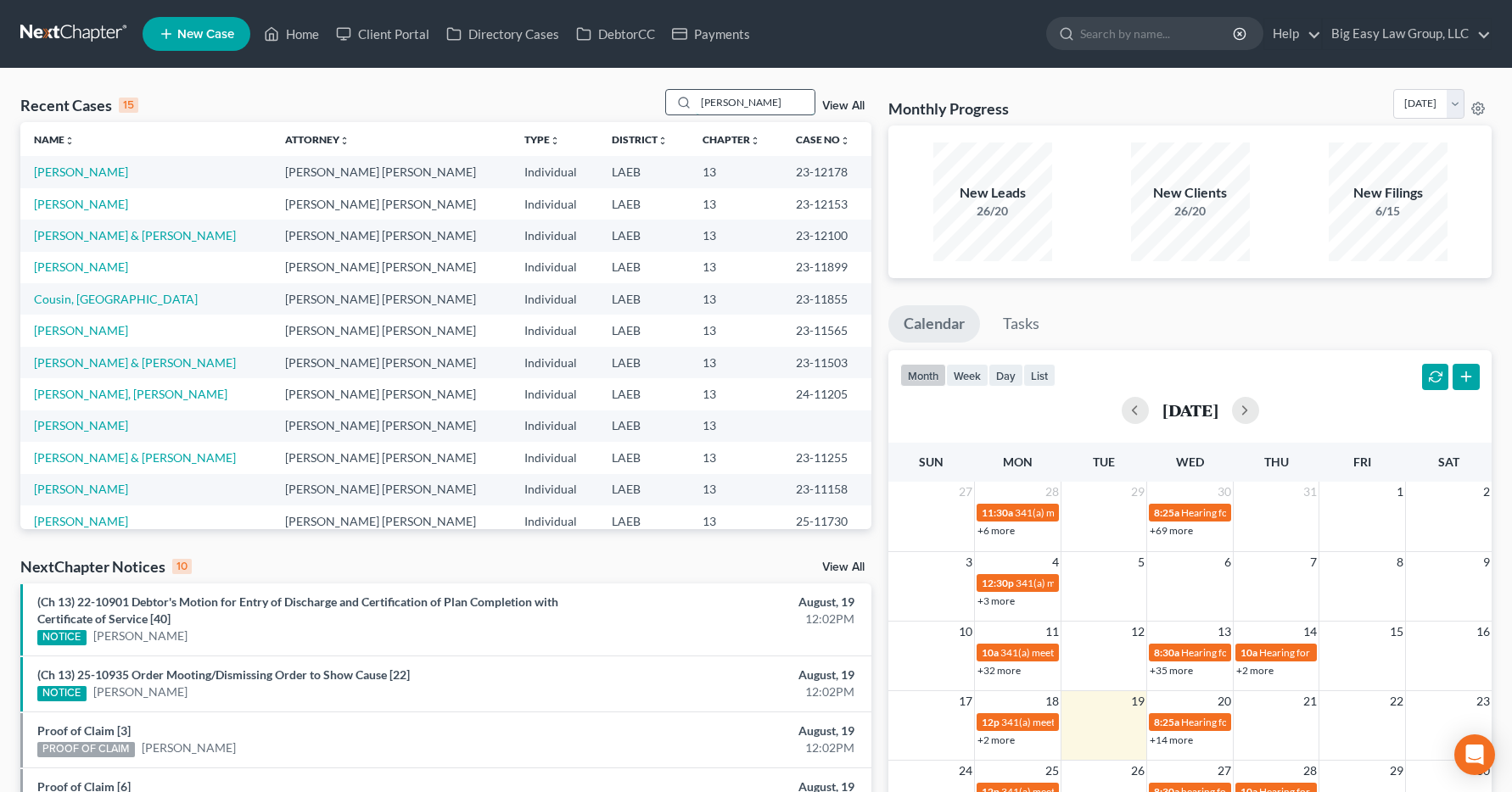
type input "[PERSON_NAME]"
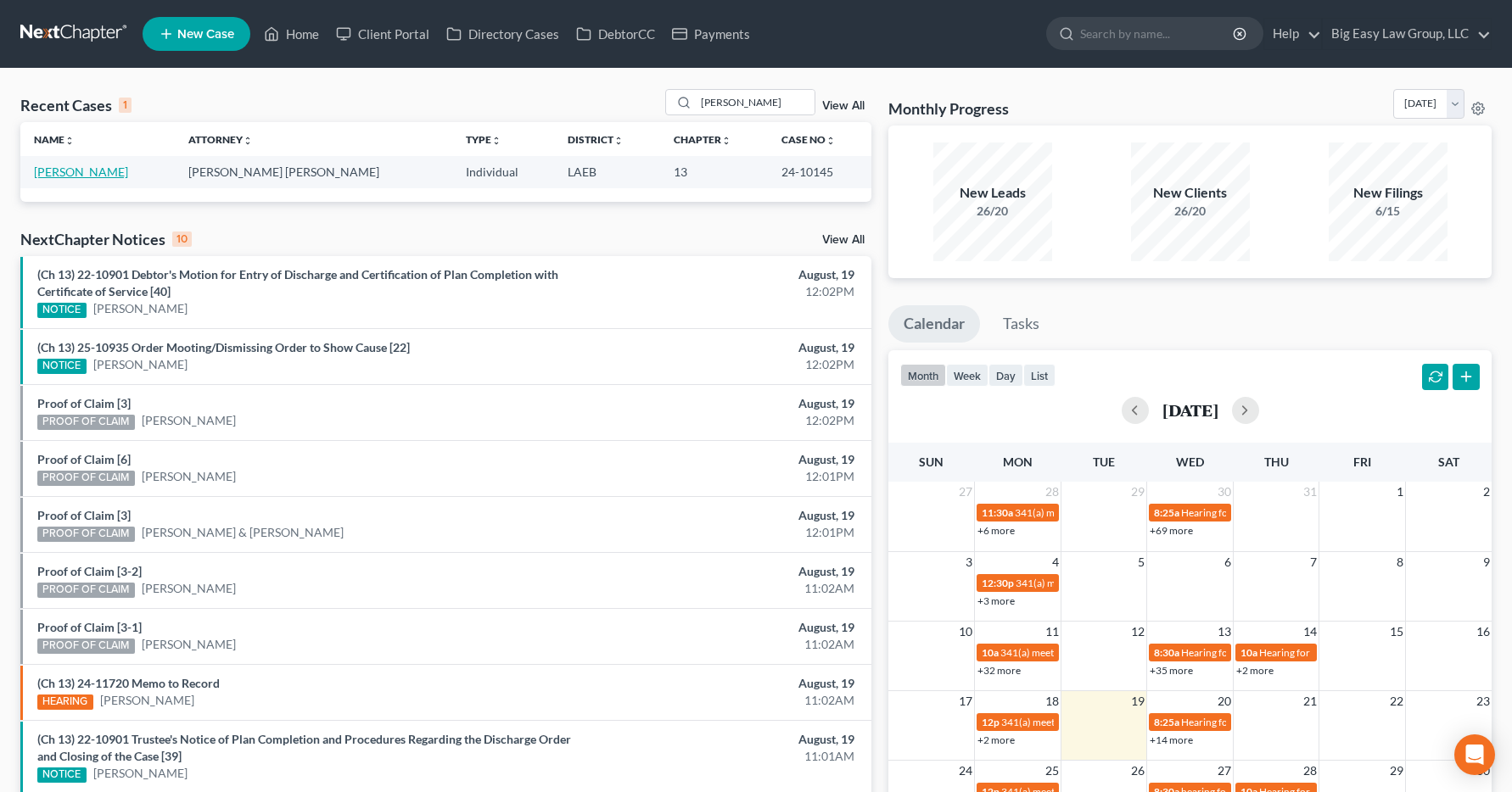
click at [74, 177] on link "[PERSON_NAME]" at bounding box center [81, 172] width 94 height 15
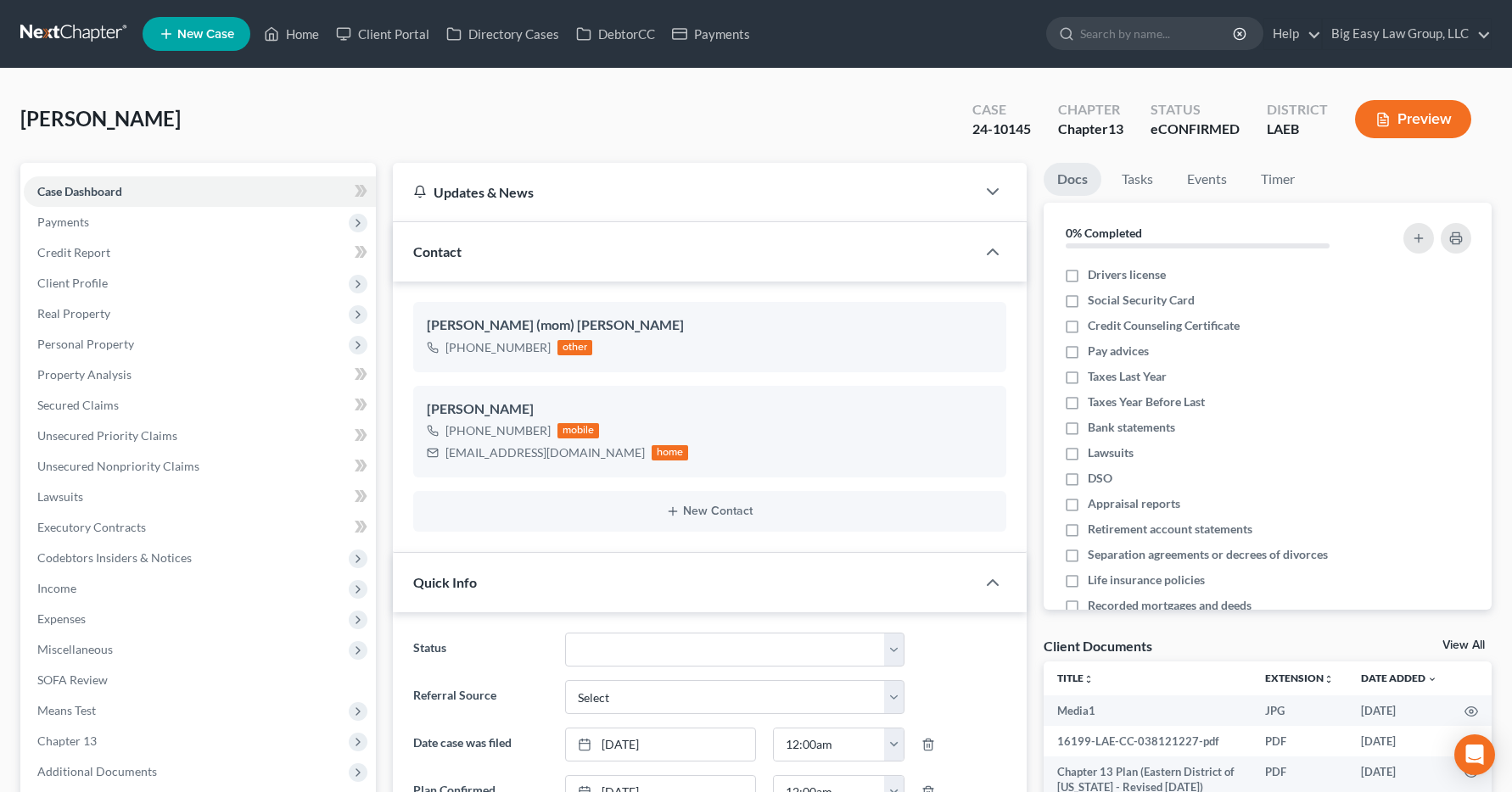
scroll to position [9137, 0]
click at [51, 591] on span "Income" at bounding box center [57, 588] width 39 height 15
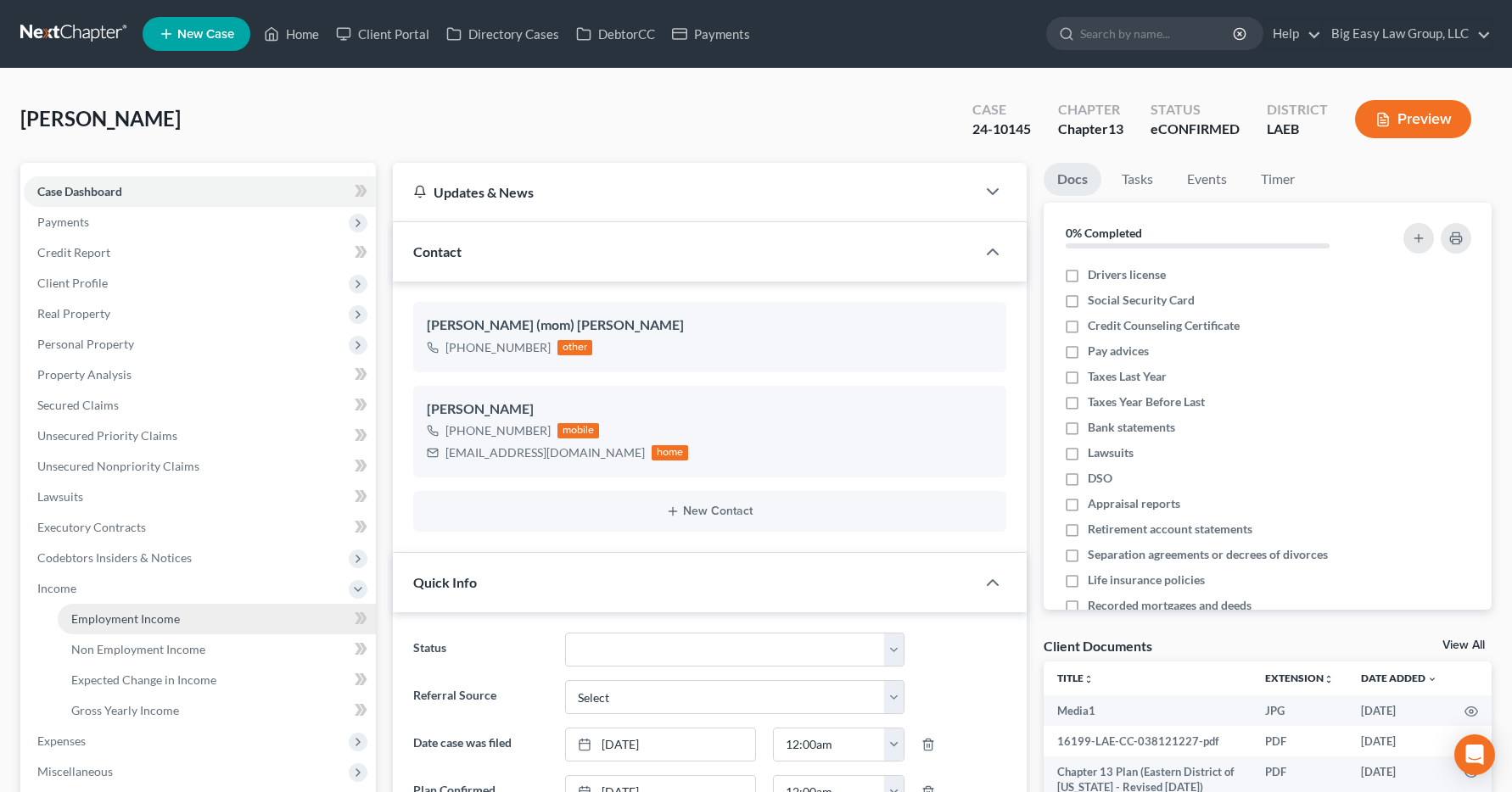
click at [93, 625] on span "Employment Income" at bounding box center [125, 619] width 109 height 15
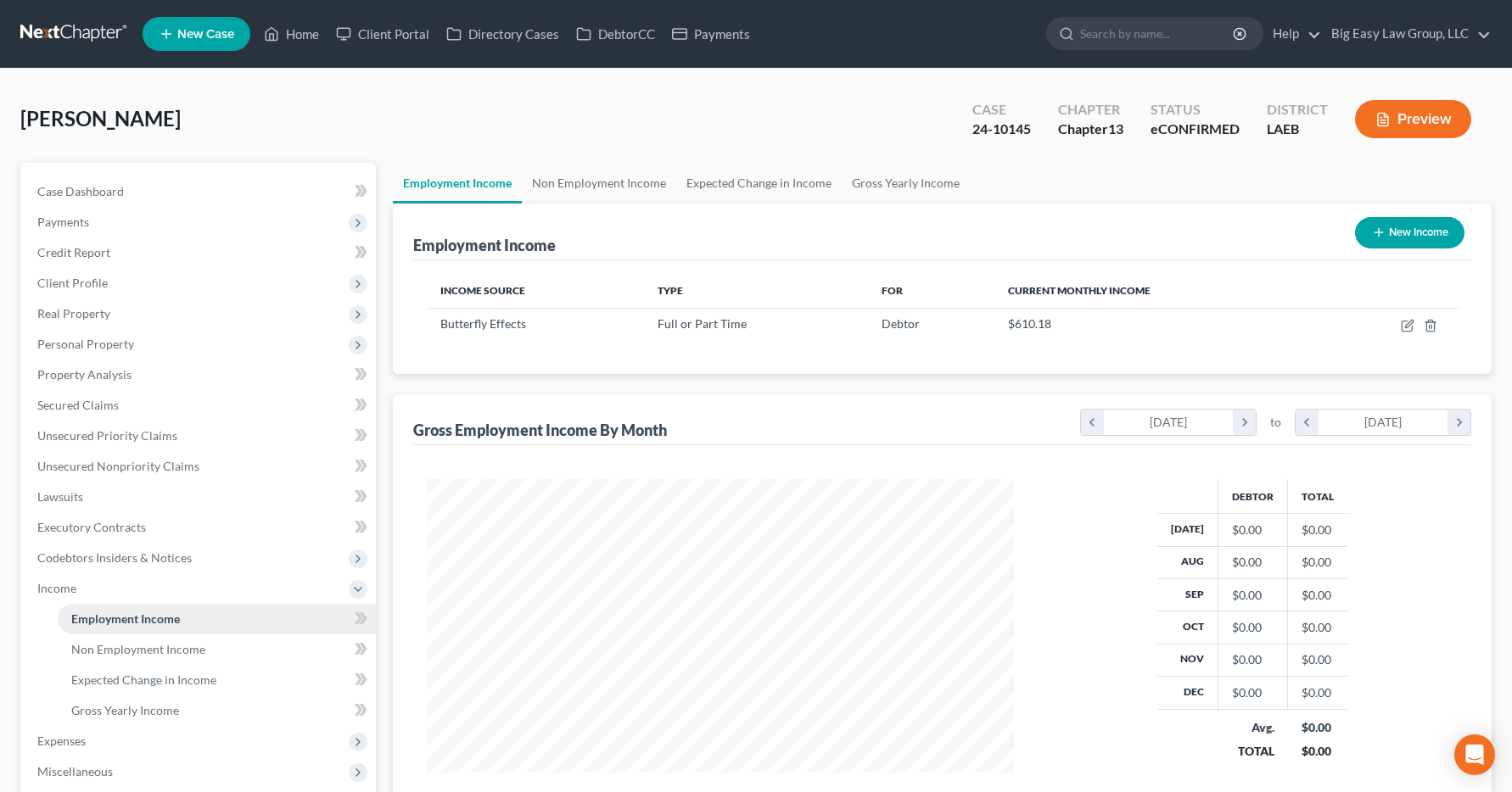
scroll to position [305, 622]
click at [295, 38] on link "Home" at bounding box center [291, 33] width 72 height 30
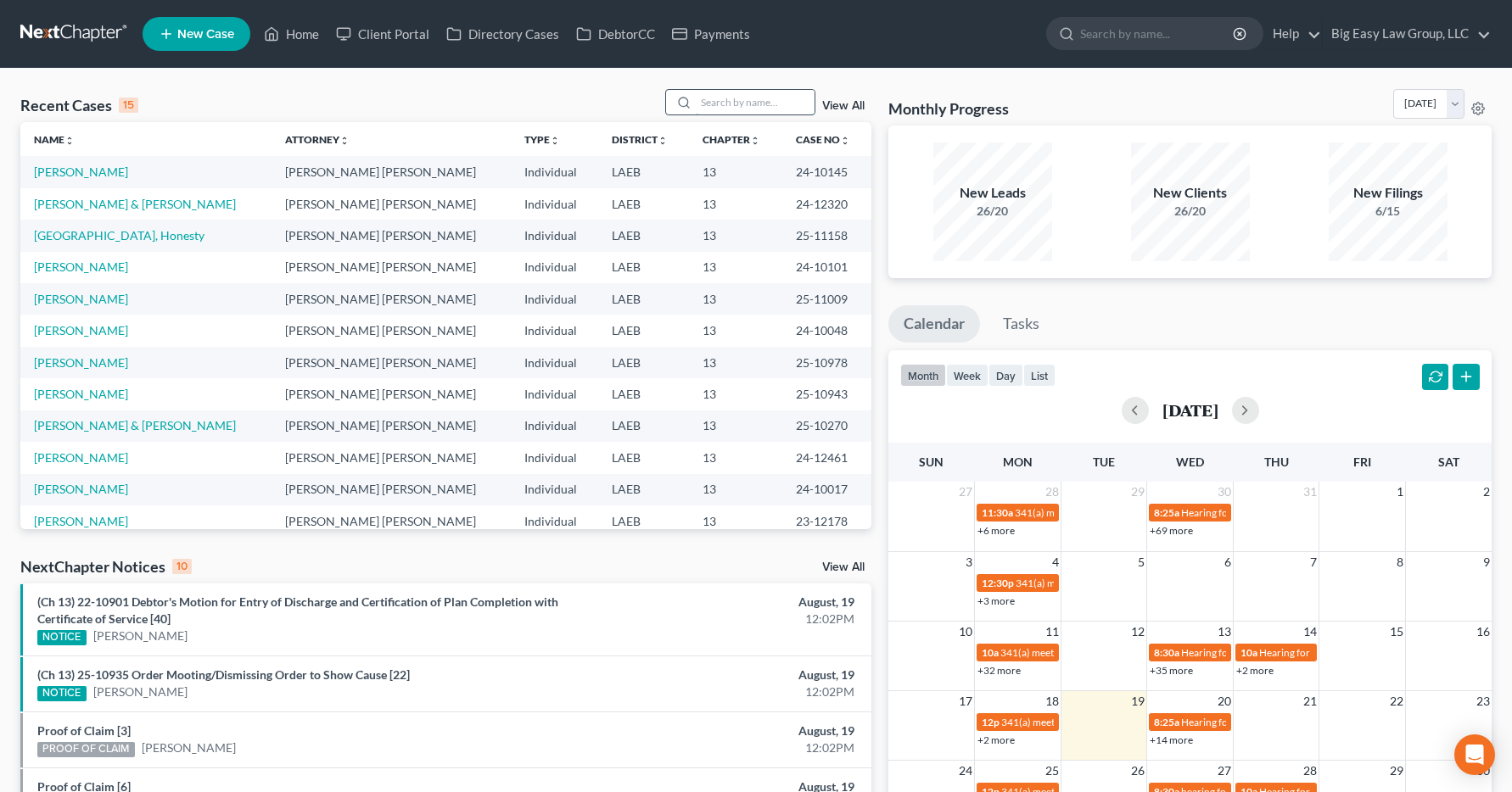
click at [711, 101] on input "search" at bounding box center [754, 102] width 119 height 25
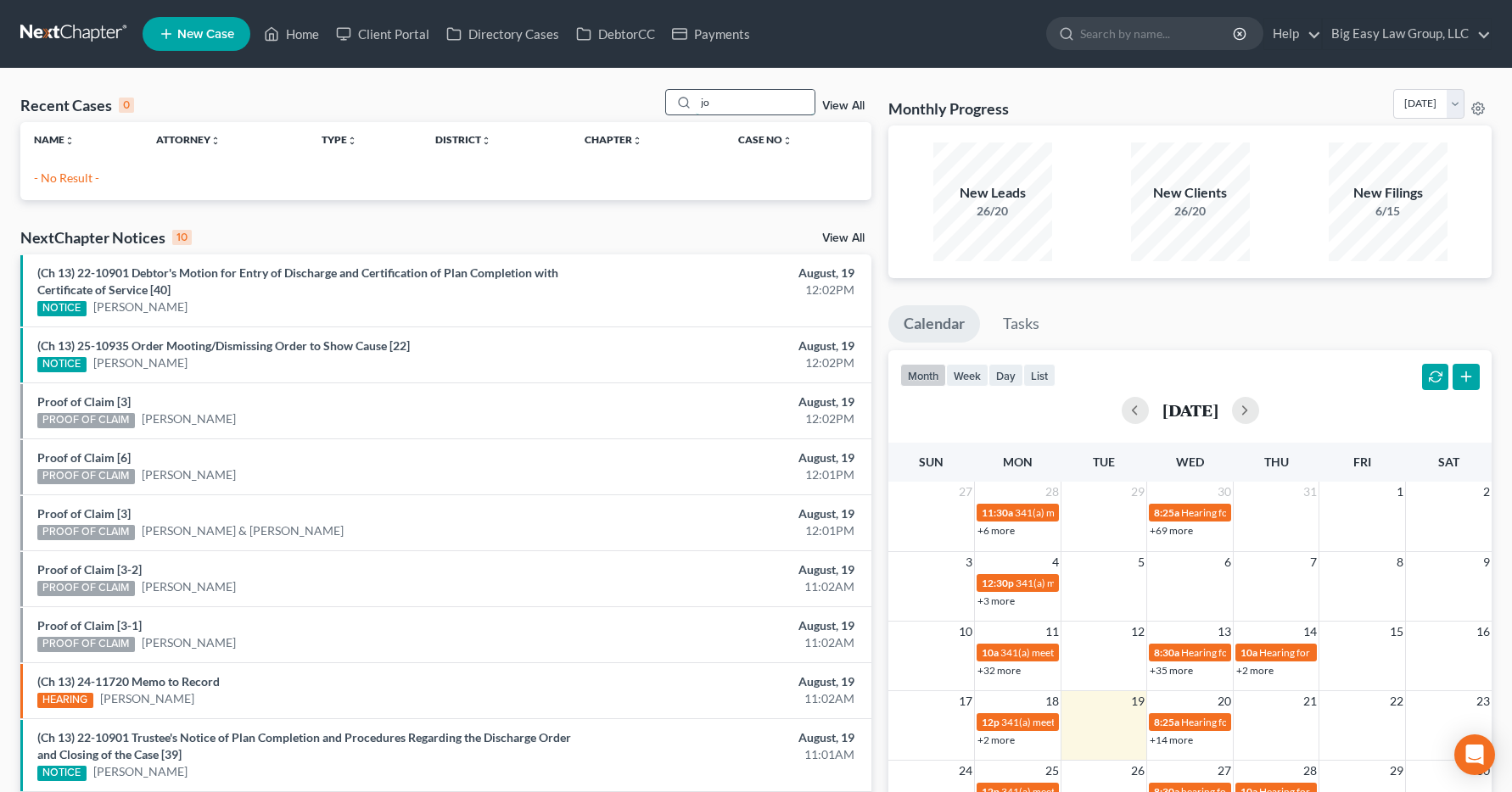
type input "j"
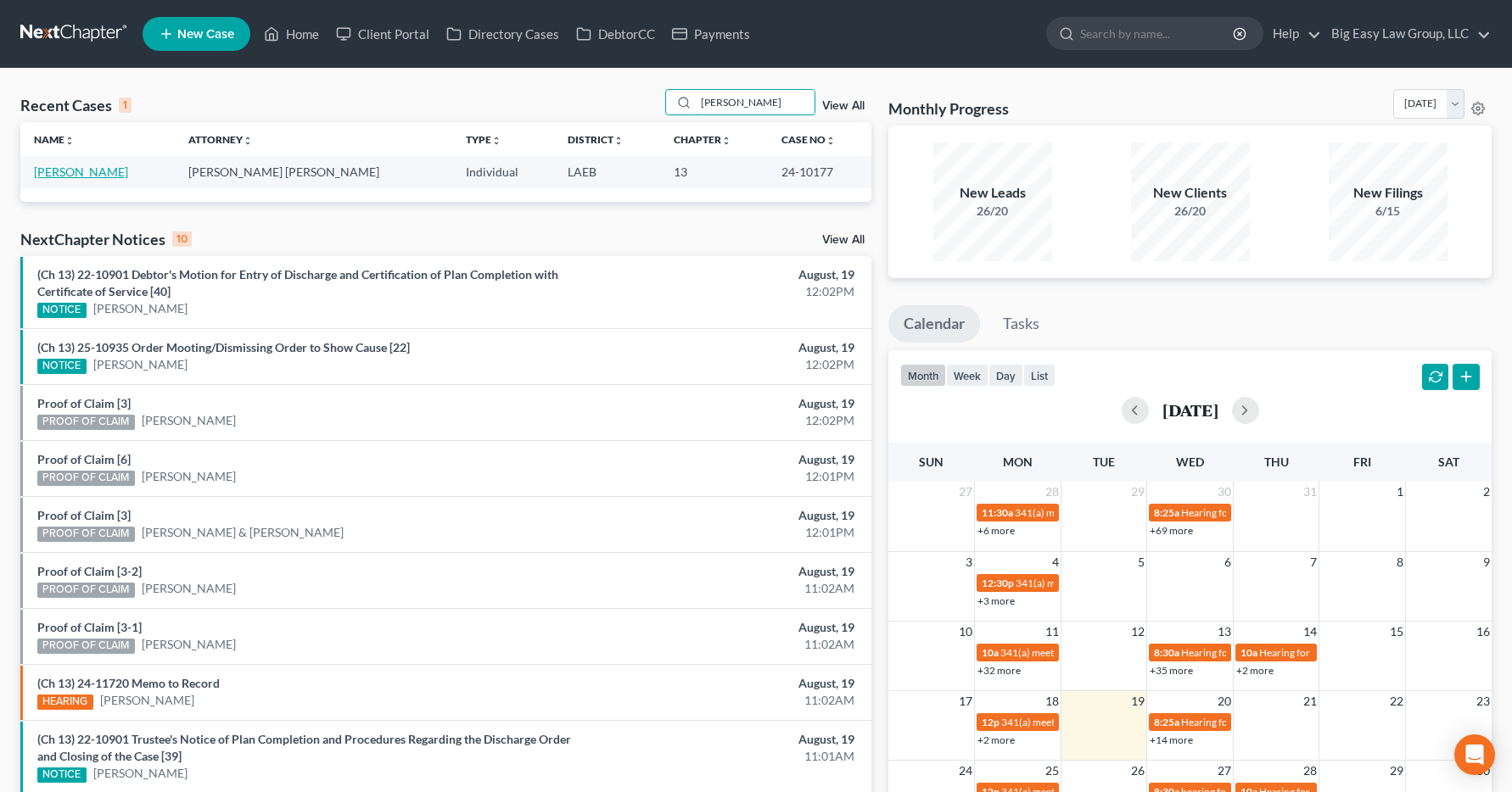
type input "[PERSON_NAME]"
click at [85, 167] on link "[PERSON_NAME]" at bounding box center [81, 172] width 94 height 15
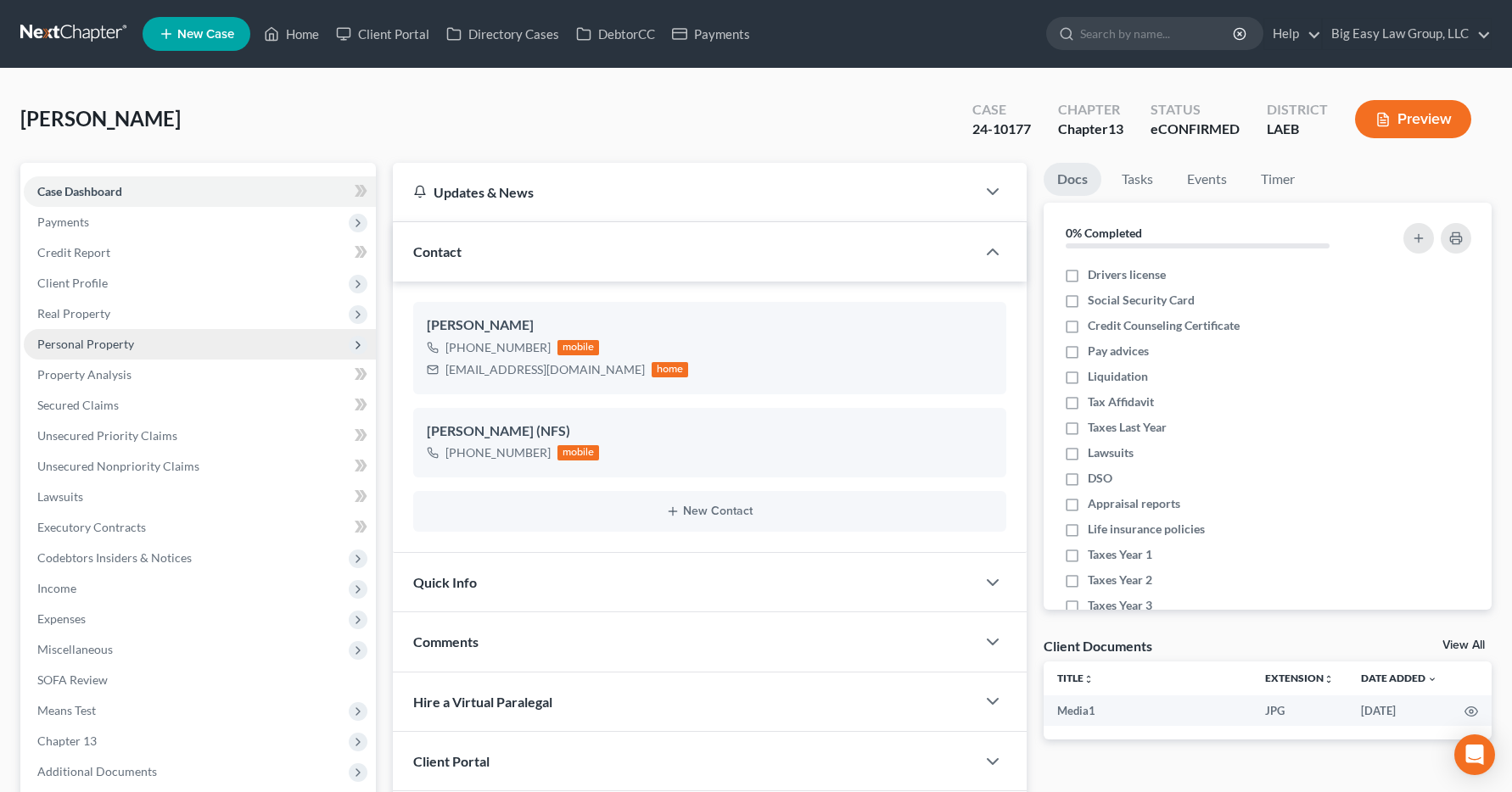
scroll to position [9906, 0]
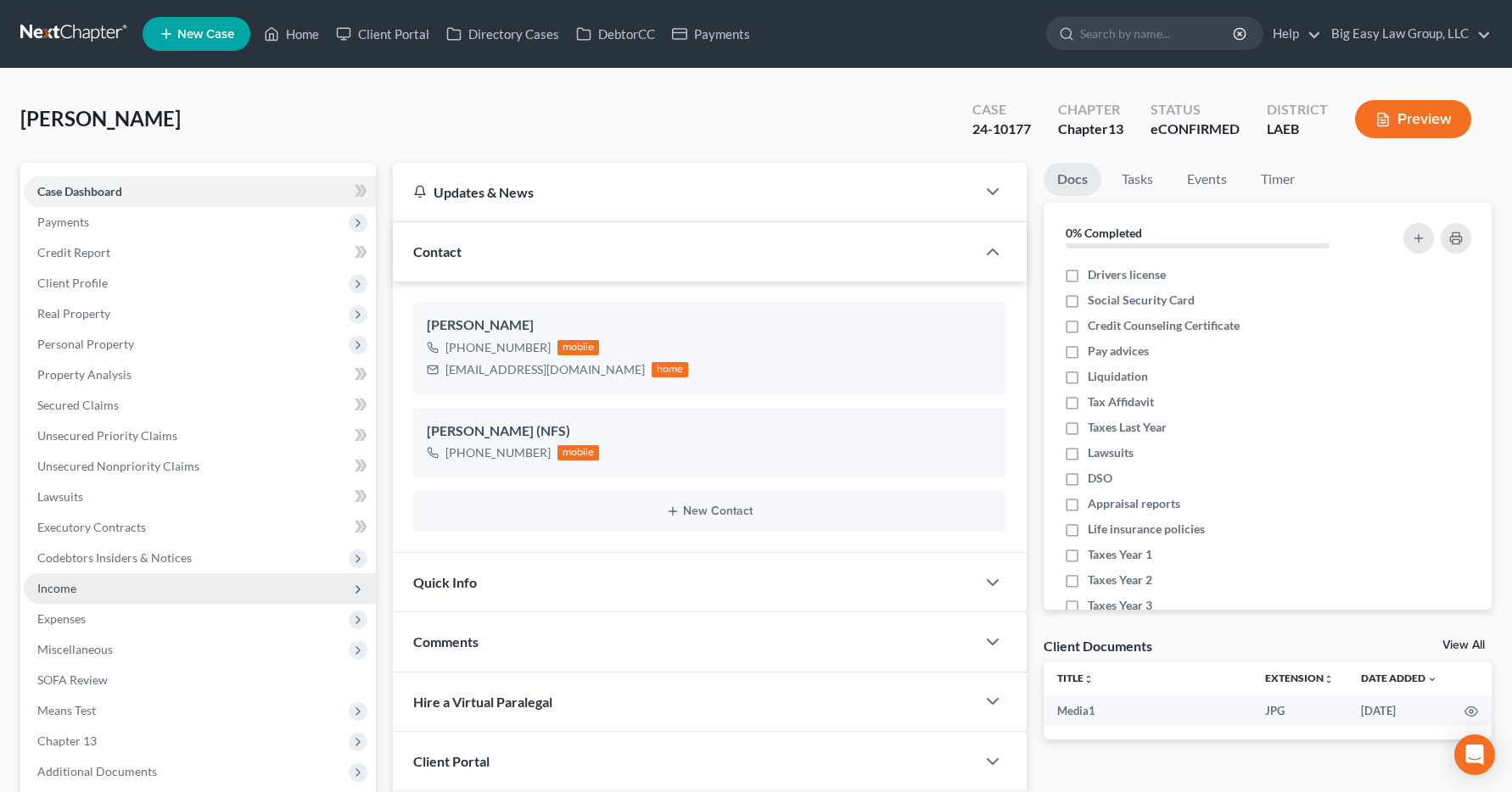
click at [41, 588] on span "Income" at bounding box center [57, 588] width 39 height 15
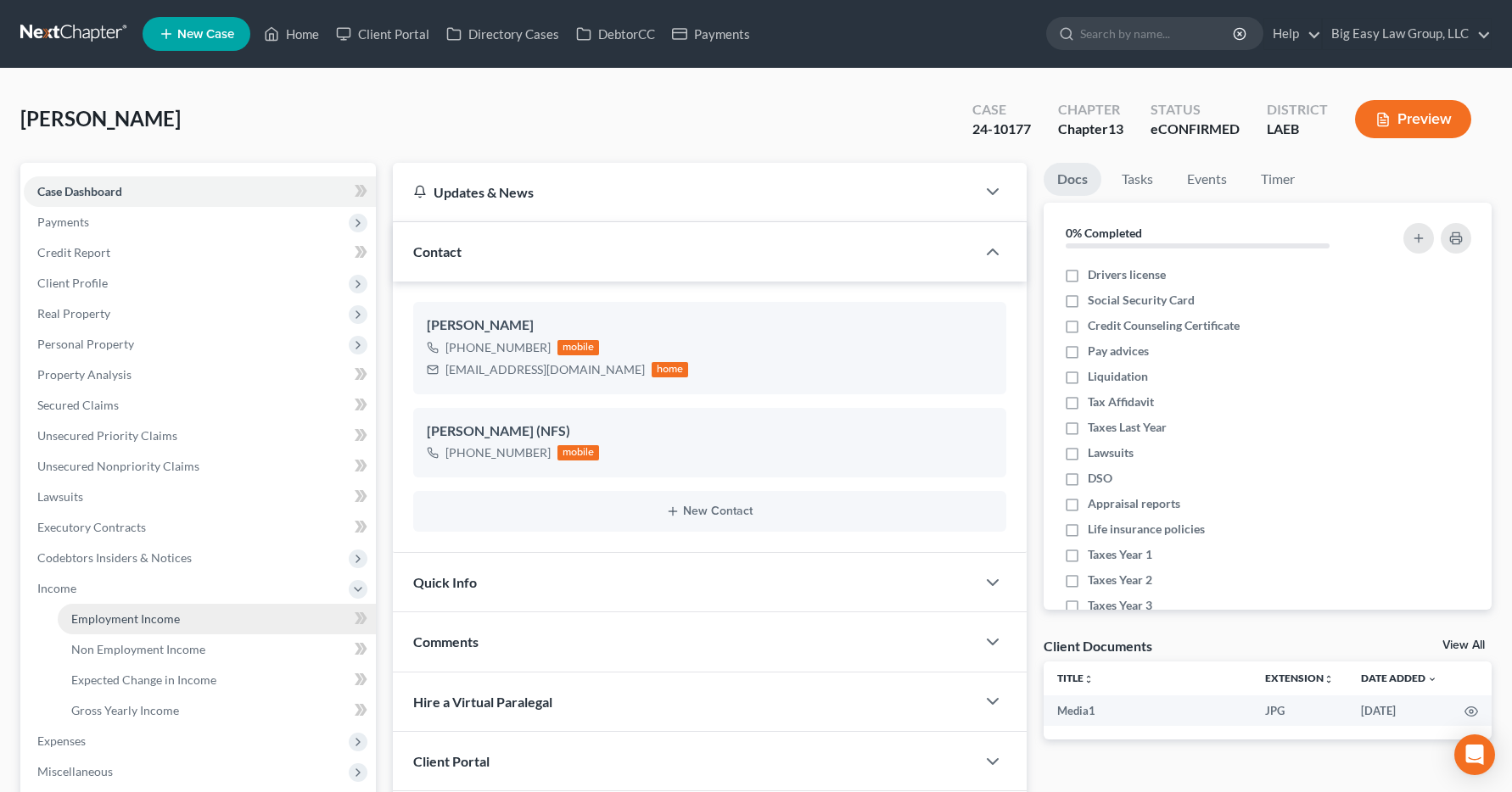
click at [84, 617] on span "Employment Income" at bounding box center [125, 619] width 109 height 15
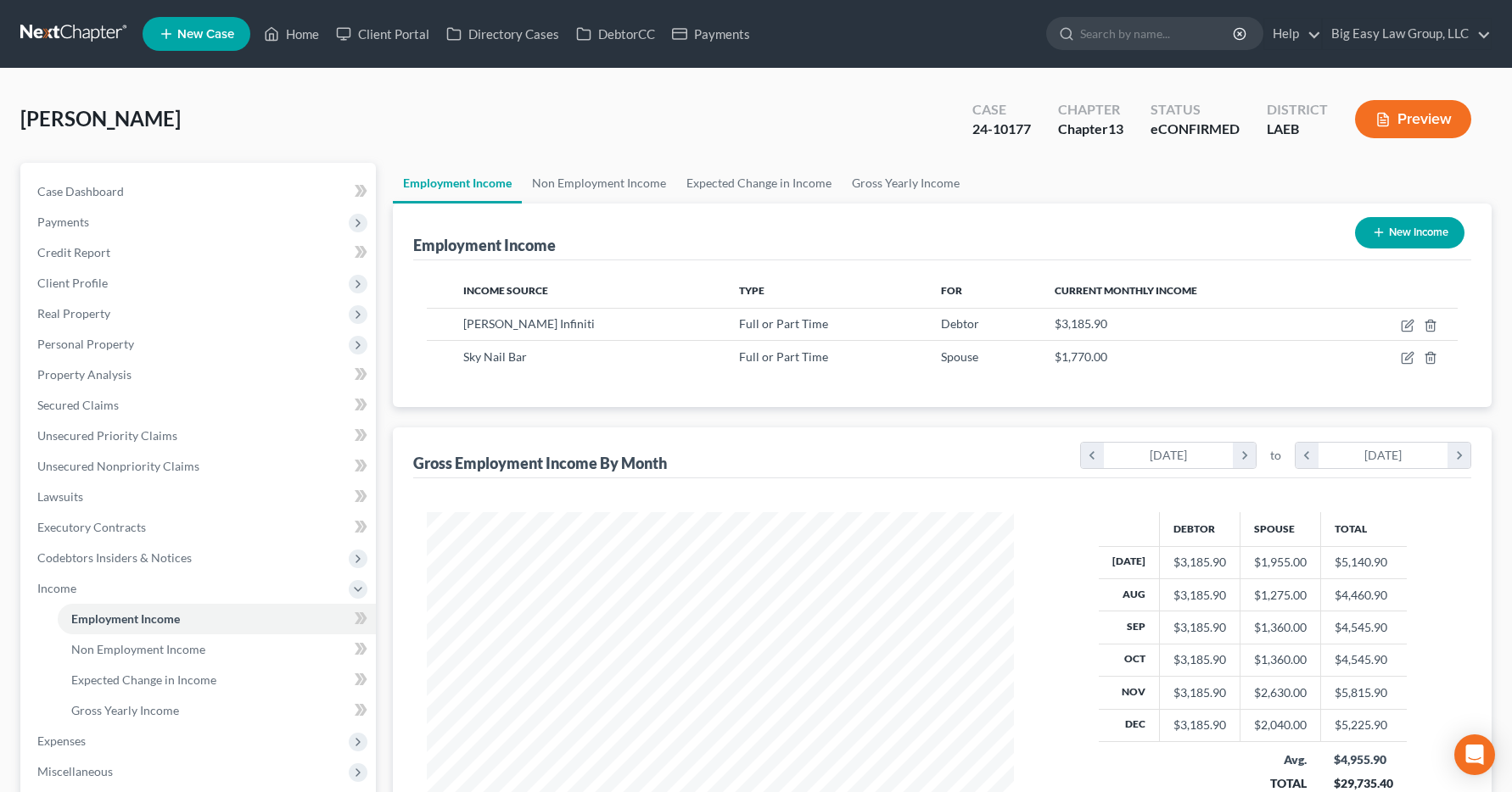
scroll to position [305, 622]
click at [310, 32] on link "Home" at bounding box center [291, 33] width 72 height 30
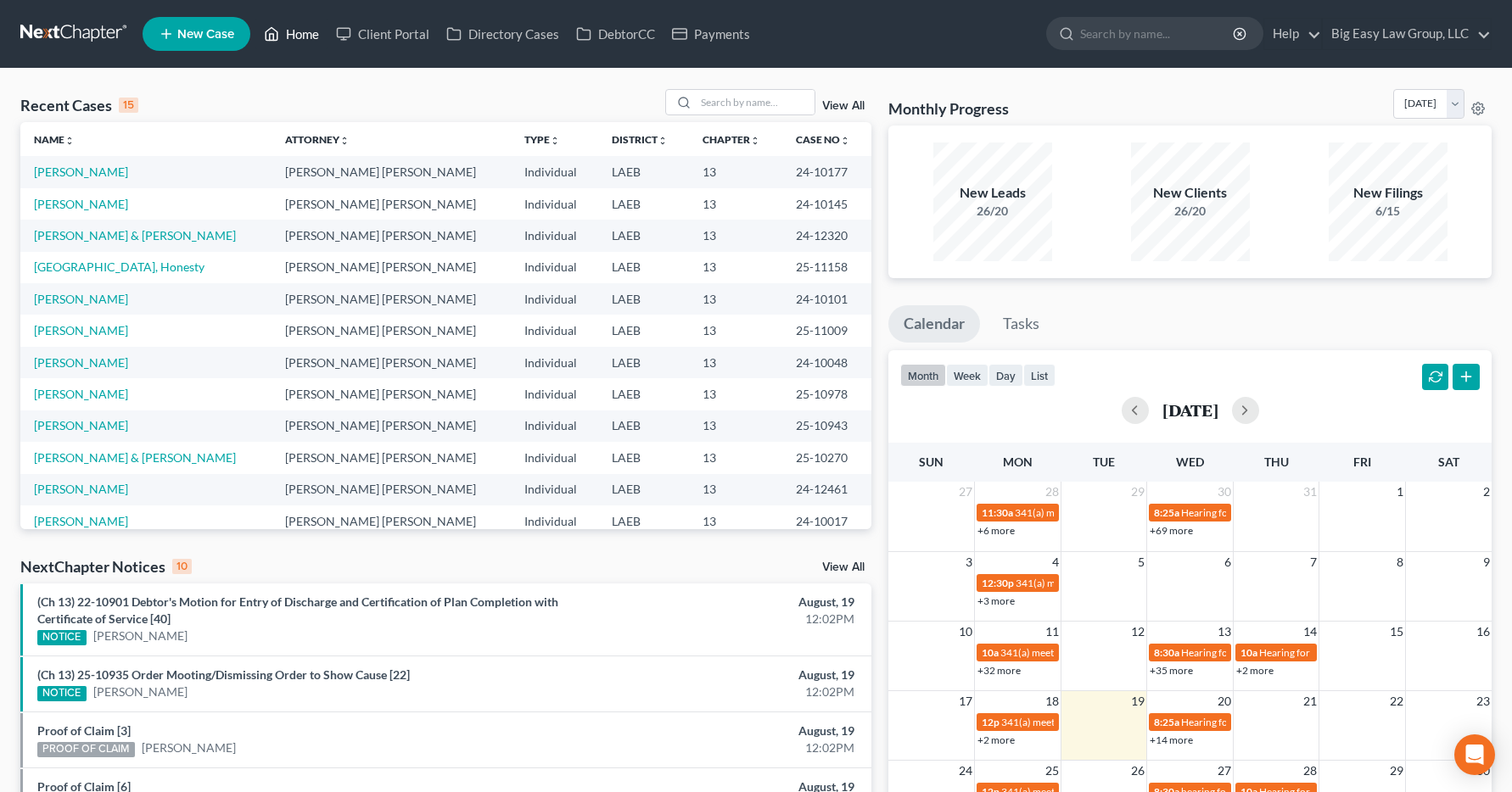
click at [310, 30] on link "Home" at bounding box center [291, 33] width 72 height 30
click at [715, 94] on input "search" at bounding box center [754, 102] width 119 height 25
type input "[PERSON_NAME]"
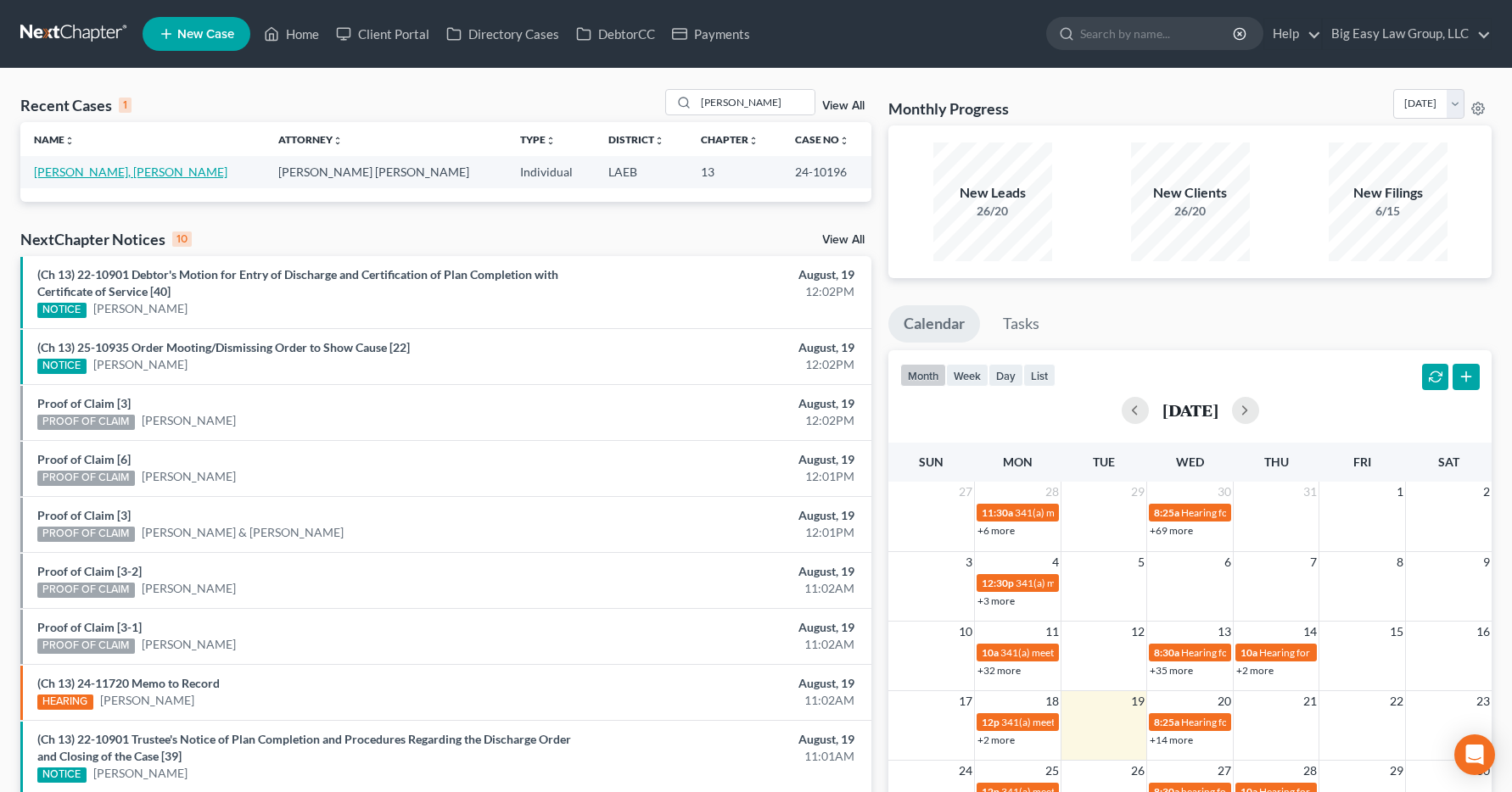
click at [82, 176] on link "[PERSON_NAME], [PERSON_NAME]" at bounding box center [131, 172] width 193 height 15
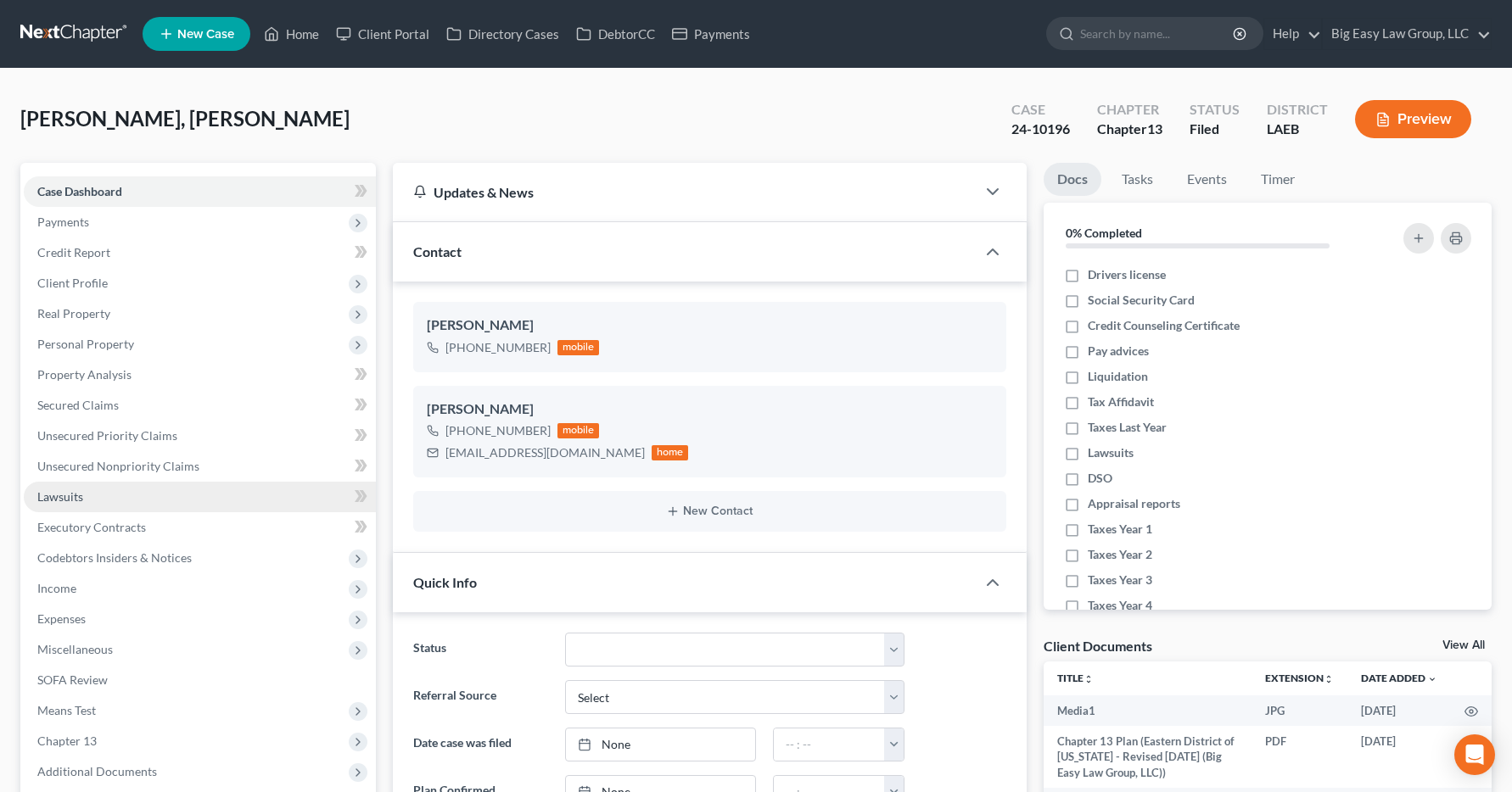
scroll to position [11947, 0]
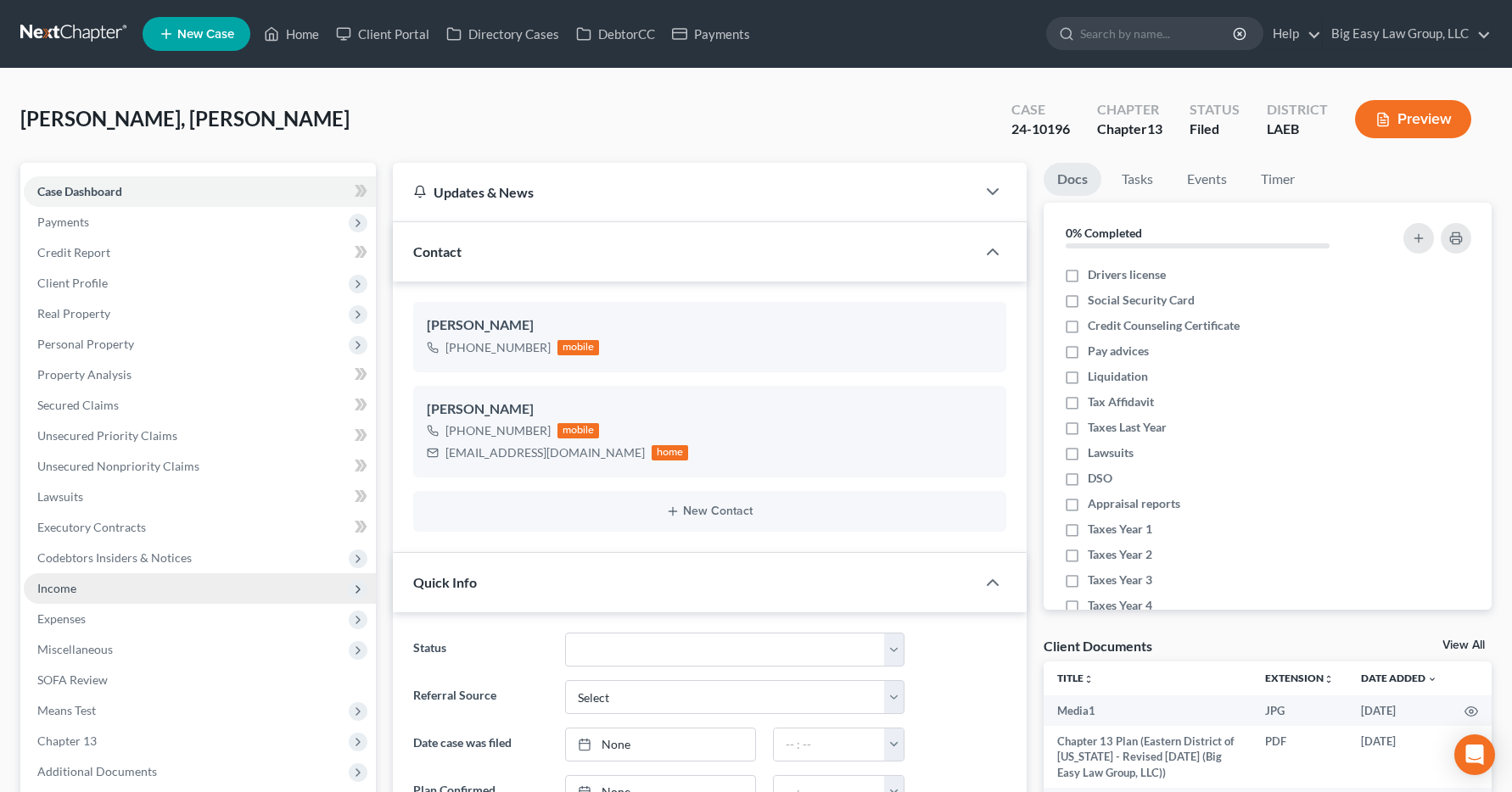
click at [70, 586] on span "Income" at bounding box center [57, 588] width 39 height 15
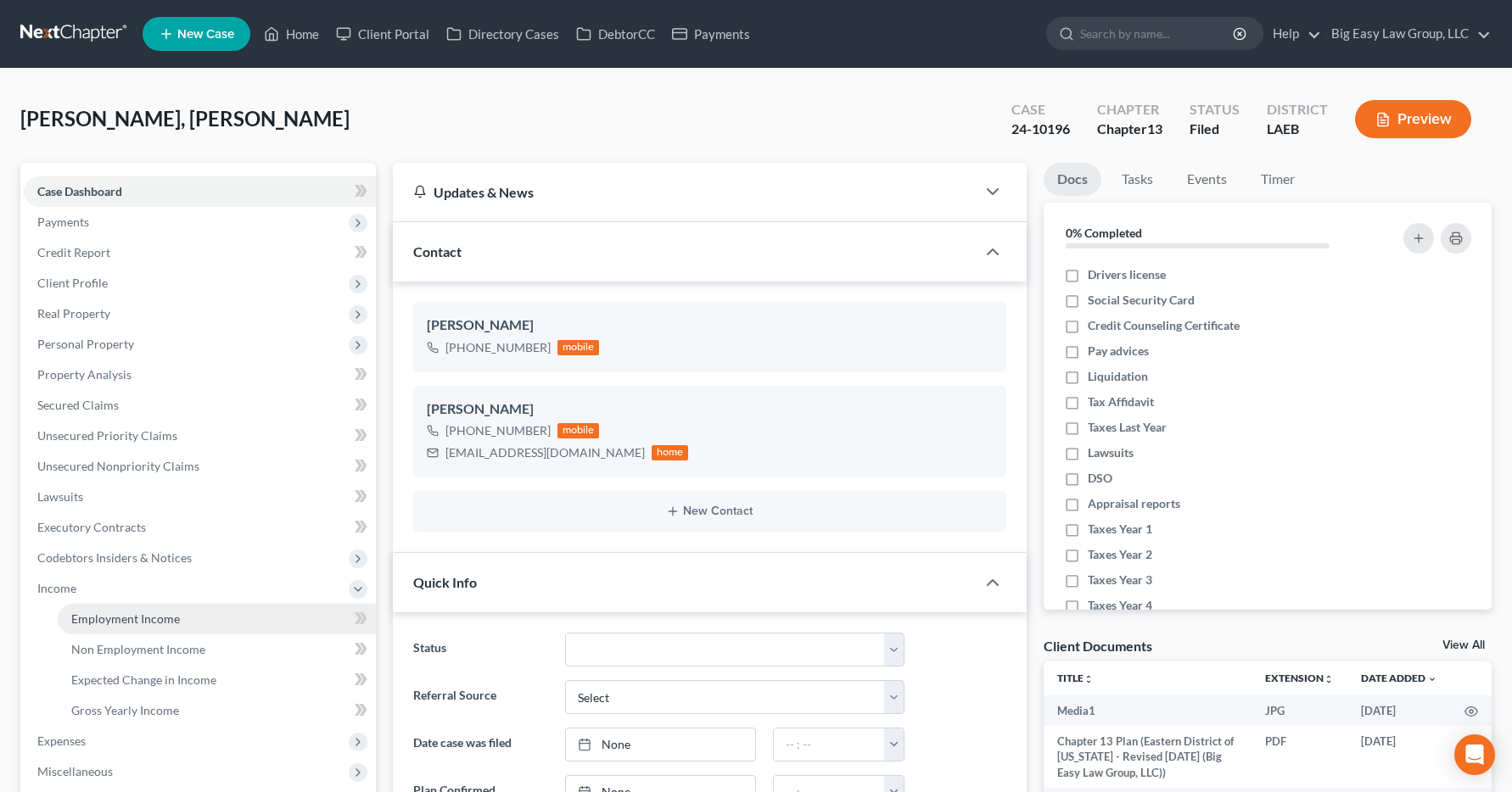
click at [117, 618] on span "Employment Income" at bounding box center [125, 619] width 109 height 15
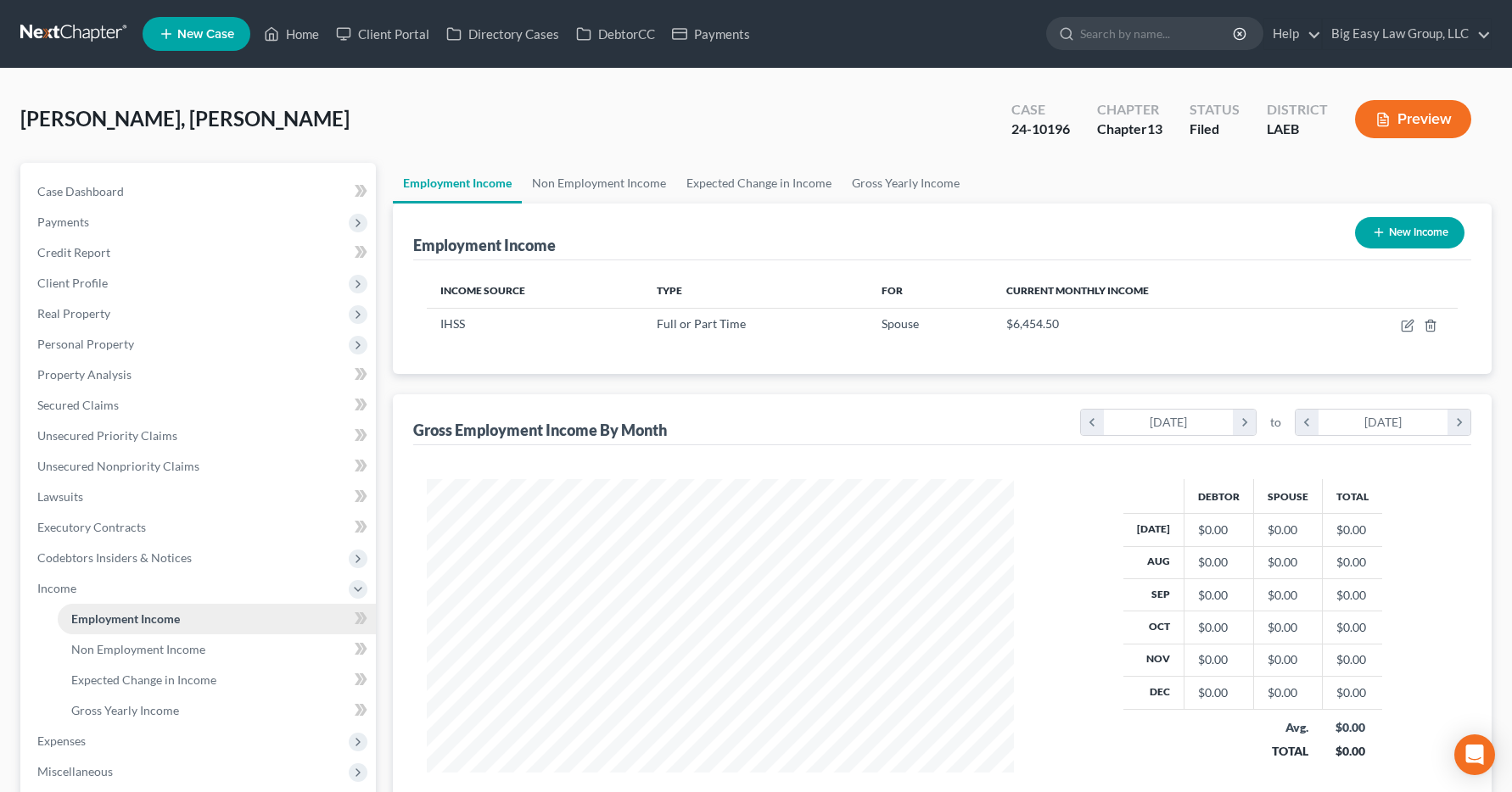
scroll to position [305, 622]
click at [295, 38] on link "Home" at bounding box center [291, 33] width 72 height 30
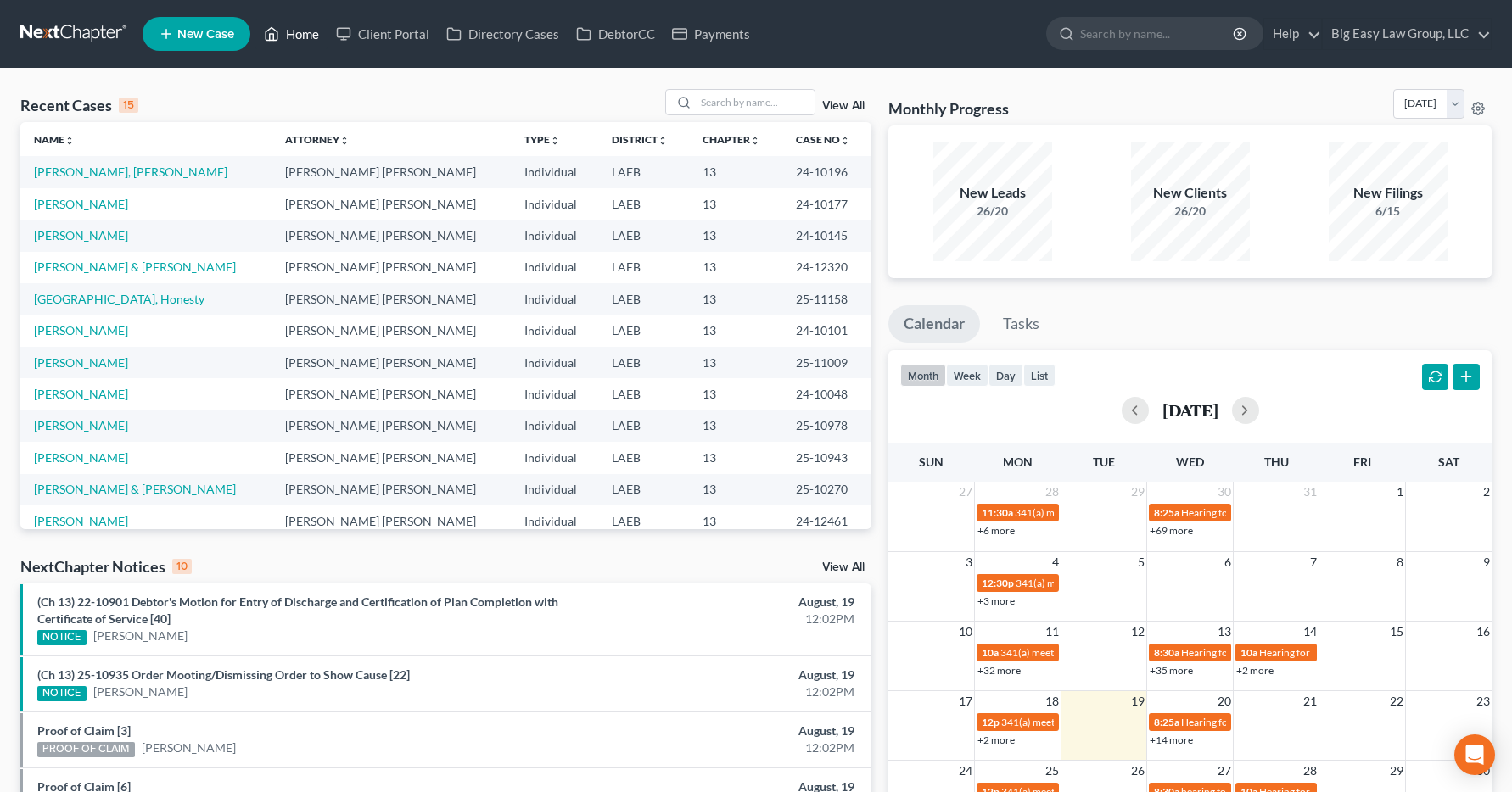
click at [284, 34] on link "Home" at bounding box center [291, 33] width 72 height 30
click at [722, 98] on input "search" at bounding box center [754, 102] width 119 height 25
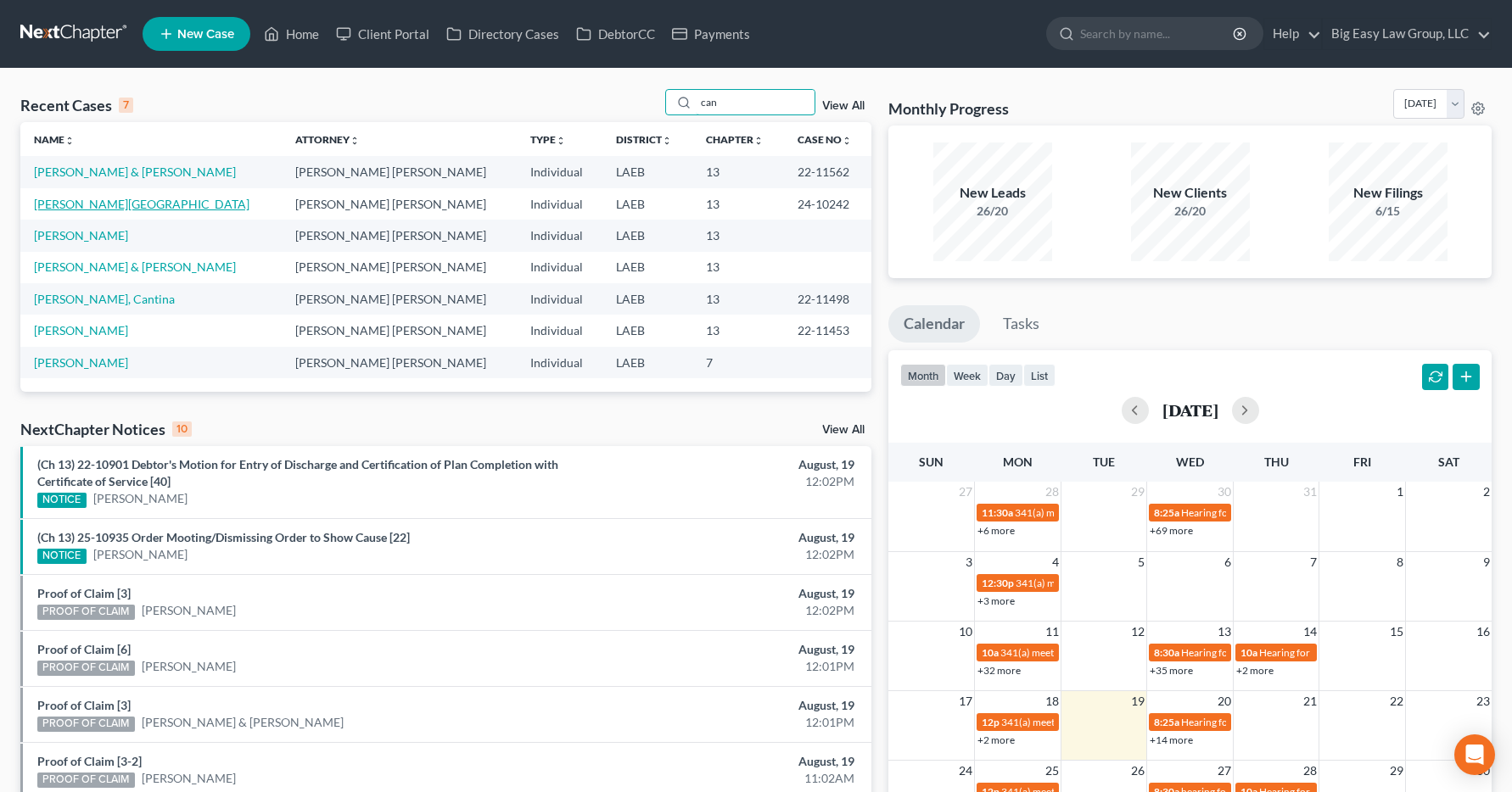
type input "can"
click at [86, 209] on link "[PERSON_NAME][GEOGRAPHIC_DATA]" at bounding box center [142, 204] width 215 height 15
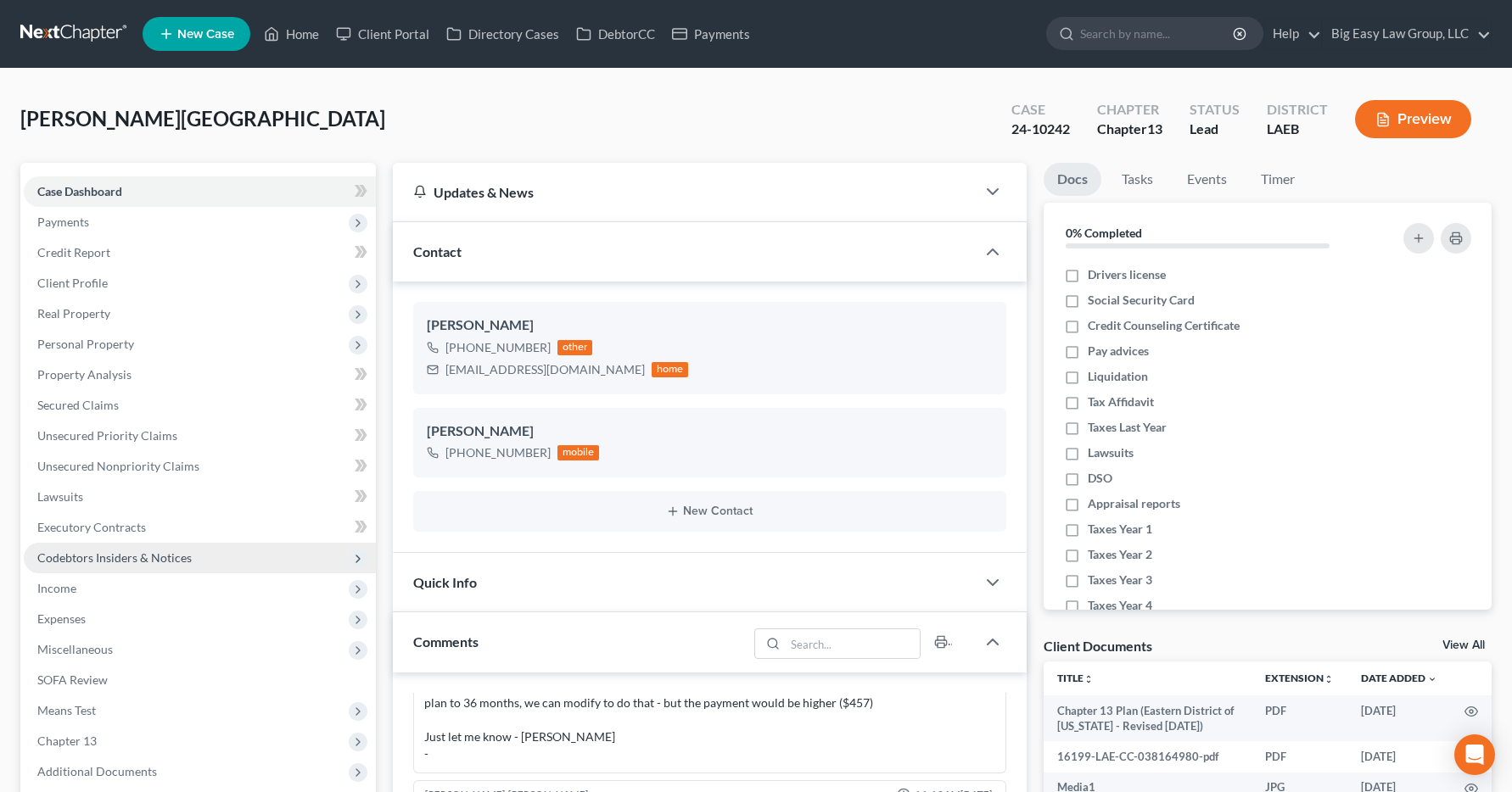
scroll to position [4343, 0]
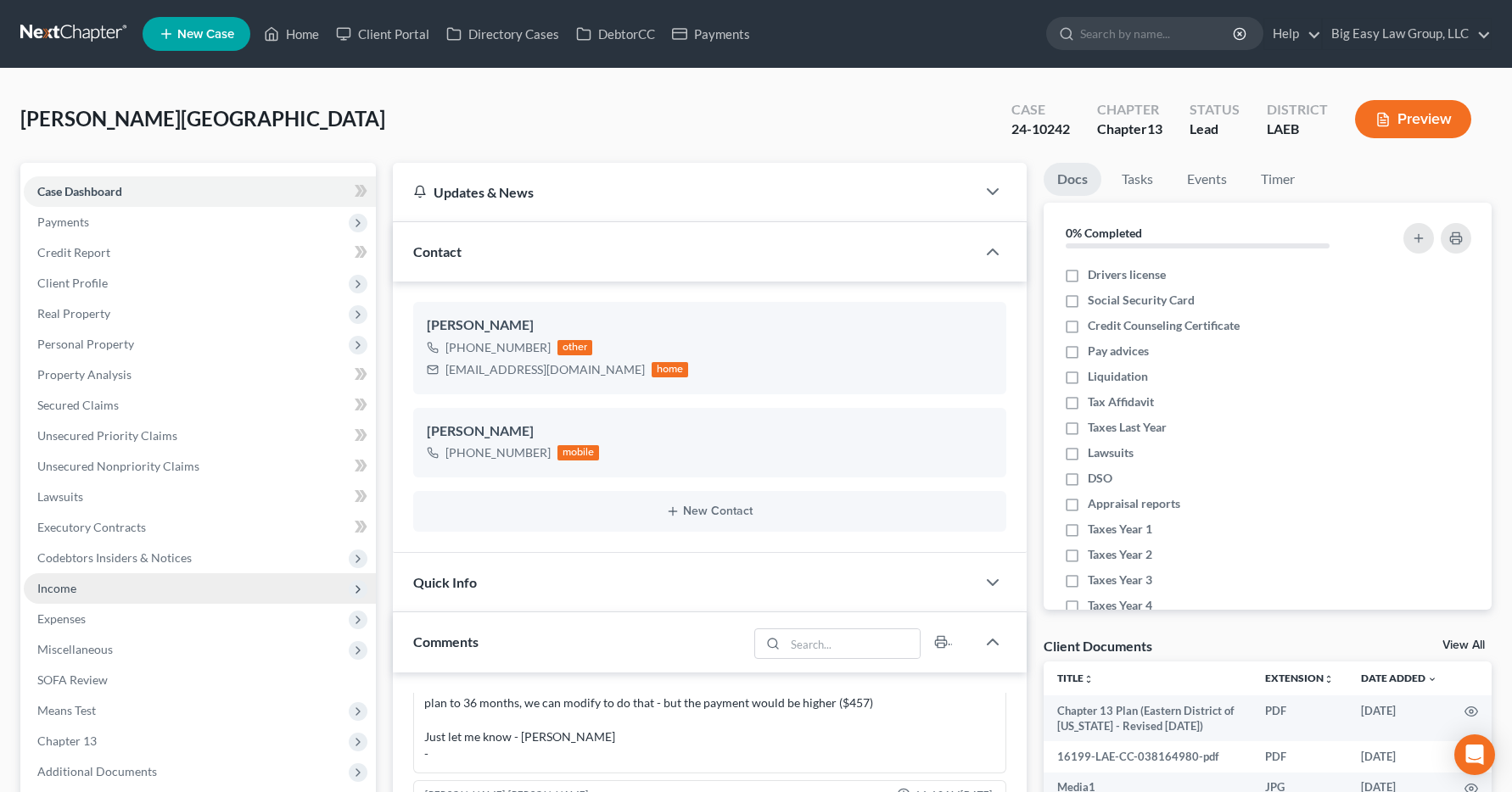
click at [64, 593] on span "Income" at bounding box center [57, 588] width 39 height 15
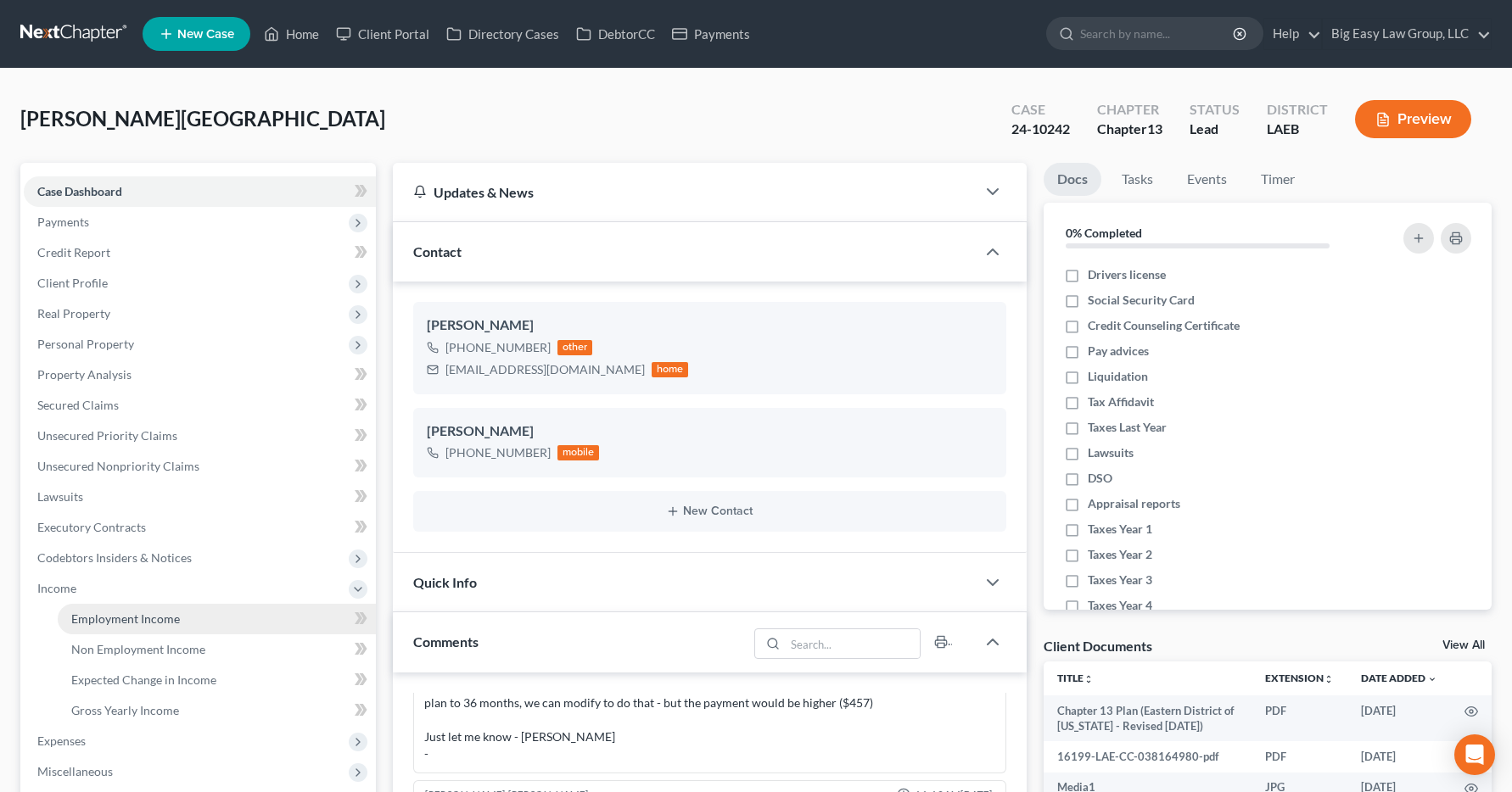
click at [84, 613] on span "Employment Income" at bounding box center [125, 619] width 109 height 15
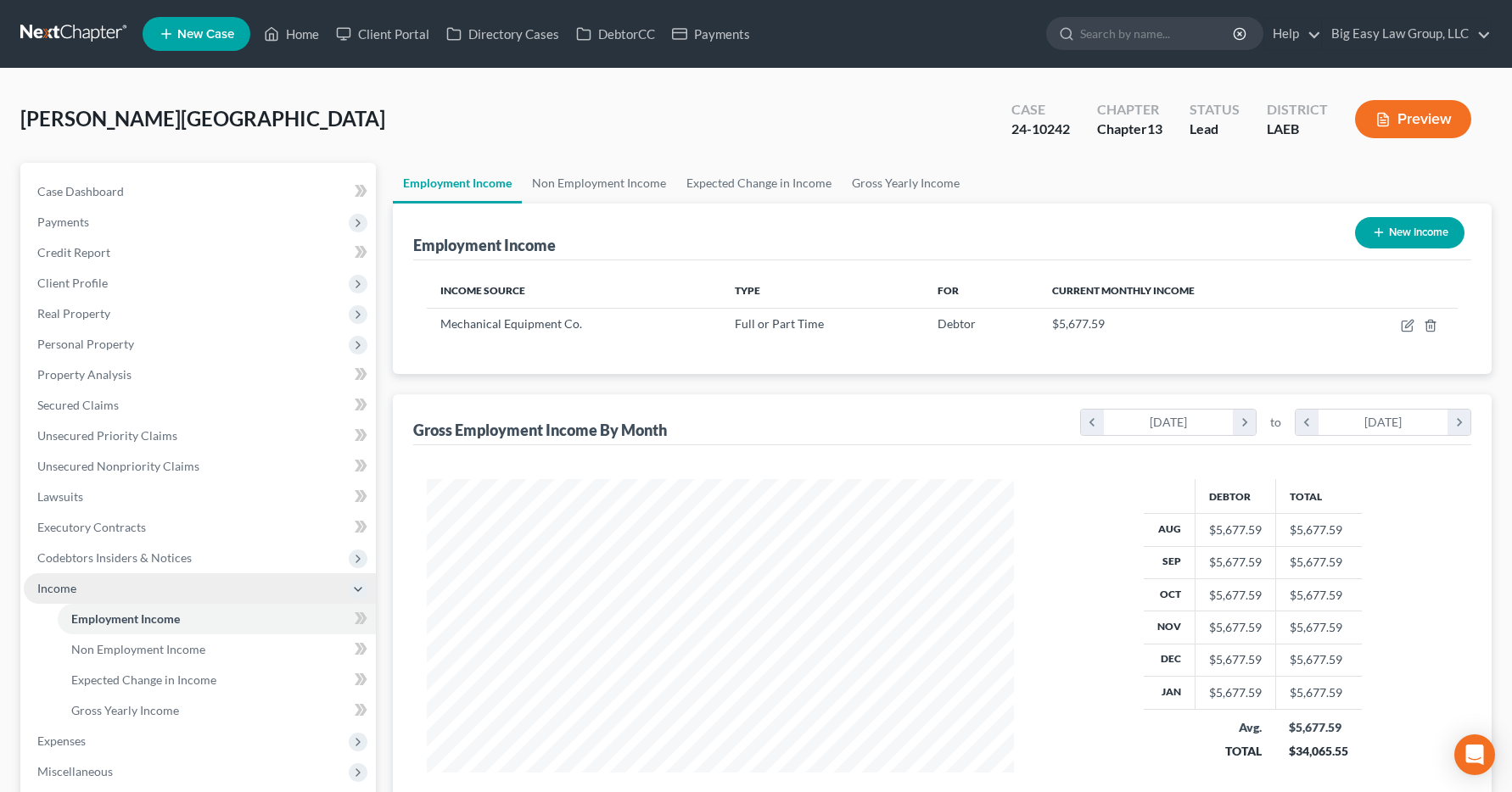
scroll to position [305, 622]
click at [295, 40] on link "Home" at bounding box center [291, 33] width 72 height 30
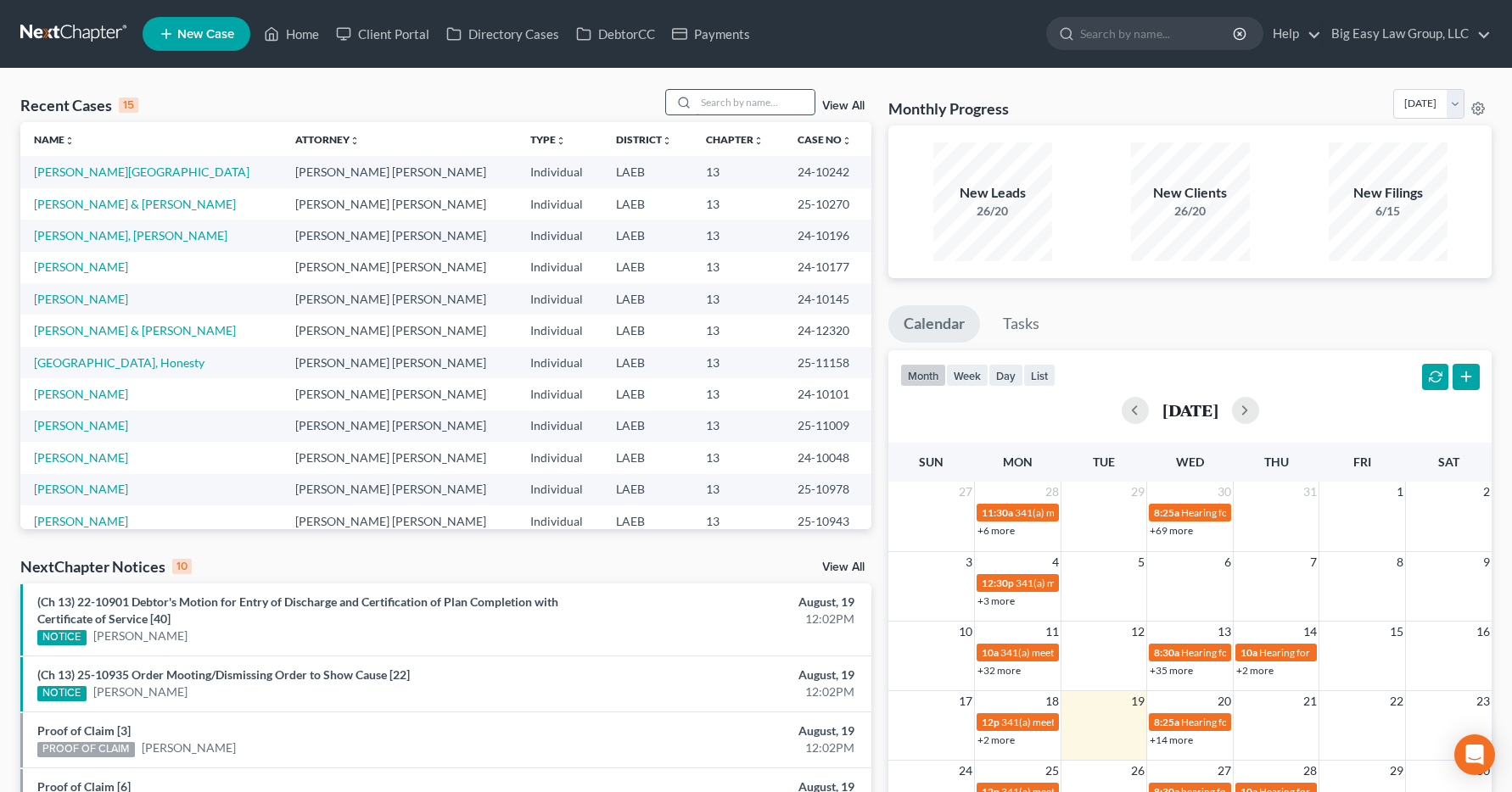
click at [703, 103] on input "search" at bounding box center [754, 102] width 119 height 25
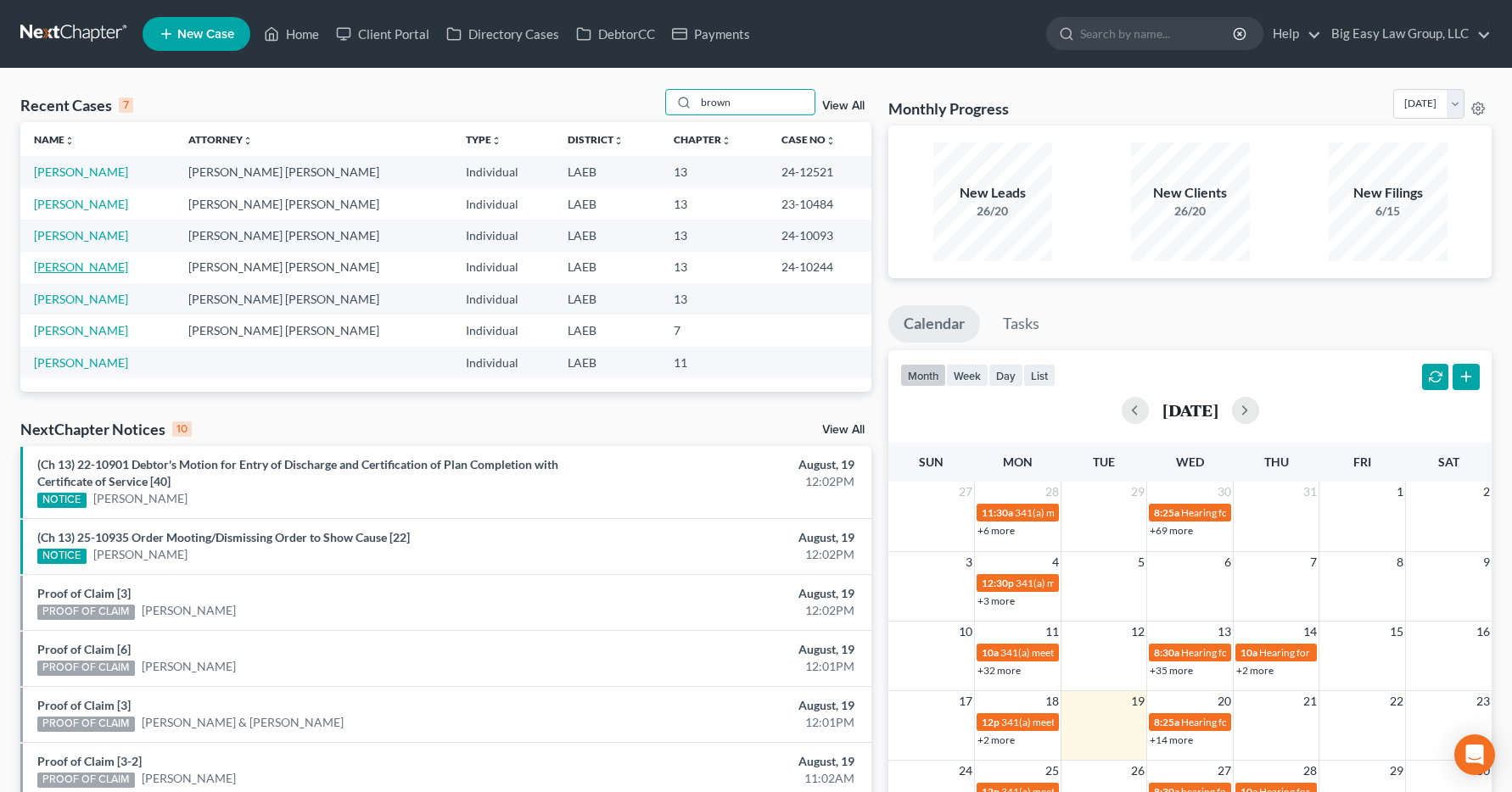
type input "brown"
click at [81, 266] on link "[PERSON_NAME]" at bounding box center [81, 267] width 94 height 15
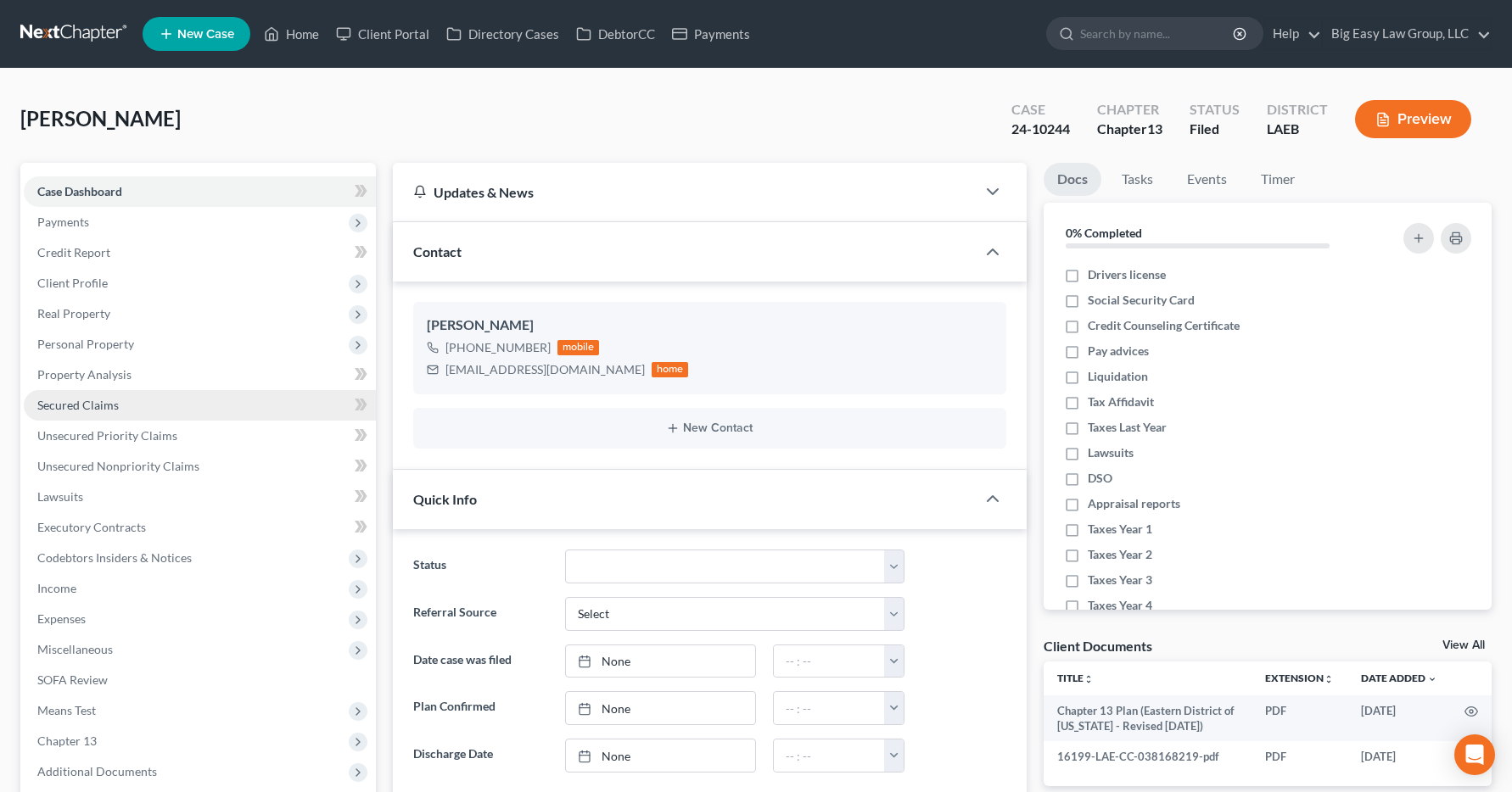
scroll to position [4580, 0]
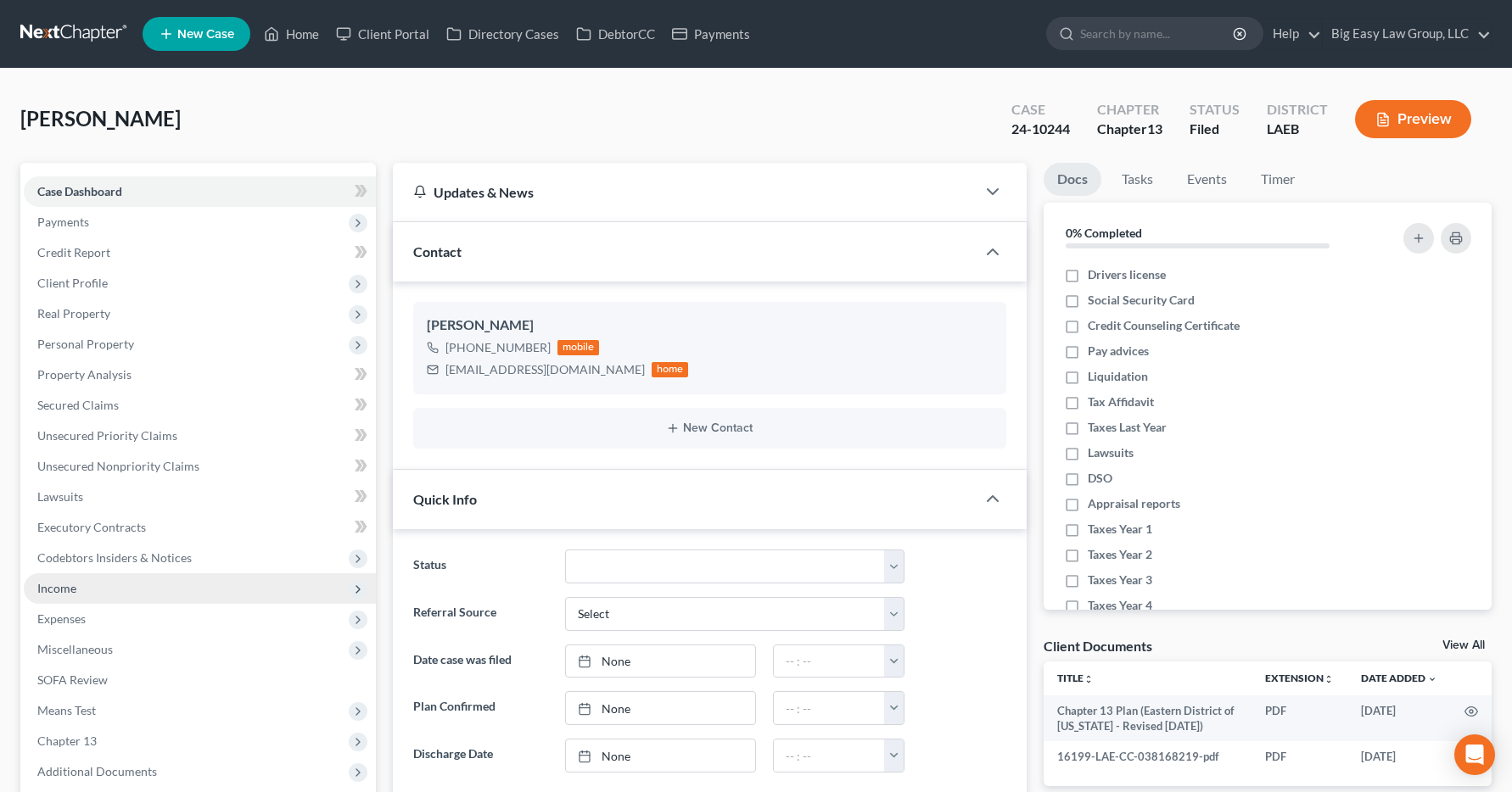
click at [50, 591] on span "Income" at bounding box center [57, 588] width 39 height 15
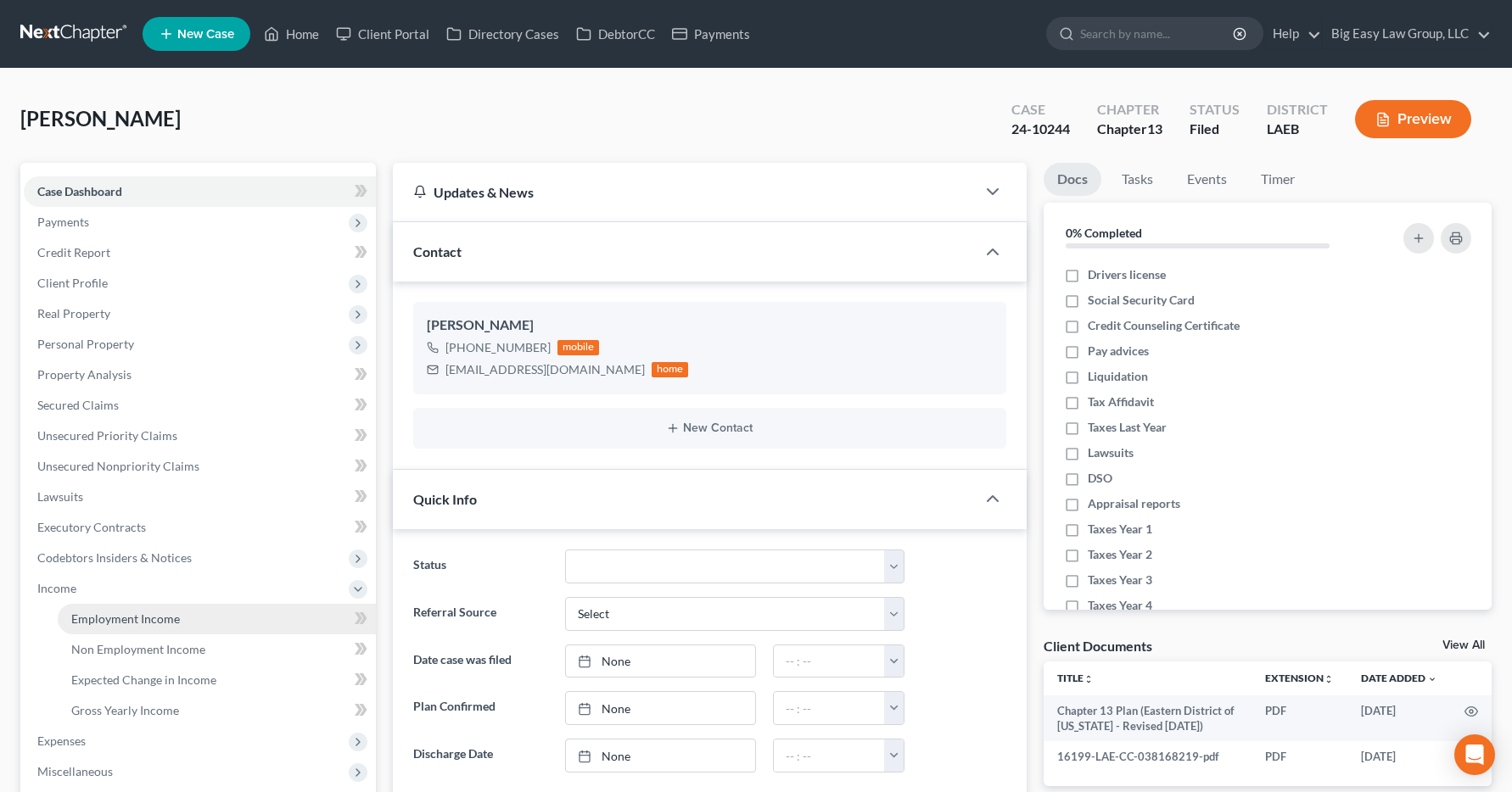
click at [110, 616] on span "Employment Income" at bounding box center [125, 619] width 109 height 15
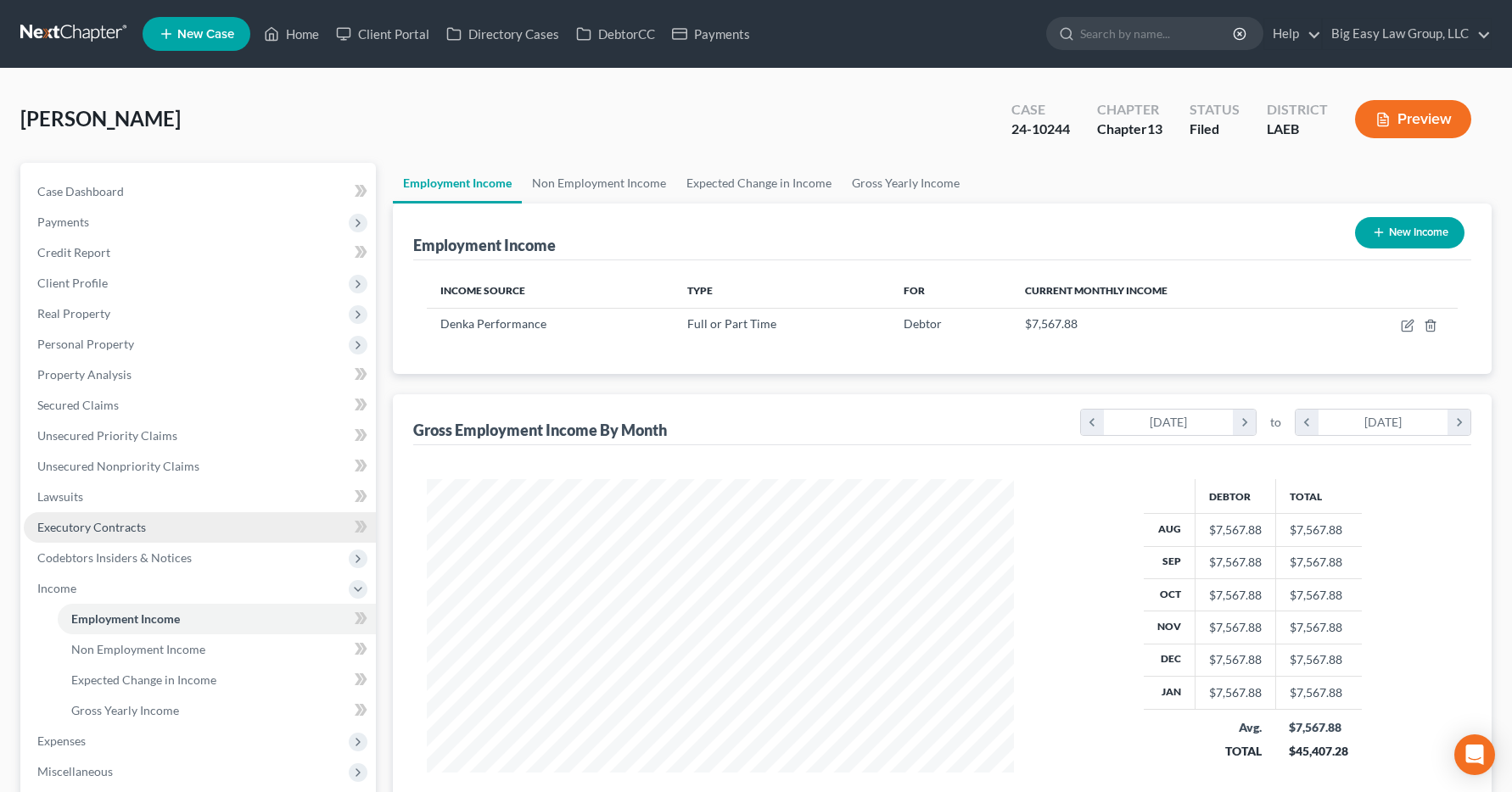
scroll to position [305, 622]
click at [306, 31] on link "Home" at bounding box center [291, 33] width 72 height 30
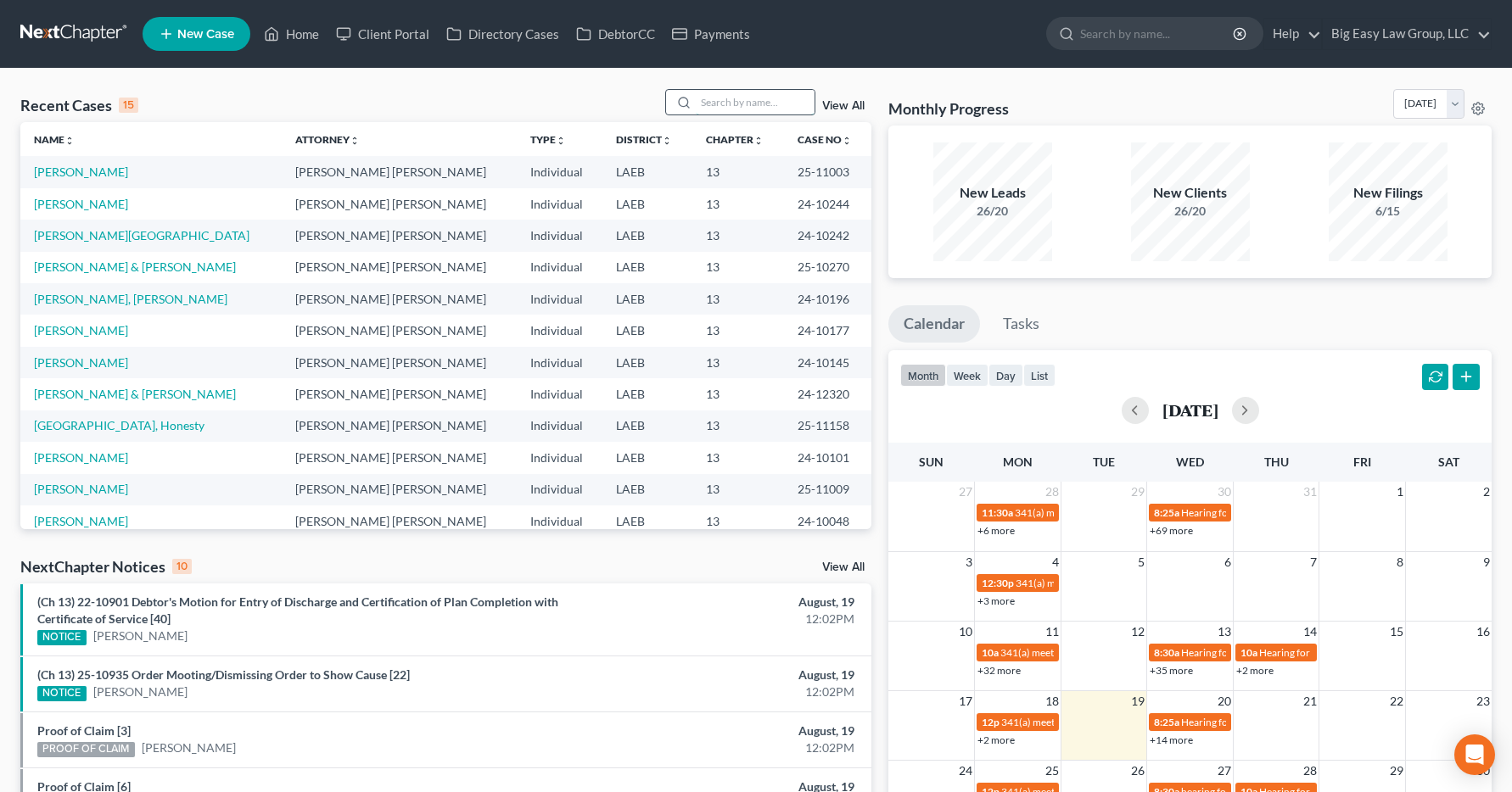
click at [729, 99] on input "search" at bounding box center [754, 102] width 119 height 25
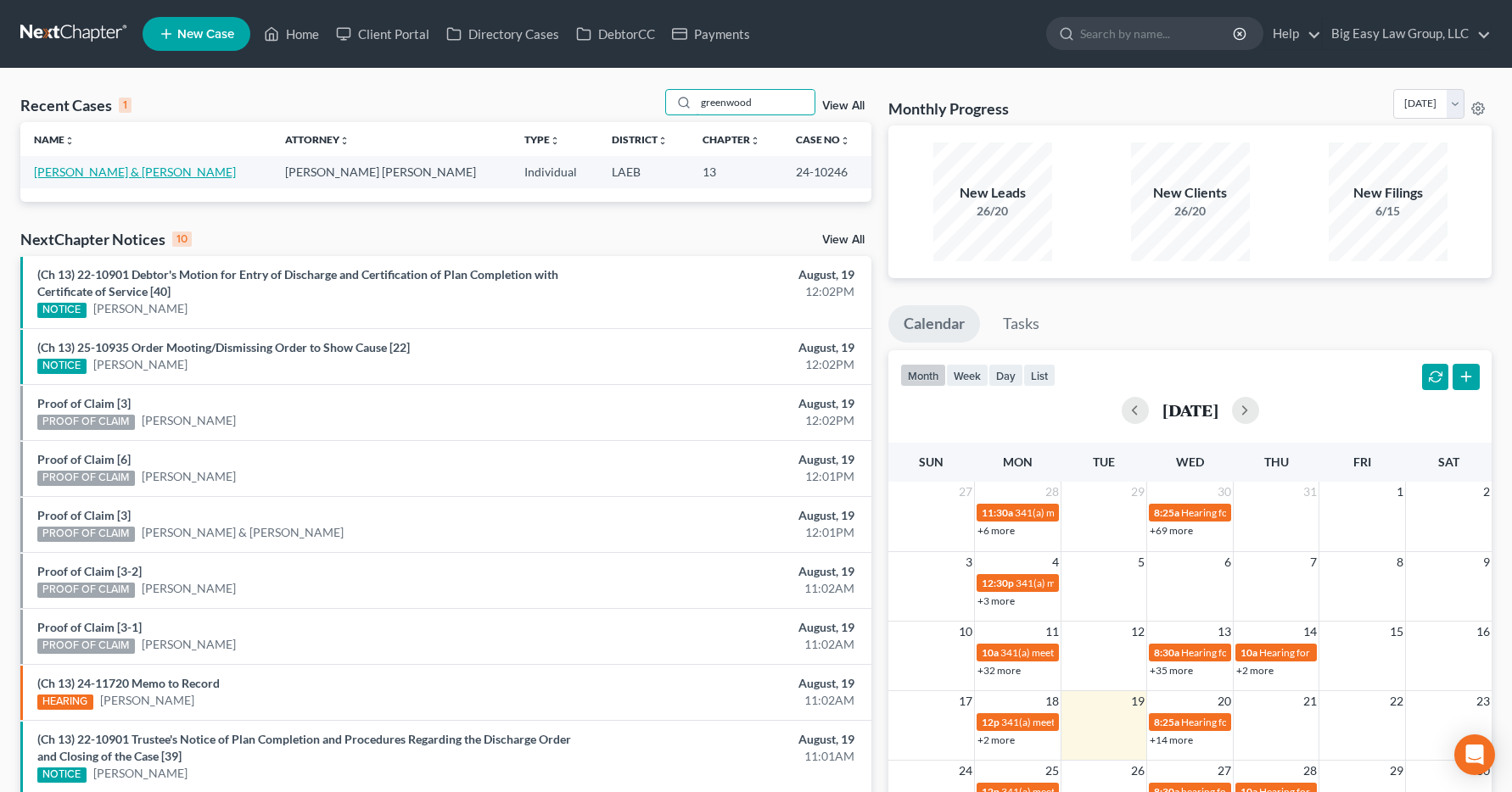
type input "greenwood"
click at [124, 167] on link "[PERSON_NAME] & [PERSON_NAME]" at bounding box center [134, 172] width 202 height 15
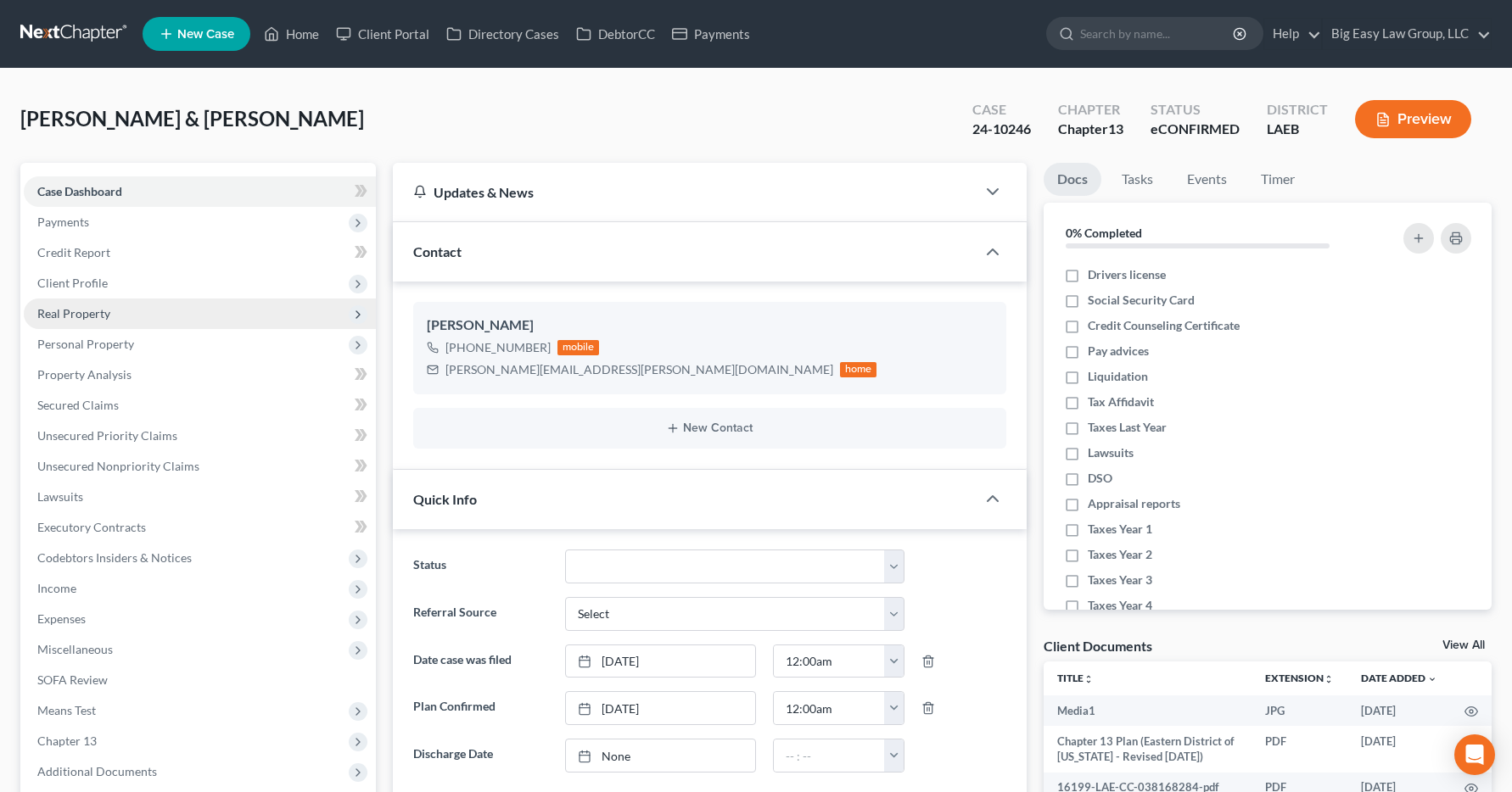
scroll to position [2657, 0]
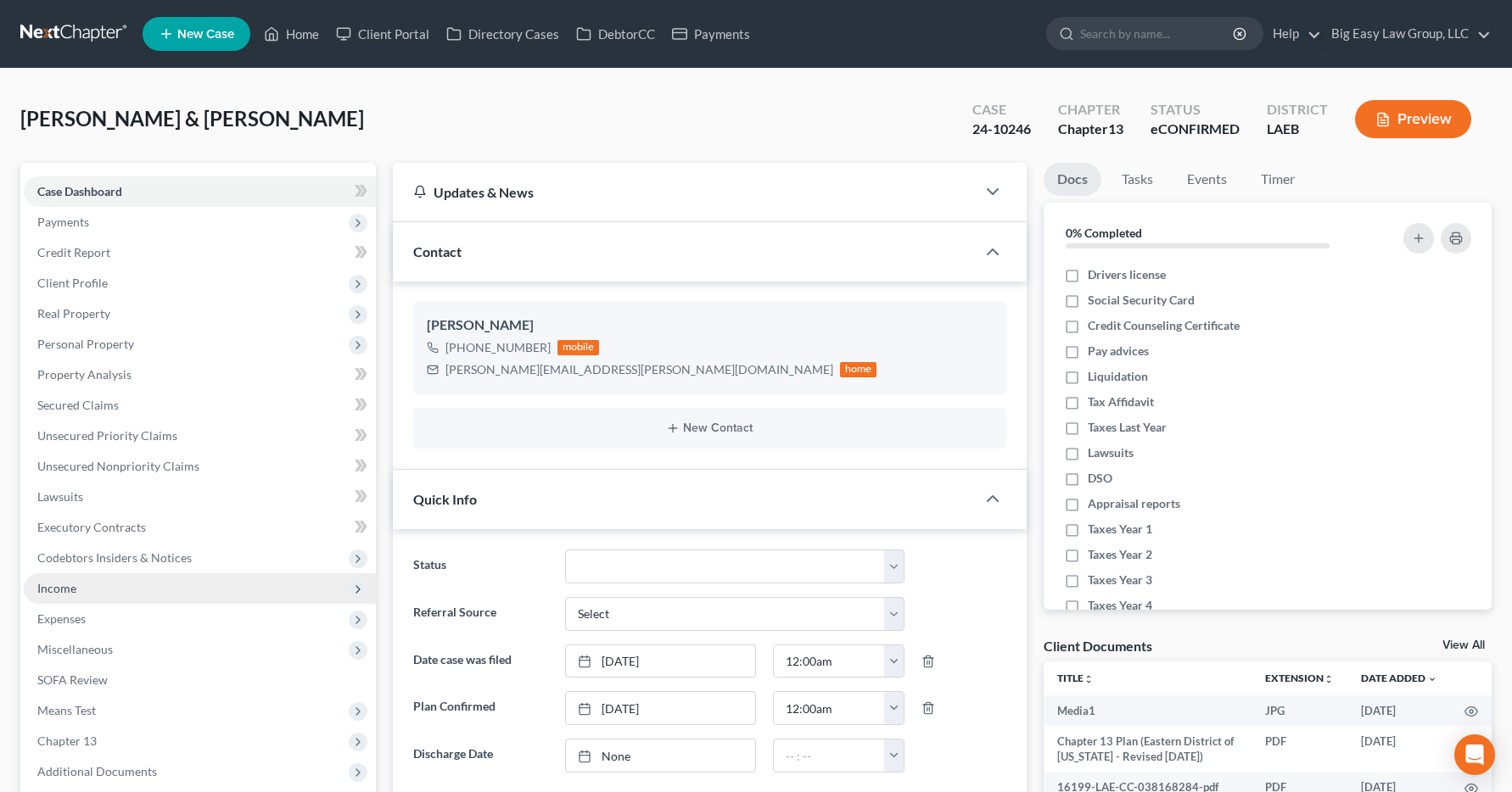
click at [53, 588] on span "Income" at bounding box center [57, 588] width 39 height 15
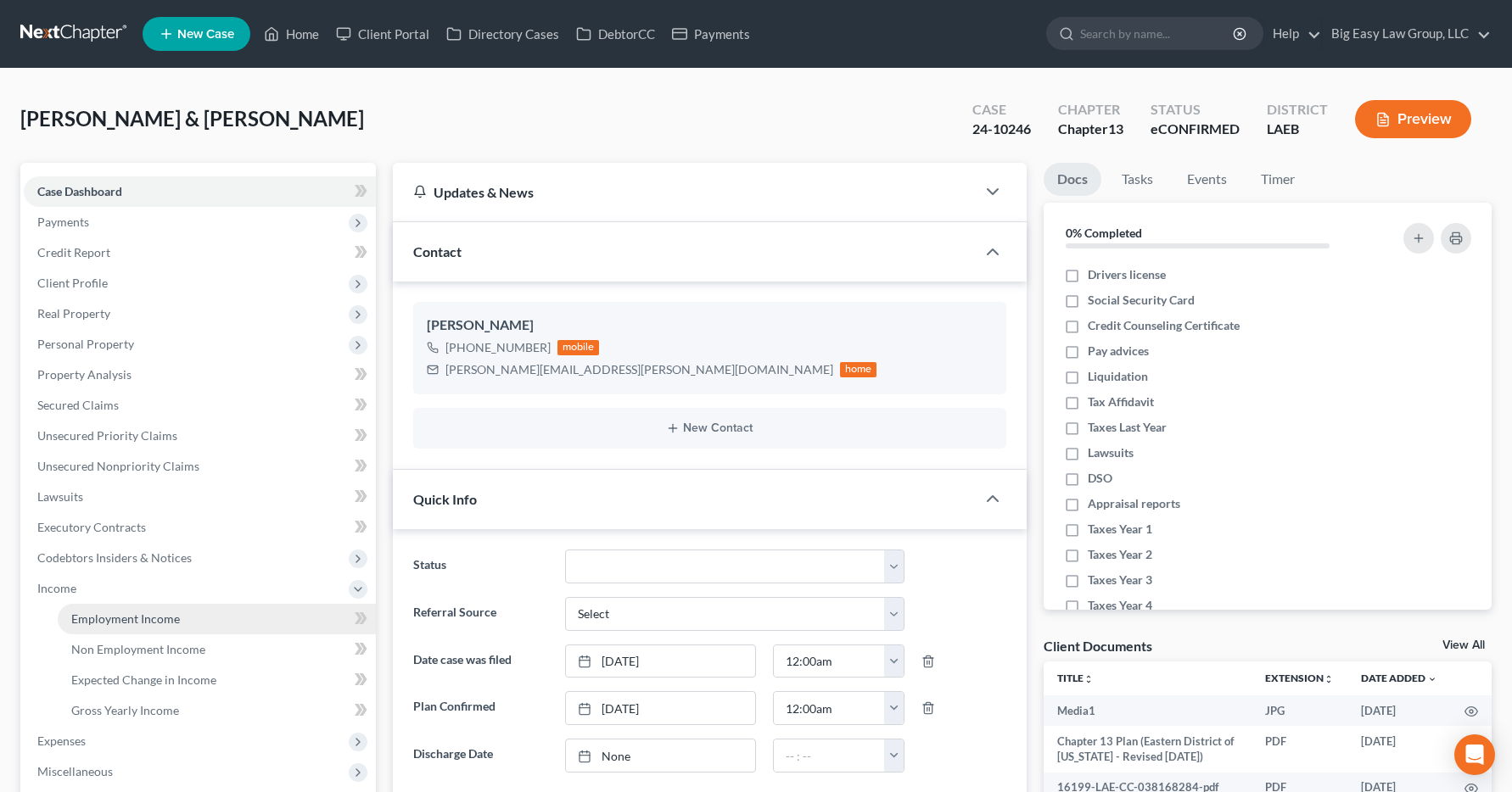
click at [114, 617] on span "Employment Income" at bounding box center [125, 619] width 109 height 15
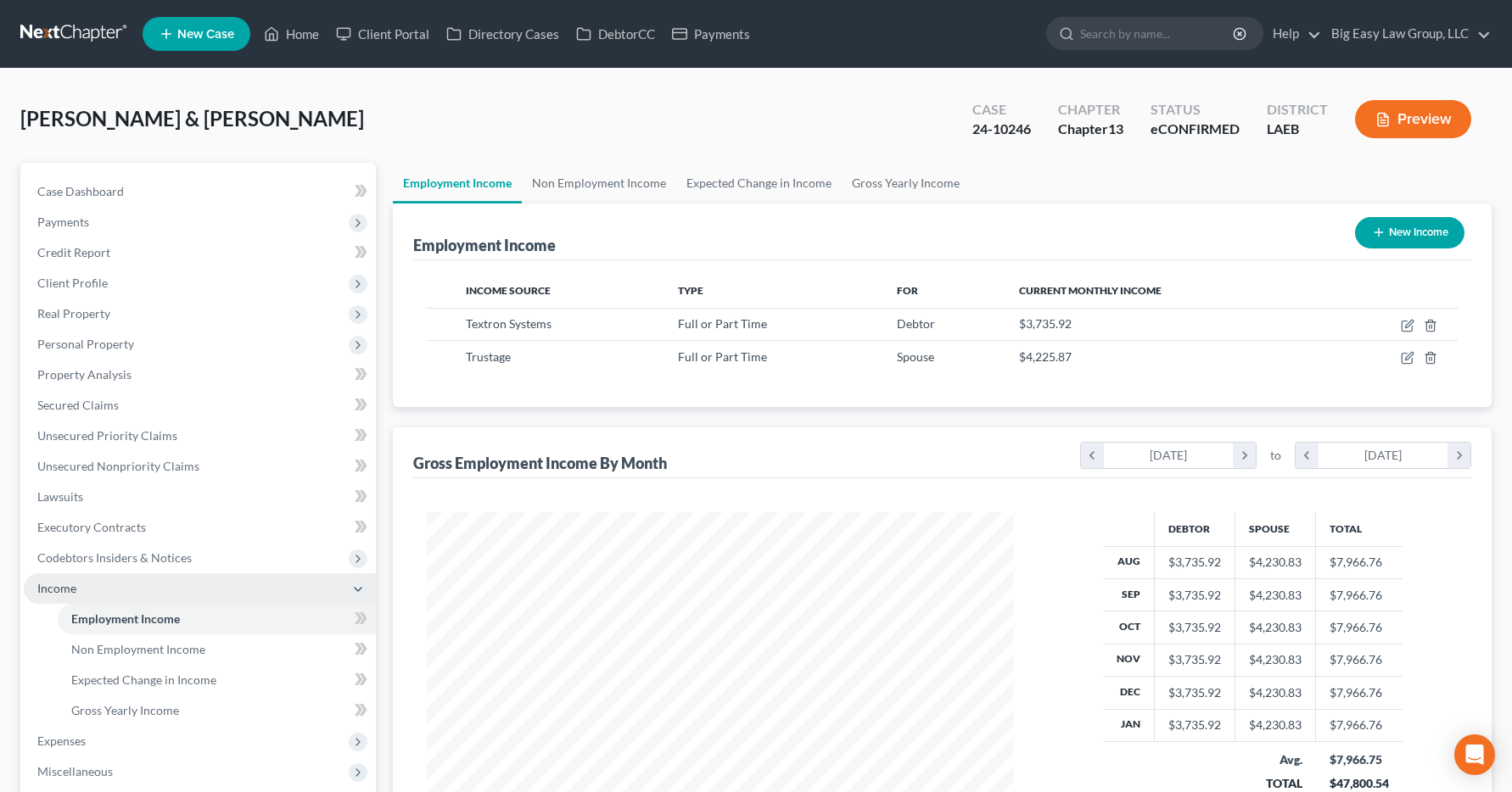
scroll to position [305, 622]
click at [300, 38] on link "Home" at bounding box center [291, 33] width 72 height 30
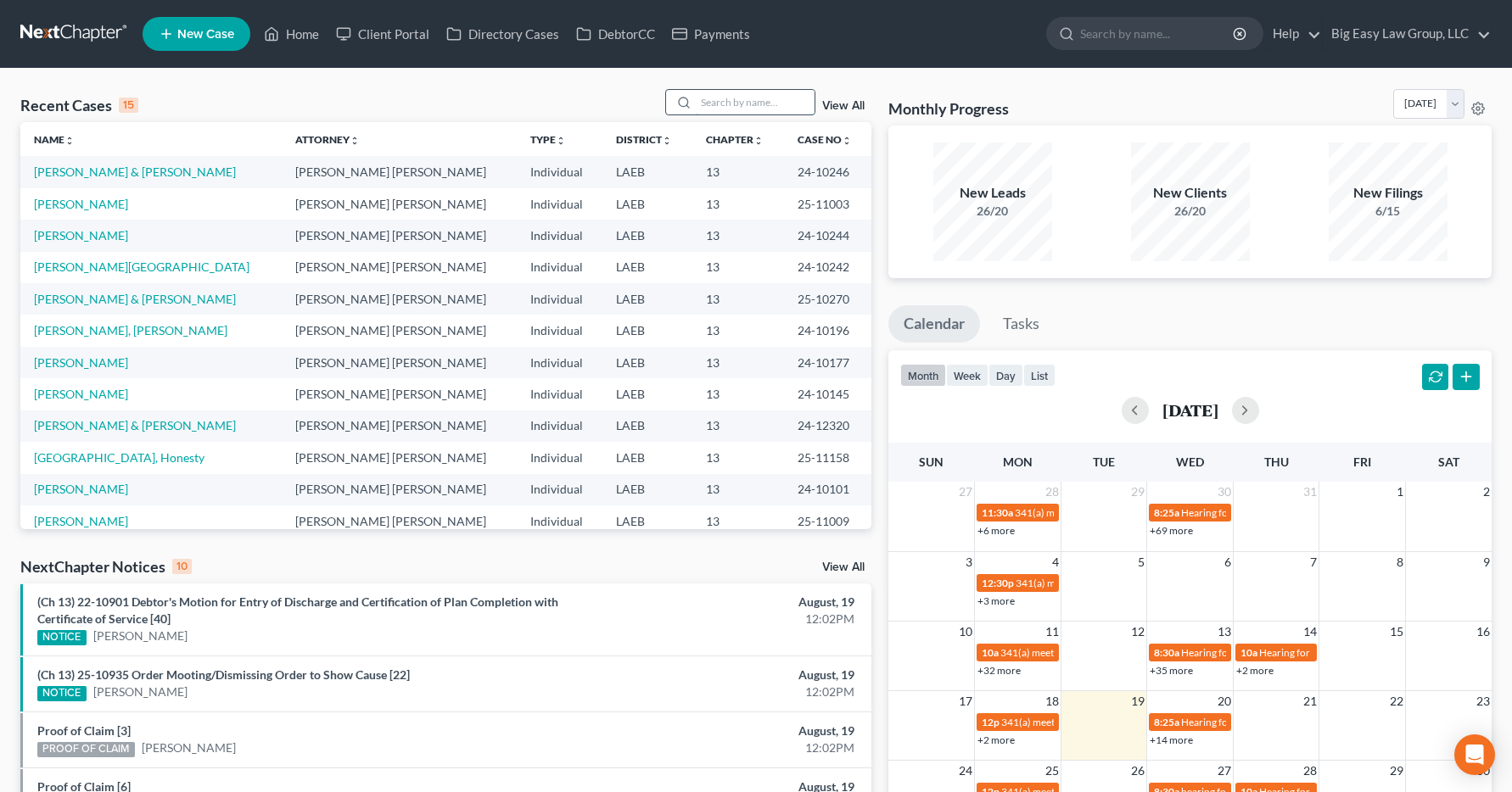
click at [710, 100] on input "search" at bounding box center [754, 102] width 119 height 25
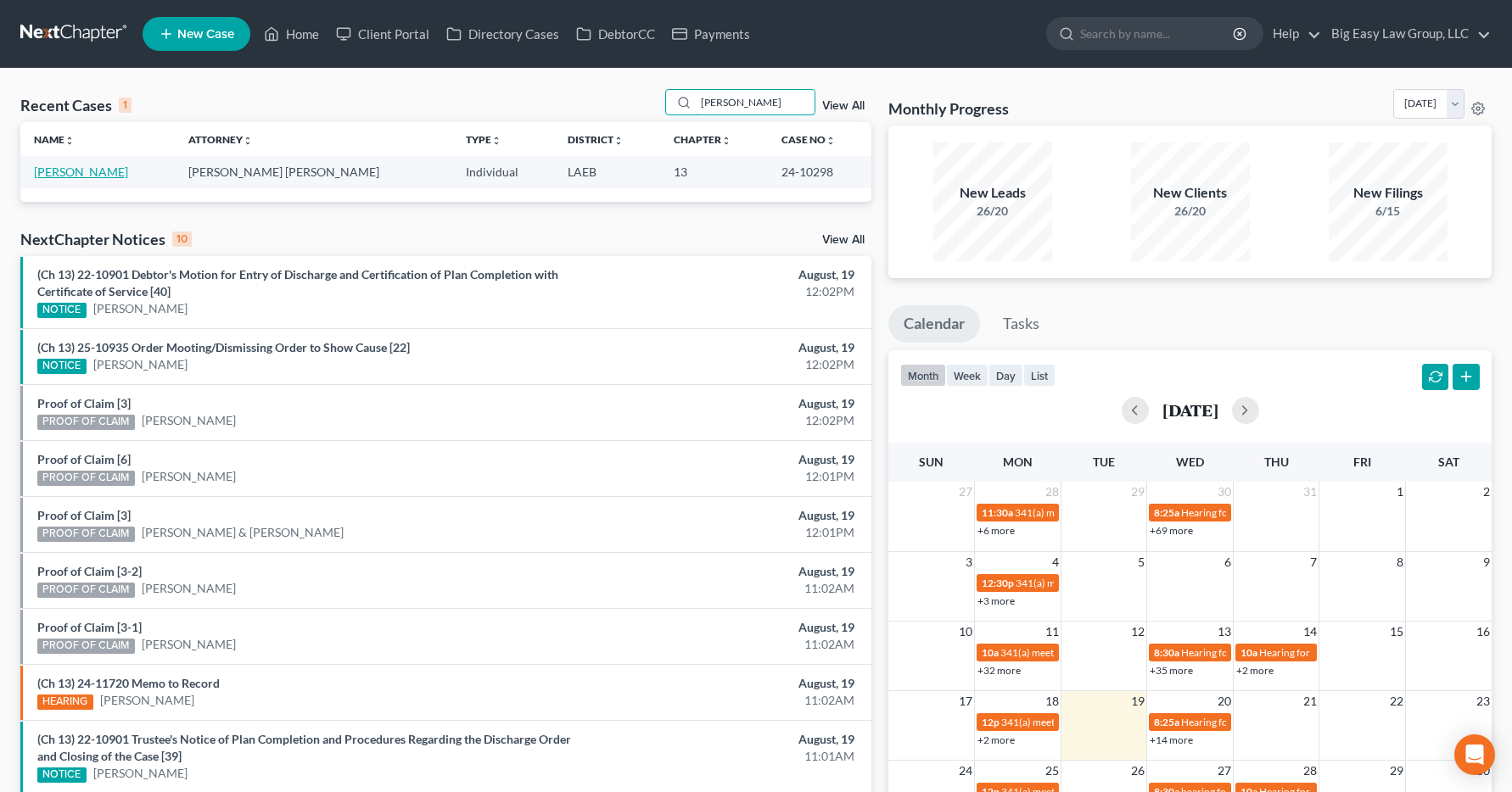
type input "[PERSON_NAME]"
click at [103, 175] on link "[PERSON_NAME]" at bounding box center [81, 172] width 94 height 15
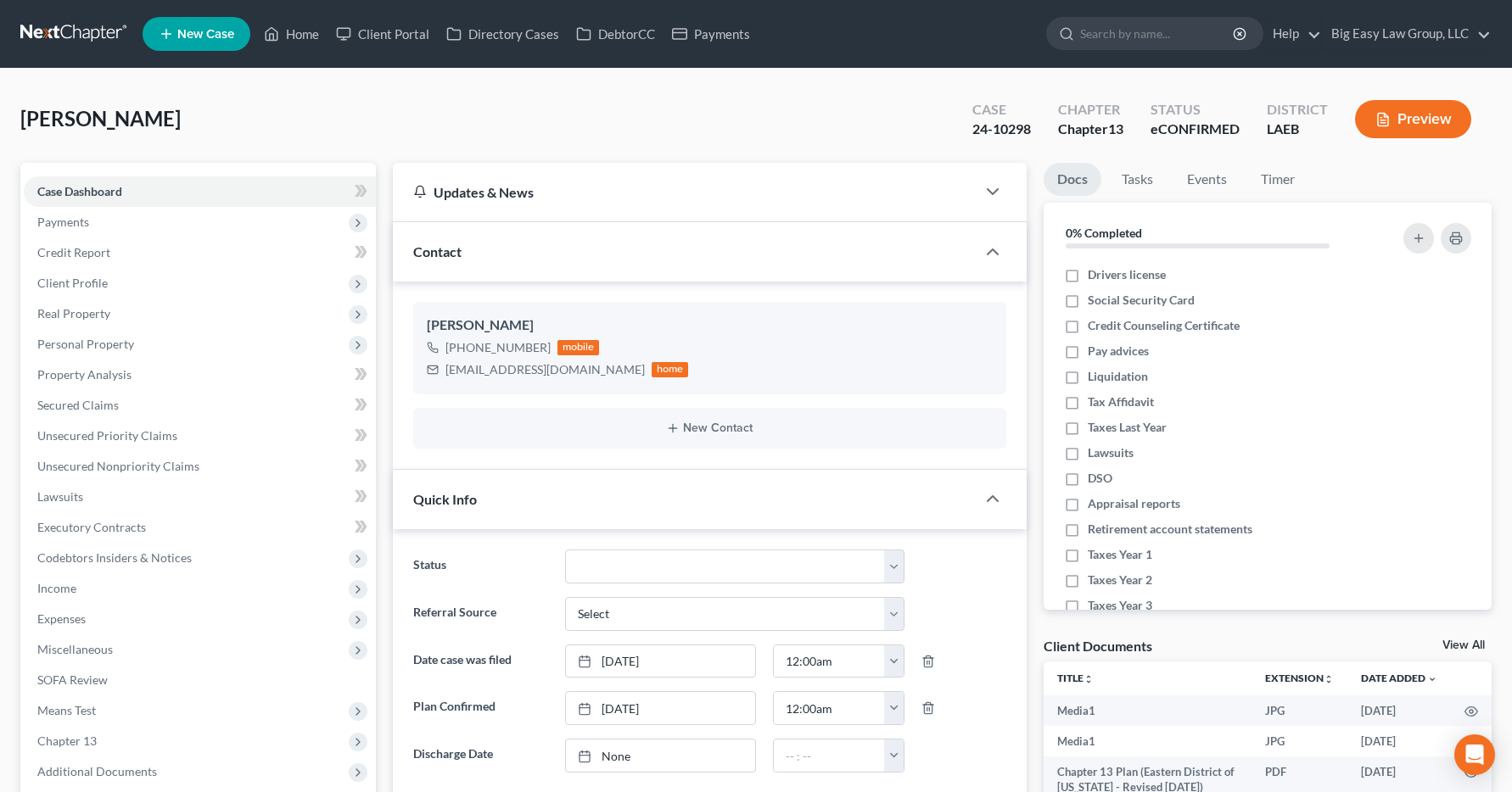
scroll to position [2696, 0]
click at [52, 587] on span "Income" at bounding box center [57, 588] width 39 height 15
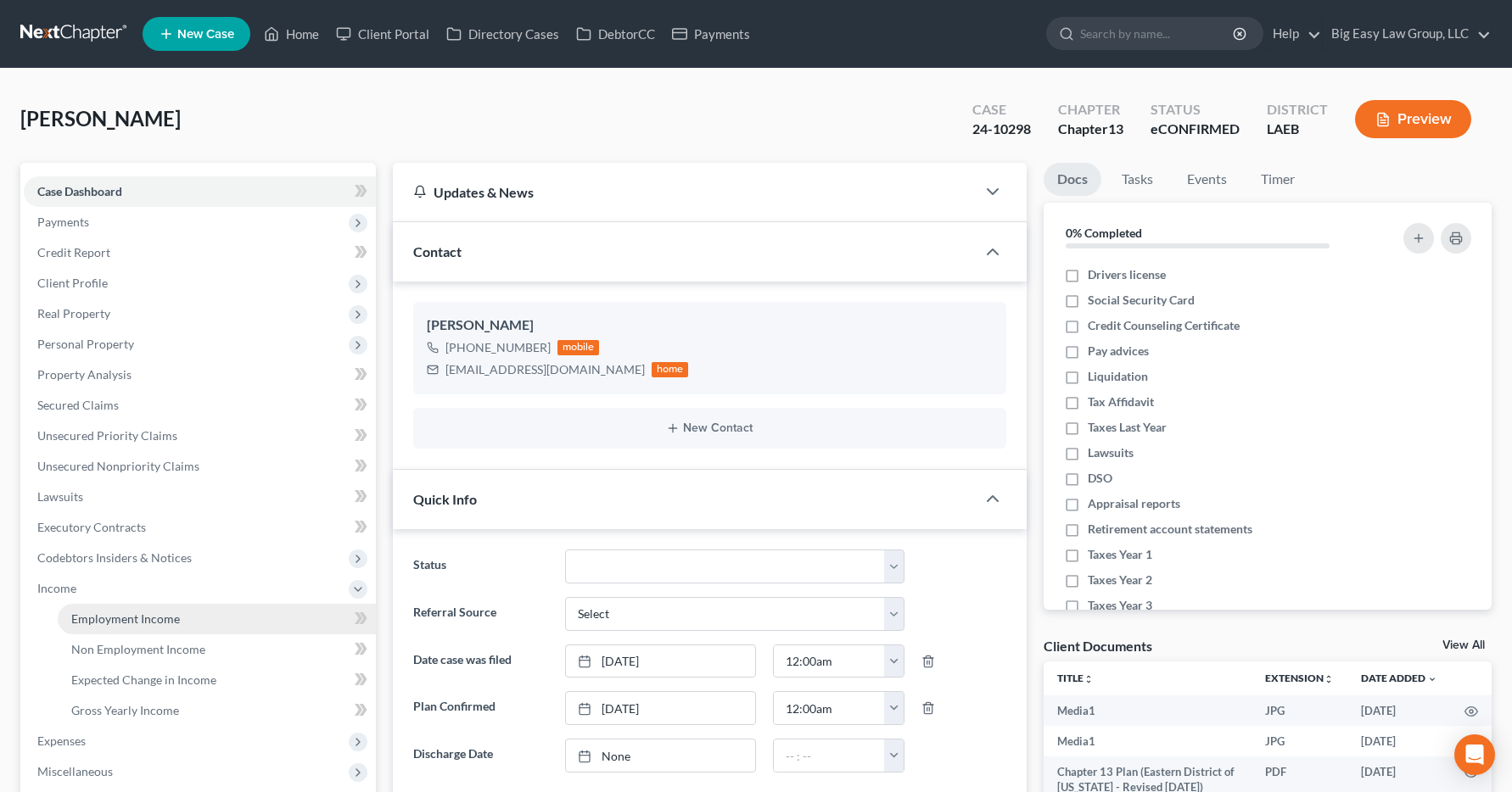
click at [127, 619] on span "Employment Income" at bounding box center [125, 619] width 109 height 15
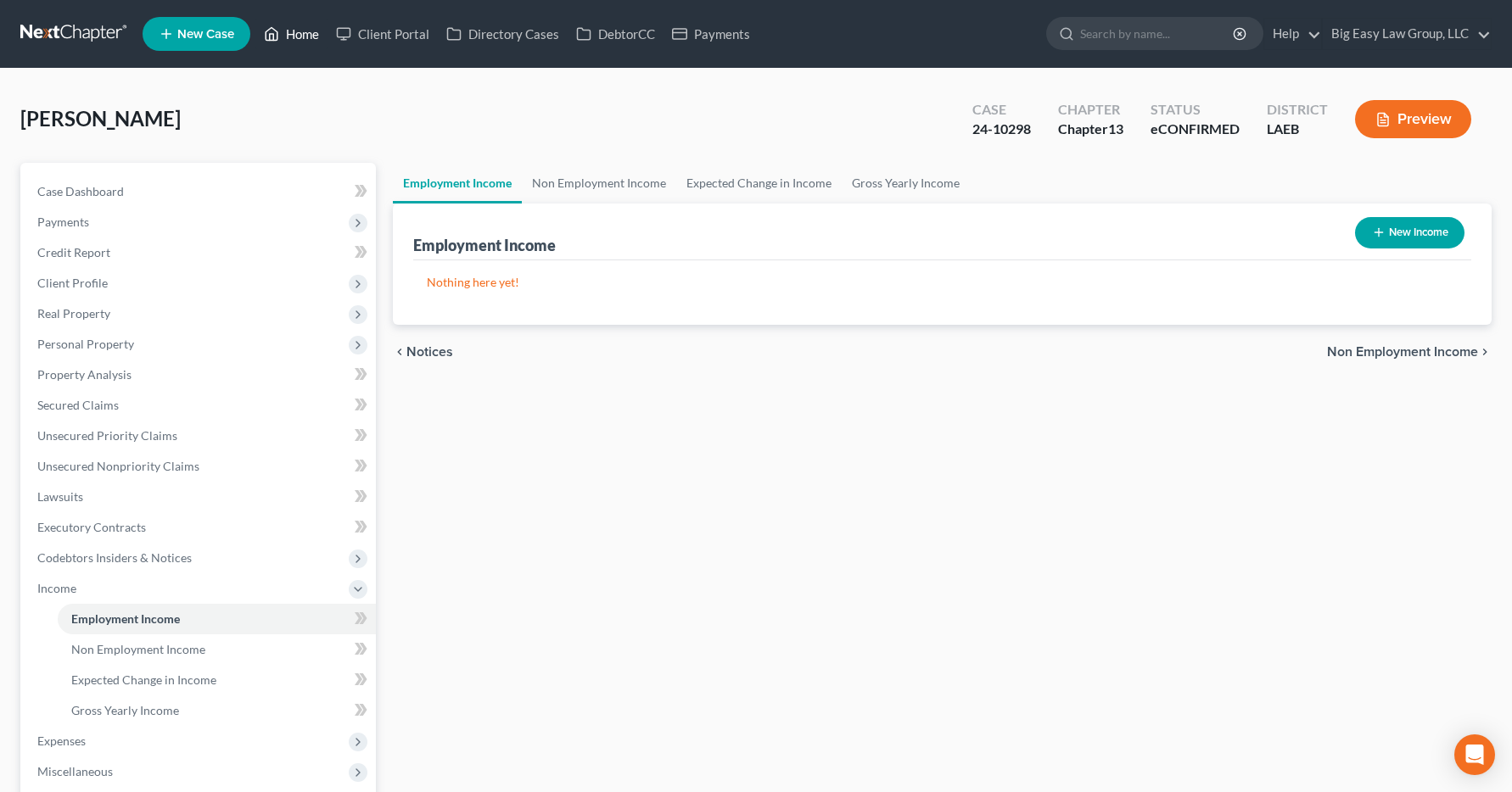
click at [299, 38] on link "Home" at bounding box center [291, 33] width 72 height 30
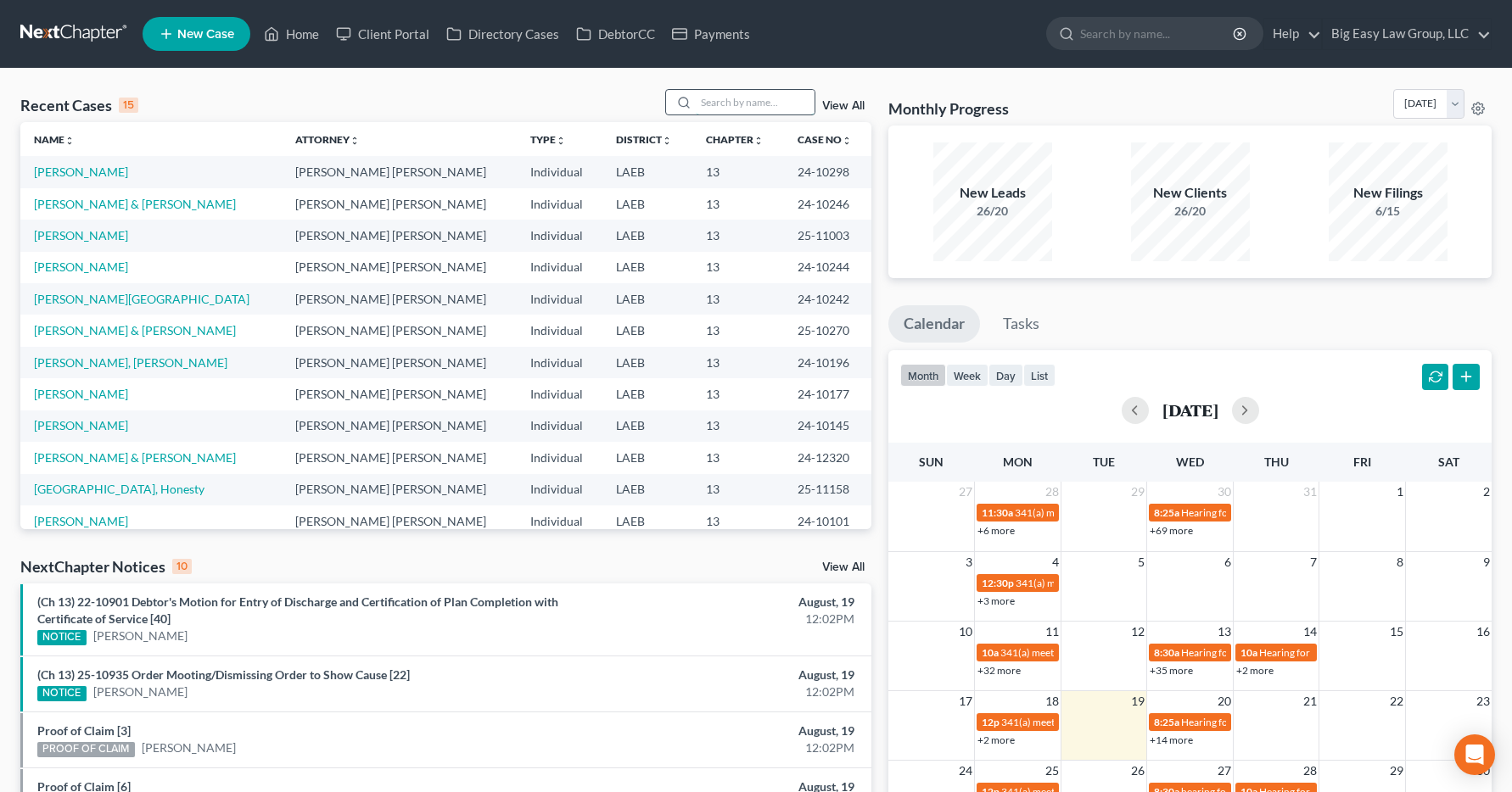
click at [708, 103] on input "search" at bounding box center [754, 102] width 119 height 25
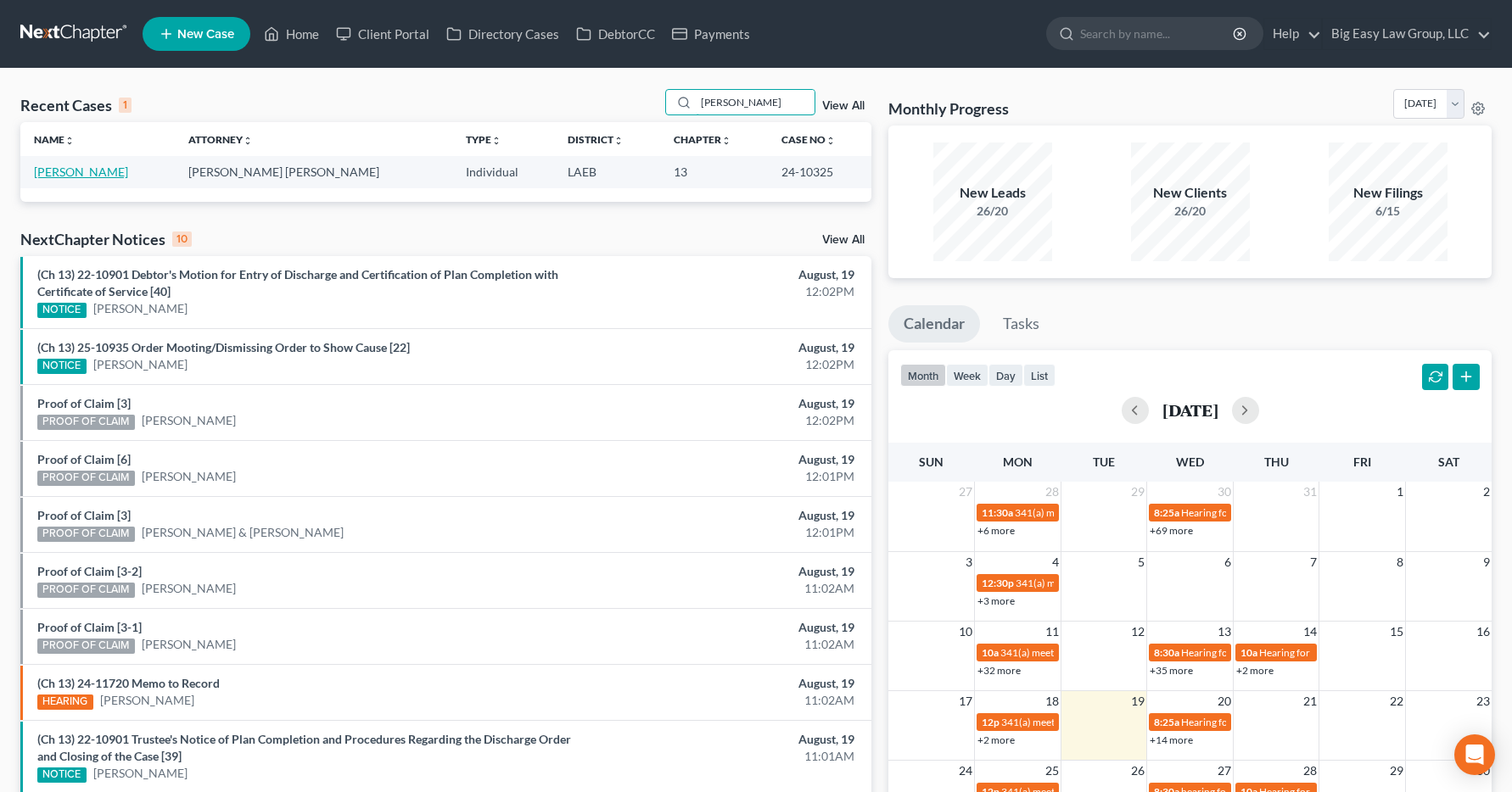
type input "[PERSON_NAME]"
click at [89, 175] on link "[PERSON_NAME]" at bounding box center [81, 172] width 94 height 15
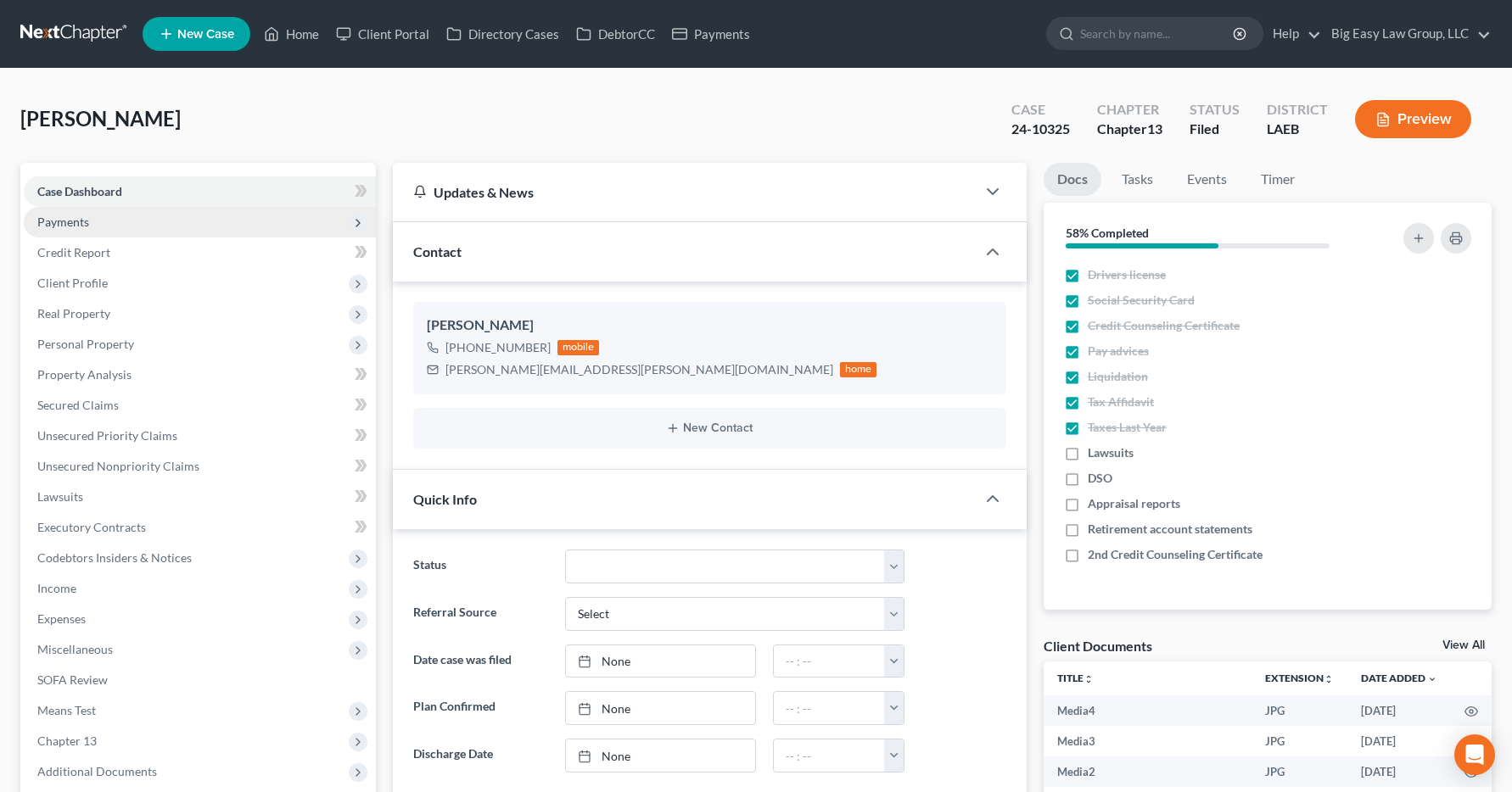
scroll to position [3000, 0]
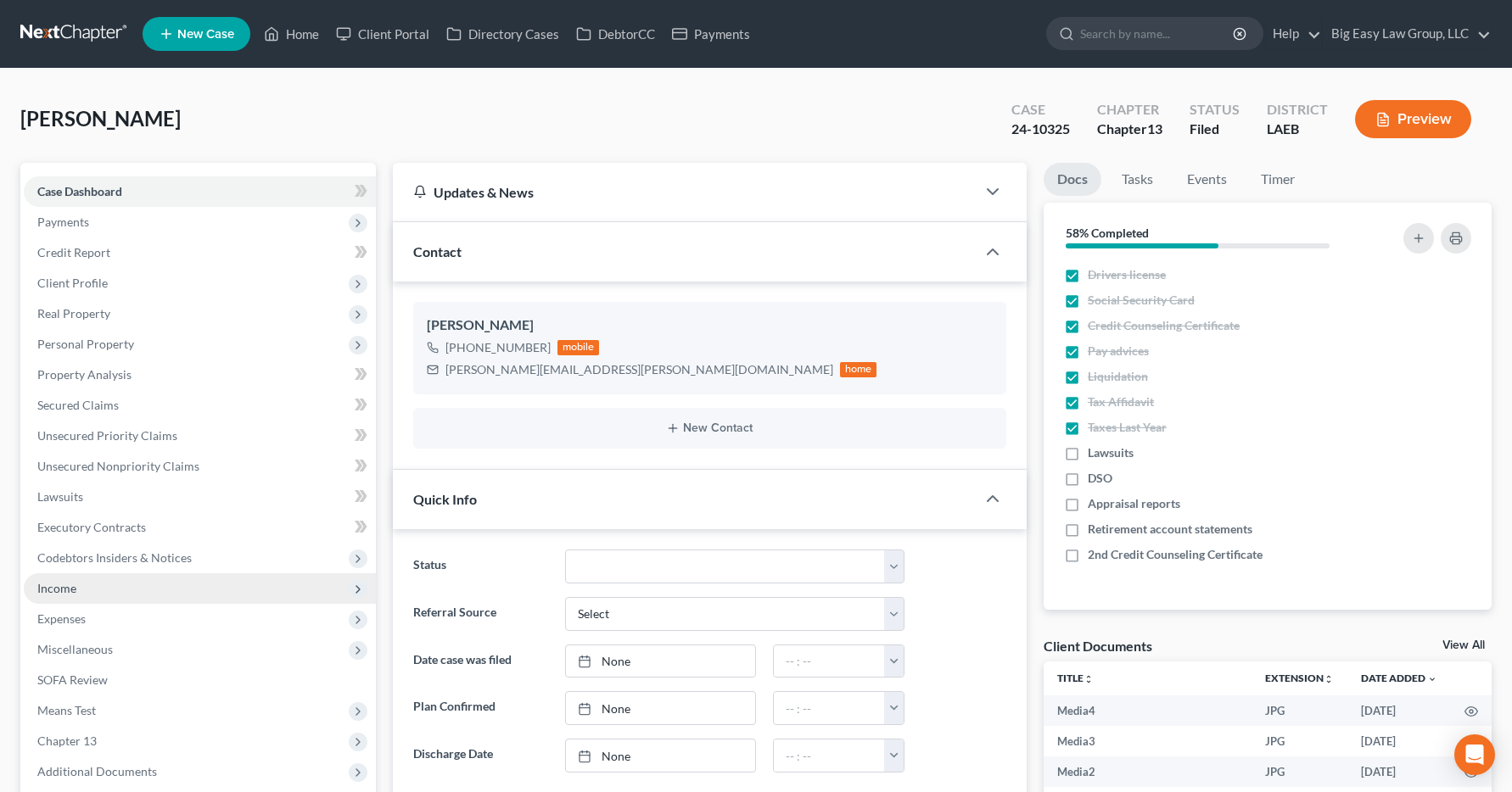
click at [47, 593] on span "Income" at bounding box center [57, 588] width 39 height 15
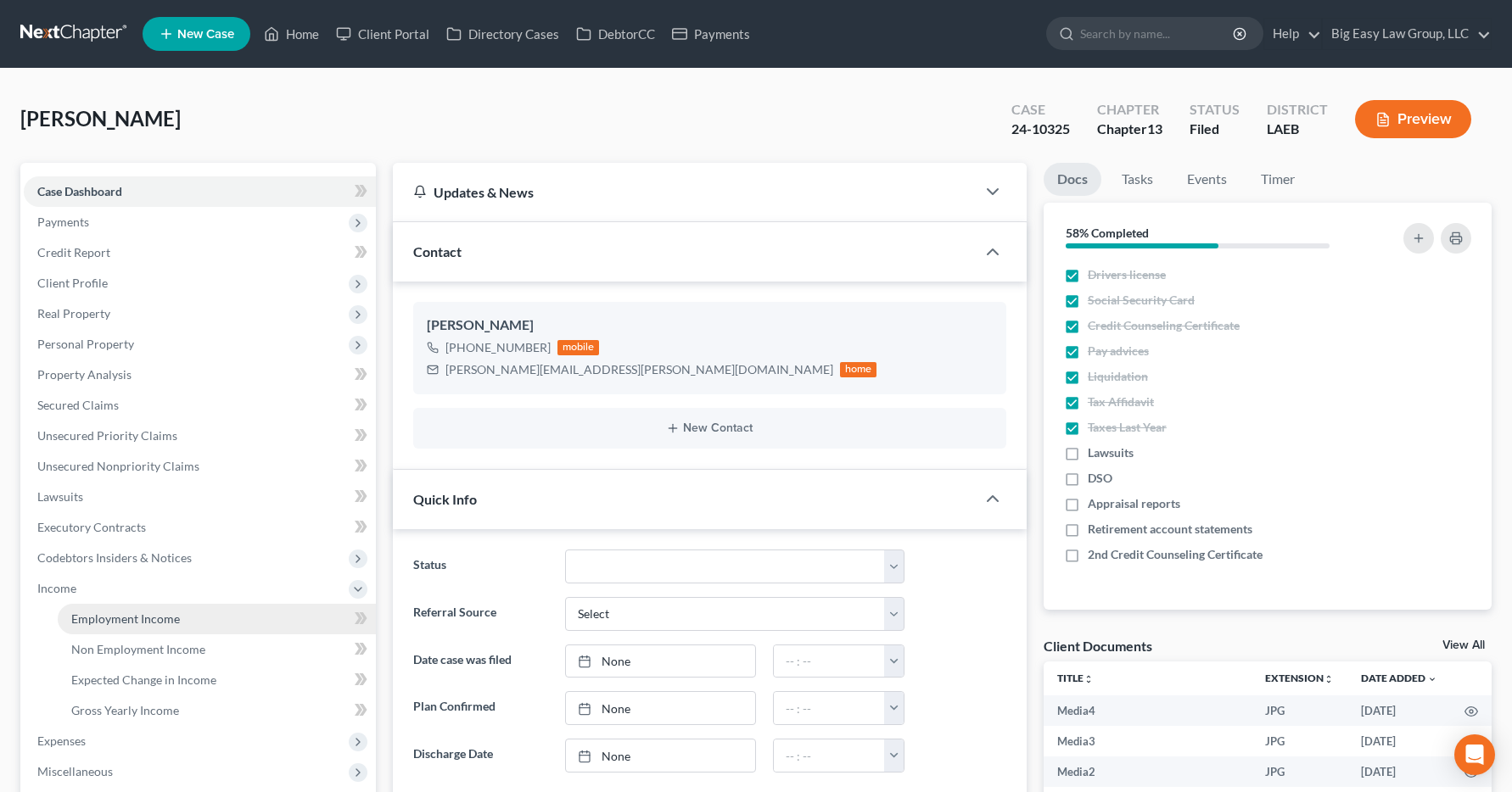
click at [99, 620] on span "Employment Income" at bounding box center [125, 619] width 109 height 15
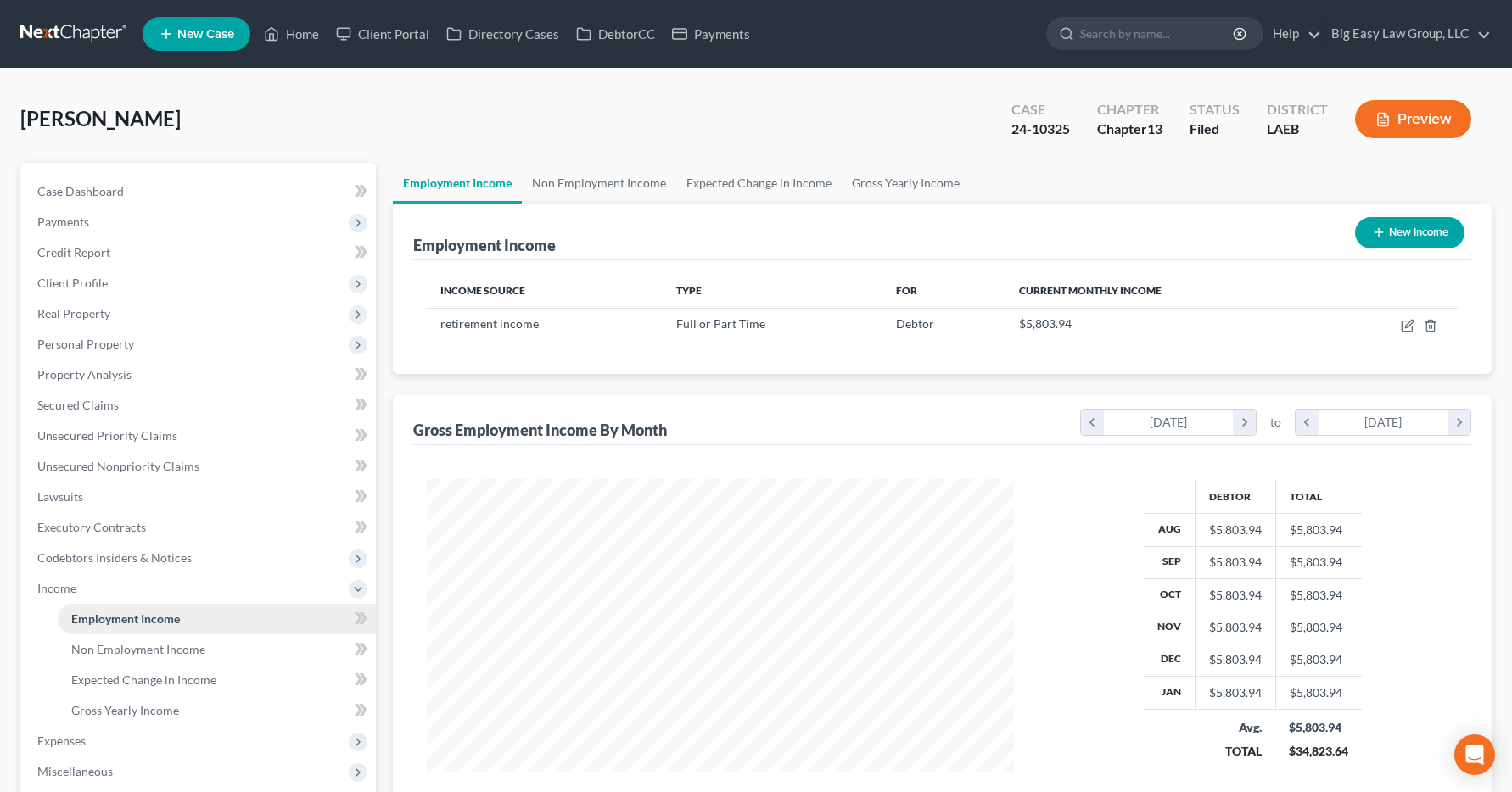
scroll to position [305, 622]
click at [318, 38] on link "Home" at bounding box center [291, 33] width 72 height 30
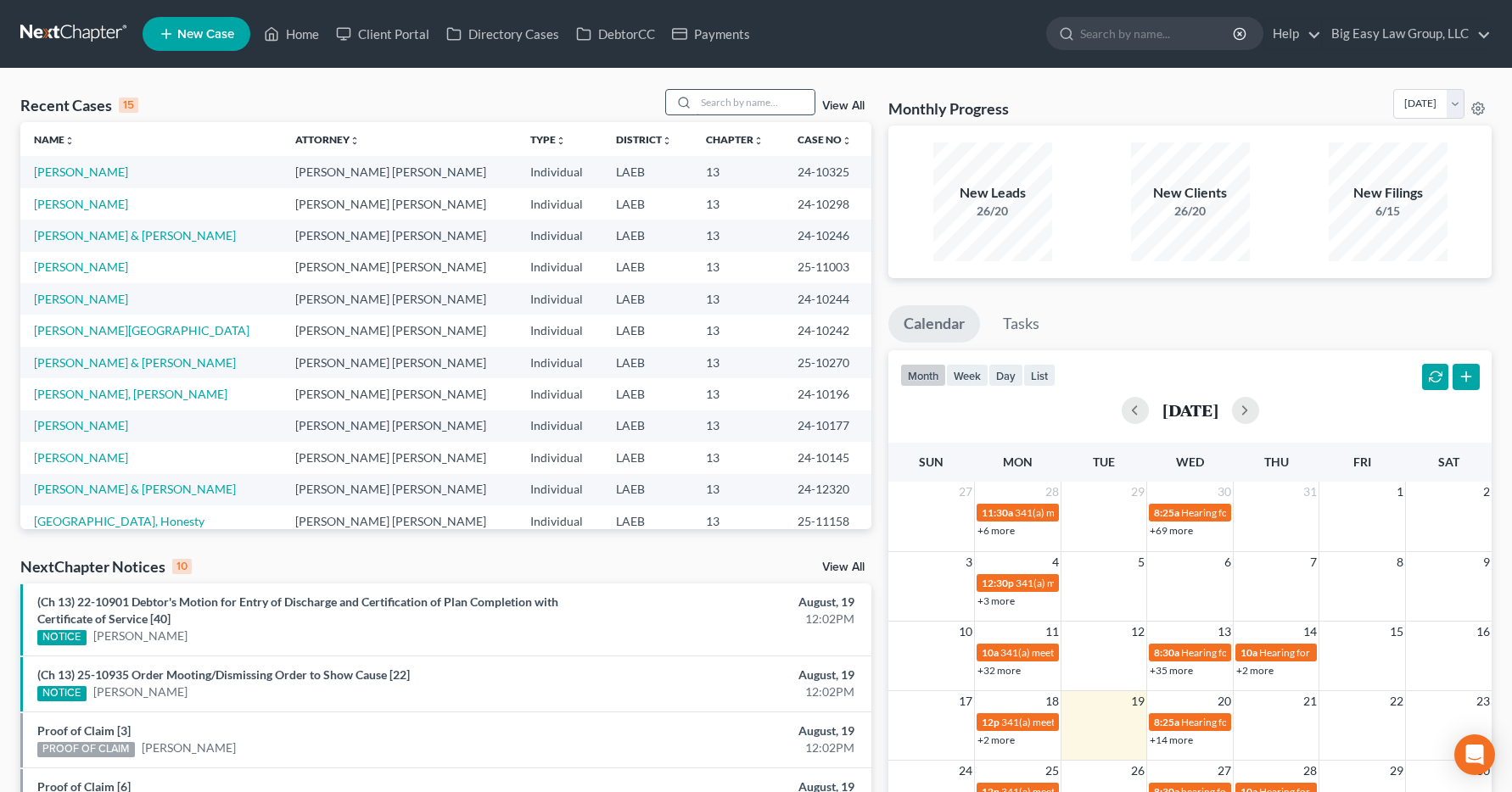
click at [726, 104] on input "search" at bounding box center [754, 102] width 119 height 25
type input "[PERSON_NAME]"
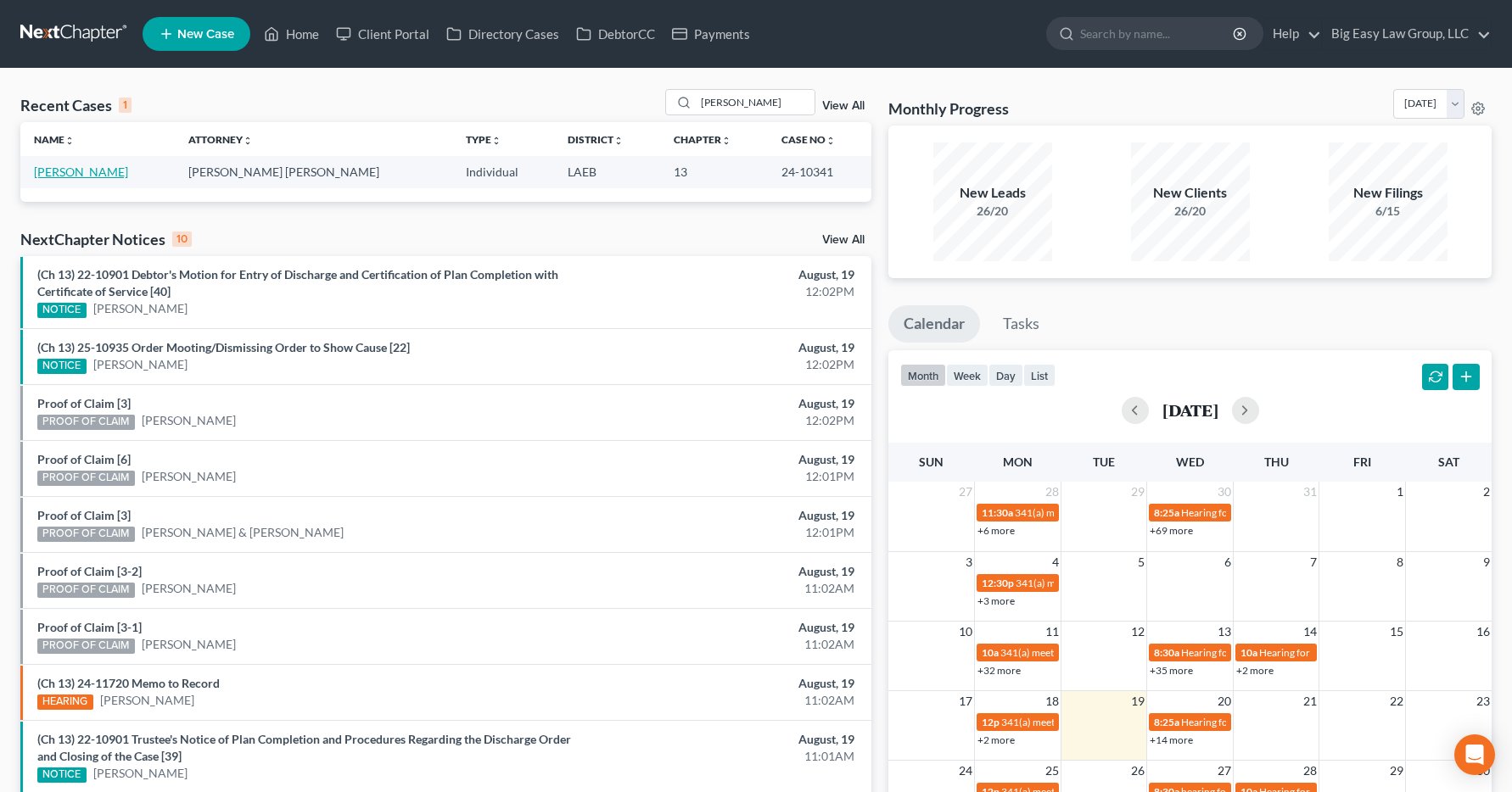
click at [80, 173] on link "[PERSON_NAME]" at bounding box center [81, 172] width 94 height 15
select select "13"
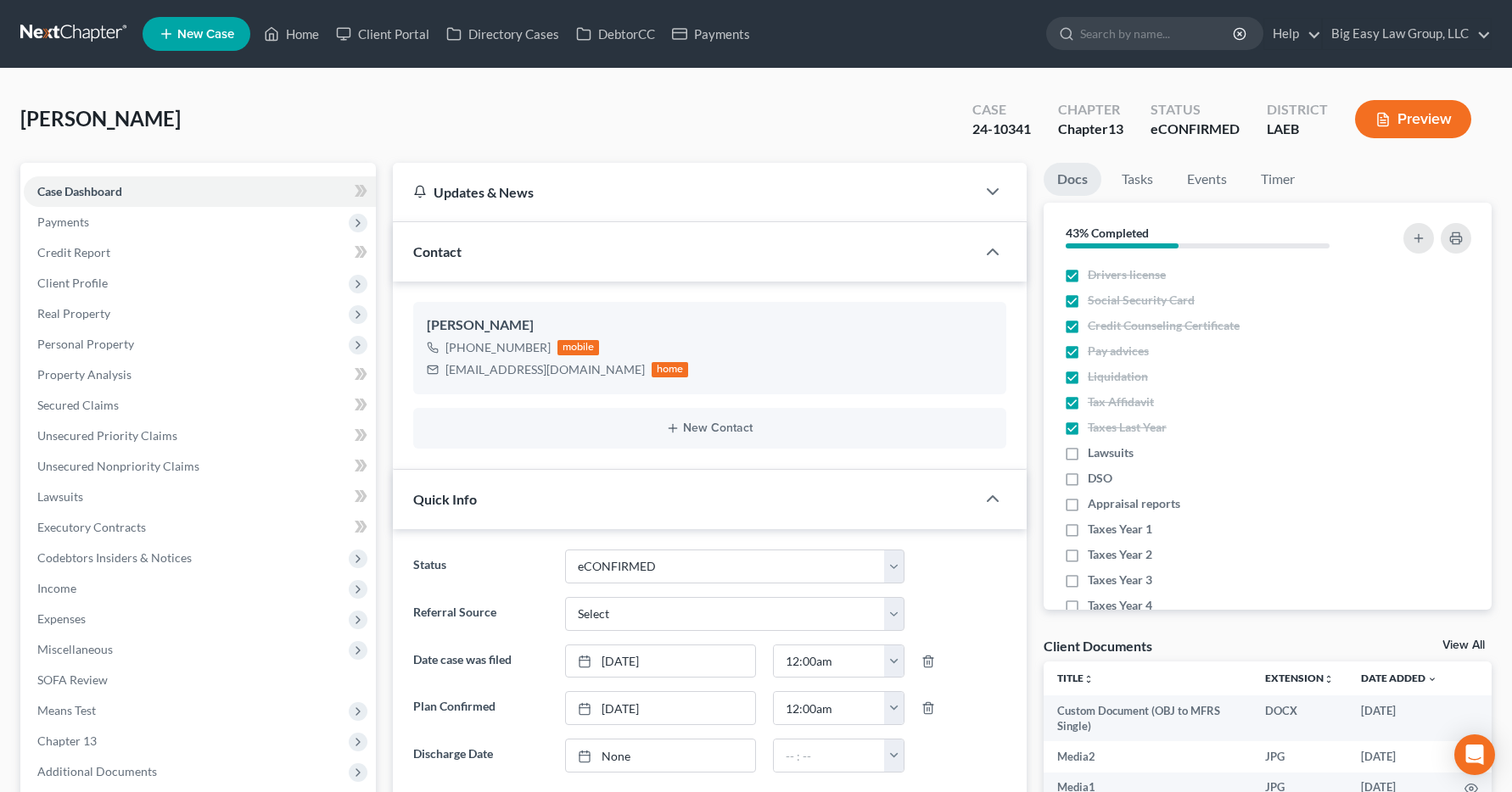
scroll to position [3790, 0]
click at [53, 590] on span "Income" at bounding box center [57, 588] width 39 height 15
click at [236, 612] on span "Expenses" at bounding box center [200, 619] width 352 height 30
click at [68, 588] on span "Income" at bounding box center [57, 588] width 39 height 15
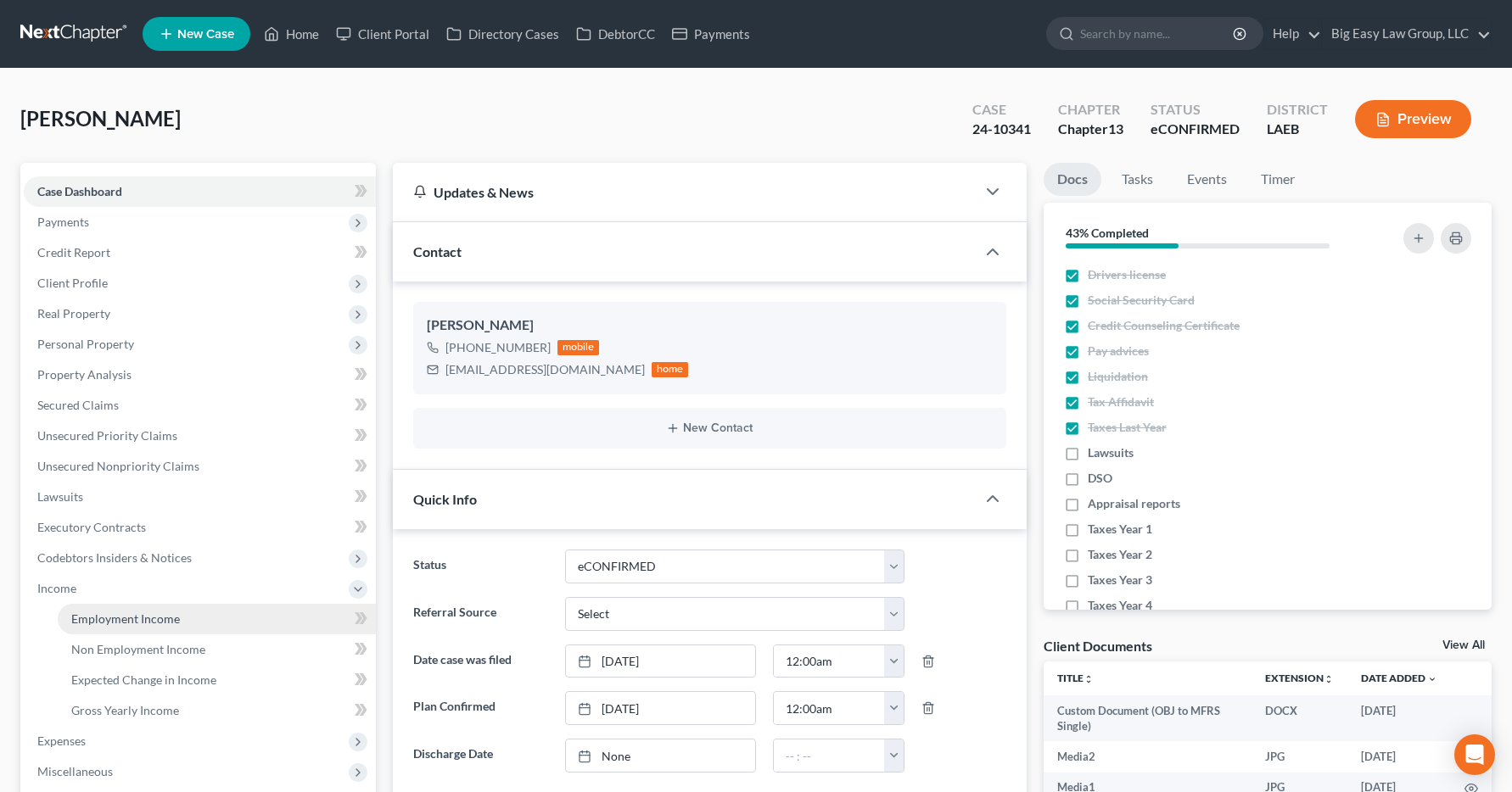
click at [91, 619] on span "Employment Income" at bounding box center [125, 619] width 109 height 15
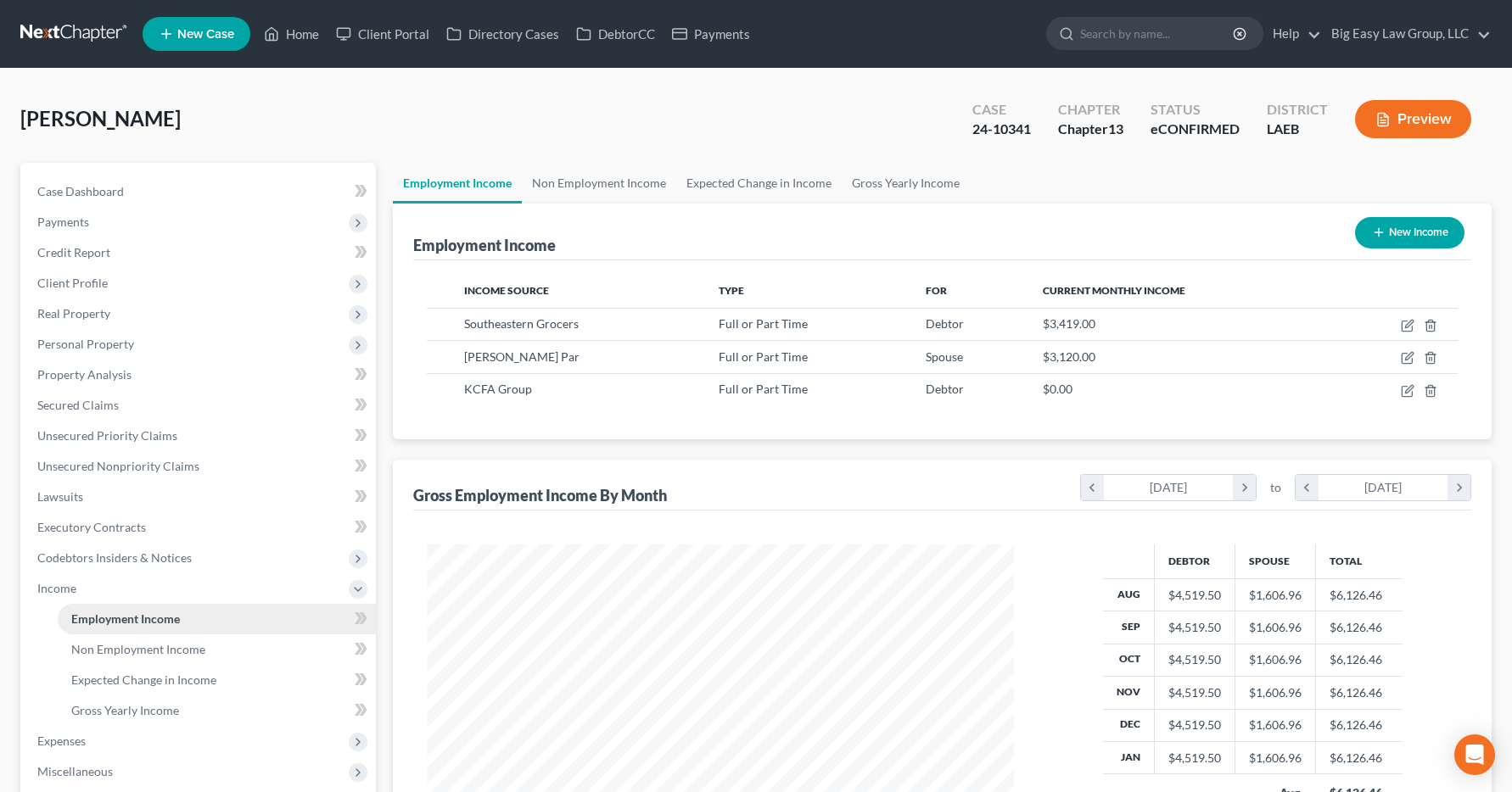
scroll to position [305, 622]
click at [297, 36] on link "Home" at bounding box center [291, 33] width 72 height 30
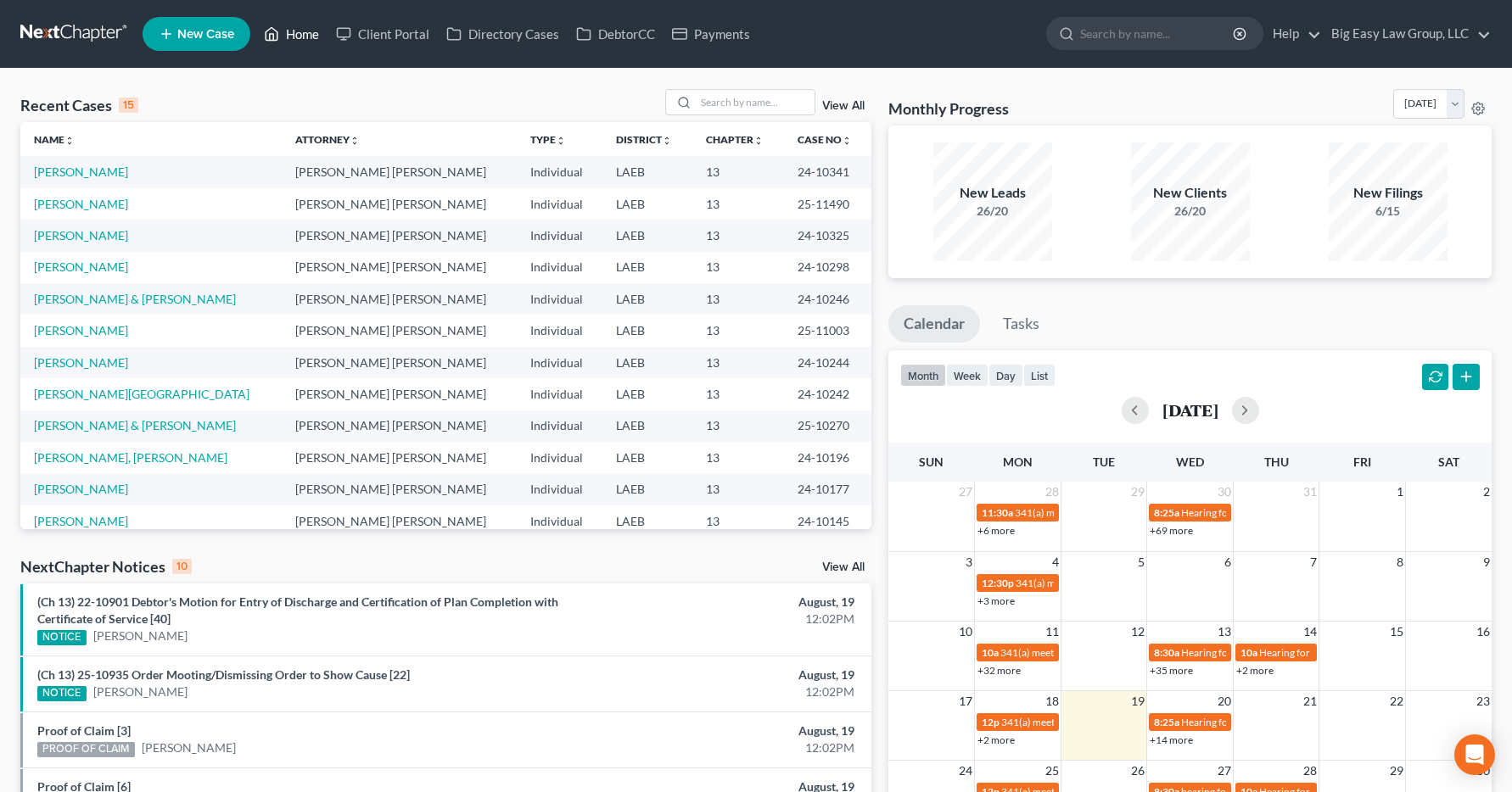
click at [308, 33] on link "Home" at bounding box center [291, 33] width 72 height 30
click at [710, 98] on input "search" at bounding box center [754, 102] width 119 height 25
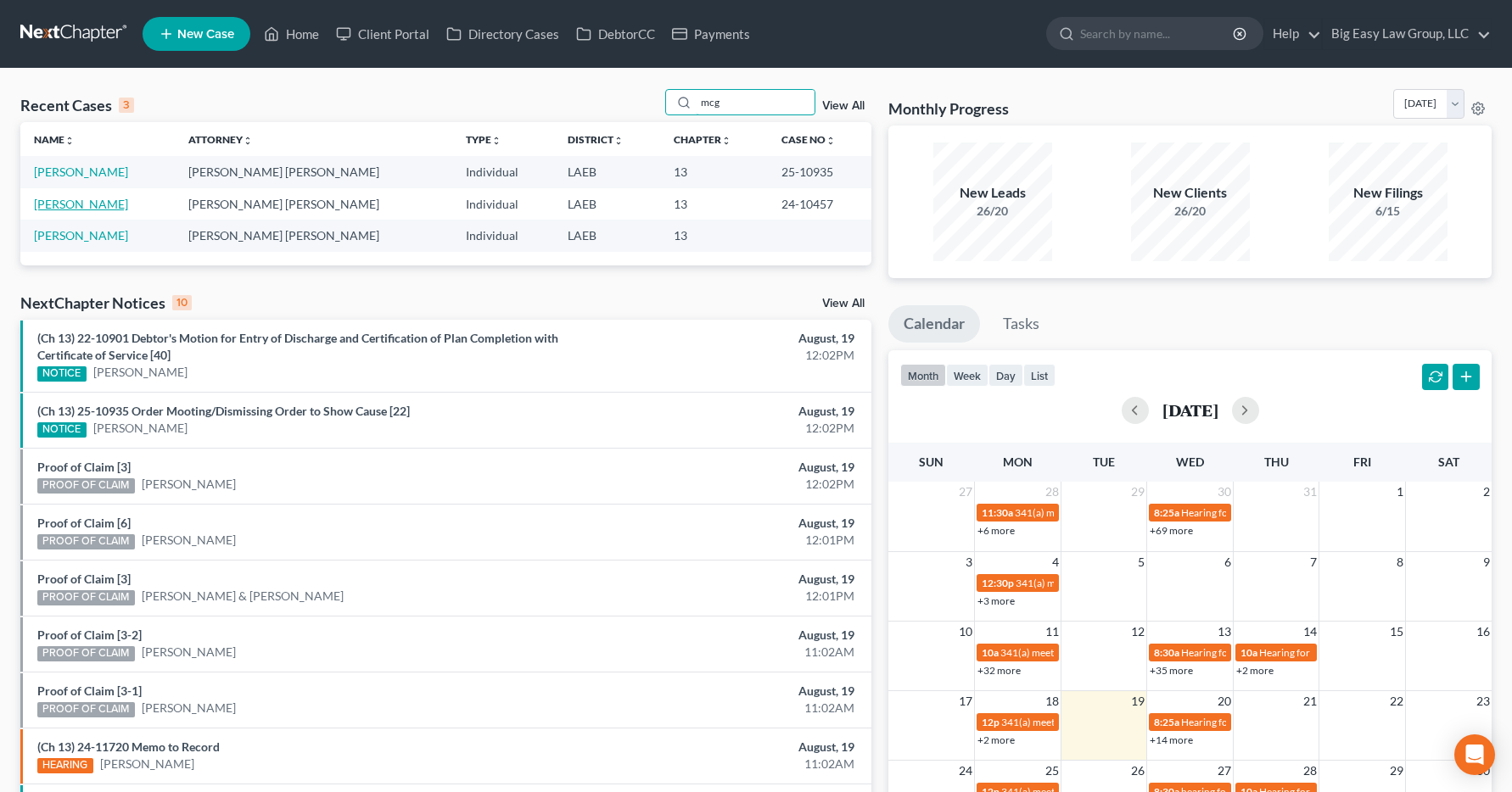
type input "mcg"
click at [80, 206] on link "McGhee, Renata" at bounding box center [81, 204] width 94 height 15
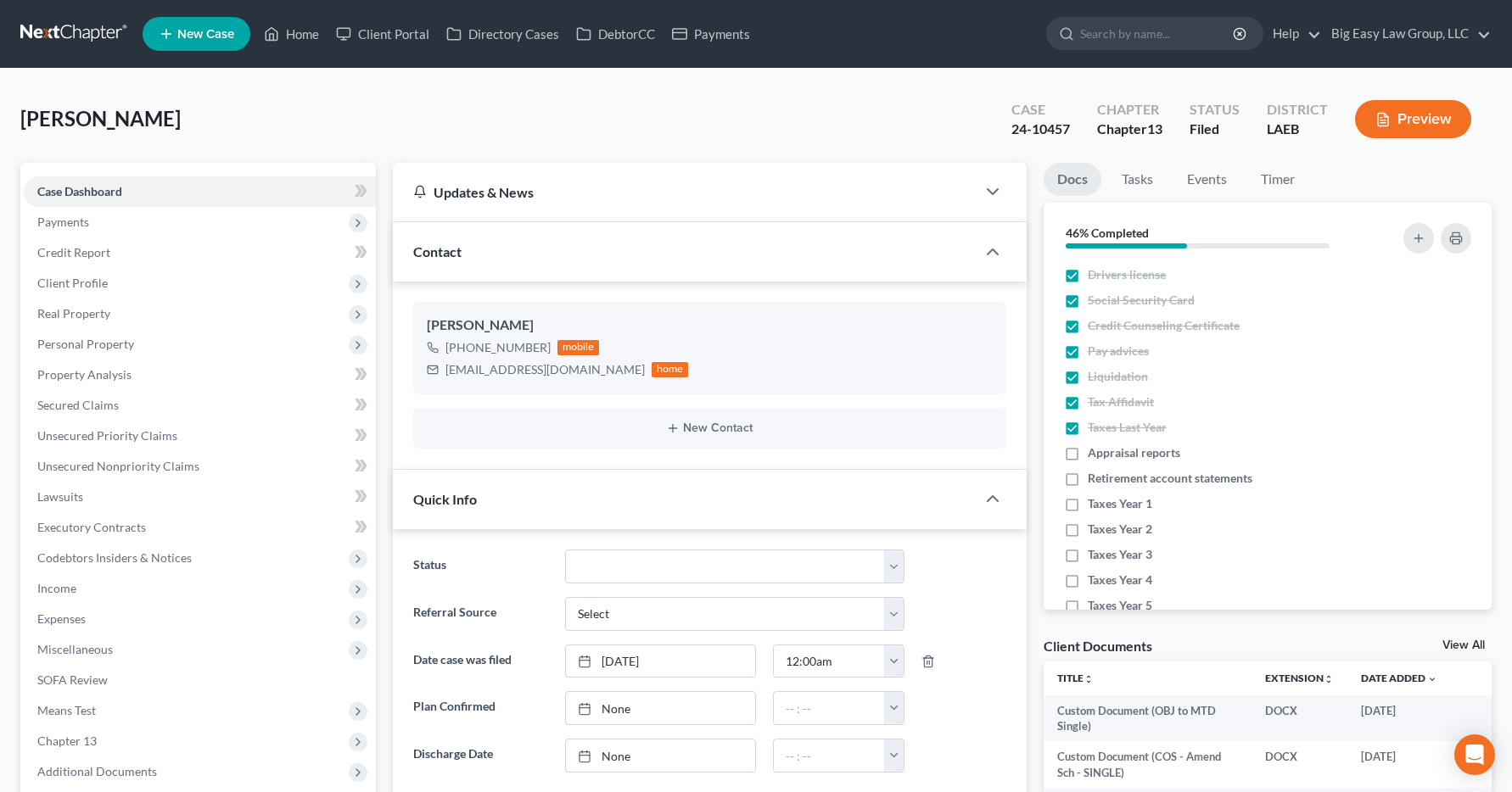
scroll to position [15378, 0]
click at [72, 590] on span "Income" at bounding box center [57, 588] width 39 height 15
drag, startPoint x: 169, startPoint y: 683, endPoint x: 56, endPoint y: 582, distance: 151.6
click at [169, 685] on link "SOFA Review" at bounding box center [200, 680] width 352 height 30
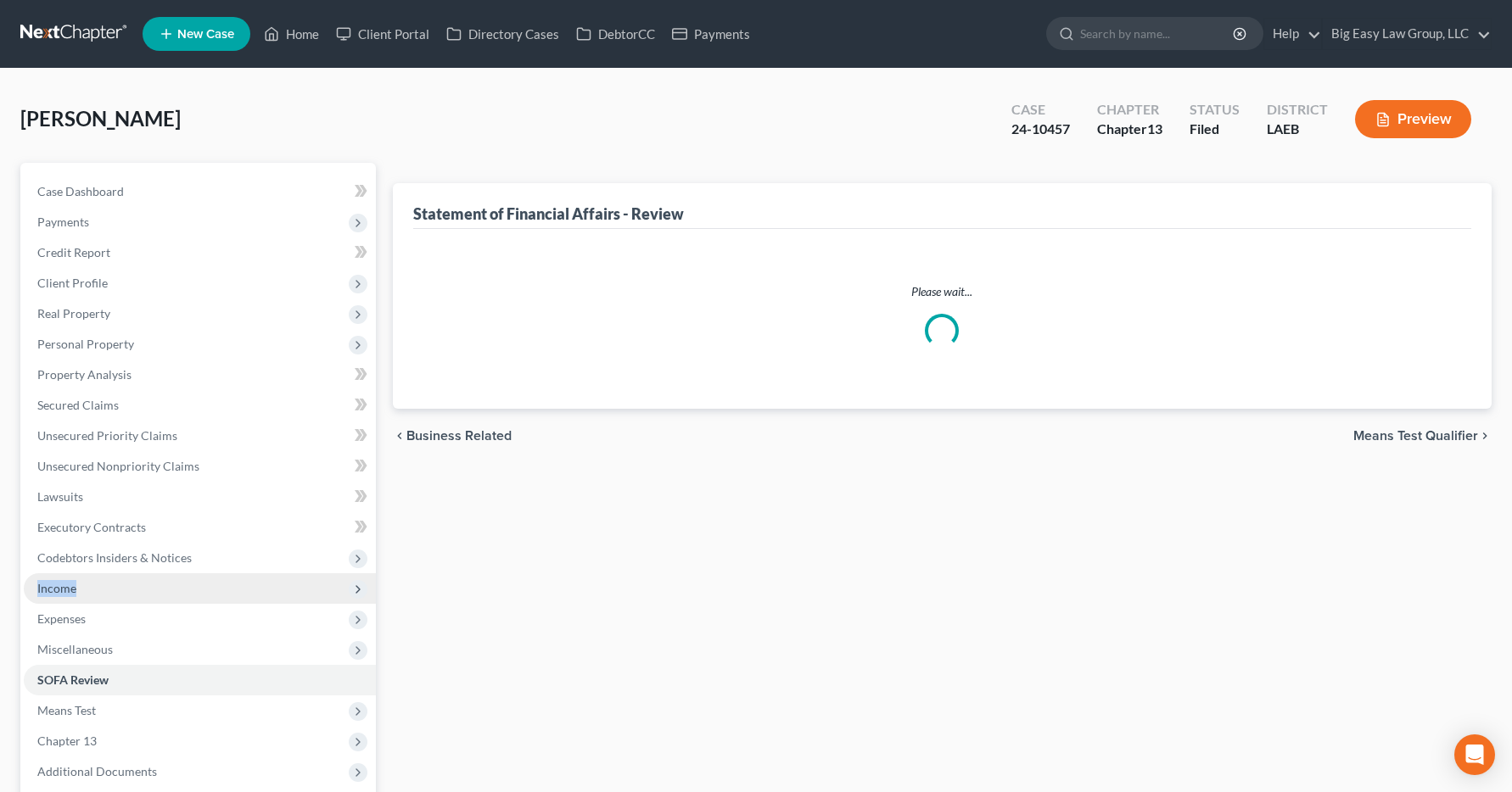
click at [56, 582] on span "Income" at bounding box center [57, 588] width 39 height 15
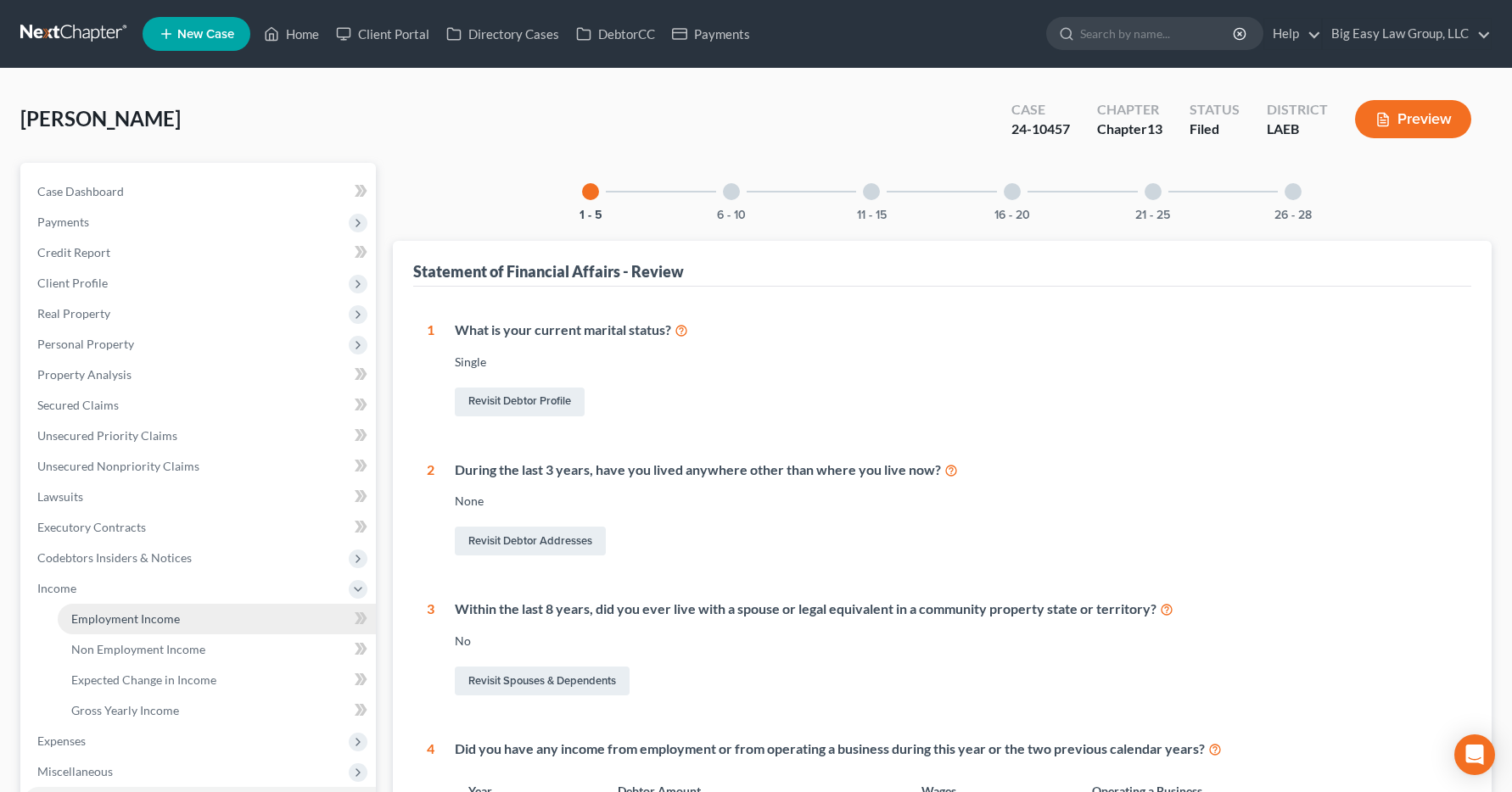
click at [89, 623] on span "Employment Income" at bounding box center [125, 619] width 109 height 15
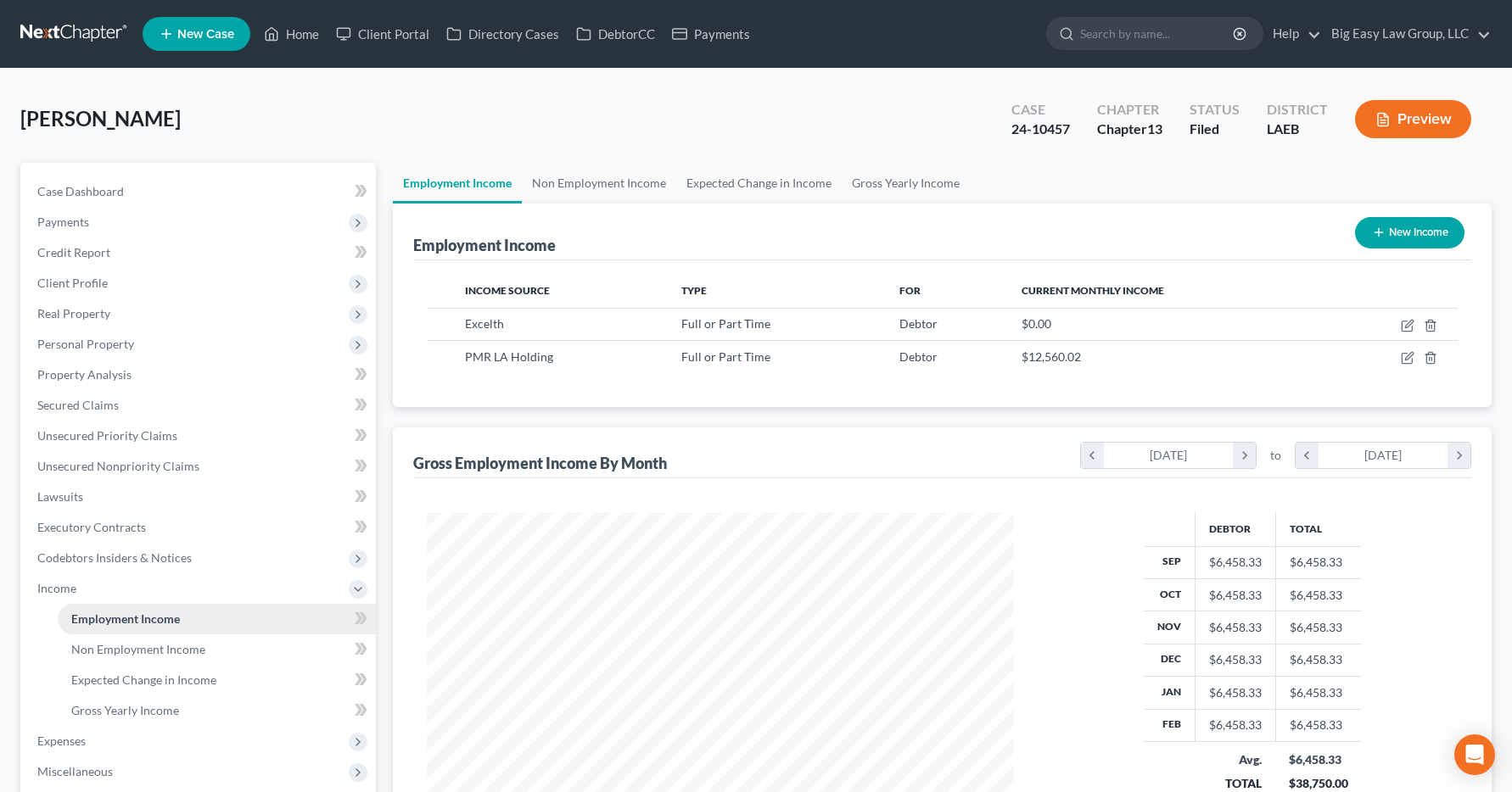
scroll to position [305, 622]
click at [310, 35] on link "Home" at bounding box center [291, 33] width 72 height 30
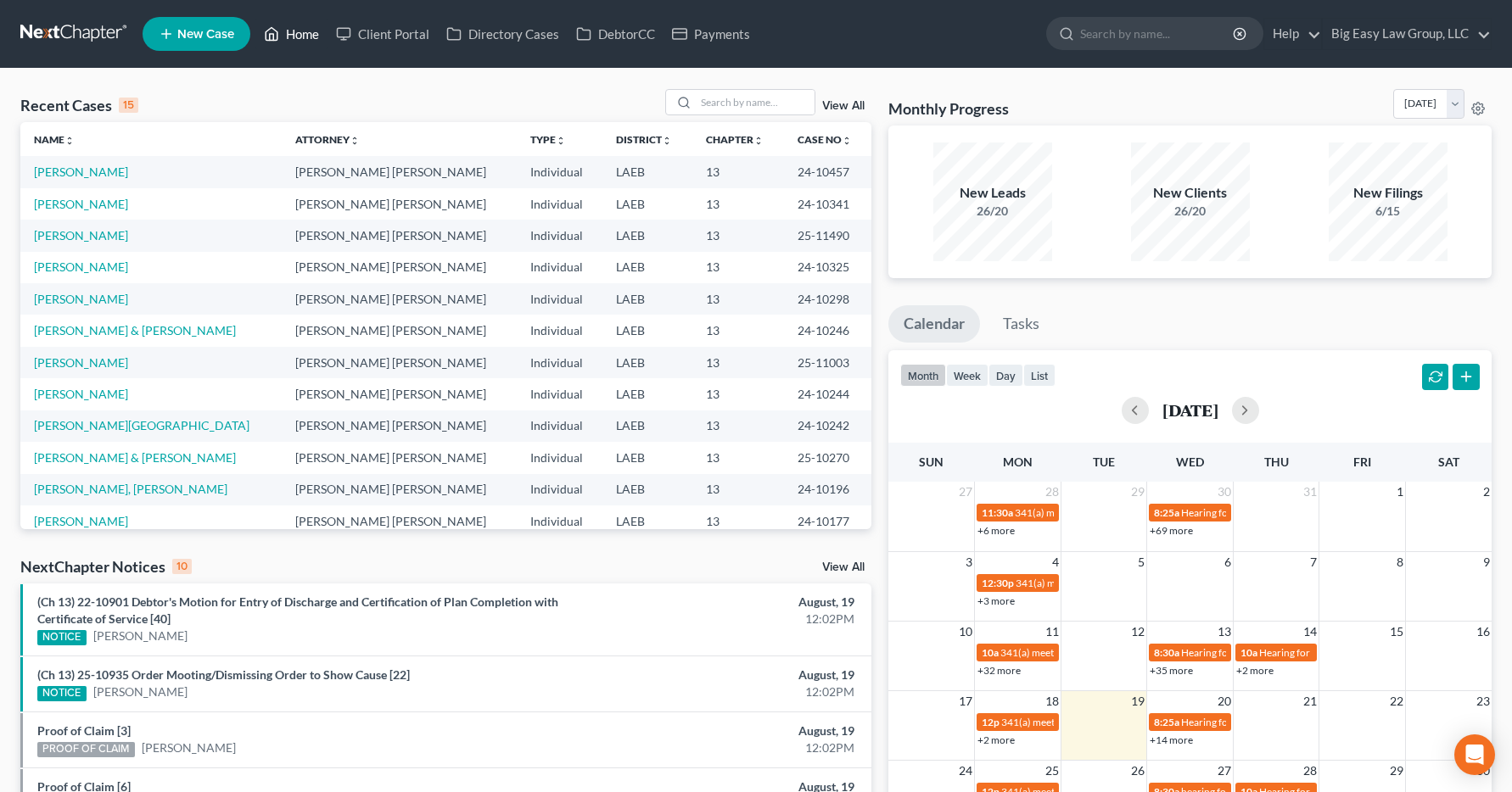
click at [304, 37] on link "Home" at bounding box center [291, 33] width 72 height 30
click at [717, 109] on input "search" at bounding box center [754, 102] width 119 height 25
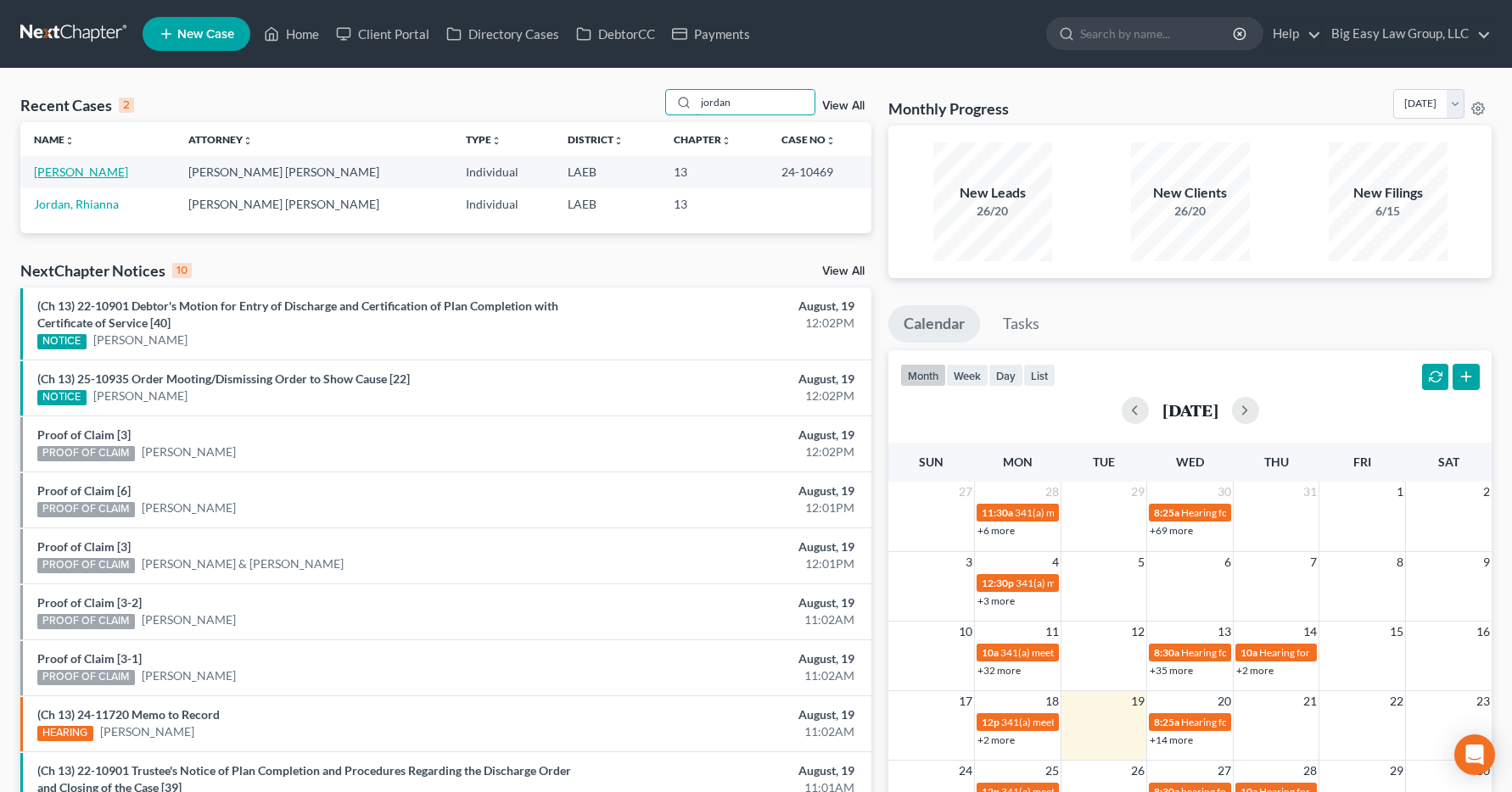
type input "jordan"
click at [94, 177] on link "Jordan, Sonjanita" at bounding box center [81, 172] width 94 height 15
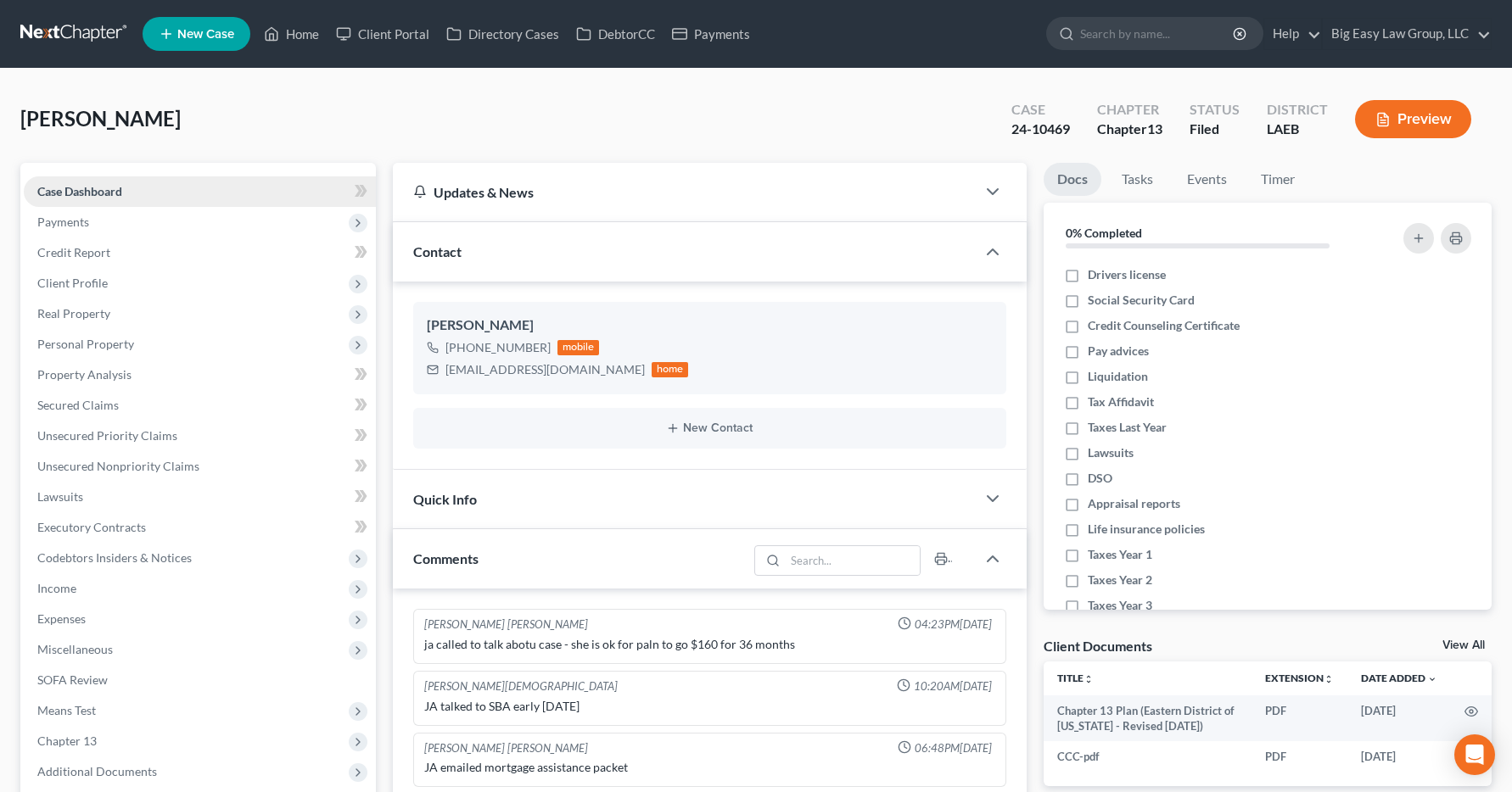
scroll to position [759, 0]
click at [62, 586] on span "Income" at bounding box center [57, 588] width 39 height 15
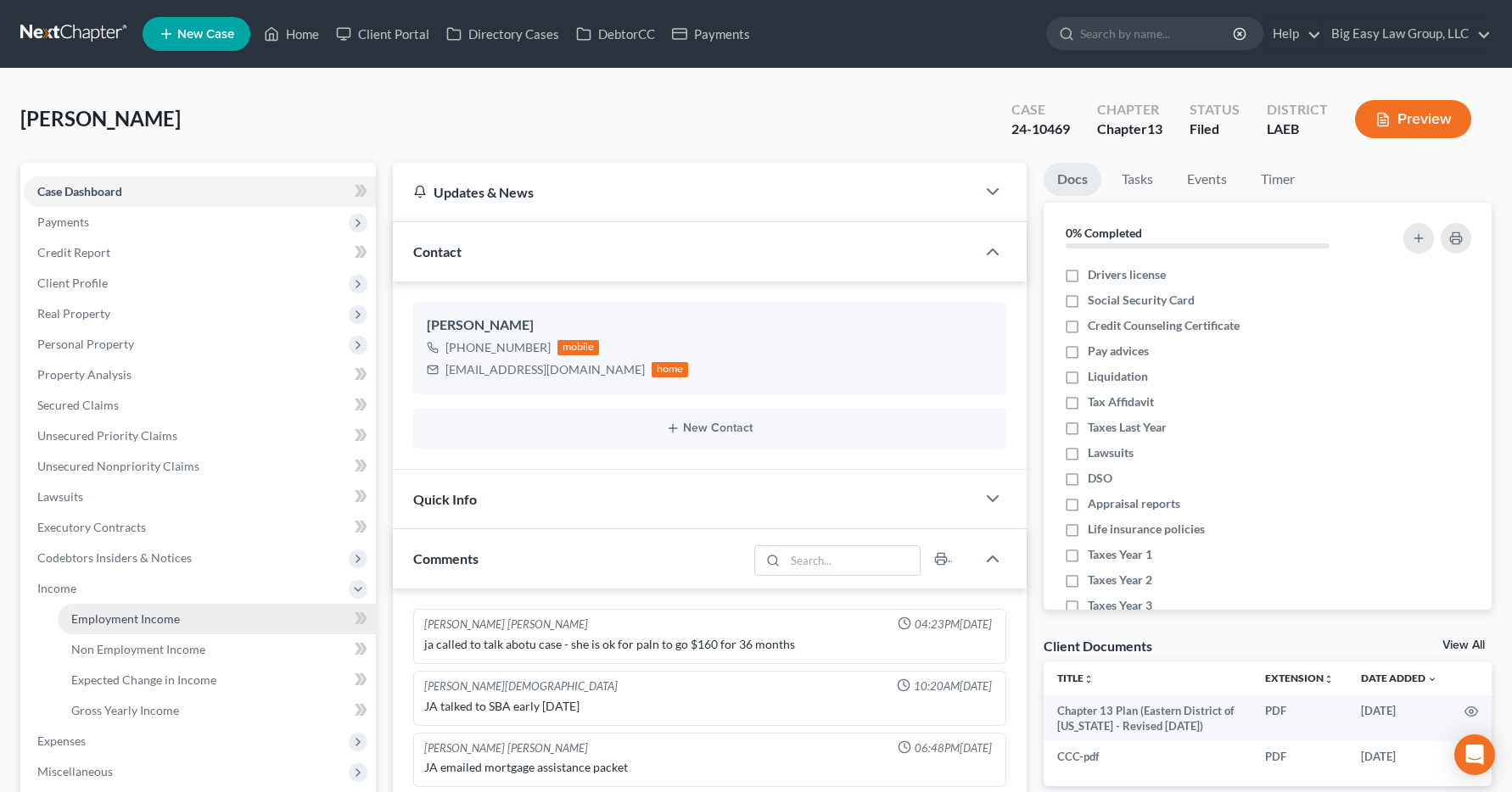
click at [103, 623] on span "Employment Income" at bounding box center [125, 619] width 109 height 15
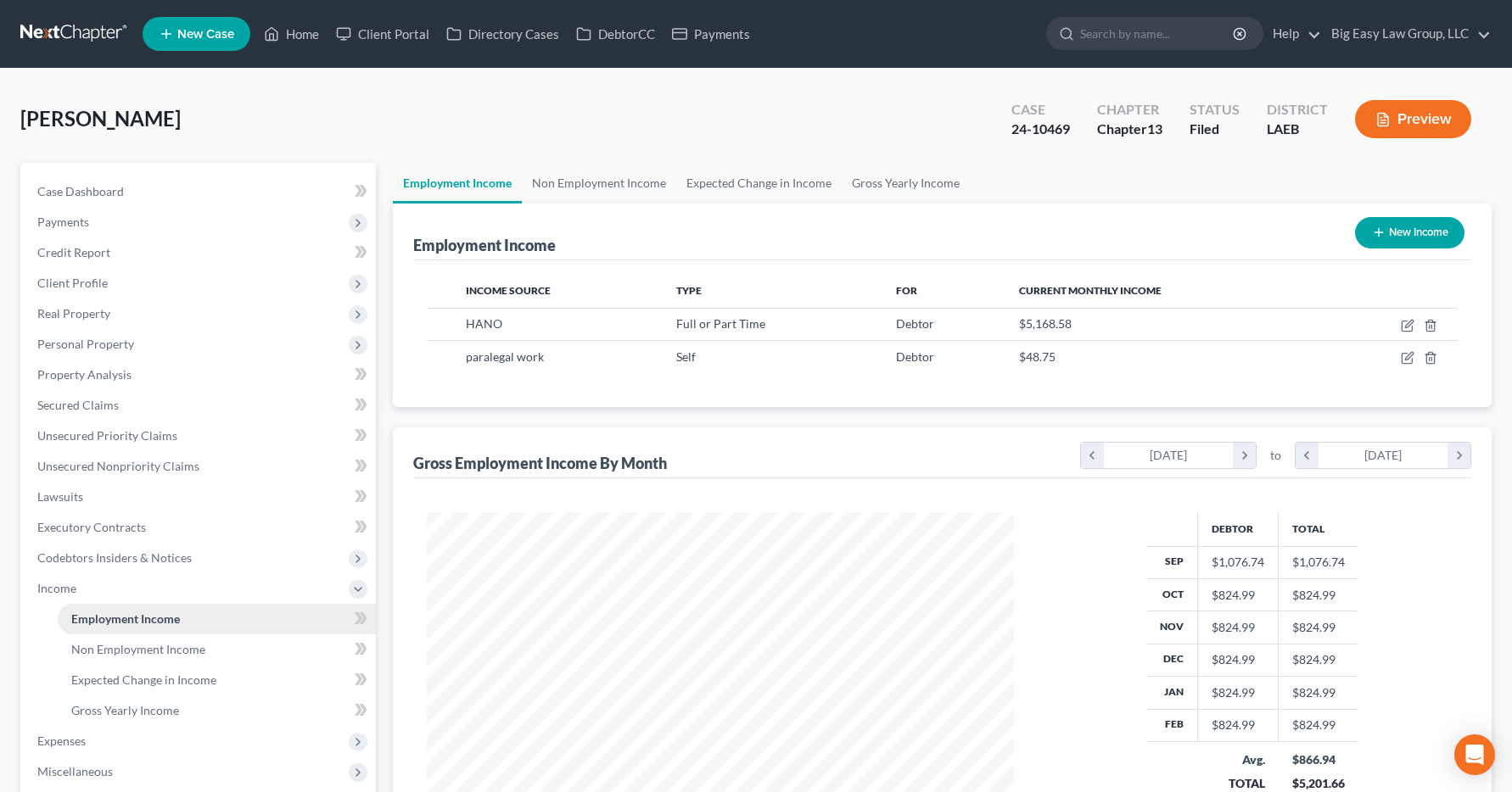
scroll to position [305, 622]
click at [292, 30] on link "Home" at bounding box center [291, 33] width 72 height 30
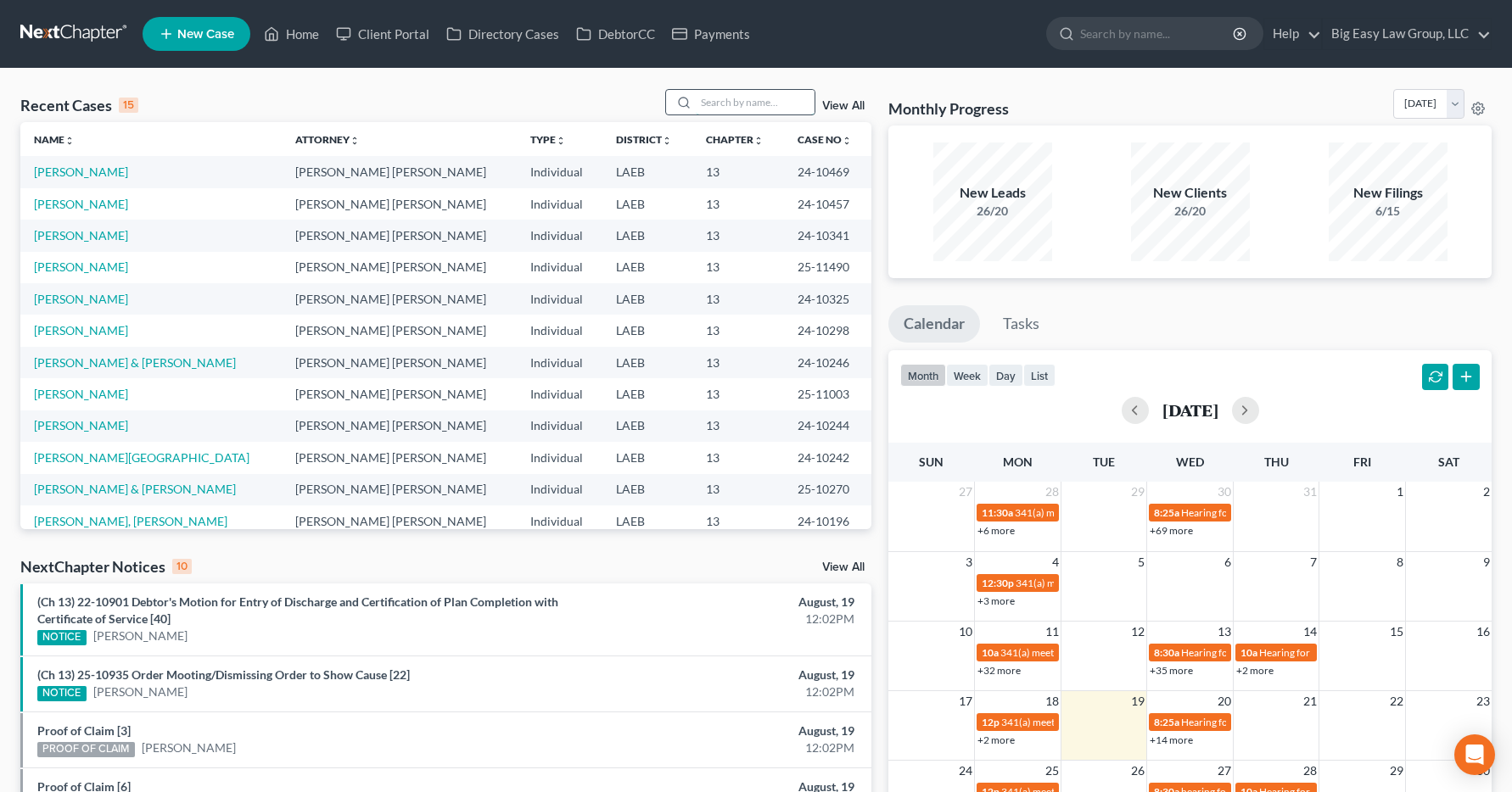
click at [714, 99] on input "search" at bounding box center [754, 102] width 119 height 25
type input "ibarra"
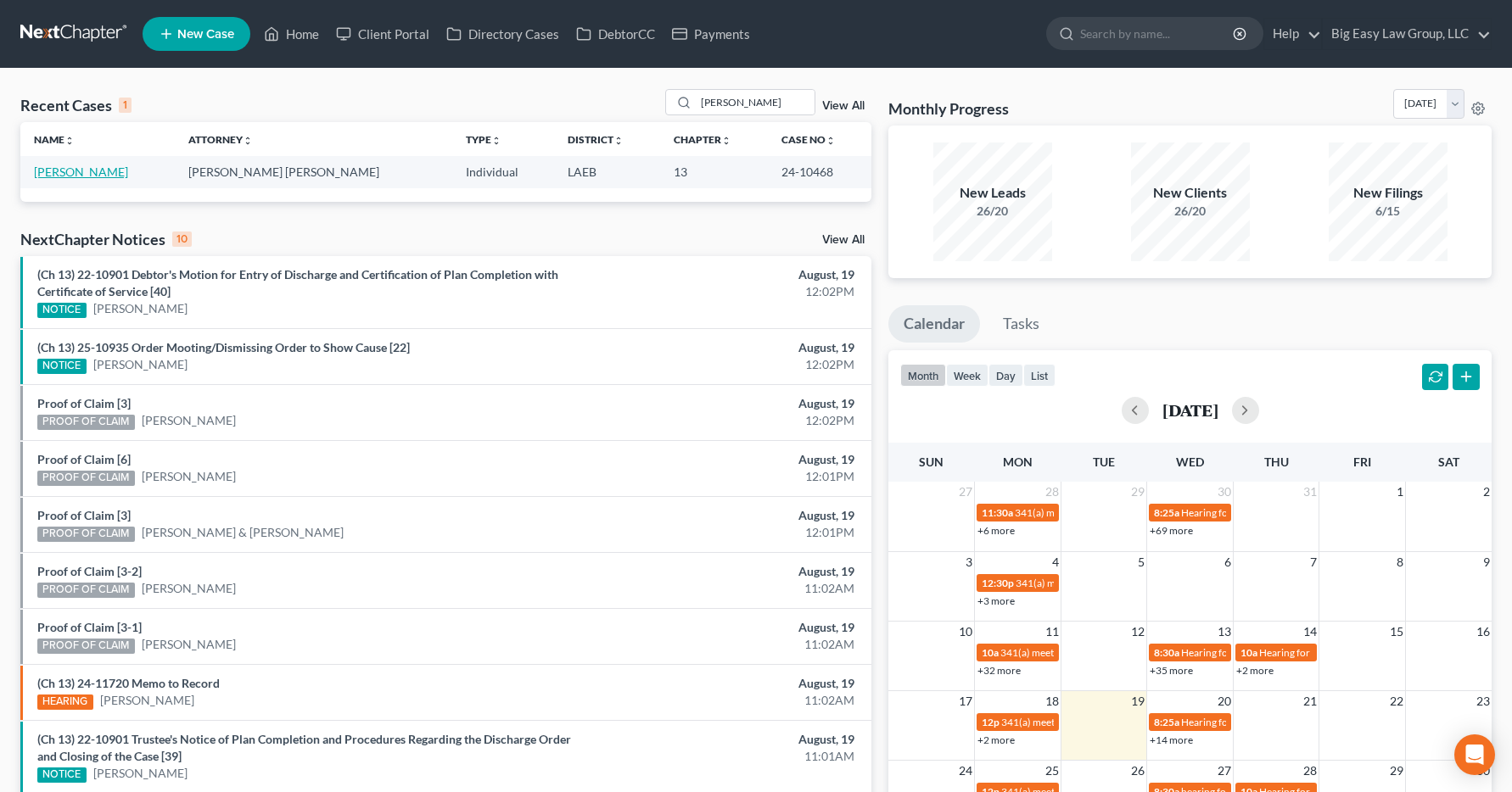
click at [72, 177] on link "Ibarra, Miriam" at bounding box center [81, 172] width 94 height 15
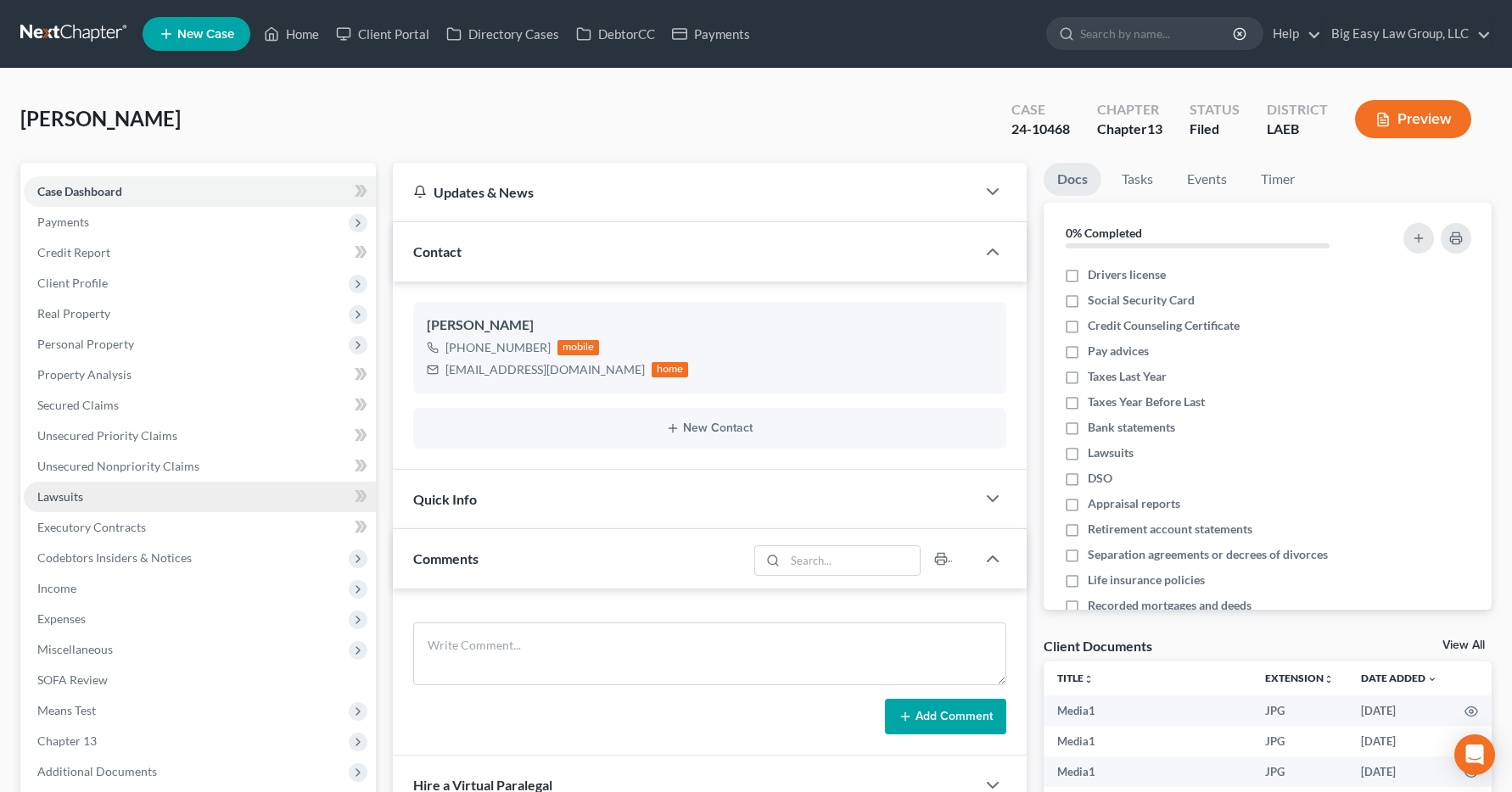
scroll to position [5831, 0]
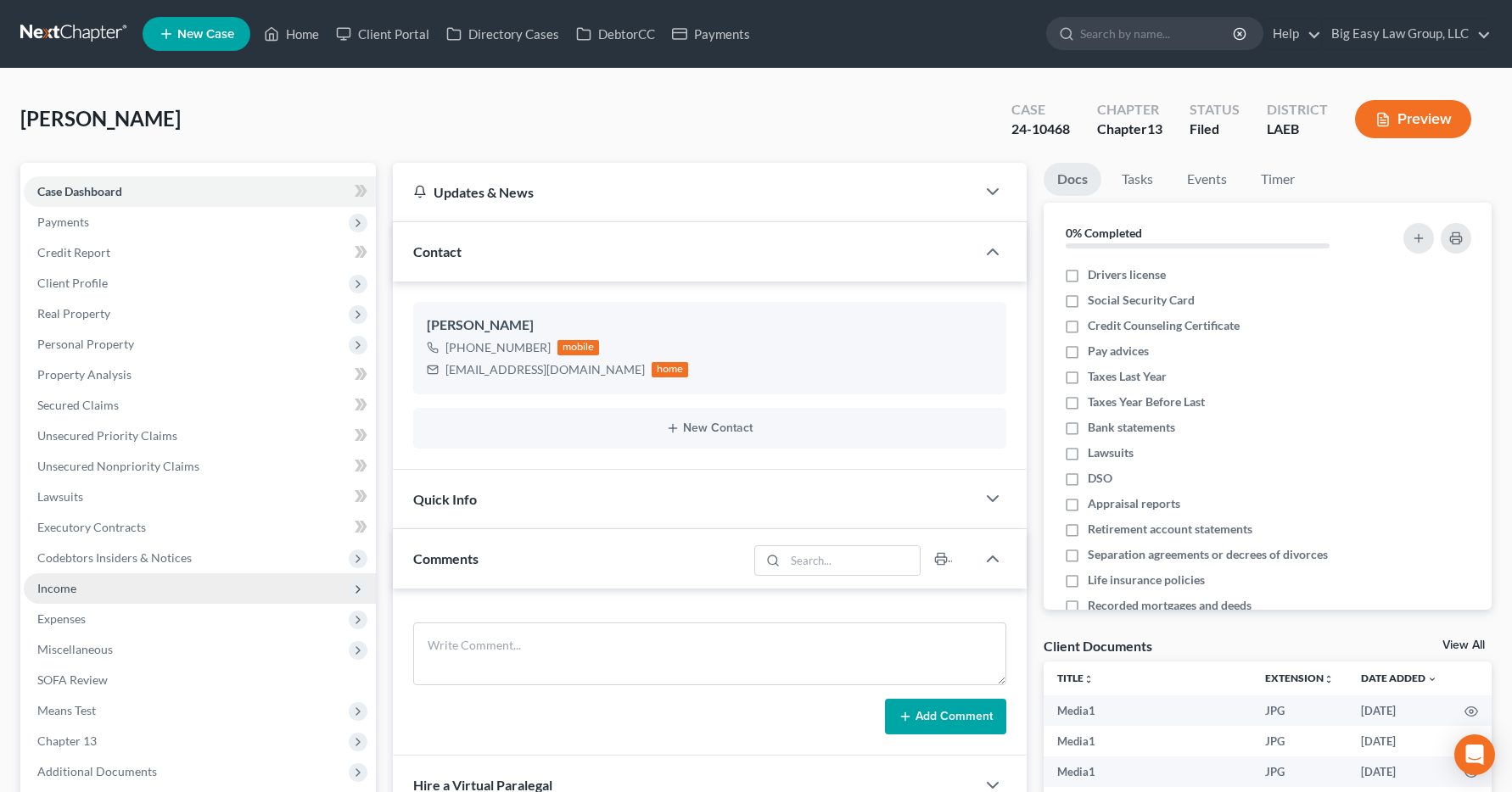
click at [41, 588] on span "Income" at bounding box center [57, 588] width 39 height 15
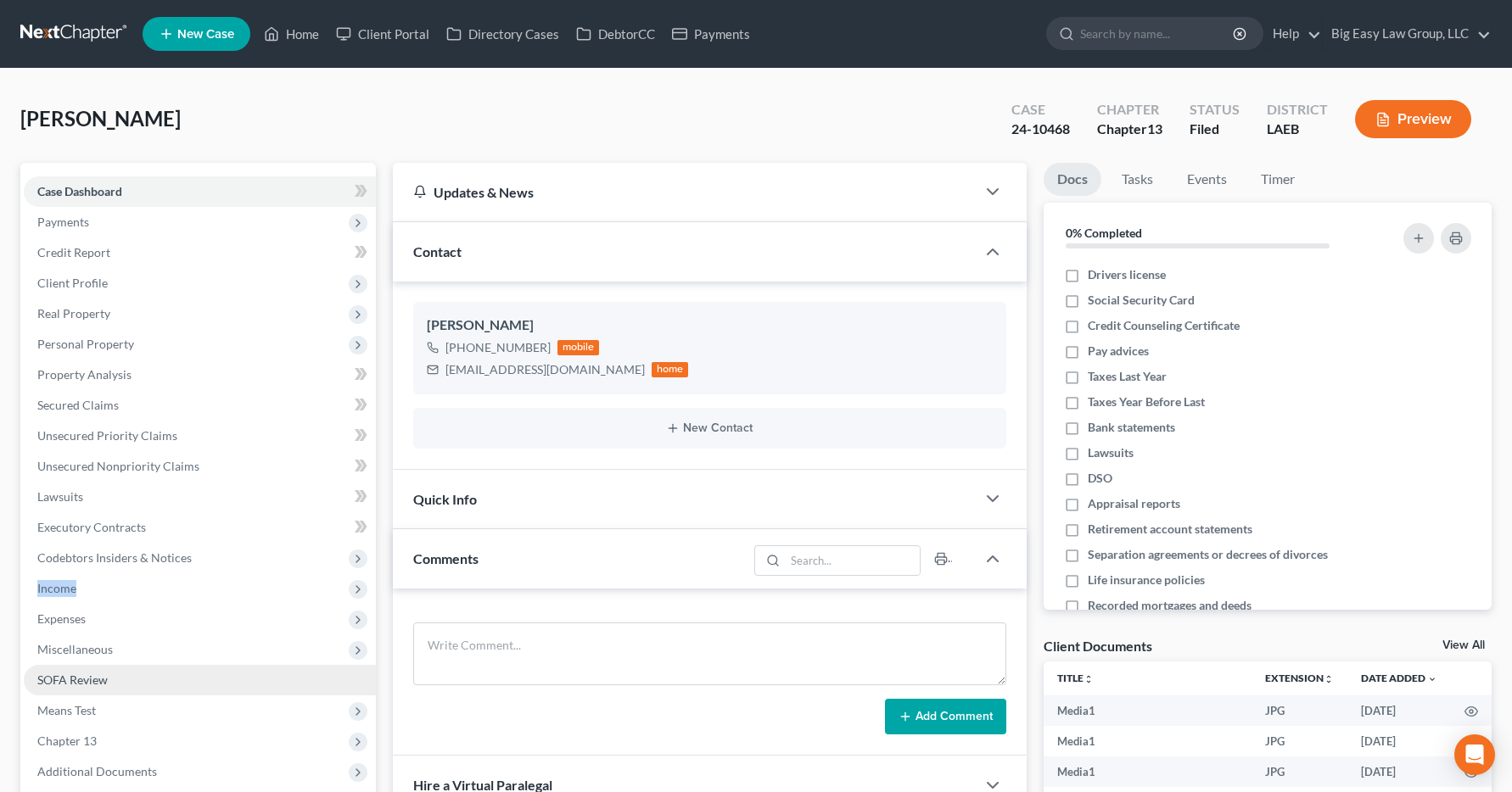
click at [207, 693] on link "SOFA Review" at bounding box center [200, 680] width 352 height 30
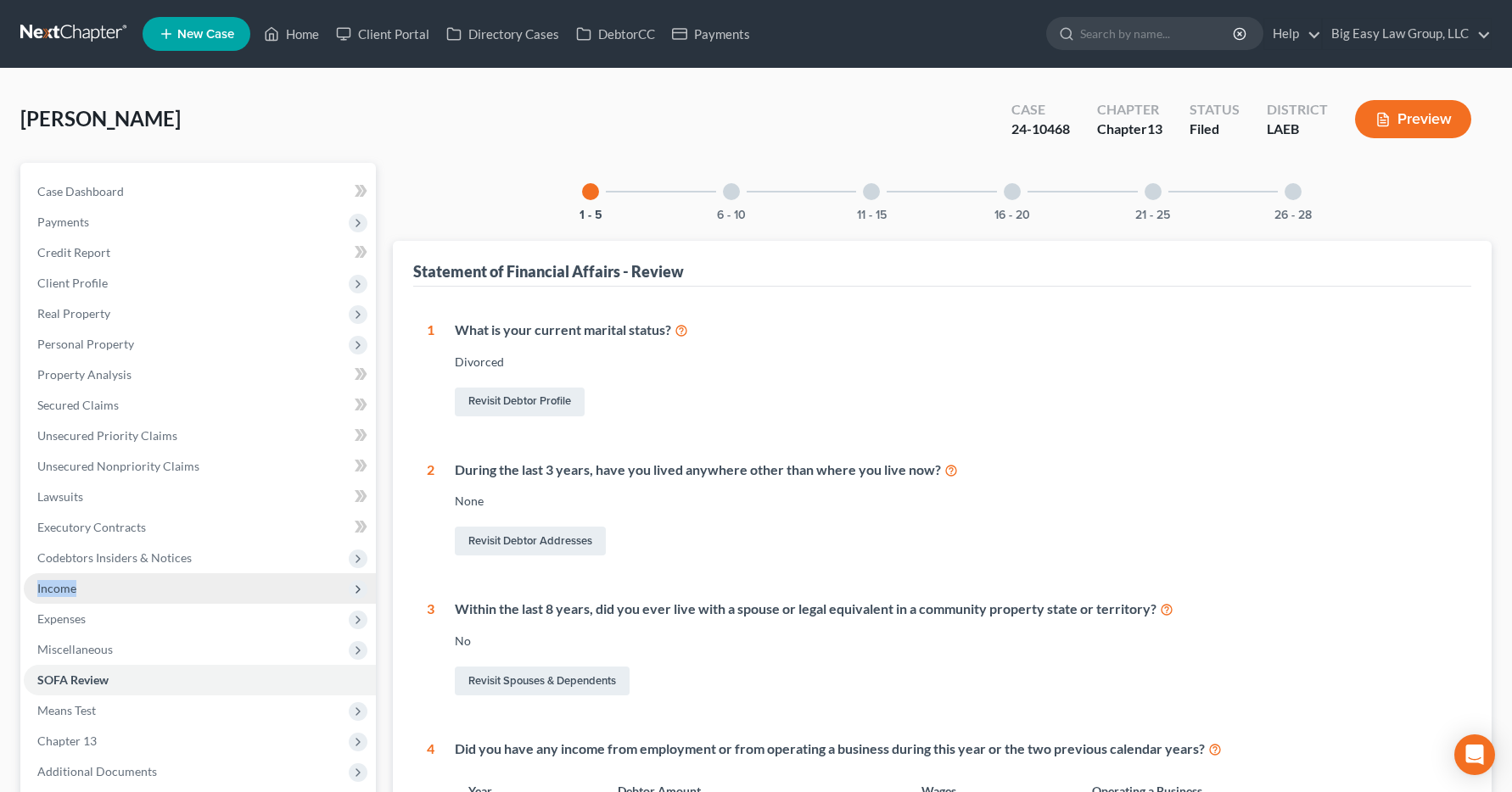
click at [59, 592] on span "Income" at bounding box center [57, 588] width 39 height 15
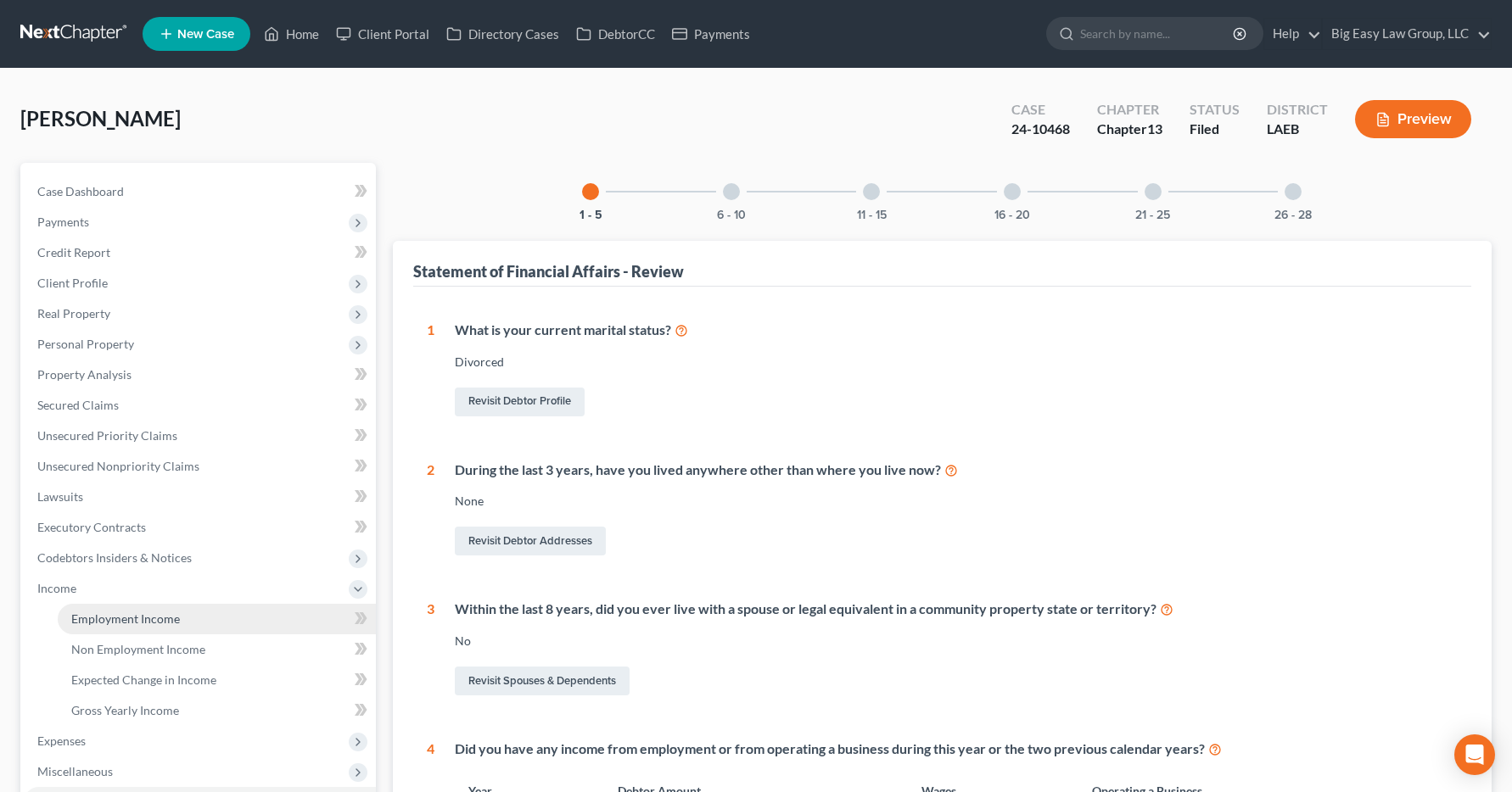
click at [89, 619] on span "Employment Income" at bounding box center [125, 619] width 109 height 15
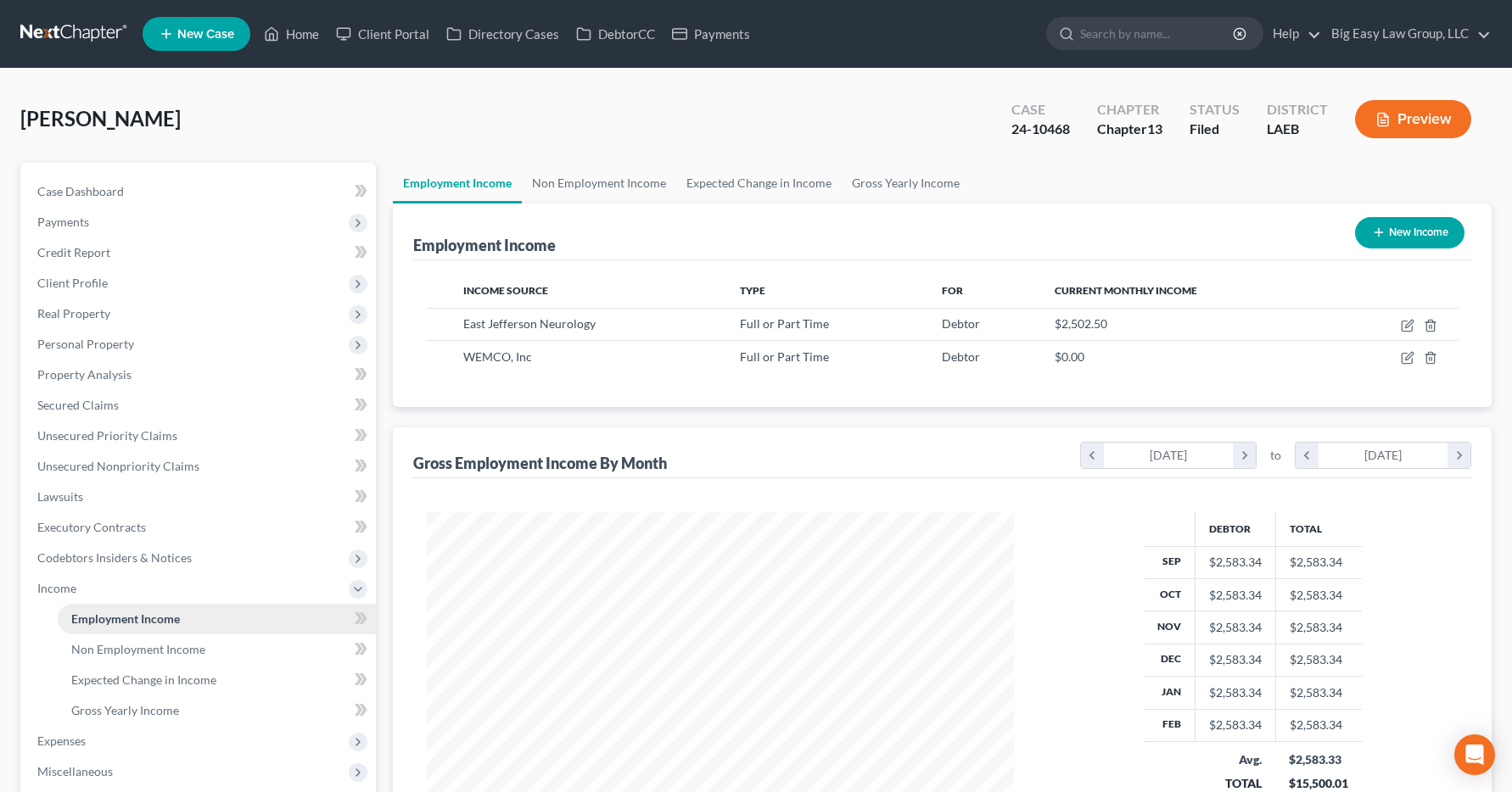
scroll to position [305, 622]
click at [313, 40] on link "Home" at bounding box center [291, 33] width 72 height 30
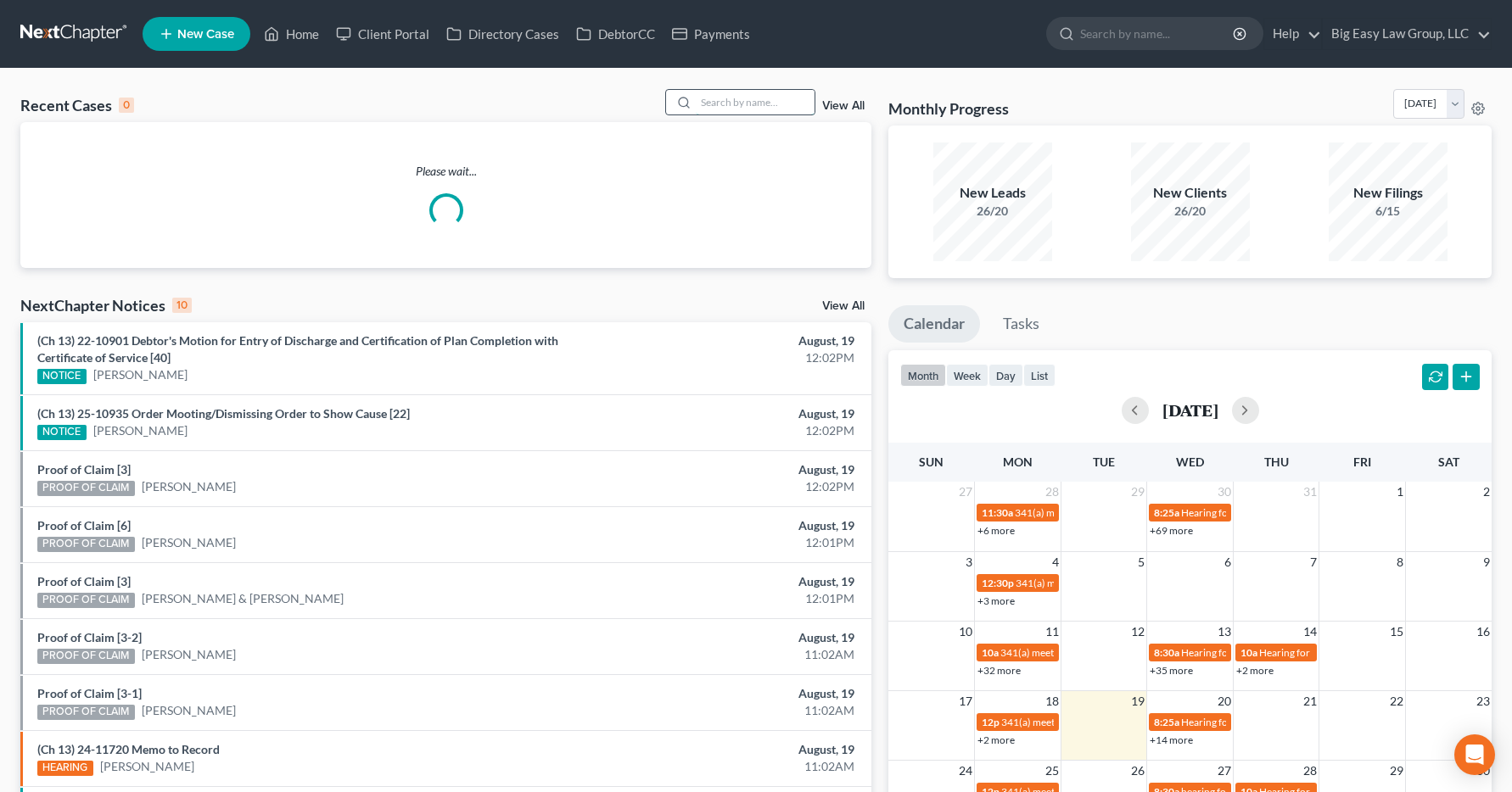
click at [726, 102] on input "search" at bounding box center [754, 102] width 119 height 25
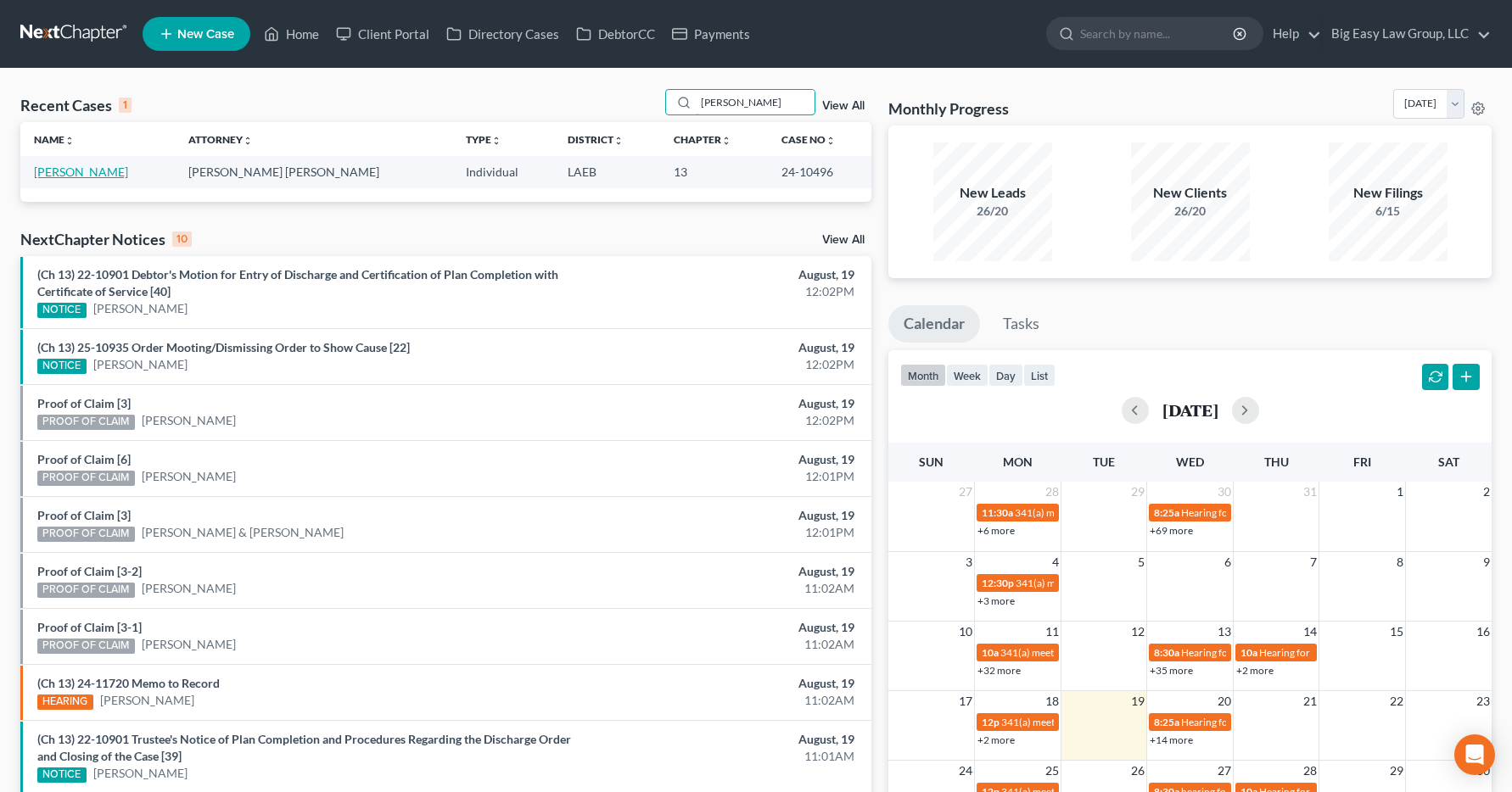
type input "becnel"
click at [88, 176] on link "[PERSON_NAME]" at bounding box center [81, 172] width 94 height 15
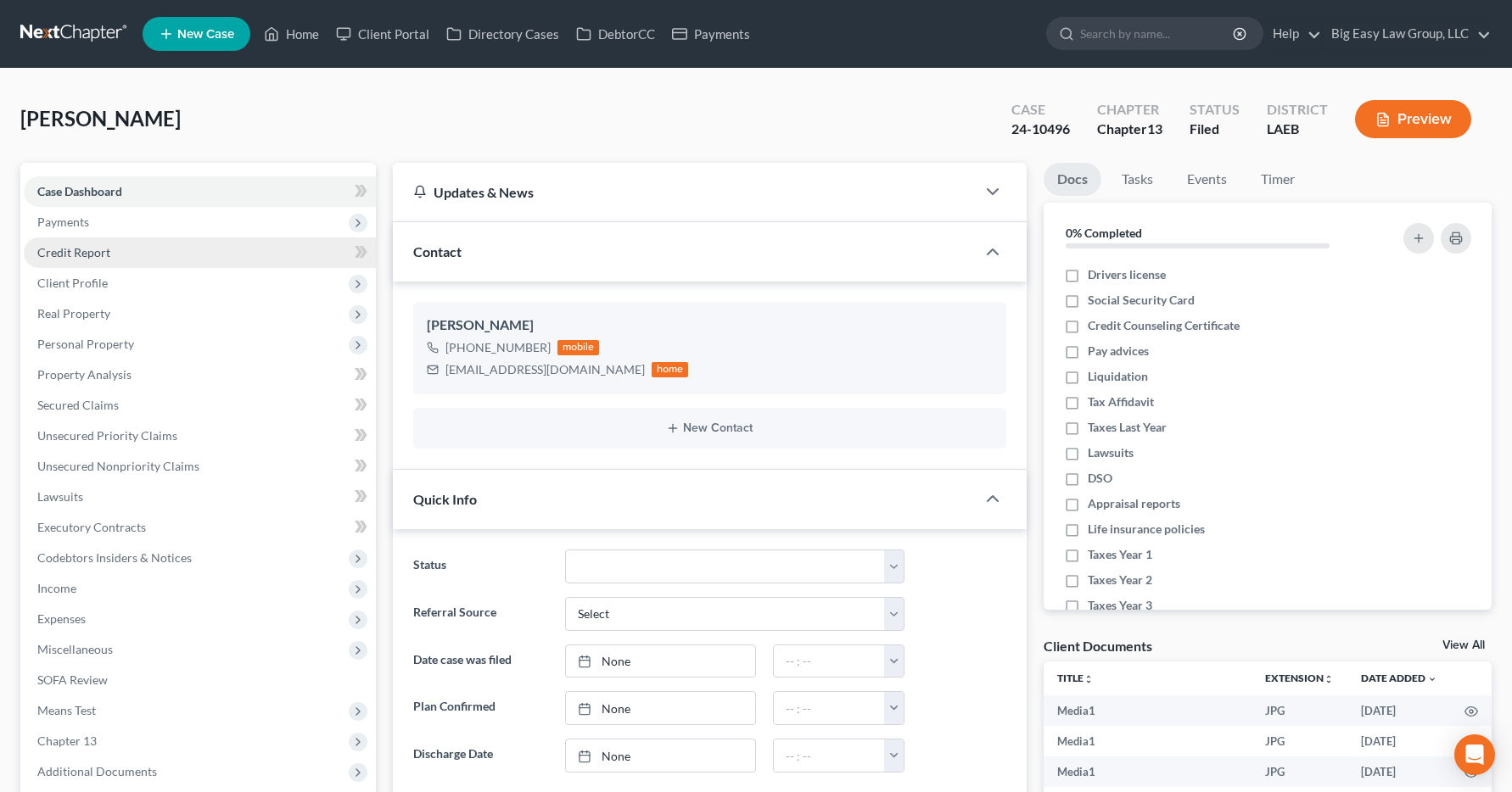
scroll to position [4995, 0]
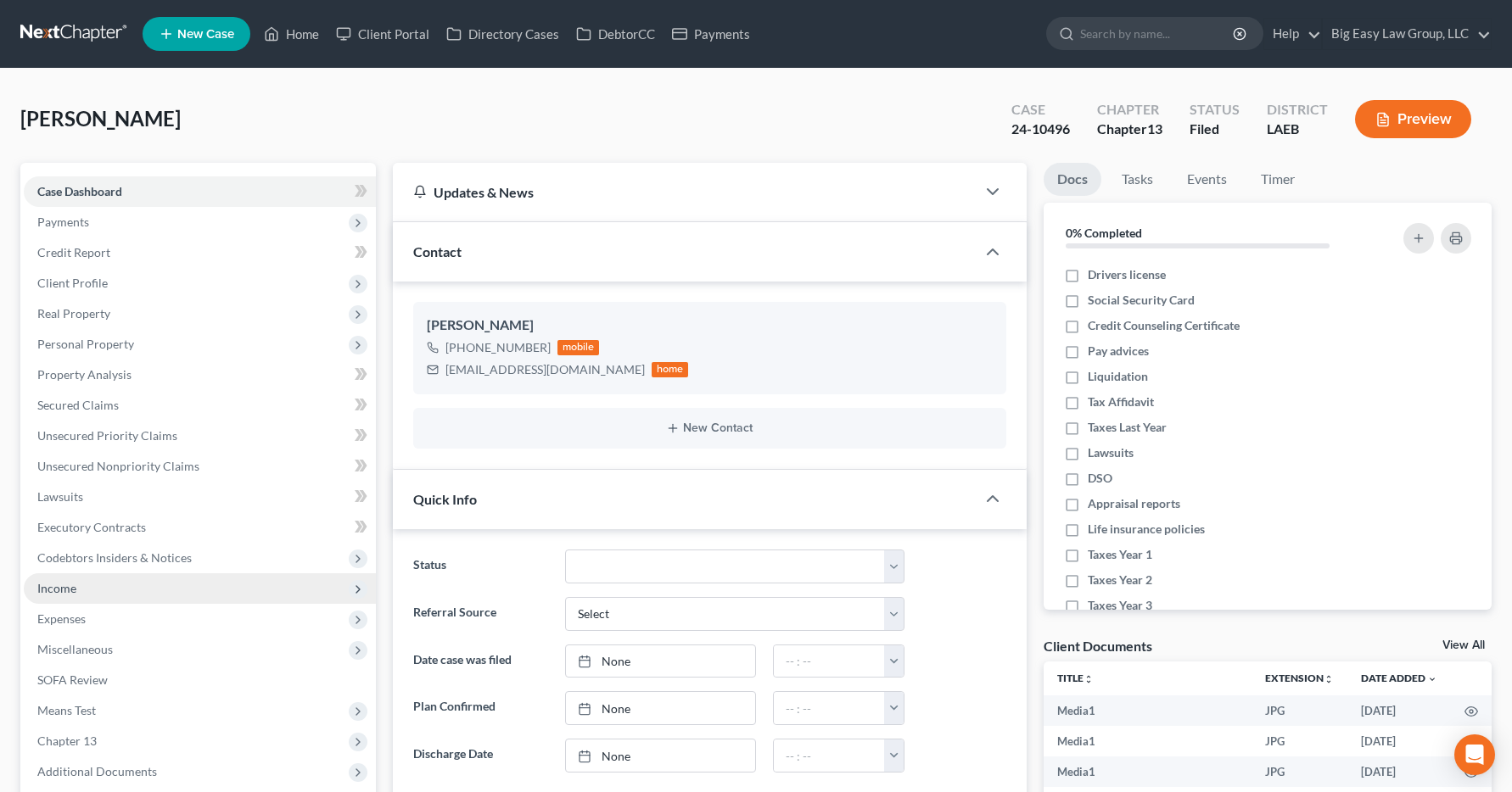
click at [56, 591] on span "Income" at bounding box center [57, 588] width 39 height 15
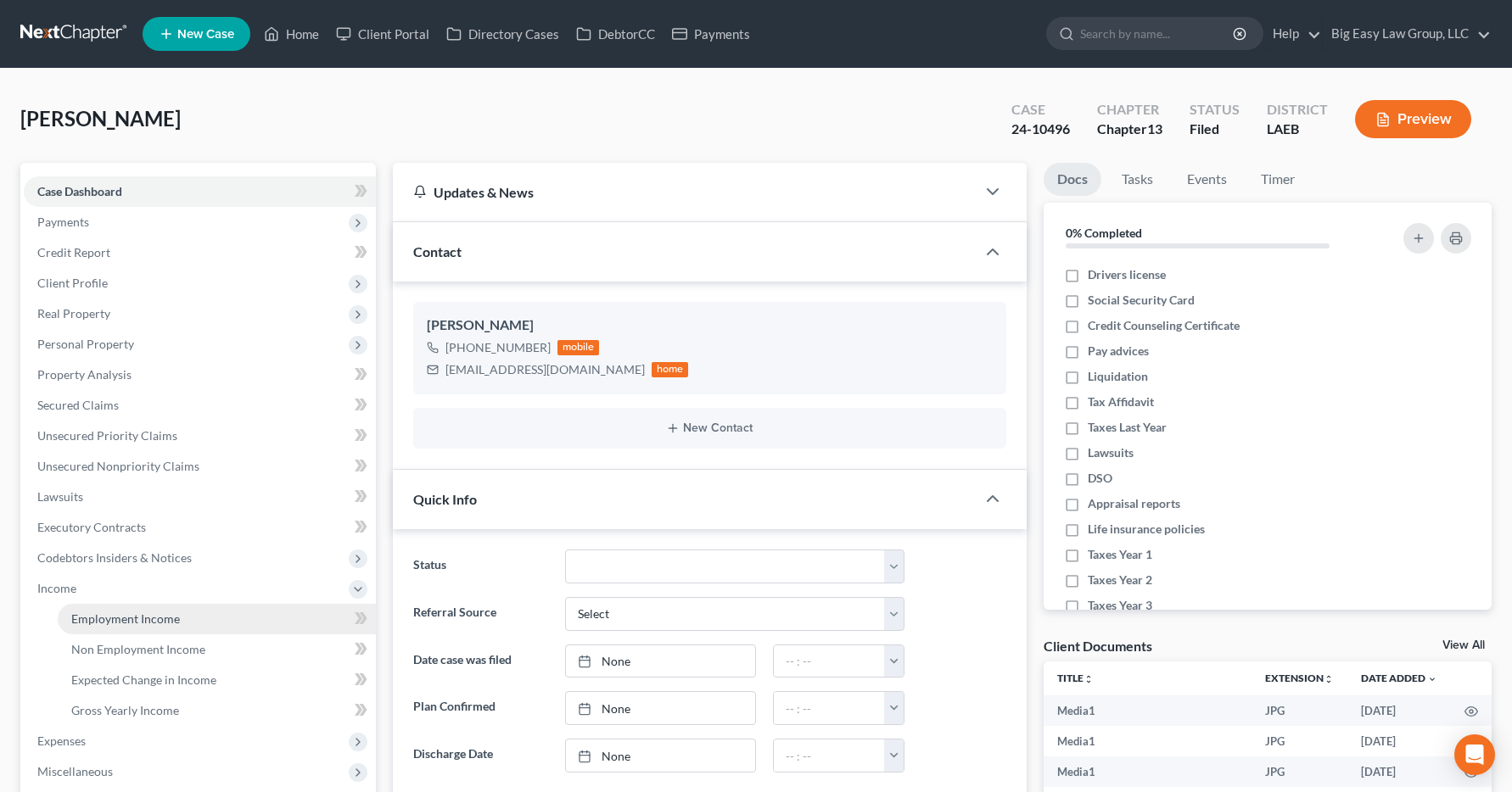
click at [88, 620] on span "Employment Income" at bounding box center [125, 619] width 109 height 15
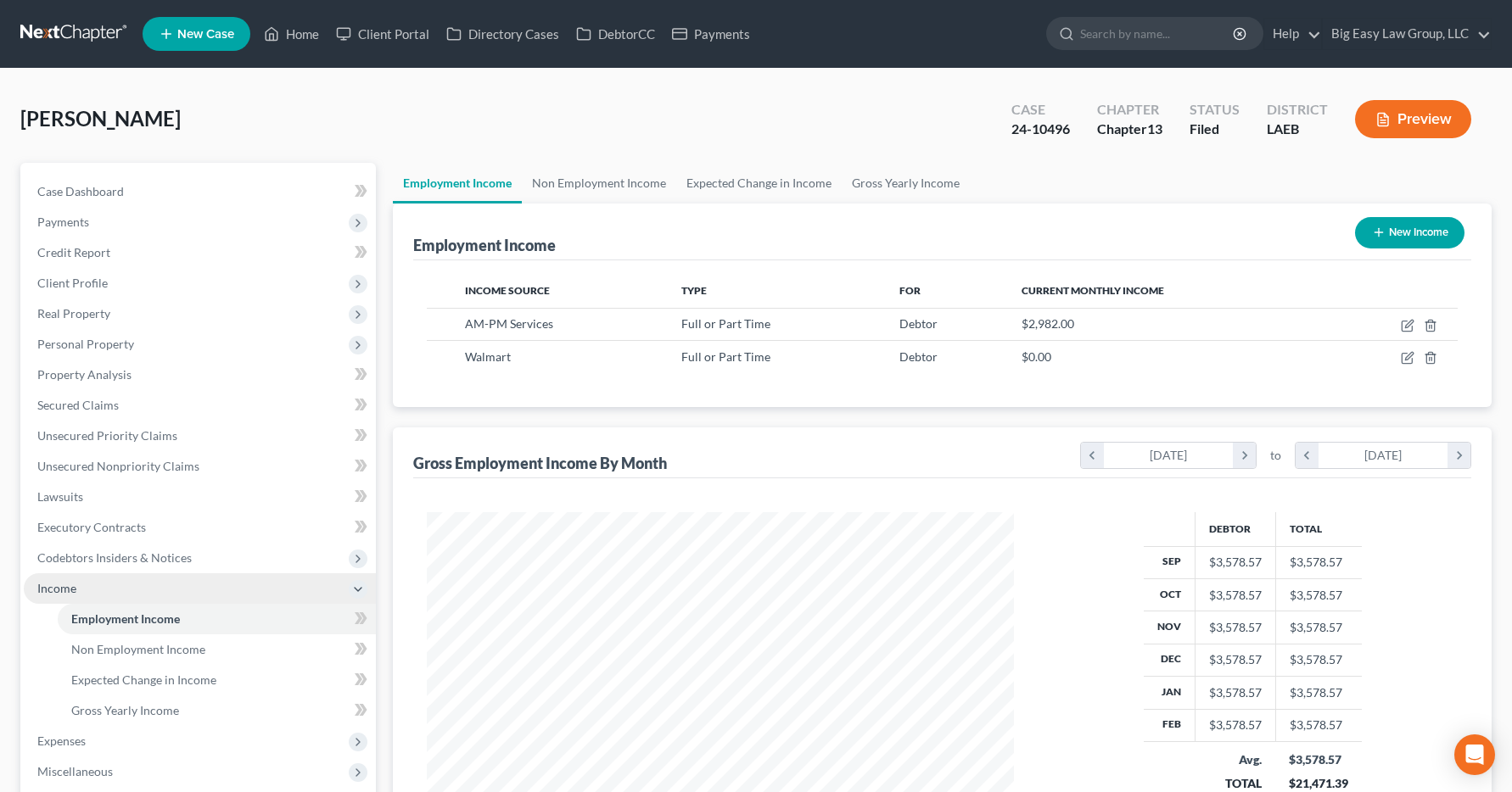
scroll to position [305, 622]
click at [289, 30] on link "Home" at bounding box center [291, 33] width 72 height 30
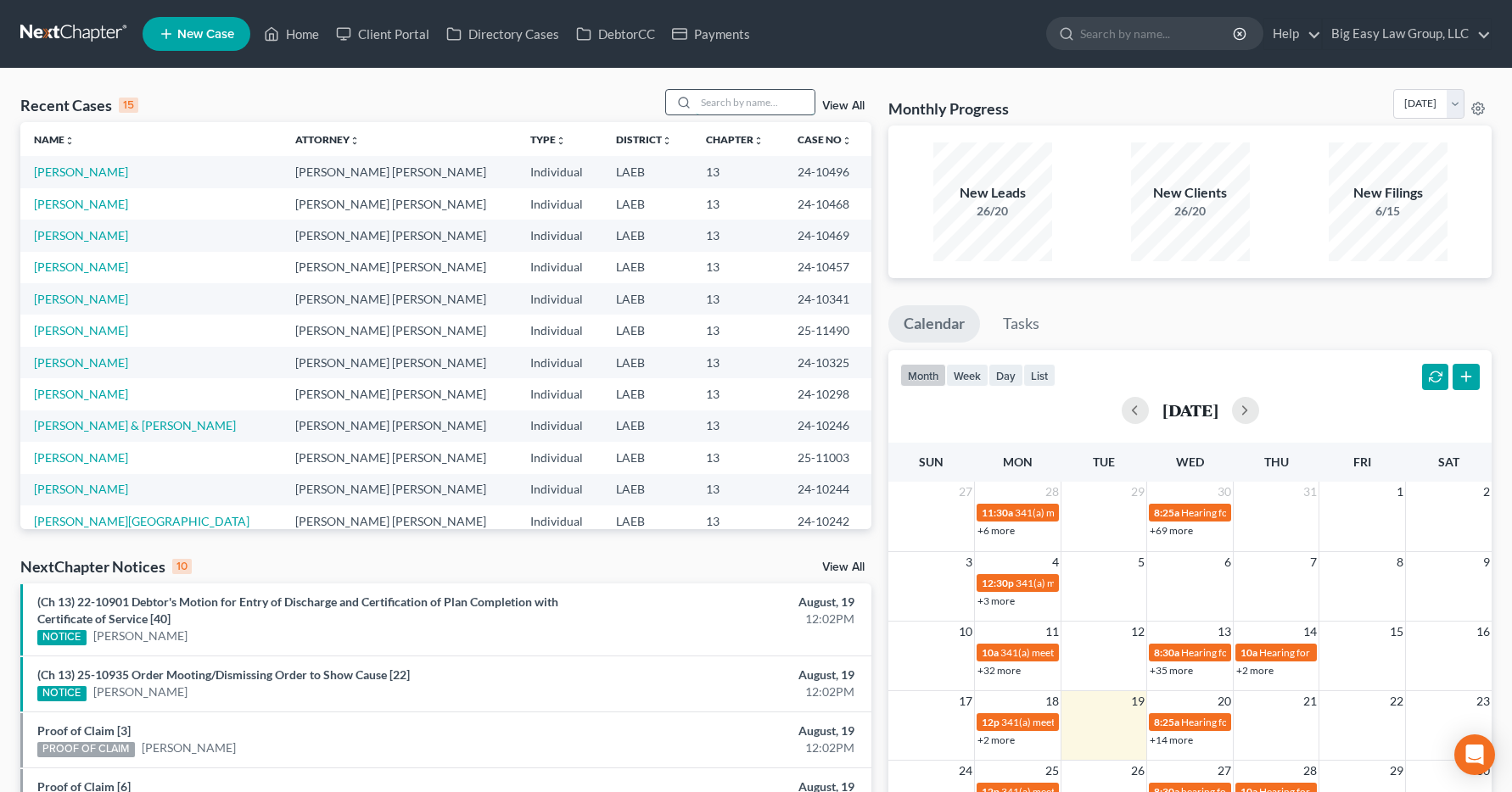
click at [717, 99] on input "search" at bounding box center [754, 102] width 119 height 25
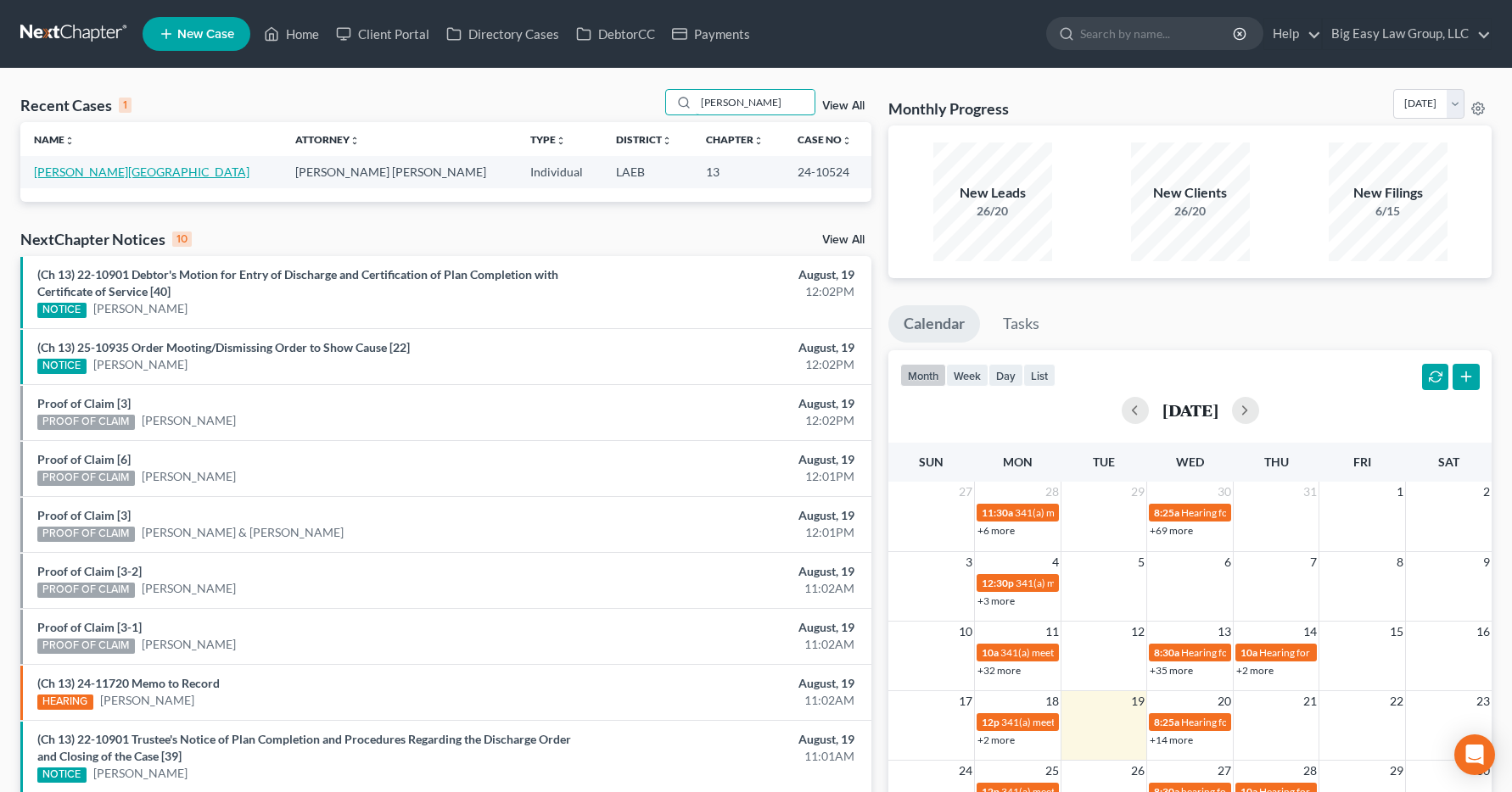
type input "mcknight"
click at [74, 178] on link "[PERSON_NAME][GEOGRAPHIC_DATA]" at bounding box center [142, 172] width 215 height 15
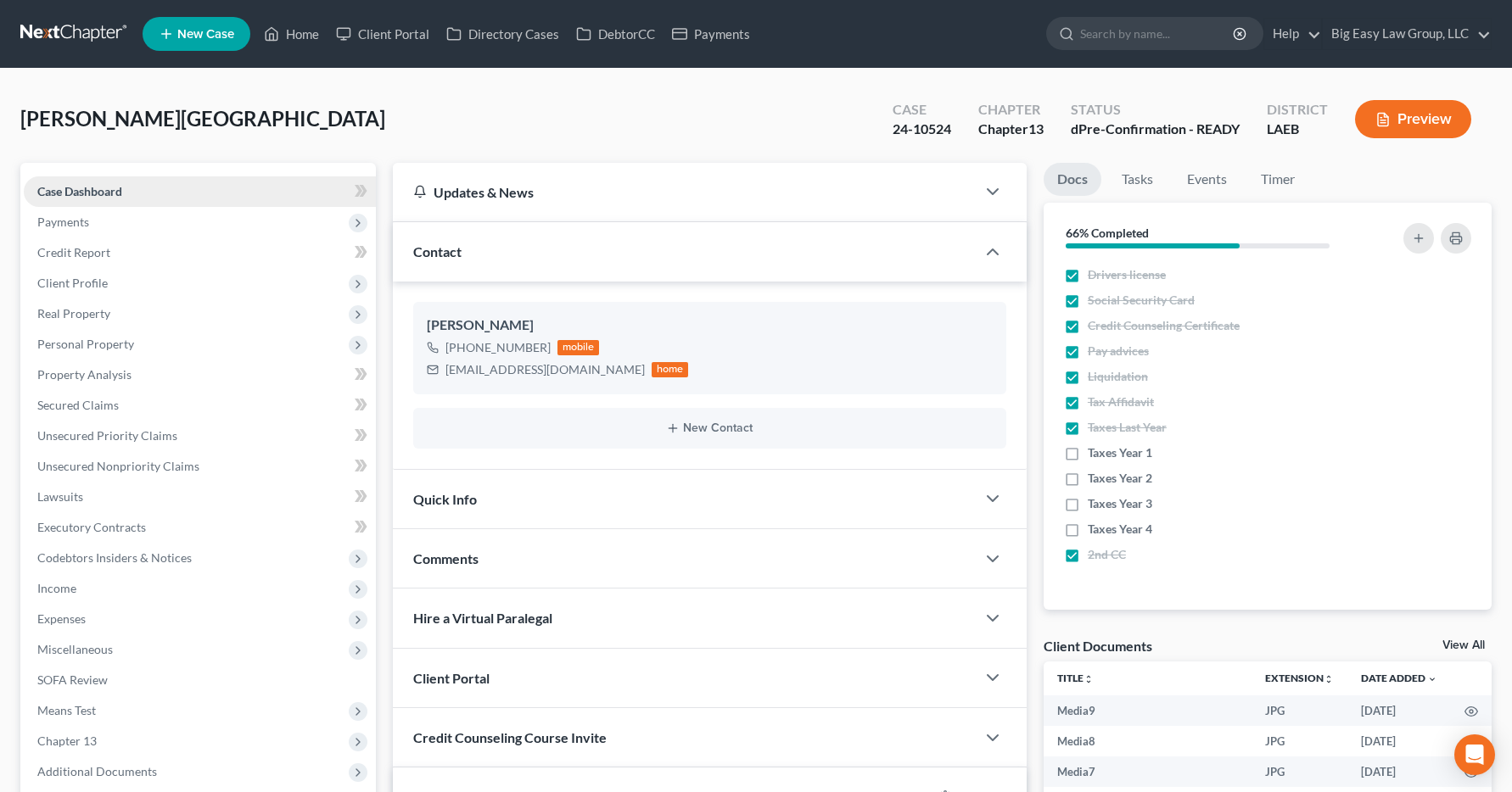
scroll to position [1695, 0]
click at [87, 589] on span "Income" at bounding box center [200, 588] width 352 height 30
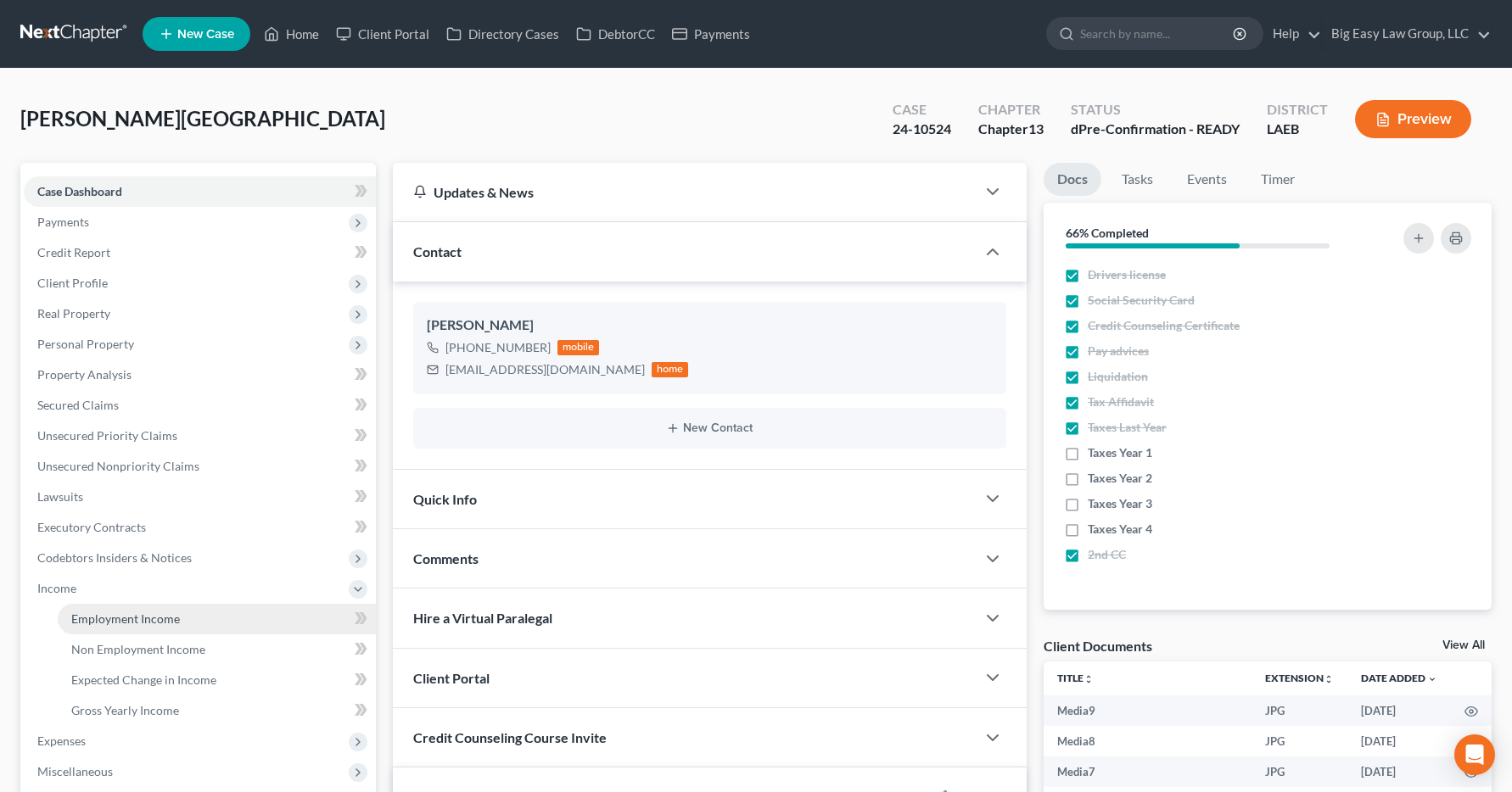
click at [96, 620] on span "Employment Income" at bounding box center [125, 619] width 109 height 15
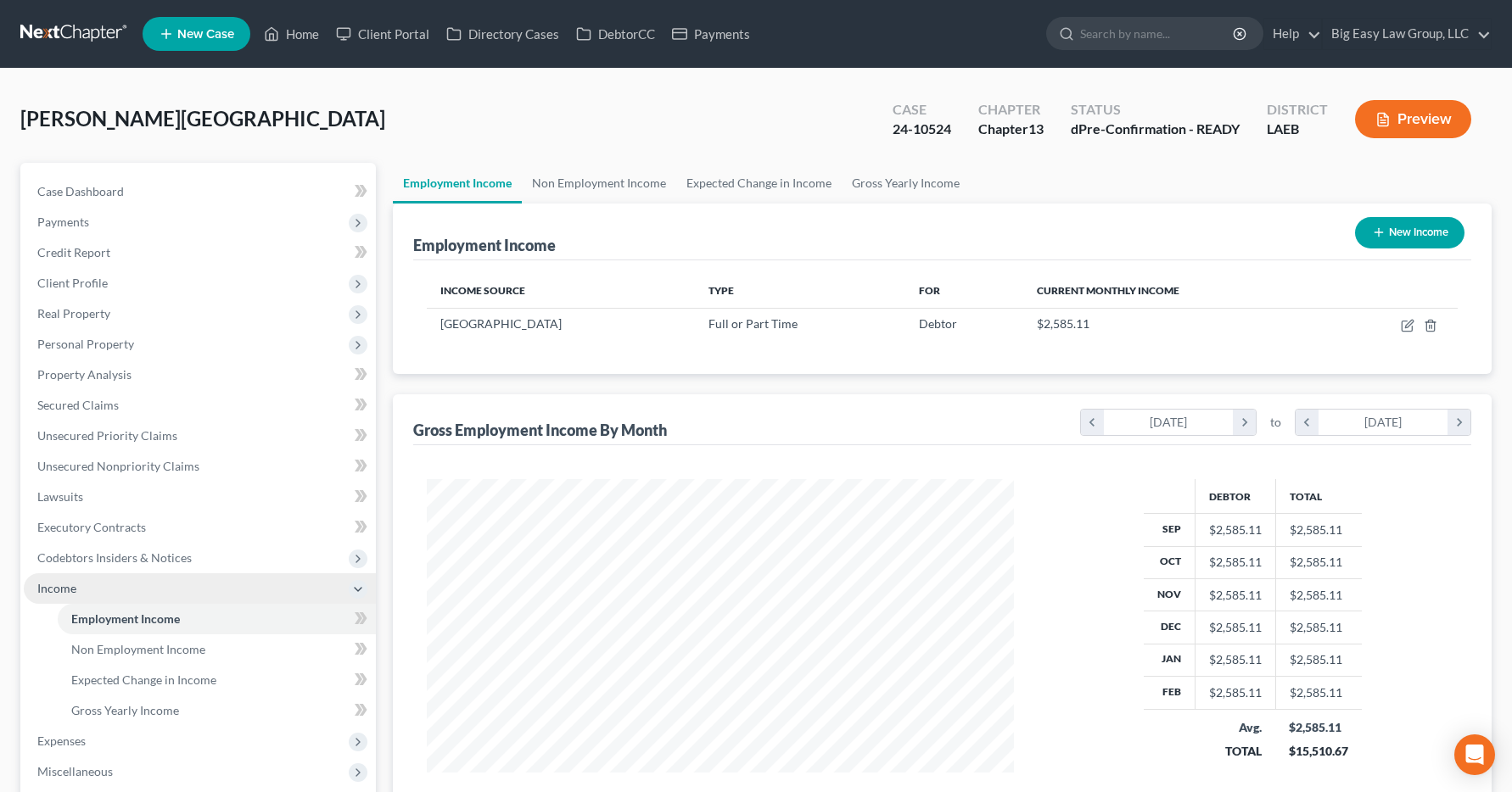
scroll to position [305, 622]
click at [296, 30] on link "Home" at bounding box center [291, 33] width 72 height 30
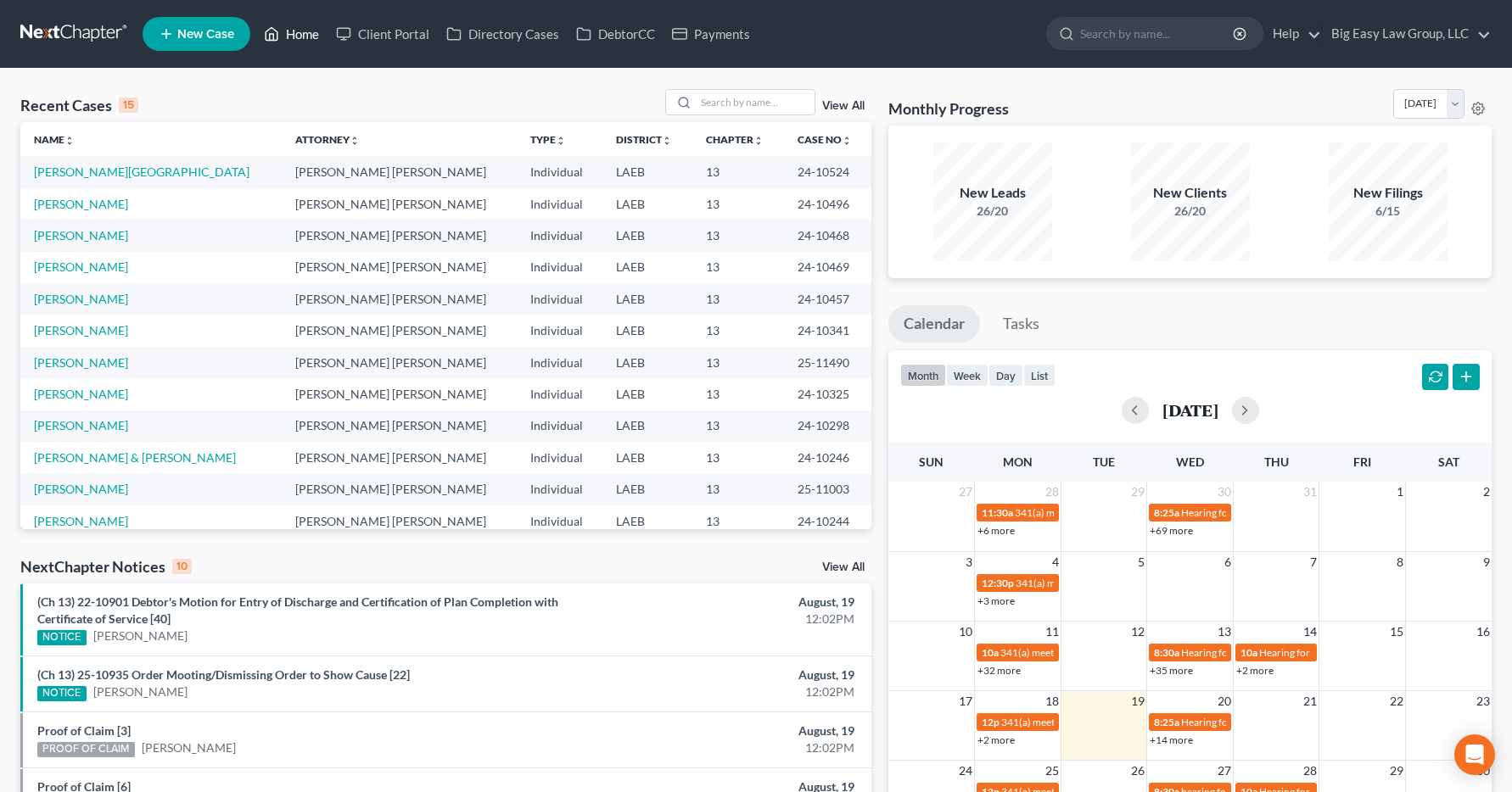
click at [313, 35] on link "Home" at bounding box center [291, 33] width 72 height 30
click at [702, 100] on input "search" at bounding box center [754, 102] width 119 height 25
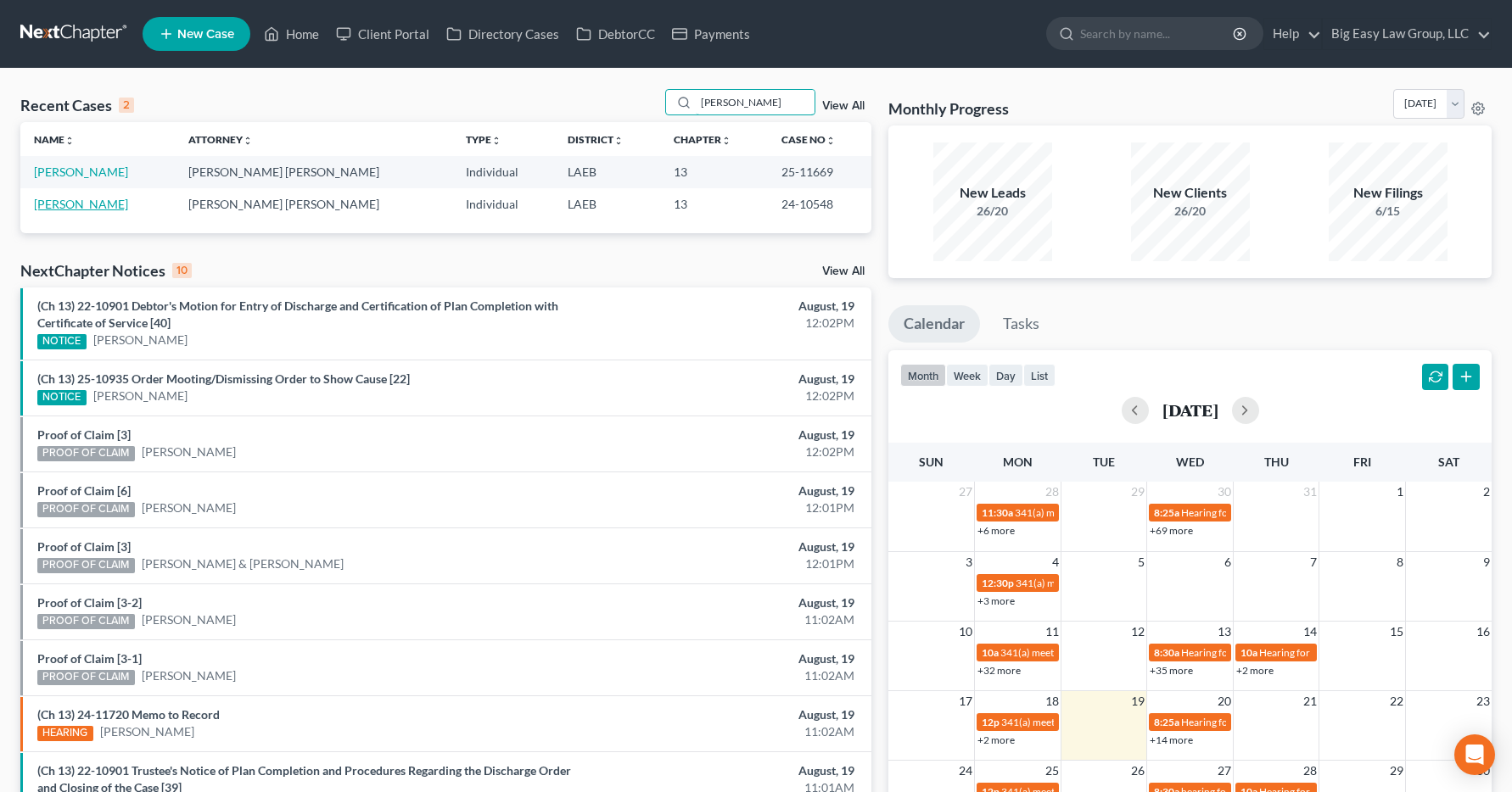
type input "locke"
click at [70, 210] on link "[PERSON_NAME]" at bounding box center [81, 204] width 94 height 15
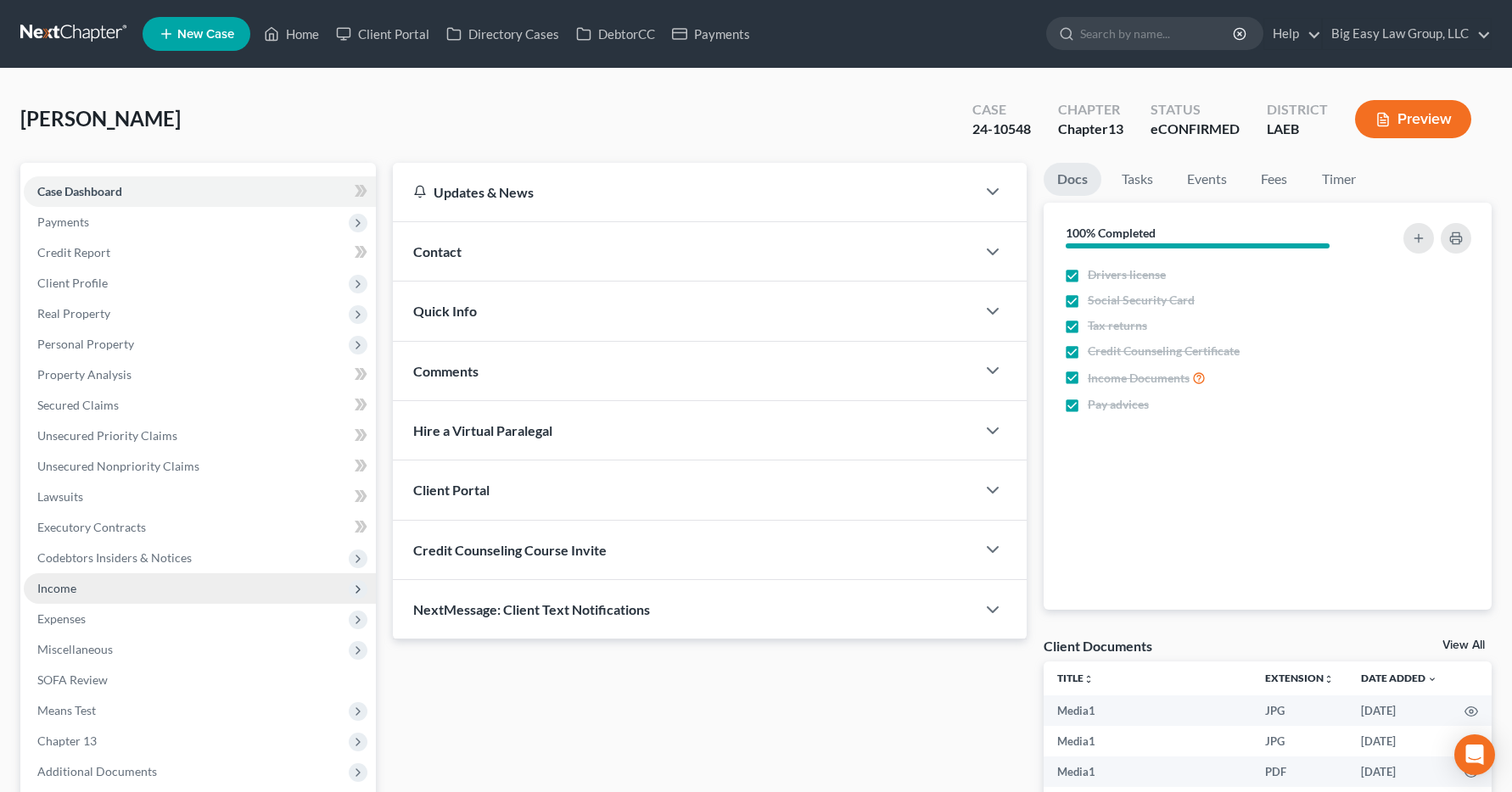
click at [65, 581] on span "Income" at bounding box center [57, 588] width 39 height 15
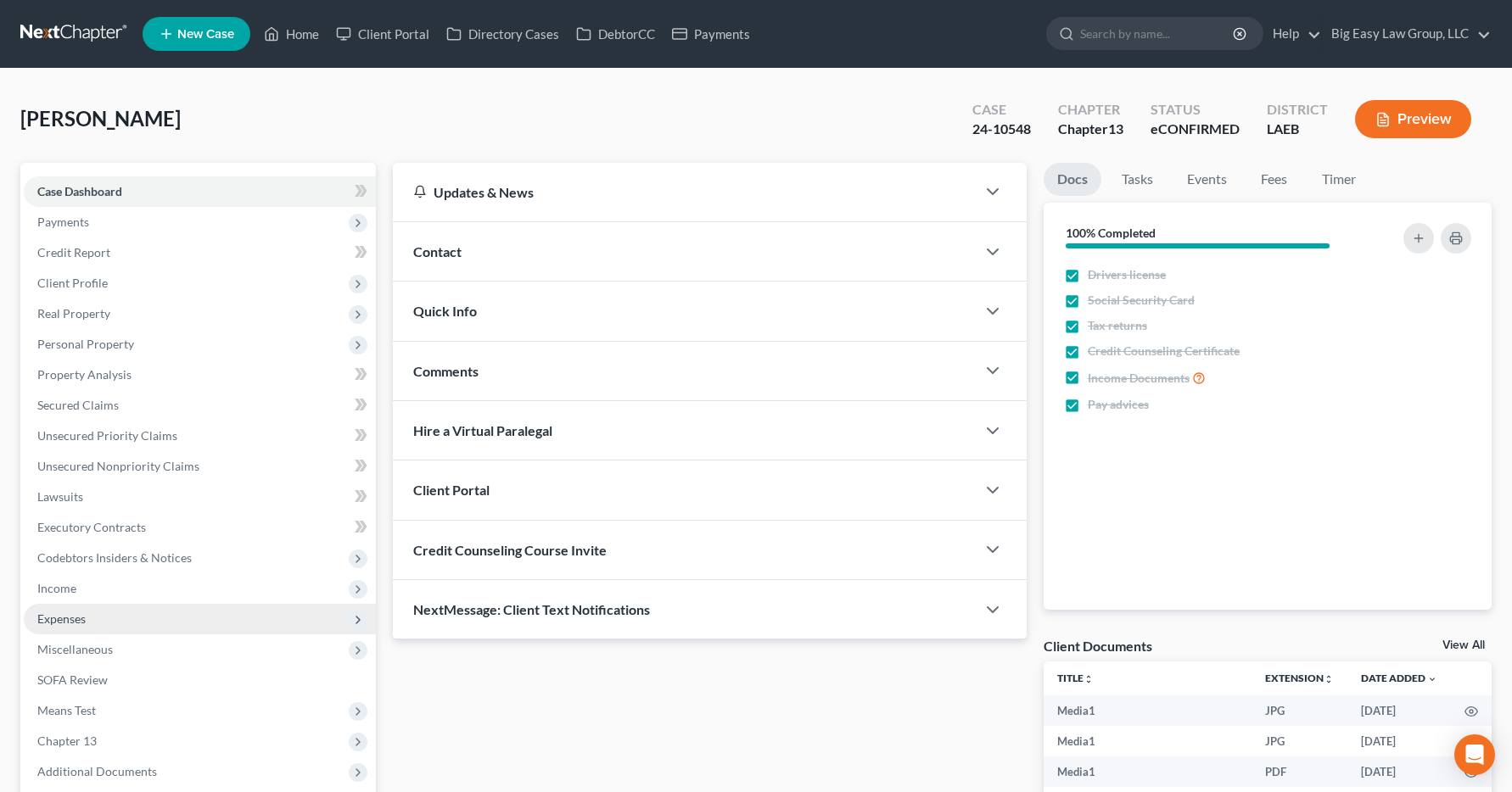
click at [66, 587] on span "Income" at bounding box center [57, 588] width 39 height 15
click at [109, 616] on span "Employment Income" at bounding box center [125, 619] width 109 height 15
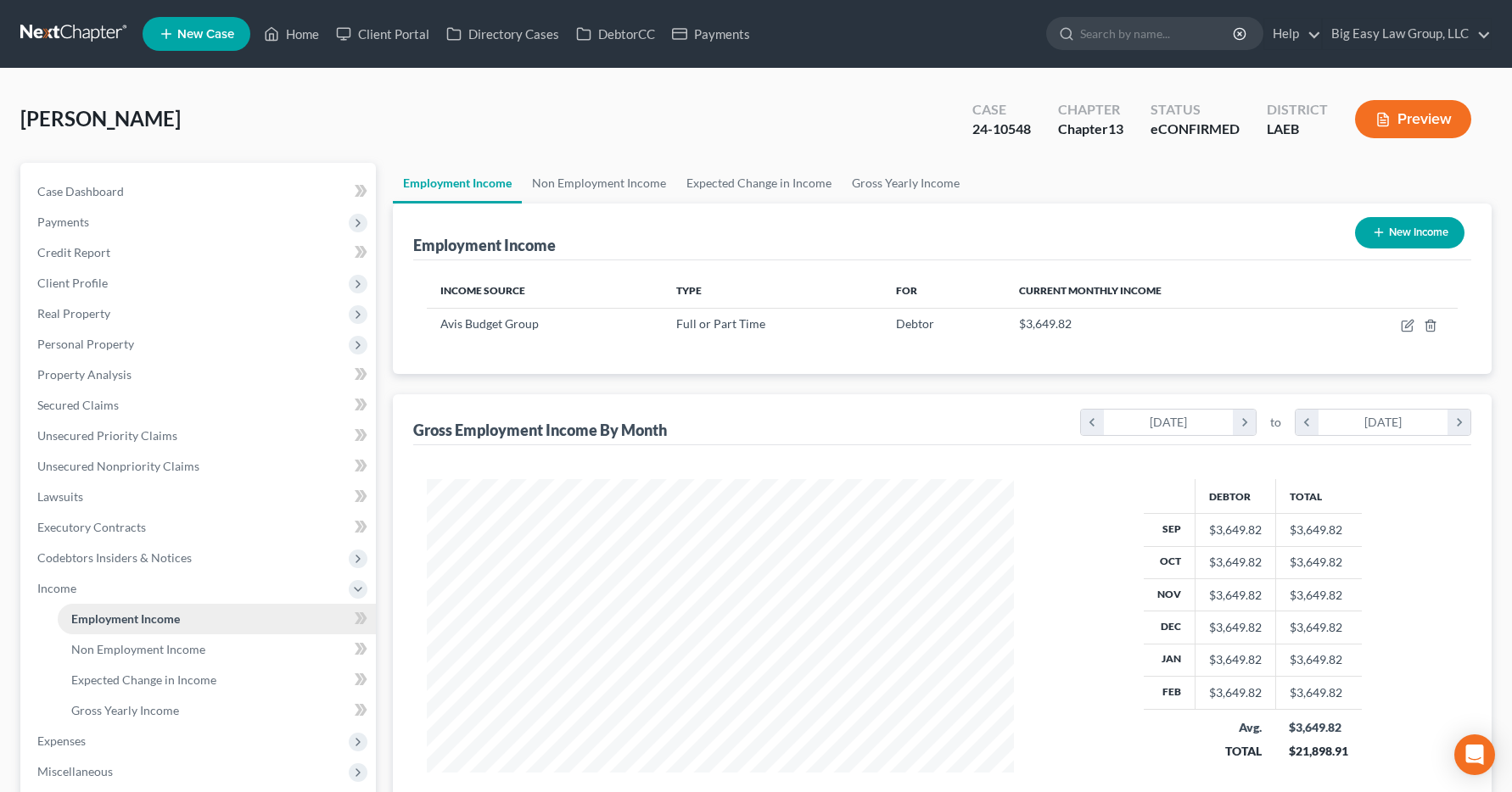
scroll to position [305, 622]
click at [284, 31] on link "Home" at bounding box center [291, 33] width 72 height 30
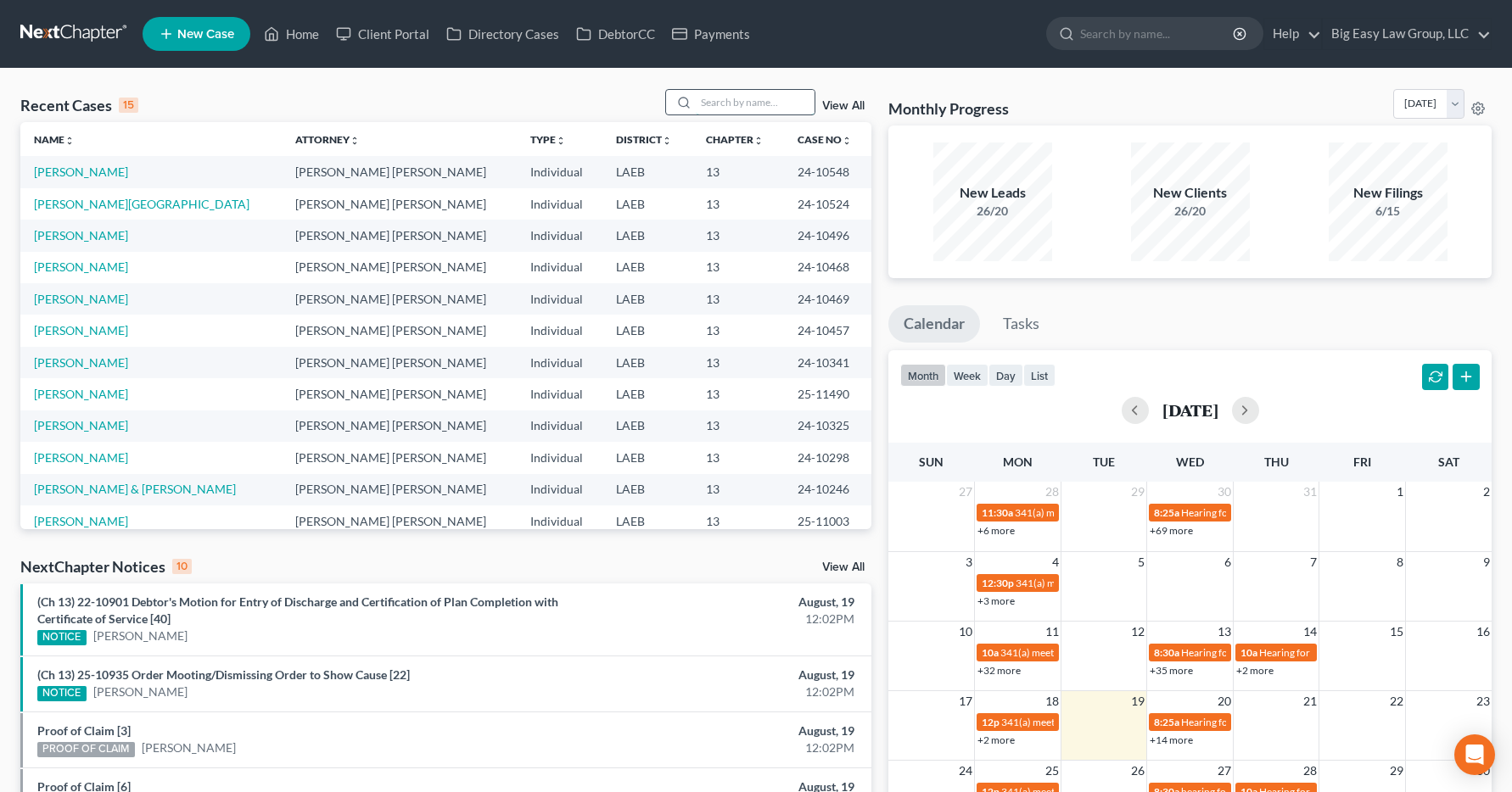
click at [704, 98] on input "search" at bounding box center [754, 102] width 119 height 25
type input "soca"
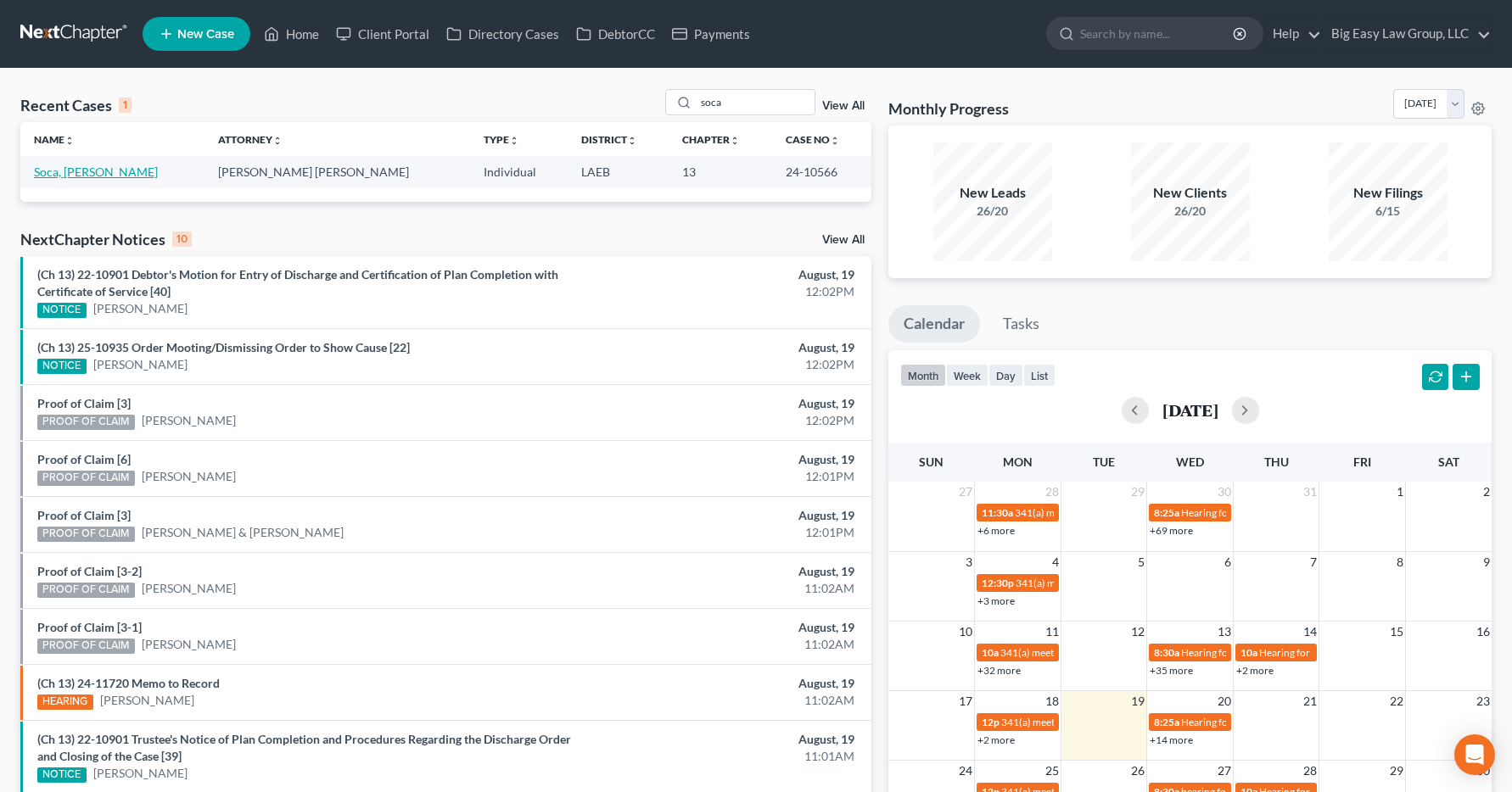
click at [86, 172] on link "Soca, Leonela" at bounding box center [96, 172] width 123 height 15
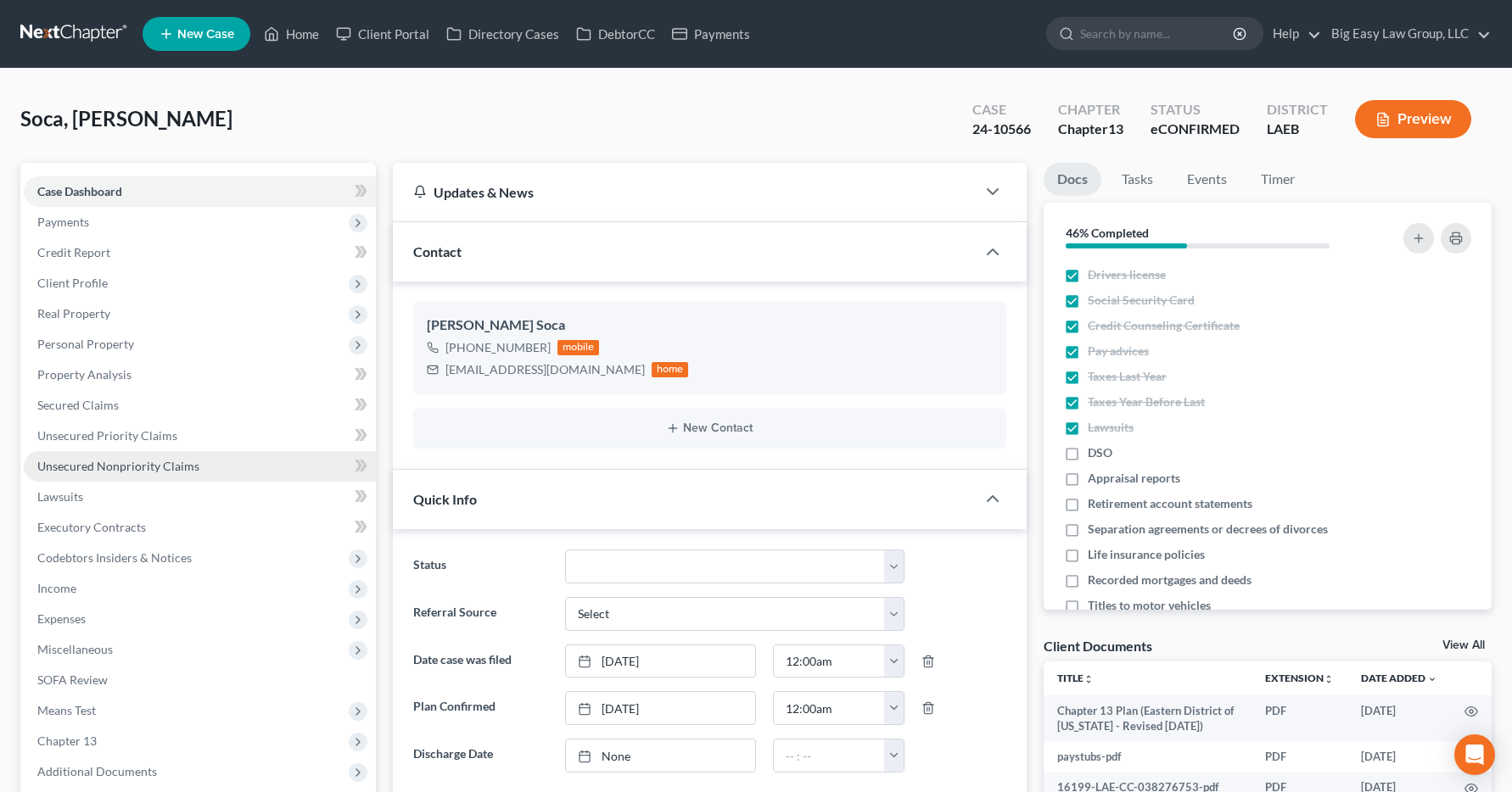
scroll to position [5496, 0]
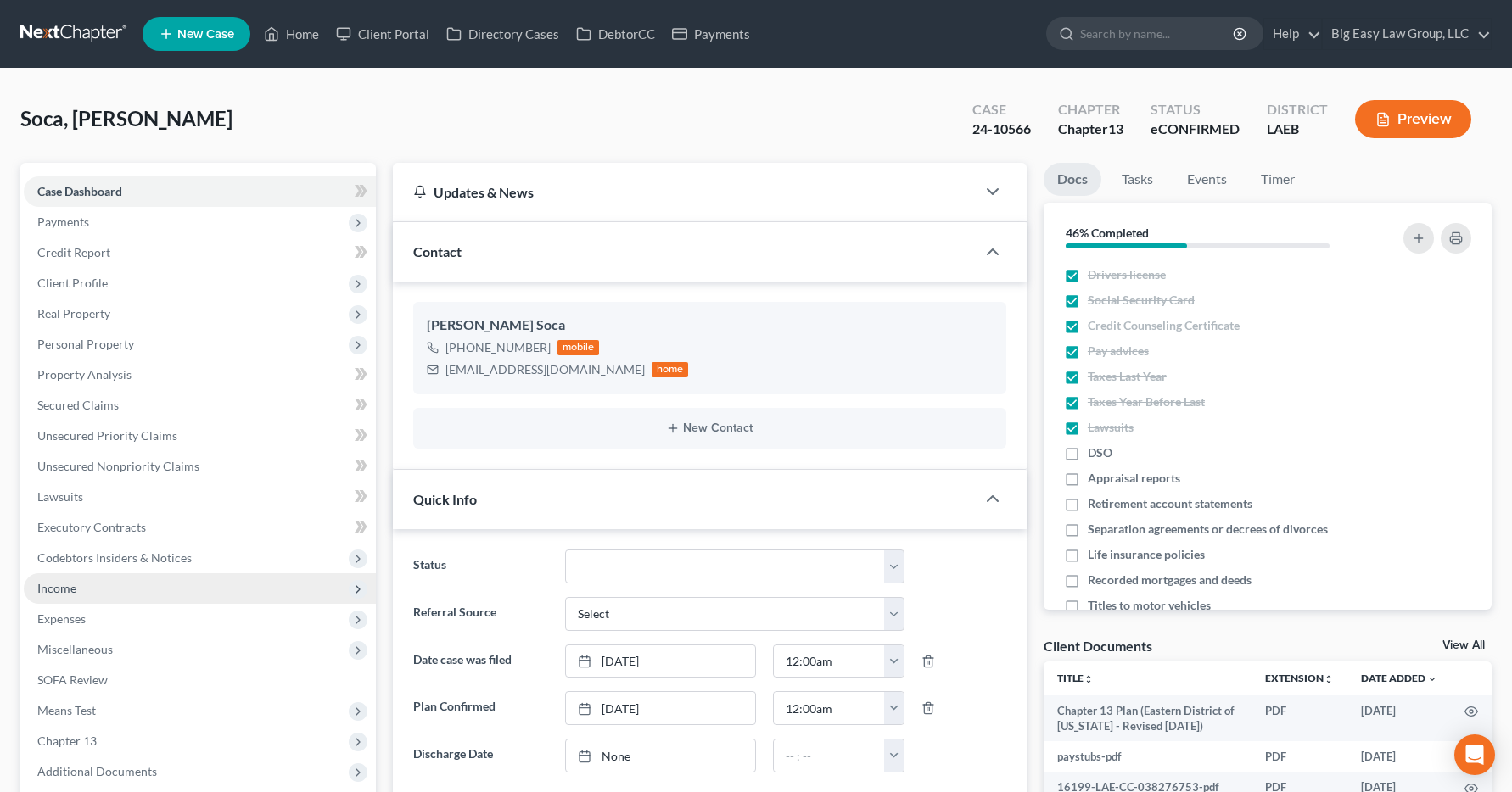
click at [72, 589] on span "Income" at bounding box center [57, 588] width 39 height 15
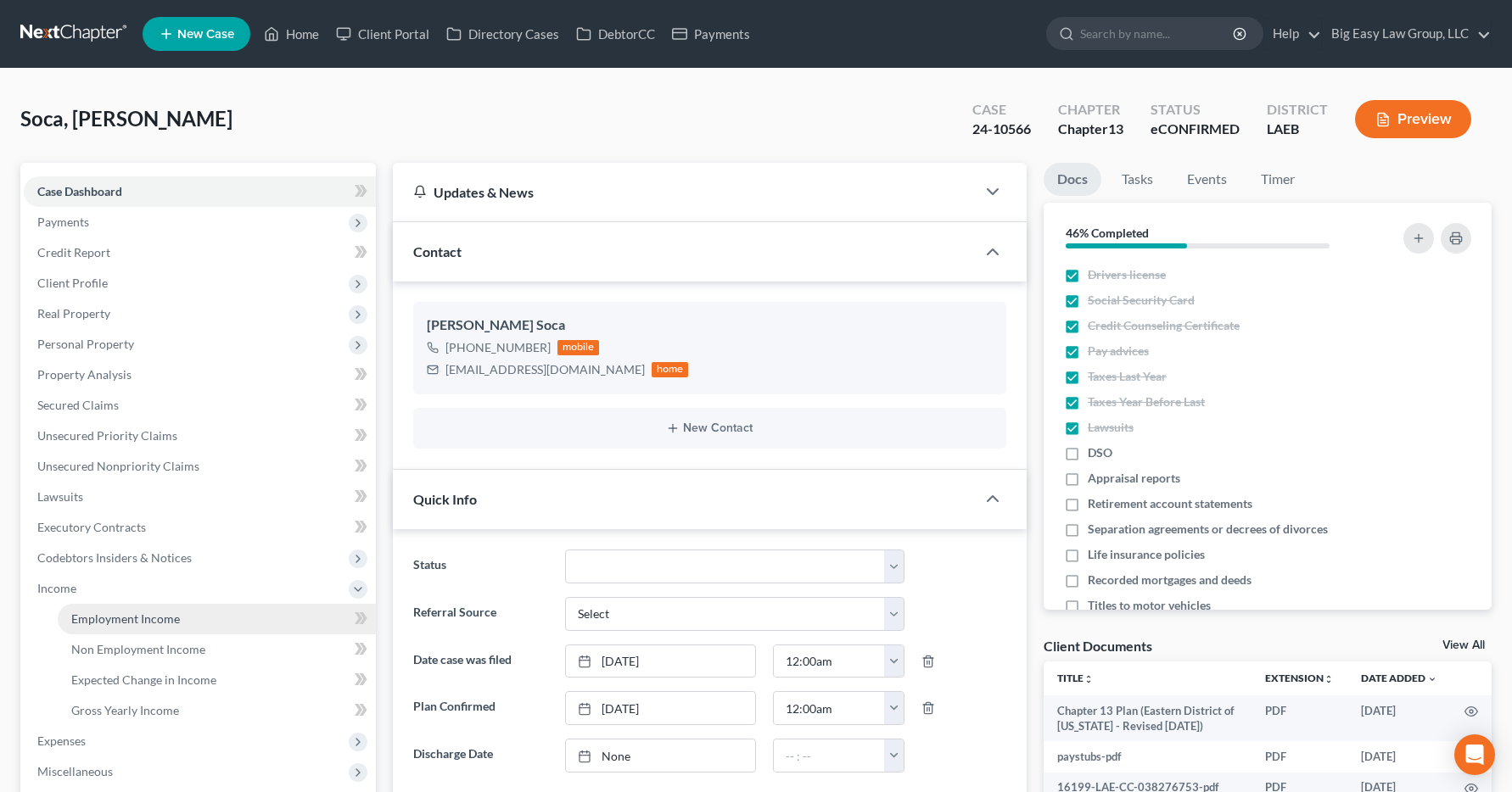
click at [91, 619] on span "Employment Income" at bounding box center [125, 619] width 109 height 15
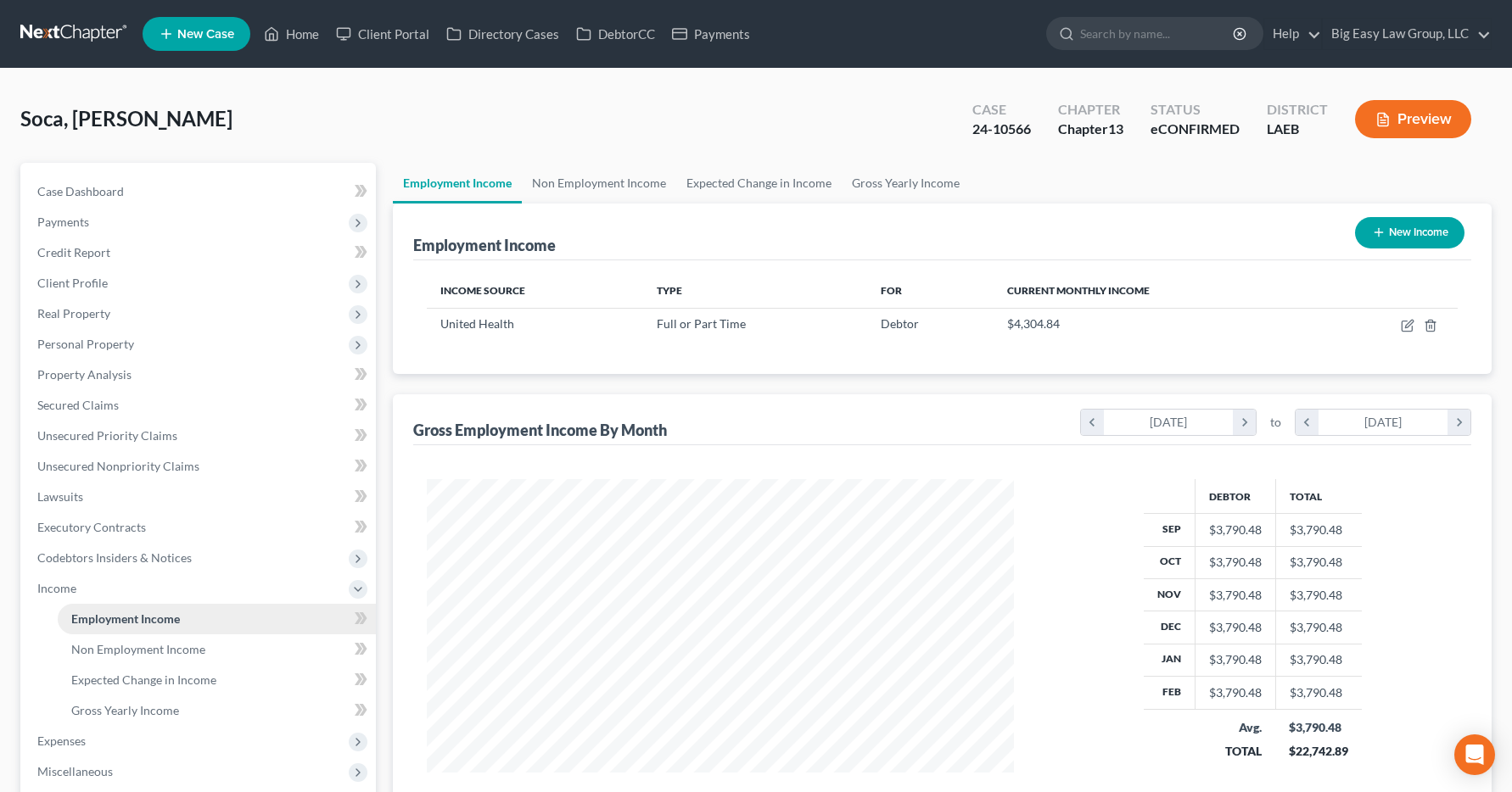
scroll to position [305, 622]
click at [302, 35] on link "Home" at bounding box center [291, 33] width 72 height 30
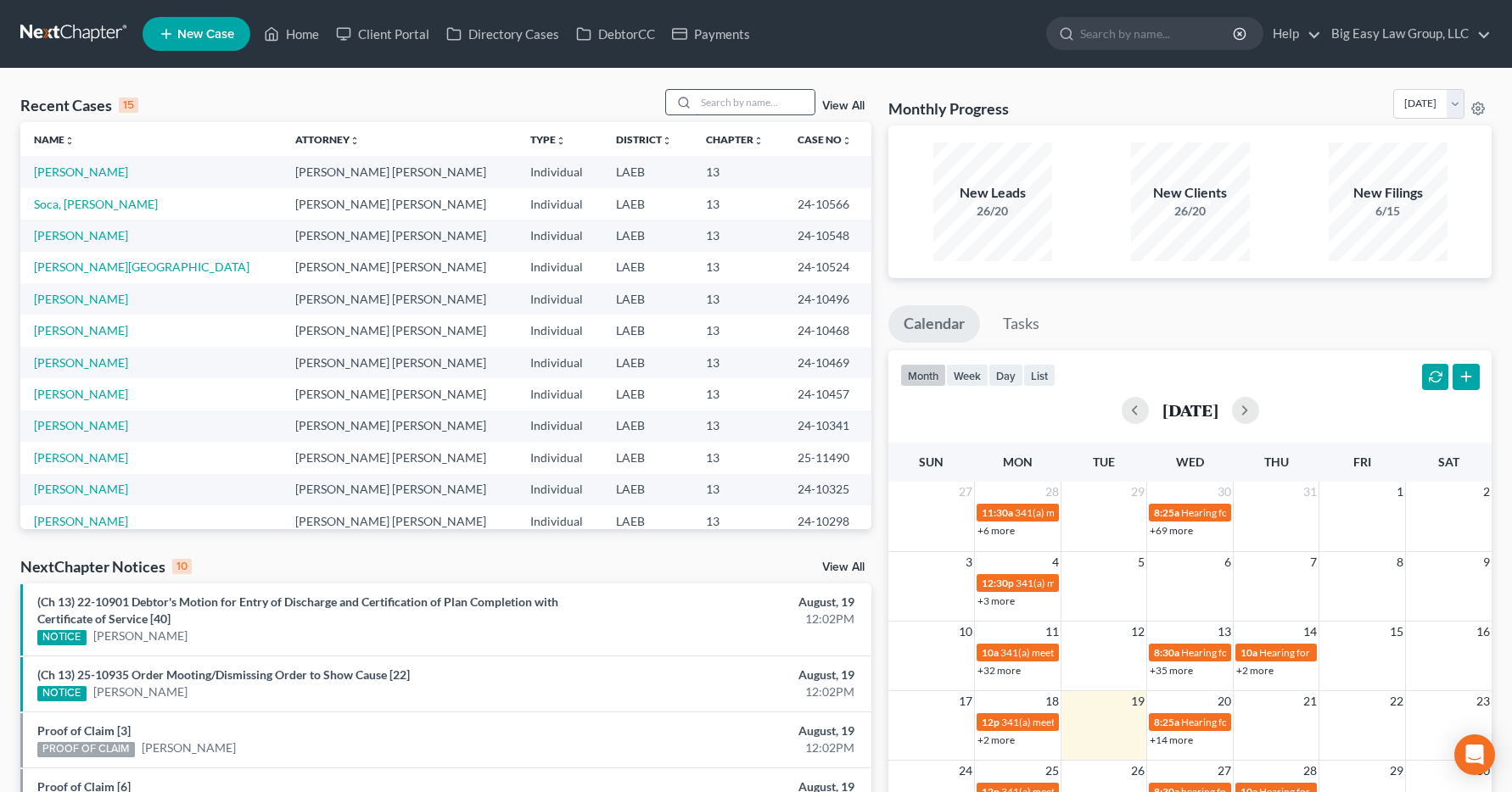
click at [728, 100] on input "search" at bounding box center [754, 102] width 119 height 25
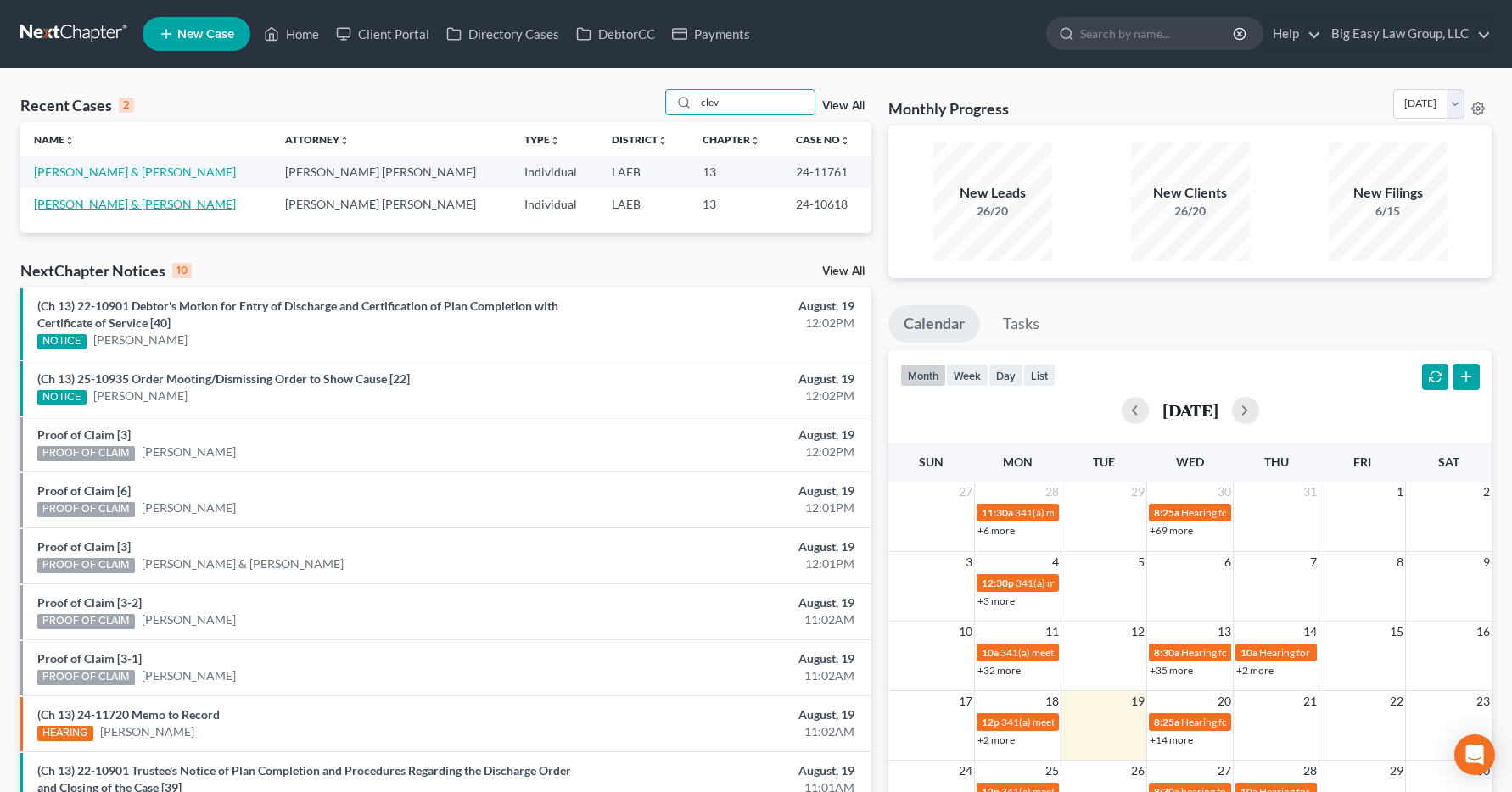
type input "clev"
click at [114, 204] on link "[PERSON_NAME] & [PERSON_NAME]" at bounding box center [134, 204] width 202 height 15
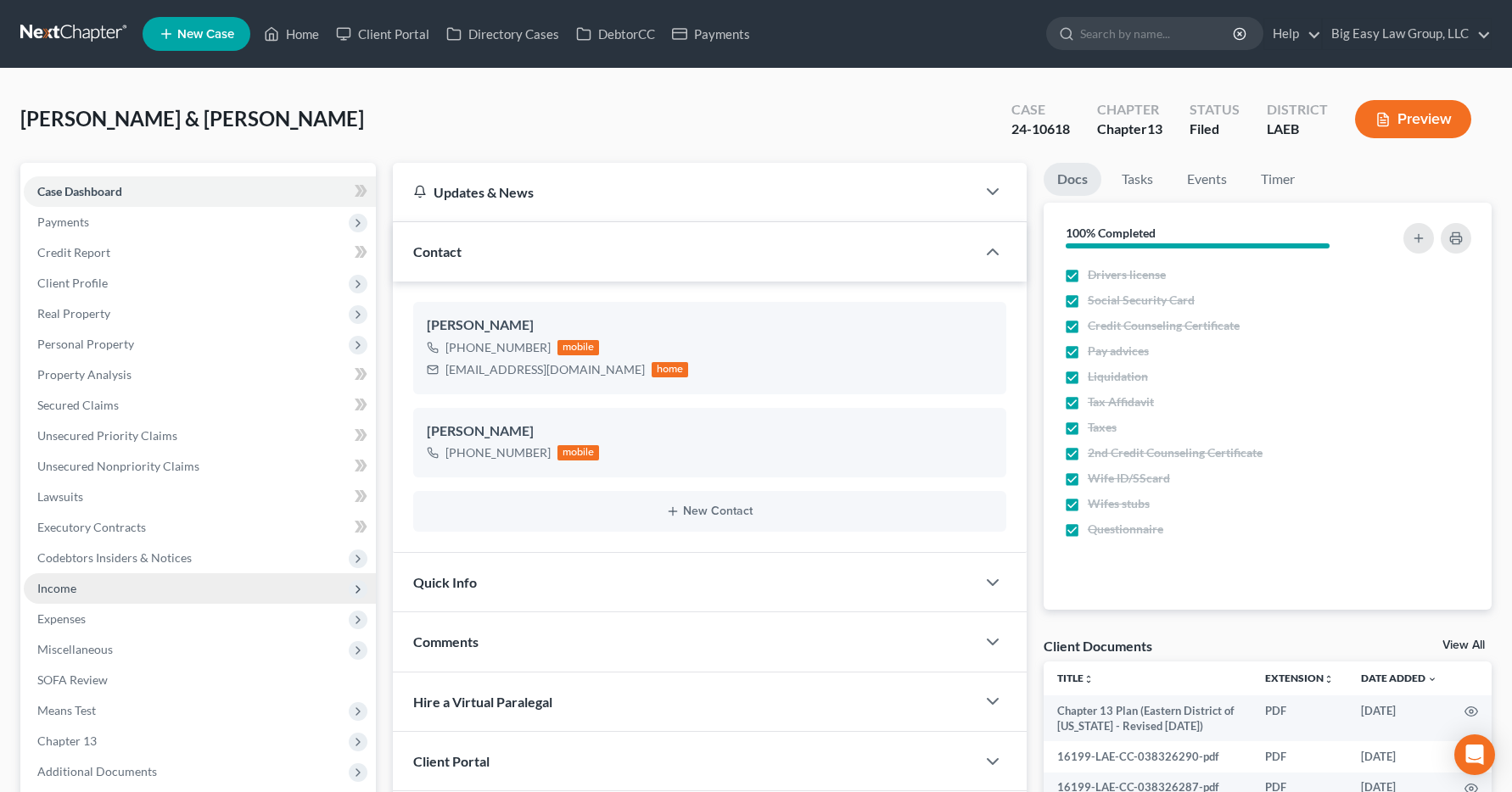
scroll to position [9608, 0]
click at [51, 588] on span "Income" at bounding box center [57, 588] width 39 height 15
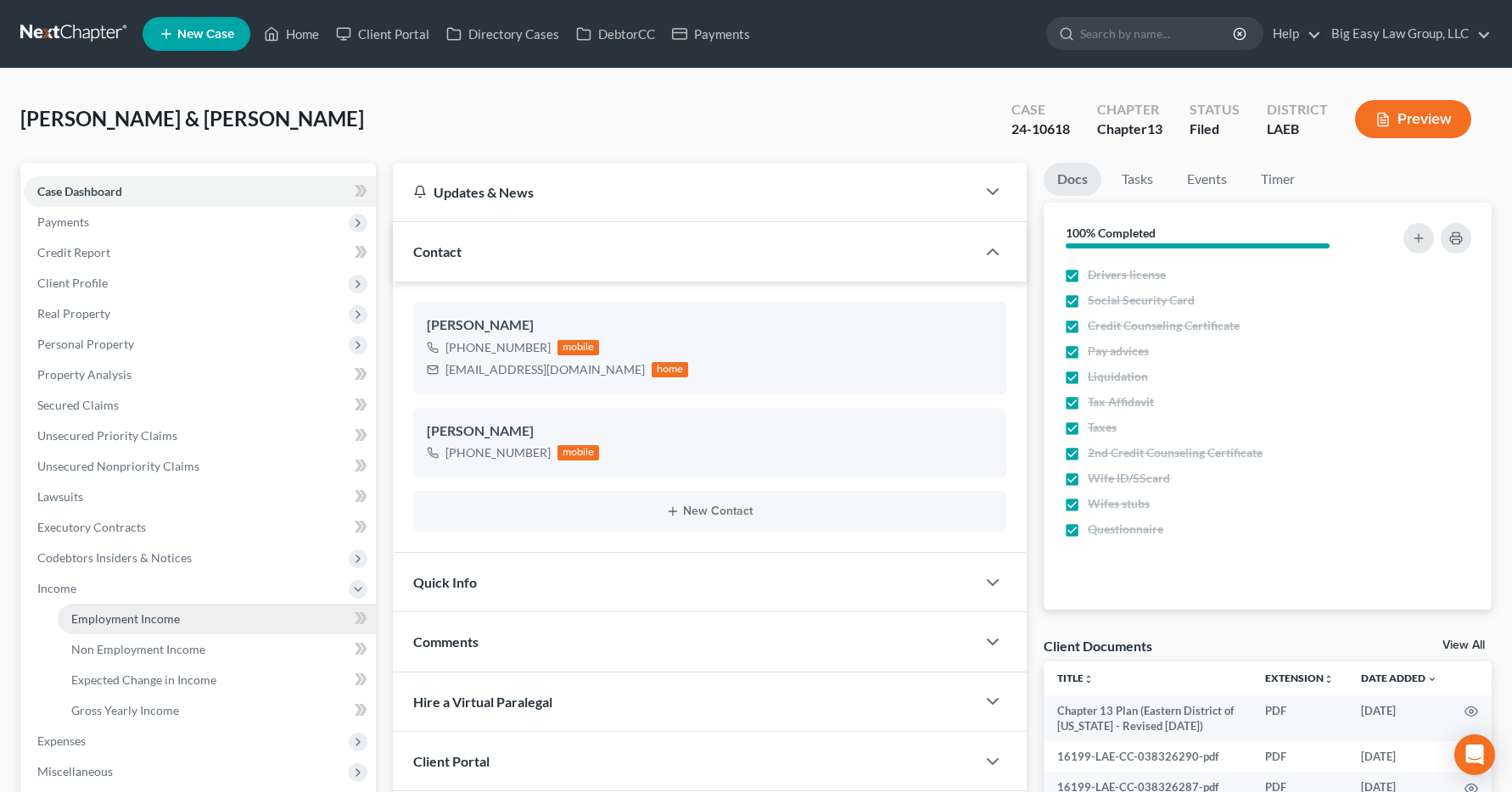
click at [86, 623] on span "Employment Income" at bounding box center [125, 619] width 109 height 15
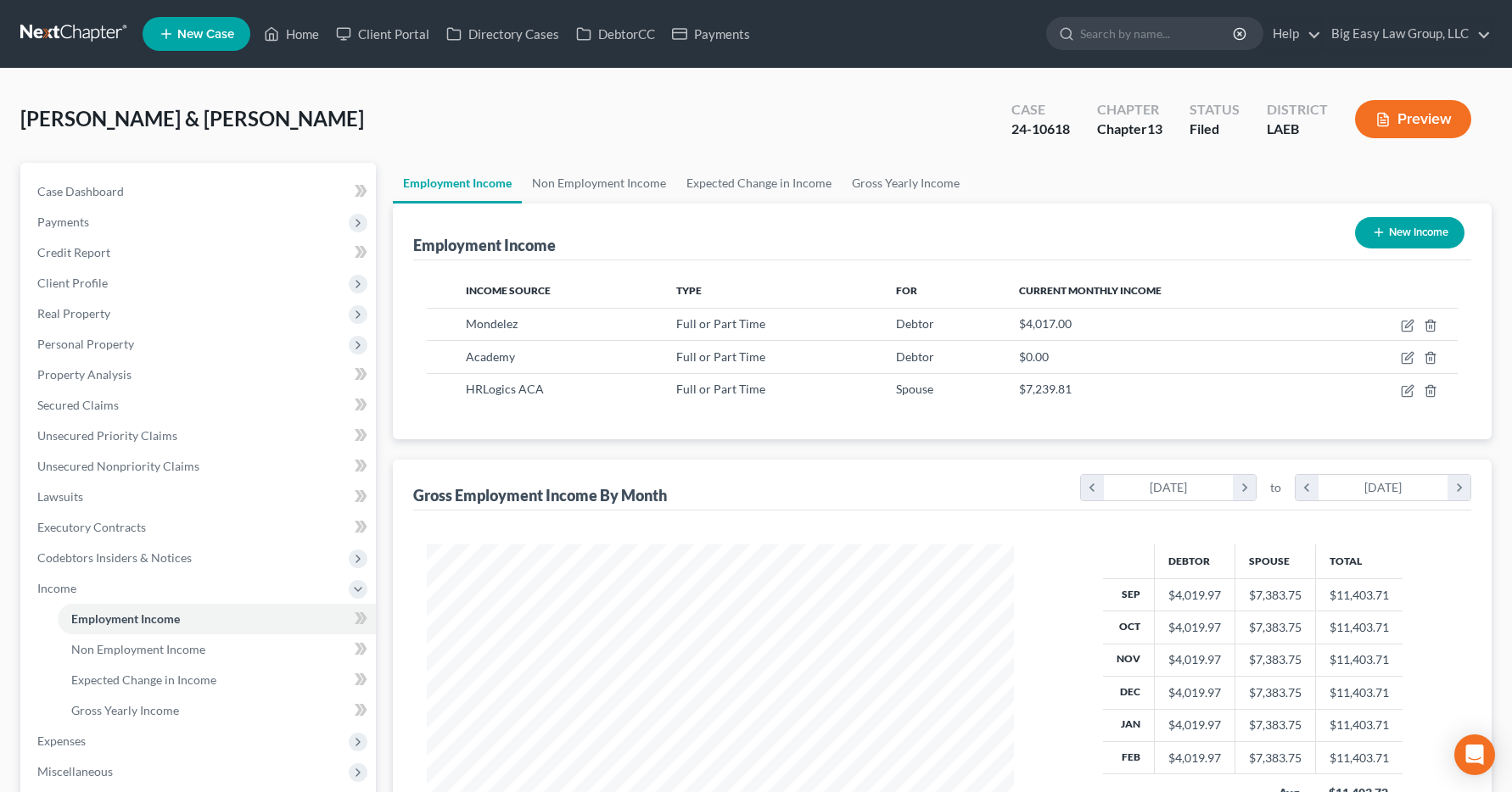
scroll to position [305, 622]
click at [304, 38] on link "Home" at bounding box center [291, 33] width 72 height 30
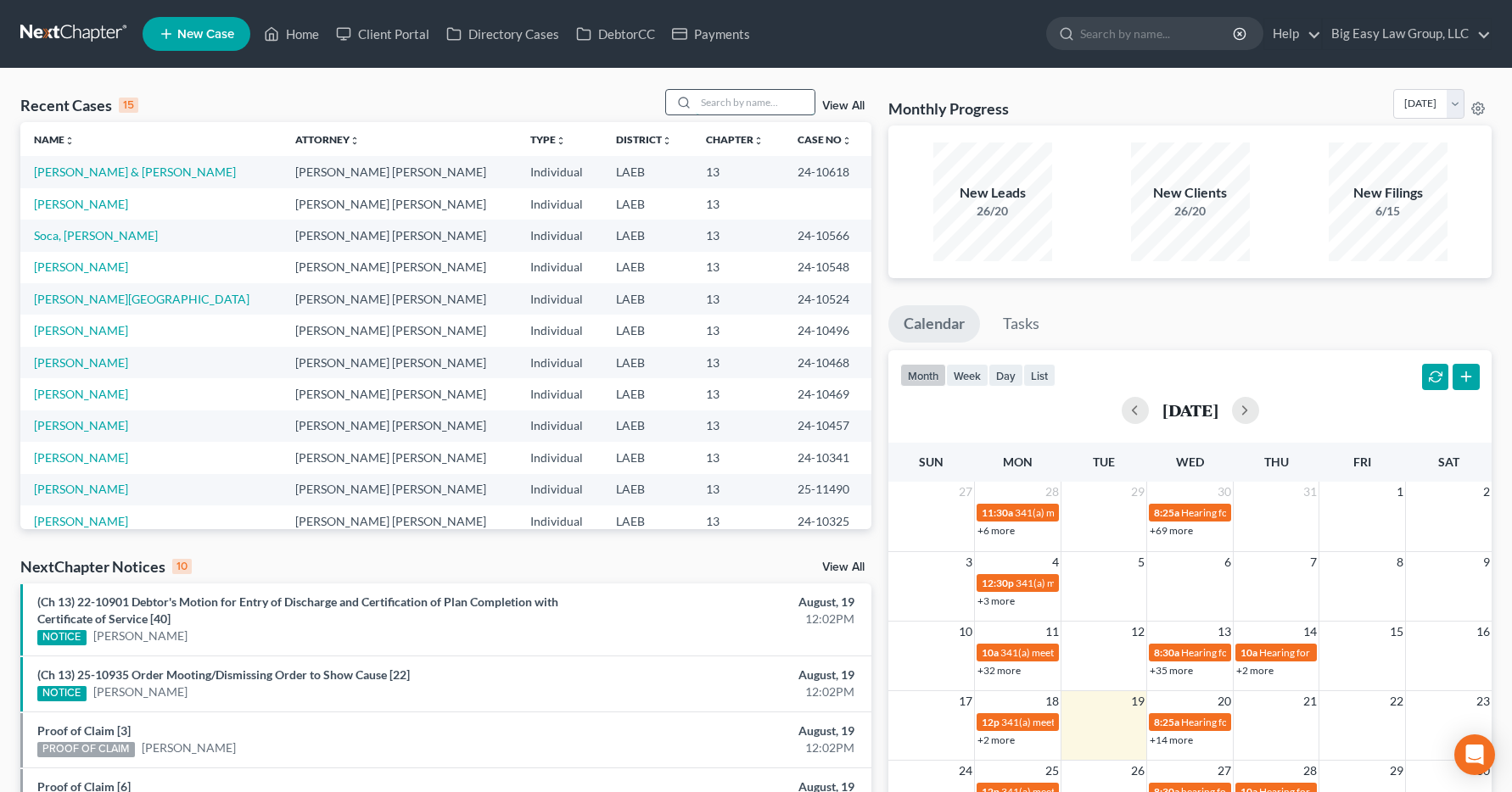
click at [711, 103] on input "search" at bounding box center [754, 102] width 119 height 25
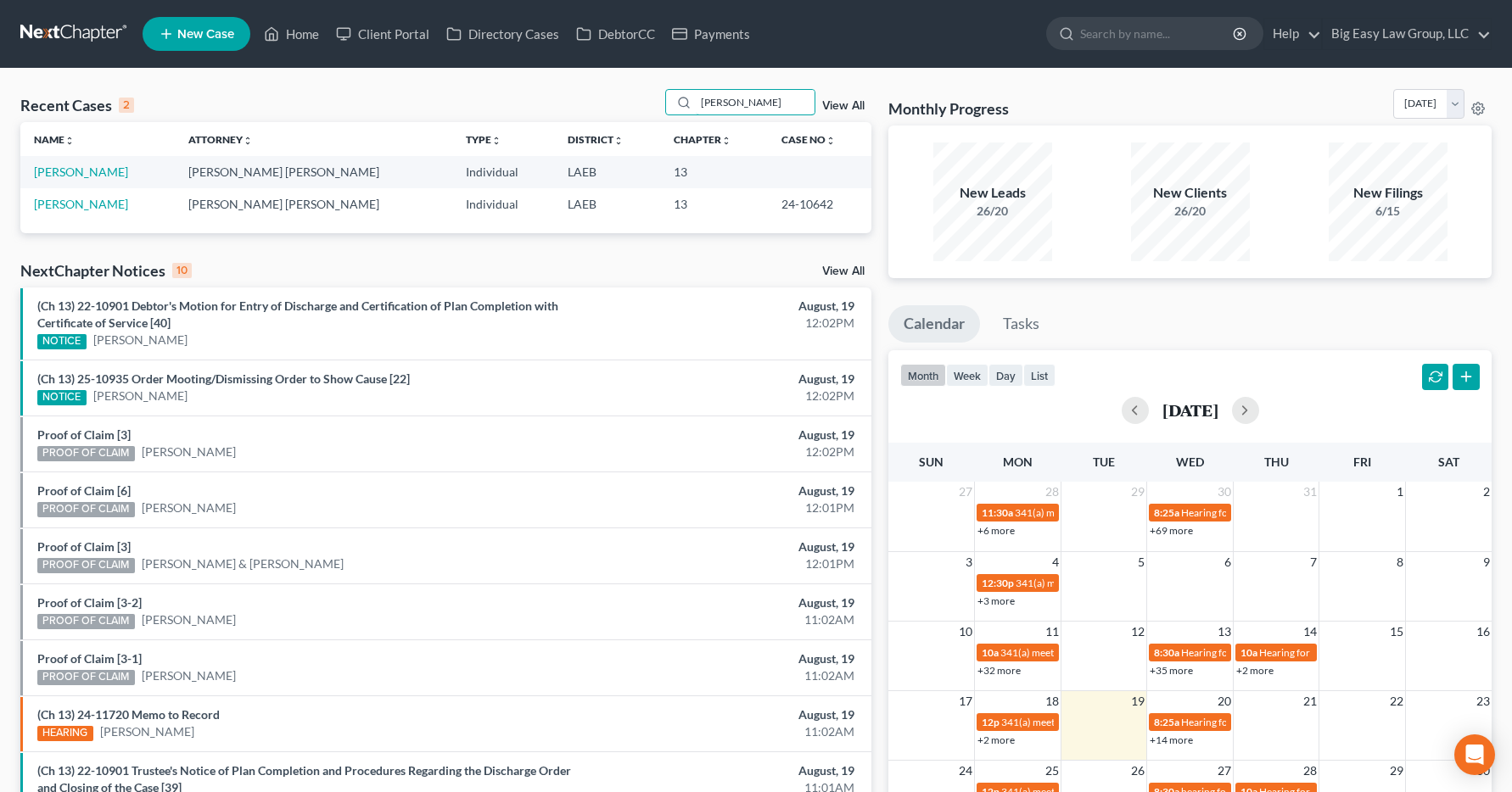
type input "haley"
click at [78, 211] on td "Haley, Norma" at bounding box center [98, 204] width 155 height 31
click at [76, 212] on td "Haley, Norma" at bounding box center [98, 204] width 155 height 31
click at [60, 206] on link "Haley, Norma" at bounding box center [81, 204] width 94 height 15
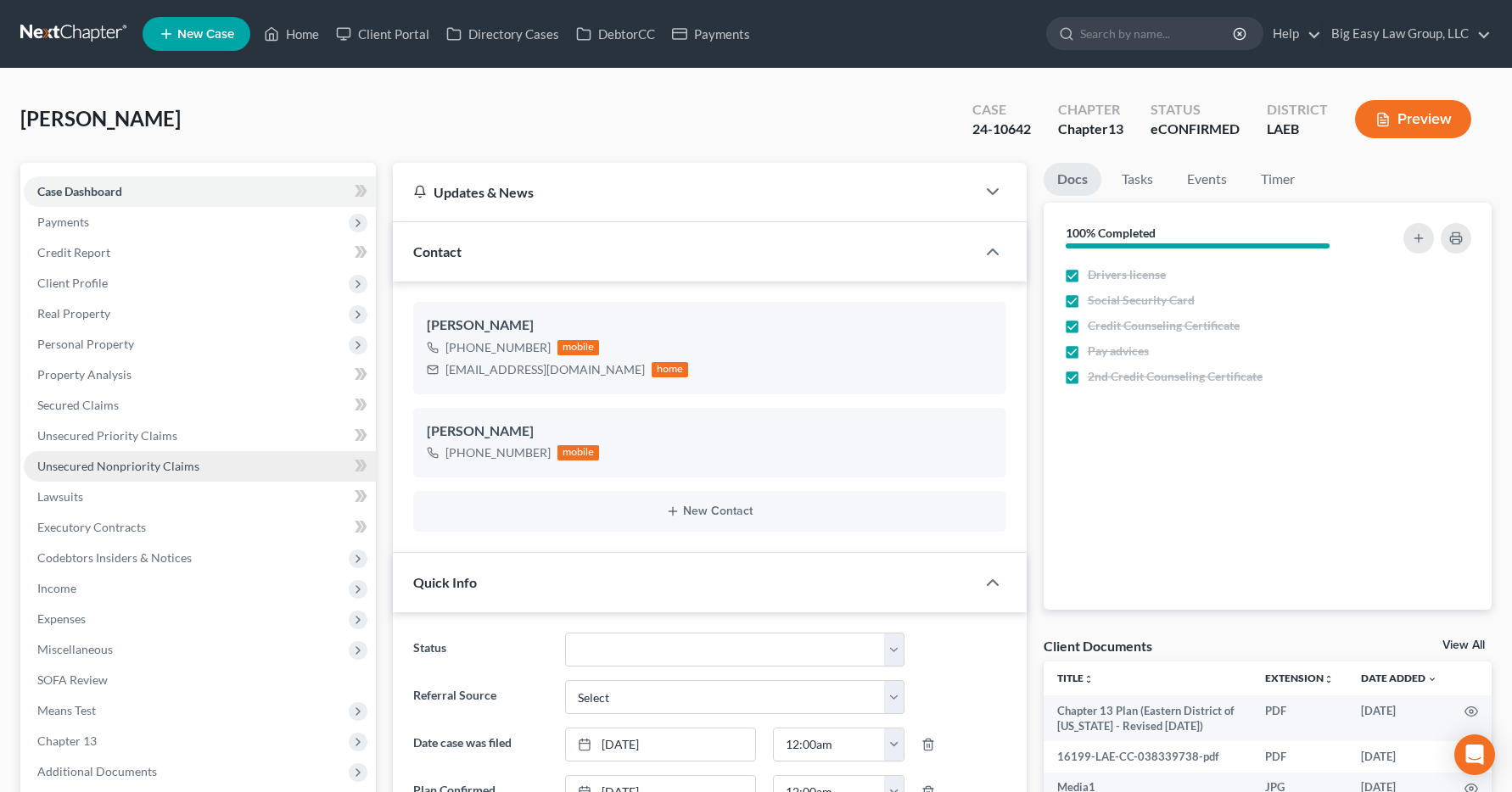
scroll to position [6701, 0]
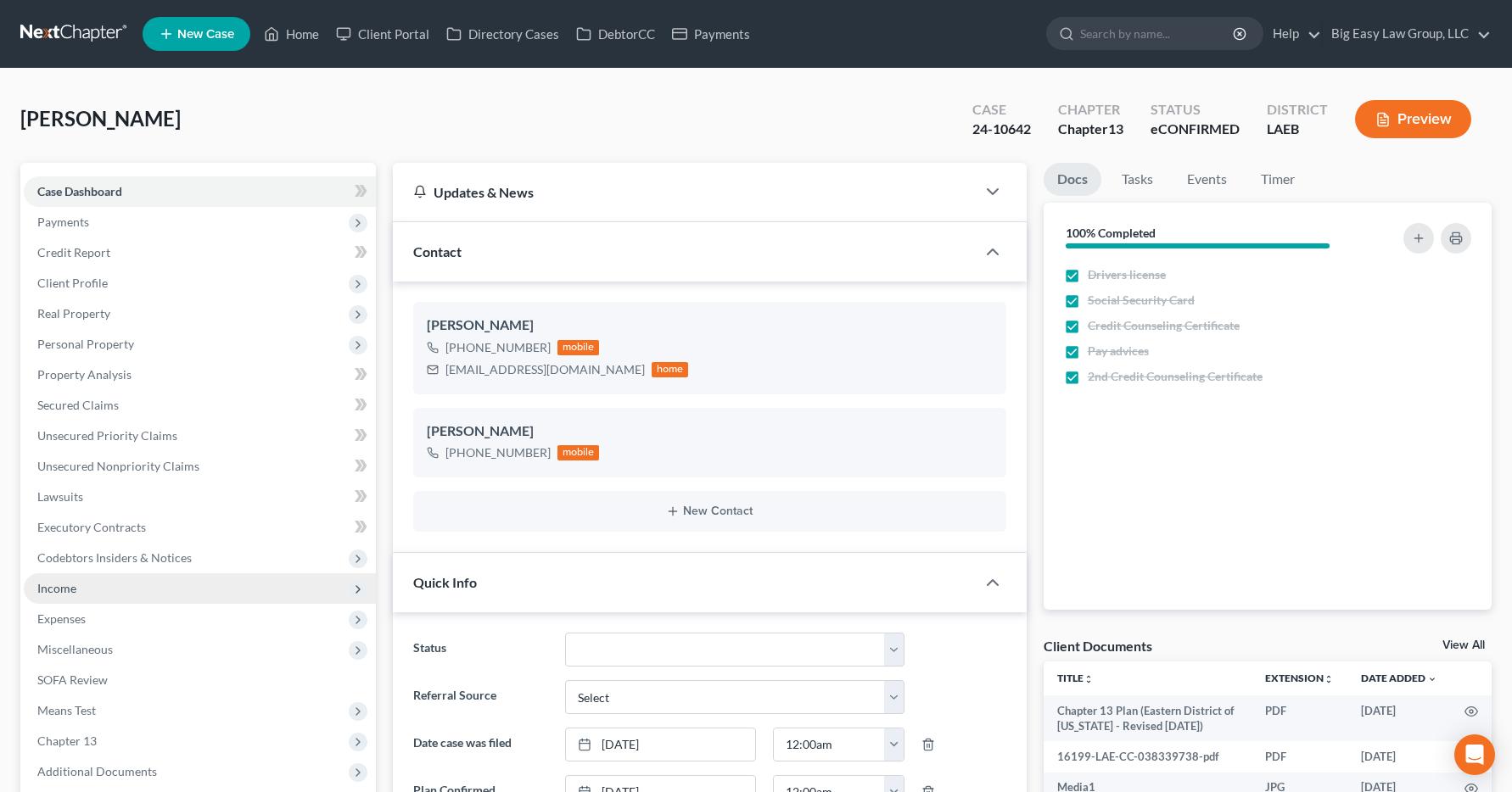
click at [46, 587] on span "Income" at bounding box center [57, 588] width 39 height 15
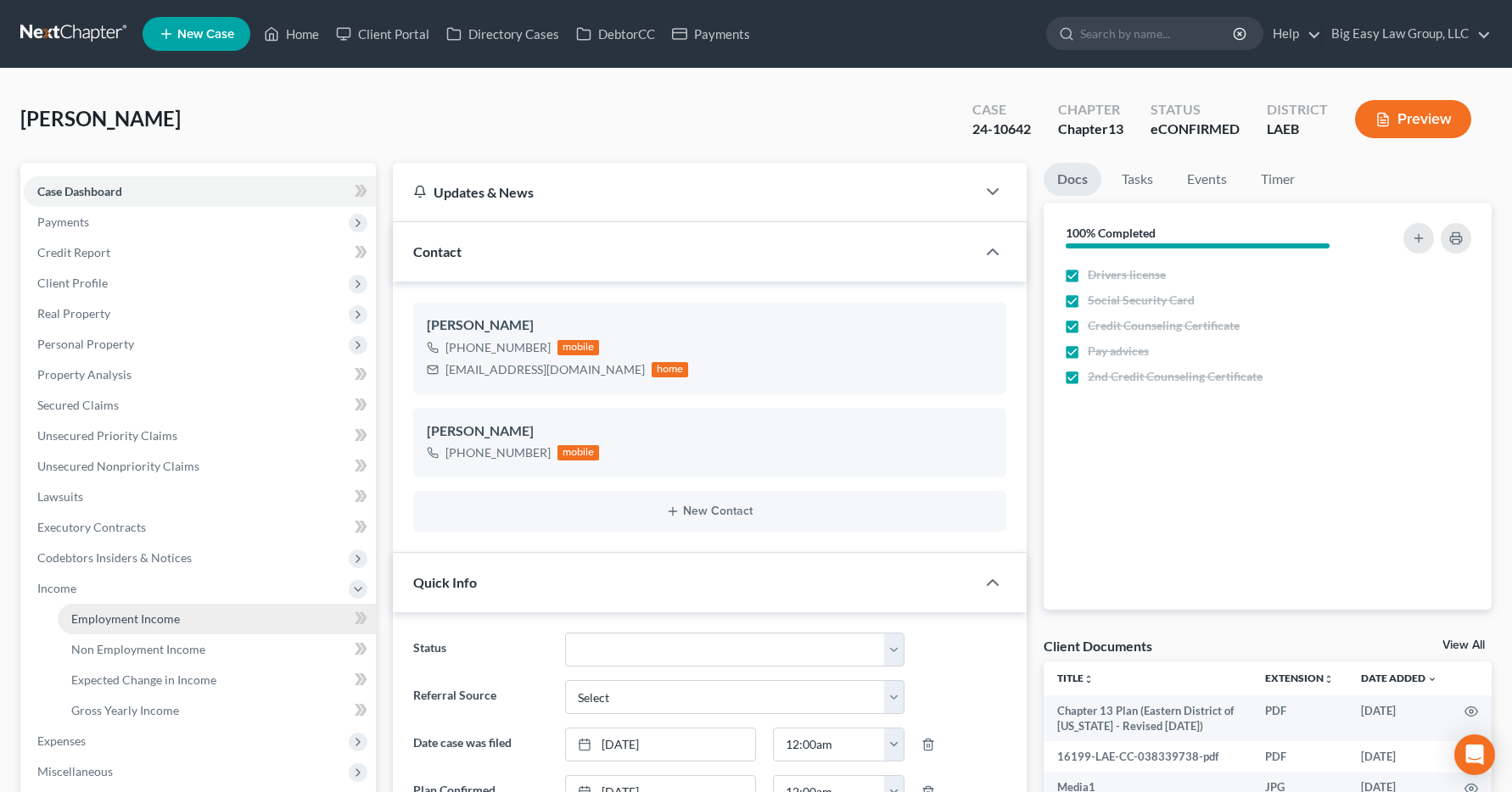
click at [74, 621] on span "Employment Income" at bounding box center [125, 619] width 109 height 15
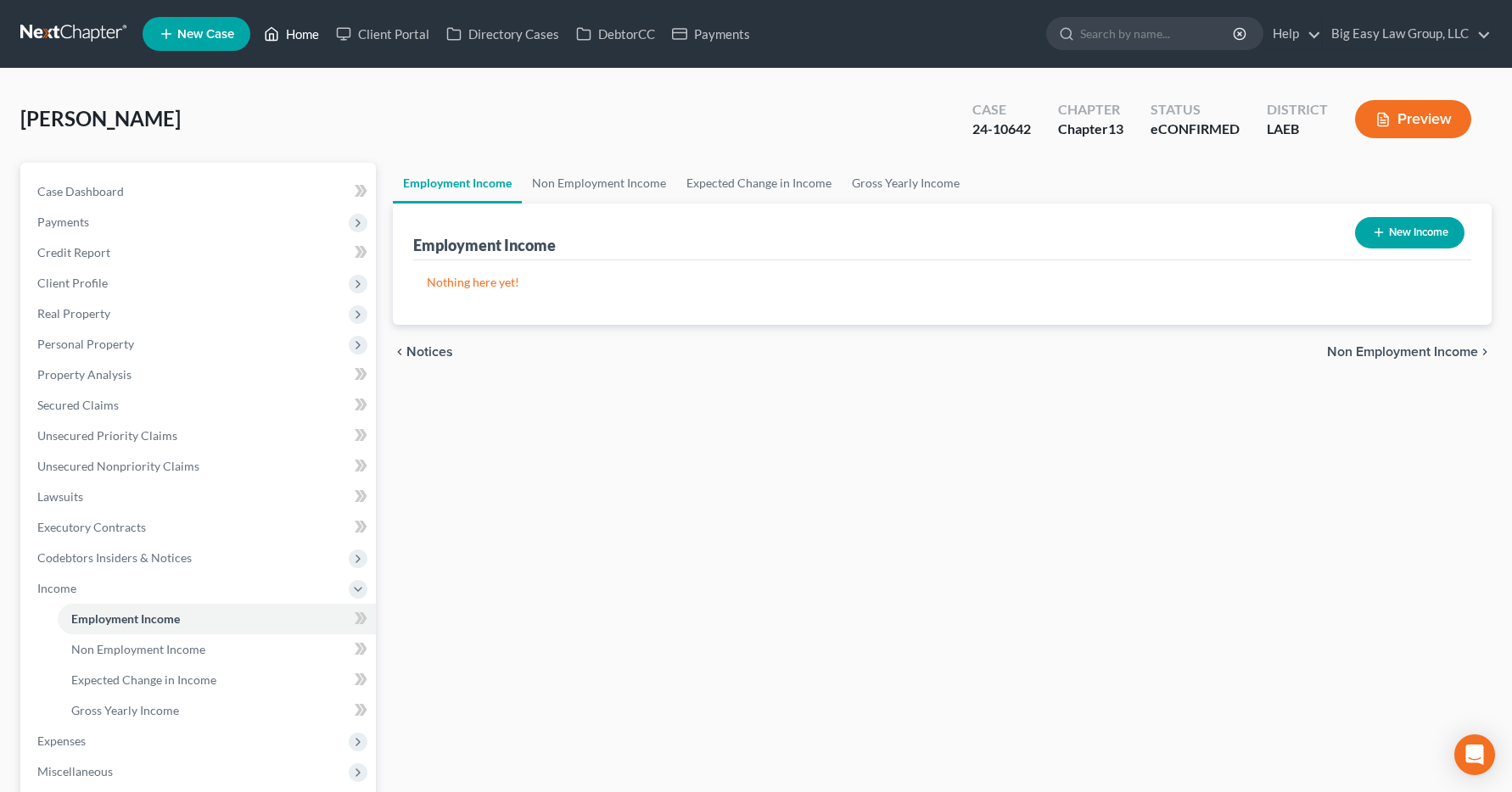
click at [312, 39] on link "Home" at bounding box center [291, 33] width 72 height 30
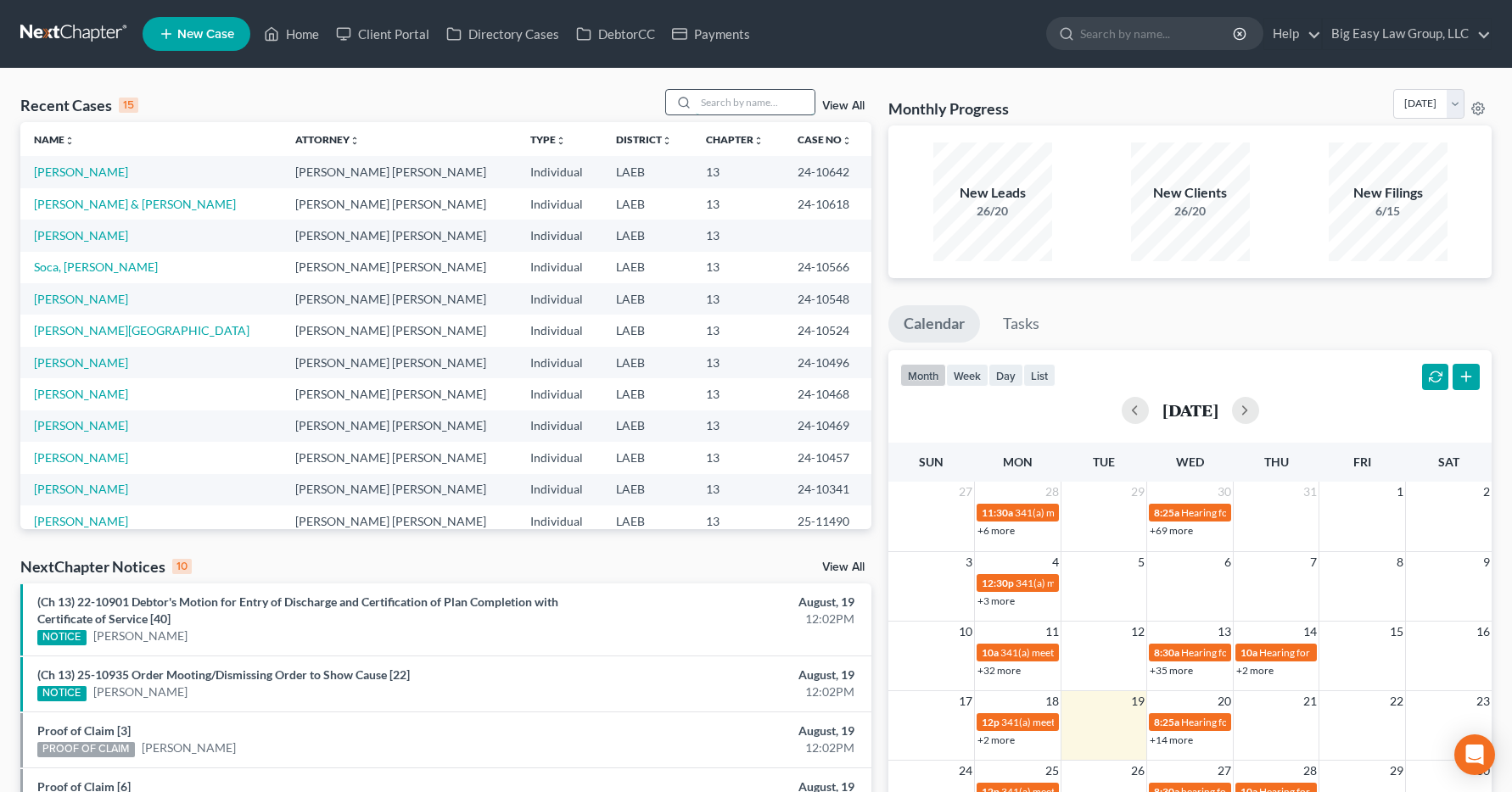
click at [717, 101] on input "search" at bounding box center [754, 102] width 119 height 25
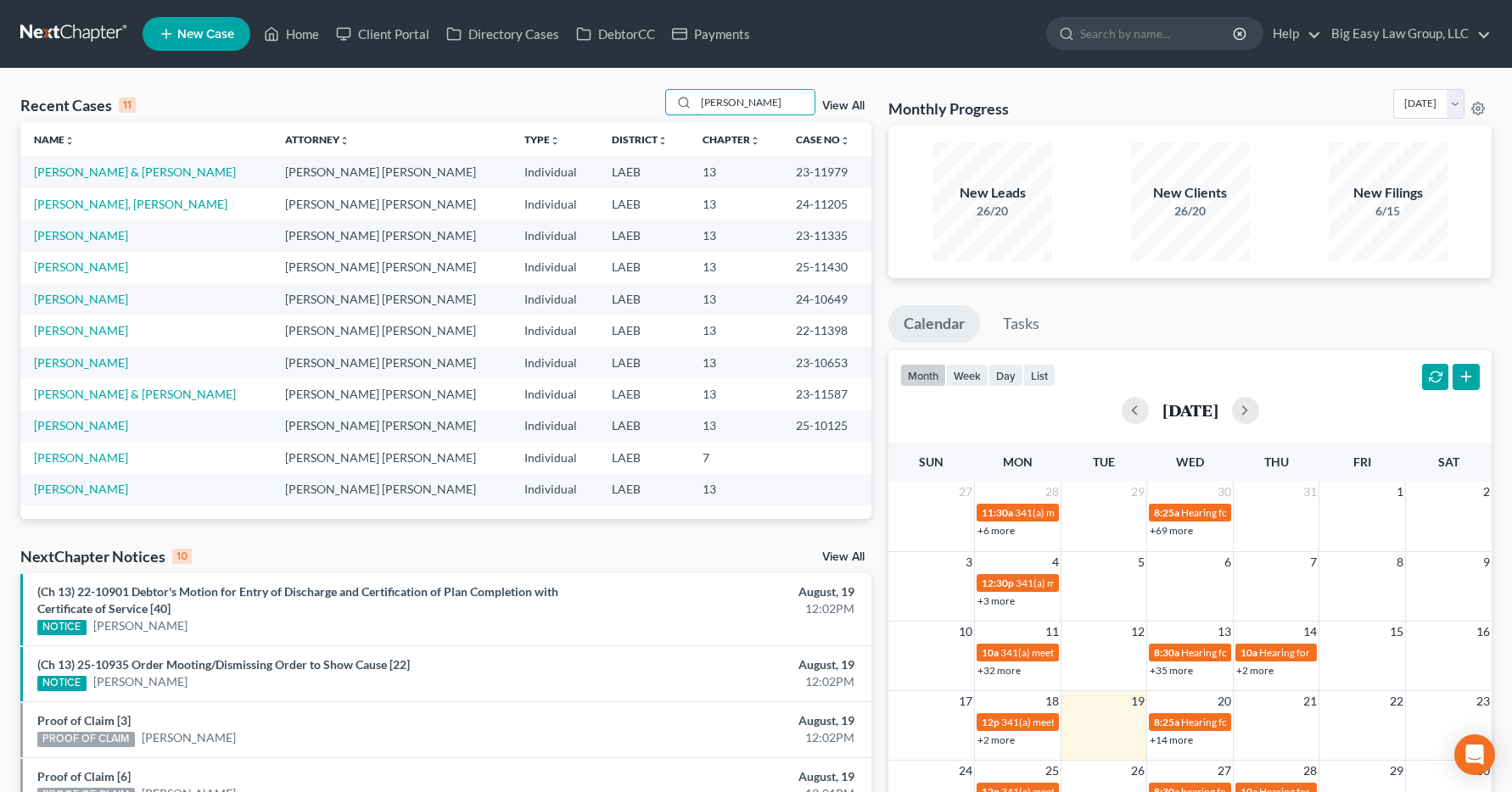
type input "davis"
click at [82, 302] on link "Davis, Cherie" at bounding box center [81, 299] width 94 height 15
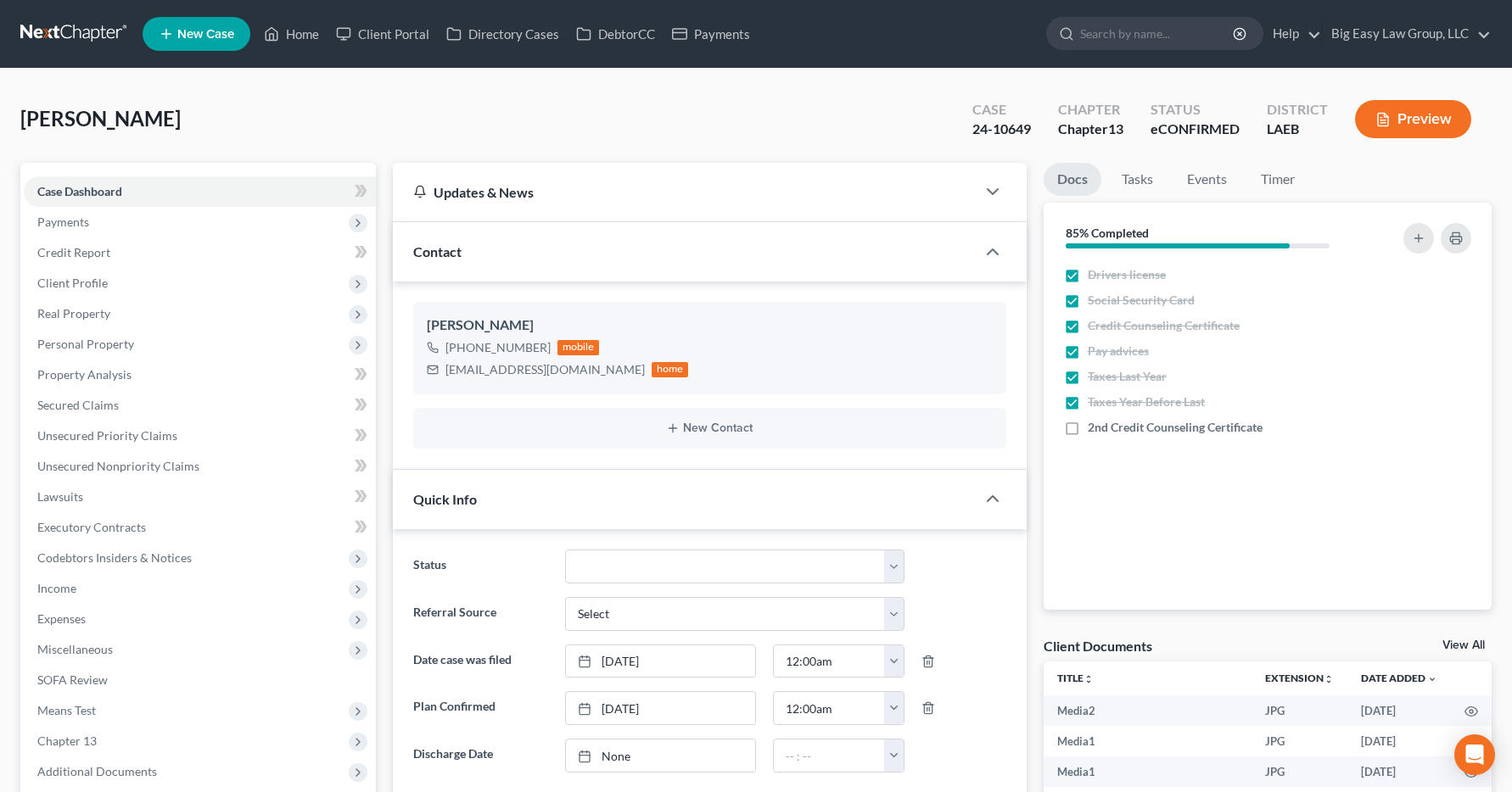
scroll to position [15776, 0]
click at [51, 598] on span "Income" at bounding box center [200, 588] width 352 height 30
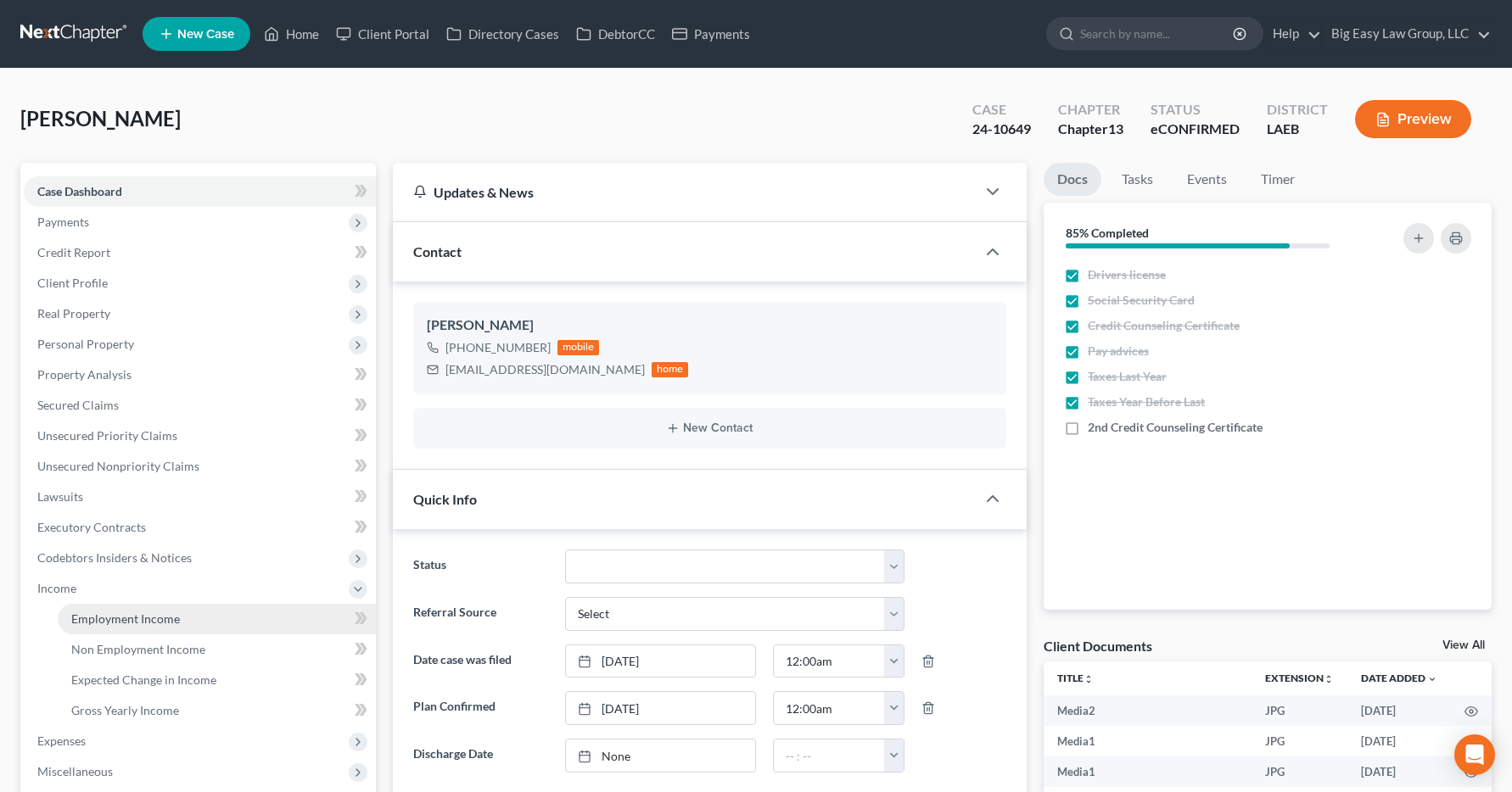
click at [102, 625] on span "Employment Income" at bounding box center [125, 619] width 109 height 15
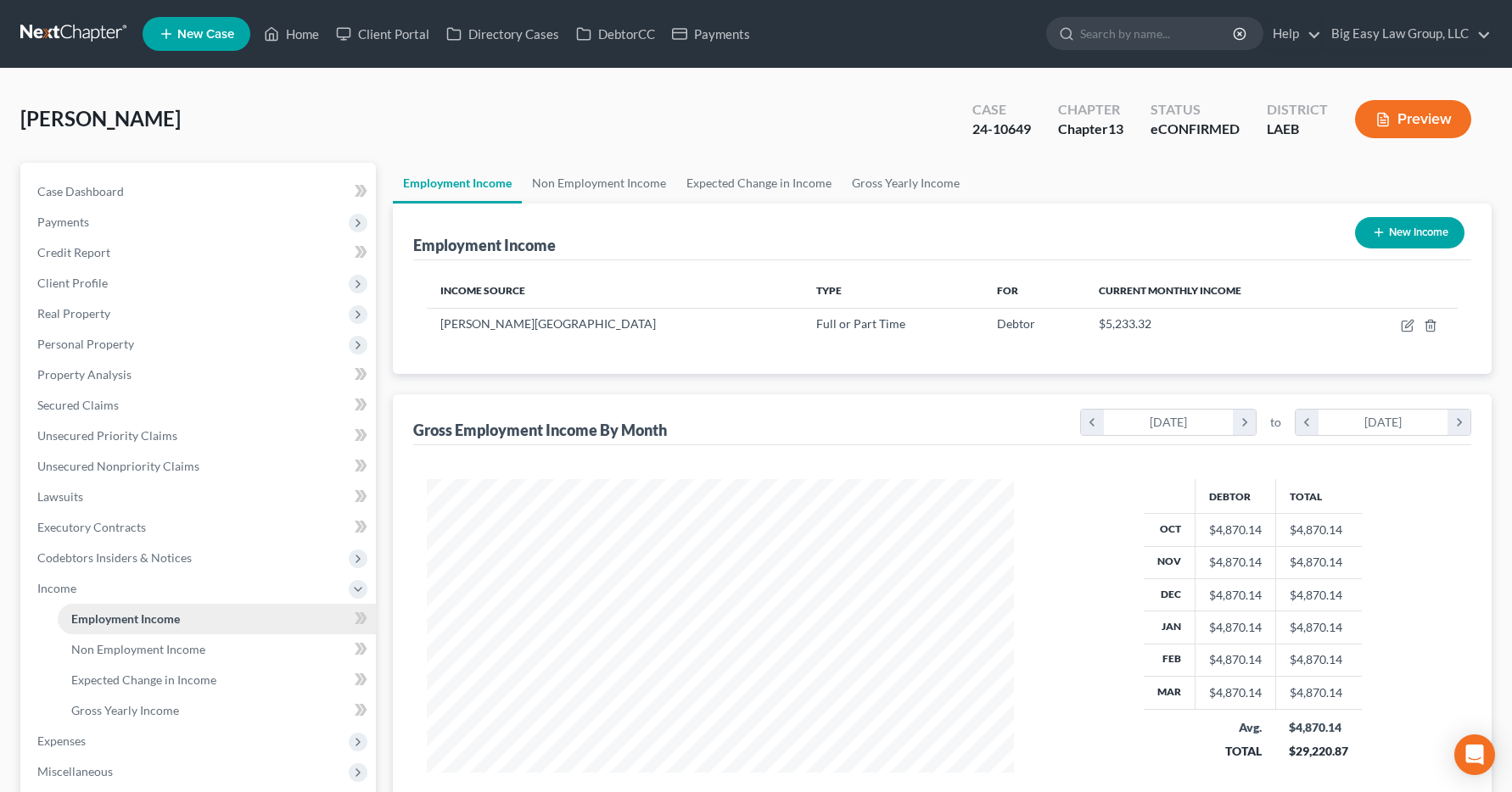
scroll to position [305, 622]
drag, startPoint x: 309, startPoint y: 30, endPoint x: 304, endPoint y: 19, distance: 12.1
click at [309, 30] on link "Home" at bounding box center [291, 33] width 72 height 30
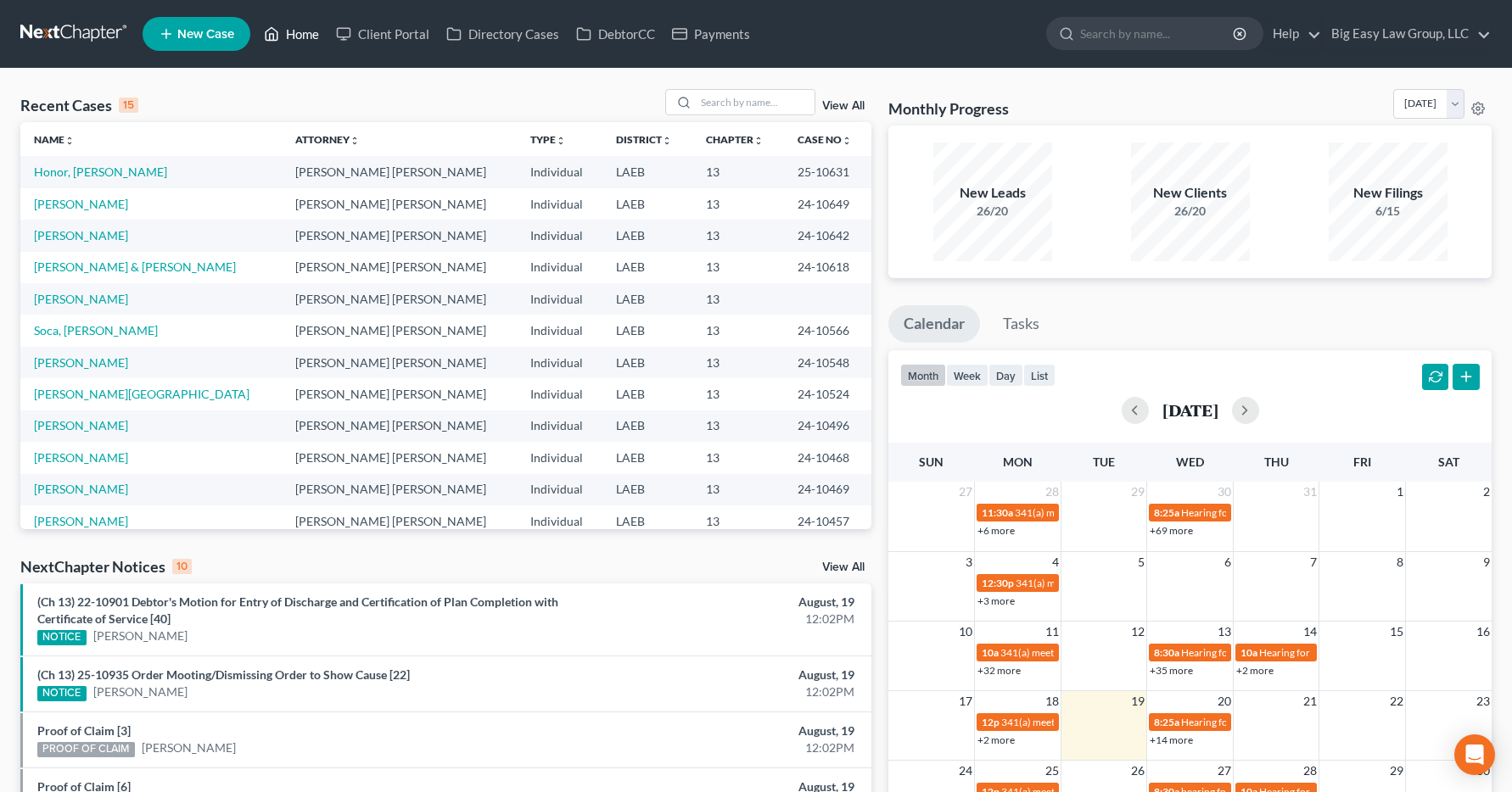
click at [316, 40] on link "Home" at bounding box center [291, 33] width 72 height 30
click at [717, 102] on input "search" at bounding box center [754, 102] width 119 height 25
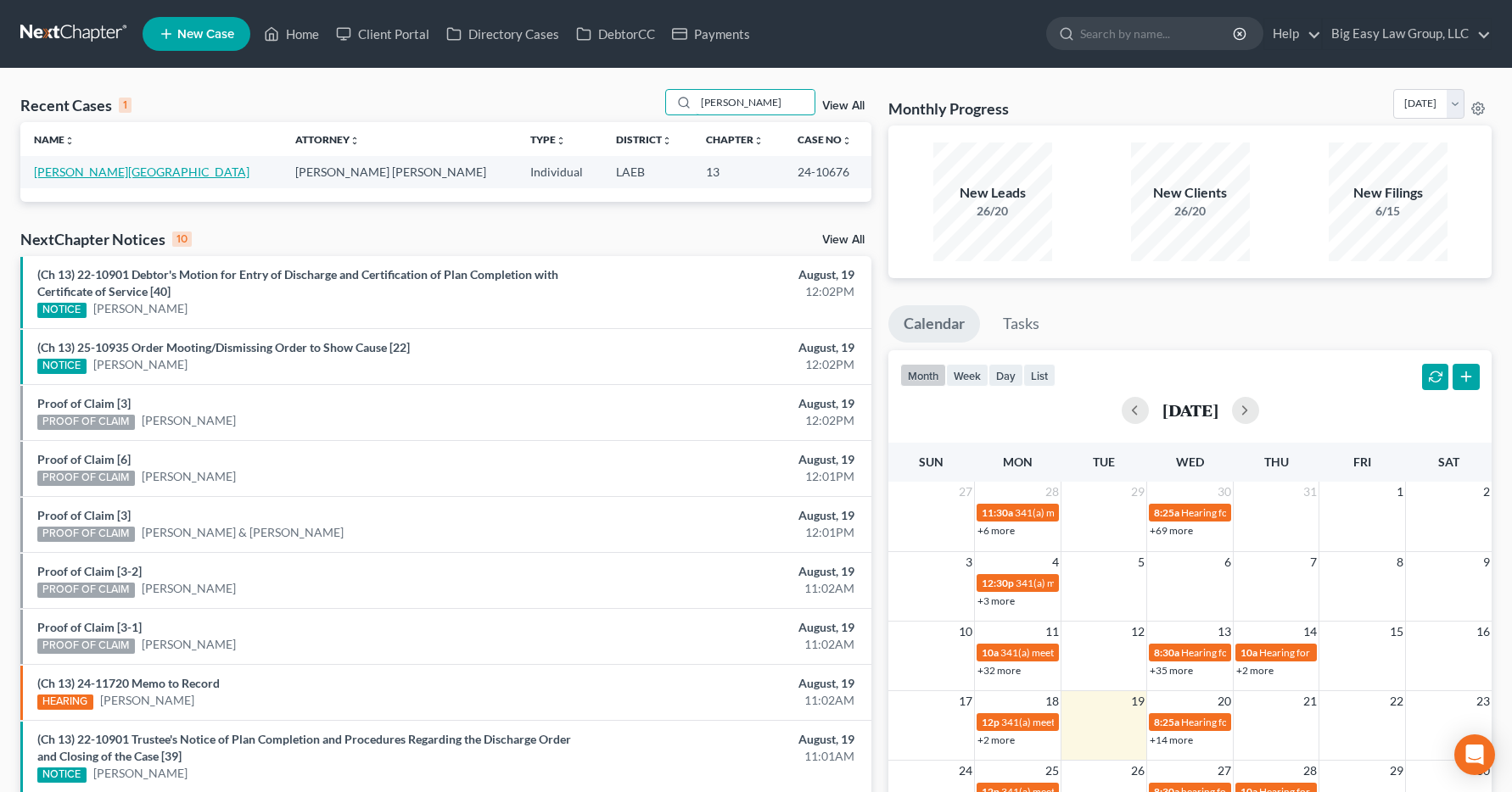
type input "goodman"
click at [65, 176] on link "Goodman, Alberta" at bounding box center [142, 172] width 215 height 15
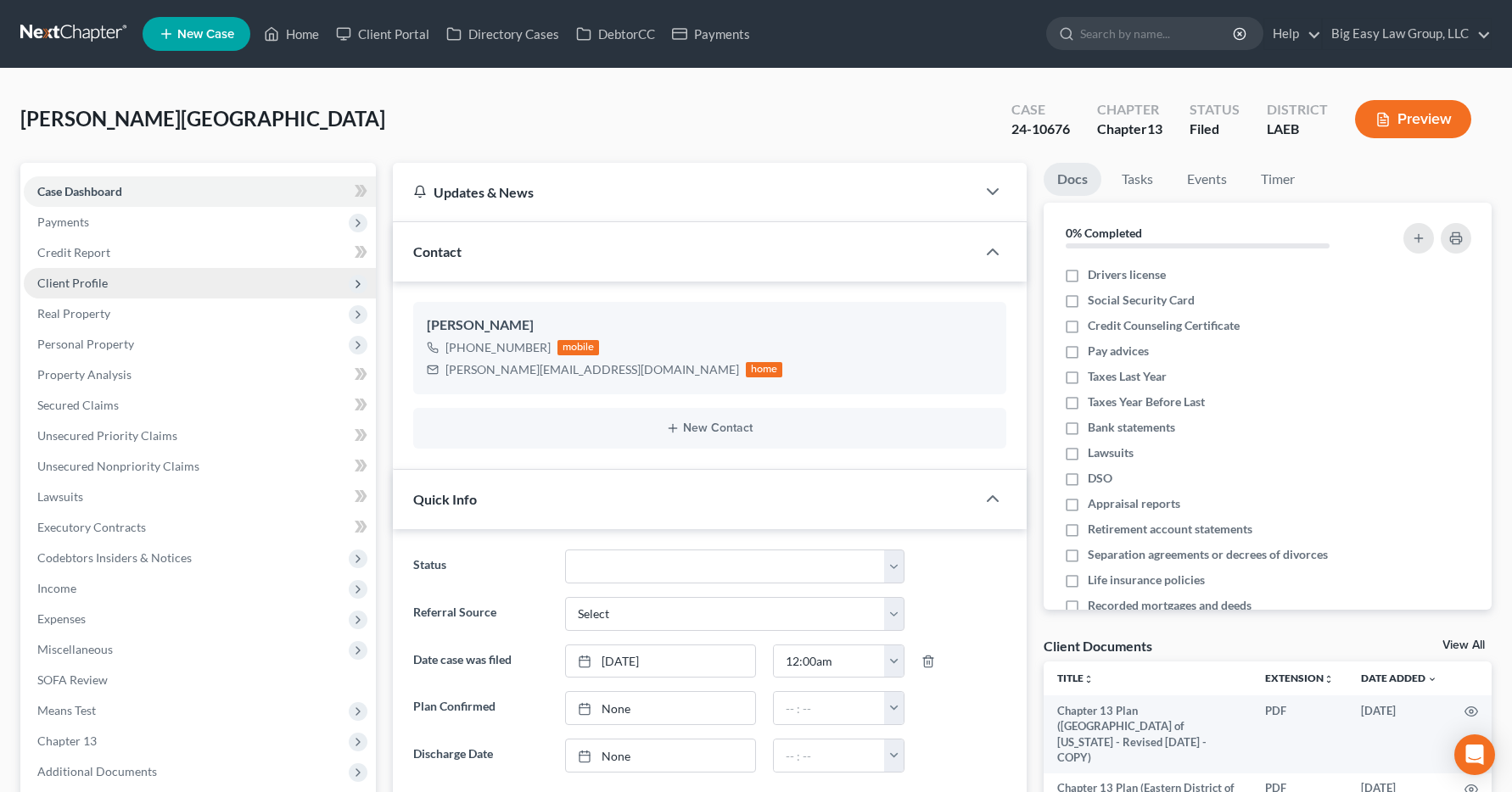
scroll to position [7566, 0]
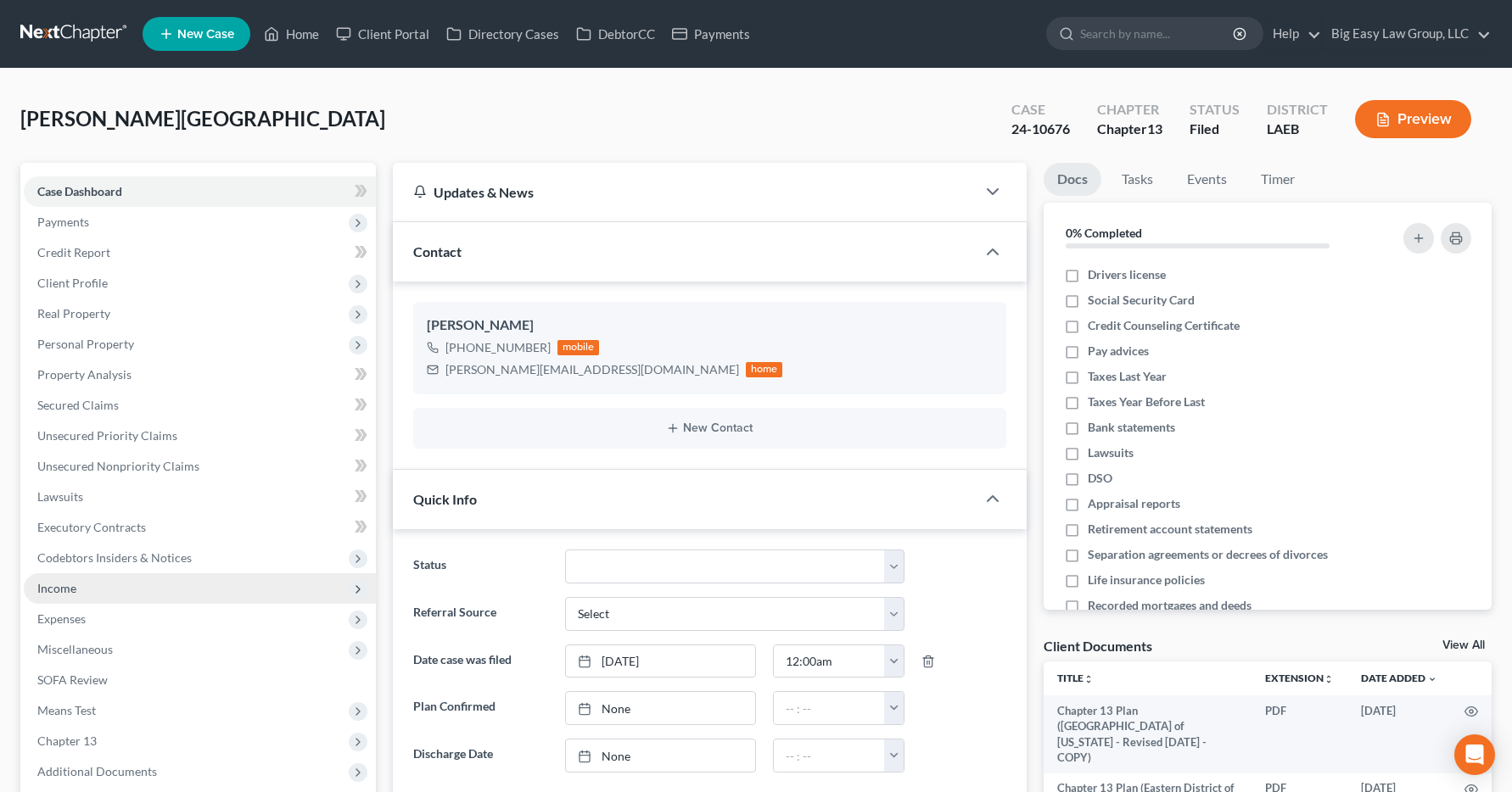
click at [70, 590] on span "Income" at bounding box center [57, 588] width 39 height 15
click at [67, 592] on span "Income" at bounding box center [57, 588] width 39 height 15
click at [215, 611] on span "Expenses" at bounding box center [200, 619] width 352 height 30
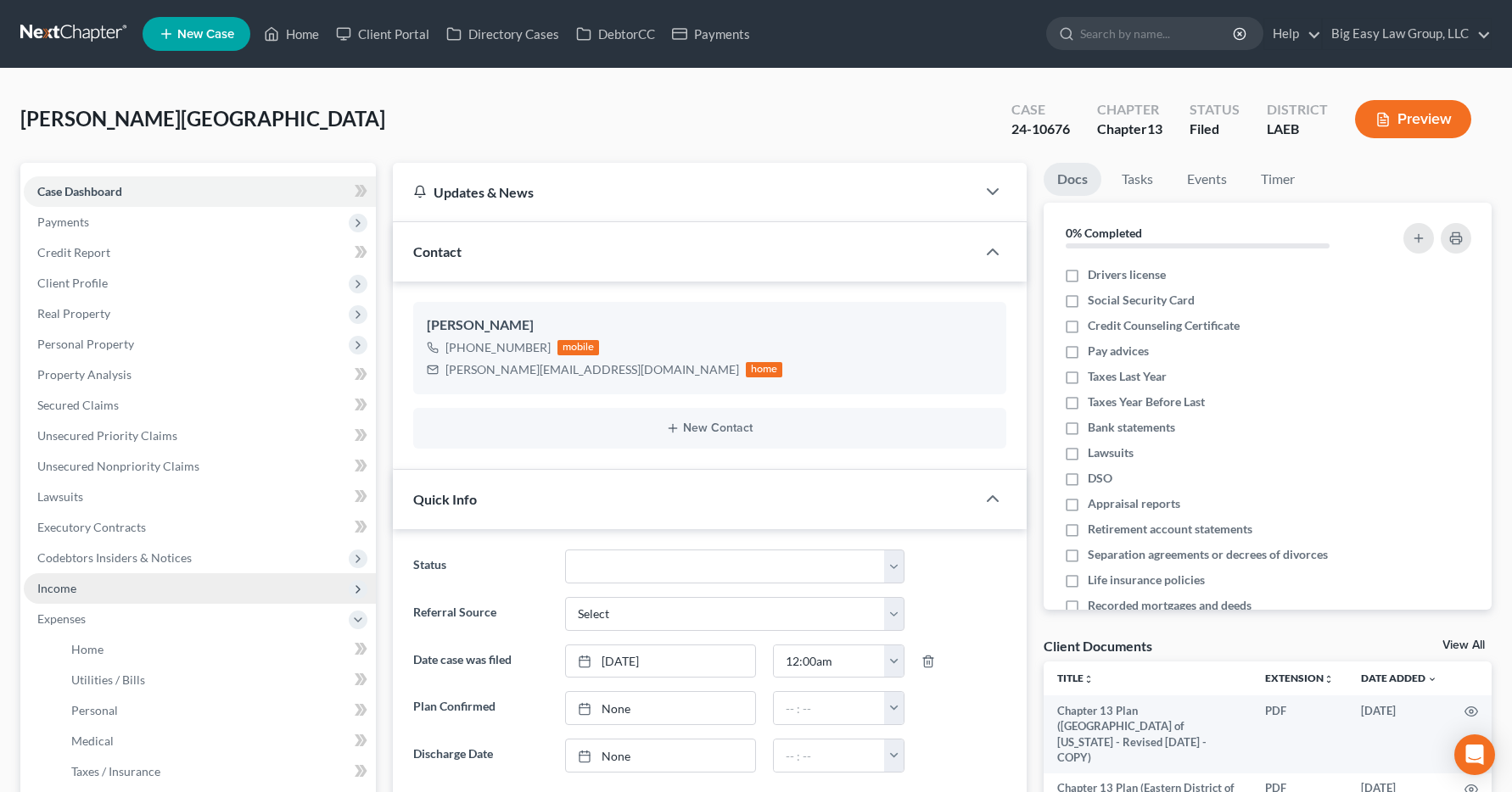
click at [62, 594] on span "Income" at bounding box center [57, 588] width 39 height 15
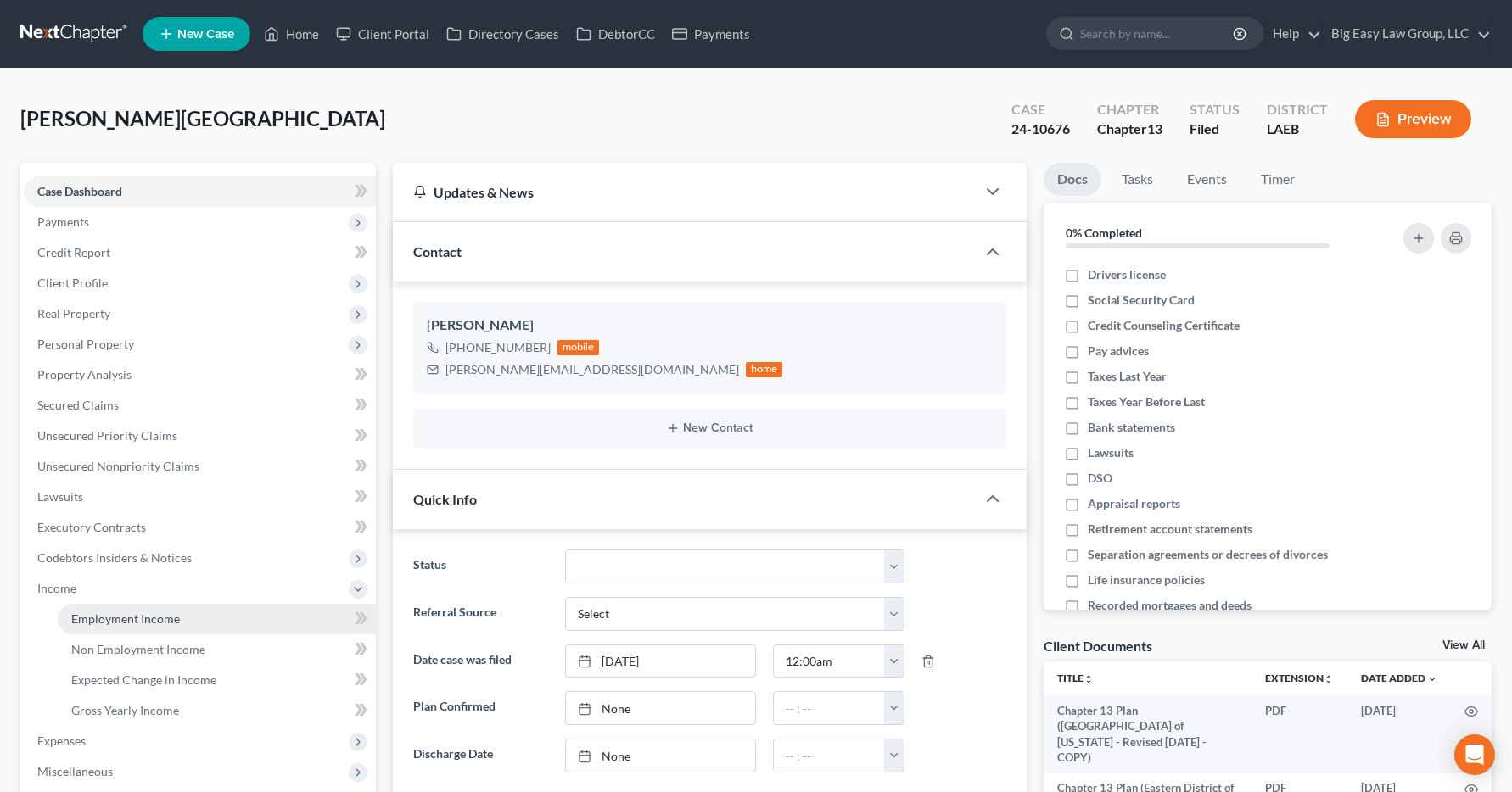
click at [73, 619] on span "Employment Income" at bounding box center [125, 619] width 109 height 15
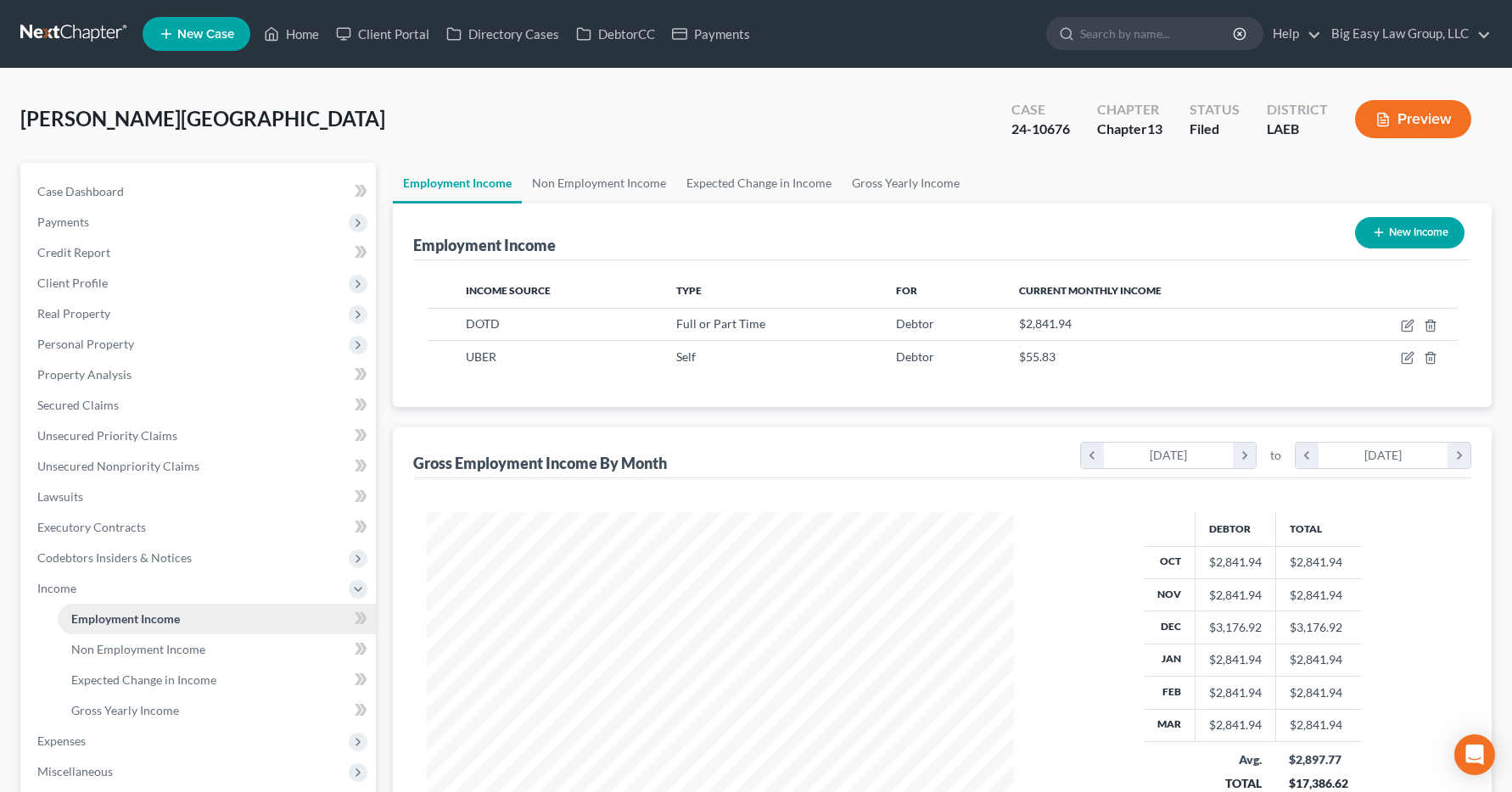
scroll to position [305, 622]
click at [307, 40] on link "Home" at bounding box center [291, 33] width 72 height 30
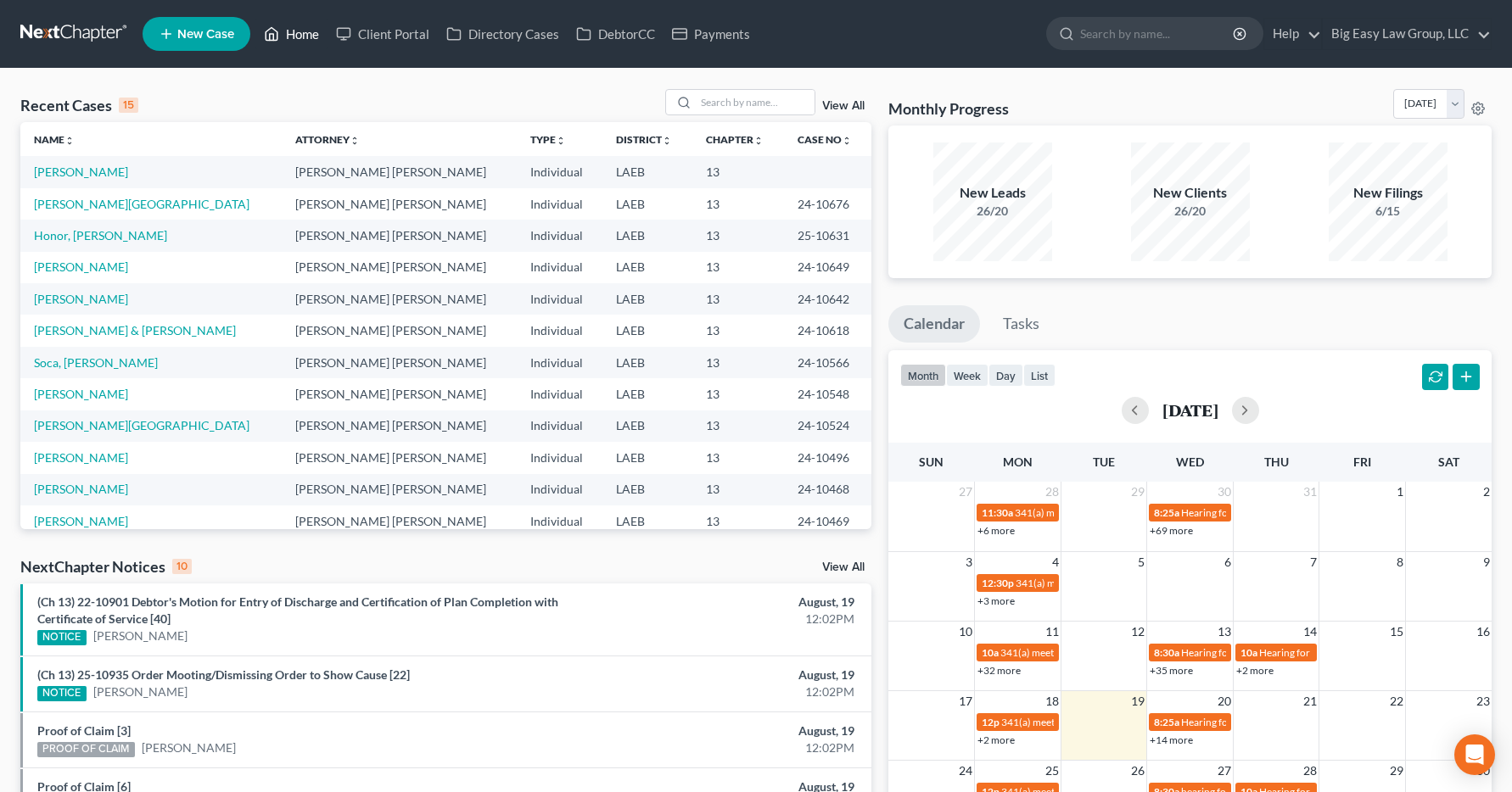
click at [318, 31] on link "Home" at bounding box center [291, 33] width 72 height 30
click at [750, 105] on input "search" at bounding box center [754, 102] width 119 height 25
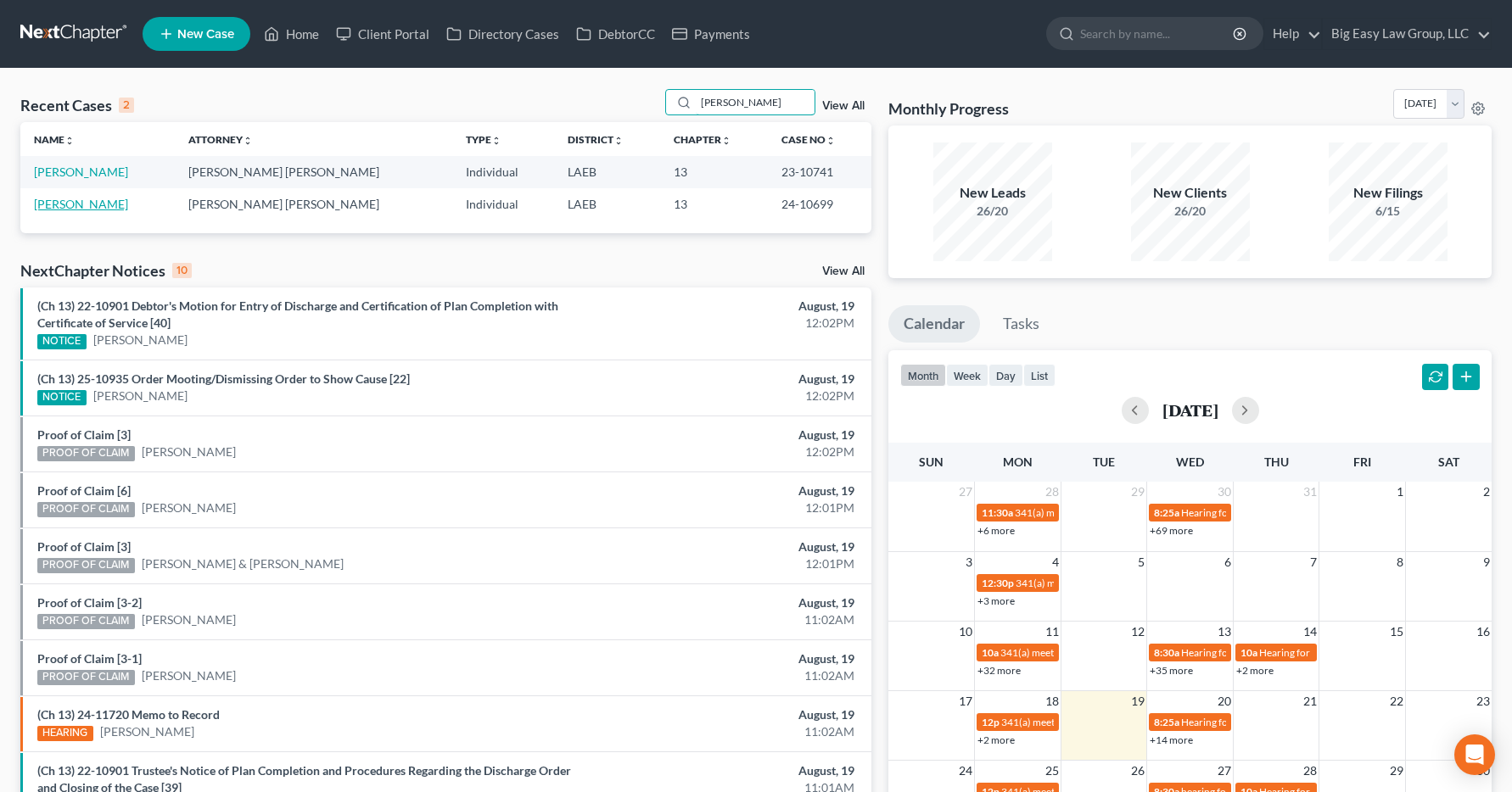
type input "franklin"
click at [78, 206] on link "[PERSON_NAME]" at bounding box center [81, 204] width 94 height 15
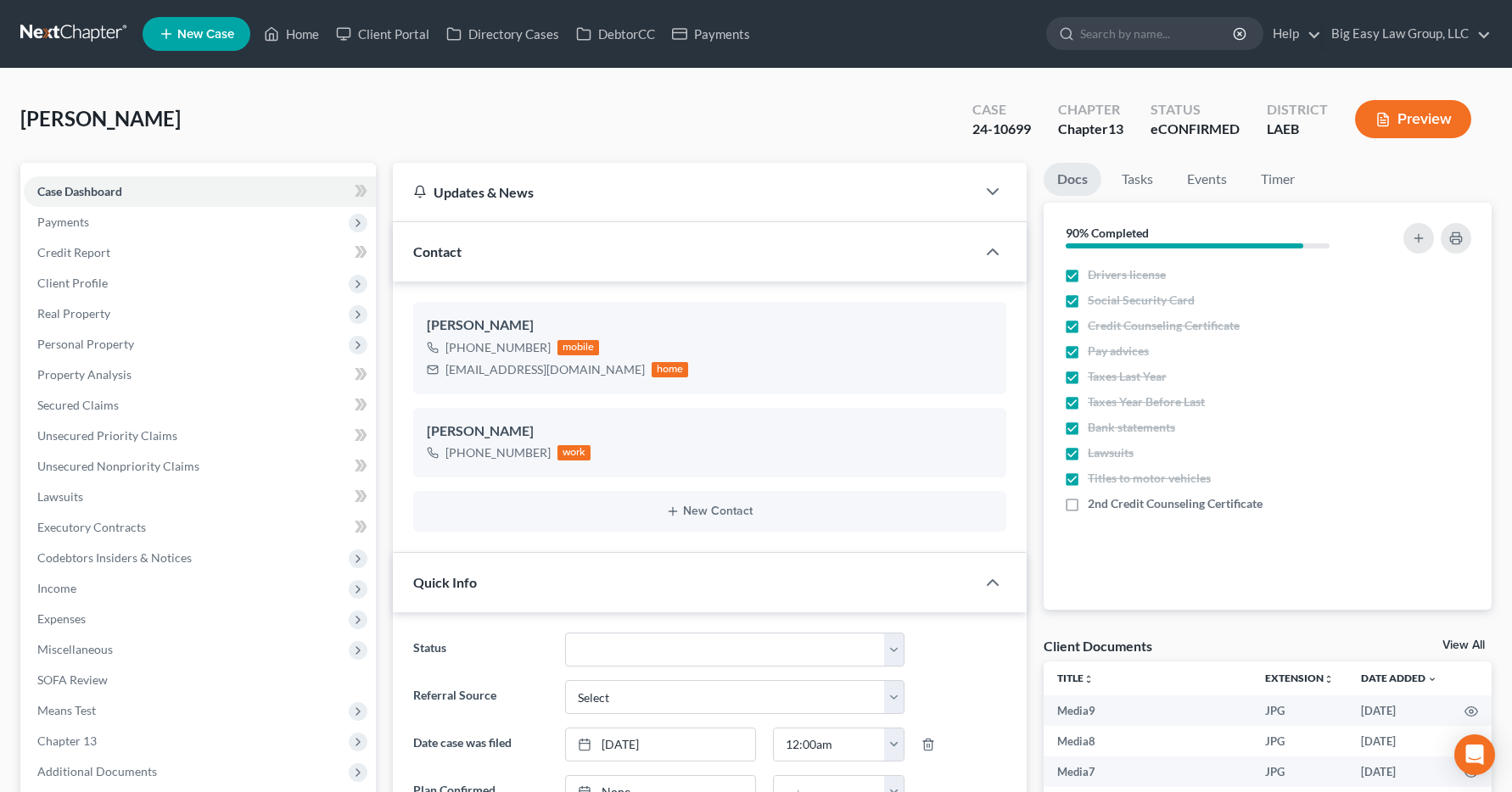
scroll to position [8023, 0]
click at [69, 592] on span "Income" at bounding box center [57, 588] width 39 height 15
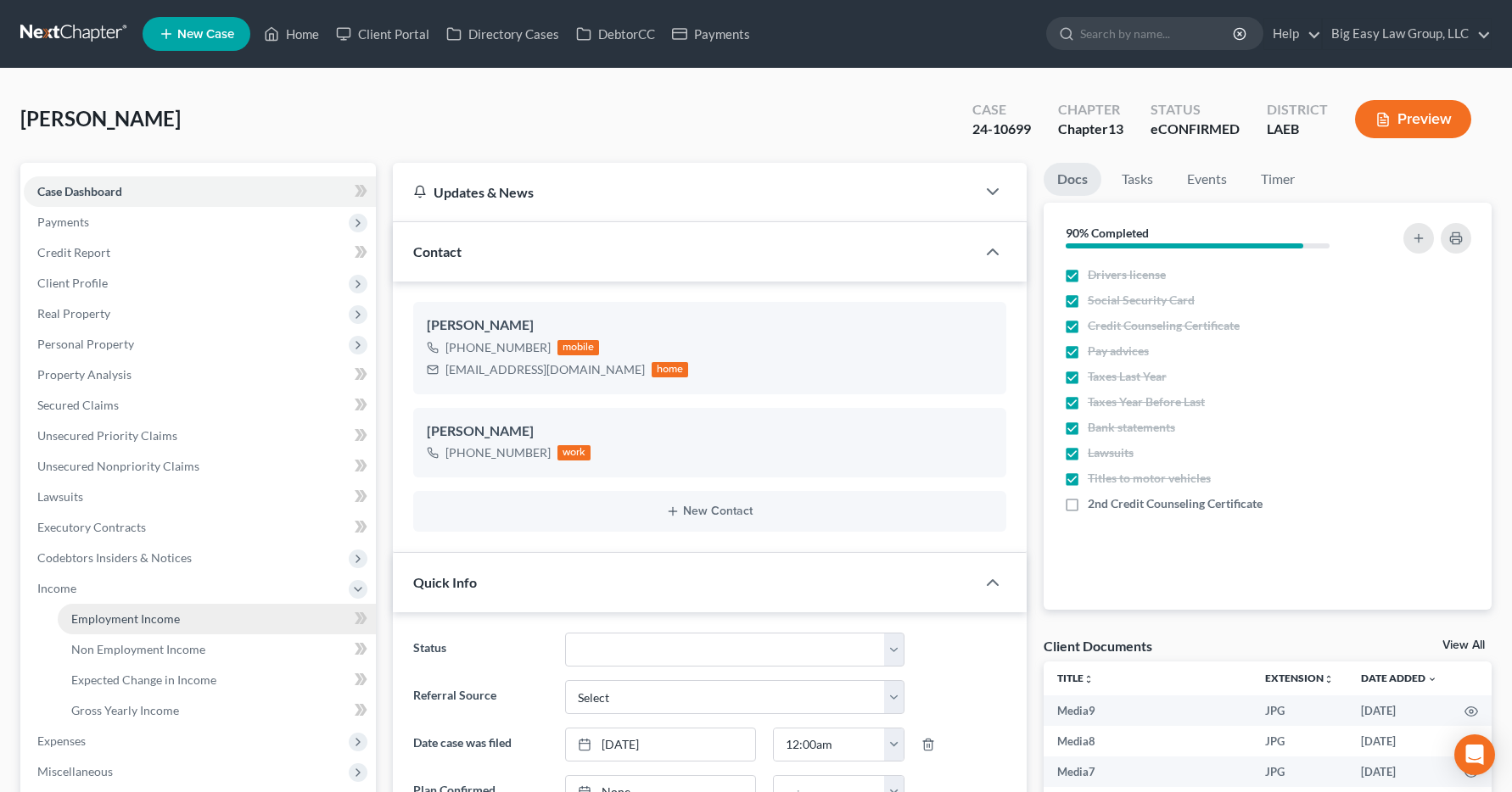
click at [84, 619] on span "Employment Income" at bounding box center [125, 619] width 109 height 15
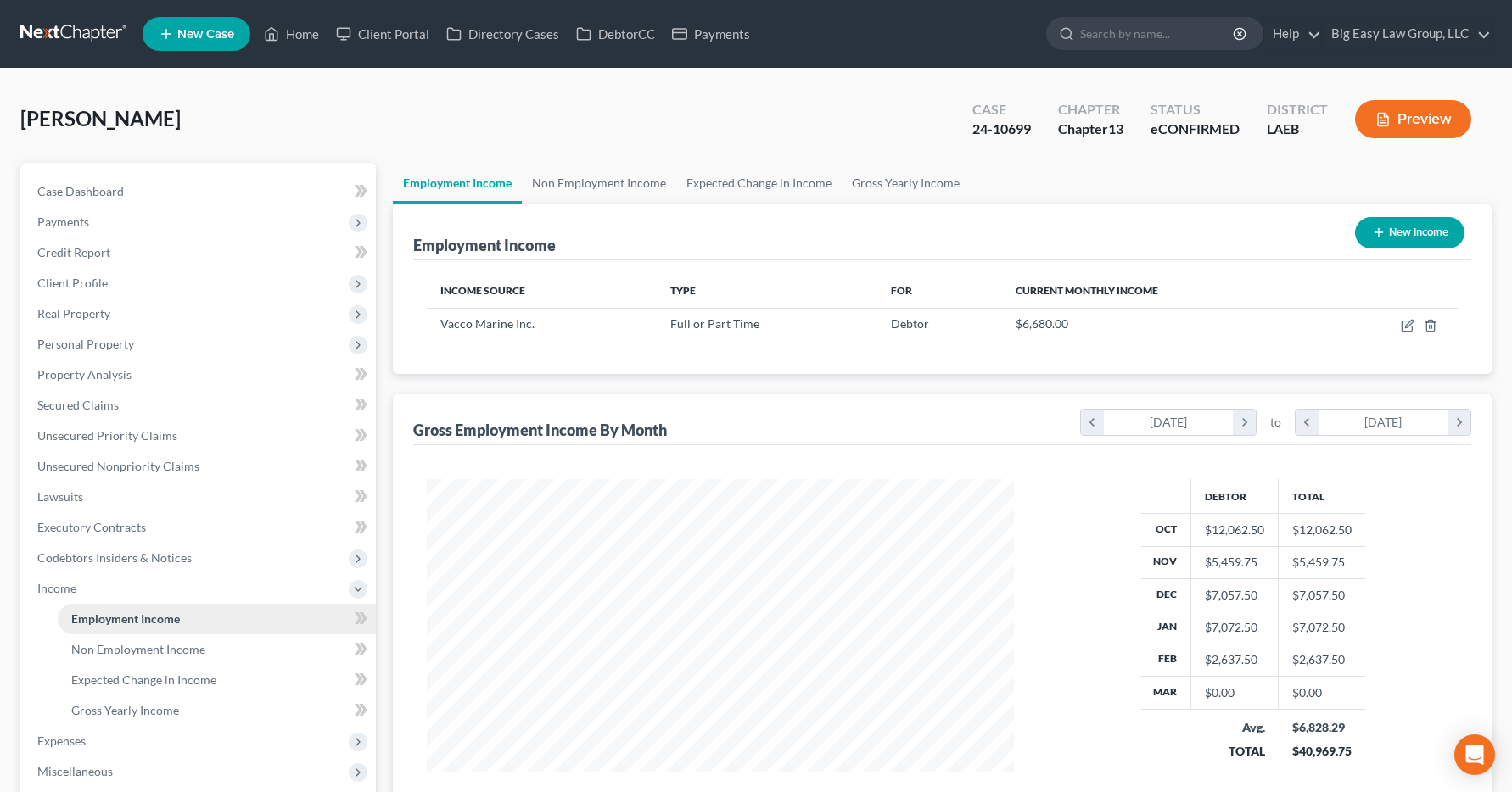
scroll to position [305, 622]
click at [281, 34] on link "Home" at bounding box center [291, 33] width 72 height 30
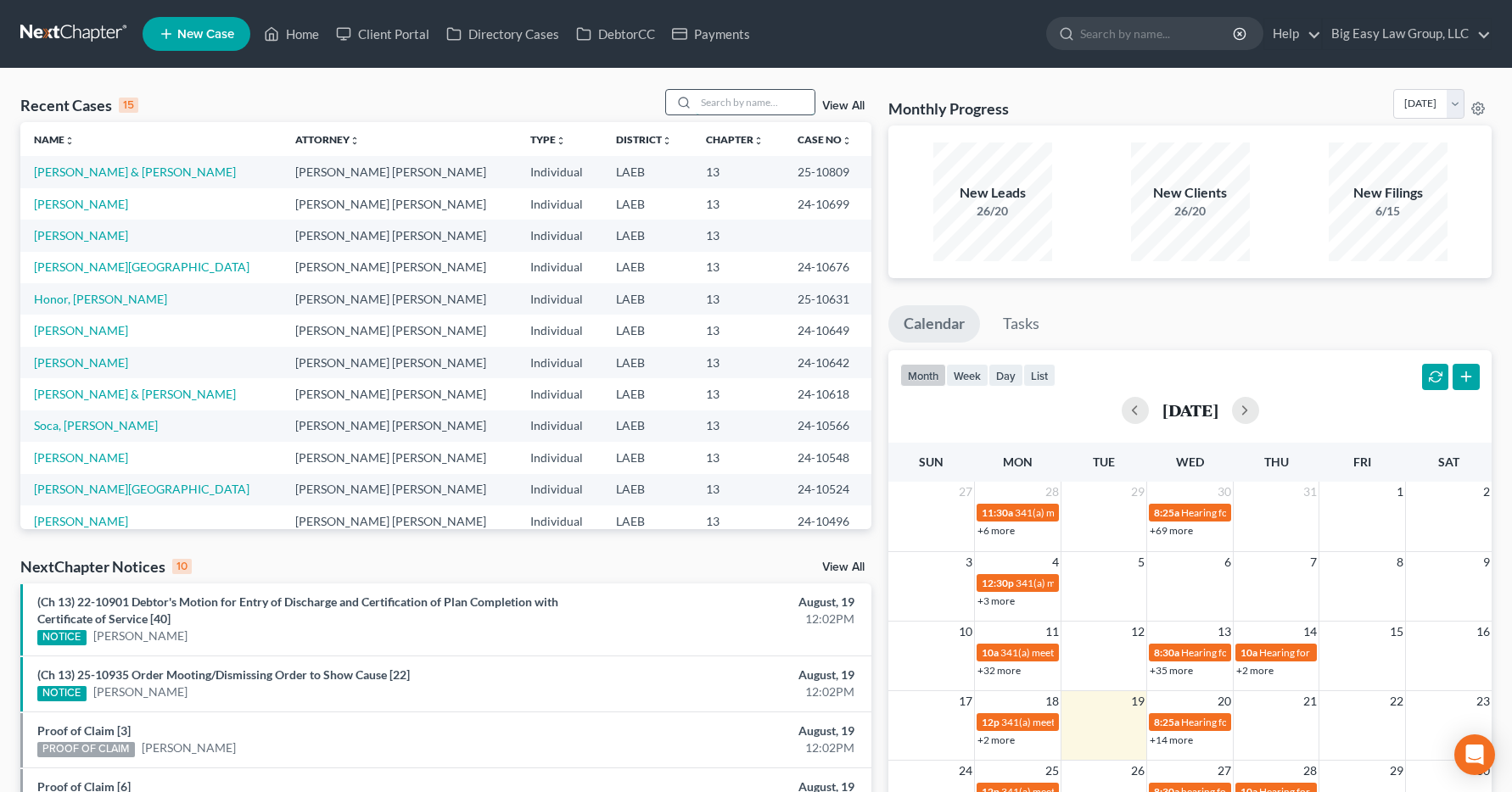
click at [729, 101] on input "search" at bounding box center [754, 102] width 119 height 25
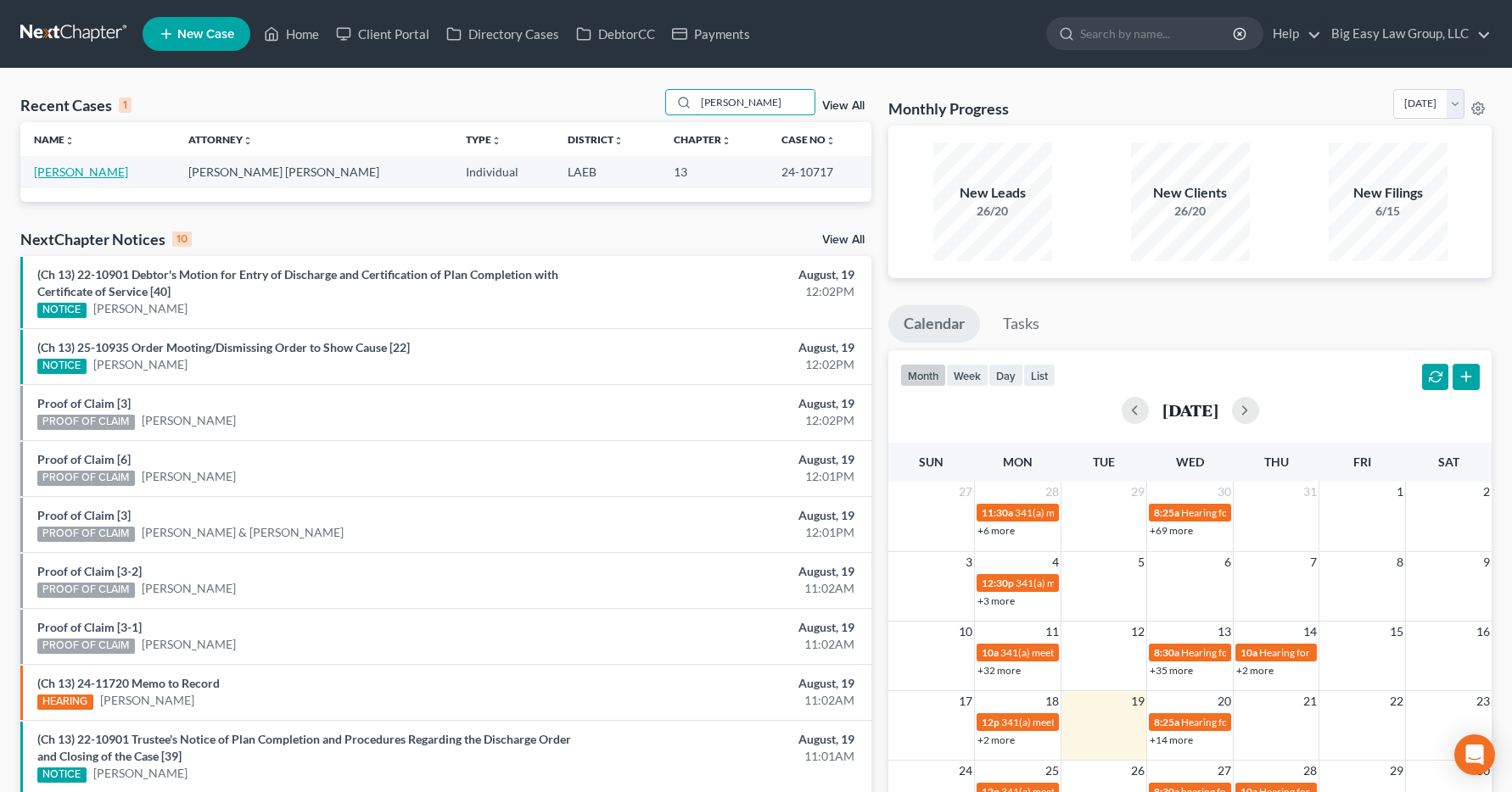
type input "breaux"
click at [71, 176] on link "[PERSON_NAME]" at bounding box center [81, 172] width 94 height 15
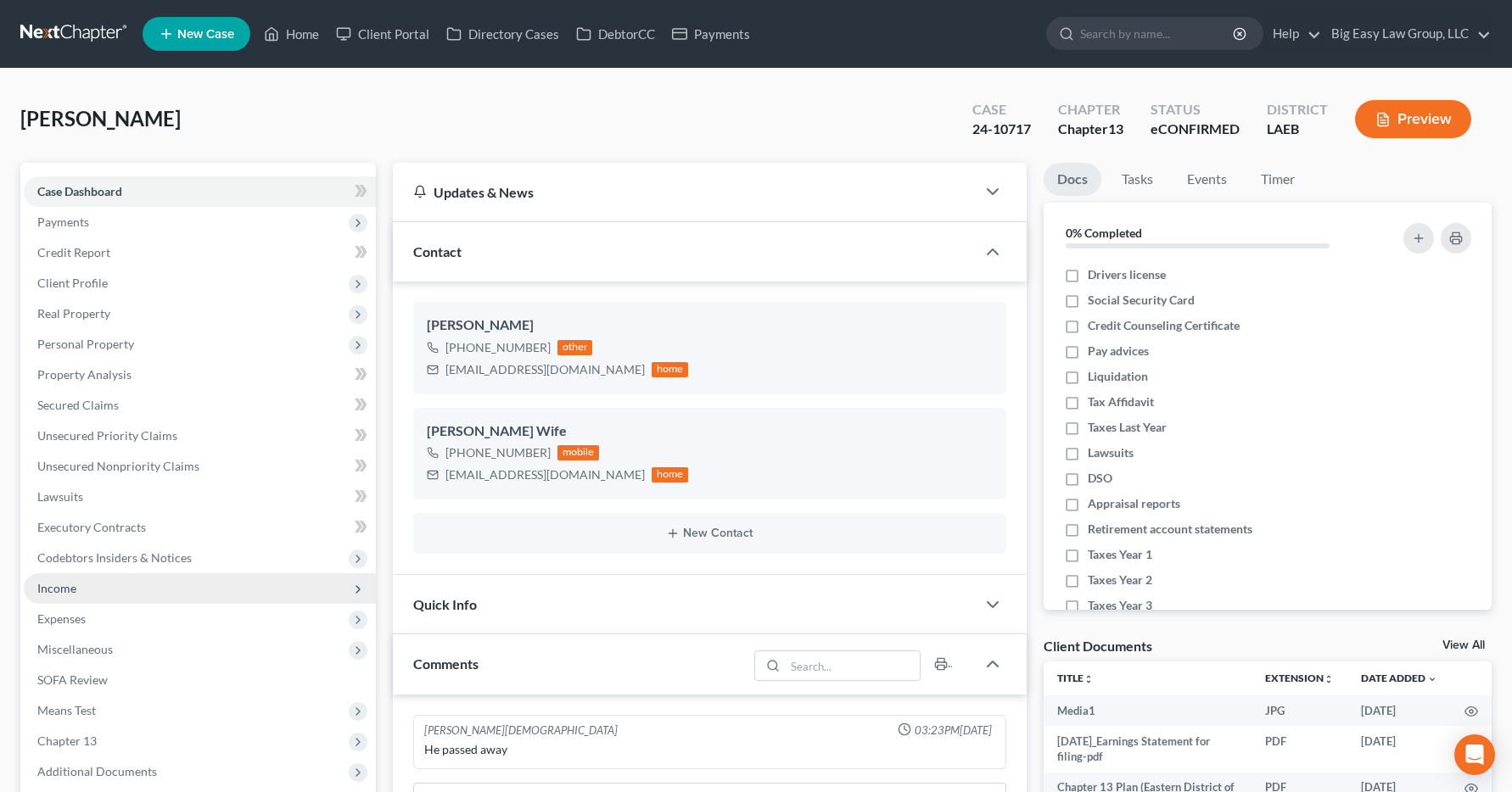
scroll to position [14815, 0]
click at [59, 589] on span "Income" at bounding box center [57, 588] width 39 height 15
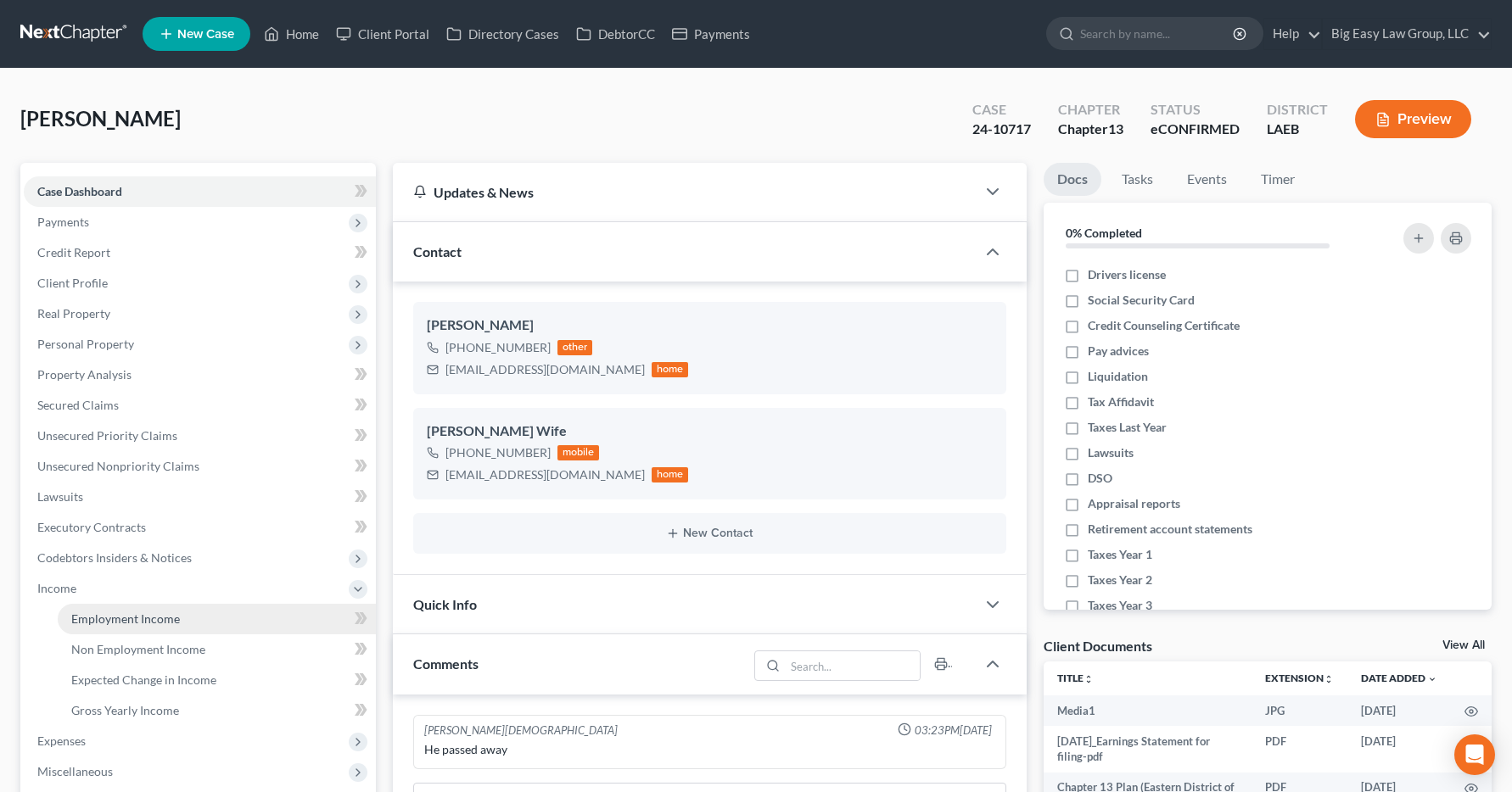
click at [98, 619] on span "Employment Income" at bounding box center [125, 619] width 109 height 15
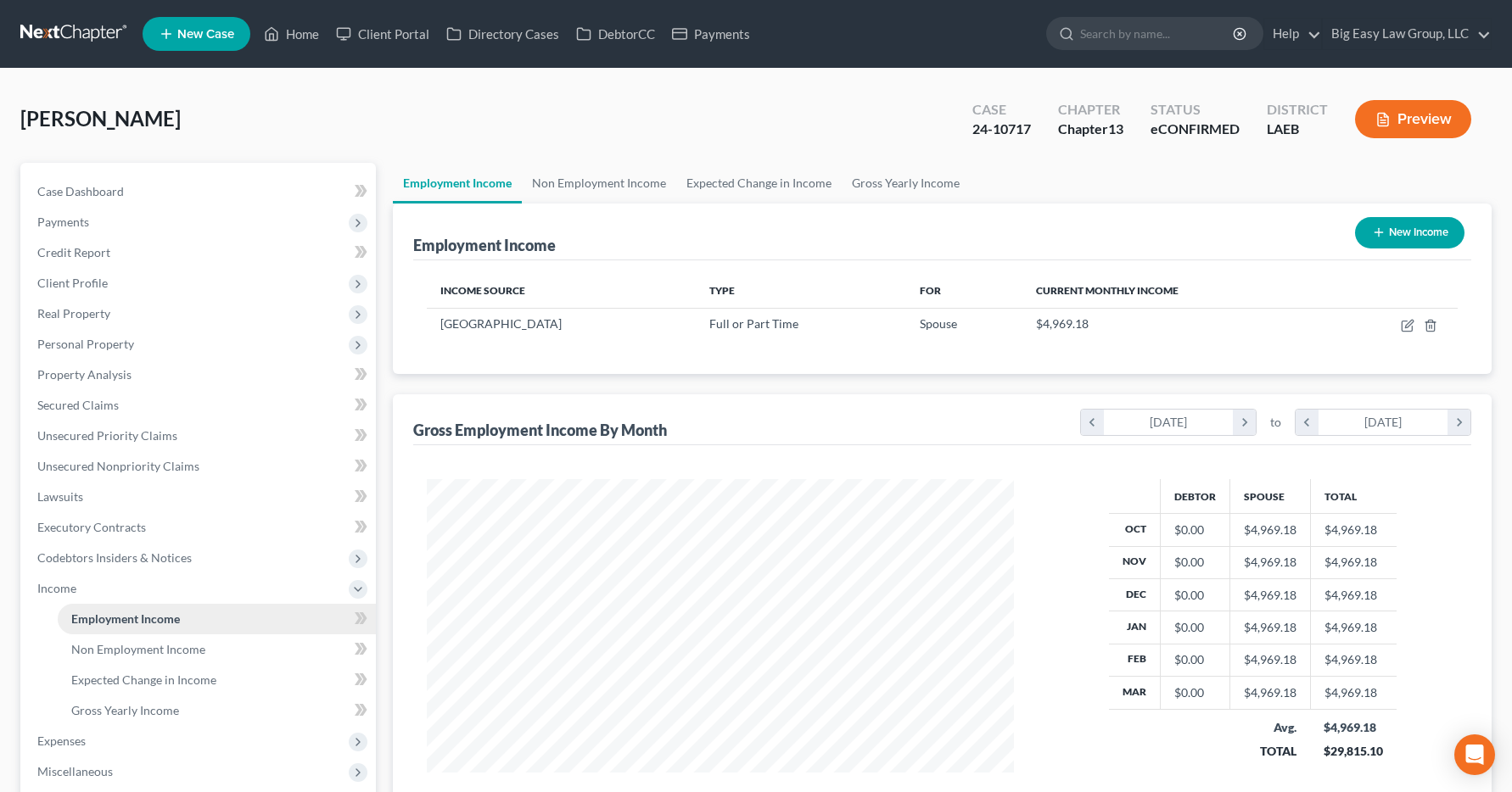
scroll to position [305, 622]
click at [294, 31] on link "Home" at bounding box center [291, 33] width 72 height 30
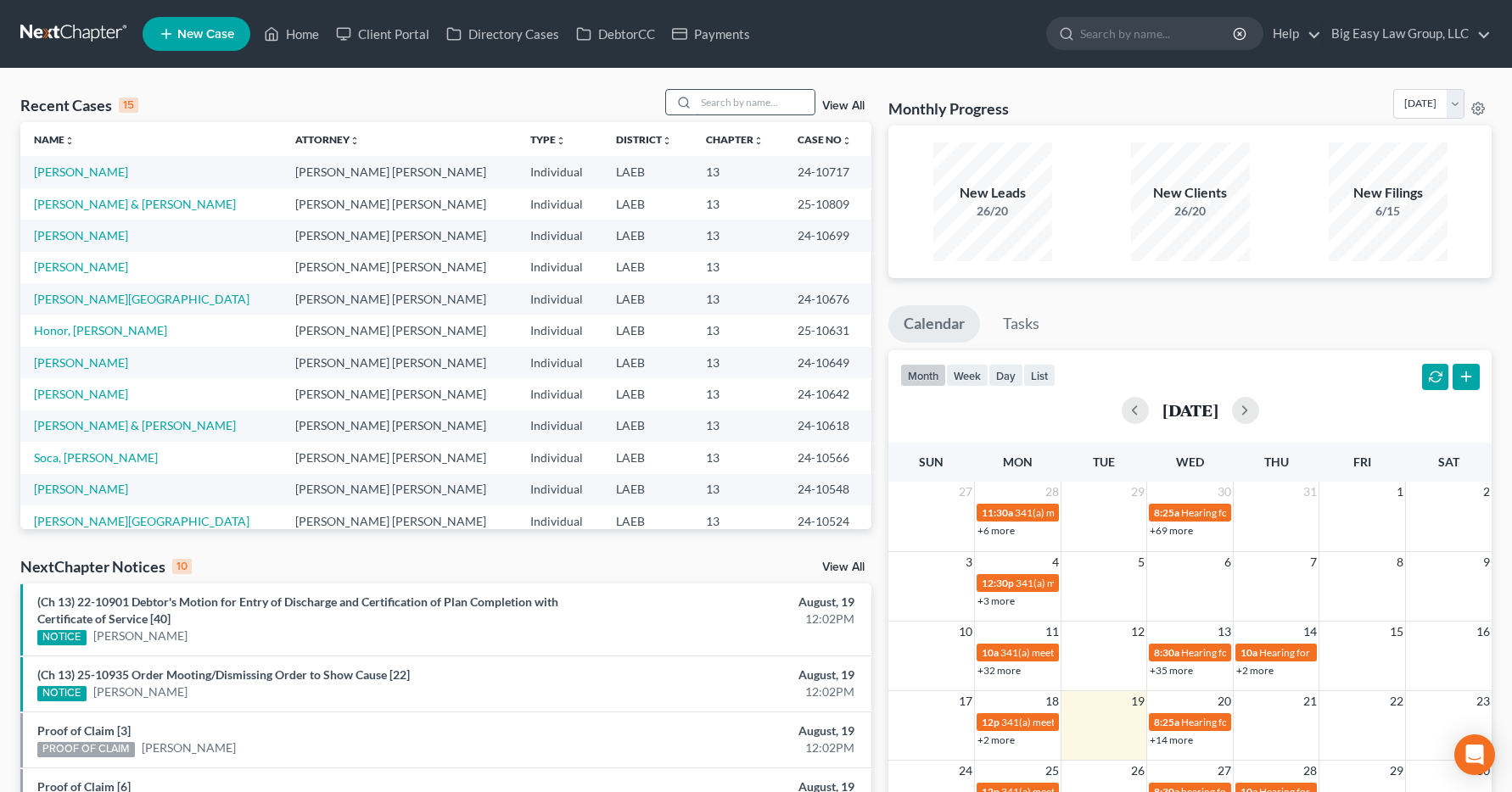
click at [703, 102] on input "search" at bounding box center [754, 102] width 119 height 25
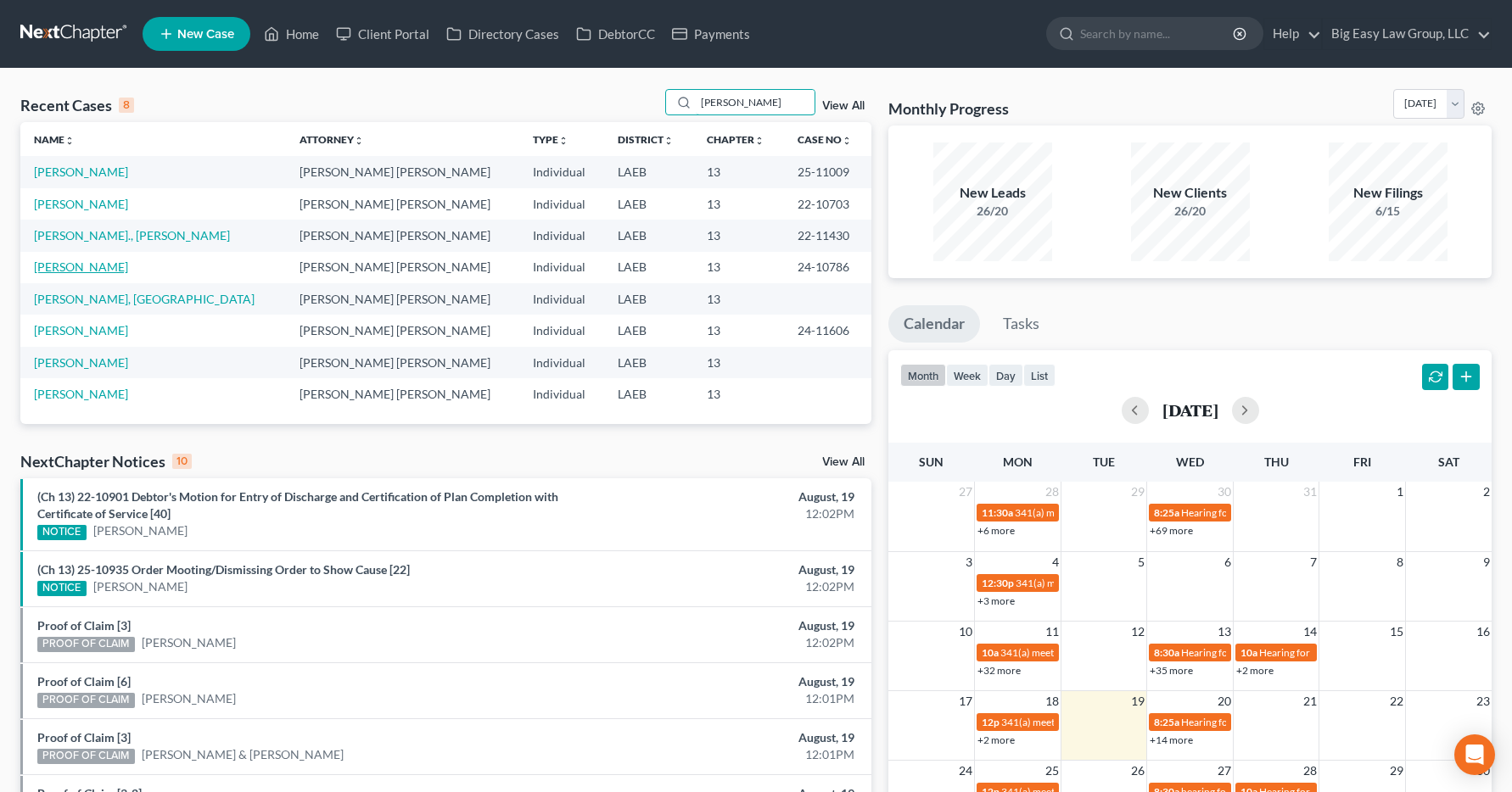
type input "[PERSON_NAME]"
click at [49, 271] on link "[PERSON_NAME]" at bounding box center [81, 267] width 94 height 15
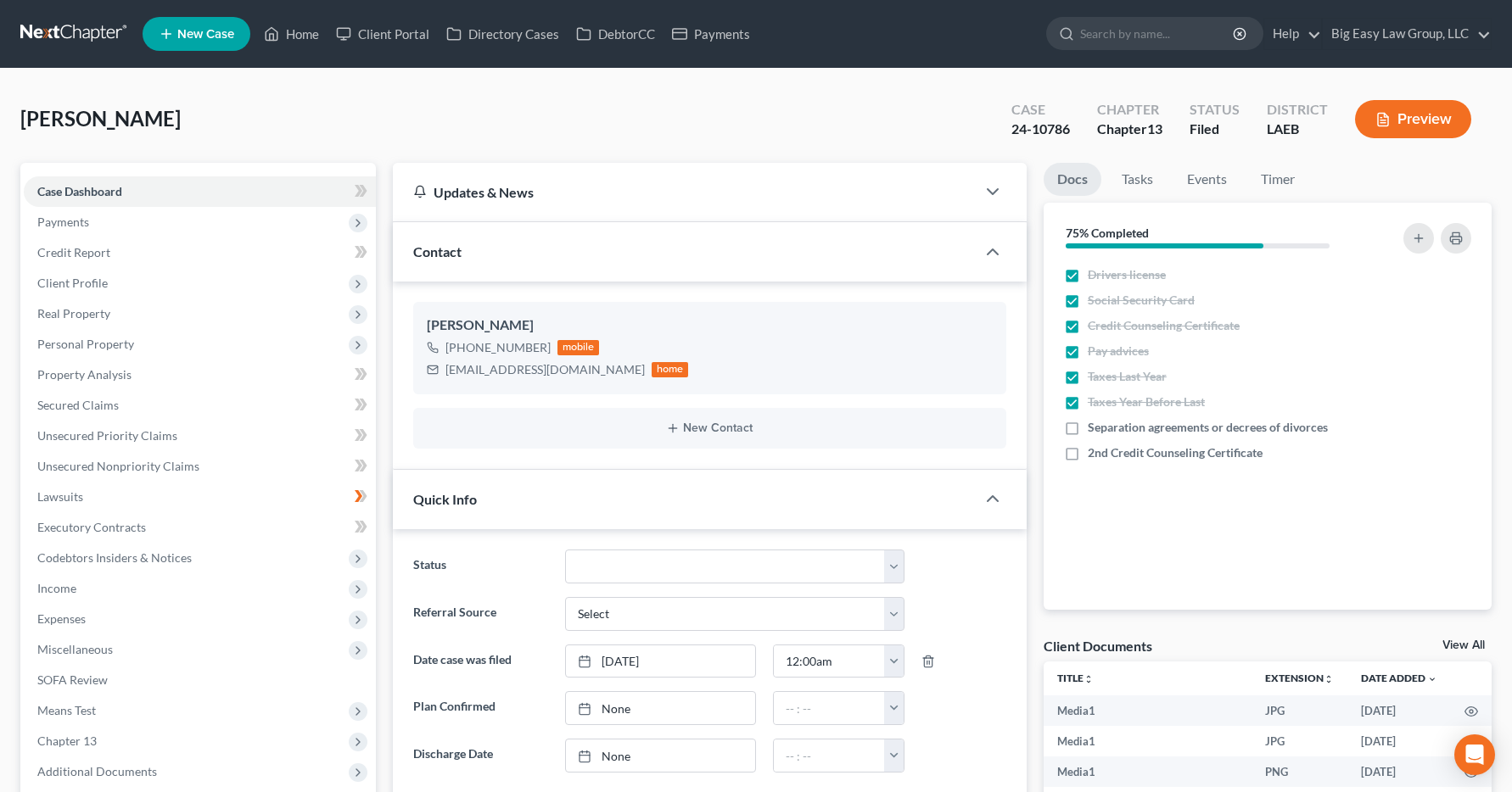
scroll to position [14234, 0]
click at [55, 588] on span "Income" at bounding box center [57, 588] width 39 height 15
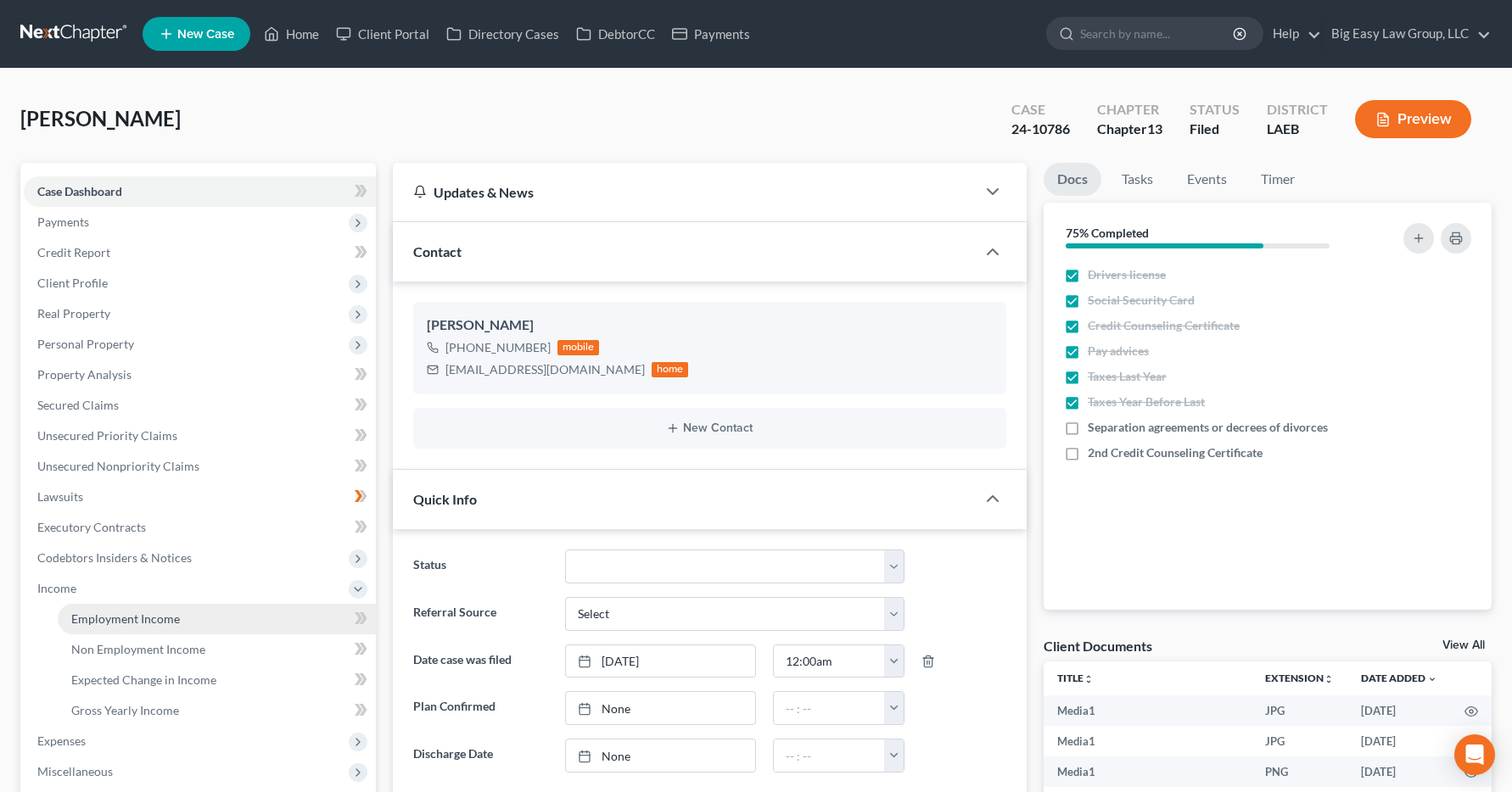
click at [84, 617] on span "Employment Income" at bounding box center [125, 619] width 109 height 15
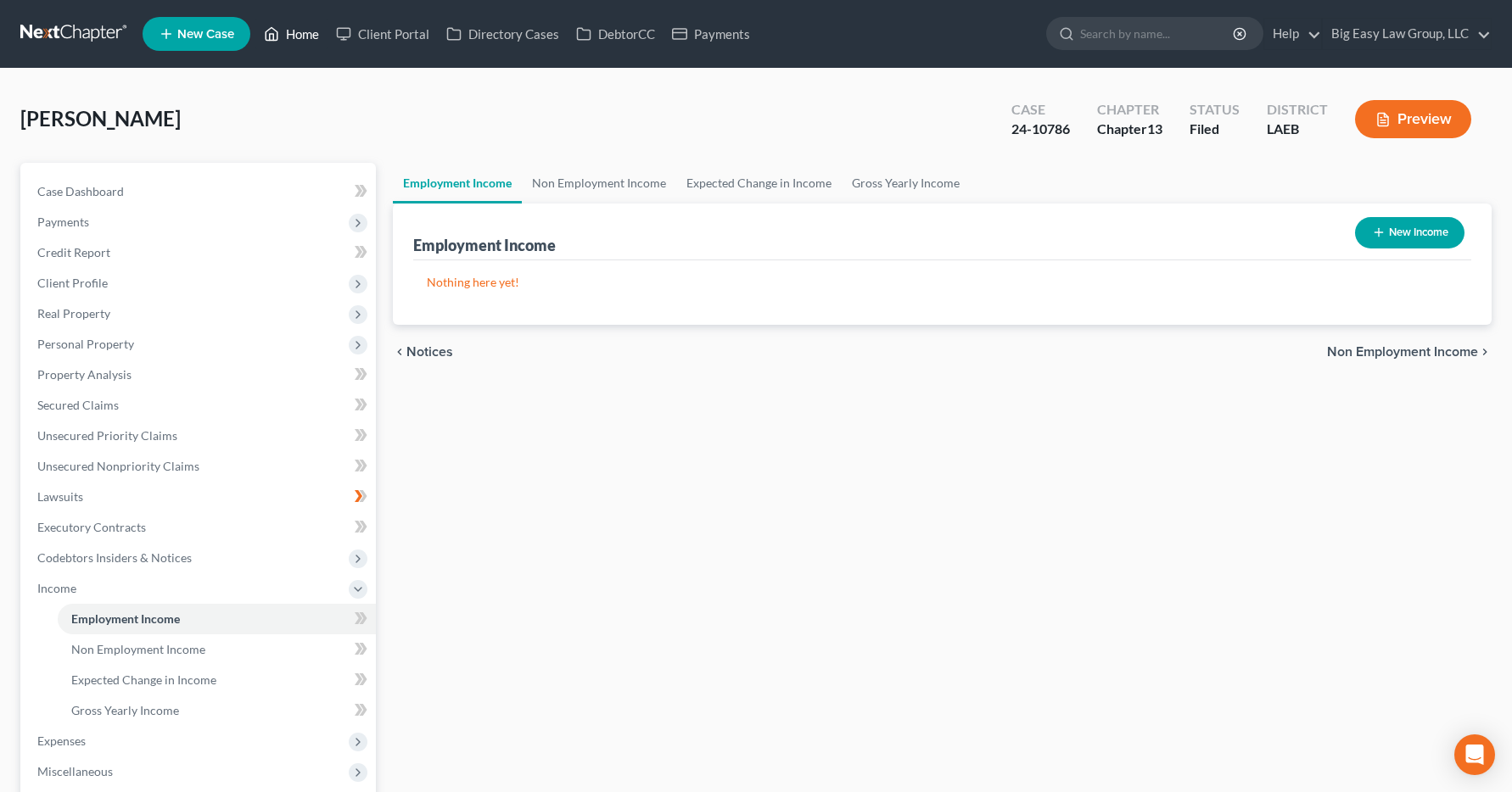
click at [290, 33] on link "Home" at bounding box center [291, 33] width 72 height 30
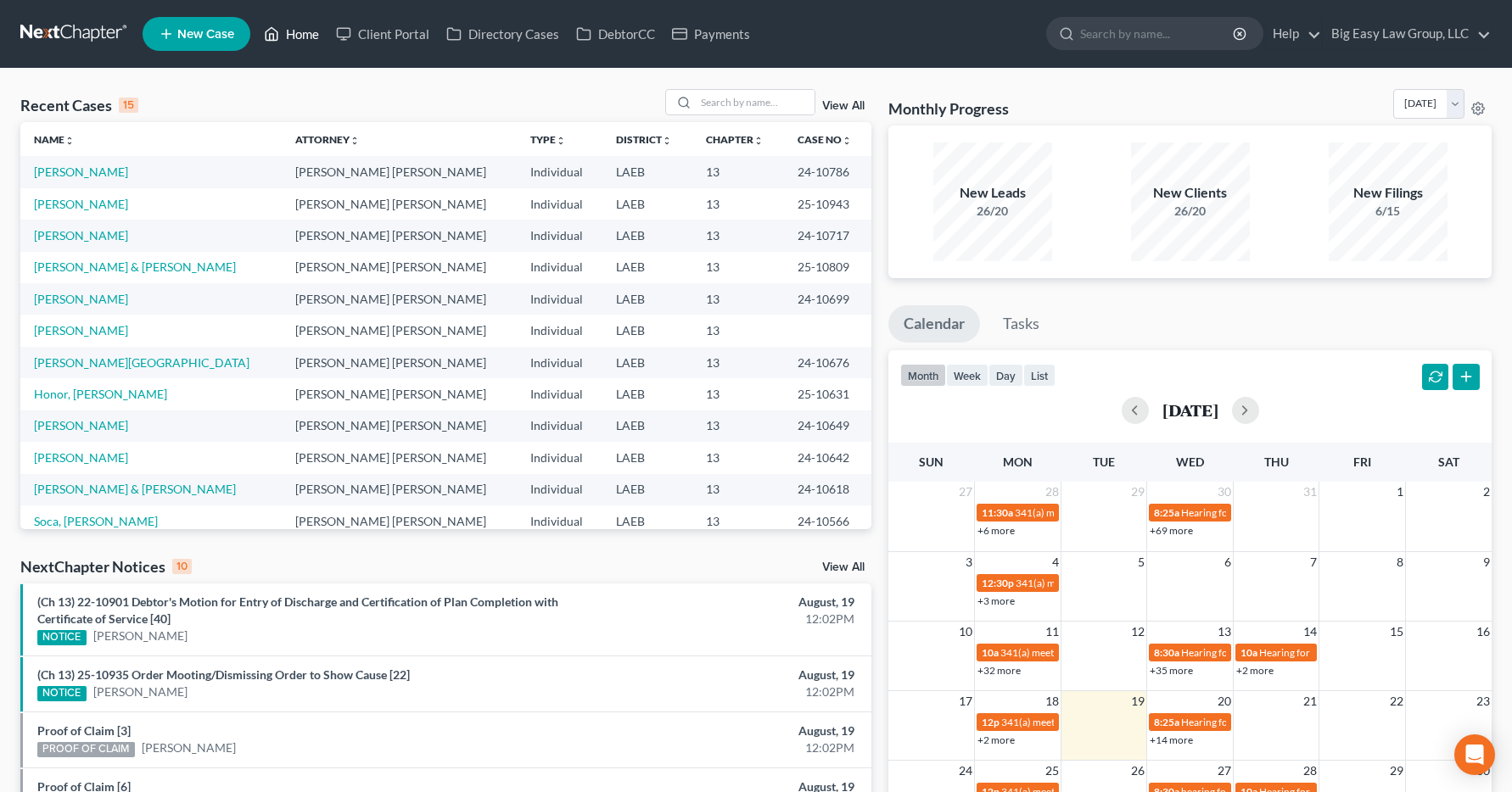
click at [317, 33] on link "Home" at bounding box center [291, 33] width 72 height 30
click at [705, 102] on input "search" at bounding box center [754, 102] width 119 height 25
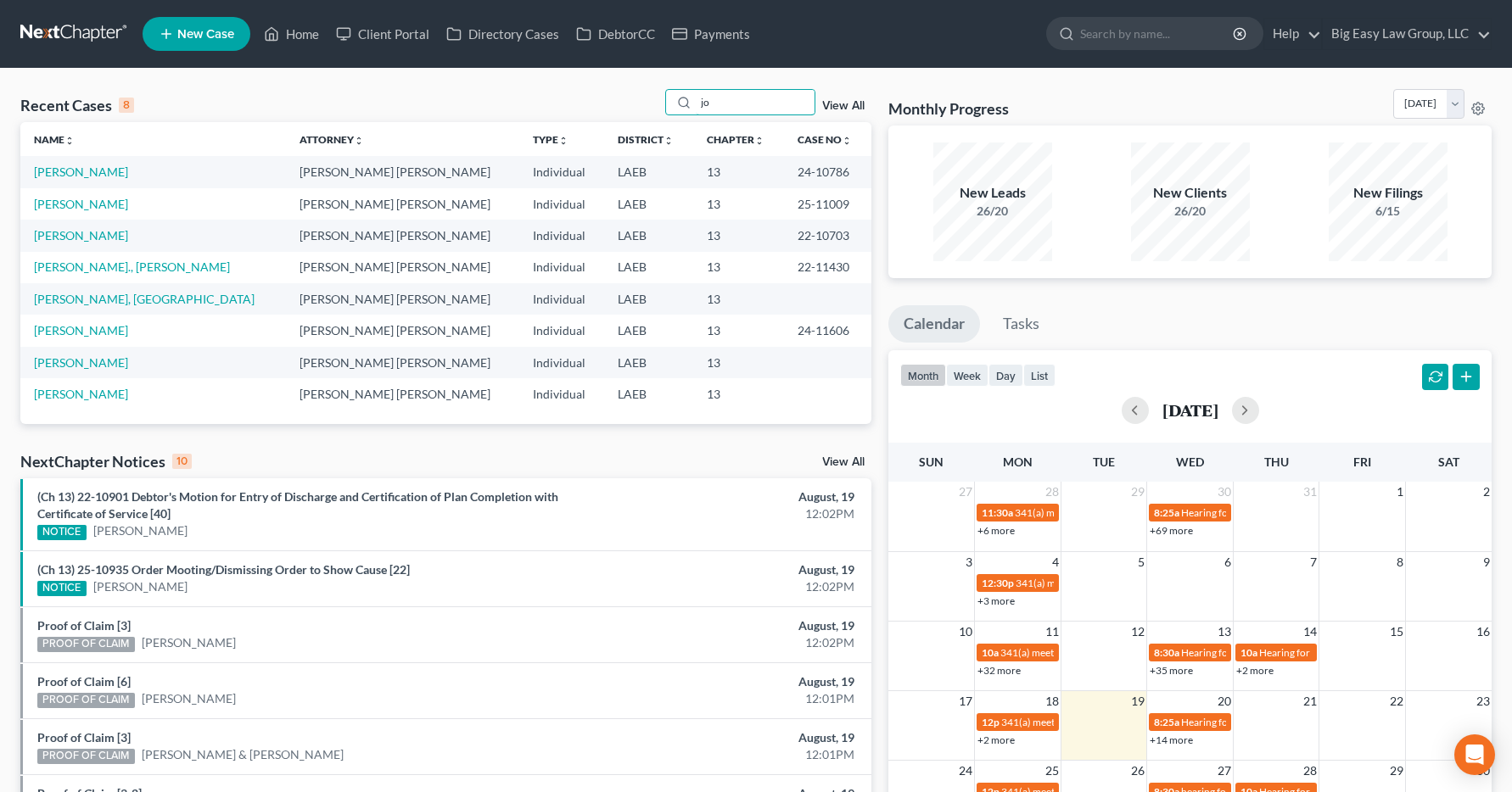
type input "j"
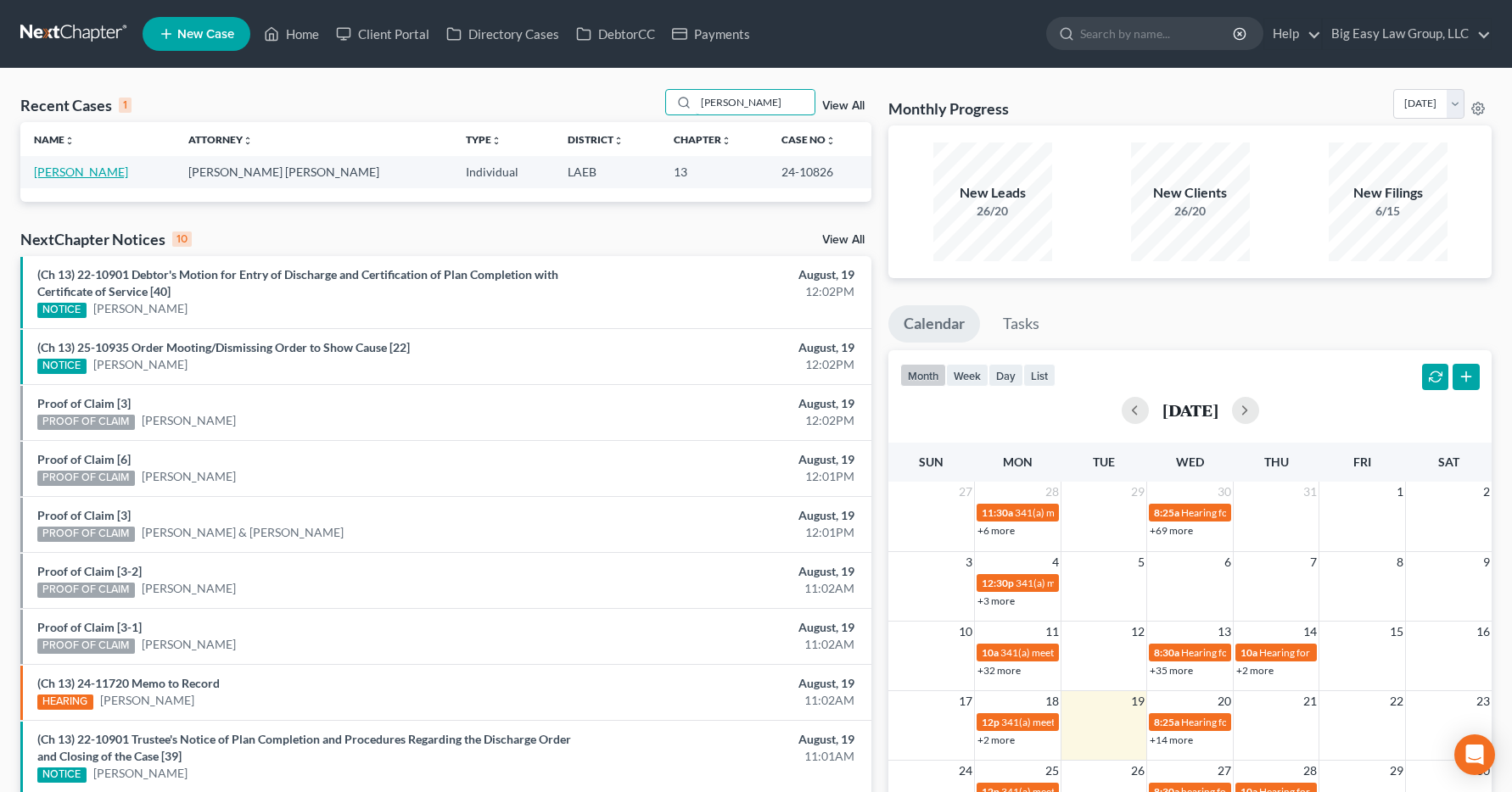
type input "armand"
click at [92, 174] on link "[PERSON_NAME]" at bounding box center [81, 172] width 94 height 15
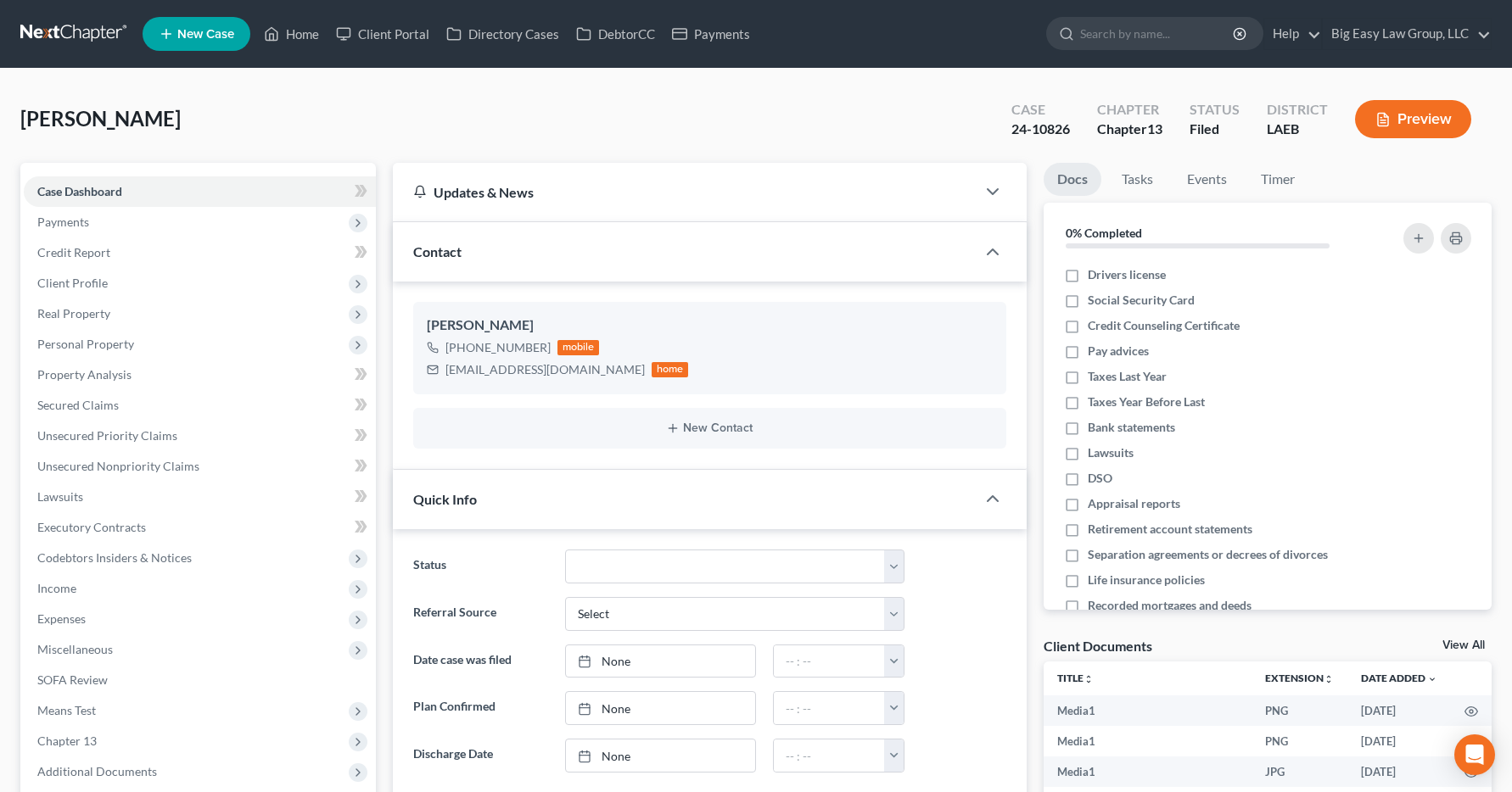
scroll to position [11542, 0]
click at [70, 590] on span "Income" at bounding box center [57, 588] width 39 height 15
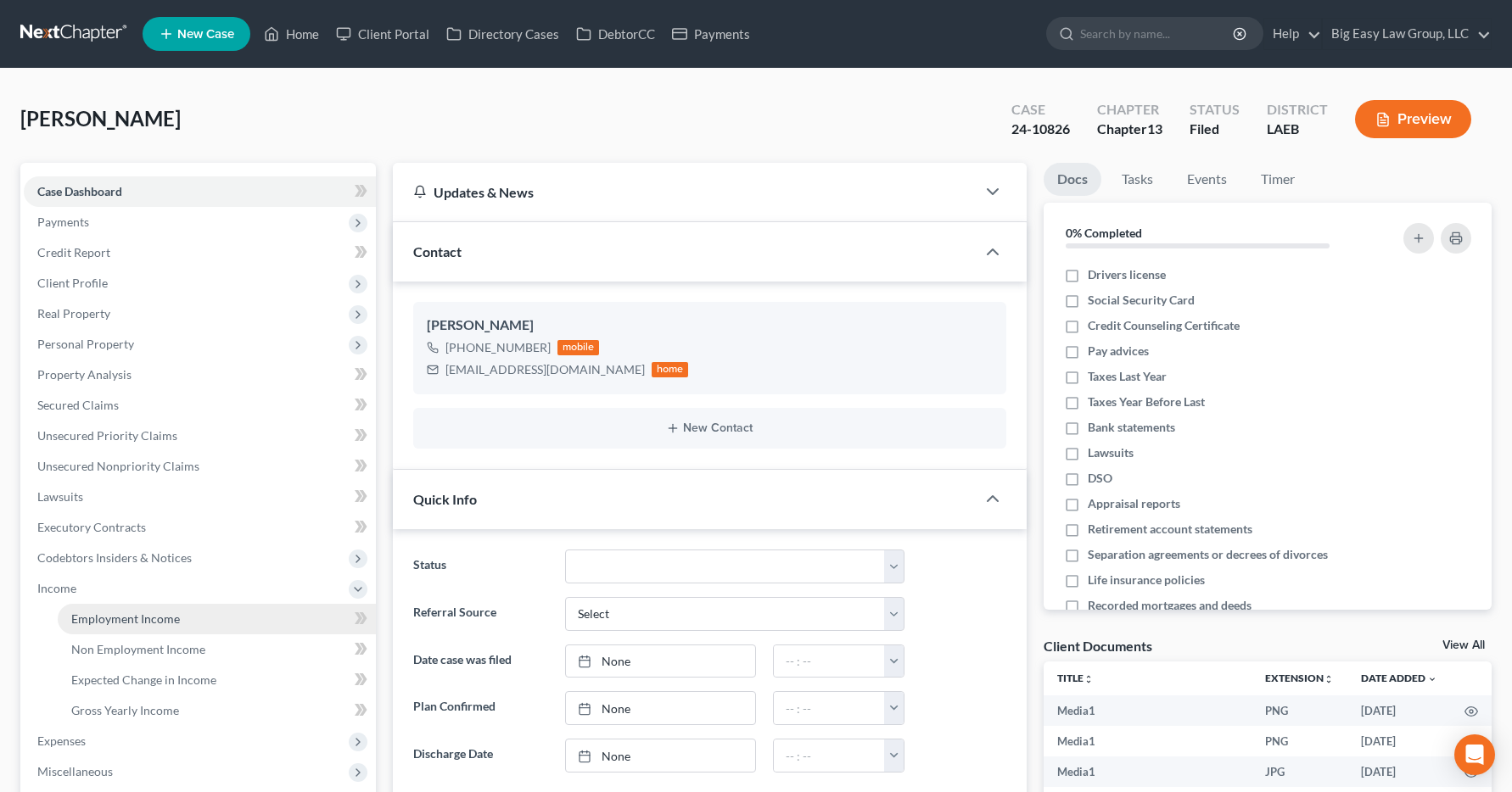
click at [89, 624] on span "Employment Income" at bounding box center [125, 619] width 109 height 15
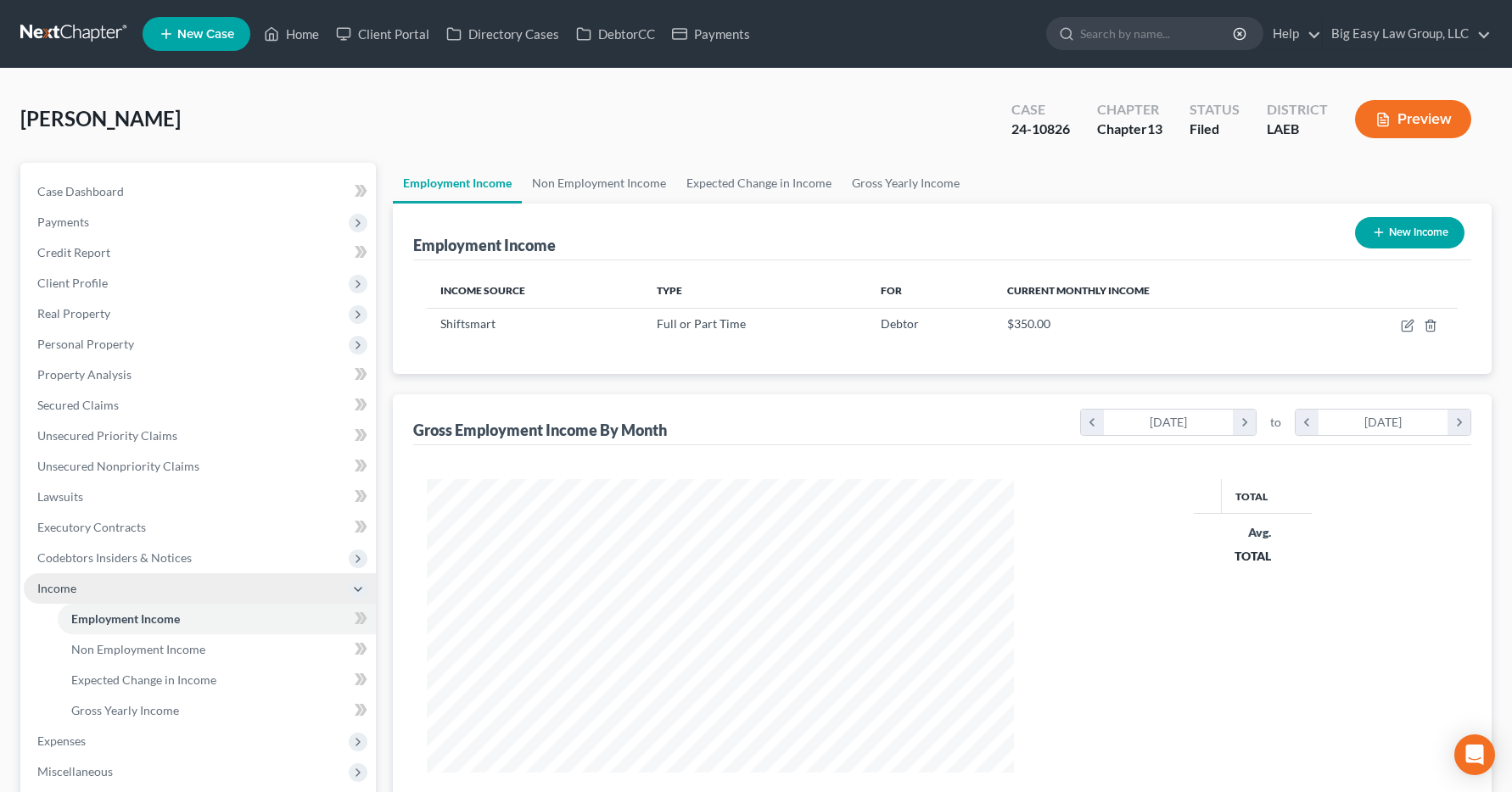
scroll to position [305, 622]
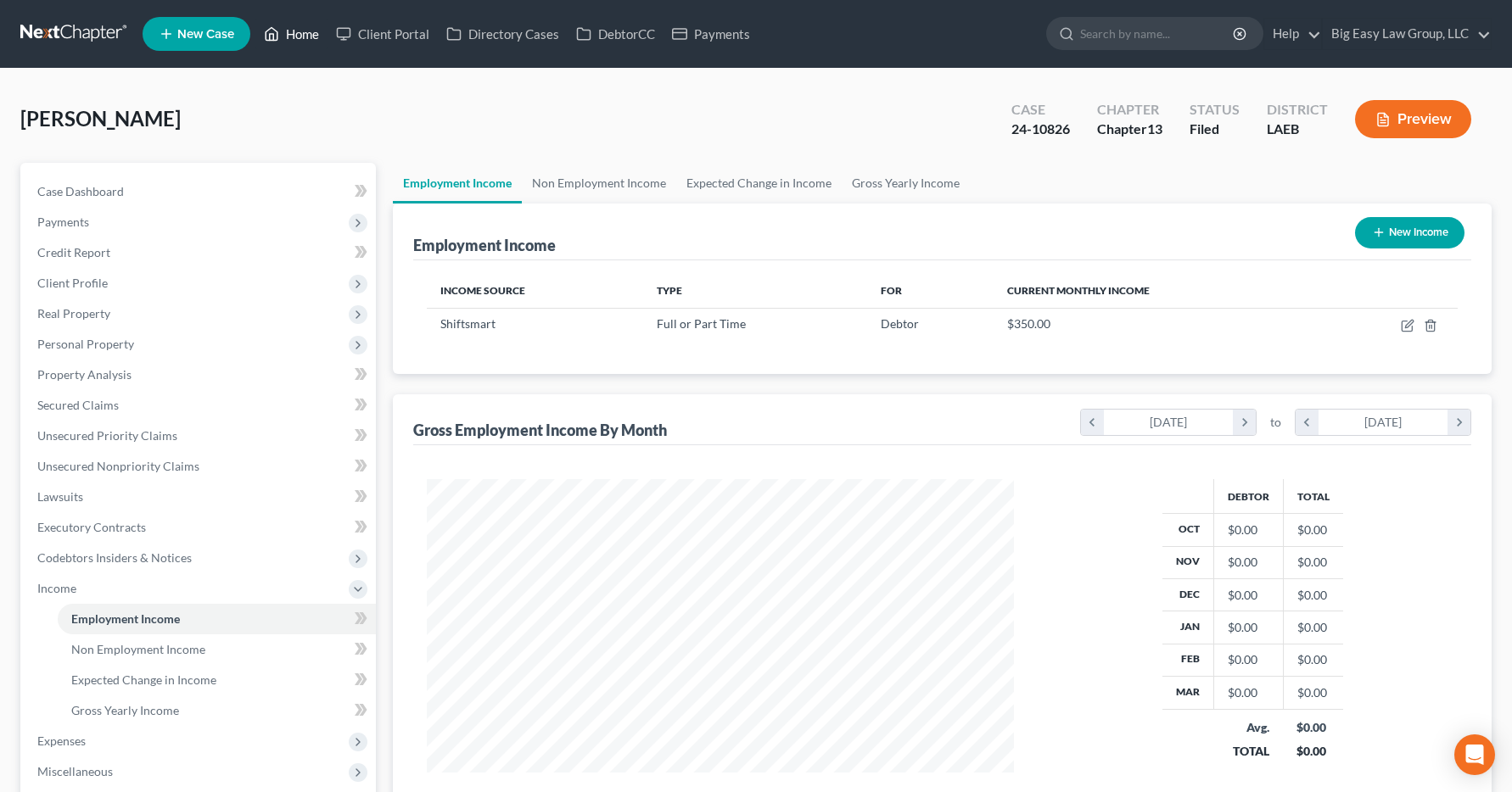
click at [299, 31] on link "Home" at bounding box center [291, 33] width 72 height 30
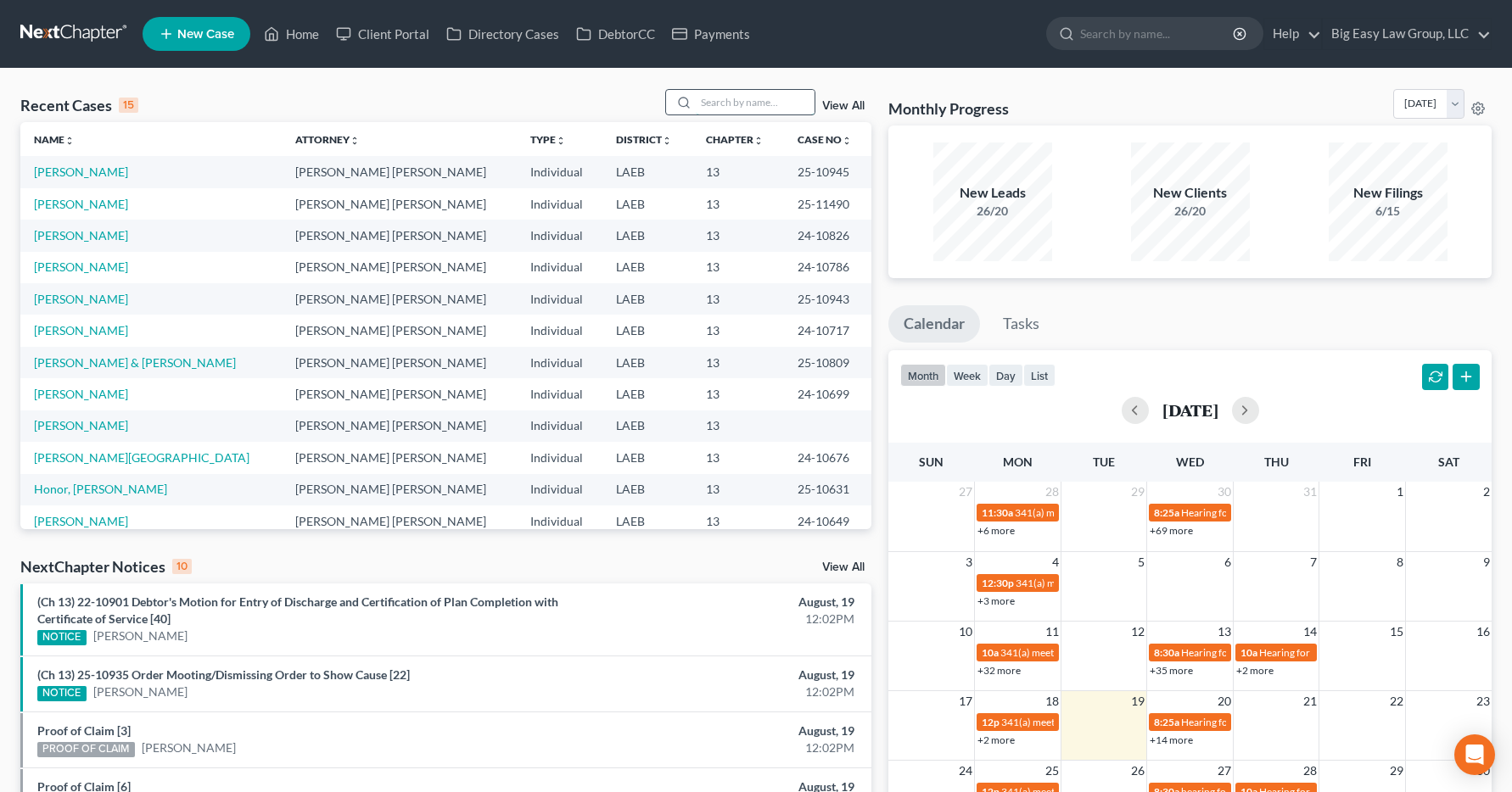
click at [739, 108] on input "search" at bounding box center [754, 102] width 119 height 25
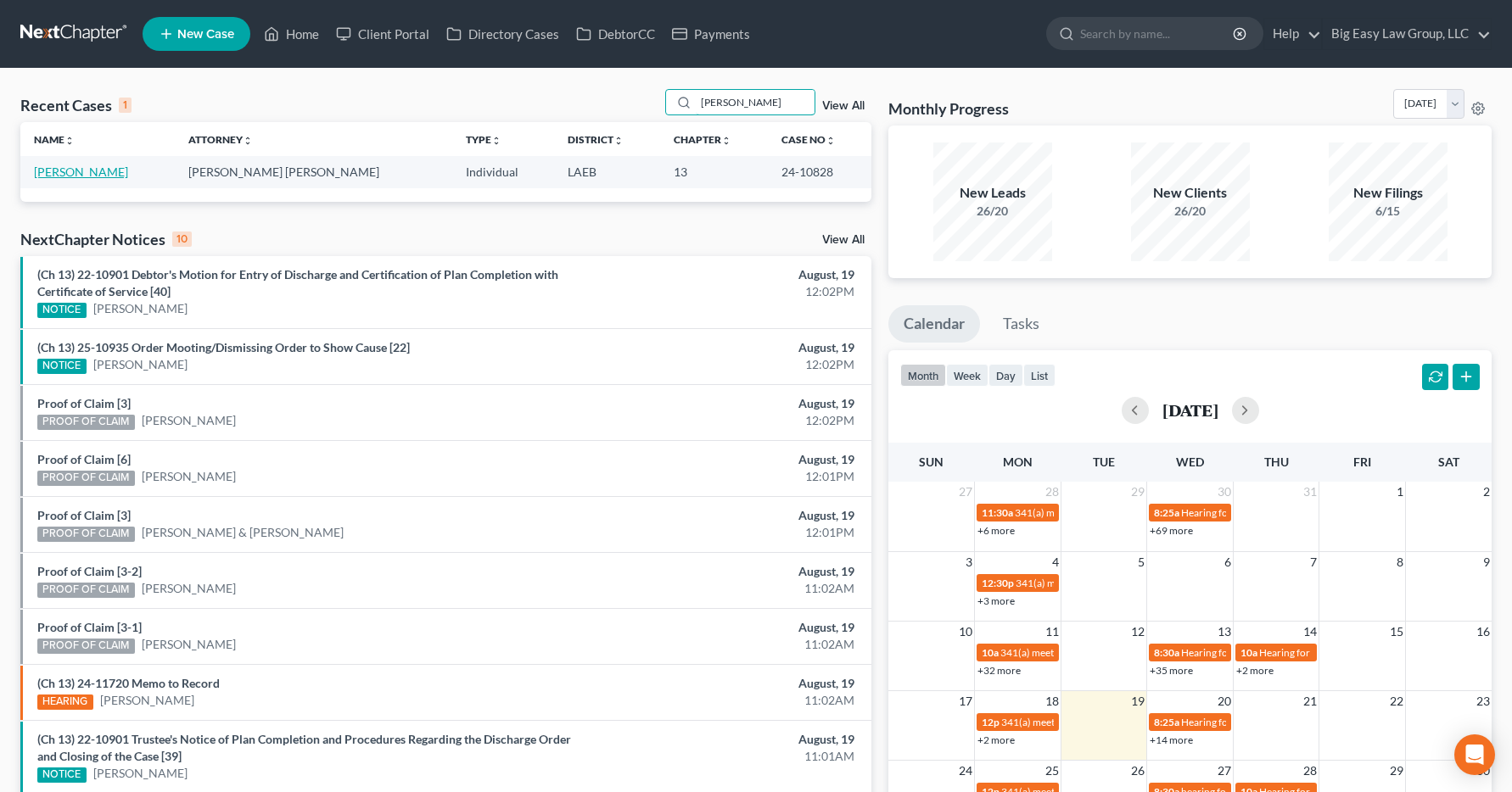
type input "muller"
click at [81, 169] on link "[PERSON_NAME]" at bounding box center [81, 172] width 94 height 15
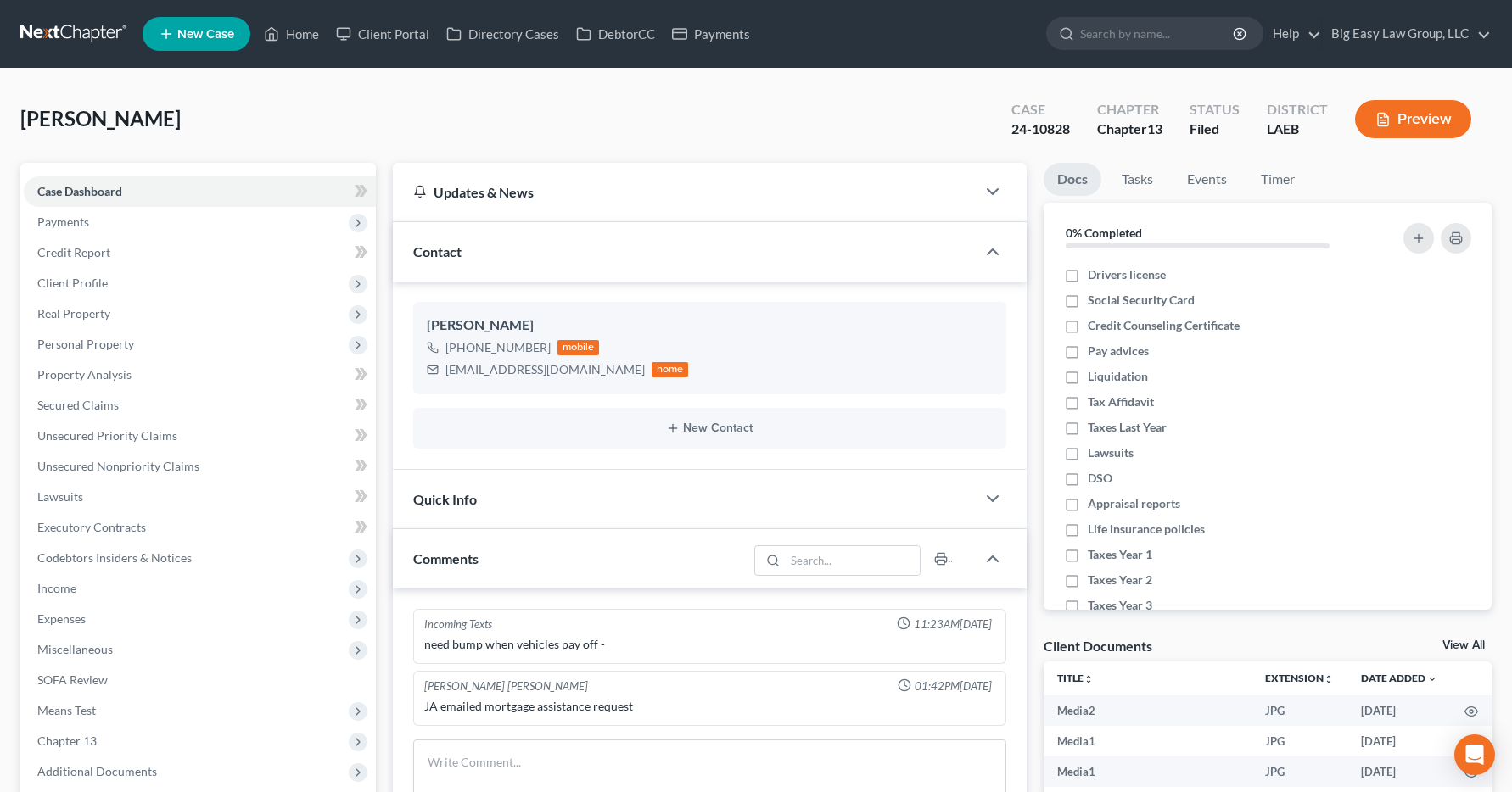
scroll to position [7918, 0]
click at [70, 587] on span "Income" at bounding box center [57, 588] width 39 height 15
click at [69, 586] on span "Income" at bounding box center [57, 588] width 39 height 15
drag, startPoint x: 214, startPoint y: 627, endPoint x: 52, endPoint y: 597, distance: 164.8
click at [214, 628] on span "Expenses" at bounding box center [200, 619] width 352 height 30
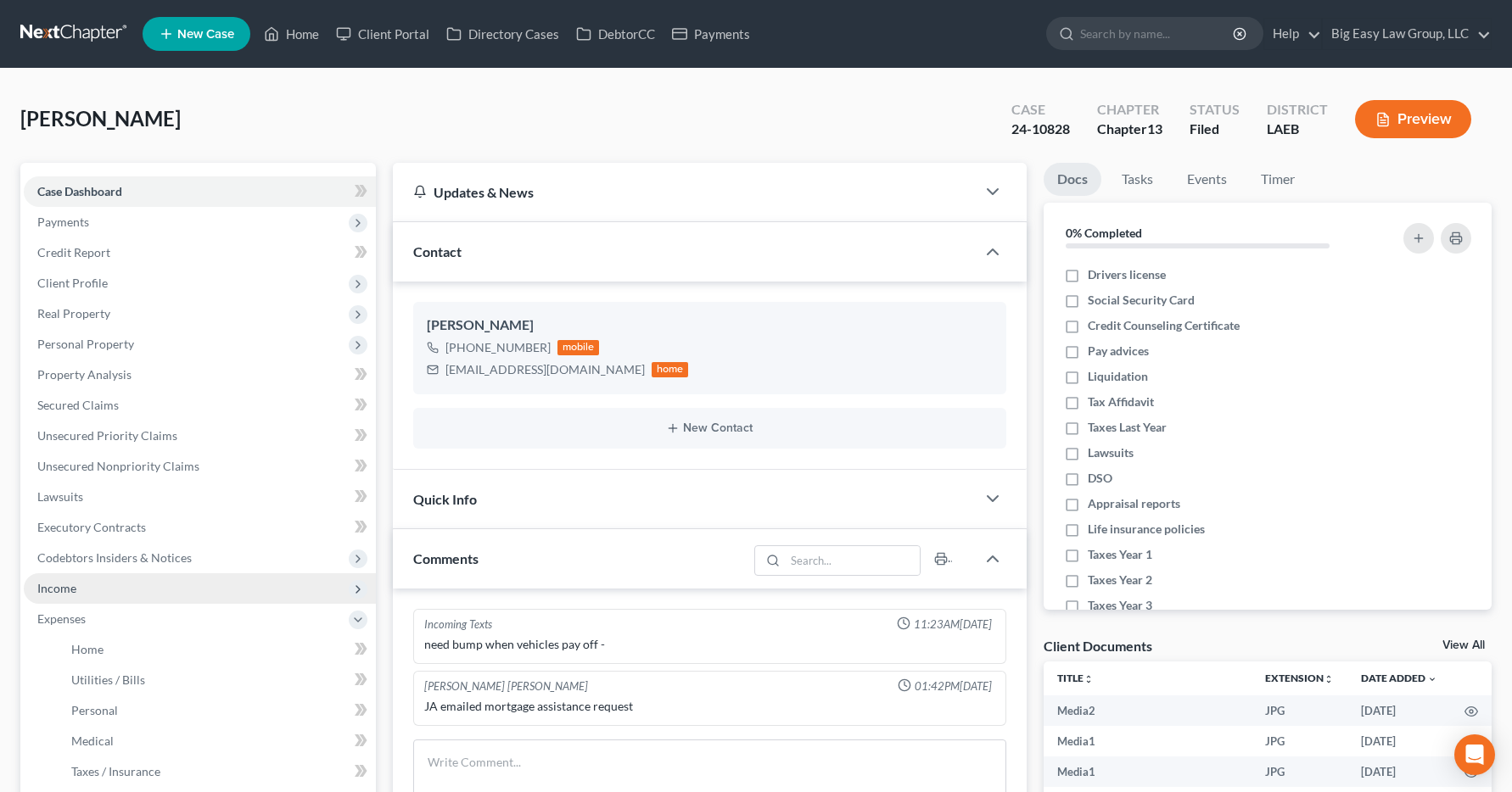
click at [56, 585] on span "Income" at bounding box center [57, 588] width 39 height 15
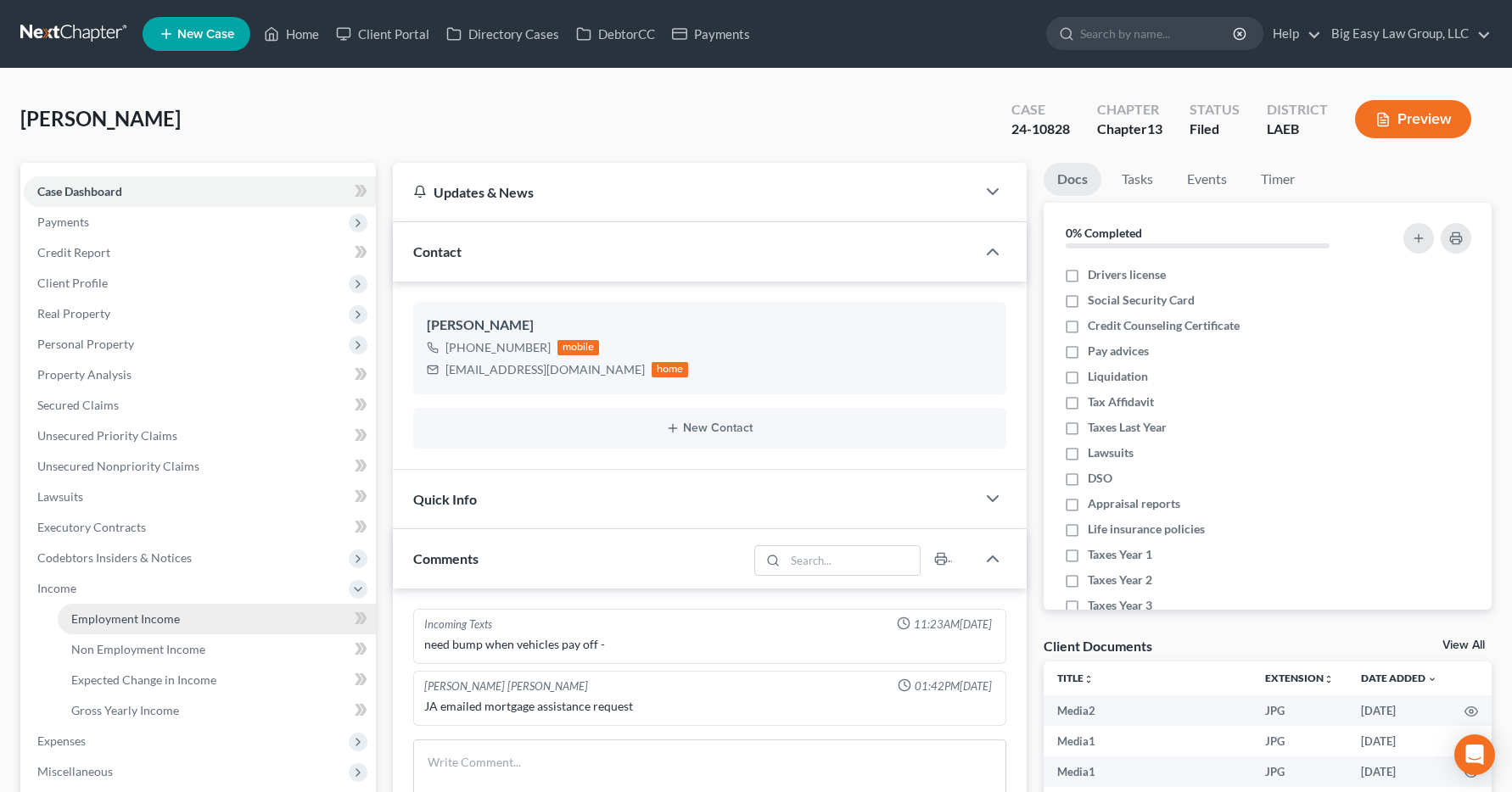
click at [100, 621] on span "Employment Income" at bounding box center [125, 619] width 109 height 15
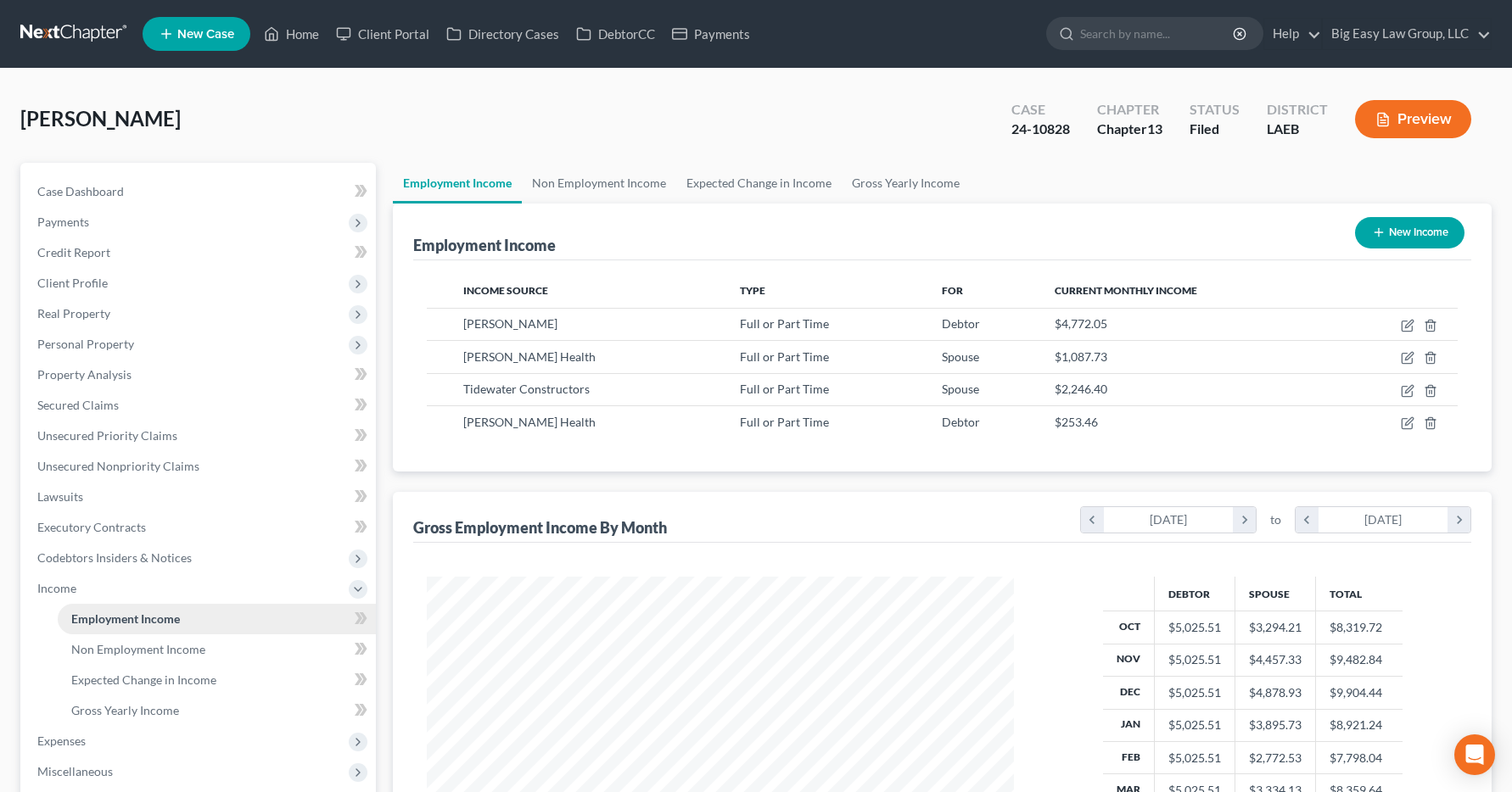
scroll to position [305, 622]
click at [313, 46] on link "Home" at bounding box center [291, 33] width 72 height 30
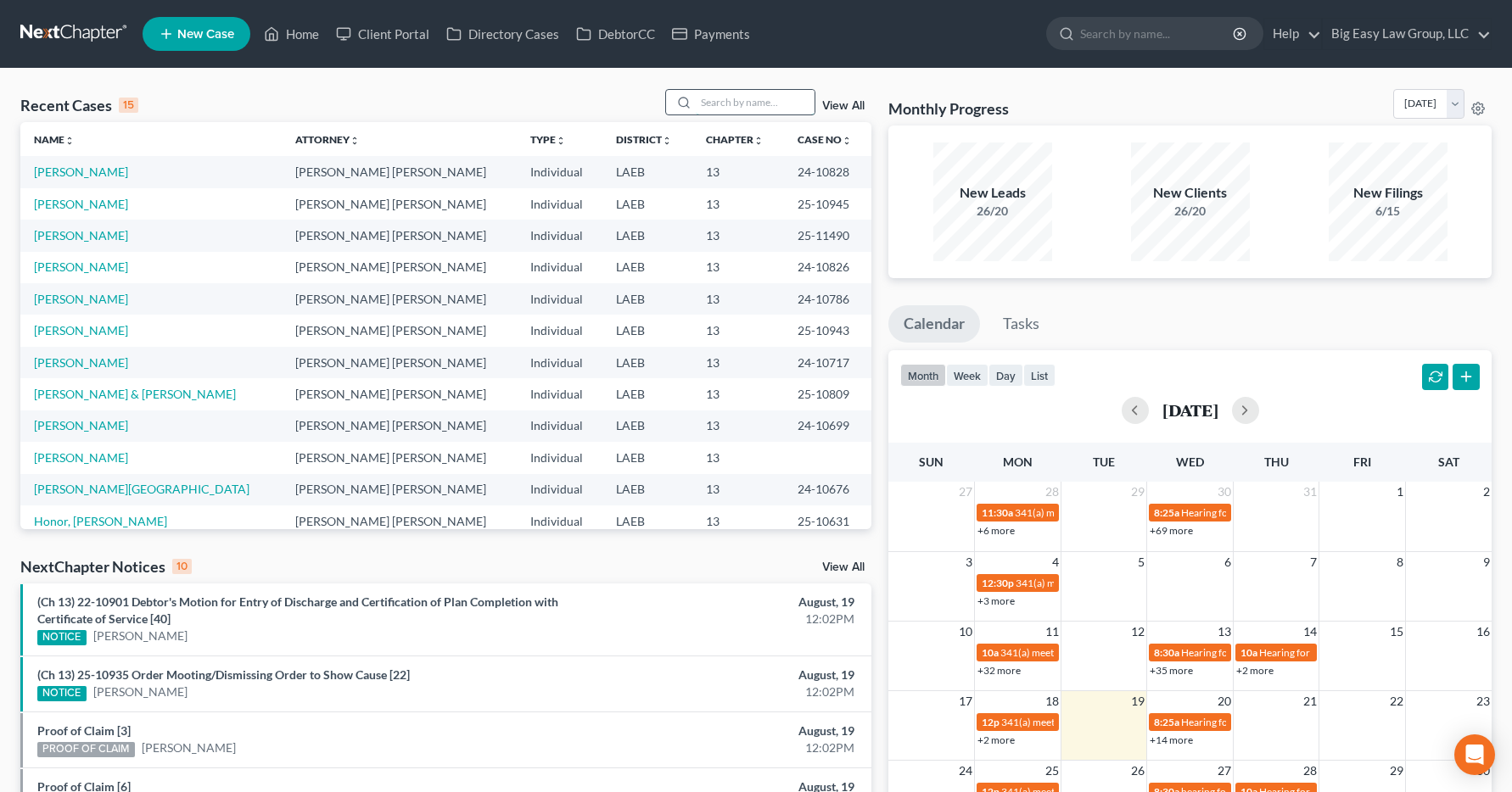
click at [711, 99] on input "search" at bounding box center [754, 102] width 119 height 25
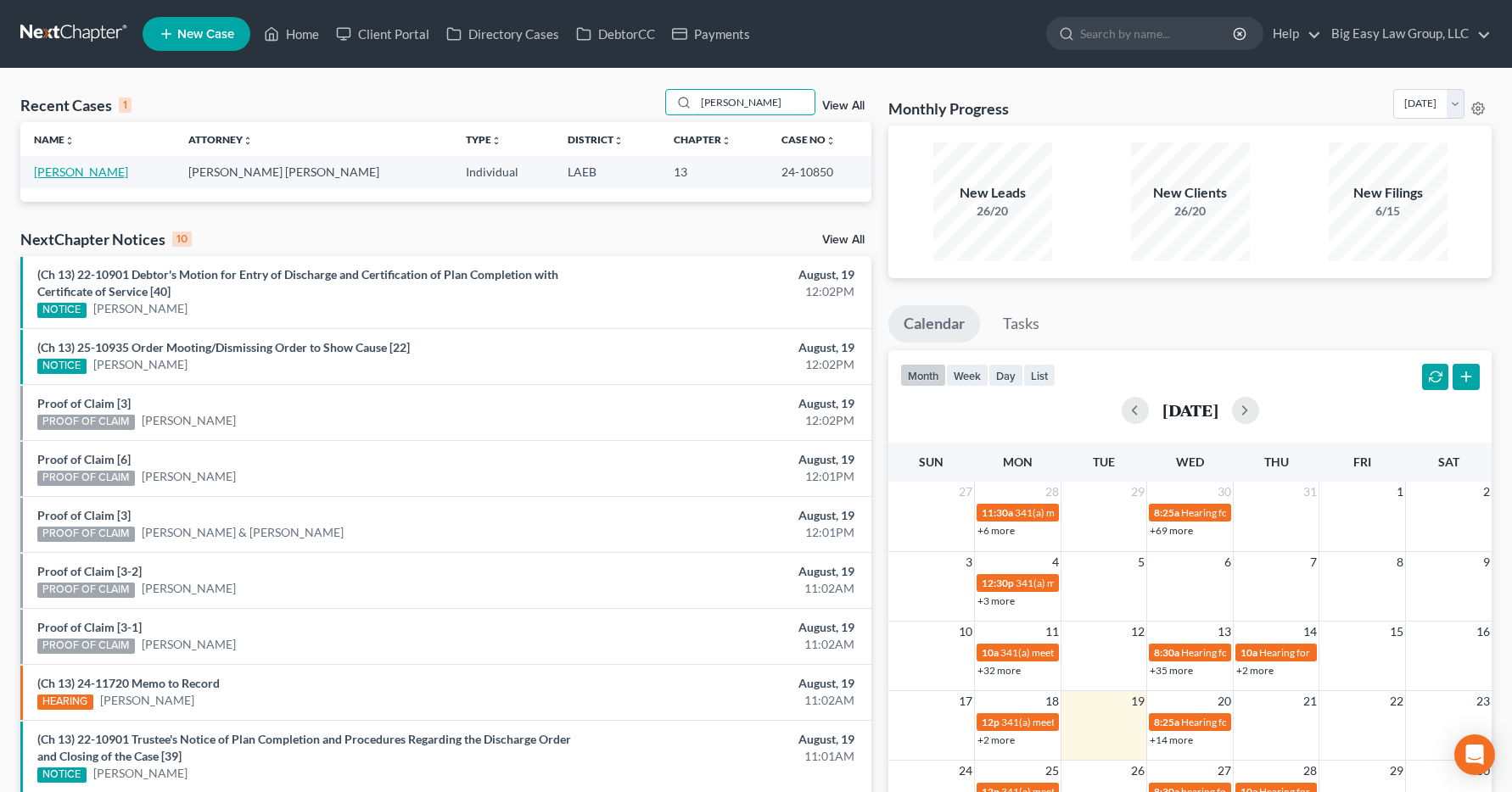
type input "maag"
click at [84, 171] on link "[PERSON_NAME]" at bounding box center [81, 172] width 94 height 15
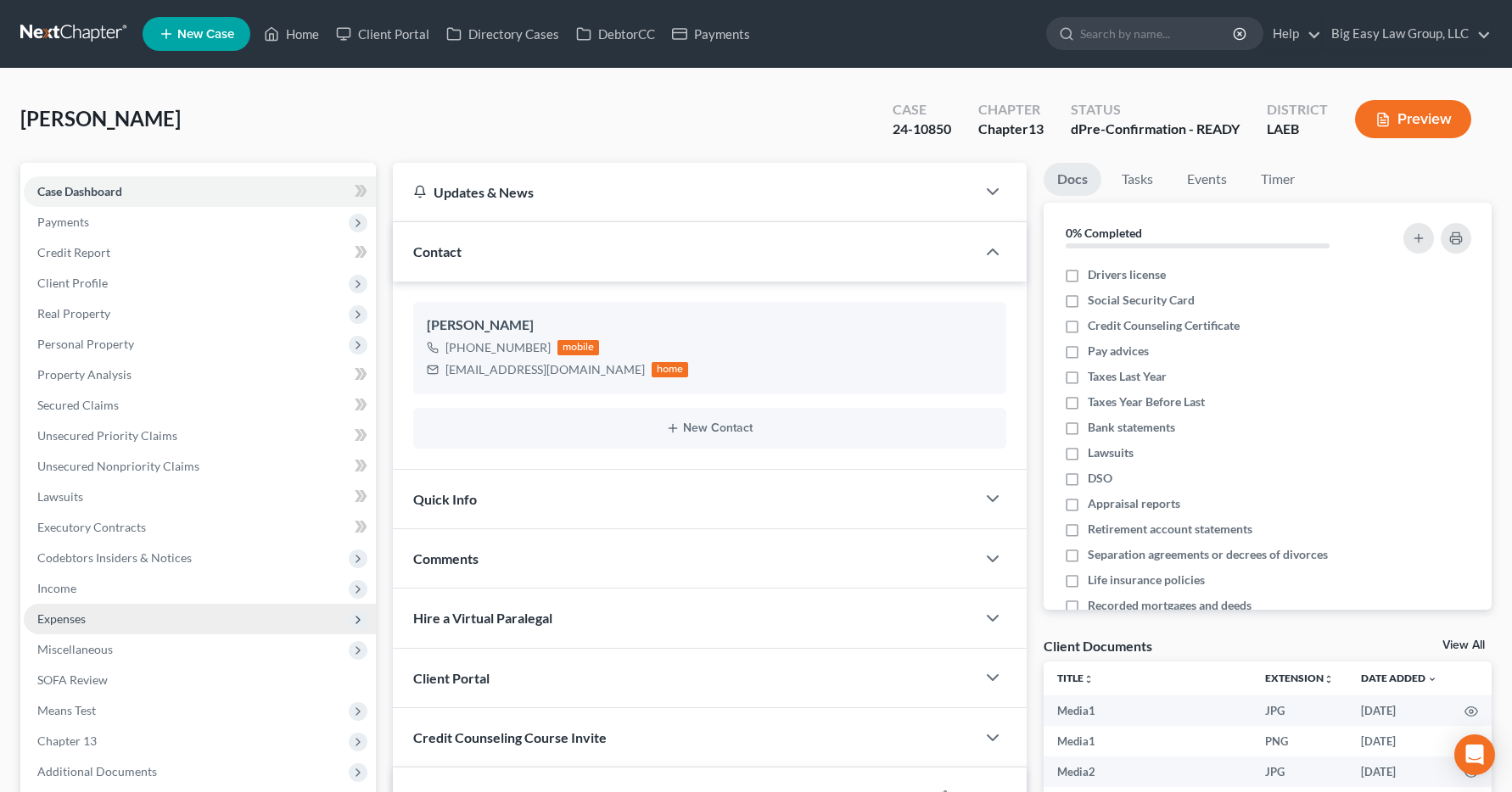
scroll to position [5731, 0]
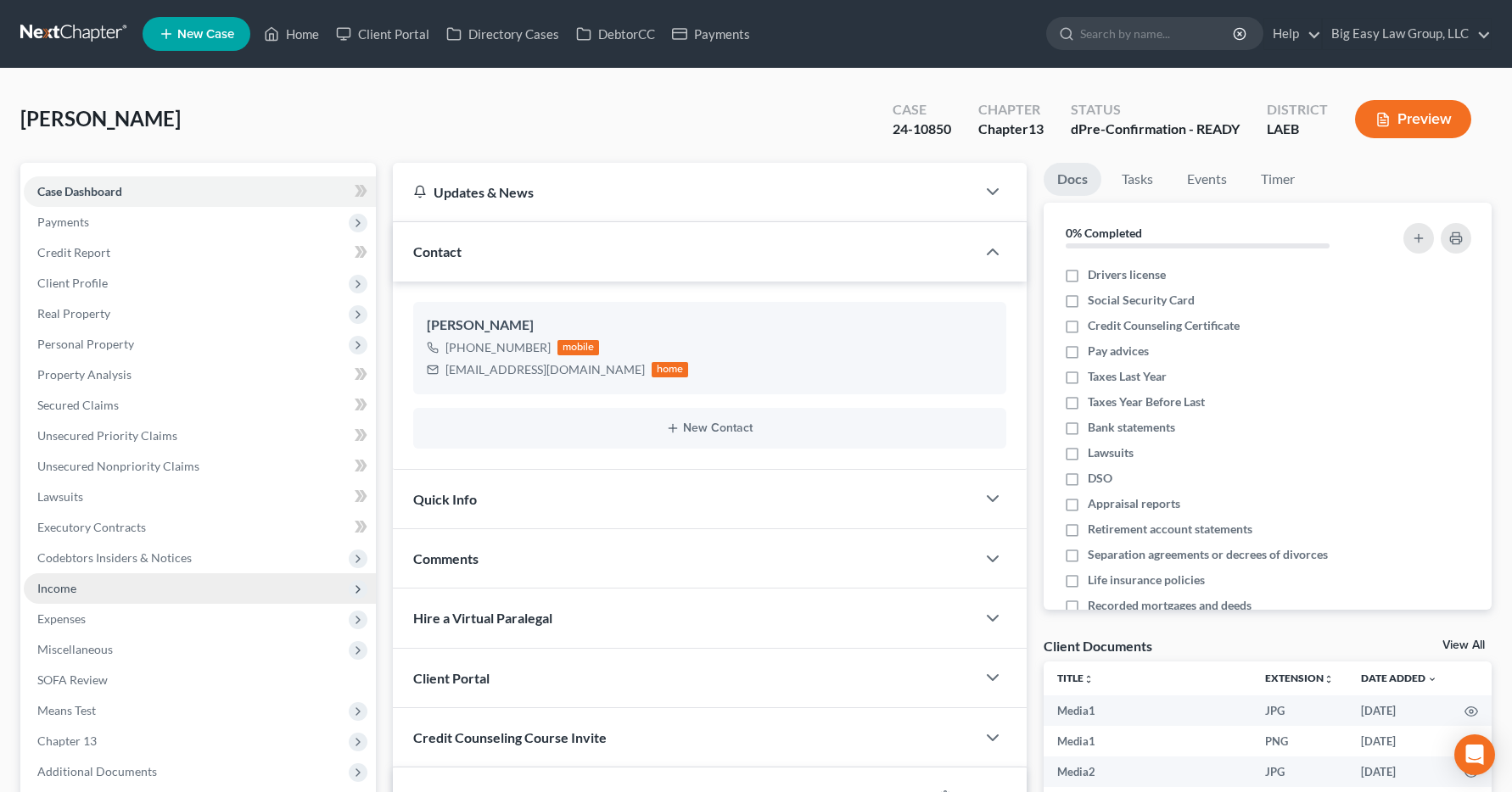
click at [80, 593] on span "Income" at bounding box center [200, 588] width 352 height 30
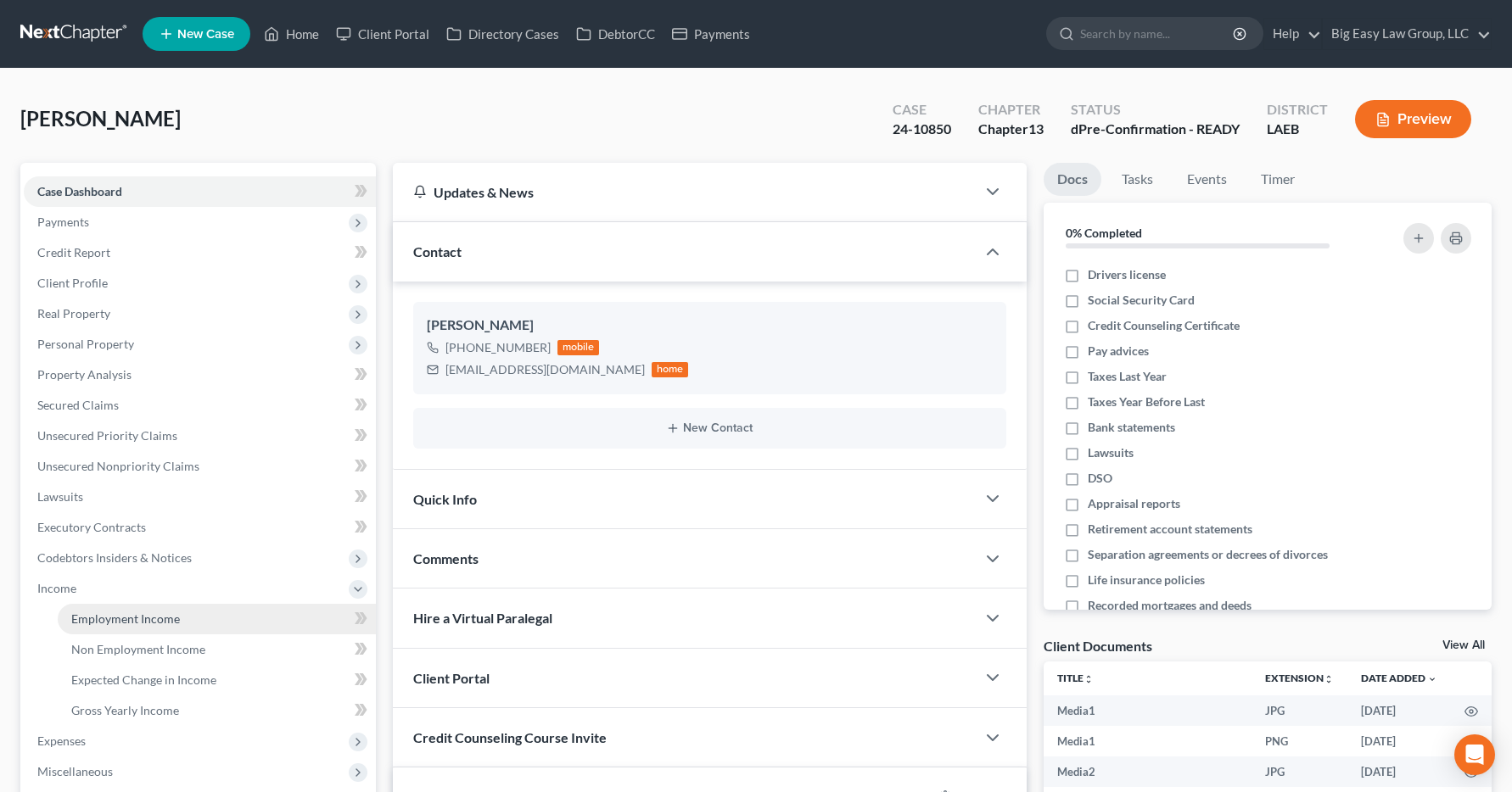
click at [94, 620] on span "Employment Income" at bounding box center [125, 619] width 109 height 15
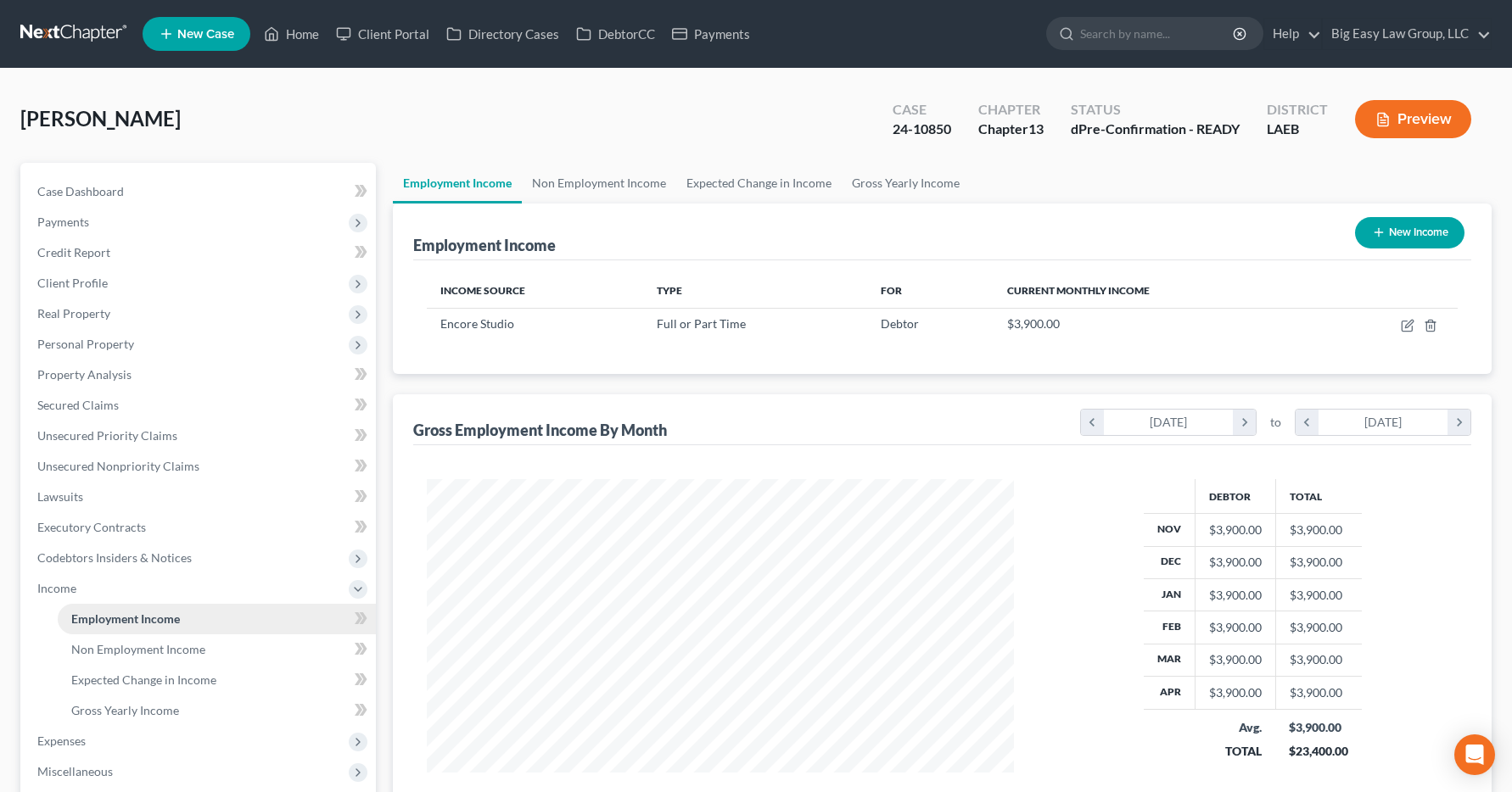
scroll to position [305, 622]
click at [297, 37] on link "Home" at bounding box center [291, 33] width 72 height 30
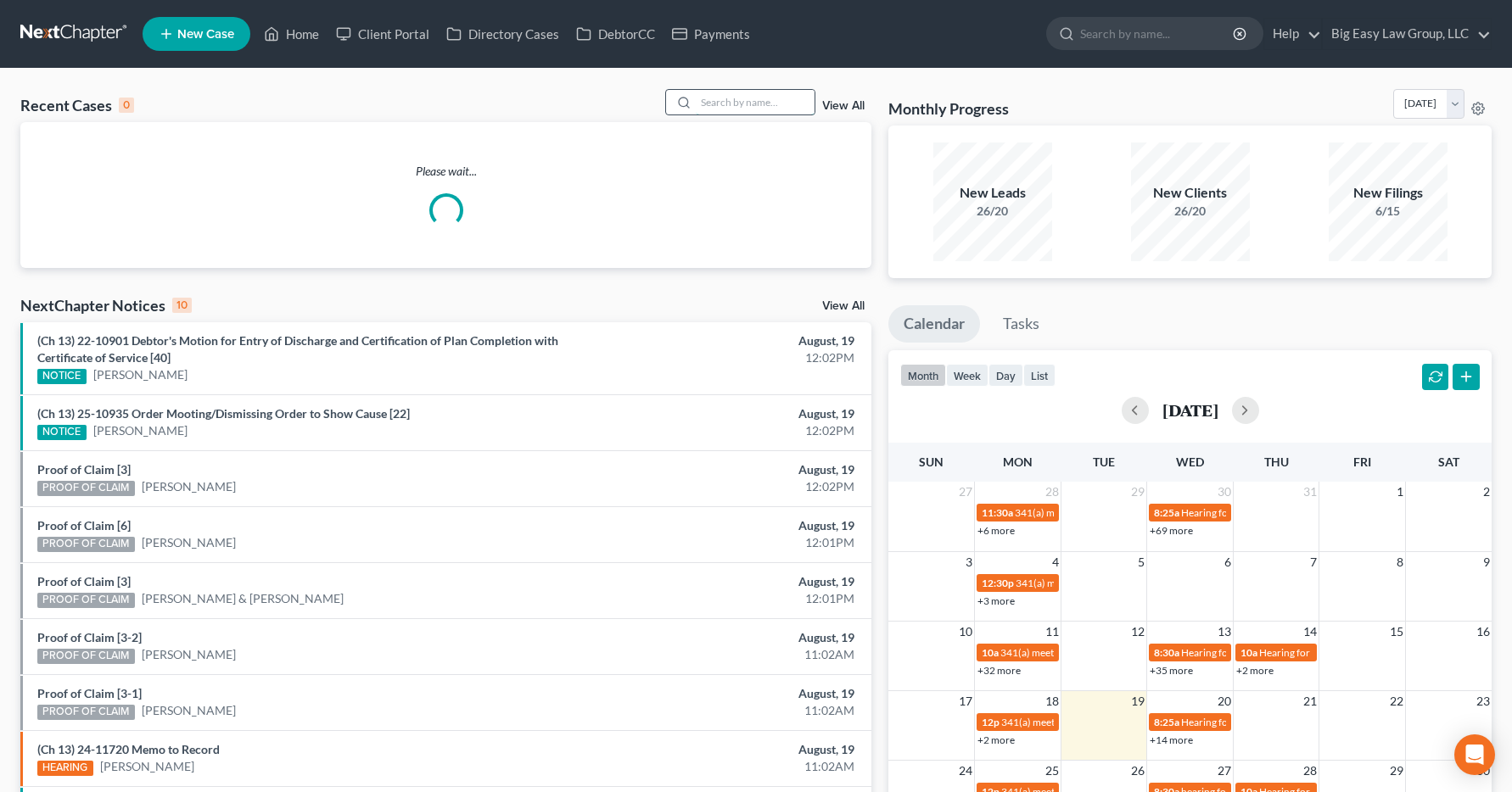
click at [759, 98] on input "search" at bounding box center [754, 102] width 119 height 25
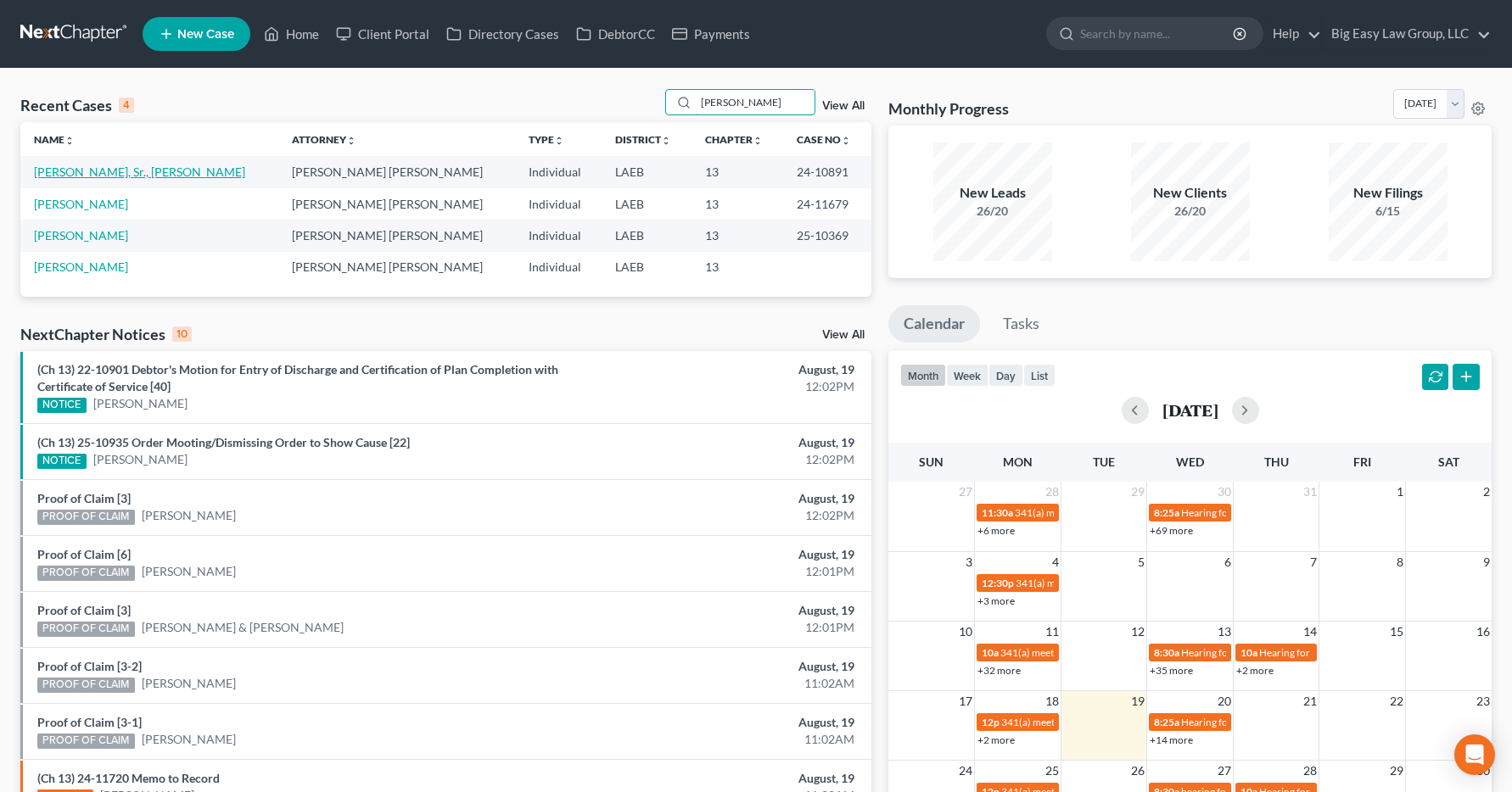
type input "[PERSON_NAME]"
click at [91, 178] on link "[PERSON_NAME], Sr., [PERSON_NAME]" at bounding box center [139, 172] width 211 height 15
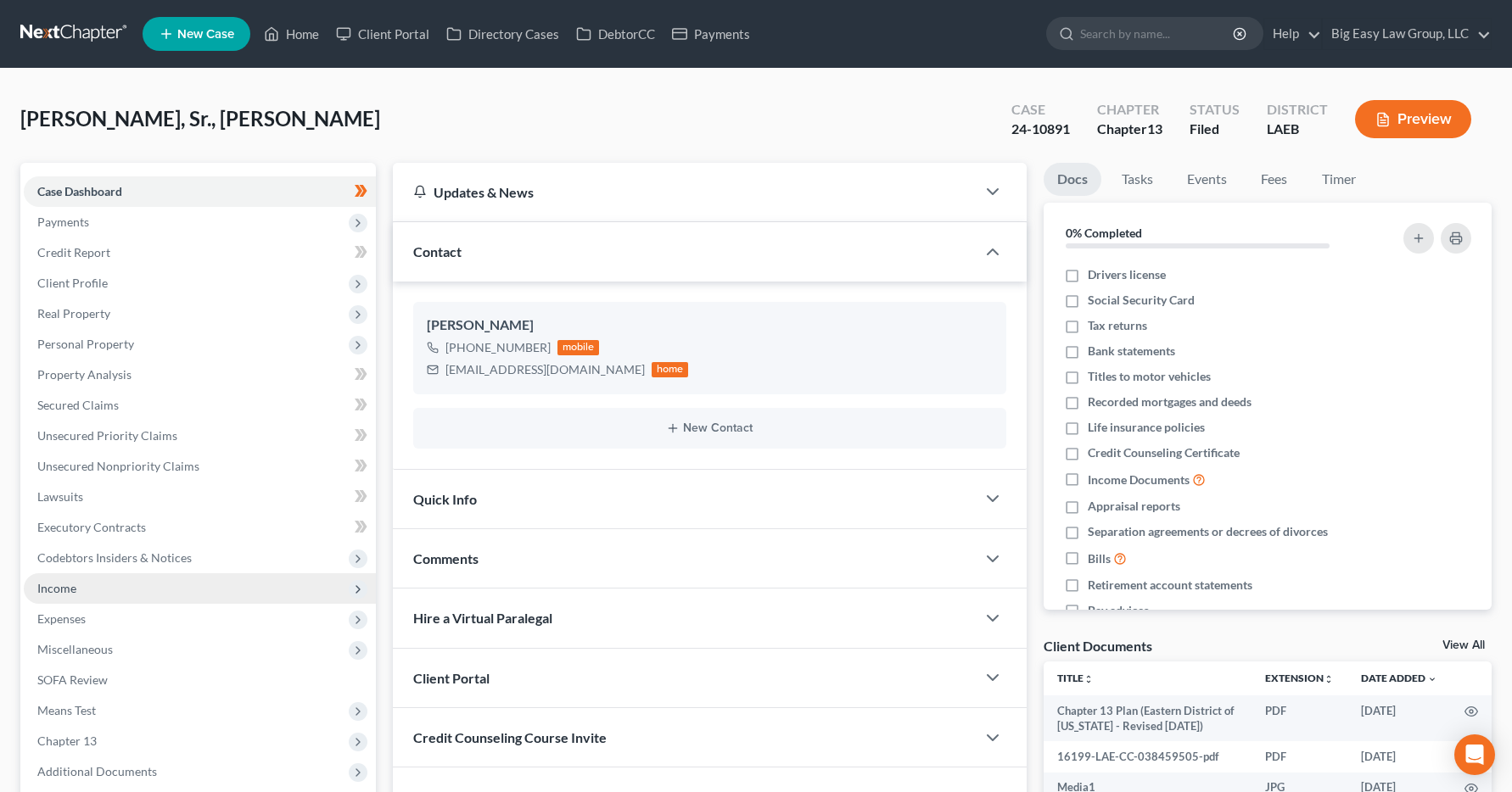
click at [52, 588] on span "Income" at bounding box center [57, 588] width 39 height 15
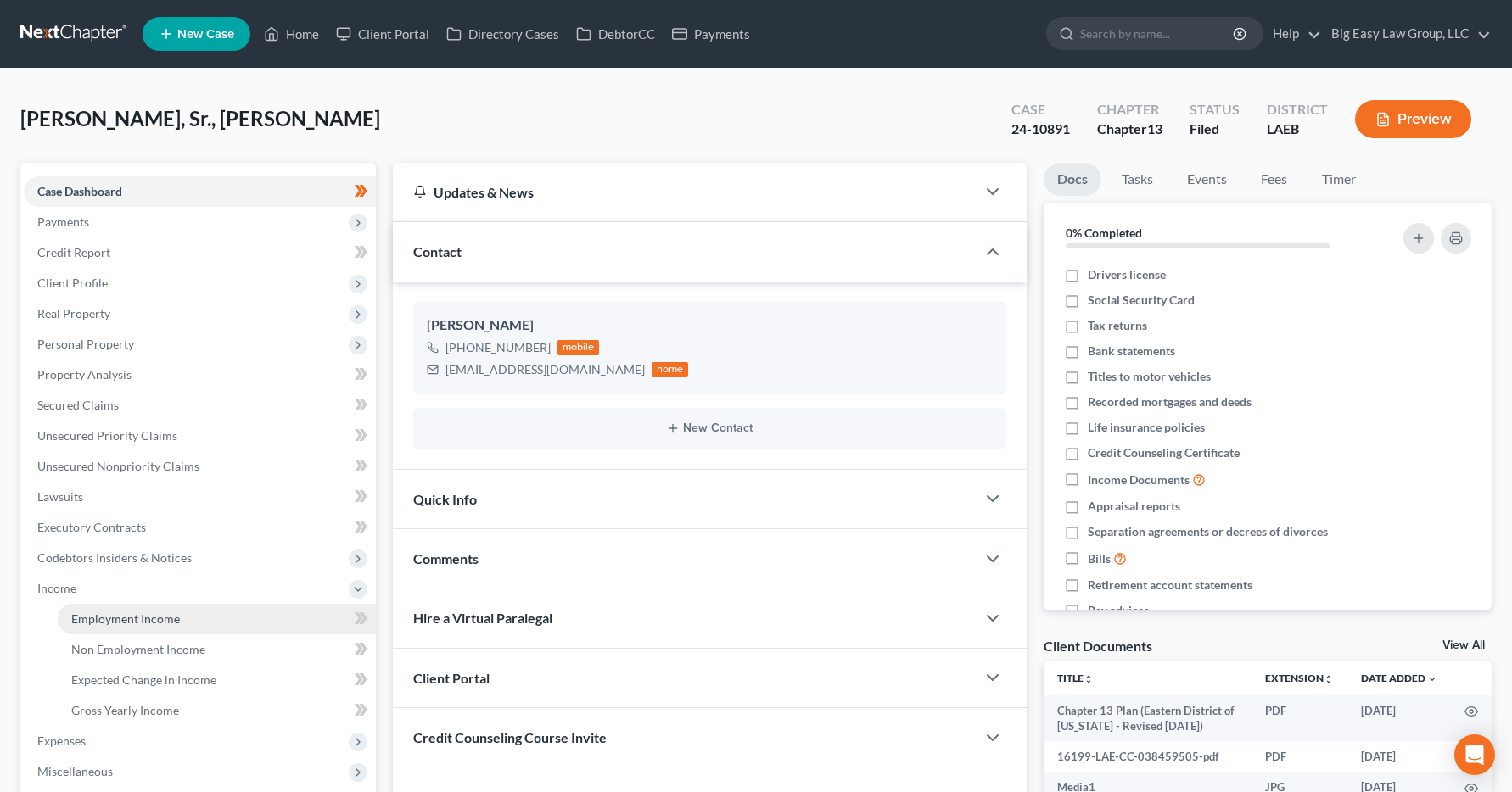
click at [79, 615] on span "Employment Income" at bounding box center [125, 619] width 109 height 15
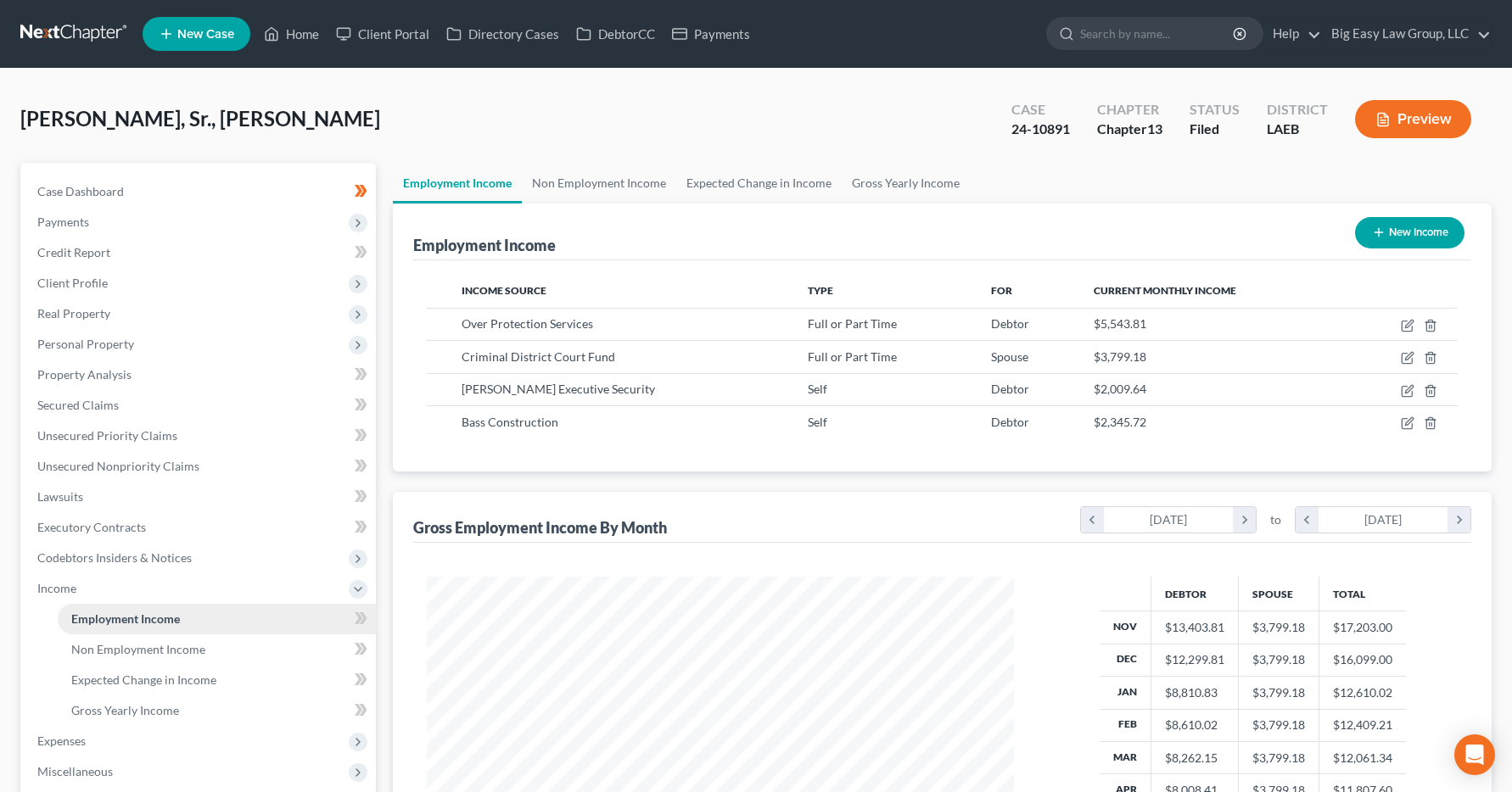
scroll to position [305, 622]
click at [291, 31] on link "Home" at bounding box center [291, 33] width 72 height 30
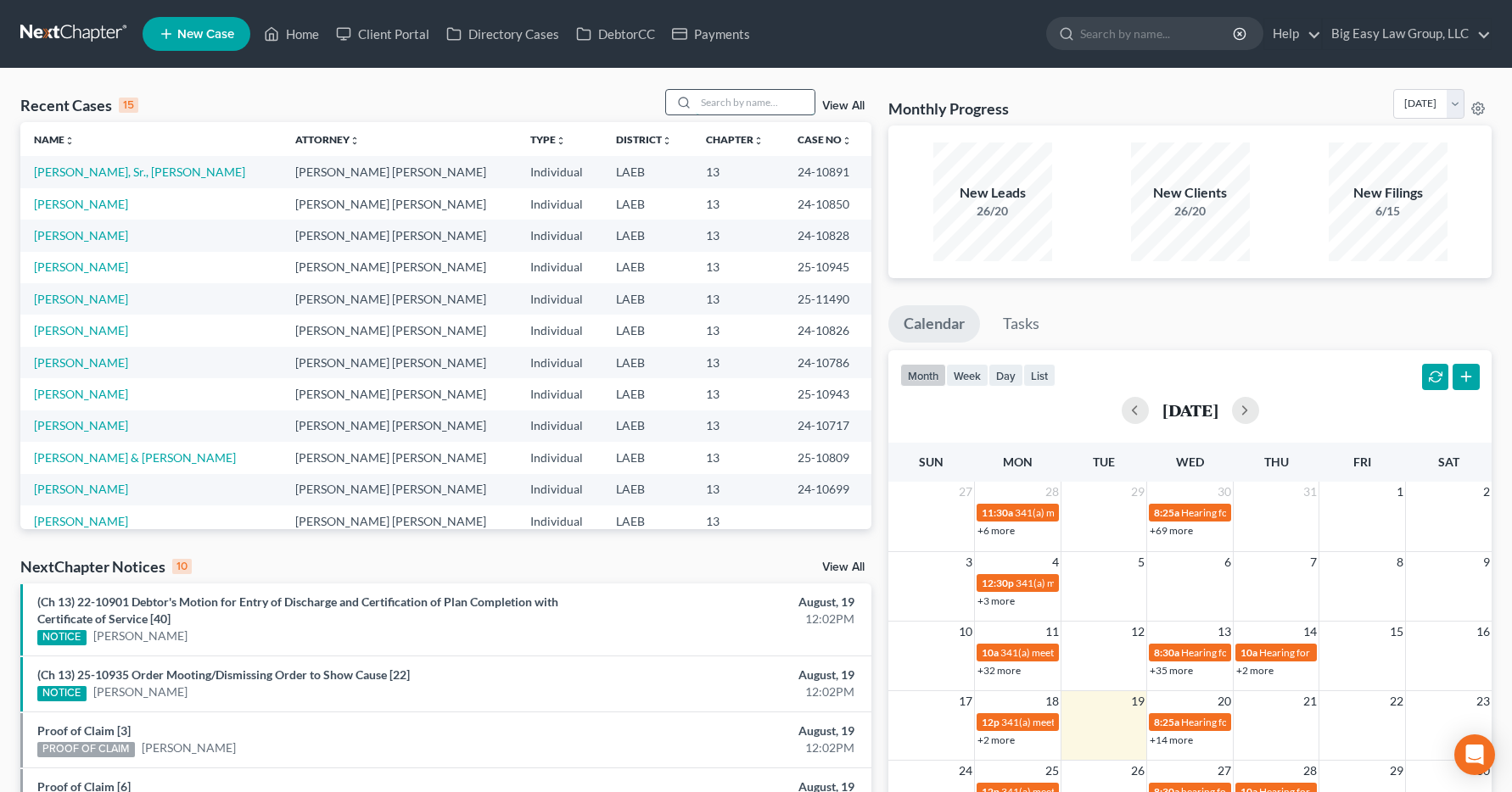
click at [706, 99] on input "search" at bounding box center [754, 102] width 119 height 25
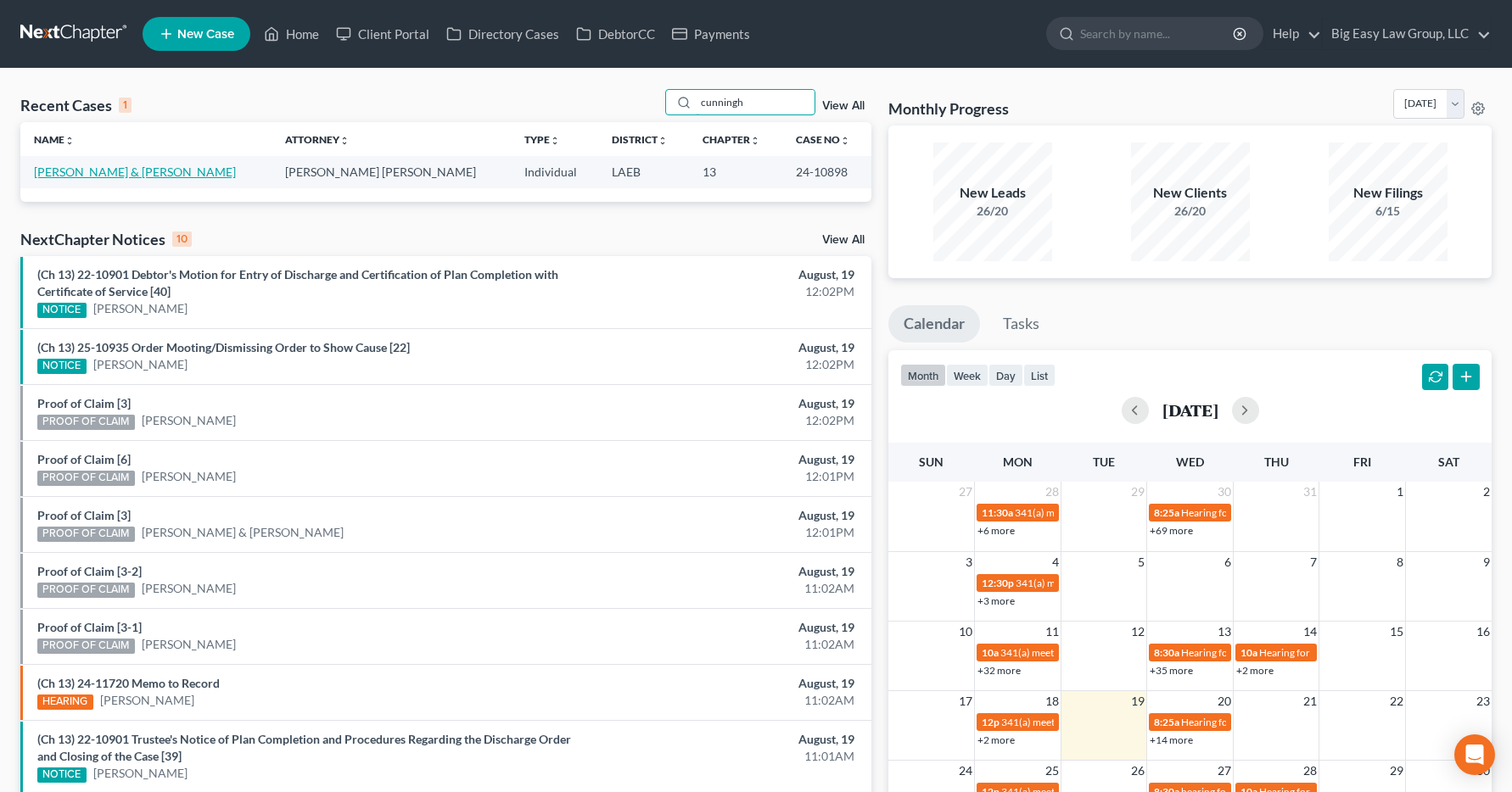
type input "cunningh"
click at [132, 177] on link "[PERSON_NAME] & [PERSON_NAME]" at bounding box center [134, 172] width 202 height 15
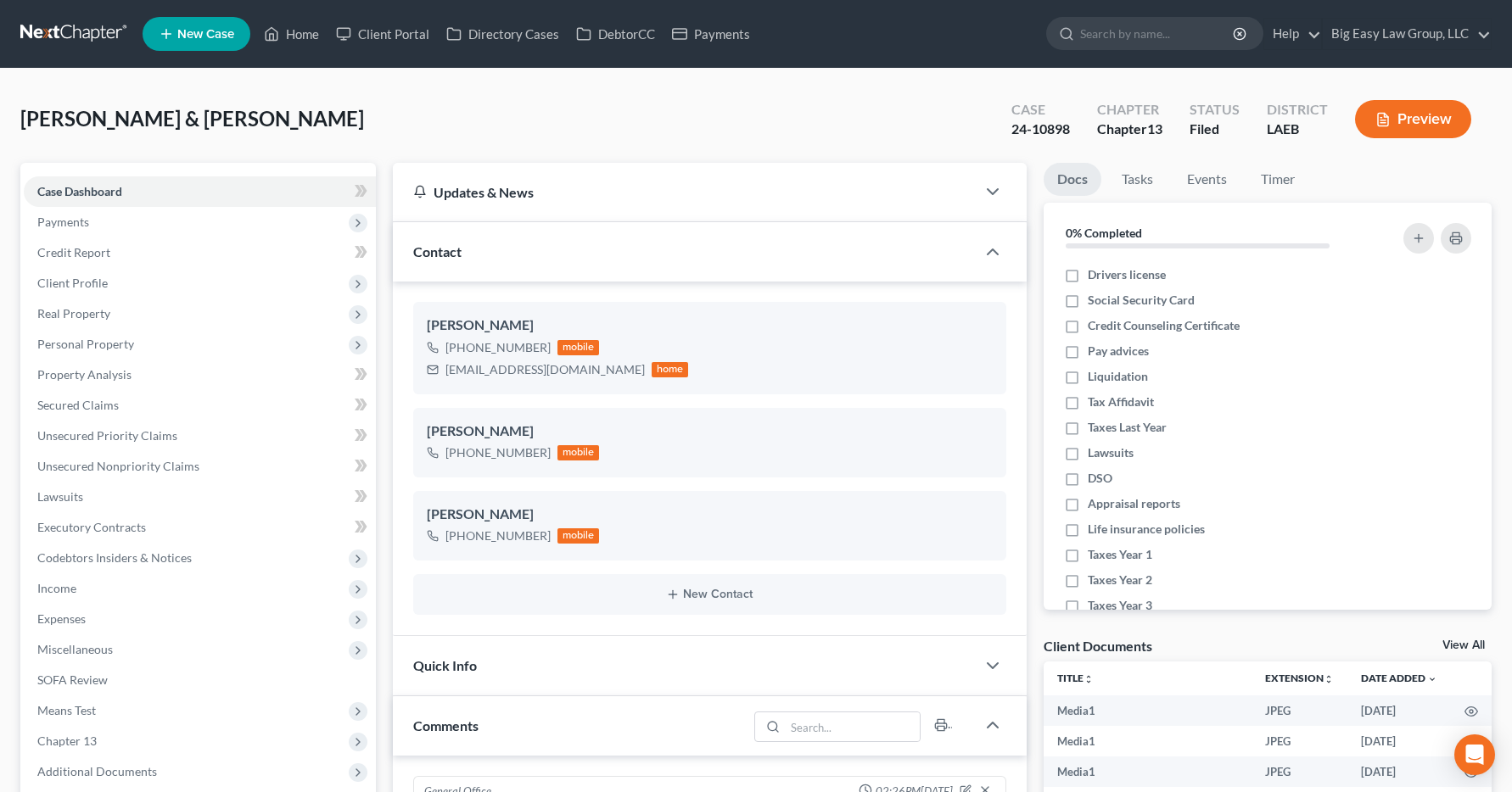
scroll to position [10521, 0]
click at [65, 588] on span "Income" at bounding box center [57, 588] width 39 height 15
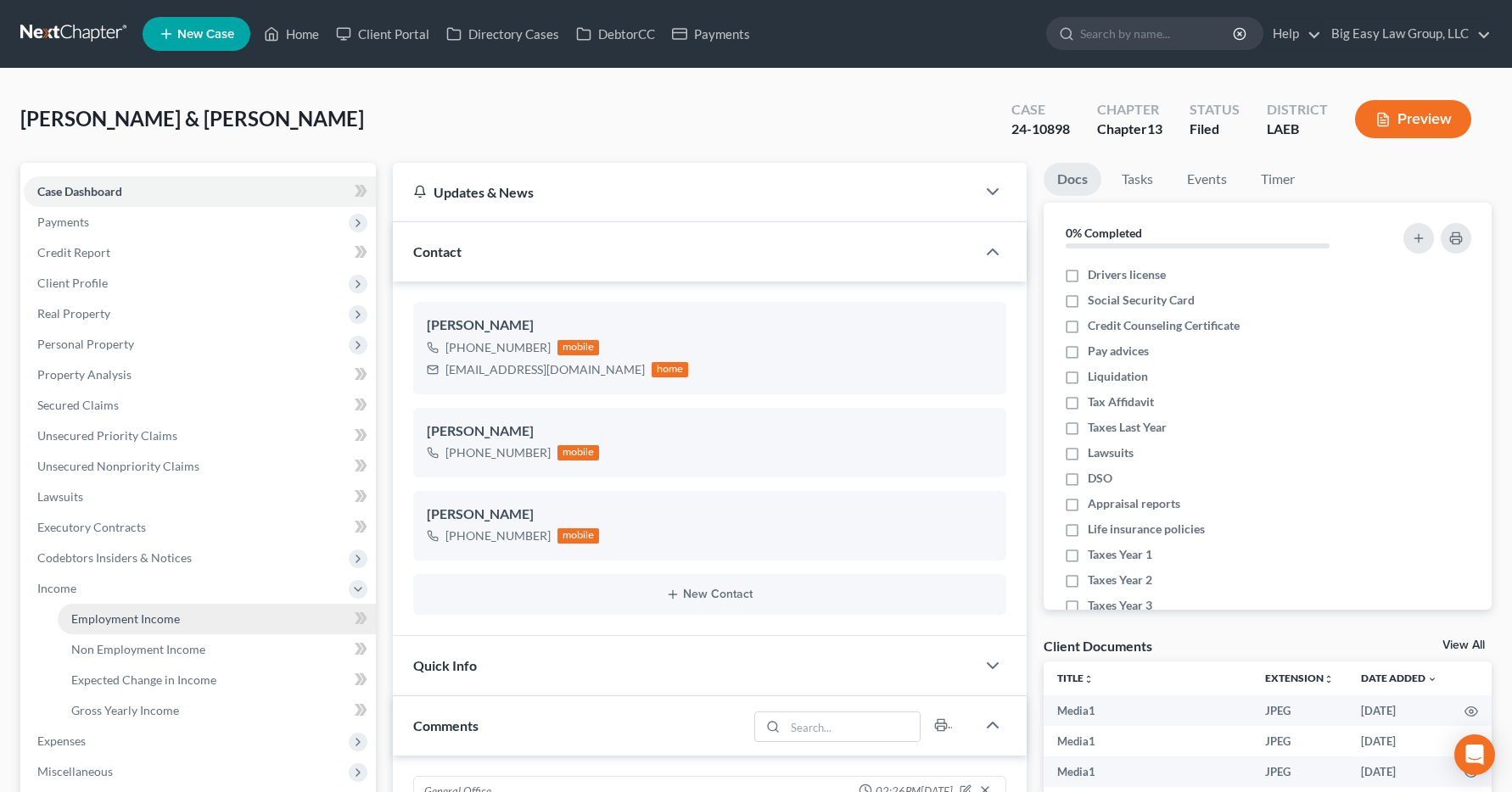
click at [99, 615] on span "Employment Income" at bounding box center [125, 619] width 109 height 15
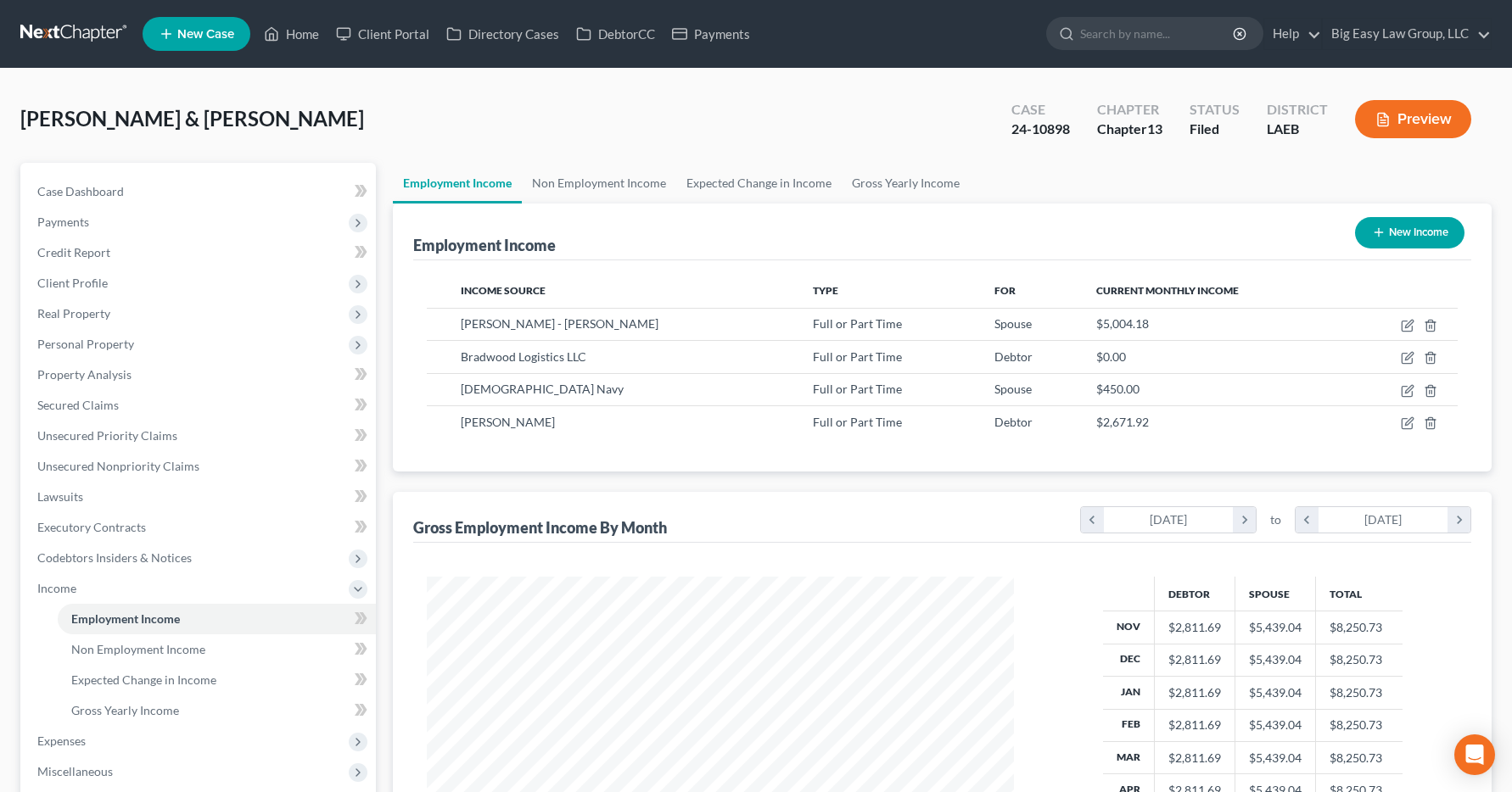
scroll to position [305, 622]
click at [304, 38] on link "Home" at bounding box center [291, 33] width 72 height 30
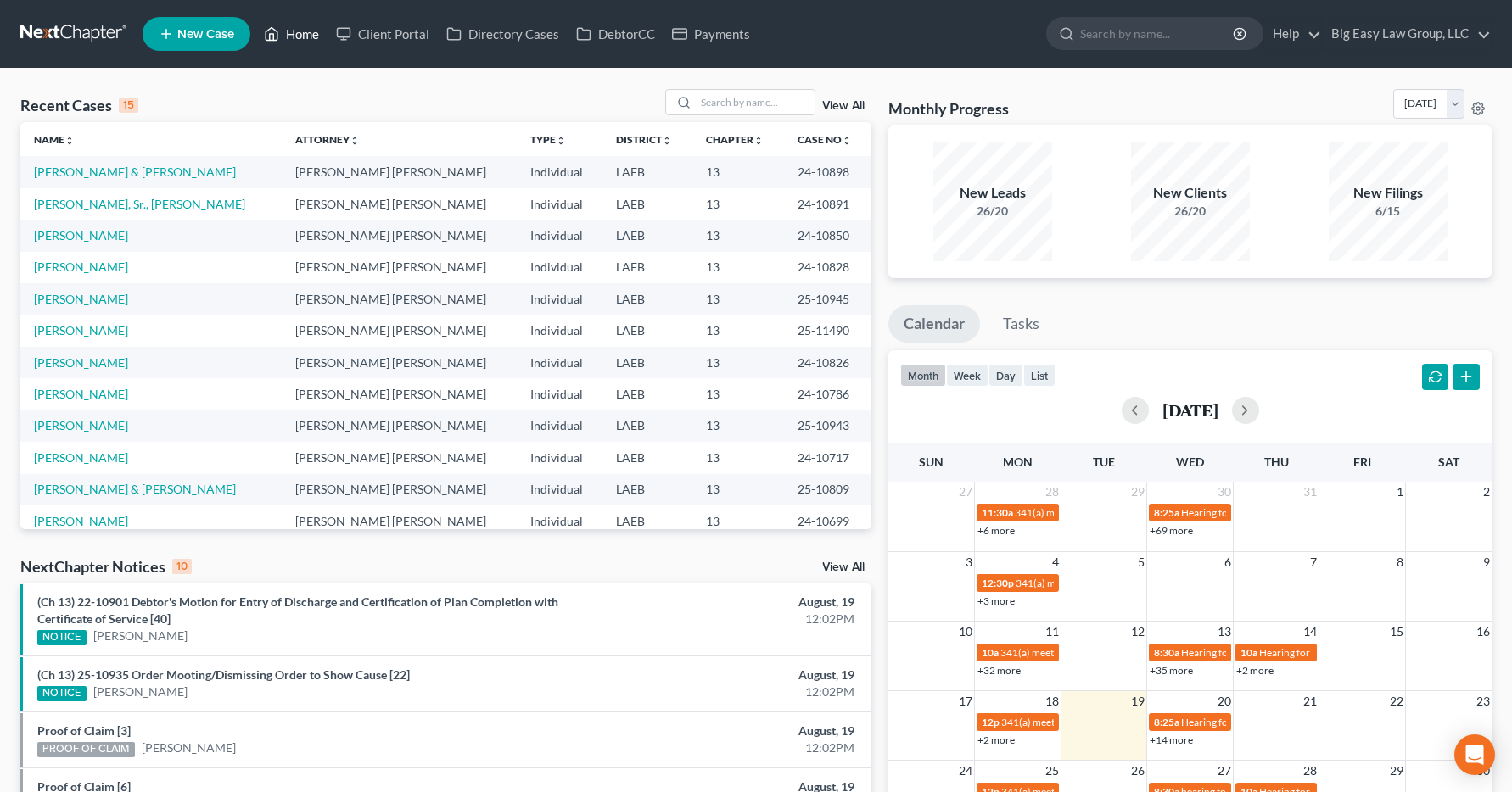
click at [296, 32] on link "Home" at bounding box center [291, 33] width 72 height 30
click at [717, 102] on input "search" at bounding box center [754, 102] width 119 height 25
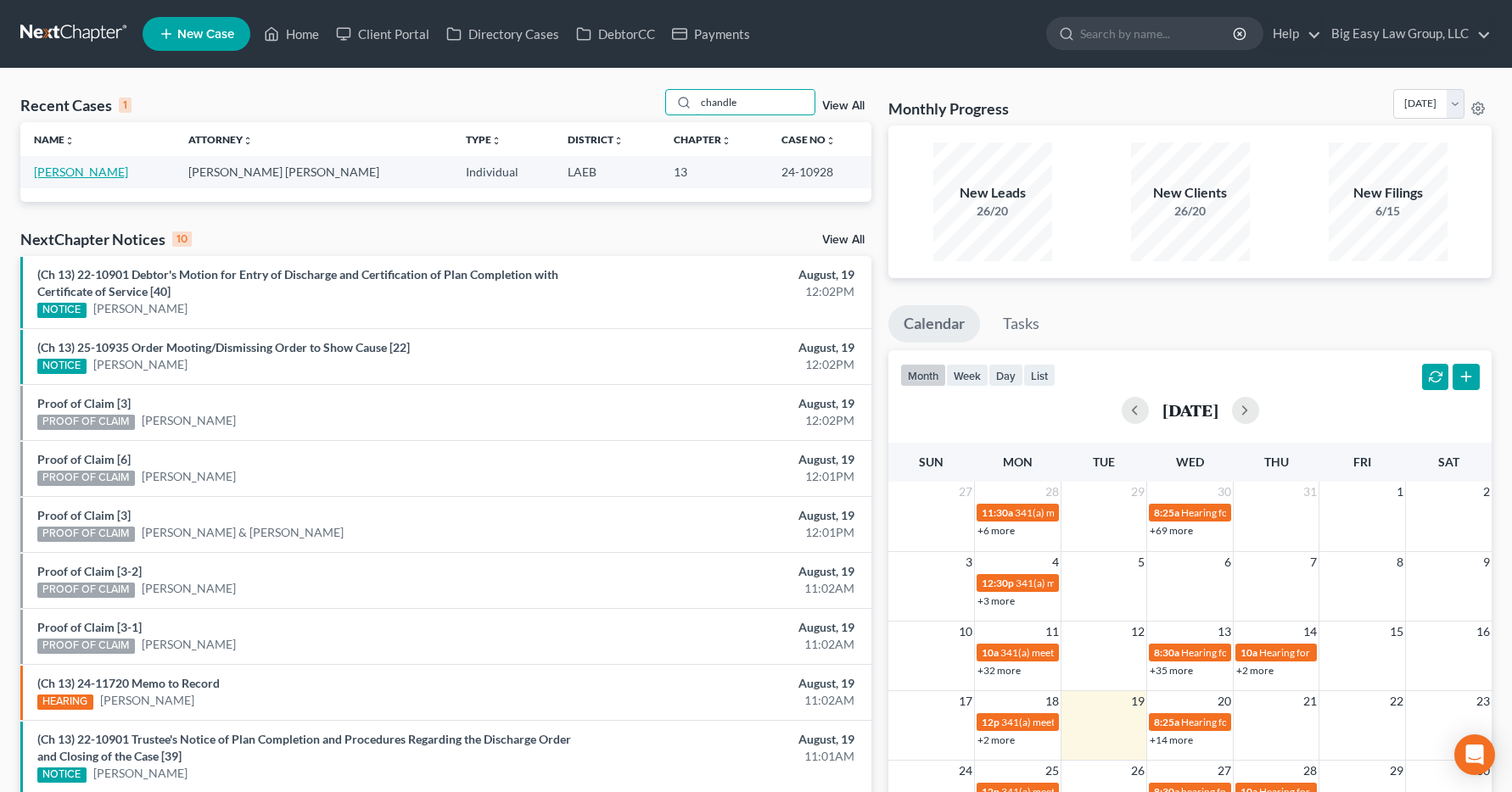
type input "chandle"
click at [90, 177] on link "[PERSON_NAME]" at bounding box center [81, 172] width 94 height 15
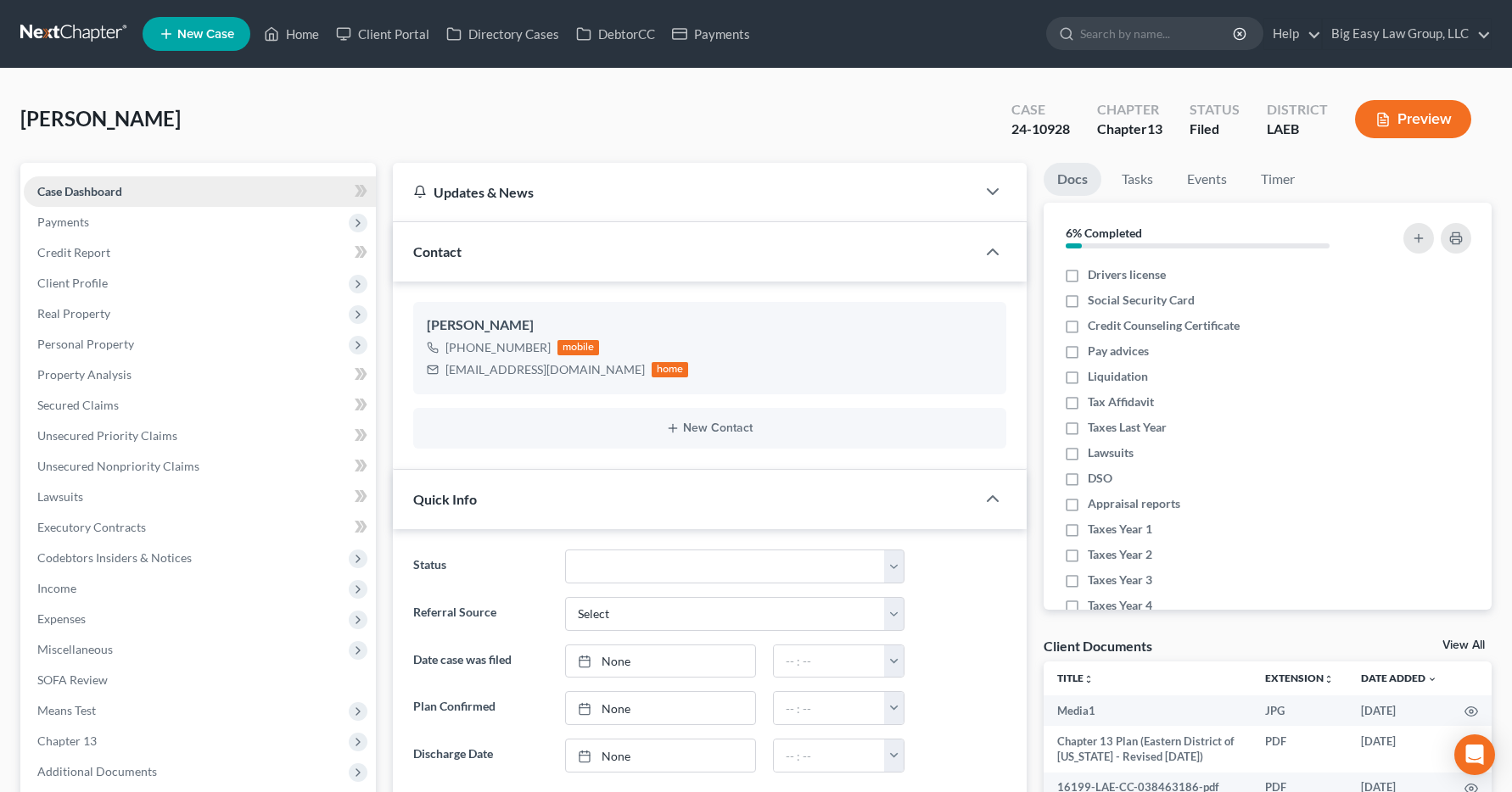
scroll to position [4418, 0]
click at [41, 589] on span "Income" at bounding box center [57, 588] width 39 height 15
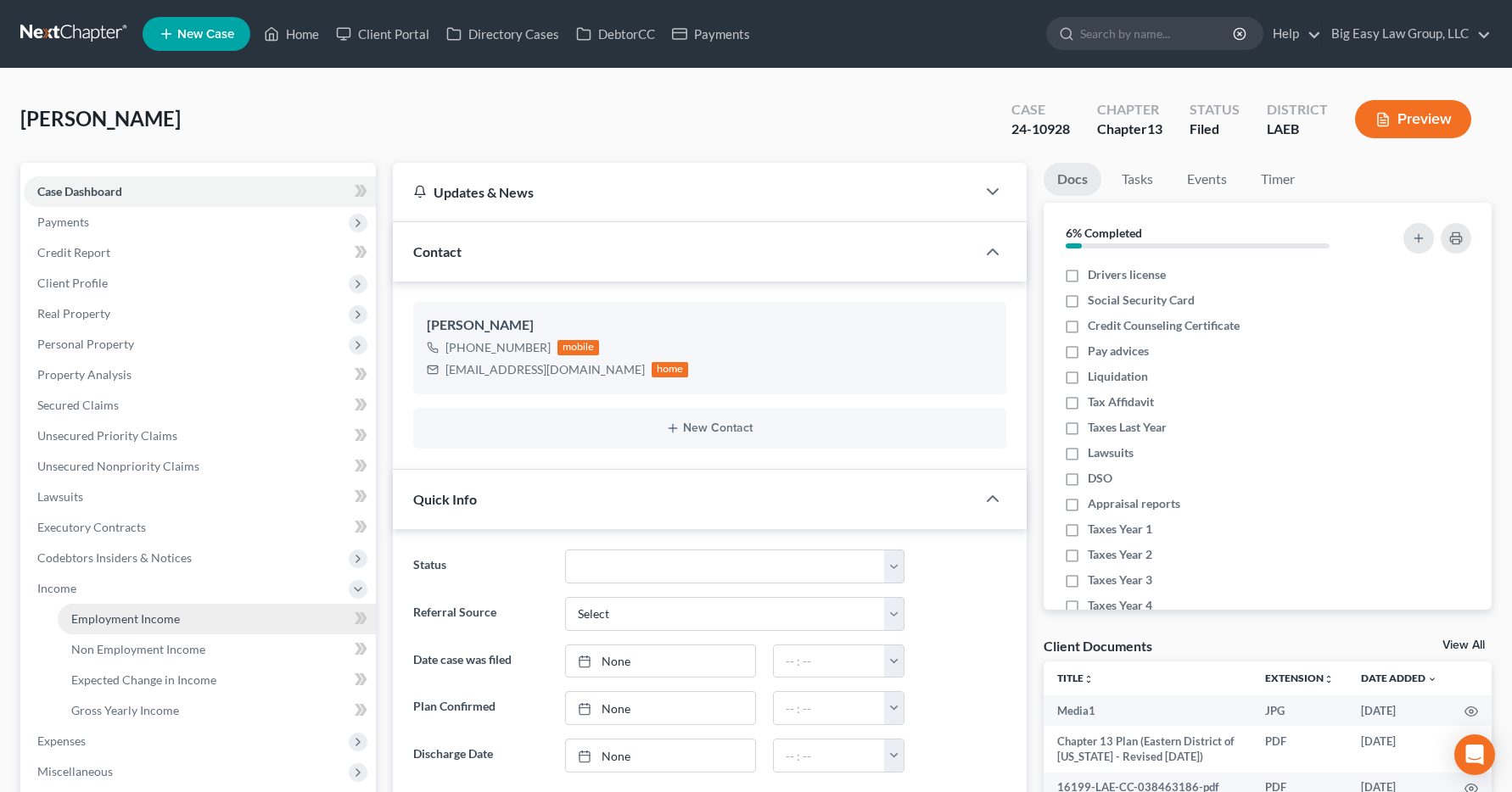
click at [99, 622] on span "Employment Income" at bounding box center [125, 619] width 109 height 15
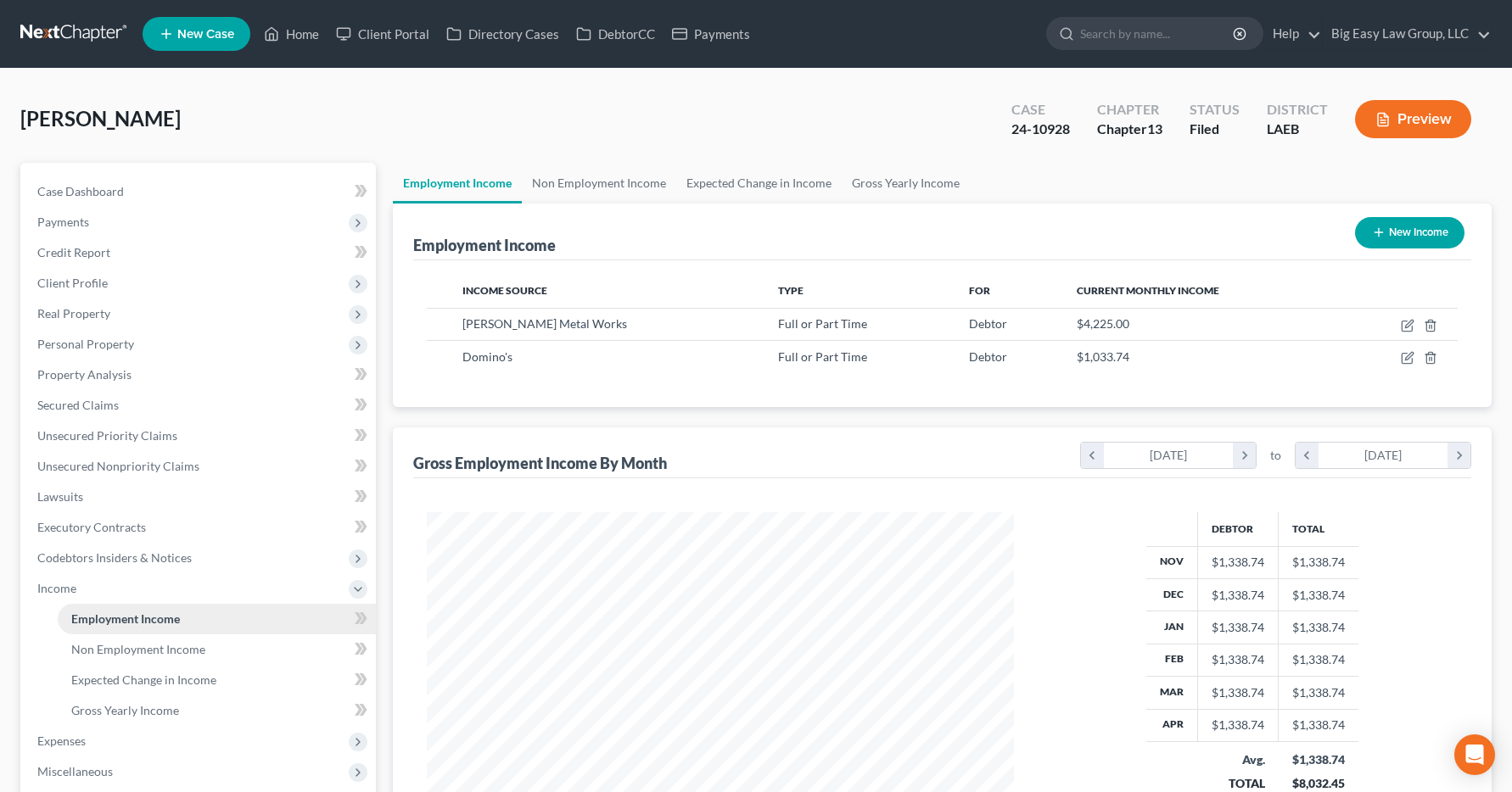
scroll to position [305, 622]
click at [289, 38] on link "Home" at bounding box center [291, 33] width 72 height 30
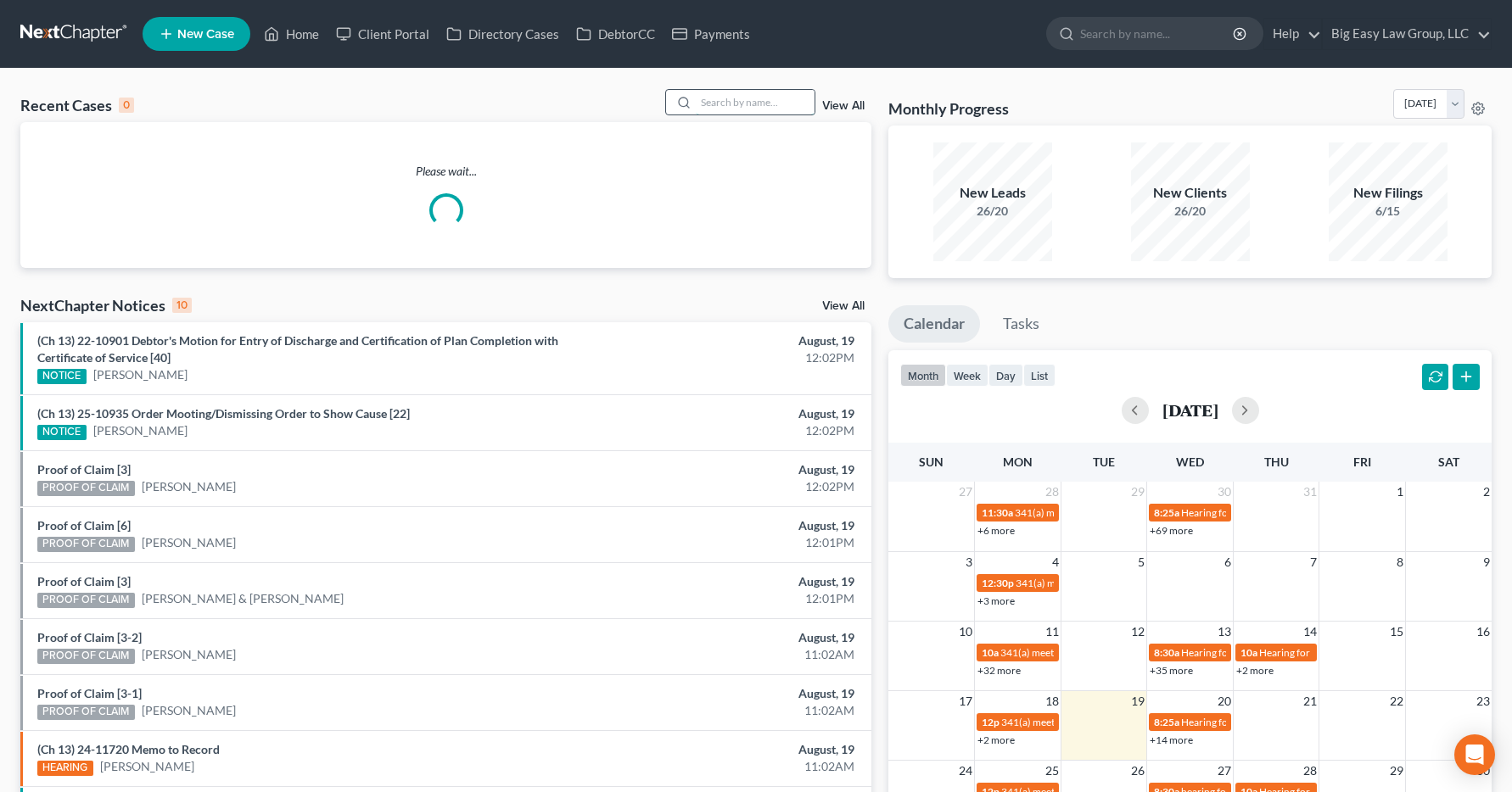
click at [761, 99] on input "search" at bounding box center [754, 102] width 119 height 25
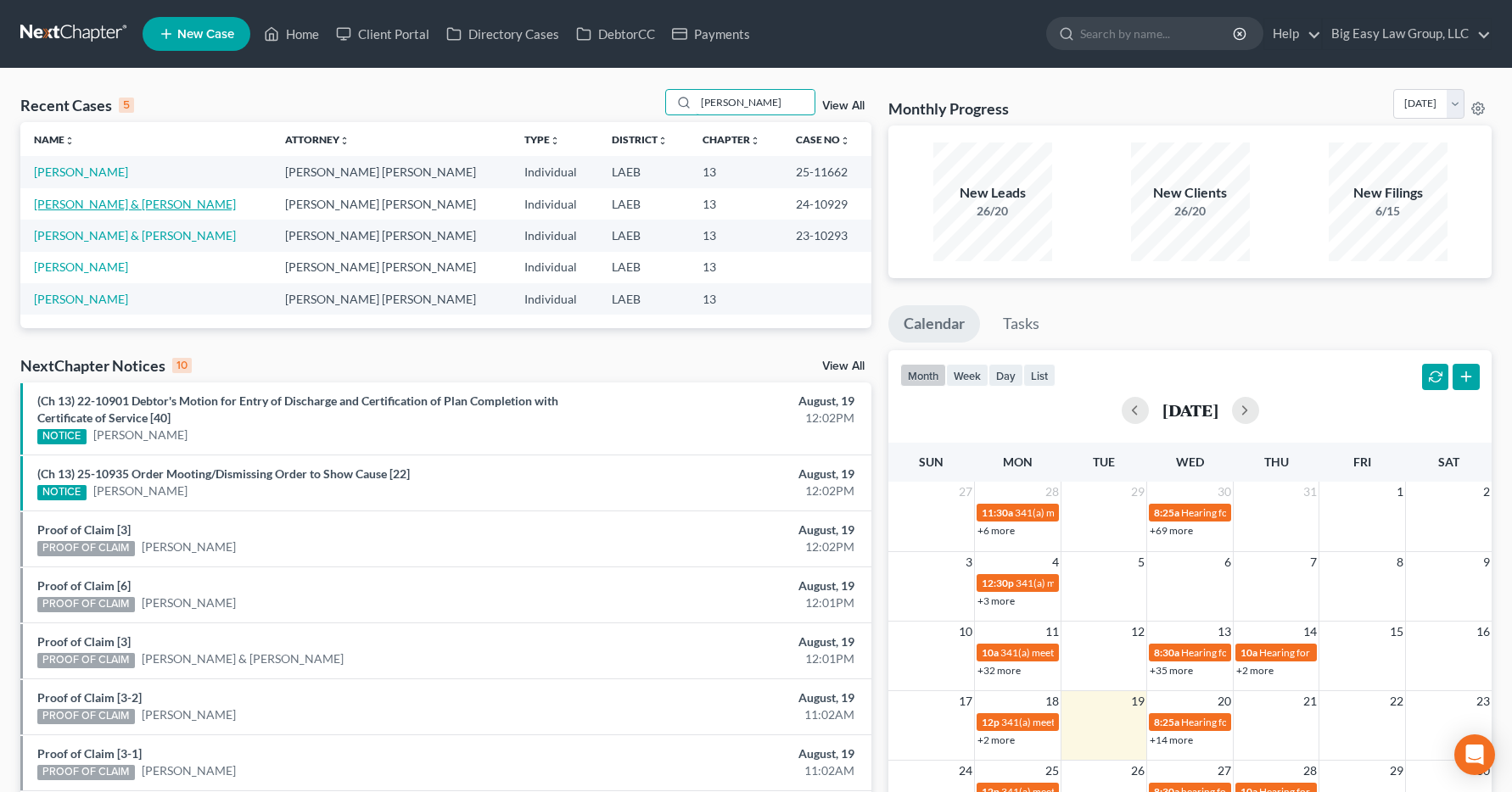
type input "miller"
click at [87, 205] on link "[PERSON_NAME] & [PERSON_NAME]" at bounding box center [134, 204] width 202 height 15
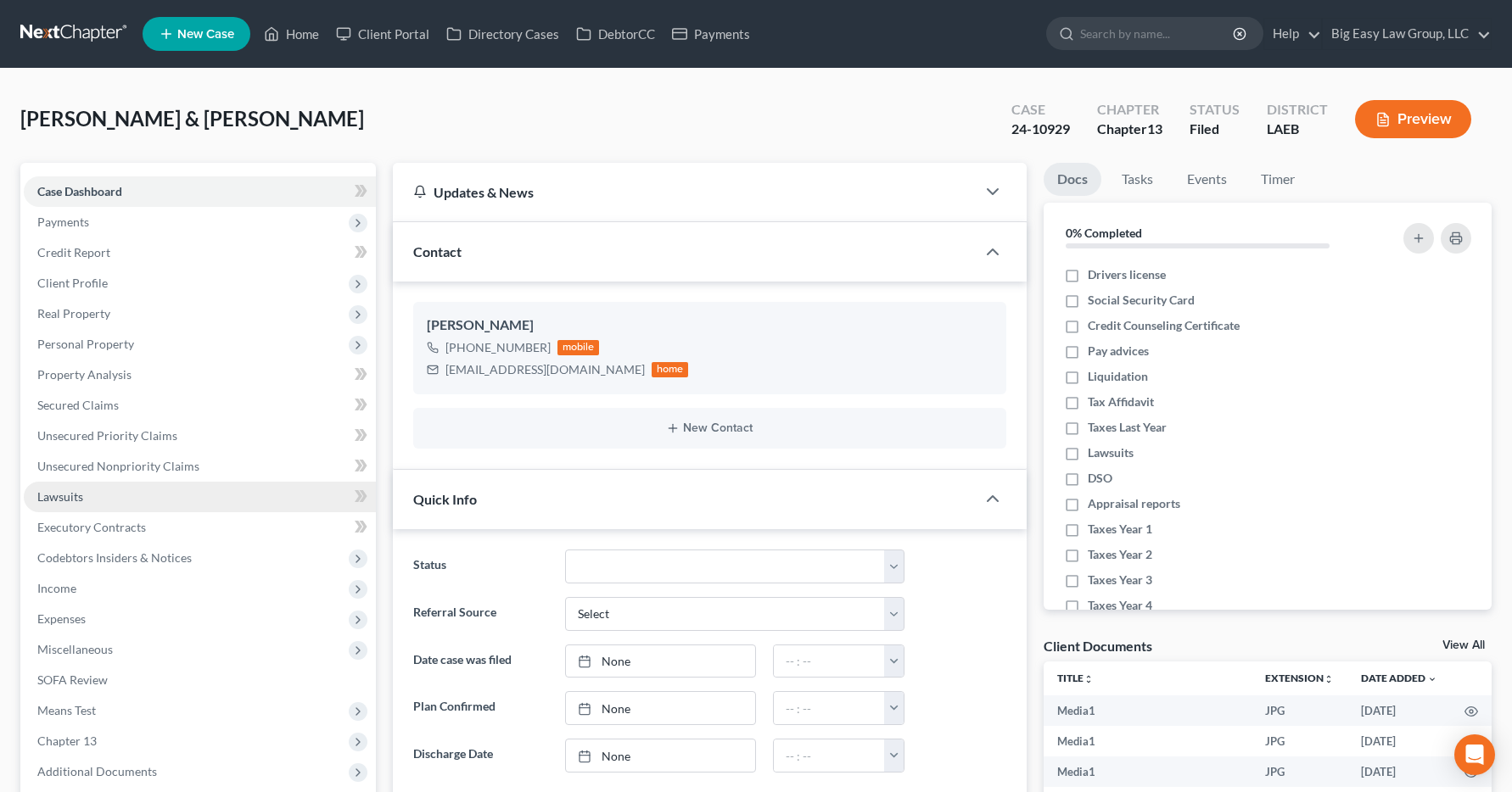
scroll to position [3630, 0]
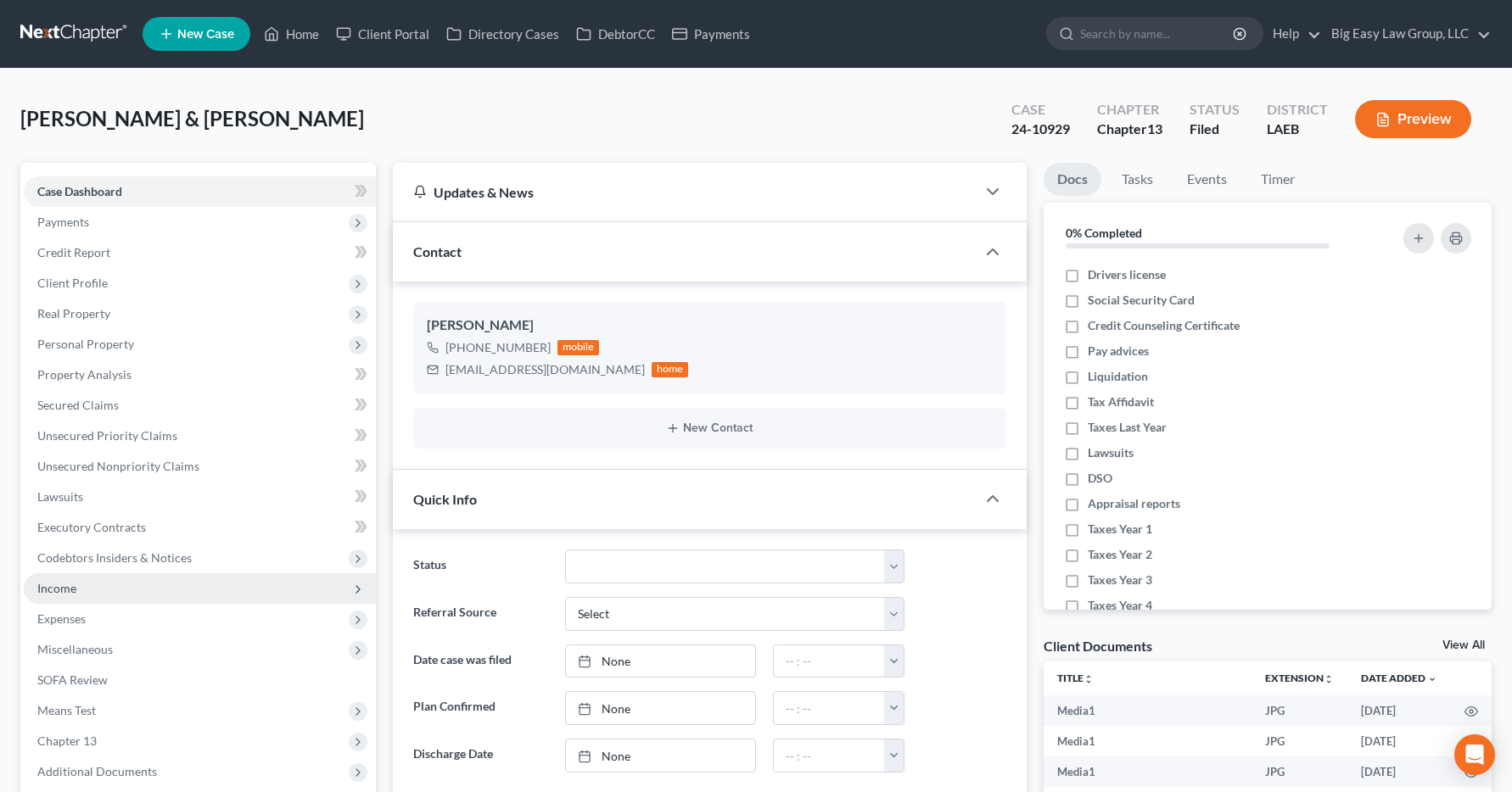
click at [76, 590] on span "Income" at bounding box center [200, 588] width 352 height 30
click at [82, 588] on span "Income" at bounding box center [200, 588] width 352 height 30
drag, startPoint x: 82, startPoint y: 588, endPoint x: 47, endPoint y: 588, distance: 35.0
click at [81, 588] on span "Income" at bounding box center [200, 588] width 352 height 30
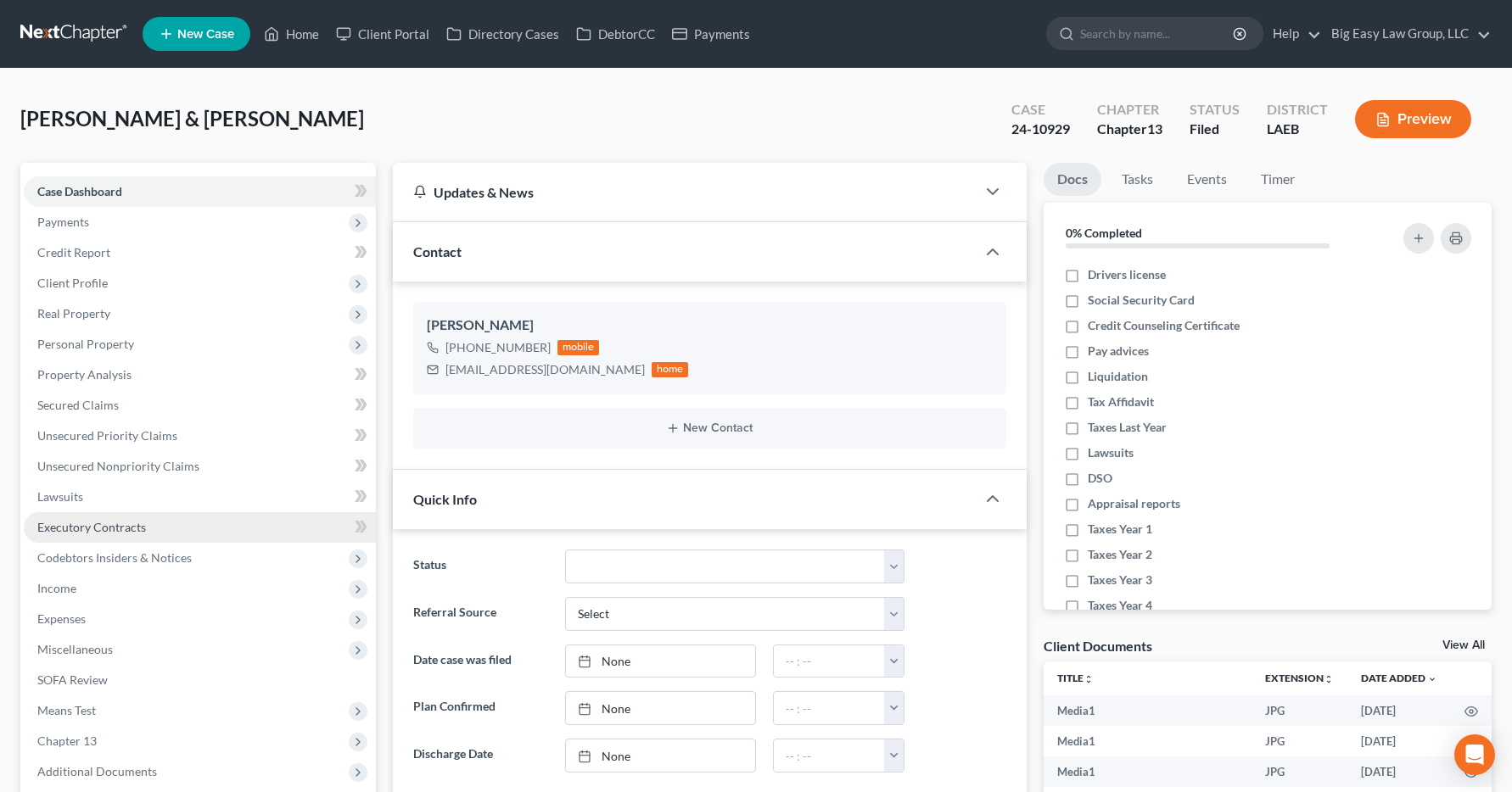
click at [307, 517] on link "Executory Contracts" at bounding box center [200, 527] width 352 height 30
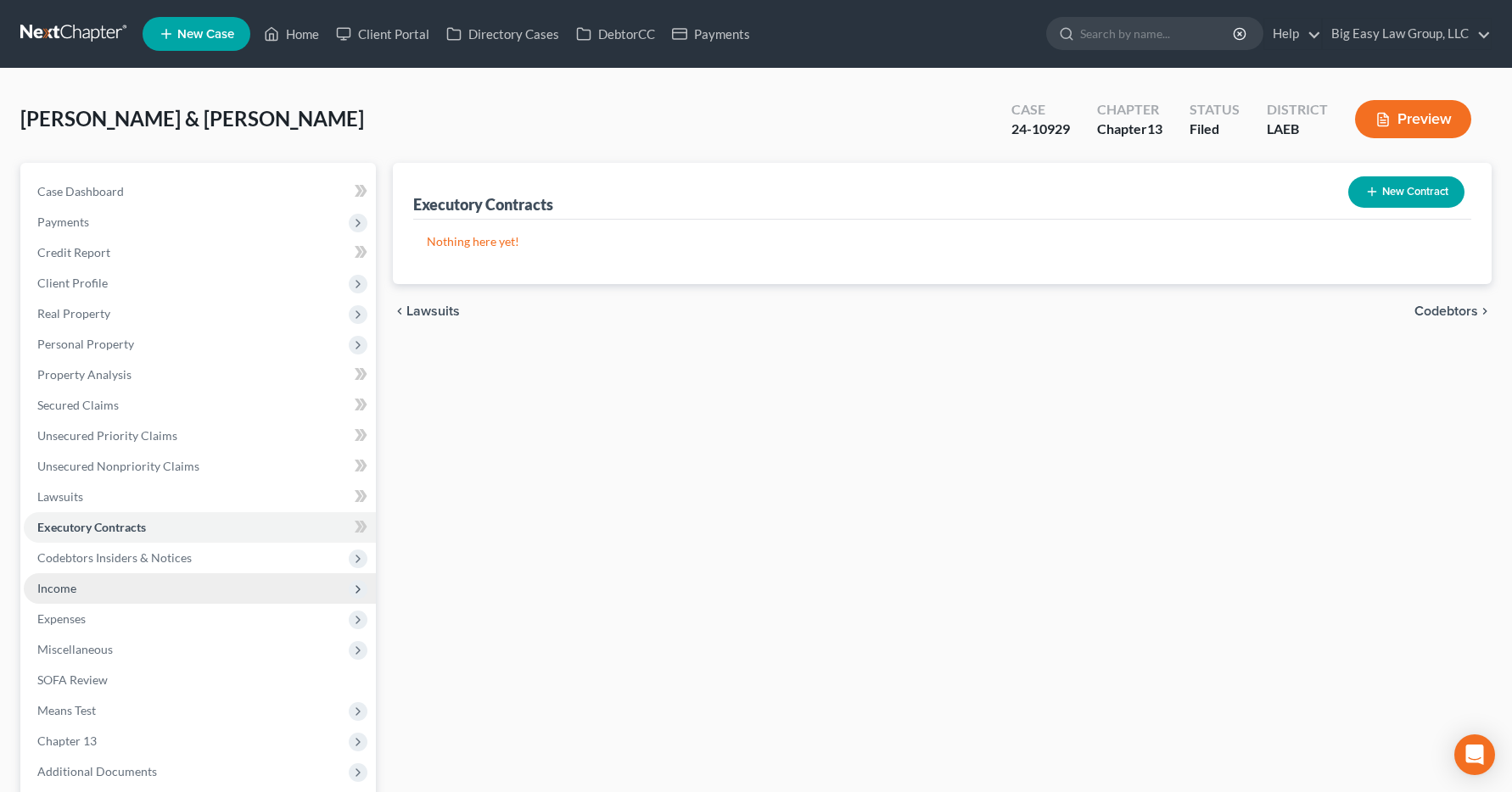
click at [70, 591] on span "Income" at bounding box center [57, 588] width 39 height 15
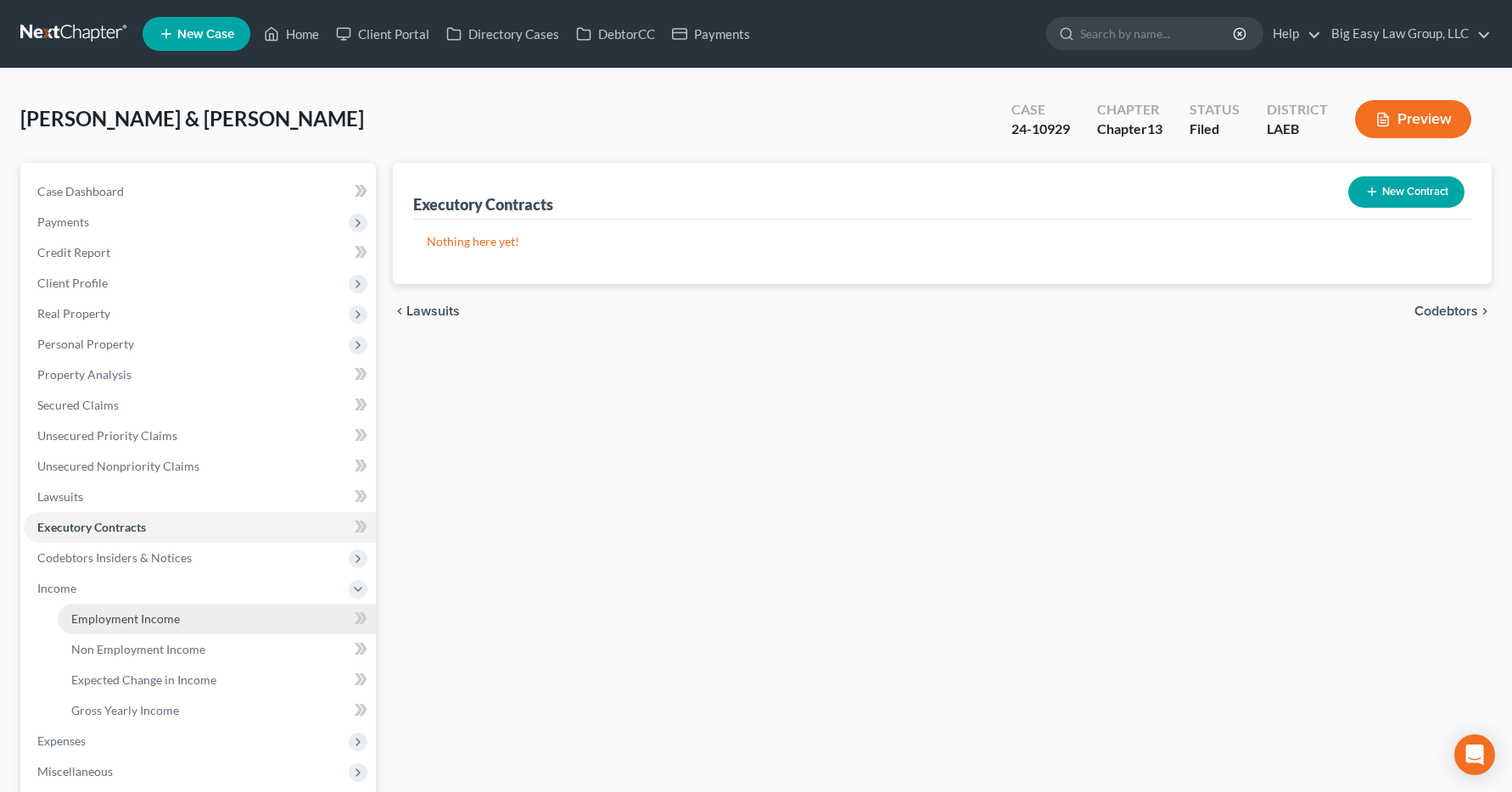
click at [91, 624] on span "Employment Income" at bounding box center [125, 619] width 109 height 15
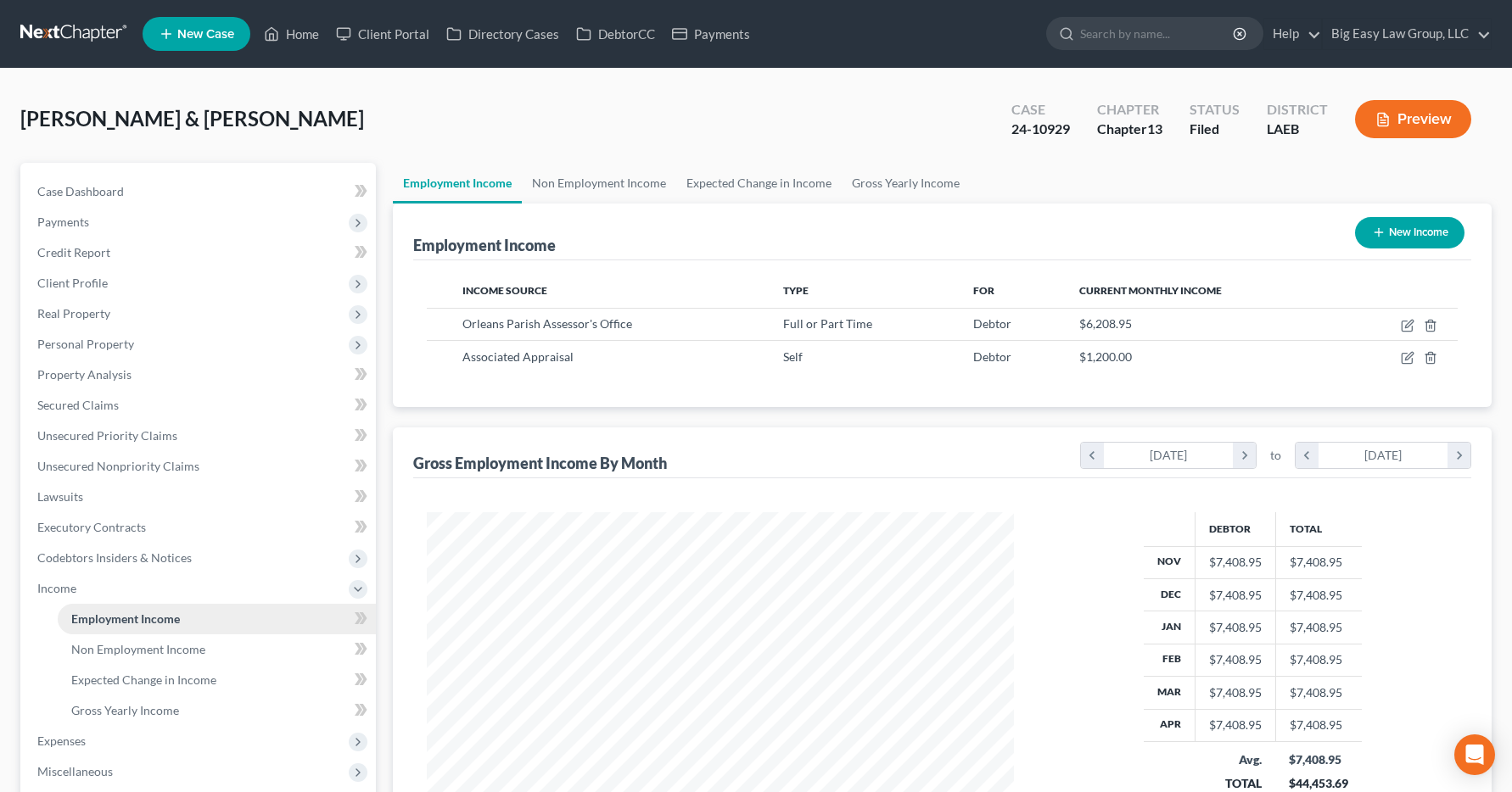
scroll to position [305, 622]
click at [308, 41] on link "Home" at bounding box center [291, 33] width 72 height 30
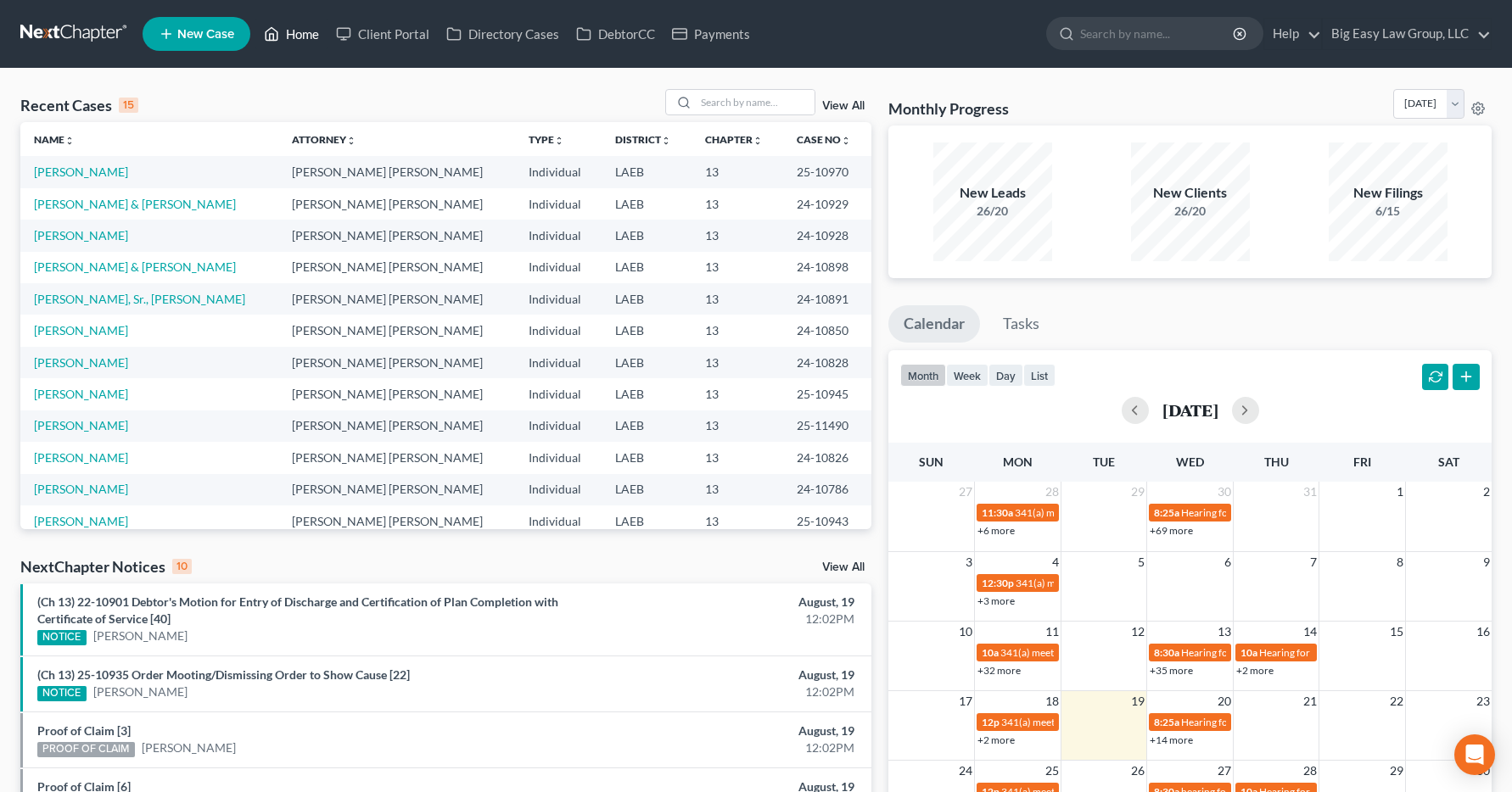
click at [307, 42] on link "Home" at bounding box center [291, 33] width 72 height 30
click at [705, 104] on input "search" at bounding box center [754, 102] width 119 height 25
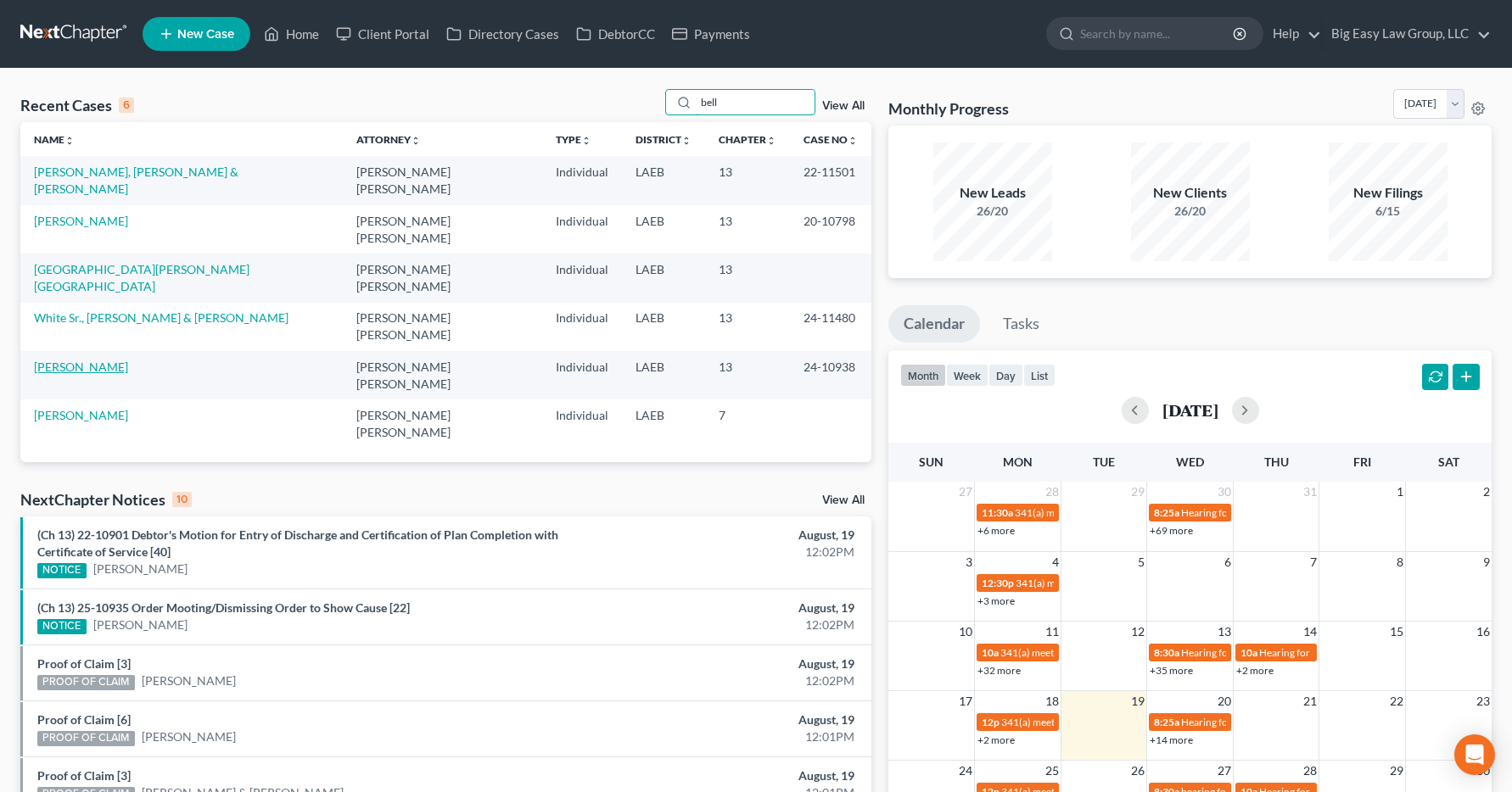
type input "bell"
click at [64, 360] on link "[PERSON_NAME]" at bounding box center [81, 367] width 94 height 15
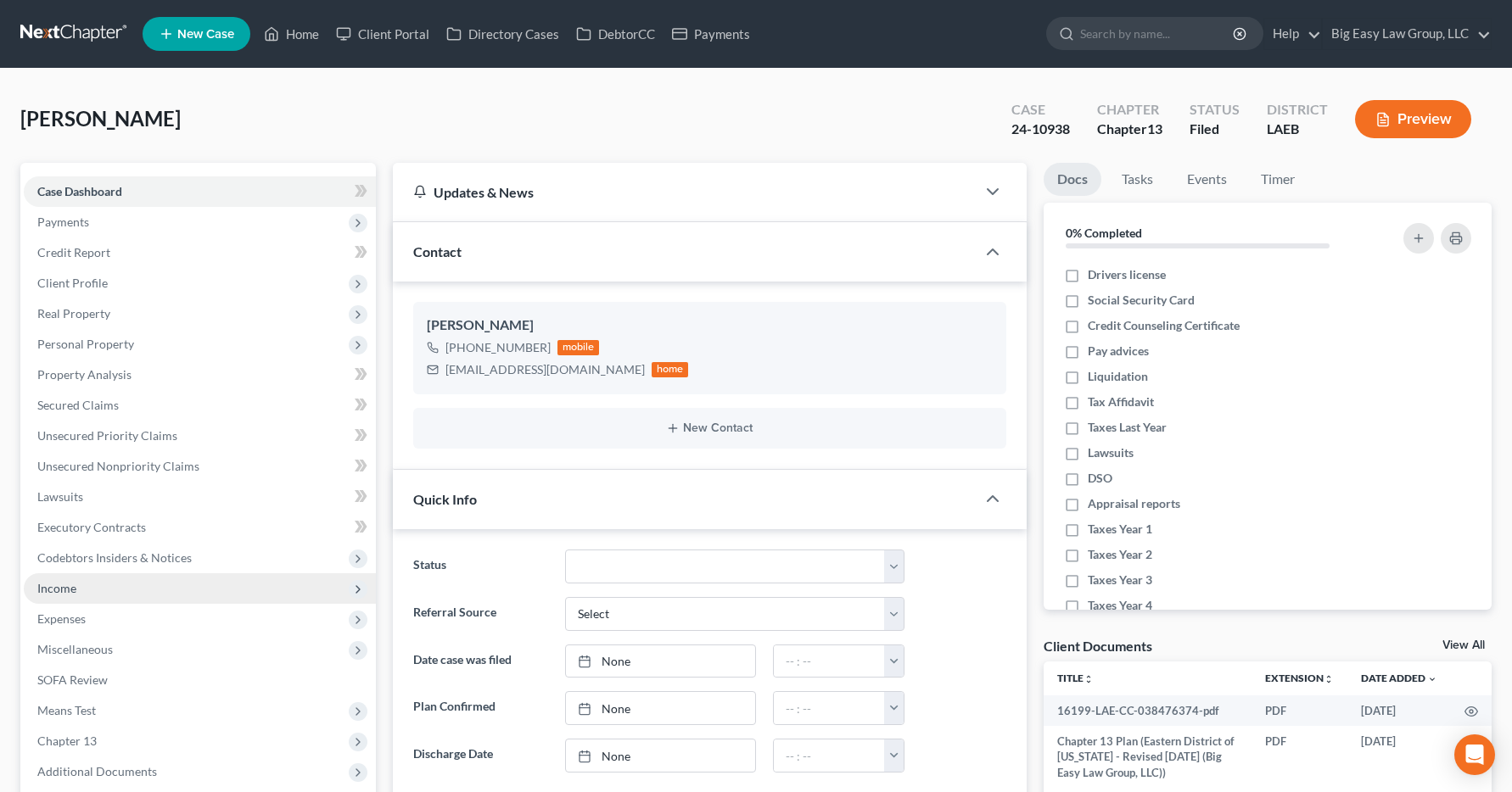
scroll to position [2298, 0]
click at [43, 593] on span "Income" at bounding box center [57, 588] width 39 height 15
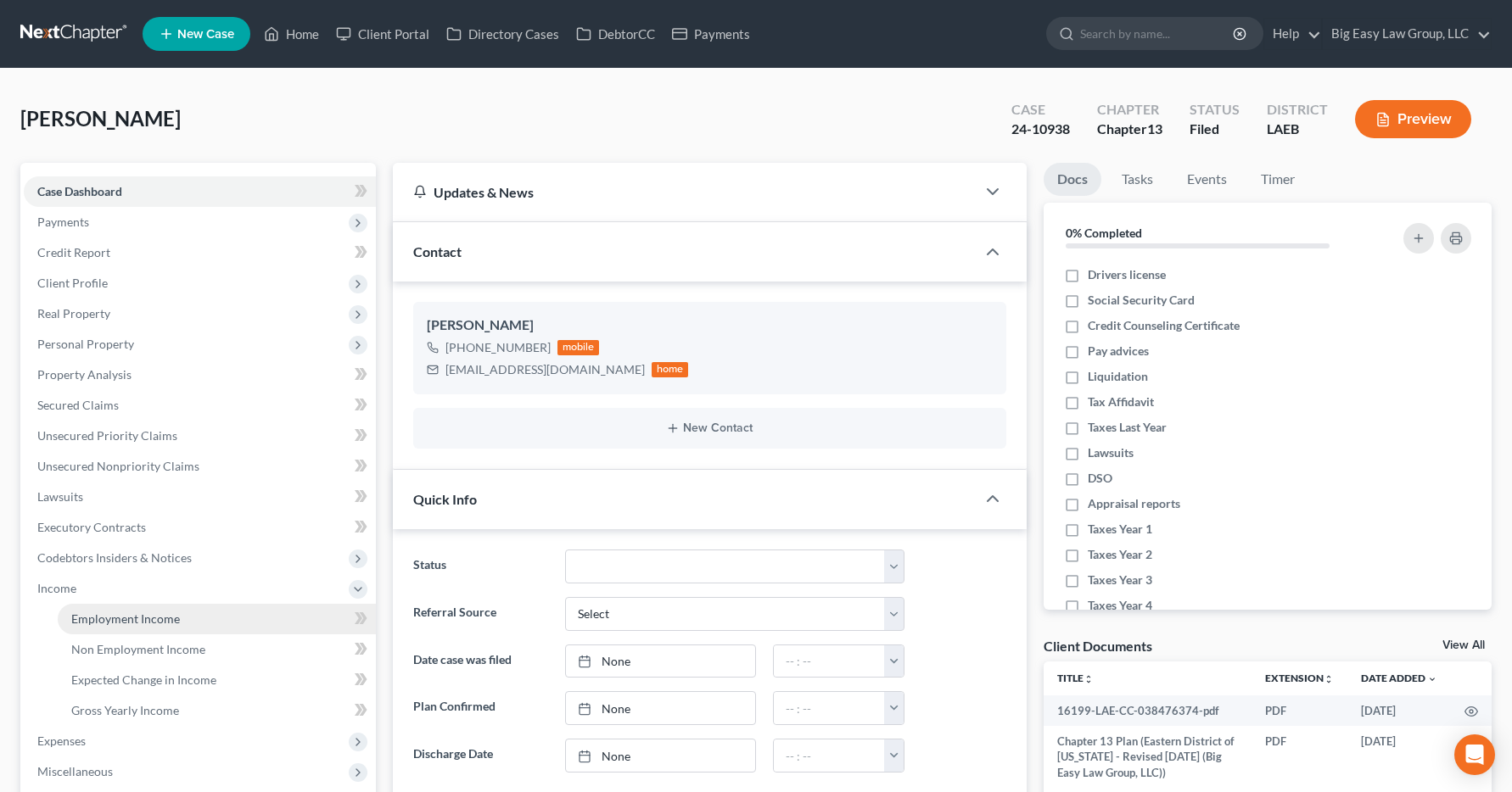
click at [113, 627] on link "Employment Income" at bounding box center [216, 619] width 318 height 30
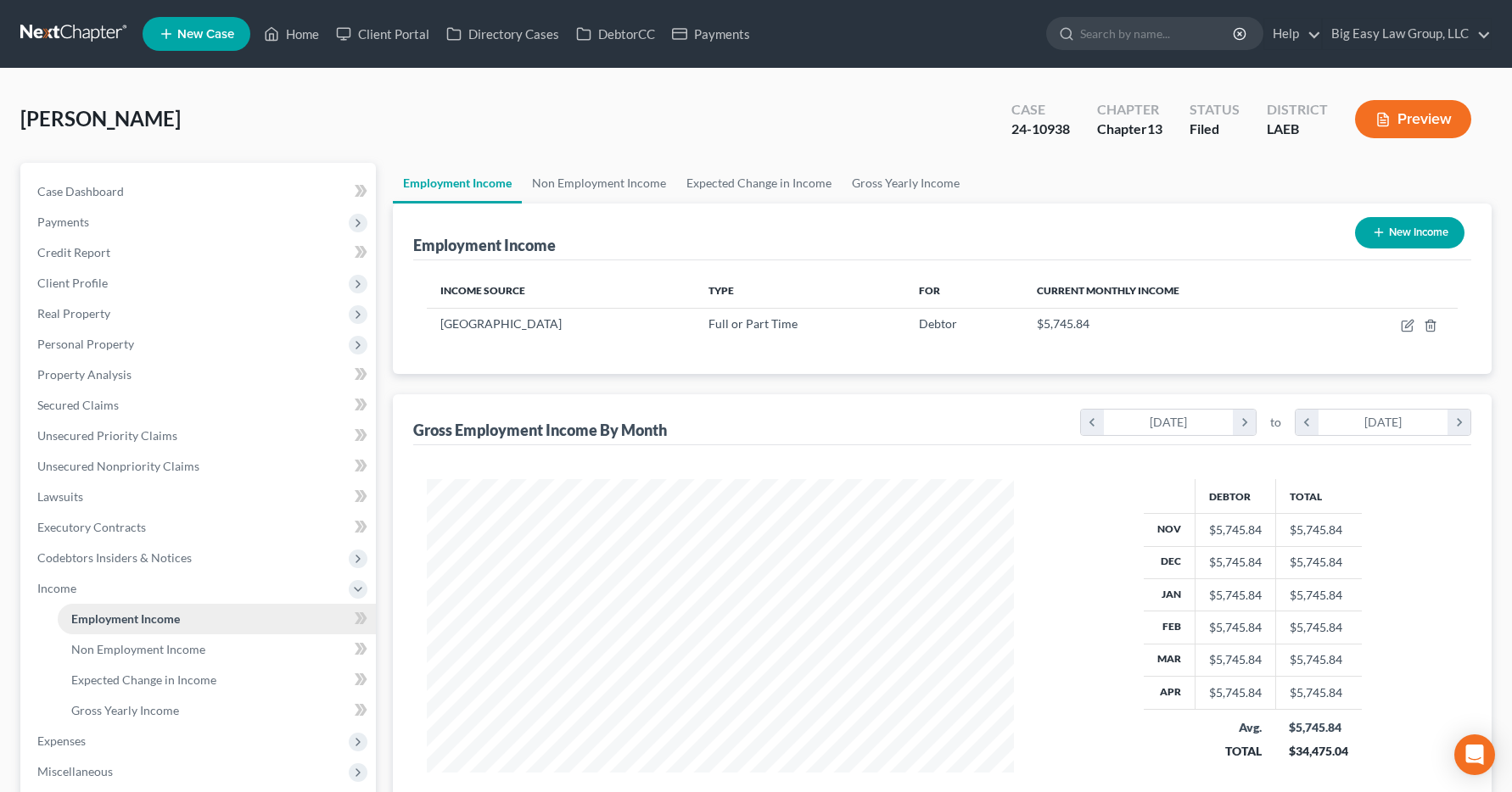
scroll to position [305, 622]
click at [299, 36] on link "Home" at bounding box center [291, 33] width 72 height 30
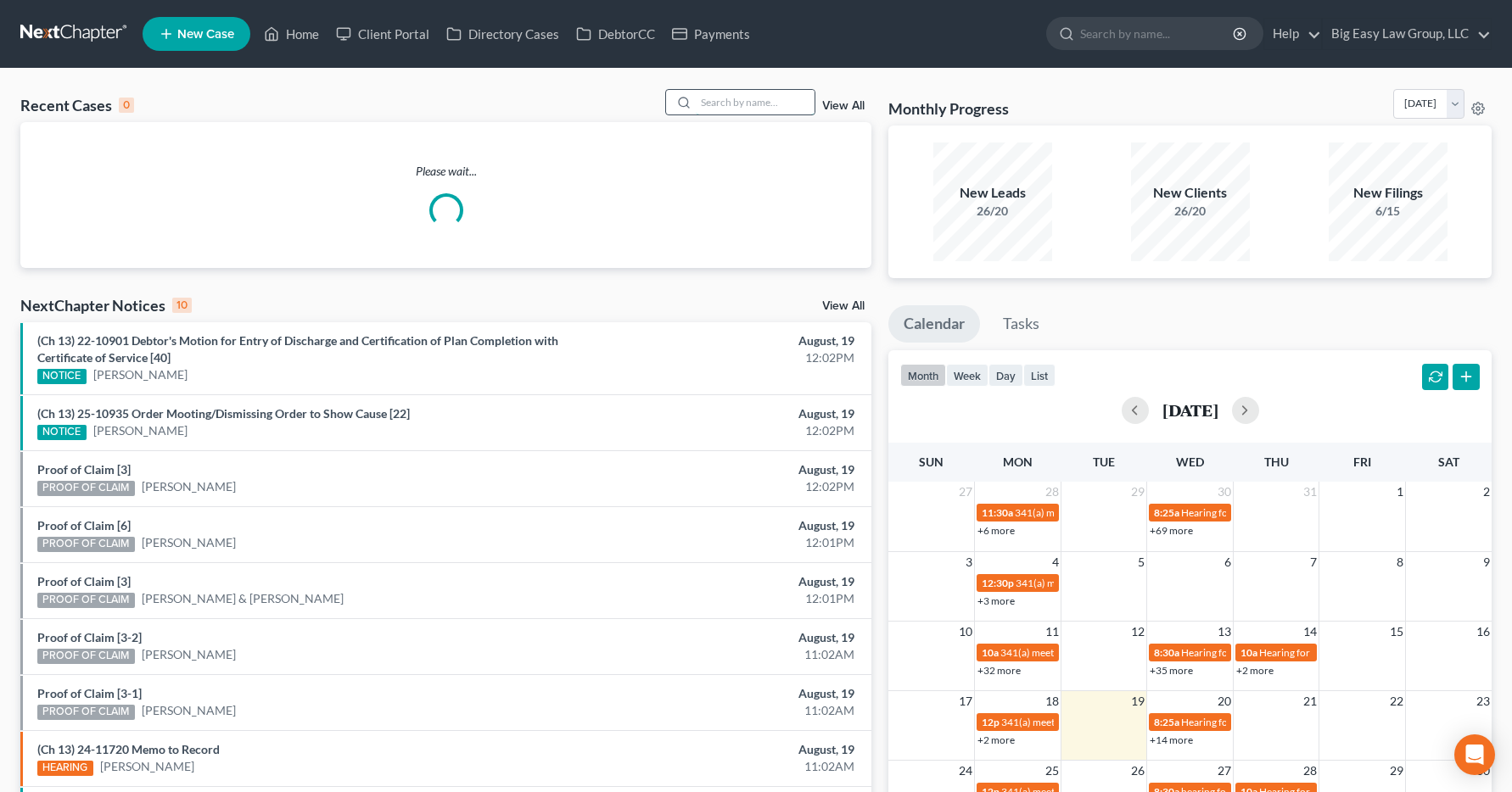
click at [703, 105] on input "search" at bounding box center [754, 102] width 119 height 25
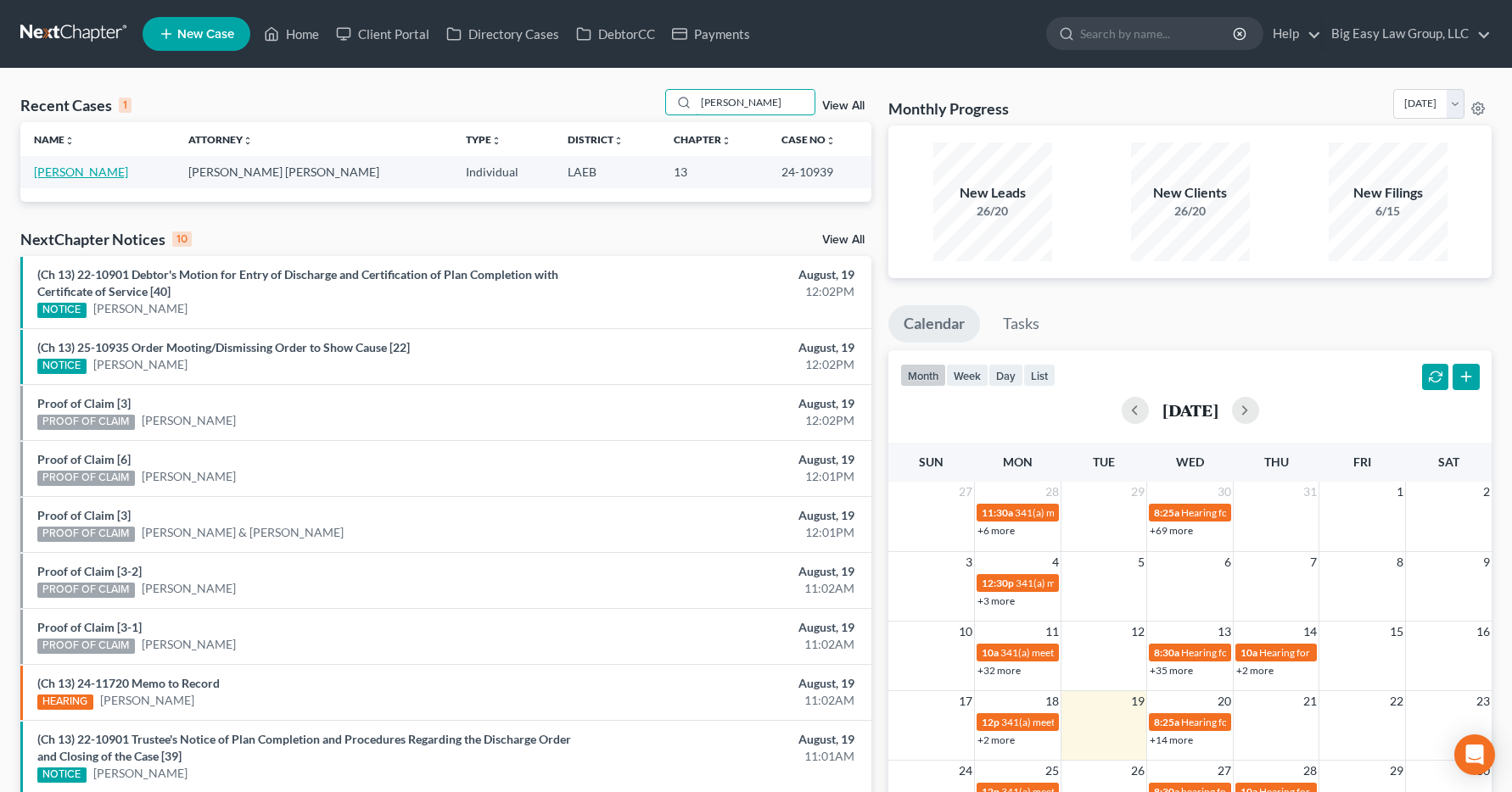
type input "wynn"
click at [57, 177] on link "[PERSON_NAME]" at bounding box center [81, 172] width 94 height 15
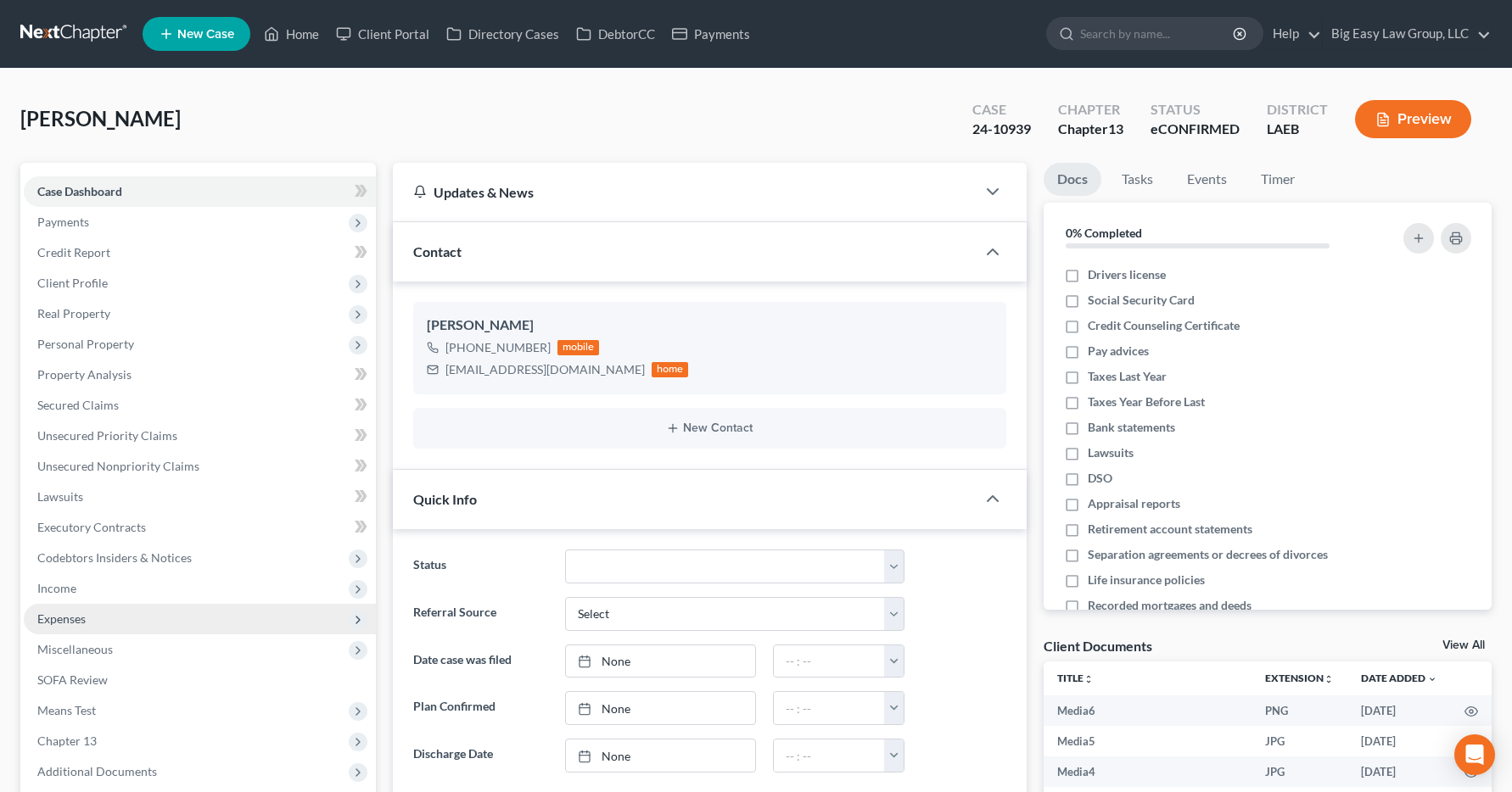
scroll to position [6834, 0]
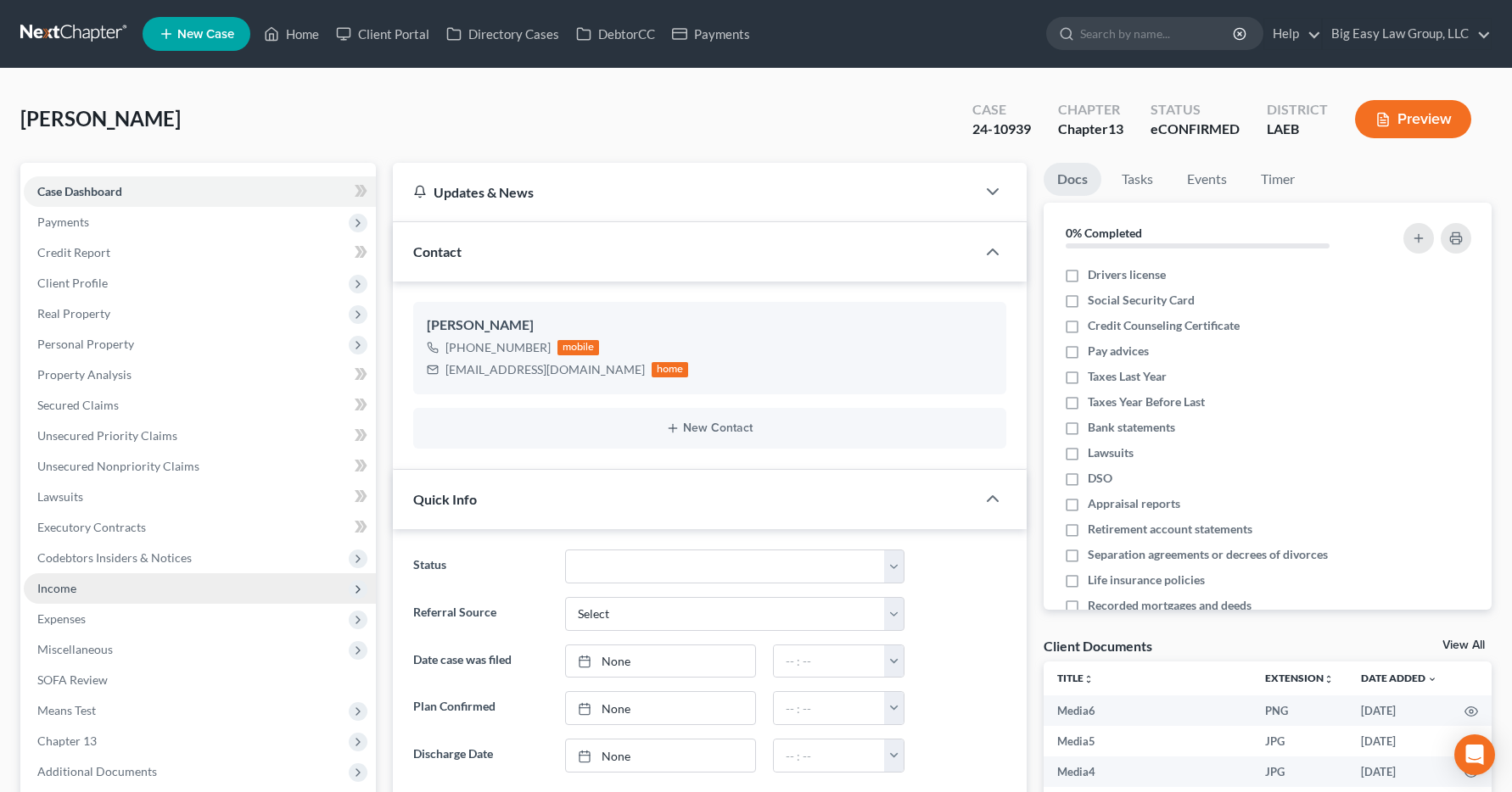
click at [65, 593] on span "Income" at bounding box center [57, 588] width 39 height 15
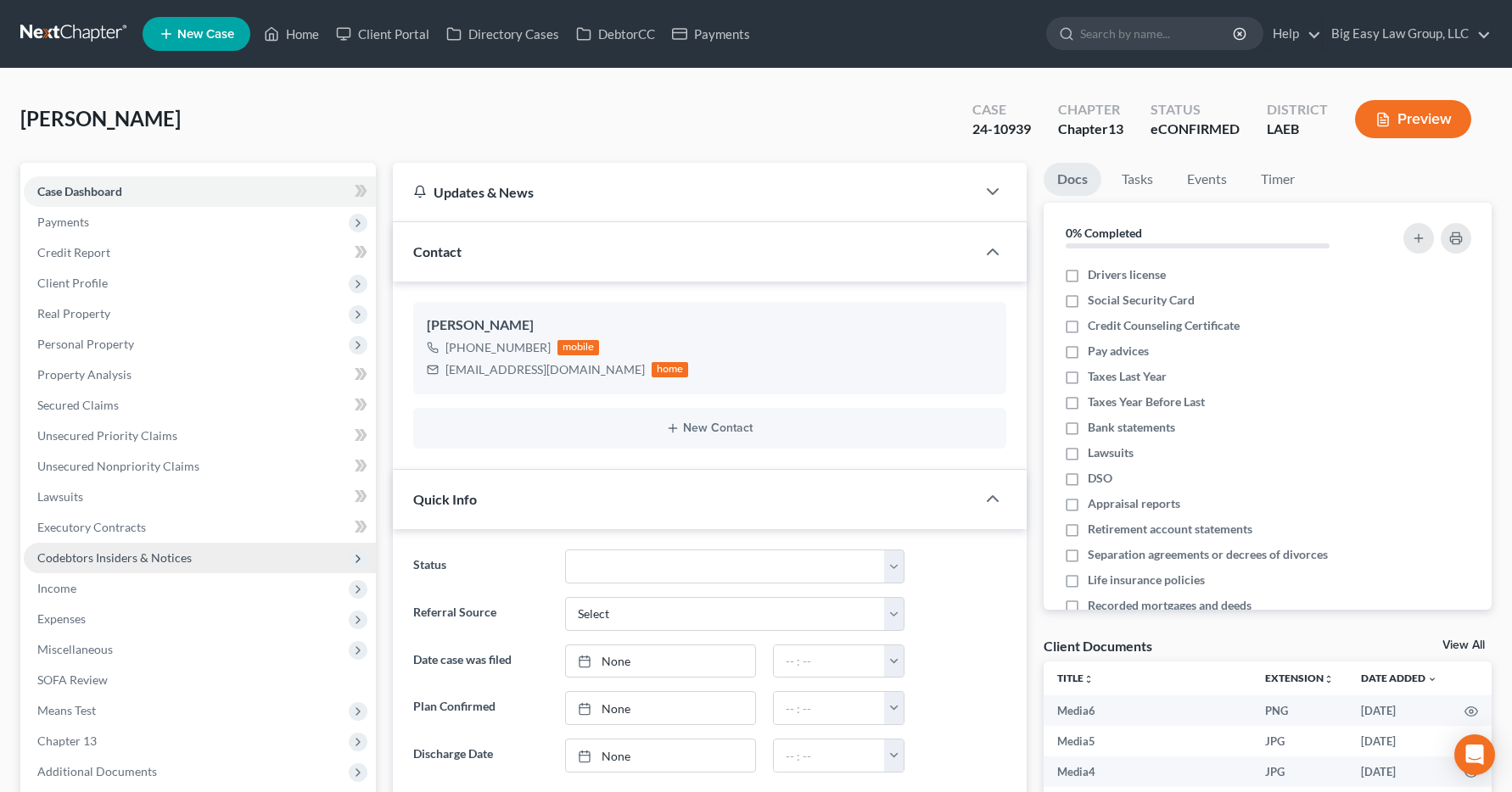
click at [81, 562] on span "Codebtors Insiders & Notices" at bounding box center [115, 558] width 155 height 15
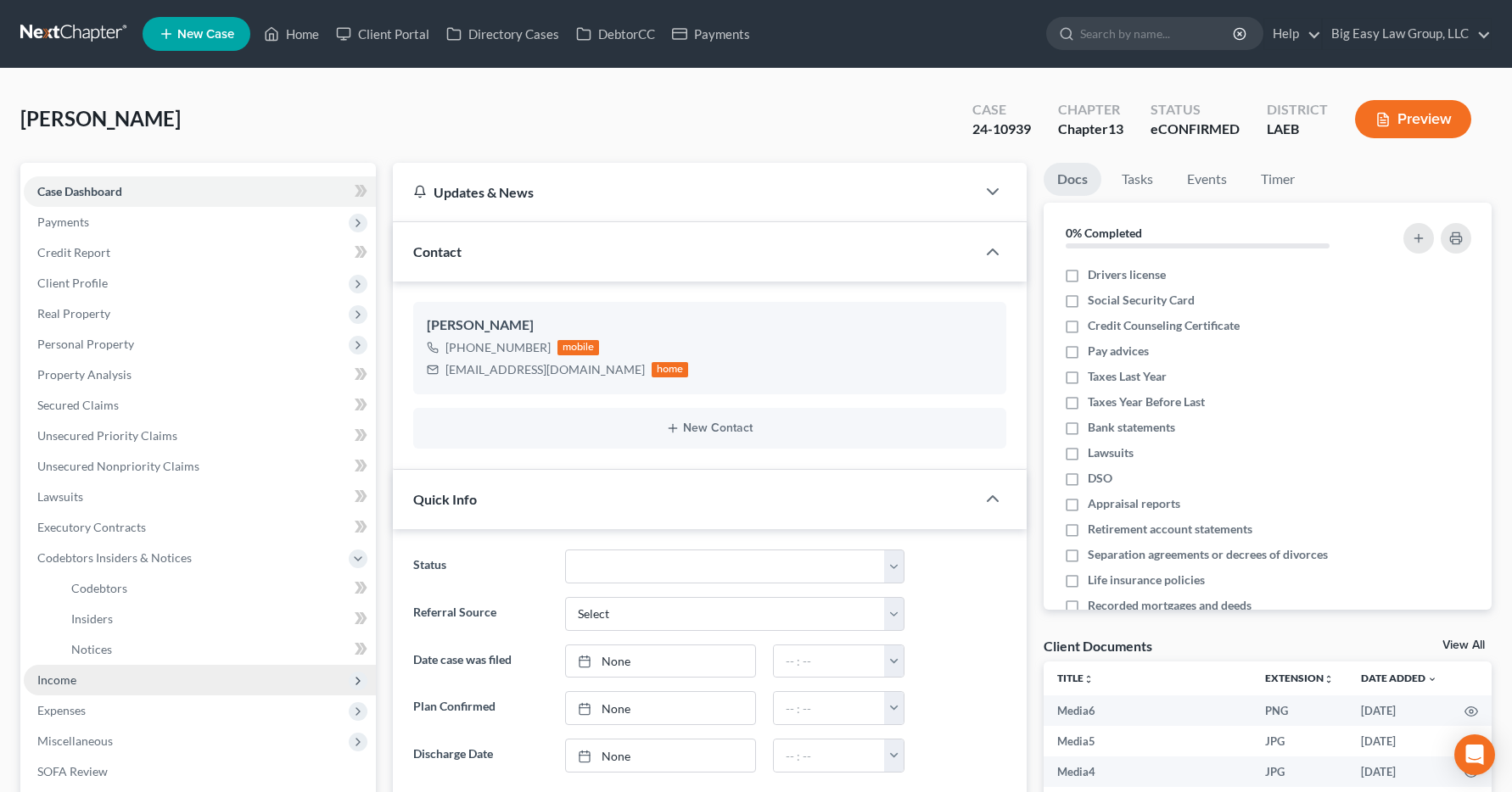
click at [47, 679] on span "Income" at bounding box center [57, 680] width 39 height 15
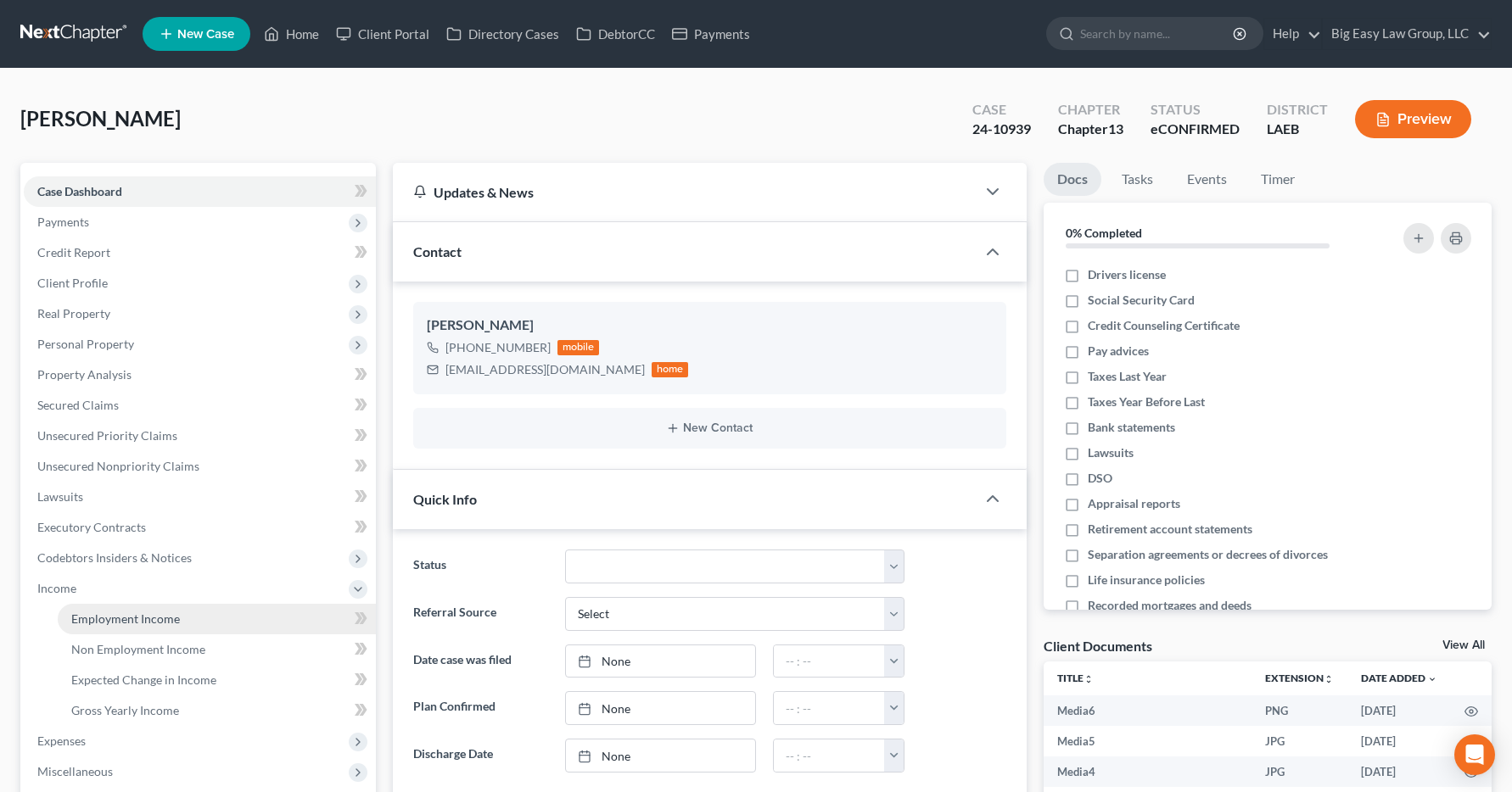
click at [116, 619] on span "Employment Income" at bounding box center [125, 619] width 109 height 15
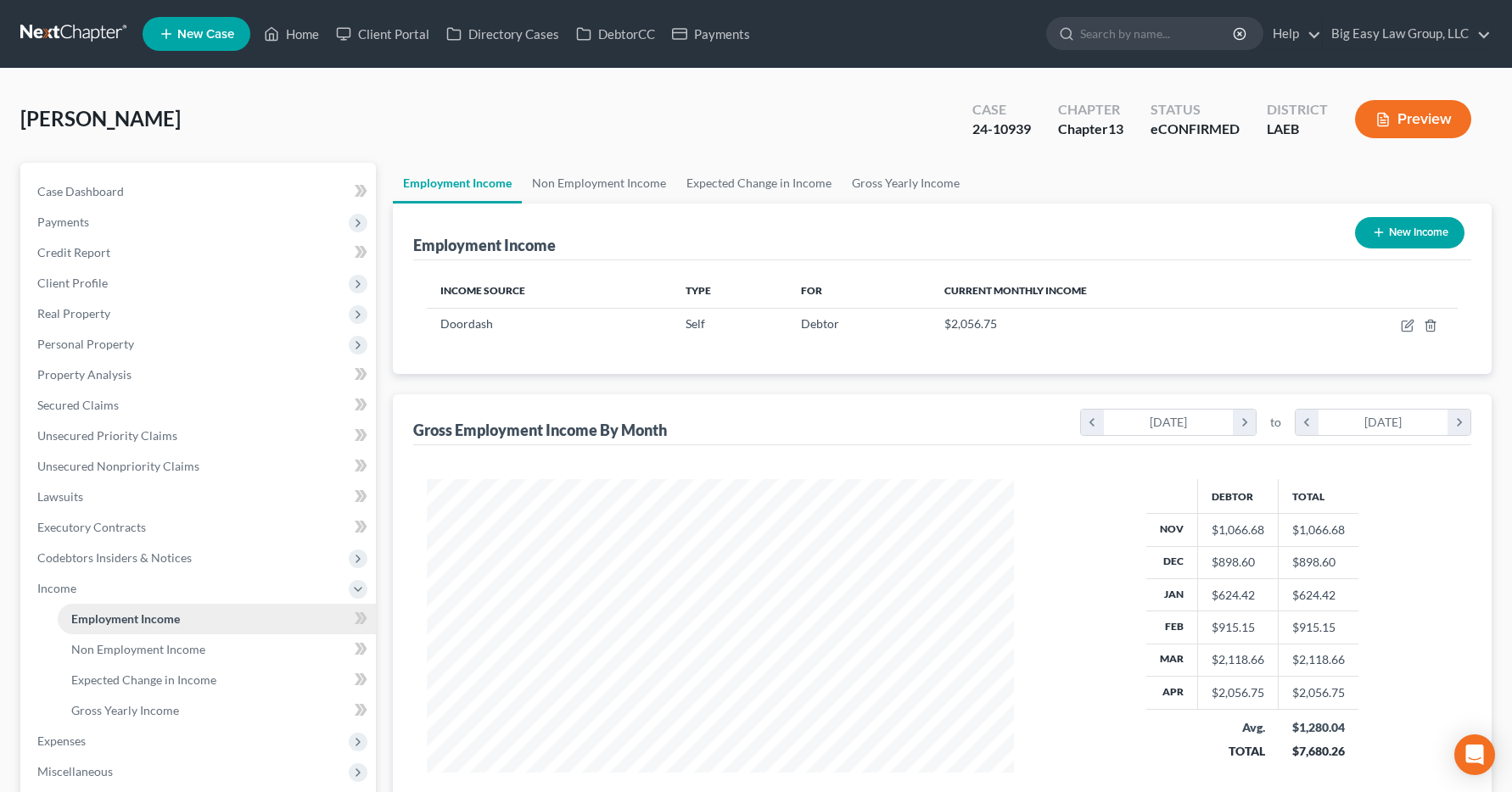
scroll to position [305, 622]
click at [359, 29] on link "Client Portal" at bounding box center [383, 33] width 110 height 30
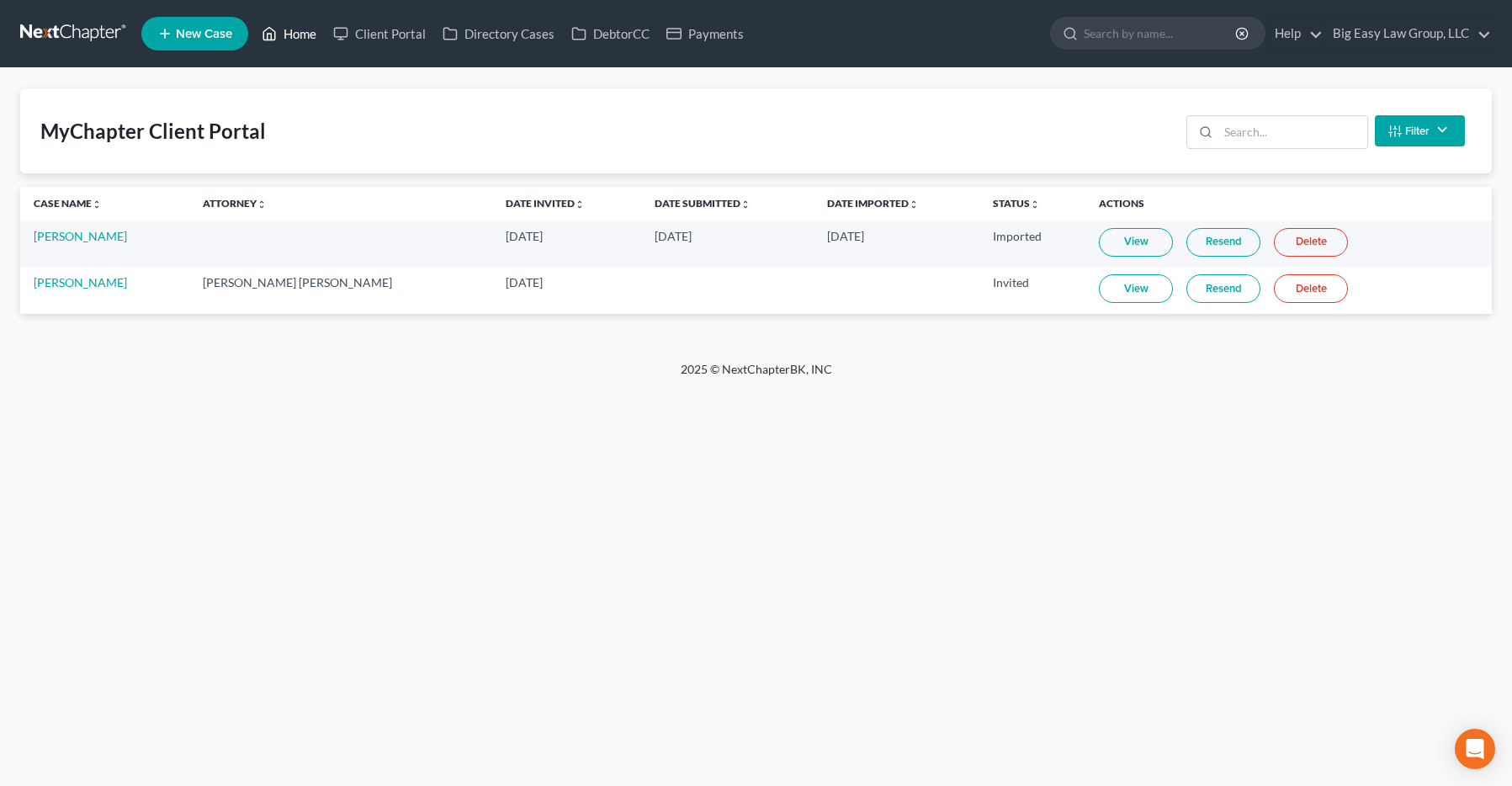
click at [303, 35] on link "Home" at bounding box center [289, 33] width 71 height 30
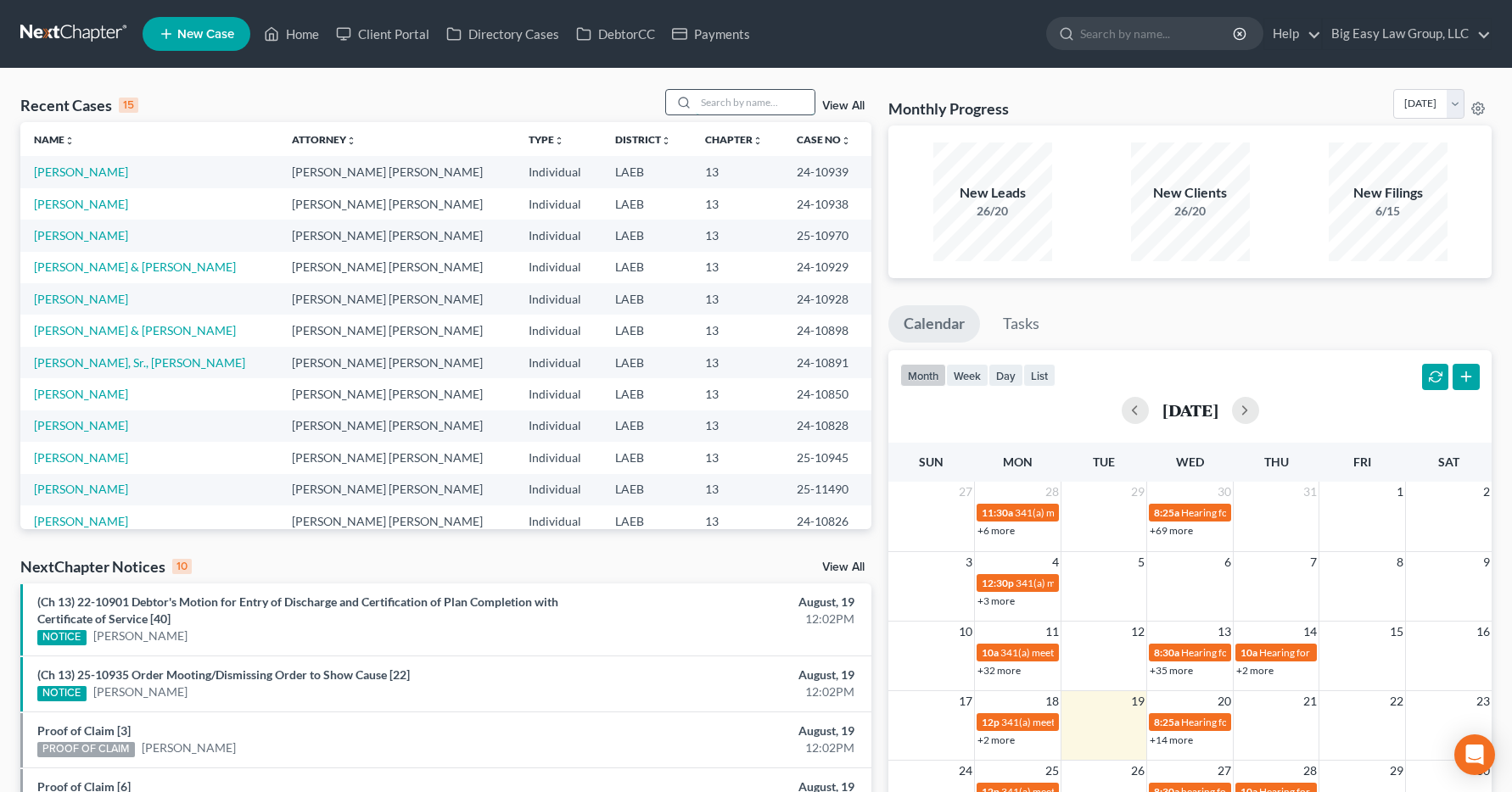
click at [703, 103] on input "search" at bounding box center [754, 102] width 119 height 25
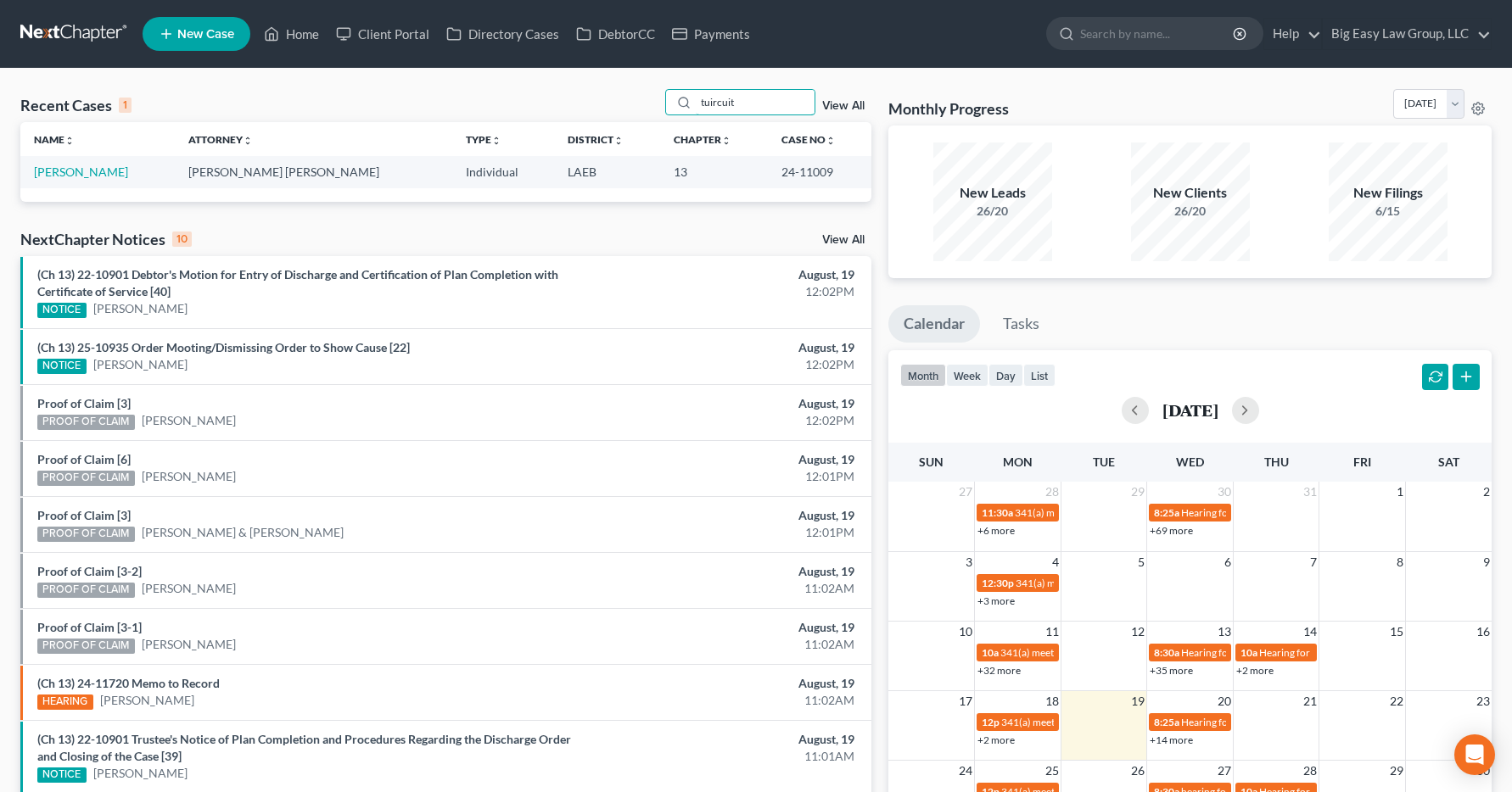
type input "tuircuit"
click at [87, 172] on link "[PERSON_NAME]" at bounding box center [81, 172] width 94 height 15
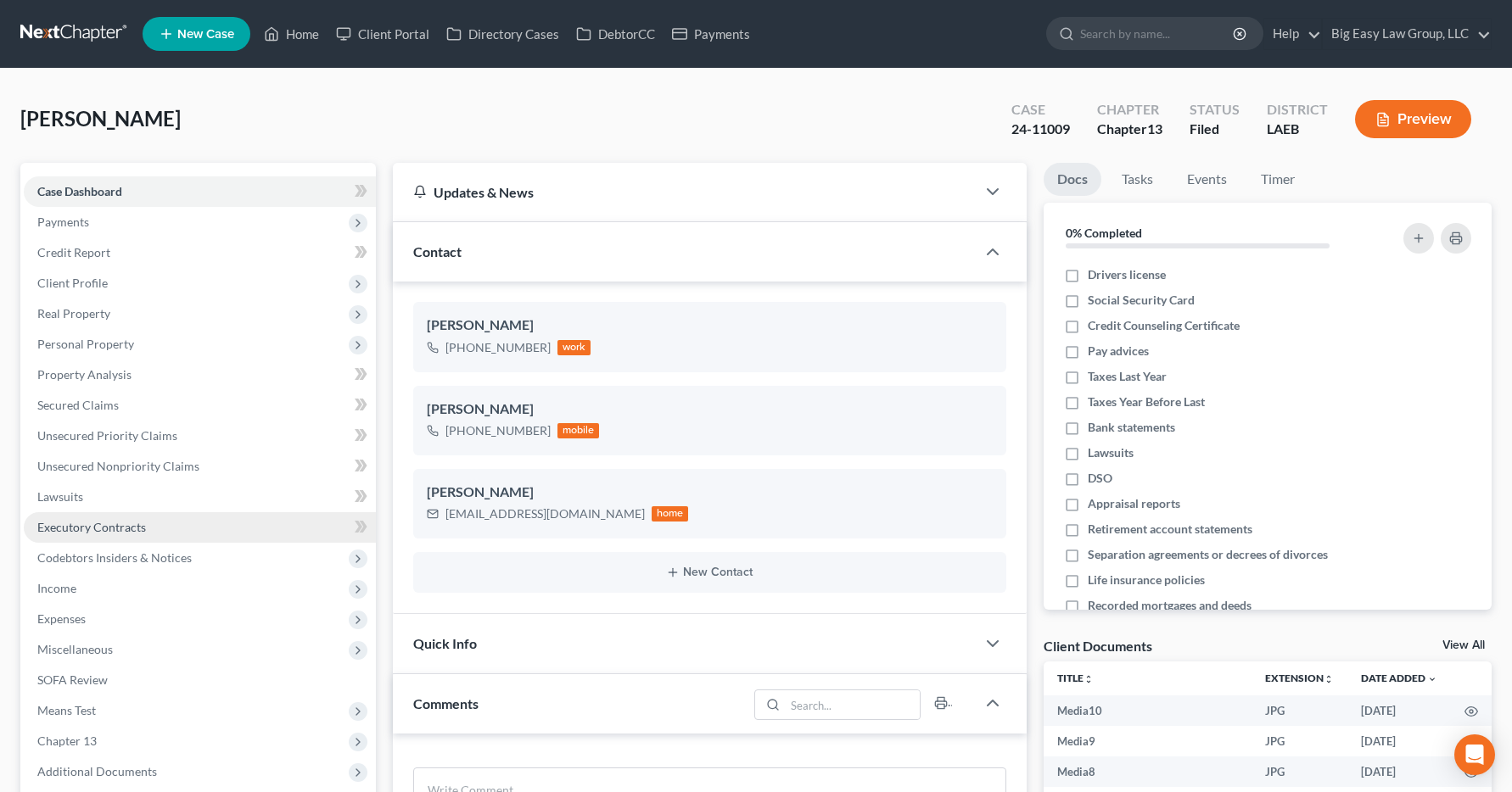
scroll to position [7125, 0]
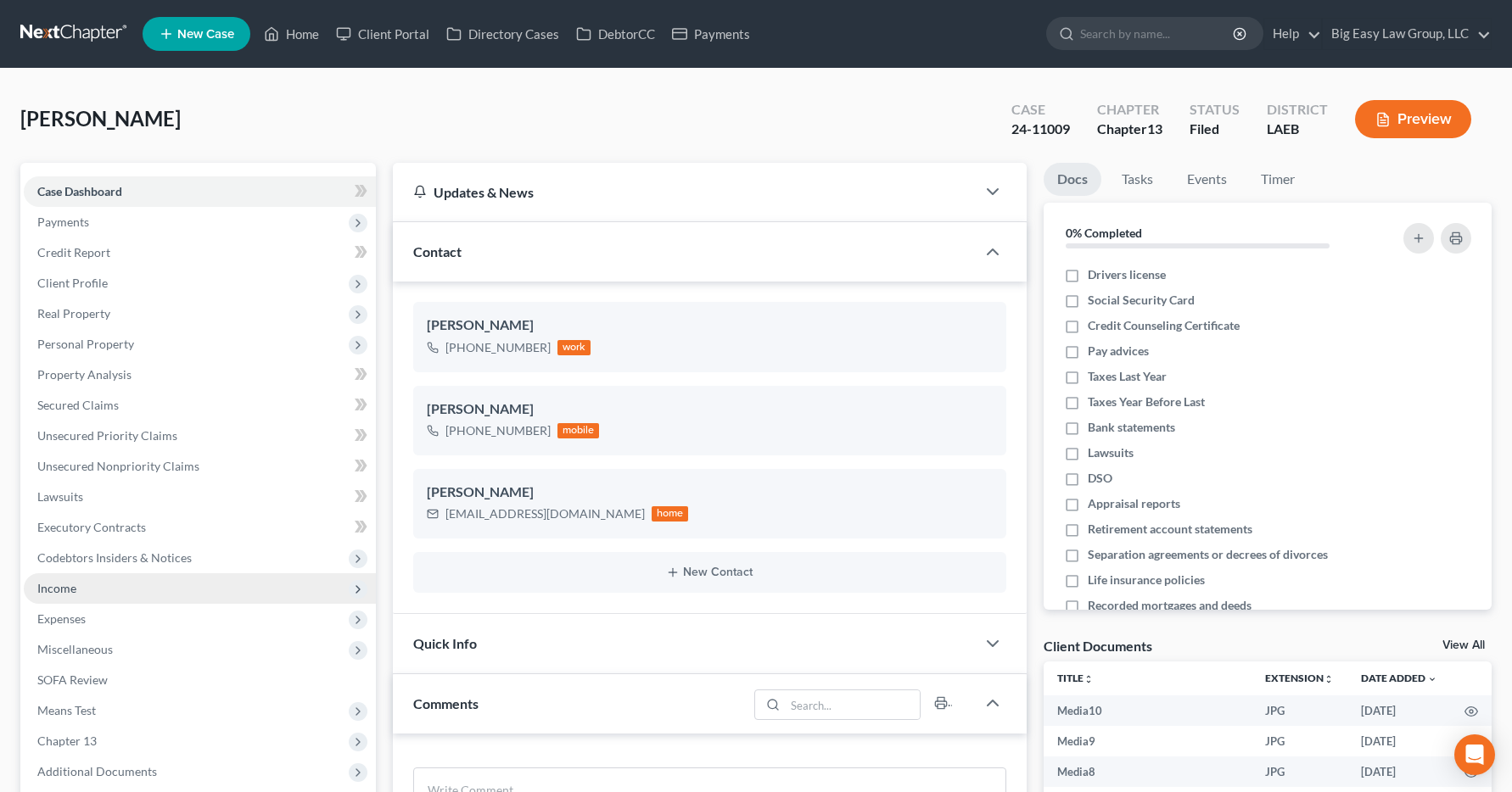
click at [70, 587] on span "Income" at bounding box center [57, 588] width 39 height 15
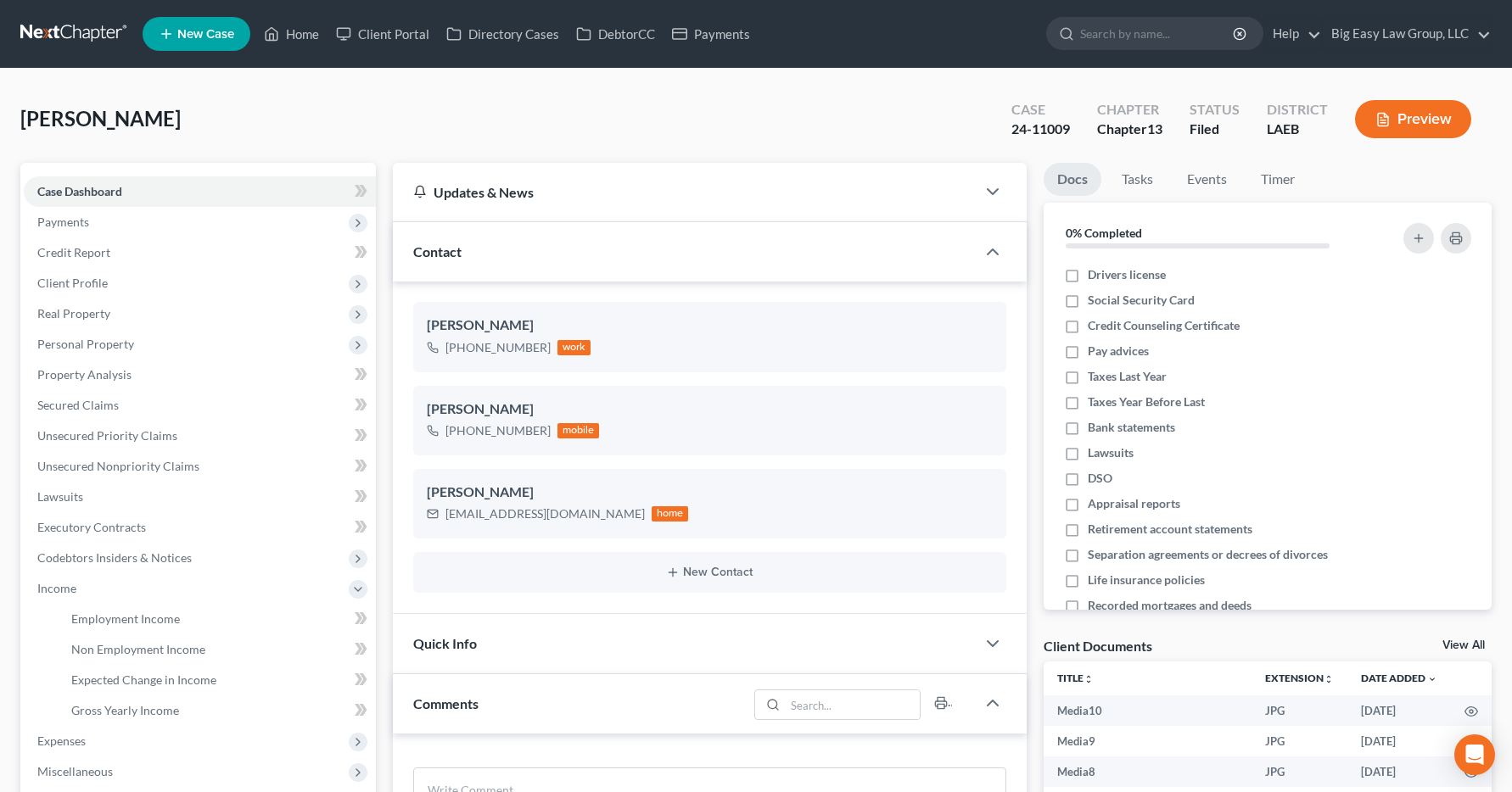
select select "0"
click at [97, 624] on span "Employment Income" at bounding box center [125, 619] width 109 height 15
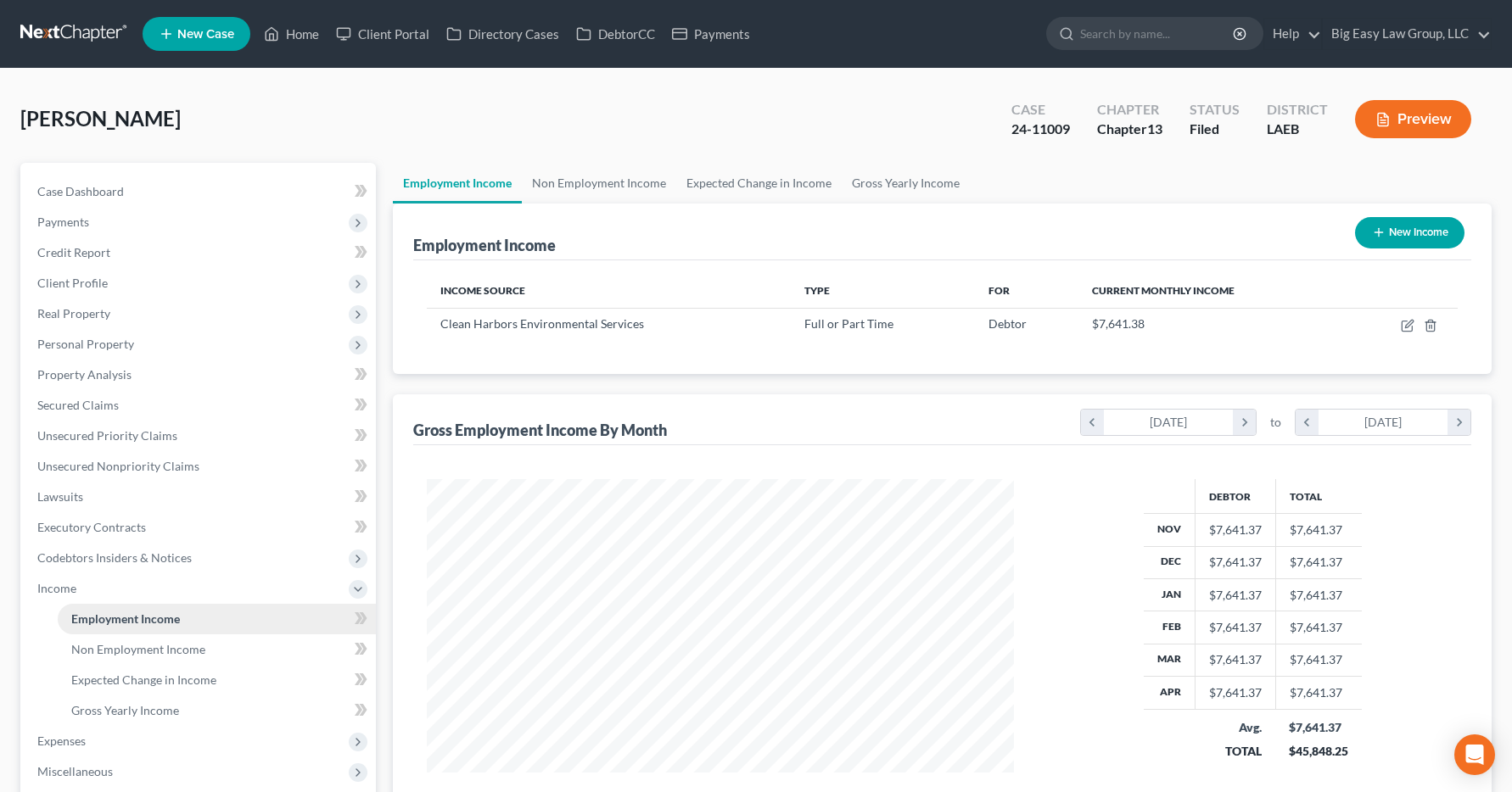
scroll to position [305, 622]
click at [309, 34] on link "Home" at bounding box center [291, 33] width 72 height 30
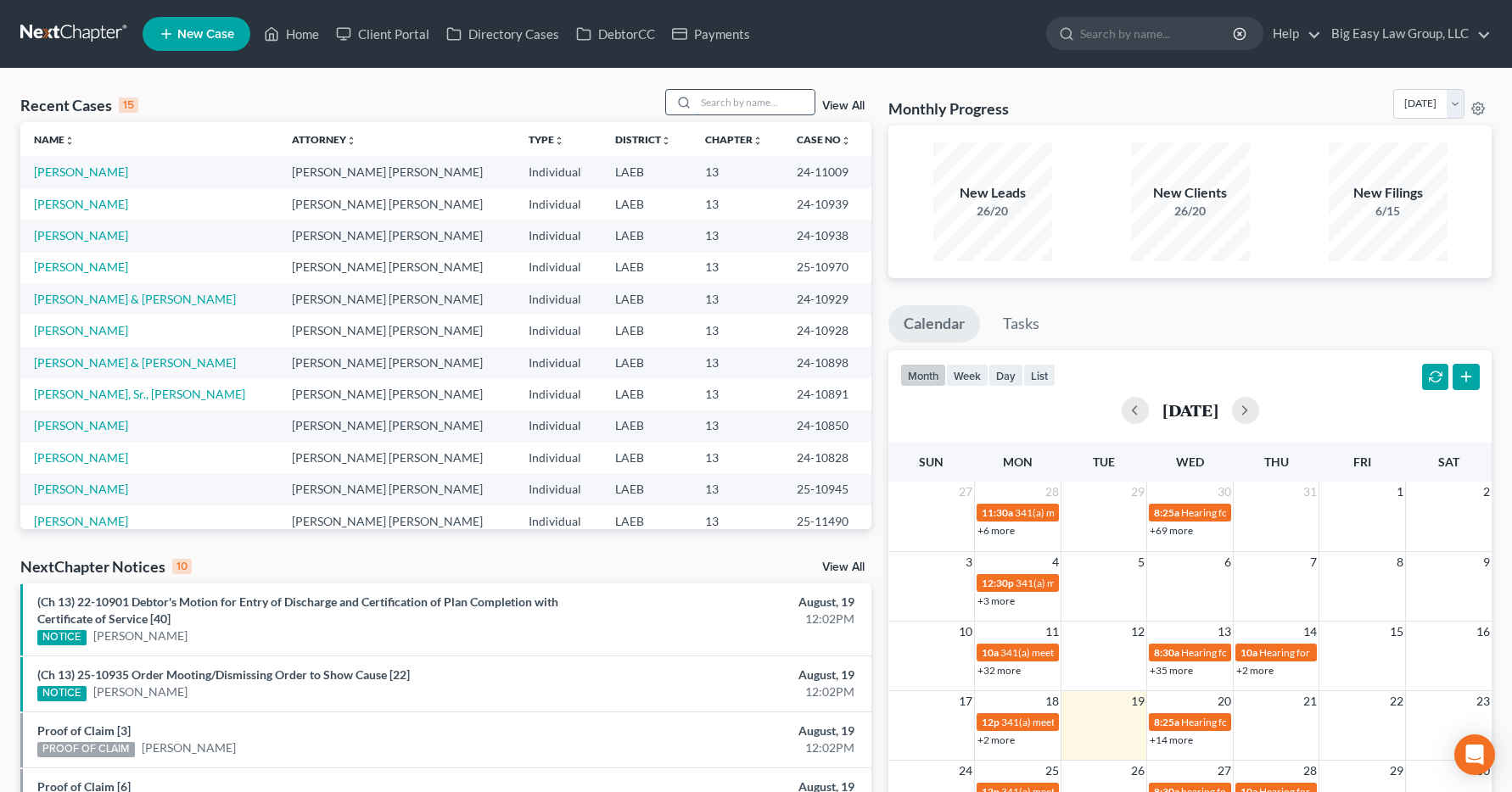
click at [759, 111] on input "search" at bounding box center [754, 102] width 119 height 25
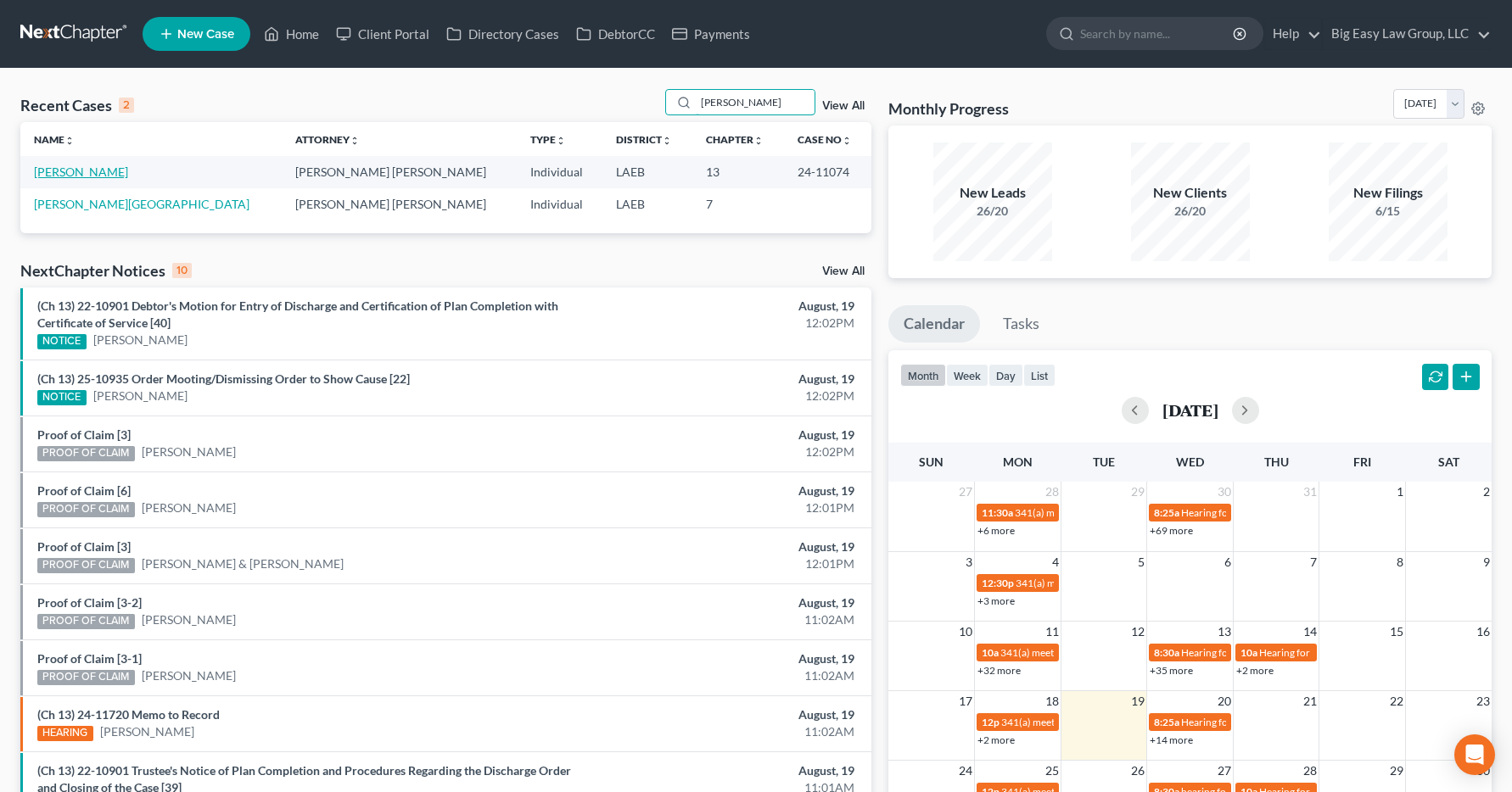
type input "[PERSON_NAME]"
click at [66, 171] on link "[PERSON_NAME]" at bounding box center [81, 172] width 94 height 15
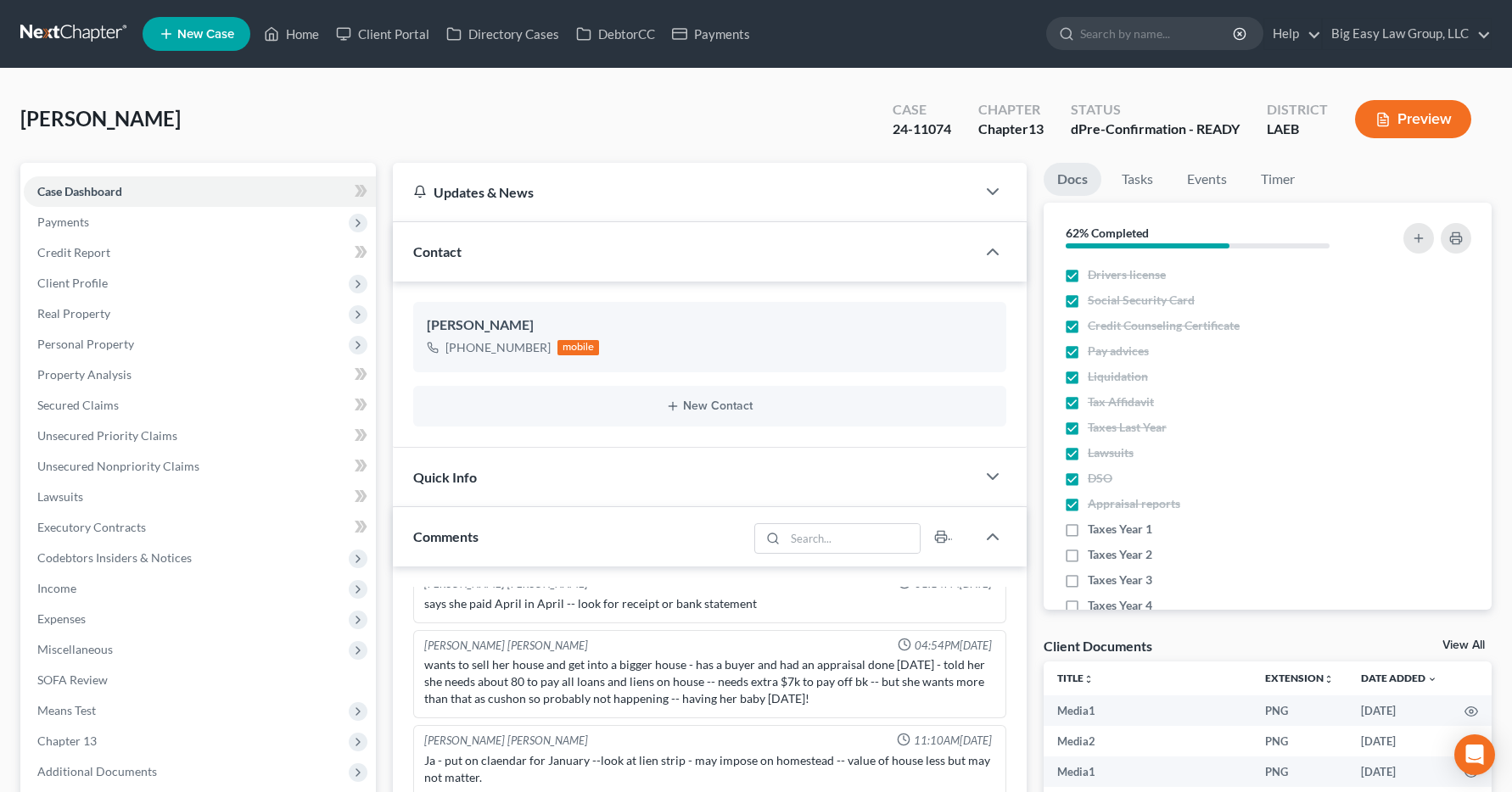
scroll to position [14079, 0]
click at [56, 594] on span "Income" at bounding box center [57, 588] width 39 height 15
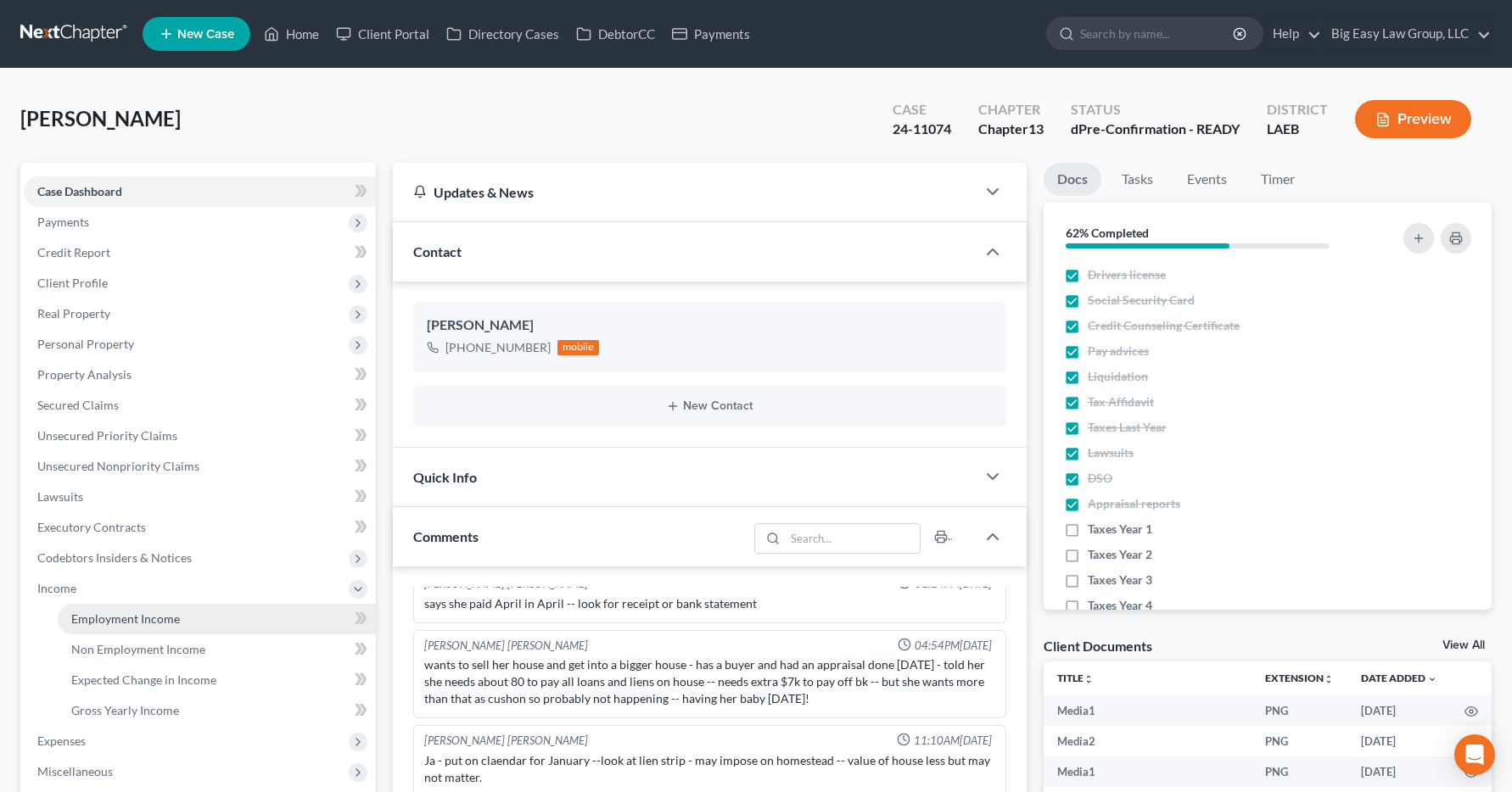
click at [78, 625] on span "Employment Income" at bounding box center [125, 619] width 109 height 15
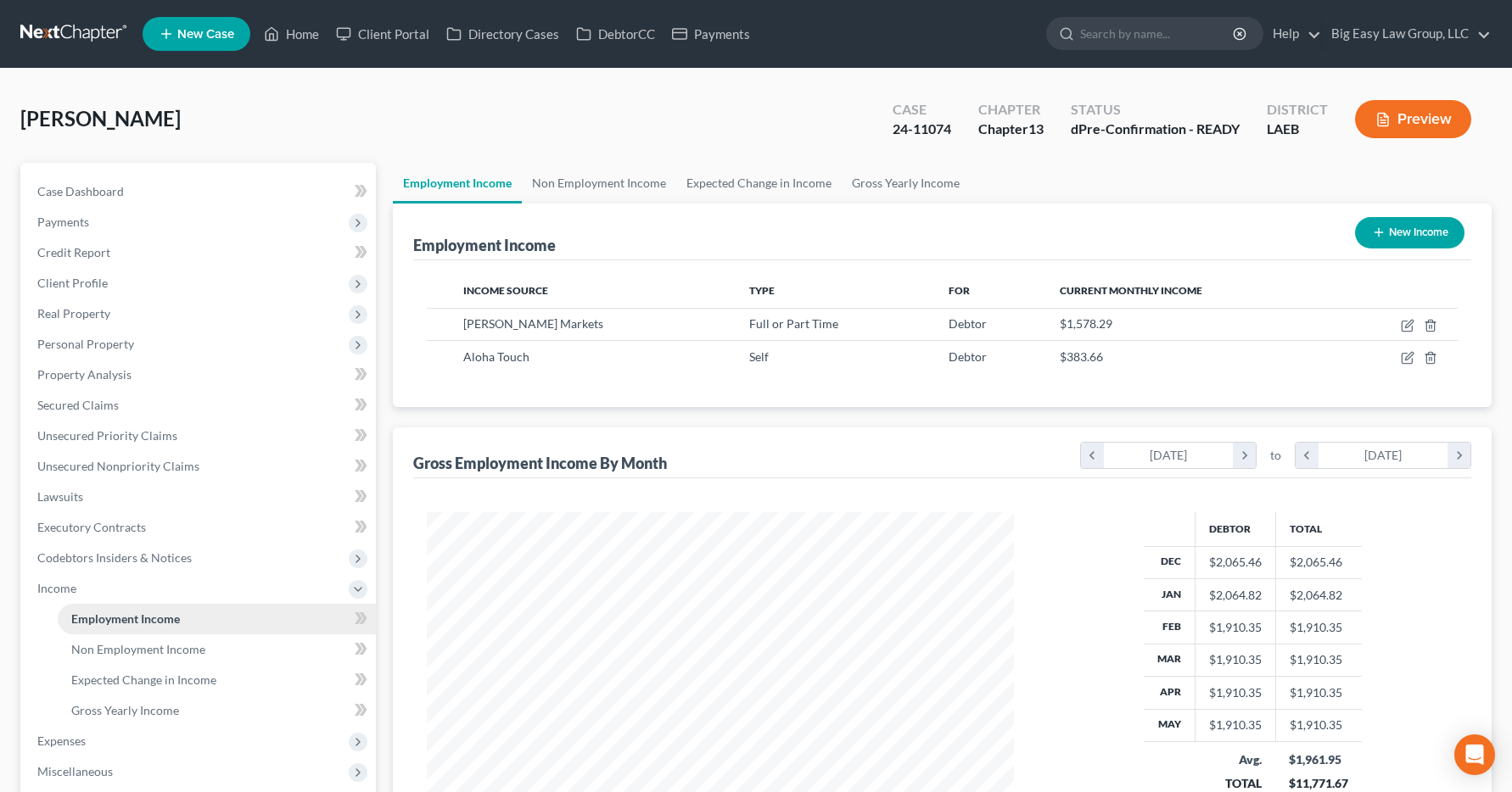
scroll to position [305, 622]
click at [287, 32] on link "Home" at bounding box center [291, 33] width 72 height 30
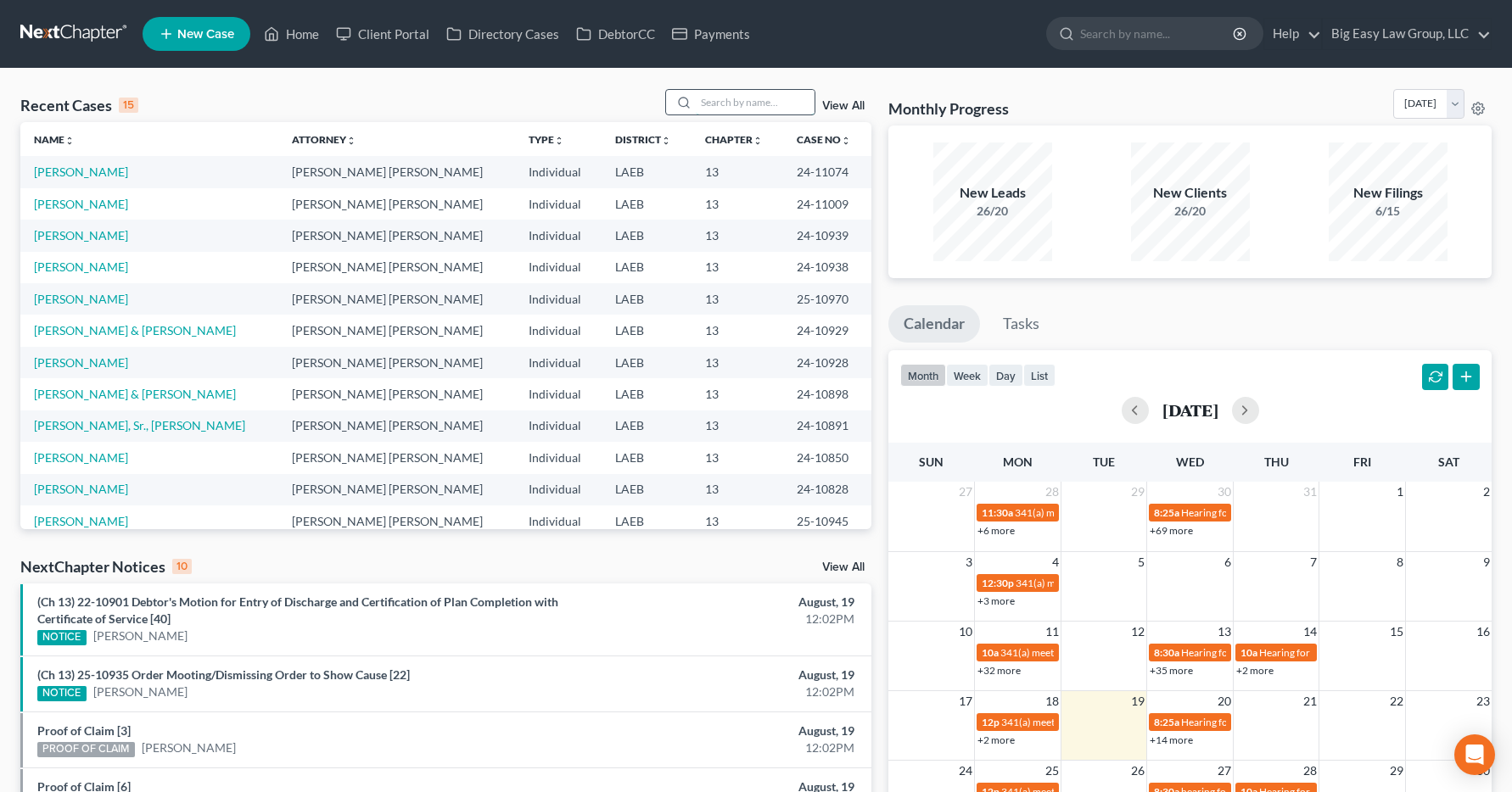
click at [744, 104] on input "search" at bounding box center [754, 102] width 119 height 25
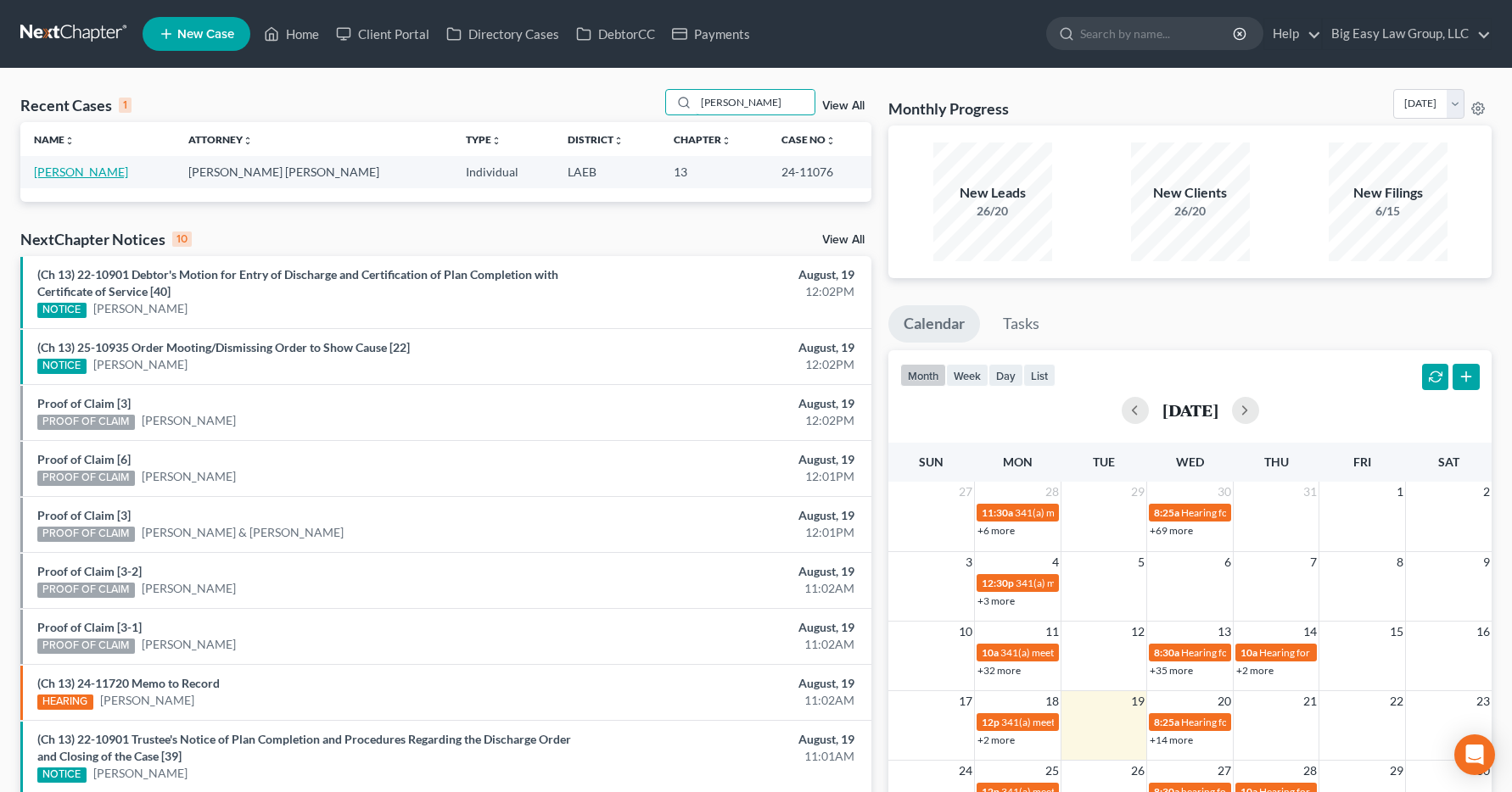
type input "[PERSON_NAME]"
click at [68, 179] on link "[PERSON_NAME]" at bounding box center [81, 172] width 94 height 15
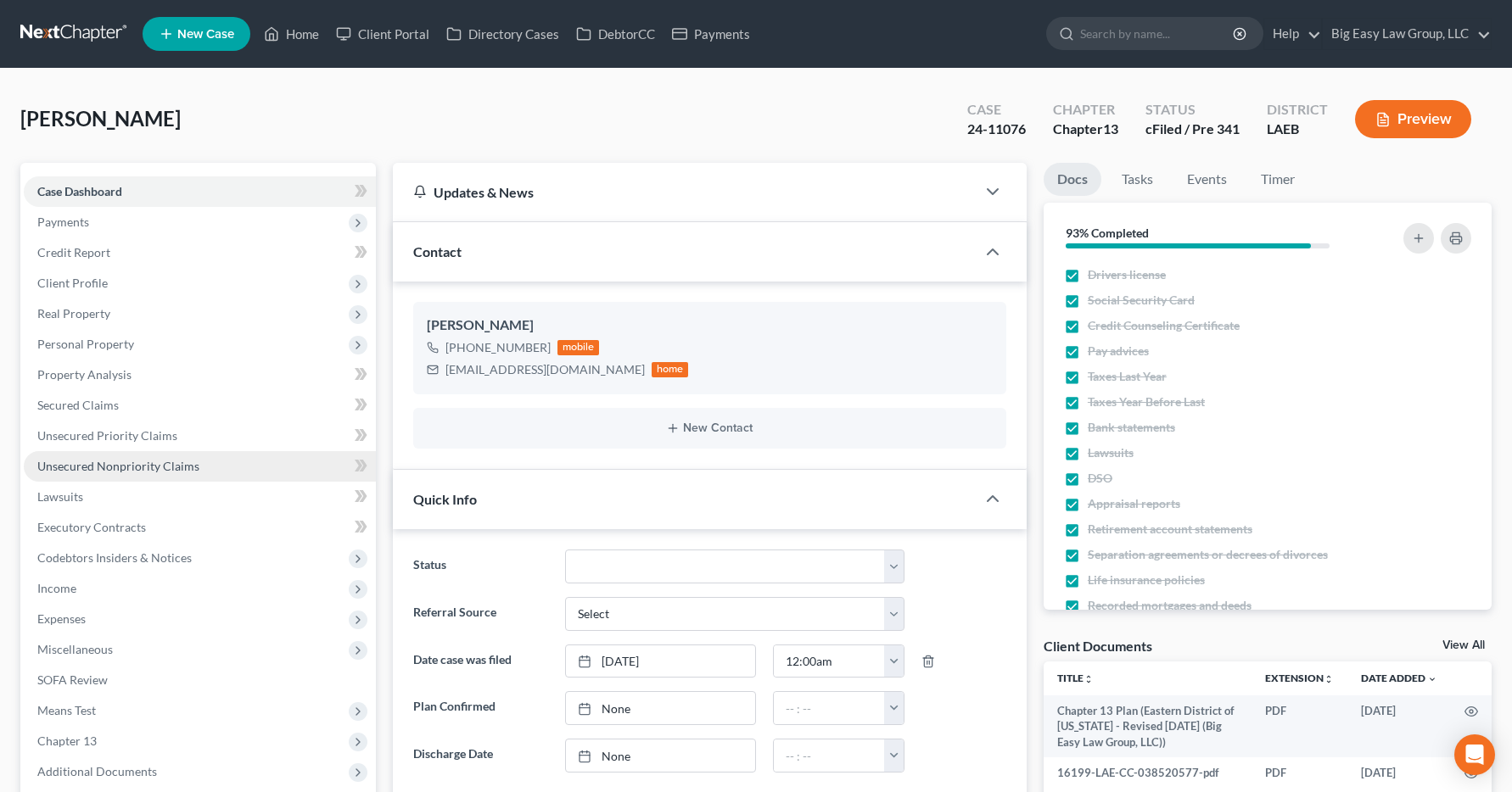
scroll to position [2370, 0]
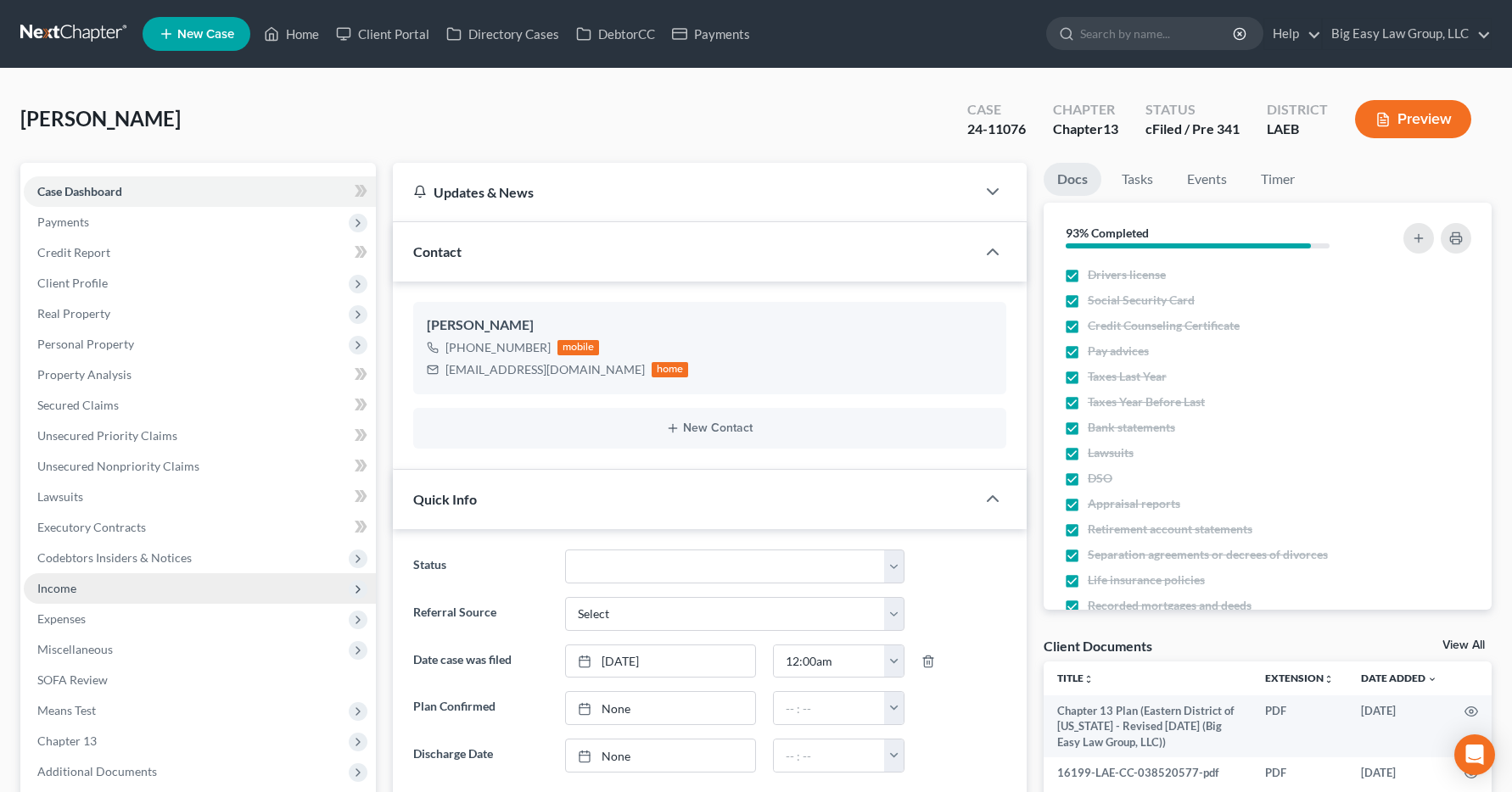
click at [54, 588] on span "Income" at bounding box center [57, 588] width 39 height 15
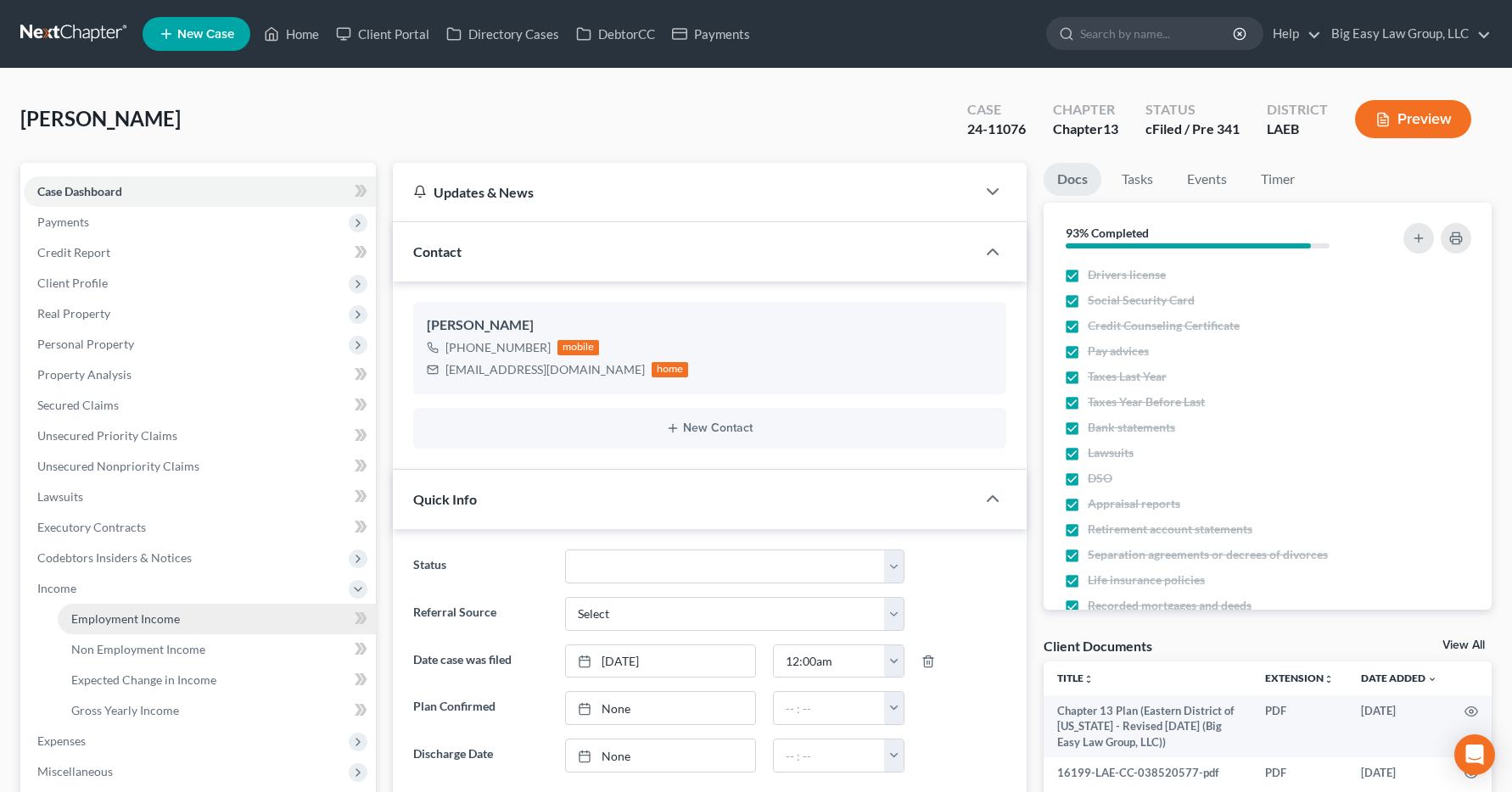
click at [102, 614] on span "Employment Income" at bounding box center [125, 619] width 109 height 15
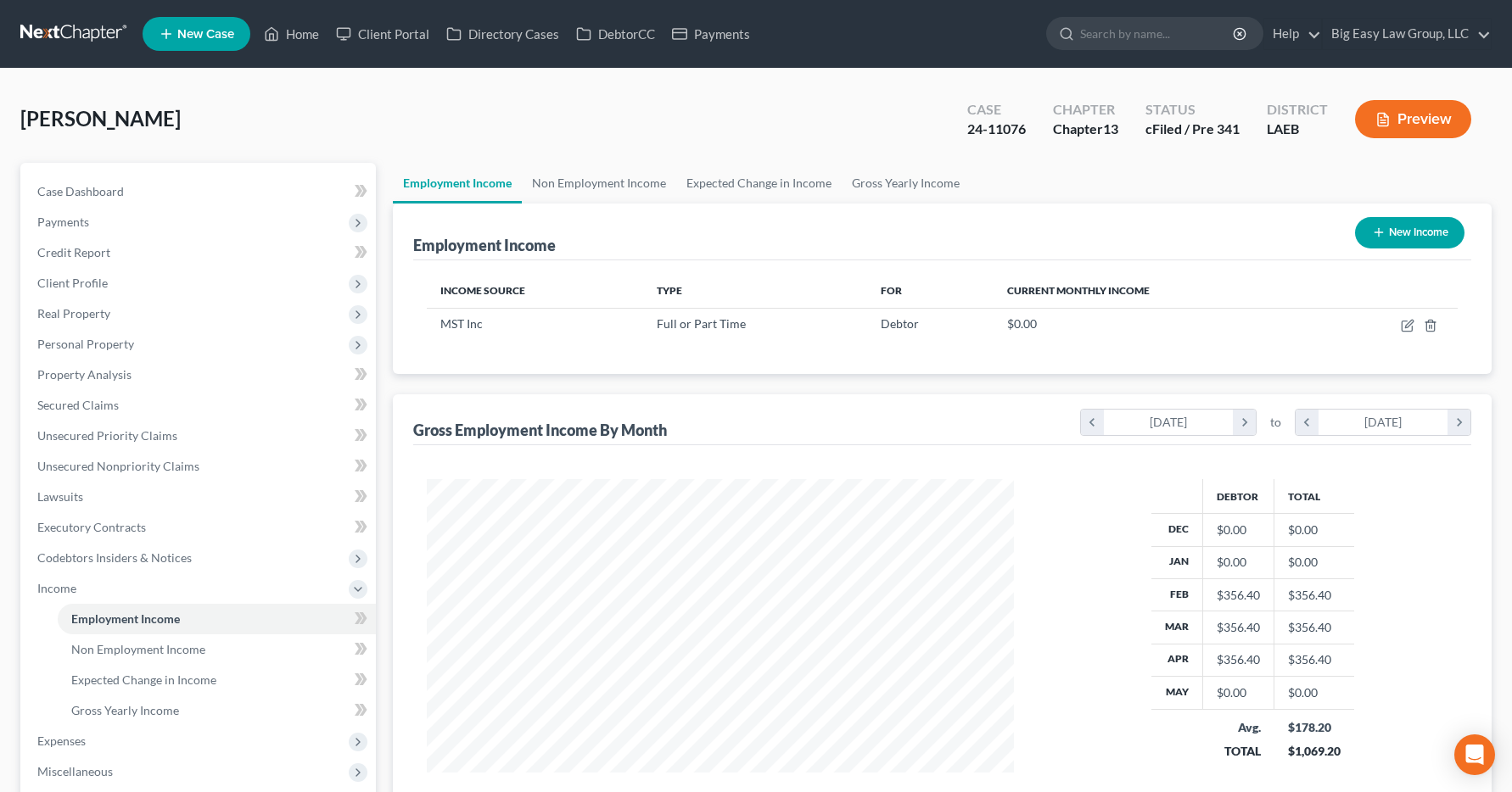
scroll to position [305, 622]
click at [301, 38] on link "Home" at bounding box center [291, 33] width 72 height 30
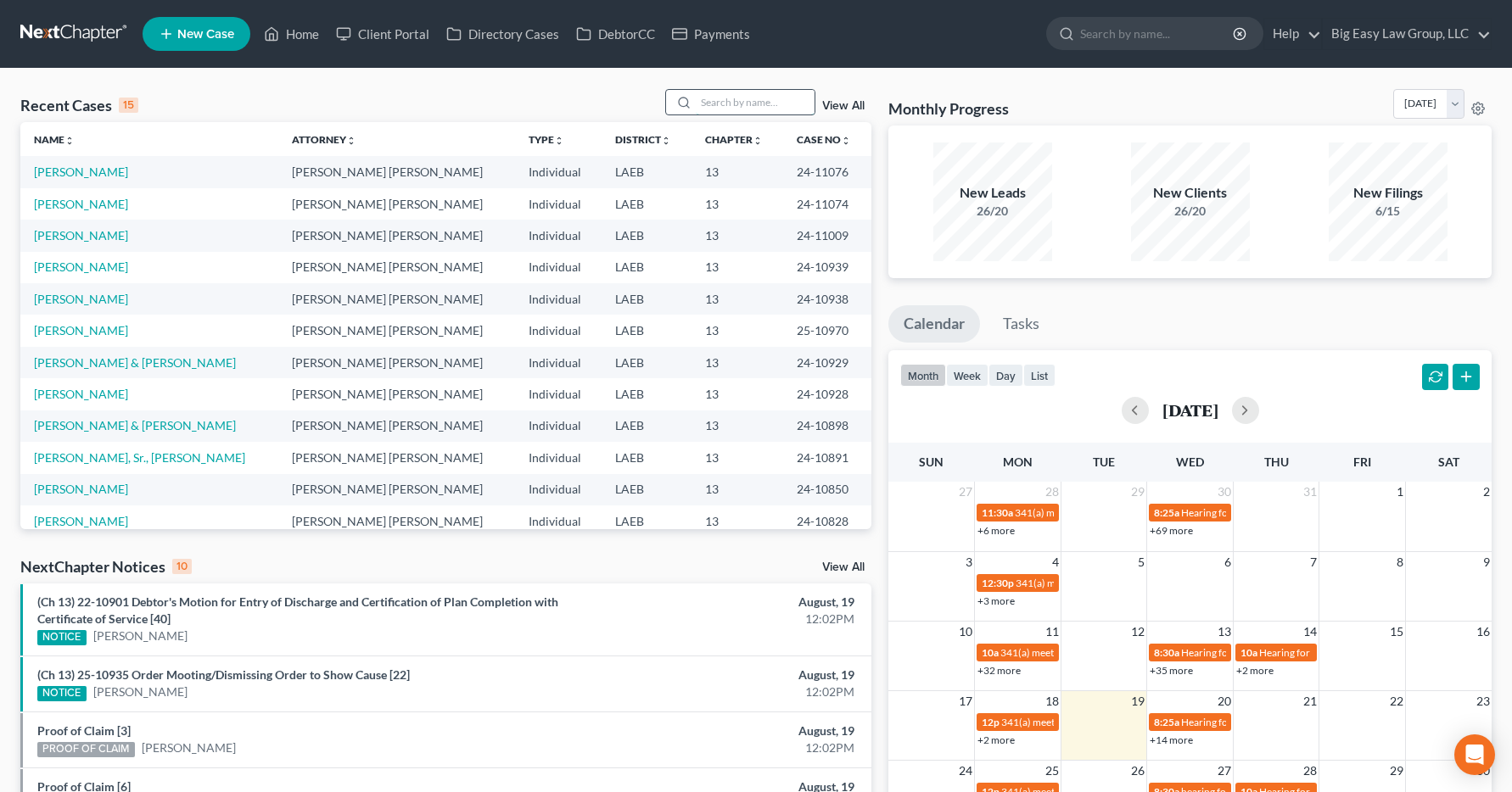
click at [727, 93] on input "search" at bounding box center [754, 102] width 119 height 25
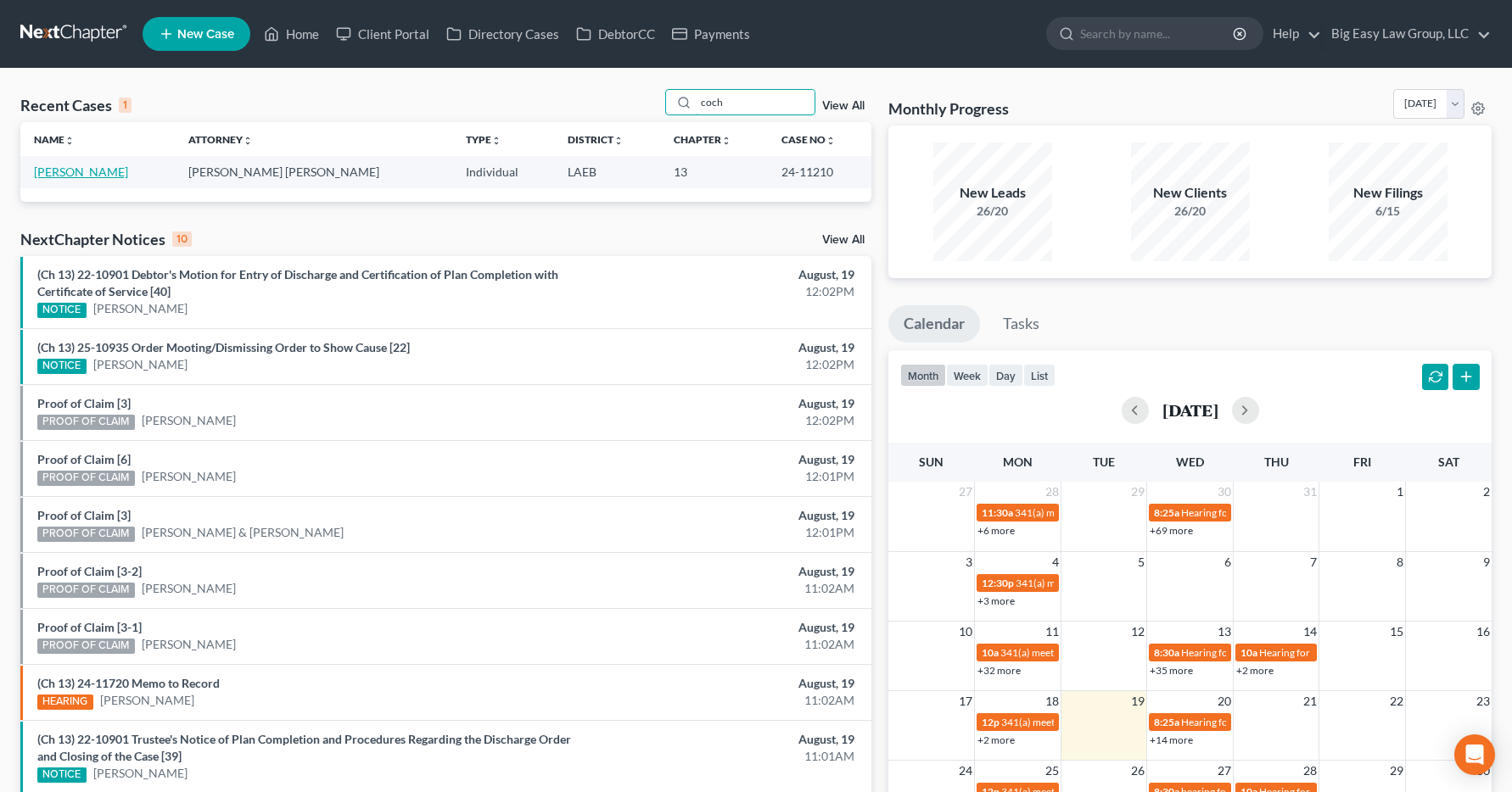
type input "coch"
click at [58, 170] on link "[PERSON_NAME]" at bounding box center [81, 172] width 94 height 15
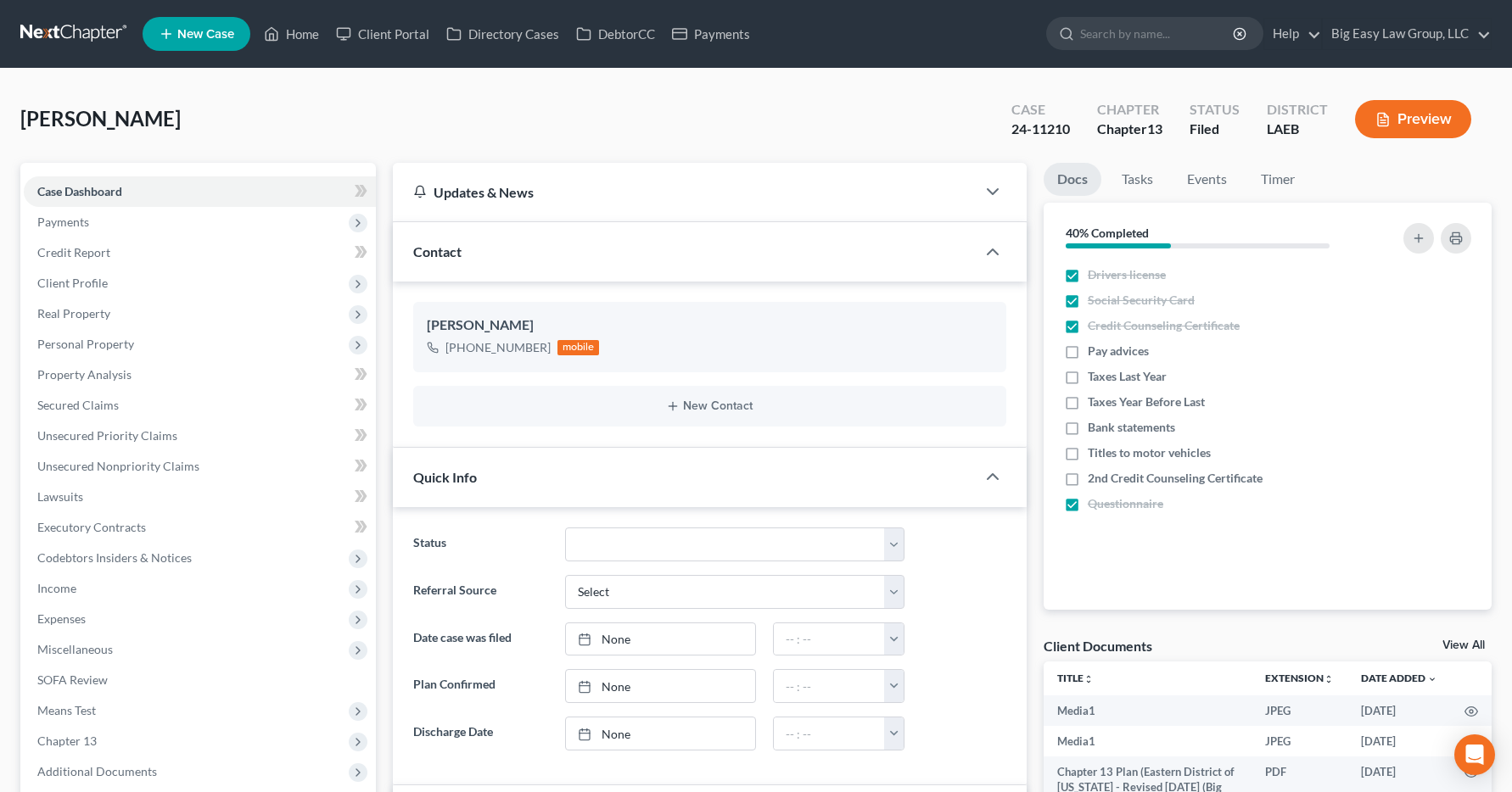
scroll to position [7417, 0]
click at [72, 588] on span "Income" at bounding box center [57, 588] width 39 height 15
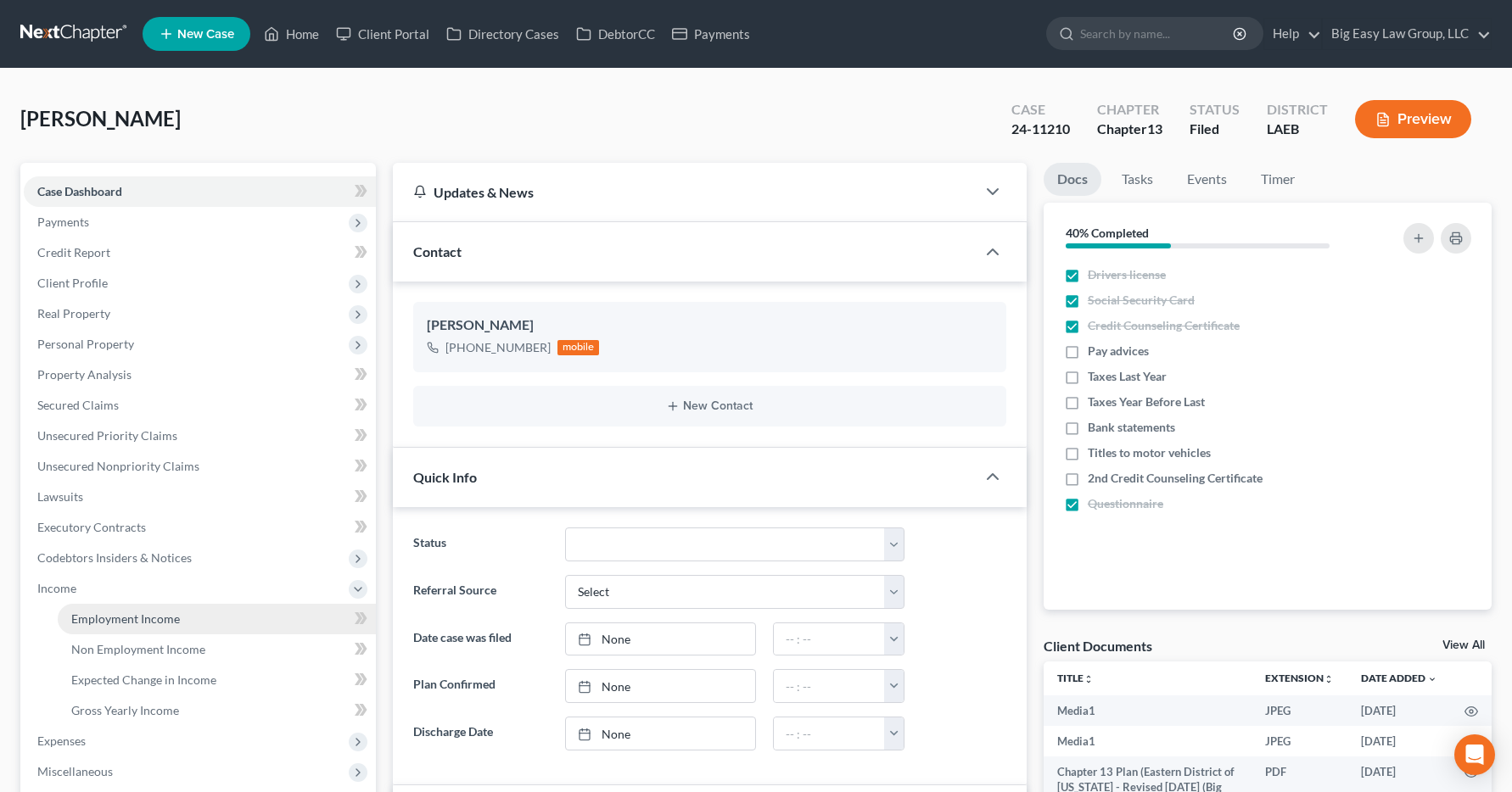
click at [119, 620] on span "Employment Income" at bounding box center [125, 619] width 109 height 15
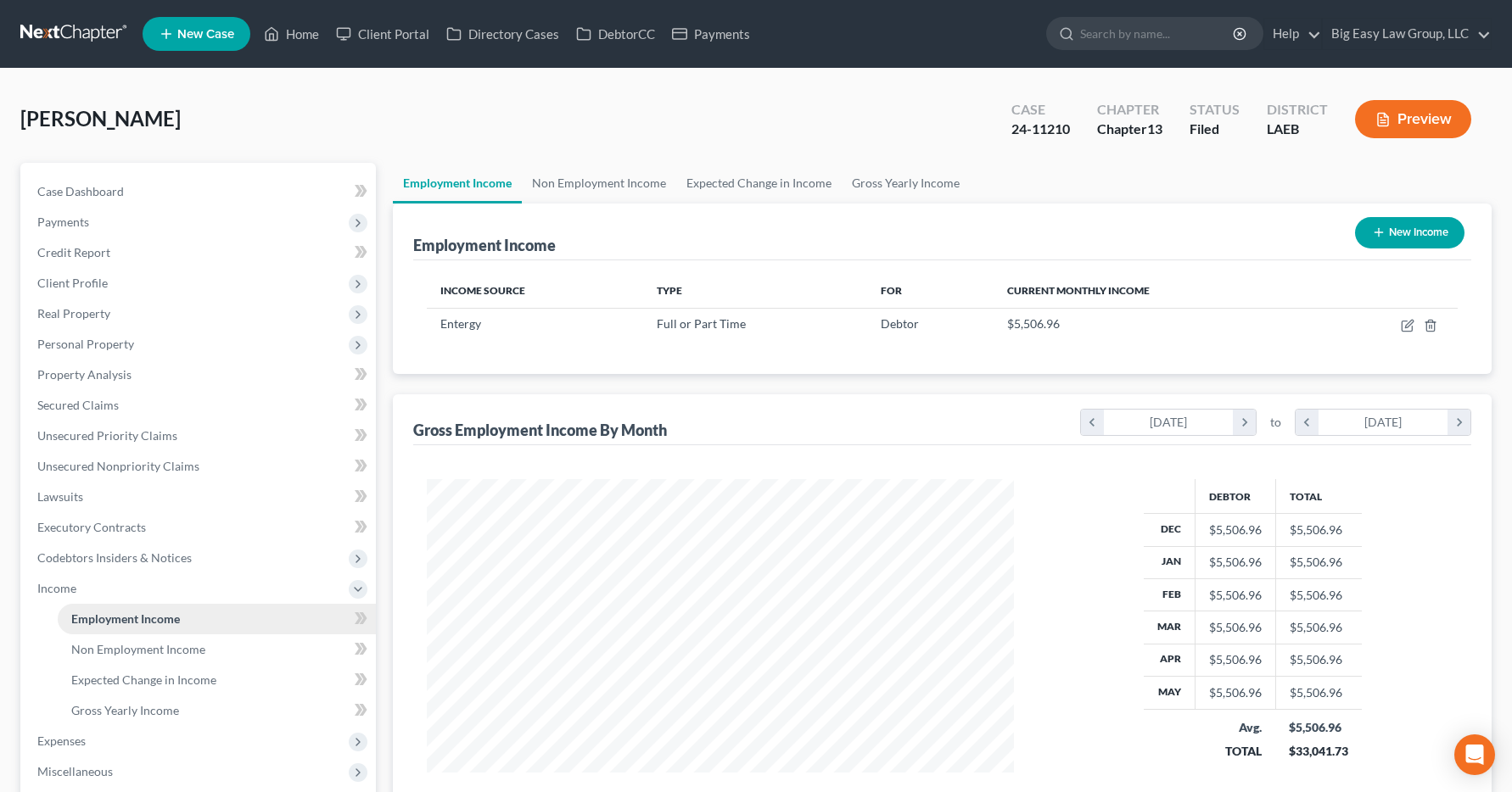
scroll to position [305, 622]
click at [309, 38] on link "Home" at bounding box center [291, 33] width 72 height 30
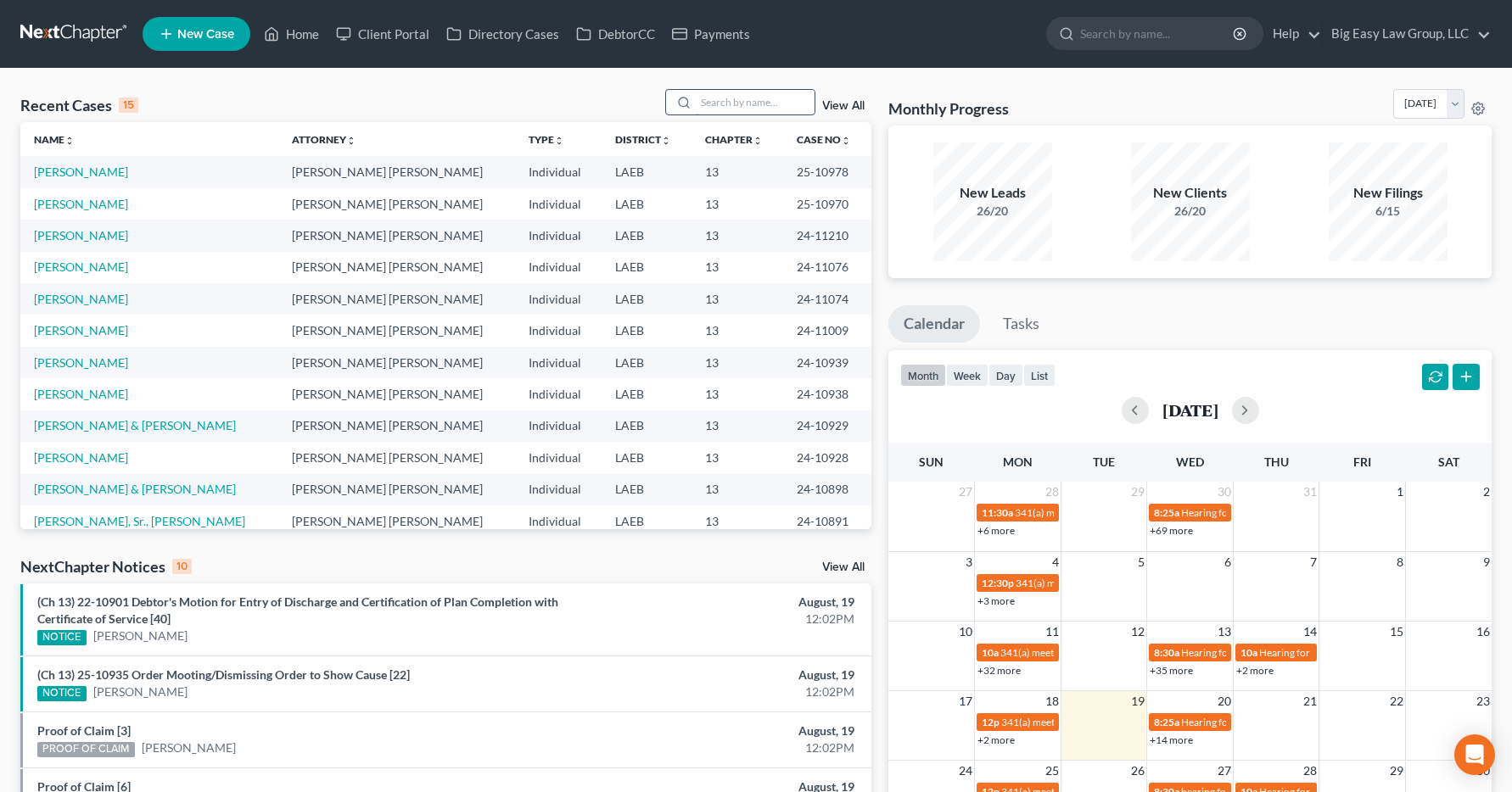
click at [746, 102] on input "search" at bounding box center [754, 102] width 119 height 25
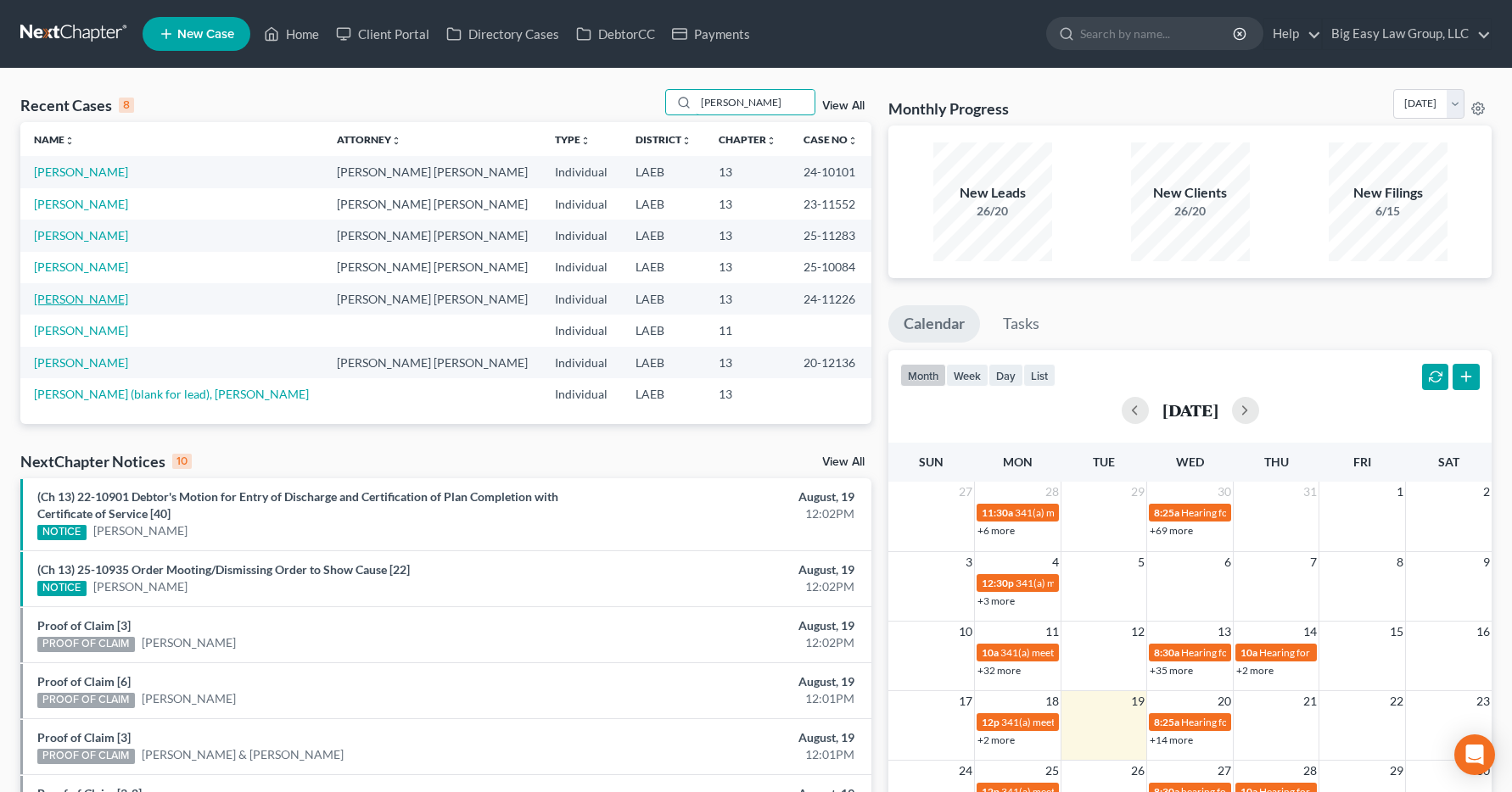
type input "[PERSON_NAME]"
click at [52, 304] on link "[PERSON_NAME]" at bounding box center [81, 299] width 94 height 15
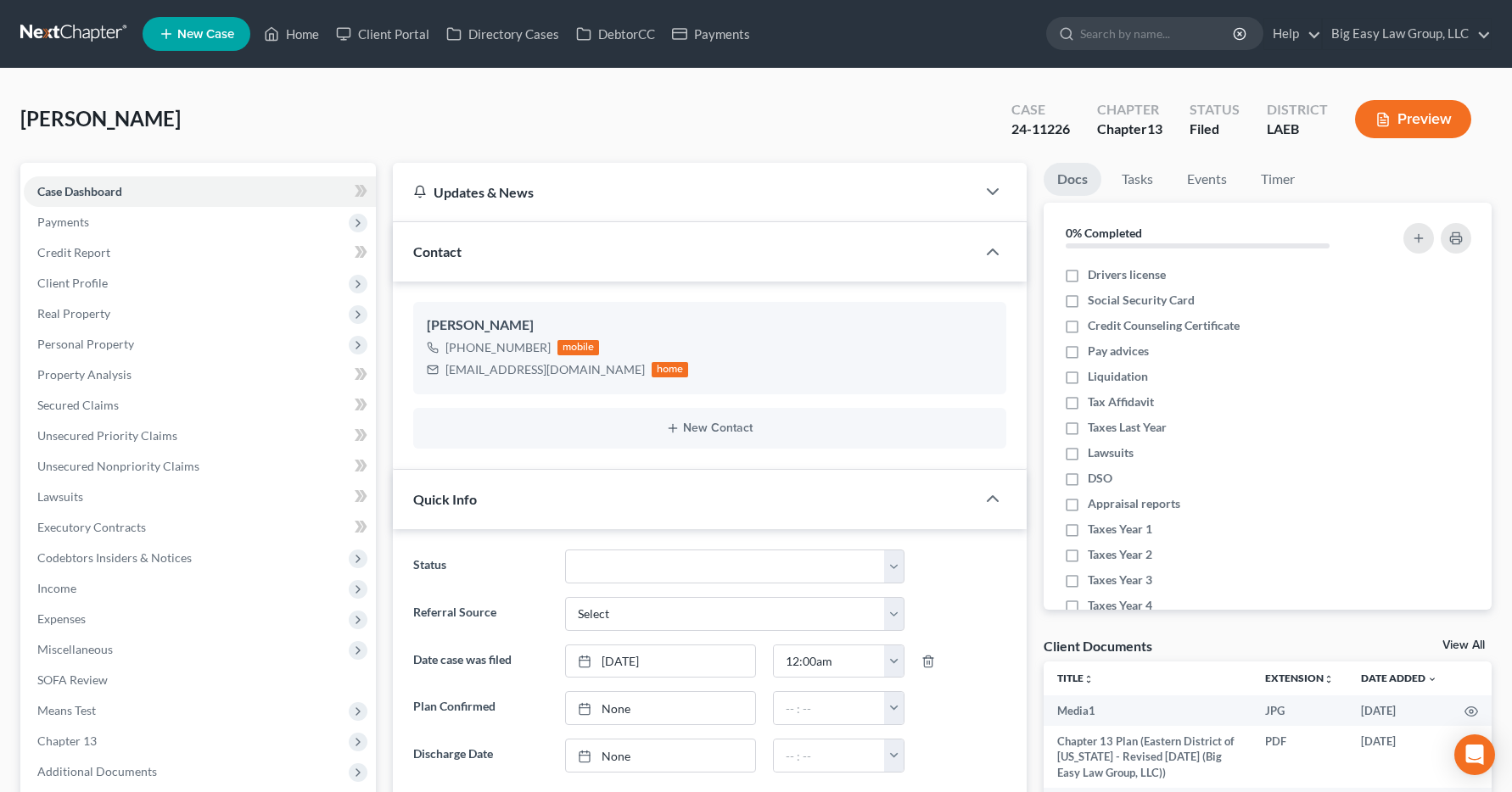
scroll to position [6349, 0]
click at [65, 587] on span "Income" at bounding box center [57, 588] width 39 height 15
click at [145, 640] on span "Miscellaneous" at bounding box center [200, 649] width 352 height 30
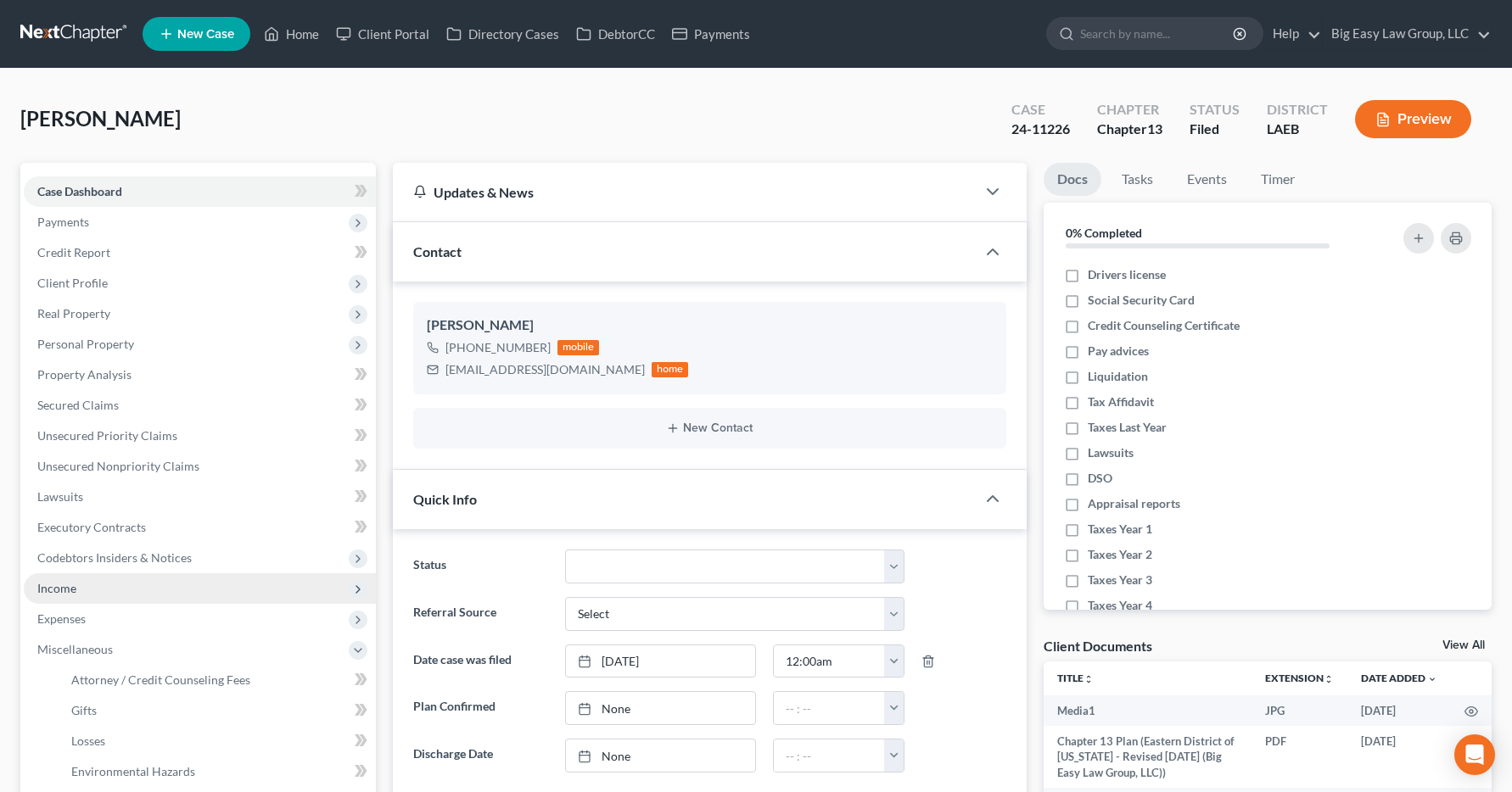
click at [64, 586] on span "Income" at bounding box center [57, 588] width 39 height 15
click at [68, 588] on span "Income" at bounding box center [57, 588] width 39 height 15
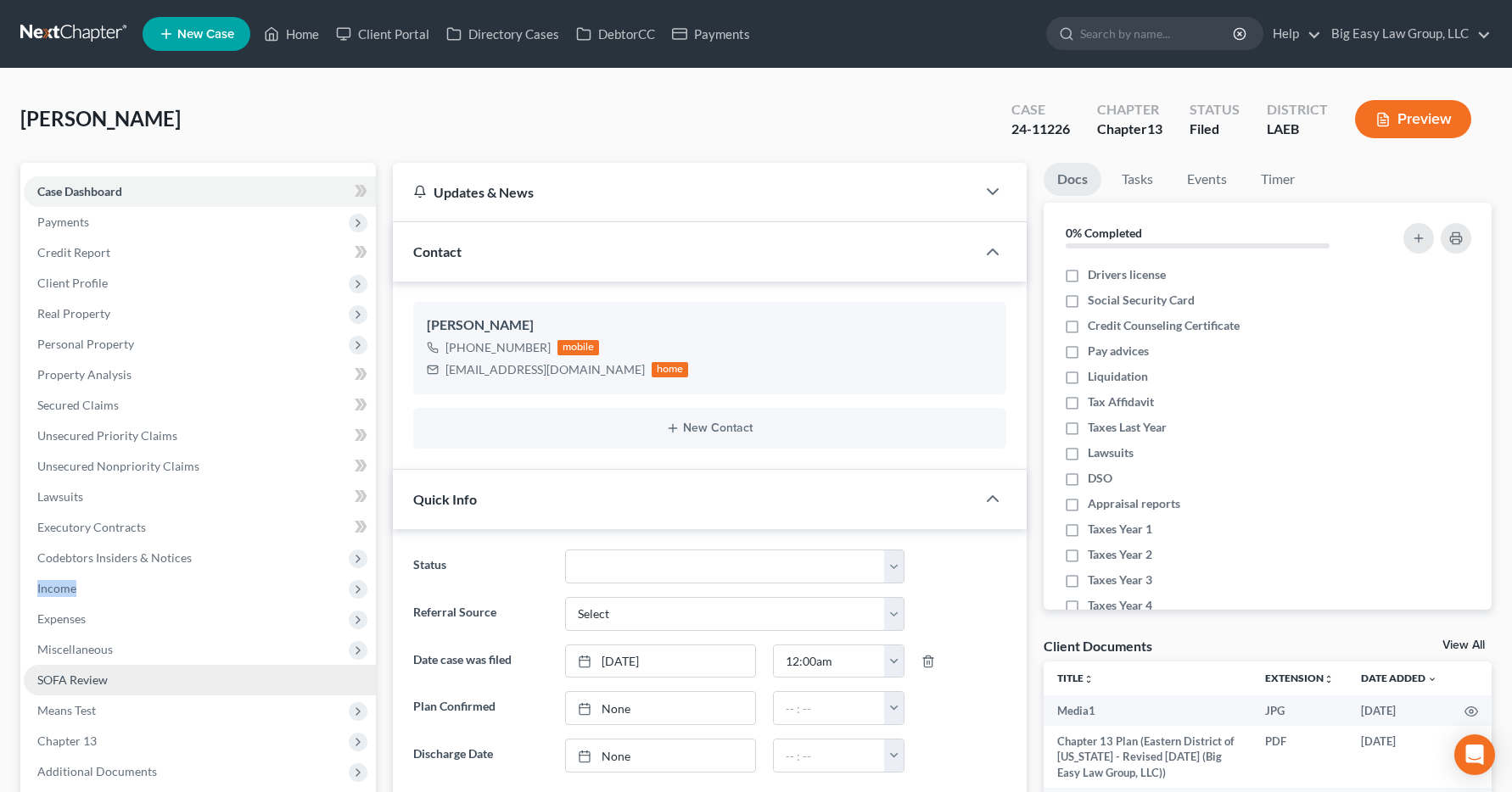
click at [259, 671] on link "SOFA Review" at bounding box center [200, 680] width 352 height 30
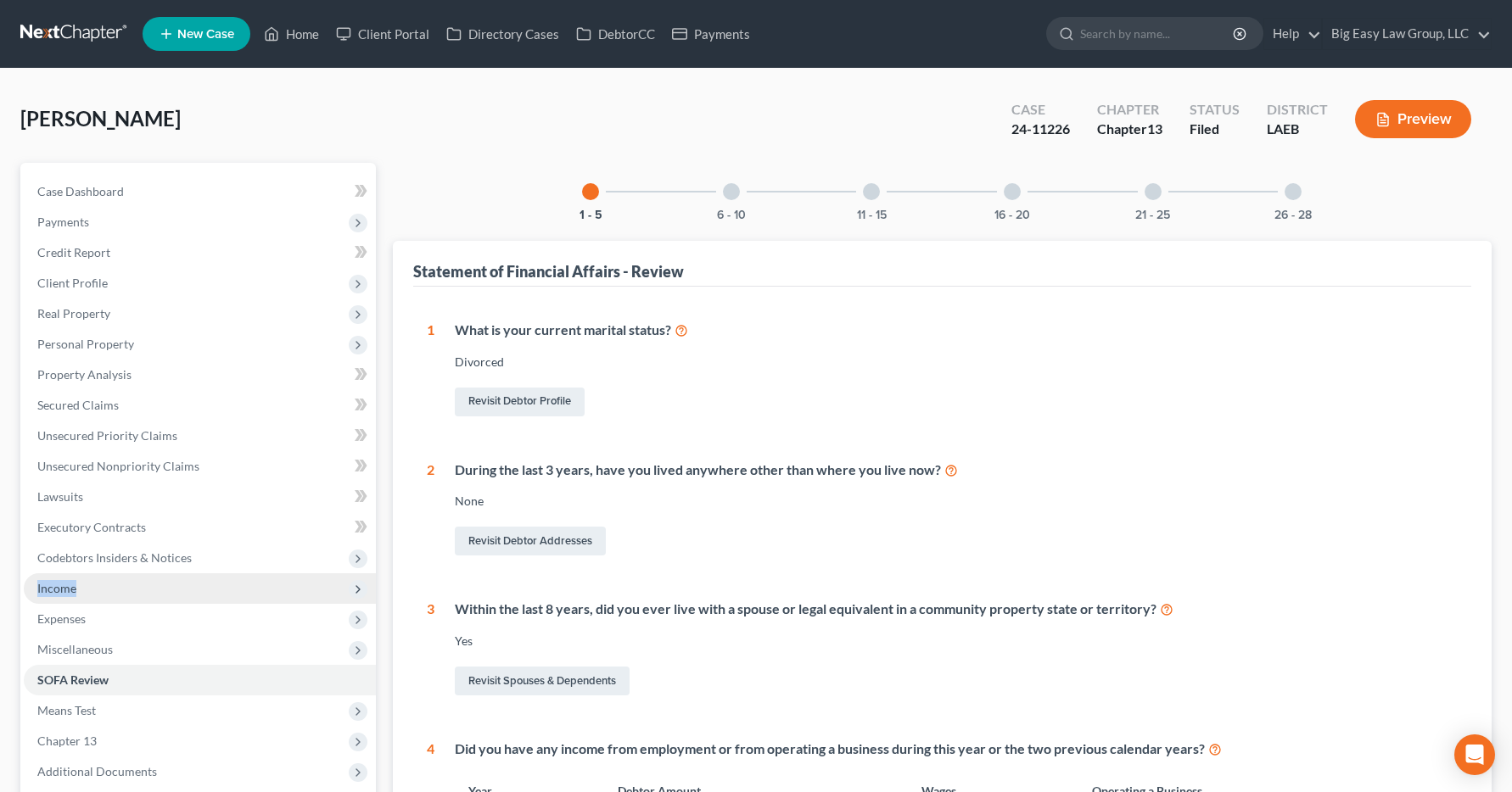
click at [61, 588] on span "Income" at bounding box center [57, 588] width 39 height 15
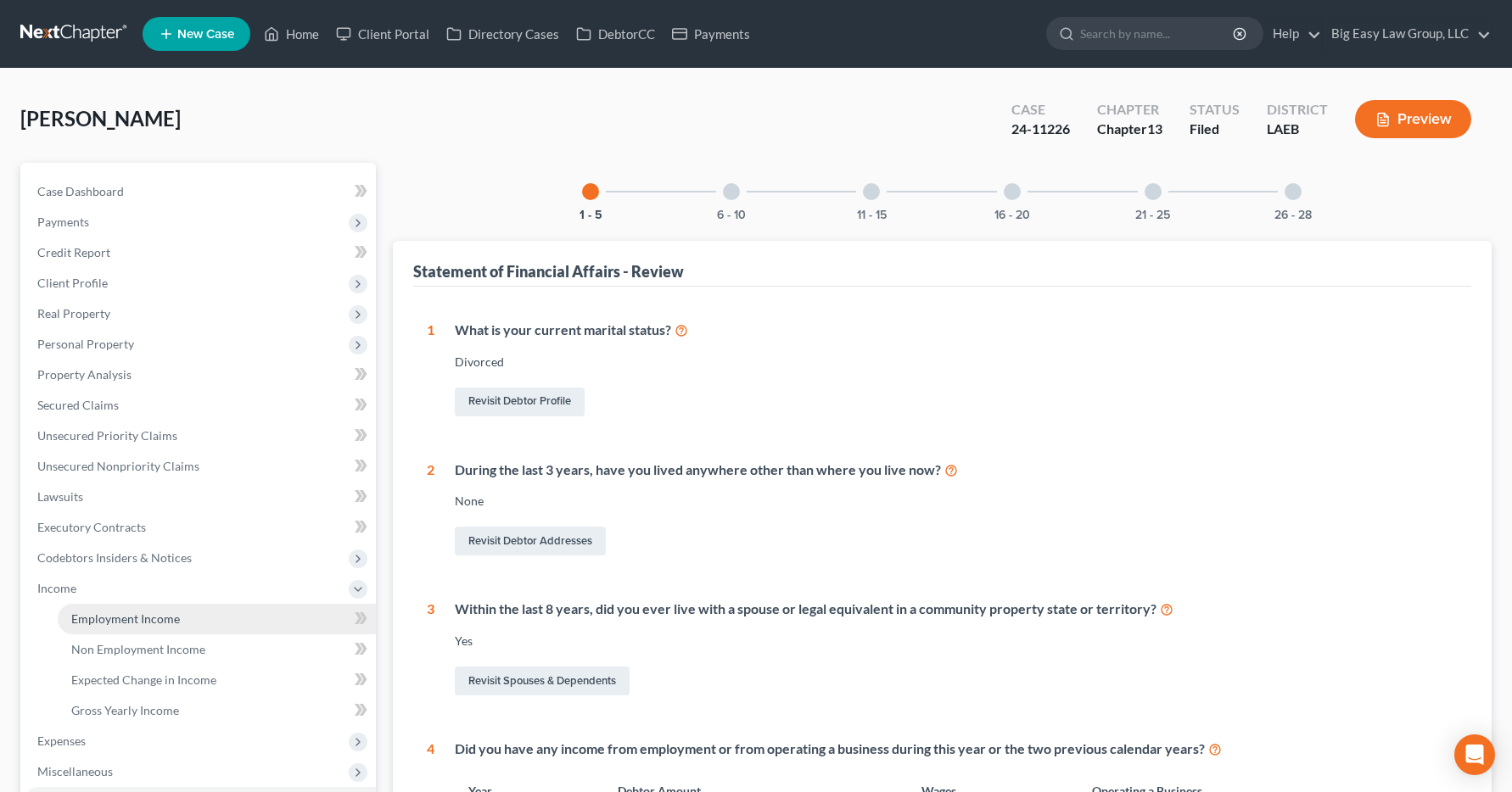
click at [89, 625] on span "Employment Income" at bounding box center [125, 619] width 109 height 15
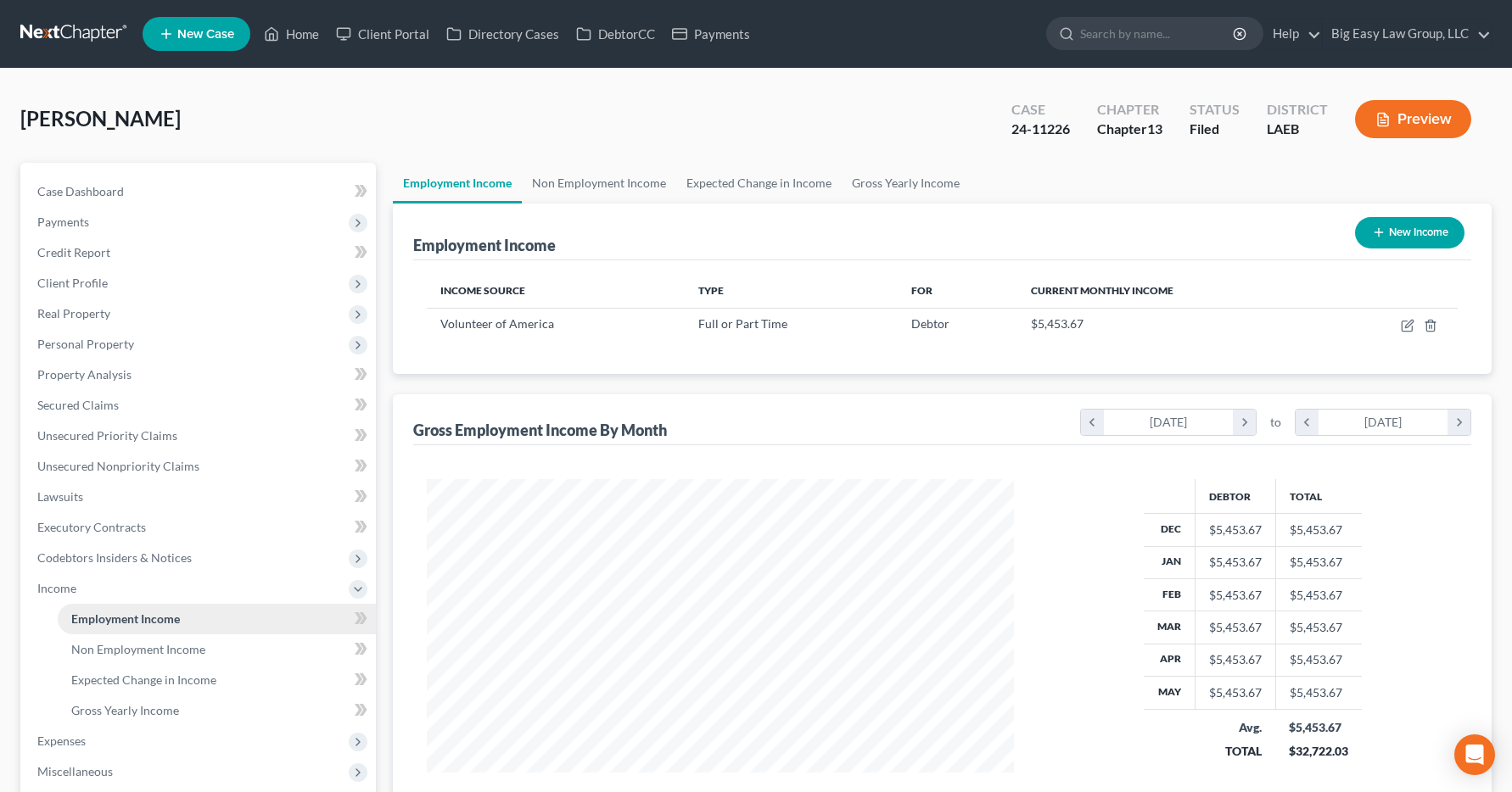
scroll to position [305, 622]
click at [293, 32] on link "Home" at bounding box center [291, 33] width 72 height 30
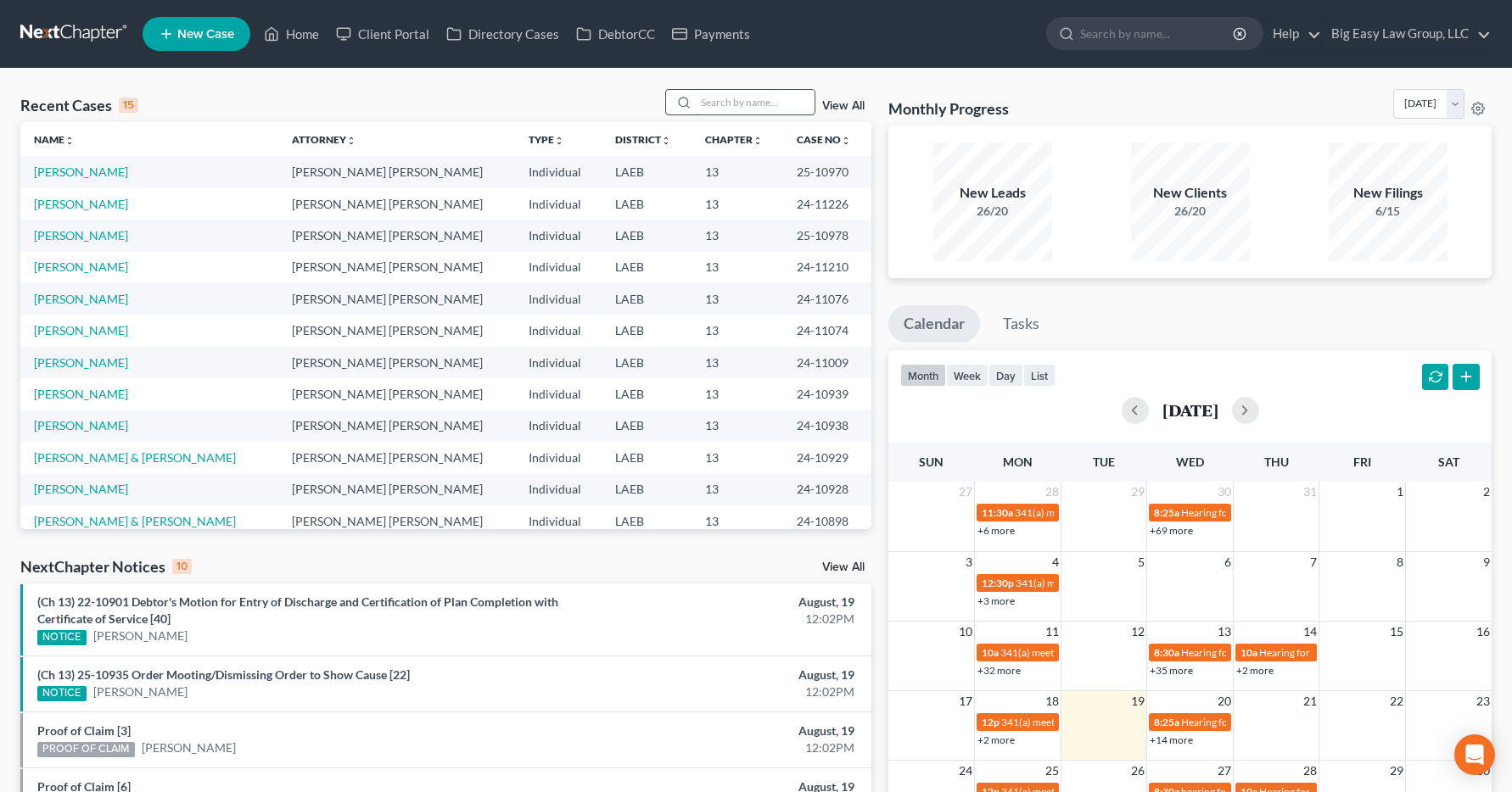
click at [702, 98] on input "search" at bounding box center [754, 102] width 119 height 25
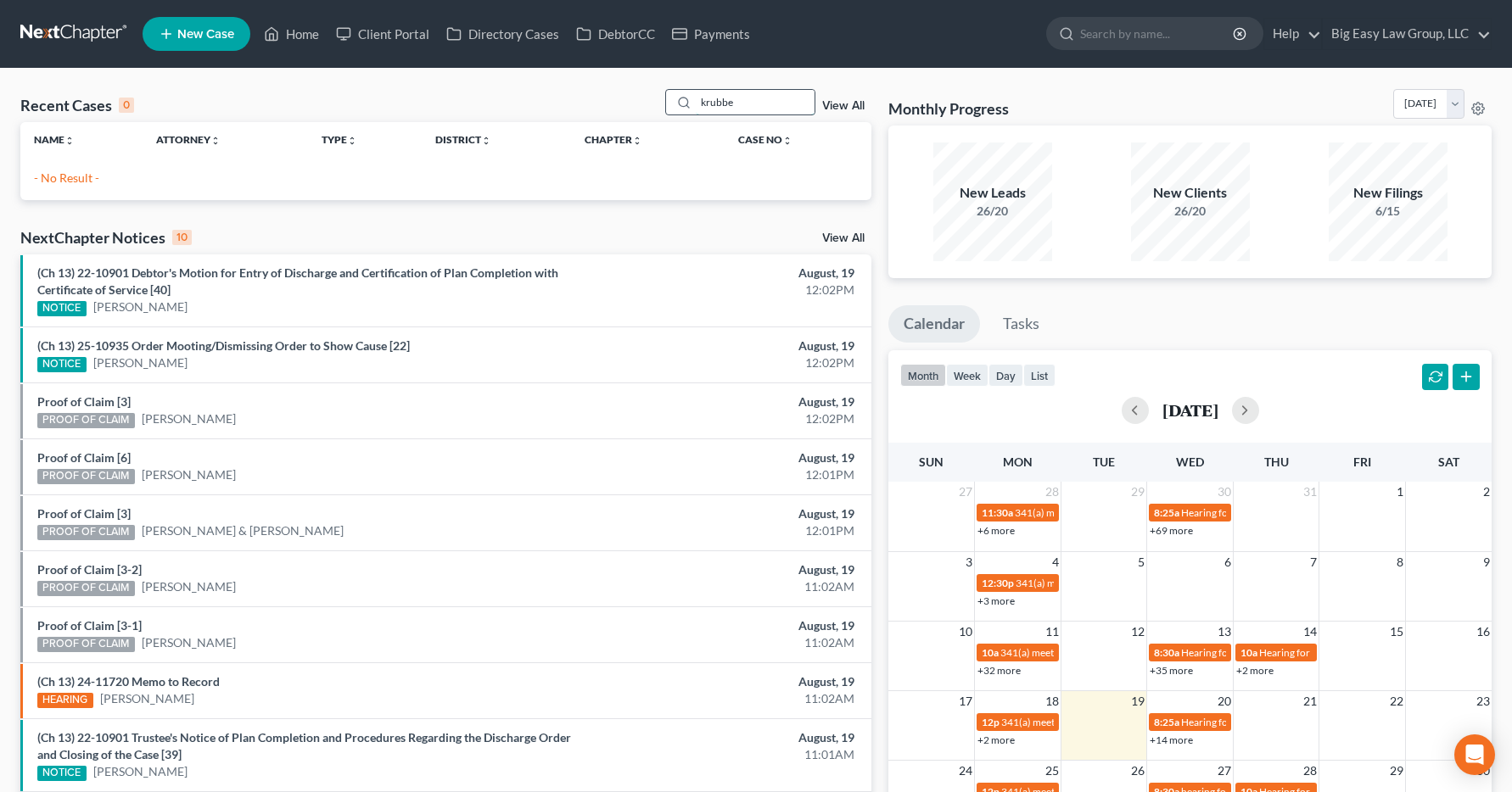
click at [769, 99] on input "krubbe" at bounding box center [754, 102] width 119 height 25
drag, startPoint x: 769, startPoint y: 99, endPoint x: 525, endPoint y: 148, distance: 248.9
click at [525, 148] on div "Recent Cases 0 krubbe View All Name unfold_more expand_more expand_less Attorne…" at bounding box center [446, 145] width 851 height 111
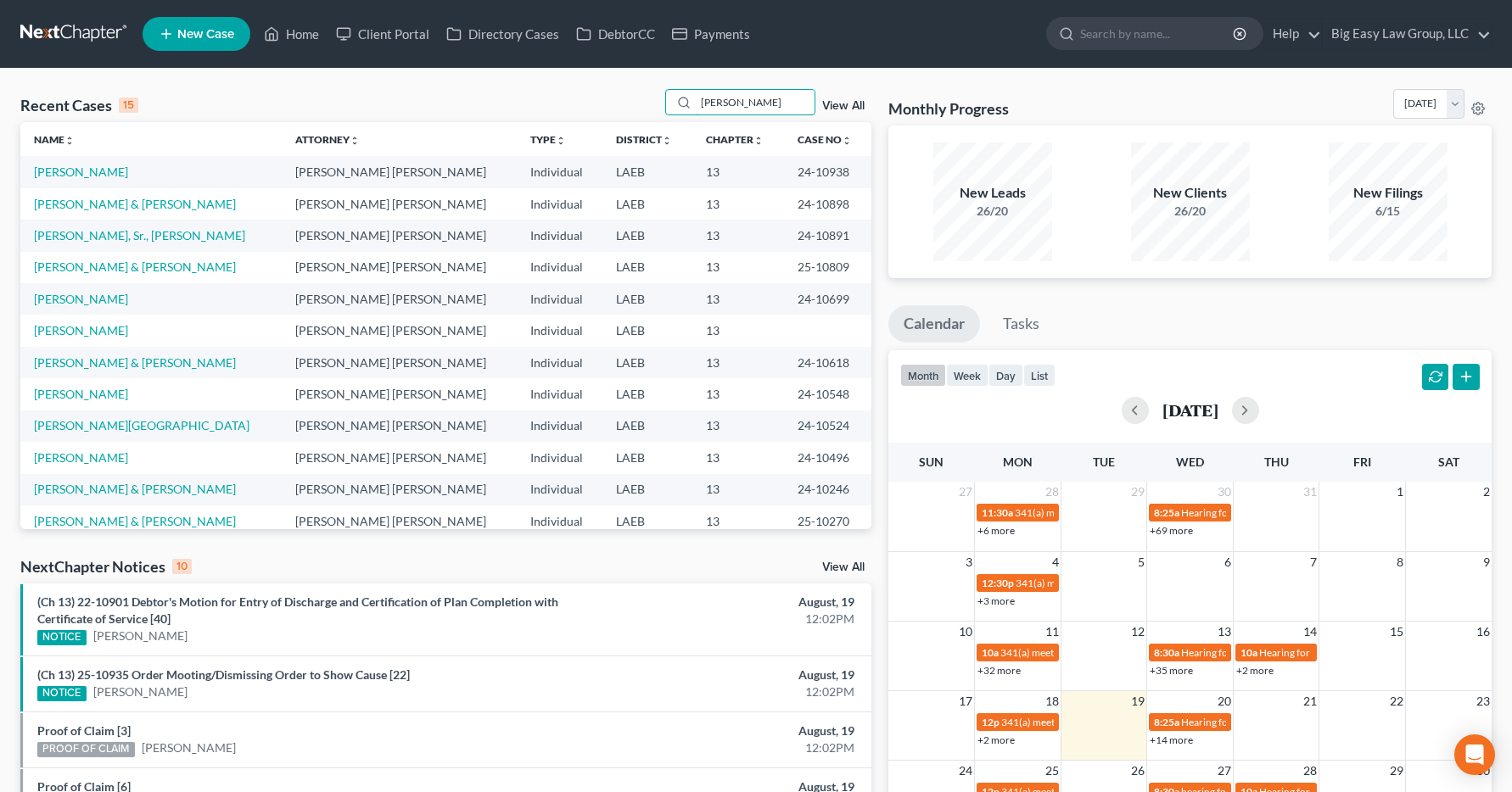
type input "[PERSON_NAME]"
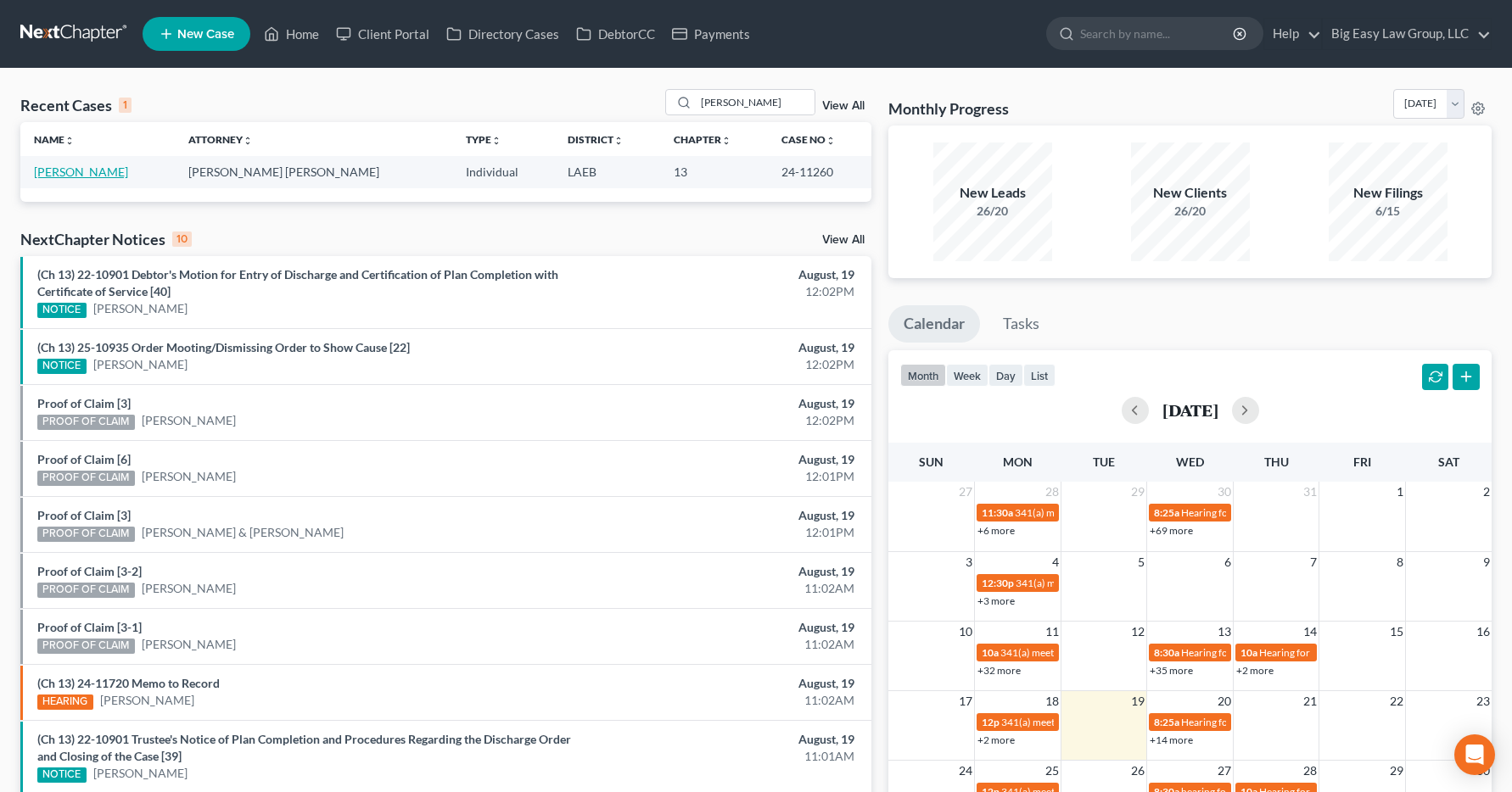
click at [85, 176] on link "[PERSON_NAME]" at bounding box center [81, 172] width 94 height 15
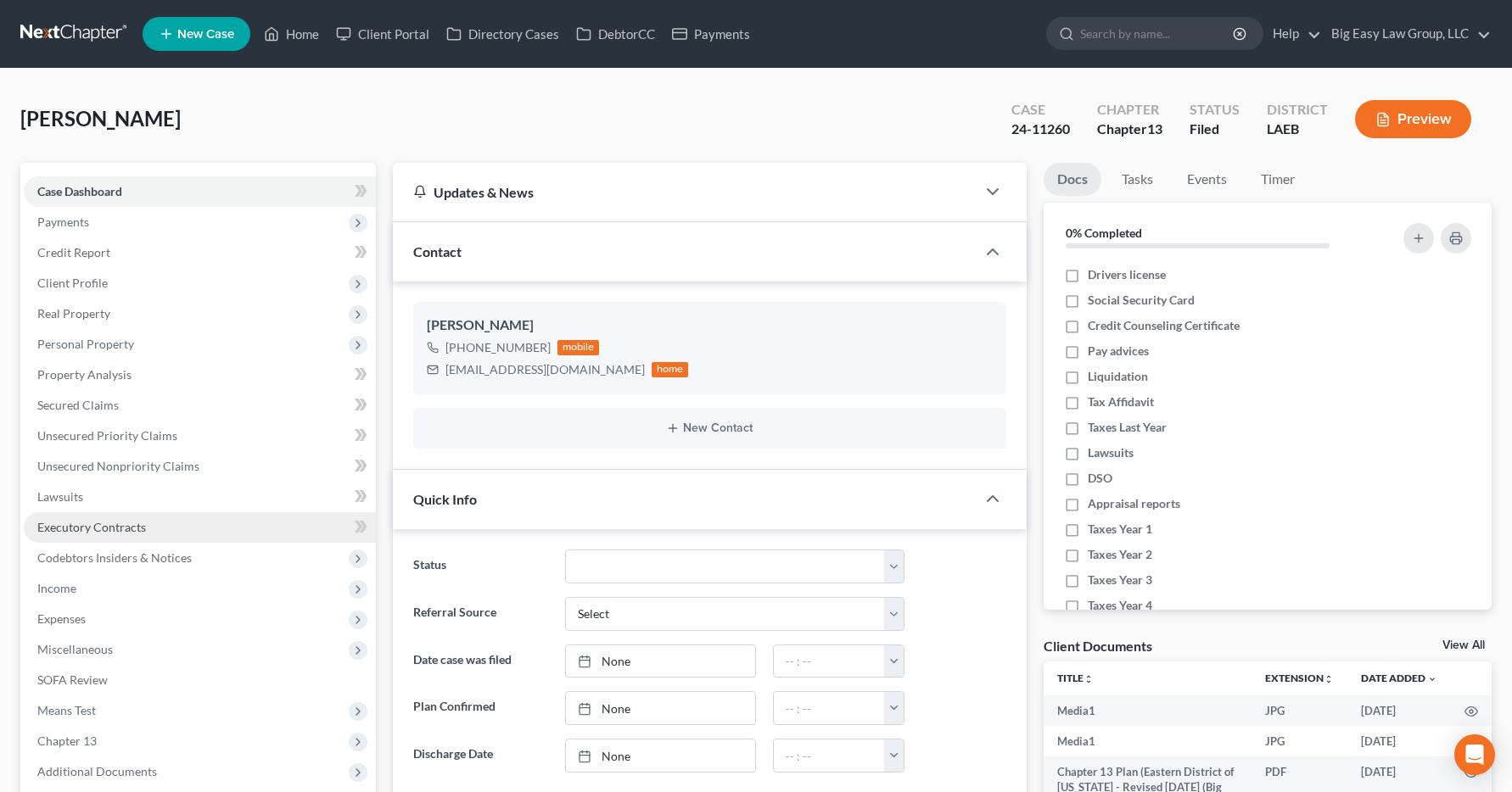
scroll to position [10019, 0]
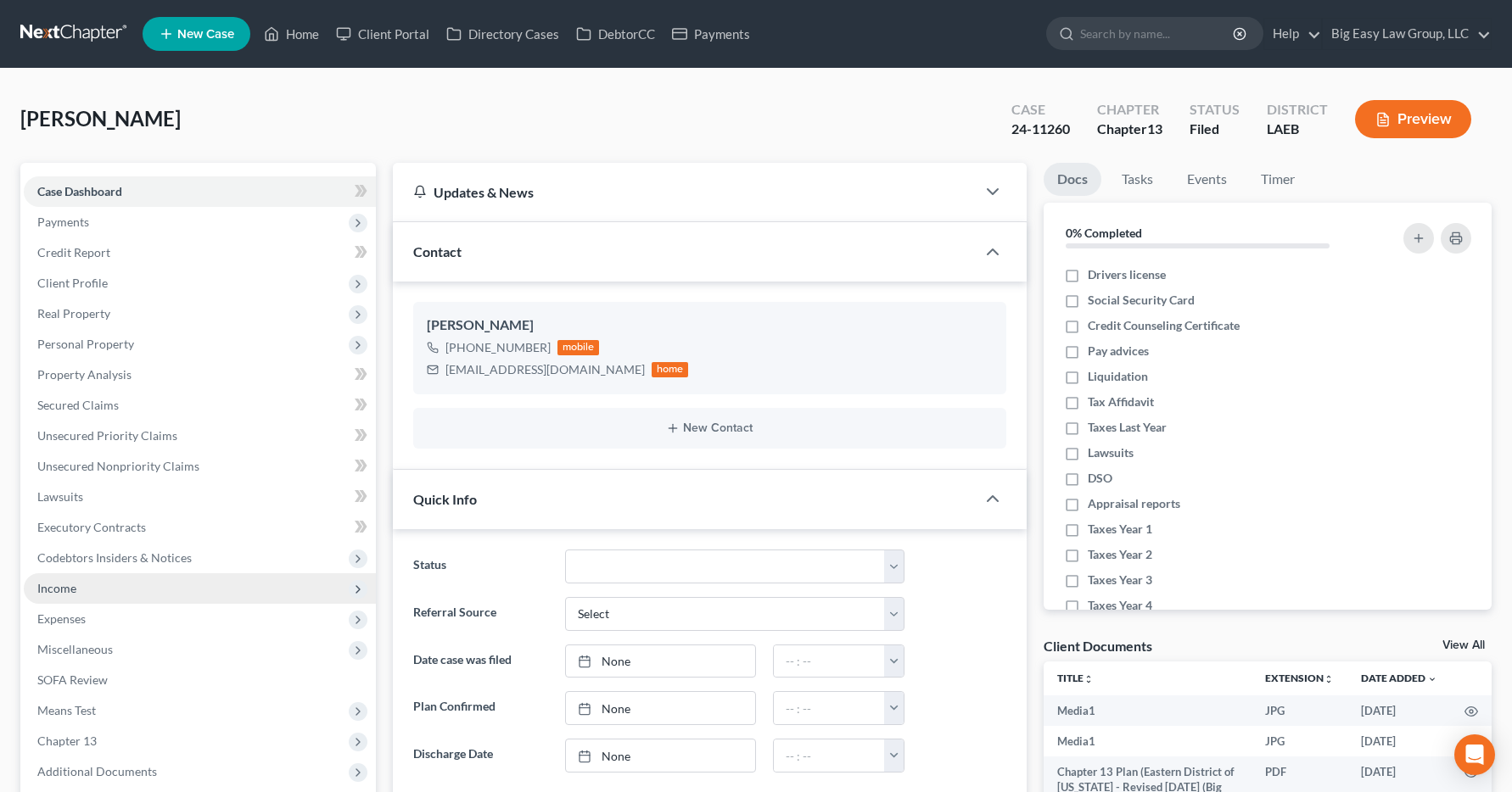
click at [67, 591] on span "Income" at bounding box center [57, 588] width 39 height 15
drag, startPoint x: 354, startPoint y: 589, endPoint x: 85, endPoint y: 590, distance: 269.0
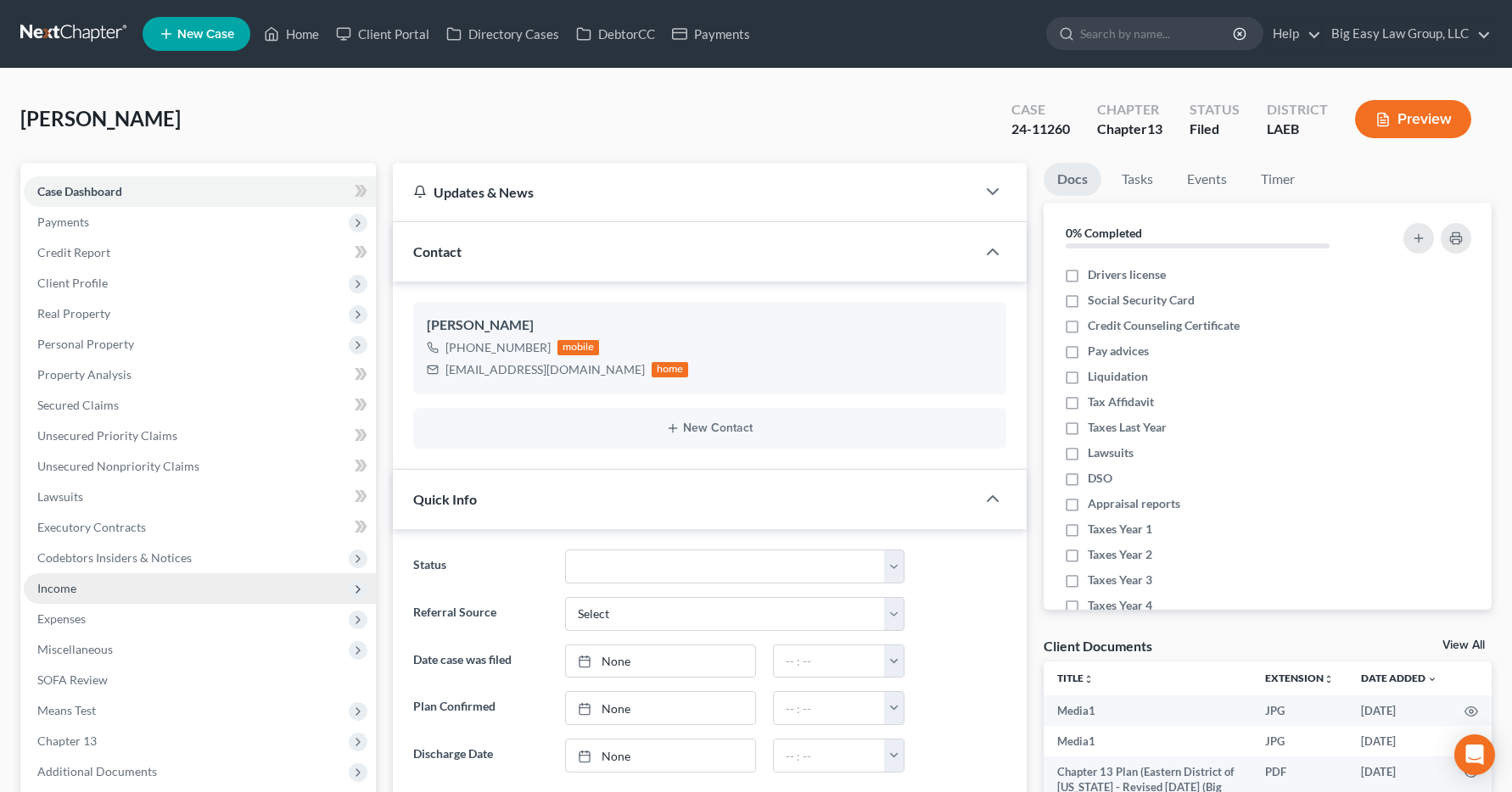
click at [355, 589] on icon at bounding box center [357, 589] width 14 height 14
click at [85, 590] on span "Income" at bounding box center [200, 588] width 352 height 30
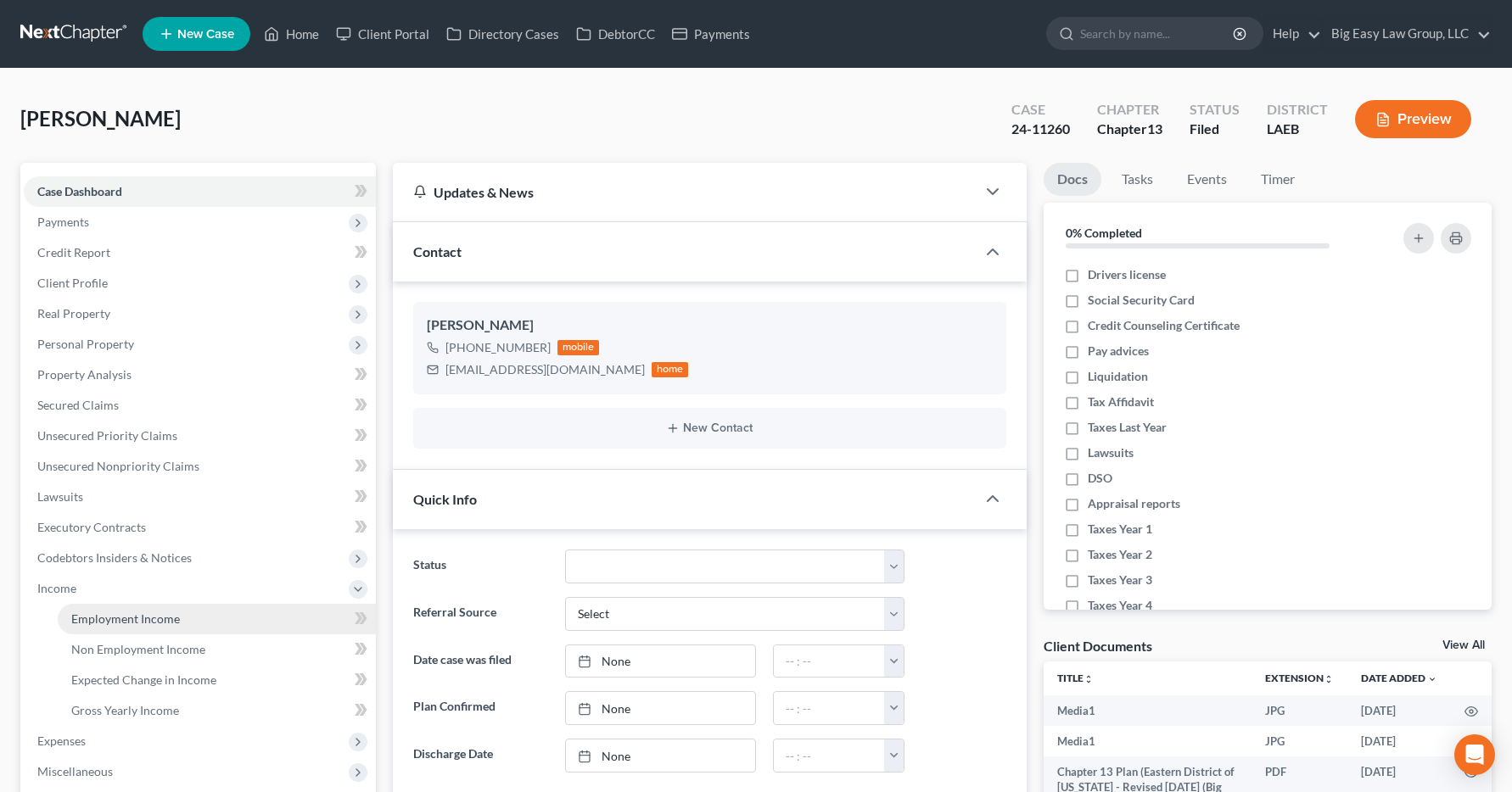
click at [93, 617] on span "Employment Income" at bounding box center [125, 619] width 109 height 15
click at [87, 623] on span "Employment Income" at bounding box center [125, 619] width 109 height 15
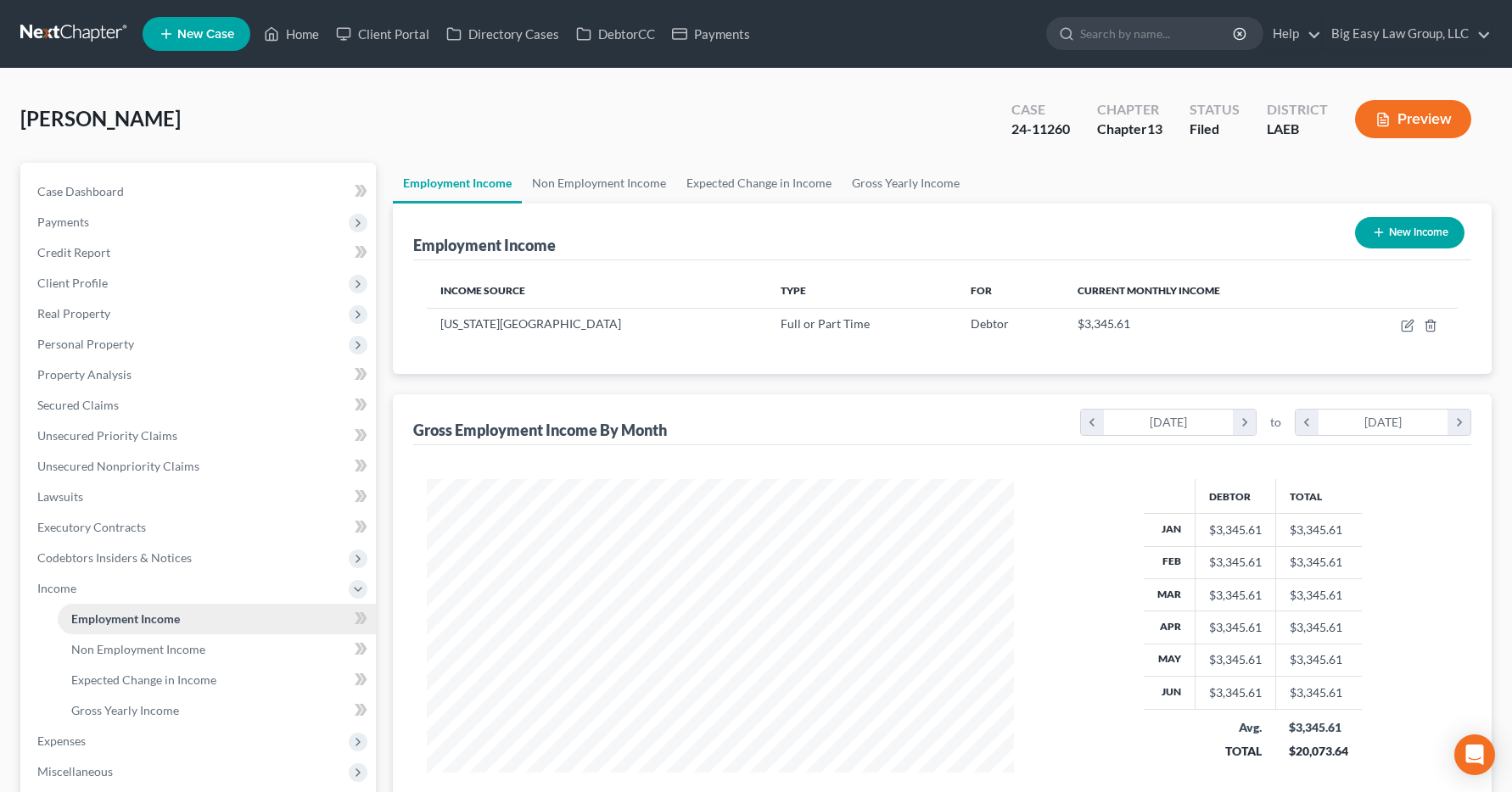
scroll to position [305, 622]
click at [304, 37] on link "Home" at bounding box center [291, 33] width 72 height 30
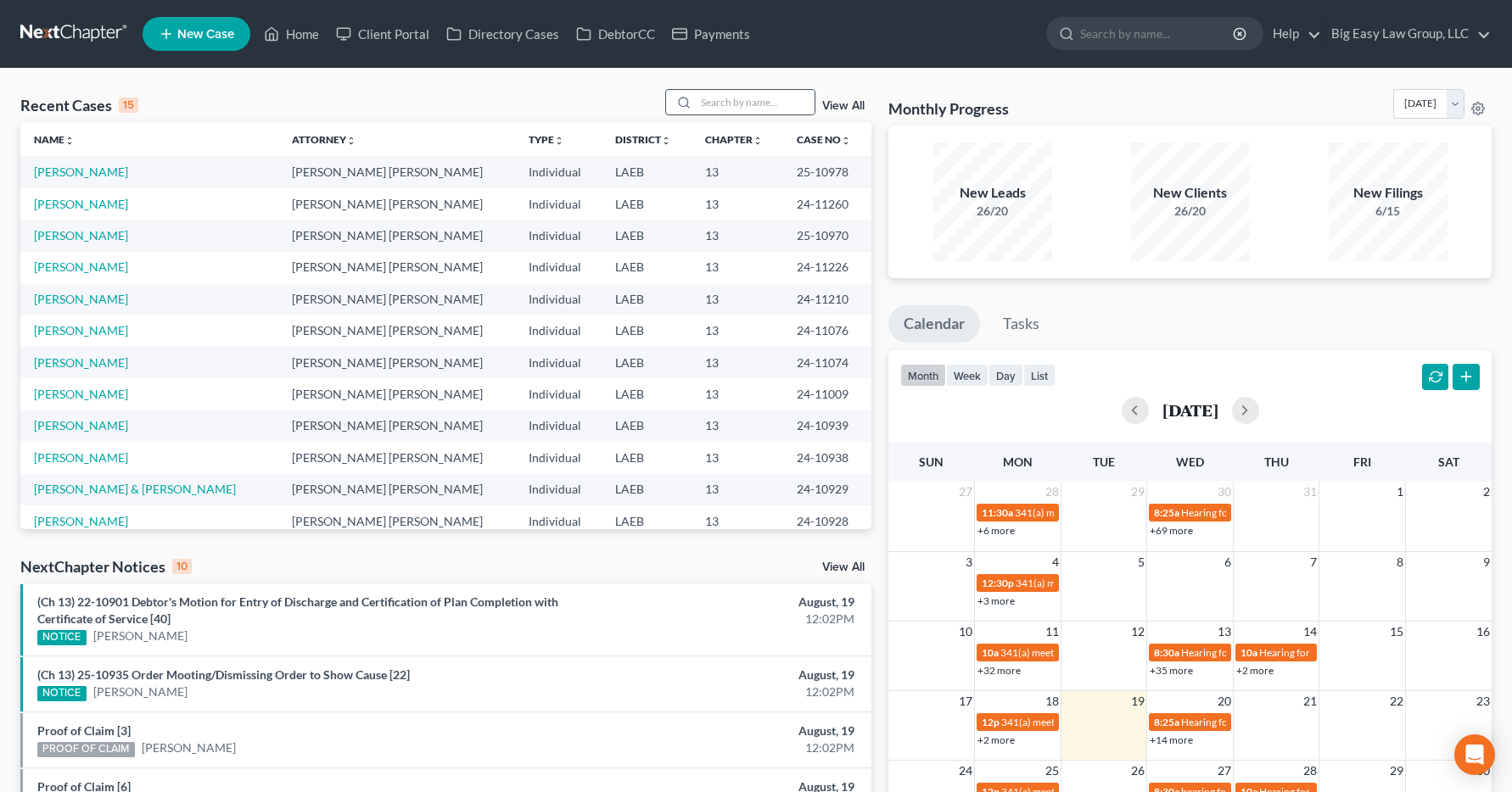
click at [695, 102] on div at bounding box center [680, 102] width 30 height 25
click at [729, 104] on input "search" at bounding box center [754, 102] width 119 height 25
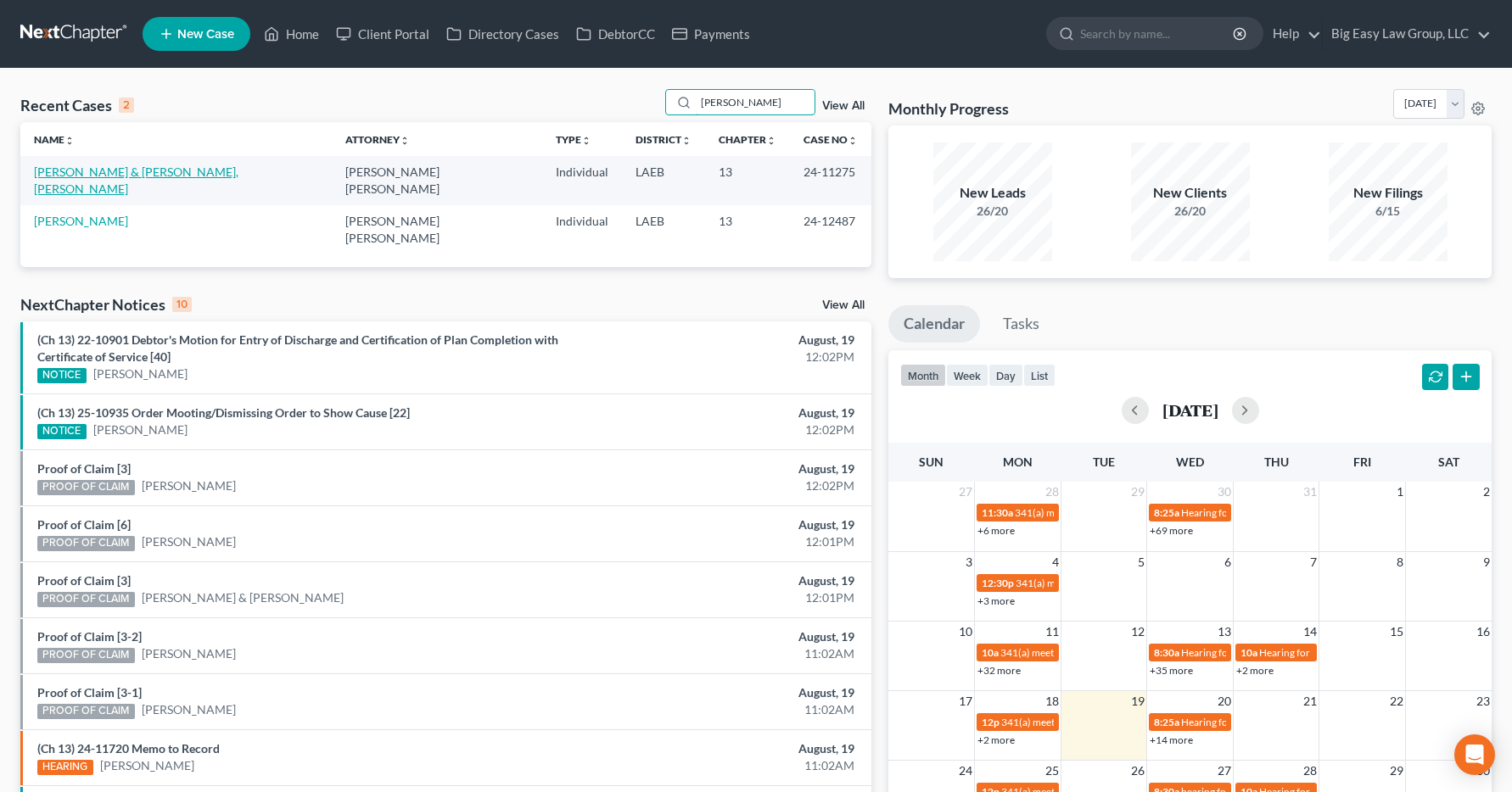
type input "[PERSON_NAME]"
click at [98, 174] on link "[PERSON_NAME] & [PERSON_NAME], [PERSON_NAME]" at bounding box center [136, 181] width 204 height 31
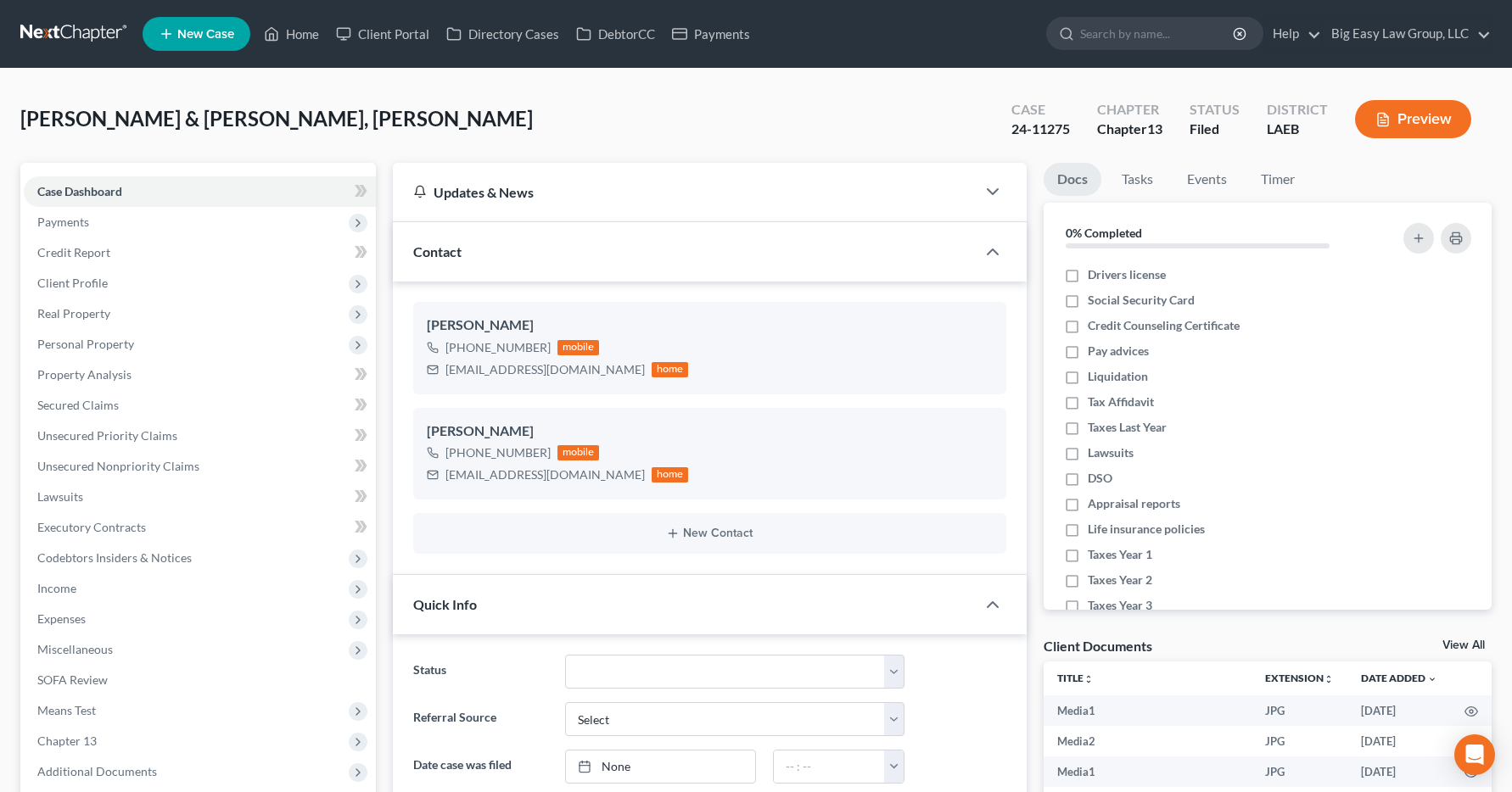
scroll to position [4953, 0]
click at [54, 589] on span "Income" at bounding box center [57, 588] width 39 height 15
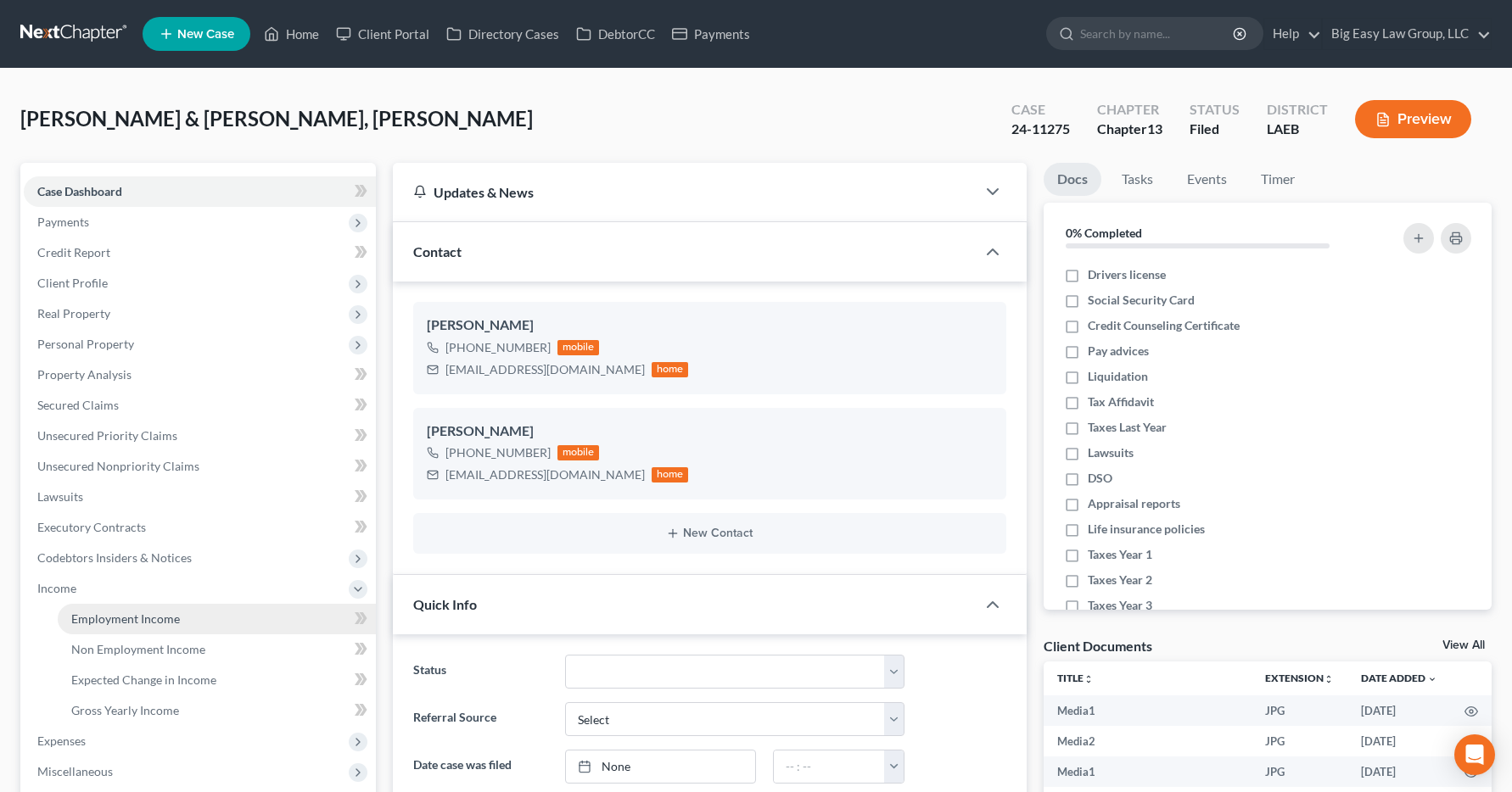
click at [84, 618] on span "Employment Income" at bounding box center [125, 619] width 109 height 15
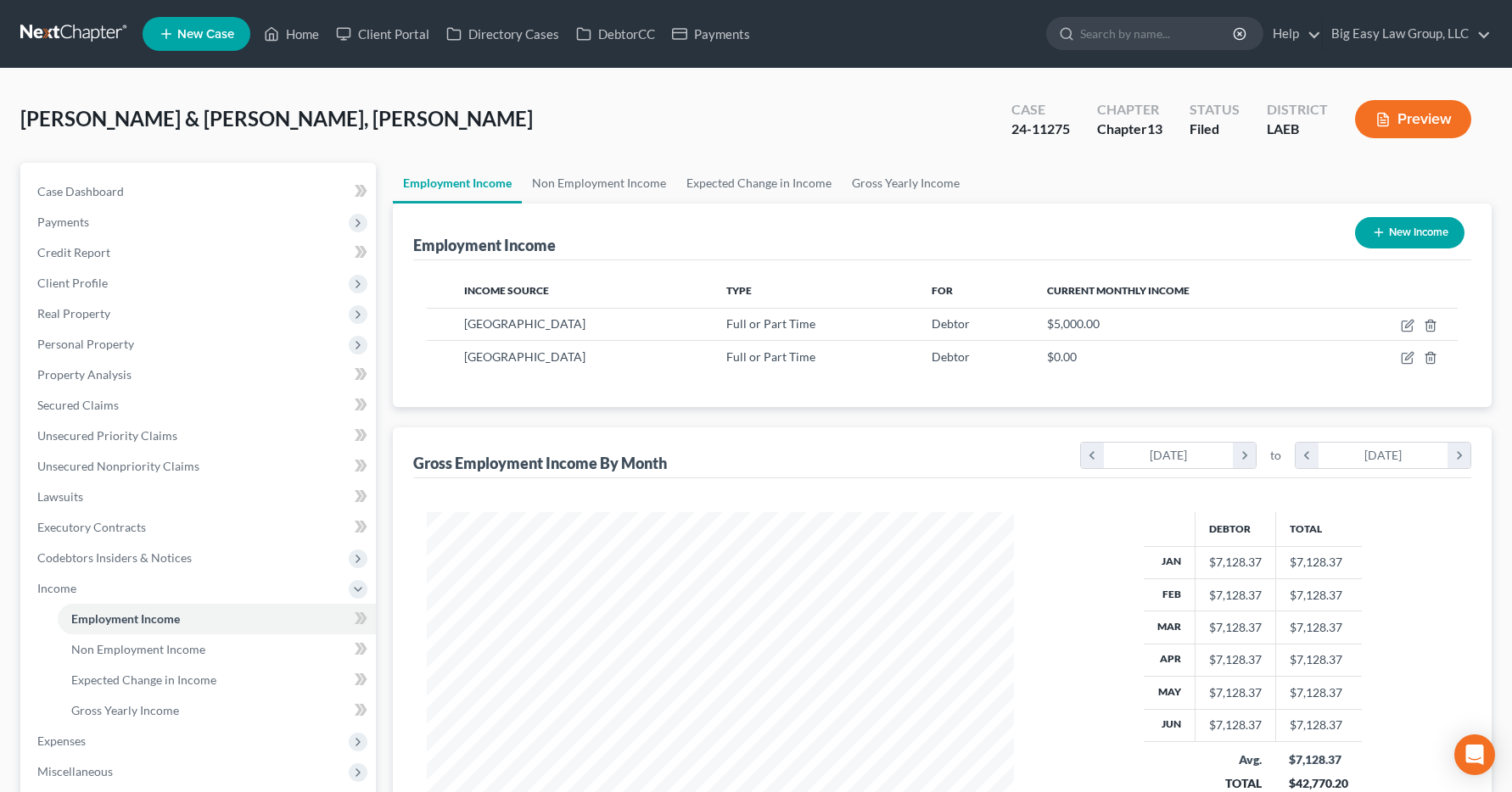
scroll to position [305, 622]
click at [306, 33] on link "Home" at bounding box center [291, 33] width 72 height 30
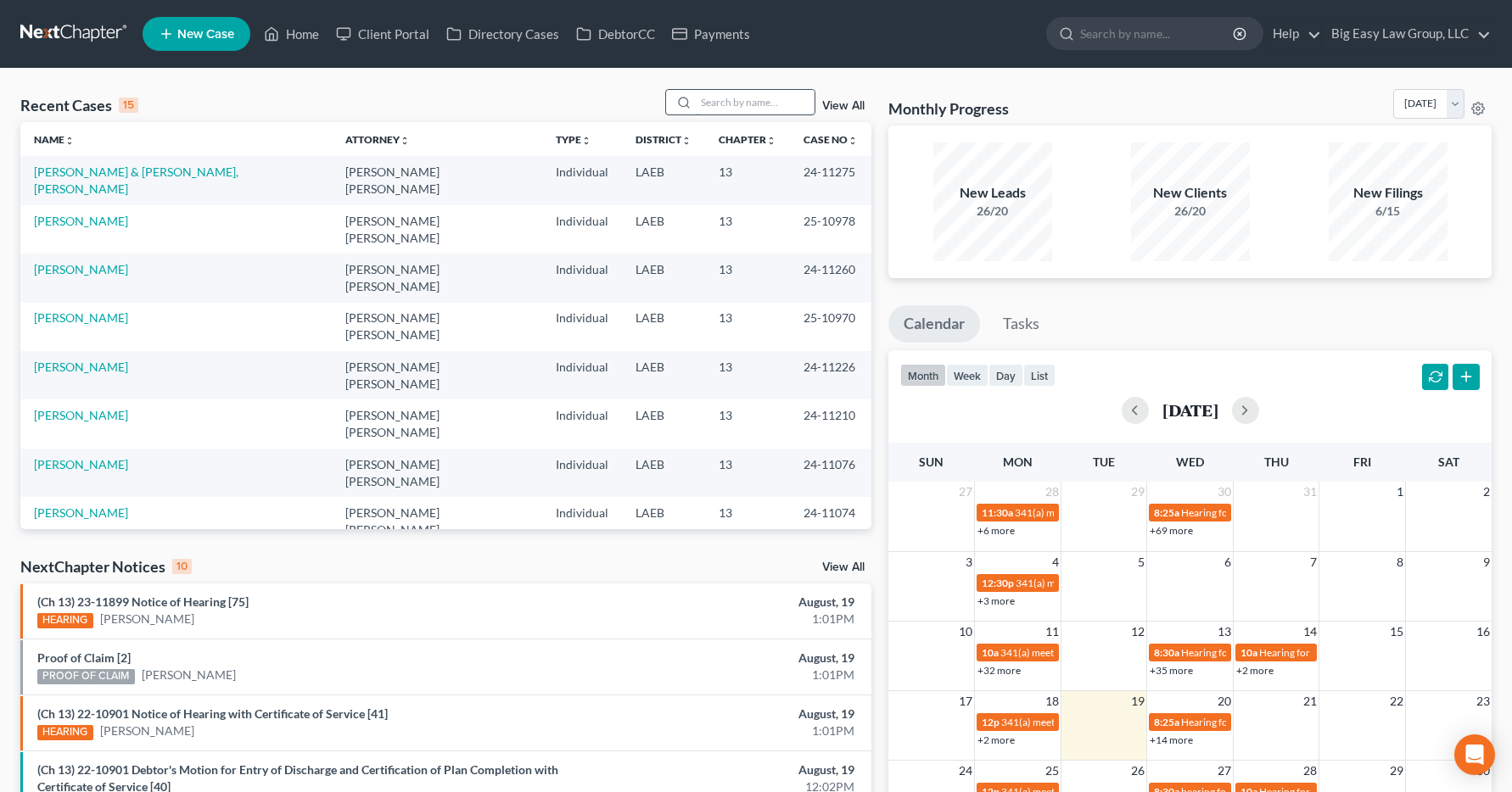
click at [725, 98] on input "search" at bounding box center [754, 102] width 119 height 25
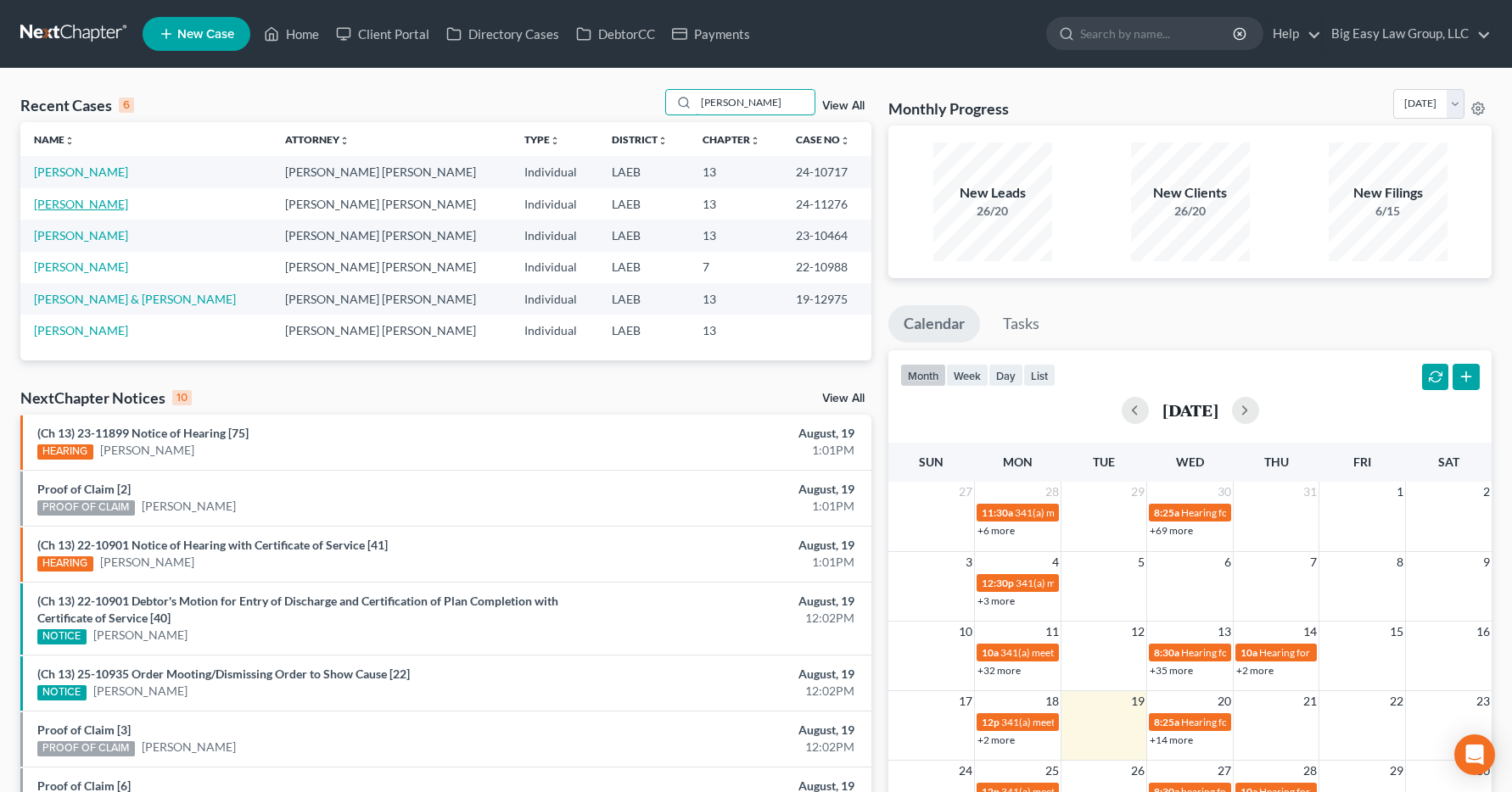
type input "[PERSON_NAME]"
click at [64, 204] on link "[PERSON_NAME]" at bounding box center [81, 204] width 94 height 15
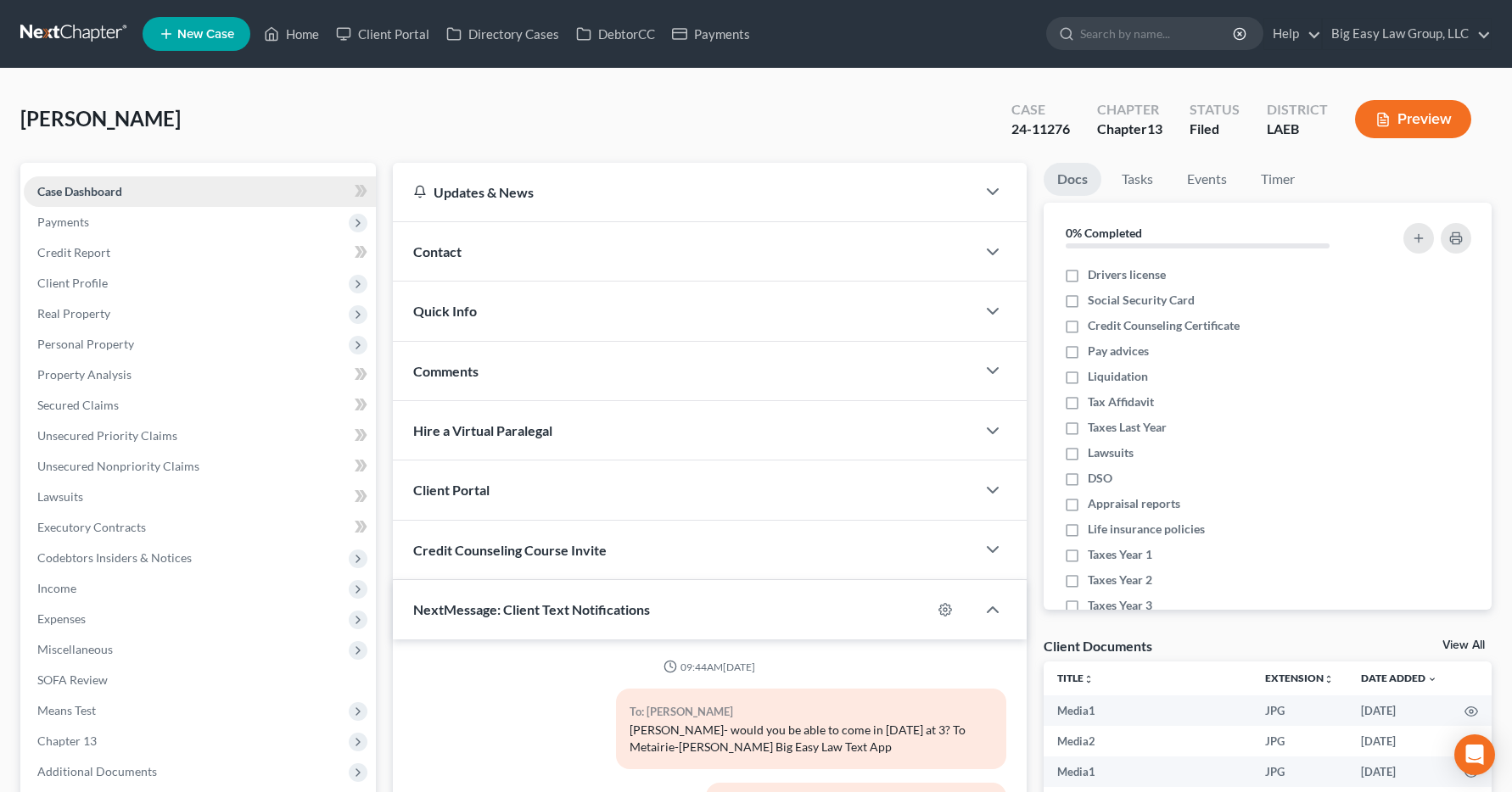
scroll to position [14817, 0]
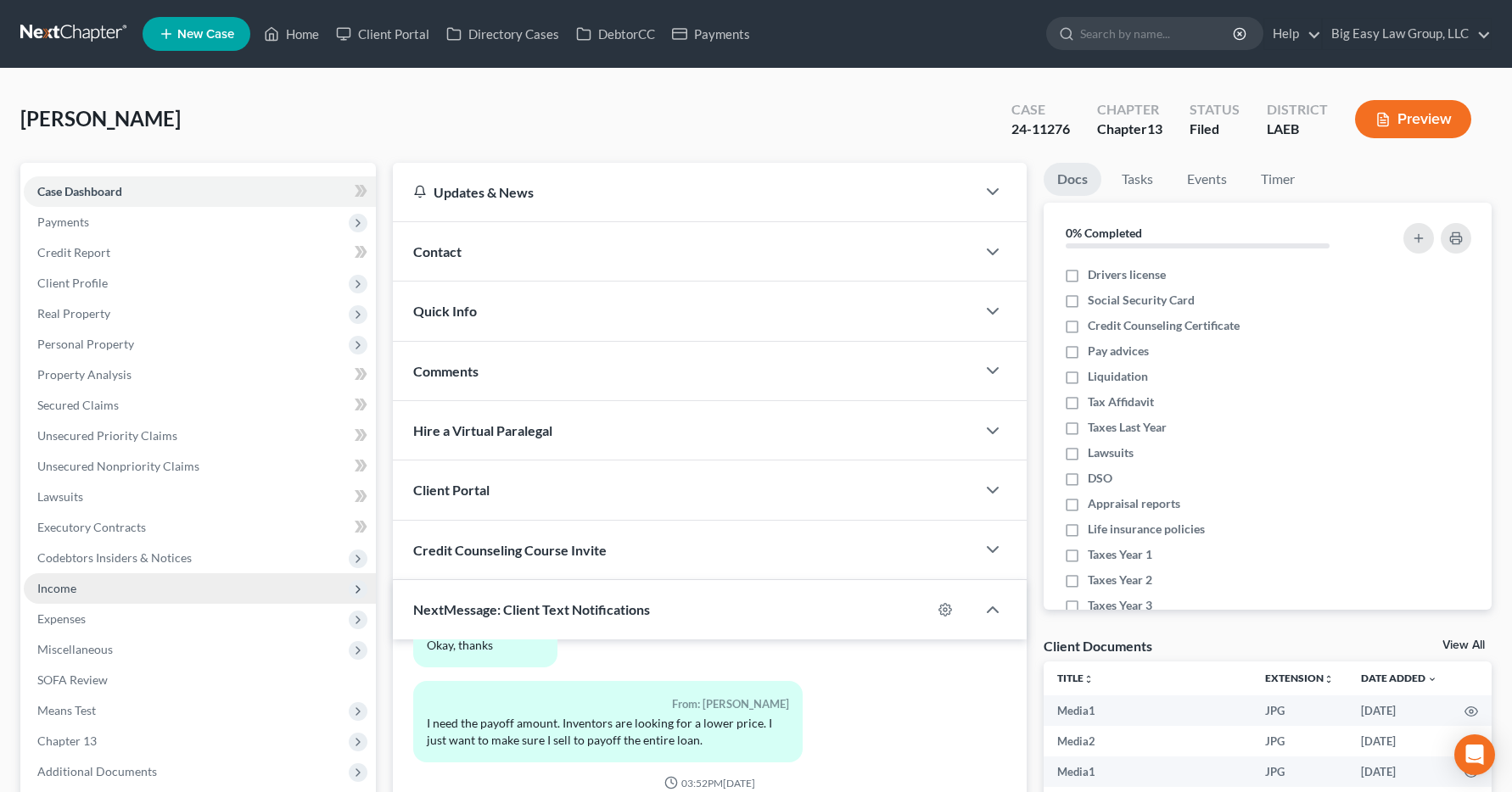
click at [69, 589] on span "Income" at bounding box center [57, 588] width 39 height 15
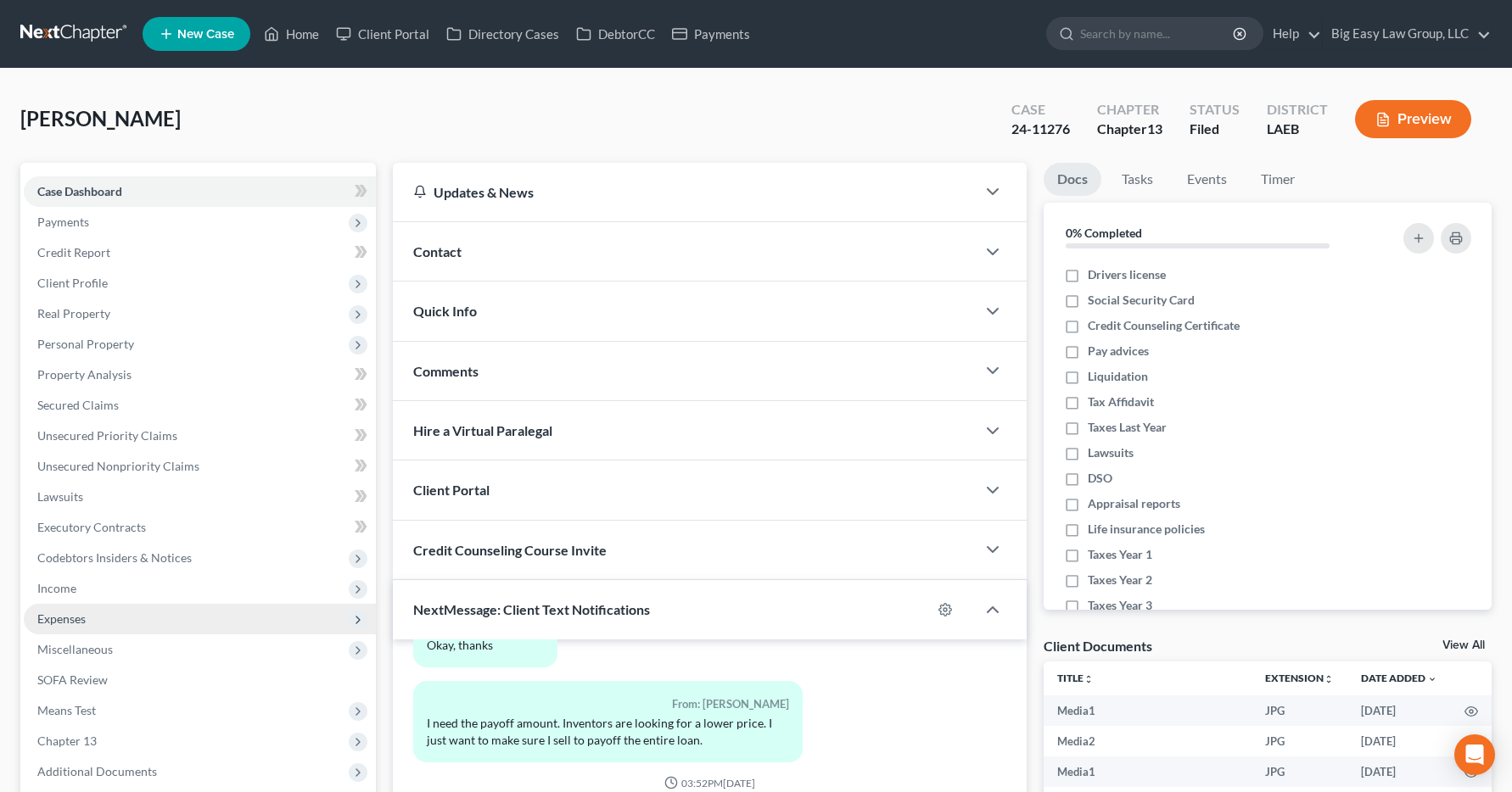
click at [169, 624] on span "Expenses" at bounding box center [200, 619] width 352 height 30
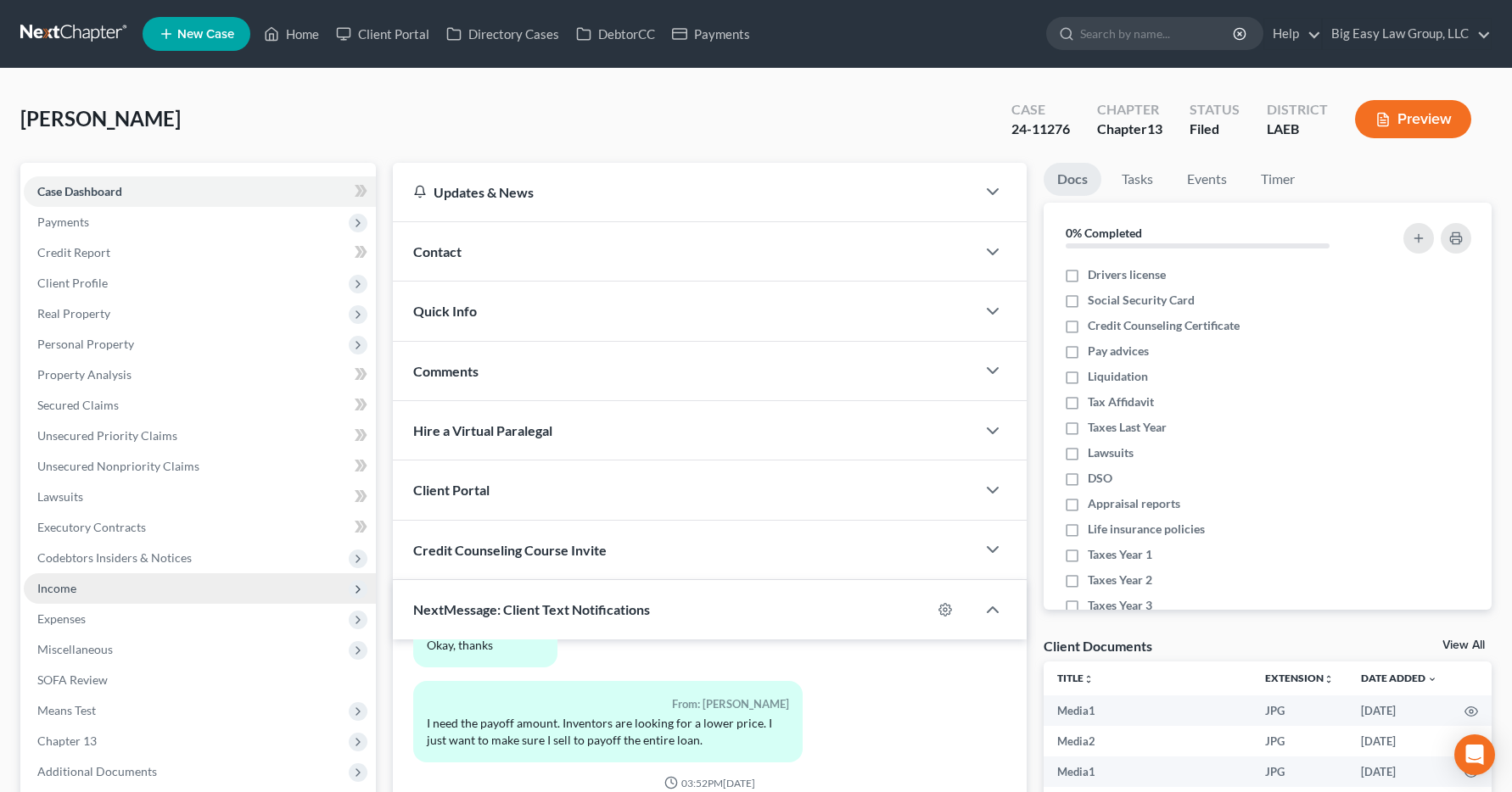
click at [65, 589] on span "Income" at bounding box center [57, 588] width 39 height 15
click at [59, 588] on span "Income" at bounding box center [57, 588] width 39 height 15
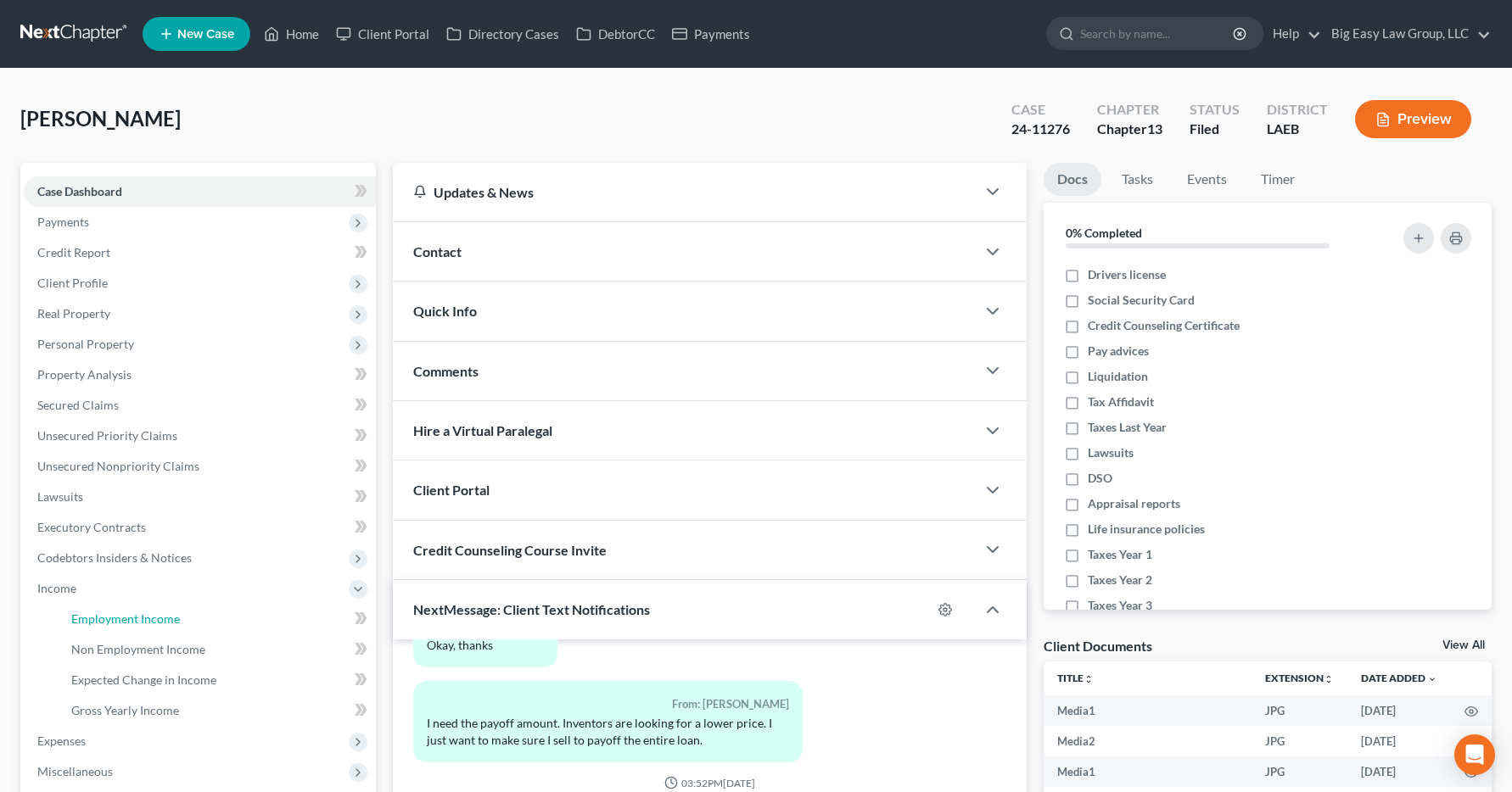
click at [84, 617] on span "Employment Income" at bounding box center [125, 619] width 109 height 15
click at [87, 619] on span "Employment Income" at bounding box center [125, 619] width 109 height 15
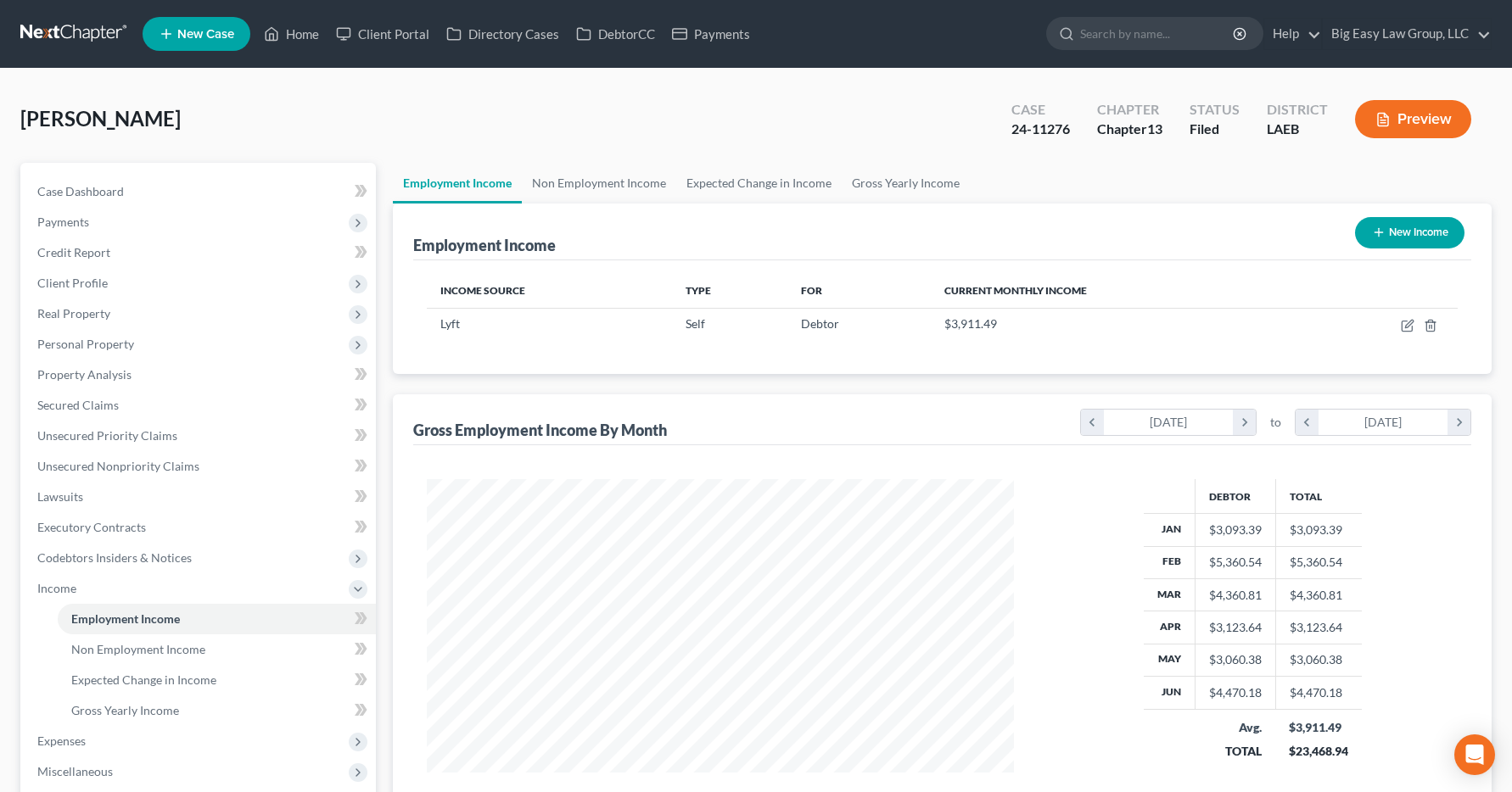
scroll to position [305, 622]
click at [289, 35] on link "Home" at bounding box center [291, 33] width 72 height 30
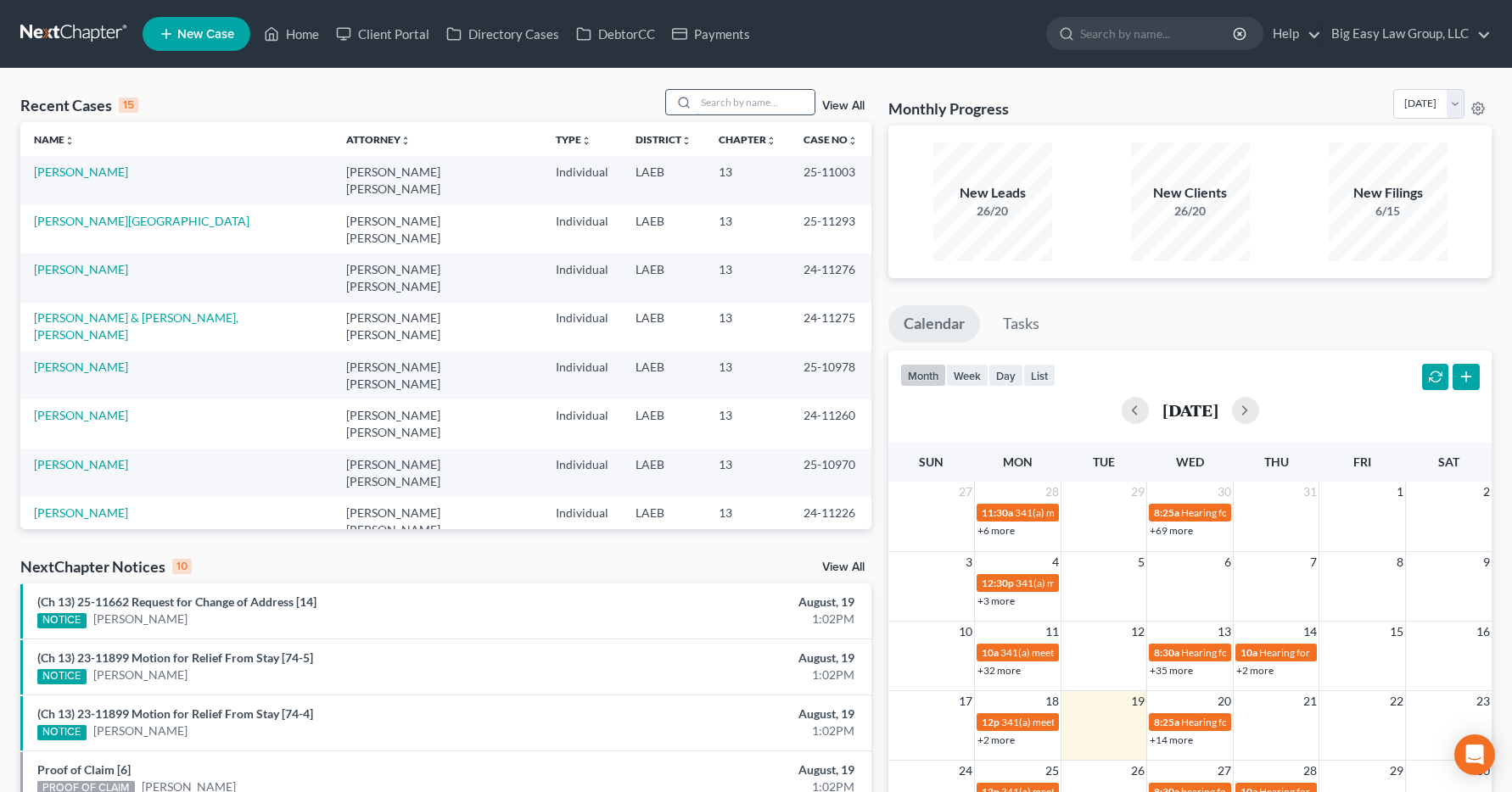
click at [733, 98] on input "search" at bounding box center [754, 102] width 119 height 25
type input "[PERSON_NAME]"
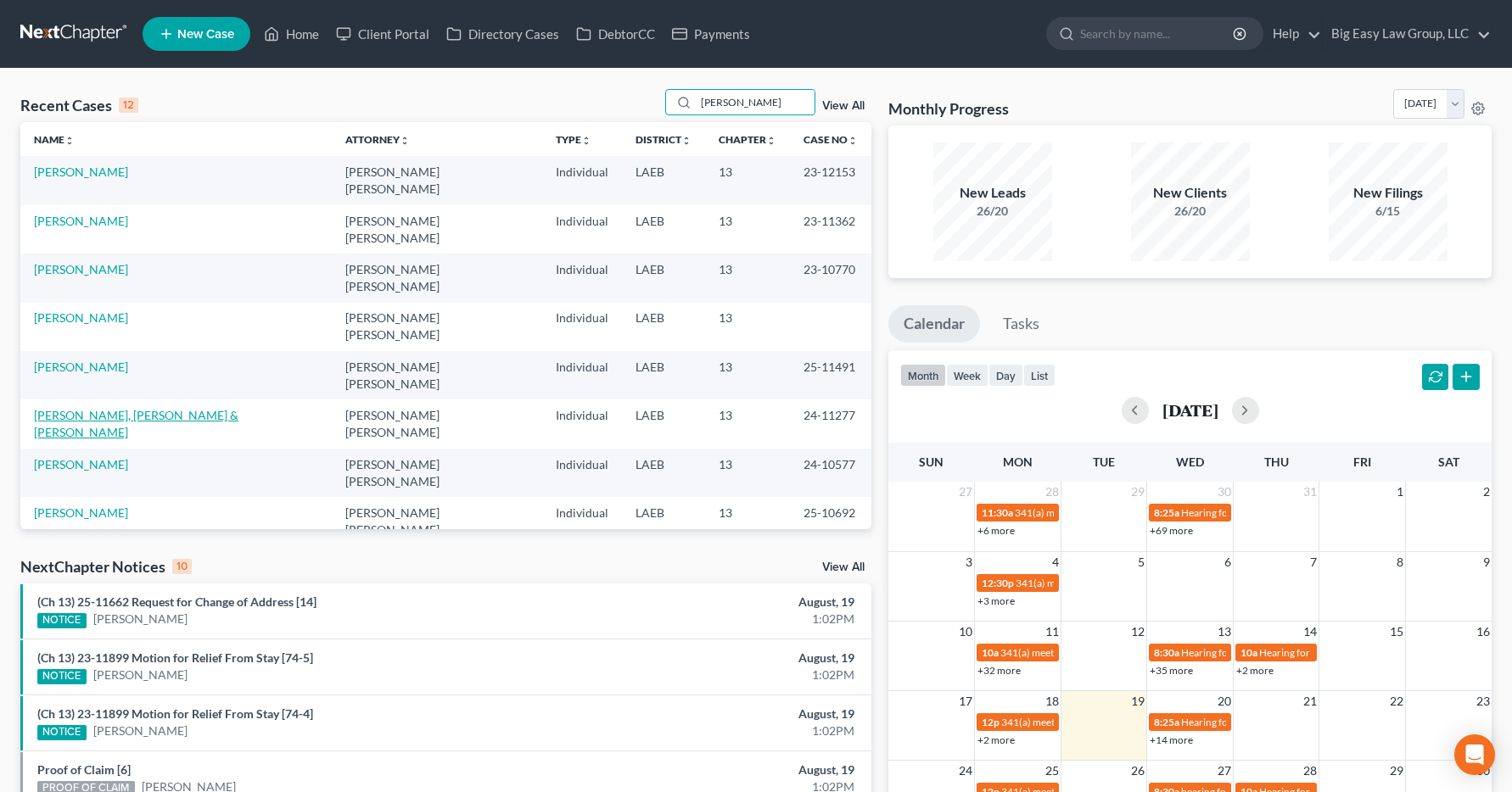
click at [113, 408] on link "[PERSON_NAME], [PERSON_NAME] & [PERSON_NAME]" at bounding box center [136, 424] width 204 height 31
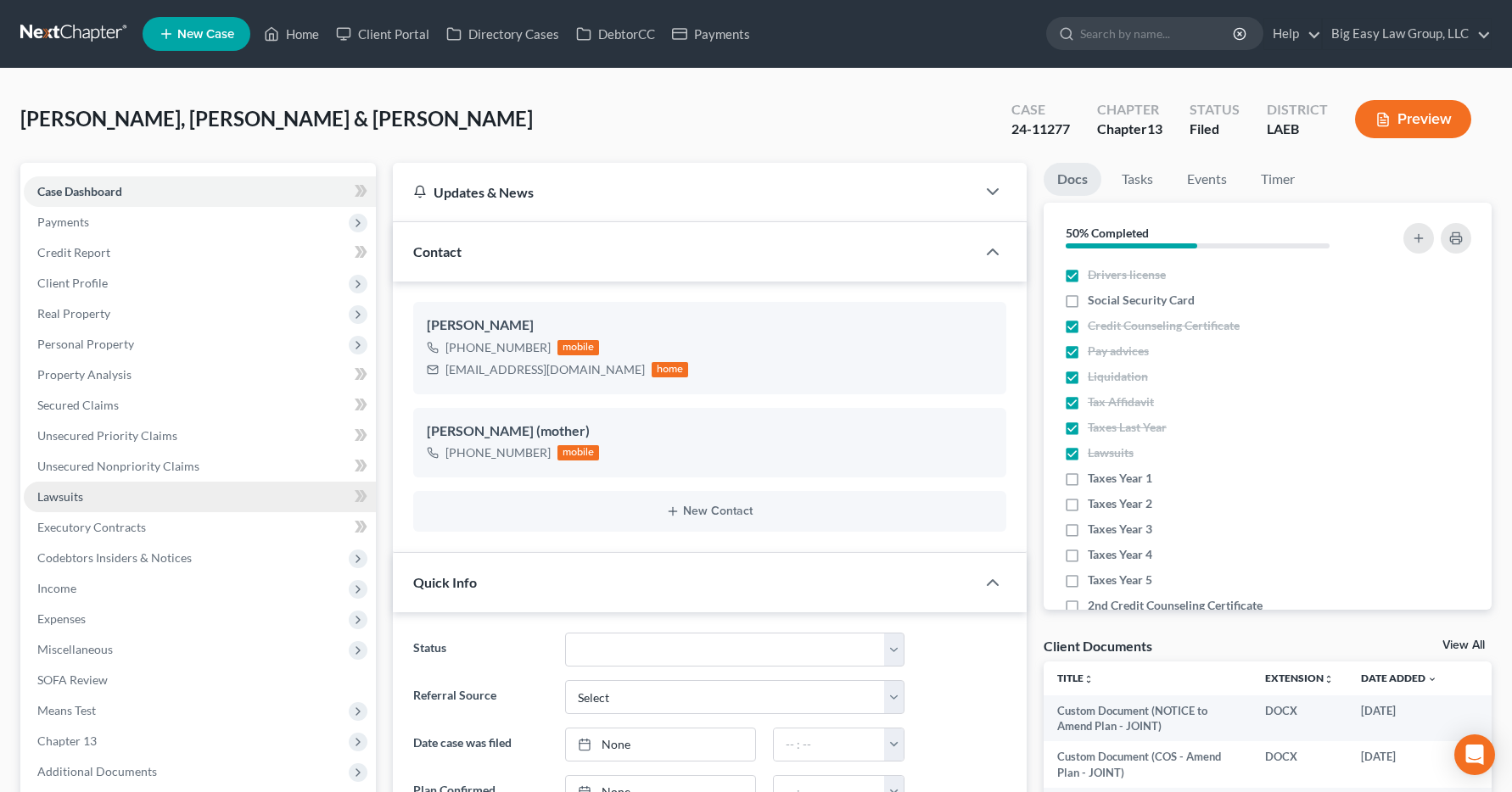
scroll to position [18351, 0]
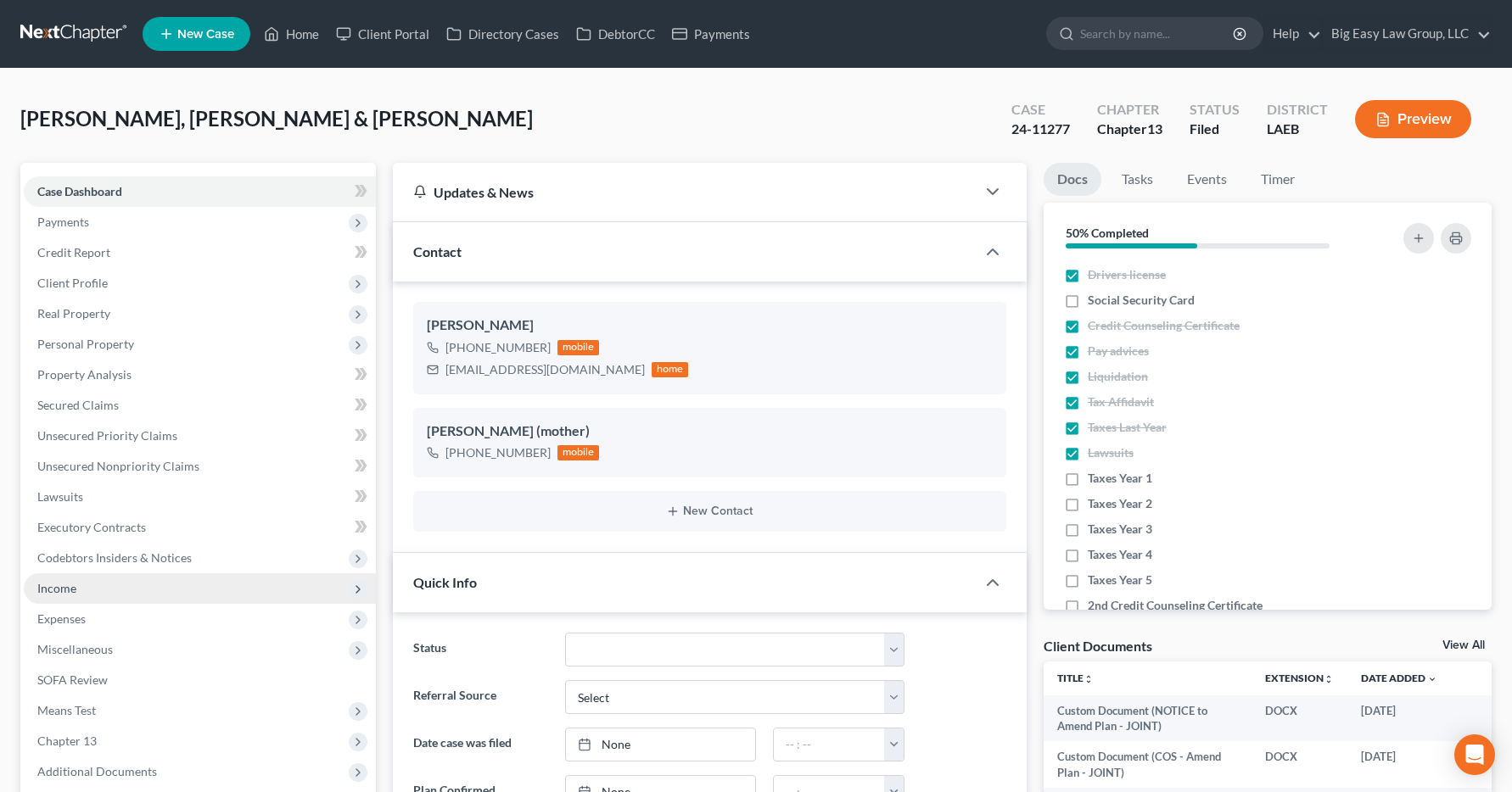
click at [54, 592] on span "Income" at bounding box center [57, 588] width 39 height 15
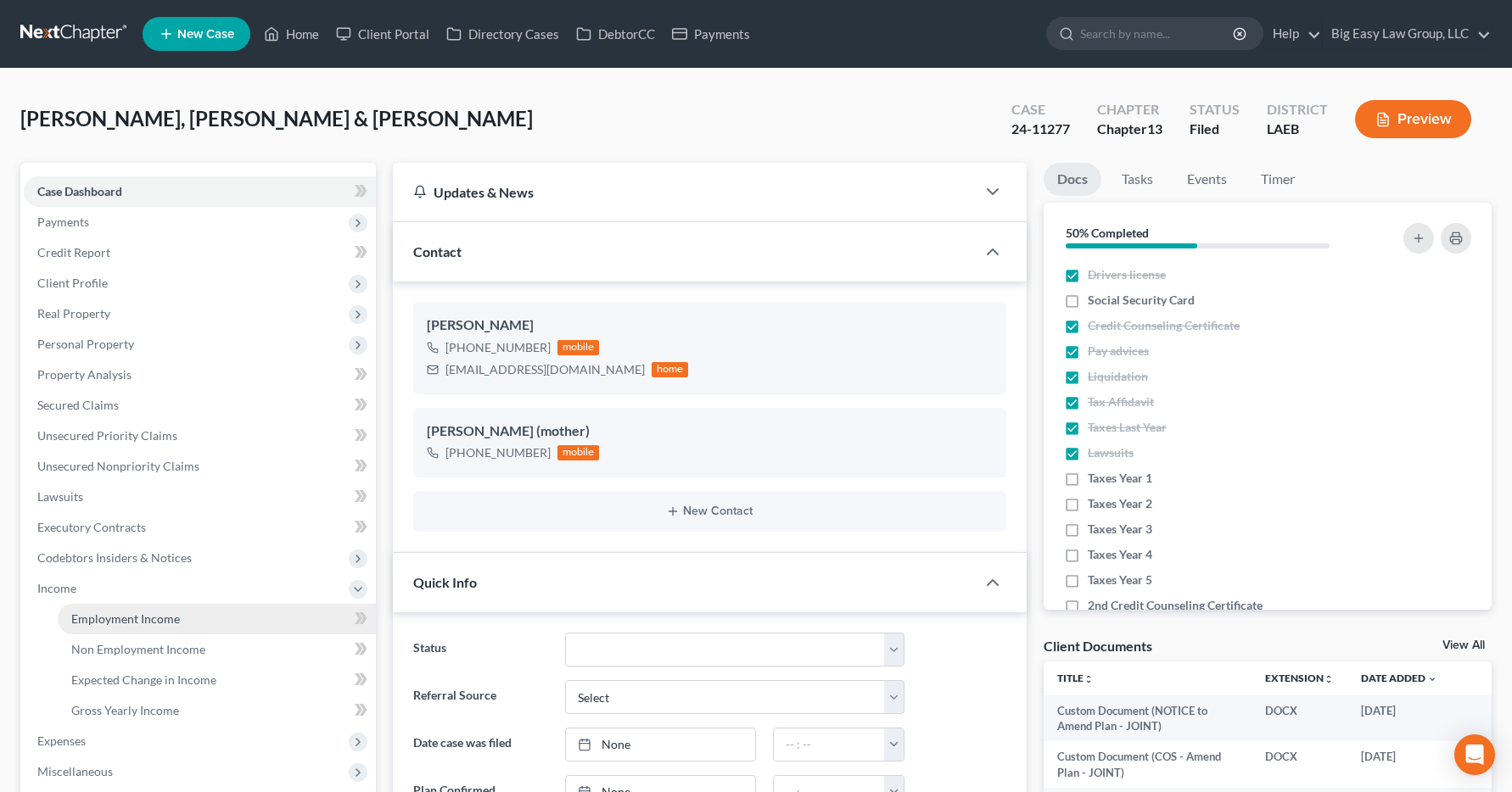
click at [117, 616] on span "Employment Income" at bounding box center [125, 619] width 109 height 15
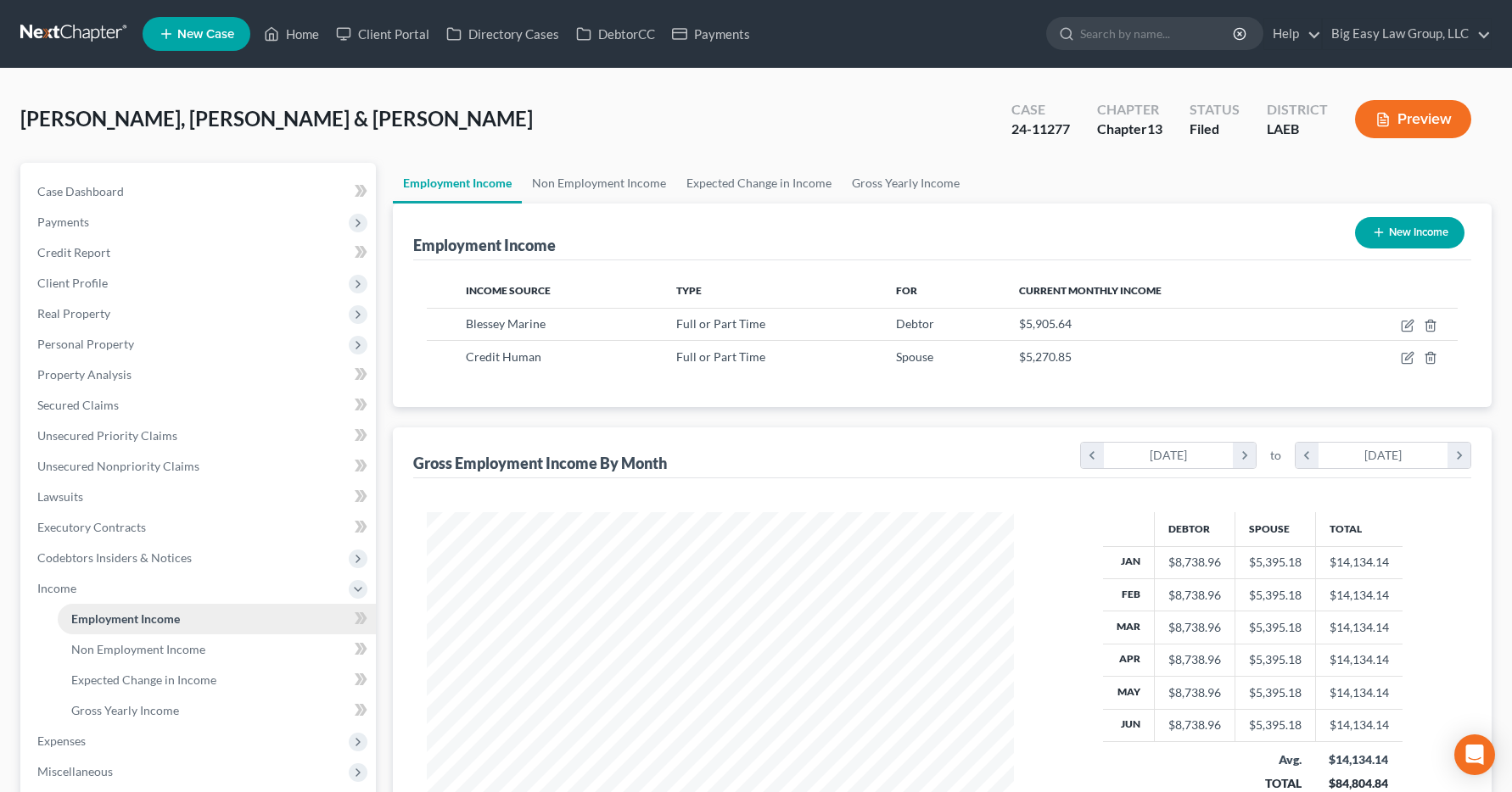
scroll to position [305, 622]
click at [286, 38] on link "Home" at bounding box center [291, 33] width 72 height 30
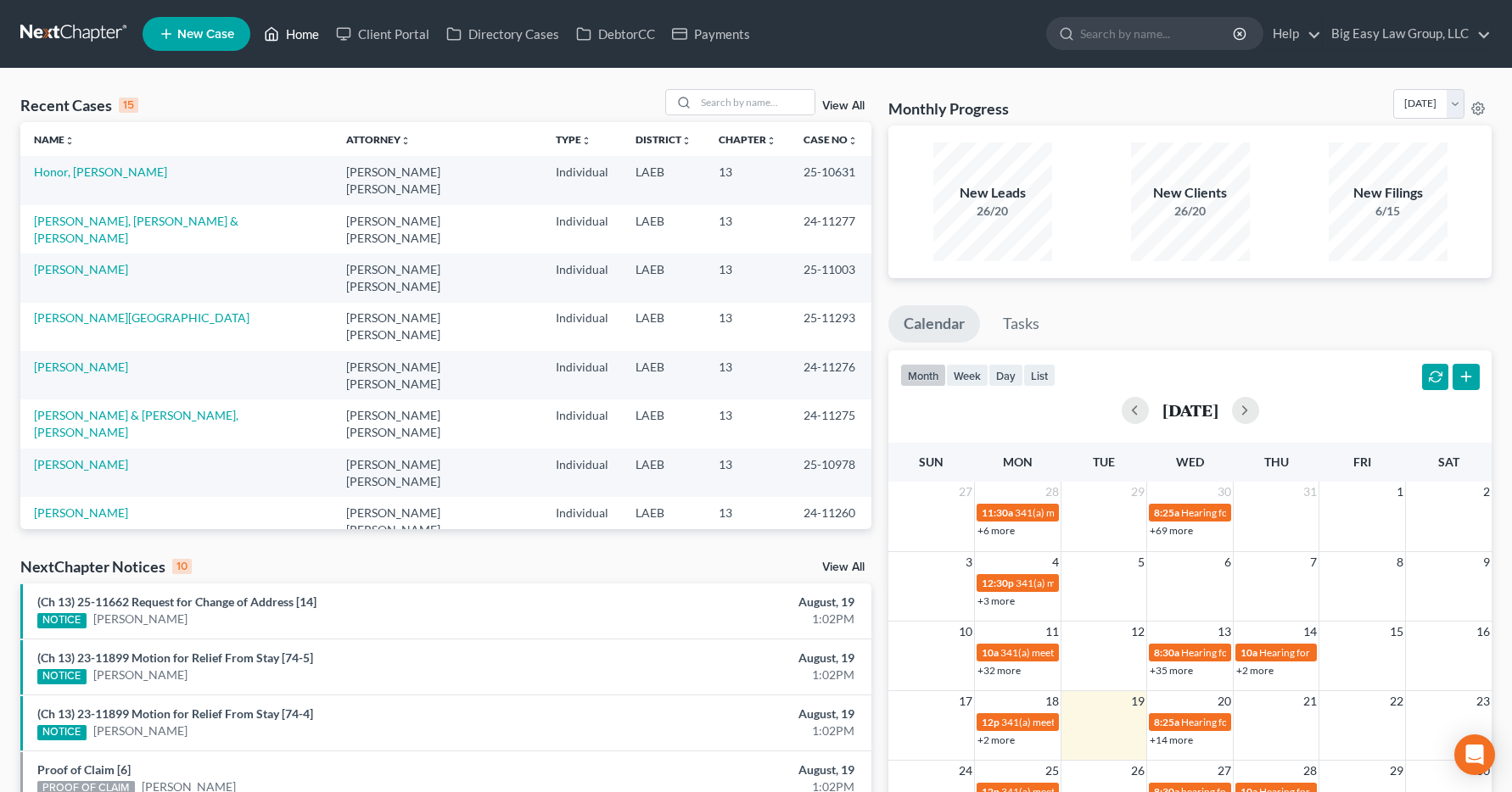
click at [305, 38] on link "Home" at bounding box center [291, 33] width 72 height 30
click at [691, 104] on icon at bounding box center [683, 102] width 14 height 14
click at [709, 102] on input "search" at bounding box center [754, 102] width 119 height 25
type input "[PERSON_NAME]"
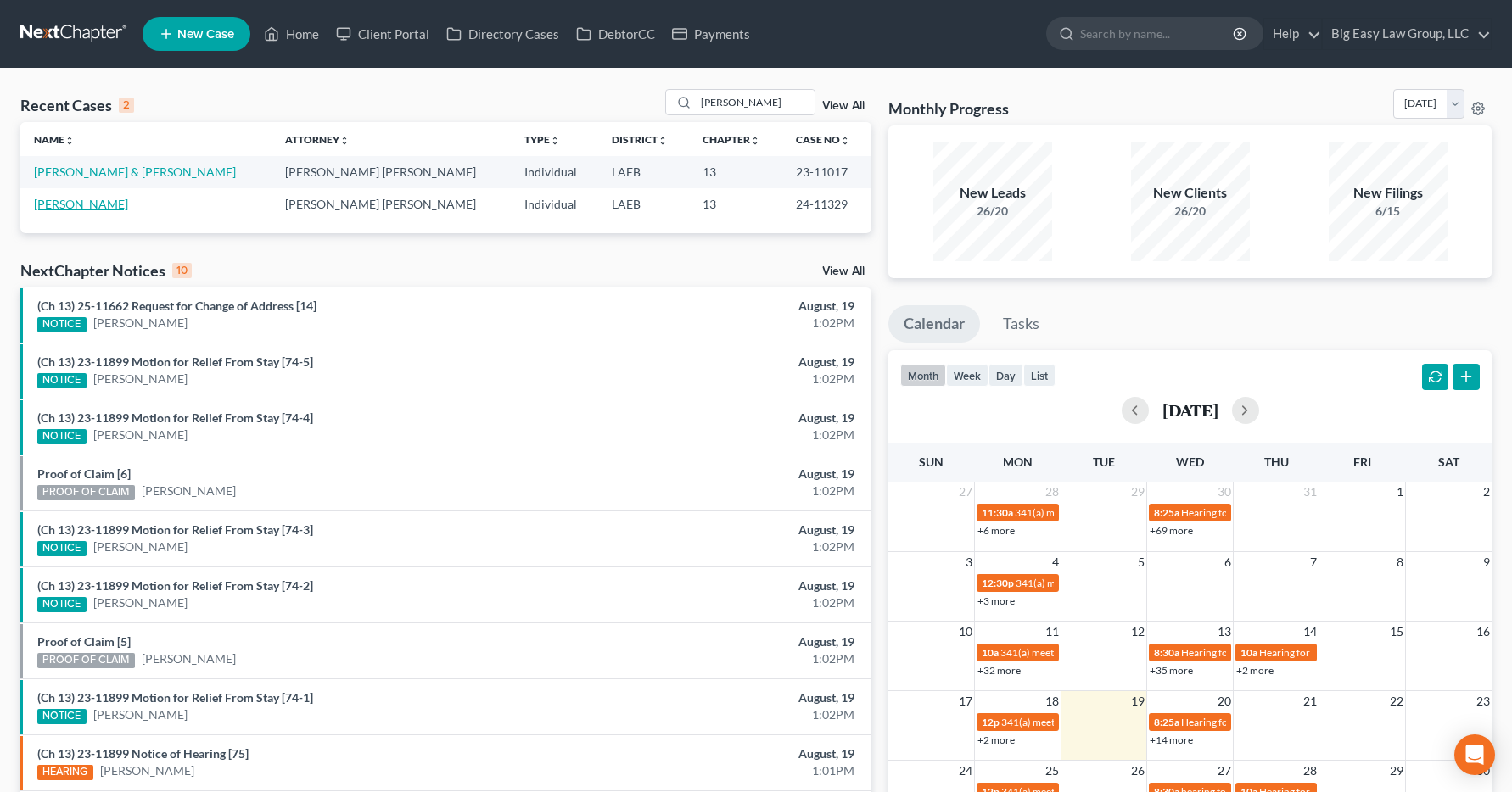
click at [75, 204] on link "[PERSON_NAME]" at bounding box center [81, 204] width 94 height 15
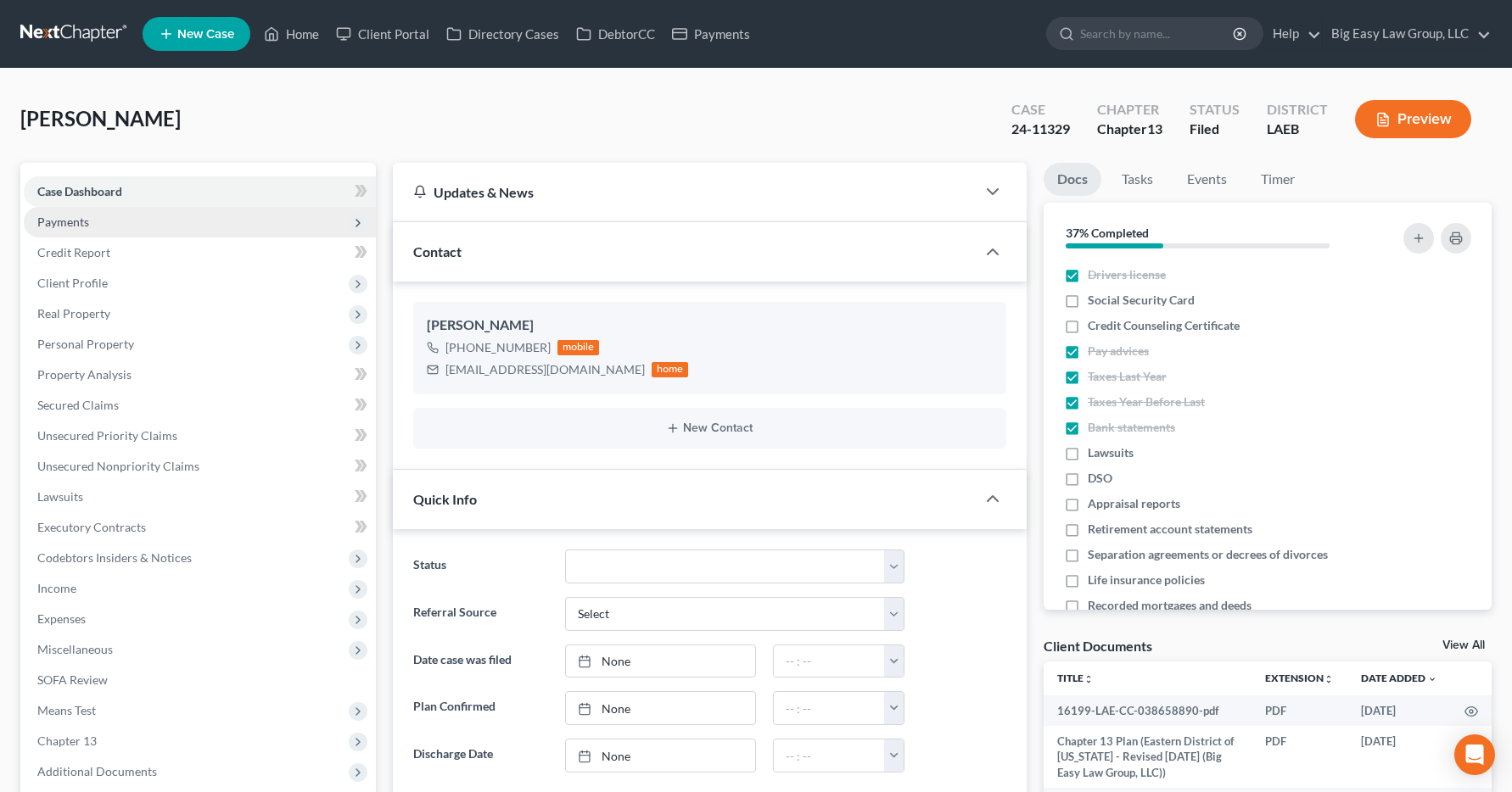
scroll to position [4780, 0]
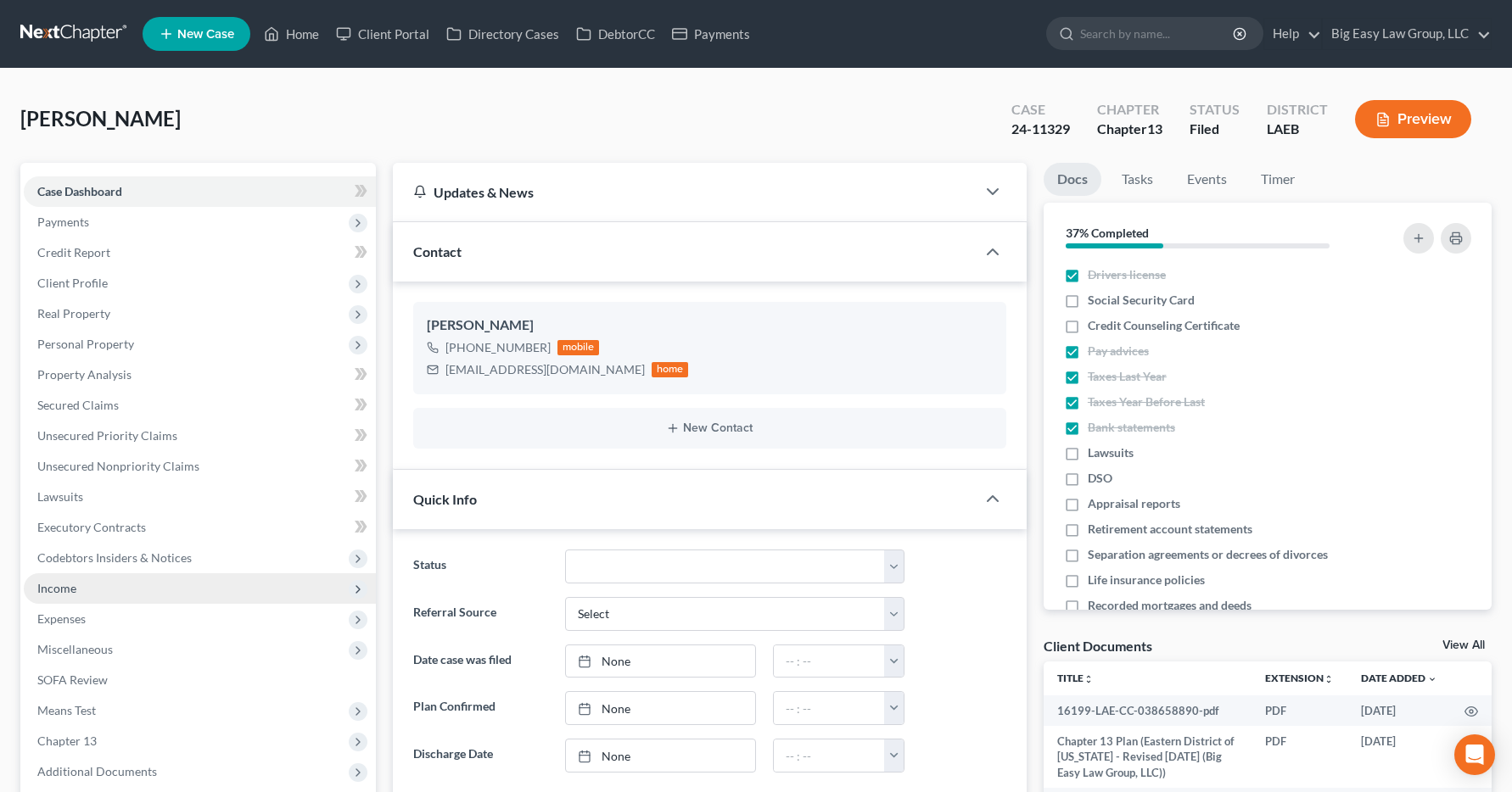
click at [55, 588] on span "Income" at bounding box center [57, 588] width 39 height 15
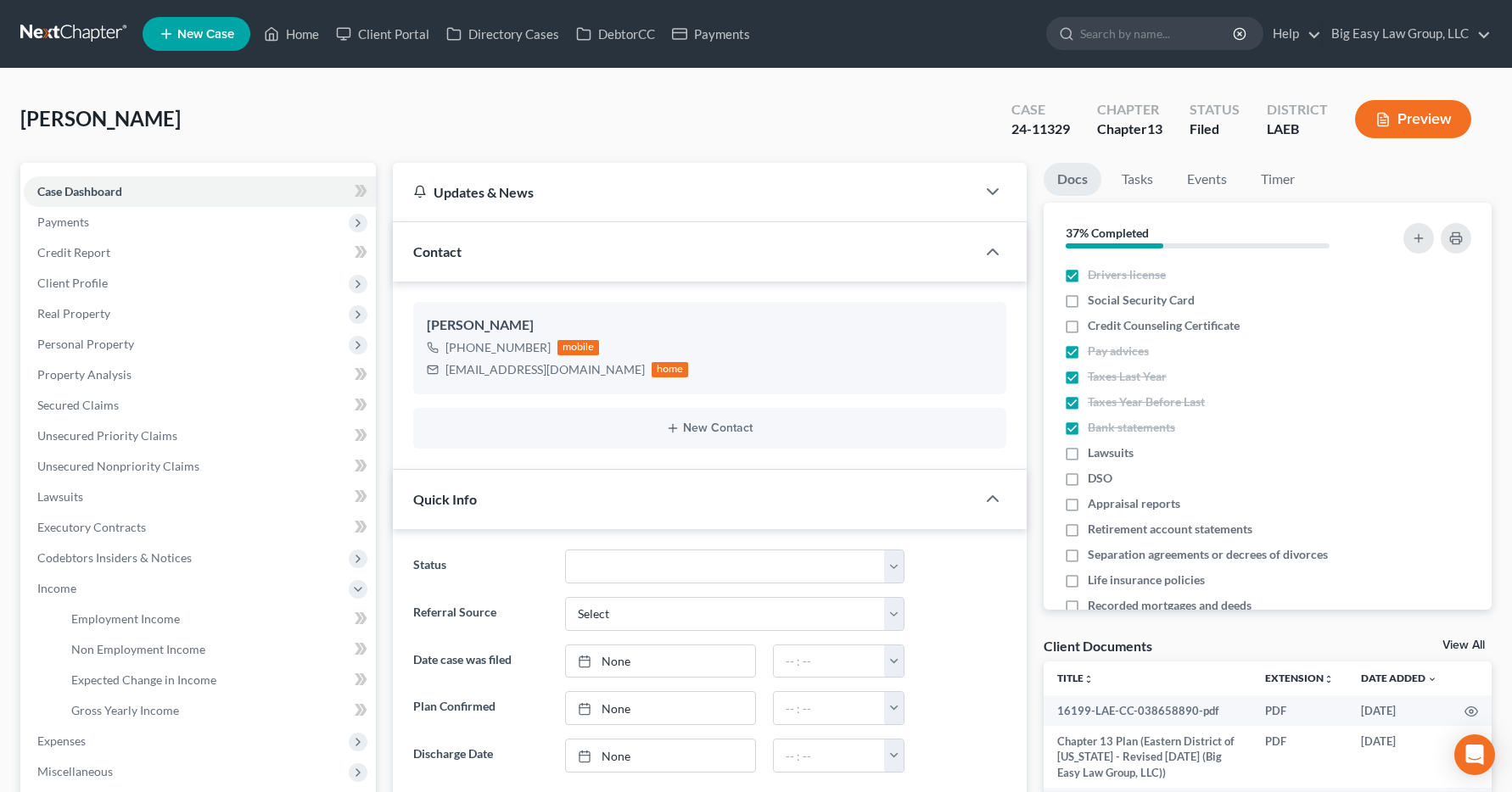
drag, startPoint x: 82, startPoint y: 594, endPoint x: 2, endPoint y: 524, distance: 106.3
click at [82, 594] on span "Income" at bounding box center [200, 588] width 352 height 30
click at [87, 619] on span "Employment Income" at bounding box center [125, 619] width 109 height 15
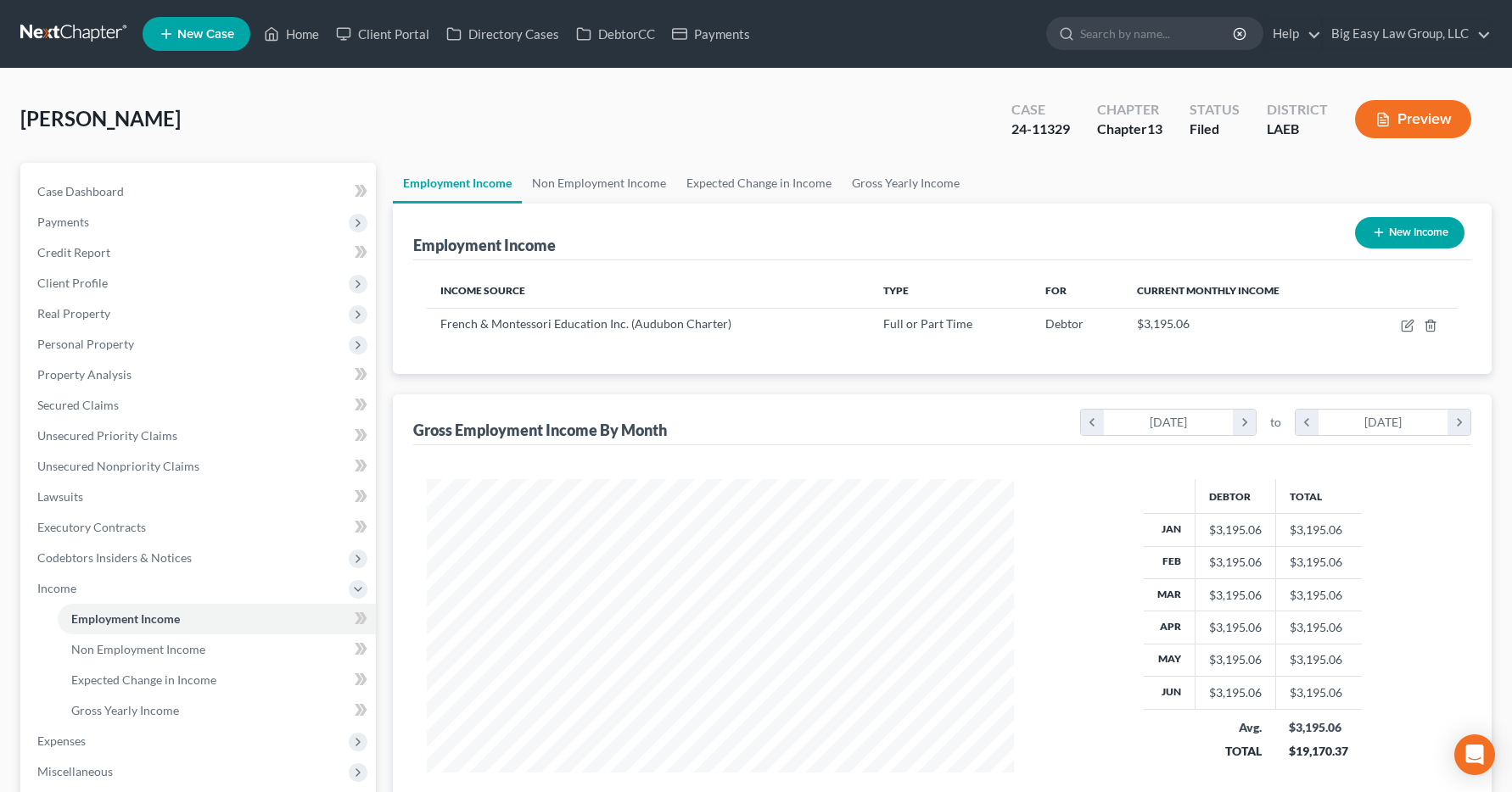
scroll to position [305, 622]
click at [294, 34] on link "Home" at bounding box center [291, 33] width 72 height 30
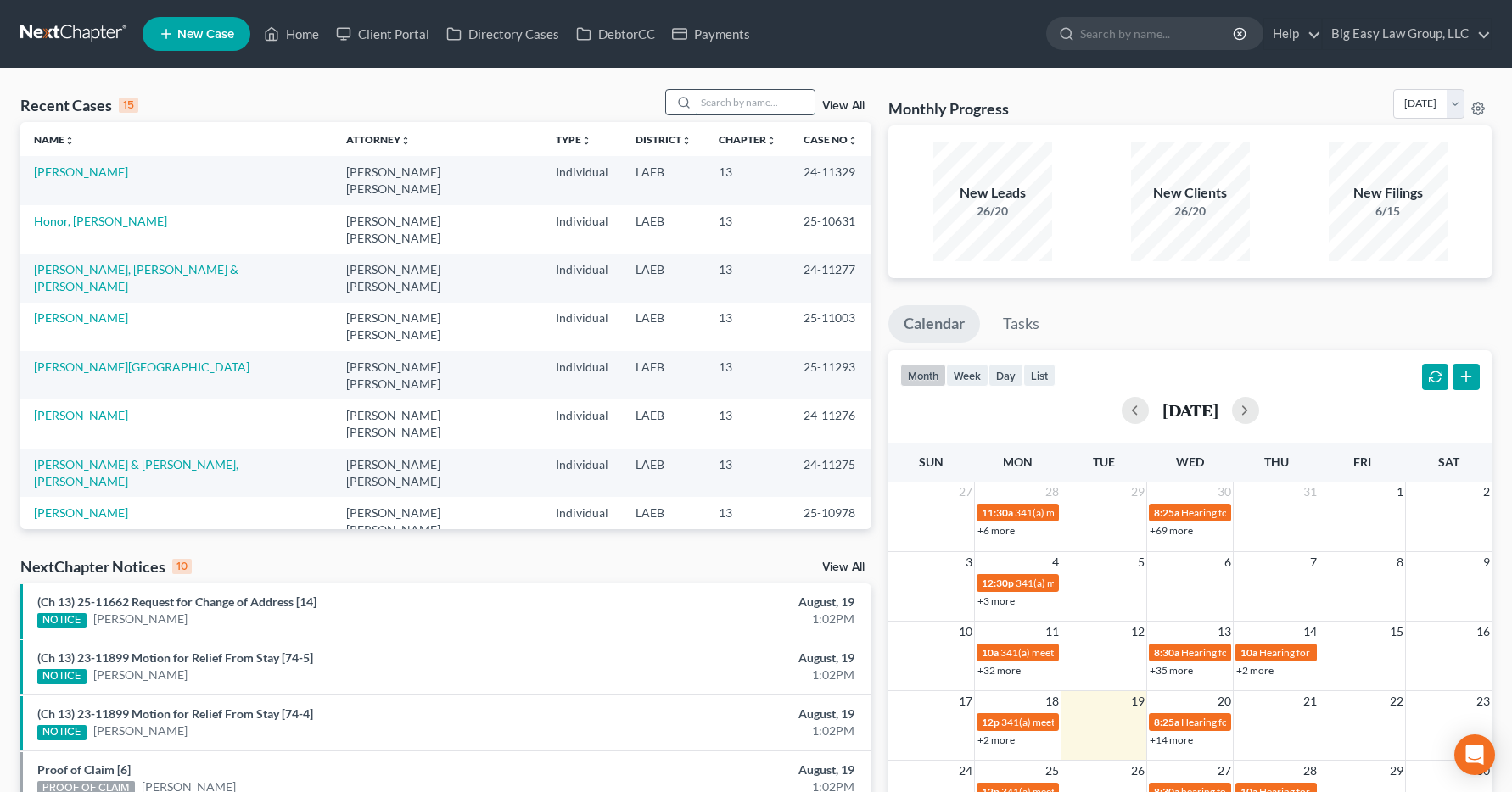
click at [705, 102] on input "search" at bounding box center [754, 102] width 119 height 25
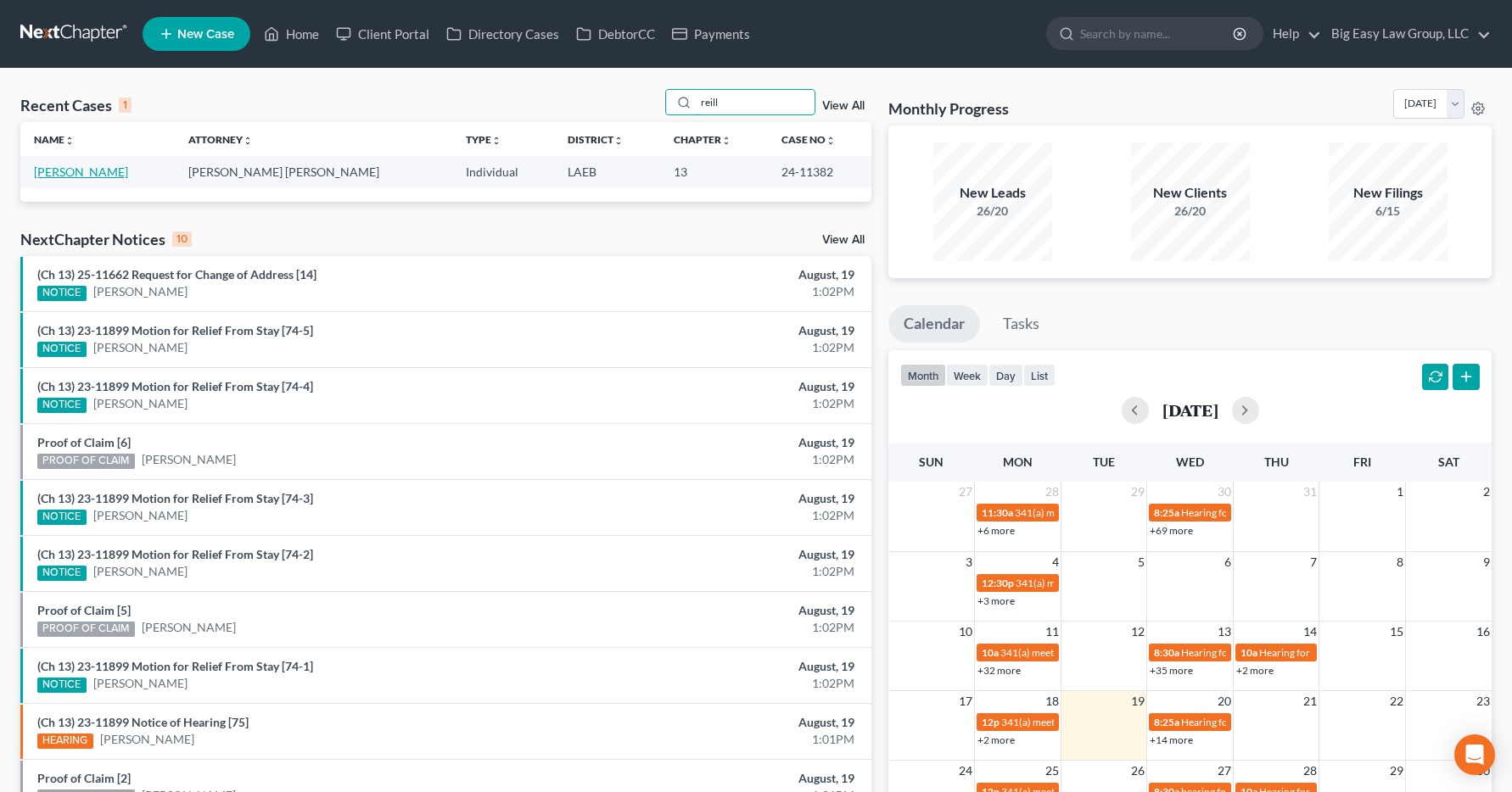
type input "reill"
click at [50, 177] on link "[PERSON_NAME]" at bounding box center [81, 172] width 94 height 15
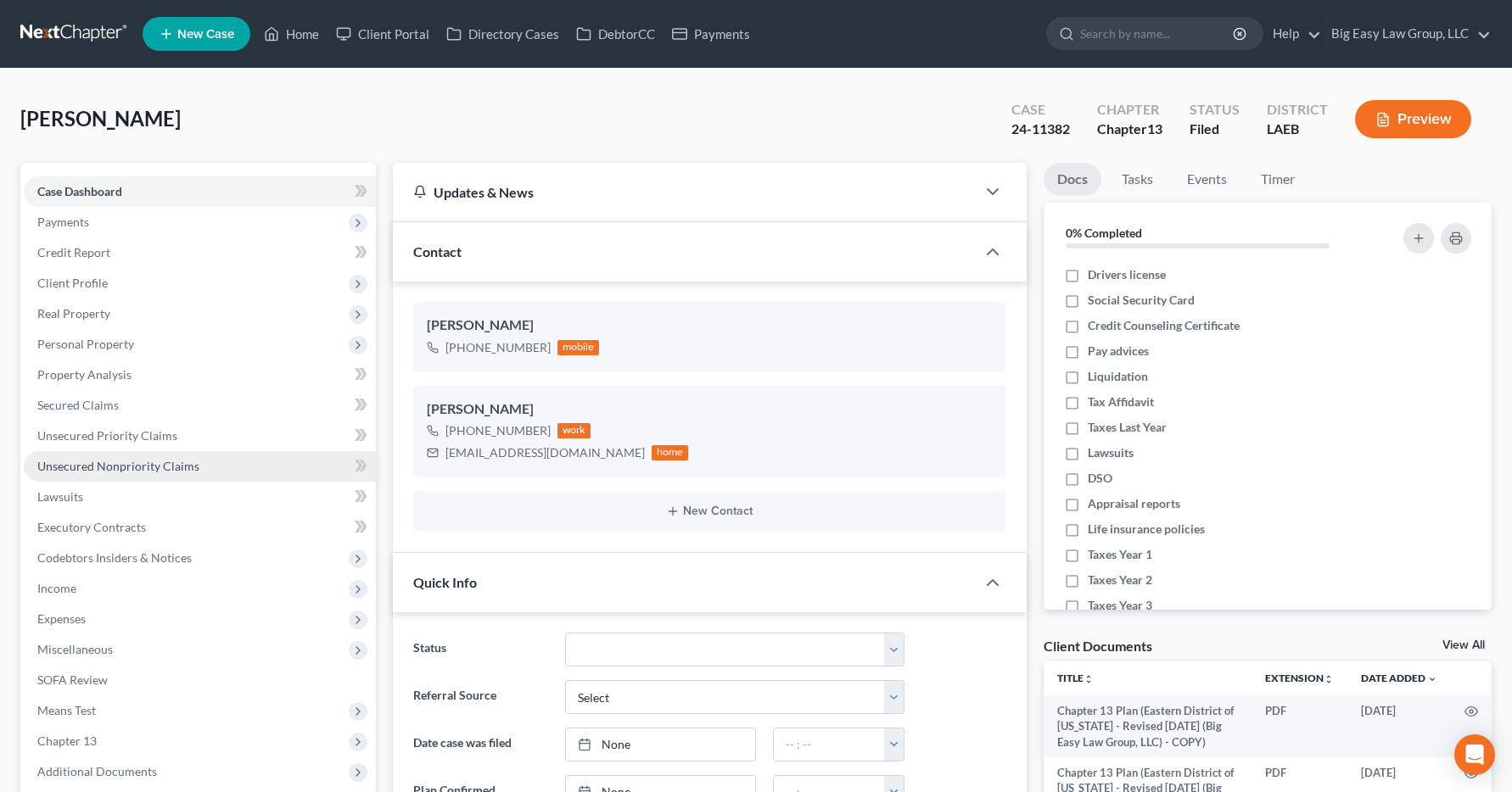
scroll to position [7901, 0]
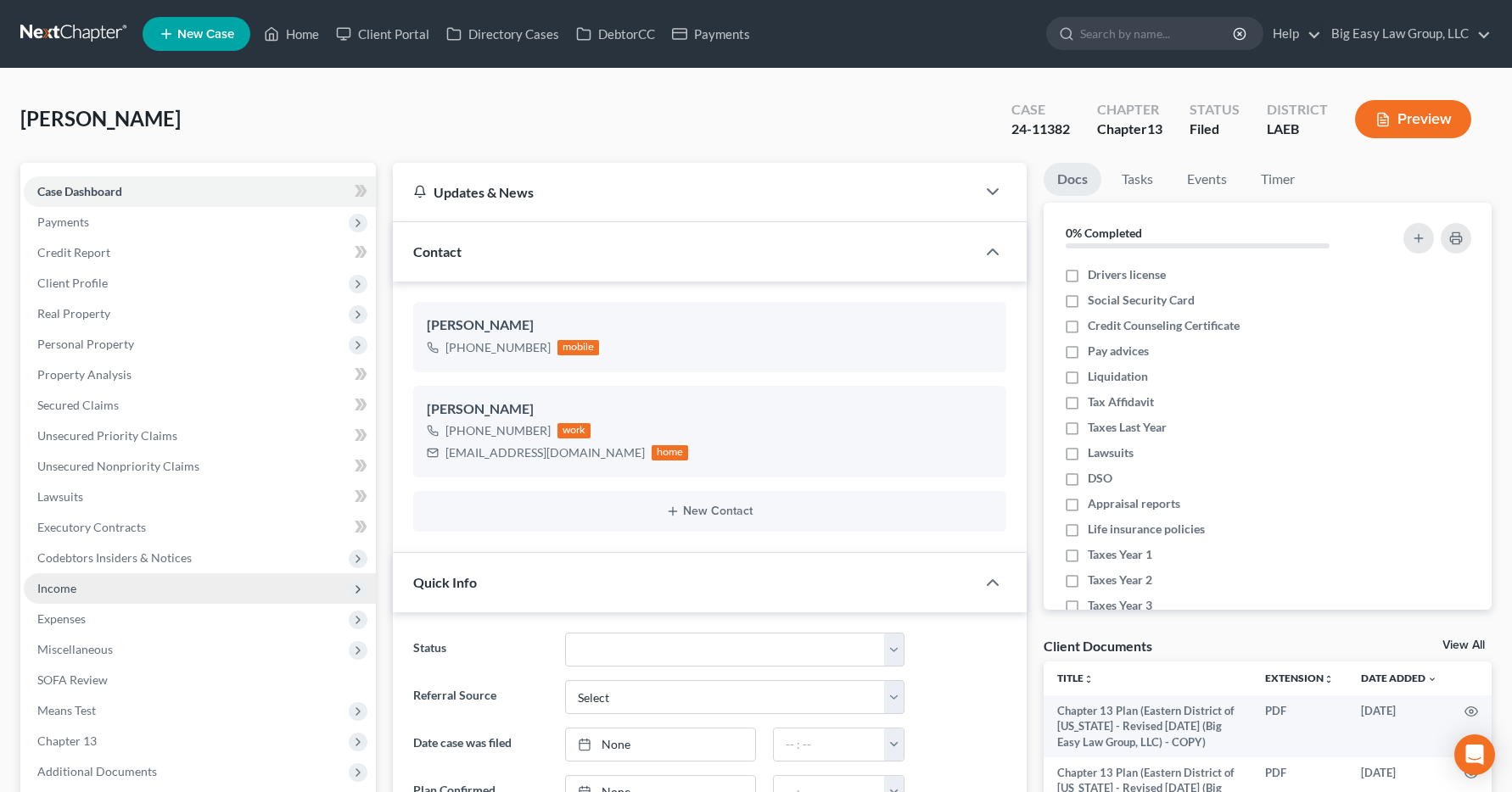
click at [62, 587] on span "Income" at bounding box center [57, 588] width 39 height 15
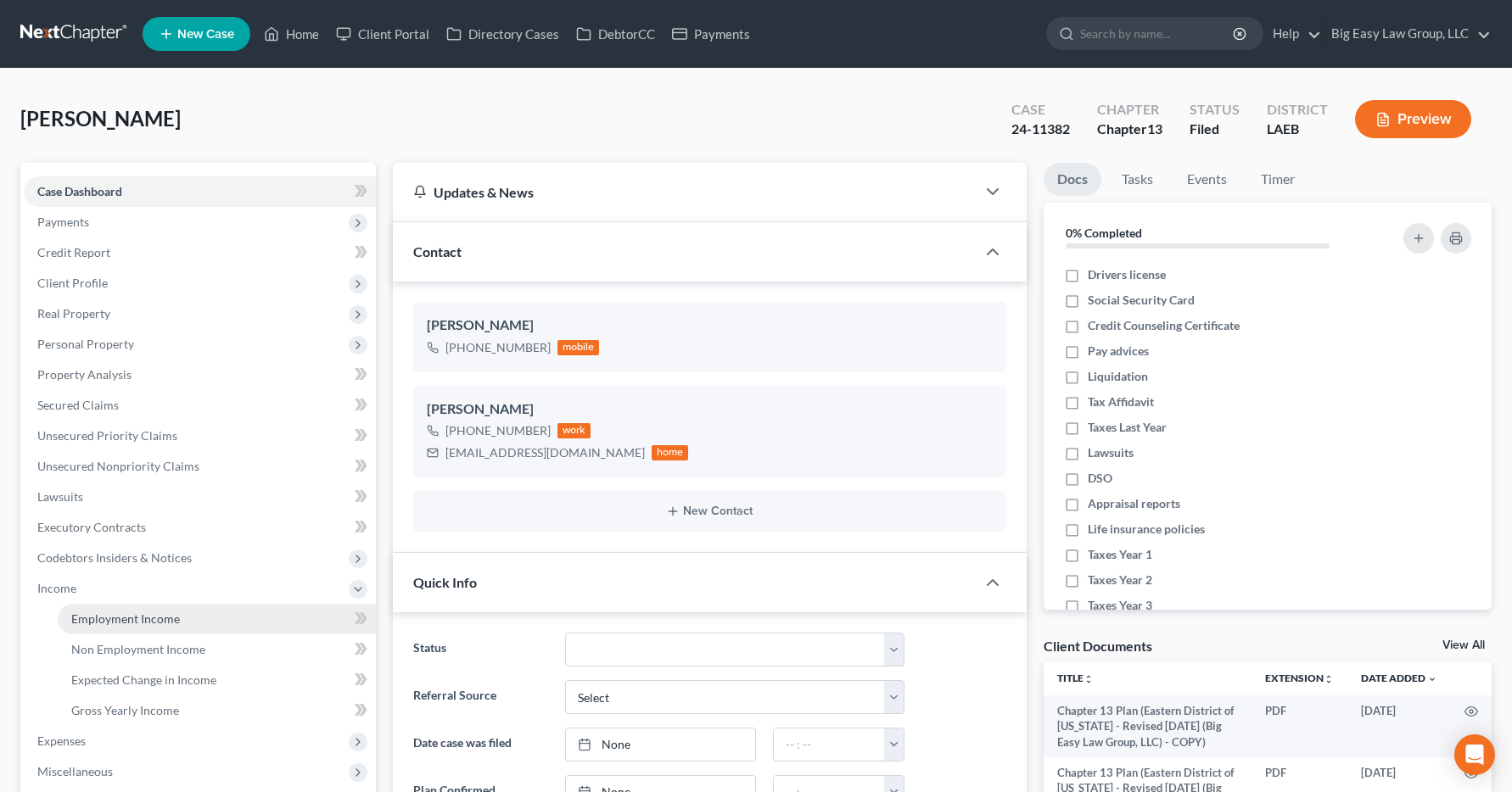
click at [81, 627] on link "Employment Income" at bounding box center [216, 619] width 318 height 30
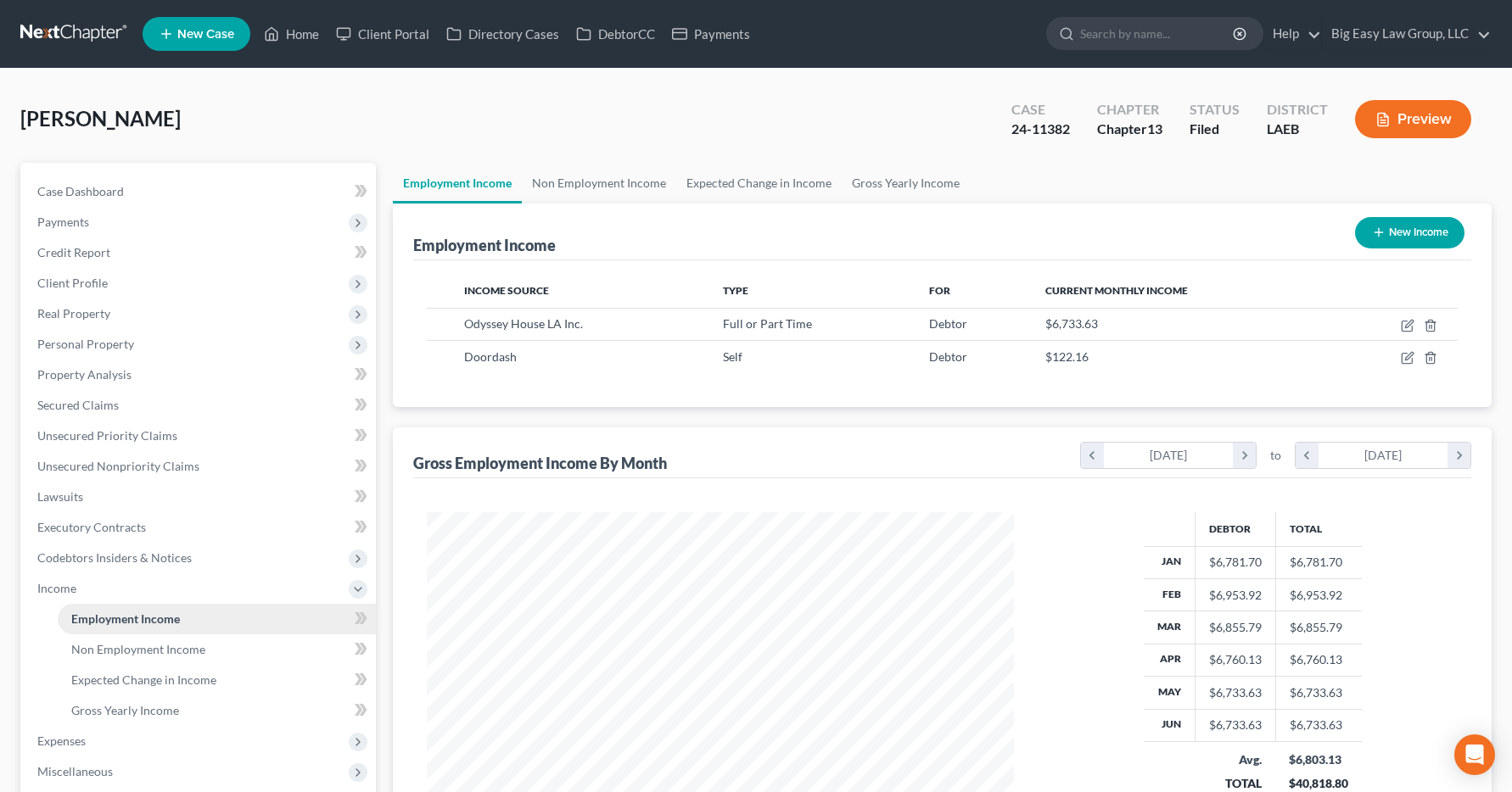
scroll to position [305, 622]
click at [294, 30] on link "Home" at bounding box center [291, 33] width 72 height 30
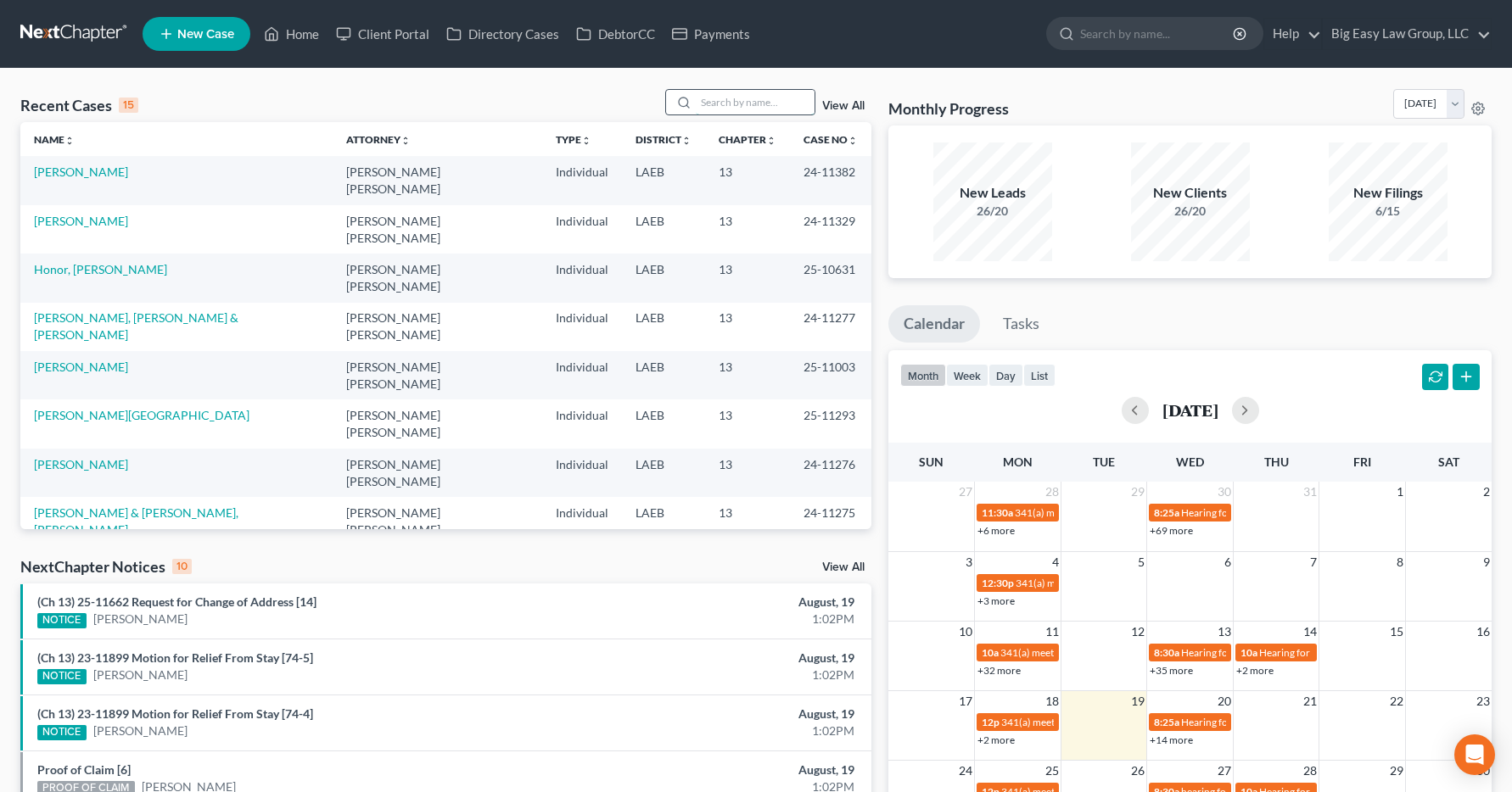
click at [715, 107] on input "search" at bounding box center [754, 102] width 119 height 25
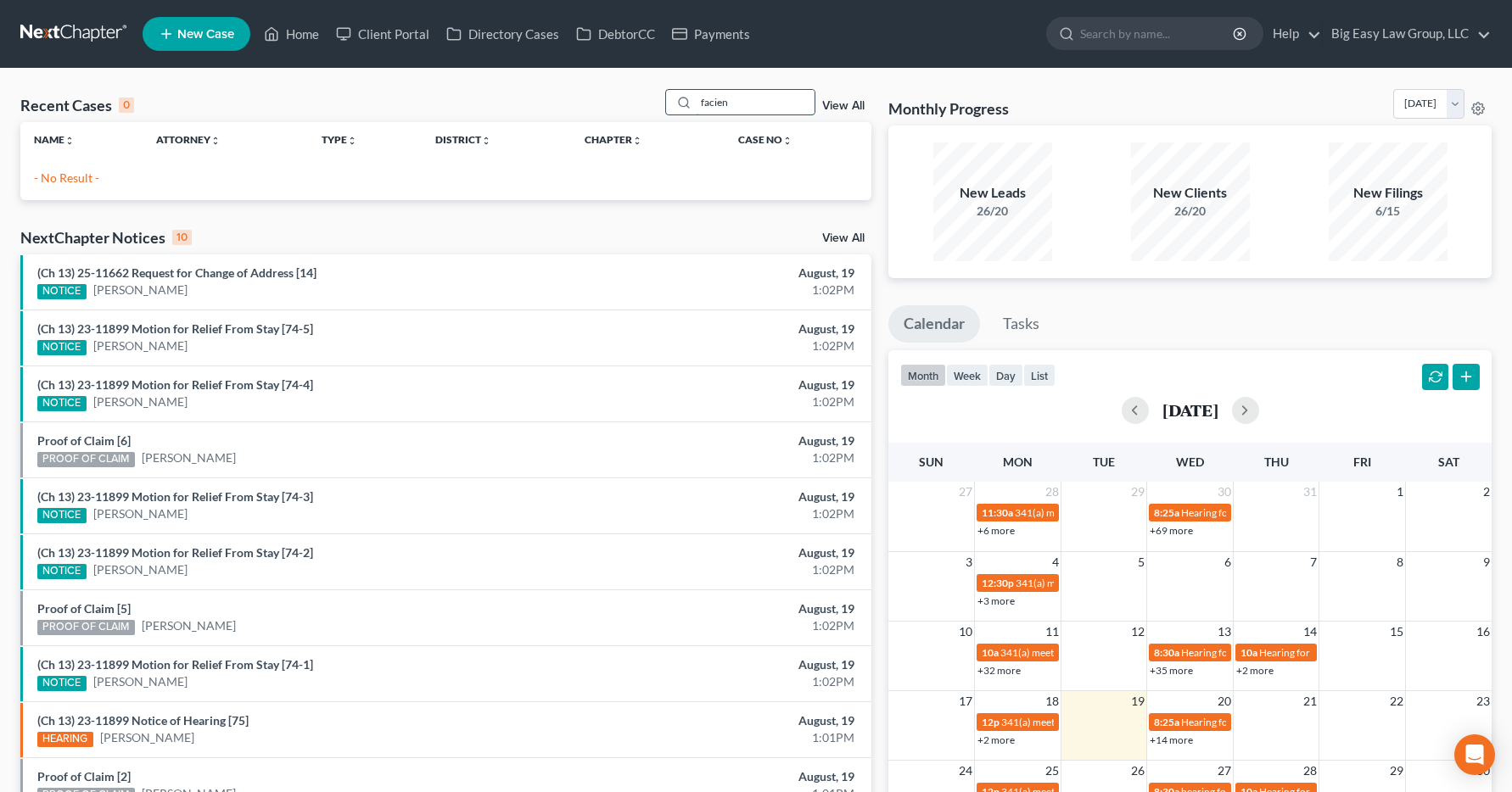
click at [795, 102] on input "facien" at bounding box center [754, 102] width 119 height 25
type input "f"
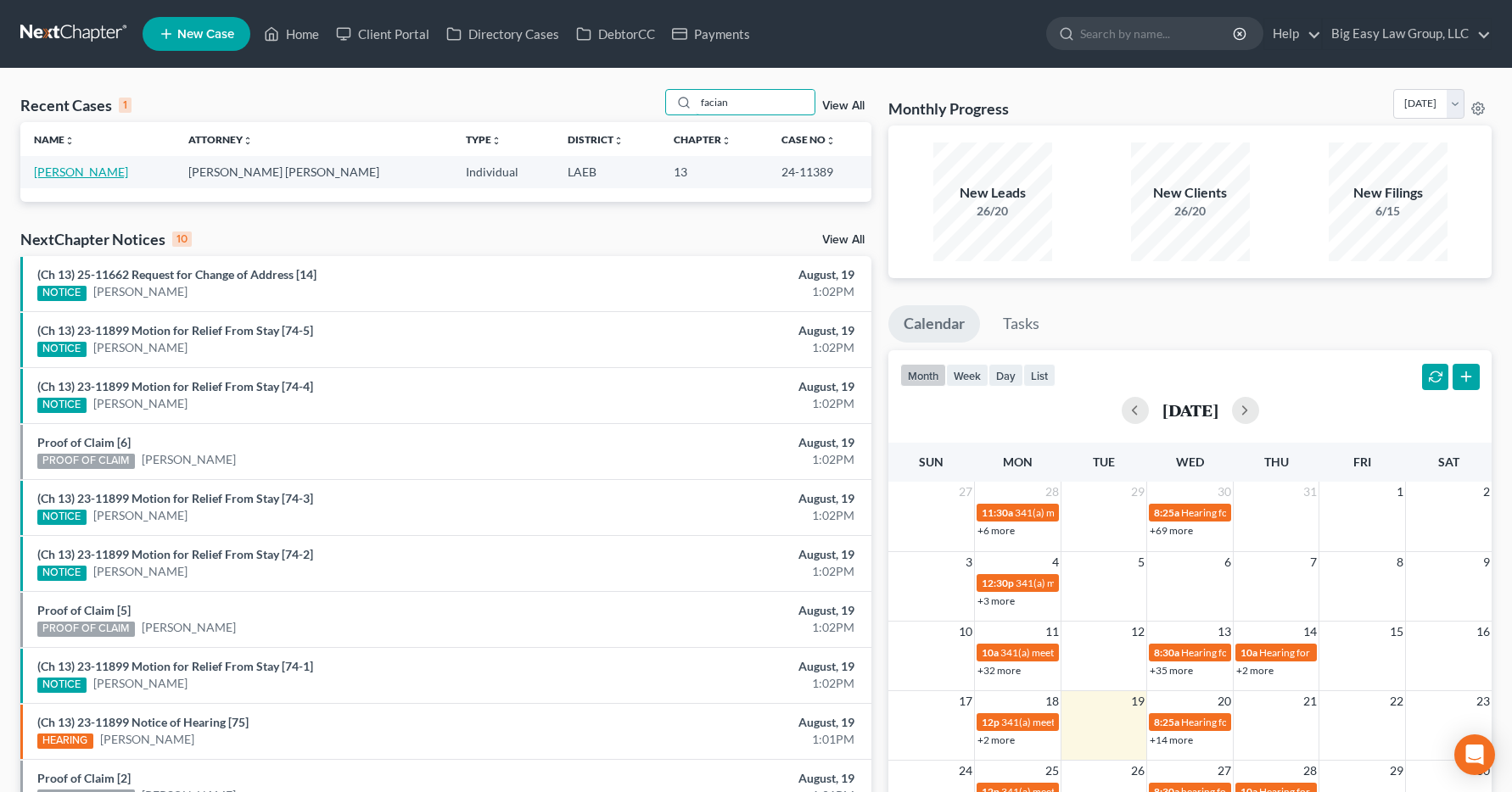
type input "facian"
click at [113, 178] on link "[PERSON_NAME]" at bounding box center [81, 172] width 94 height 15
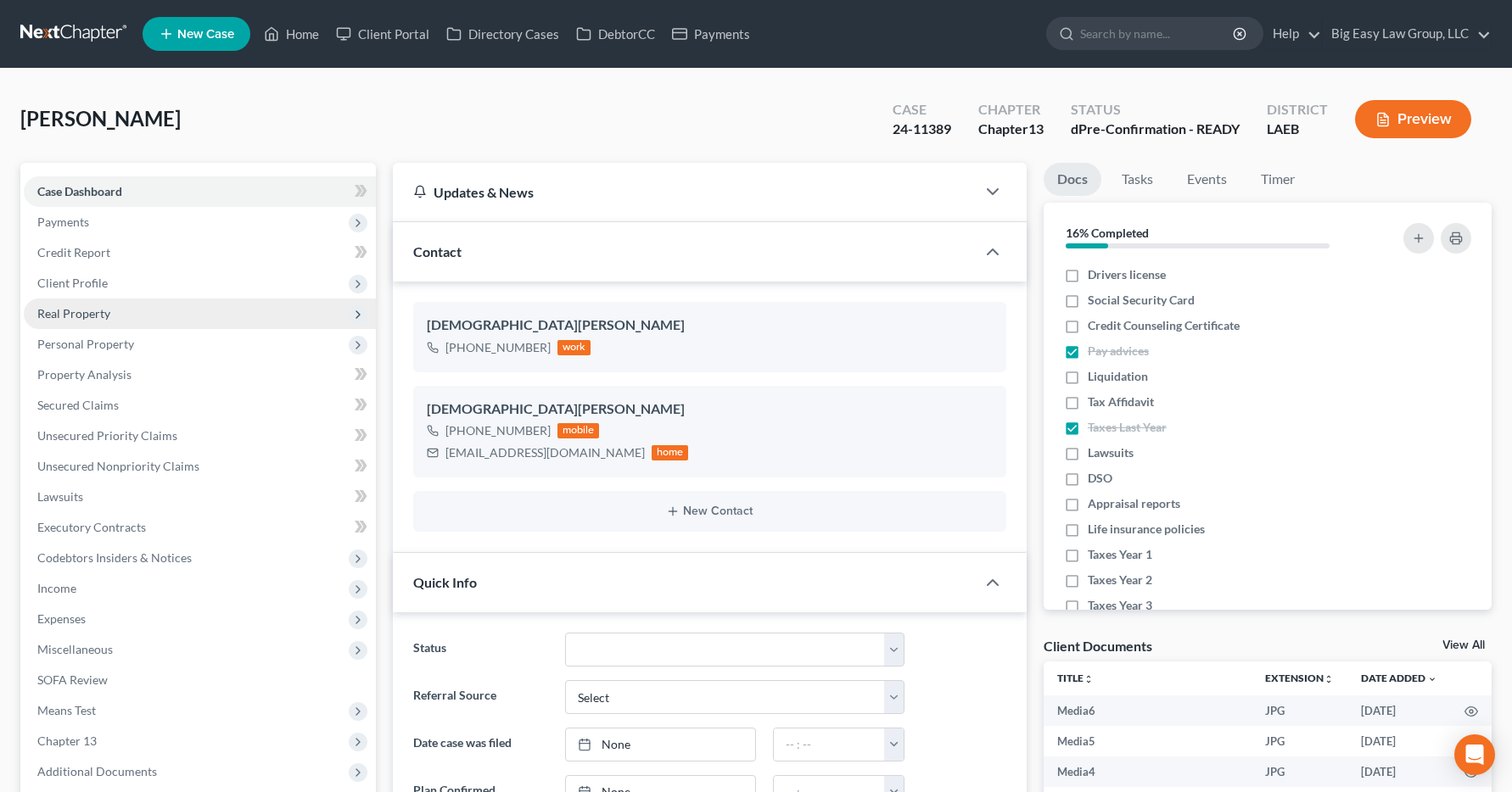
scroll to position [5507, 0]
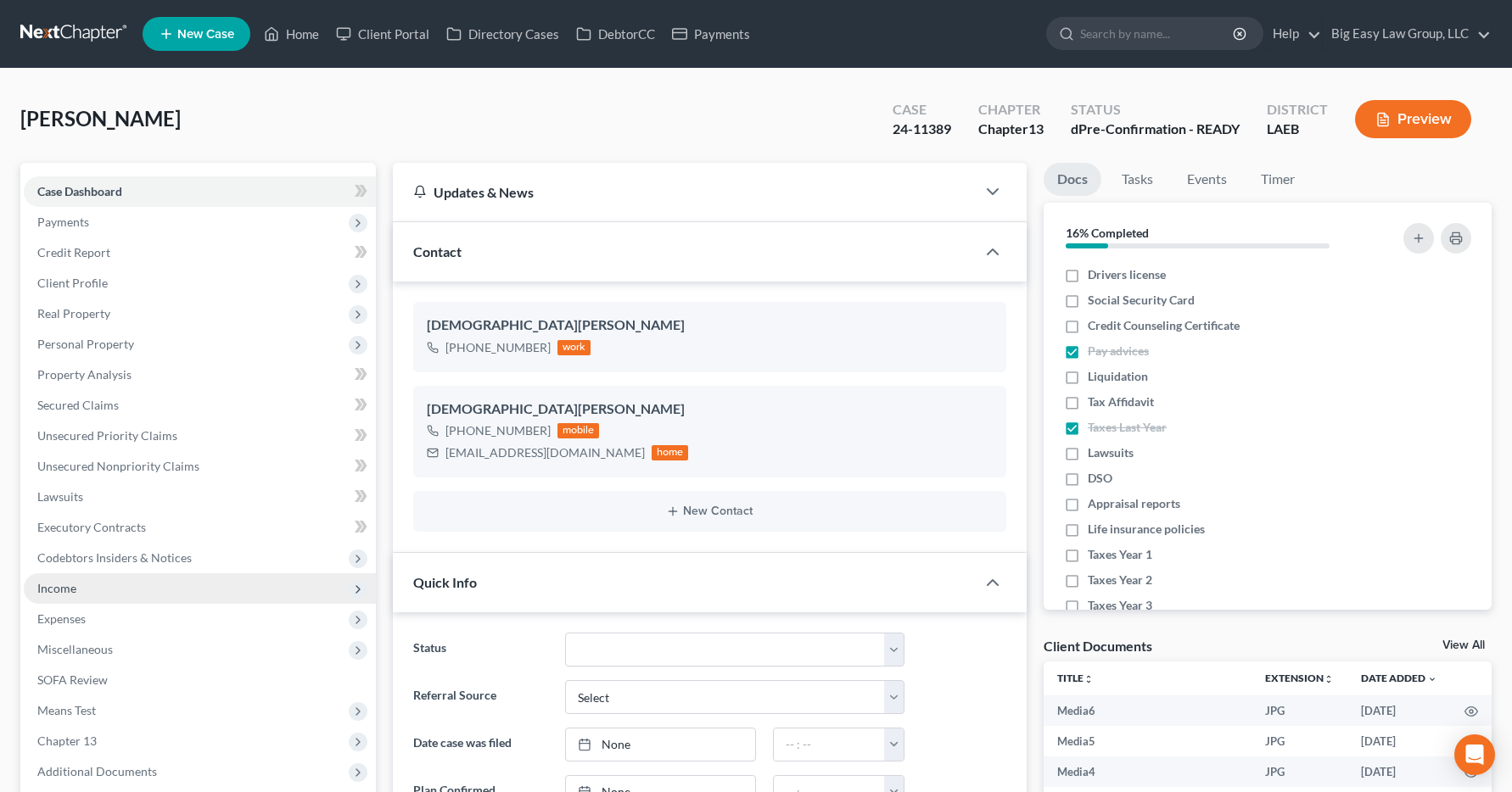
click at [55, 591] on span "Income" at bounding box center [57, 588] width 39 height 15
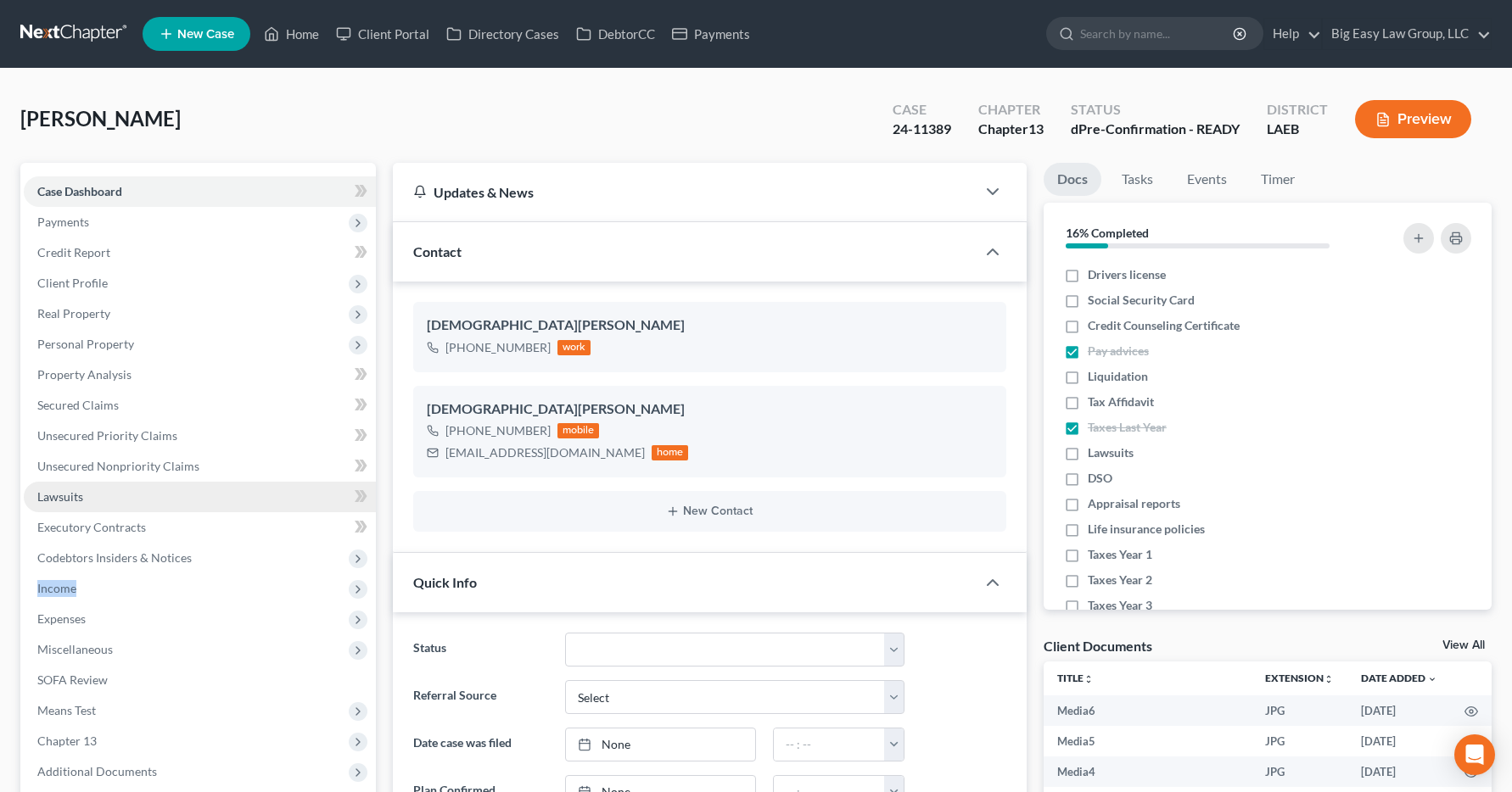
click at [269, 506] on link "Lawsuits" at bounding box center [200, 496] width 352 height 30
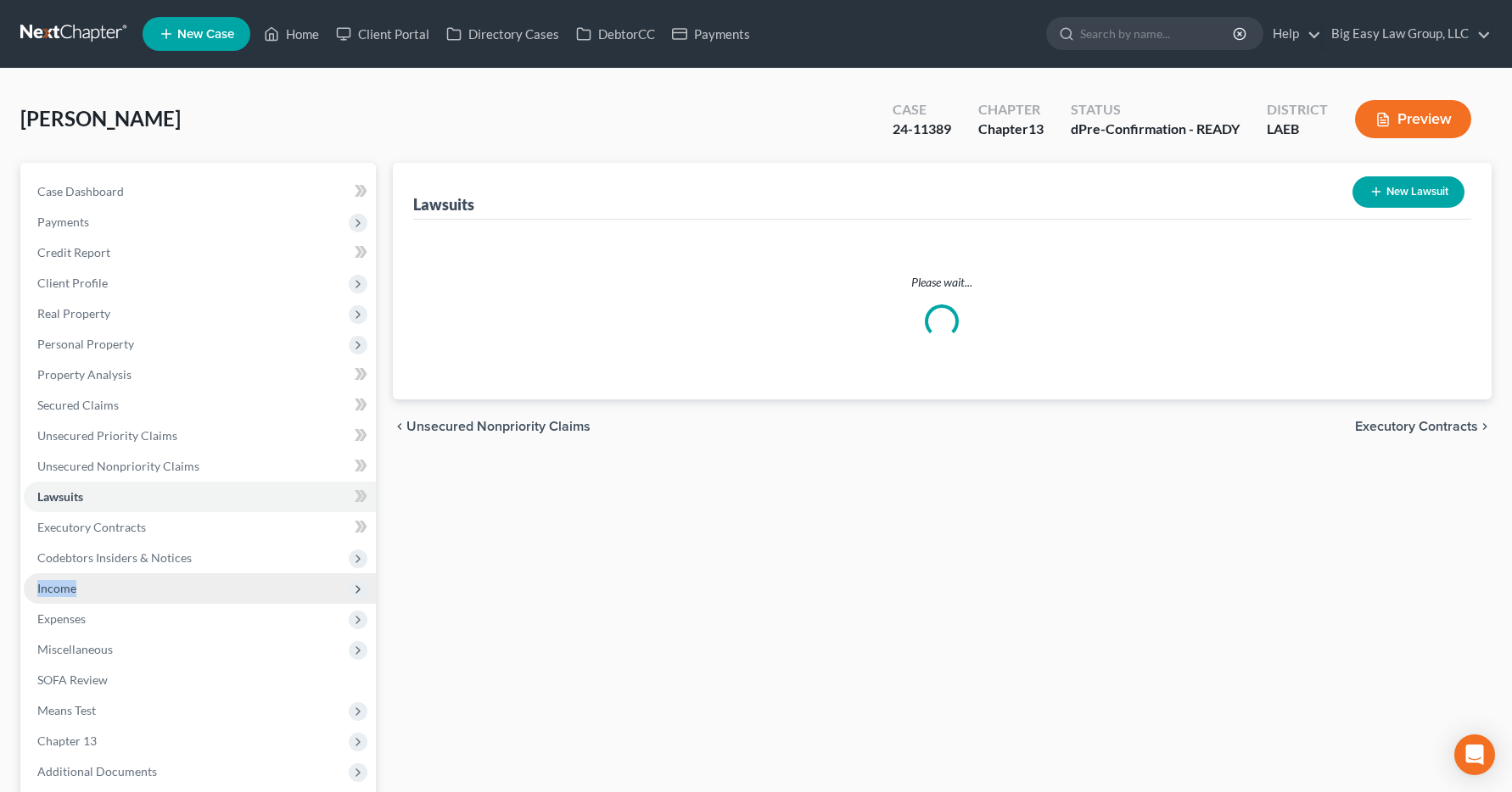
click at [64, 592] on span "Income" at bounding box center [57, 588] width 39 height 15
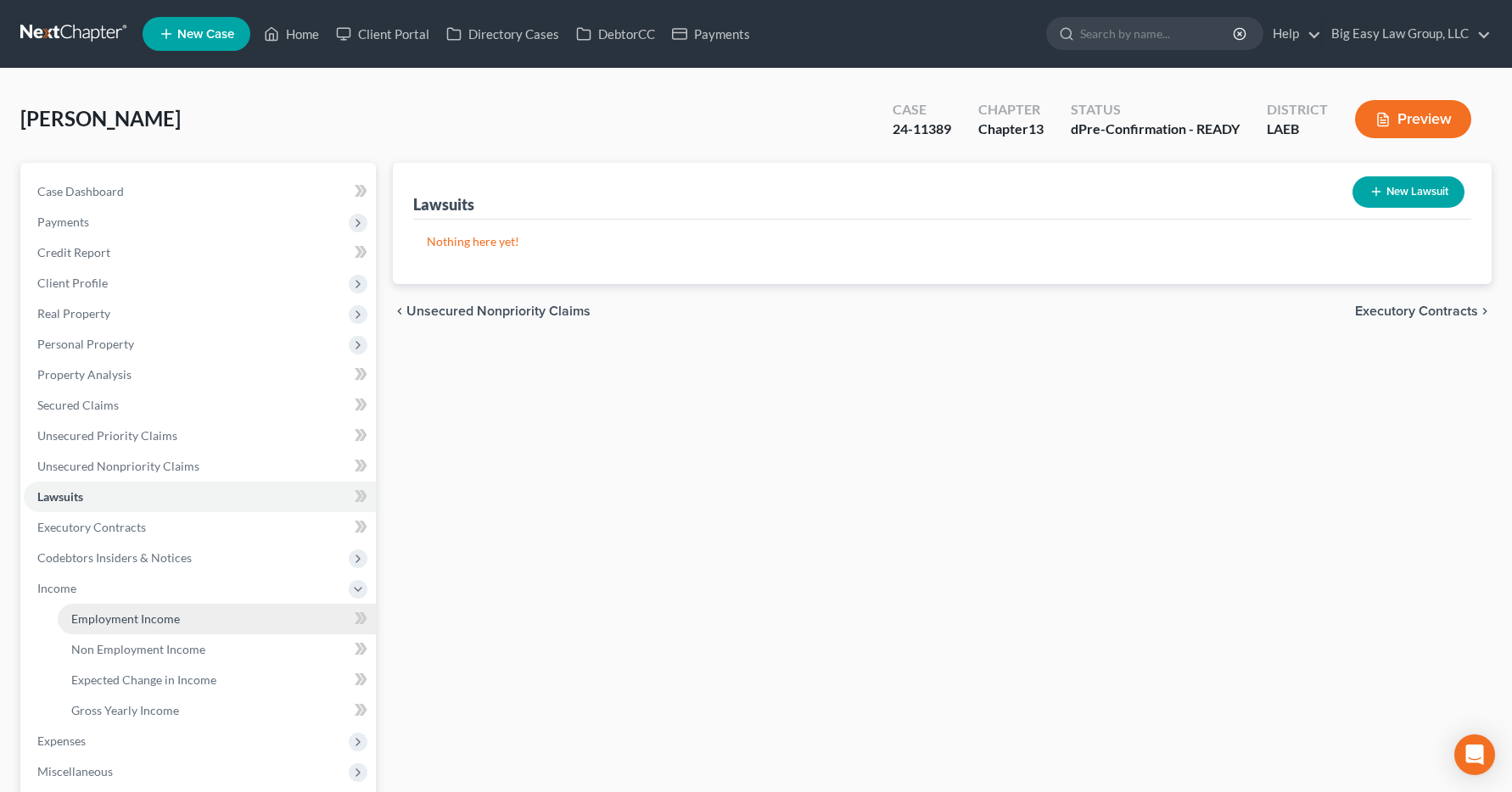
click at [110, 625] on span "Employment Income" at bounding box center [125, 619] width 109 height 15
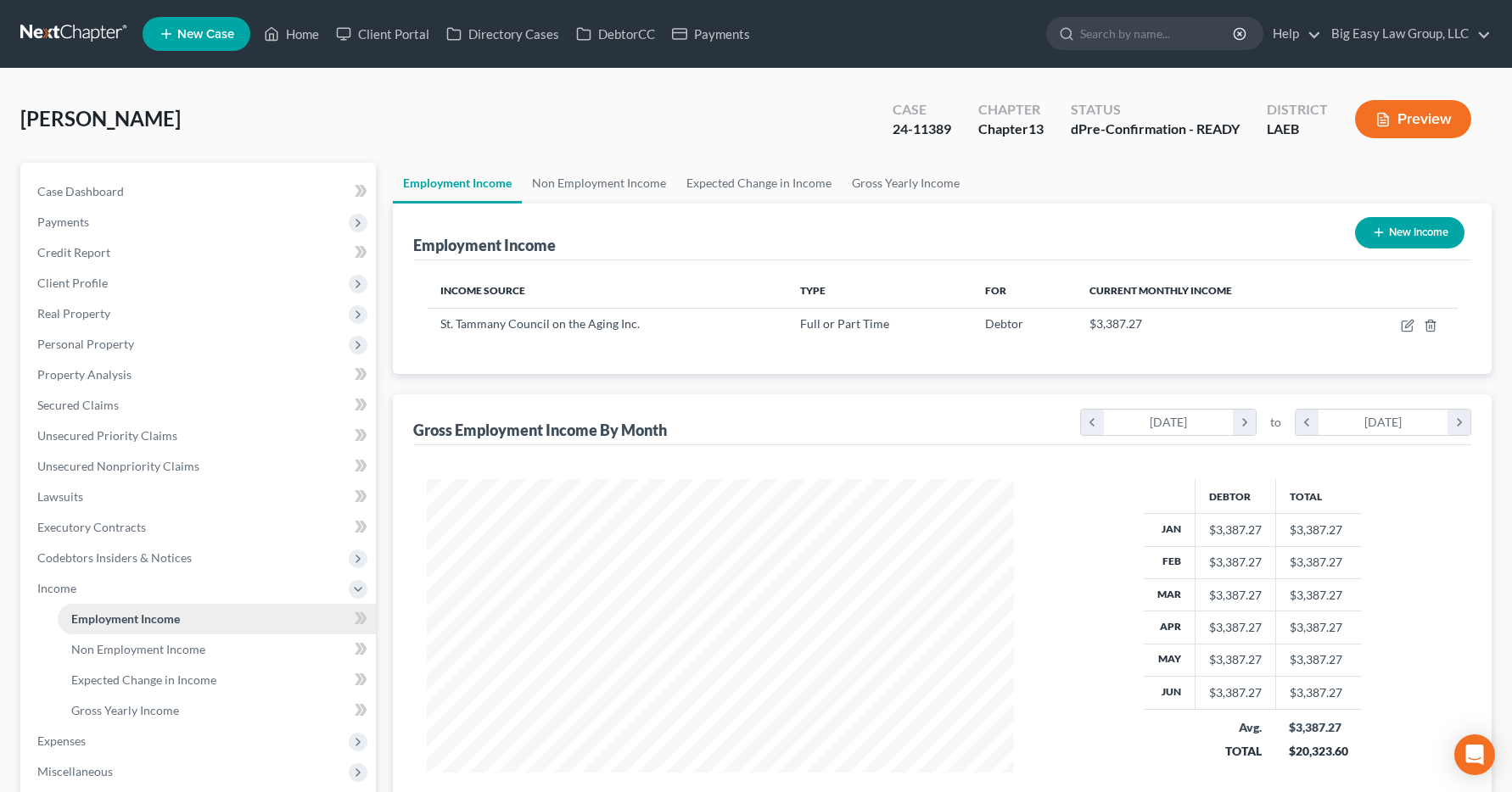
scroll to position [305, 622]
click at [297, 31] on link "Home" at bounding box center [291, 33] width 72 height 30
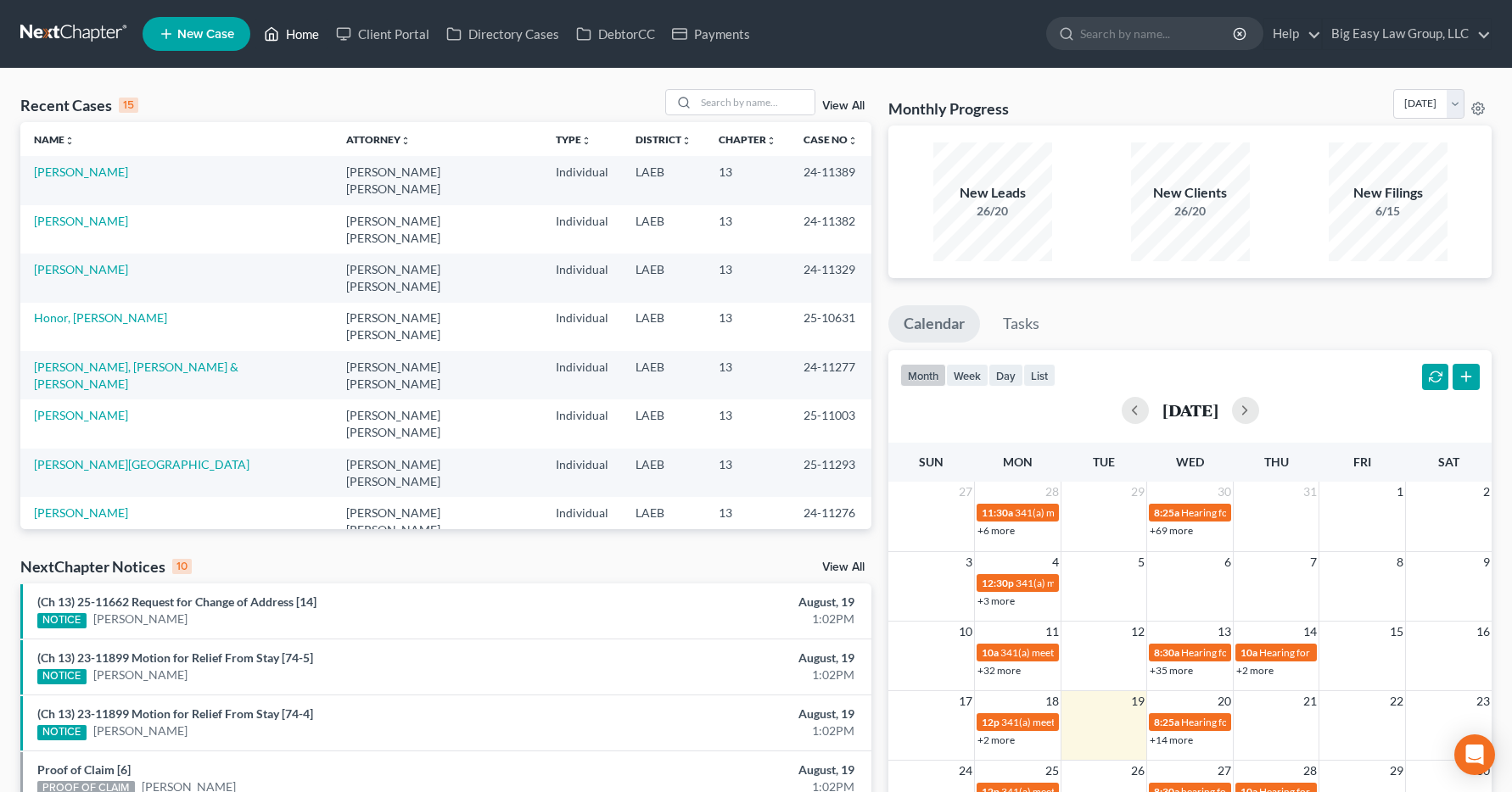
click at [307, 29] on link "Home" at bounding box center [291, 33] width 72 height 30
click at [706, 103] on input "search" at bounding box center [754, 102] width 119 height 25
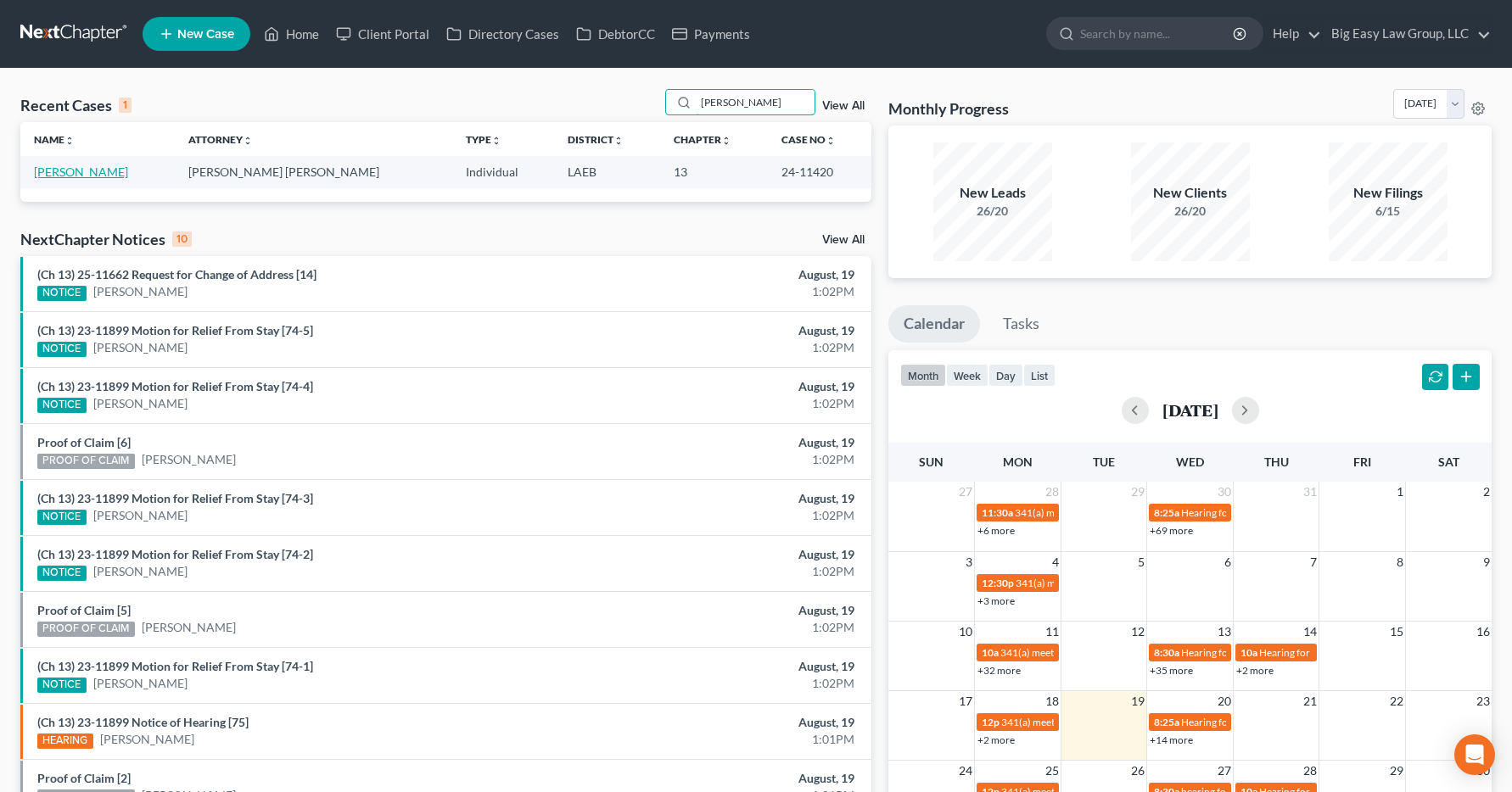
type input "[PERSON_NAME]"
click at [63, 176] on link "[PERSON_NAME]" at bounding box center [81, 172] width 94 height 15
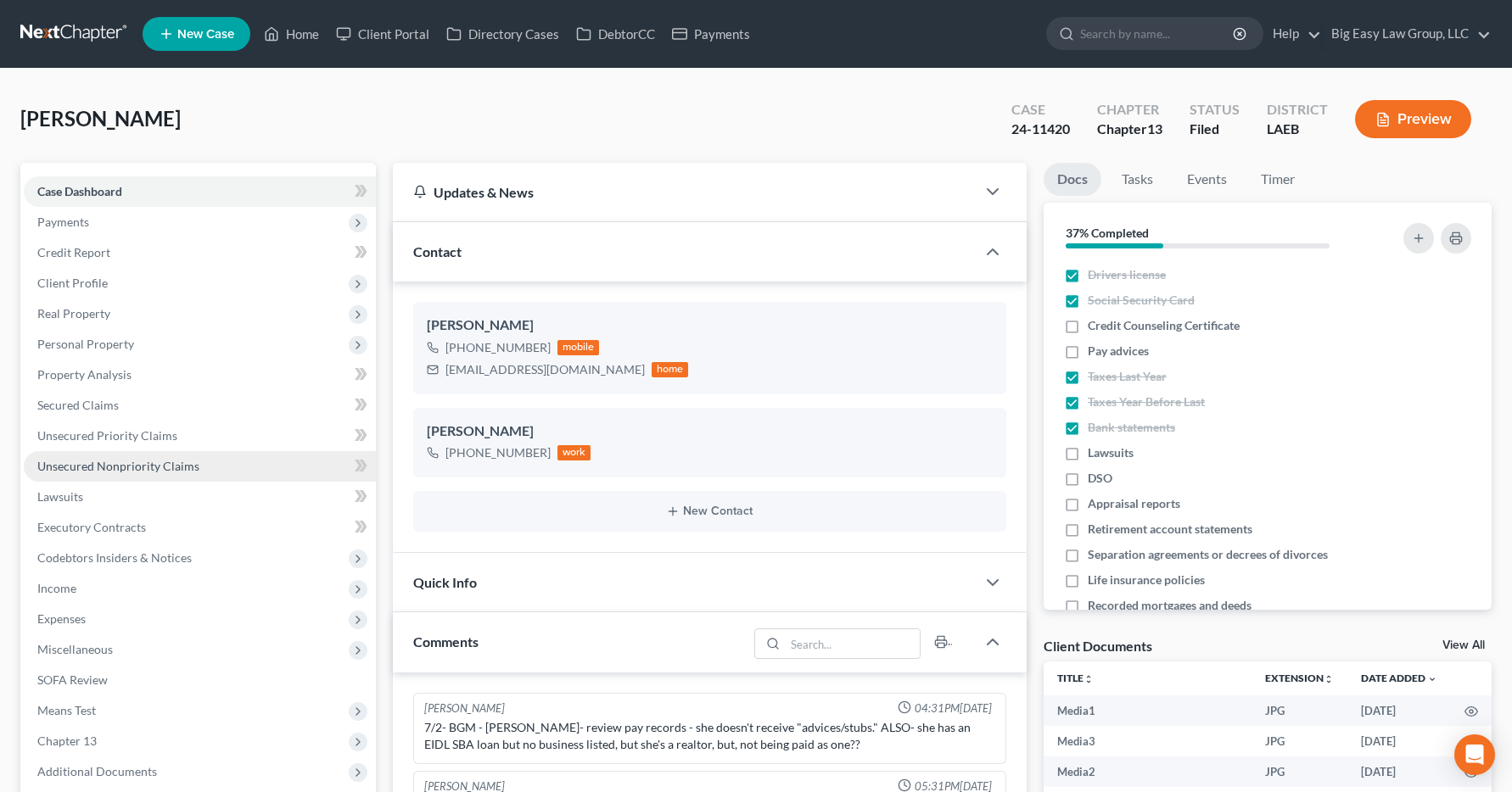
scroll to position [3271, 0]
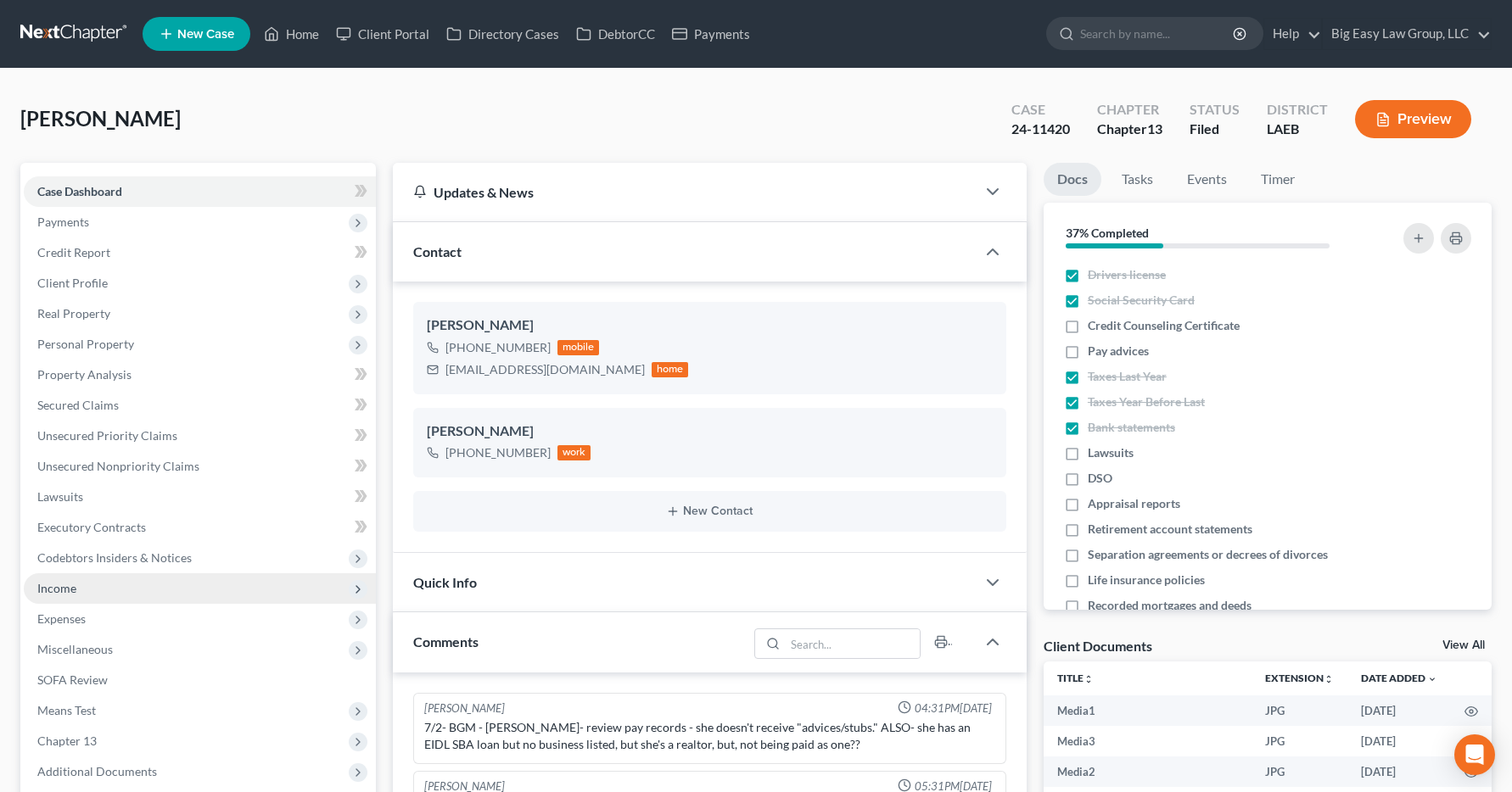
click at [57, 588] on span "Income" at bounding box center [57, 588] width 39 height 15
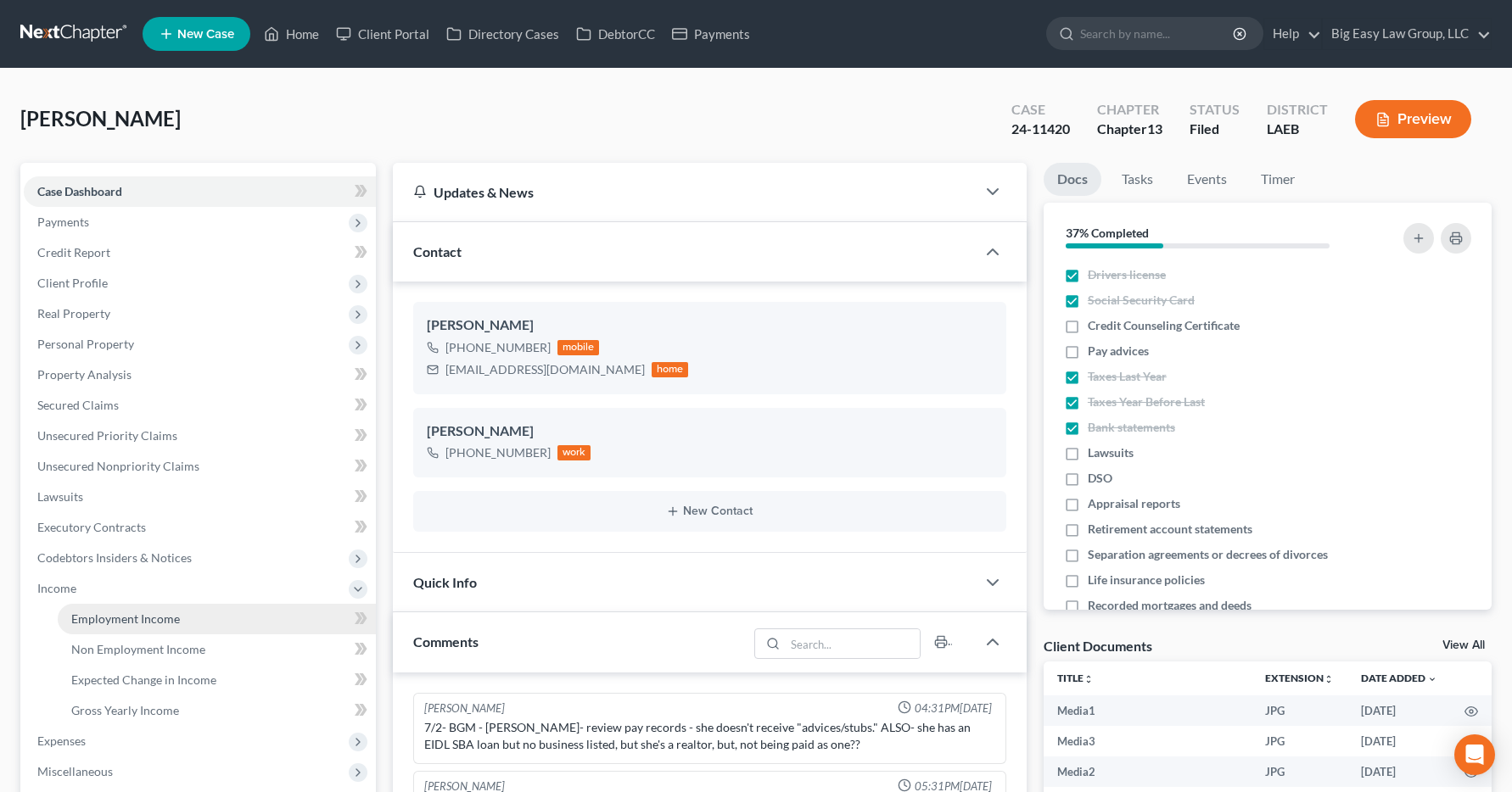
click at [105, 620] on span "Employment Income" at bounding box center [125, 619] width 109 height 15
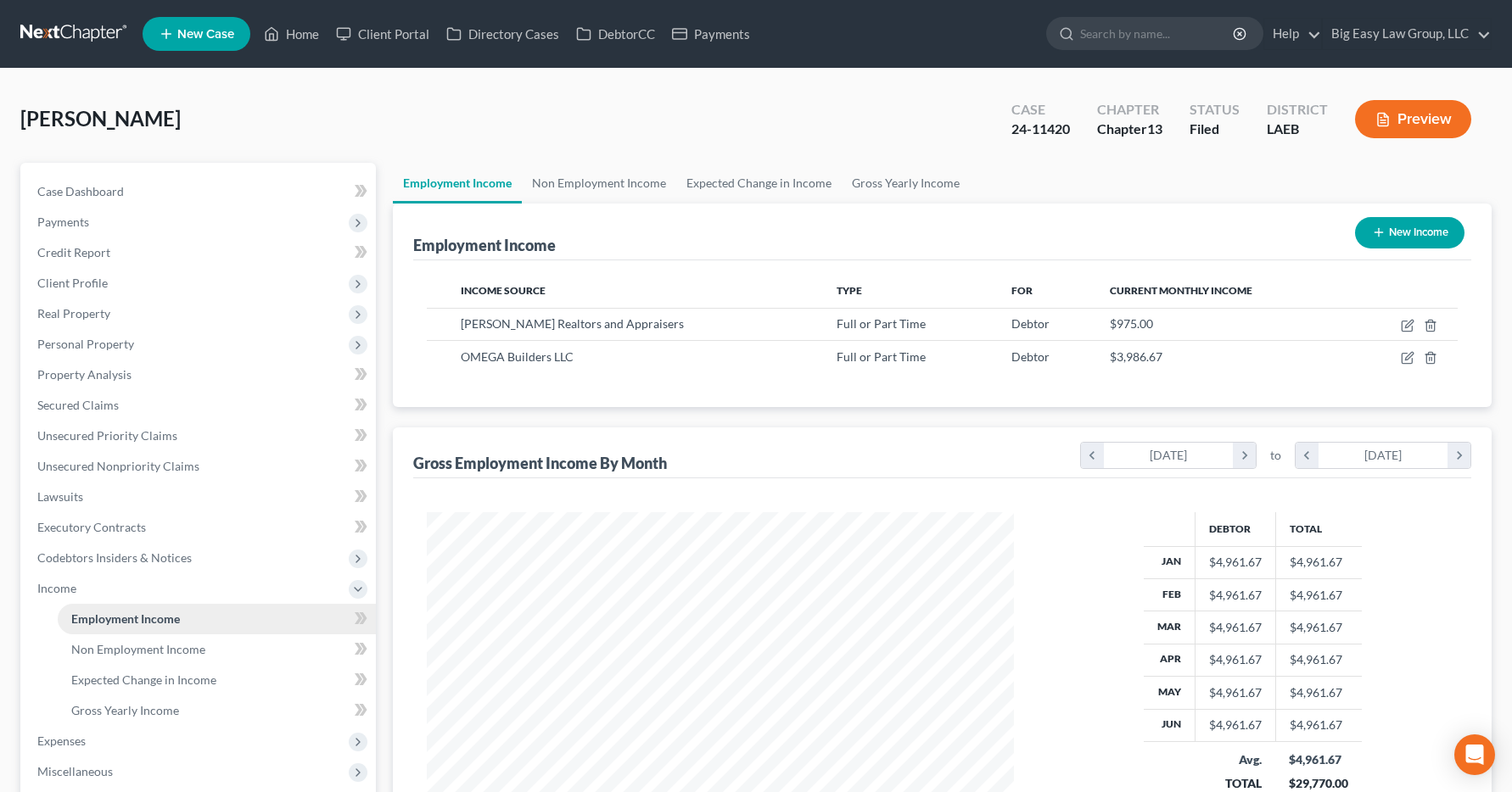
scroll to position [305, 622]
click at [297, 37] on link "Home" at bounding box center [291, 33] width 72 height 30
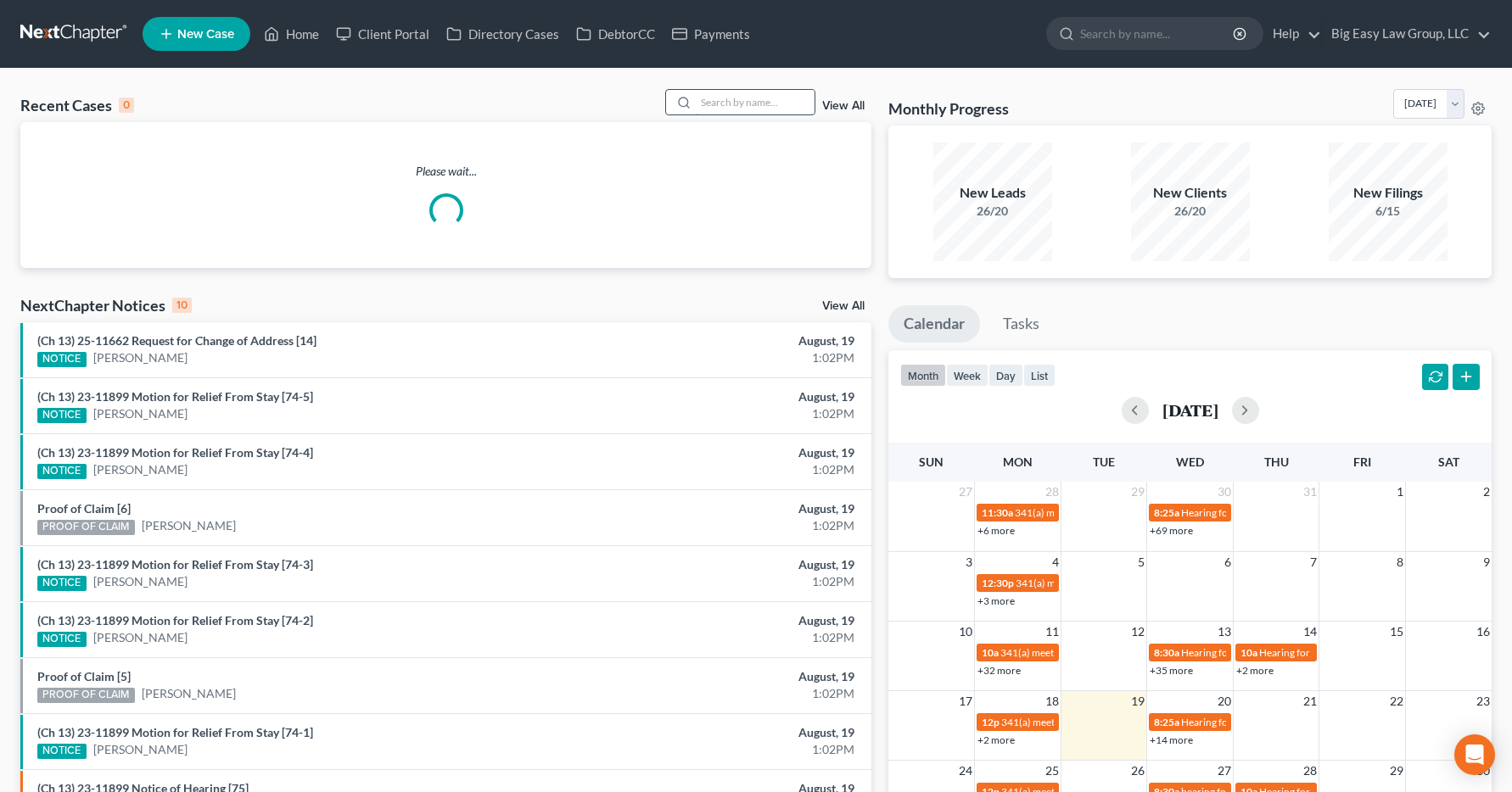
click at [700, 100] on input "search" at bounding box center [754, 102] width 119 height 25
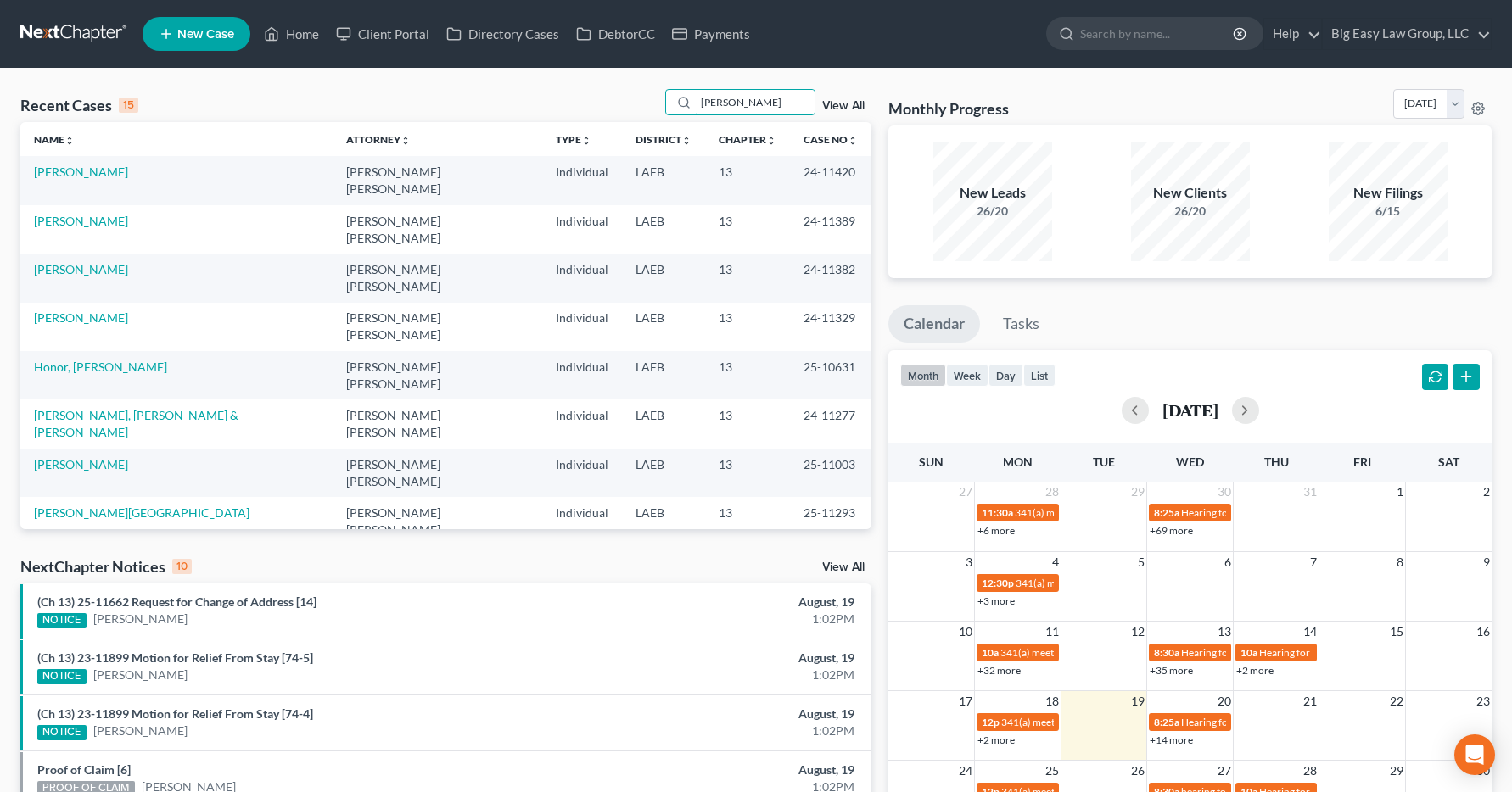
type input "[PERSON_NAME]"
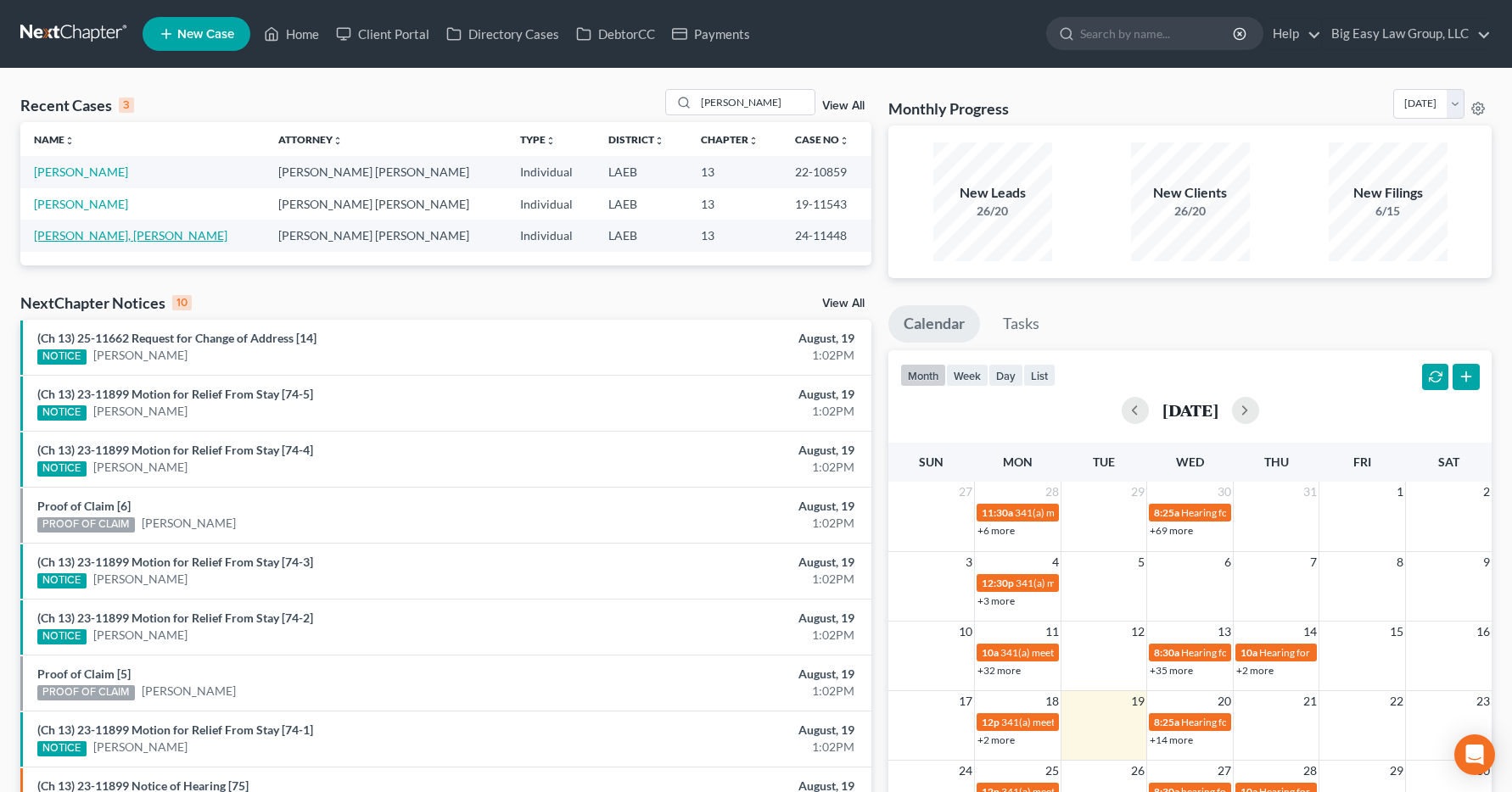
click at [92, 239] on link "[PERSON_NAME], [PERSON_NAME]" at bounding box center [131, 236] width 193 height 15
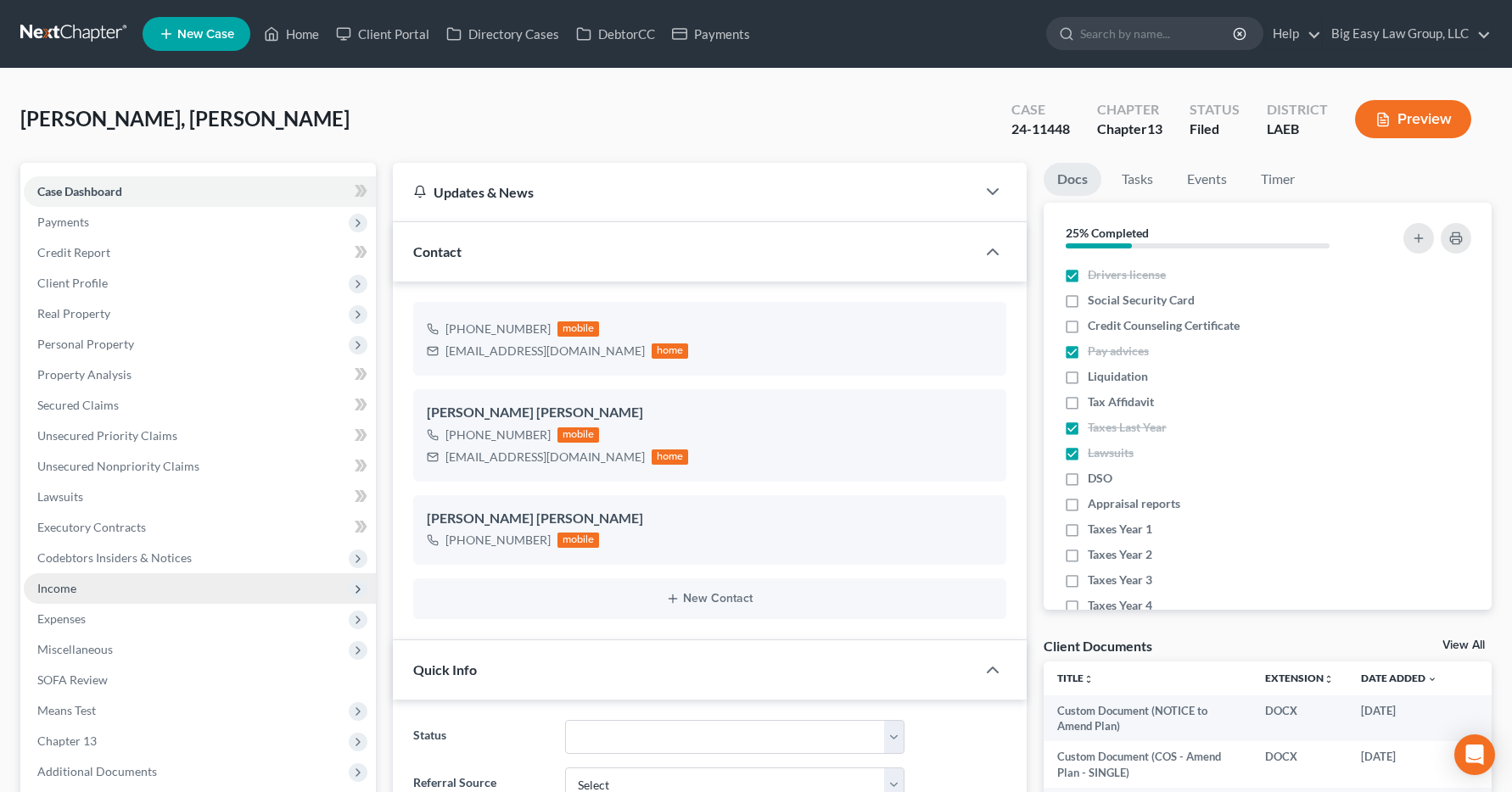
scroll to position [2999, 0]
click at [52, 590] on span "Income" at bounding box center [57, 588] width 39 height 15
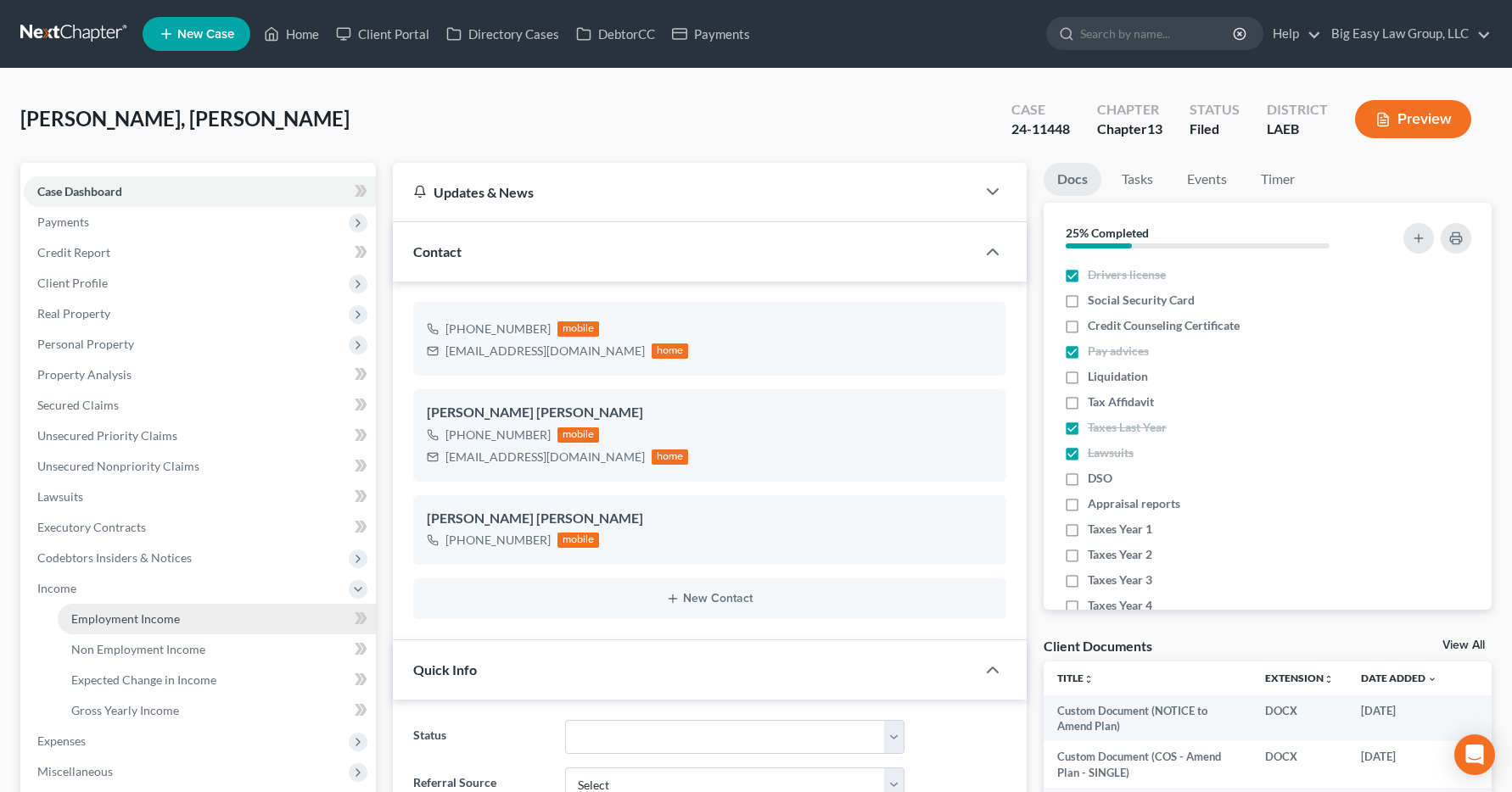
click at [99, 624] on span "Employment Income" at bounding box center [125, 619] width 109 height 15
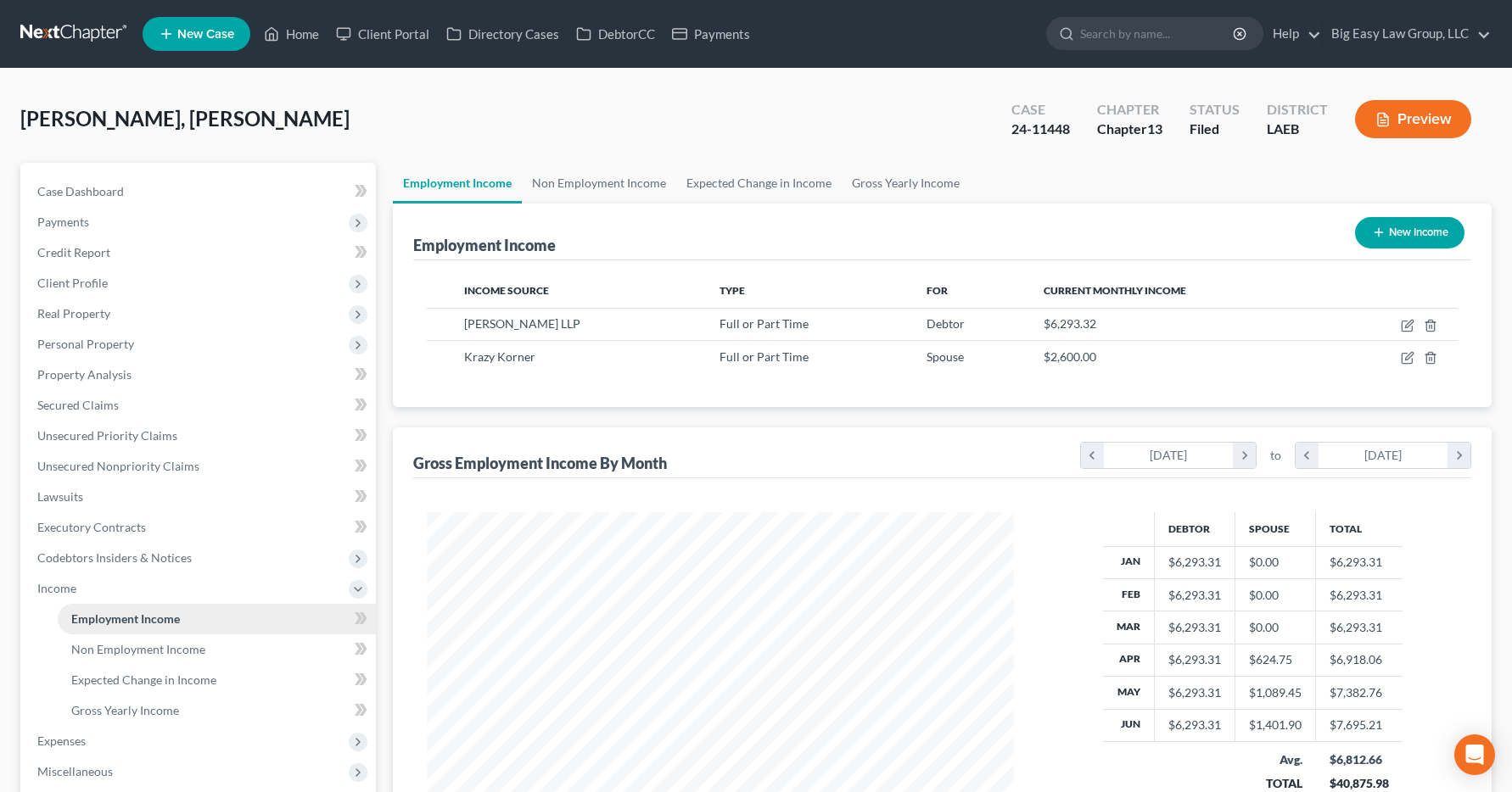
scroll to position [305, 622]
click at [289, 29] on link "Home" at bounding box center [291, 33] width 72 height 30
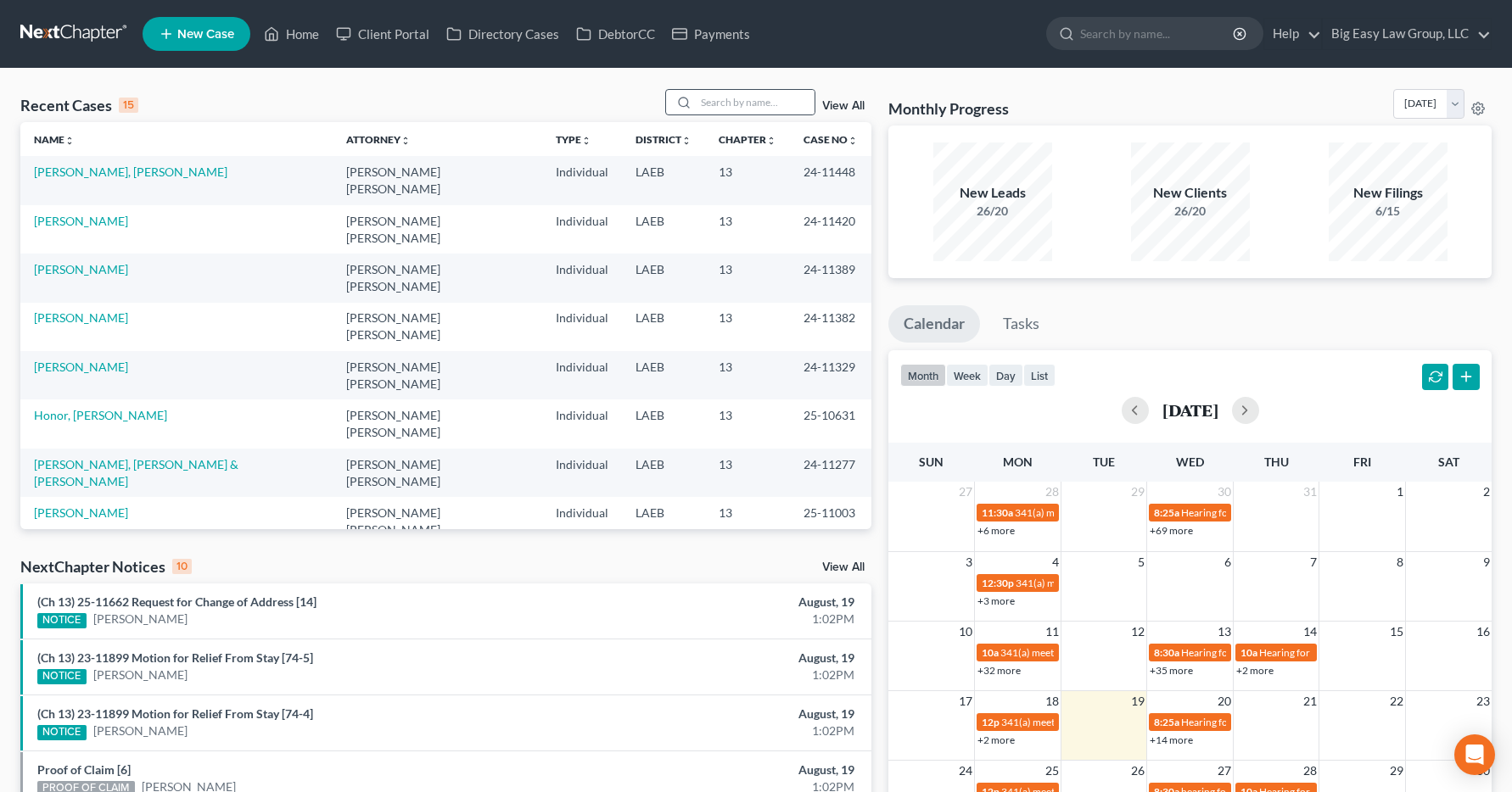
click at [682, 98] on icon at bounding box center [683, 102] width 14 height 14
click at [704, 104] on input "search" at bounding box center [754, 102] width 119 height 25
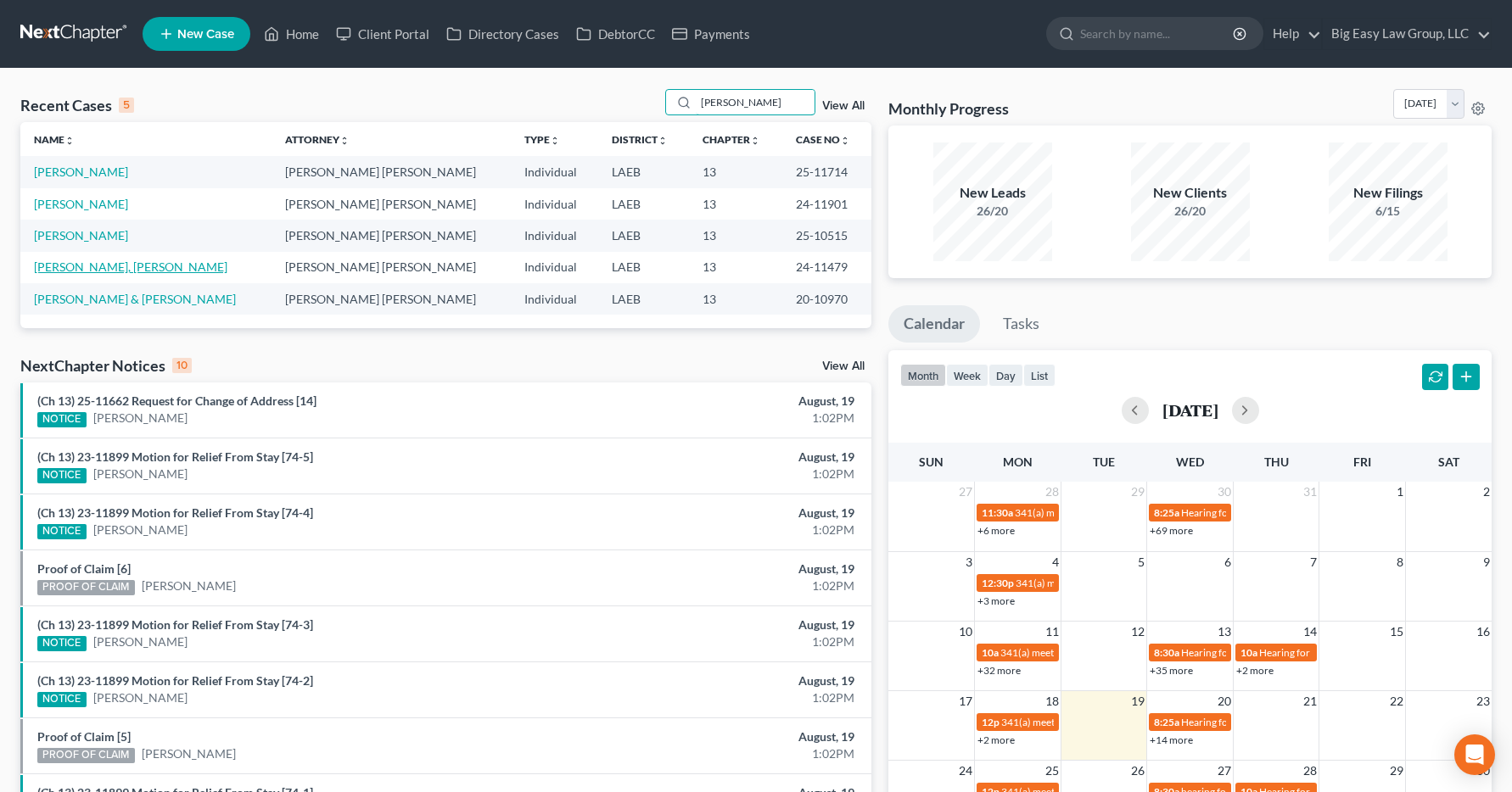
type input "[PERSON_NAME]"
click at [104, 271] on link "[PERSON_NAME], [PERSON_NAME]" at bounding box center [131, 267] width 193 height 15
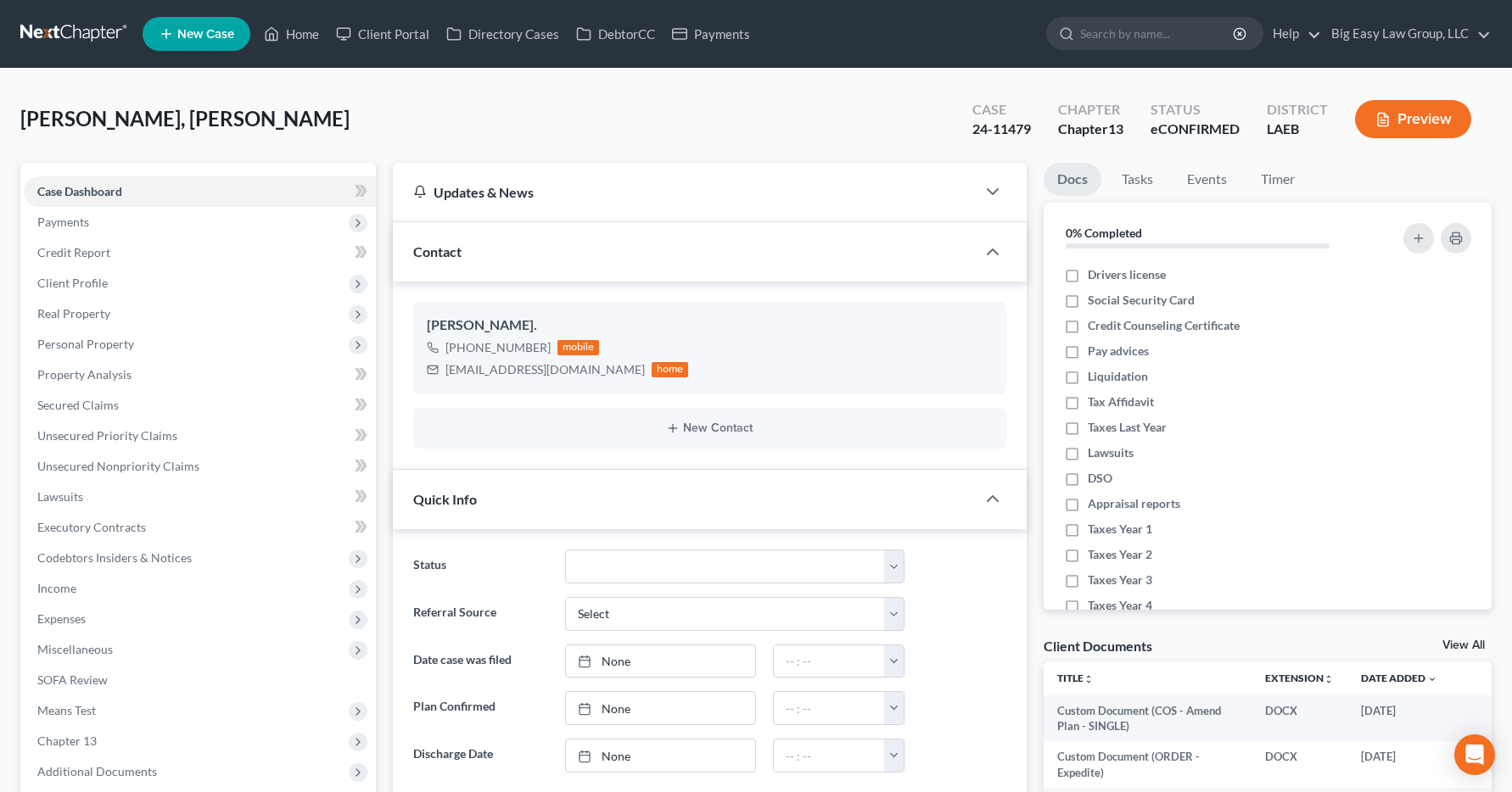
scroll to position [9399, 0]
click at [49, 587] on span "Income" at bounding box center [57, 588] width 39 height 15
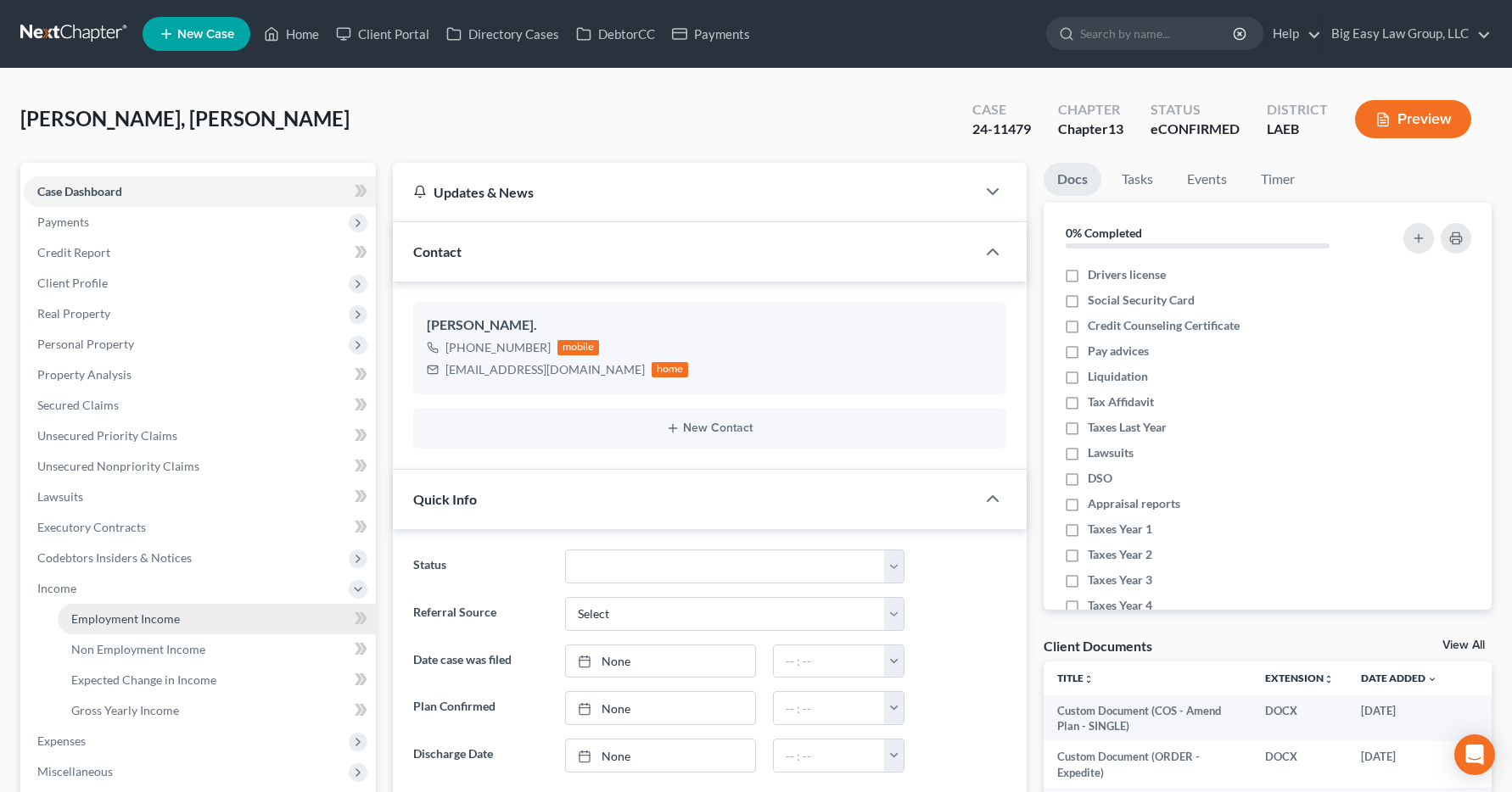
click at [85, 619] on span "Employment Income" at bounding box center [125, 619] width 109 height 15
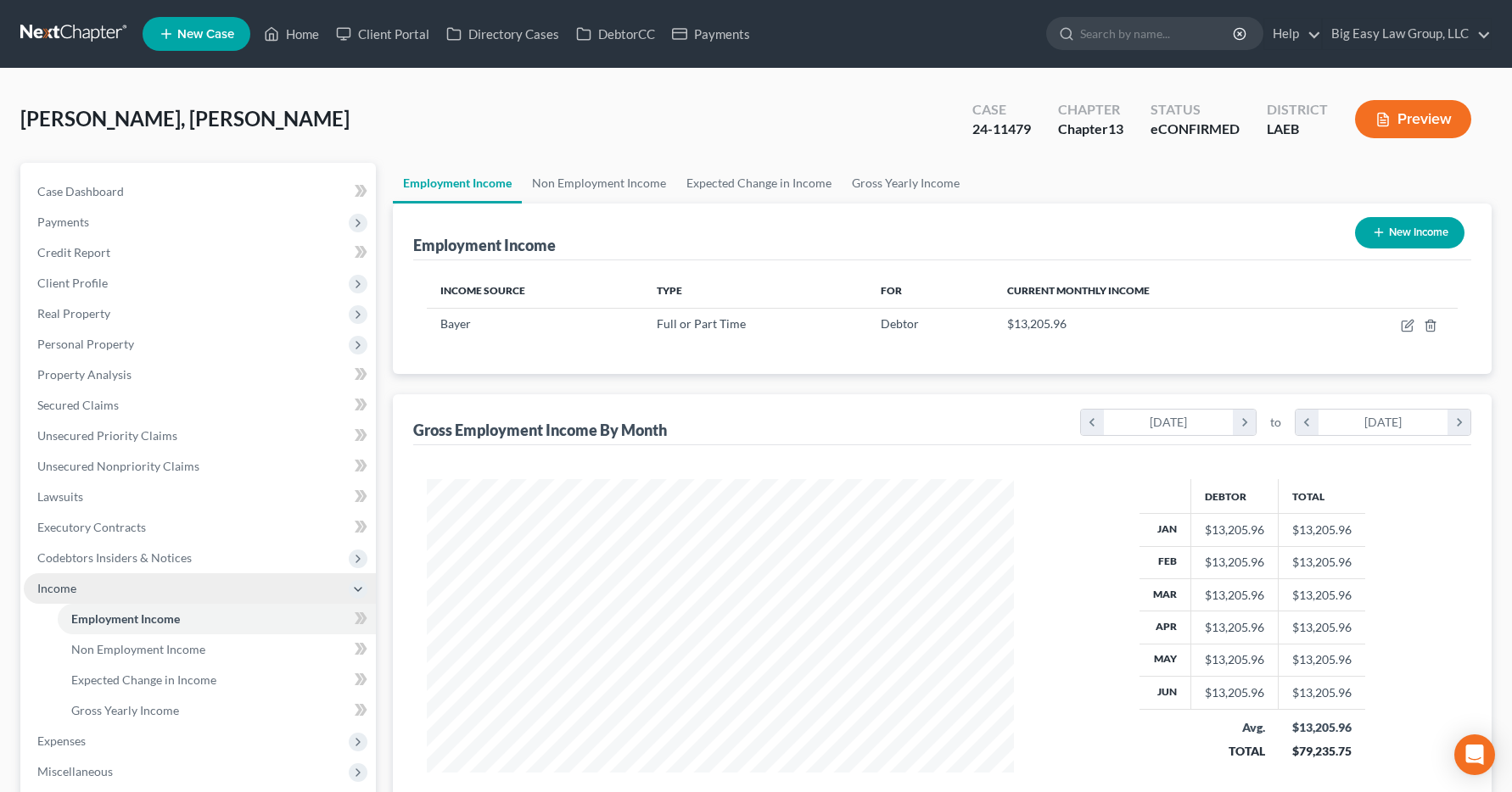
scroll to position [305, 622]
click at [298, 39] on link "Home" at bounding box center [291, 33] width 72 height 30
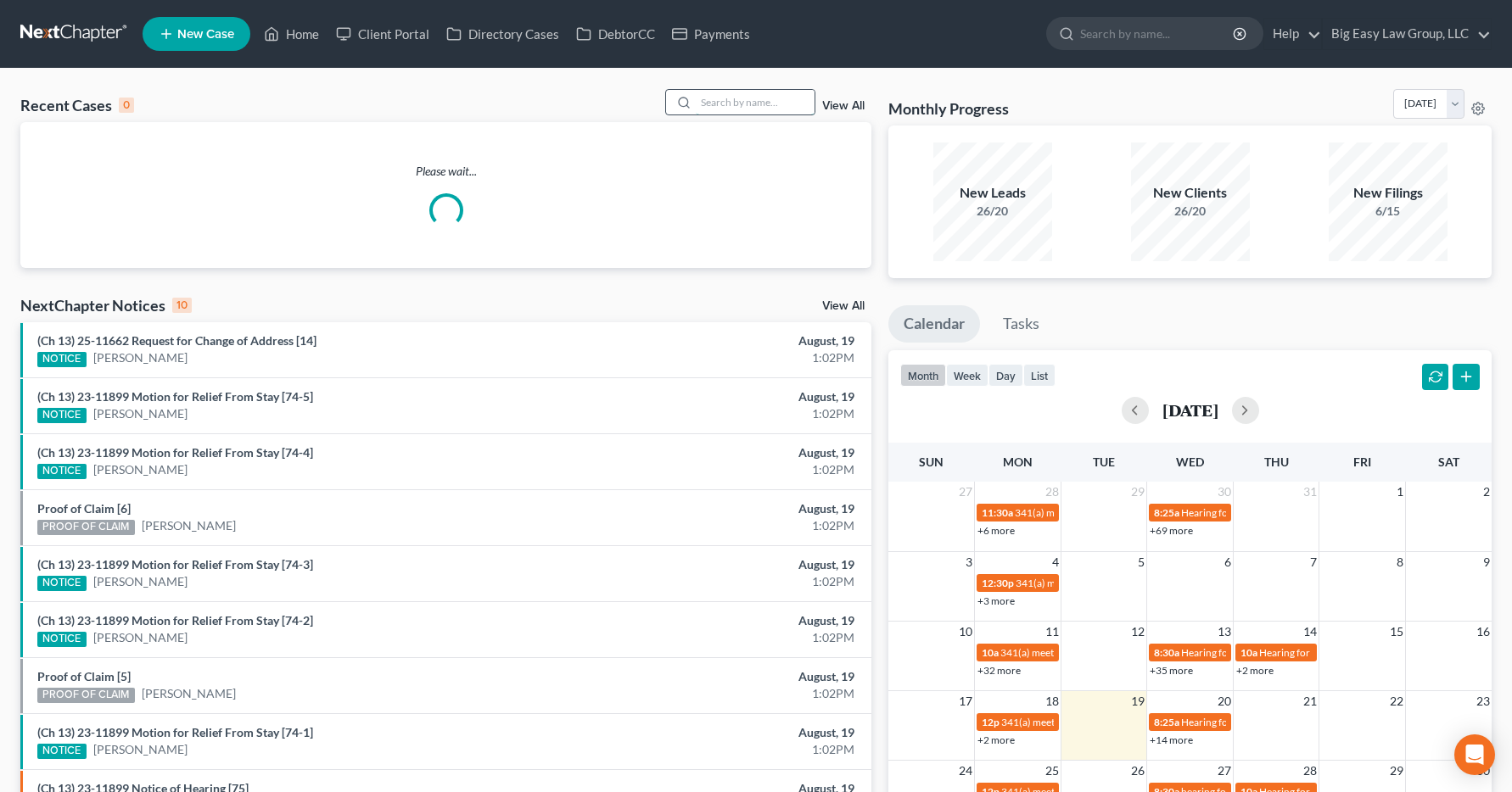
click at [723, 109] on input "search" at bounding box center [754, 102] width 119 height 25
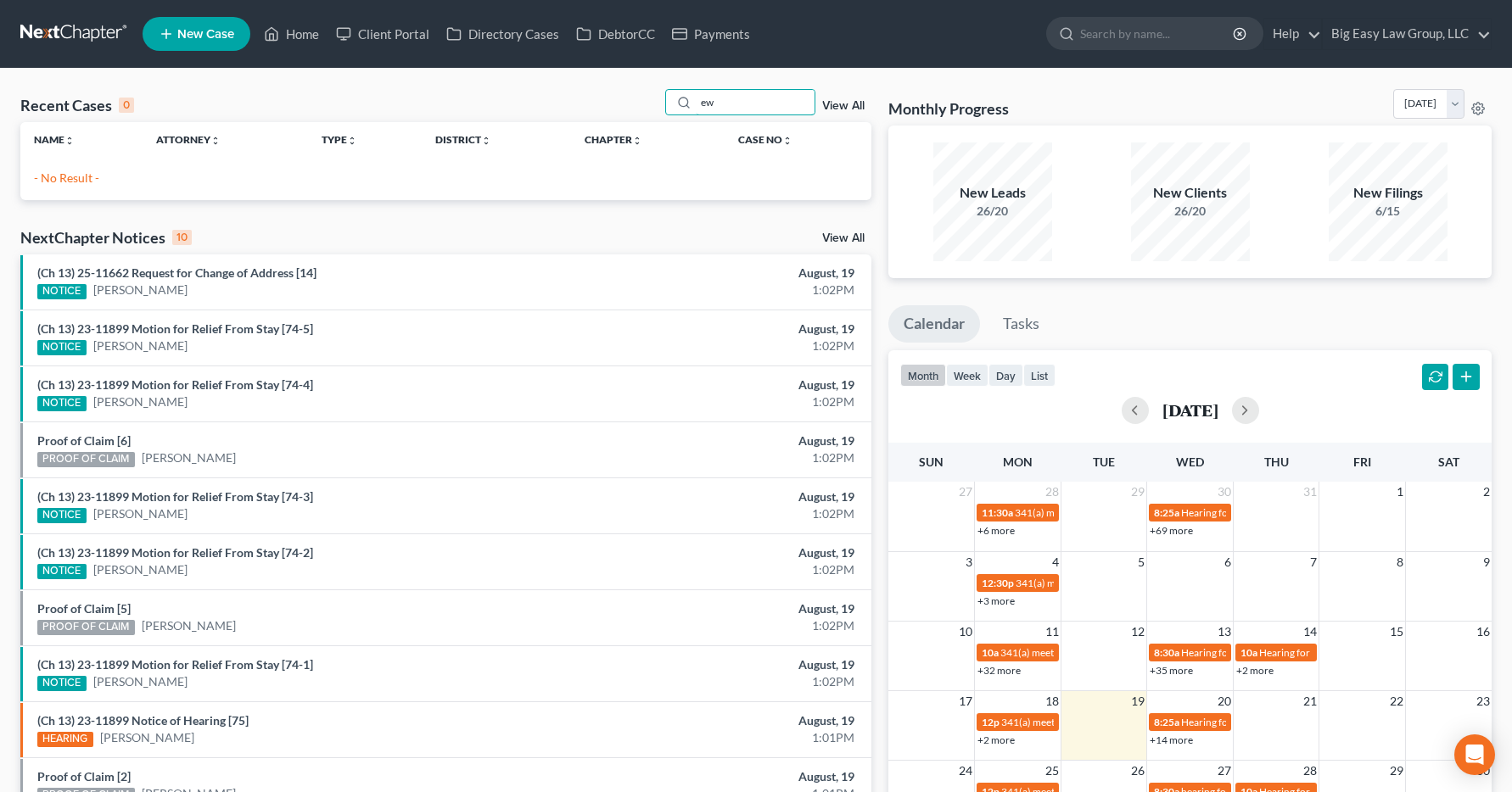
type input "e"
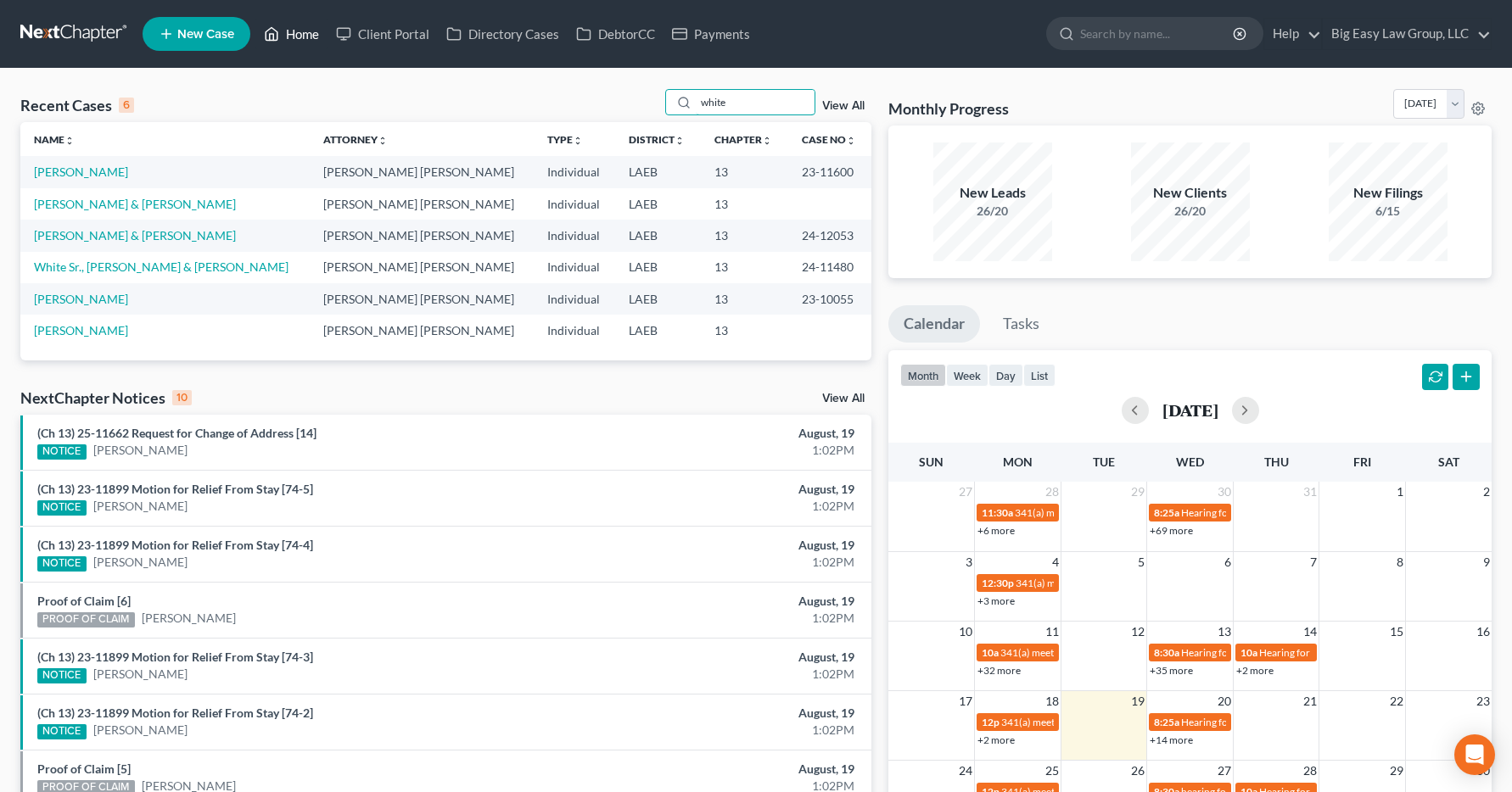
type input "white"
click at [288, 38] on link "Home" at bounding box center [291, 33] width 72 height 30
click at [77, 267] on link "White Sr., [PERSON_NAME] & [PERSON_NAME]" at bounding box center [161, 267] width 254 height 15
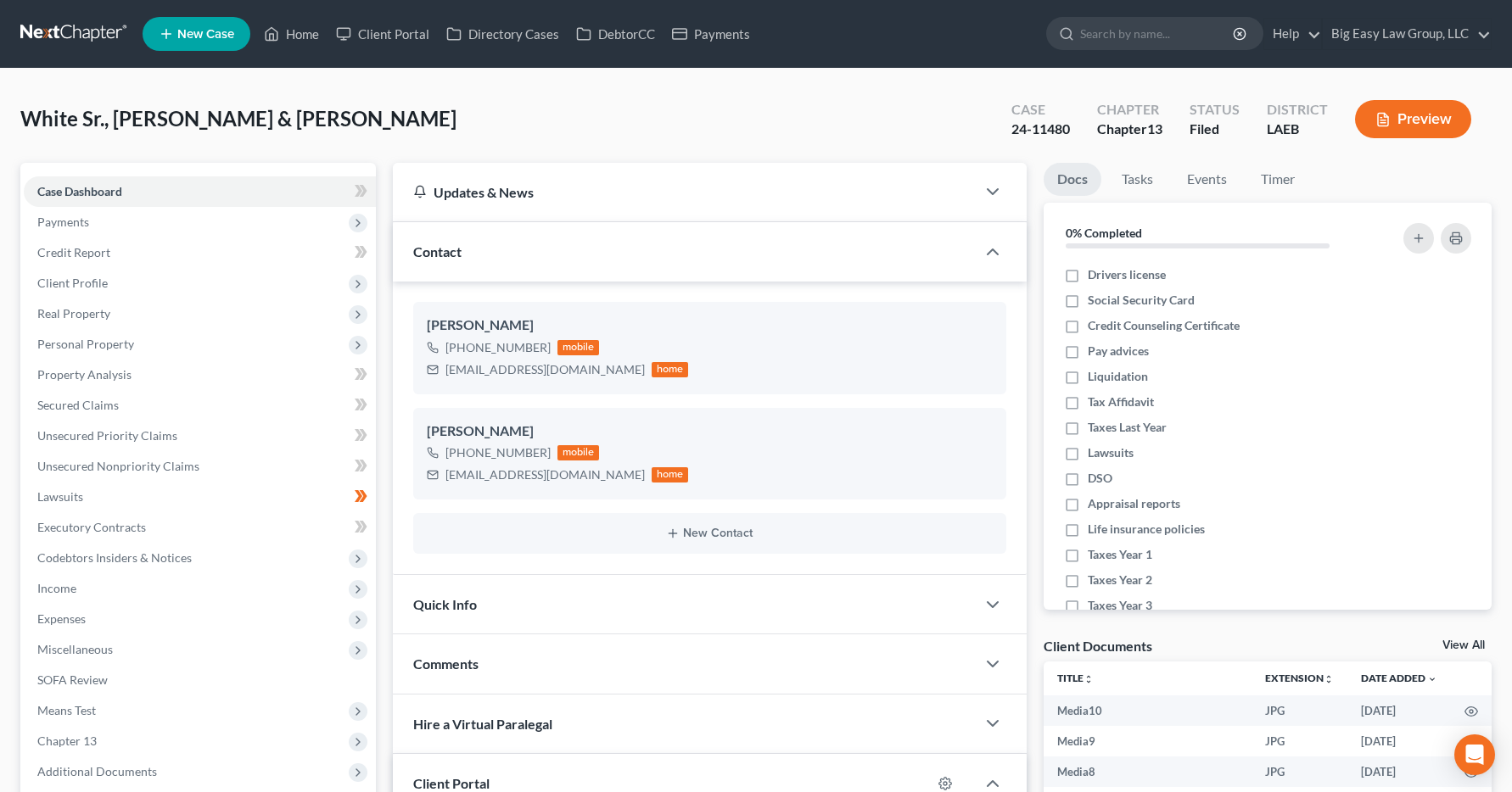
scroll to position [8158, 0]
click at [56, 586] on span "Income" at bounding box center [57, 588] width 39 height 15
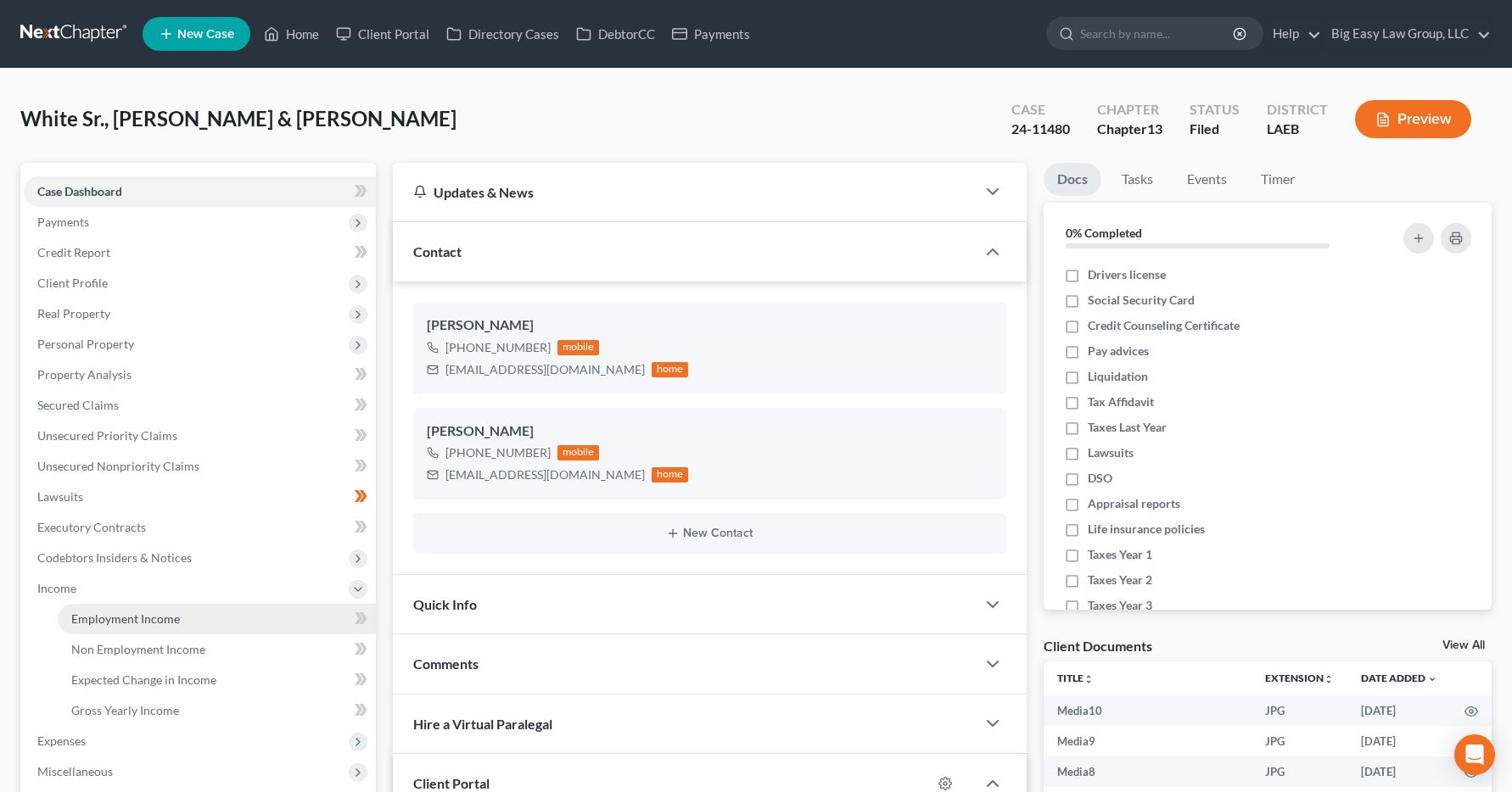
click at [83, 619] on span "Employment Income" at bounding box center [125, 619] width 109 height 15
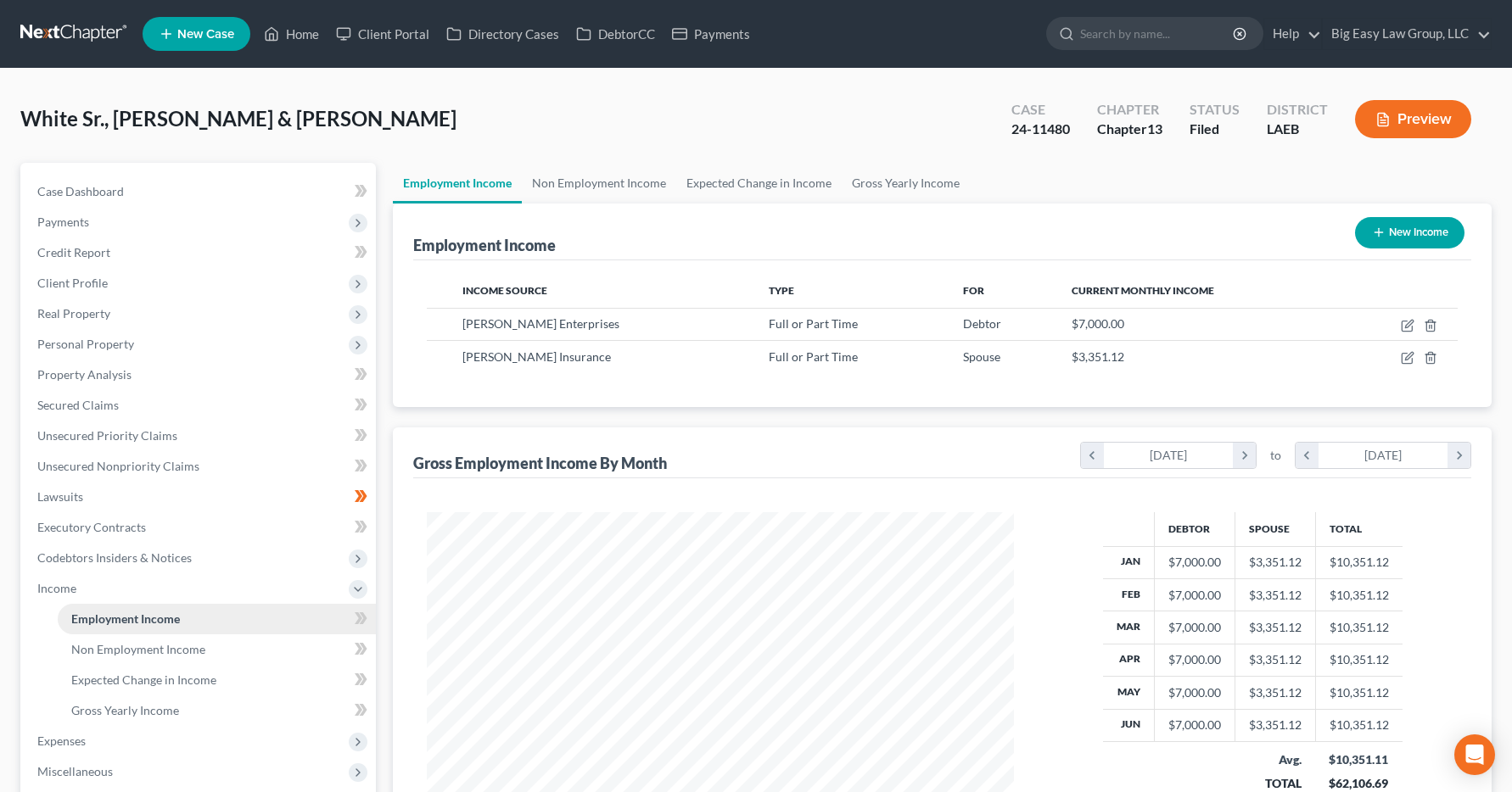
scroll to position [305, 622]
click at [303, 33] on link "Home" at bounding box center [291, 33] width 72 height 30
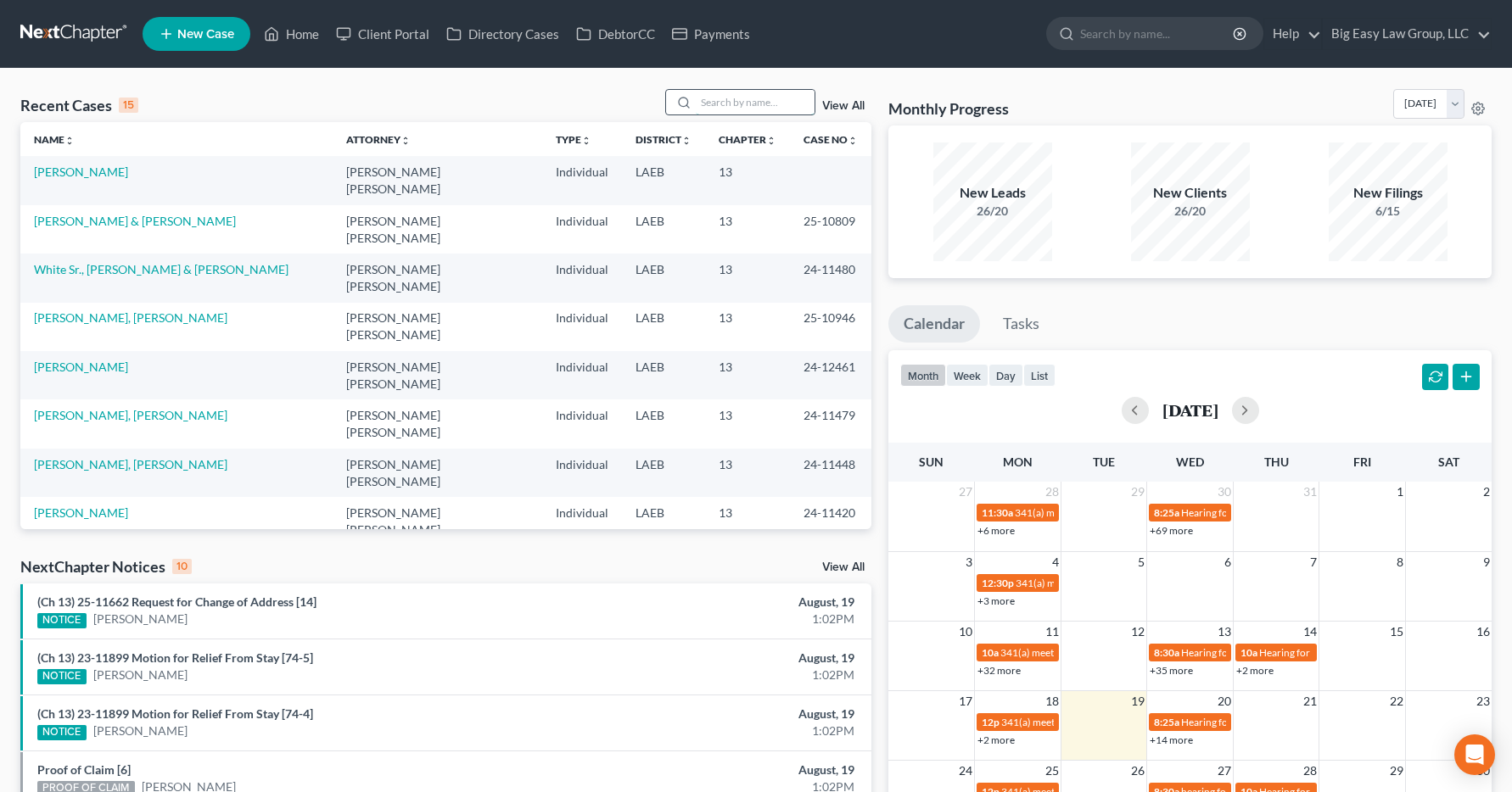
click at [721, 96] on input "search" at bounding box center [754, 102] width 119 height 25
type input "[PERSON_NAME]"
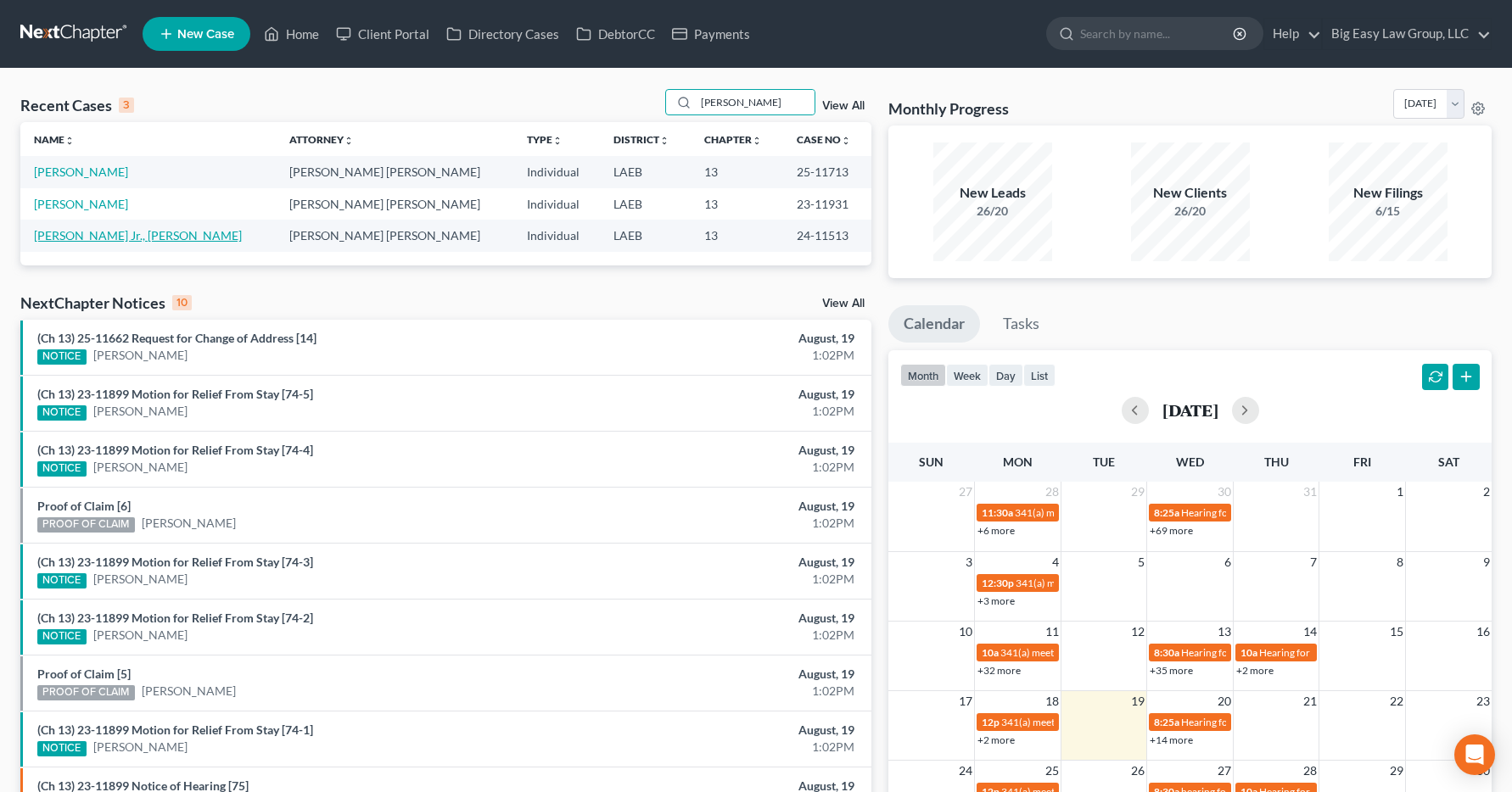
click at [114, 239] on link "[PERSON_NAME] Jr., [PERSON_NAME]" at bounding box center [138, 236] width 208 height 15
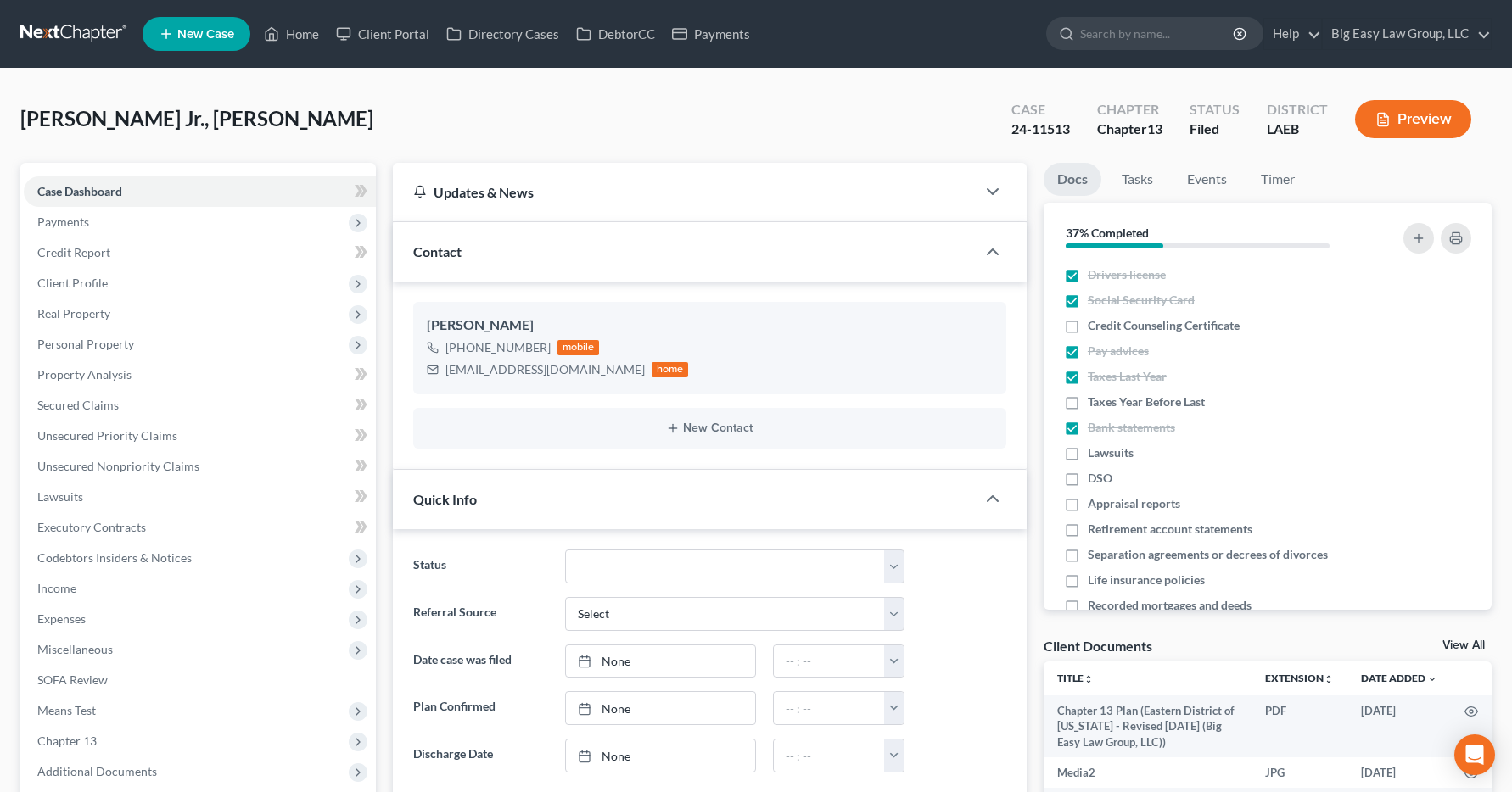
scroll to position [8379, 0]
click at [47, 591] on span "Income" at bounding box center [57, 588] width 39 height 15
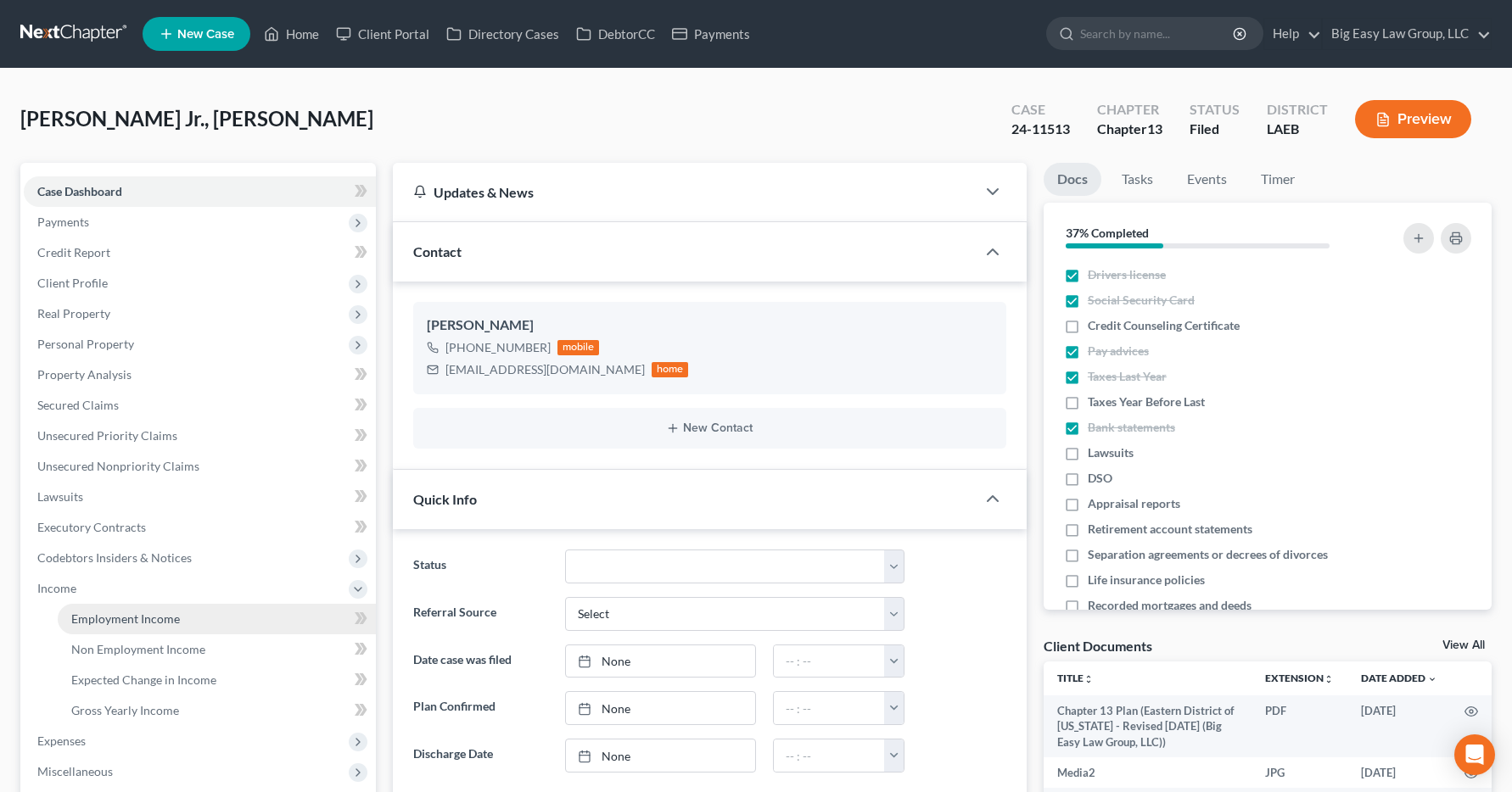
click at [80, 620] on span "Employment Income" at bounding box center [125, 619] width 109 height 15
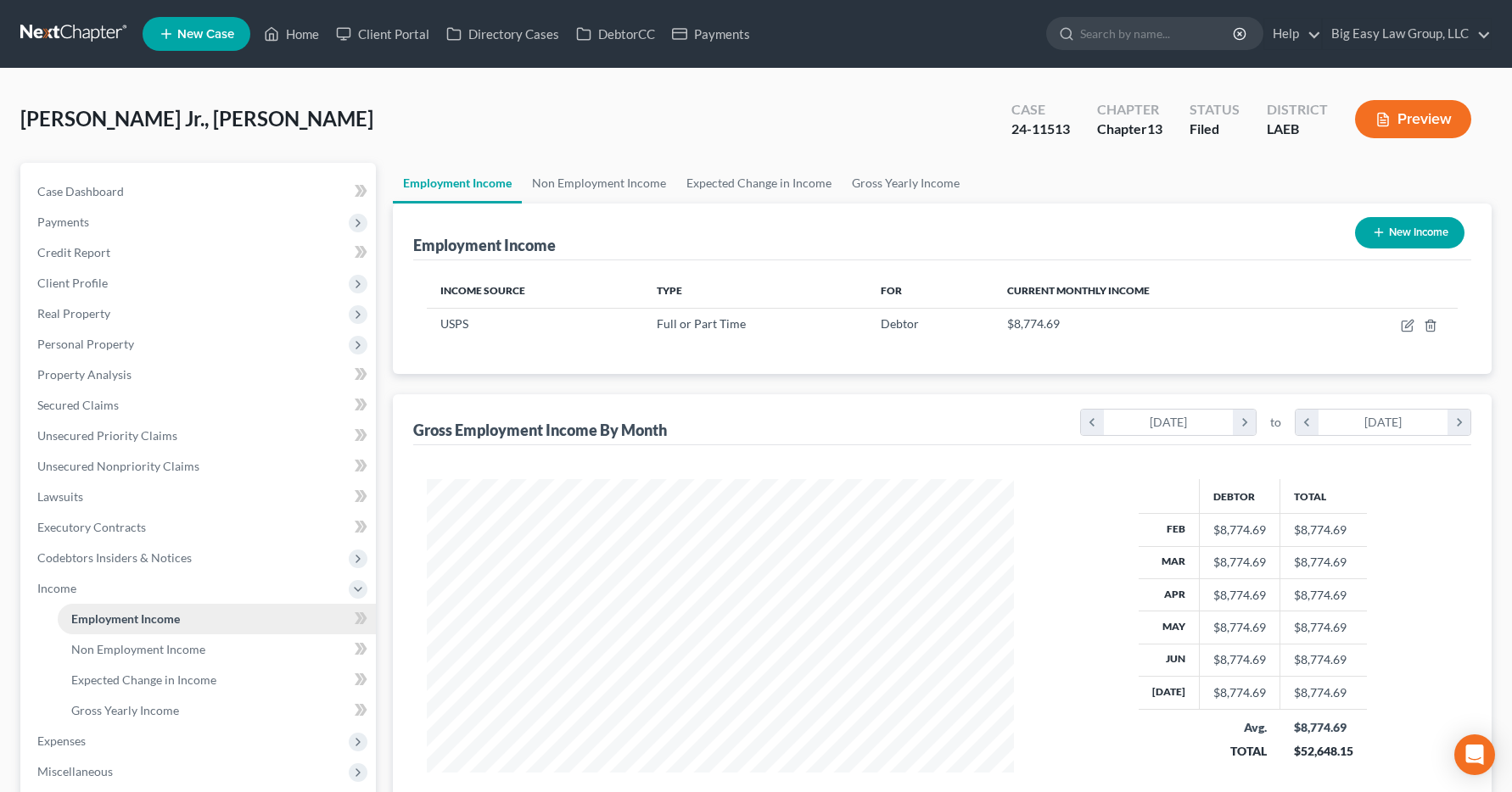
scroll to position [305, 622]
click at [312, 33] on link "Home" at bounding box center [291, 33] width 72 height 30
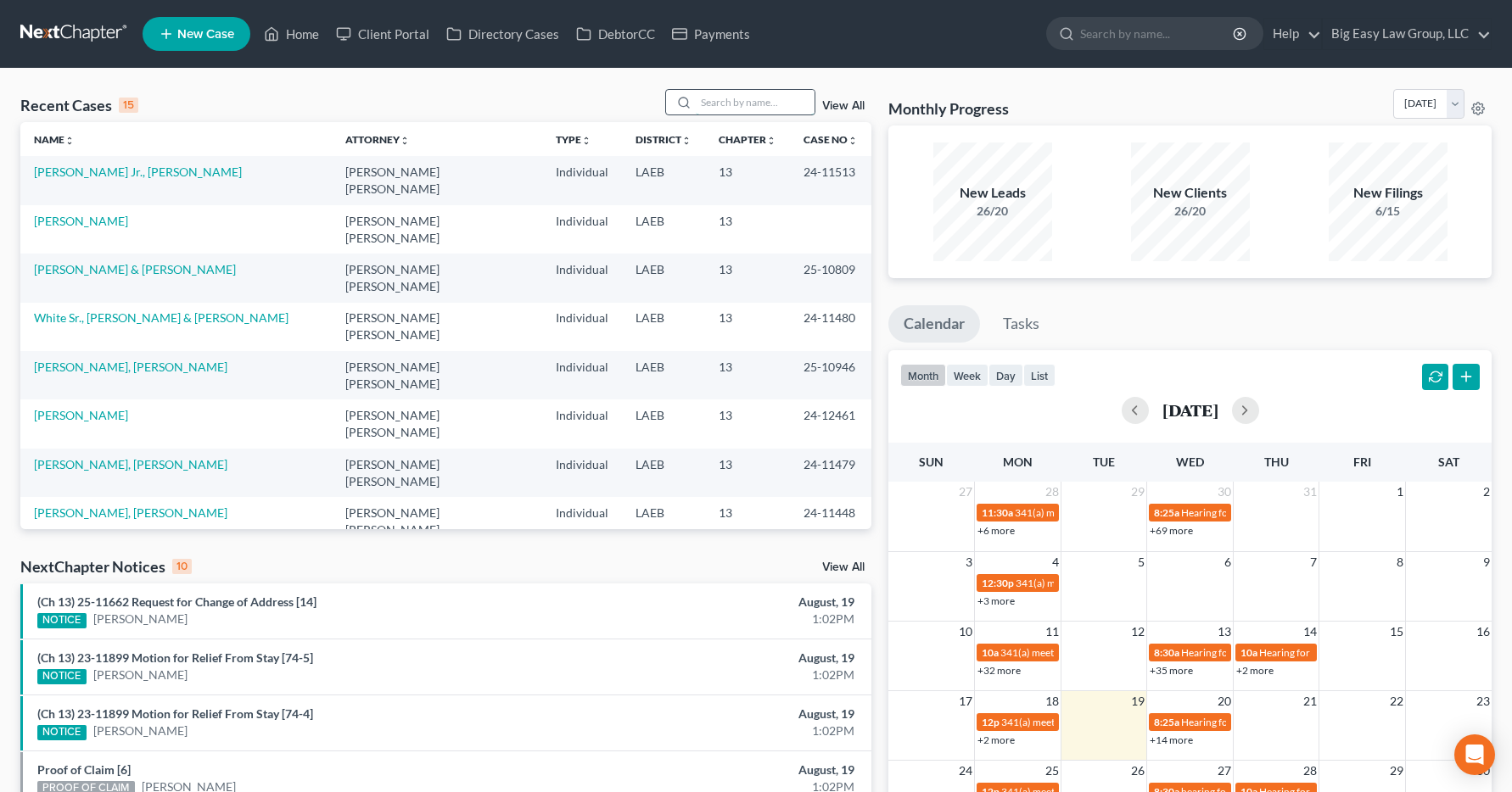
click at [727, 108] on input "search" at bounding box center [754, 102] width 119 height 25
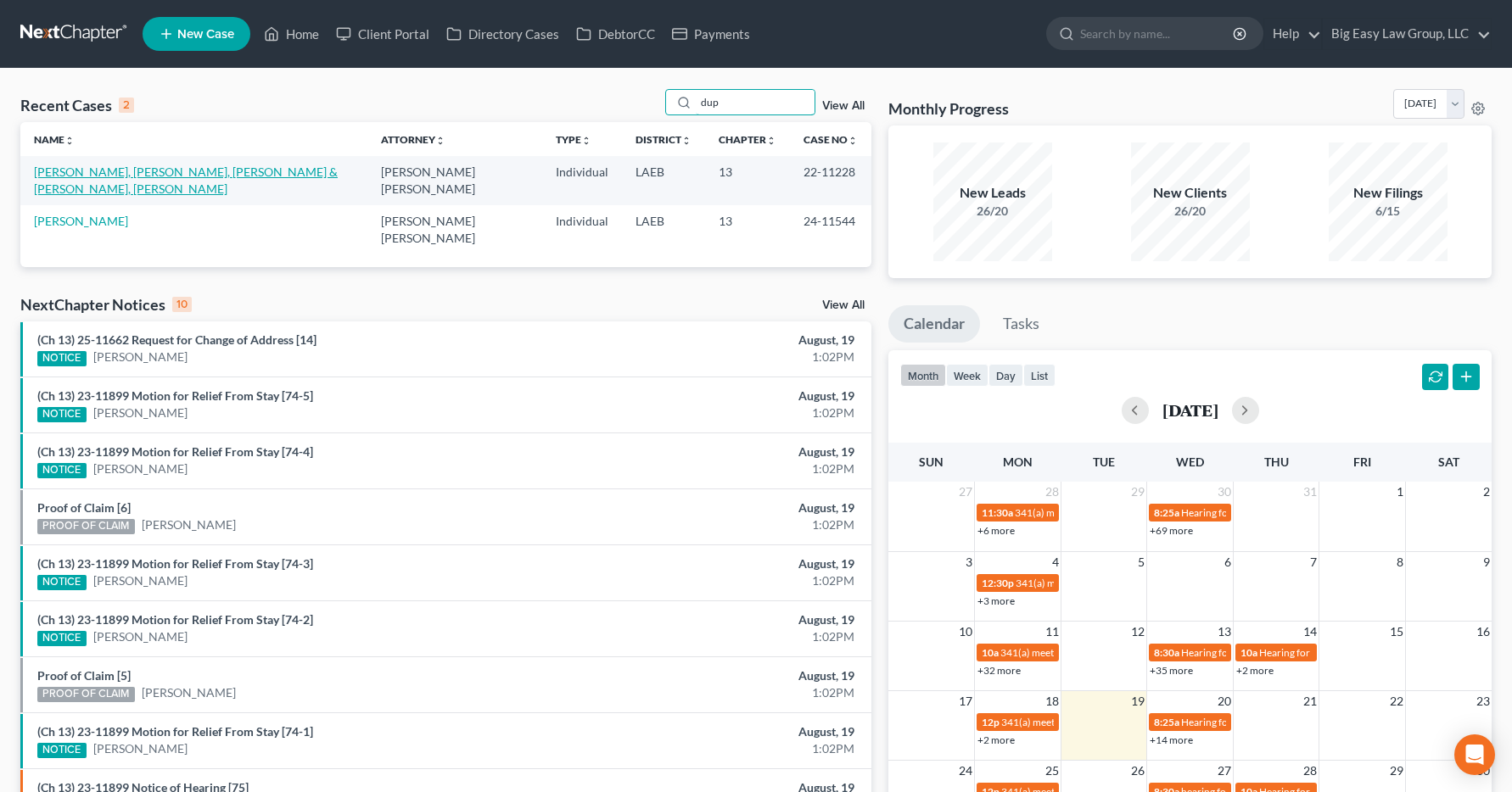
type input "dup"
click at [152, 174] on link "[PERSON_NAME], [PERSON_NAME], [PERSON_NAME] & [PERSON_NAME], [PERSON_NAME]" at bounding box center [186, 181] width 304 height 31
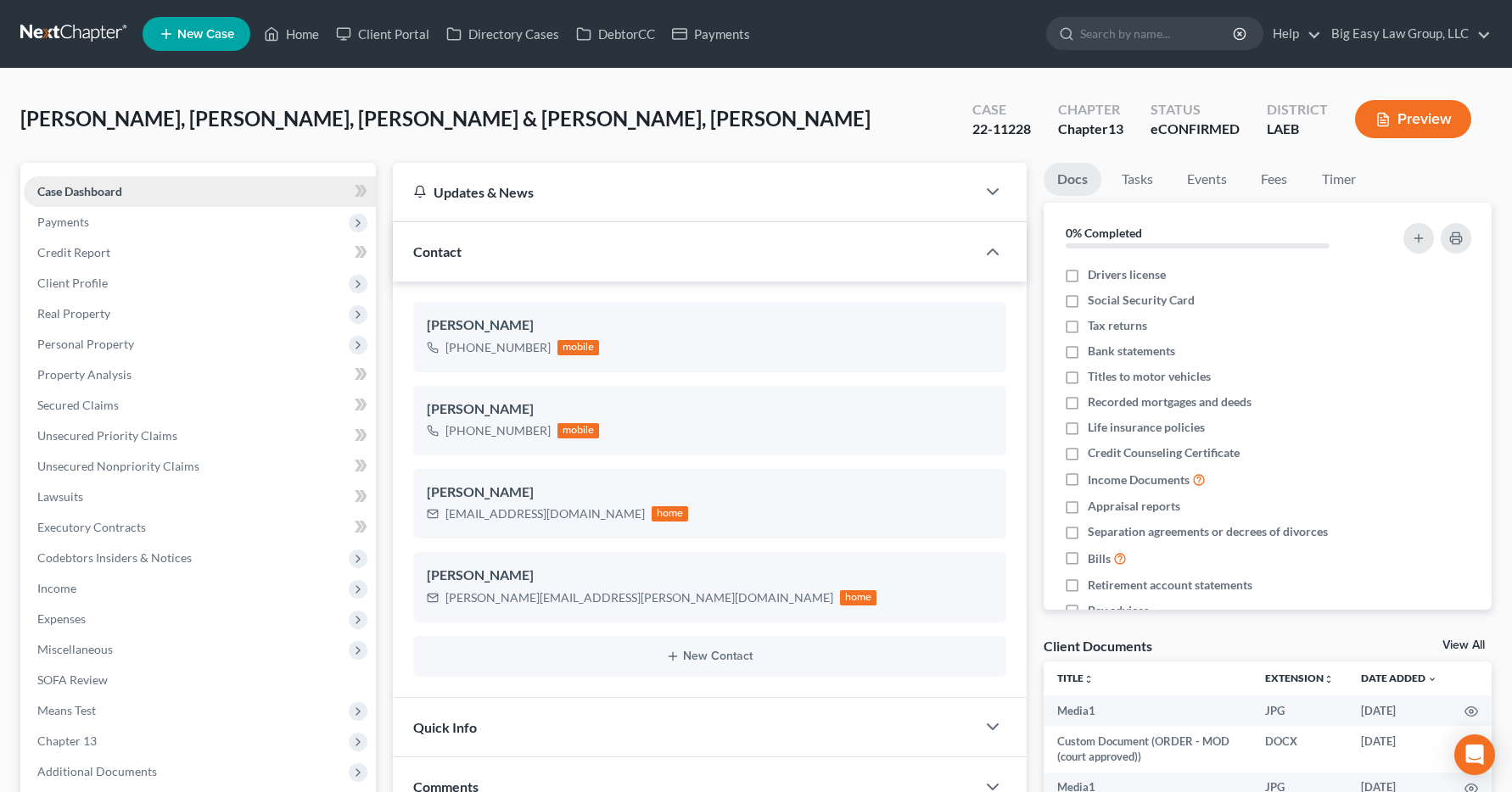
scroll to position [3302, 0]
click at [52, 588] on span "Income" at bounding box center [57, 588] width 39 height 15
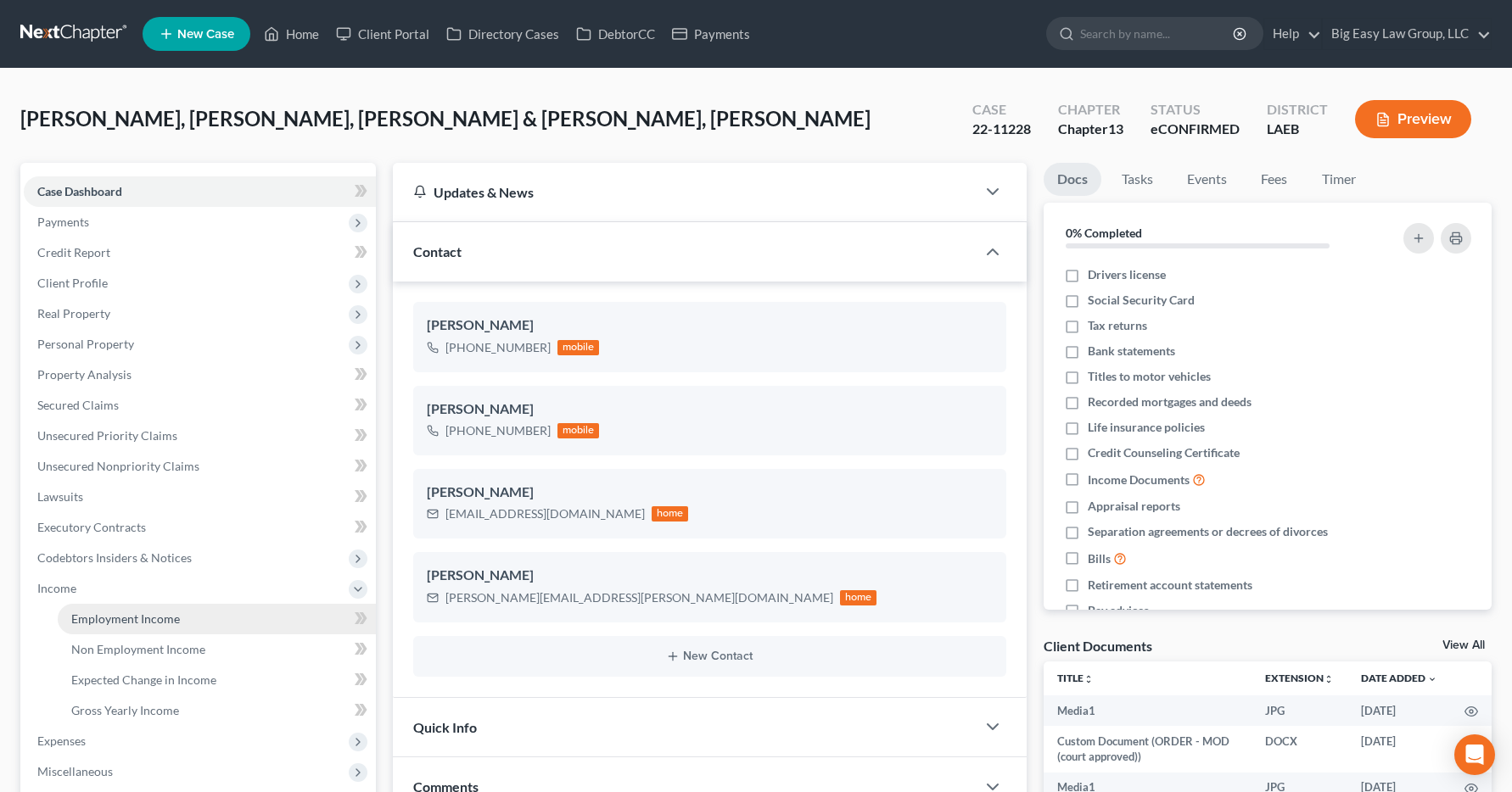
click at [95, 623] on span "Employment Income" at bounding box center [125, 619] width 109 height 15
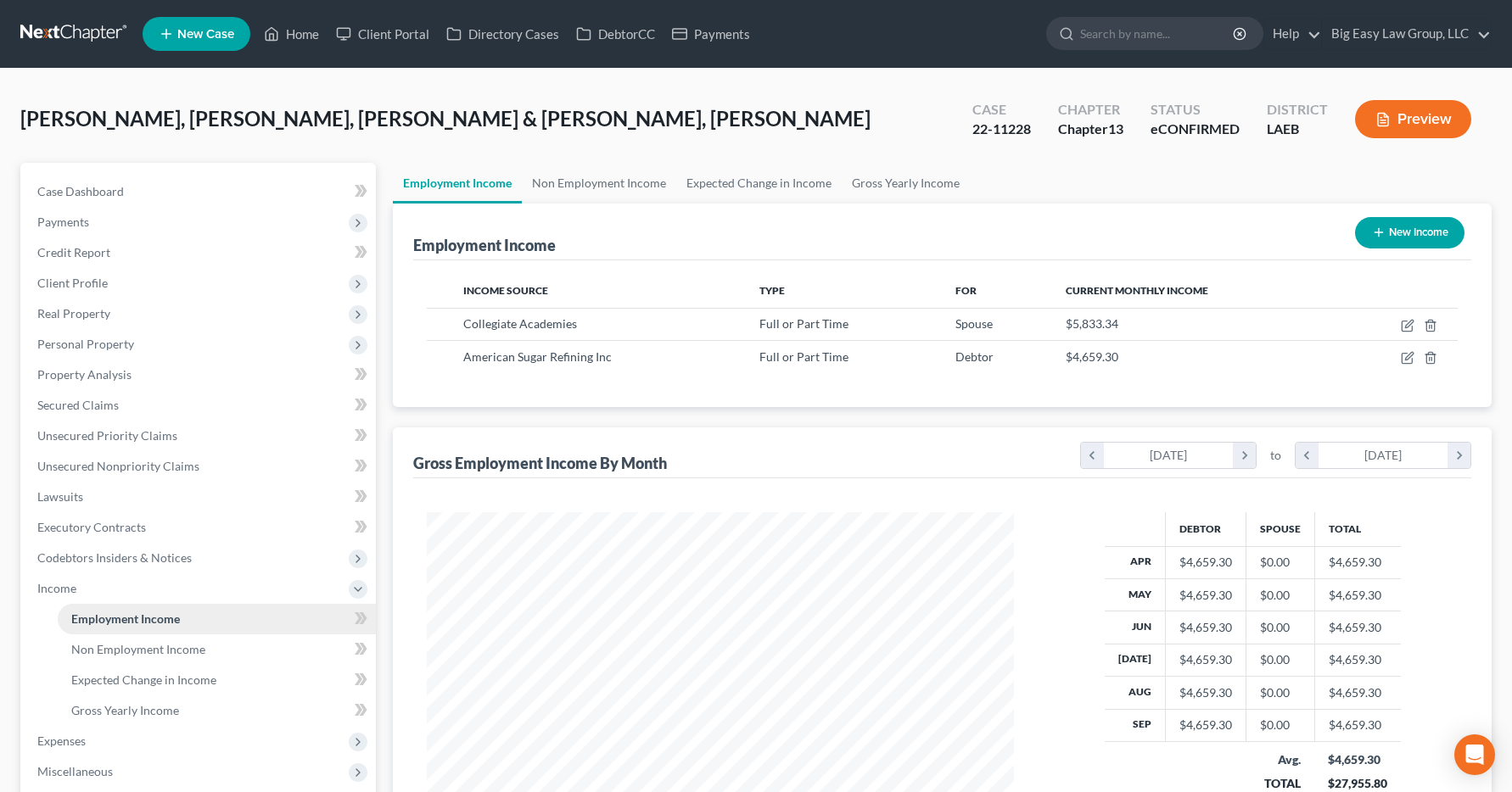
scroll to position [305, 622]
click at [308, 30] on link "Home" at bounding box center [291, 33] width 72 height 30
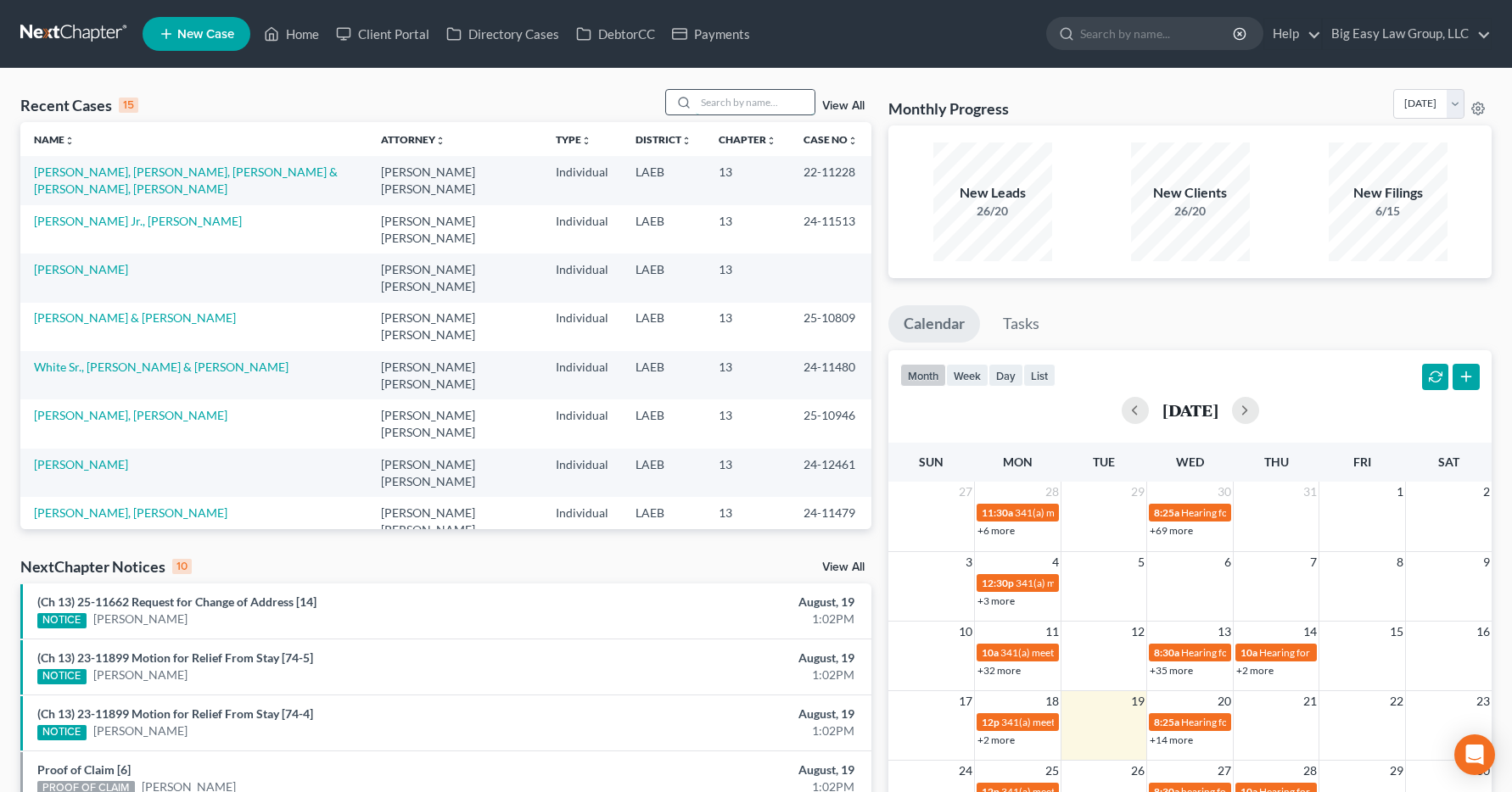
click at [706, 102] on input "search" at bounding box center [754, 102] width 119 height 25
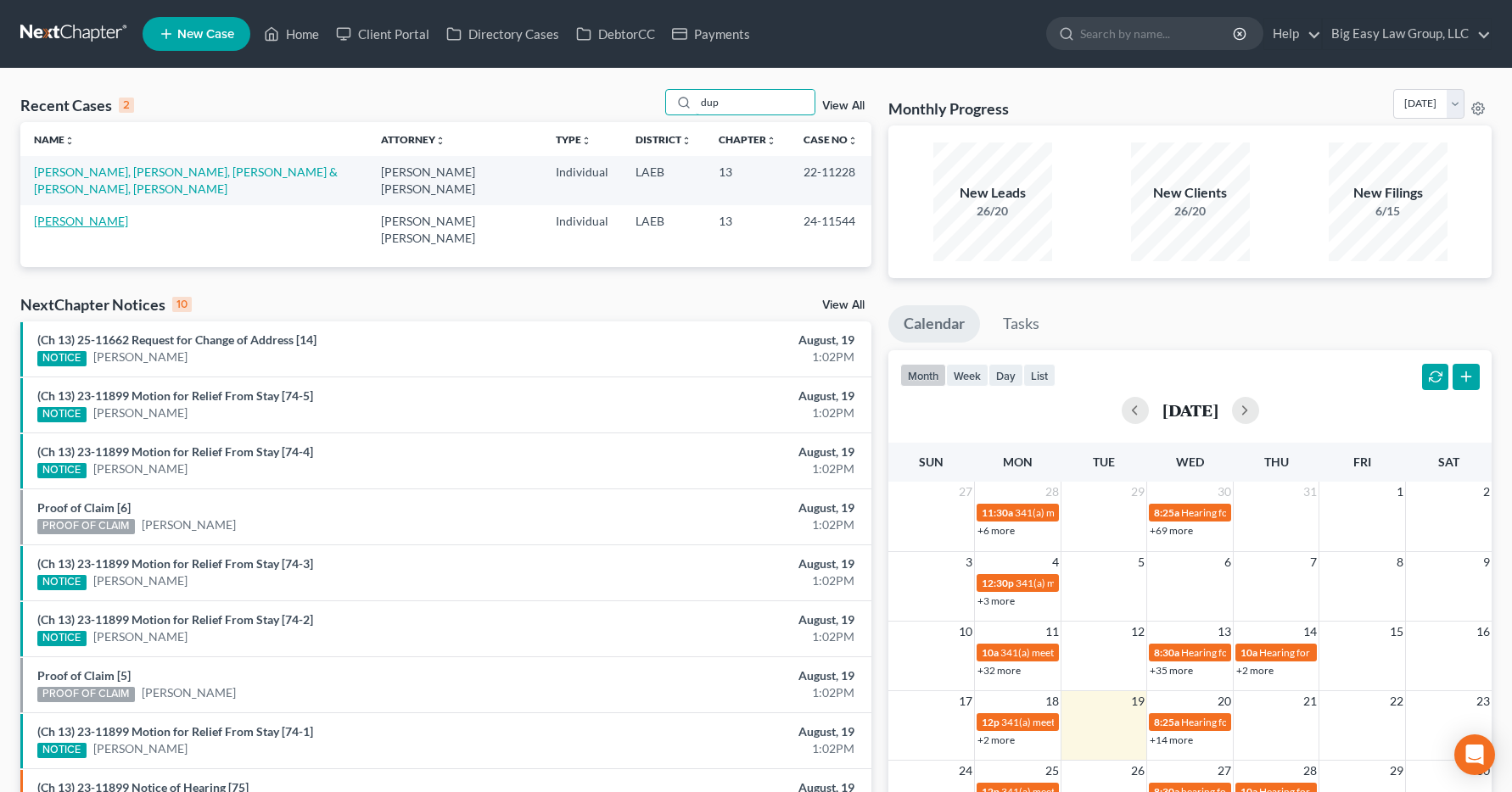
type input "dup"
click at [99, 214] on link "[PERSON_NAME]" at bounding box center [81, 221] width 94 height 15
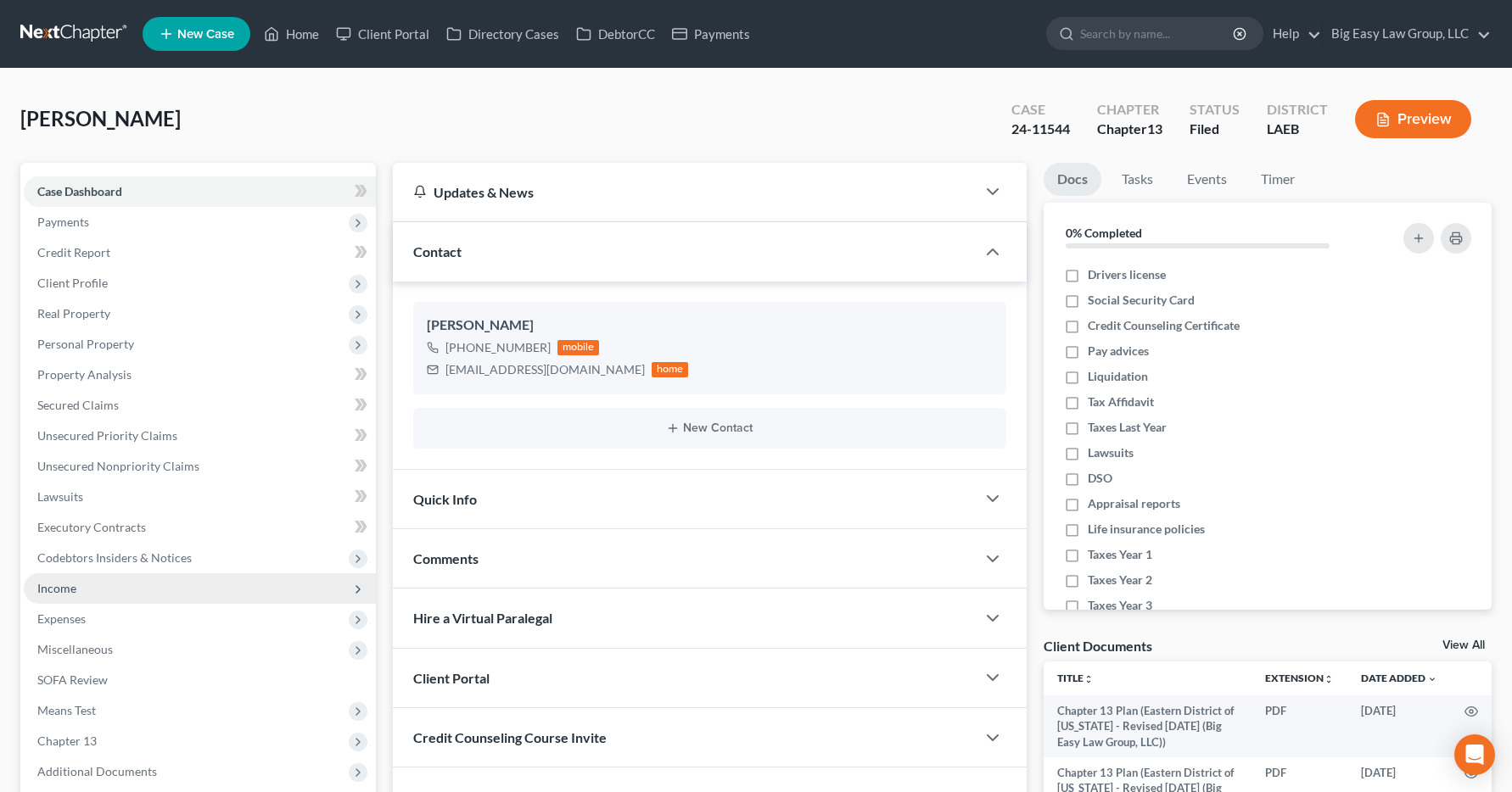
click at [64, 588] on span "Income" at bounding box center [57, 588] width 39 height 15
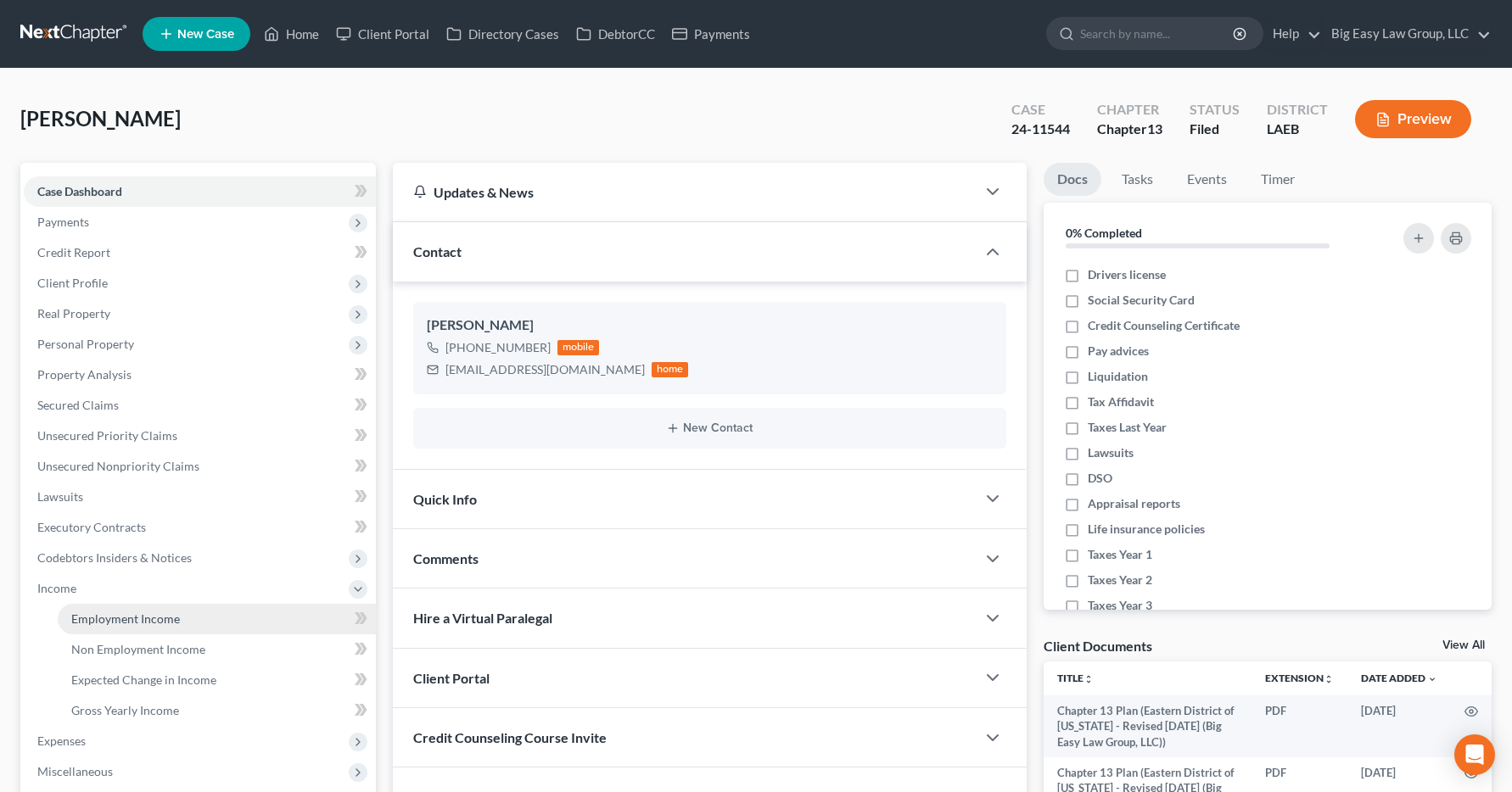
click at [100, 627] on link "Employment Income" at bounding box center [216, 619] width 318 height 30
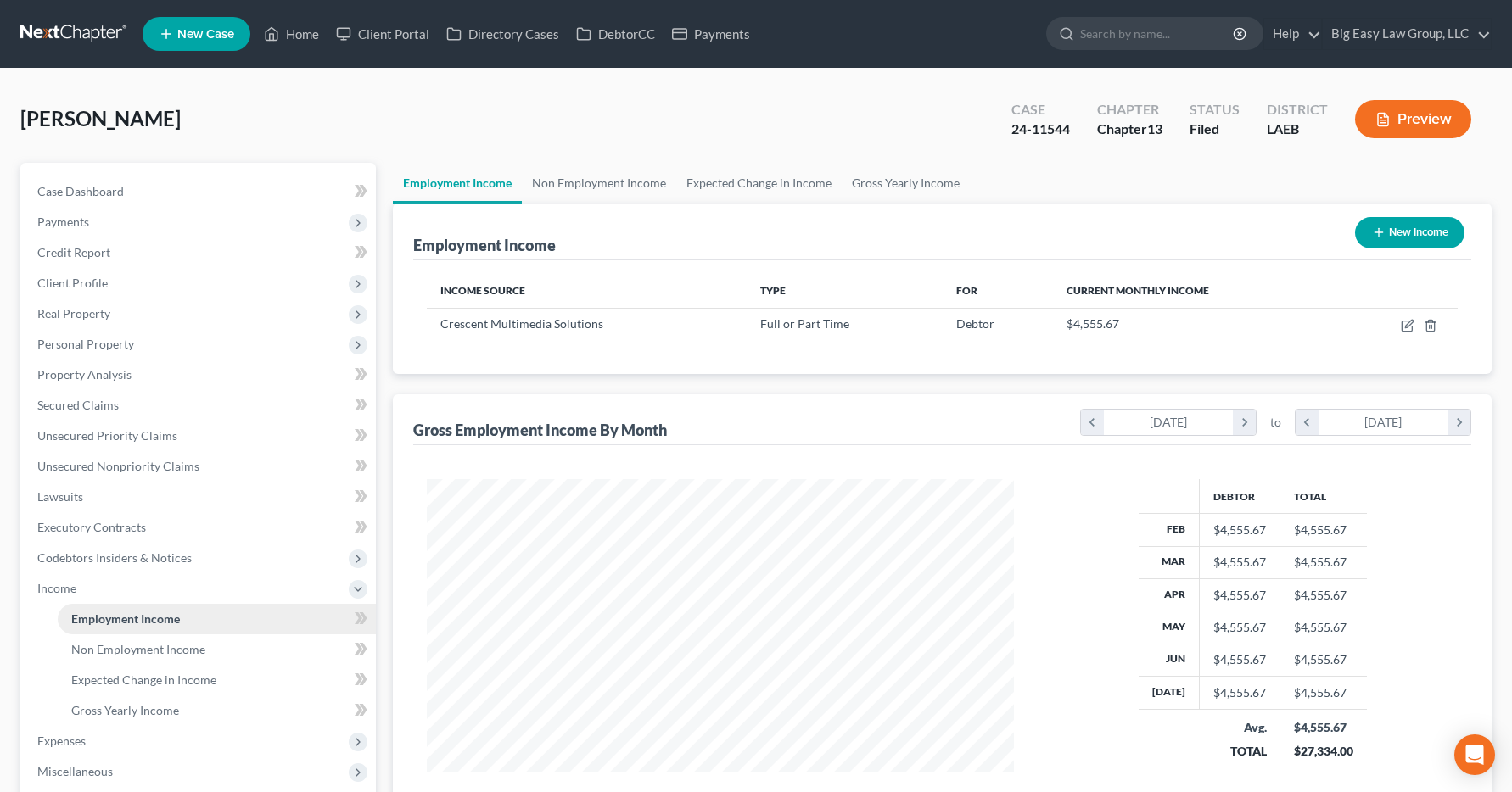
scroll to position [305, 622]
click at [309, 33] on link "Home" at bounding box center [291, 33] width 72 height 30
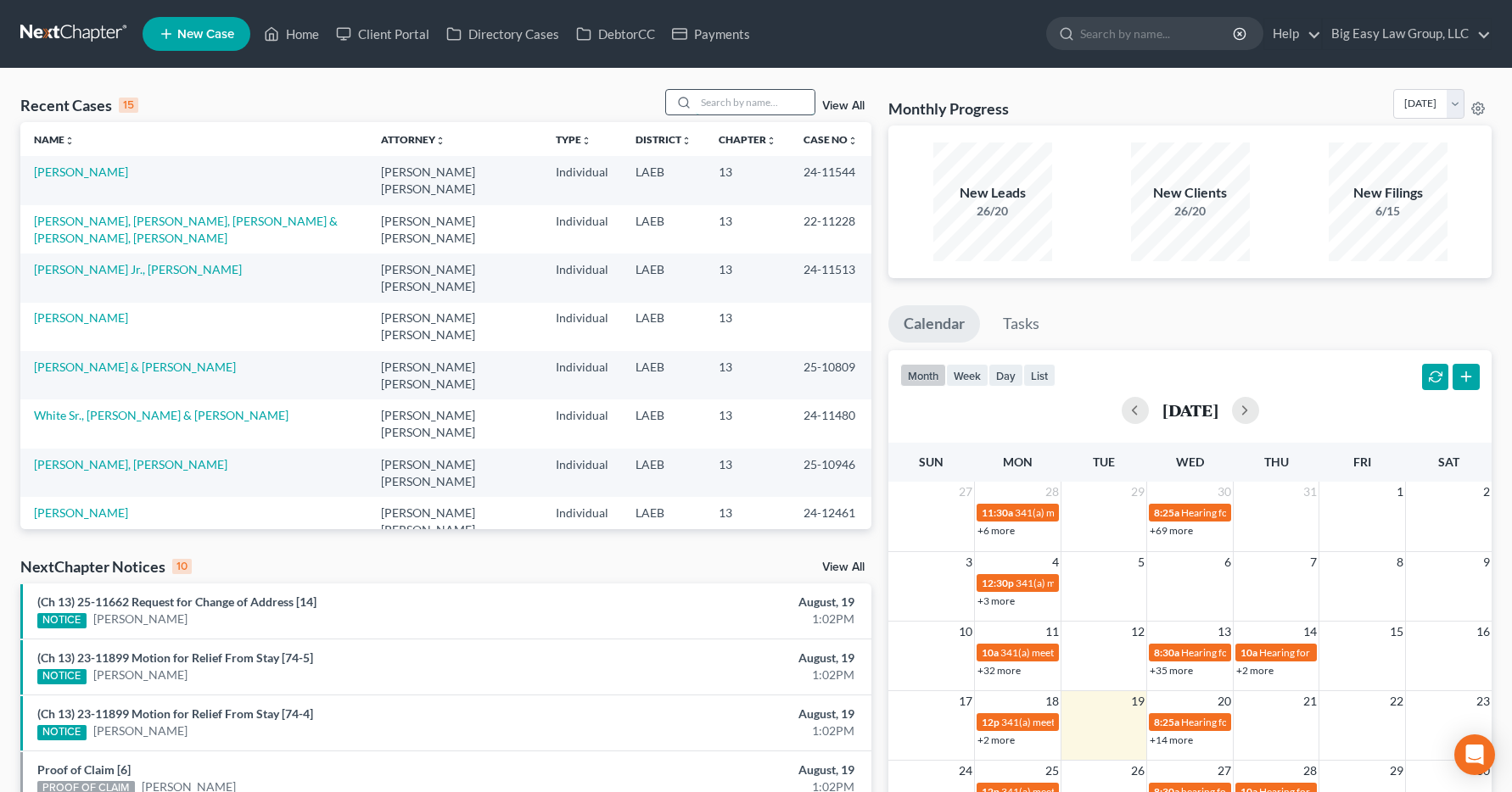
click at [711, 101] on input "search" at bounding box center [754, 102] width 119 height 25
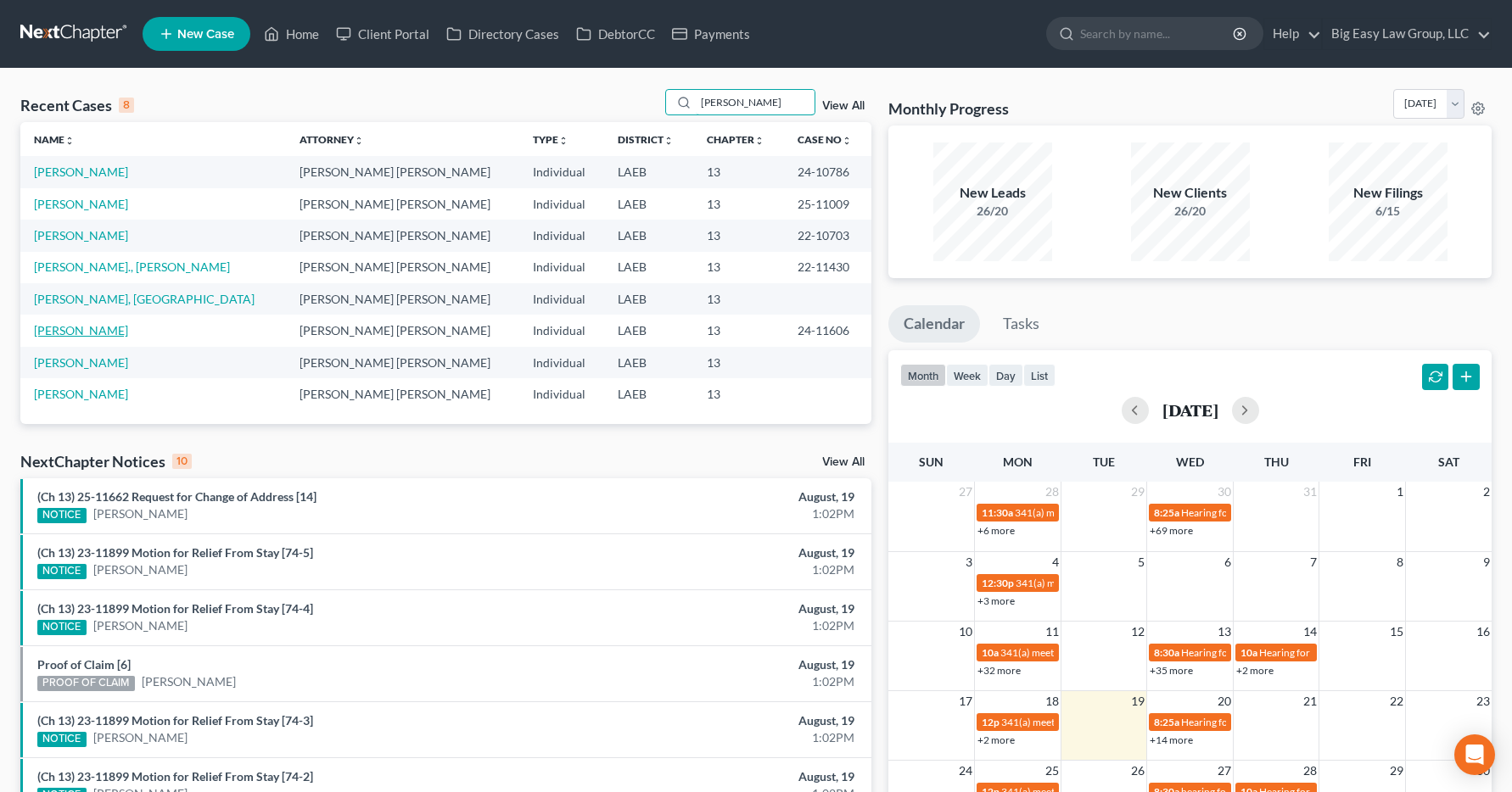
type input "[PERSON_NAME]"
click at [66, 334] on link "[PERSON_NAME]" at bounding box center [81, 331] width 94 height 15
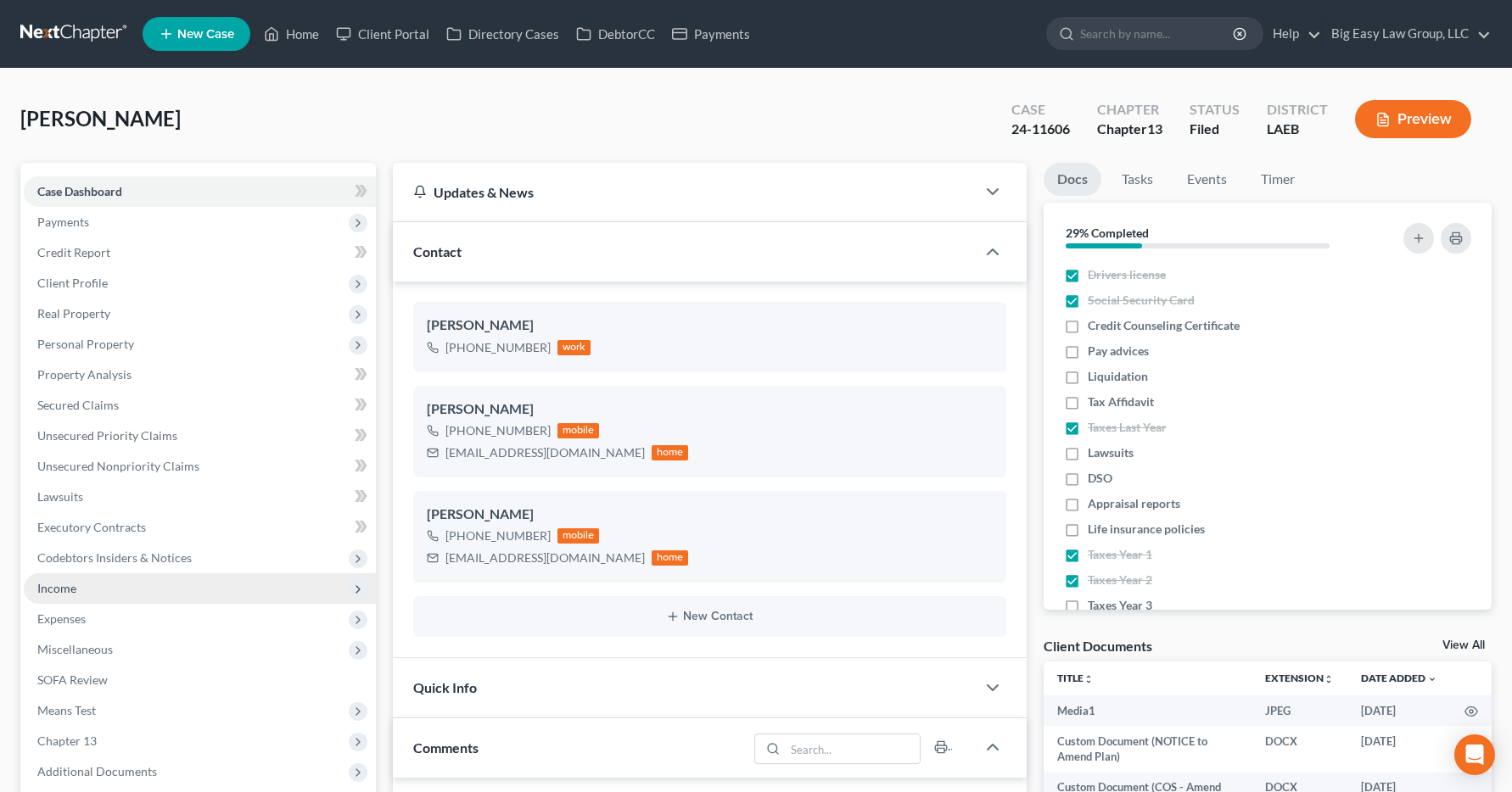
scroll to position [2857, 0]
click at [69, 588] on span "Income" at bounding box center [57, 588] width 39 height 15
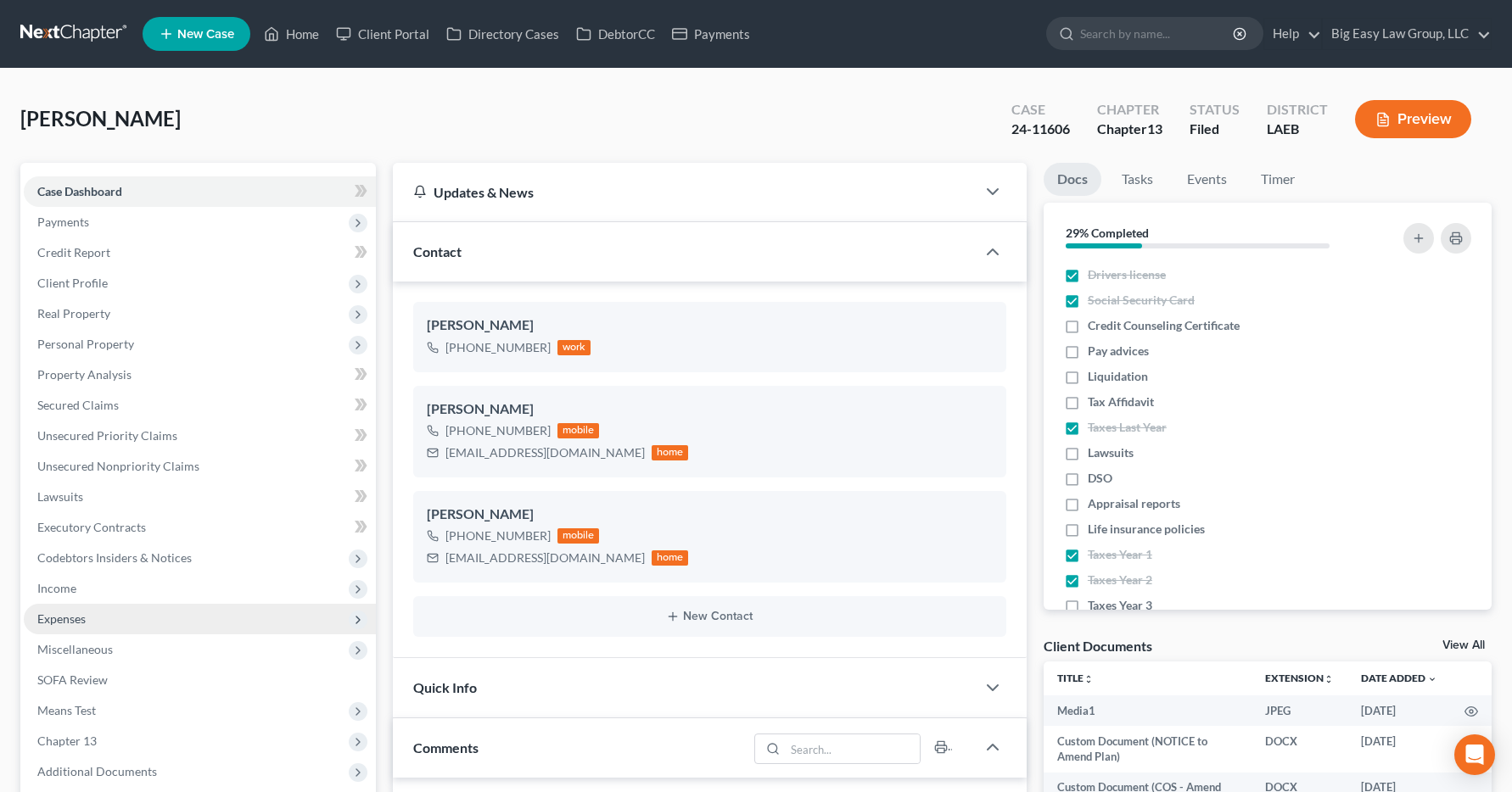
click at [223, 630] on span "Expenses" at bounding box center [200, 619] width 352 height 30
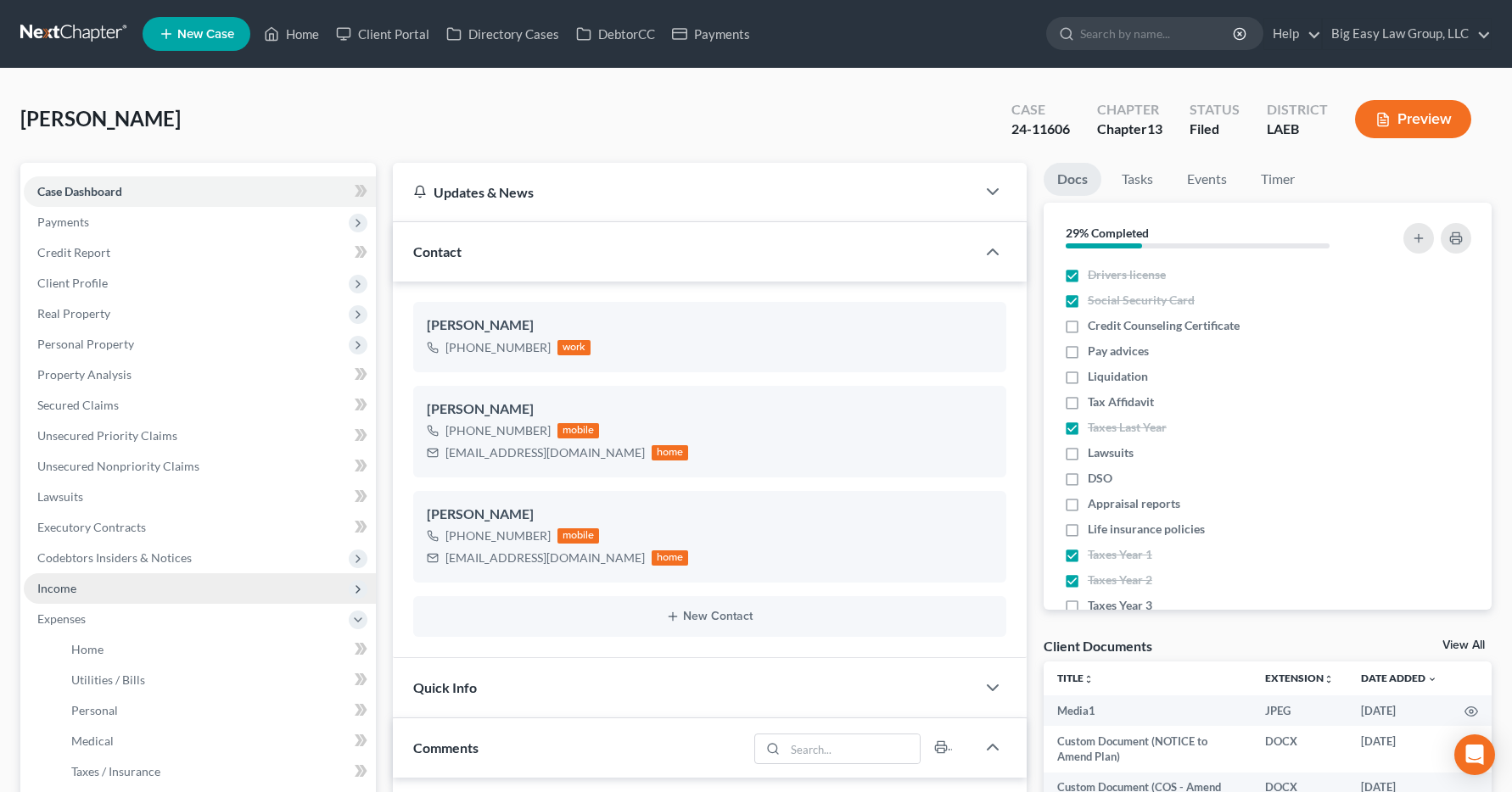
click at [56, 587] on span "Income" at bounding box center [57, 588] width 39 height 15
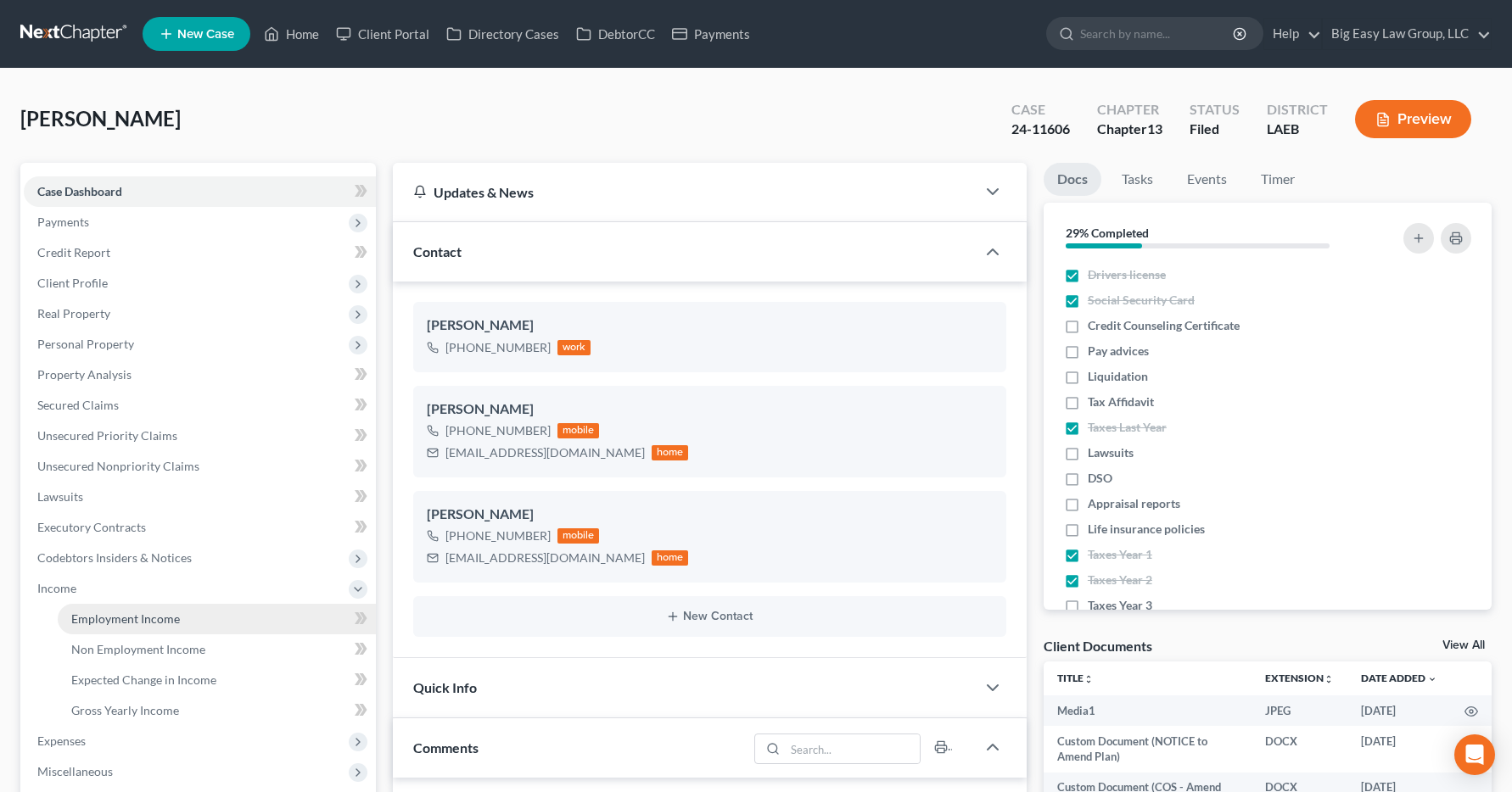
click at [124, 624] on span "Employment Income" at bounding box center [125, 619] width 109 height 15
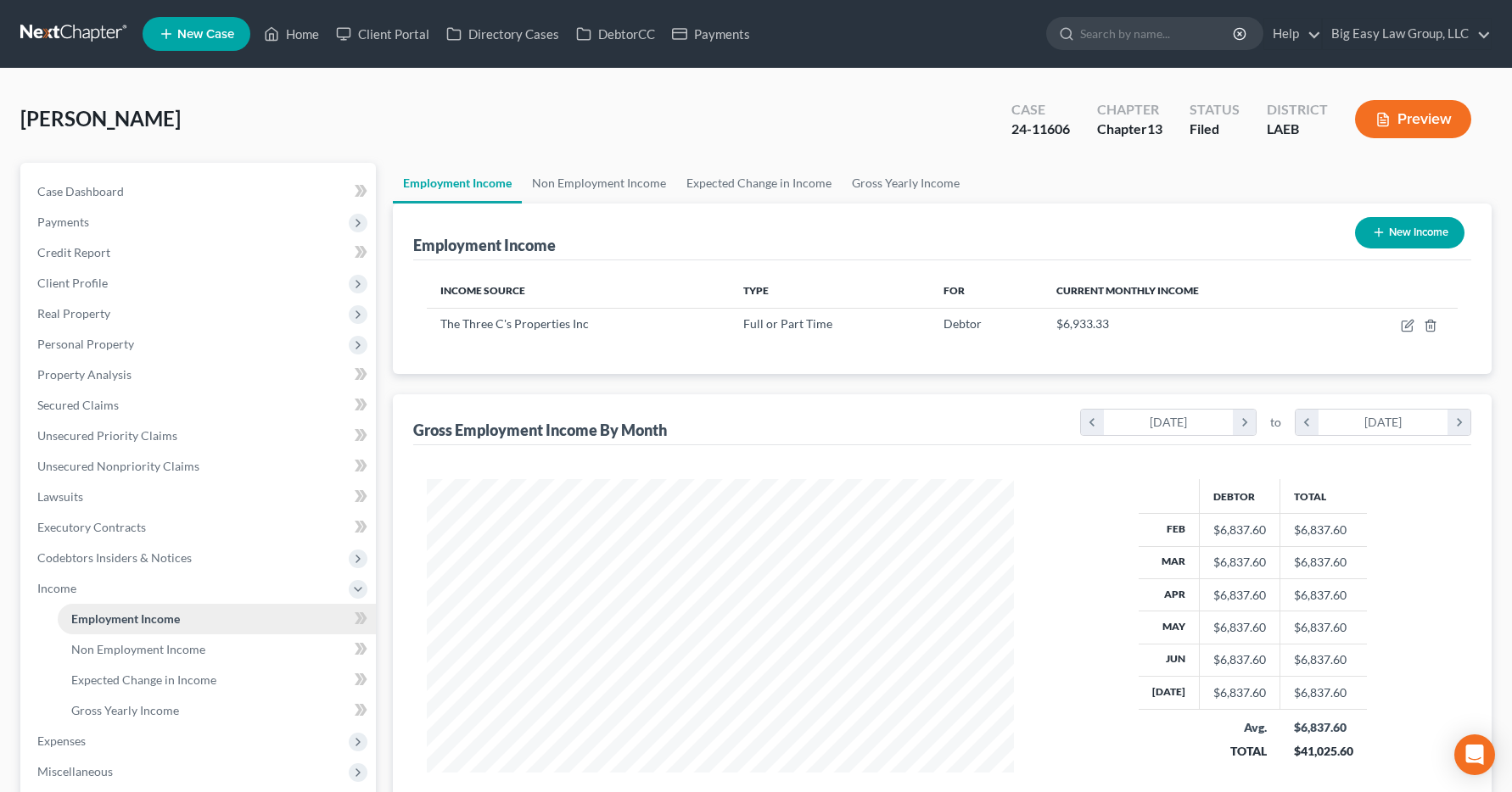
scroll to position [305, 622]
click at [293, 34] on link "Home" at bounding box center [291, 33] width 72 height 30
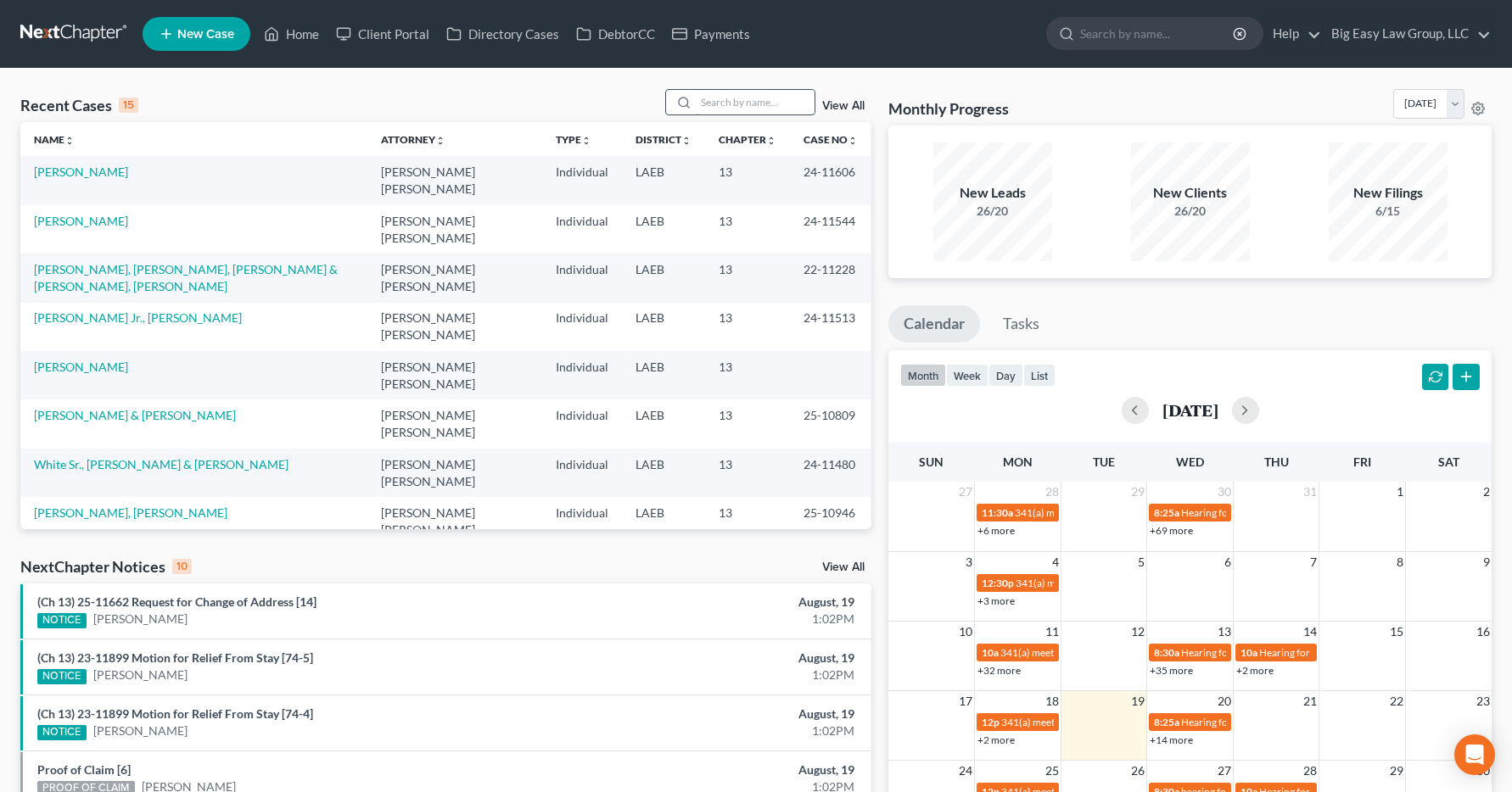
click at [727, 102] on input "search" at bounding box center [754, 102] width 119 height 25
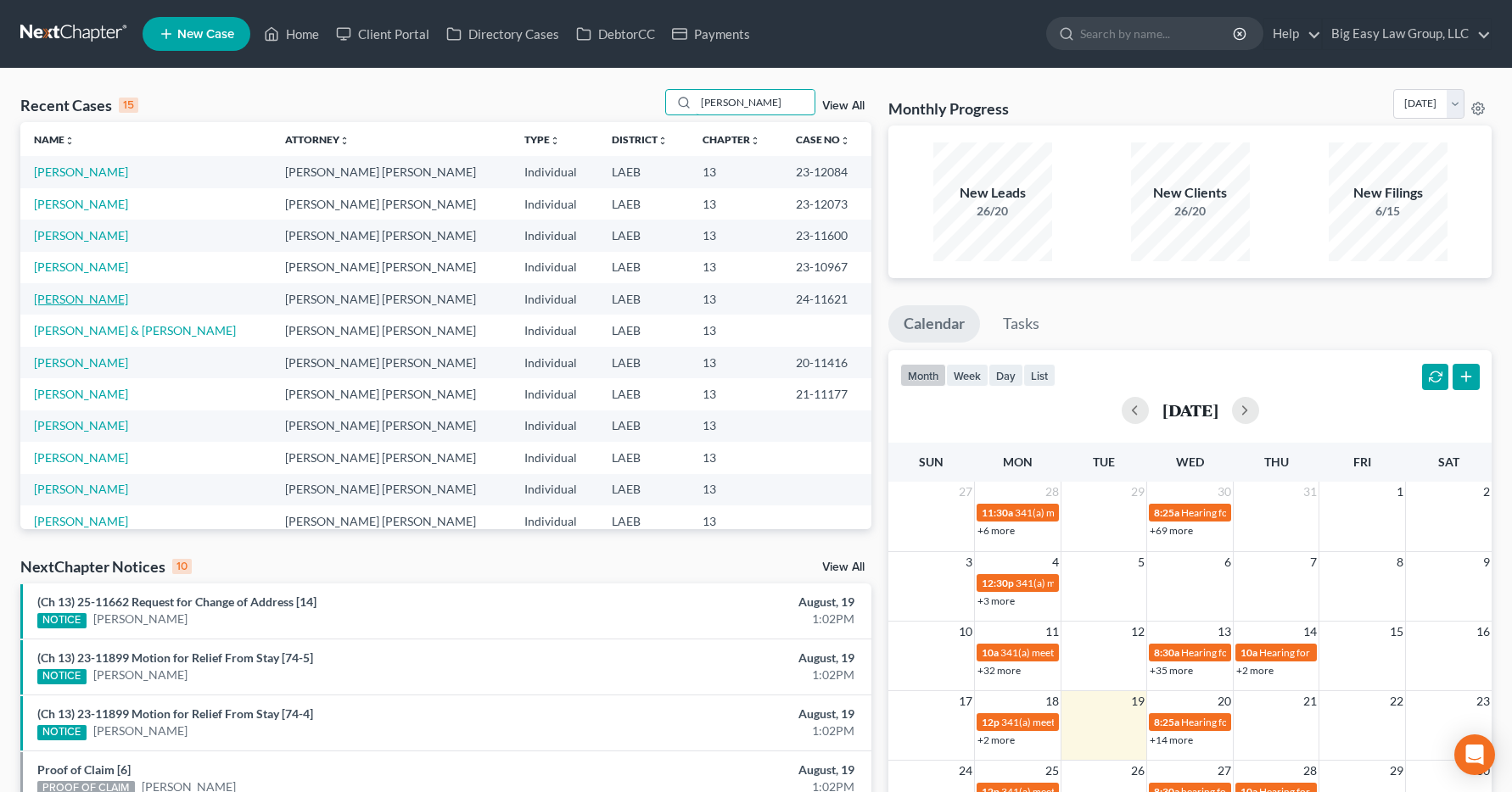
type input "[PERSON_NAME]"
click at [64, 304] on link "[PERSON_NAME]" at bounding box center [81, 299] width 94 height 15
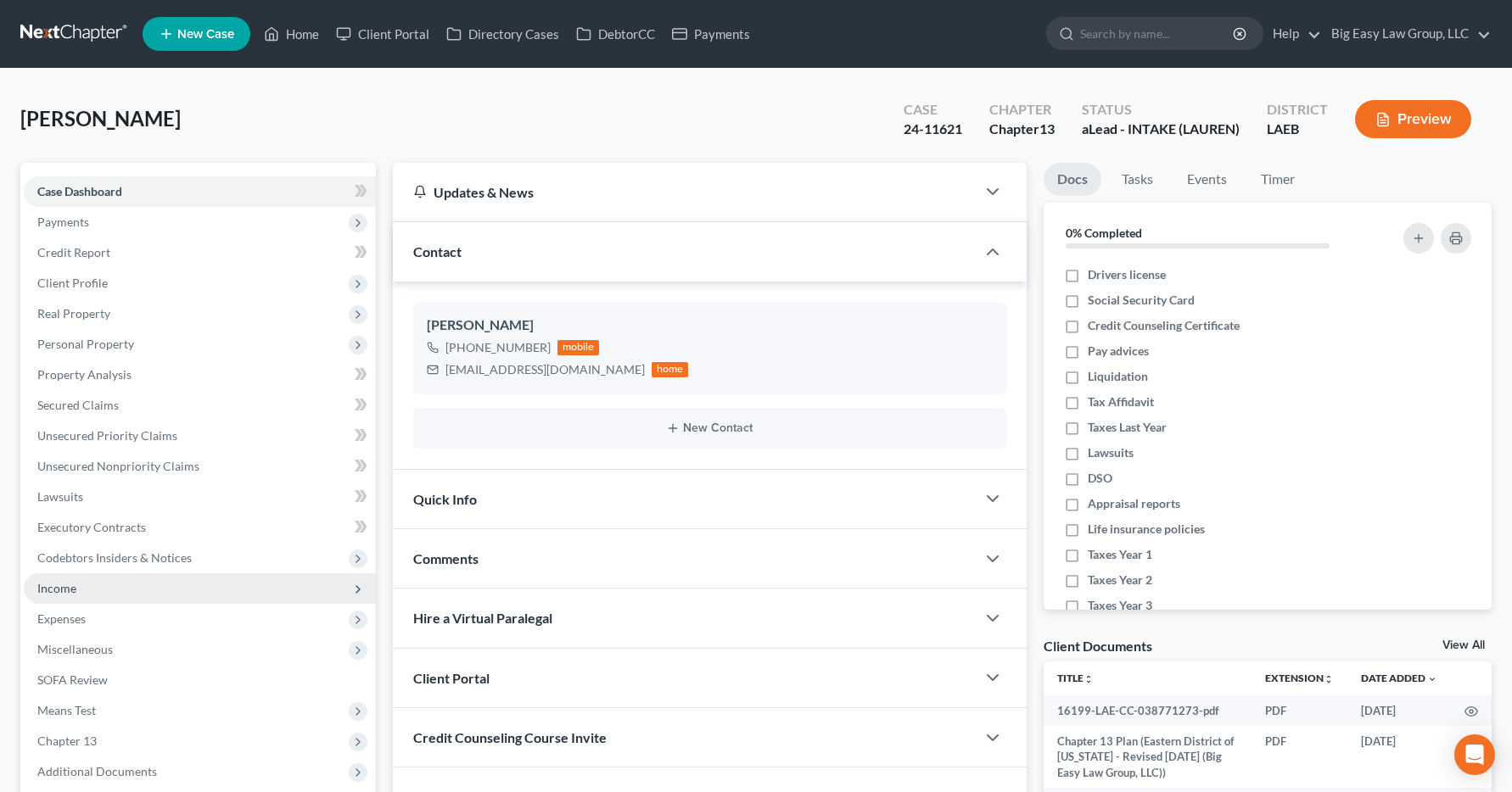
click at [53, 587] on span "Income" at bounding box center [57, 588] width 39 height 15
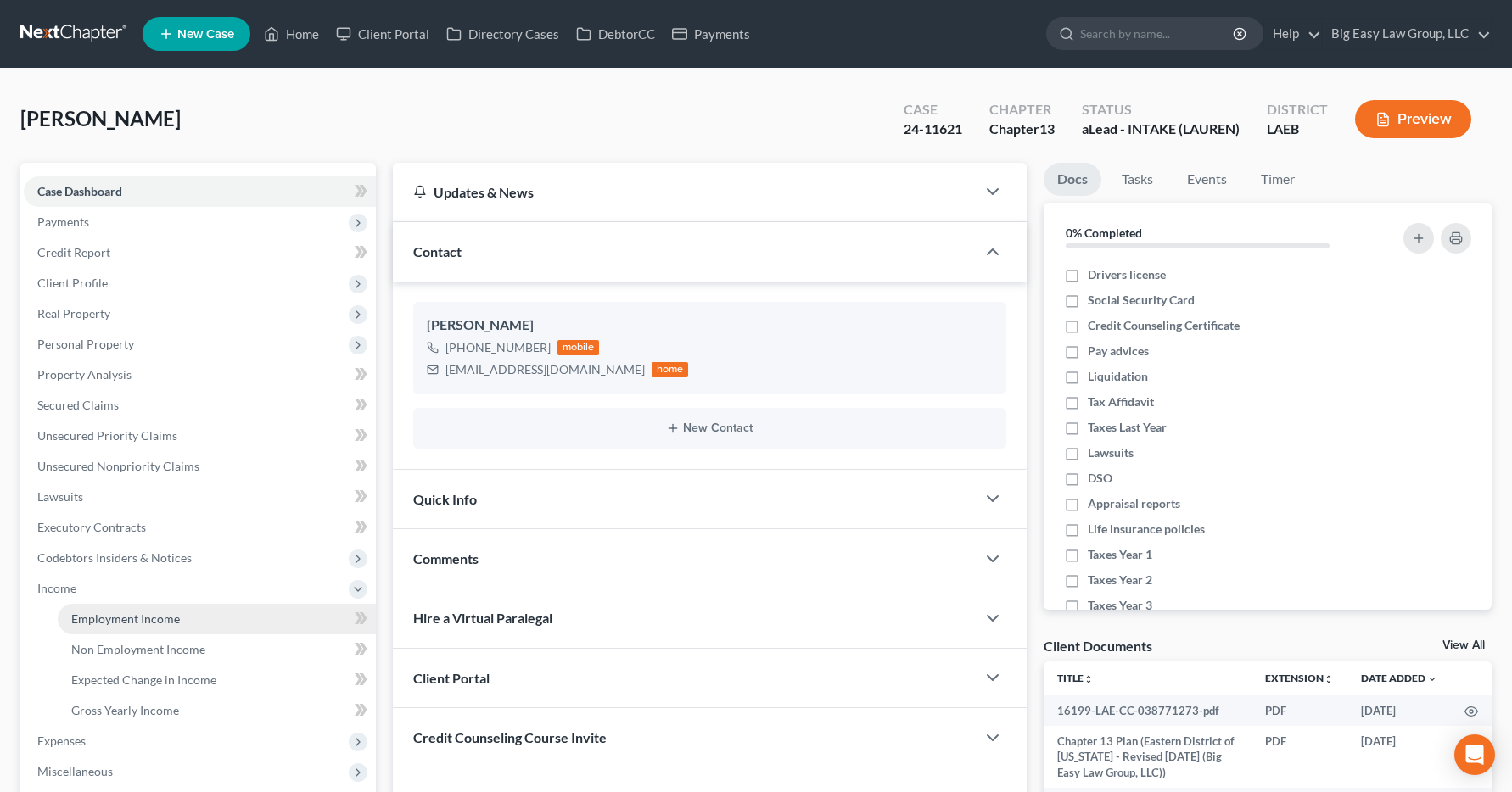
click at [96, 621] on span "Employment Income" at bounding box center [125, 619] width 109 height 15
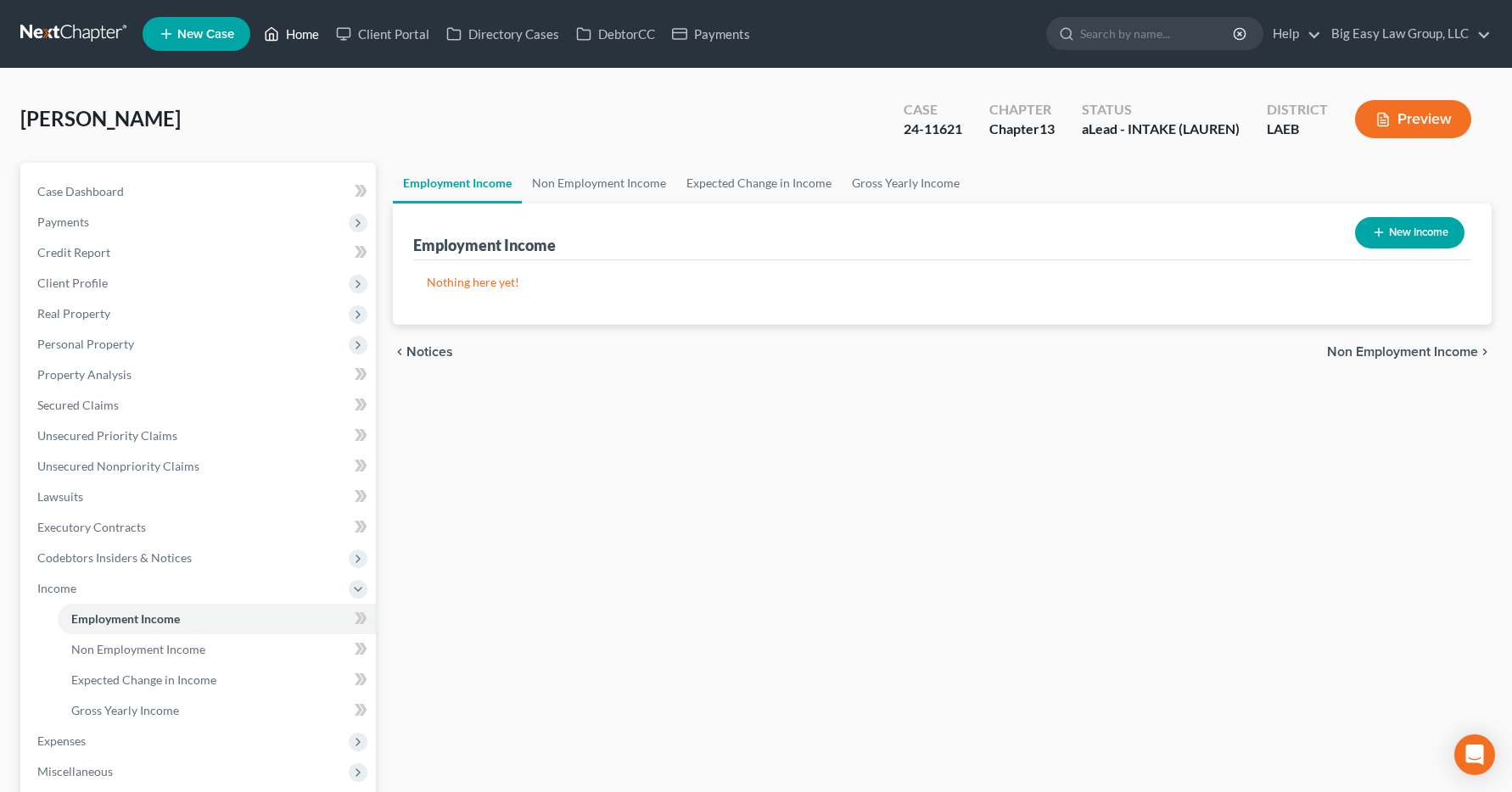
click at [297, 40] on link "Home" at bounding box center [291, 33] width 72 height 30
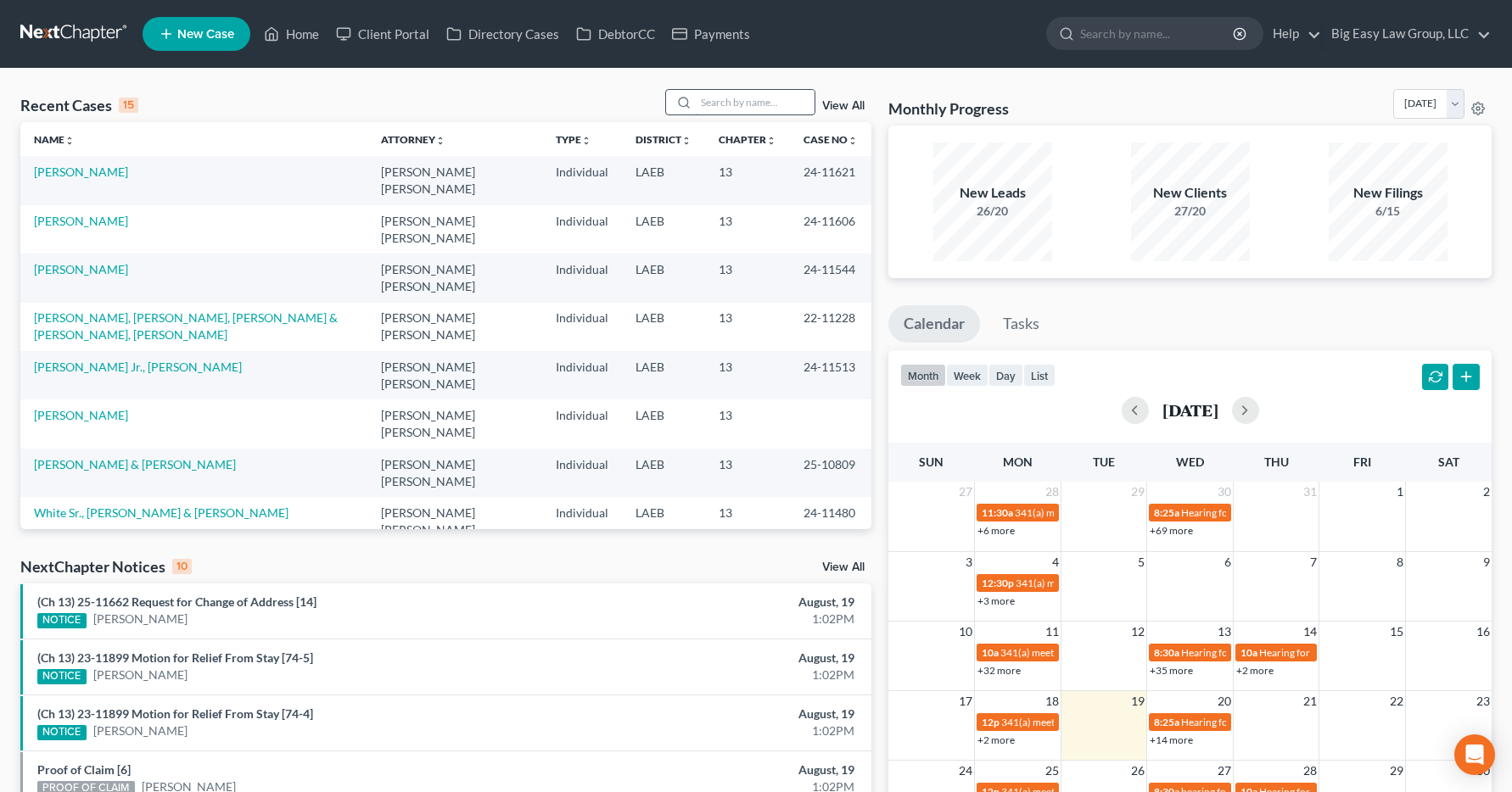
click at [732, 102] on input "search" at bounding box center [754, 102] width 119 height 25
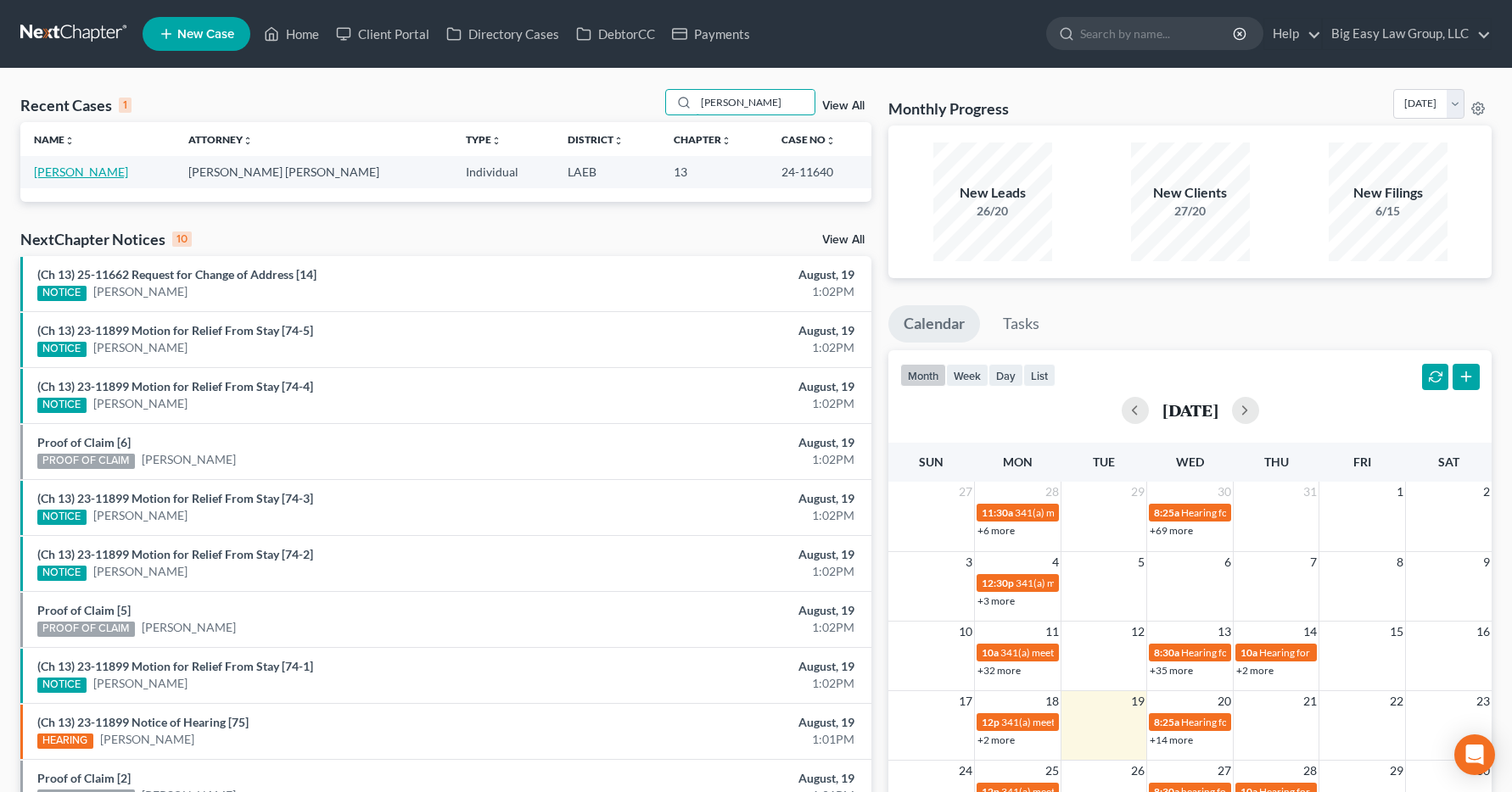
type input "[PERSON_NAME]"
click at [75, 174] on link "[PERSON_NAME]" at bounding box center [81, 172] width 94 height 15
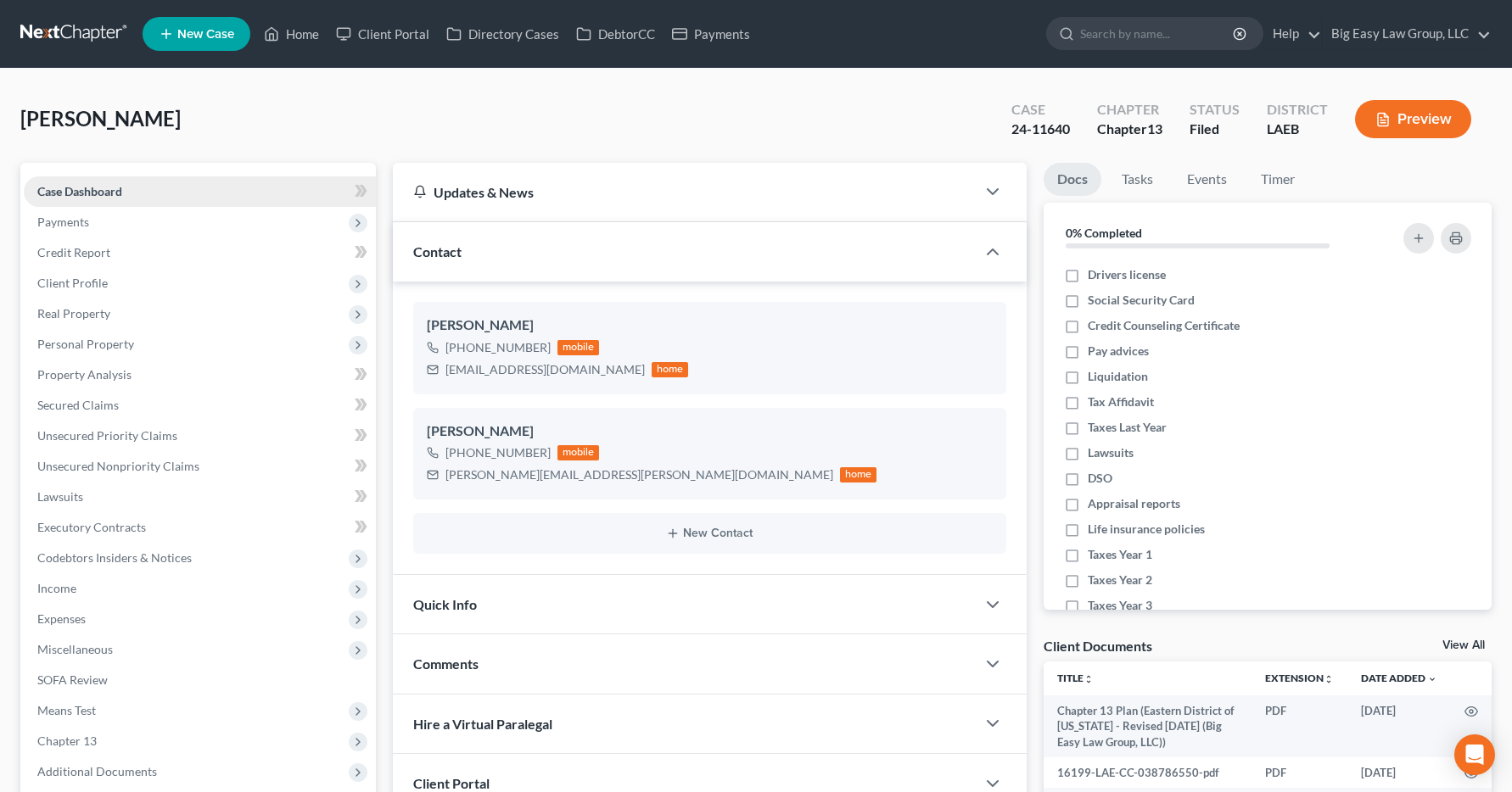
scroll to position [2081, 0]
click at [75, 596] on span "Income" at bounding box center [200, 588] width 352 height 30
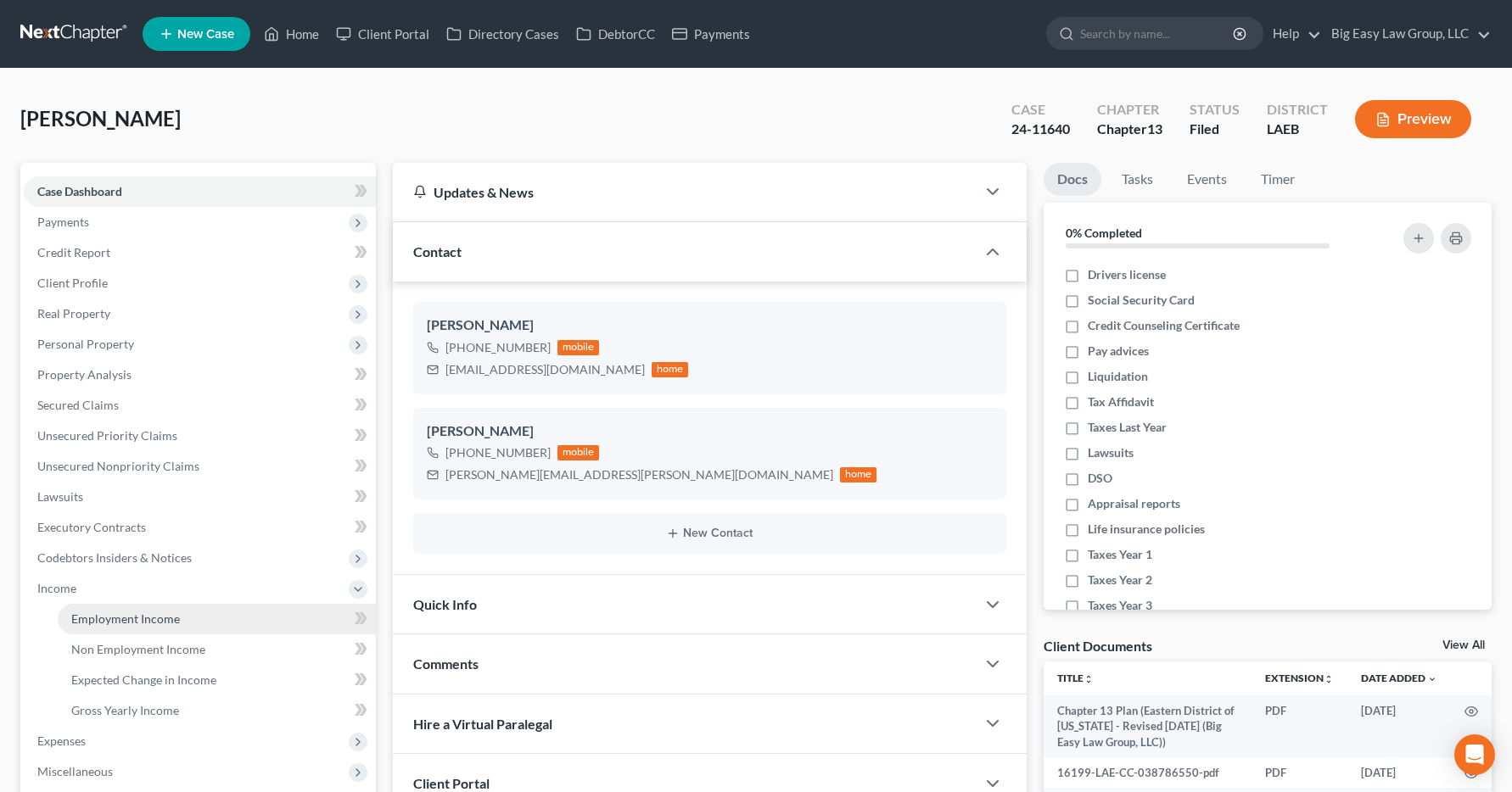
click at [75, 615] on span "Employment Income" at bounding box center [125, 619] width 109 height 15
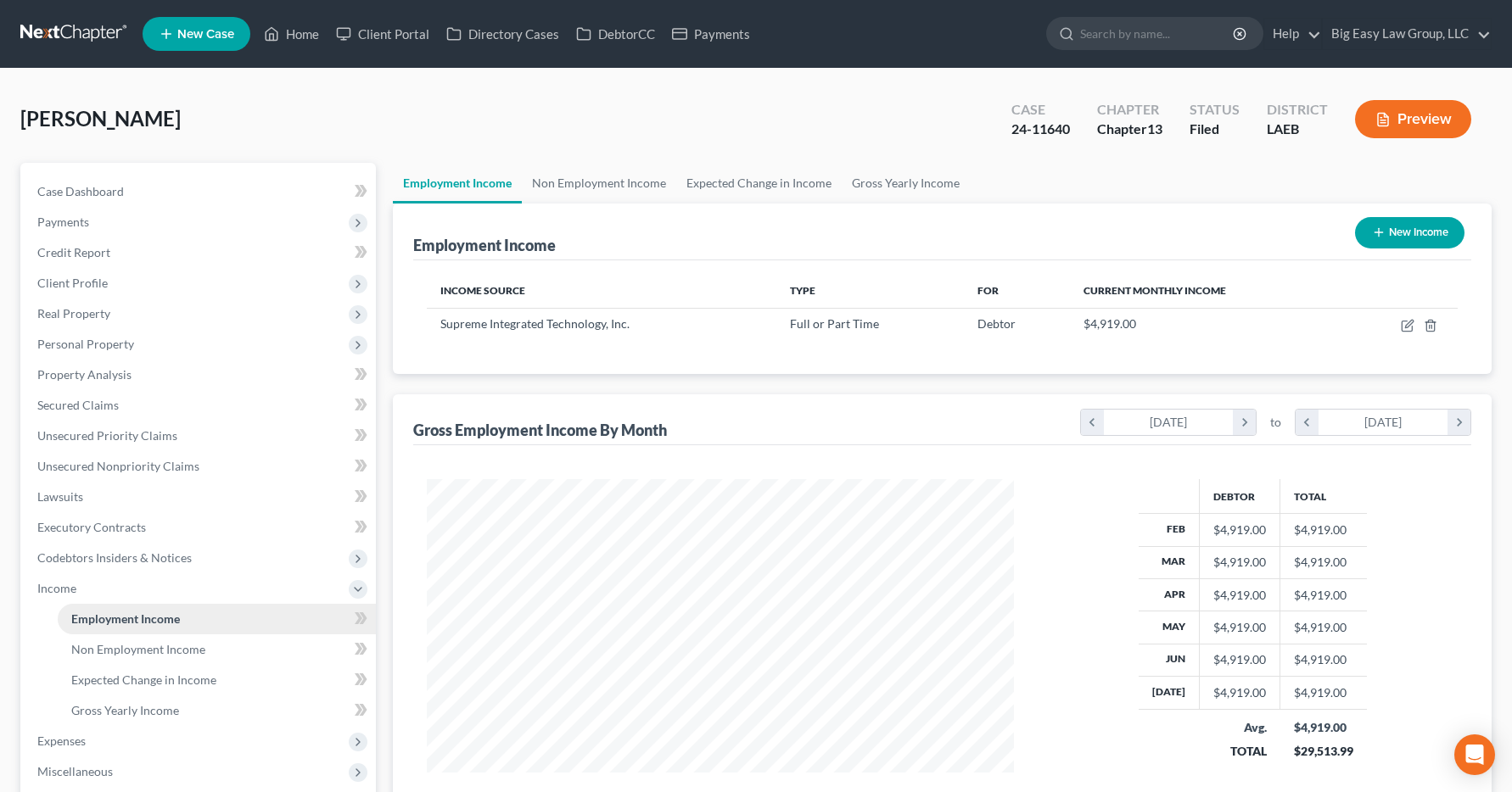
scroll to position [305, 622]
click at [299, 34] on link "Home" at bounding box center [291, 33] width 72 height 30
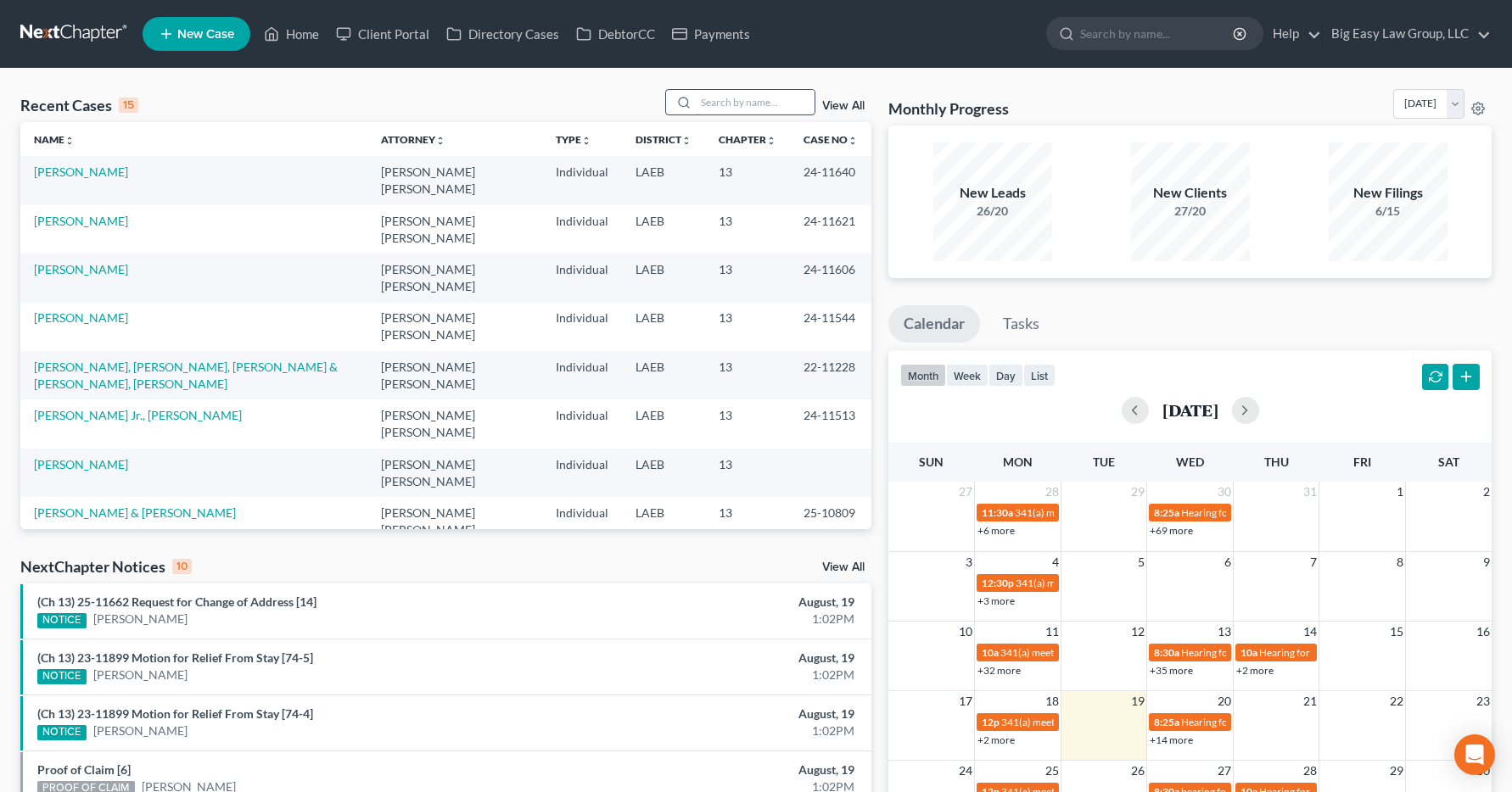
click at [729, 104] on input "search" at bounding box center [754, 102] width 119 height 25
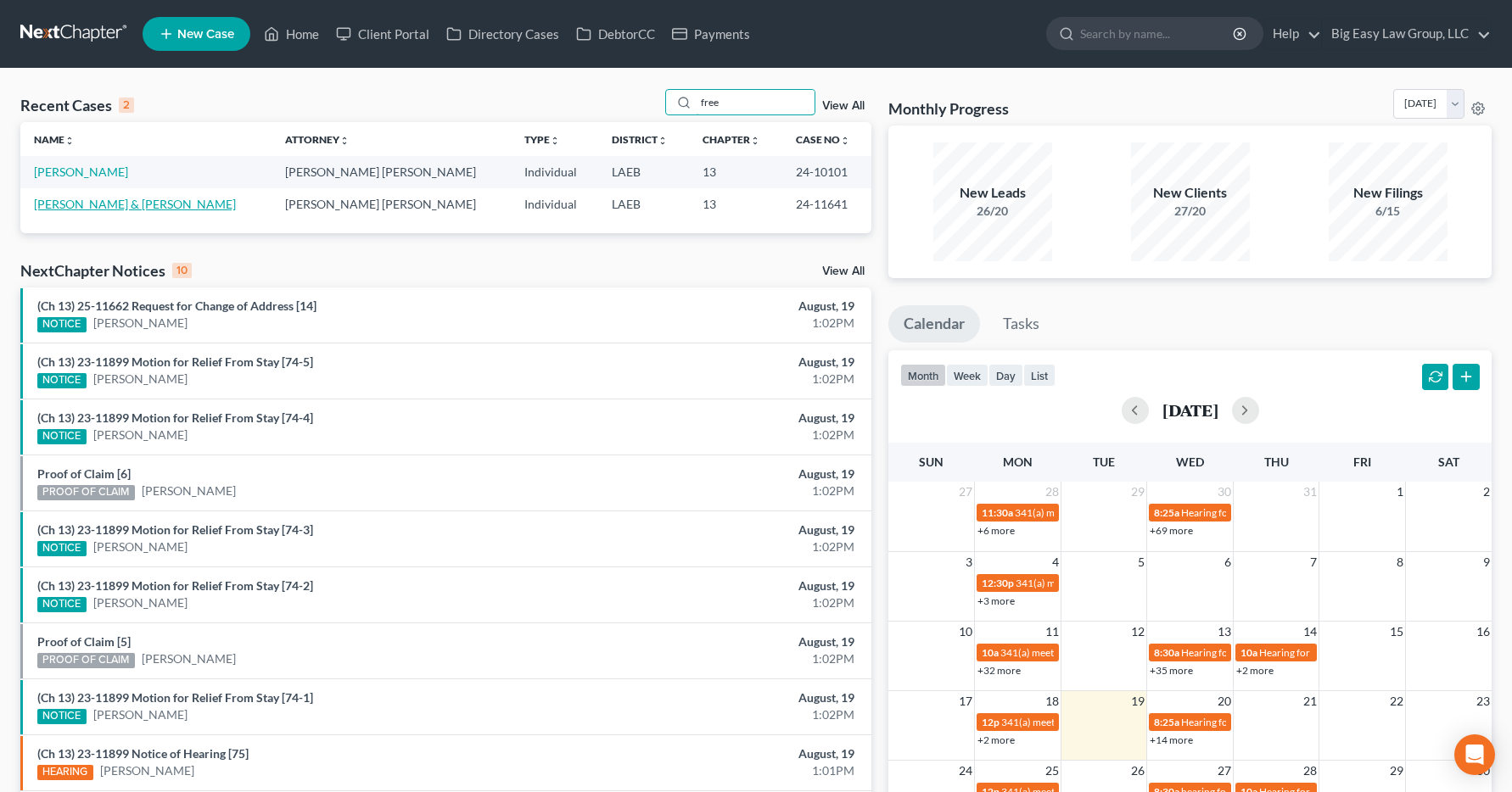
type input "free"
click at [108, 206] on link "[PERSON_NAME] & [PERSON_NAME]" at bounding box center [134, 204] width 202 height 15
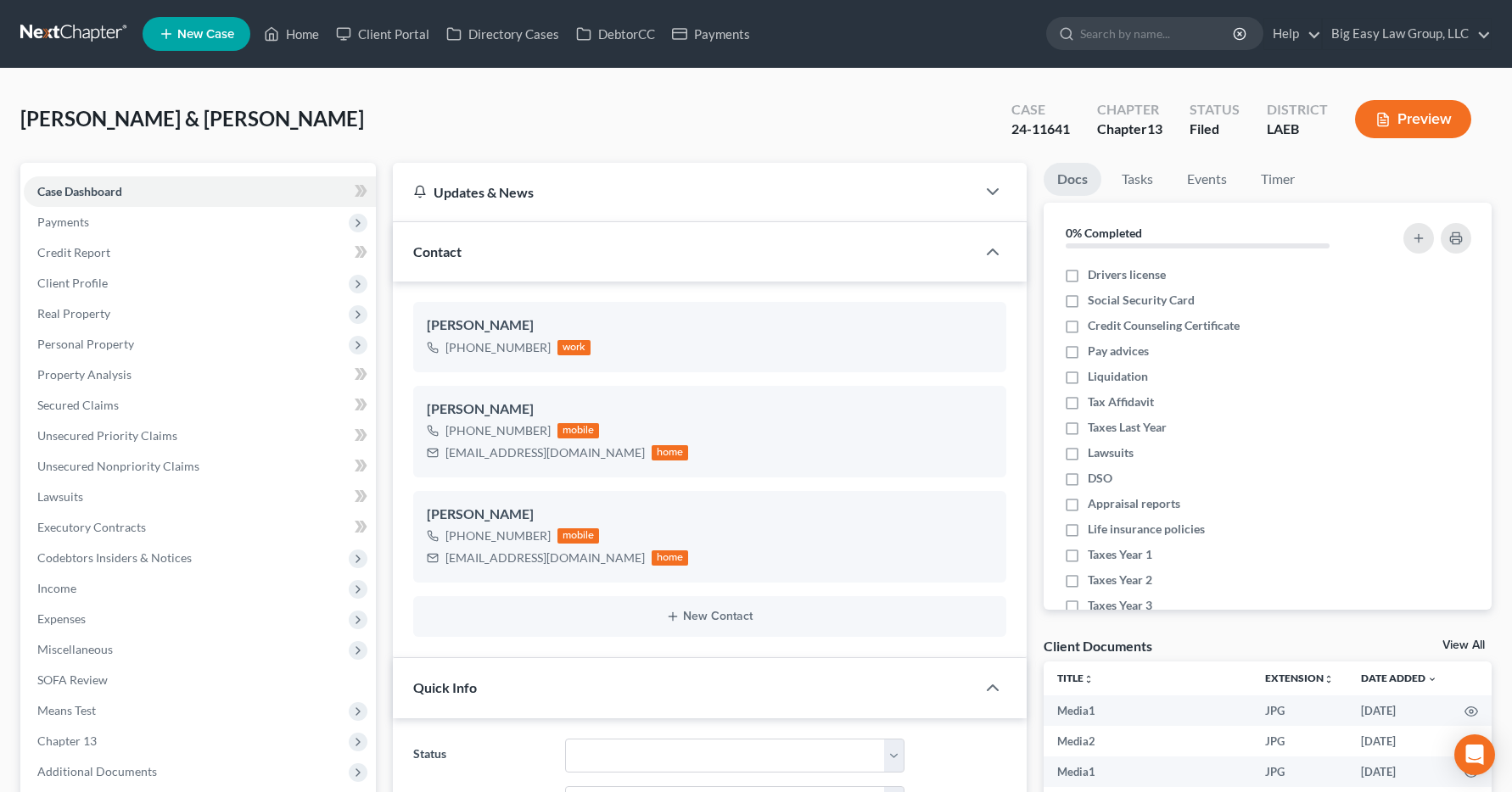
scroll to position [13897, 0]
click at [46, 597] on span "Income" at bounding box center [200, 588] width 352 height 30
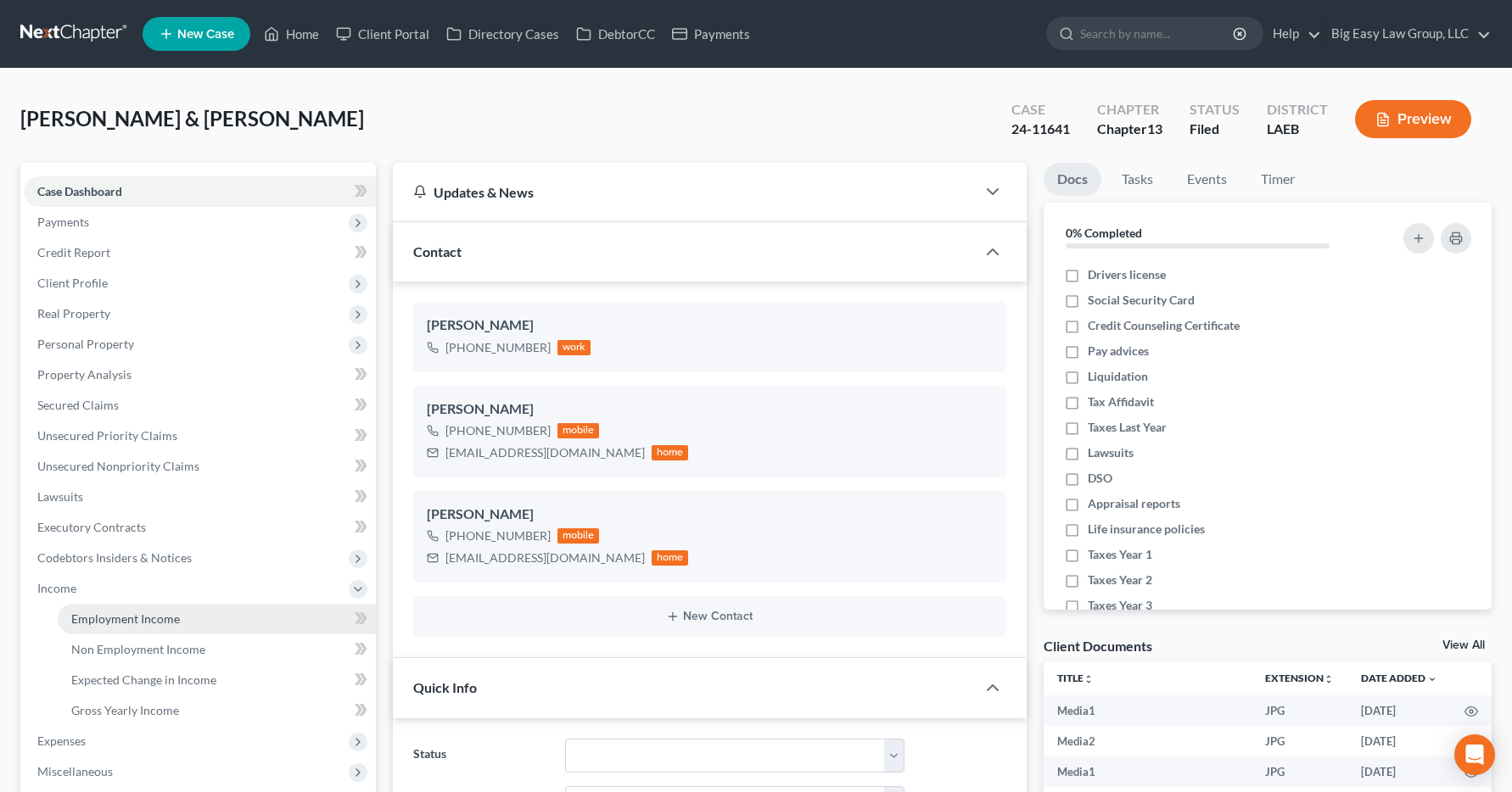
click at [108, 623] on span "Employment Income" at bounding box center [125, 619] width 109 height 15
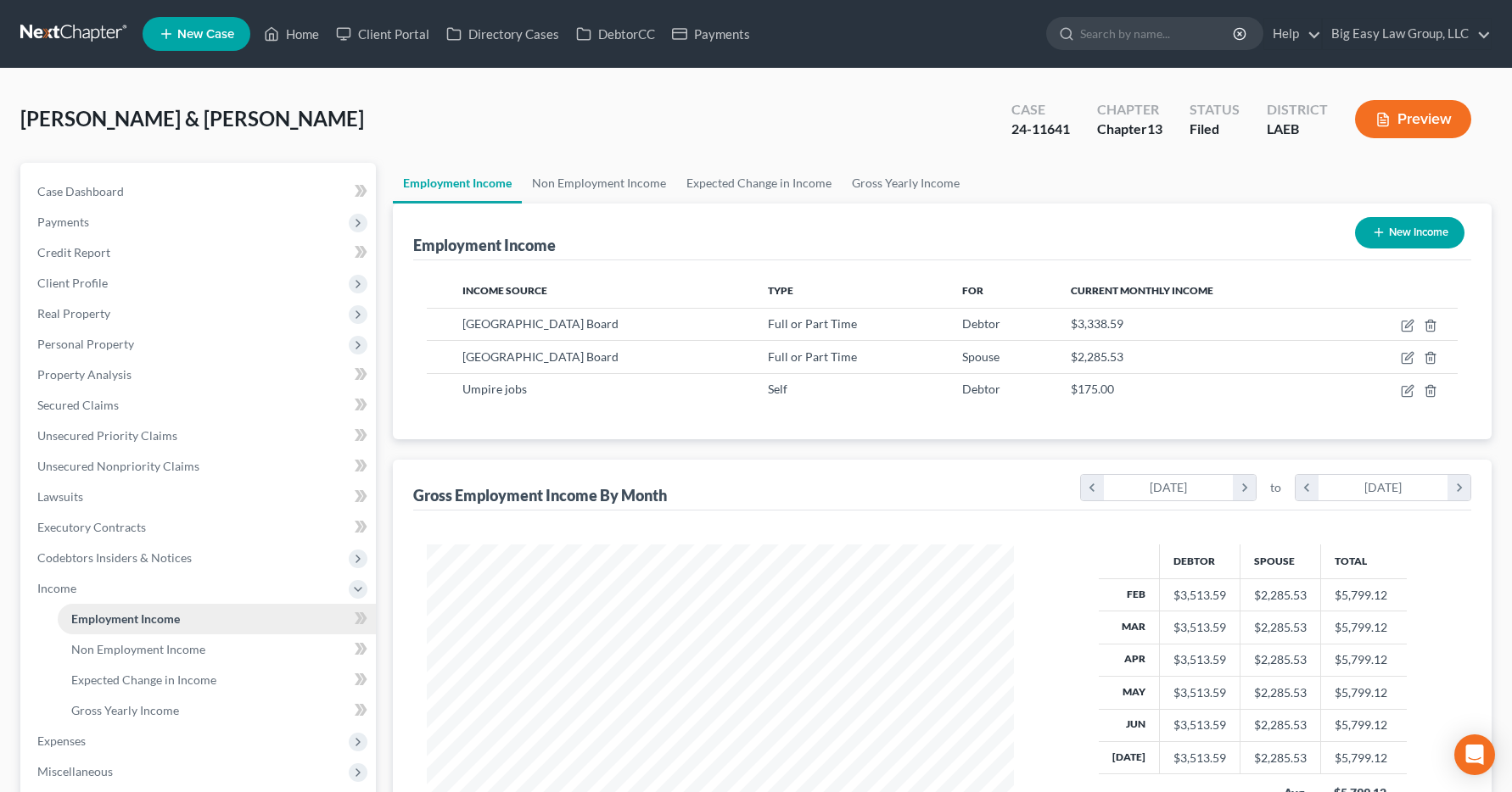
scroll to position [305, 622]
click at [308, 34] on link "Home" at bounding box center [291, 33] width 72 height 30
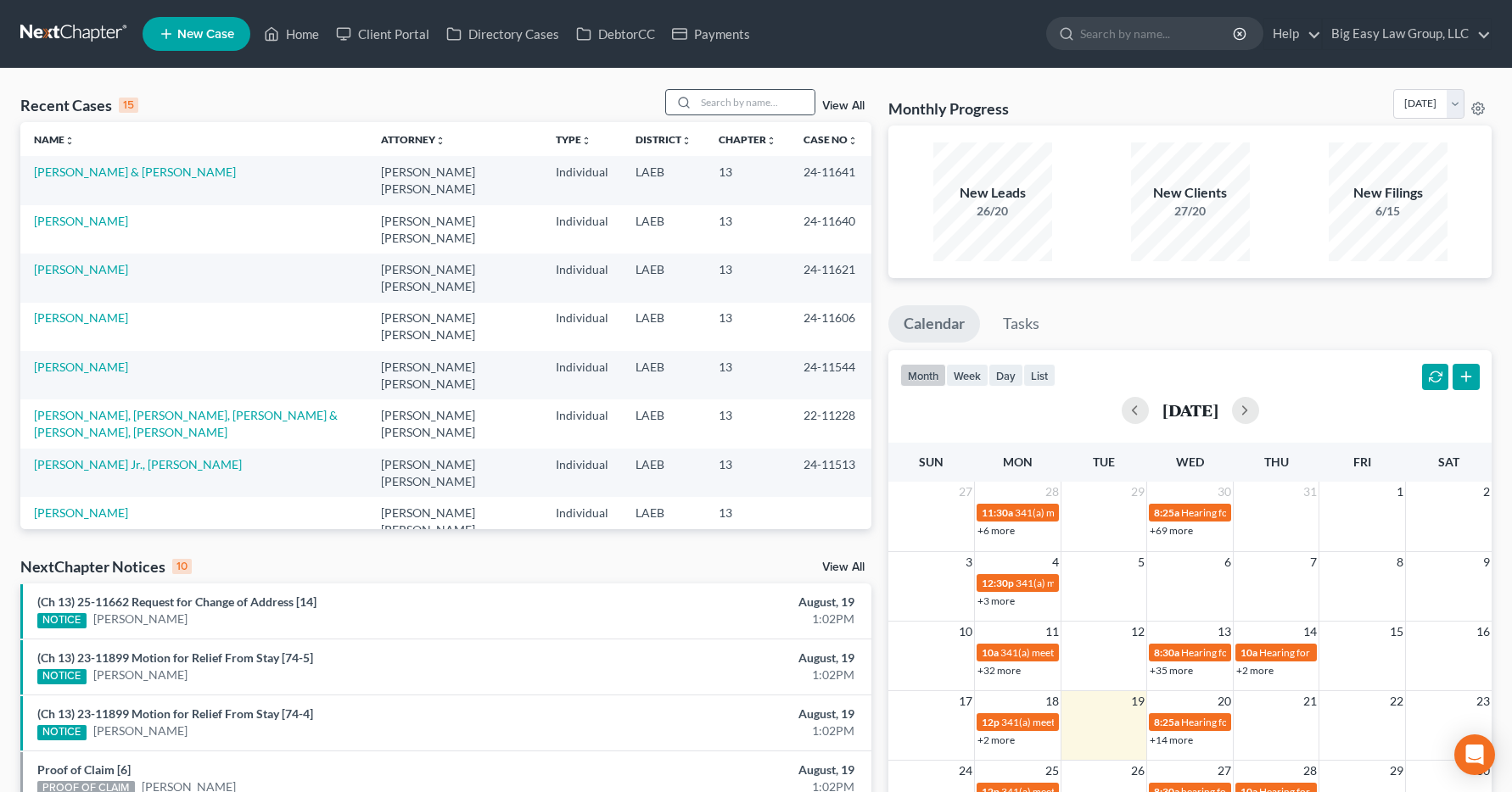
click at [696, 97] on div at bounding box center [680, 102] width 30 height 25
click at [718, 102] on input "search" at bounding box center [754, 102] width 119 height 25
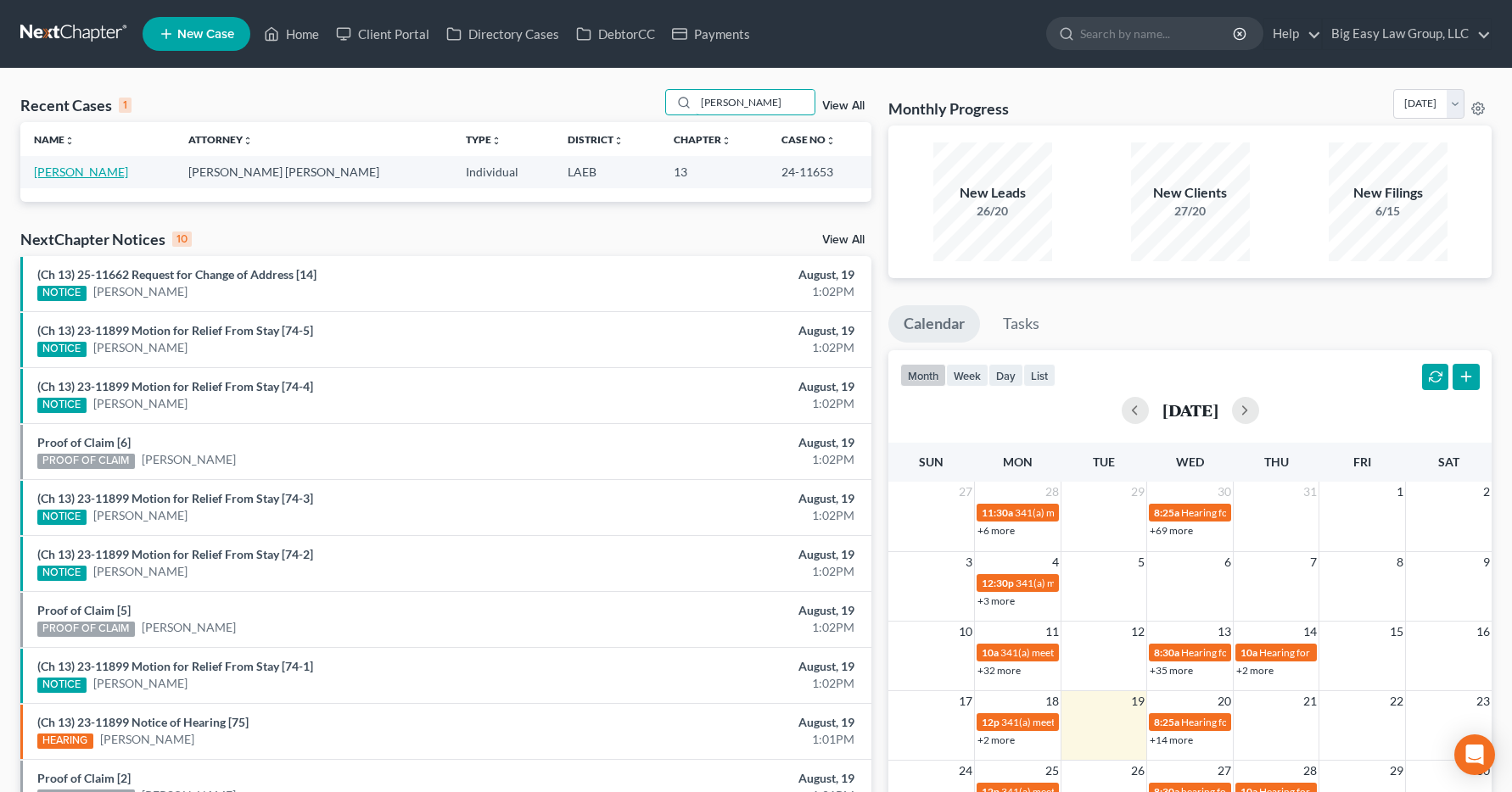
type input "[PERSON_NAME]"
click at [74, 169] on link "[PERSON_NAME]" at bounding box center [81, 172] width 94 height 15
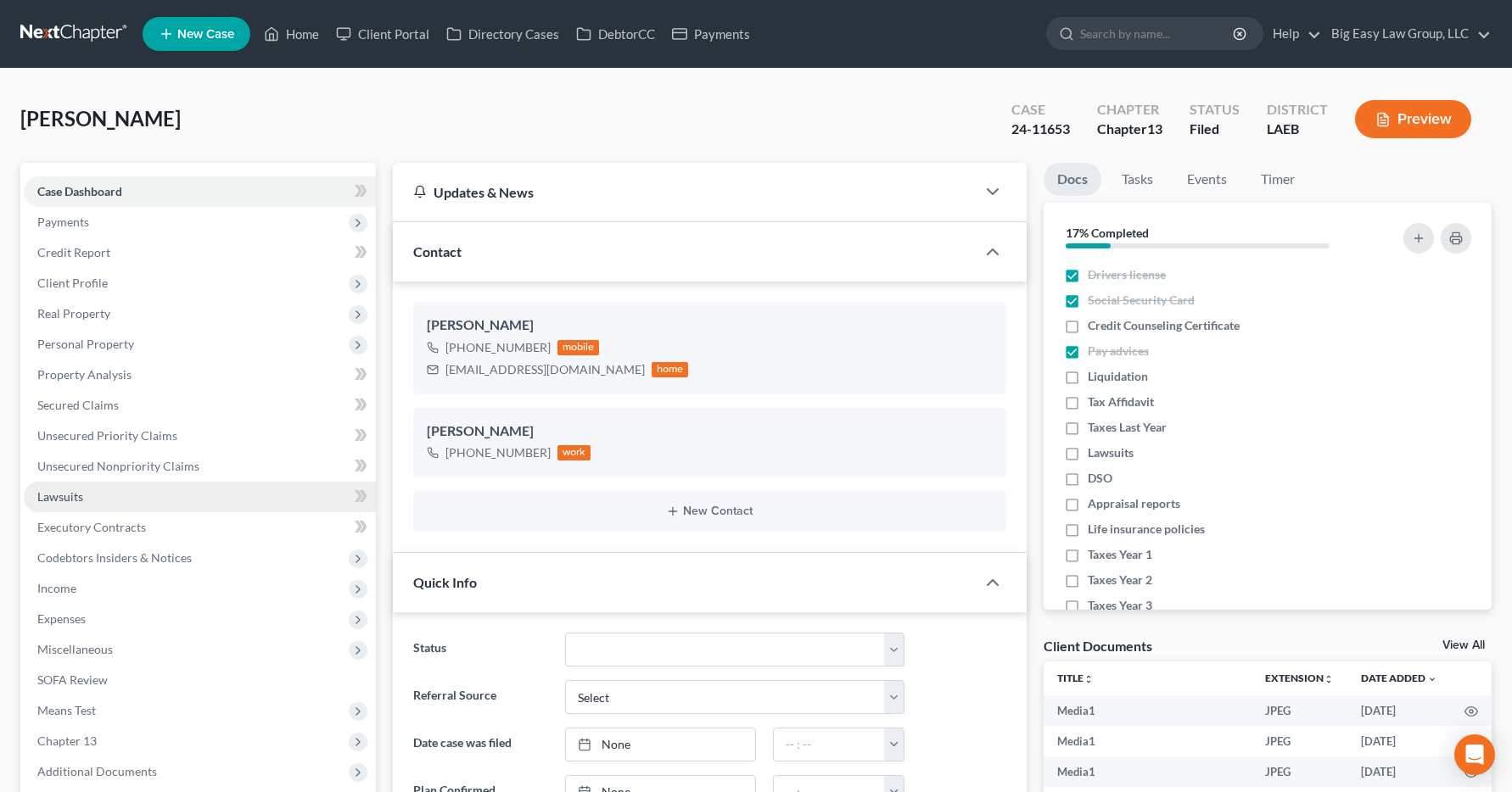
scroll to position [4193, 0]
drag, startPoint x: 59, startPoint y: 587, endPoint x: 8, endPoint y: 511, distance: 91.5
click at [59, 587] on span "Income" at bounding box center [57, 588] width 39 height 15
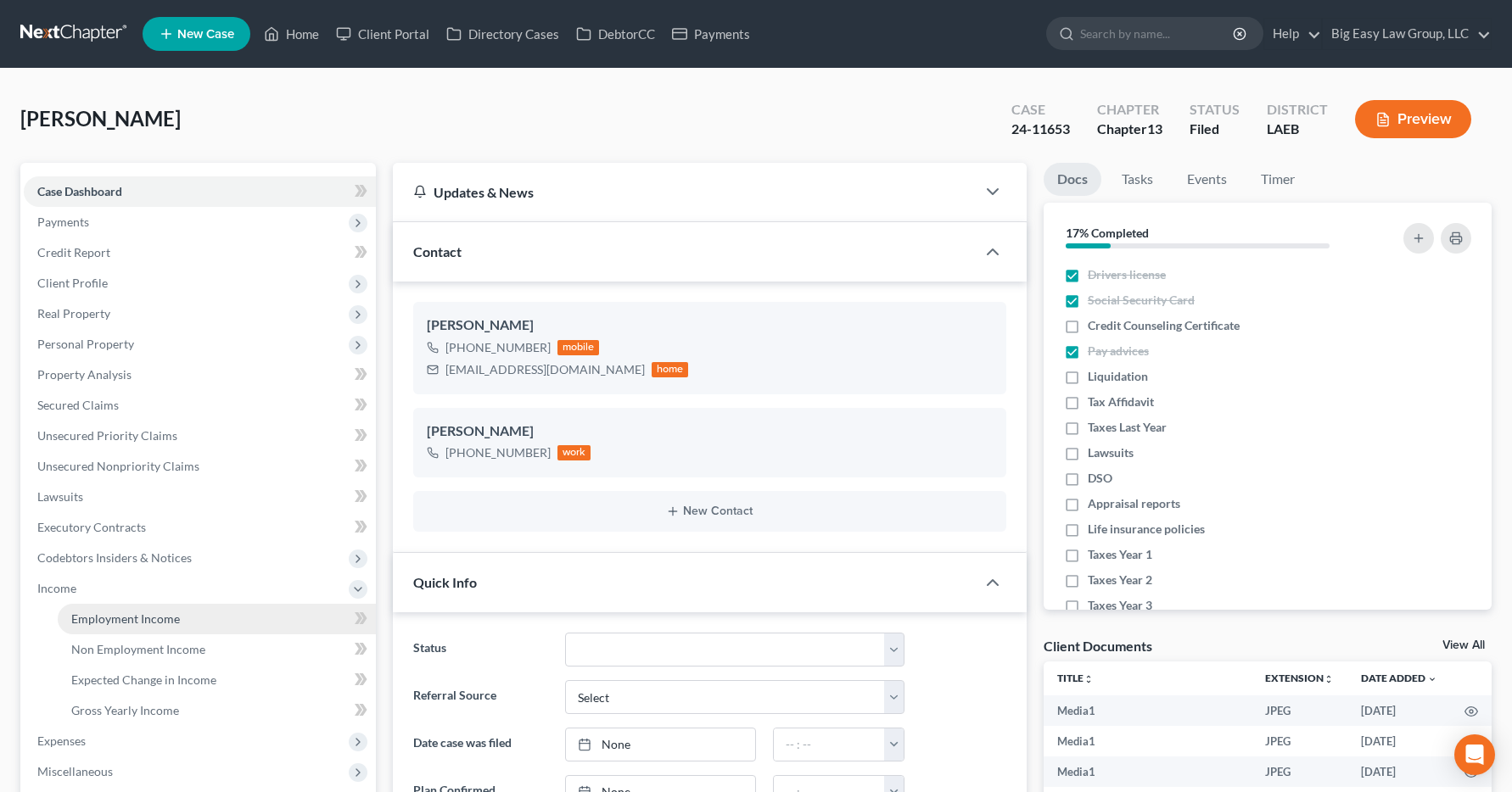
click at [121, 615] on span "Employment Income" at bounding box center [125, 619] width 109 height 15
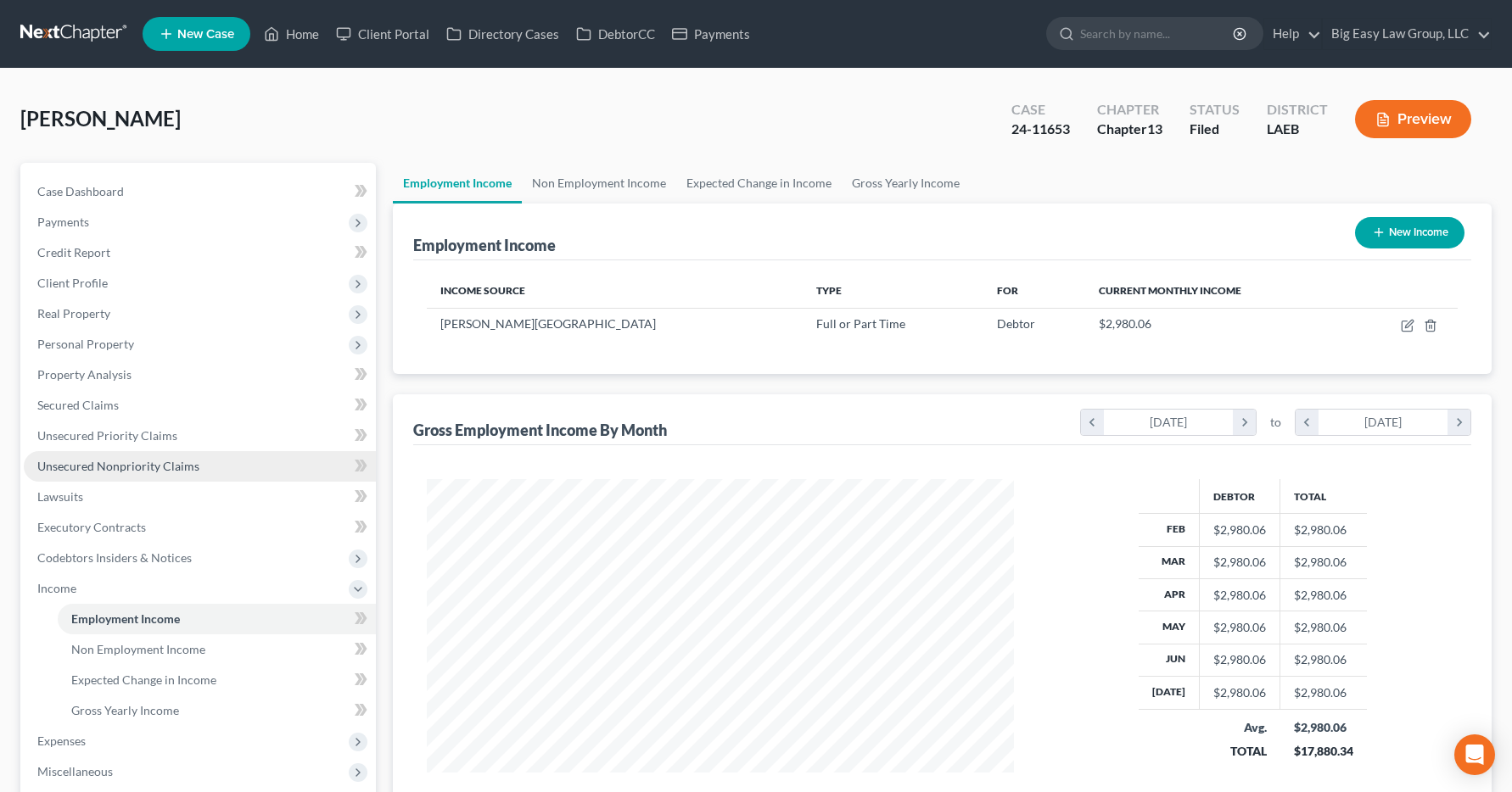
scroll to position [305, 622]
click at [289, 33] on link "Home" at bounding box center [291, 33] width 72 height 30
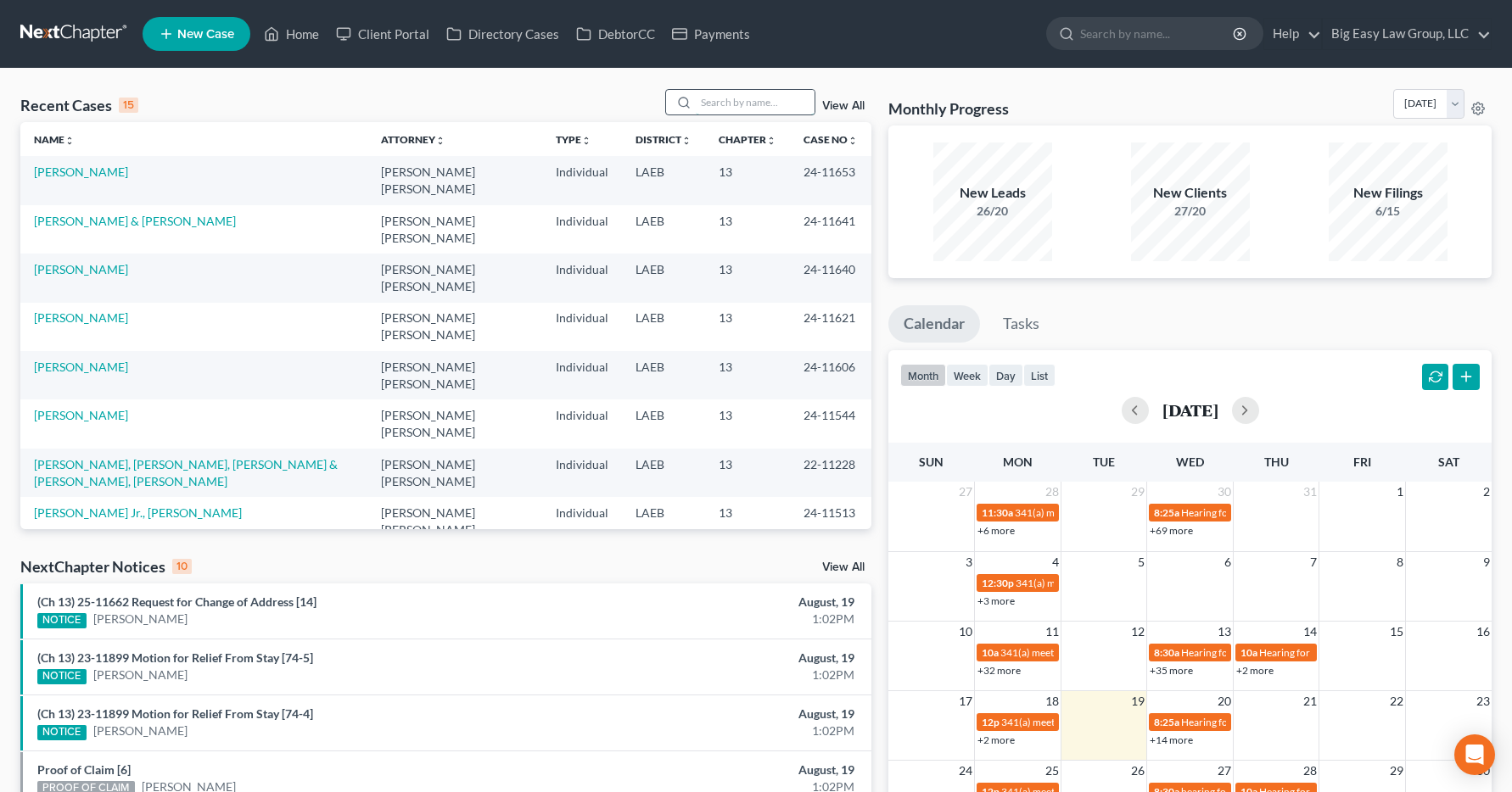
click at [727, 106] on input "search" at bounding box center [754, 102] width 119 height 25
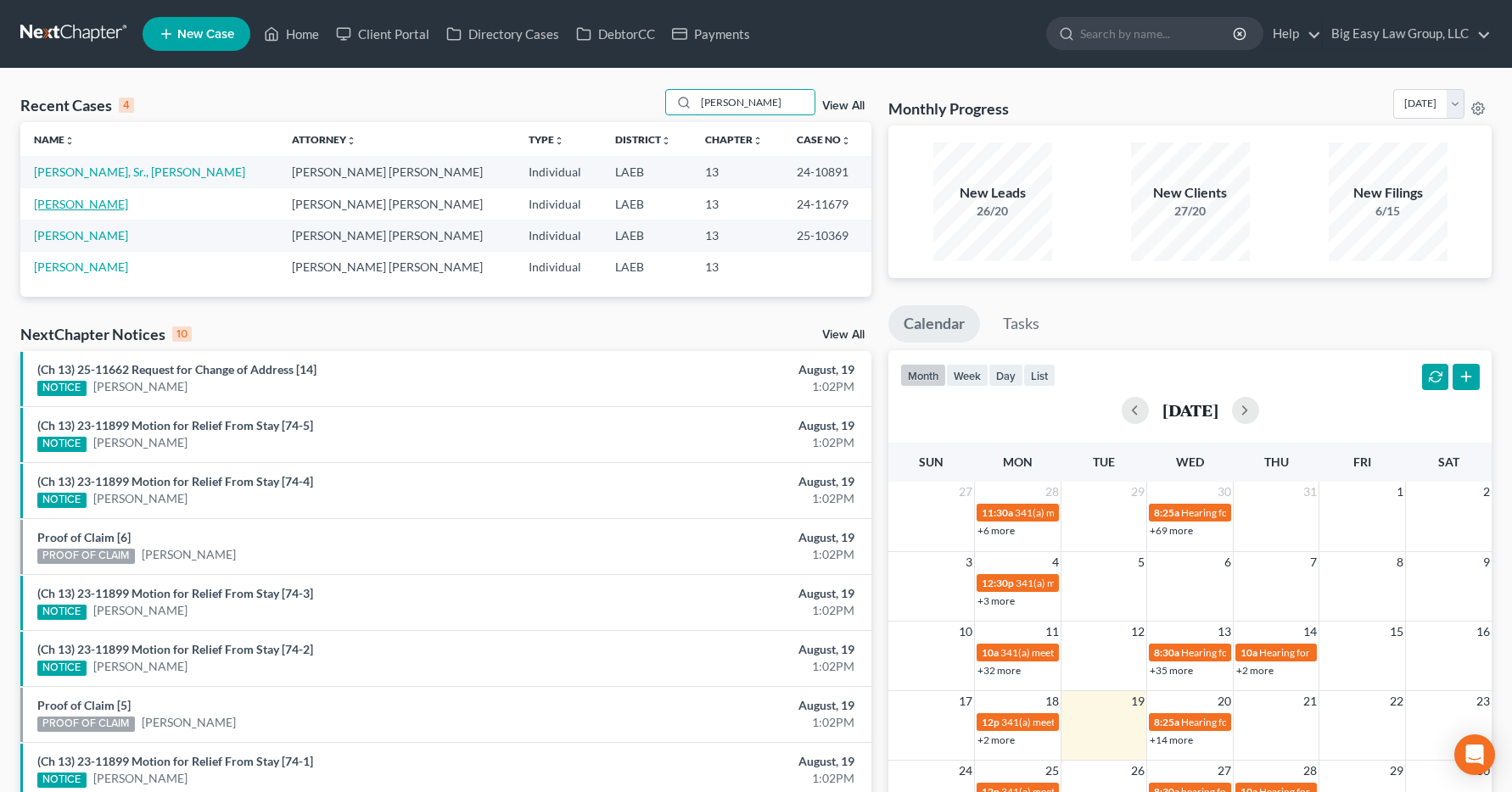
type input "[PERSON_NAME]"
click at [80, 207] on link "[PERSON_NAME]" at bounding box center [81, 204] width 94 height 15
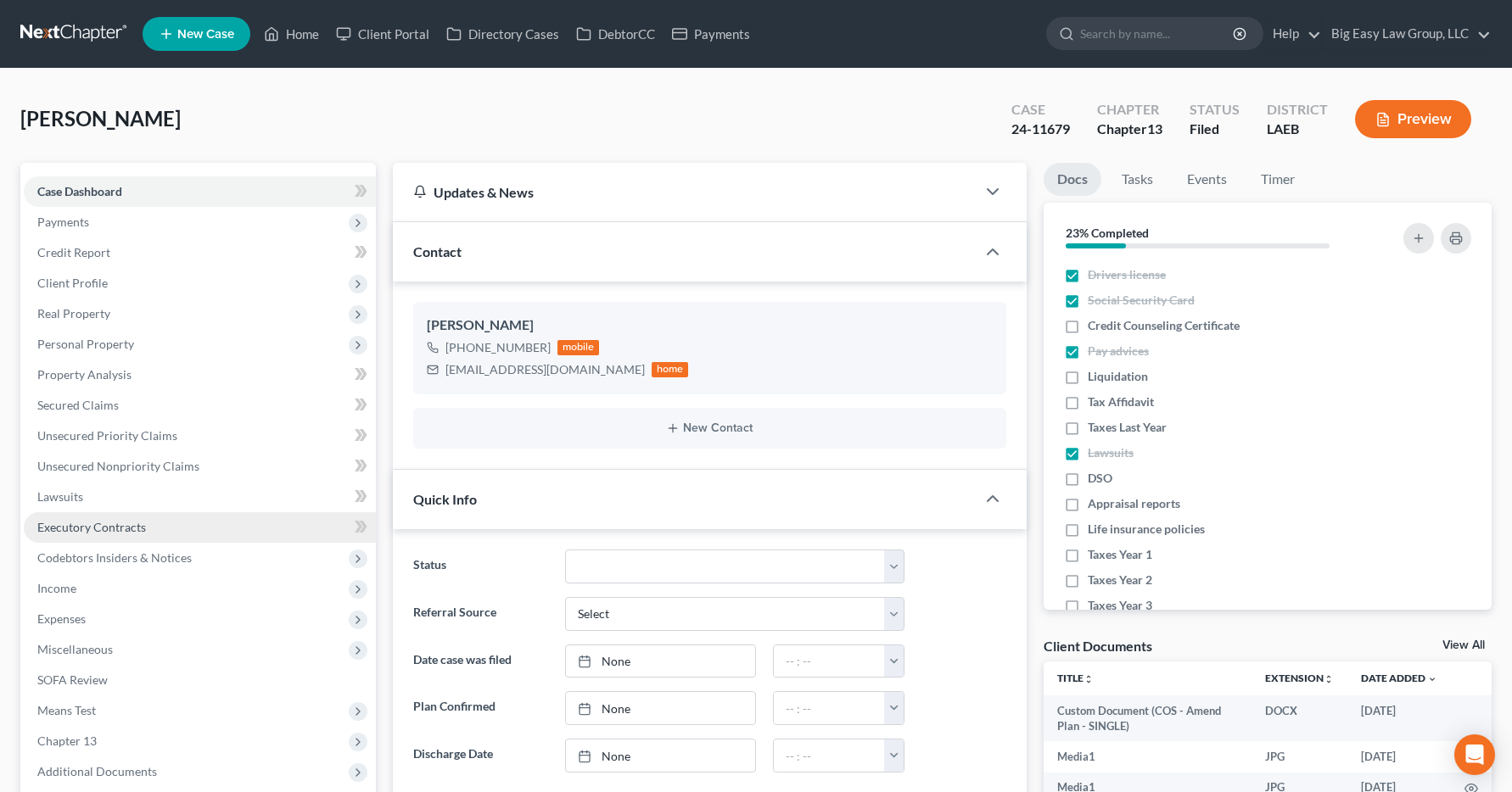
scroll to position [8535, 0]
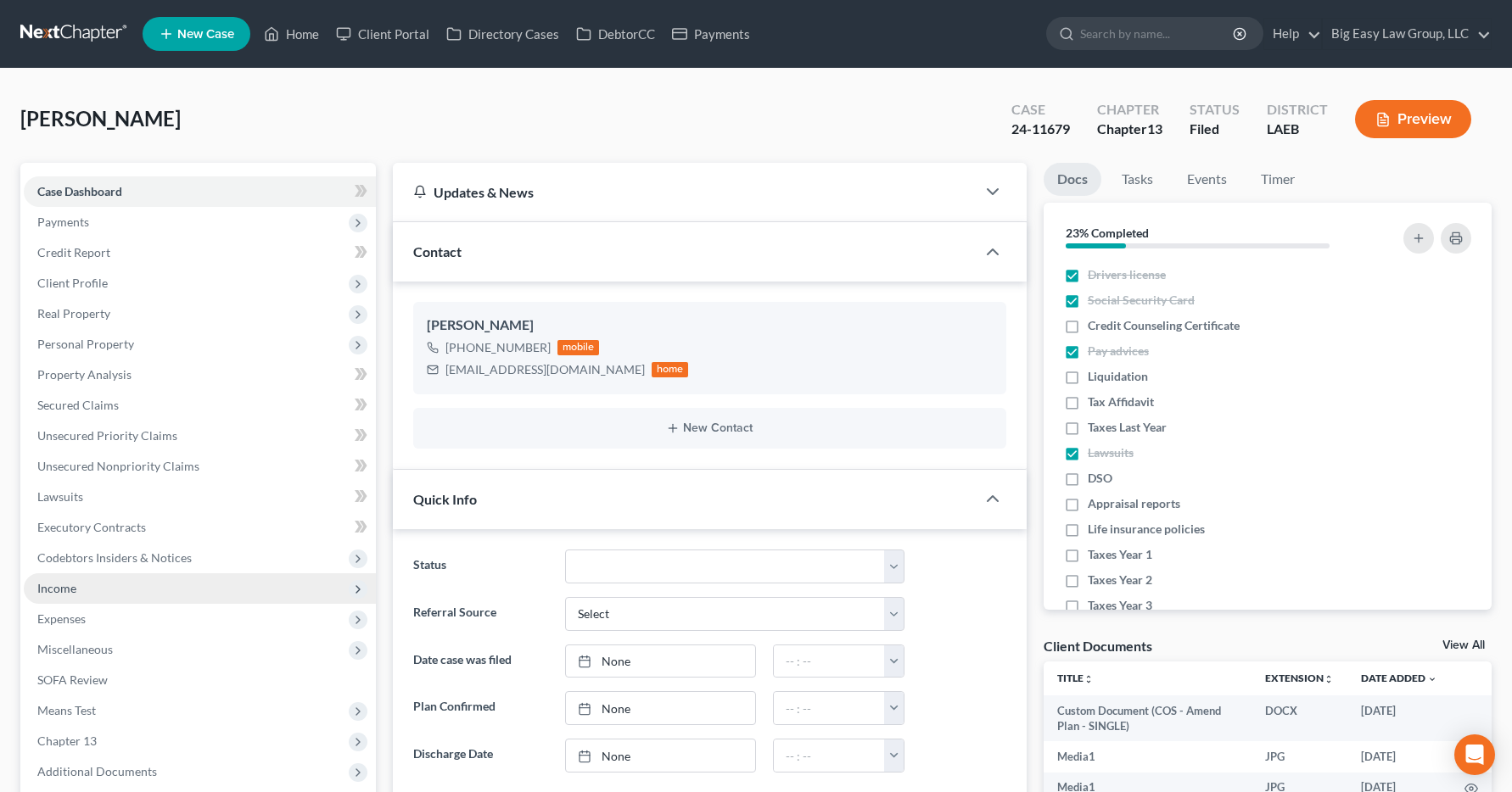
click at [48, 588] on span "Income" at bounding box center [57, 588] width 39 height 15
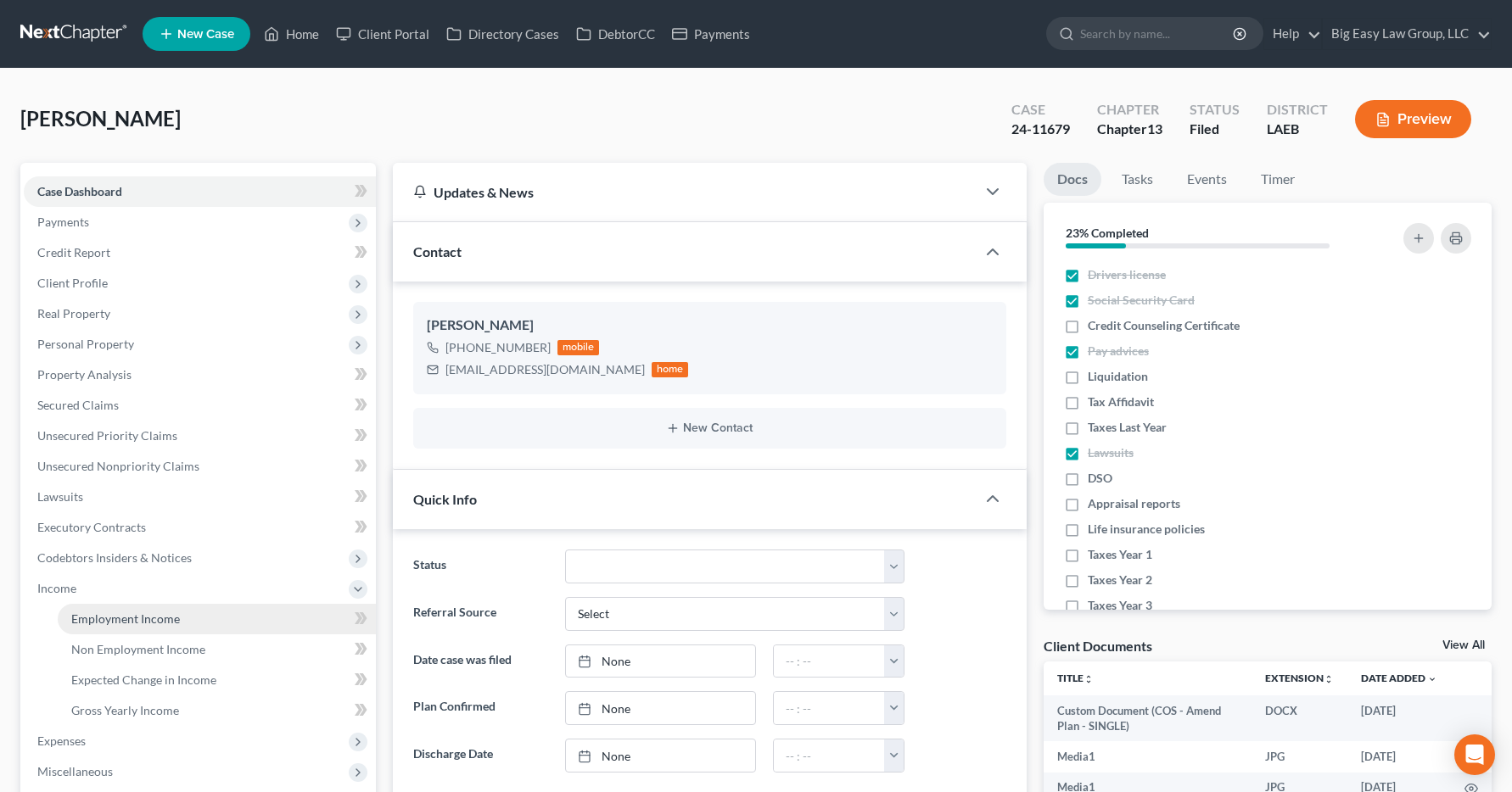
click at [95, 622] on span "Employment Income" at bounding box center [125, 619] width 109 height 15
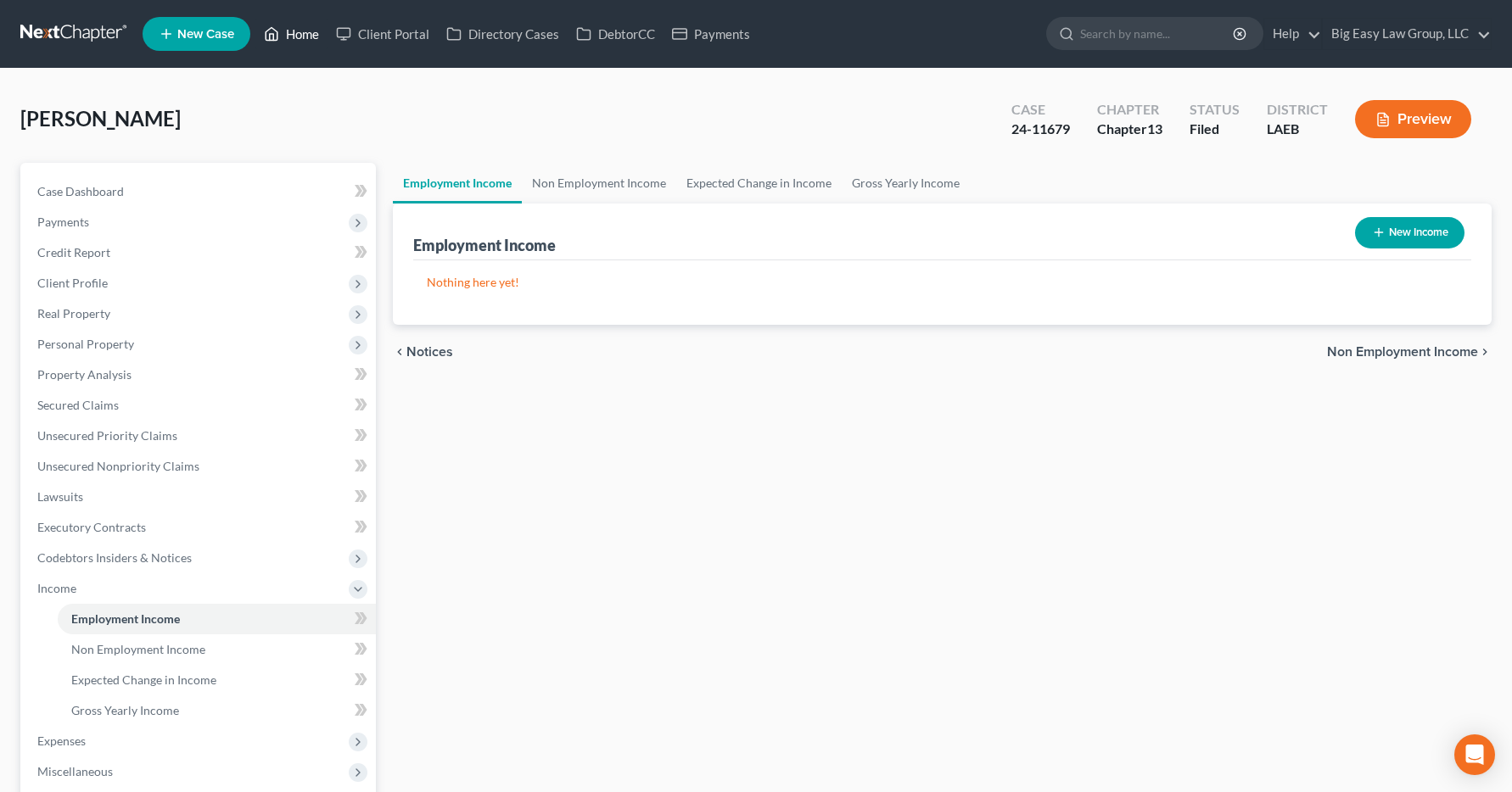
click at [291, 31] on link "Home" at bounding box center [291, 33] width 72 height 30
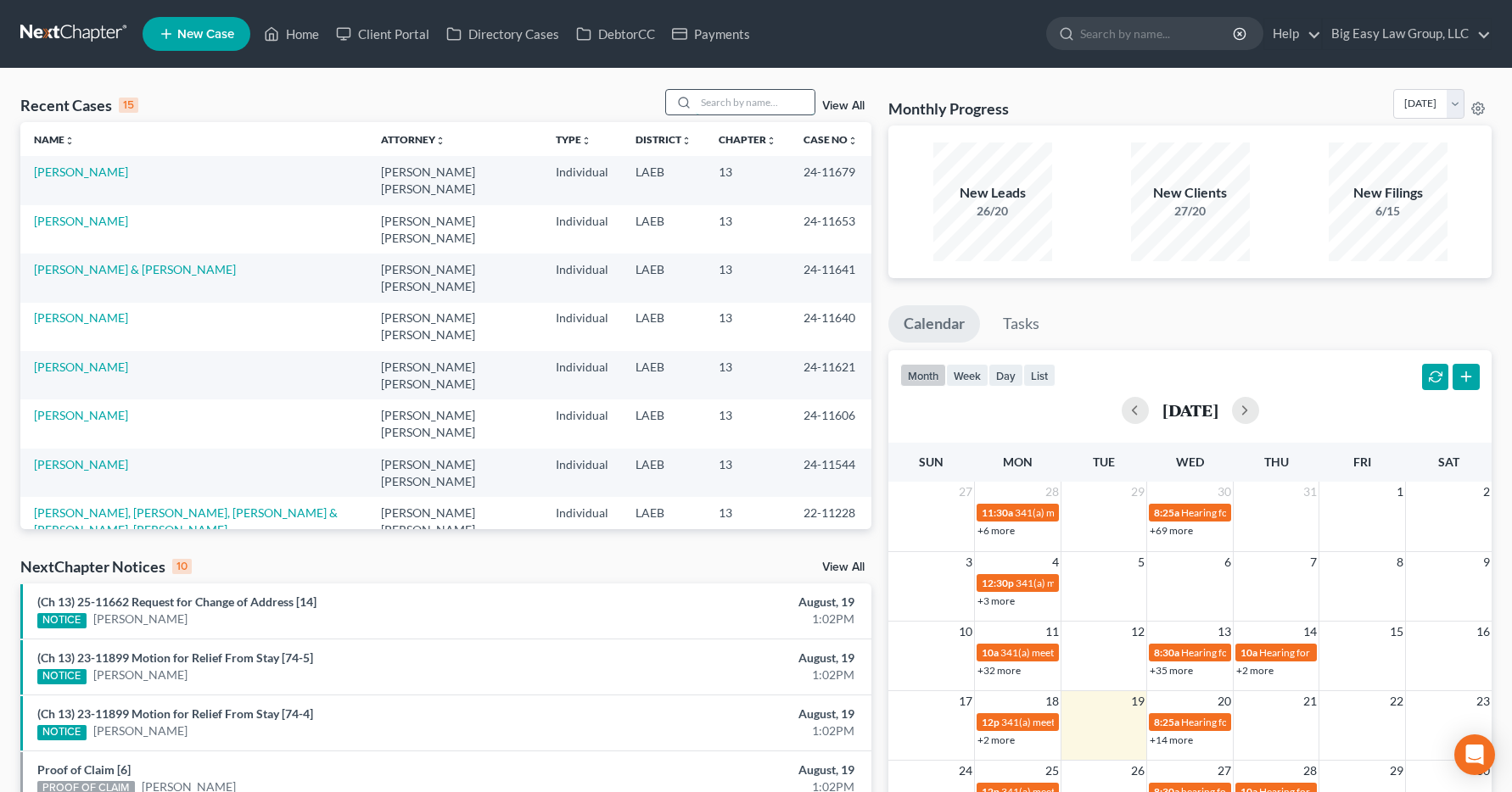
click at [705, 103] on input "search" at bounding box center [754, 102] width 119 height 25
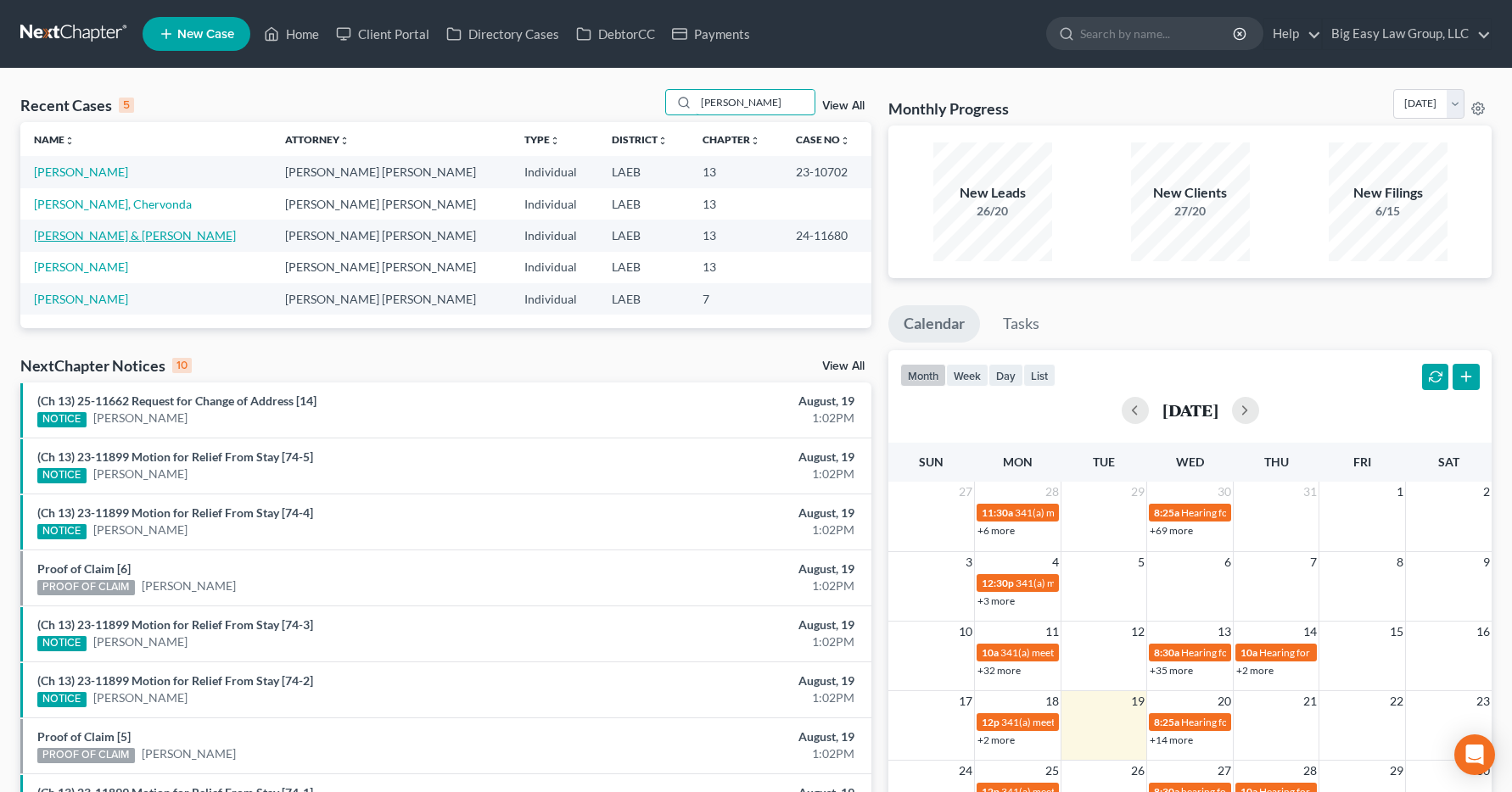
type input "[PERSON_NAME]"
click at [92, 242] on link "[PERSON_NAME] & [PERSON_NAME]" at bounding box center [134, 236] width 202 height 15
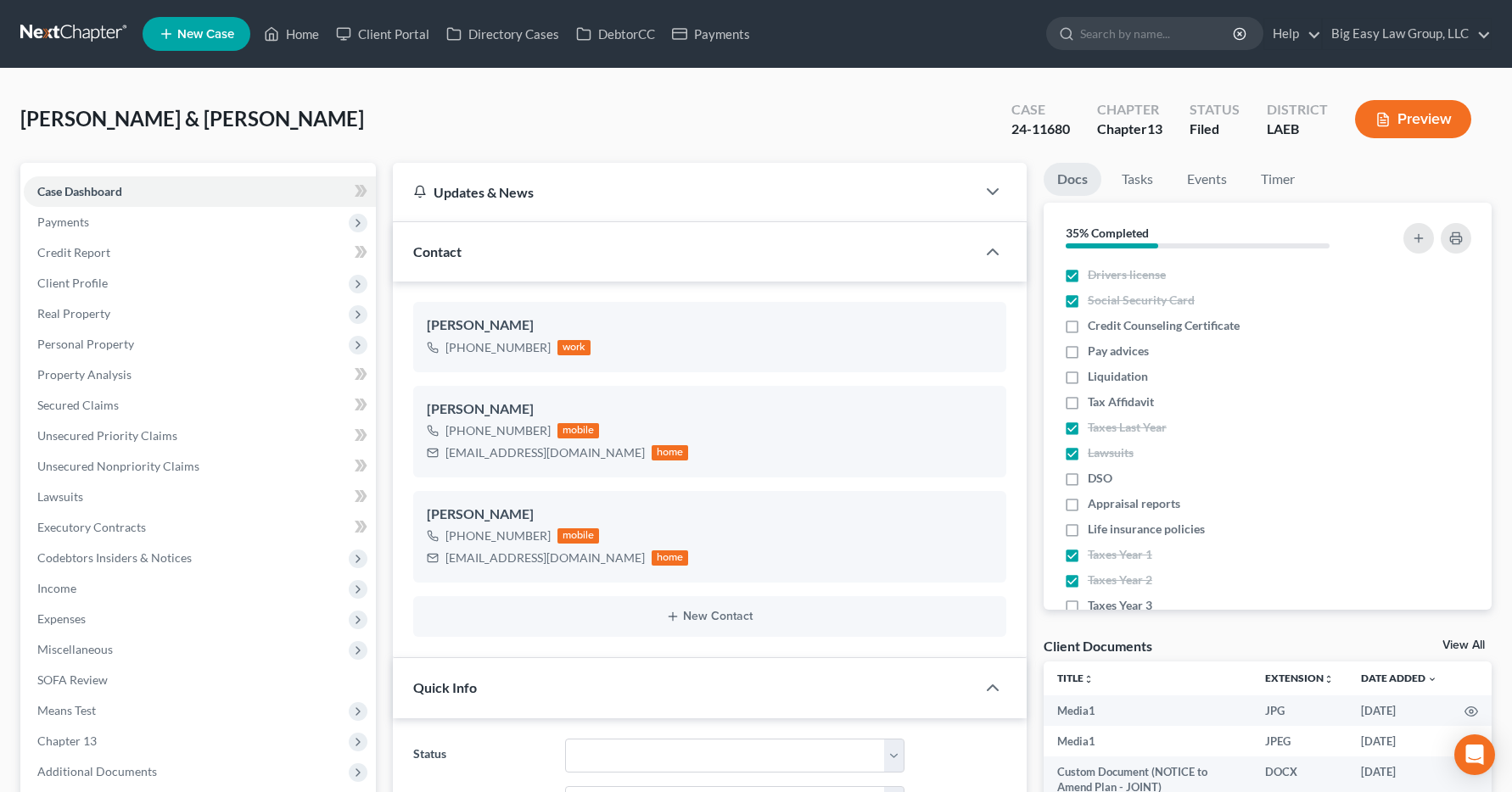
scroll to position [15600, 0]
click at [56, 587] on span "Income" at bounding box center [57, 588] width 39 height 15
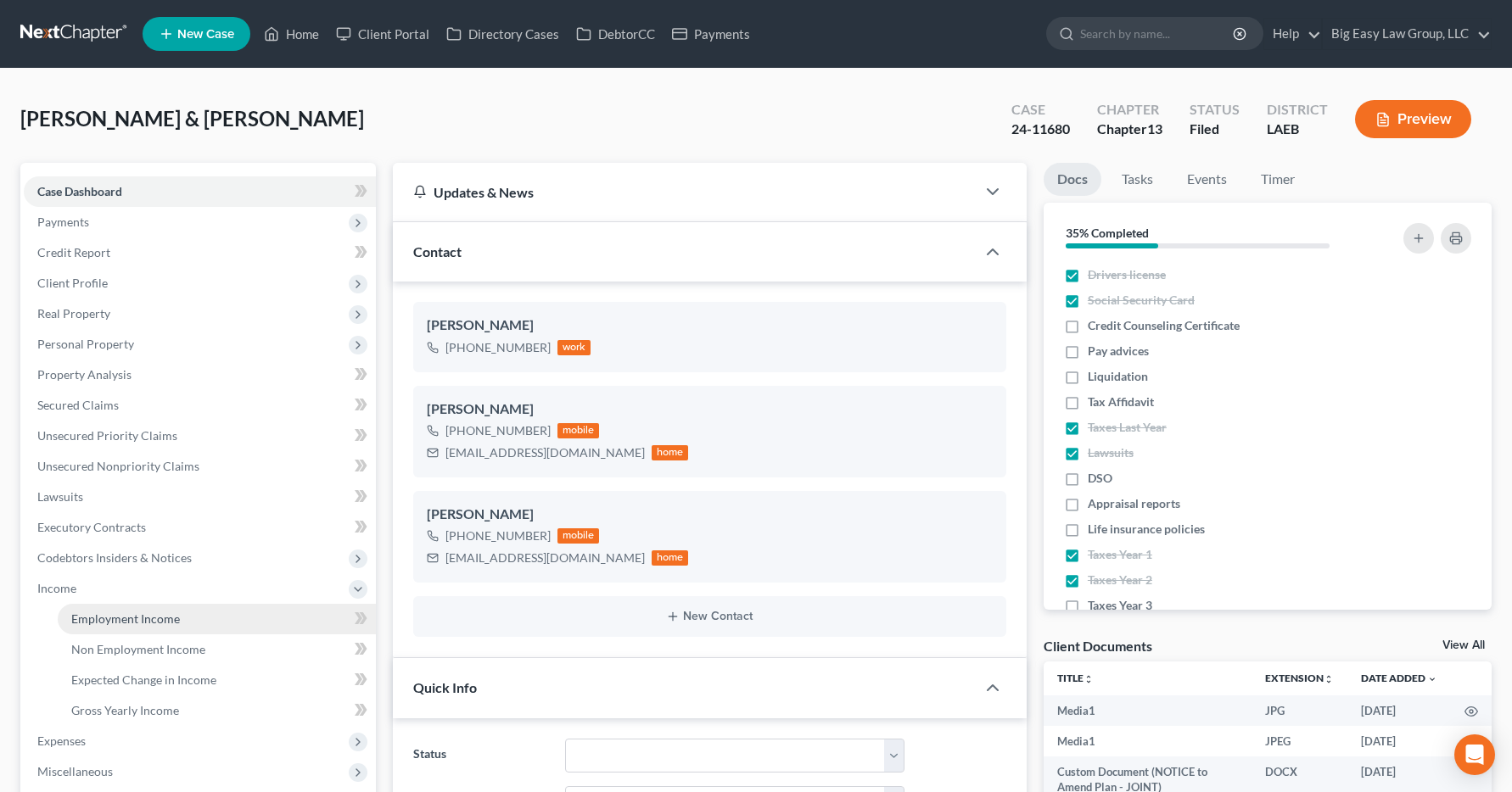
click at [102, 623] on span "Employment Income" at bounding box center [125, 619] width 109 height 15
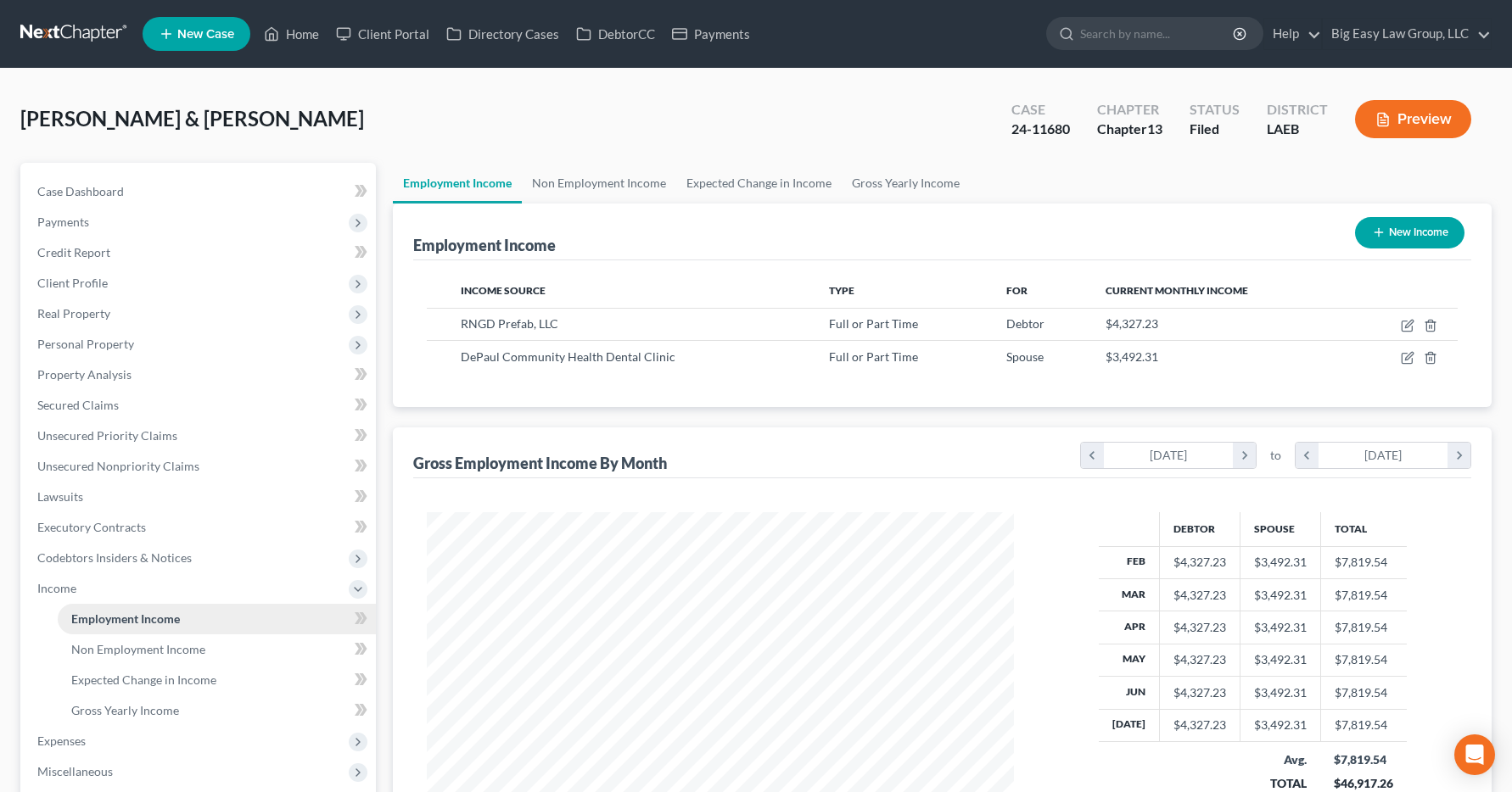
scroll to position [305, 622]
